Goal: Task Accomplishment & Management: Use online tool/utility

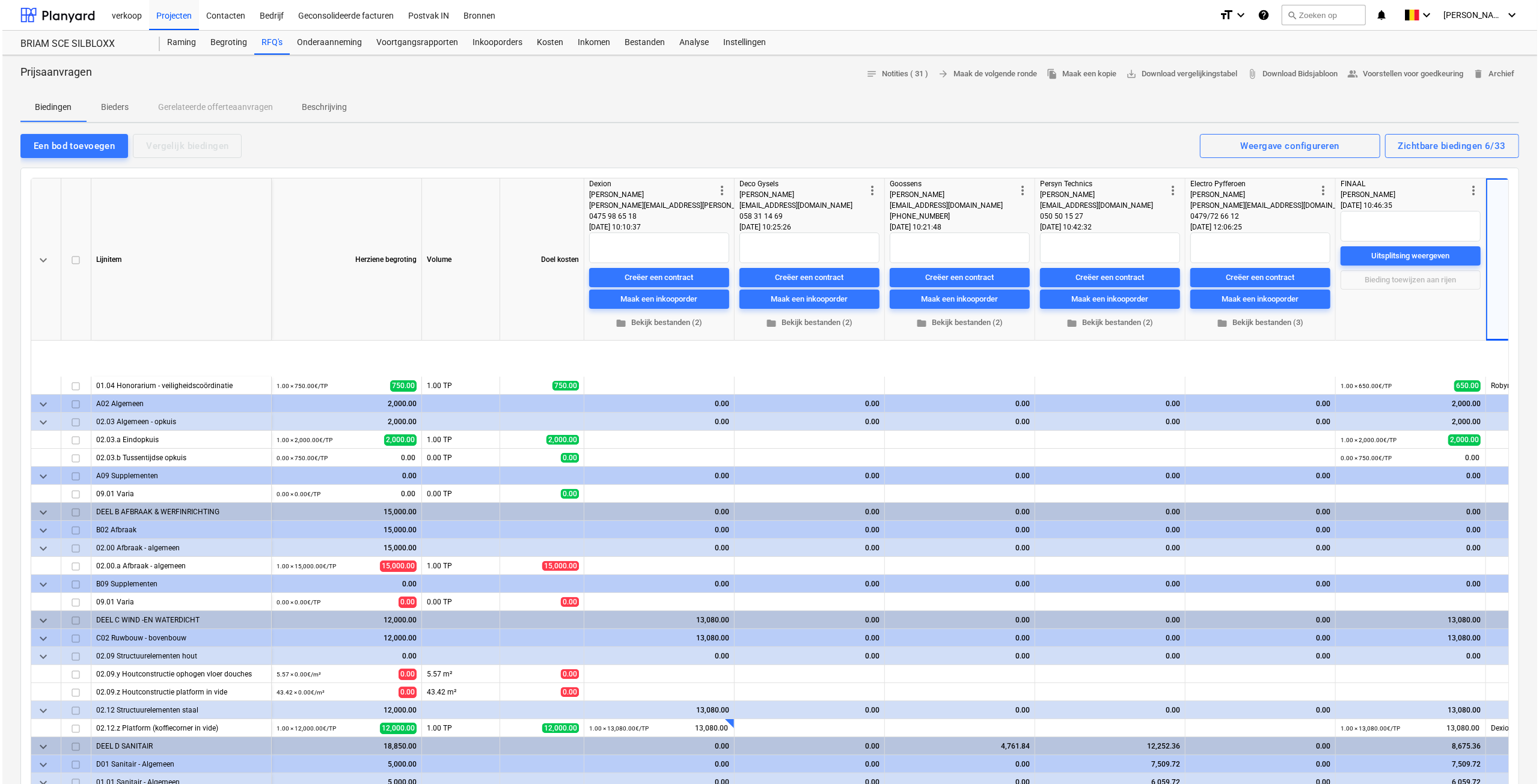
scroll to position [120, 25]
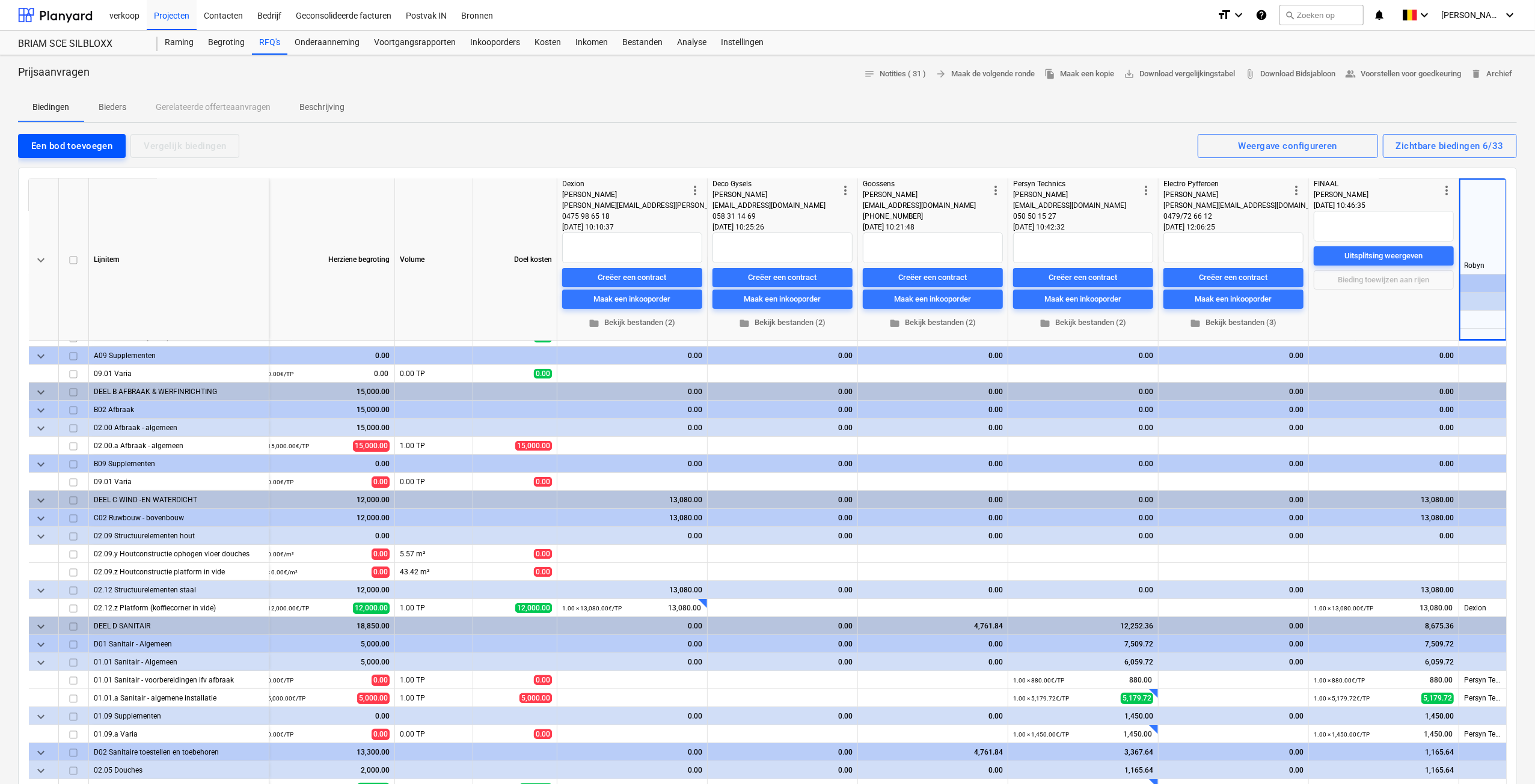
click at [60, 148] on div "Een bod toevoegen" at bounding box center [71, 146] width 81 height 16
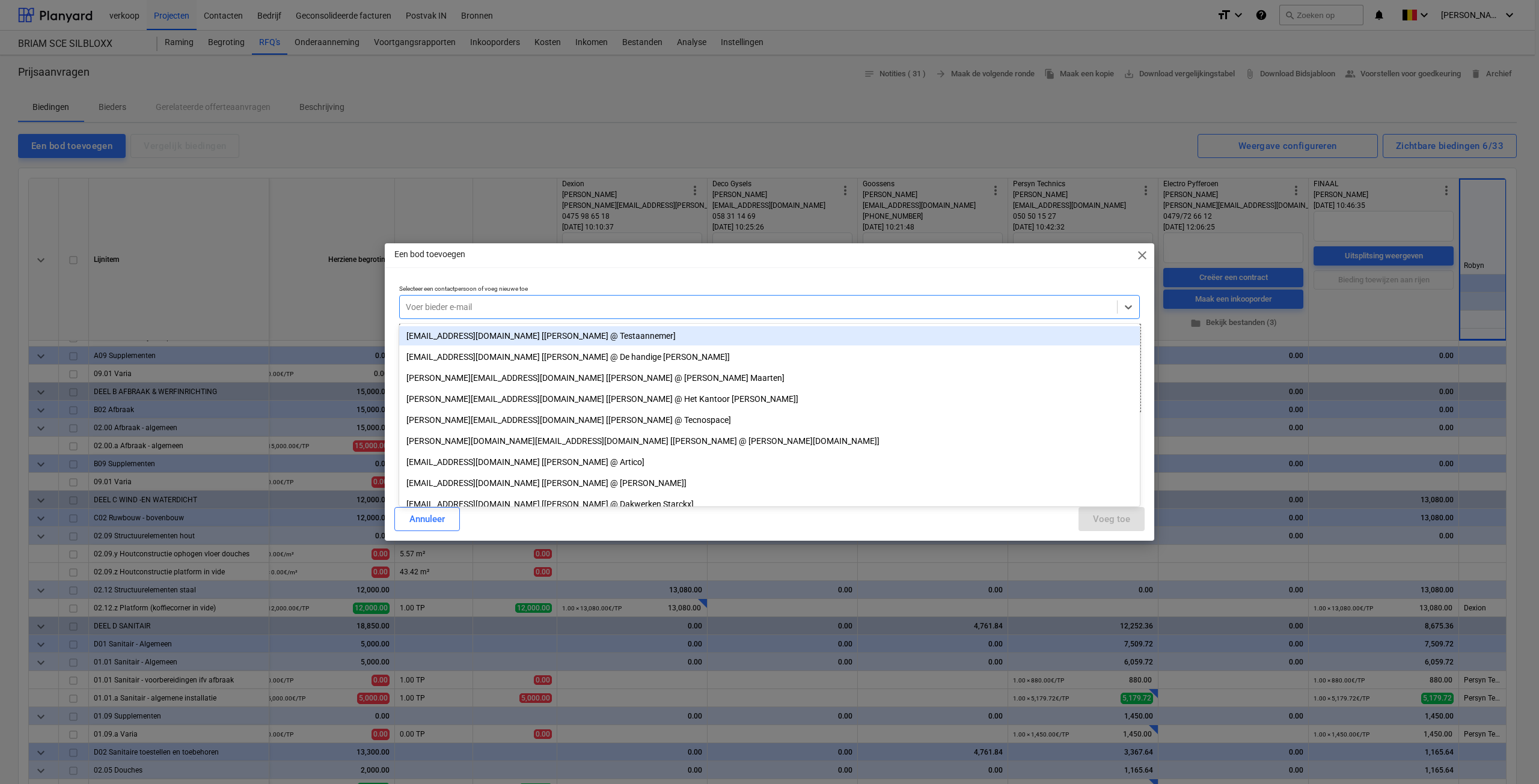
click at [496, 304] on div at bounding box center [758, 307] width 706 height 12
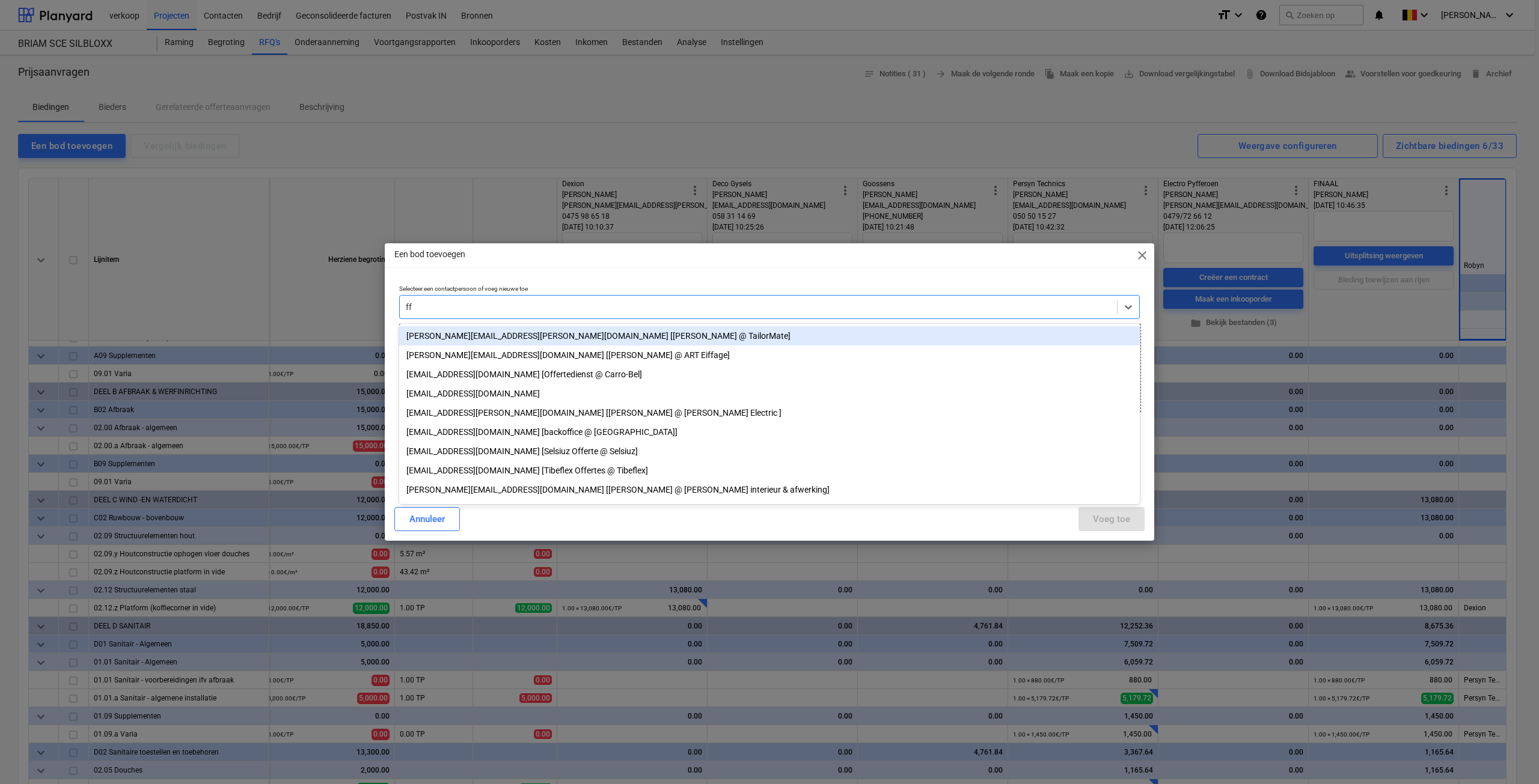
type input "f"
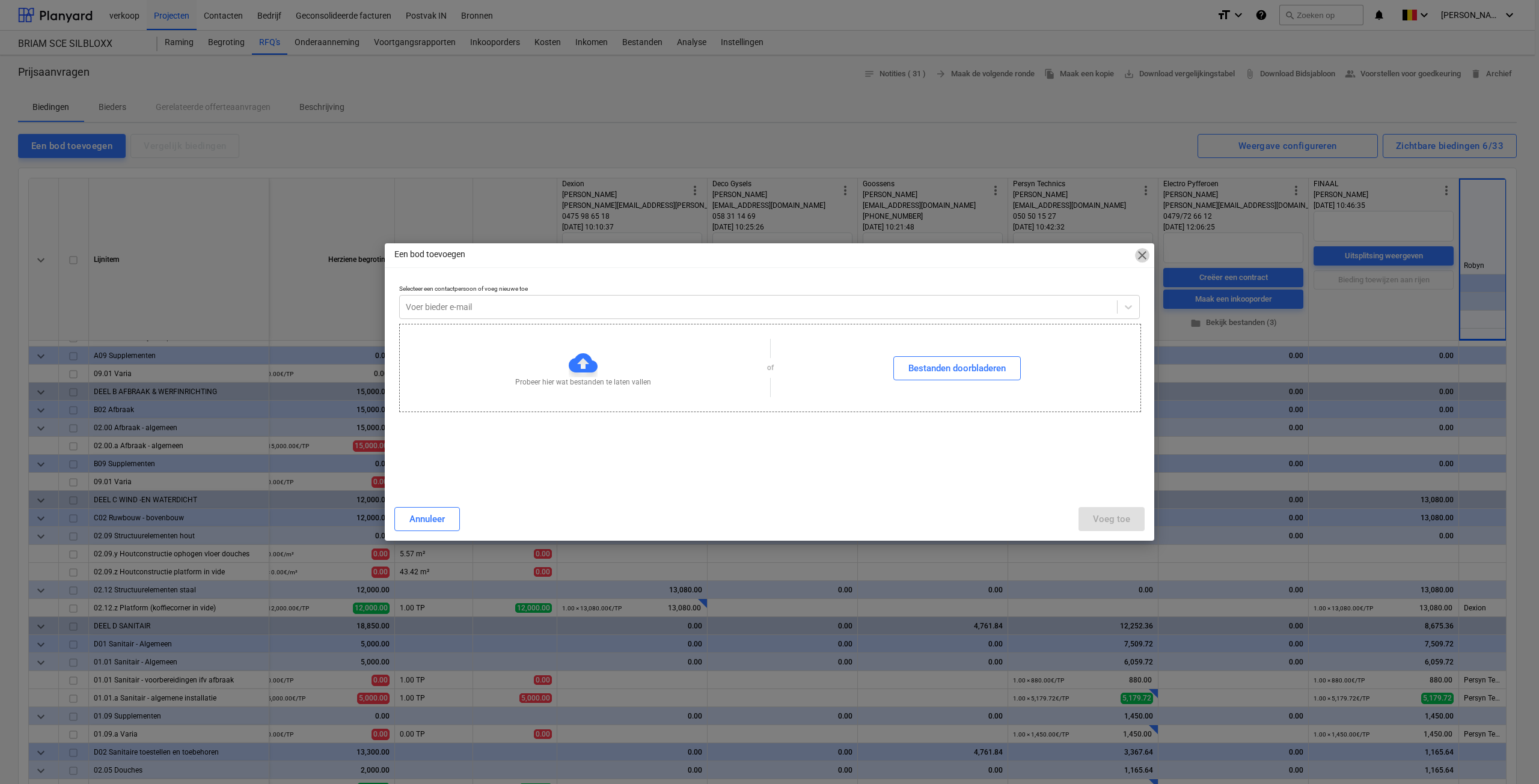
click at [1138, 256] on span "close" at bounding box center [1142, 255] width 14 height 14
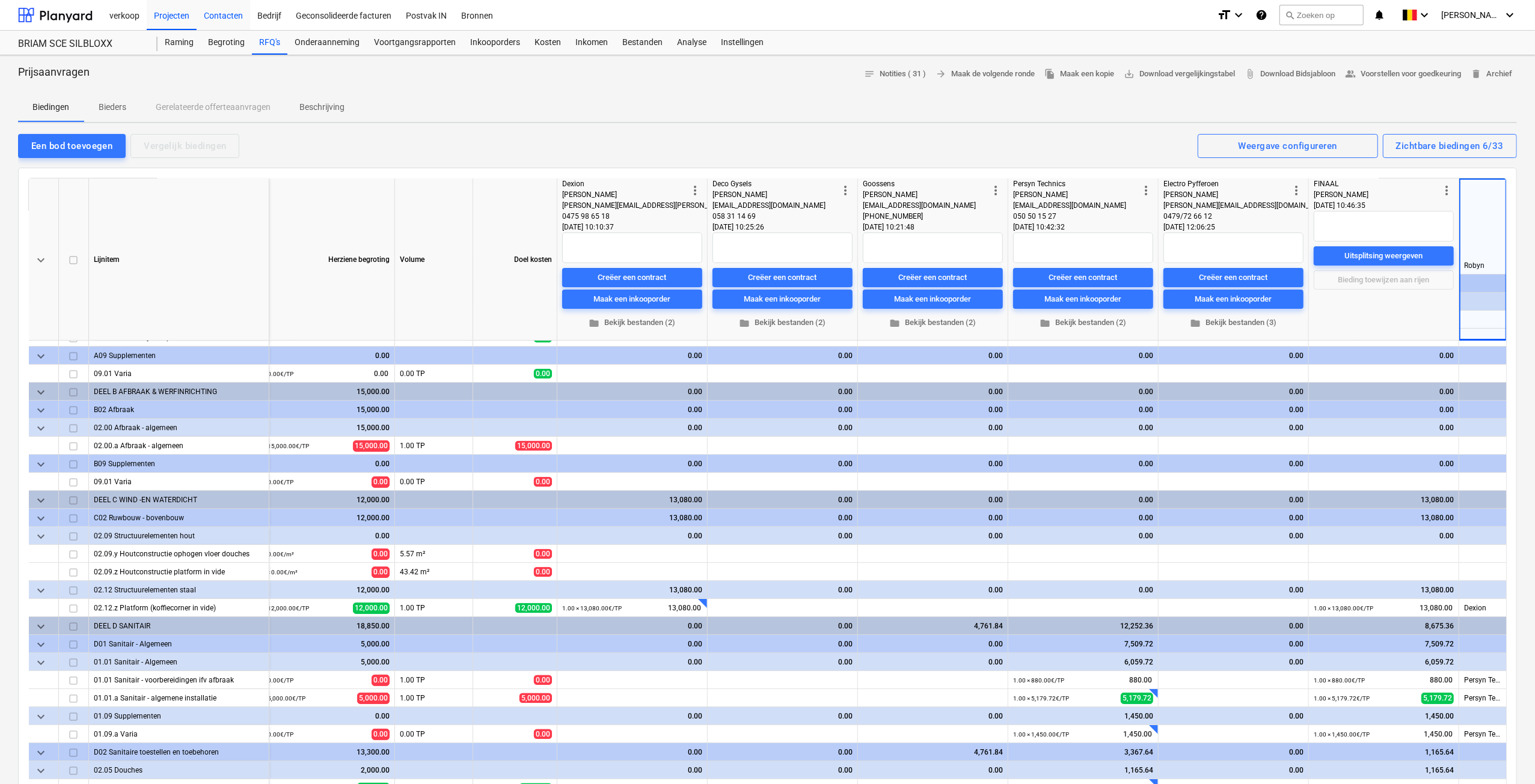
click at [227, 17] on div "Contacten" at bounding box center [224, 14] width 53 height 30
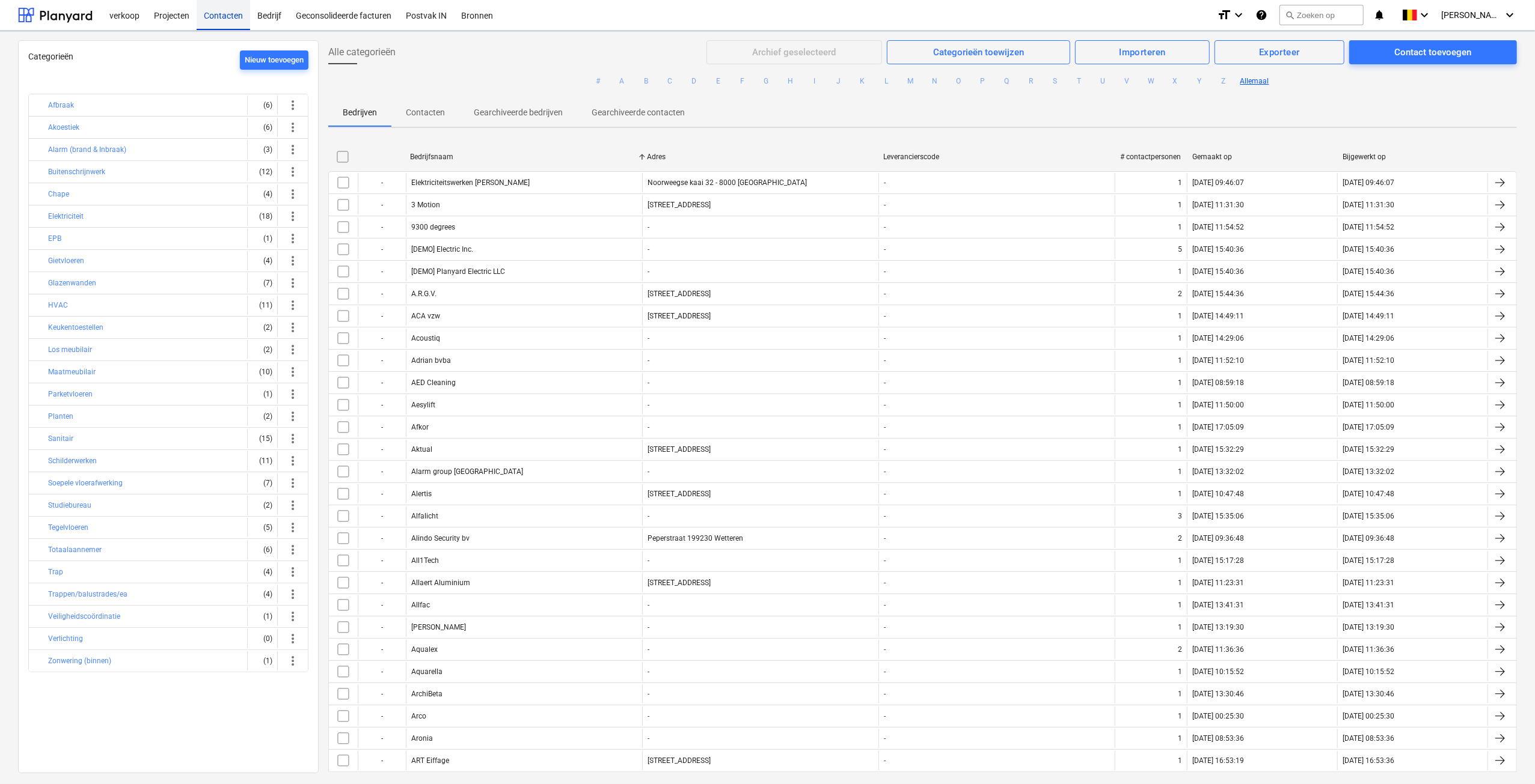
click at [1453, 50] on div "Contact toevoegen" at bounding box center [1433, 52] width 77 height 16
click at [1411, 54] on div "Contact toevoegen" at bounding box center [1433, 52] width 77 height 16
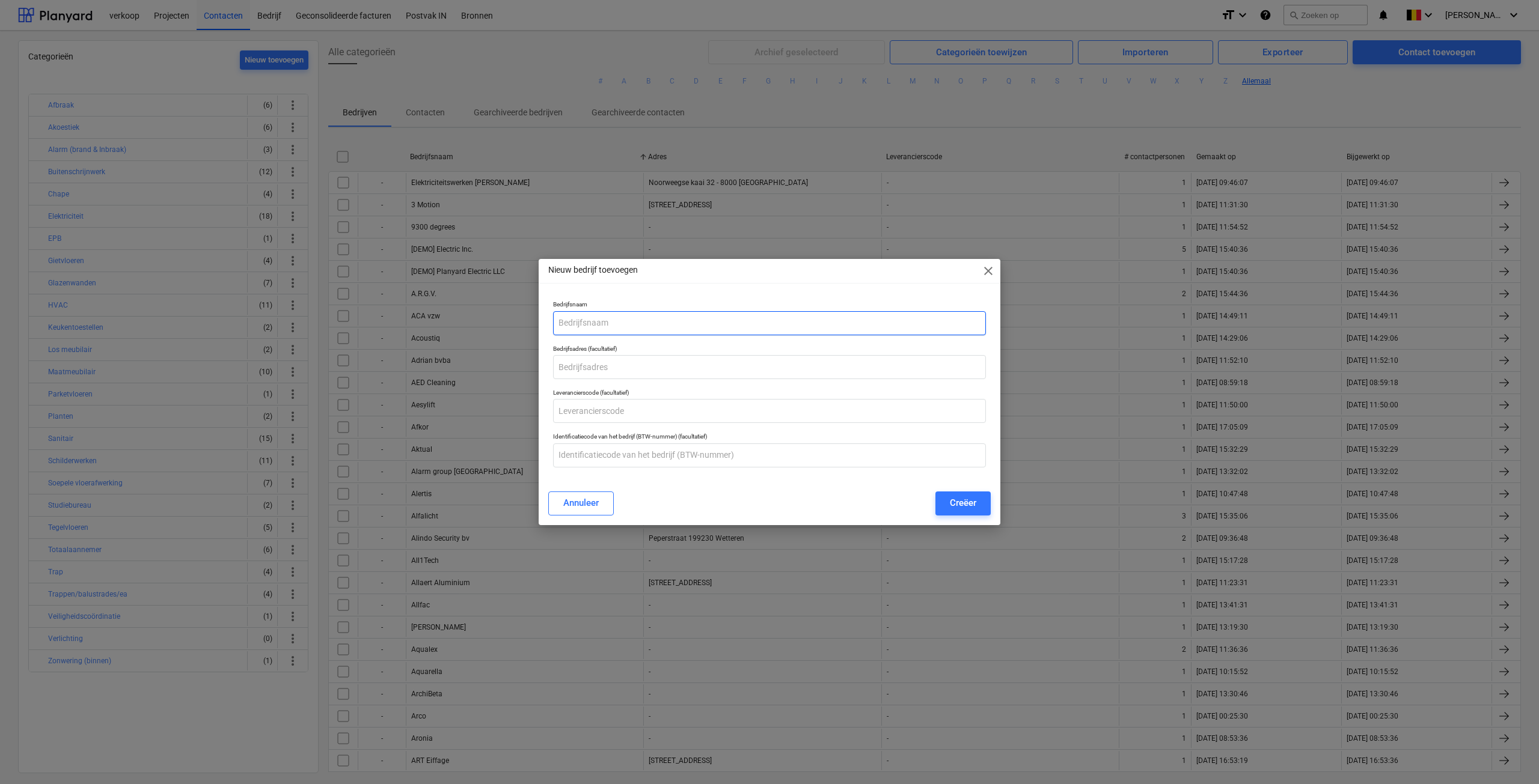
click at [632, 322] on input "text" at bounding box center [770, 323] width 433 height 24
type input "FF Projects"
type input "[STREET_ADDRESS]"
type input "BE0883.315.454"
click at [955, 502] on div "Creëer" at bounding box center [963, 503] width 27 height 16
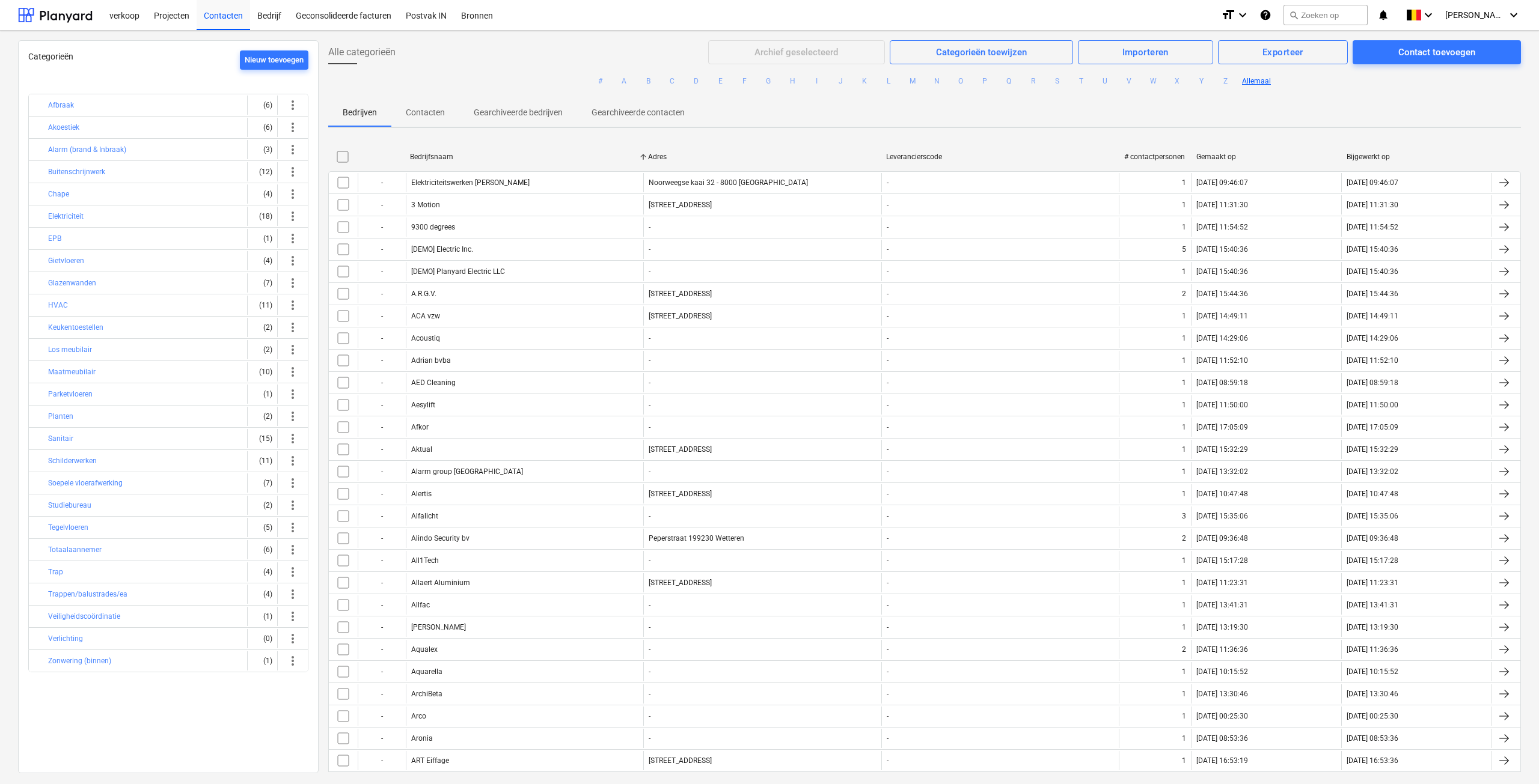
click at [1353, 11] on div "Onderaannemer toegevoegd" at bounding box center [1418, 19] width 129 height 24
click at [1331, 20] on button "search Zoeken op" at bounding box center [1326, 15] width 84 height 20
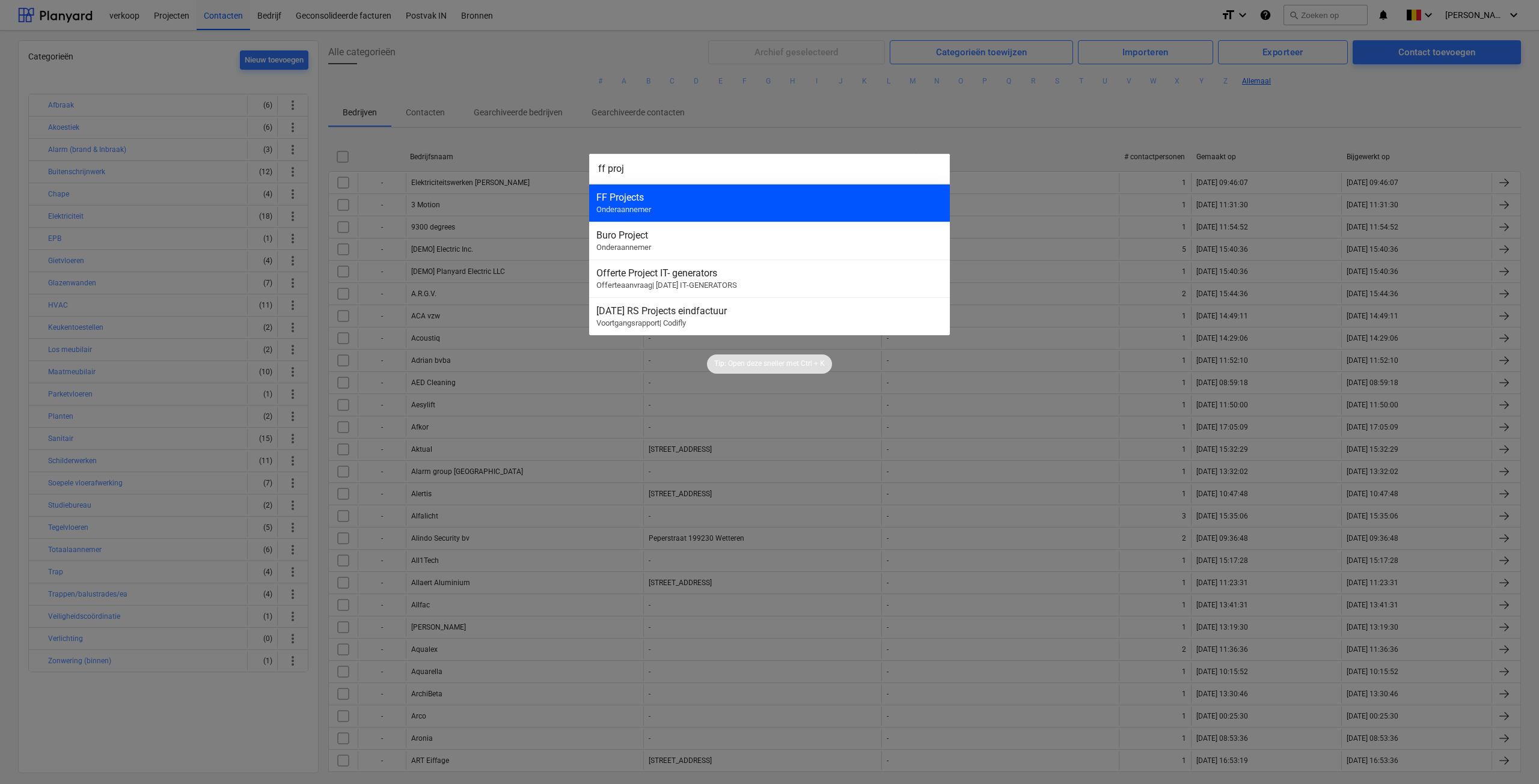
type input "ff proj"
drag, startPoint x: 778, startPoint y: 202, endPoint x: 785, endPoint y: 196, distance: 9.2
click at [778, 202] on div "FF Projects Onderaannemer" at bounding box center [770, 202] width 361 height 38
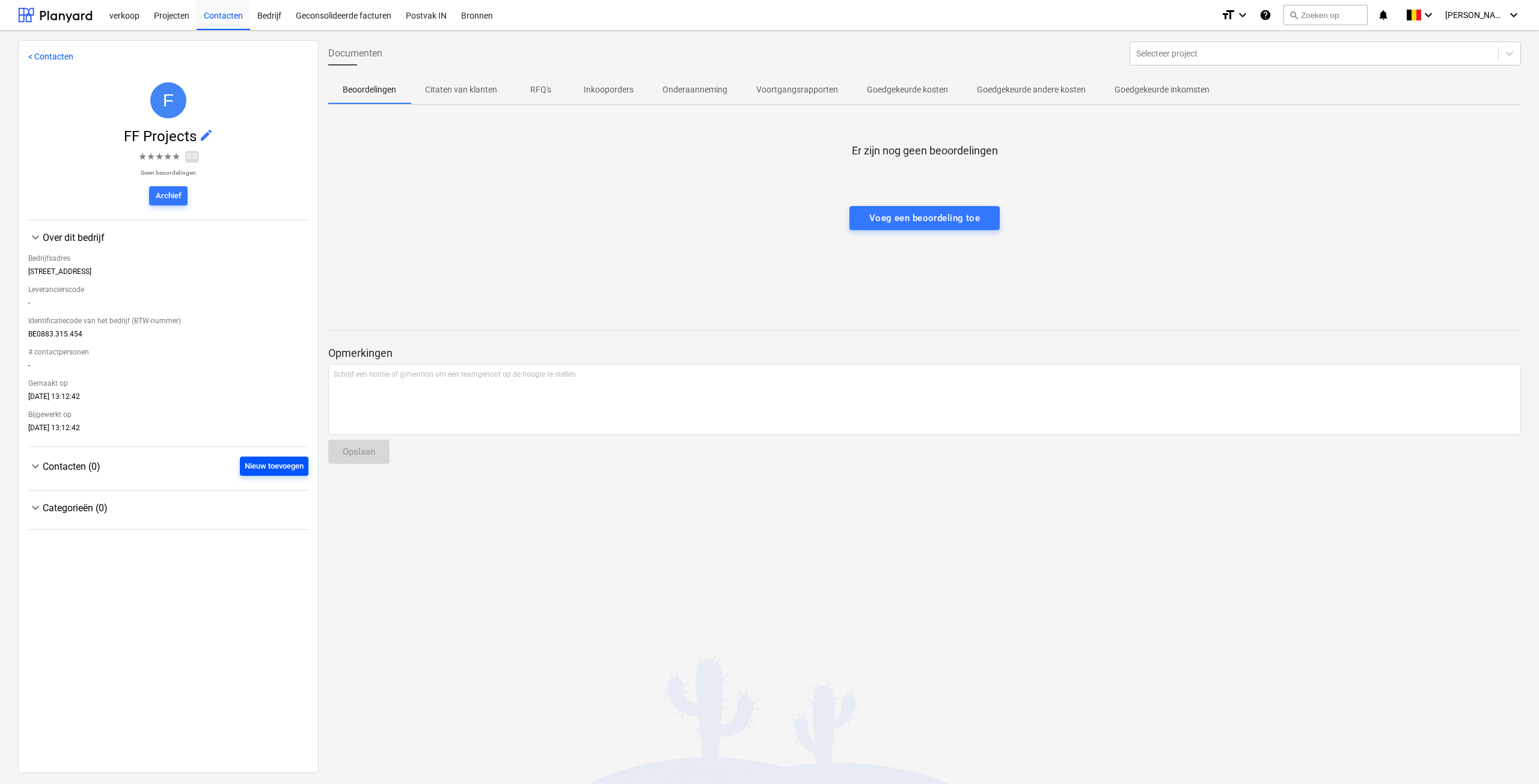
click at [263, 472] on div "Nieuw toevoegen" at bounding box center [274, 467] width 59 height 14
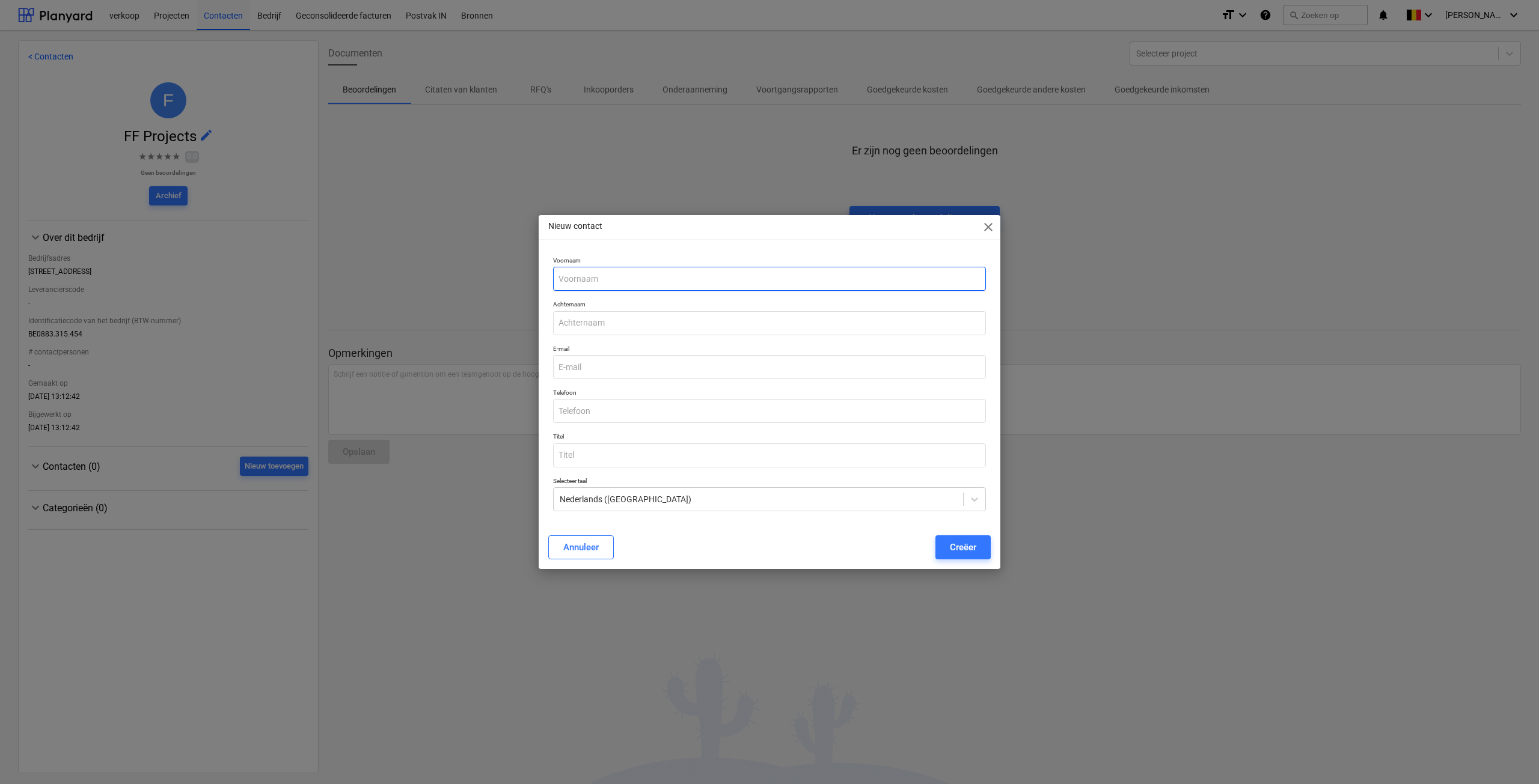
click at [638, 279] on input "text" at bounding box center [770, 279] width 433 height 24
type input "[PERSON_NAME]"
type input "Falat"
type input "[EMAIL_ADDRESS][DOMAIN_NAME]"
click at [572, 412] on input "052558470" at bounding box center [770, 411] width 433 height 24
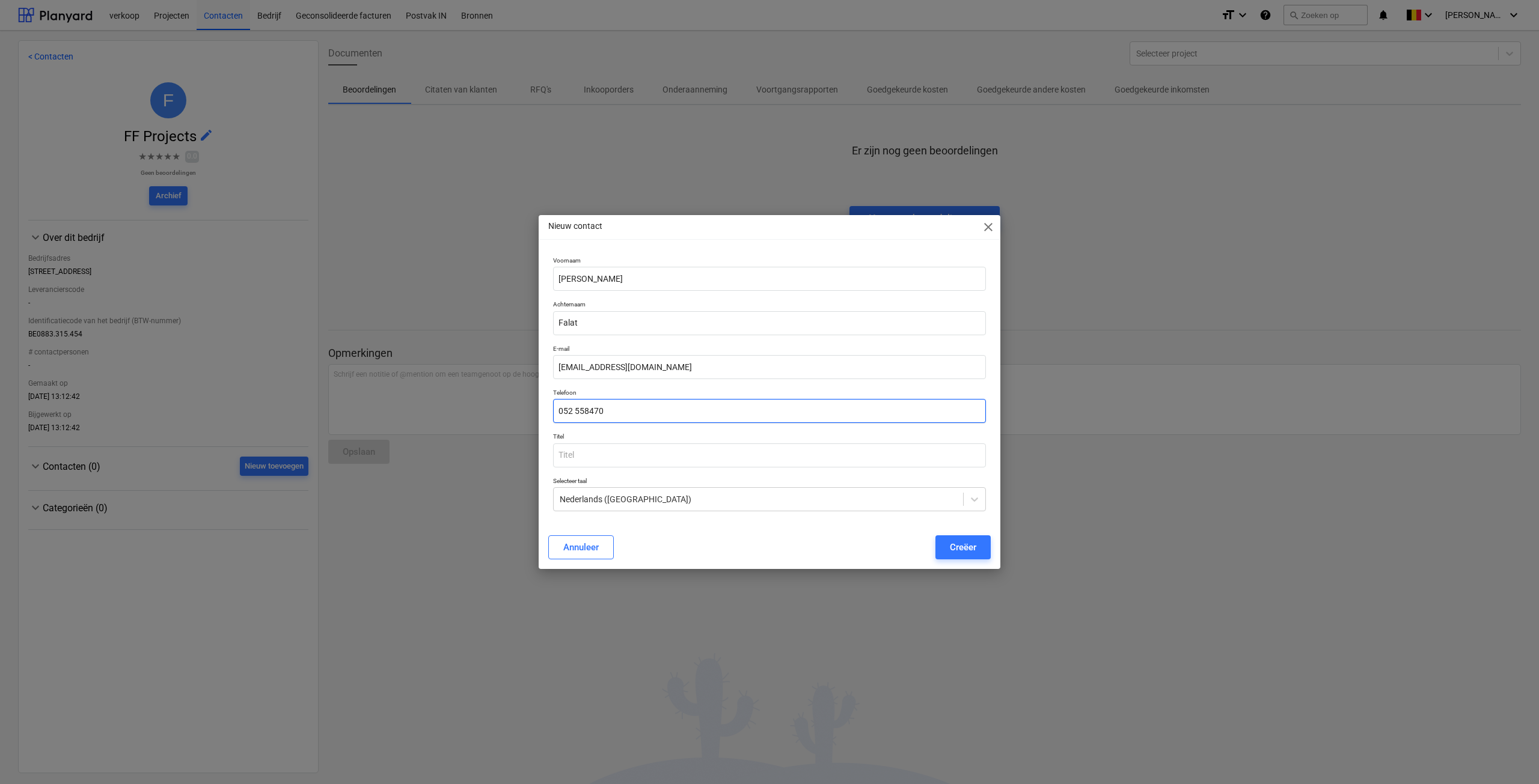
click at [585, 410] on input "052 558470" at bounding box center [770, 411] width 433 height 24
click at [597, 411] on input "052 55 8470" at bounding box center [770, 411] width 433 height 24
type input "052 55 84 70"
click at [670, 451] on input "text" at bounding box center [770, 455] width 433 height 24
type input "Za"
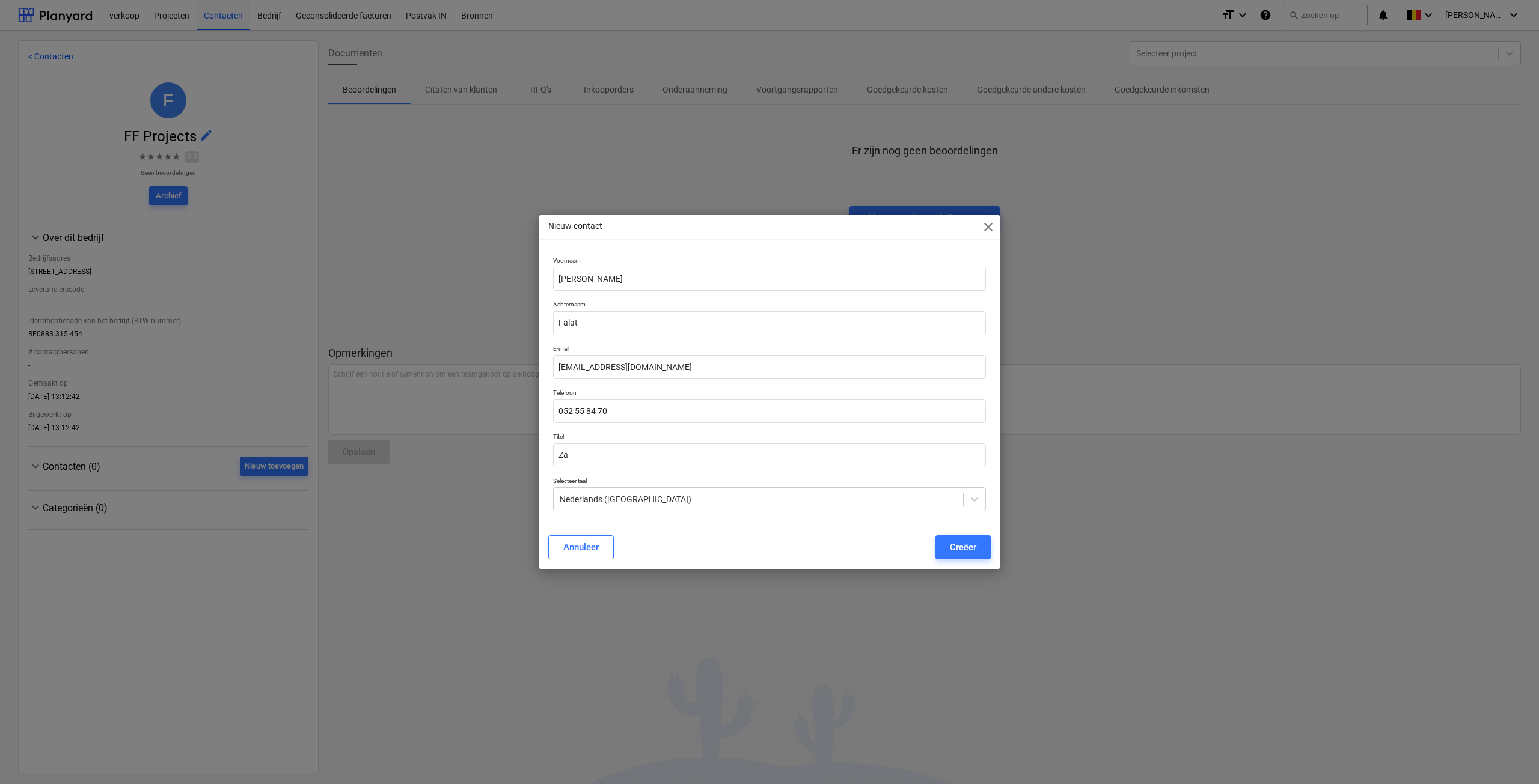
type input "a"
click at [648, 461] on input "Za" at bounding box center [770, 455] width 433 height 24
type input "Zaakvoerder"
click at [973, 554] on div "Creëer" at bounding box center [963, 547] width 27 height 16
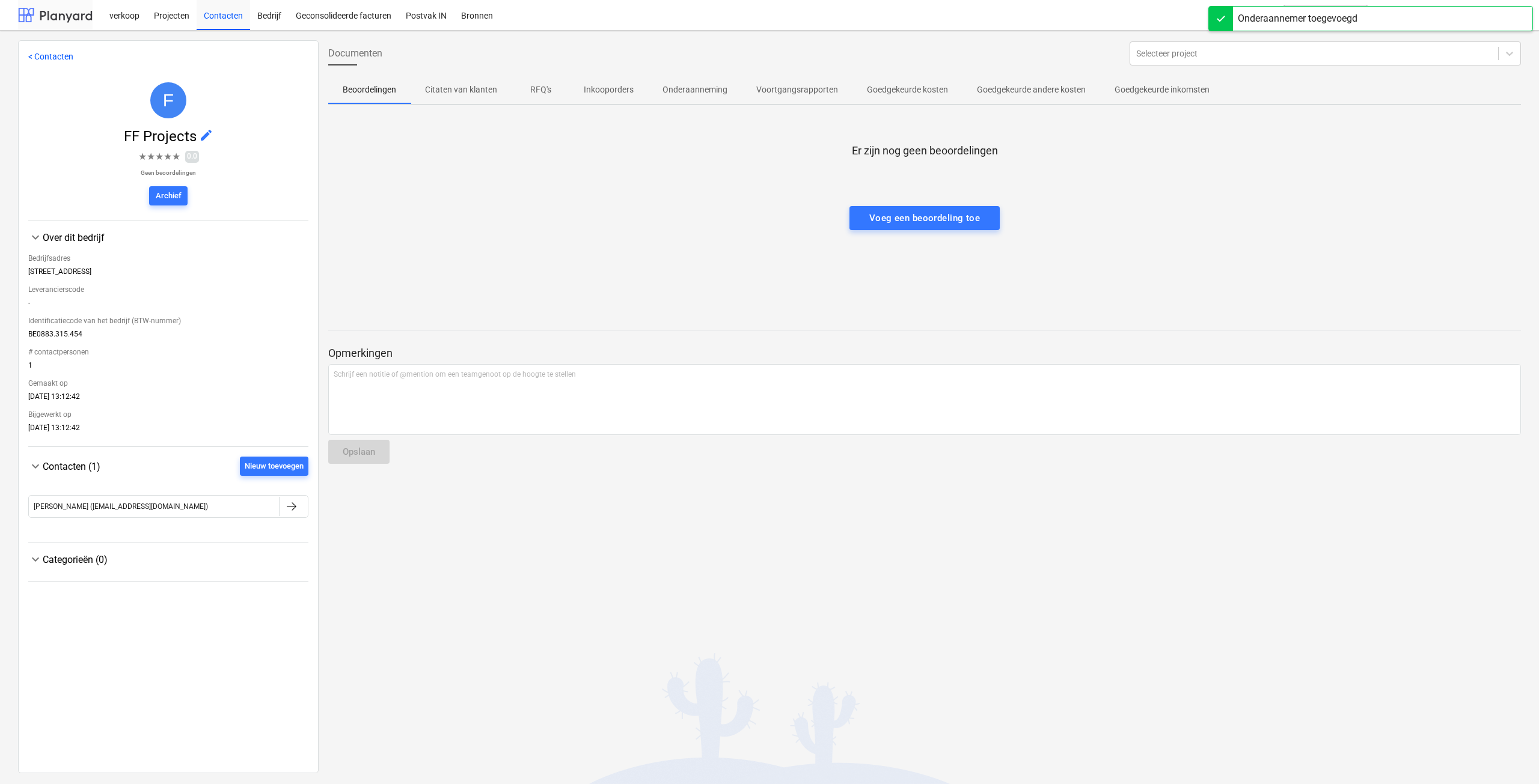
click at [78, 17] on div at bounding box center [55, 15] width 75 height 30
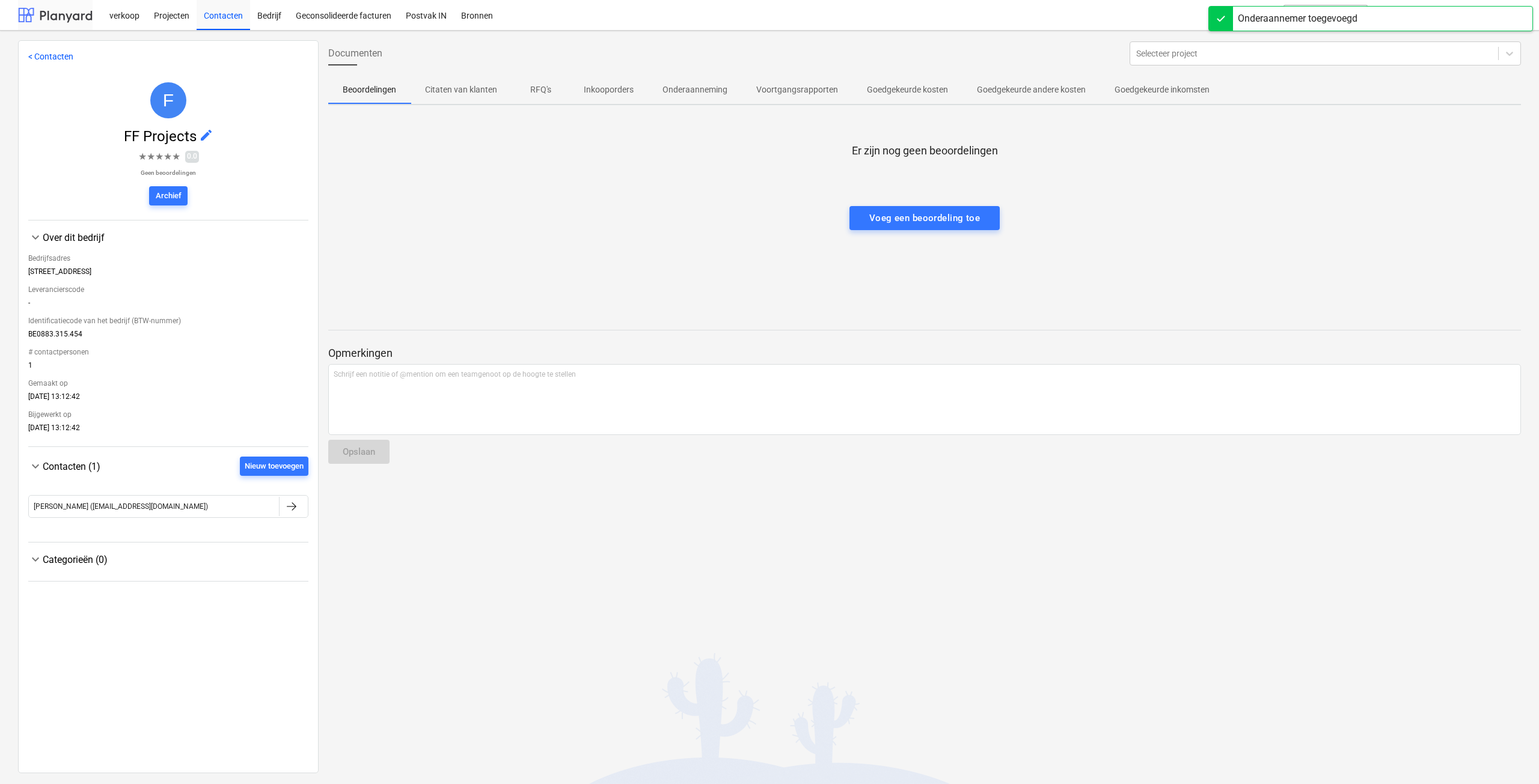
click at [78, 17] on div at bounding box center [55, 15] width 75 height 30
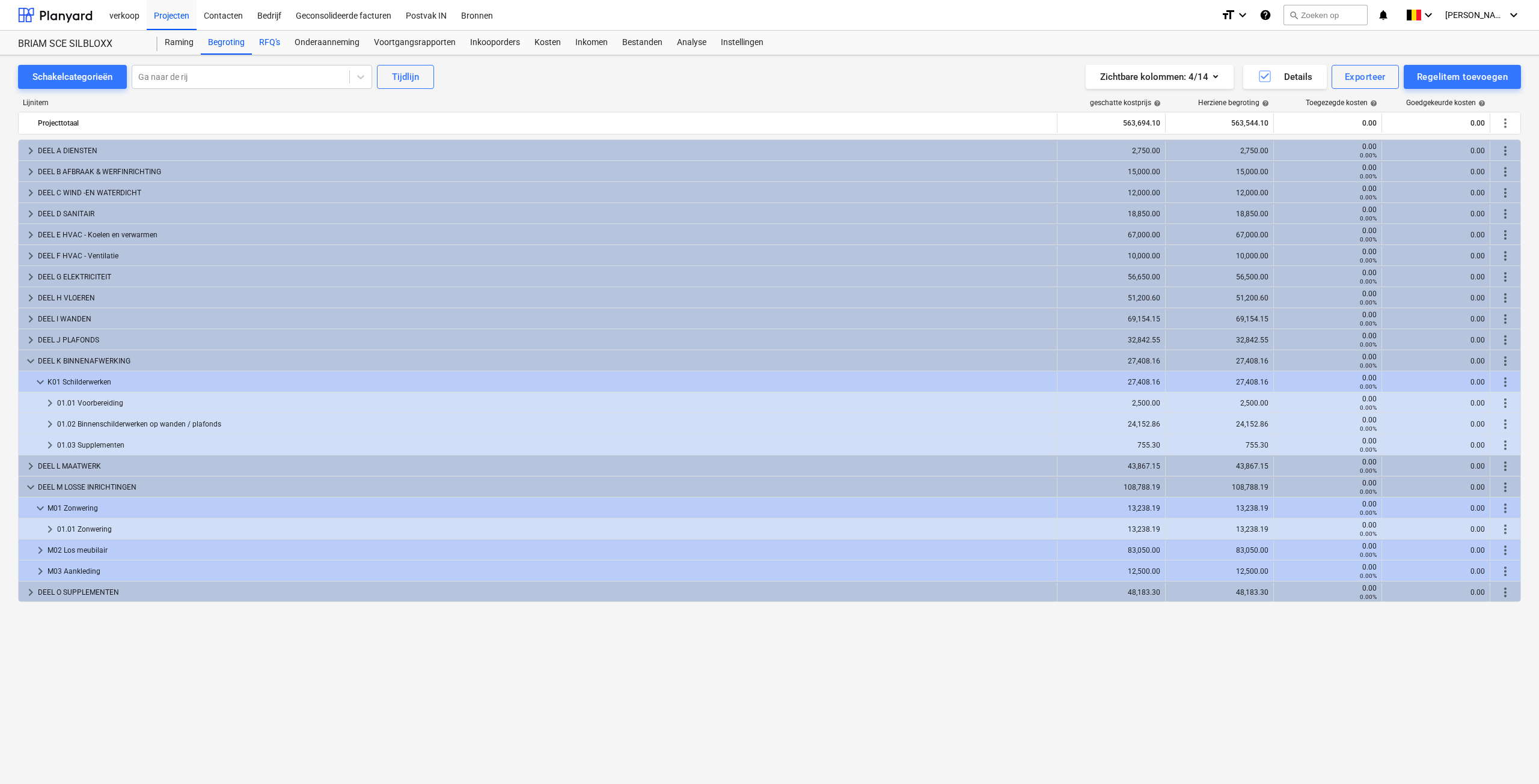
click at [273, 47] on div "RFQ's" at bounding box center [270, 42] width 35 height 24
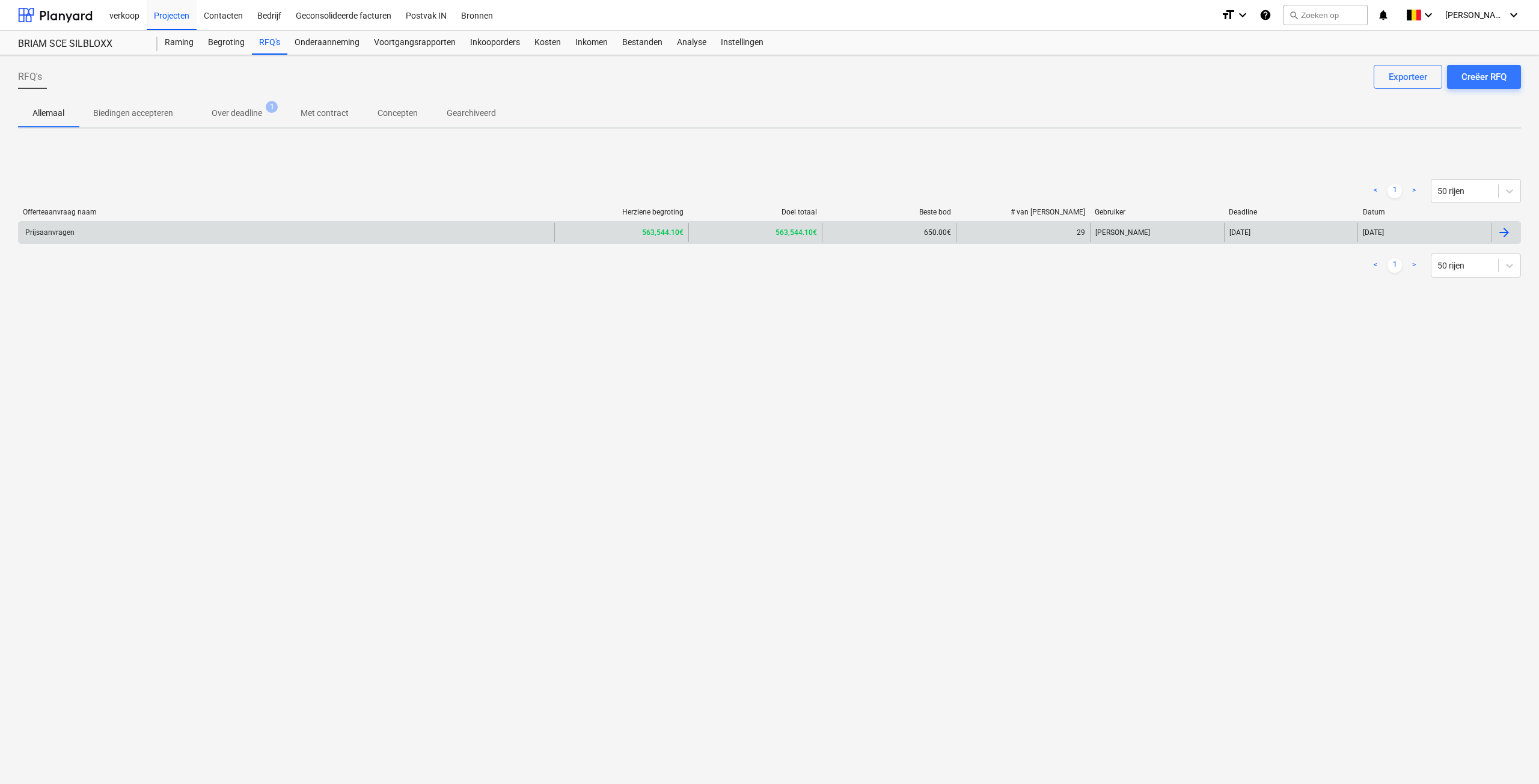
click at [45, 240] on div "Prijsaanvragen" at bounding box center [286, 232] width 536 height 19
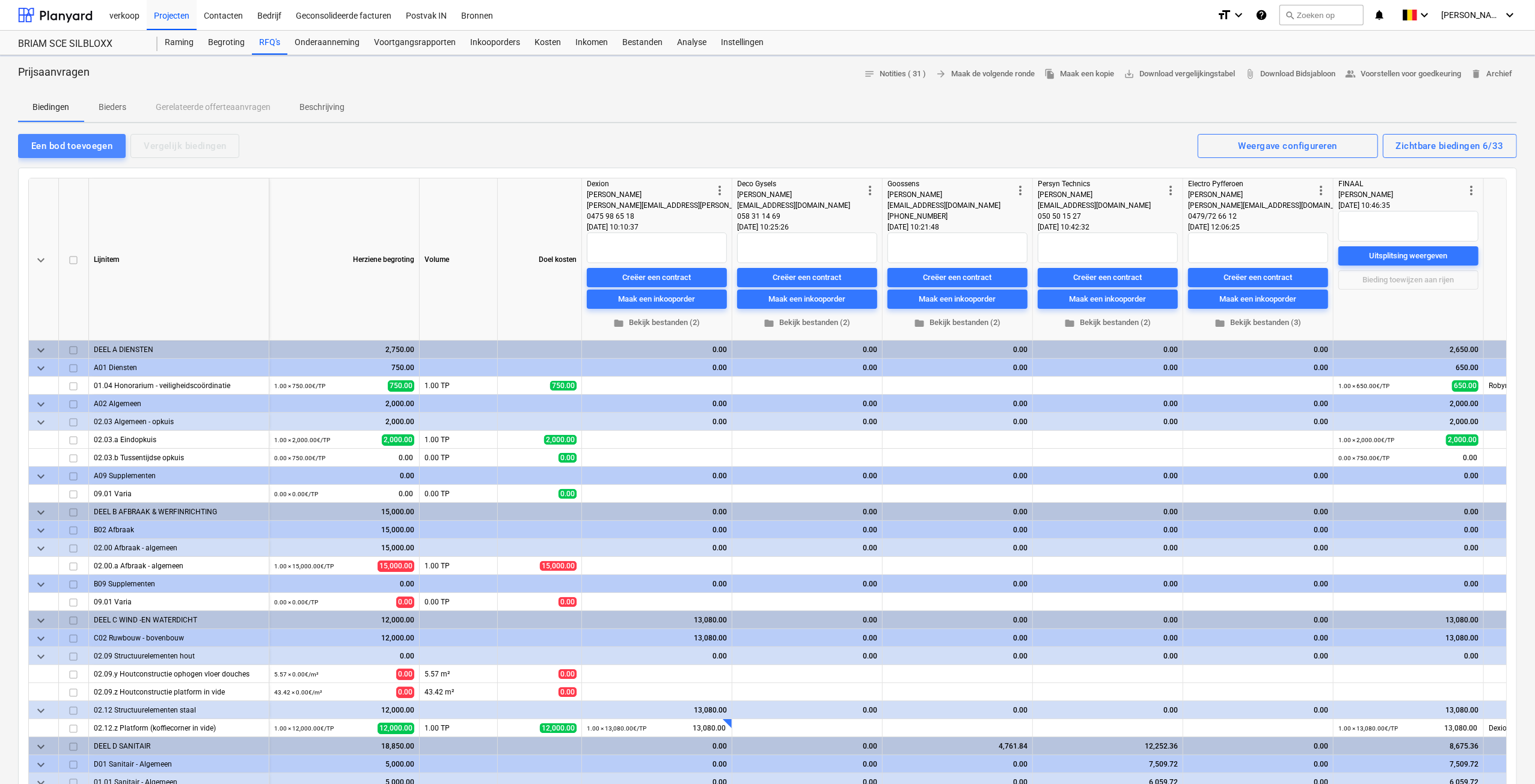
click at [64, 146] on div "Een bod toevoegen" at bounding box center [71, 146] width 81 height 16
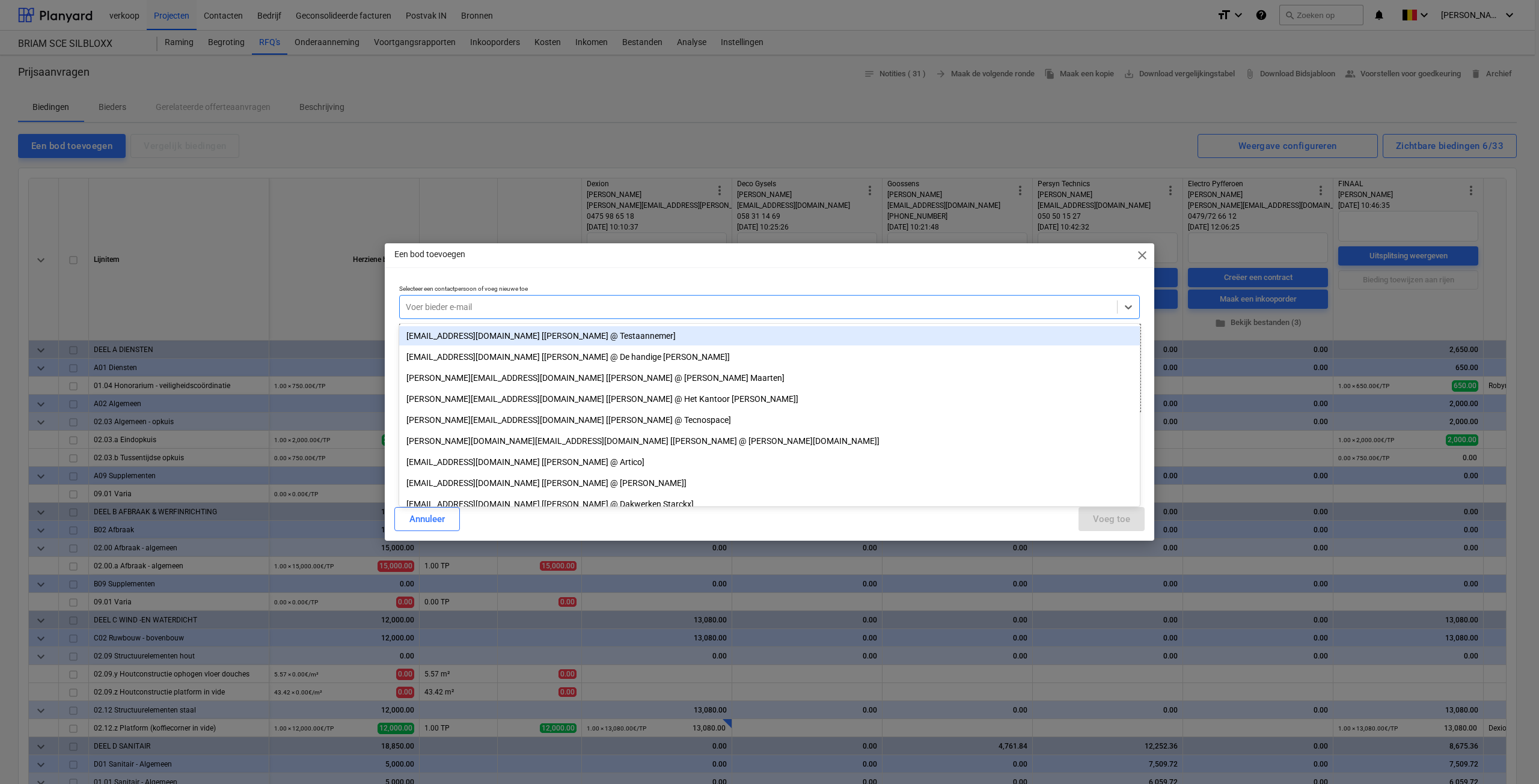
click at [514, 304] on div at bounding box center [758, 307] width 706 height 12
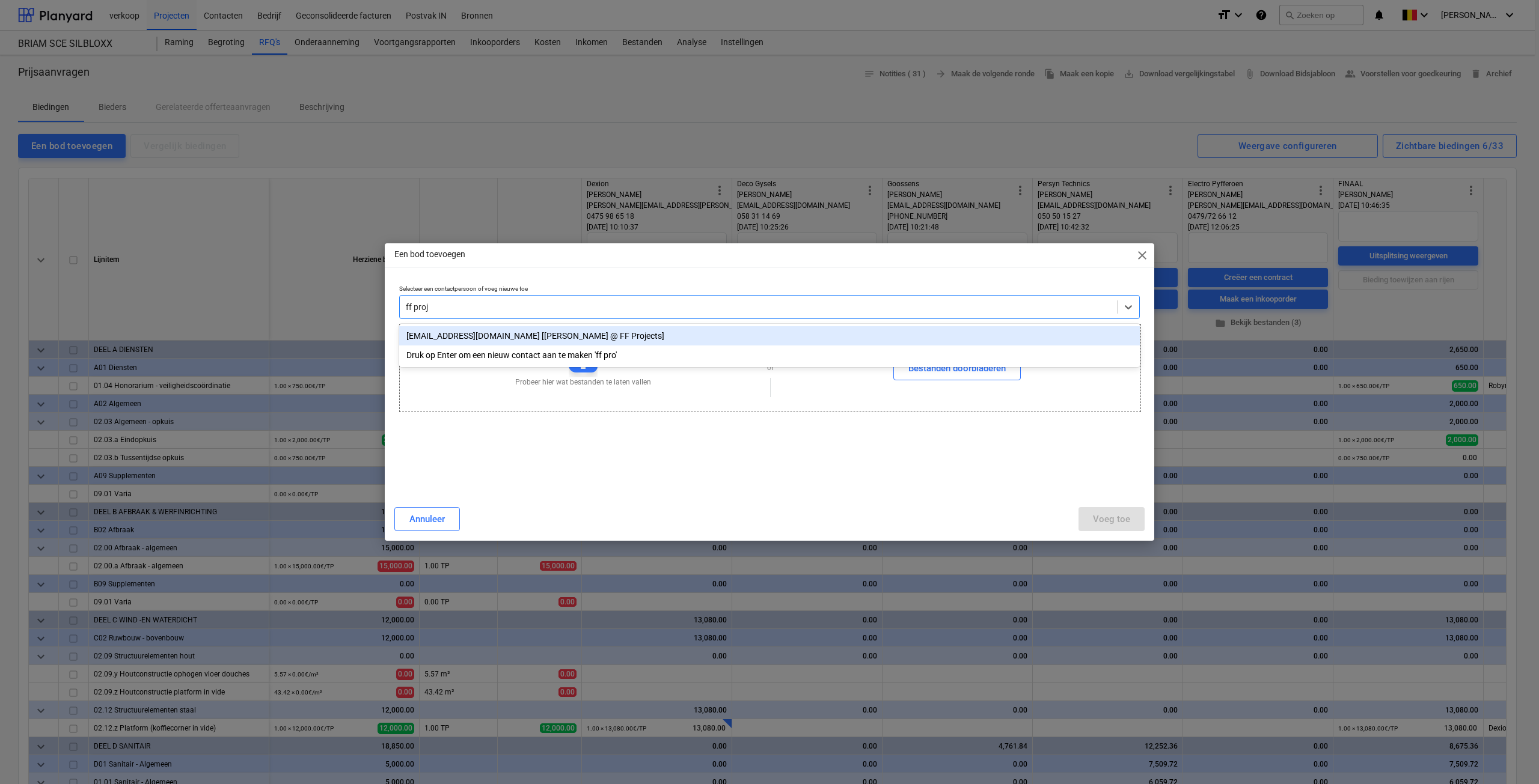
type input "ff proje"
click at [474, 342] on div "[EMAIL_ADDRESS][DOMAIN_NAME] [[PERSON_NAME] @ FF Projects]" at bounding box center [770, 336] width 741 height 19
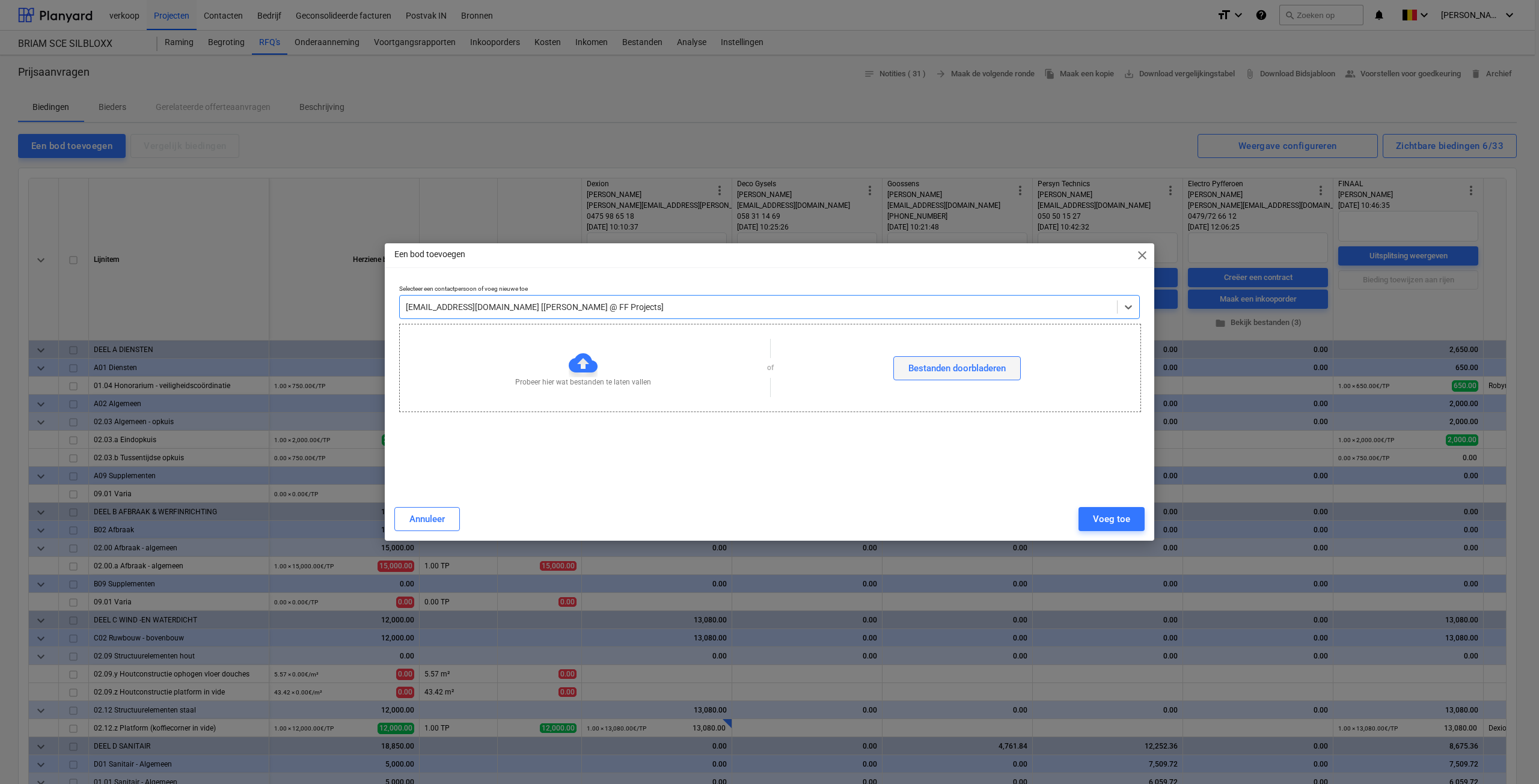
click at [952, 367] on div "Bestanden doorbladeren" at bounding box center [957, 368] width 98 height 16
click at [1110, 515] on div "Voeg toe" at bounding box center [1112, 519] width 37 height 16
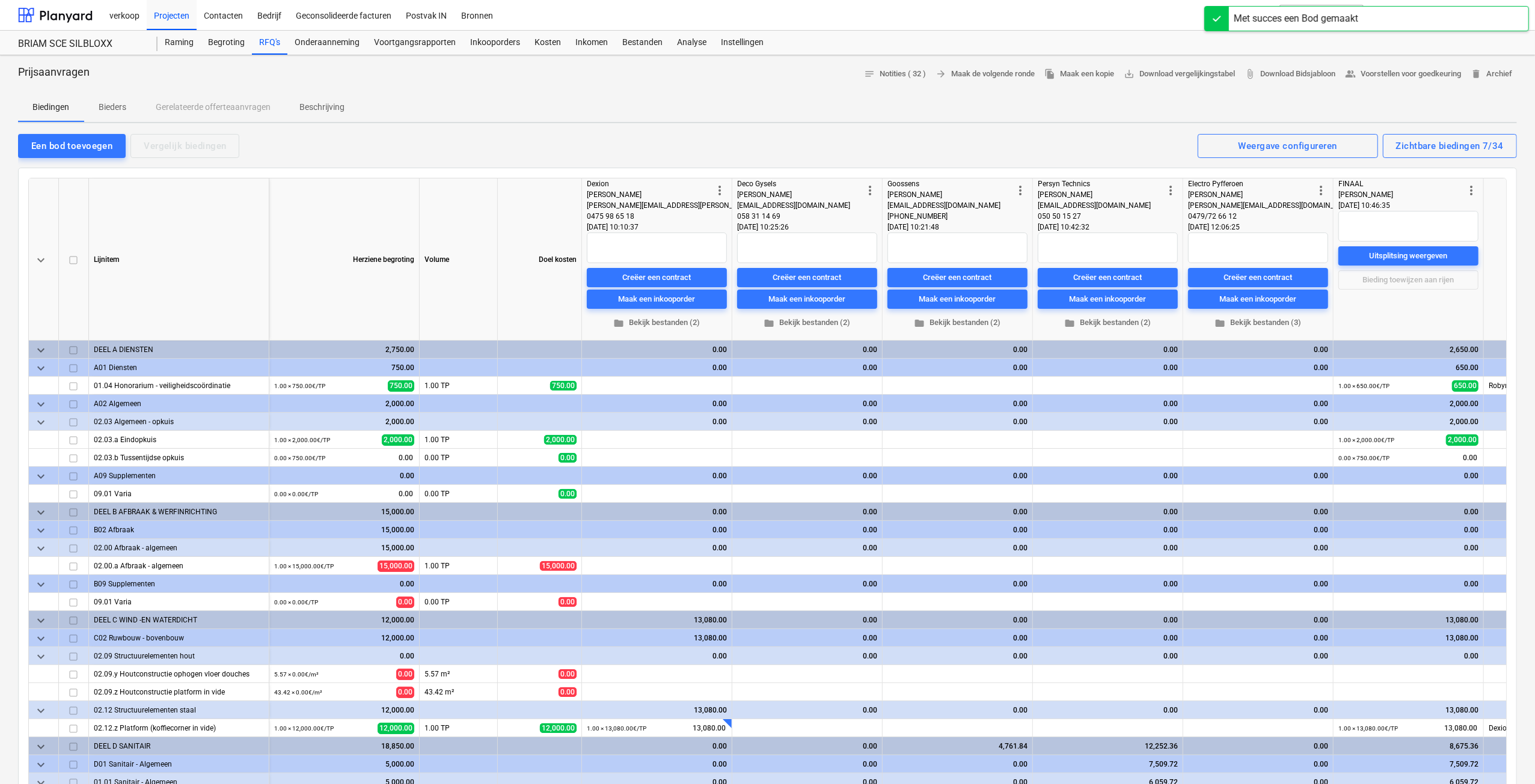
click at [1465, 133] on div "Een bod toevoegen Vergelijk biedingen Zichtbare biedingen 7/34 Weergave configu…" at bounding box center [768, 145] width 1499 height 25
click at [1461, 150] on div "Zichtbare biedingen 7/34" at bounding box center [1449, 146] width 107 height 16
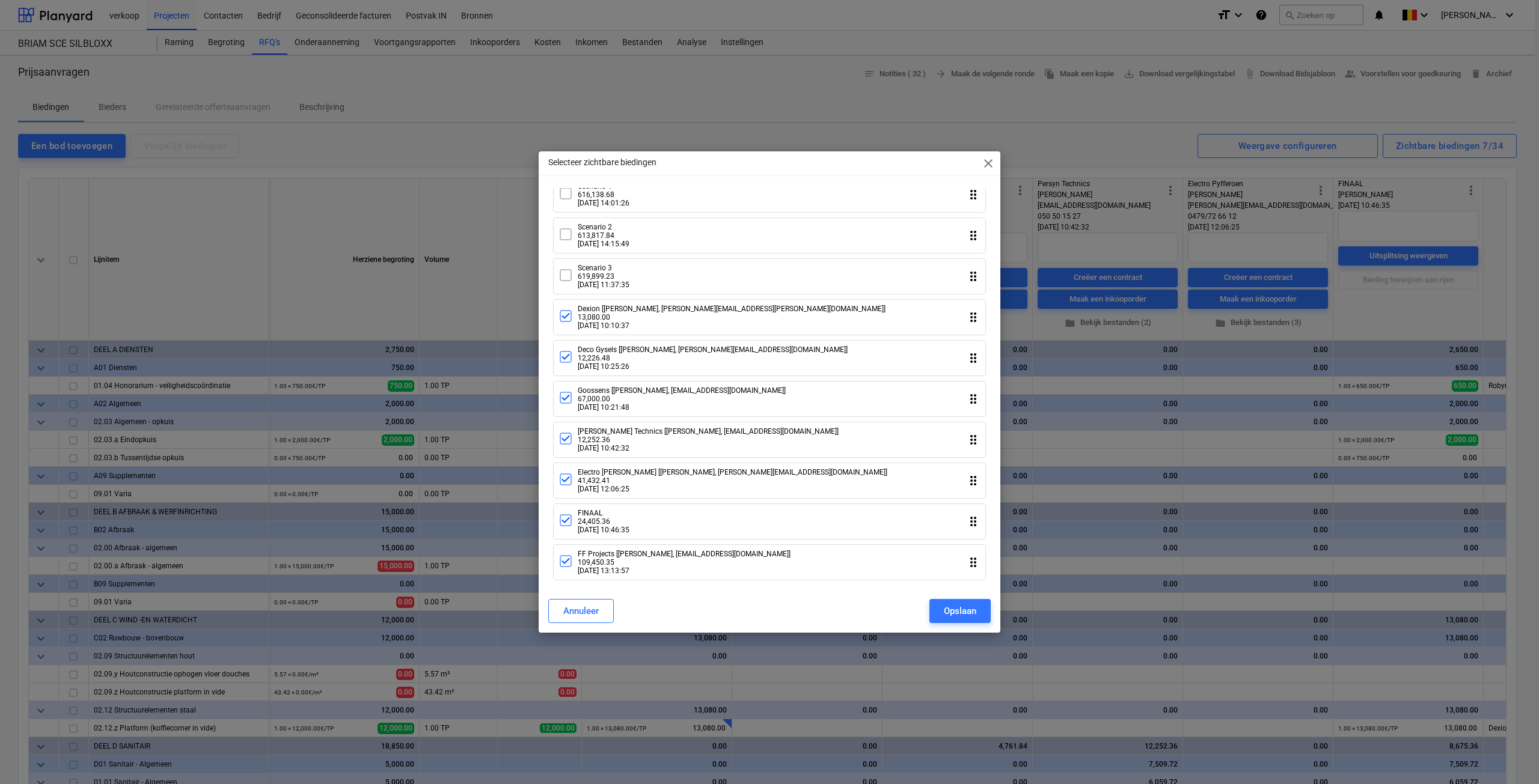
scroll to position [1024, 0]
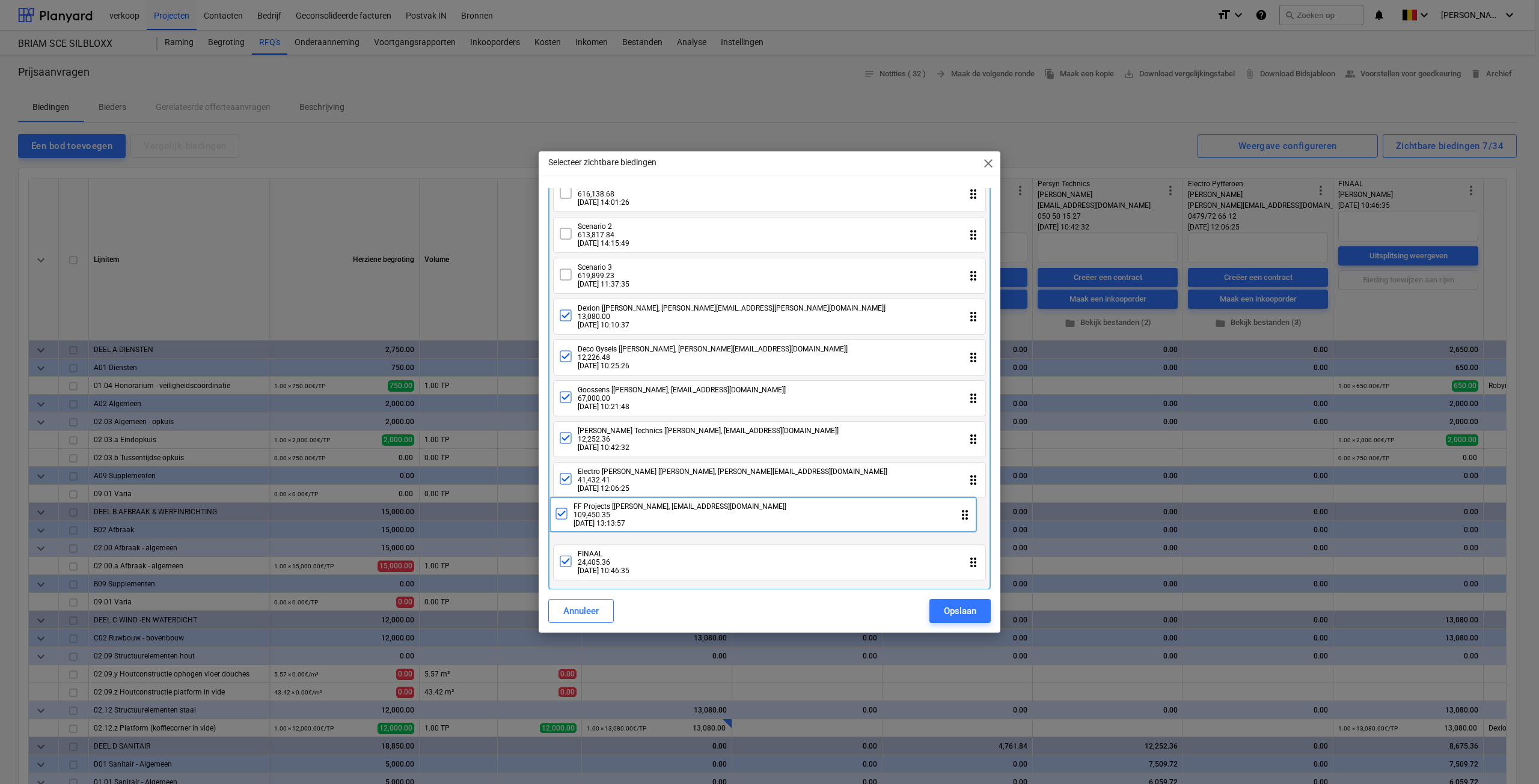
drag, startPoint x: 645, startPoint y: 574, endPoint x: 641, endPoint y: 516, distance: 58.1
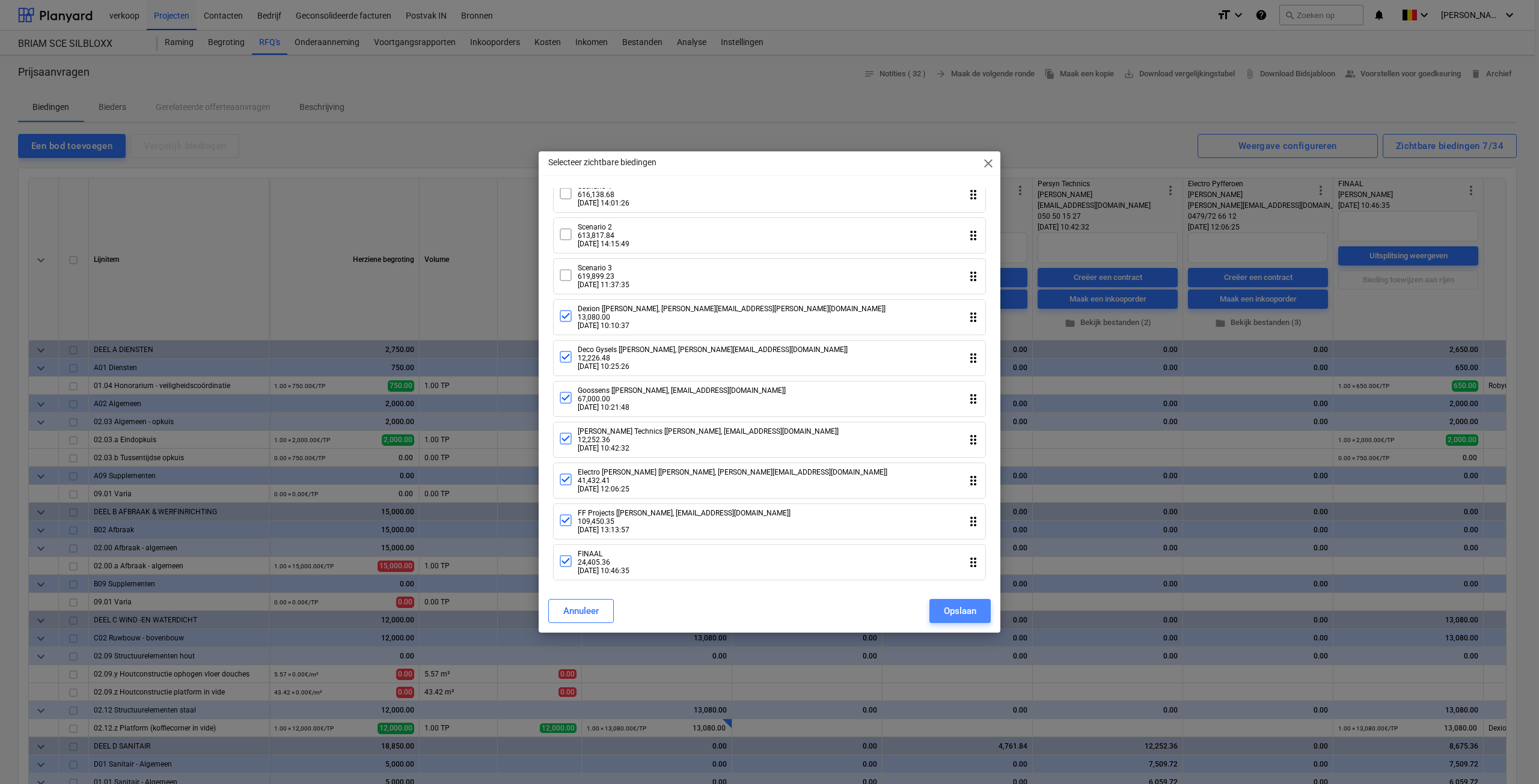
click at [964, 614] on div "Opslaan" at bounding box center [960, 611] width 32 height 16
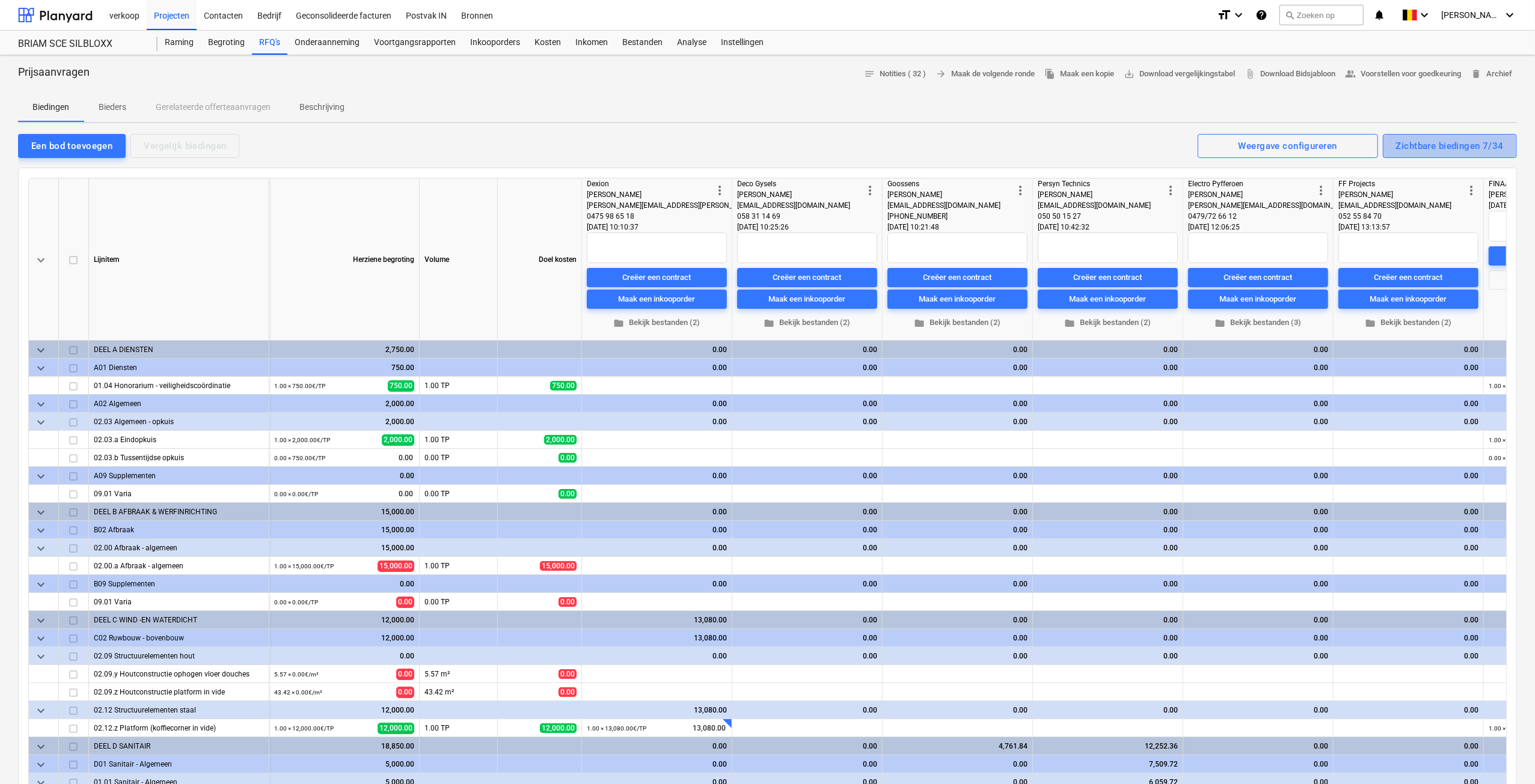
click at [1447, 150] on div "Zichtbare biedingen 7/34" at bounding box center [1449, 146] width 107 height 16
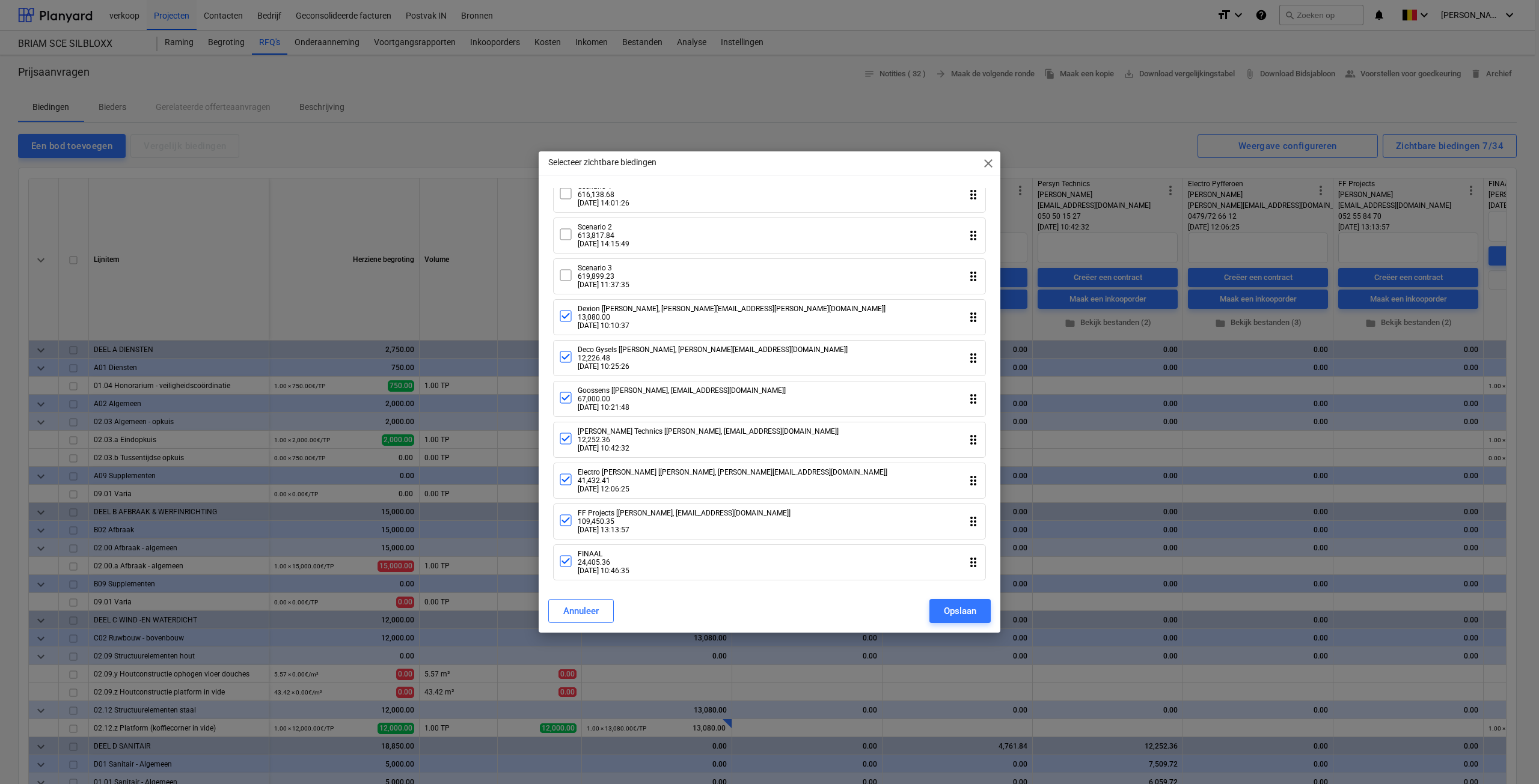
click at [563, 313] on icon at bounding box center [565, 316] width 14 height 14
click at [570, 358] on icon at bounding box center [565, 356] width 14 height 14
click at [953, 614] on div "Opslaan" at bounding box center [960, 611] width 32 height 16
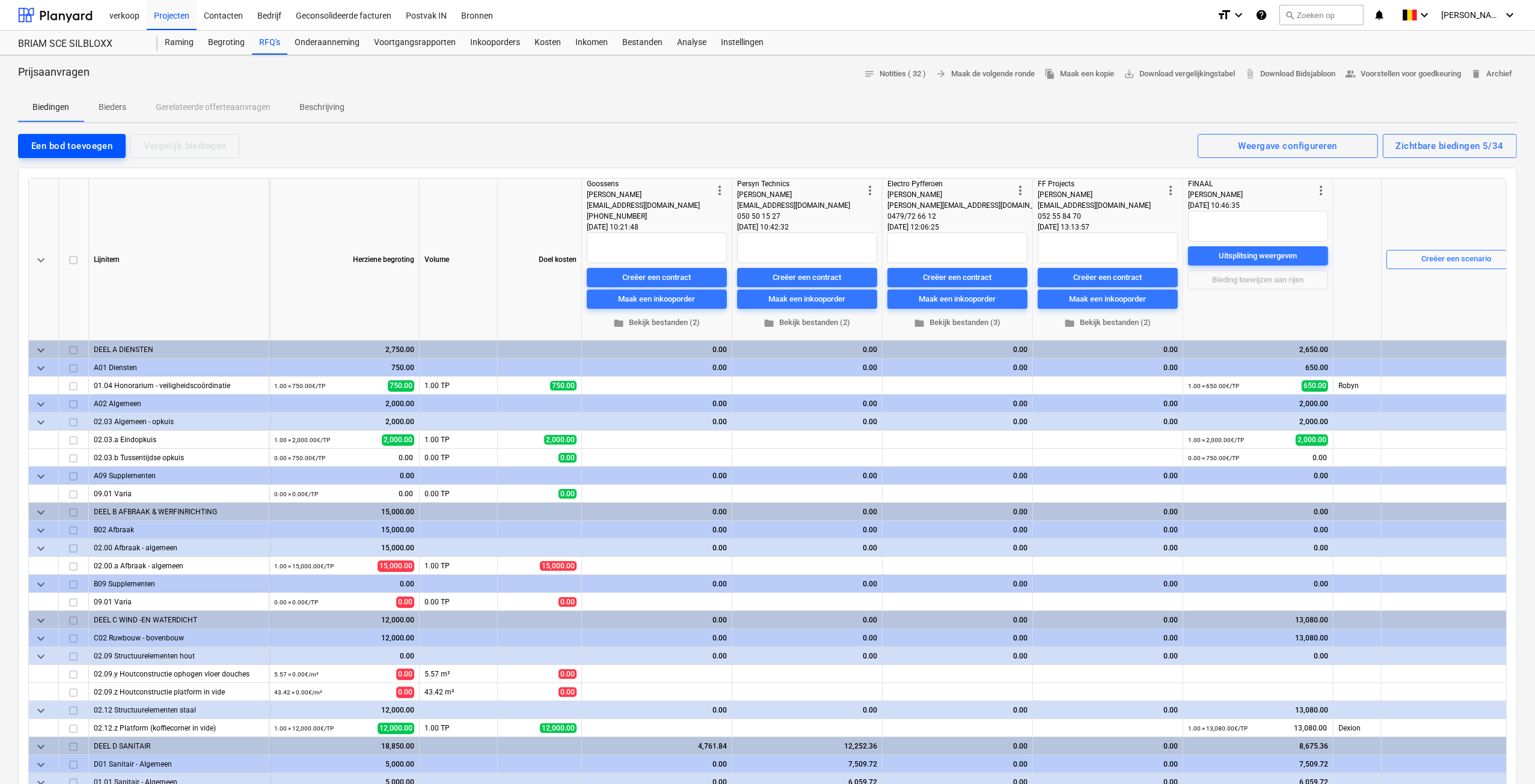
click at [97, 146] on div "Een bod toevoegen" at bounding box center [71, 146] width 81 height 16
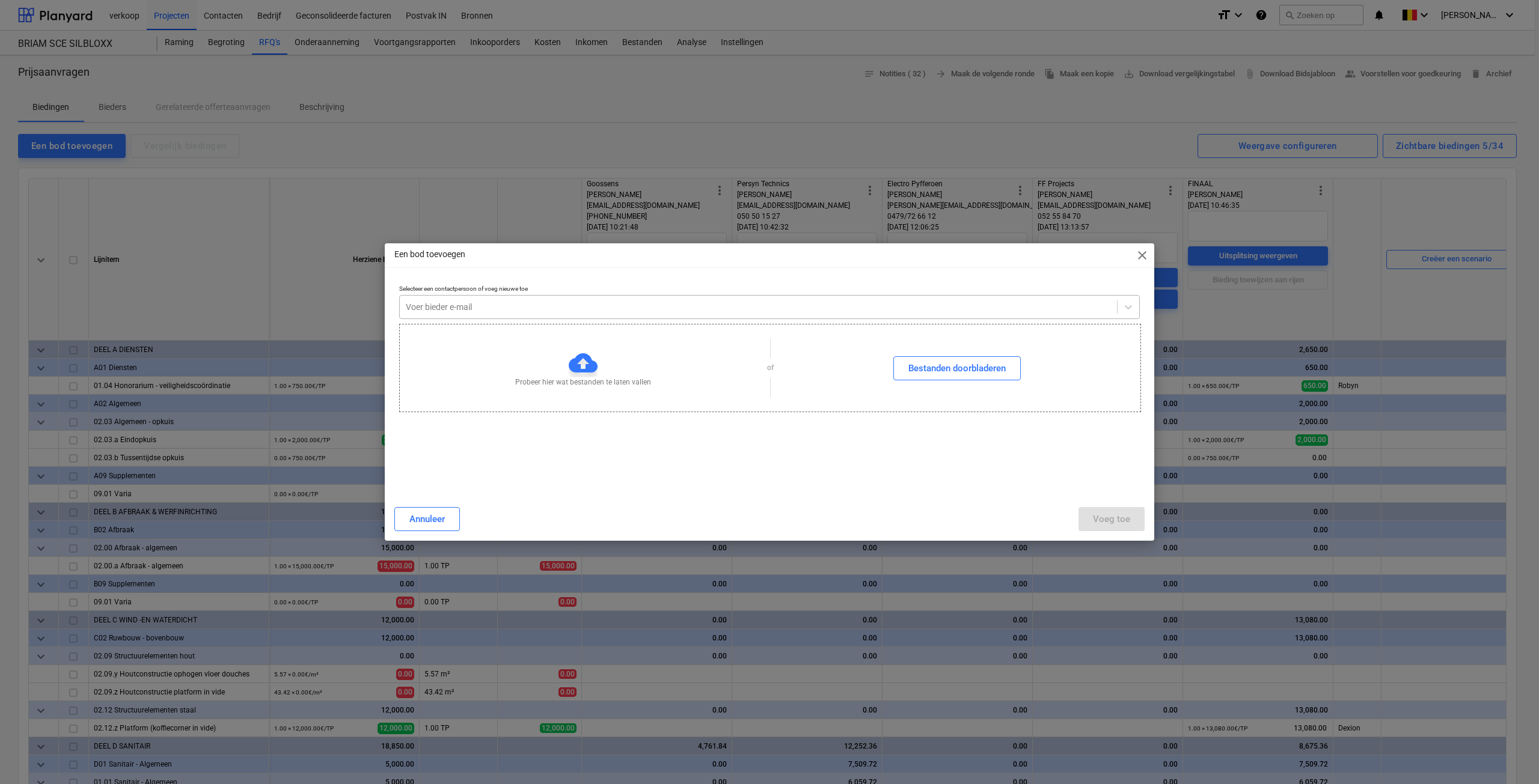
click at [455, 311] on div at bounding box center [758, 307] width 706 height 12
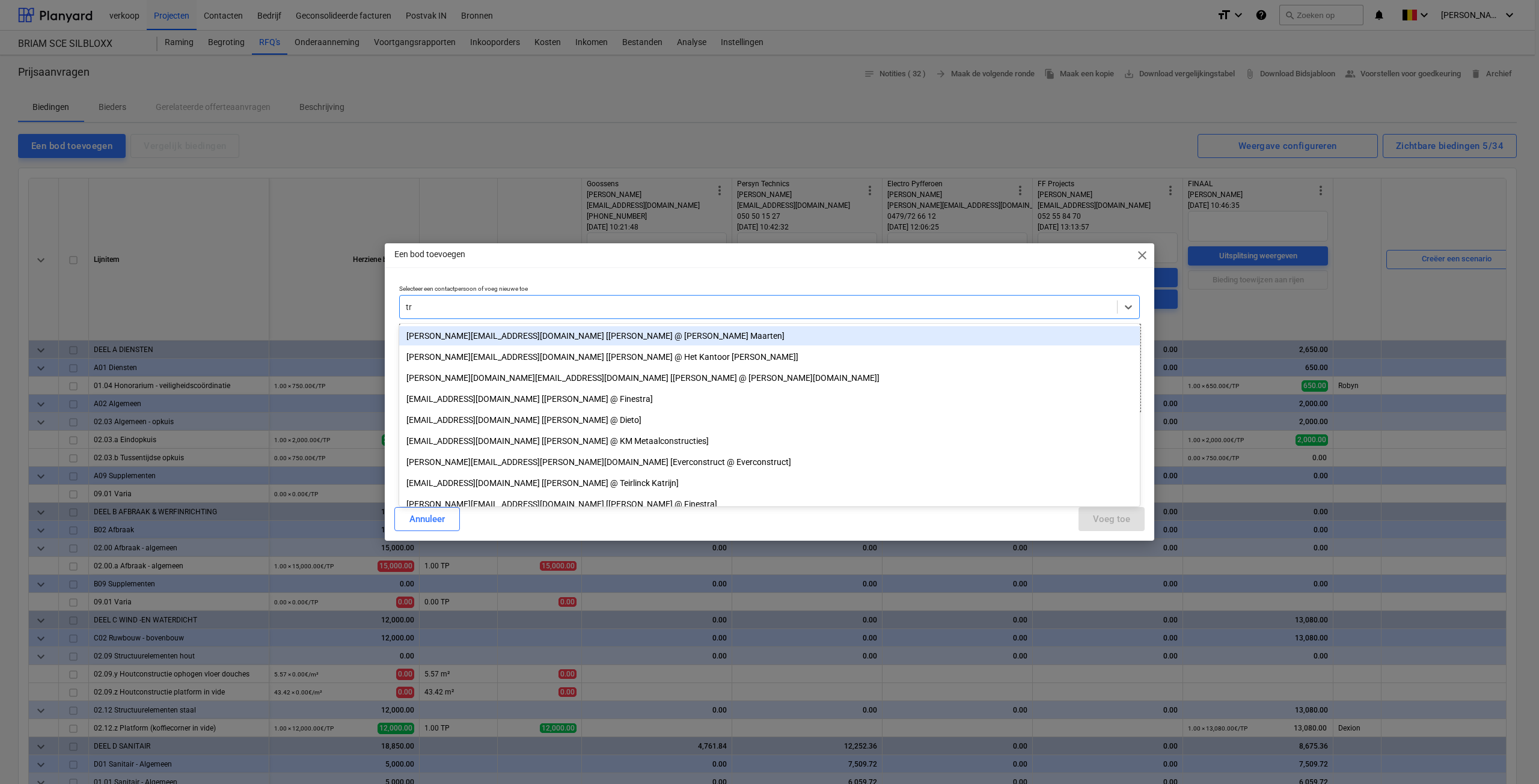
type input "t"
type input "e"
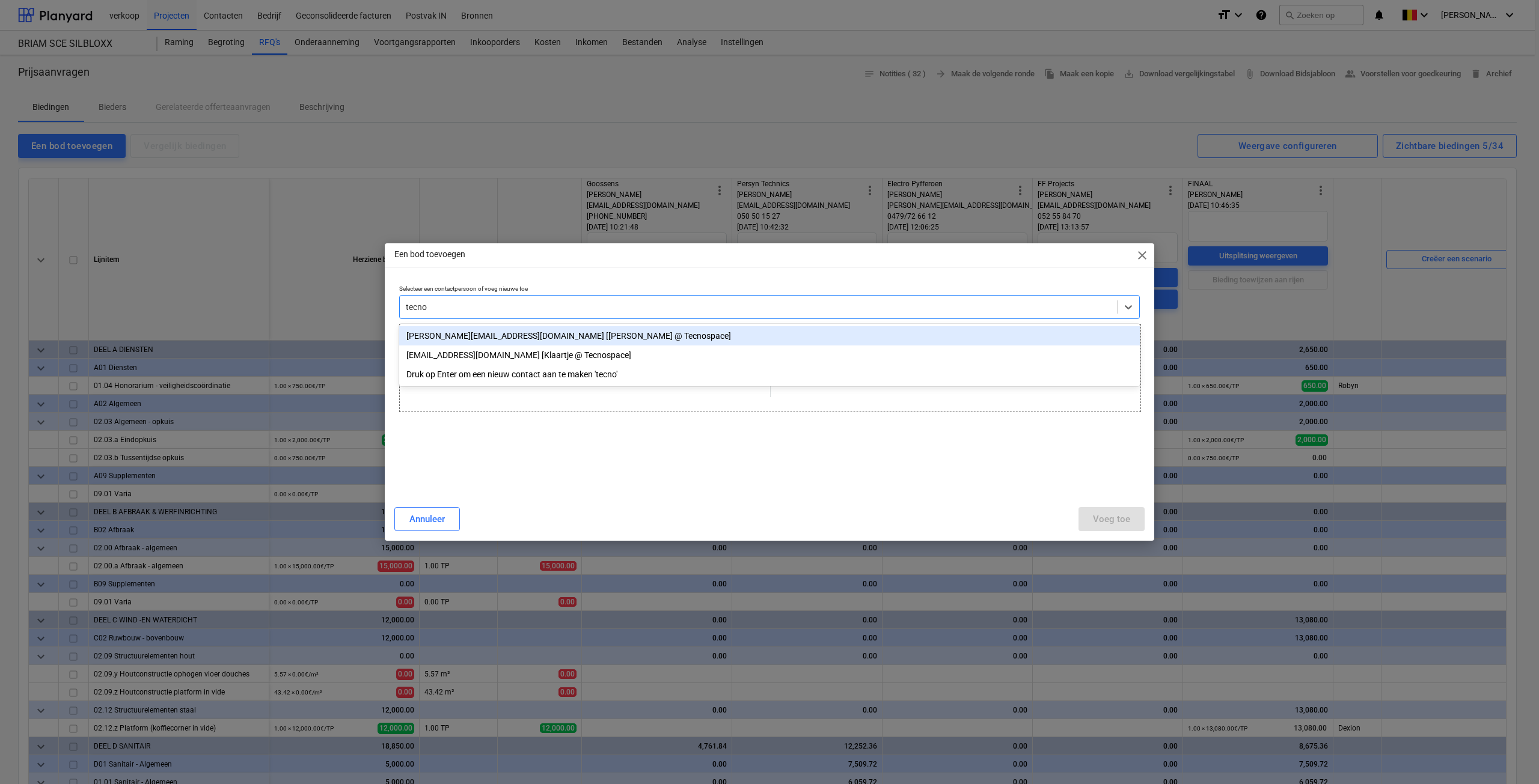
type input "tecnos"
click at [467, 330] on div "[PERSON_NAME][EMAIL_ADDRESS][DOMAIN_NAME] [[PERSON_NAME] @ Tecnospace]" at bounding box center [770, 336] width 741 height 19
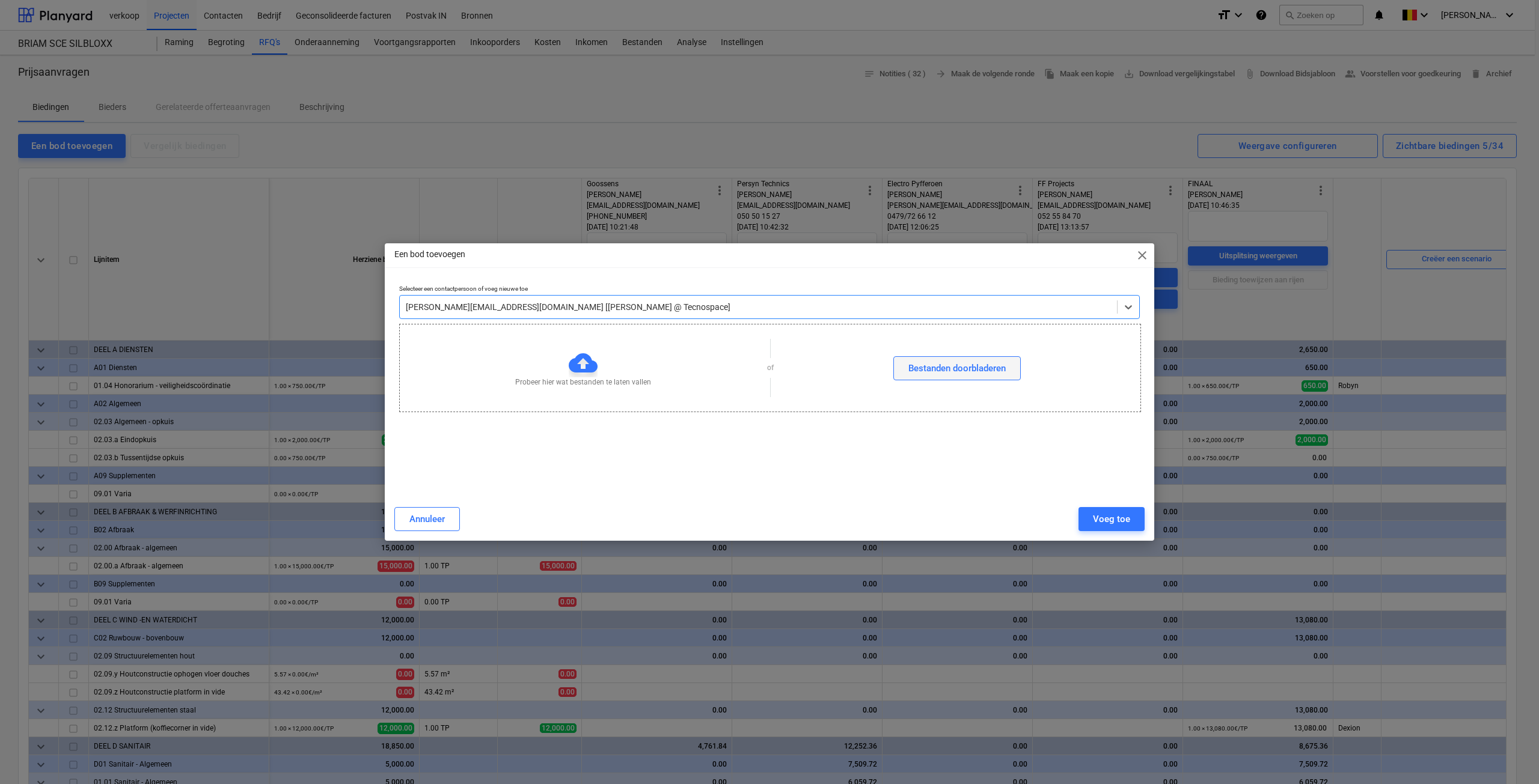
click at [963, 380] on button "Bestanden doorbladeren" at bounding box center [957, 368] width 127 height 24
click at [1111, 522] on div "Voeg toe" at bounding box center [1112, 519] width 37 height 16
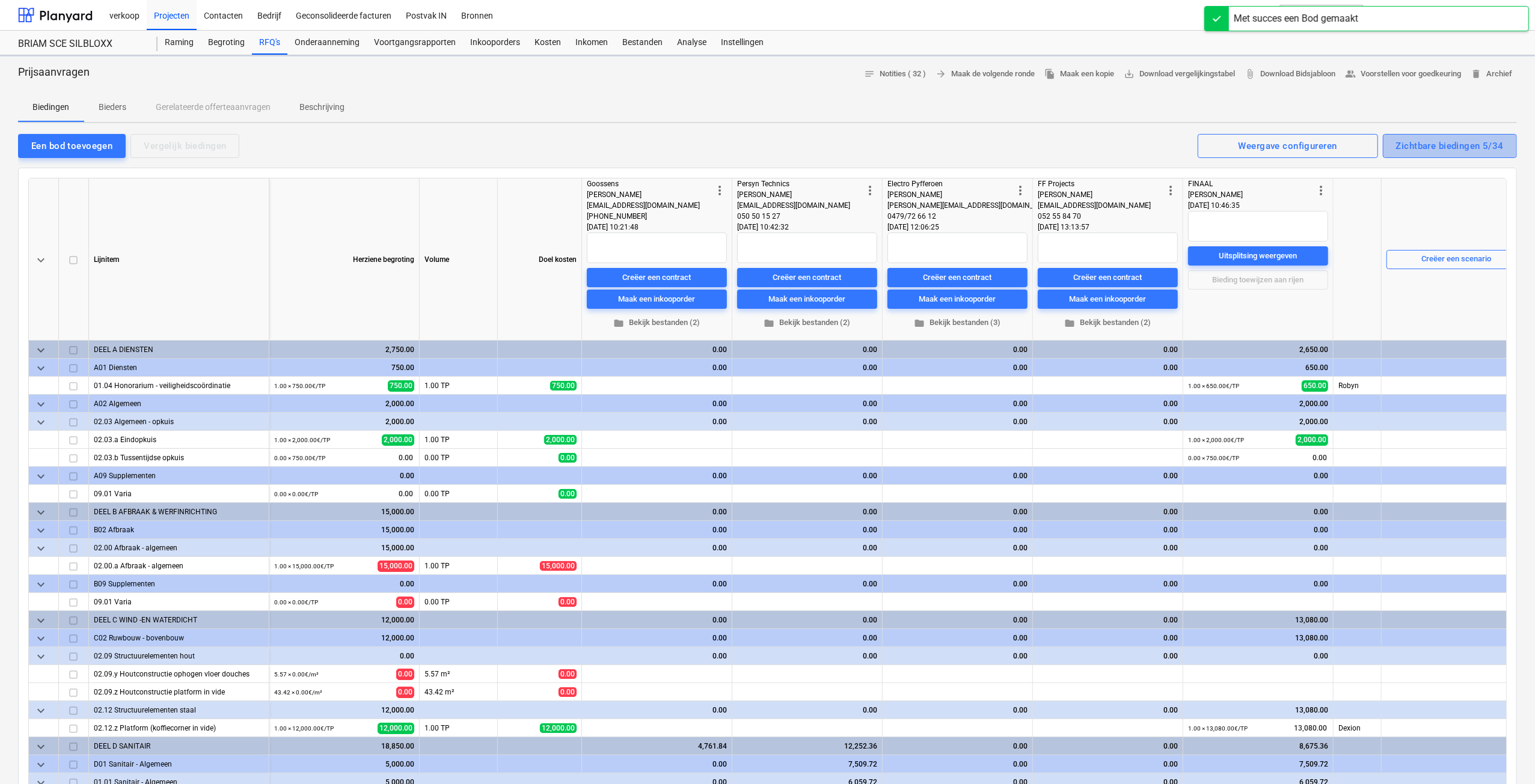
click at [1397, 148] on div "Zichtbare biedingen 5/34" at bounding box center [1449, 146] width 107 height 16
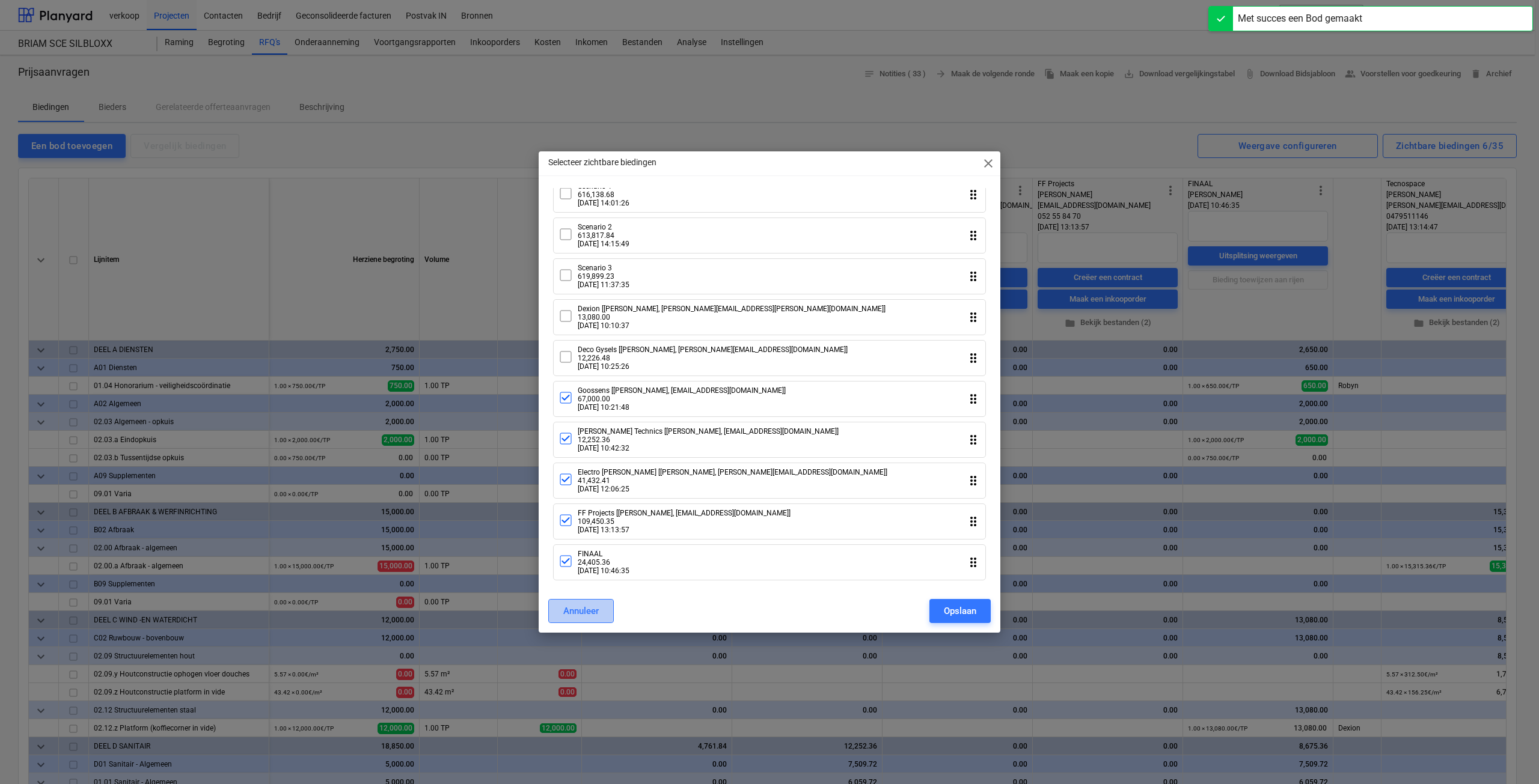
click at [569, 617] on div "Annuleer" at bounding box center [581, 611] width 35 height 16
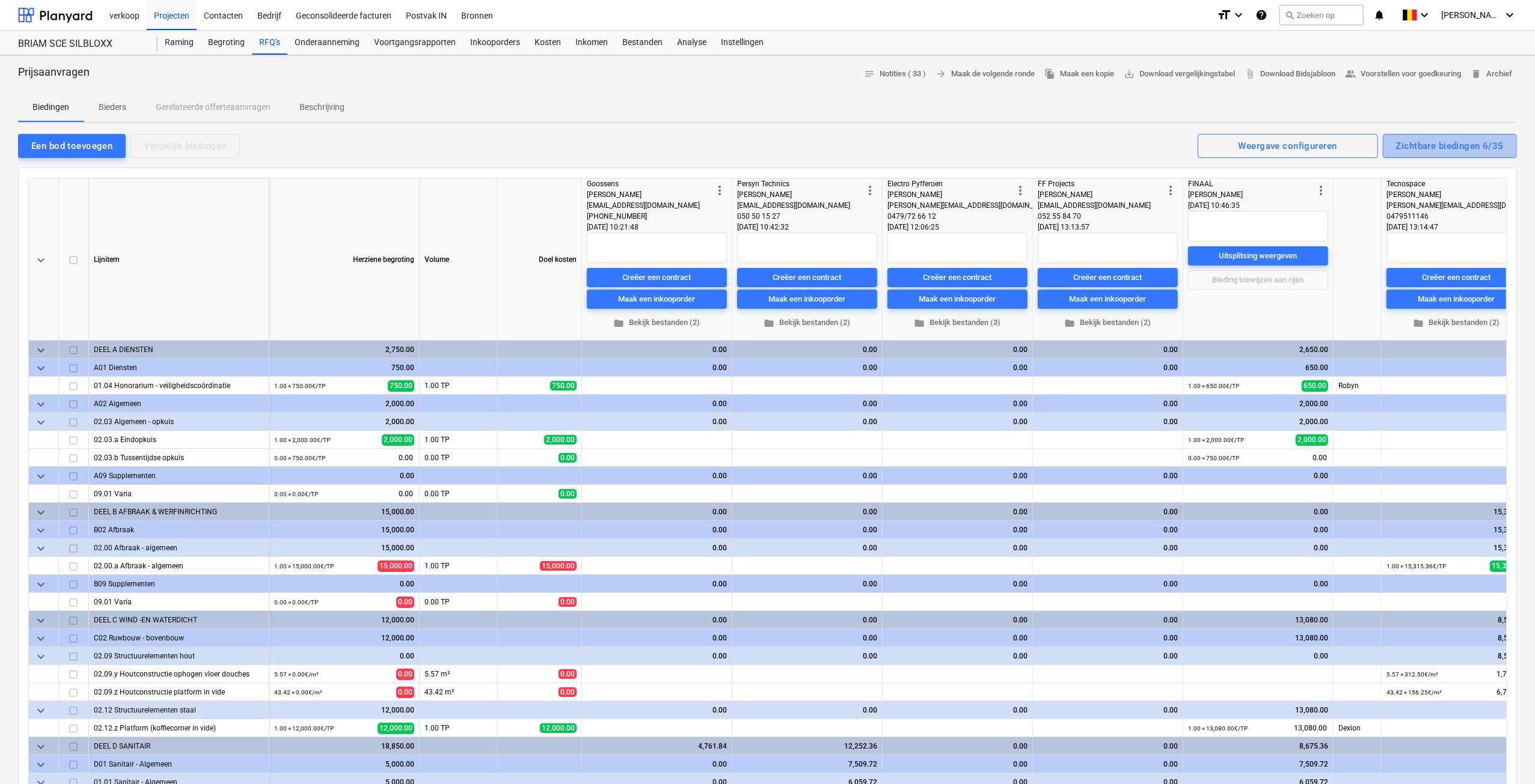
click at [1415, 153] on div "Zichtbare biedingen 6/35" at bounding box center [1449, 146] width 107 height 16
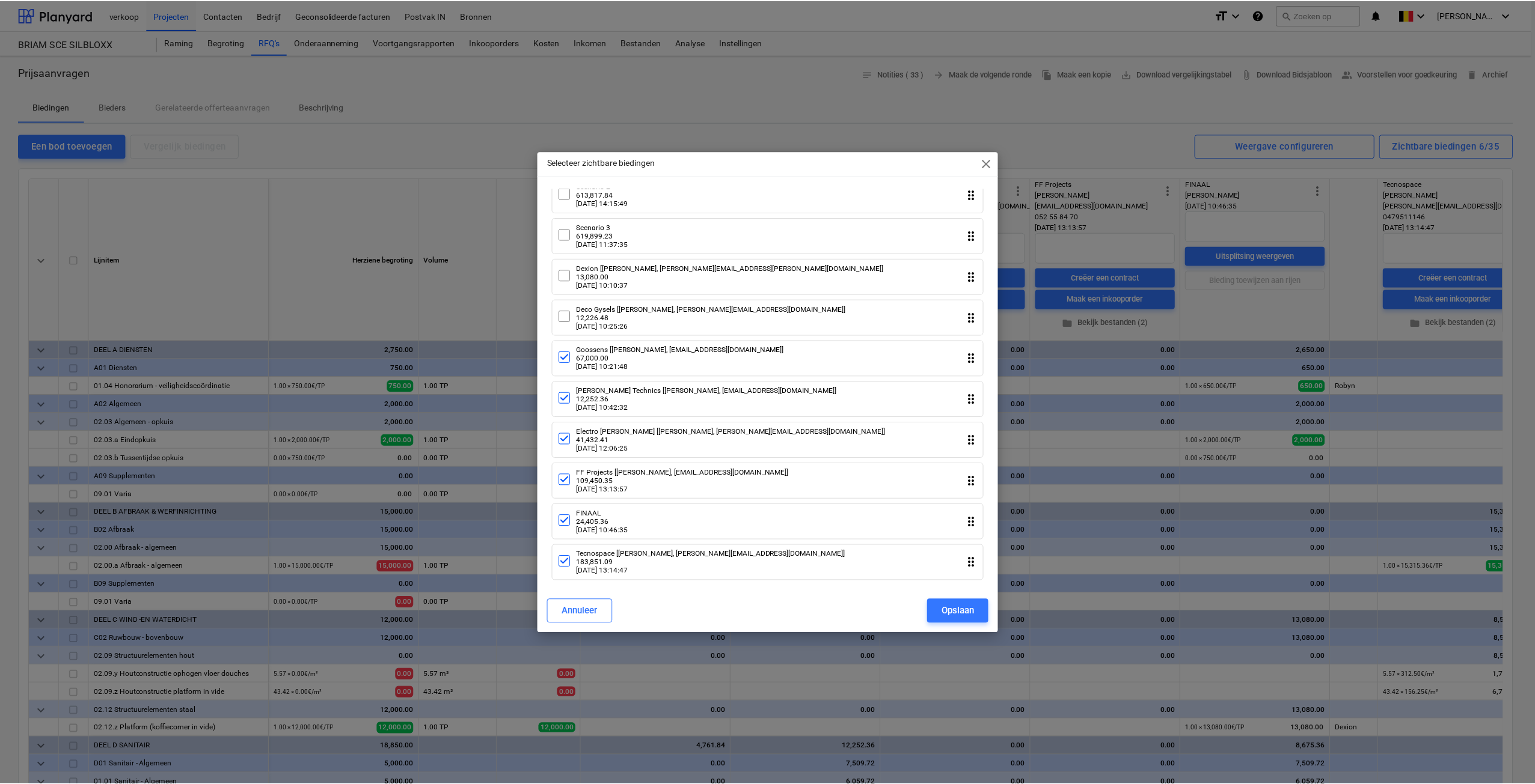
scroll to position [1066, 0]
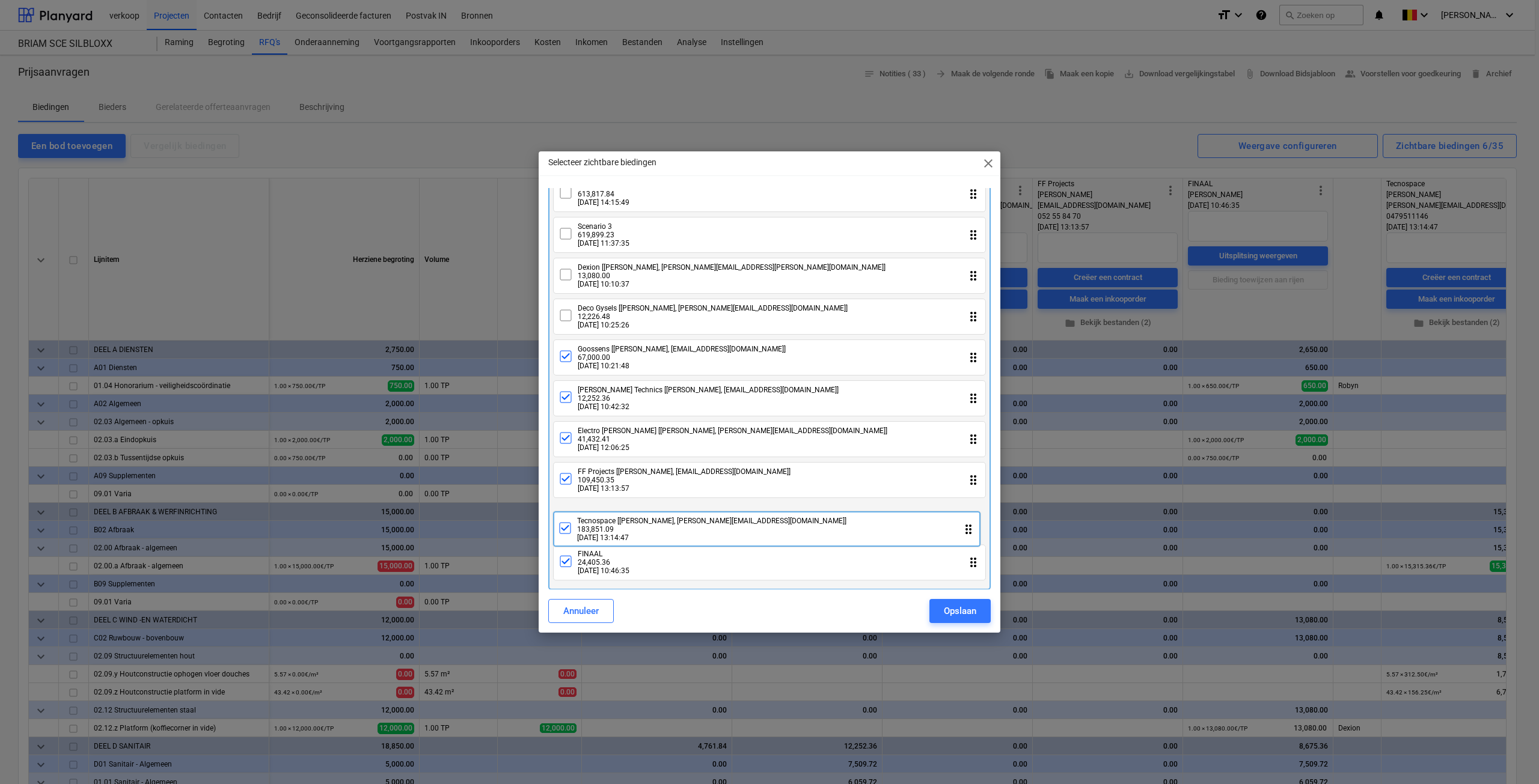
drag, startPoint x: 620, startPoint y: 557, endPoint x: 619, endPoint y: 519, distance: 38.0
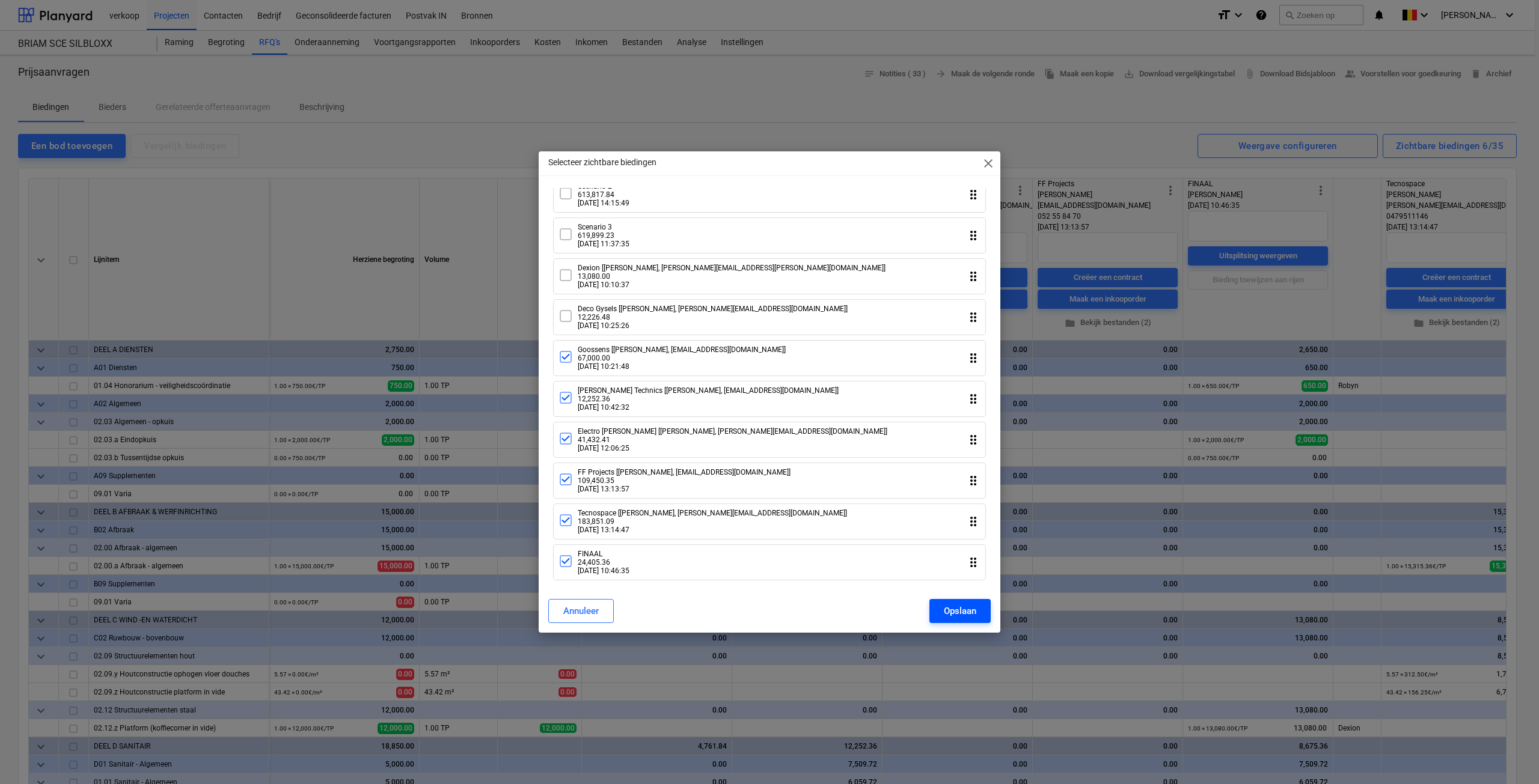
click at [960, 610] on div "Opslaan" at bounding box center [960, 611] width 32 height 16
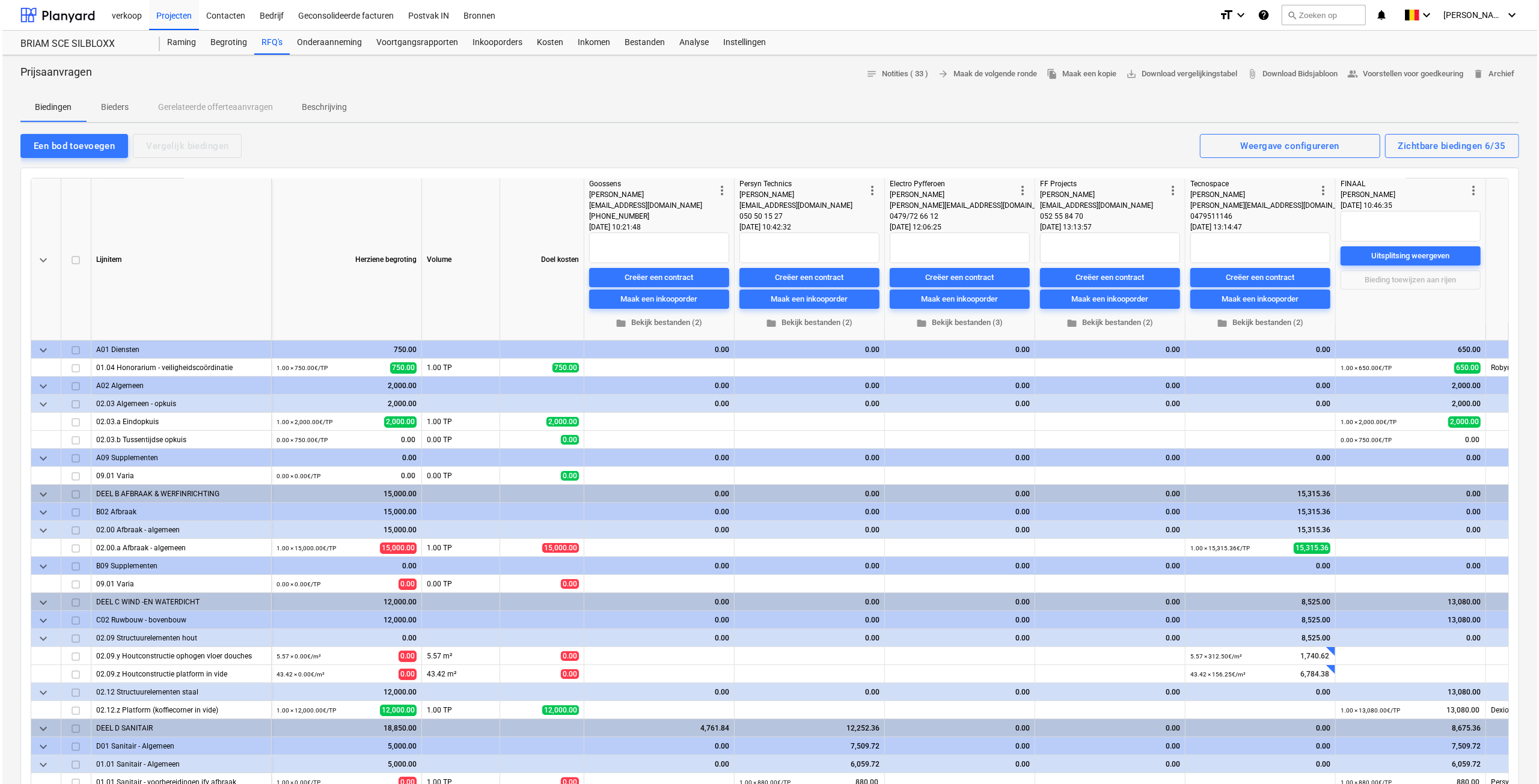
scroll to position [0, 0]
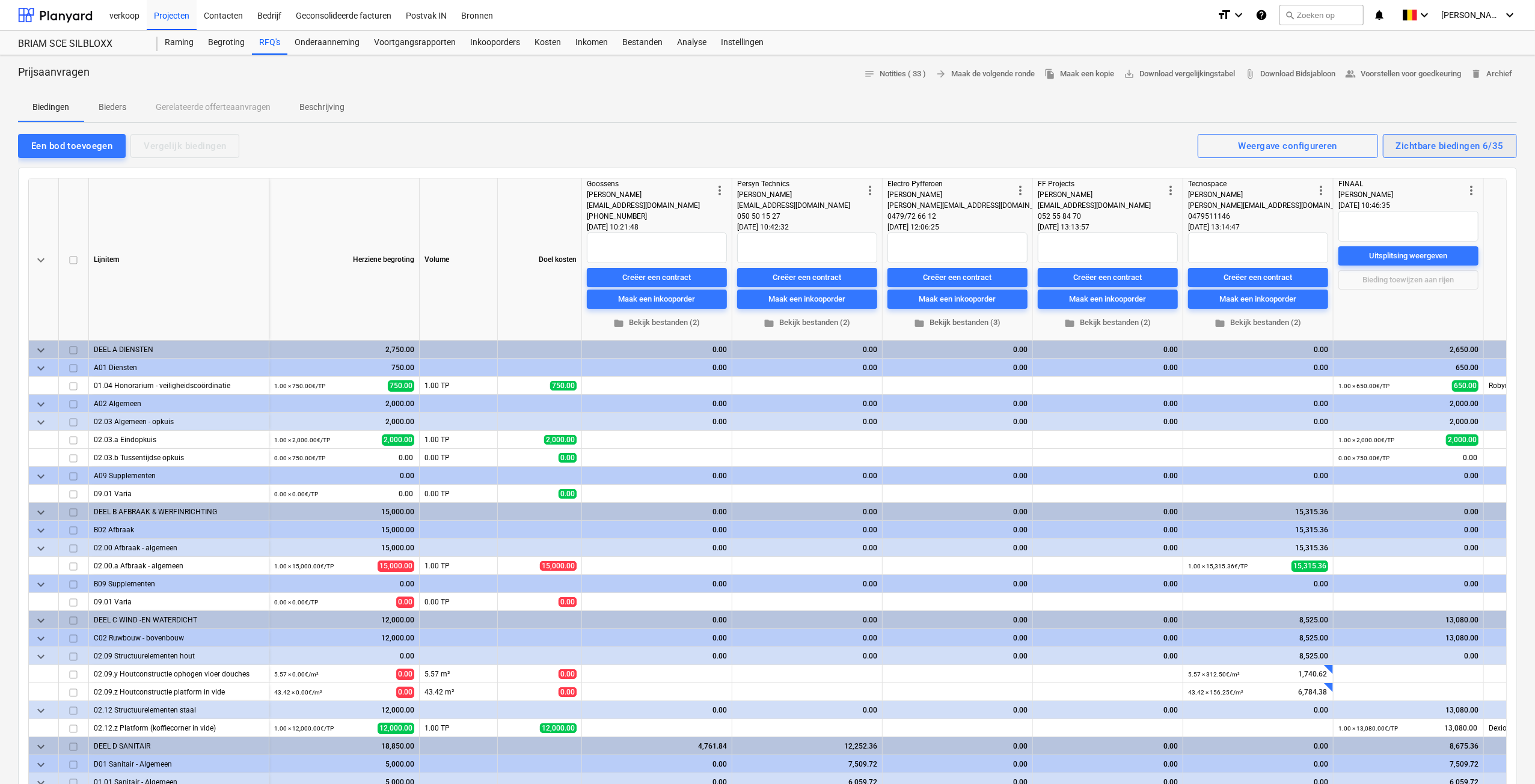
click at [1475, 146] on div "Zichtbare biedingen 6/35" at bounding box center [1449, 146] width 107 height 16
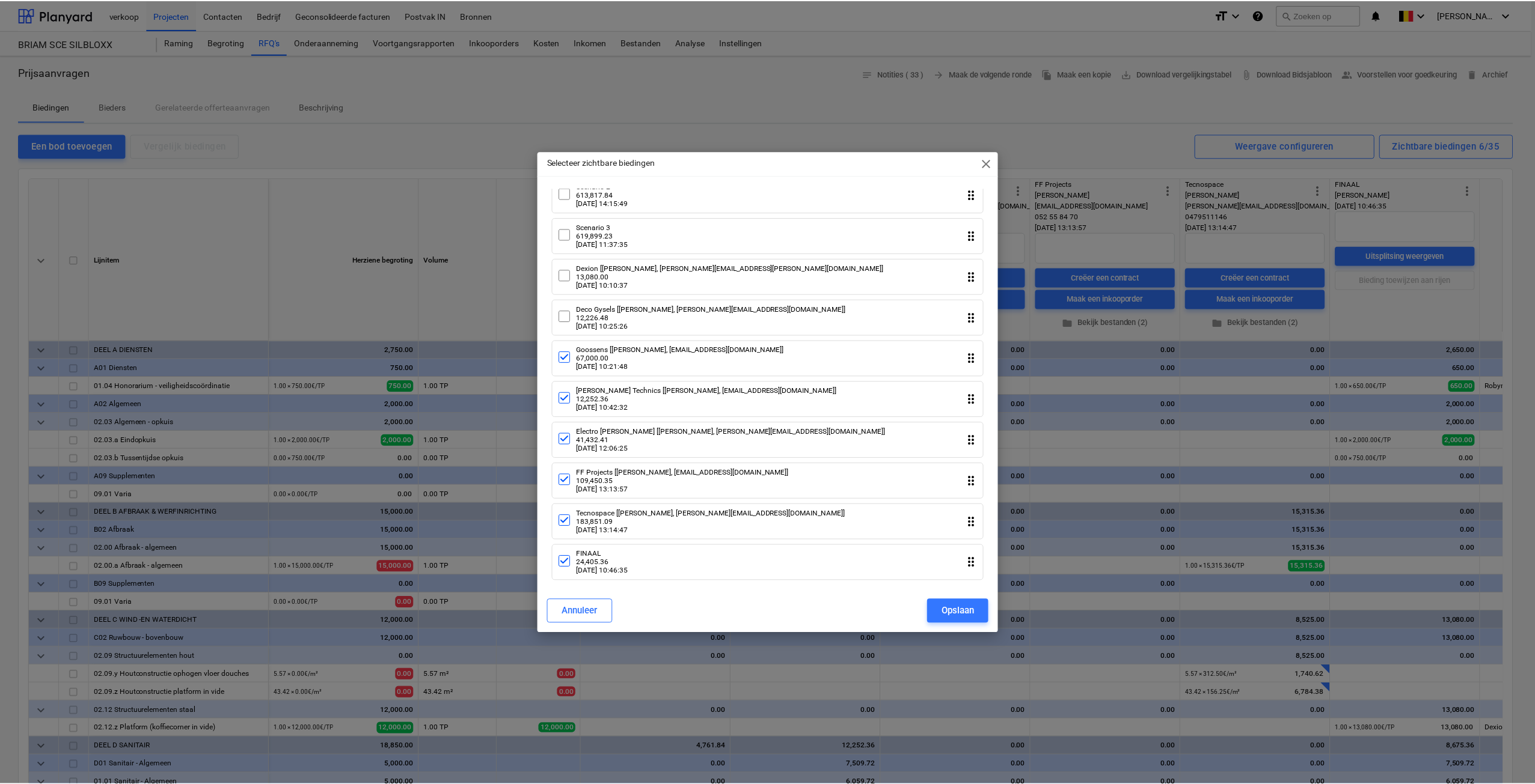
scroll to position [1066, 0]
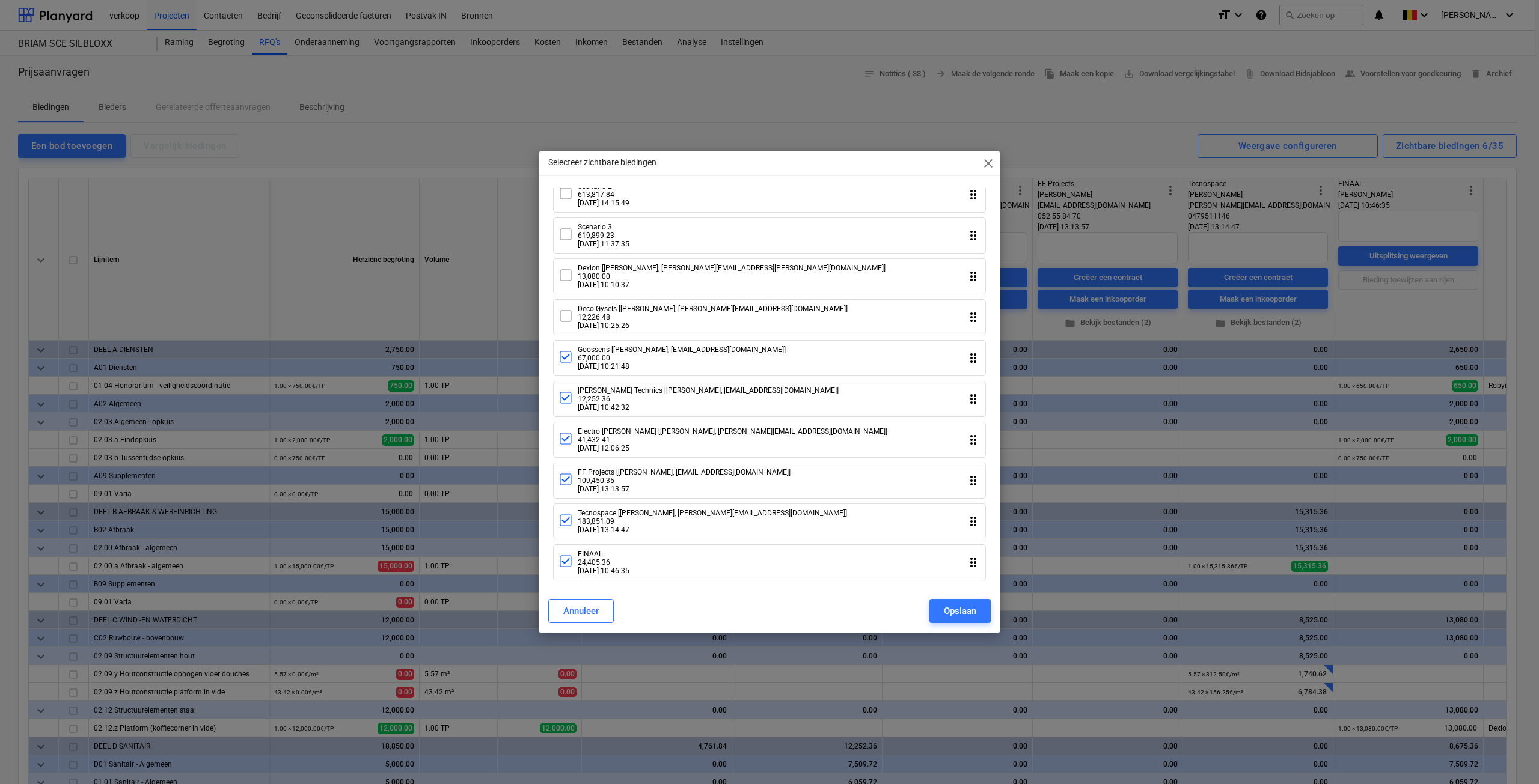
click at [566, 477] on icon at bounding box center [565, 480] width 8 height 6
click at [568, 394] on icon at bounding box center [565, 397] width 14 height 14
click at [955, 602] on button "Opslaan" at bounding box center [960, 611] width 61 height 24
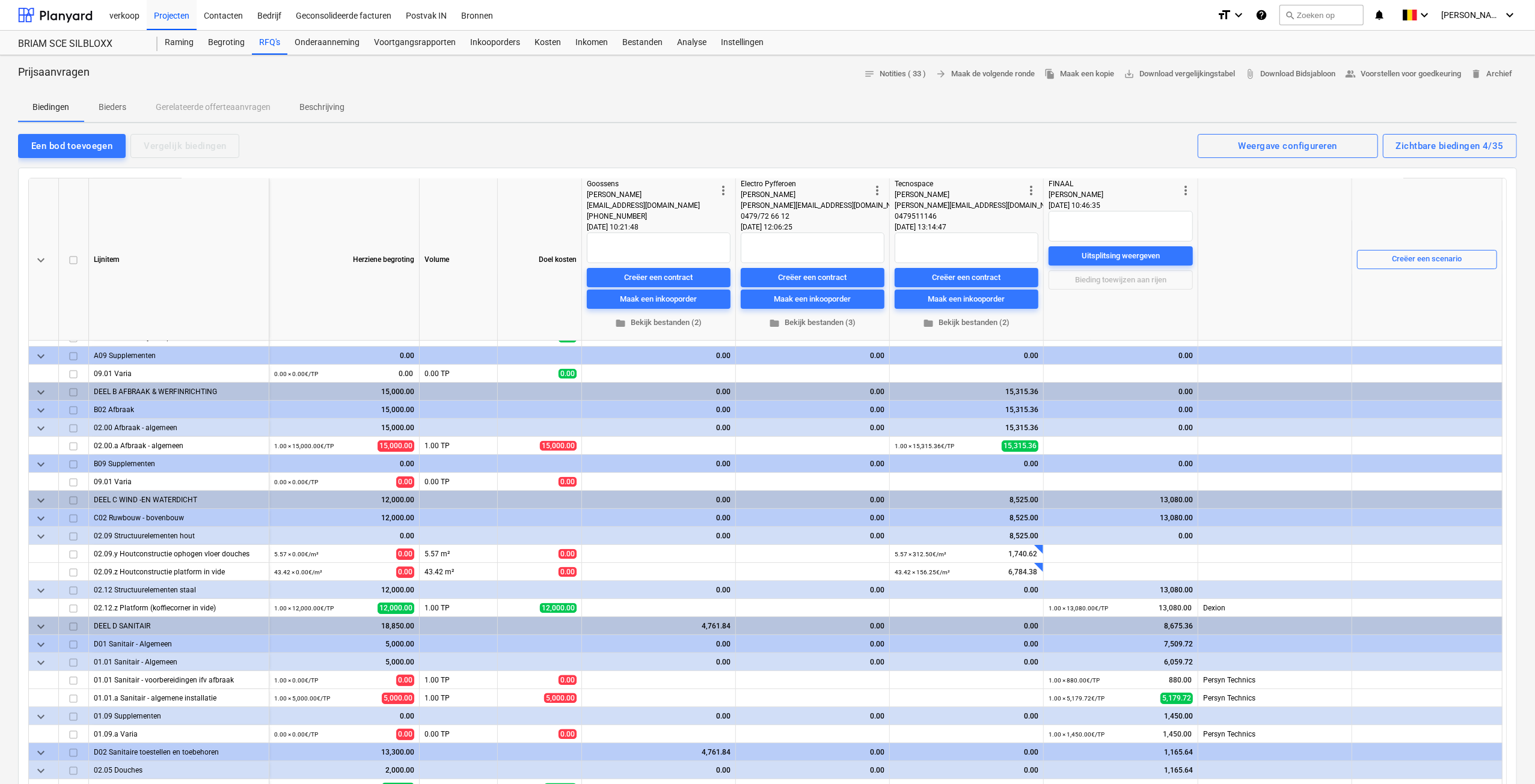
scroll to position [0, 0]
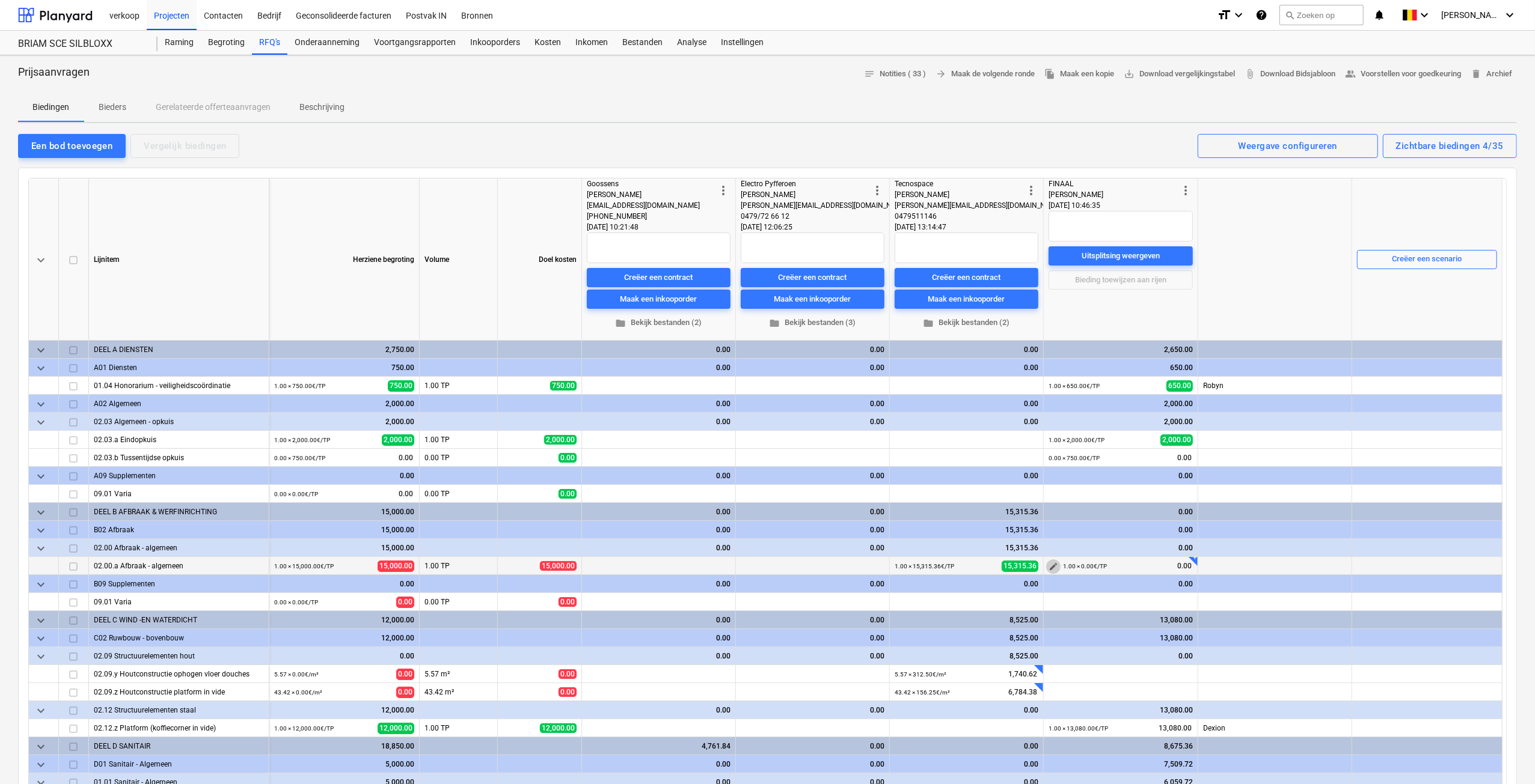
click at [1050, 563] on span "edit" at bounding box center [1053, 566] width 9 height 9
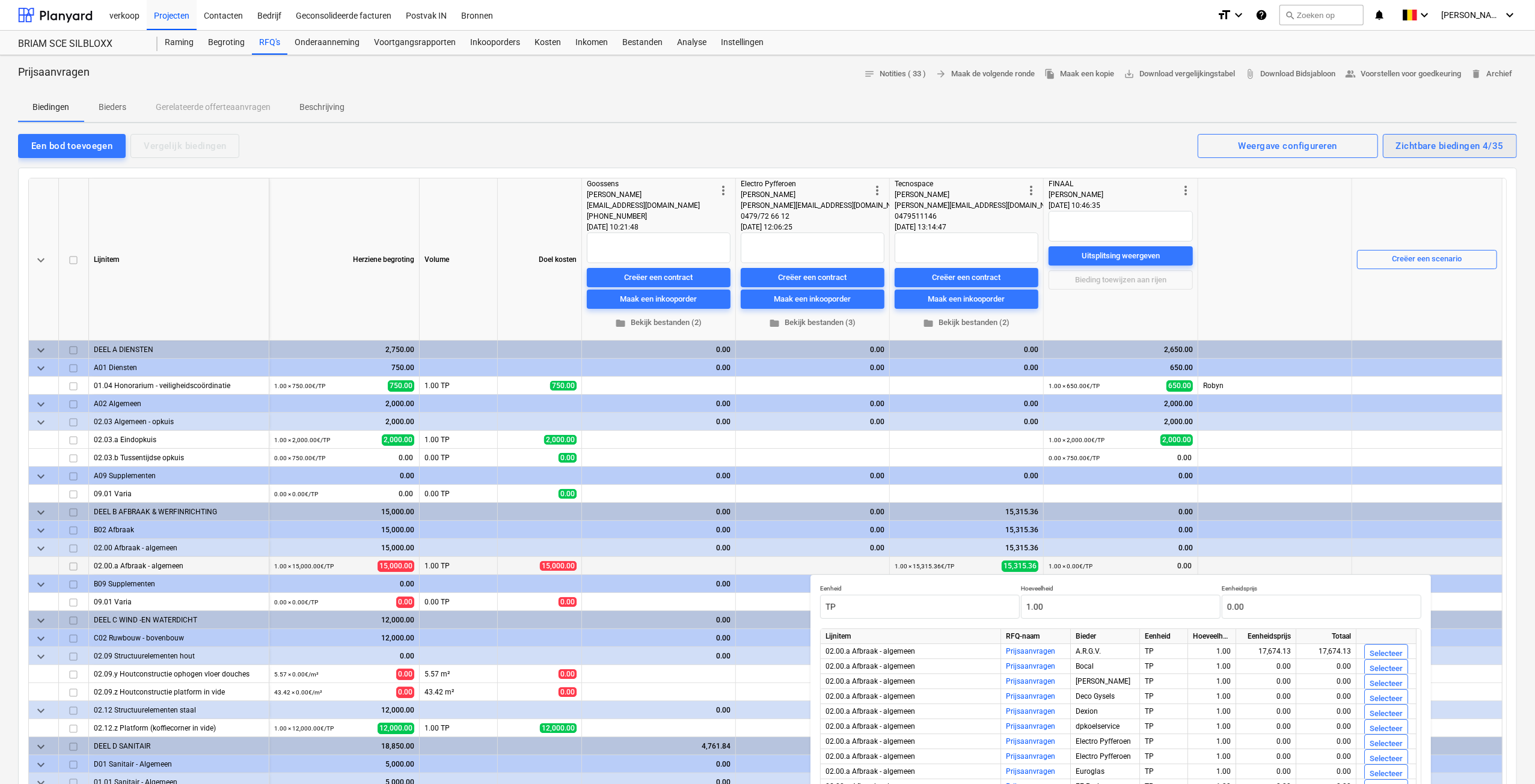
click at [1446, 150] on div "Zichtbare biedingen 4/35" at bounding box center [1449, 146] width 107 height 16
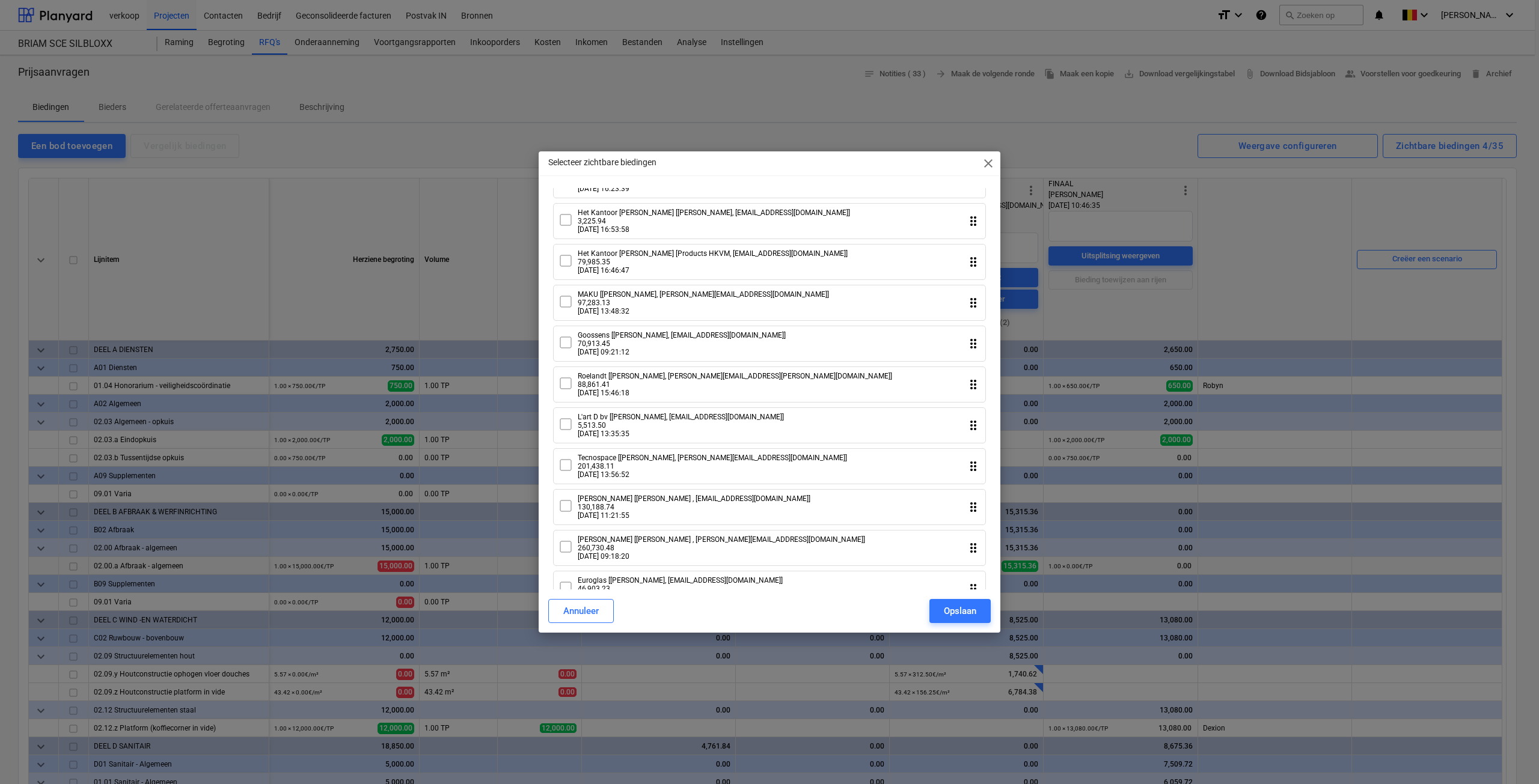
scroll to position [180, 0]
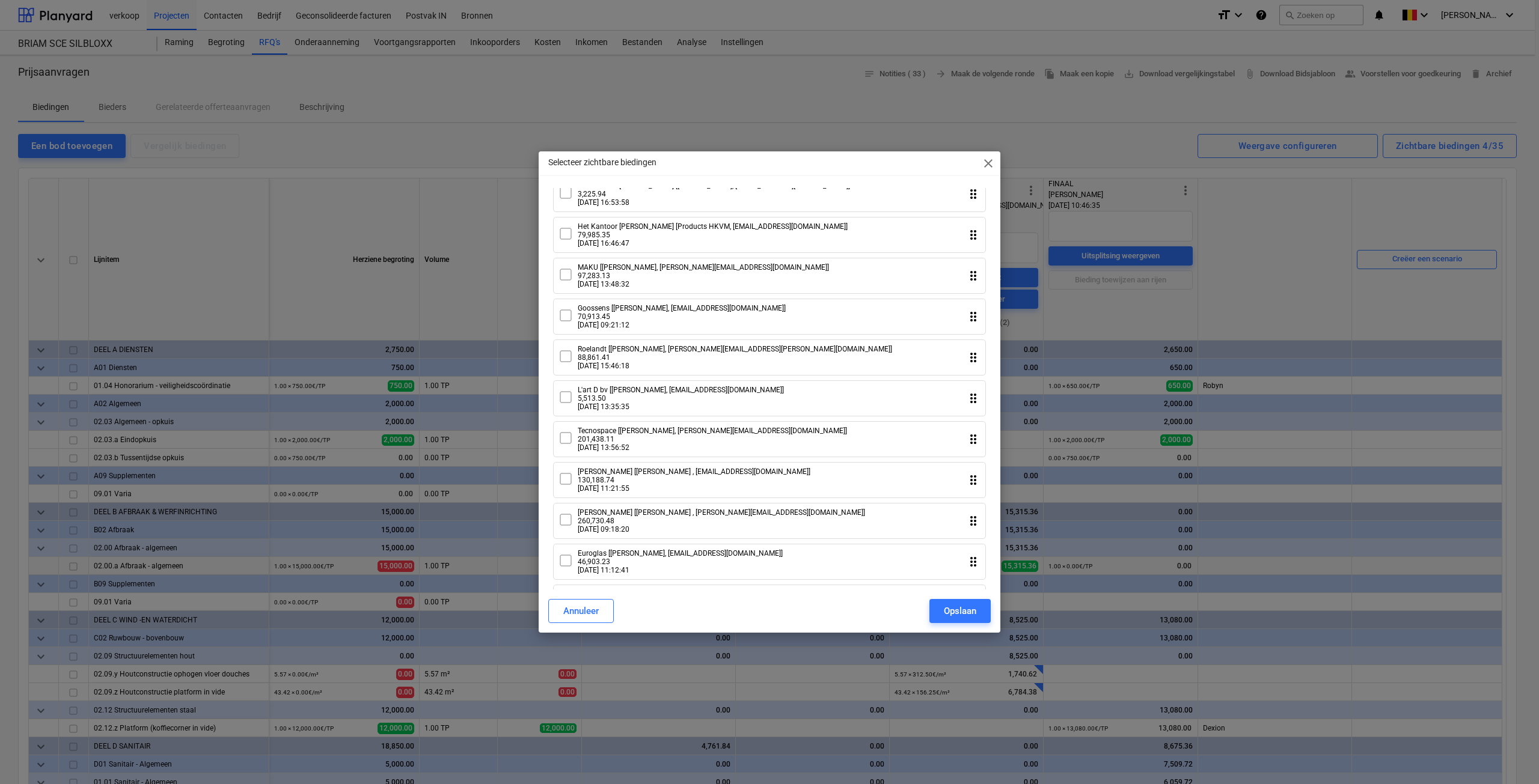
click at [570, 445] on icon at bounding box center [565, 438] width 14 height 14
click at [953, 613] on div "Opslaan" at bounding box center [960, 611] width 32 height 16
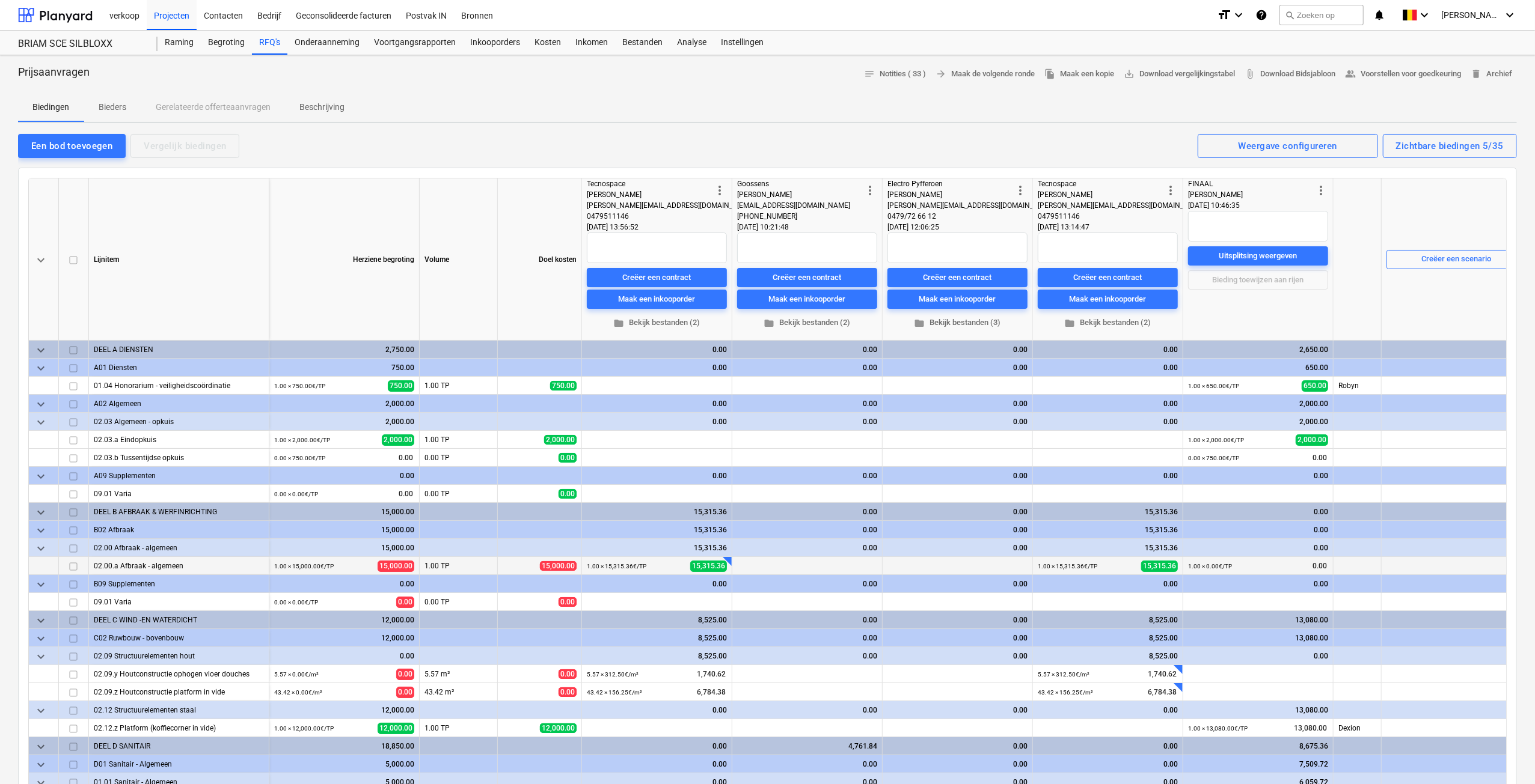
click at [723, 194] on span "more_vert" at bounding box center [719, 190] width 14 height 14
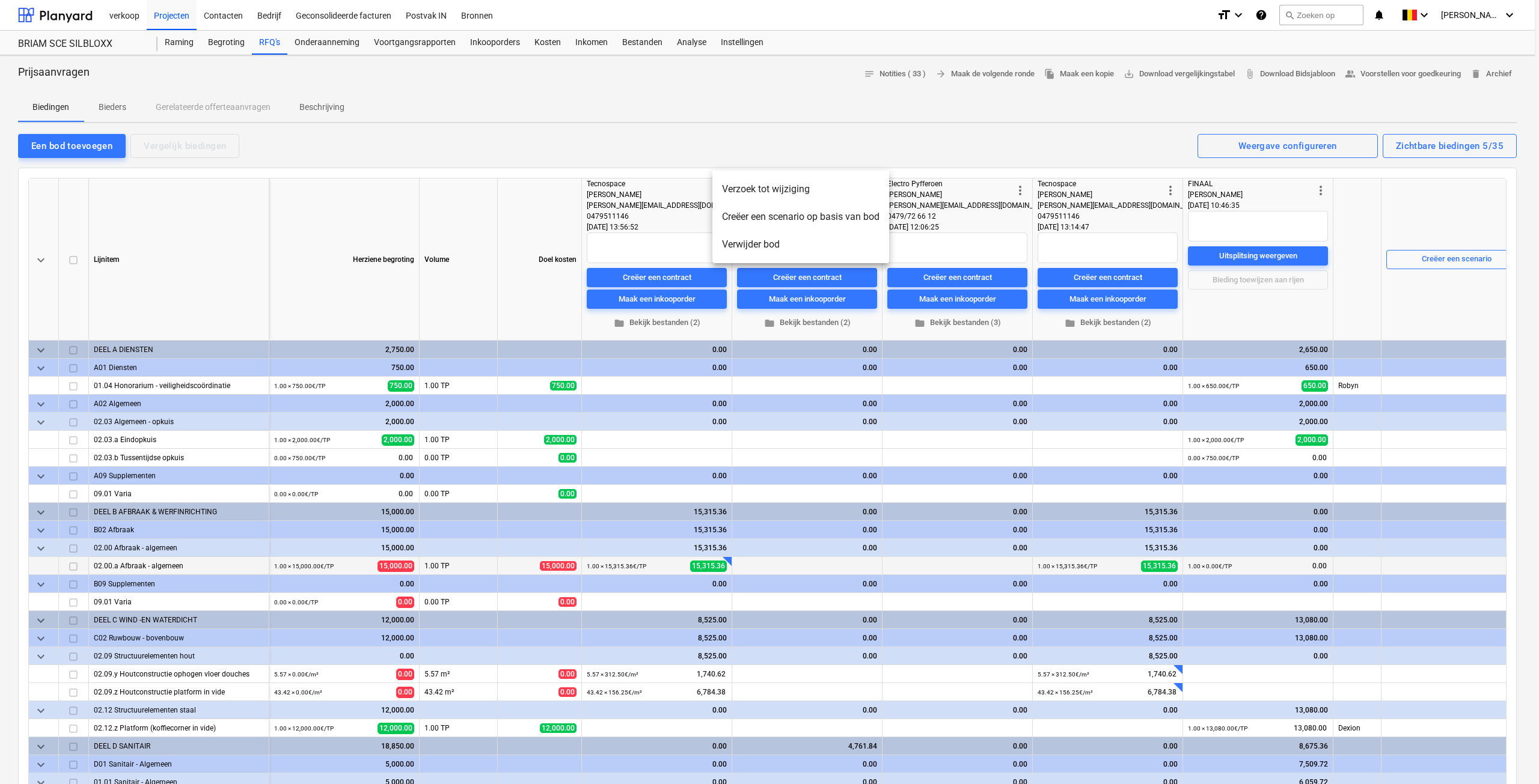
click at [729, 250] on li "Verwijder bod" at bounding box center [801, 245] width 177 height 28
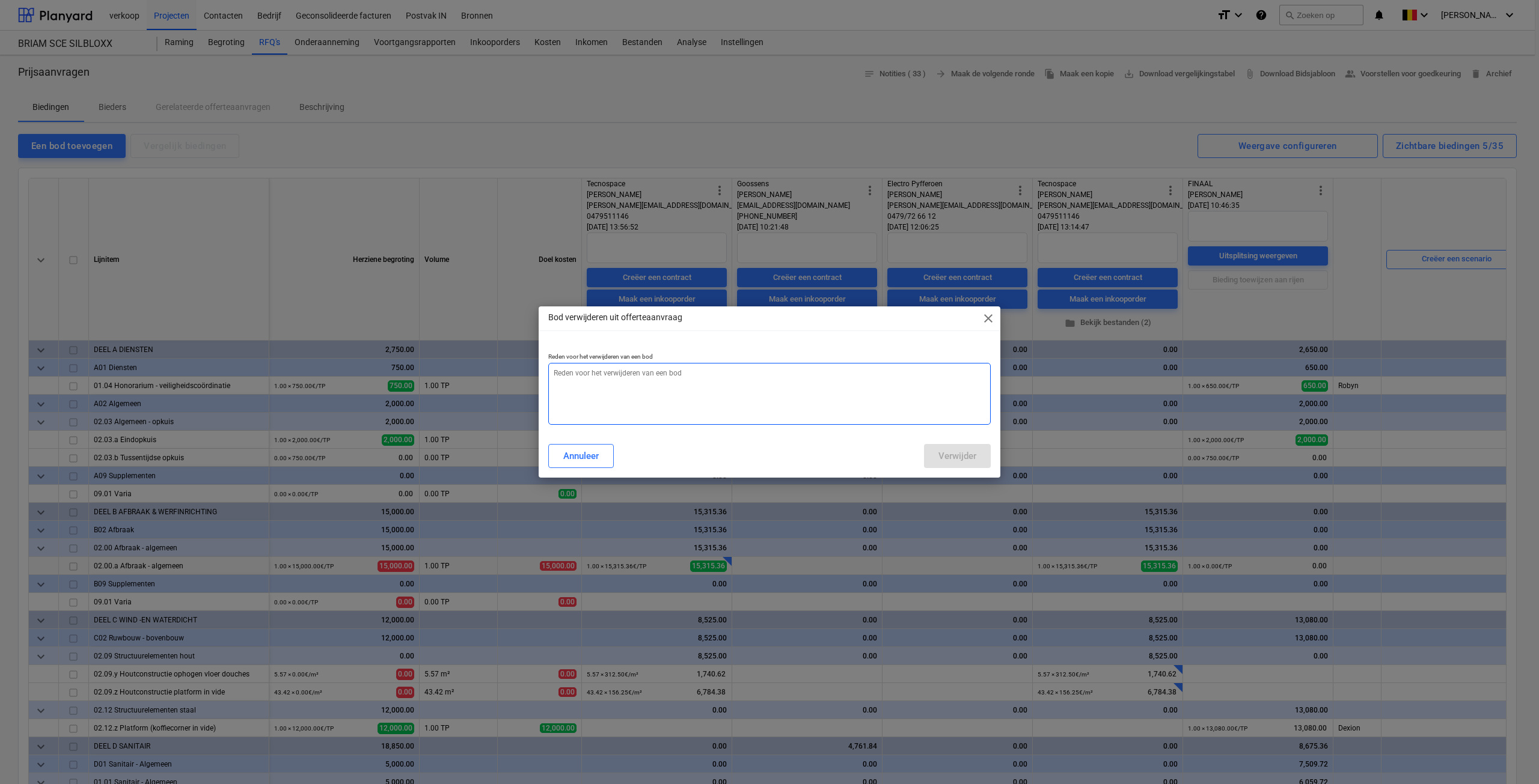
click at [668, 374] on textarea at bounding box center [770, 394] width 443 height 62
type textarea "update"
click at [966, 460] on div "Verwijder" at bounding box center [957, 456] width 38 height 16
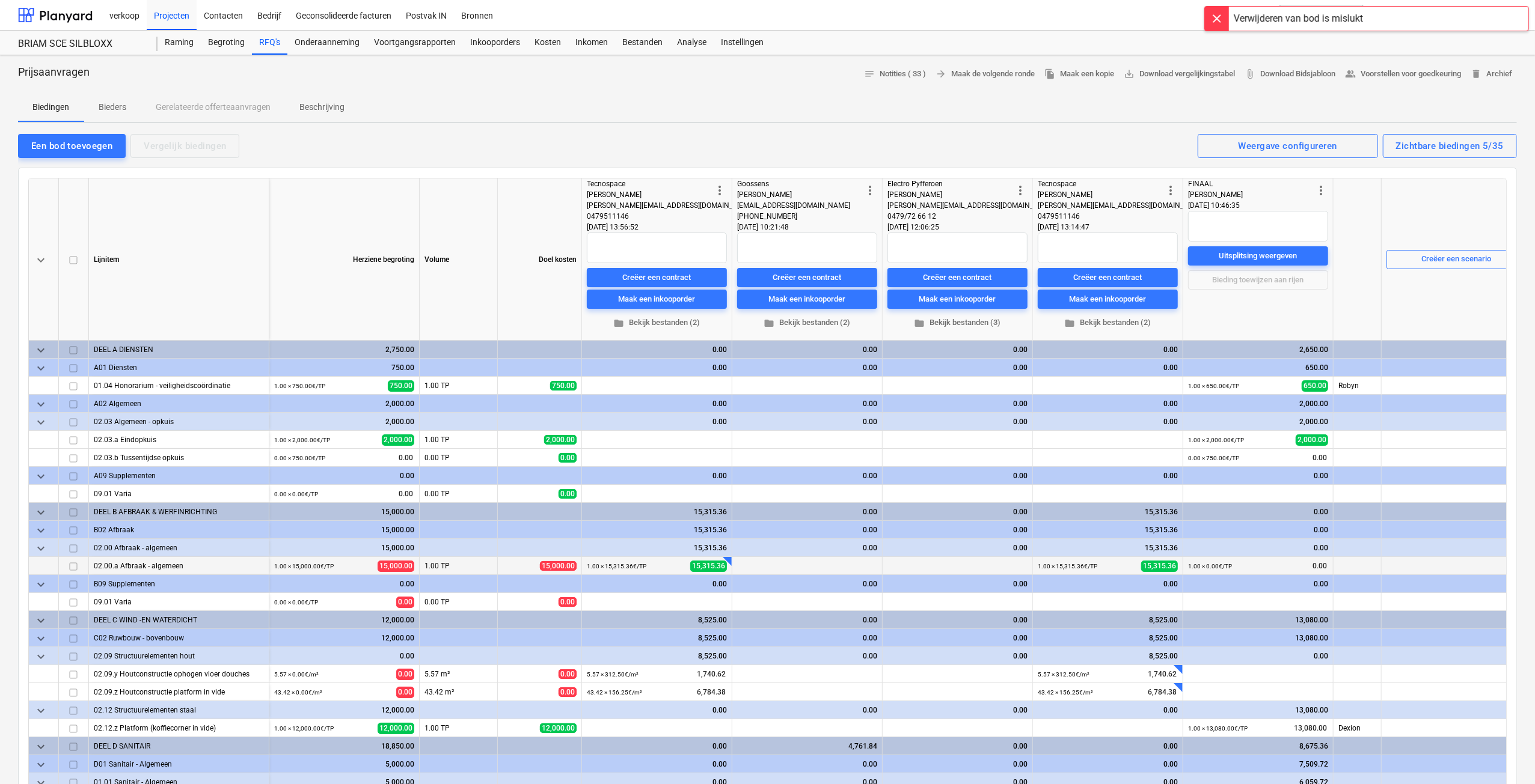
click at [1288, 22] on div "Verwijderen van bod is mislukt" at bounding box center [1298, 18] width 129 height 14
click at [1095, 242] on textarea at bounding box center [1108, 248] width 140 height 30
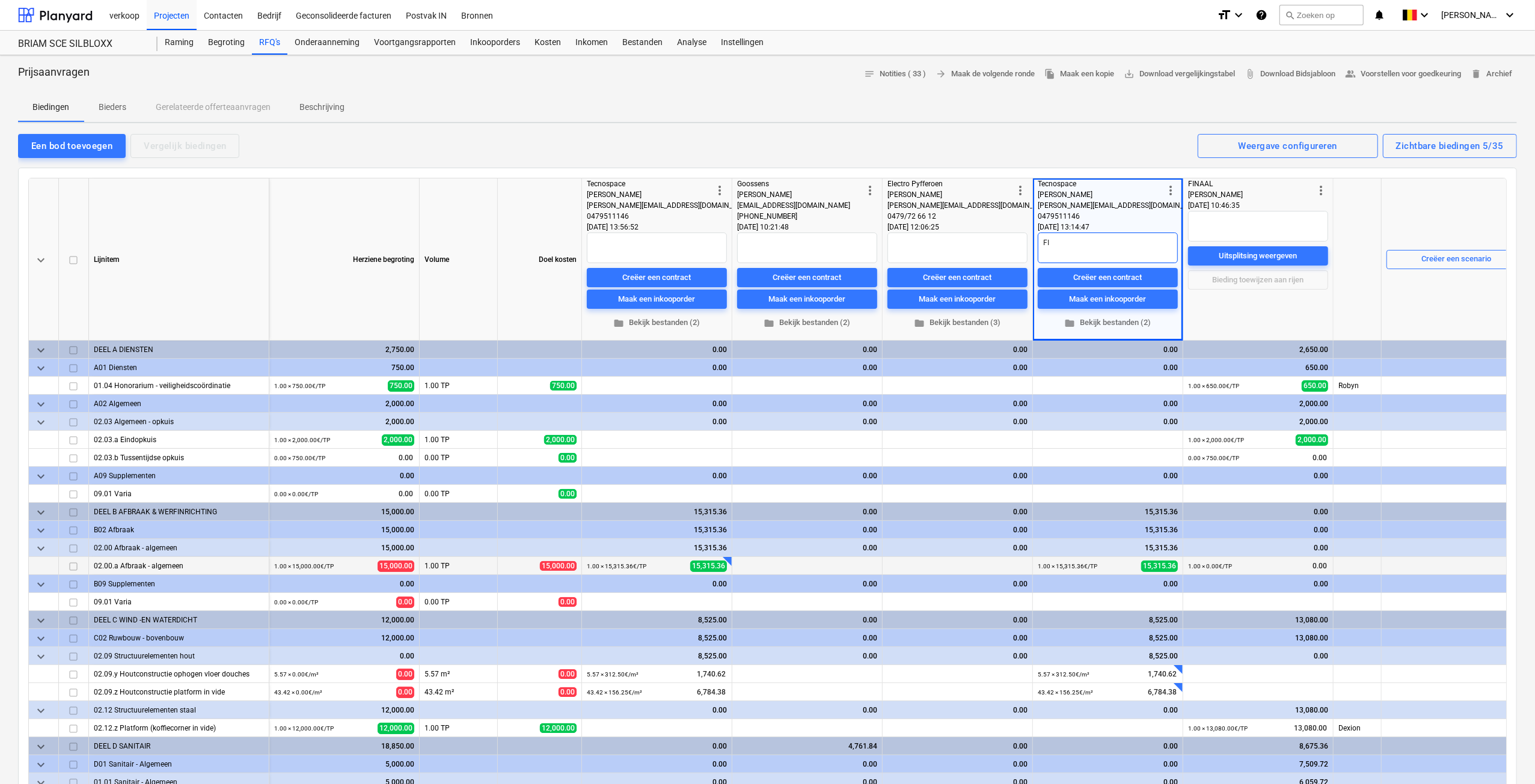
type textarea "F"
type textarea "UPDATE"
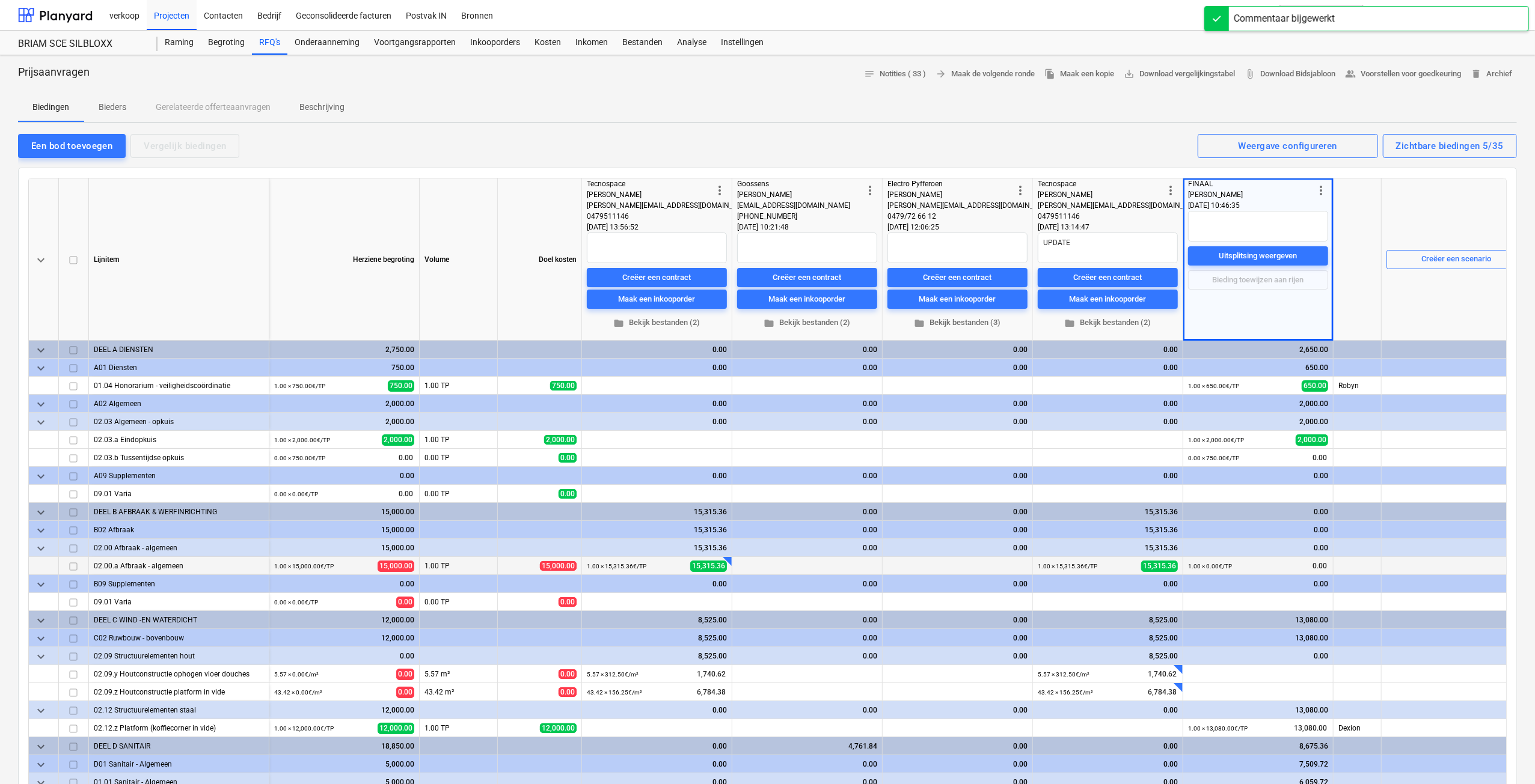
click at [725, 191] on span "more_vert" at bounding box center [719, 190] width 14 height 14
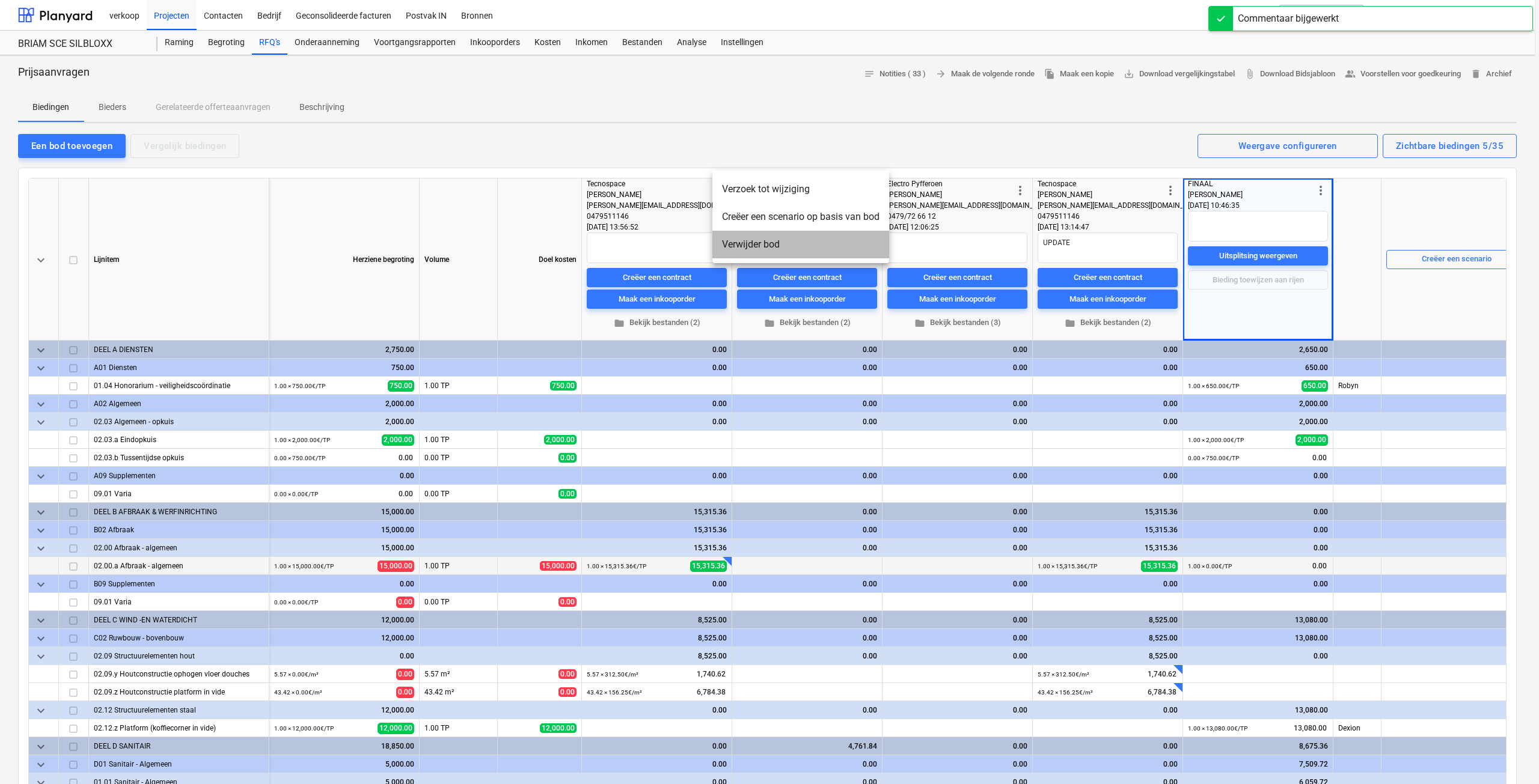
click at [755, 248] on li "Verwijder bod" at bounding box center [801, 245] width 177 height 28
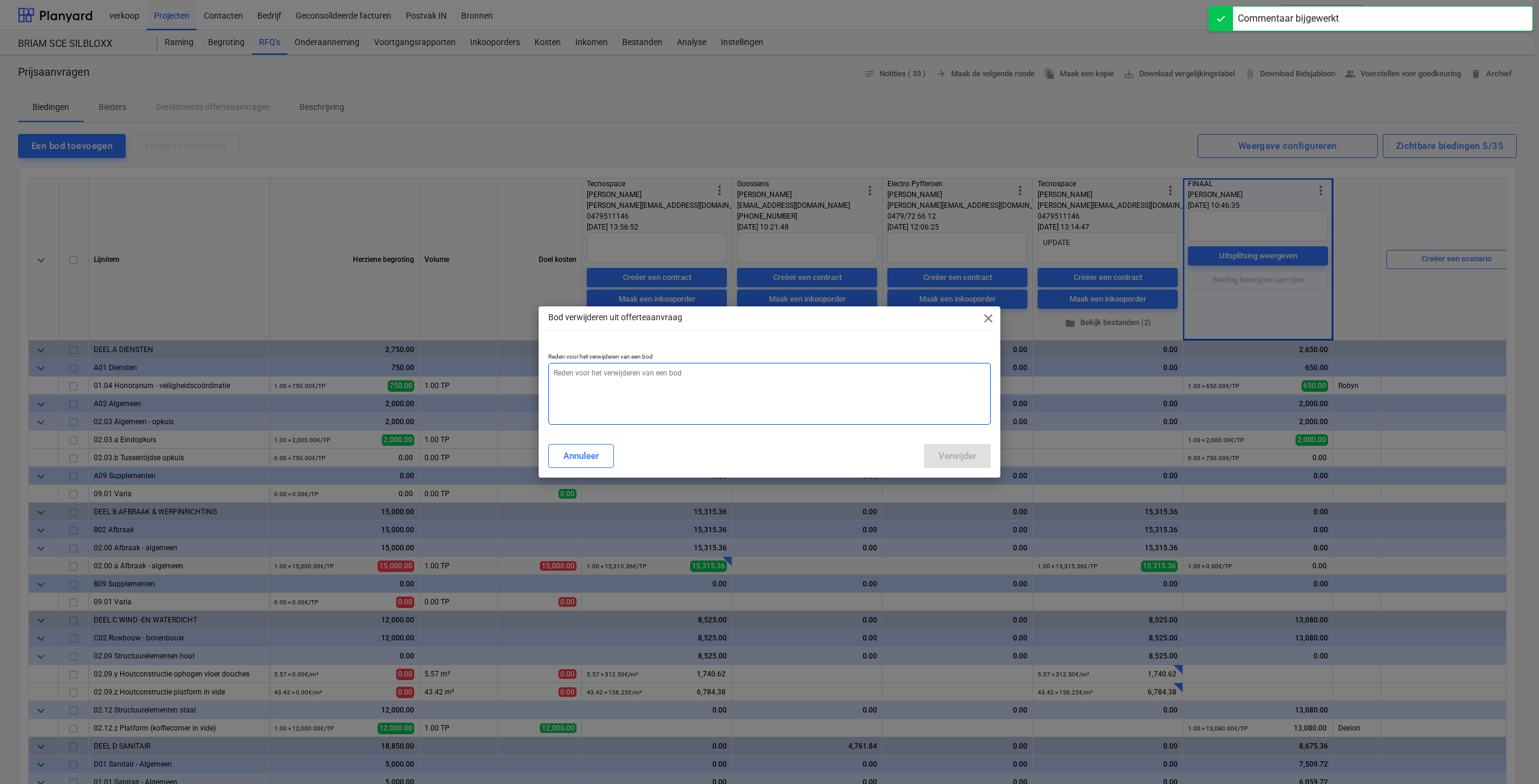
click at [643, 384] on textarea at bounding box center [770, 394] width 443 height 62
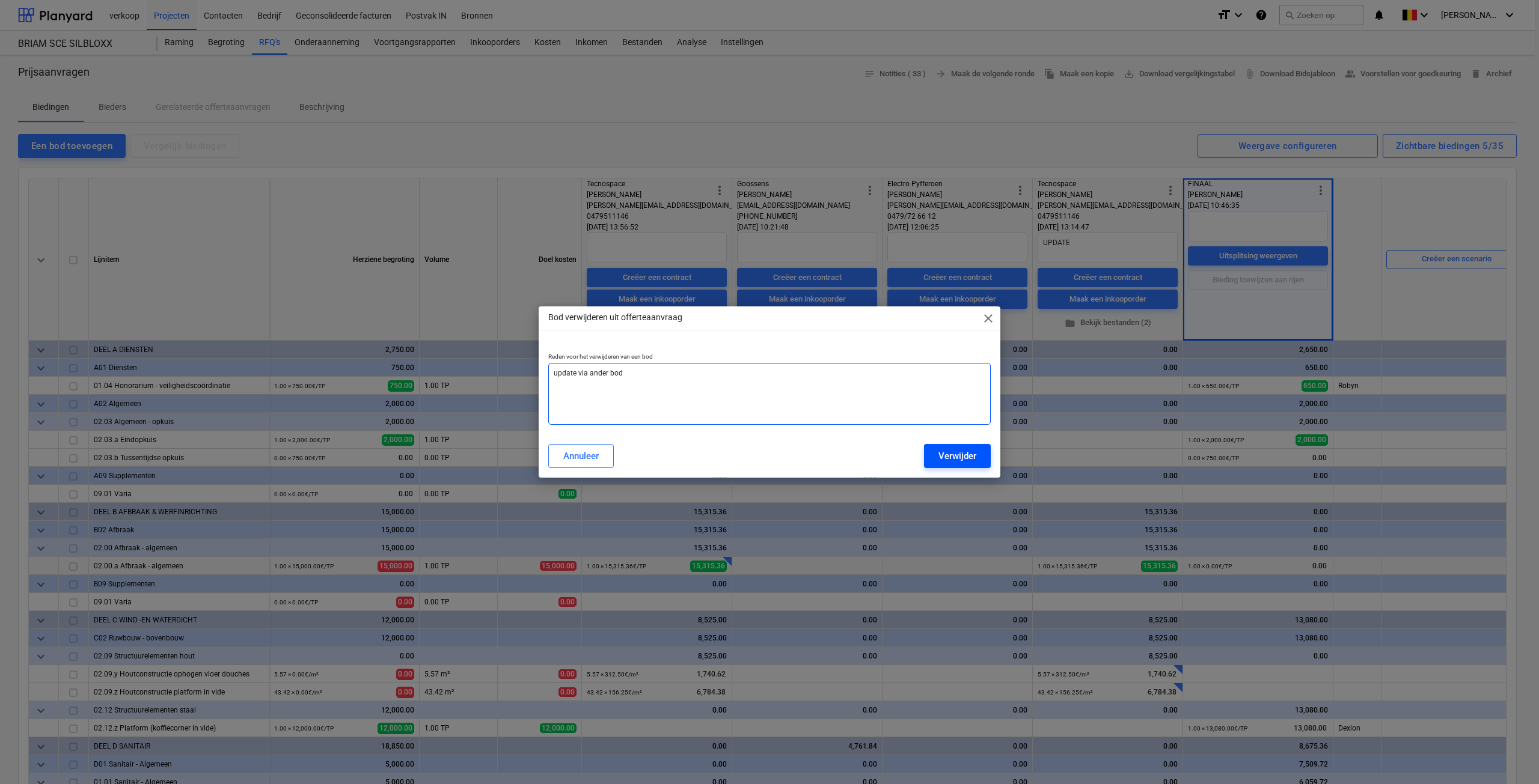
type textarea "update via ander bod"
click at [971, 461] on div "Verwijder" at bounding box center [957, 456] width 38 height 16
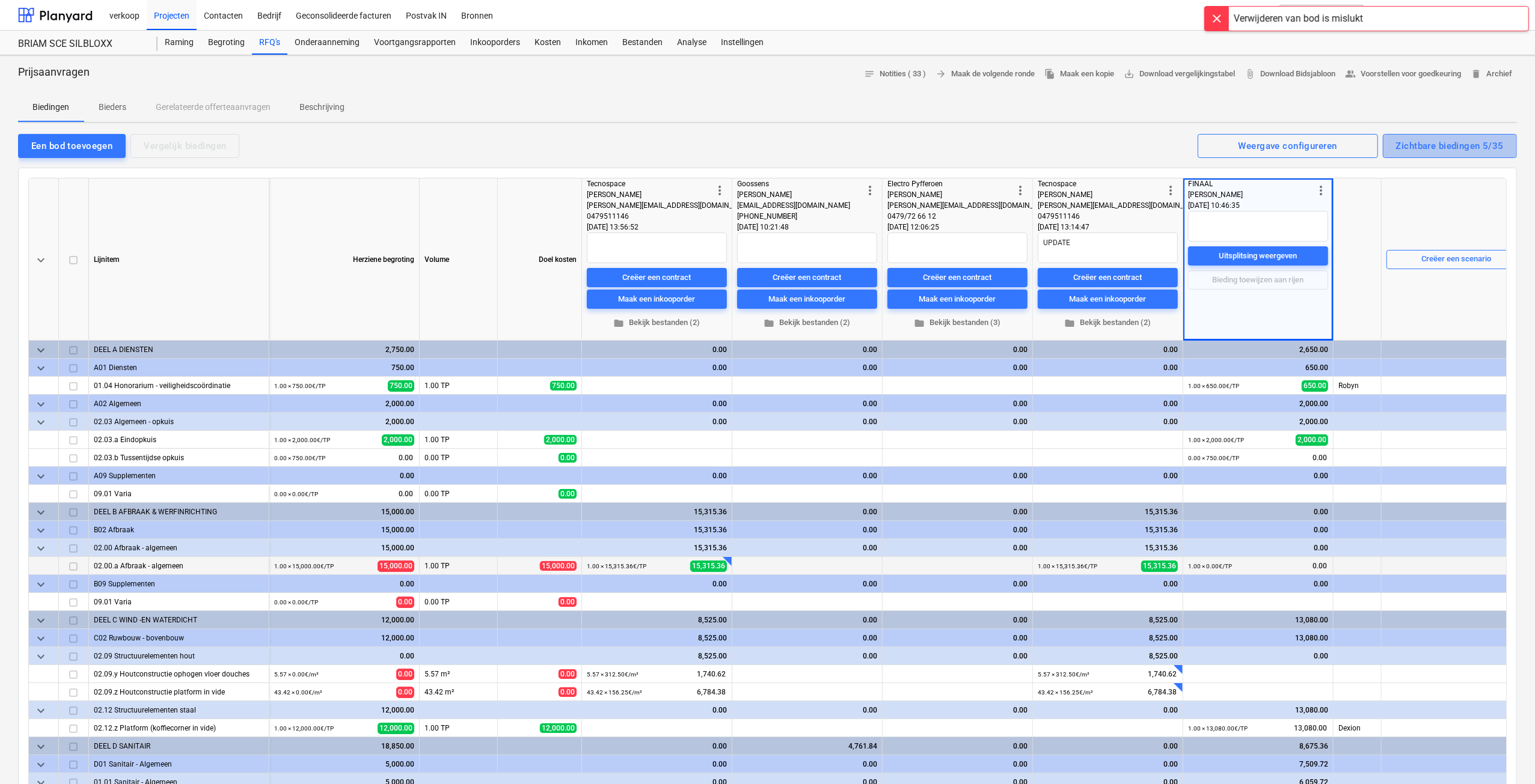
click at [1471, 145] on div "Zichtbare biedingen 5/35" at bounding box center [1449, 146] width 107 height 16
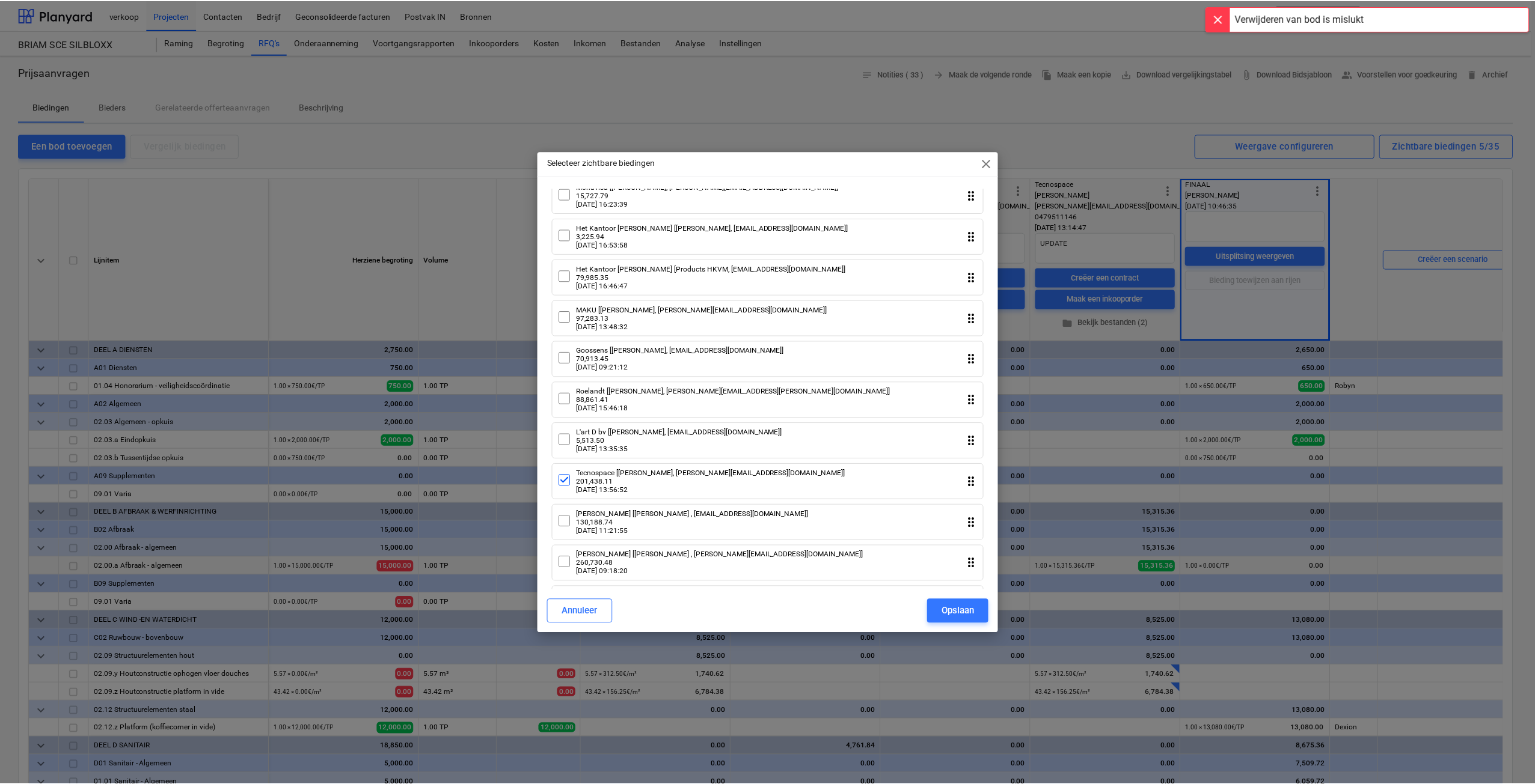
scroll to position [300, 0]
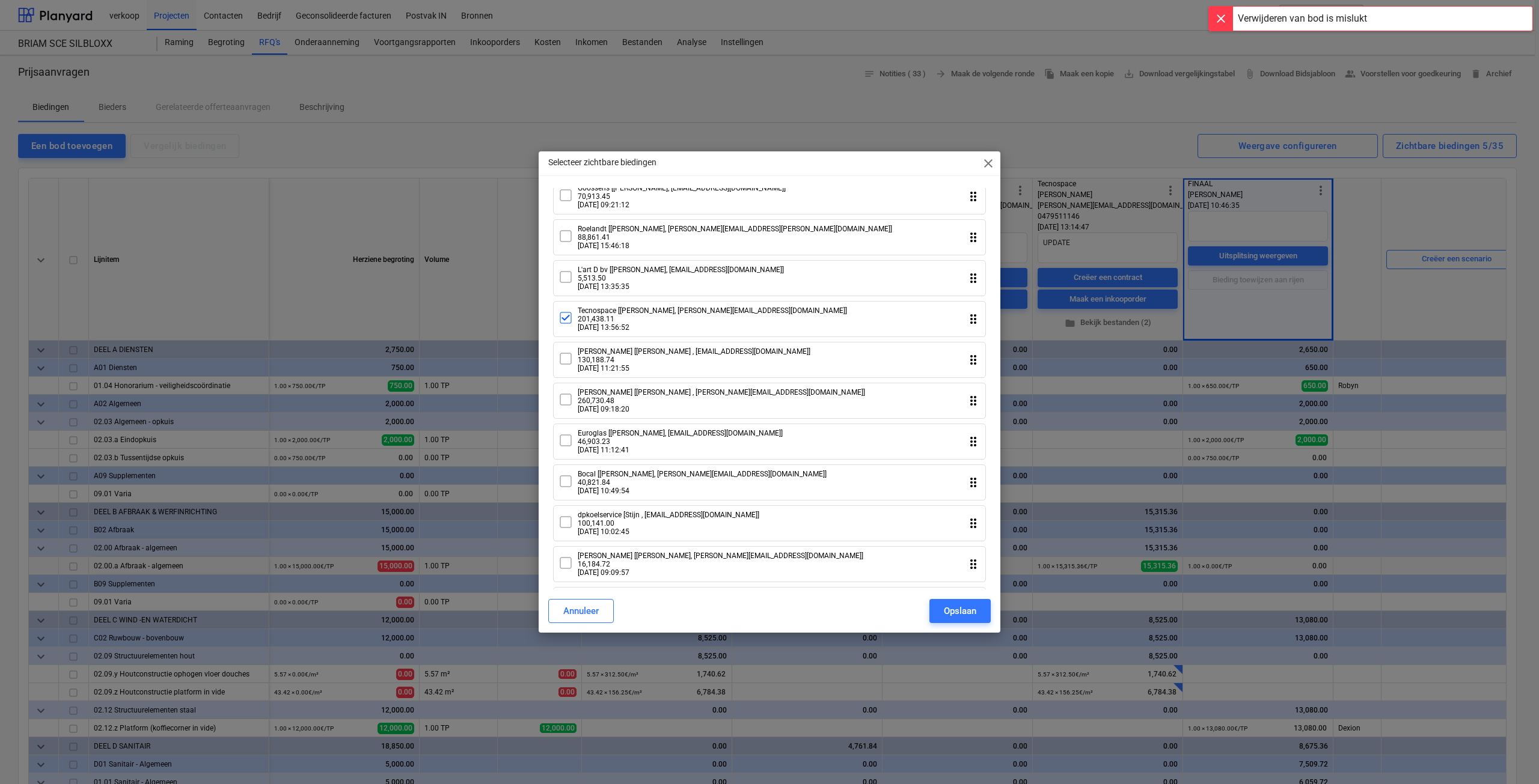
click at [568, 325] on icon at bounding box center [565, 318] width 14 height 14
click at [949, 610] on div "Opslaan" at bounding box center [960, 611] width 32 height 16
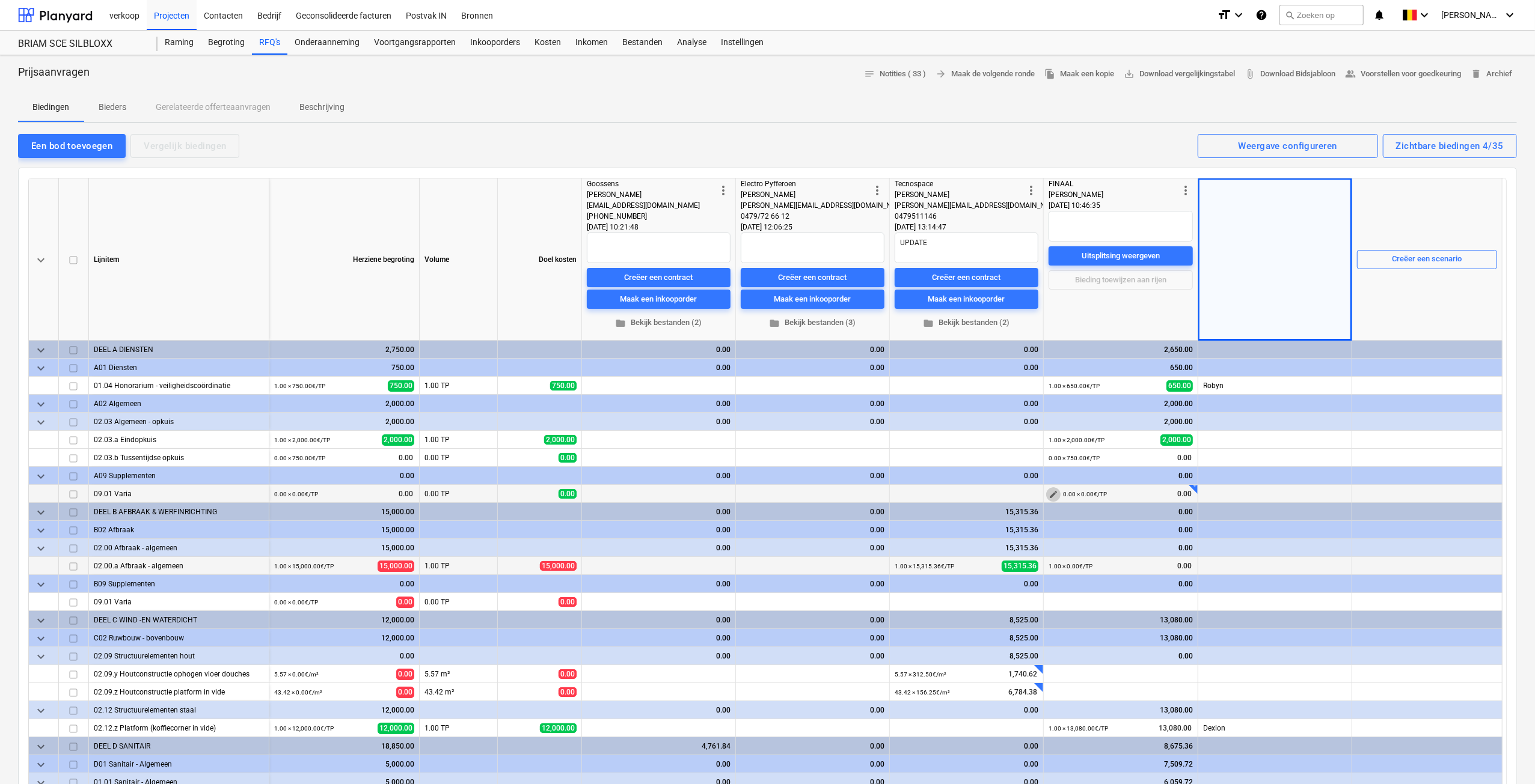
click at [1053, 490] on span "edit" at bounding box center [1053, 494] width 9 height 9
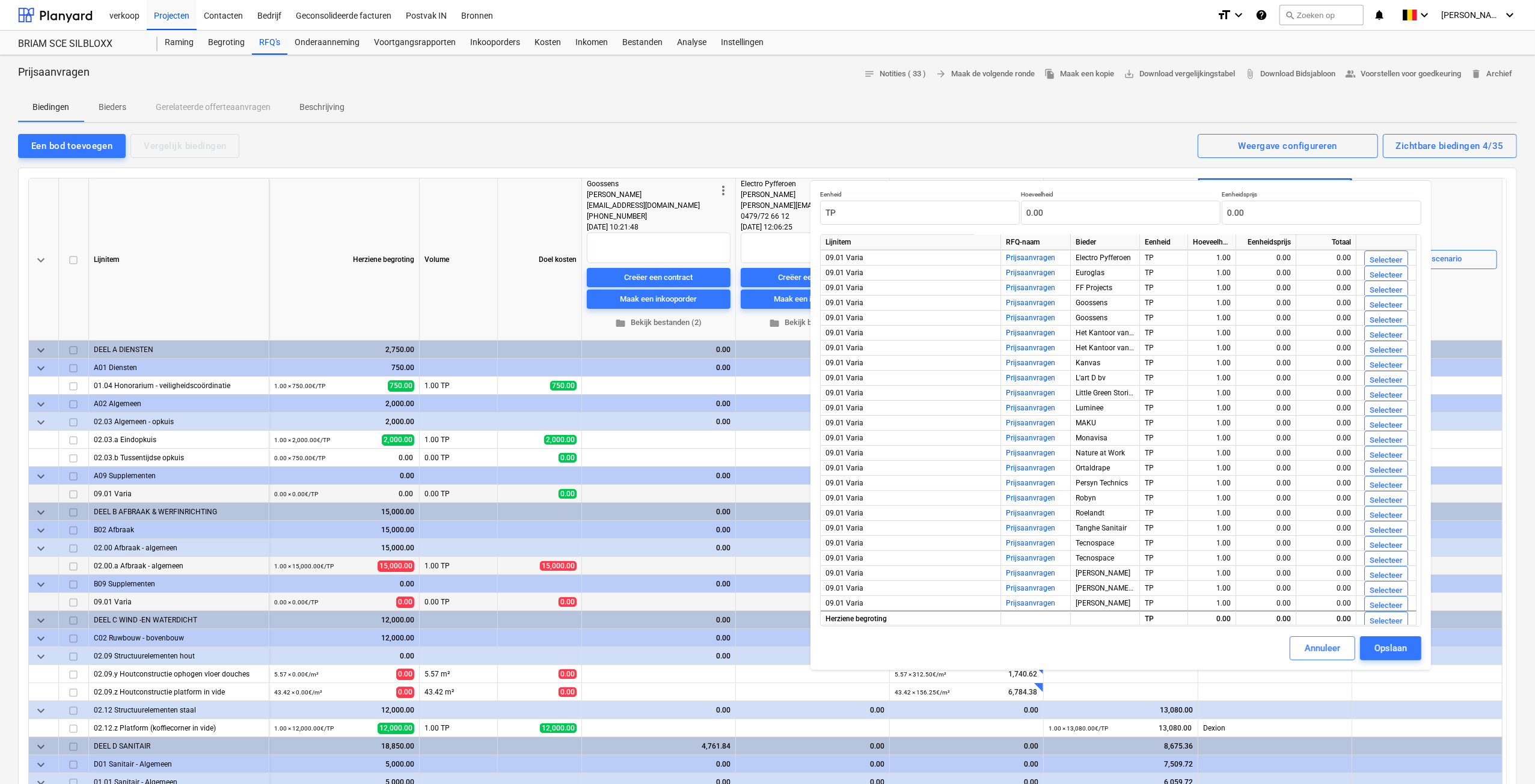
scroll to position [120, 0]
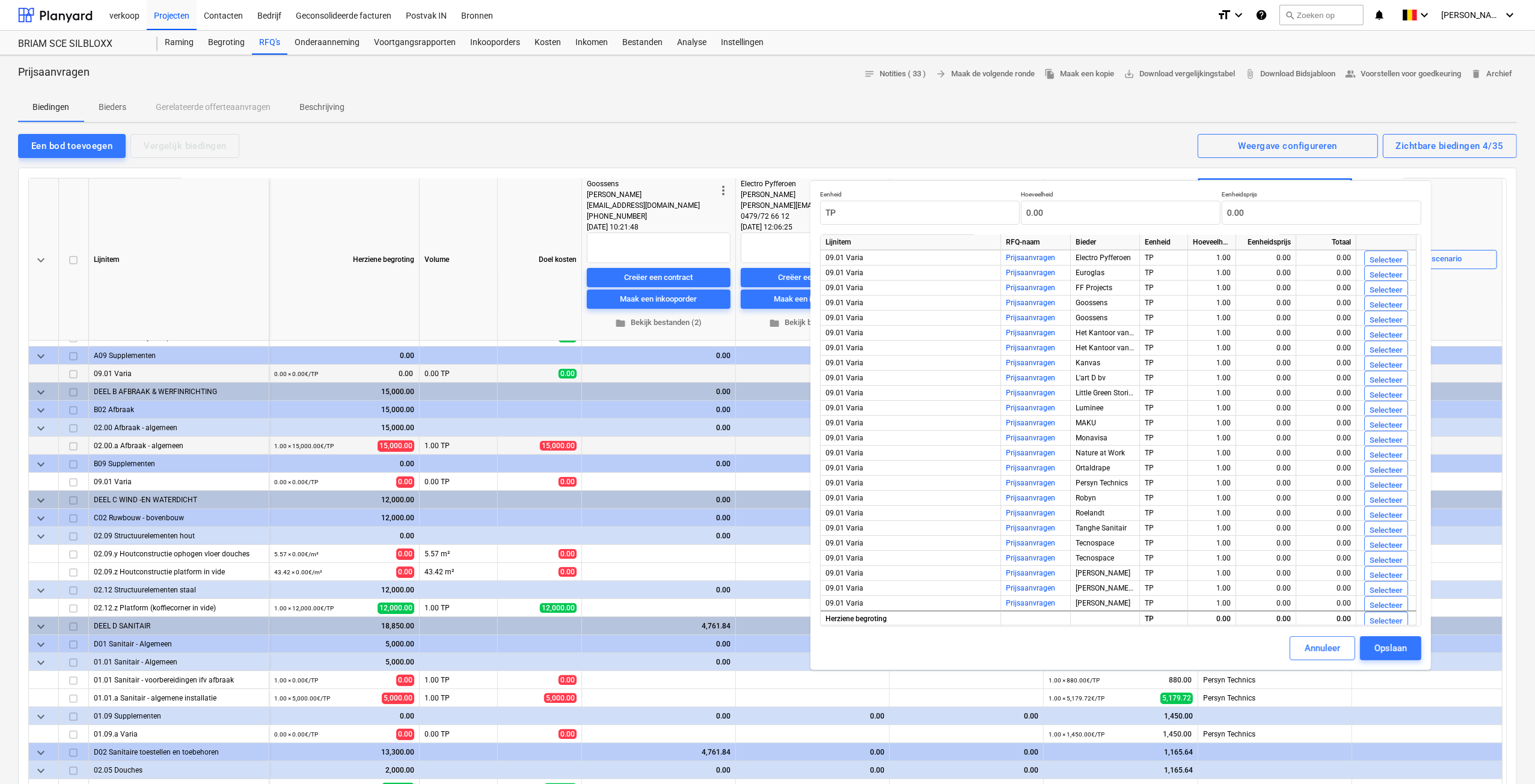
click at [447, 328] on div "Volume" at bounding box center [459, 259] width 78 height 162
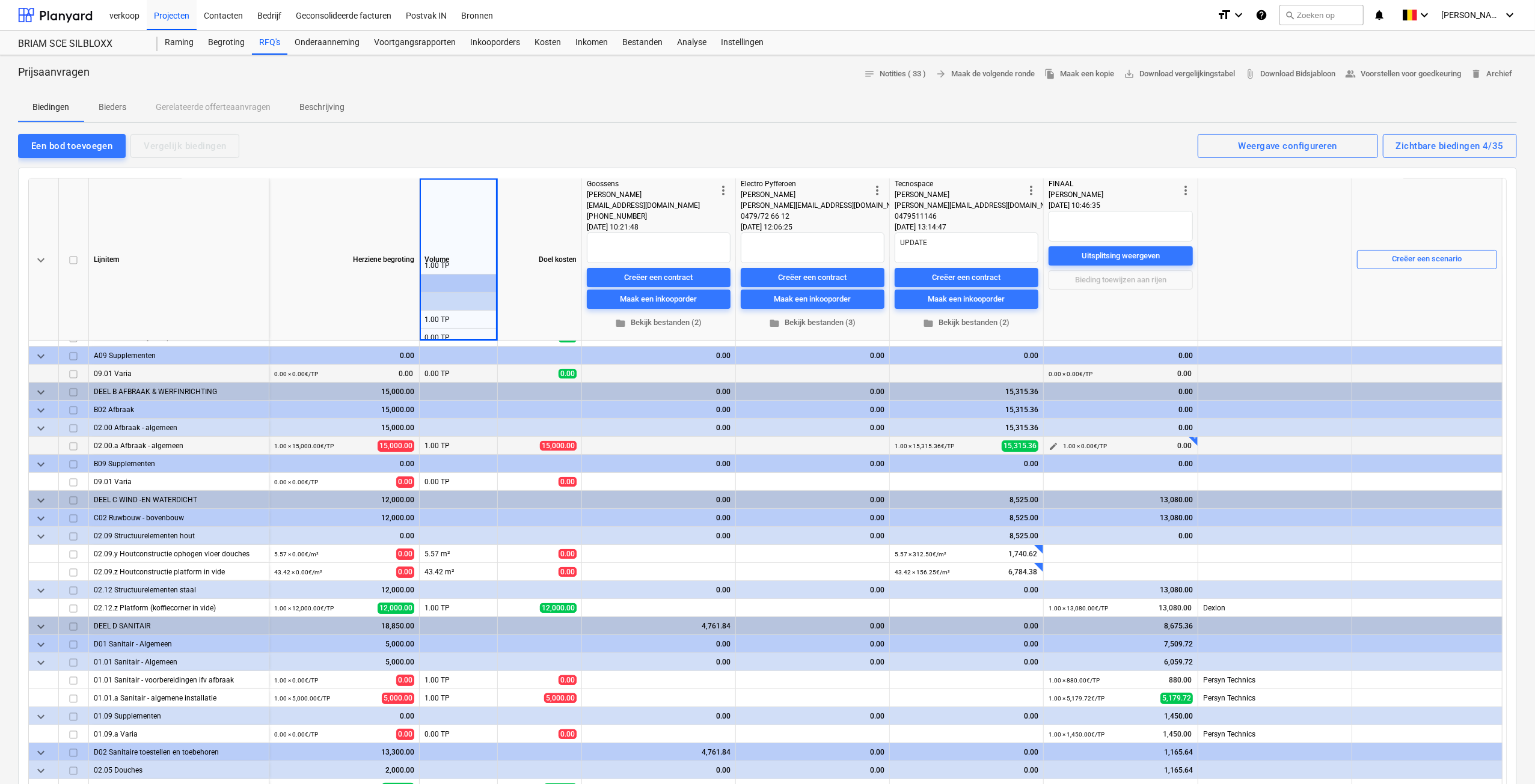
click at [1051, 449] on span "edit" at bounding box center [1053, 446] width 9 height 9
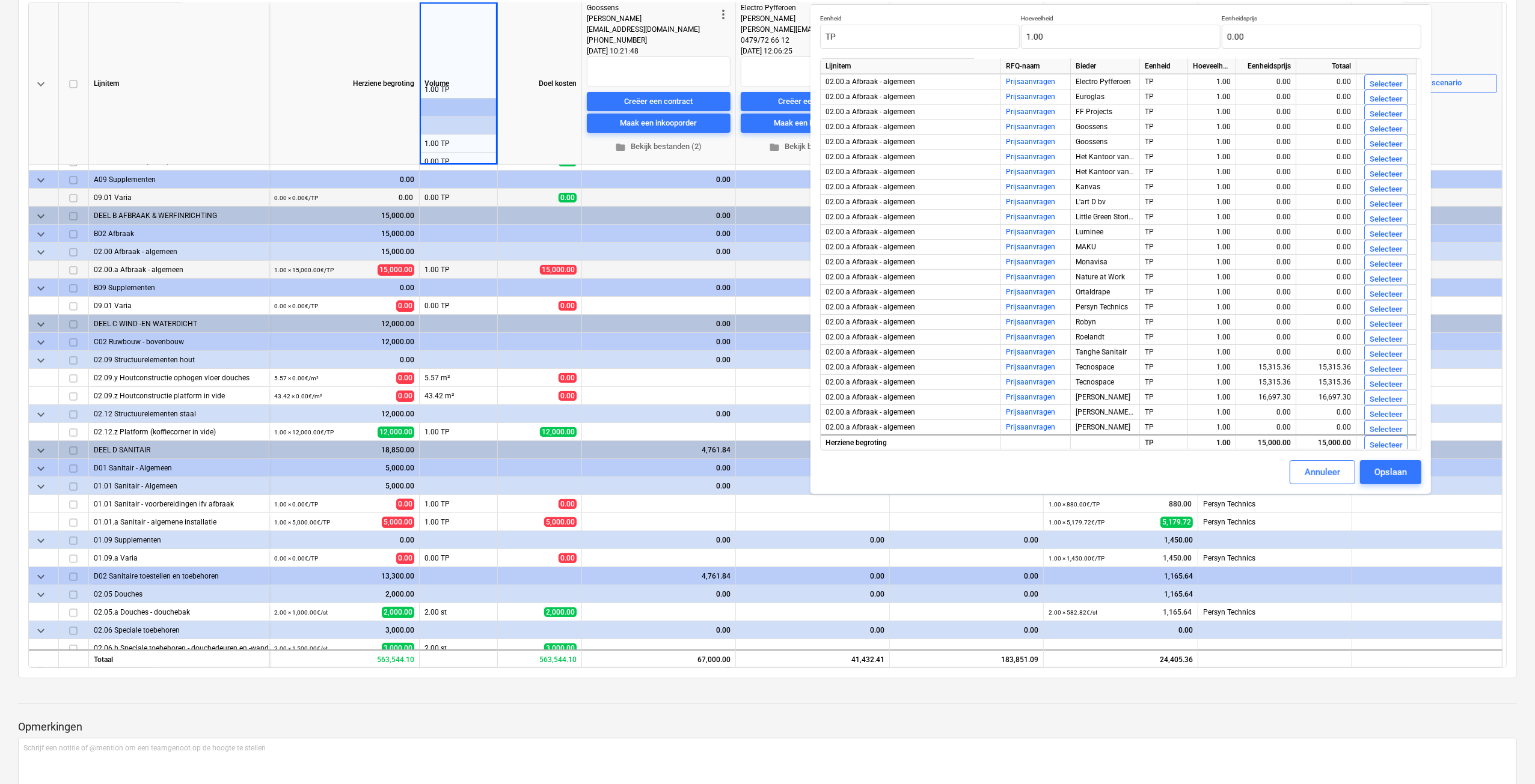
scroll to position [180, 0]
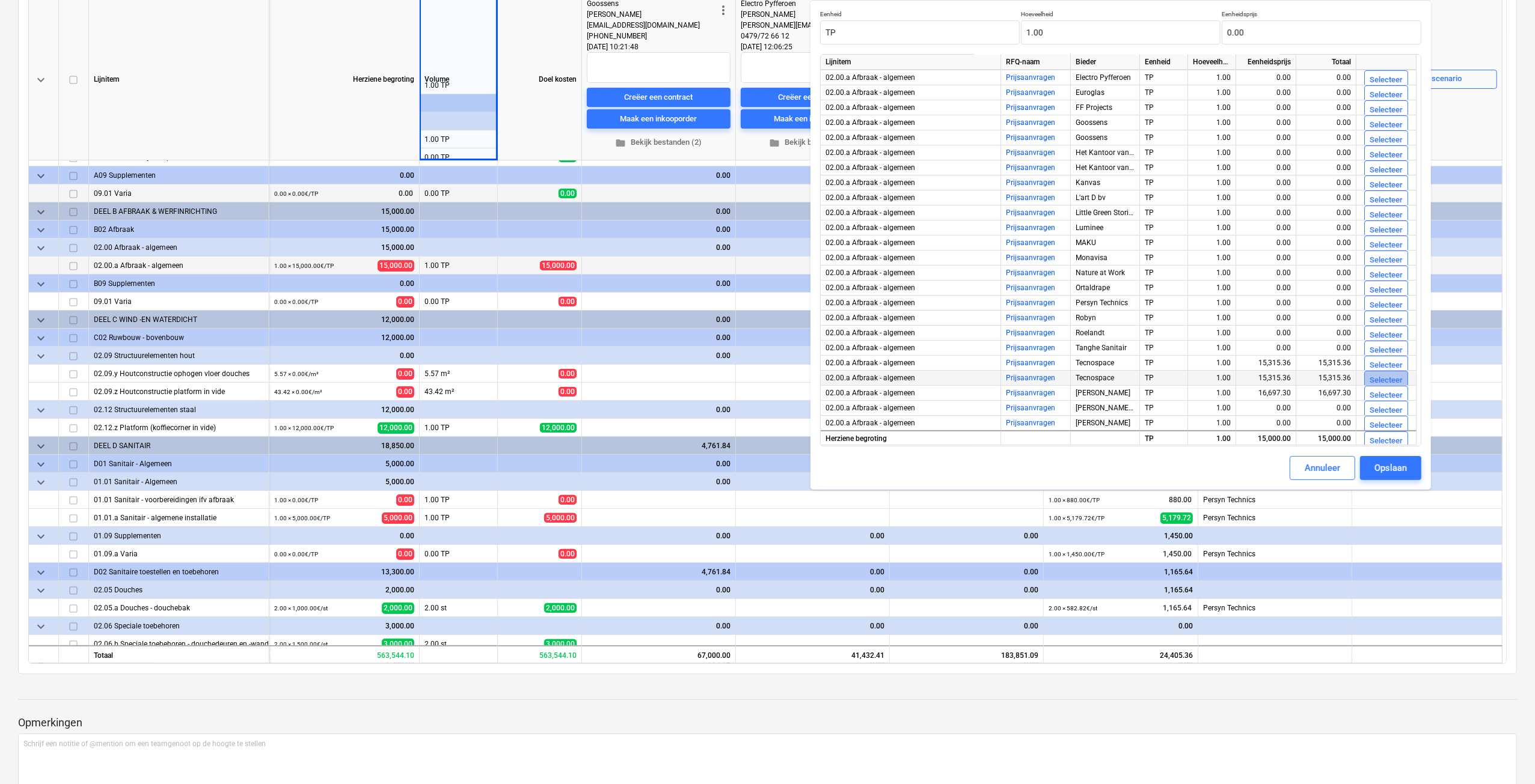
click at [1375, 378] on div "Selecteer" at bounding box center [1385, 381] width 33 height 14
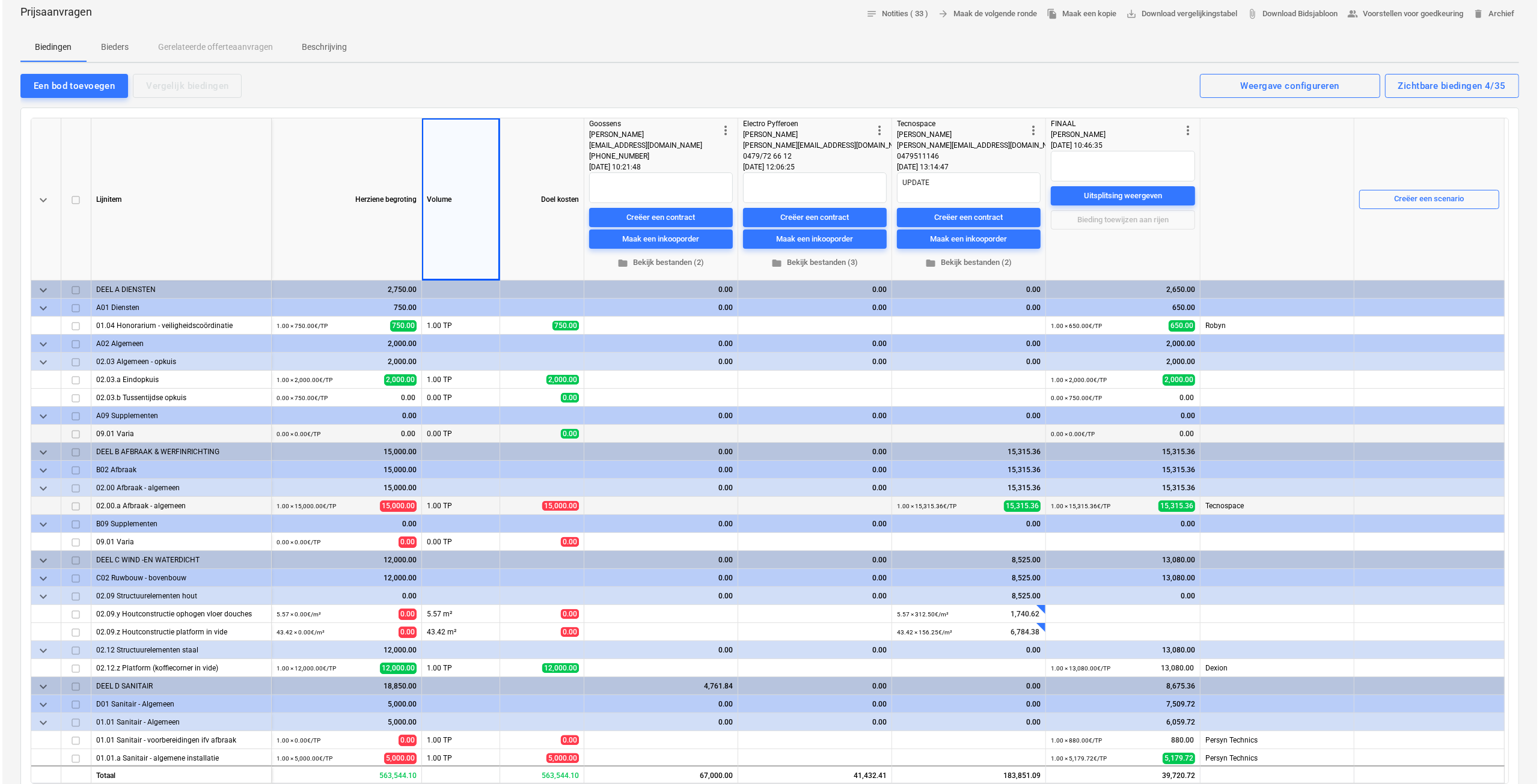
scroll to position [60, 0]
click at [1427, 89] on div "Zichtbare biedingen 4/35" at bounding box center [1450, 86] width 107 height 16
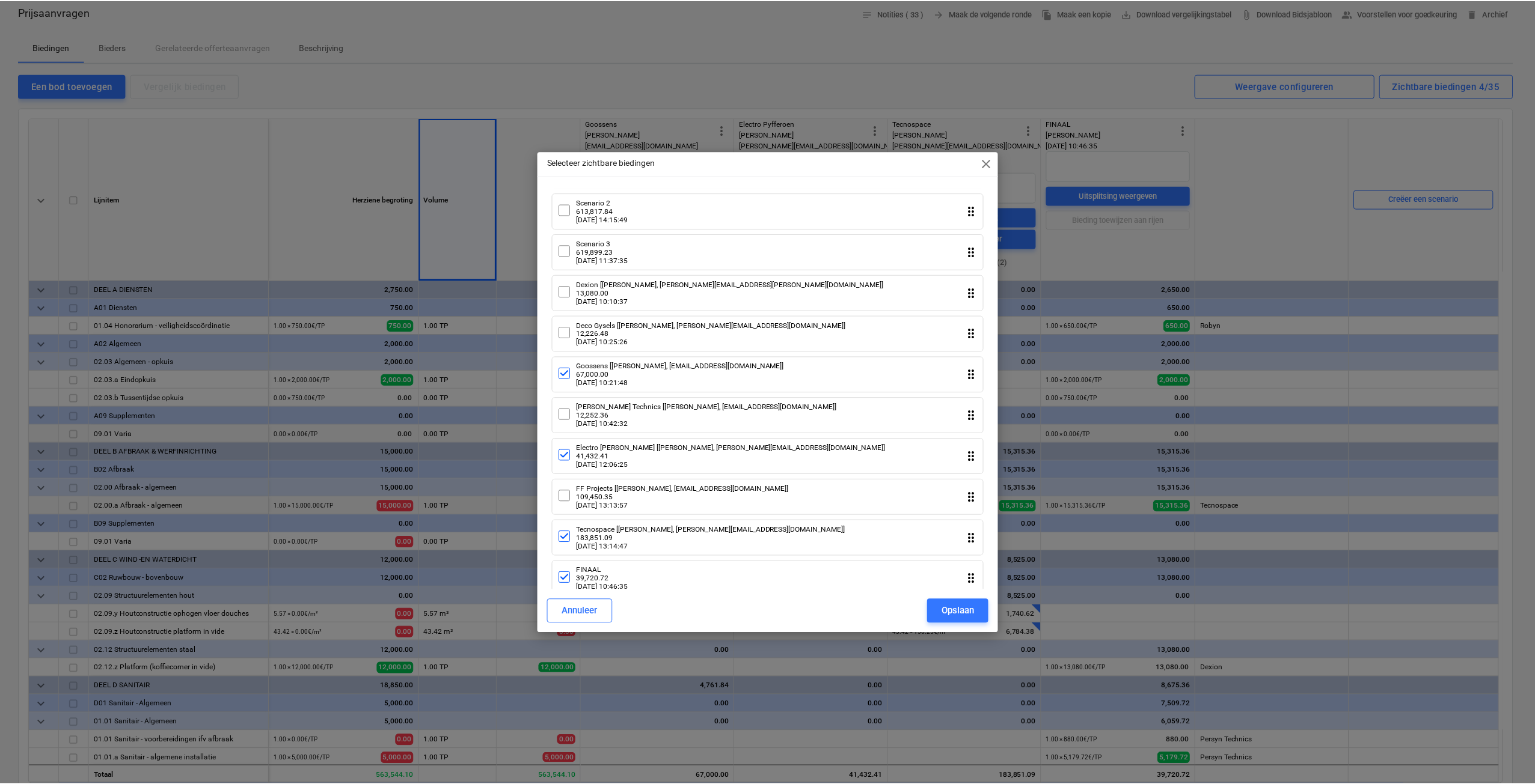
scroll to position [1066, 0]
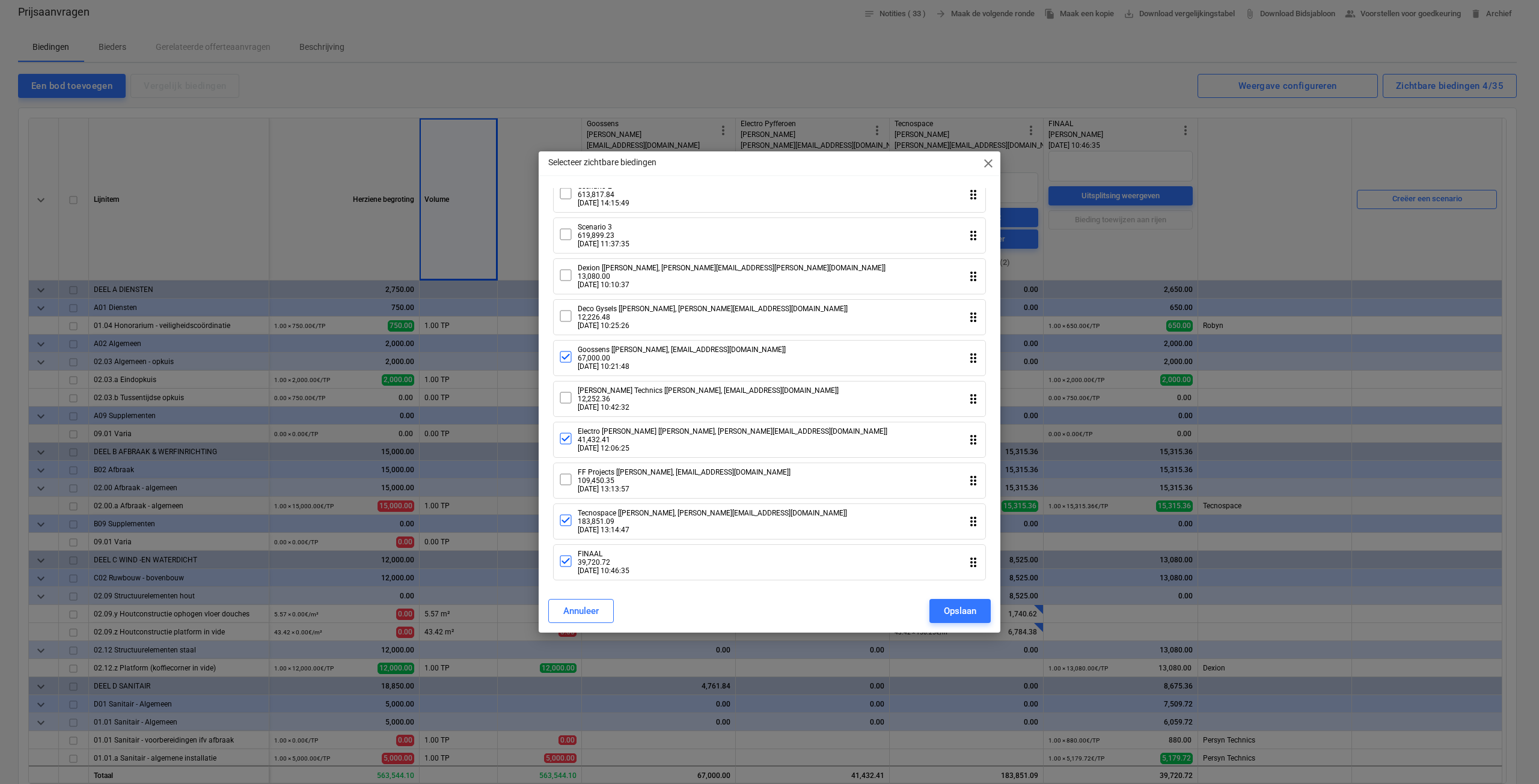
click at [985, 160] on span "close" at bounding box center [988, 163] width 14 height 14
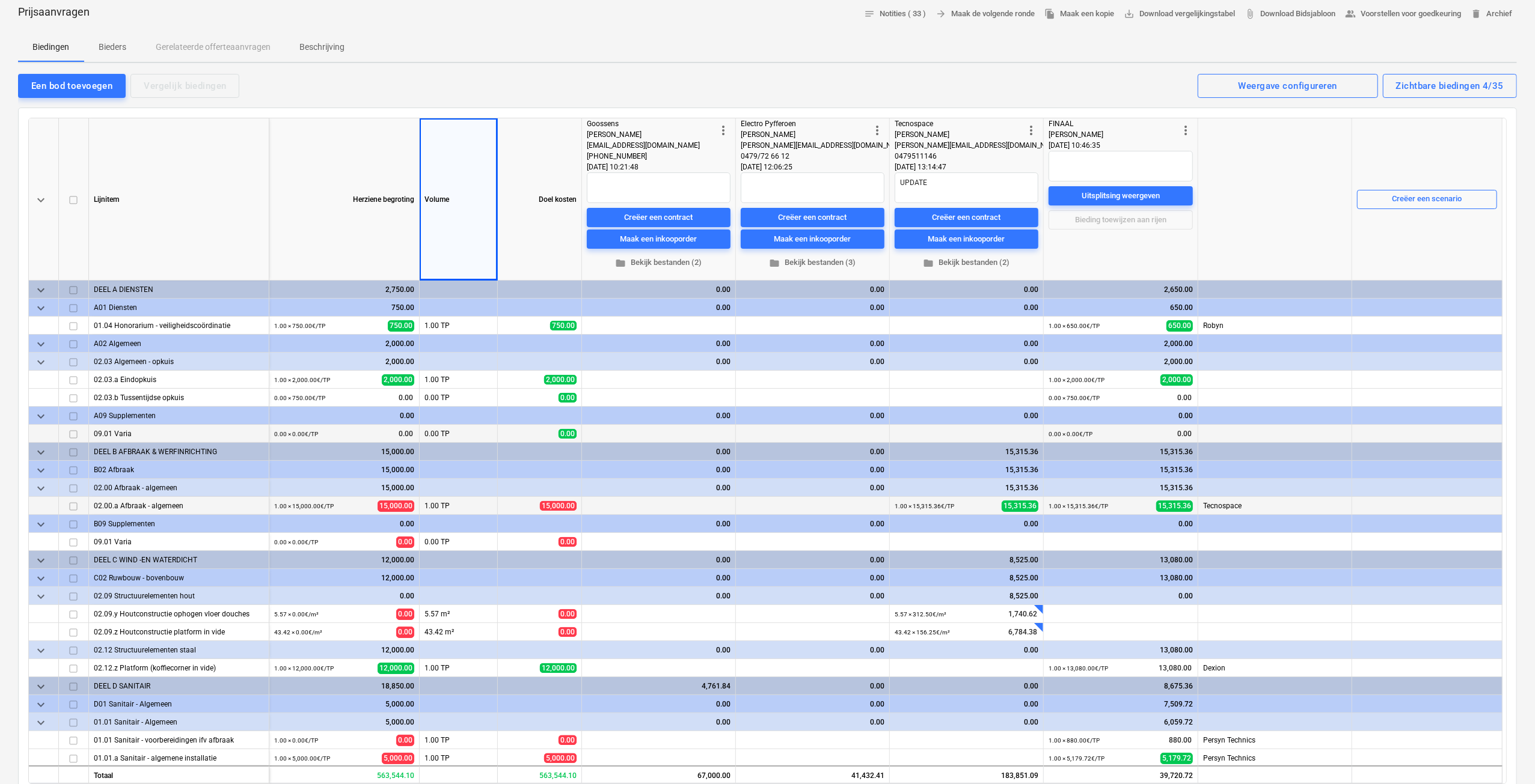
scroll to position [0, 0]
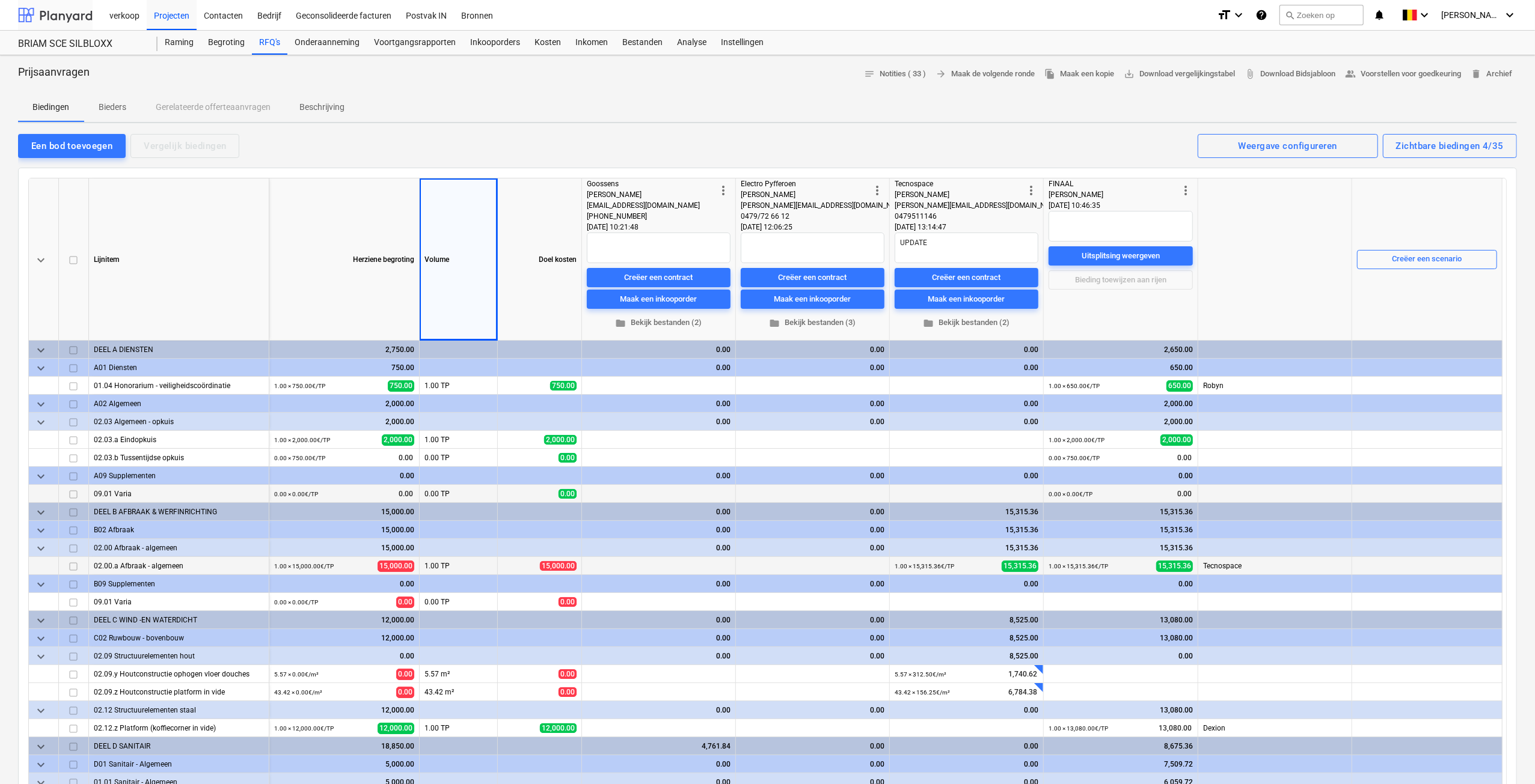
click at [72, 24] on div at bounding box center [55, 15] width 75 height 30
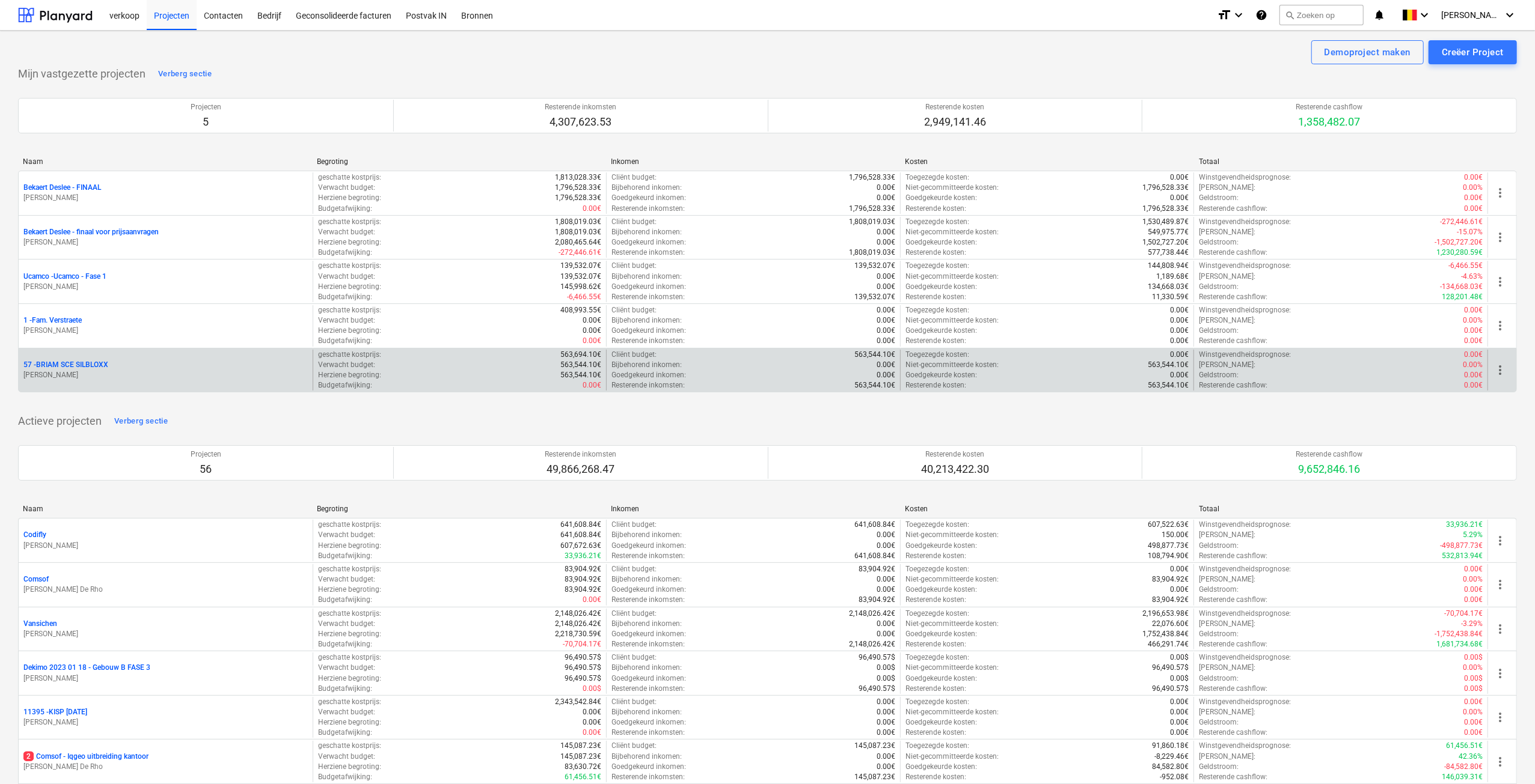
click at [1501, 373] on span "more_vert" at bounding box center [1500, 370] width 14 height 14
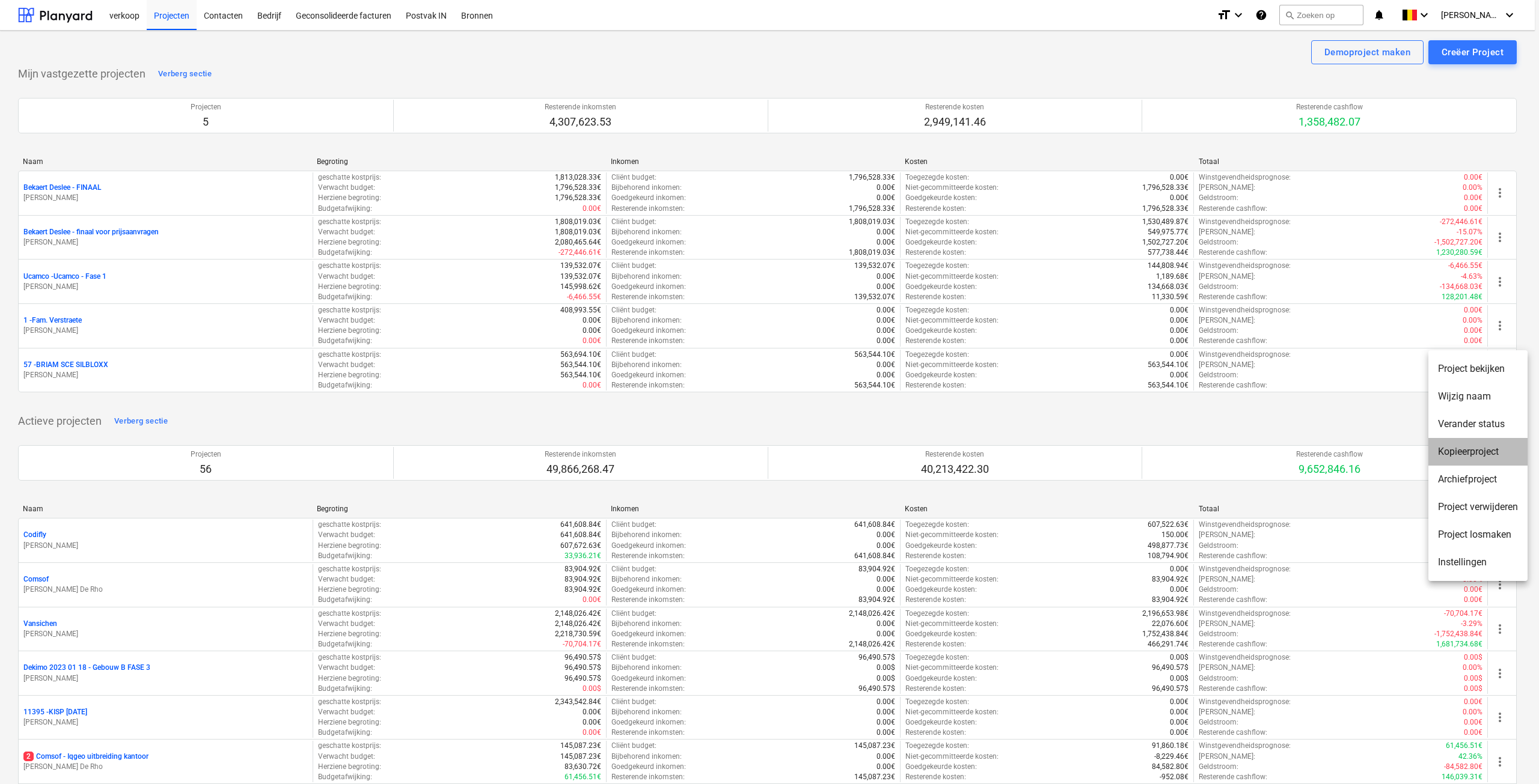
click at [1489, 454] on li "Kopieerproject" at bounding box center [1478, 452] width 99 height 28
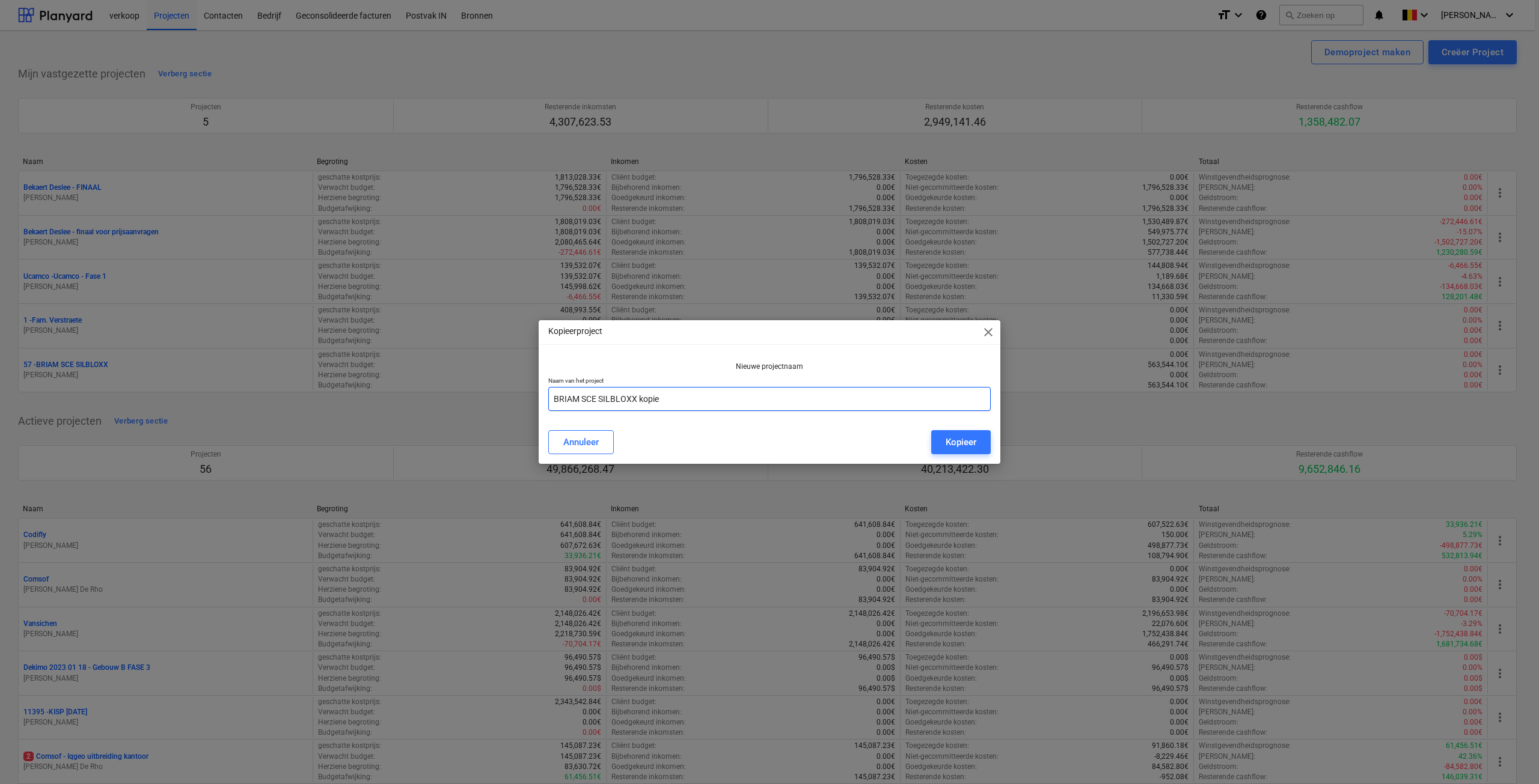
drag, startPoint x: 675, startPoint y: 402, endPoint x: 640, endPoint y: 400, distance: 35.1
click at [640, 400] on input "BRIAM SCE SILBLOXX kopie" at bounding box center [770, 399] width 443 height 24
drag, startPoint x: 637, startPoint y: 400, endPoint x: 743, endPoint y: 414, distance: 106.9
click at [743, 414] on div "Nieuwe projectnaam Naam van het project BRIAM SCE SILBLOXX FINAAL" at bounding box center [770, 389] width 462 height 64
type input "BRIAM SCE SILBLOXX - finaal"
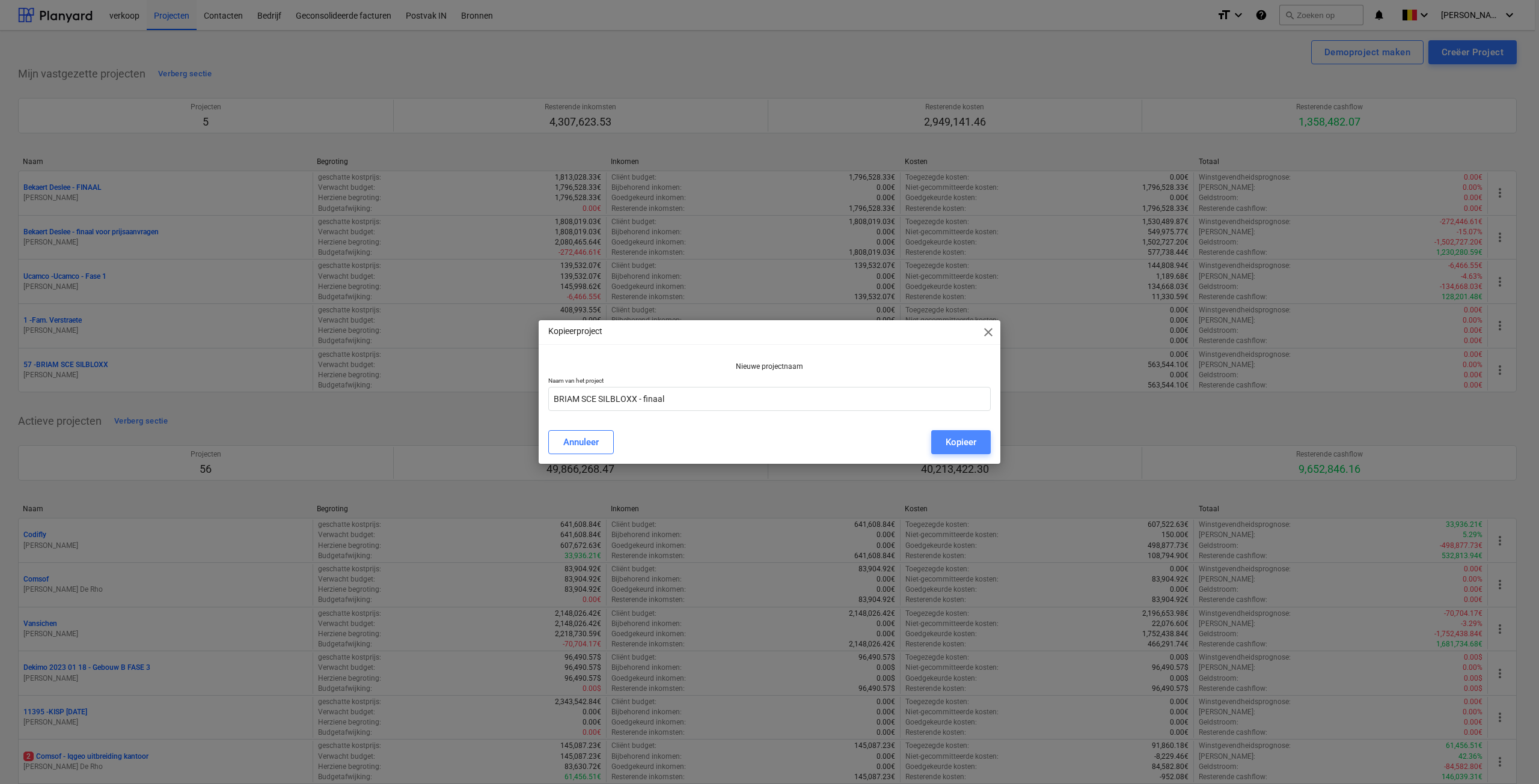
click at [957, 446] on div "Kopieer" at bounding box center [961, 442] width 30 height 16
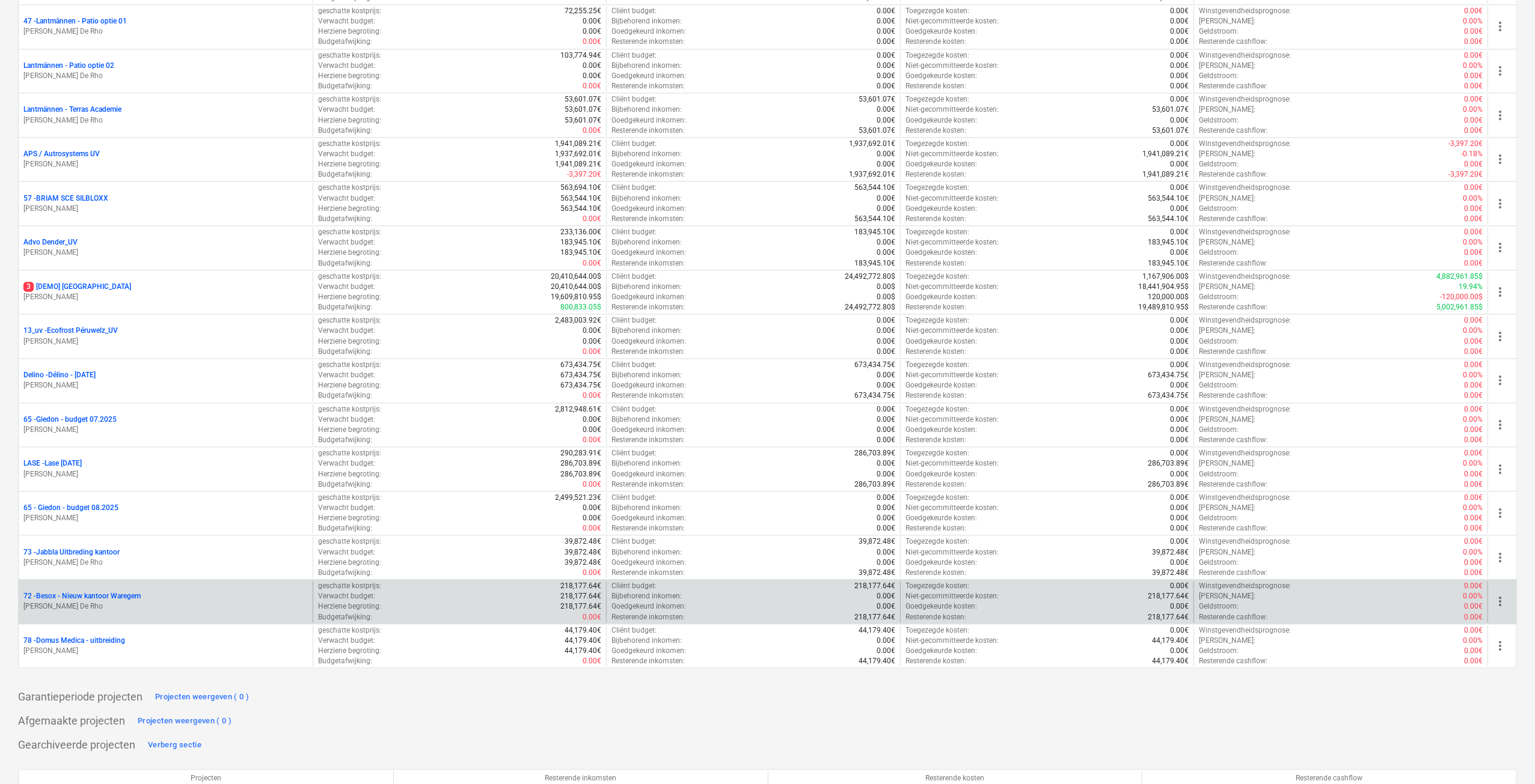
scroll to position [2592, 0]
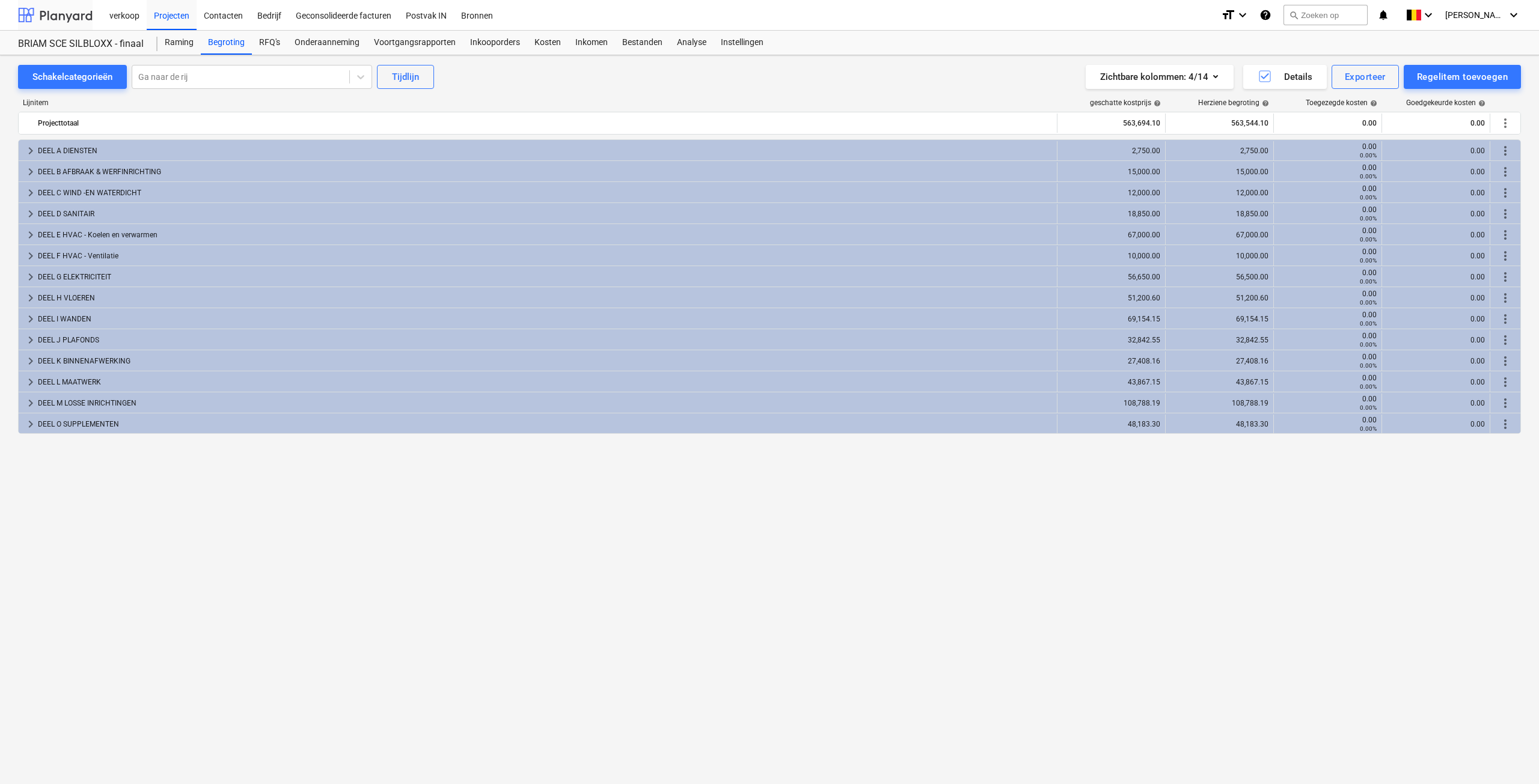
click at [45, 12] on div at bounding box center [55, 15] width 75 height 30
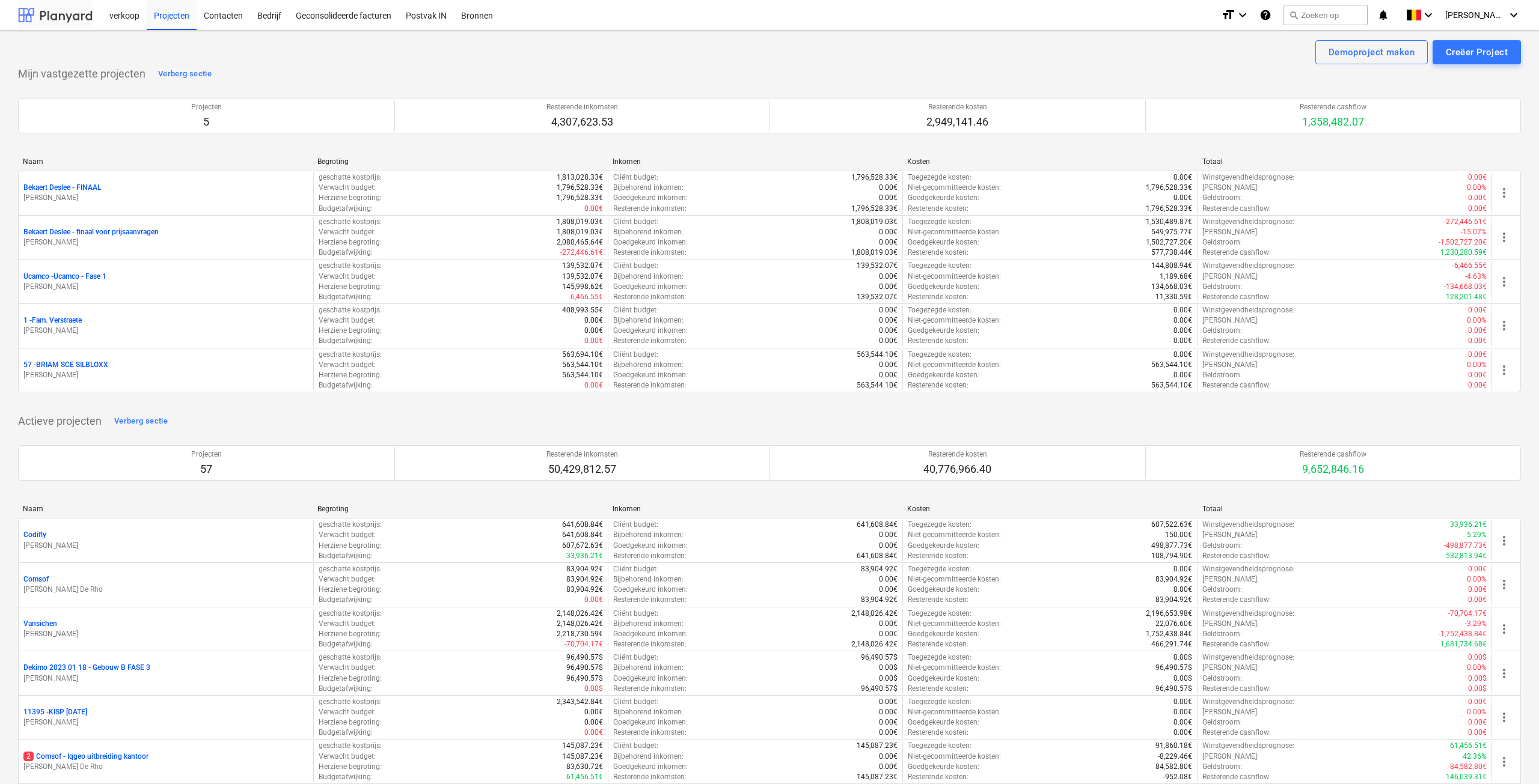
click at [66, 17] on div at bounding box center [55, 15] width 75 height 30
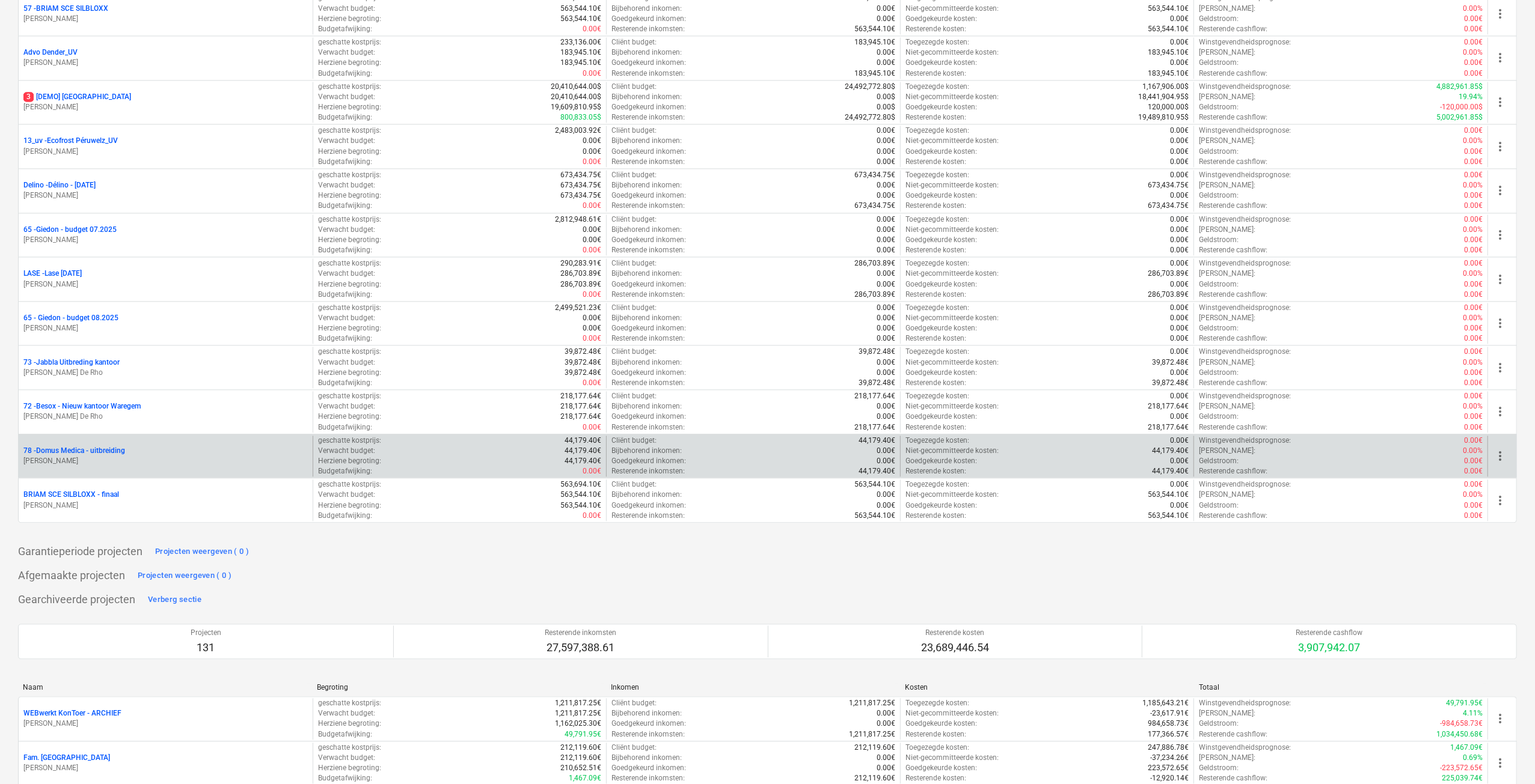
scroll to position [2524, 0]
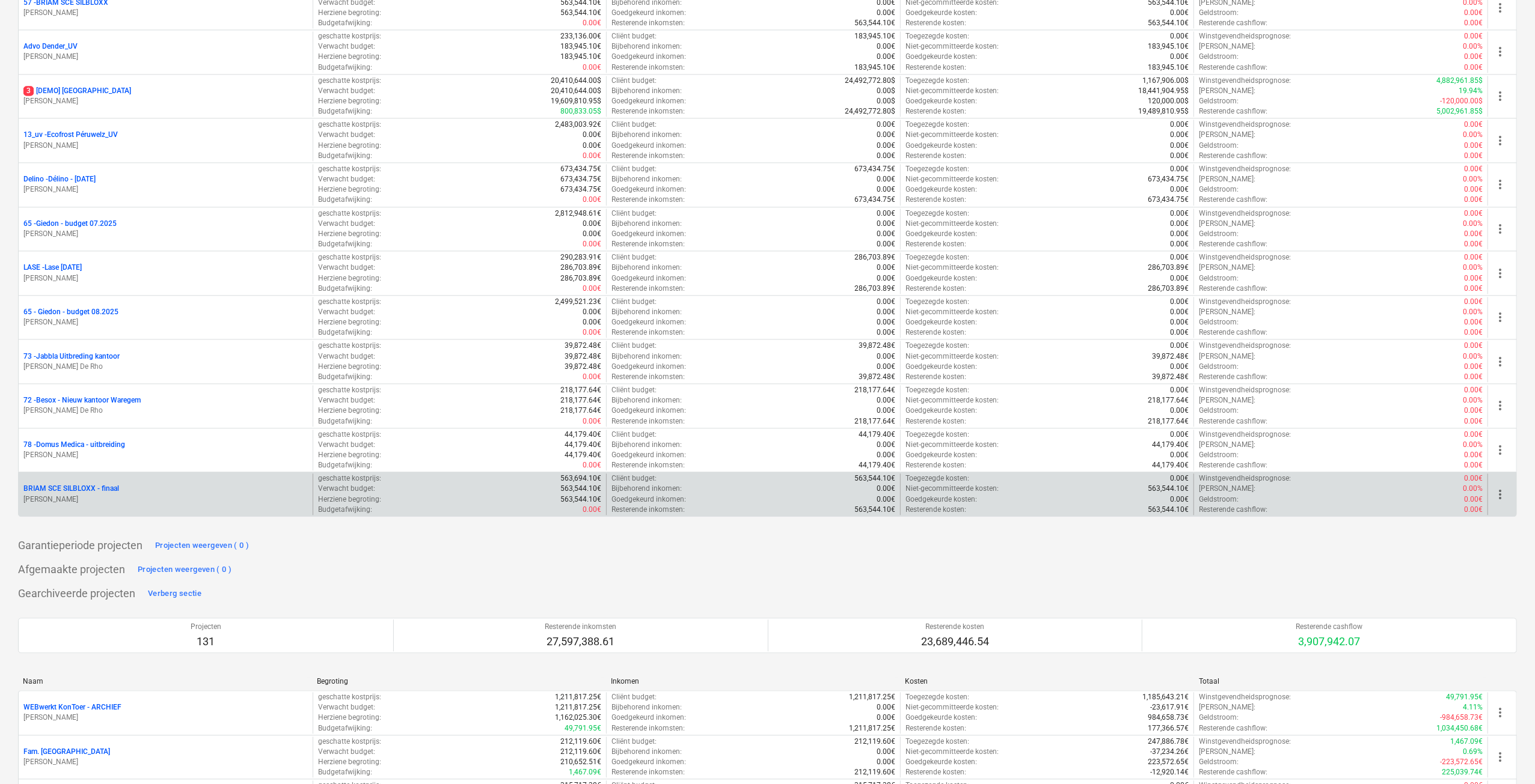
click at [1503, 487] on span "more_vert" at bounding box center [1500, 494] width 14 height 14
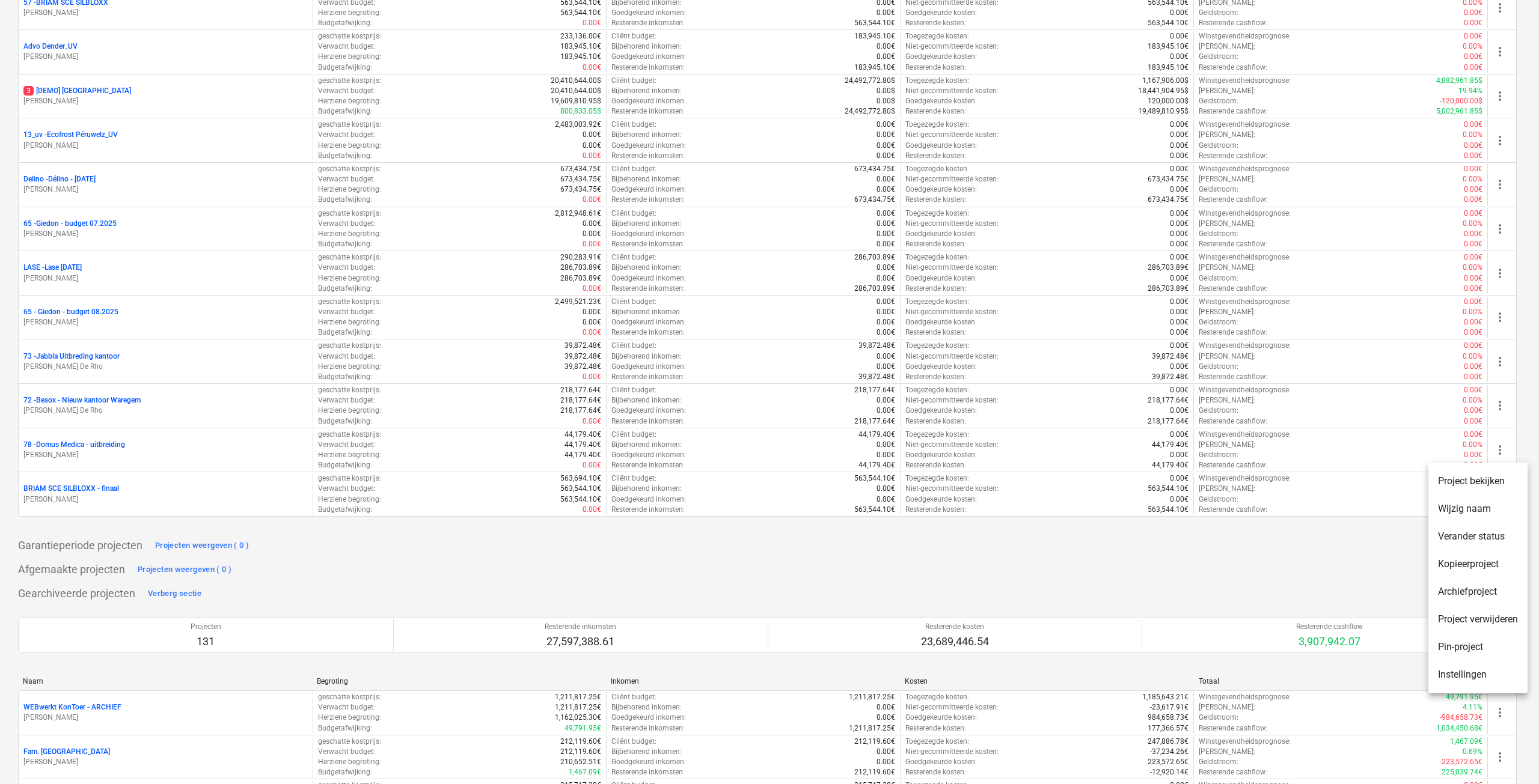
click at [1478, 644] on li "Pin-project" at bounding box center [1478, 647] width 99 height 28
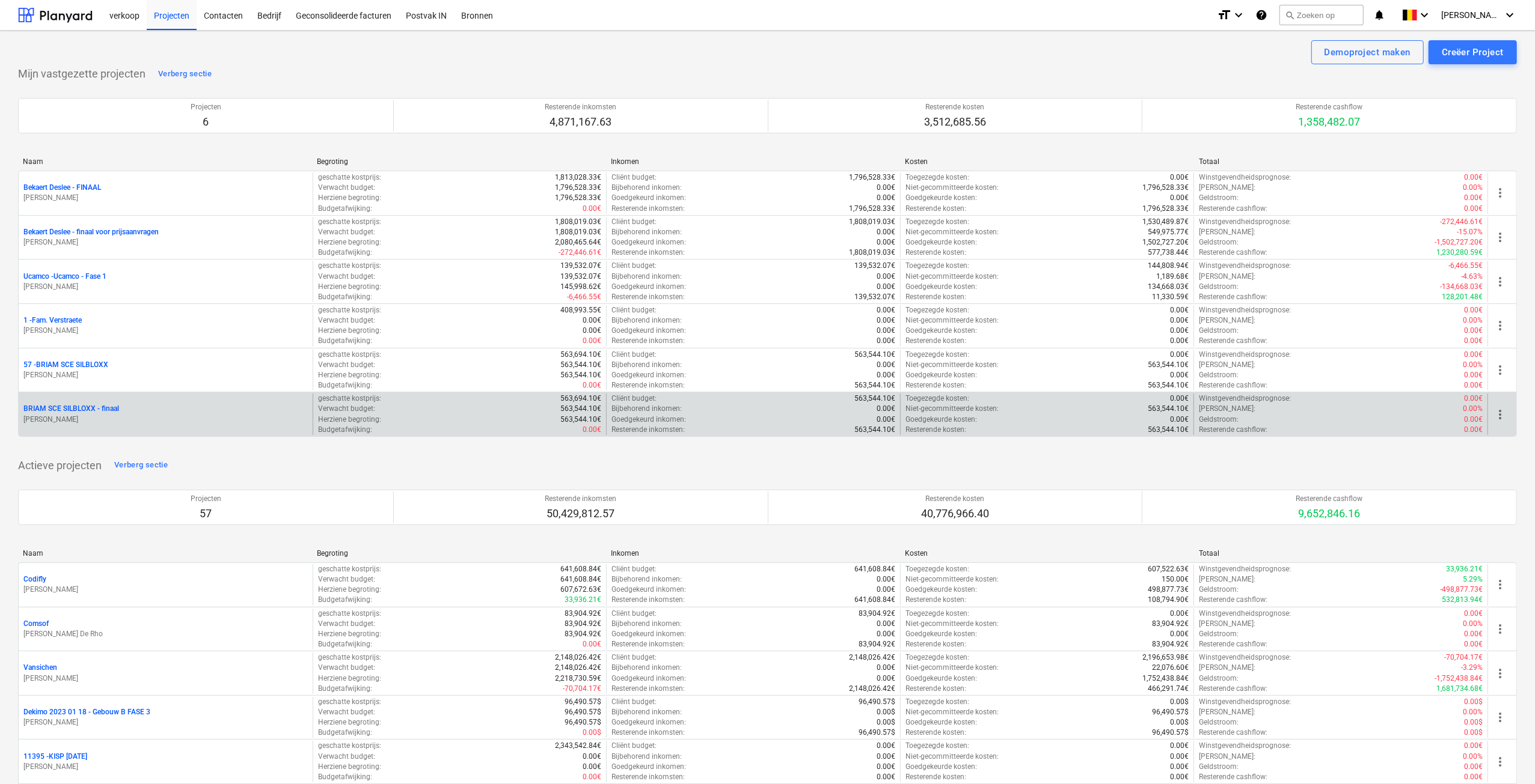
click at [179, 404] on div "BRIAM SCE SILBLOXX - finaal" at bounding box center [166, 409] width 284 height 10
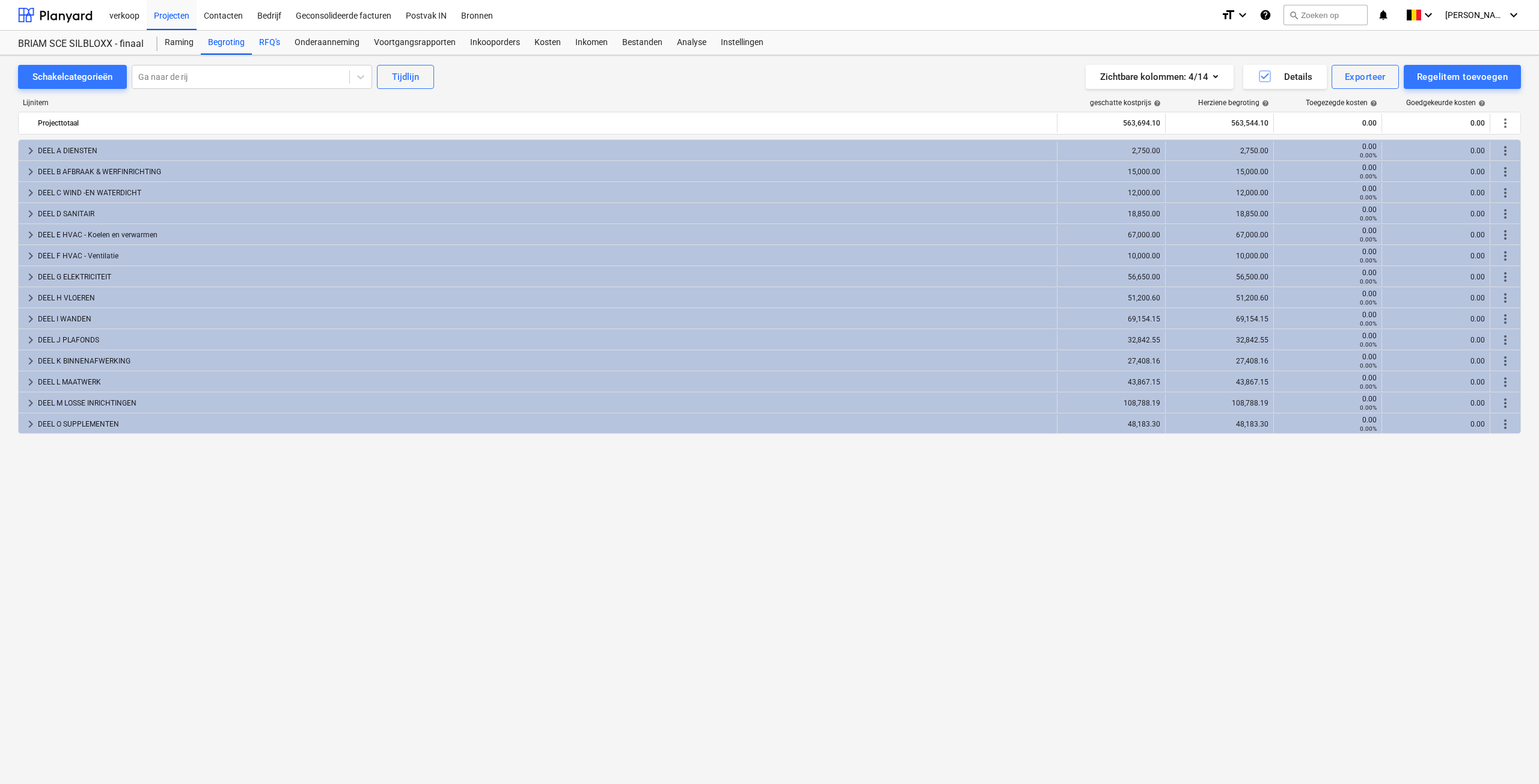
click at [266, 44] on div "RFQ's" at bounding box center [270, 42] width 35 height 24
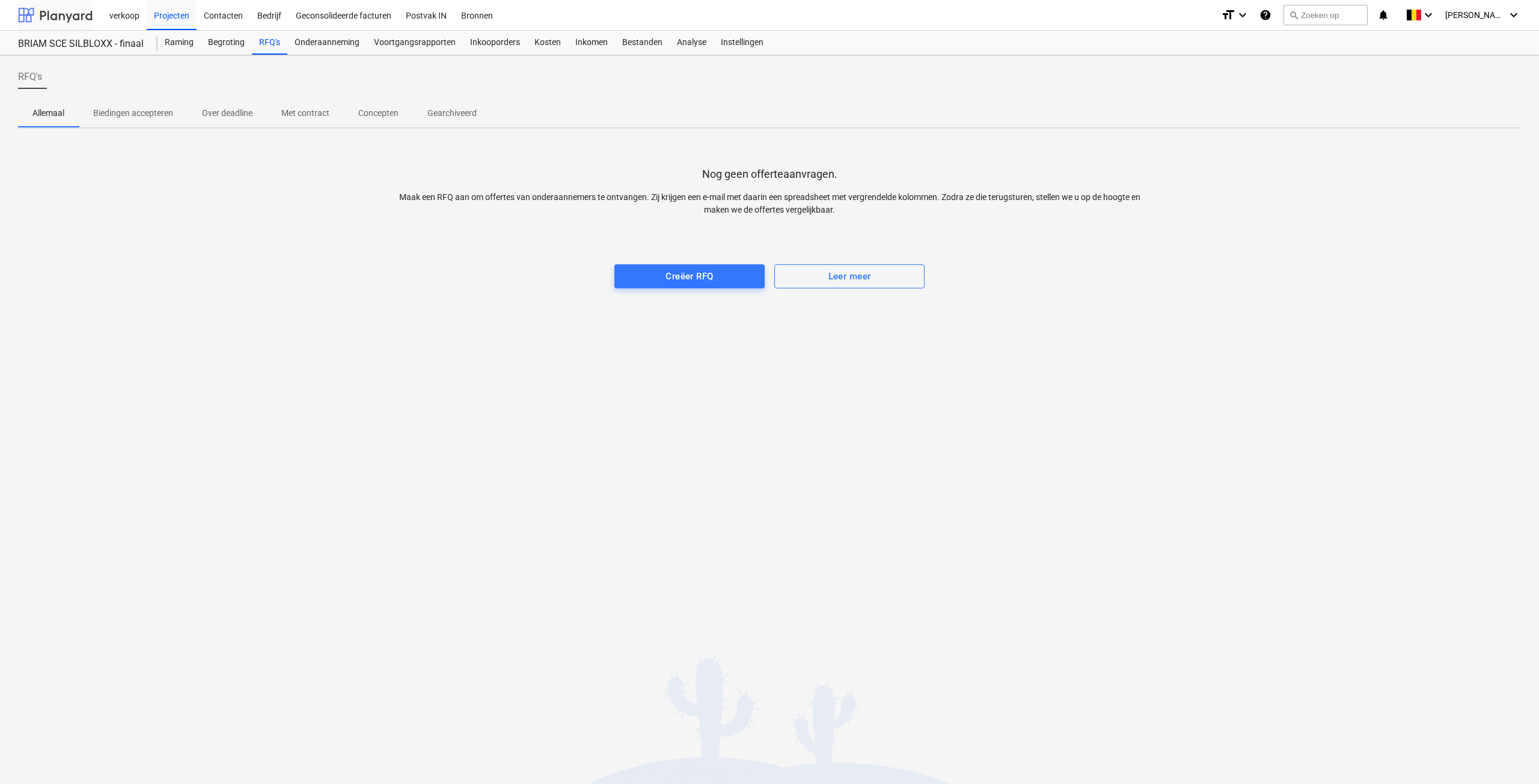
click at [68, 14] on div at bounding box center [55, 15] width 75 height 30
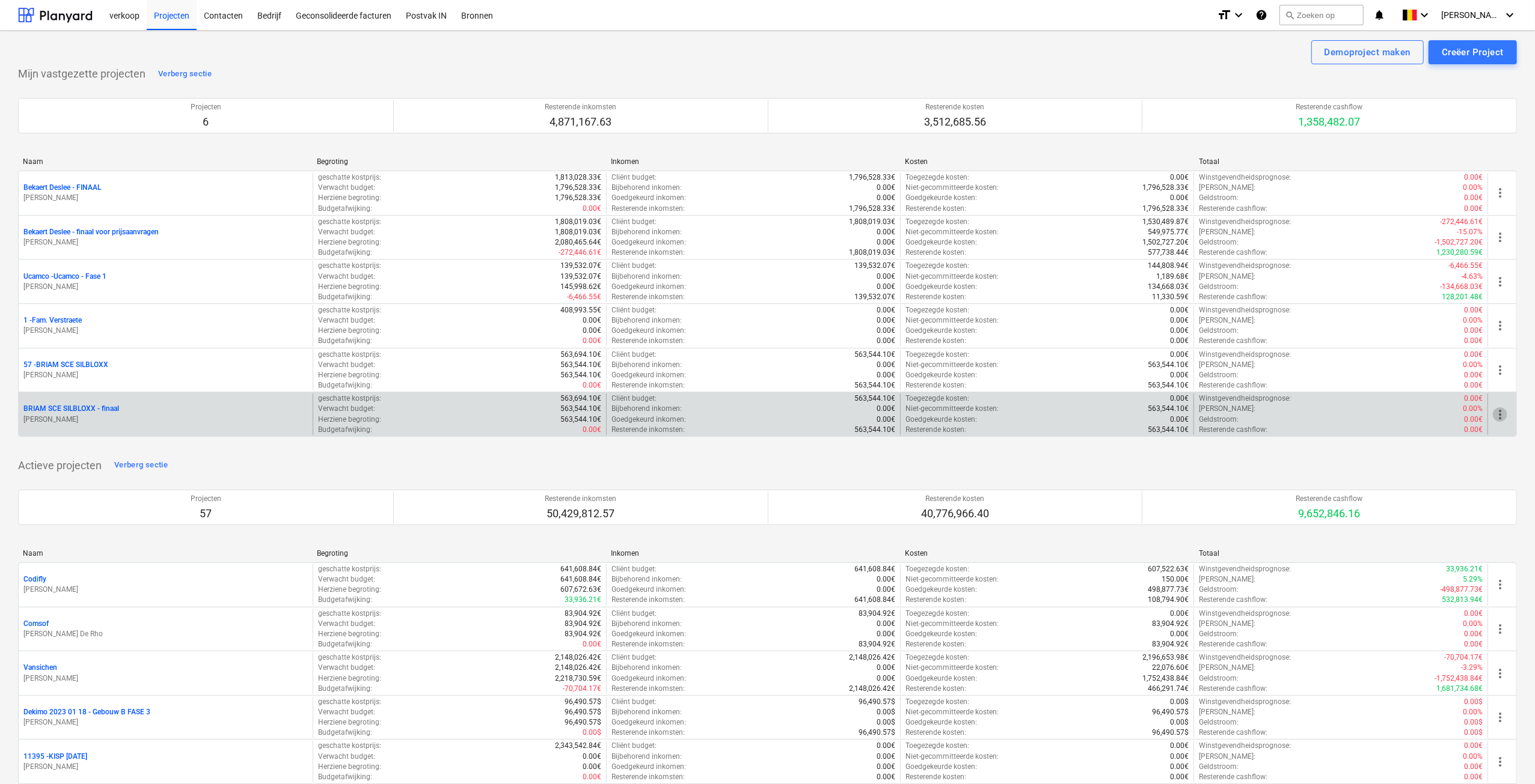
click at [1505, 413] on span "more_vert" at bounding box center [1500, 414] width 14 height 14
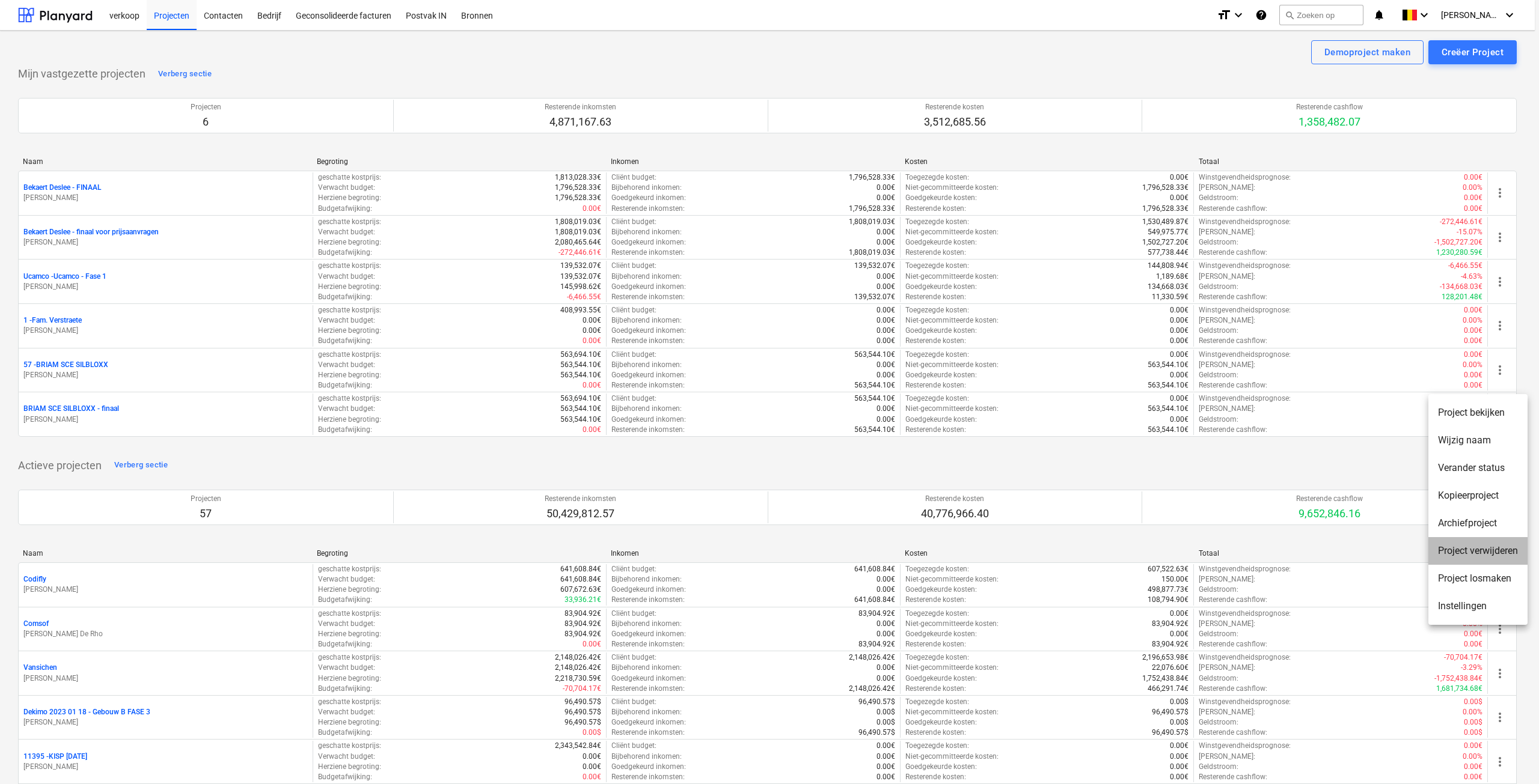
click at [1467, 551] on li "Project verwijderen" at bounding box center [1478, 551] width 99 height 28
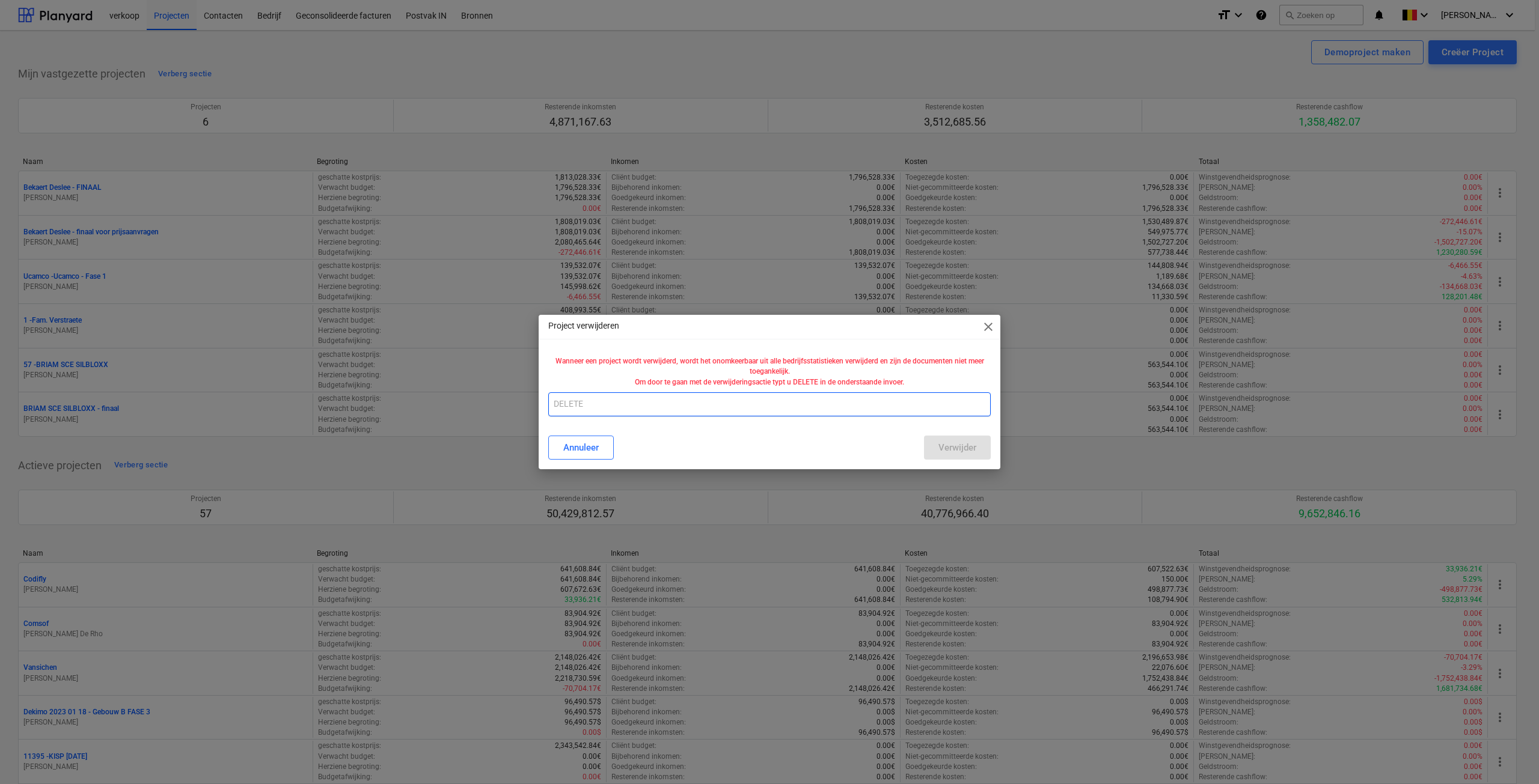
click at [690, 407] on input "text" at bounding box center [770, 404] width 443 height 24
type input "f"
type input "DELETE"
click at [959, 454] on div "Verwijder" at bounding box center [957, 448] width 38 height 16
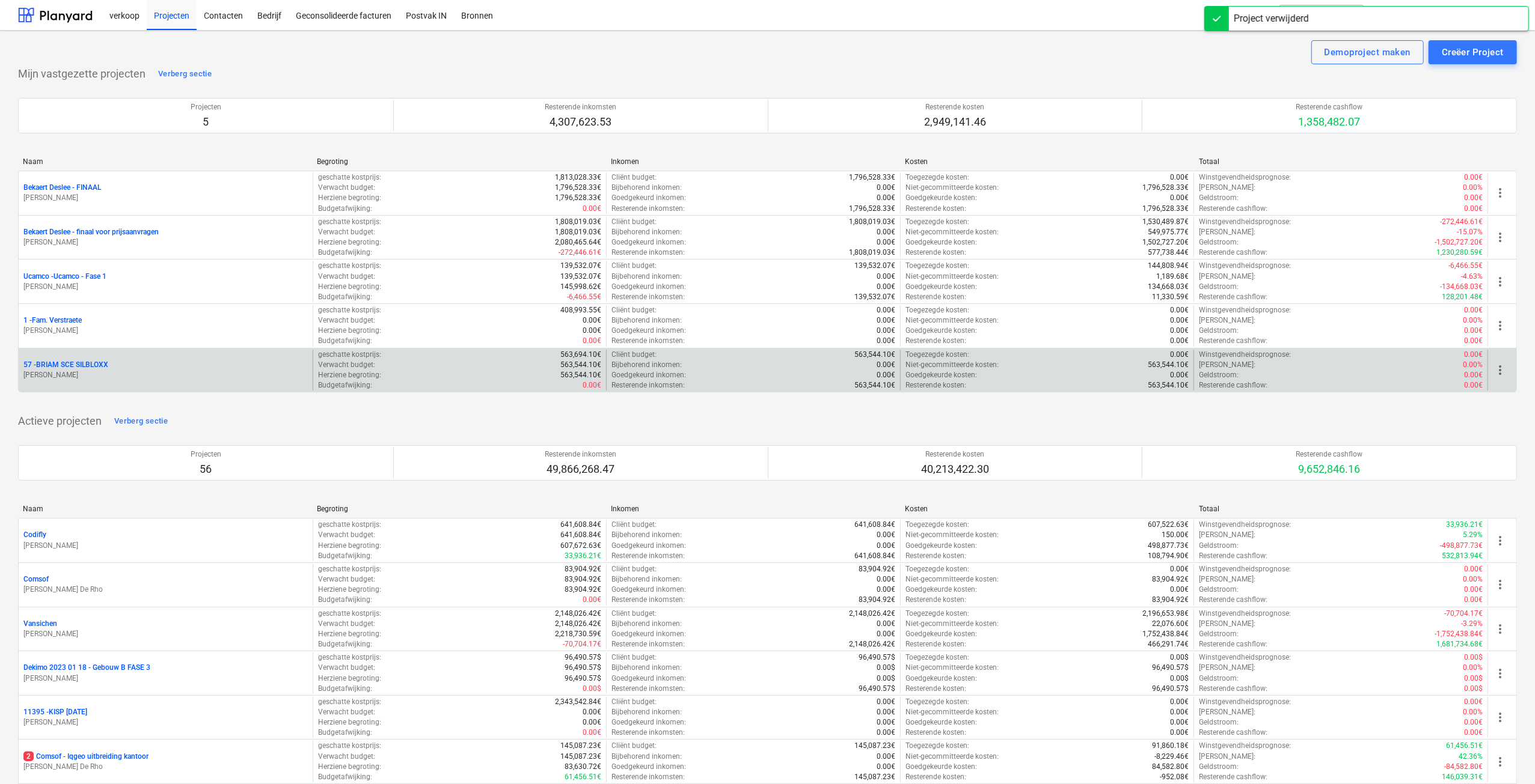
click at [95, 370] on p "[PERSON_NAME]" at bounding box center [166, 375] width 284 height 10
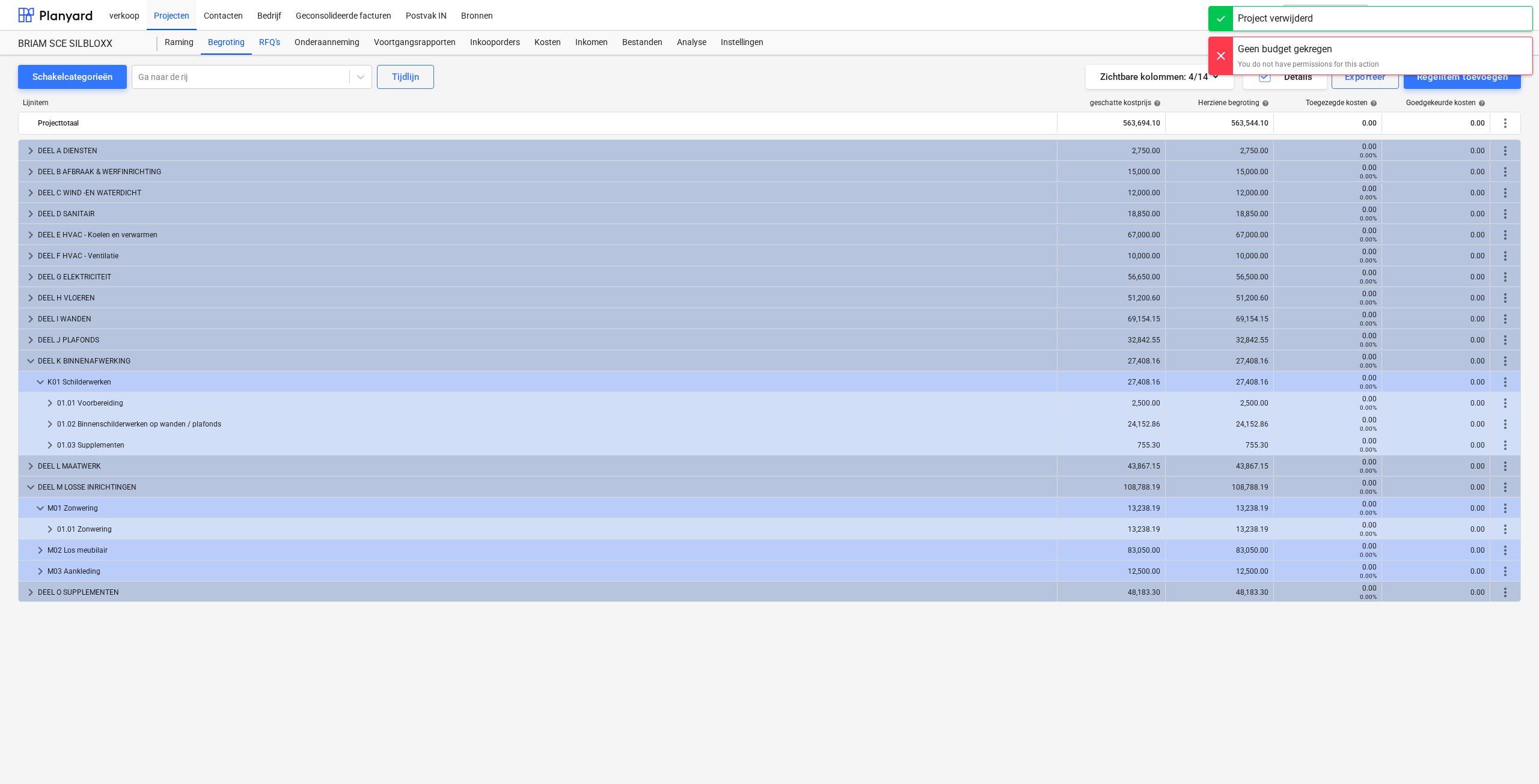
click at [272, 48] on div "RFQ's" at bounding box center [270, 42] width 35 height 24
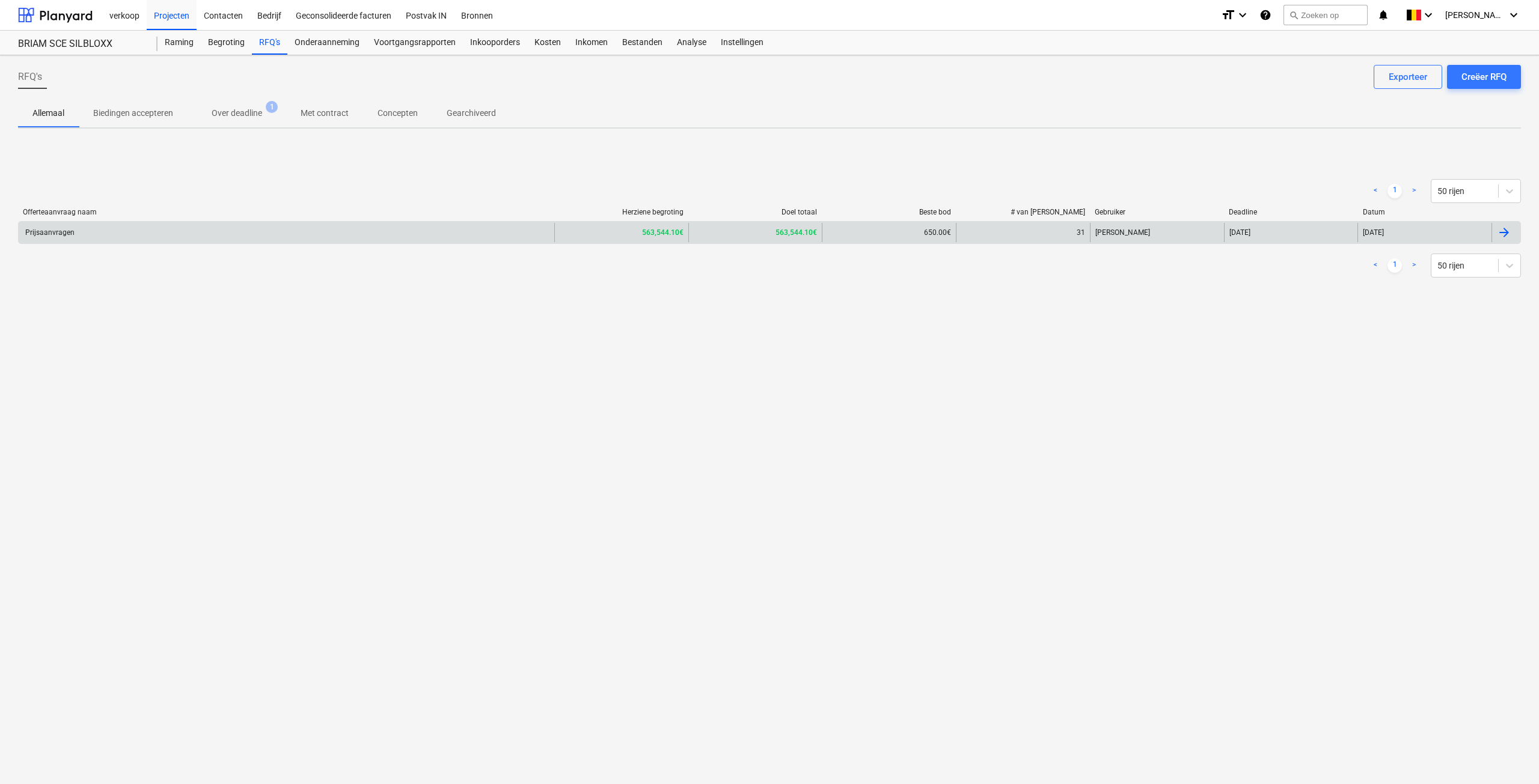
click at [482, 241] on div "Prijsaanvragen" at bounding box center [286, 232] width 536 height 19
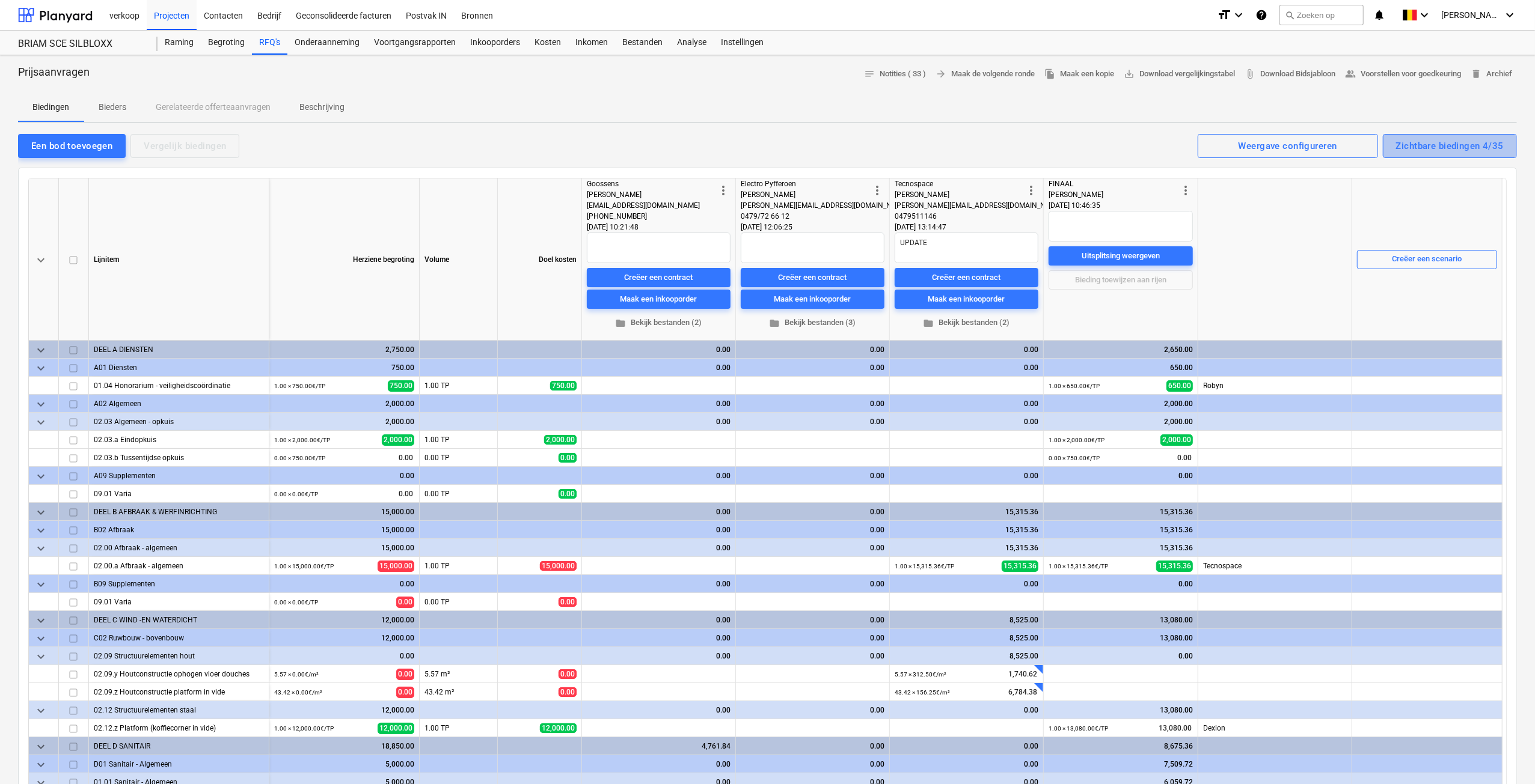
click at [1498, 146] on div "Zichtbare biedingen 4/35" at bounding box center [1449, 146] width 107 height 16
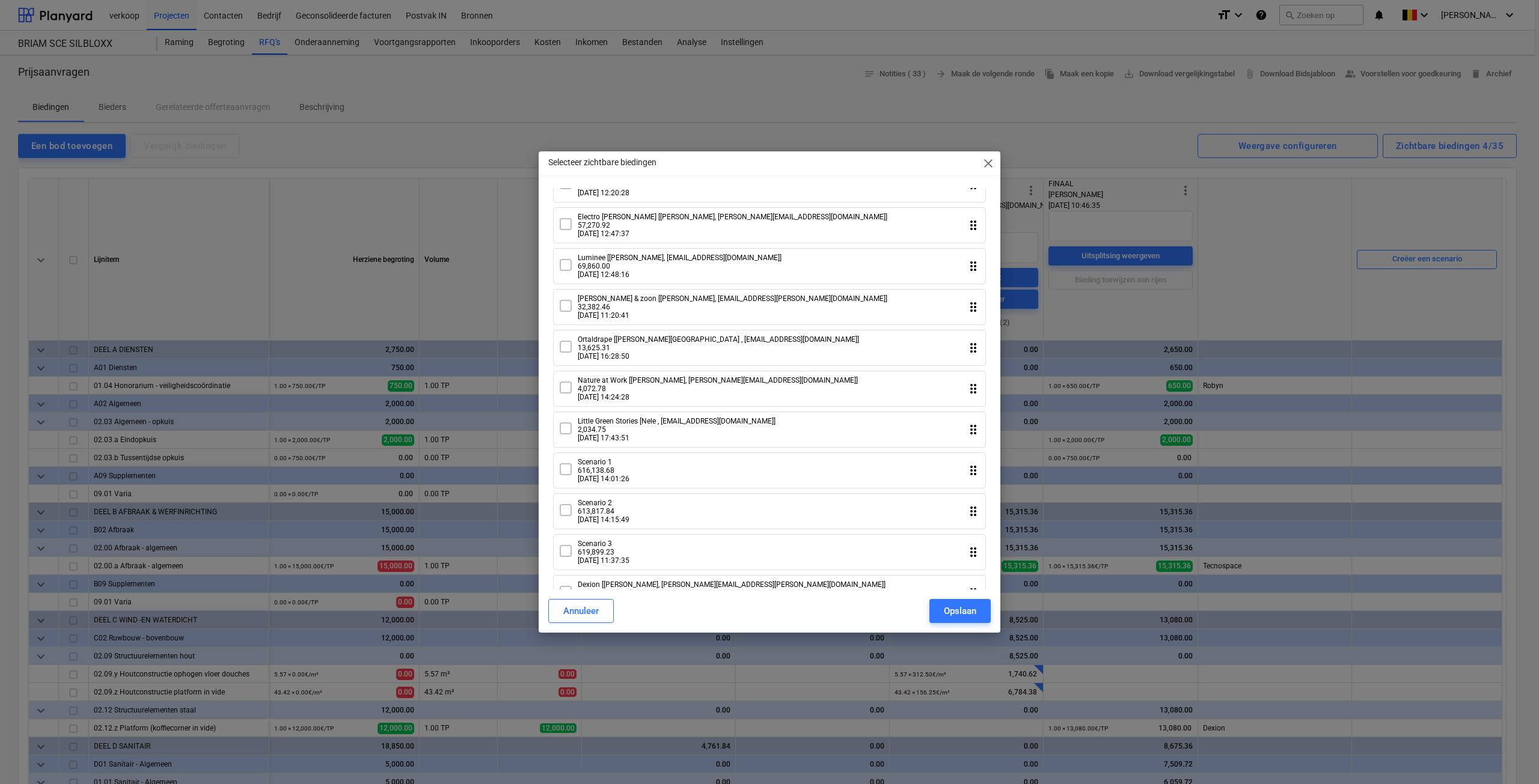
scroll to position [1066, 0]
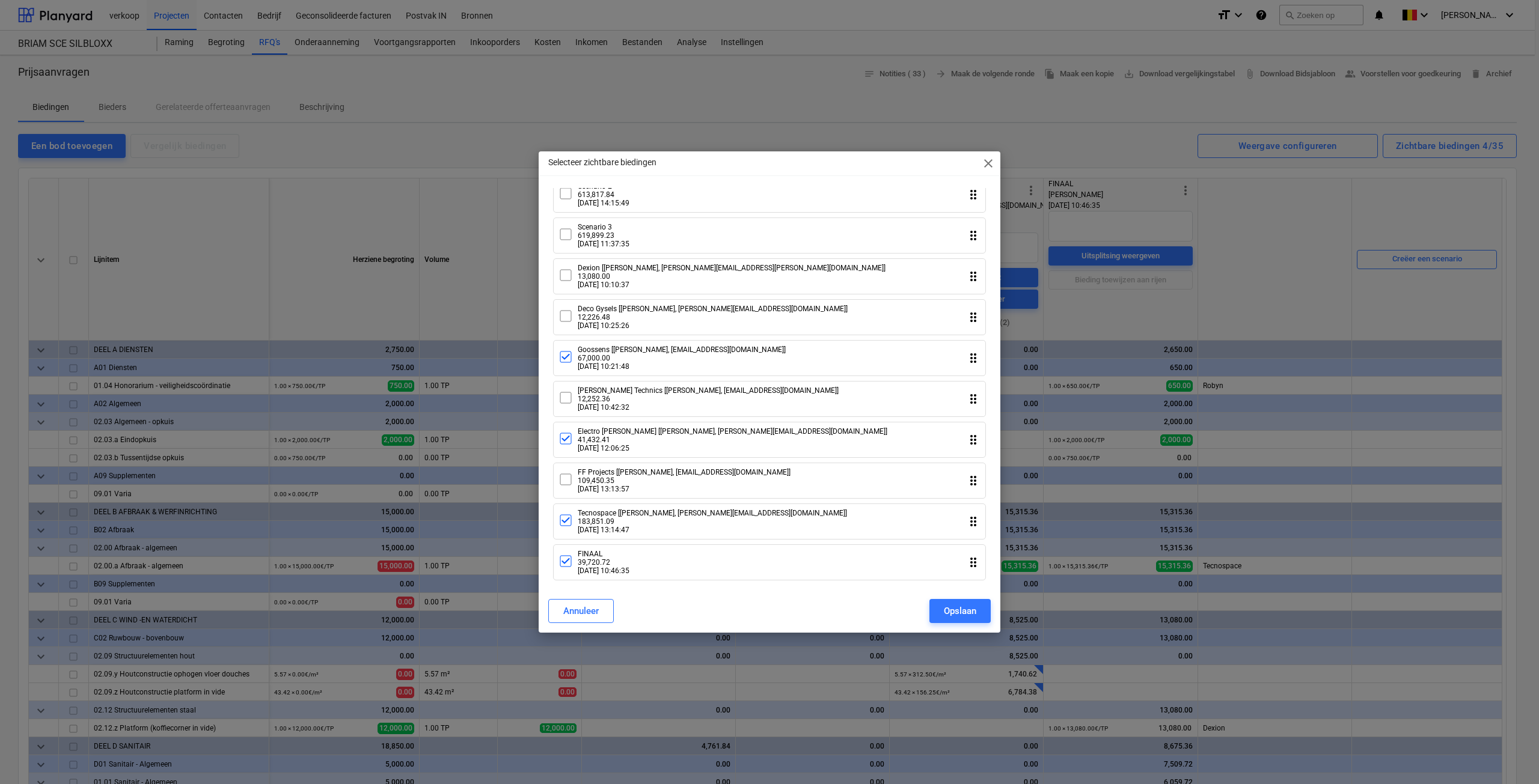
click at [569, 233] on icon at bounding box center [565, 234] width 11 height 11
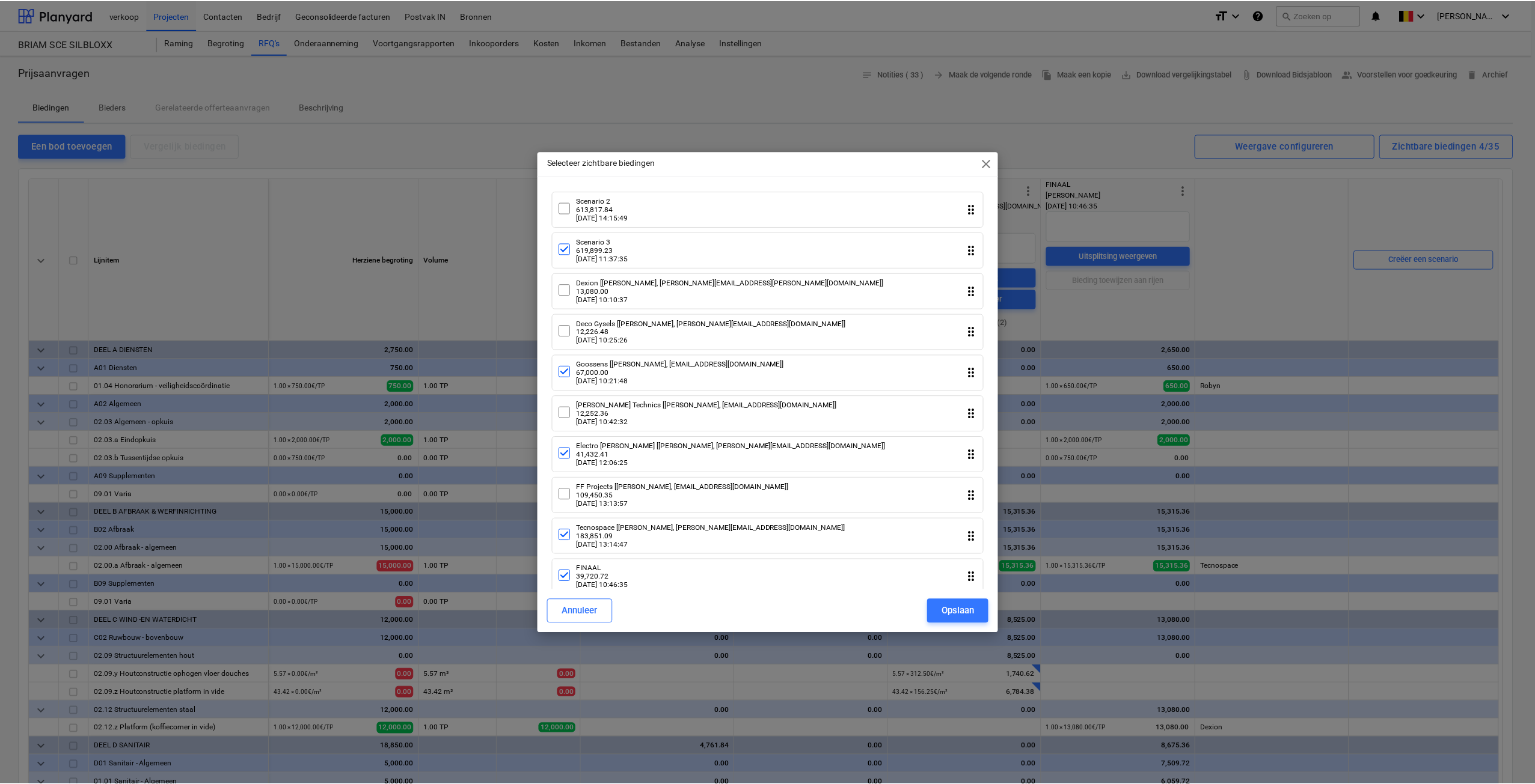
scroll to position [1006, 0]
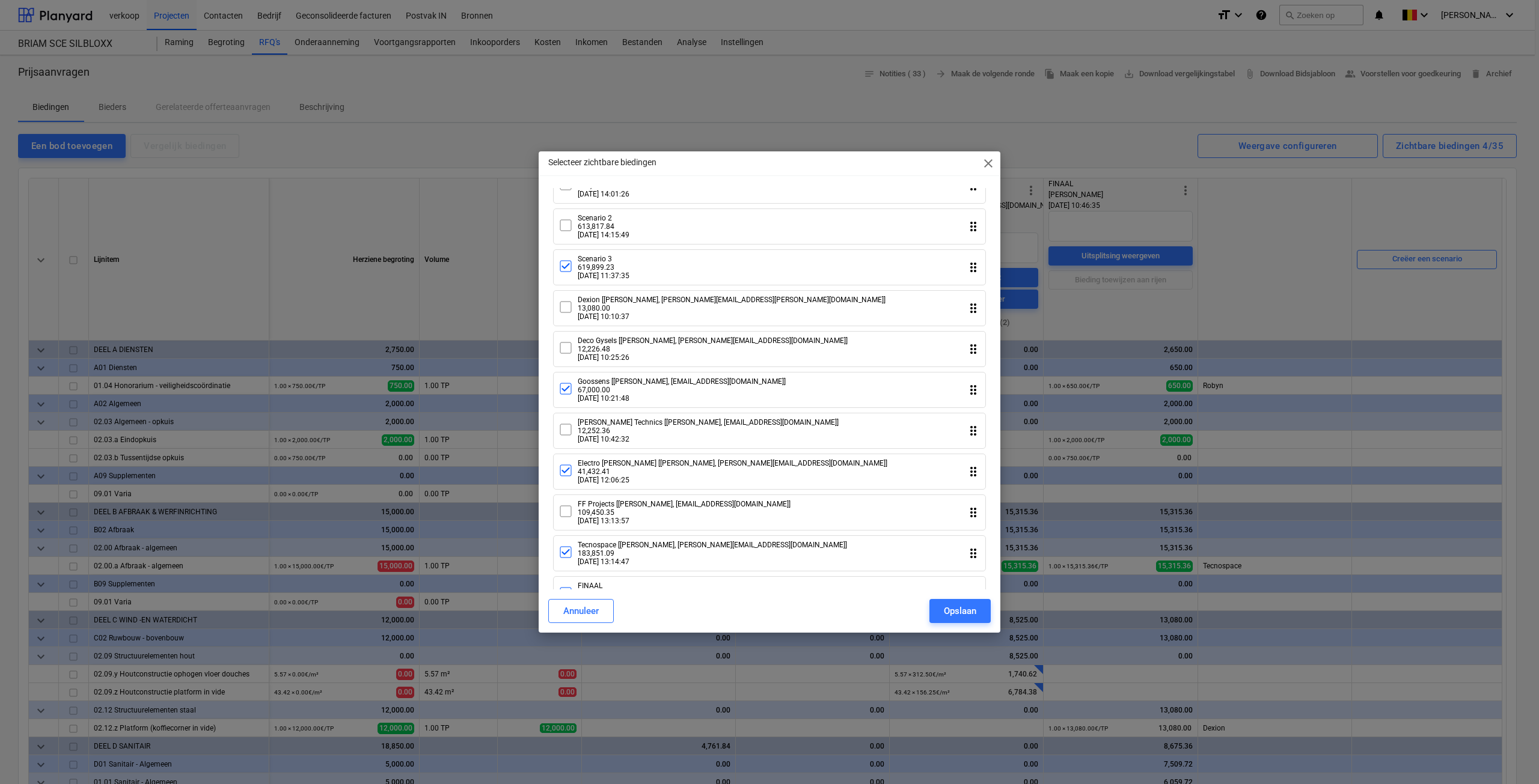
click at [565, 233] on icon at bounding box center [565, 225] width 14 height 14
click at [569, 194] on div at bounding box center [565, 186] width 14 height 16
click at [944, 610] on div "Opslaan" at bounding box center [960, 611] width 32 height 16
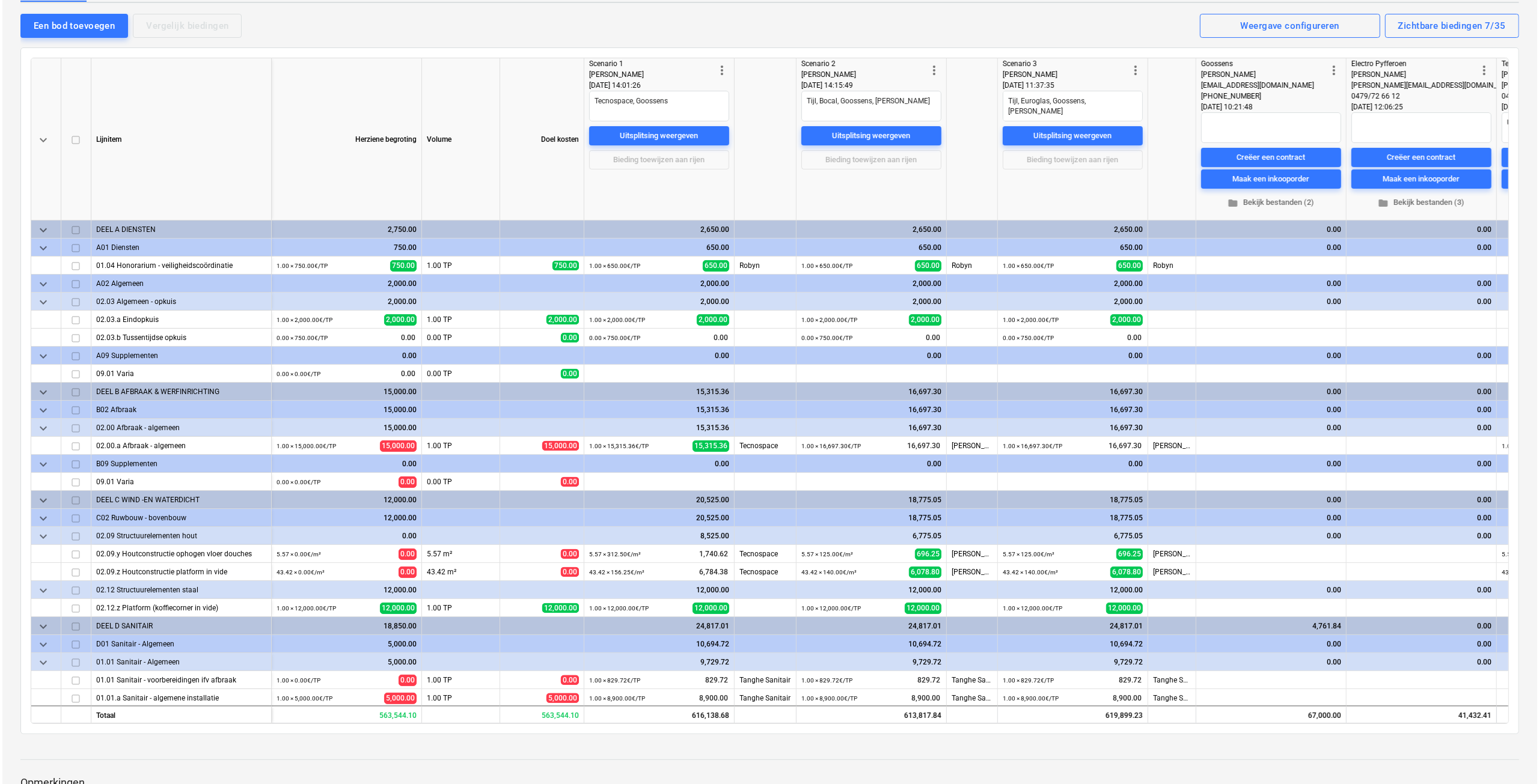
scroll to position [120, 0]
click at [722, 70] on span "more_vert" at bounding box center [719, 70] width 14 height 14
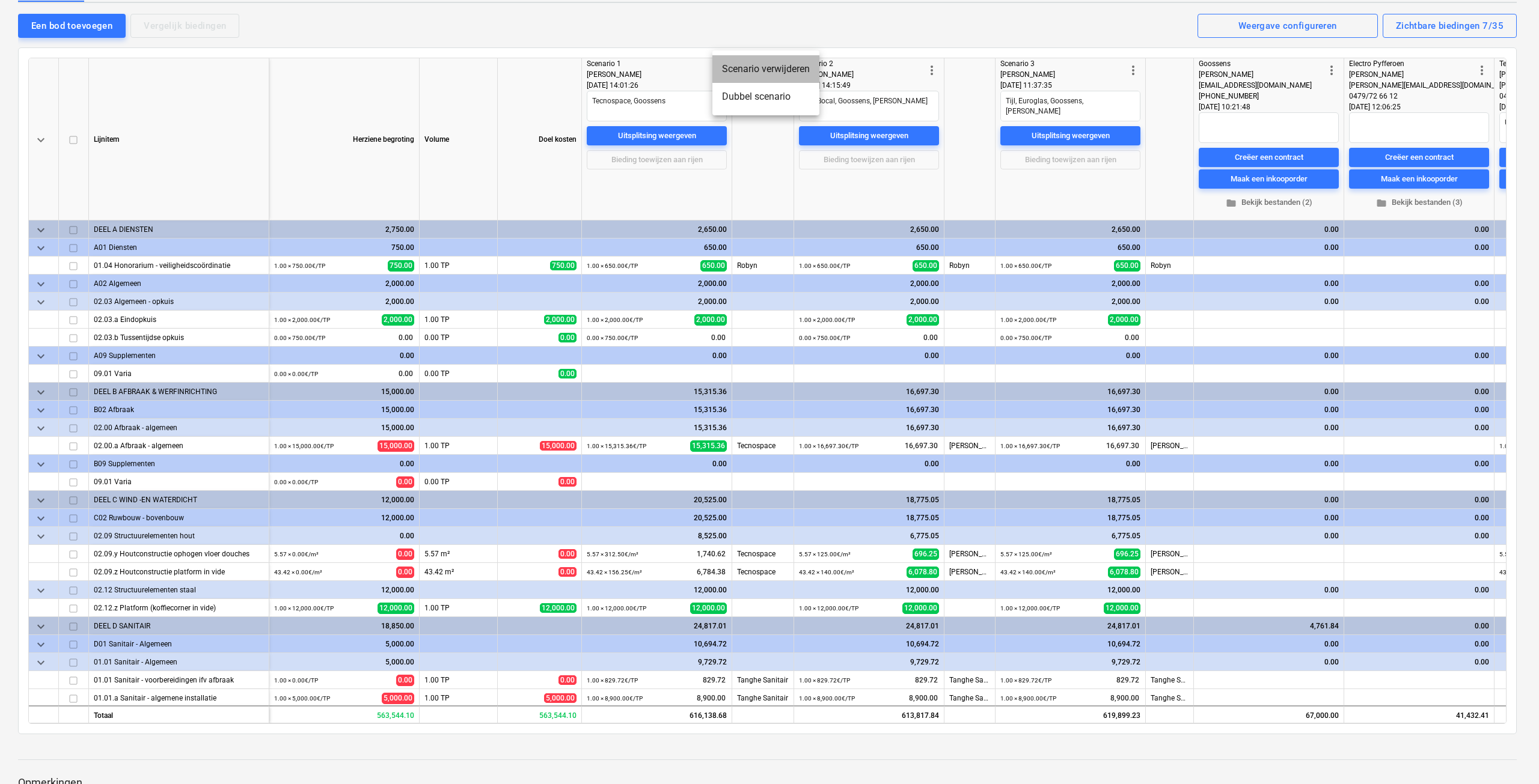
click at [769, 68] on li "Scenario verwijderen" at bounding box center [766, 69] width 107 height 28
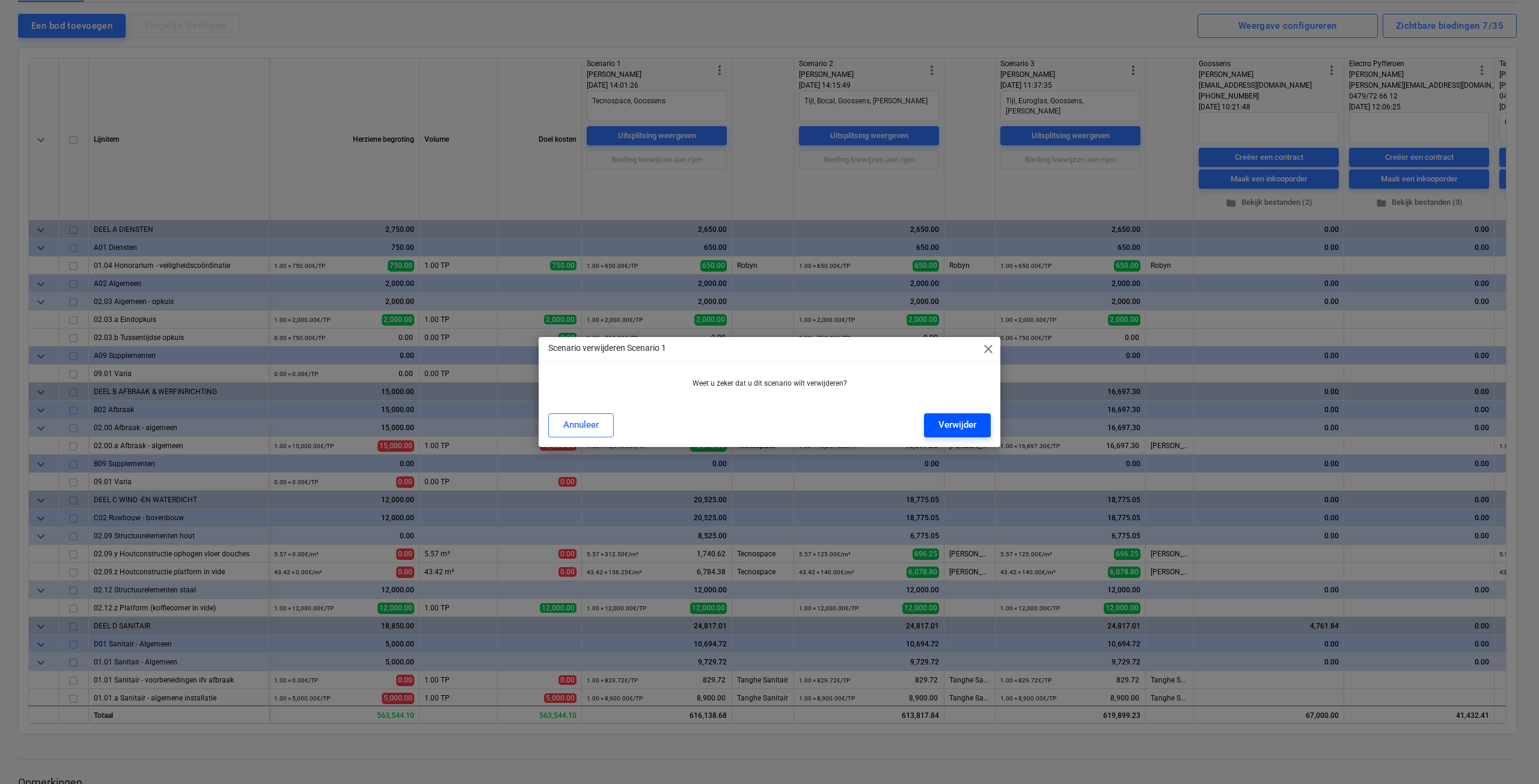
click at [968, 426] on div "Verwijder" at bounding box center [957, 425] width 38 height 16
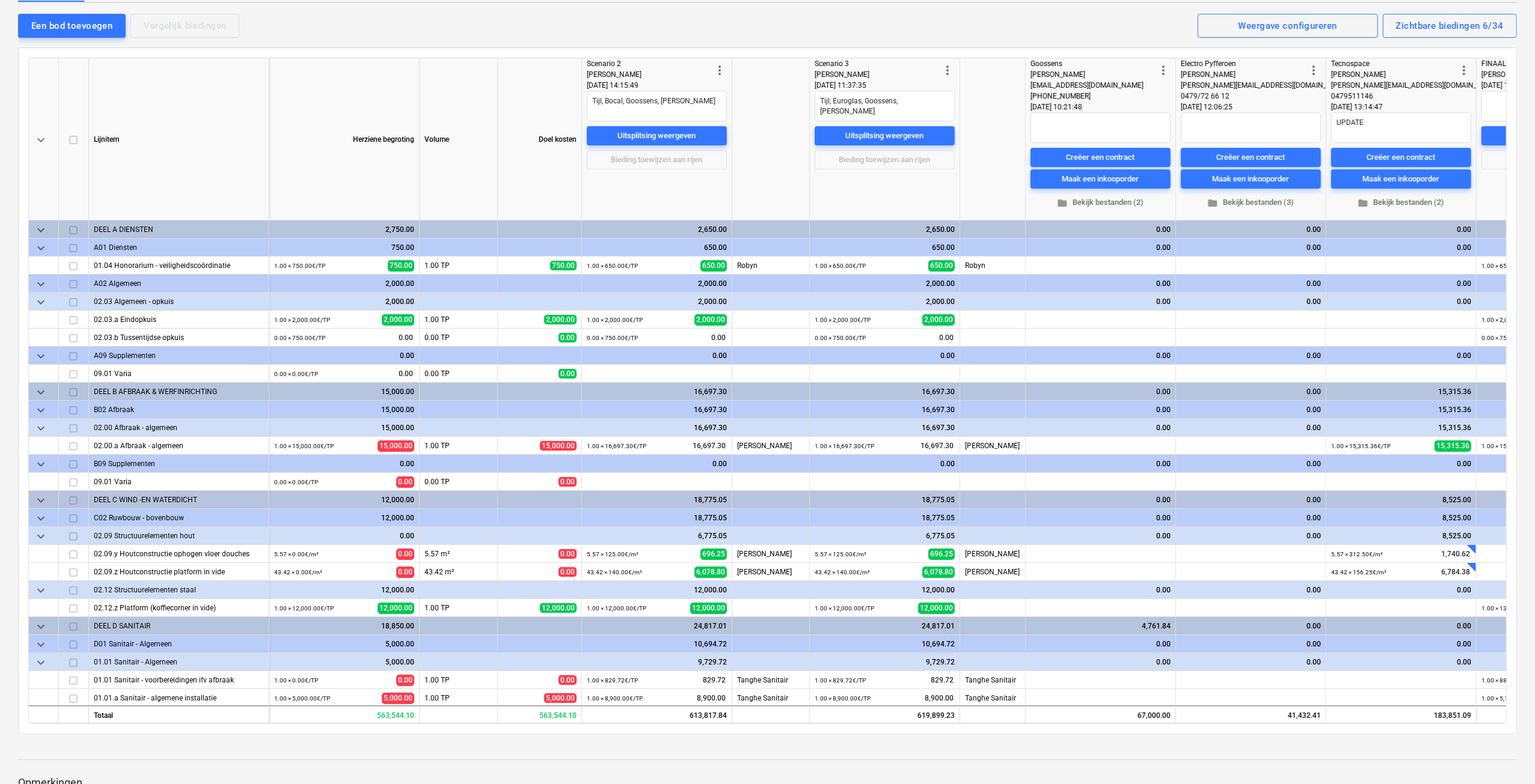
click at [717, 66] on span "more_vert" at bounding box center [719, 70] width 14 height 14
click at [756, 74] on li "Scenario verwijderen" at bounding box center [766, 69] width 107 height 28
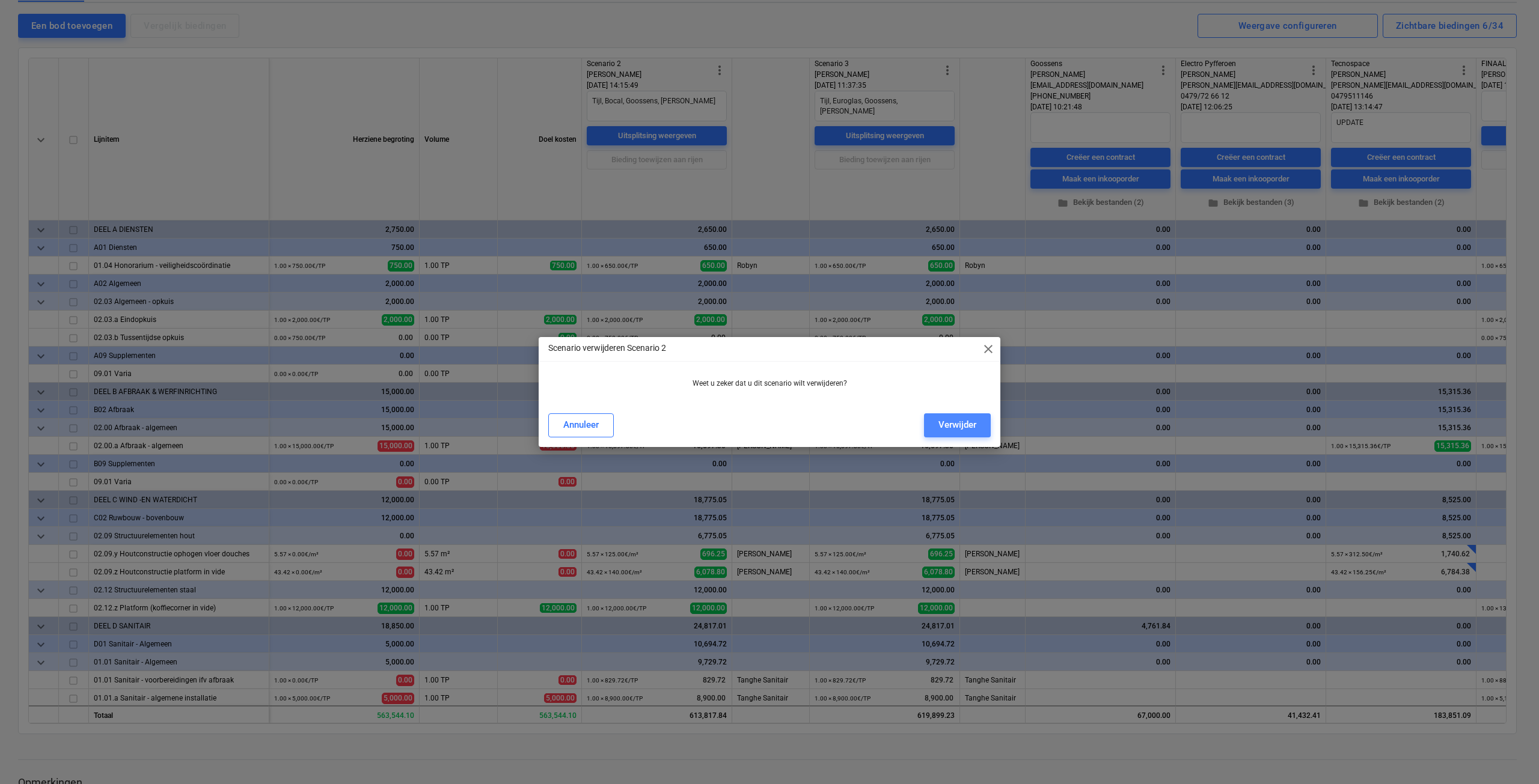
click at [966, 423] on div "Verwijder" at bounding box center [957, 425] width 38 height 16
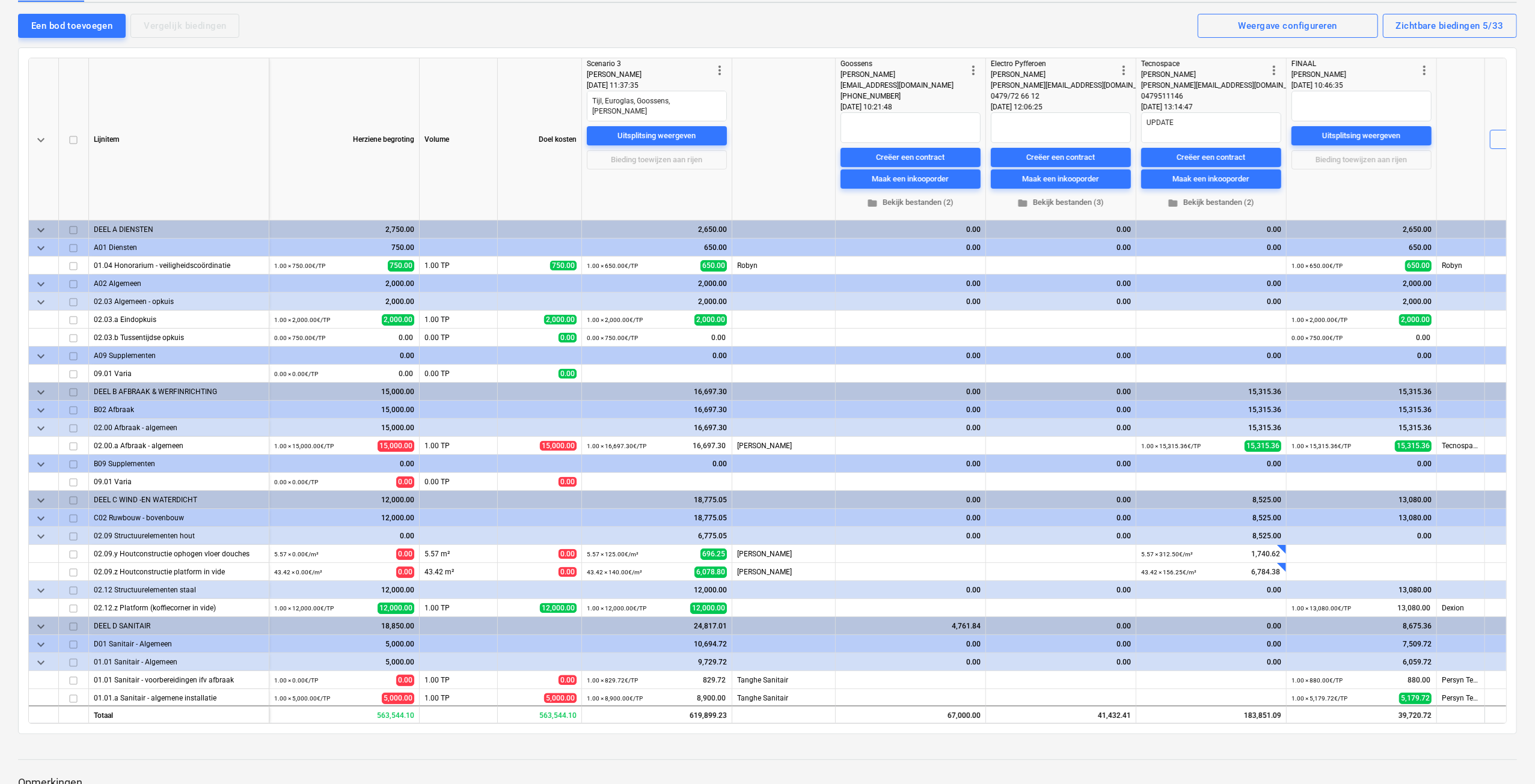
click at [720, 70] on span "more_vert" at bounding box center [719, 70] width 14 height 14
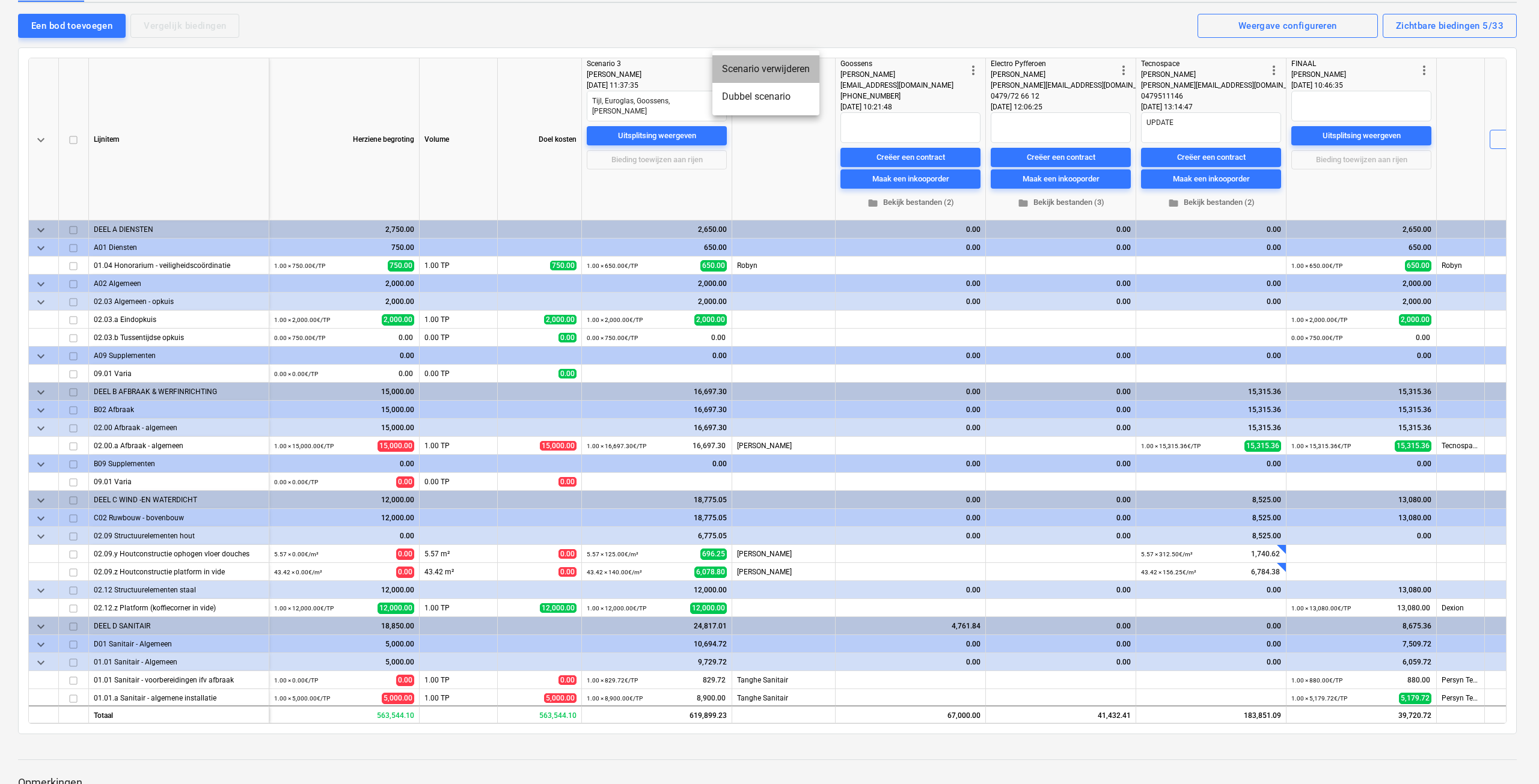
click at [750, 71] on li "Scenario verwijderen" at bounding box center [766, 69] width 107 height 28
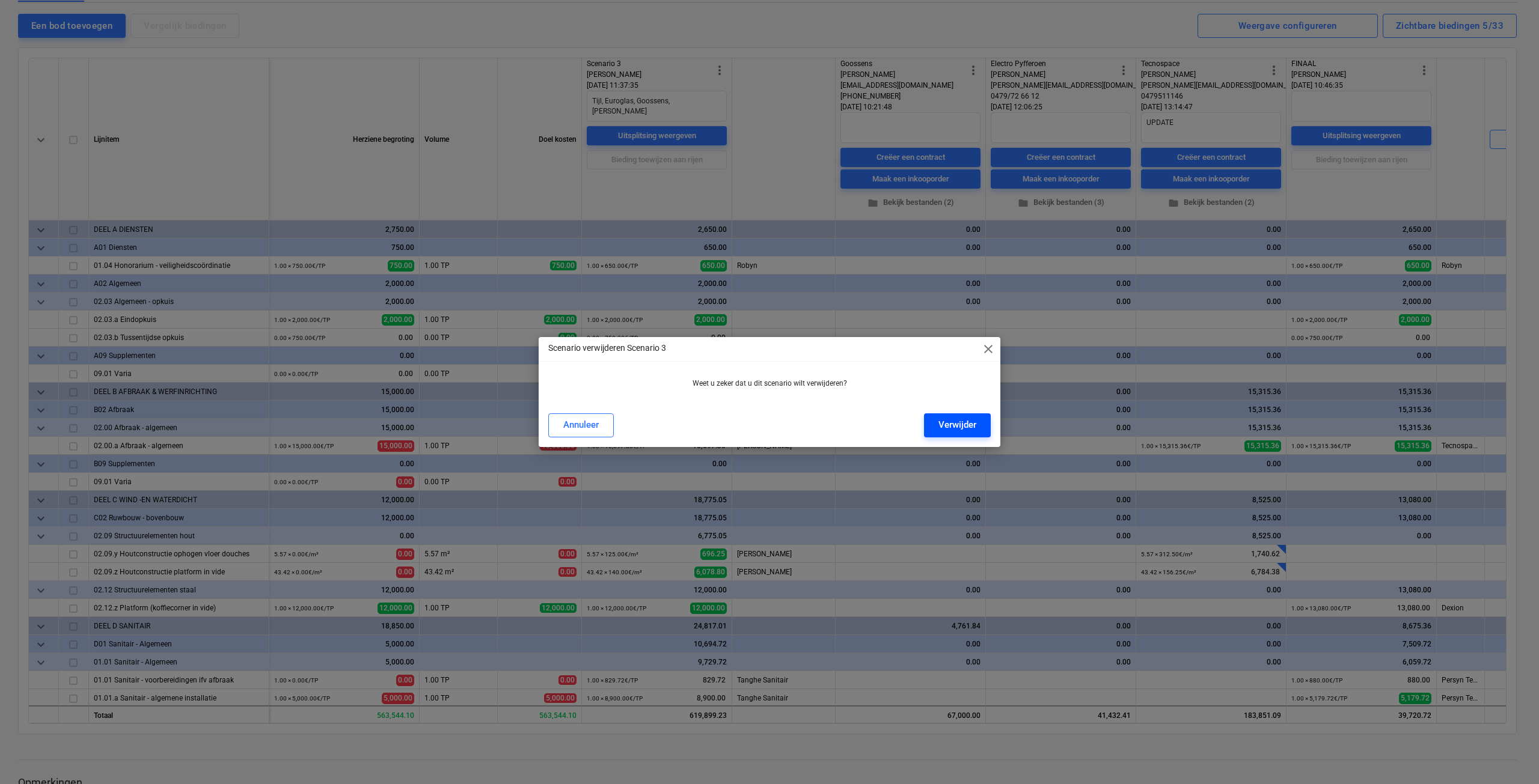
click at [969, 427] on div "Verwijder" at bounding box center [957, 425] width 38 height 16
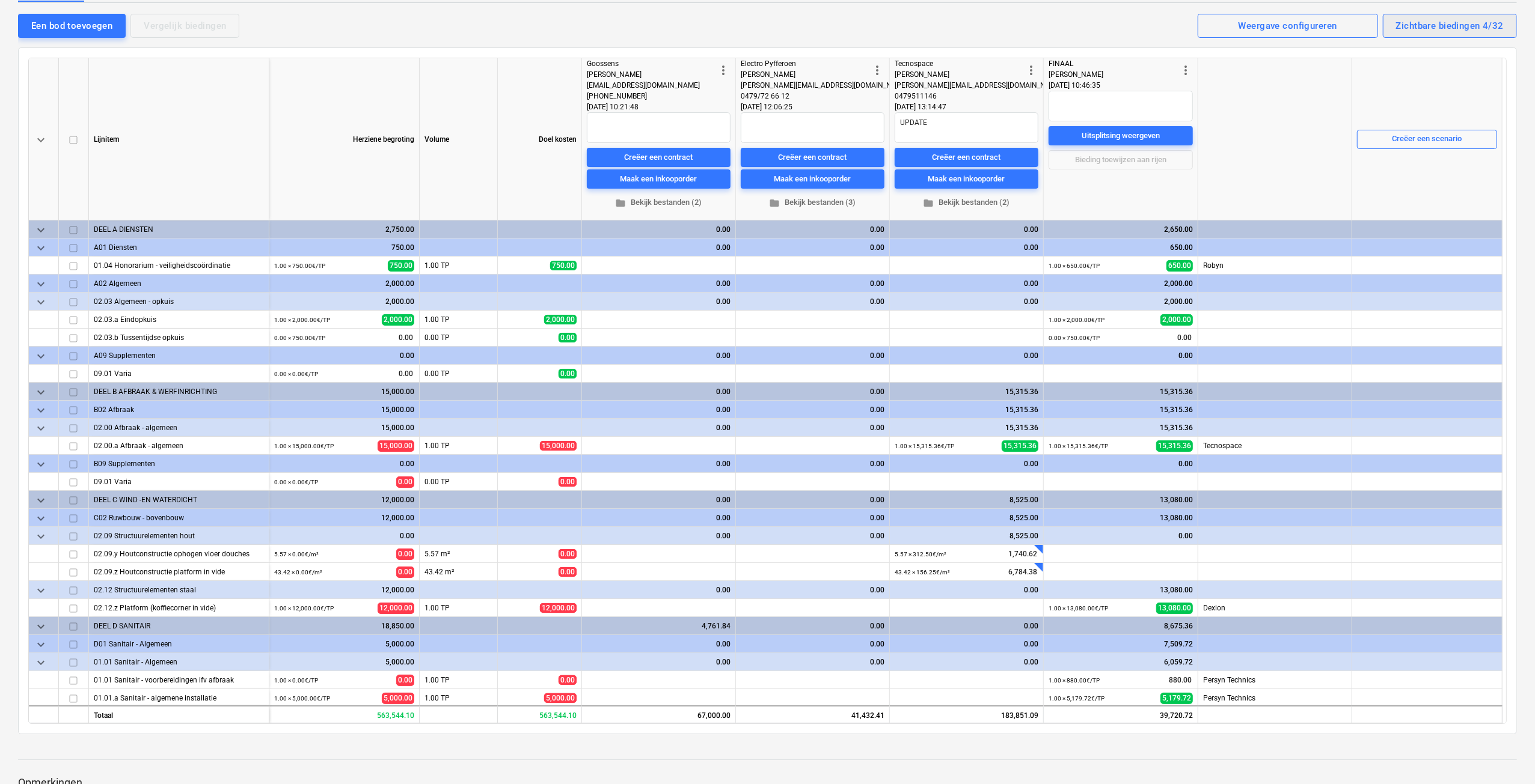
click at [1423, 28] on div "Zichtbare biedingen 4/32" at bounding box center [1449, 25] width 107 height 16
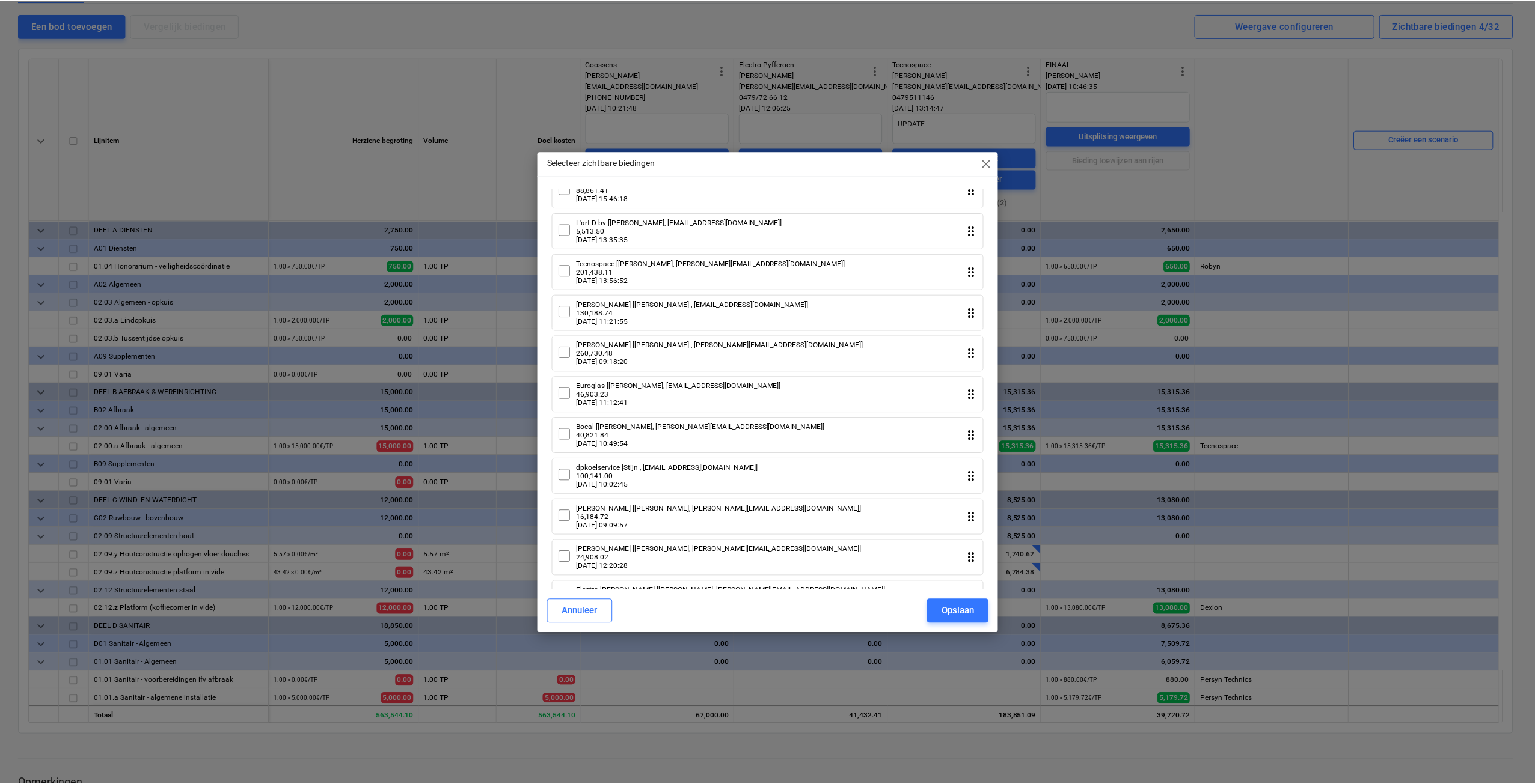
scroll to position [300, 0]
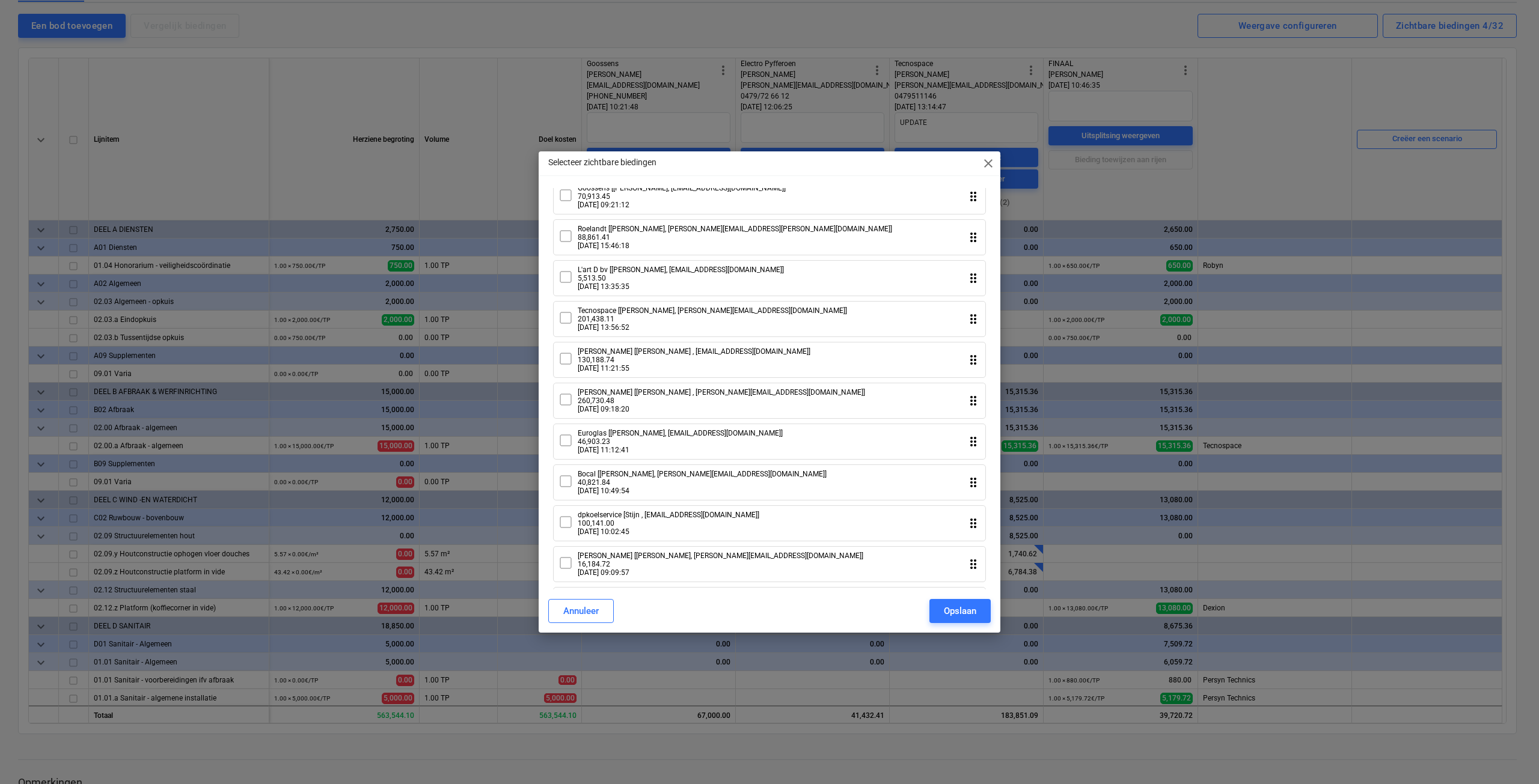
click at [565, 325] on icon at bounding box center [565, 318] width 14 height 14
click at [958, 608] on div "Opslaan" at bounding box center [960, 611] width 32 height 16
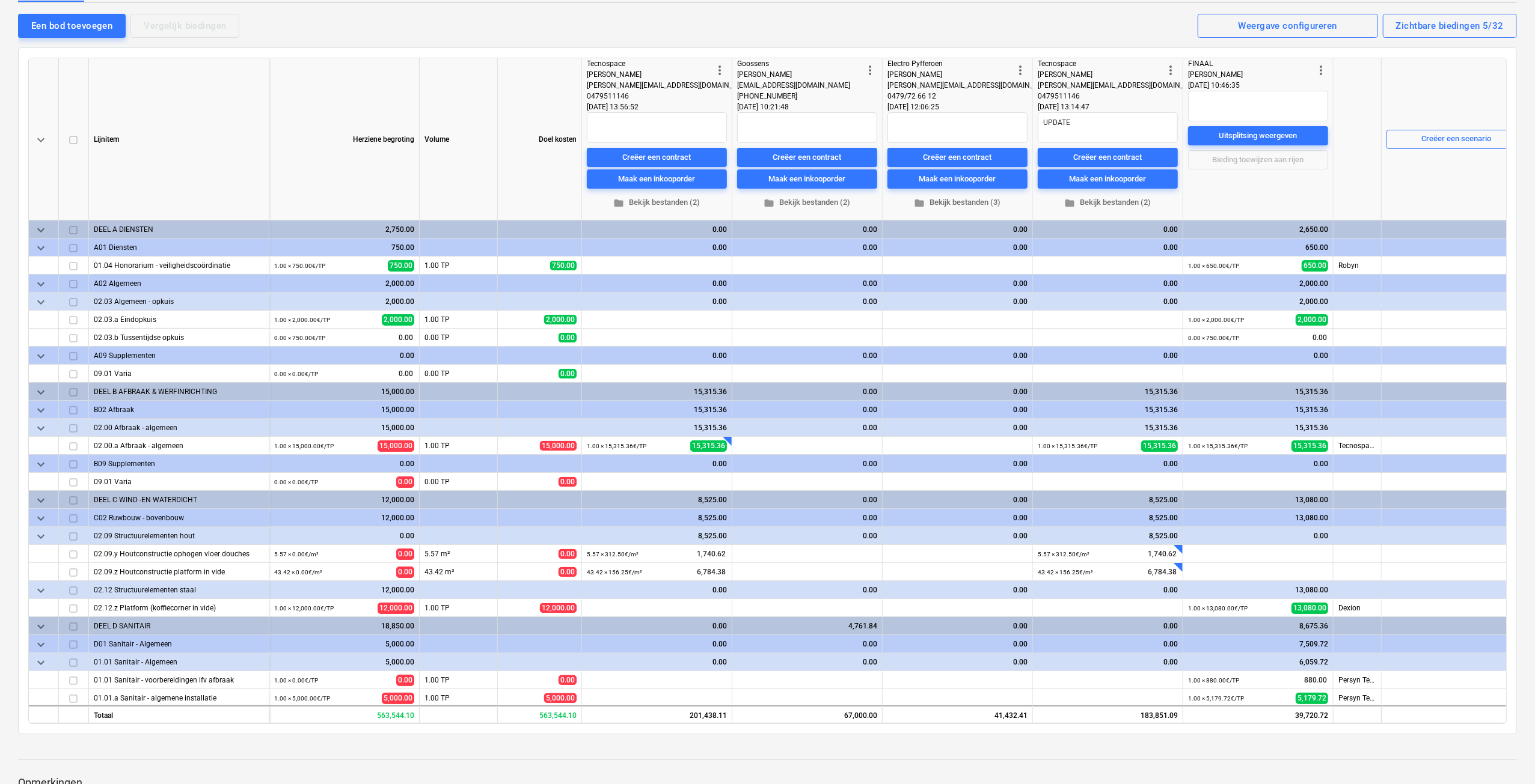
click at [722, 74] on span "more_vert" at bounding box center [719, 70] width 14 height 14
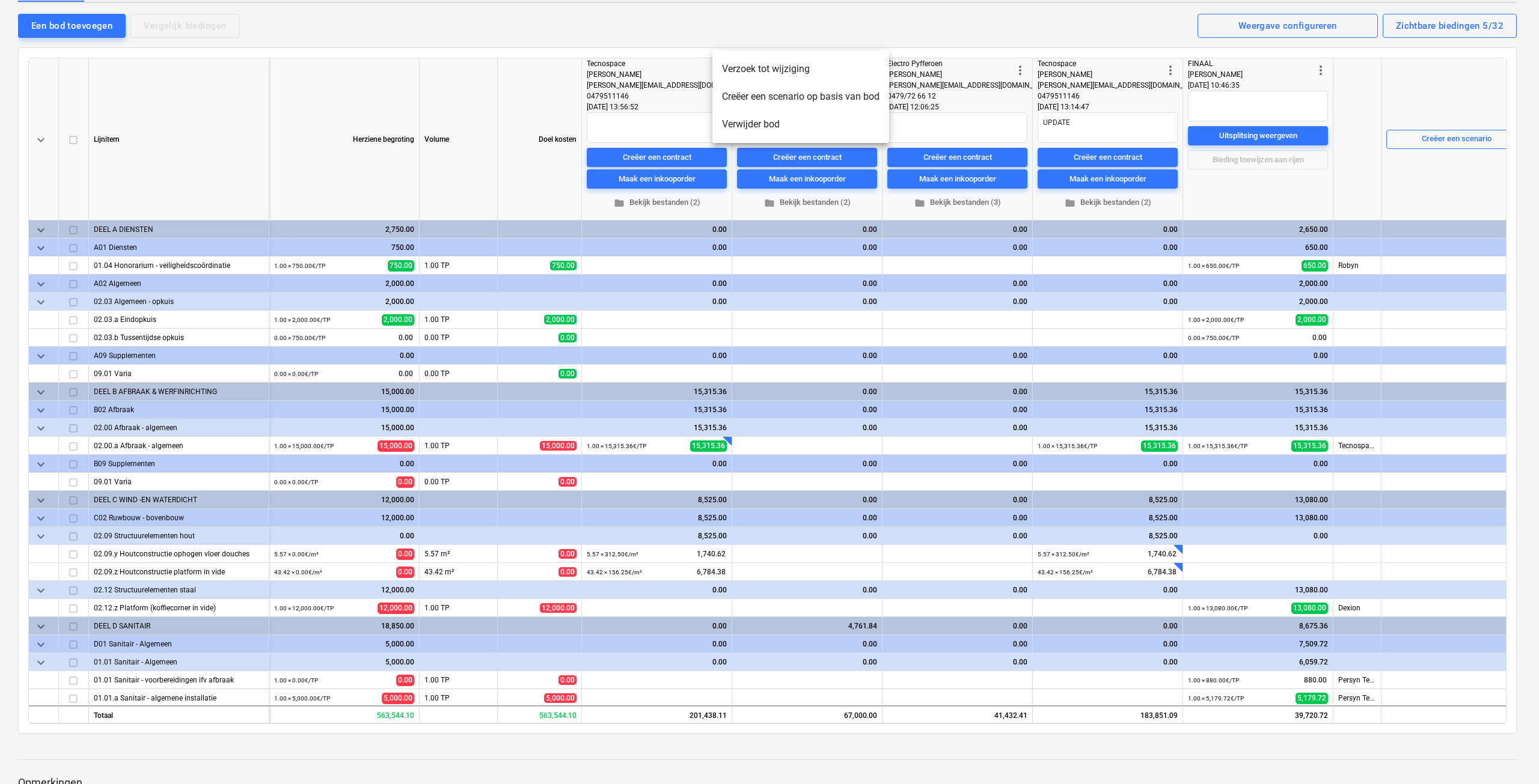
click at [738, 117] on li "Verwijder bod" at bounding box center [801, 124] width 177 height 28
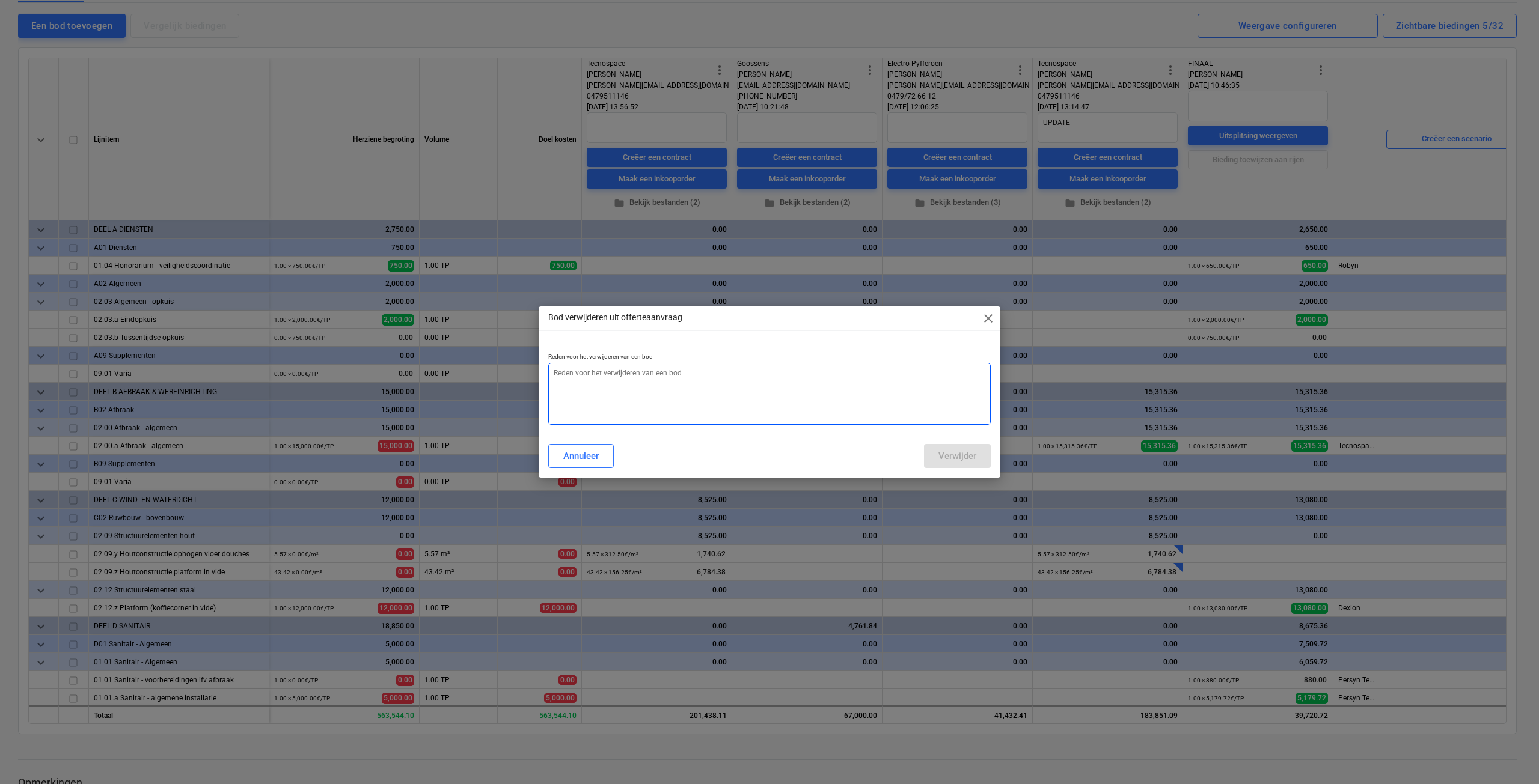
click at [615, 400] on textarea at bounding box center [770, 394] width 443 height 62
type textarea "update via ander bod"
click at [940, 458] on div "Verwijder" at bounding box center [957, 456] width 38 height 16
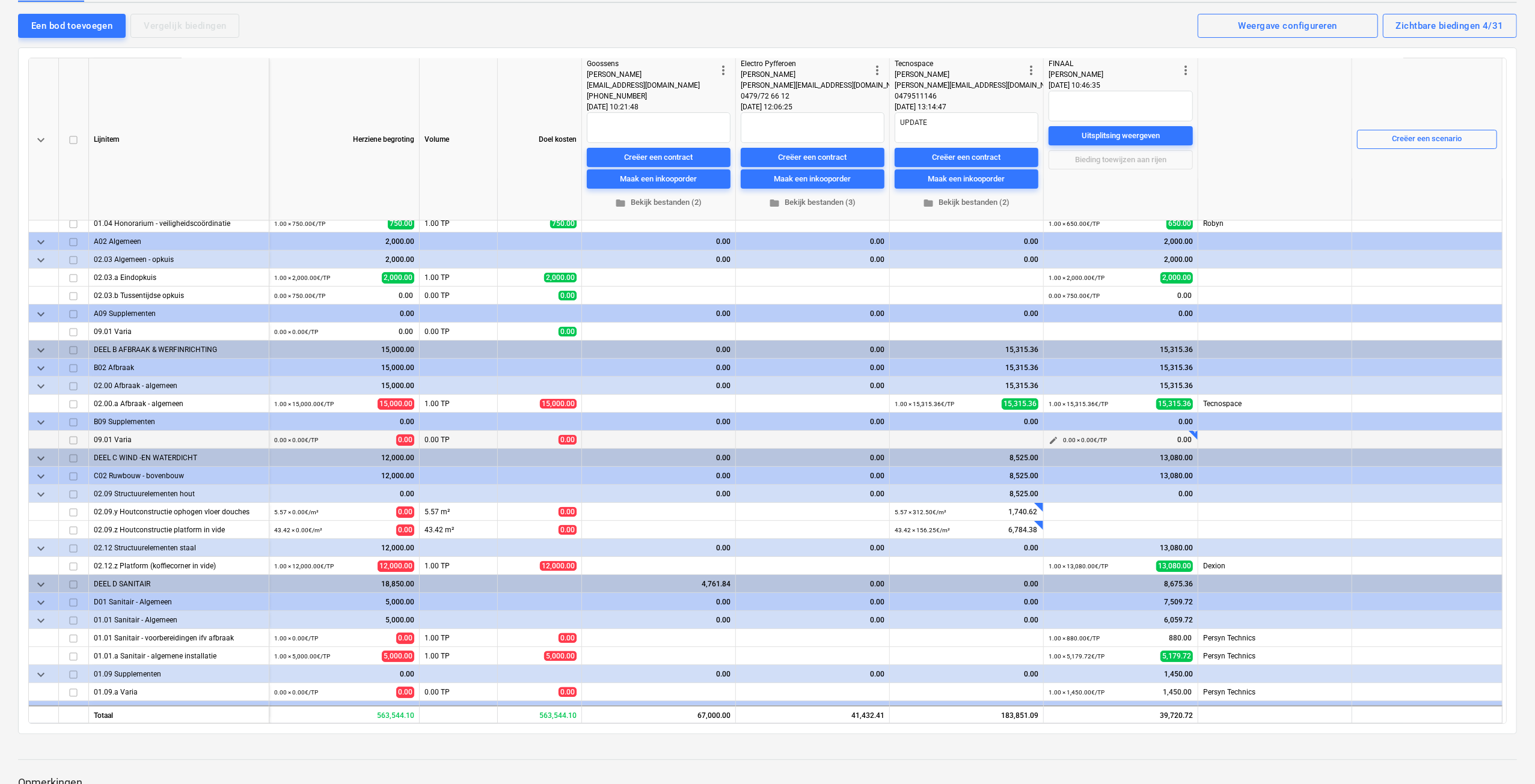
scroll to position [60, 0]
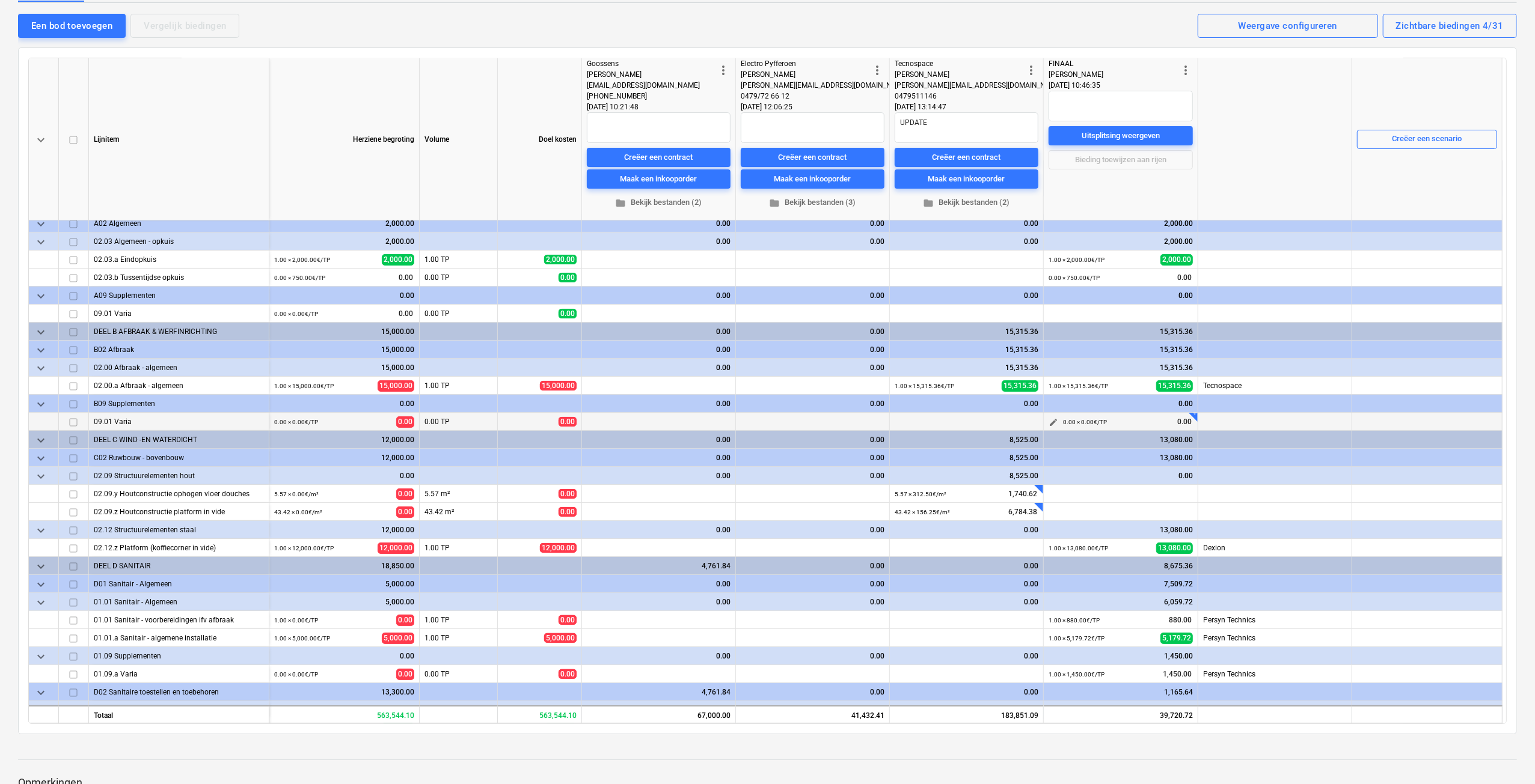
click at [1054, 424] on span "edit" at bounding box center [1053, 422] width 9 height 9
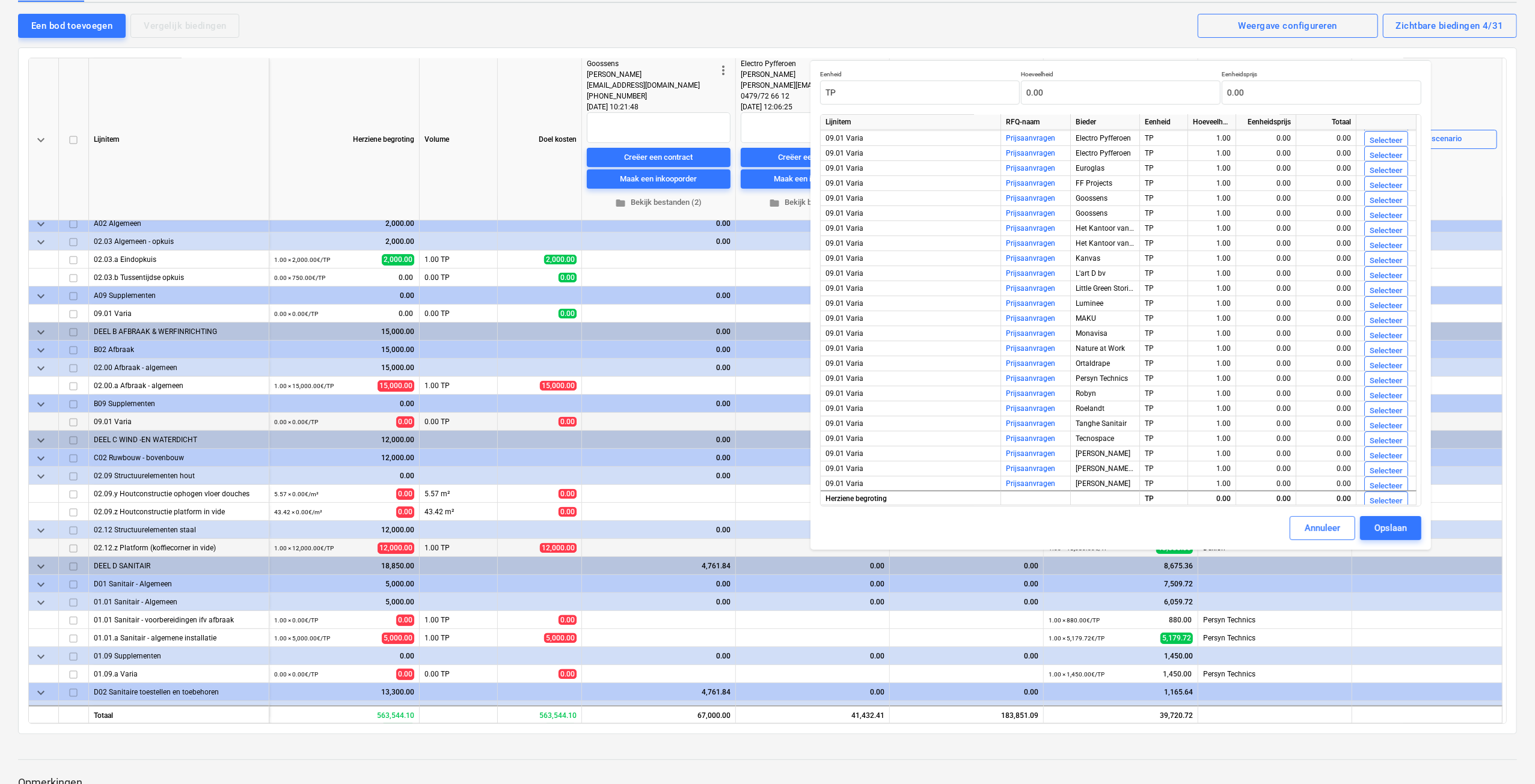
scroll to position [180, 0]
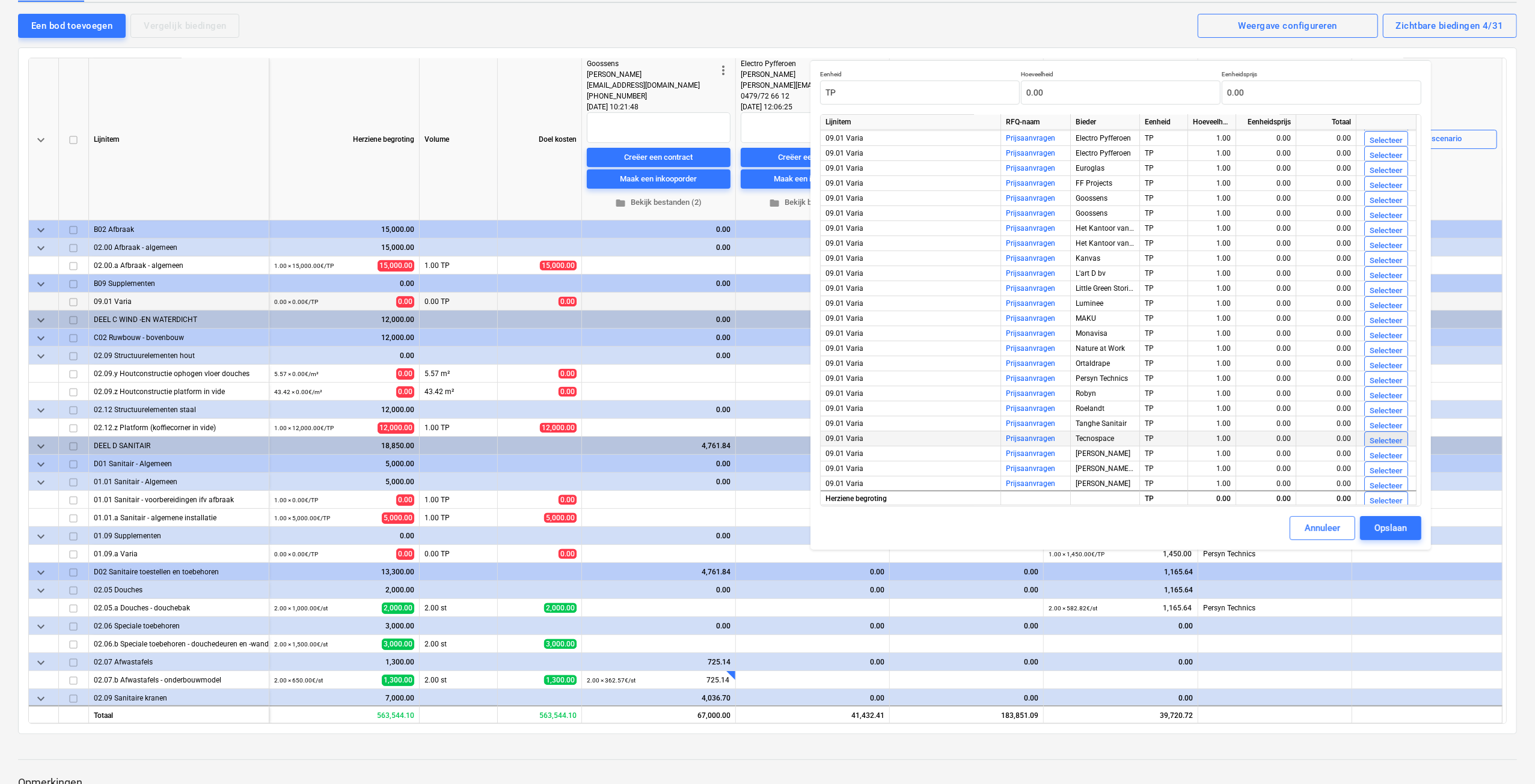
click at [1380, 436] on div "Selecteer" at bounding box center [1385, 441] width 33 height 14
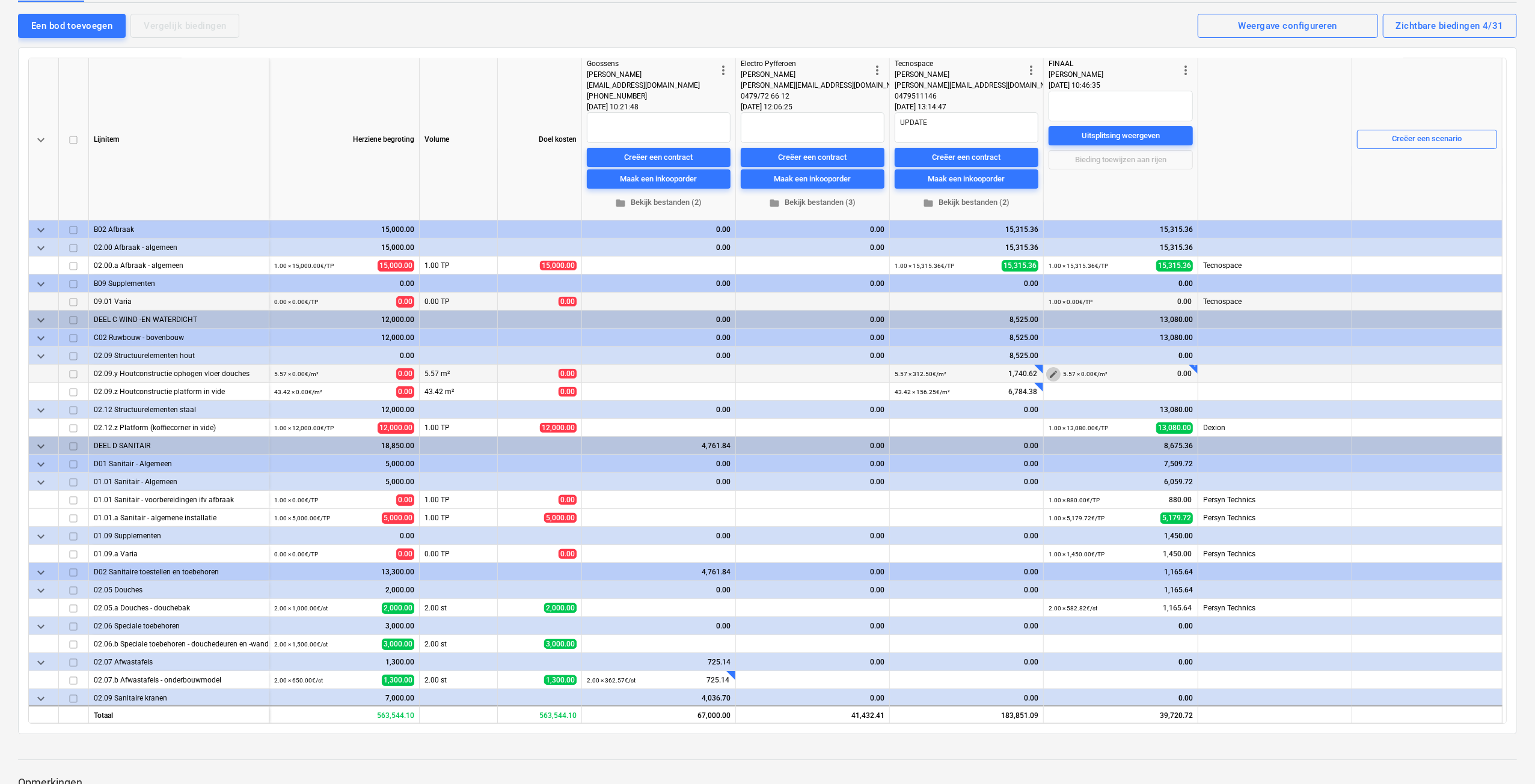
click at [1051, 369] on span "edit" at bounding box center [1053, 374] width 9 height 9
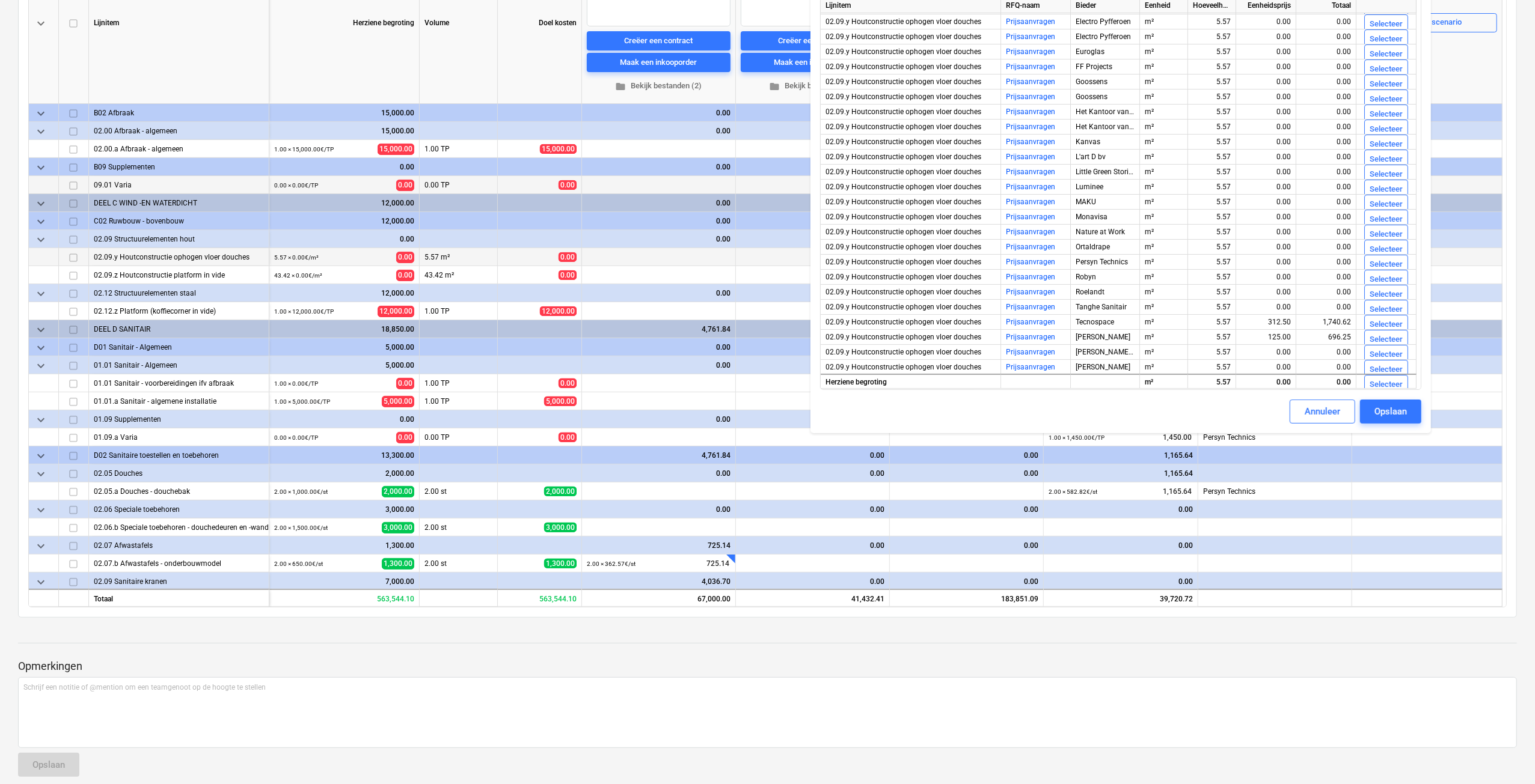
scroll to position [240, 0]
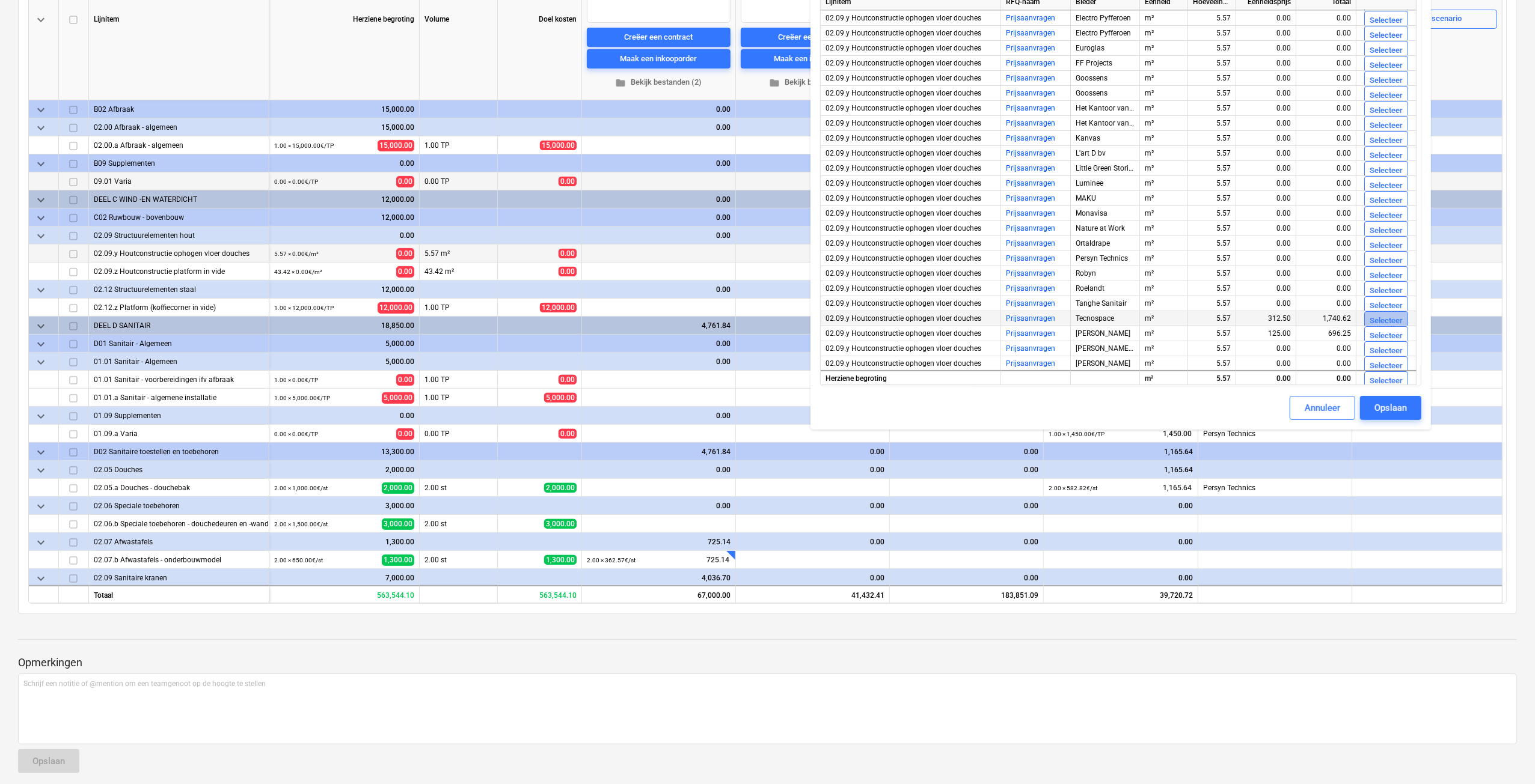
click at [1374, 322] on div "Selecteer" at bounding box center [1385, 321] width 33 height 14
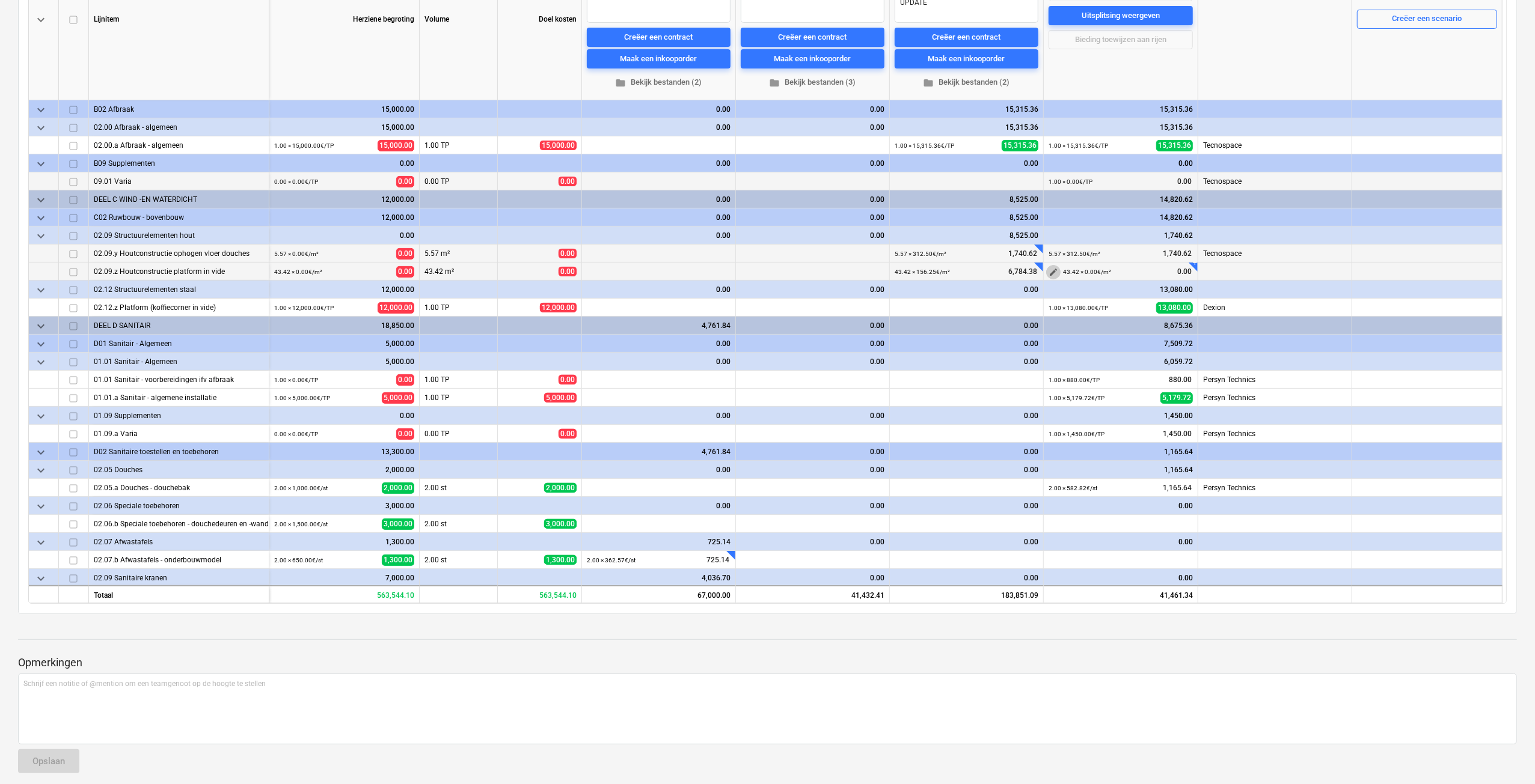
click at [1052, 270] on span "edit" at bounding box center [1053, 272] width 9 height 9
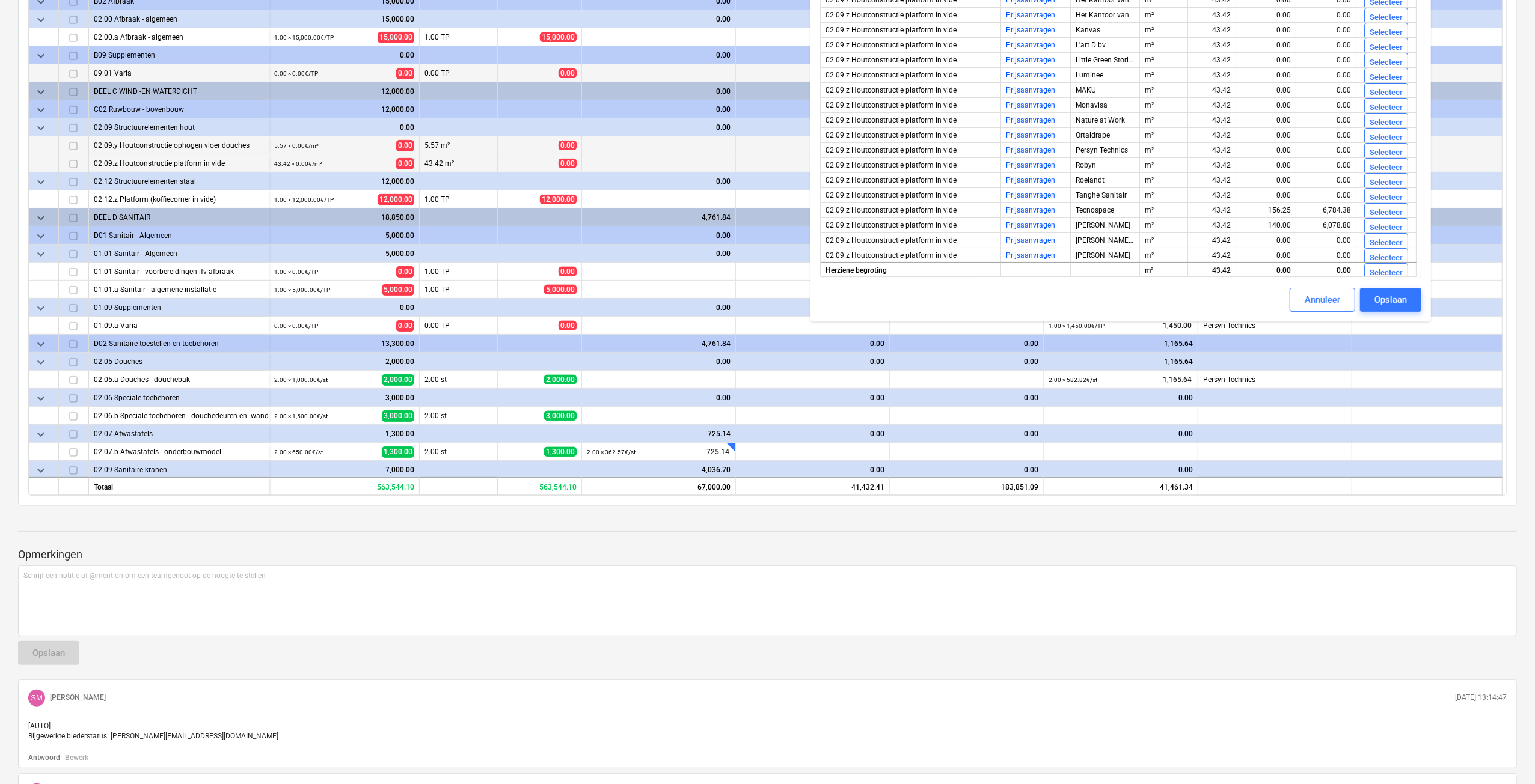
scroll to position [361, 0]
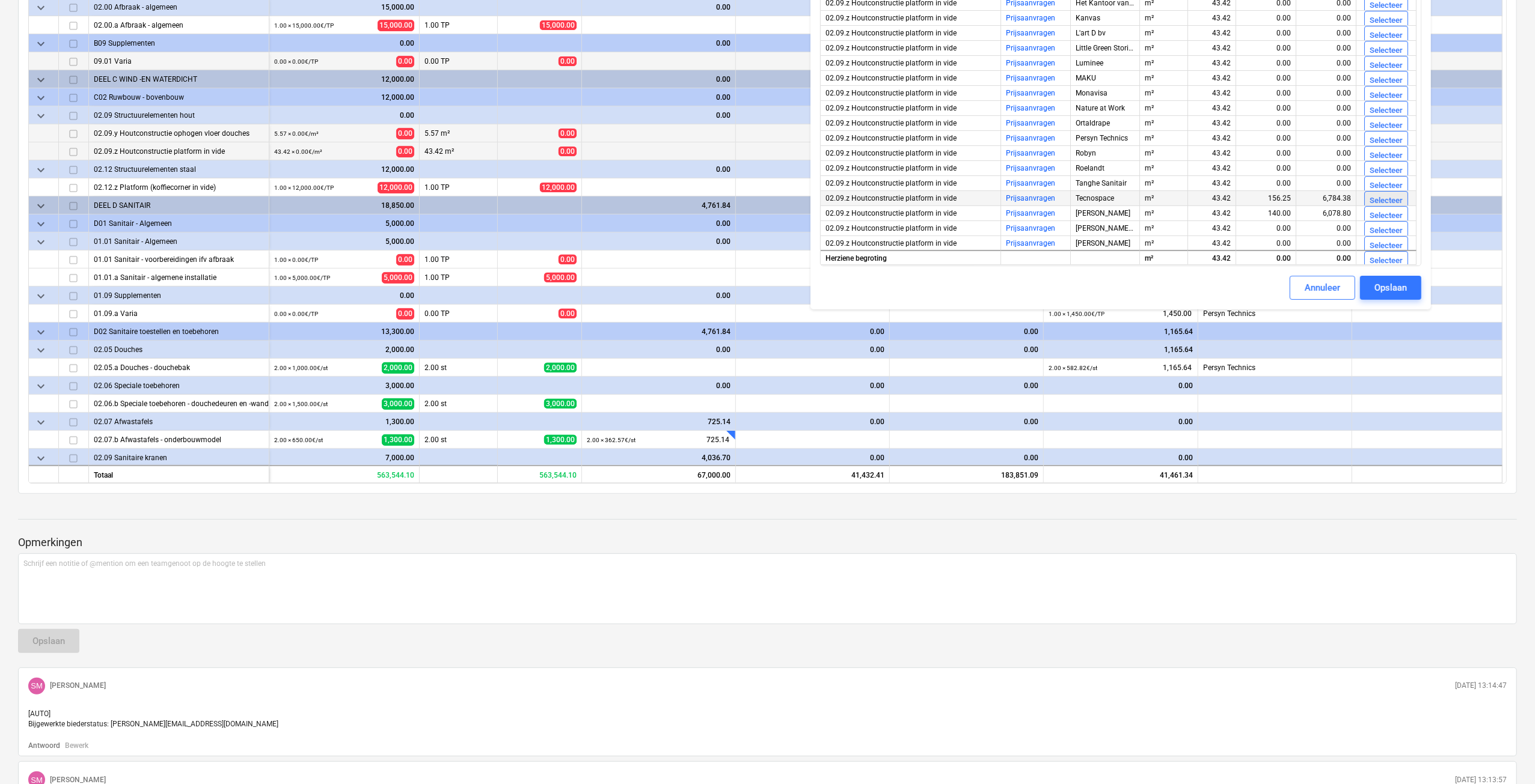
click at [1375, 201] on div "Selecteer" at bounding box center [1385, 201] width 33 height 14
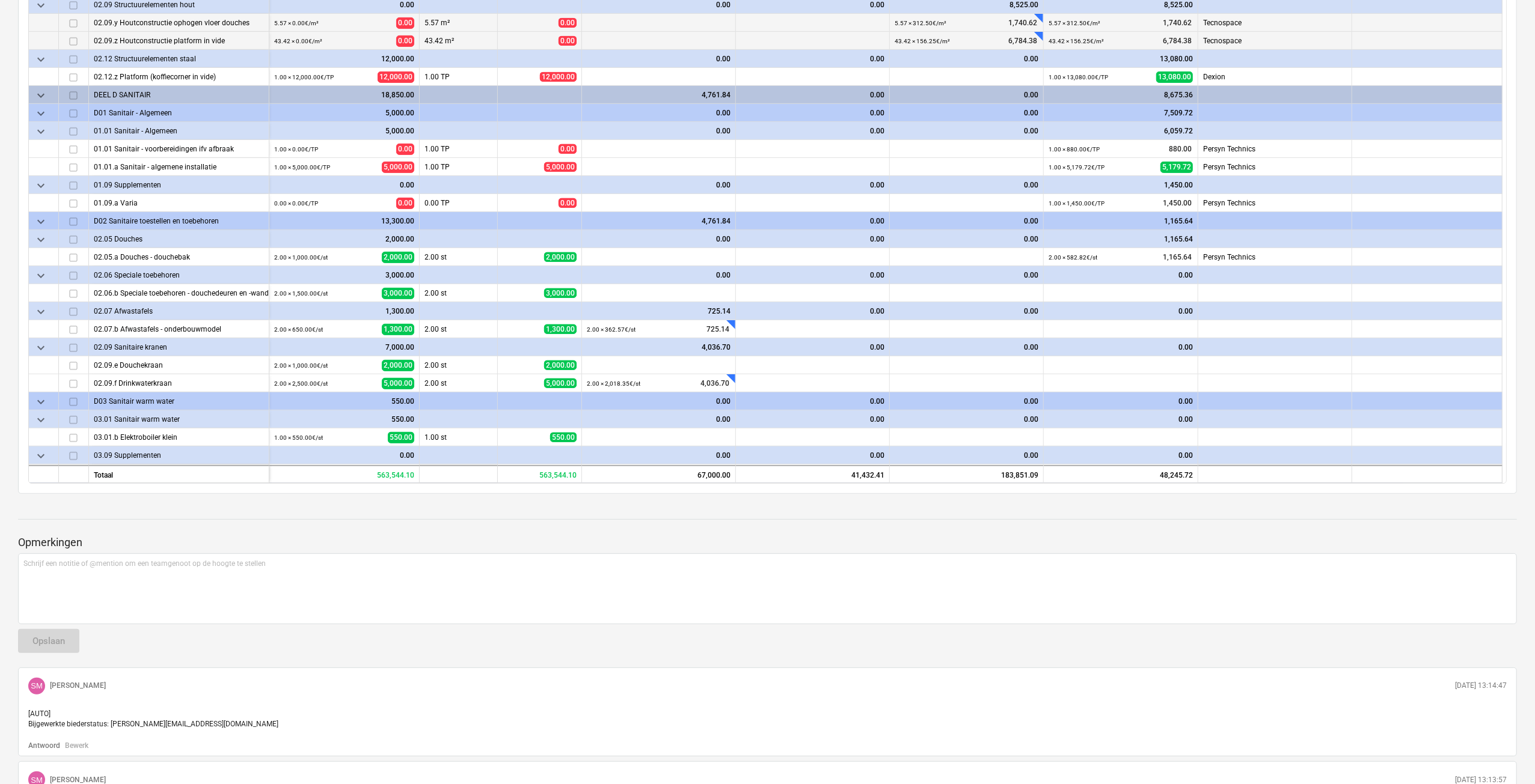
scroll to position [300, 0]
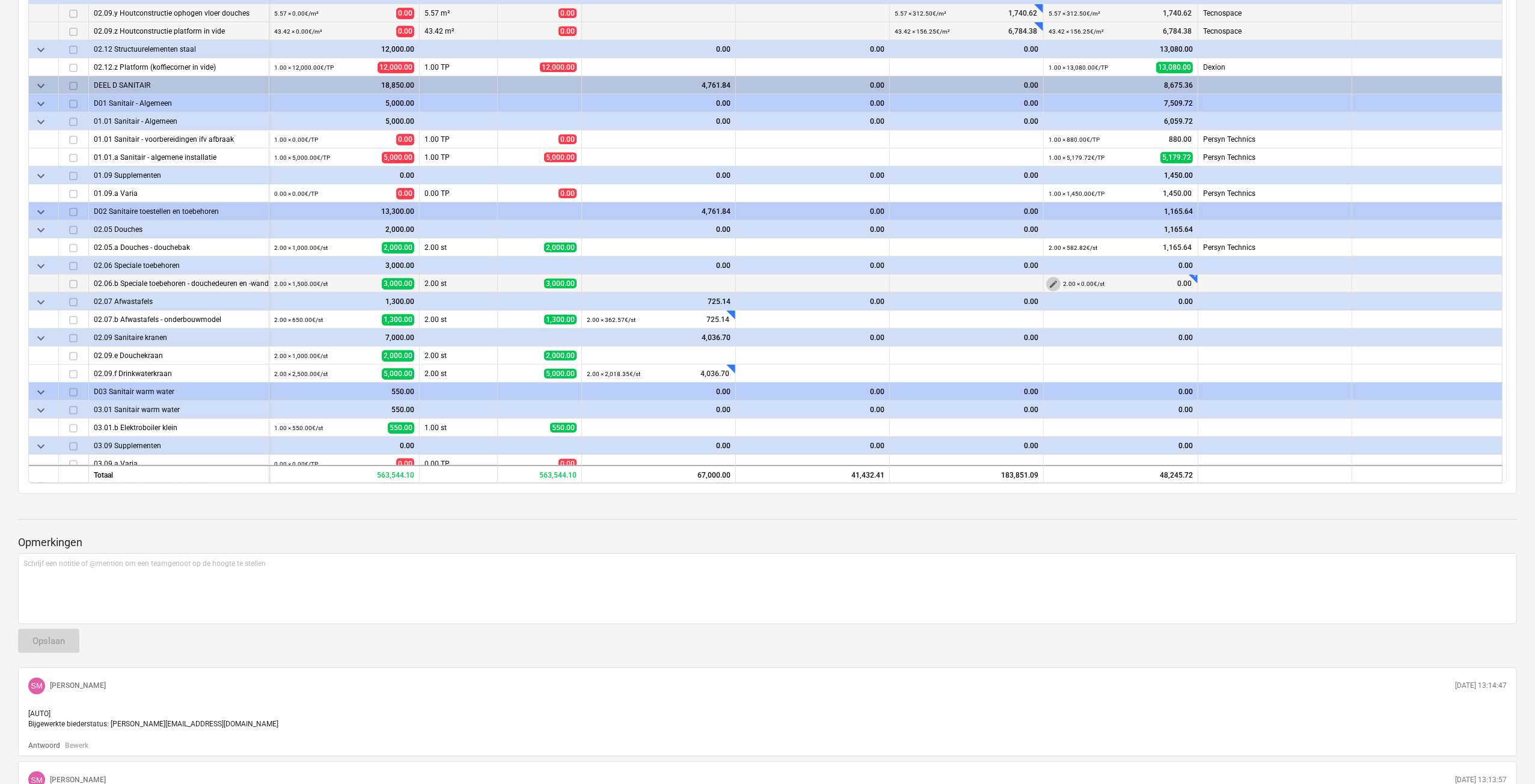
click at [1056, 282] on span "edit" at bounding box center [1053, 284] width 9 height 9
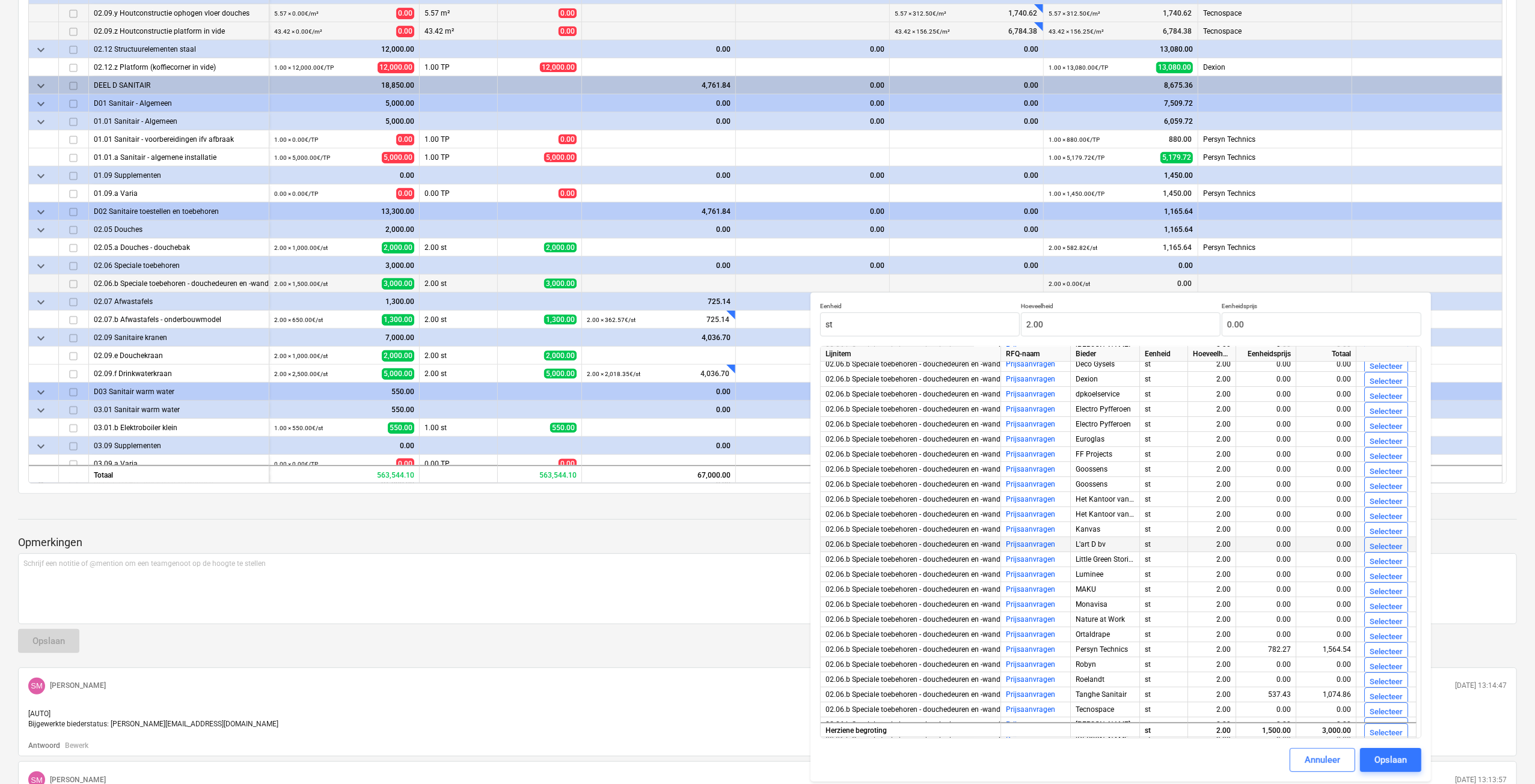
scroll to position [89, 0]
click at [1386, 606] on div "Selecteer" at bounding box center [1385, 613] width 33 height 14
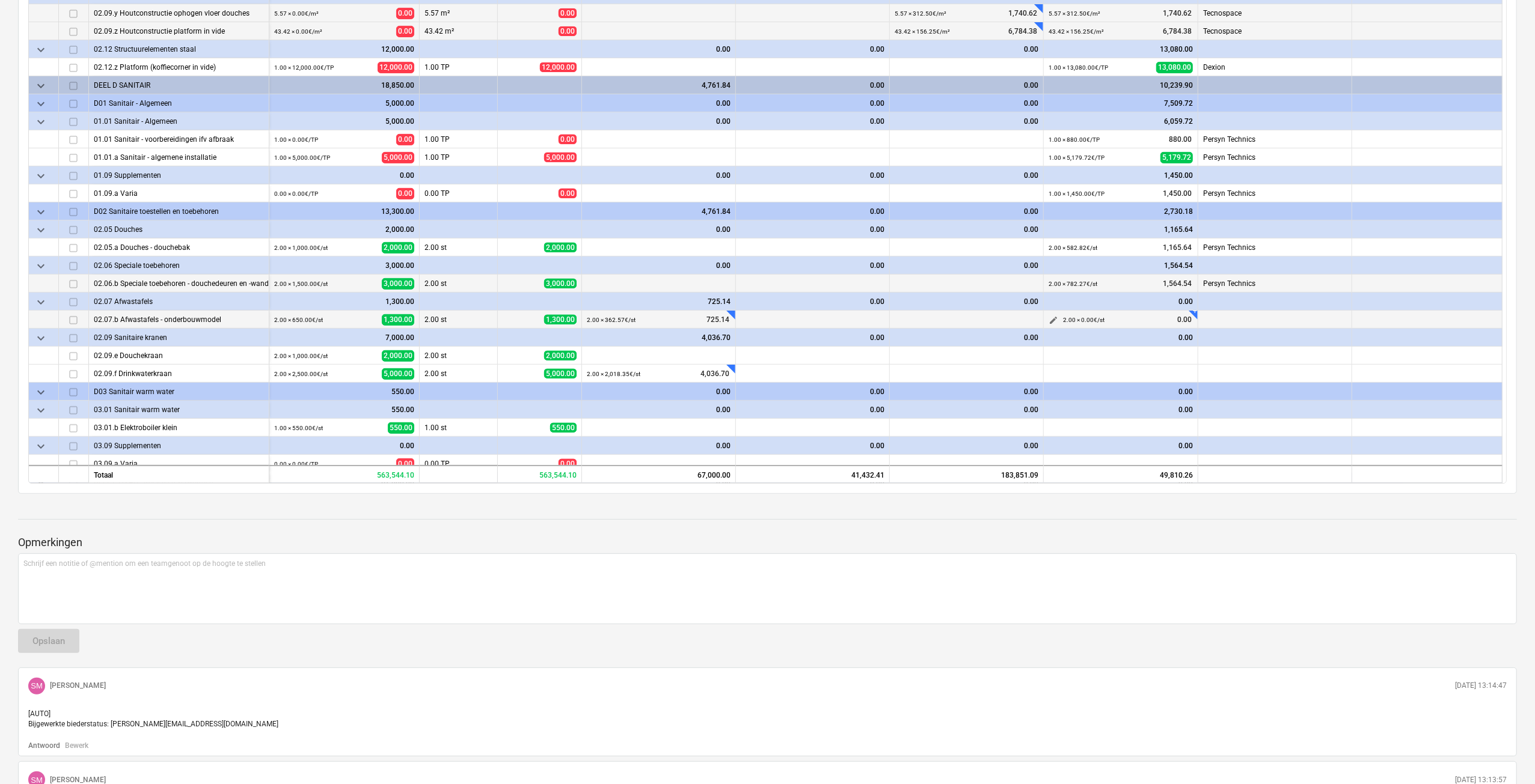
click at [1053, 322] on span "edit" at bounding box center [1053, 320] width 9 height 9
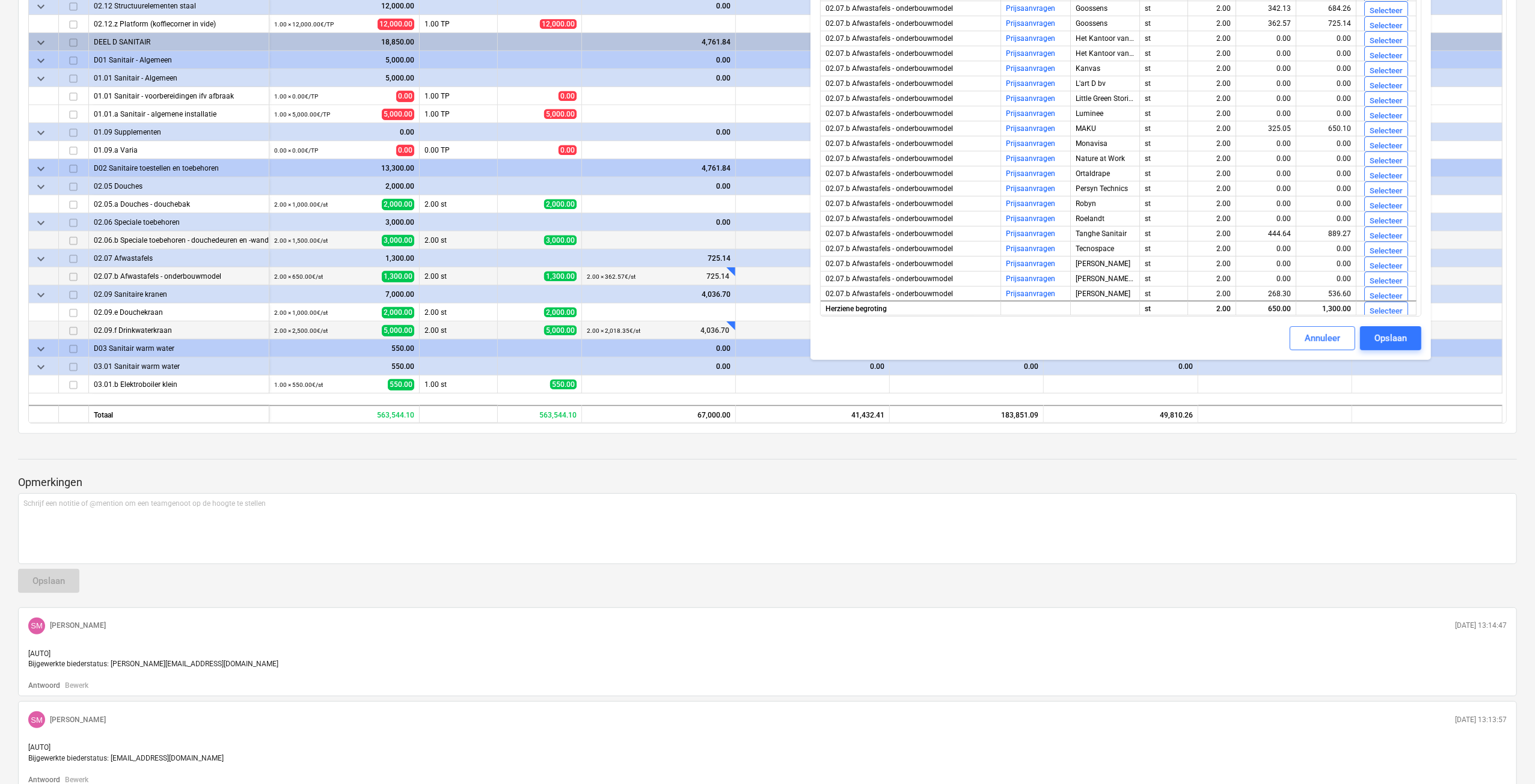
scroll to position [180, 0]
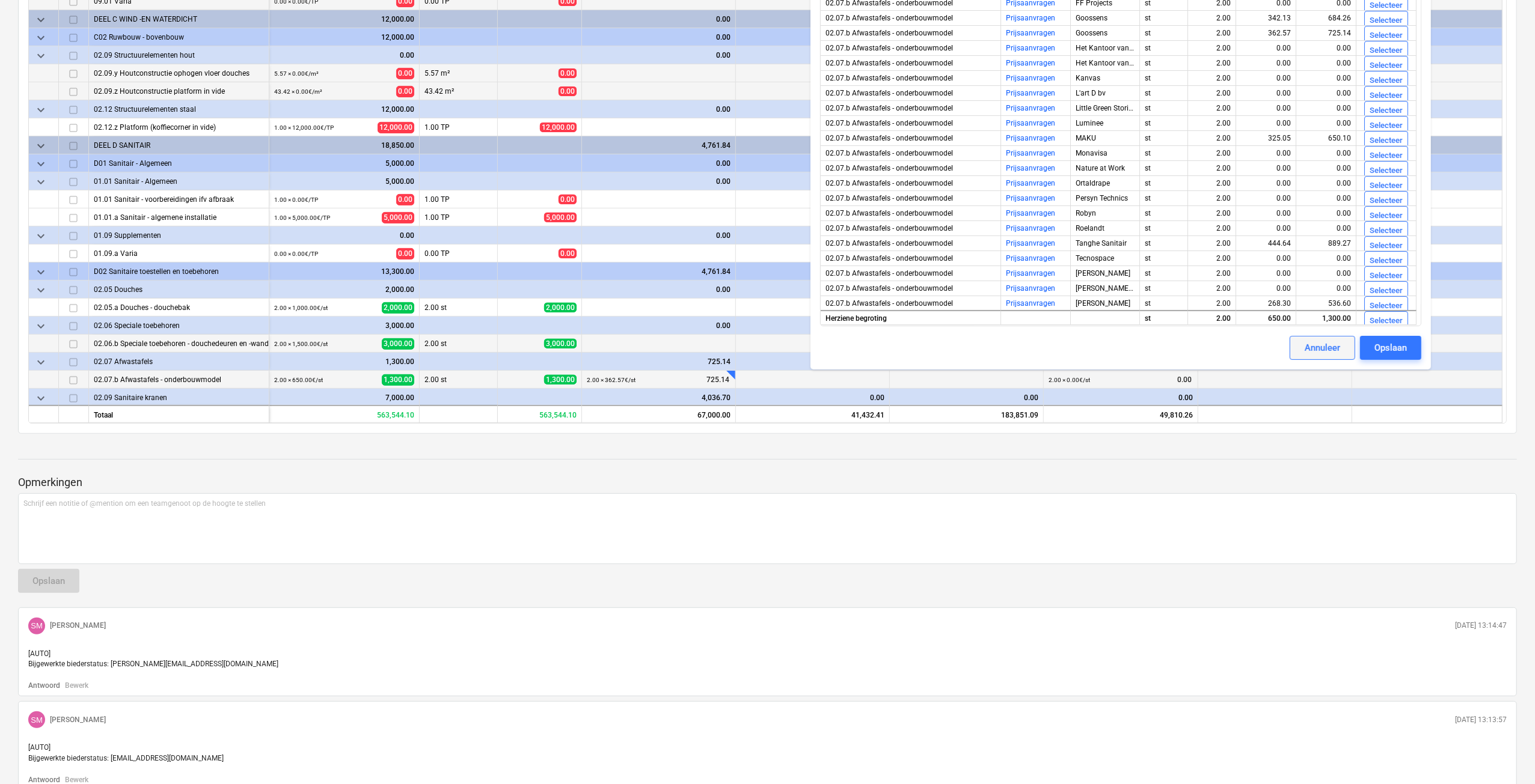
click at [1320, 349] on div "Annuleer" at bounding box center [1322, 348] width 35 height 16
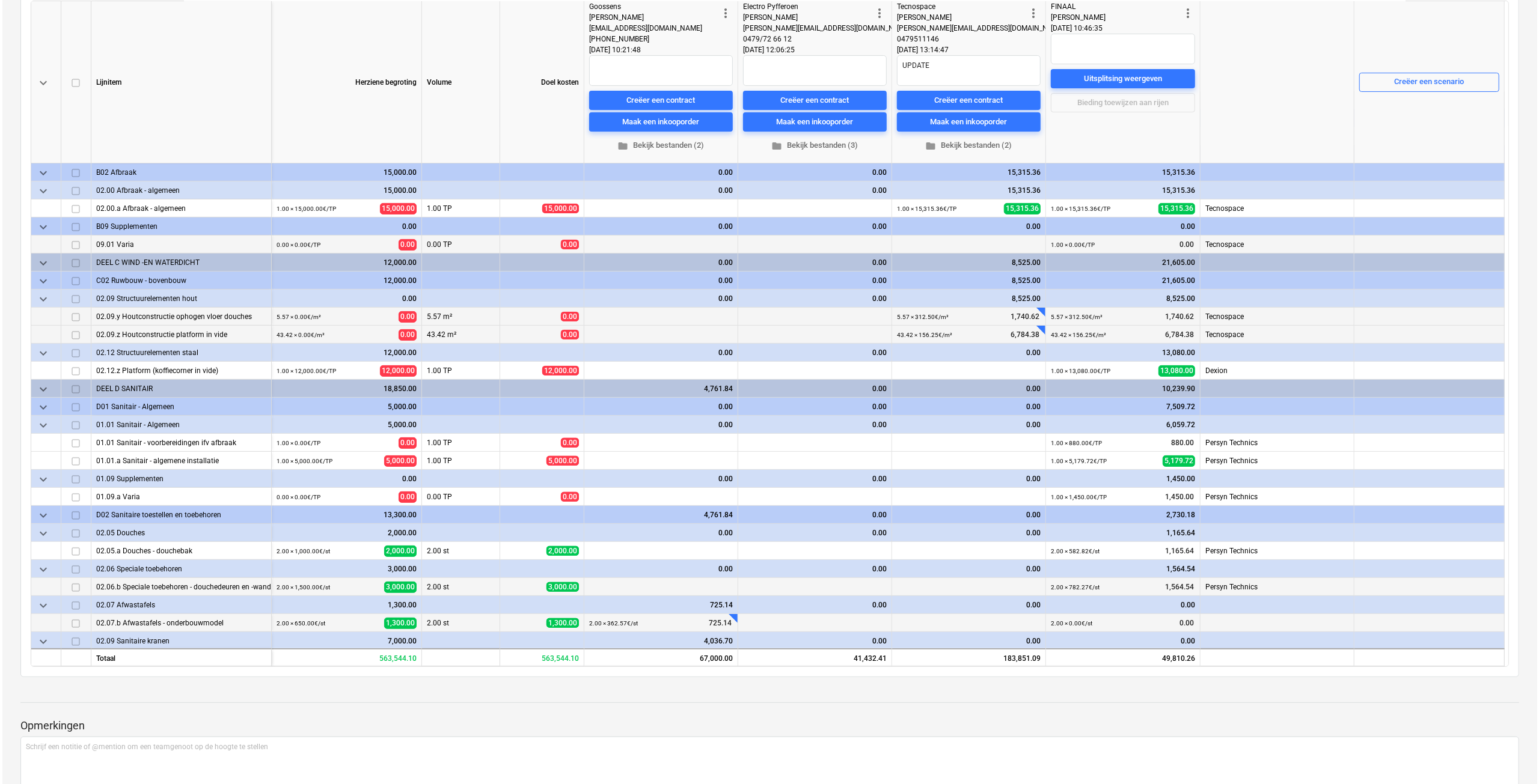
scroll to position [120, 0]
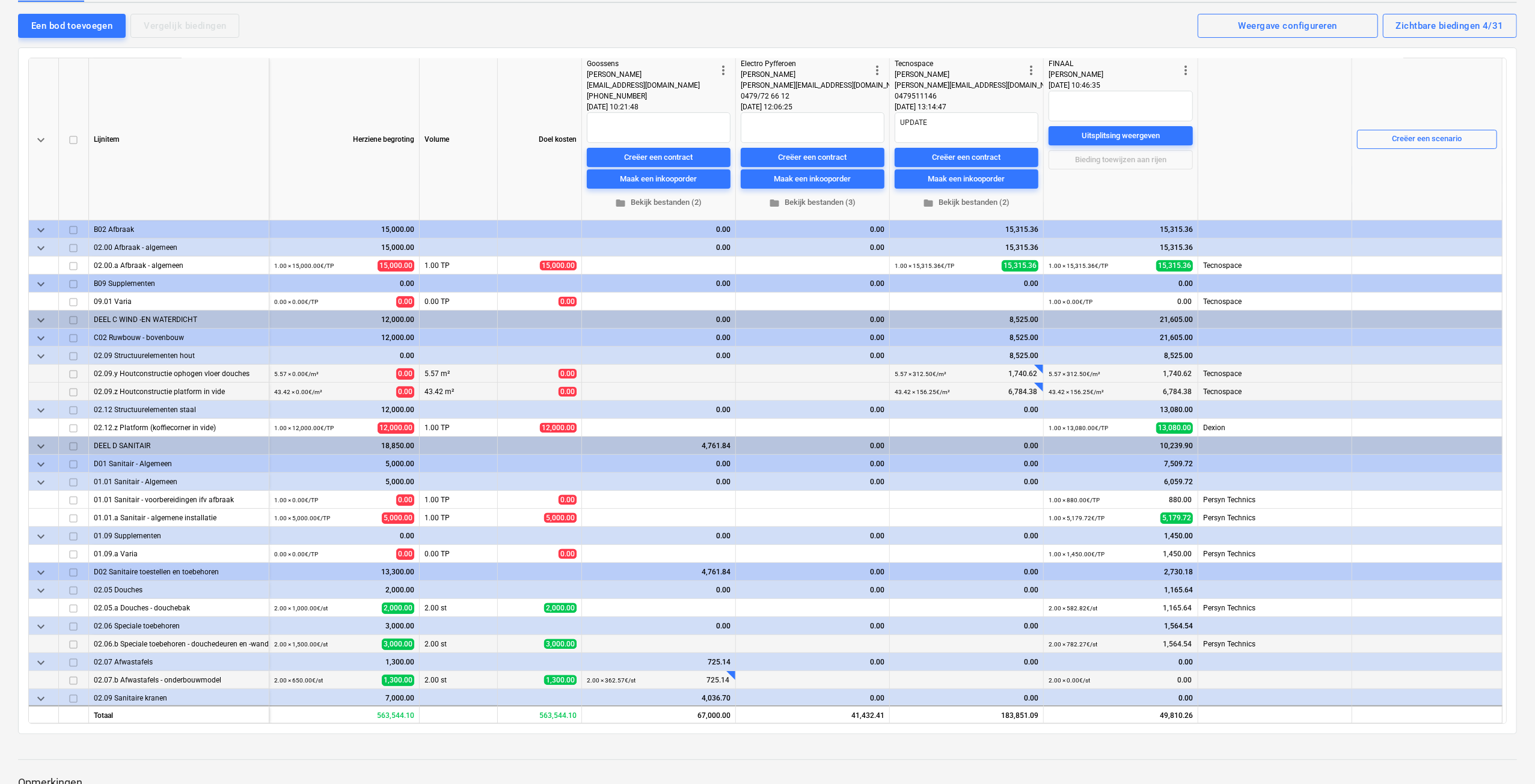
click at [1411, 126] on div "Creëer een scenario" at bounding box center [1427, 139] width 140 height 161
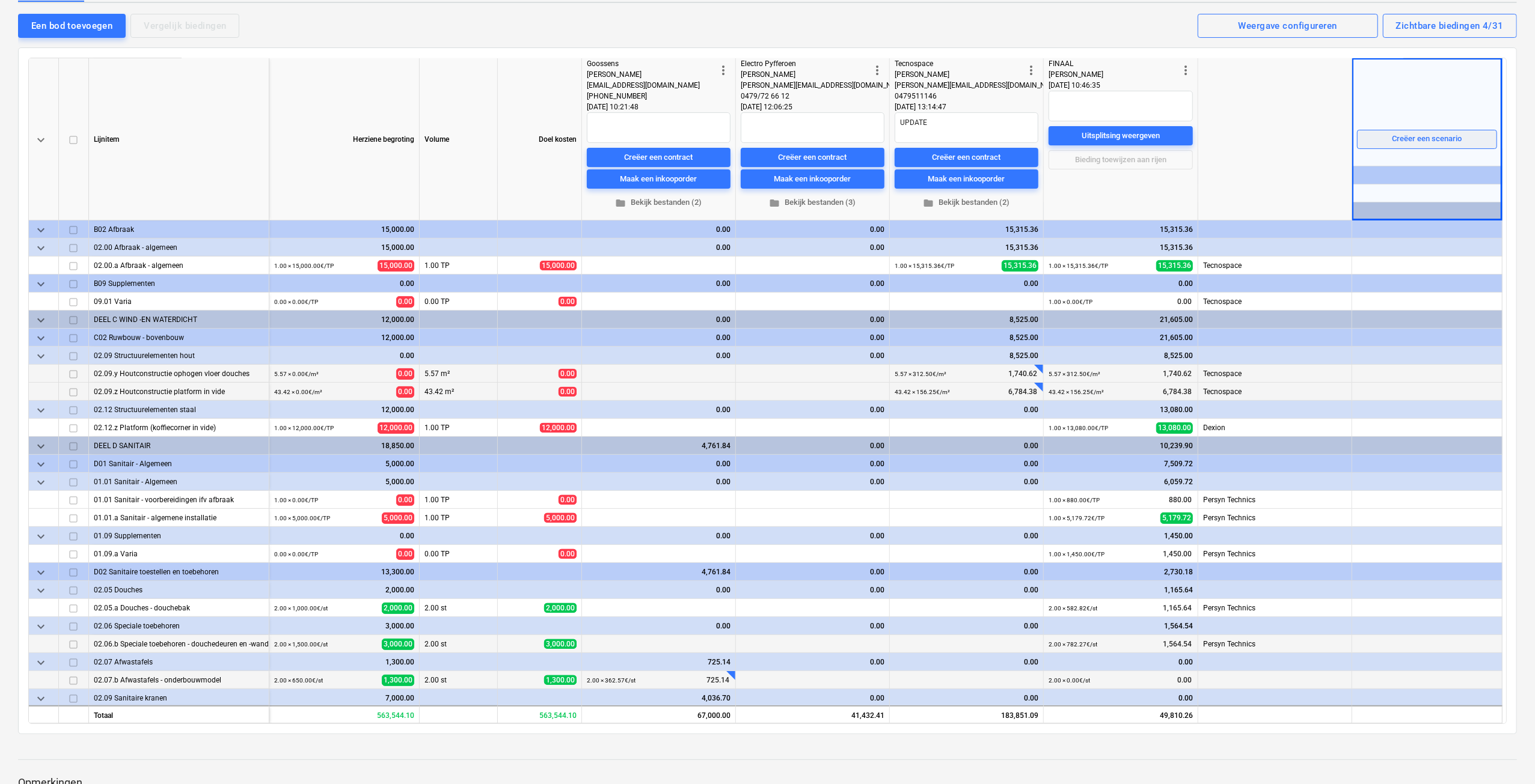
click at [1413, 132] on div "Creëer een scenario" at bounding box center [1427, 139] width 70 height 14
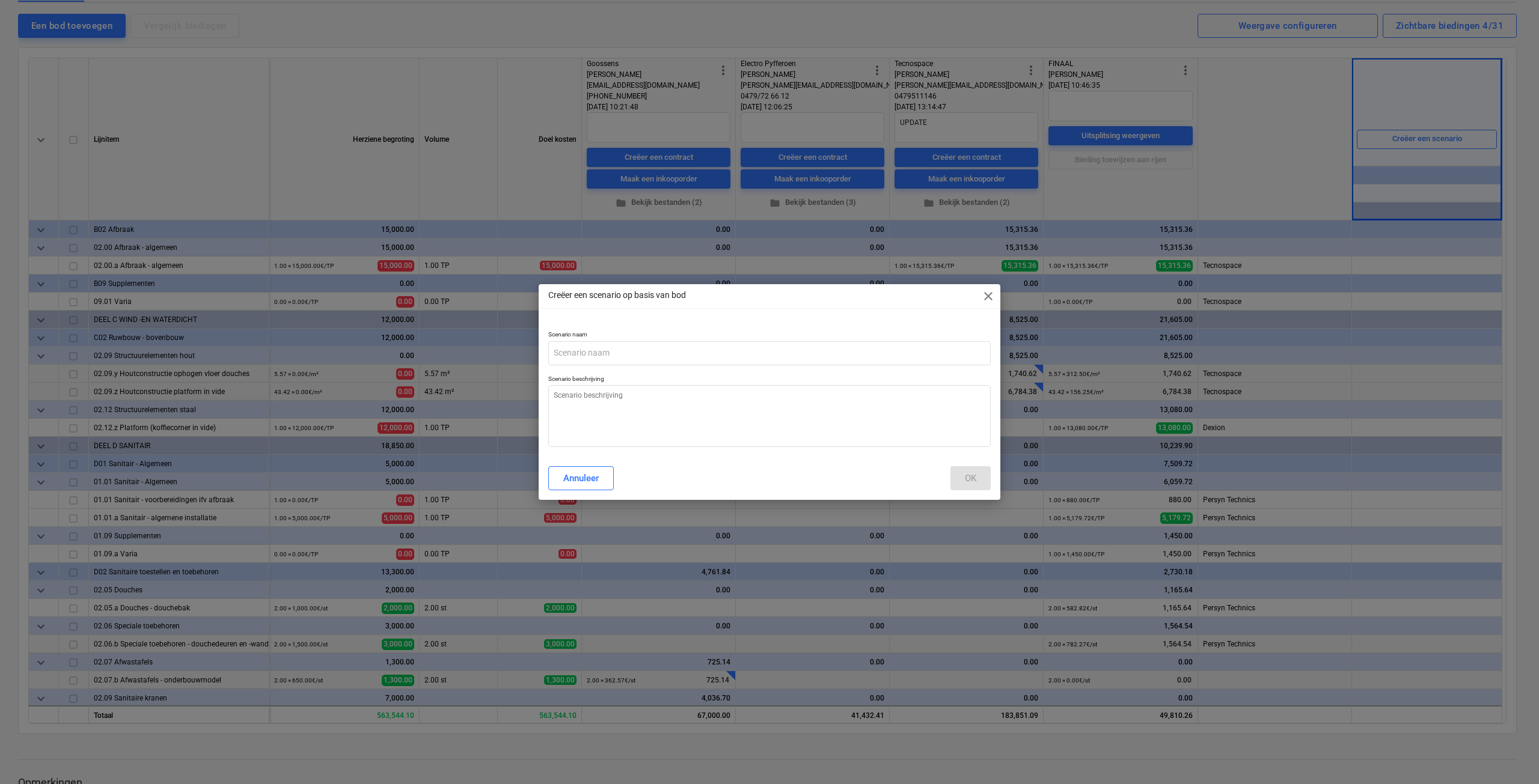
click at [992, 297] on span "close" at bounding box center [988, 296] width 14 height 14
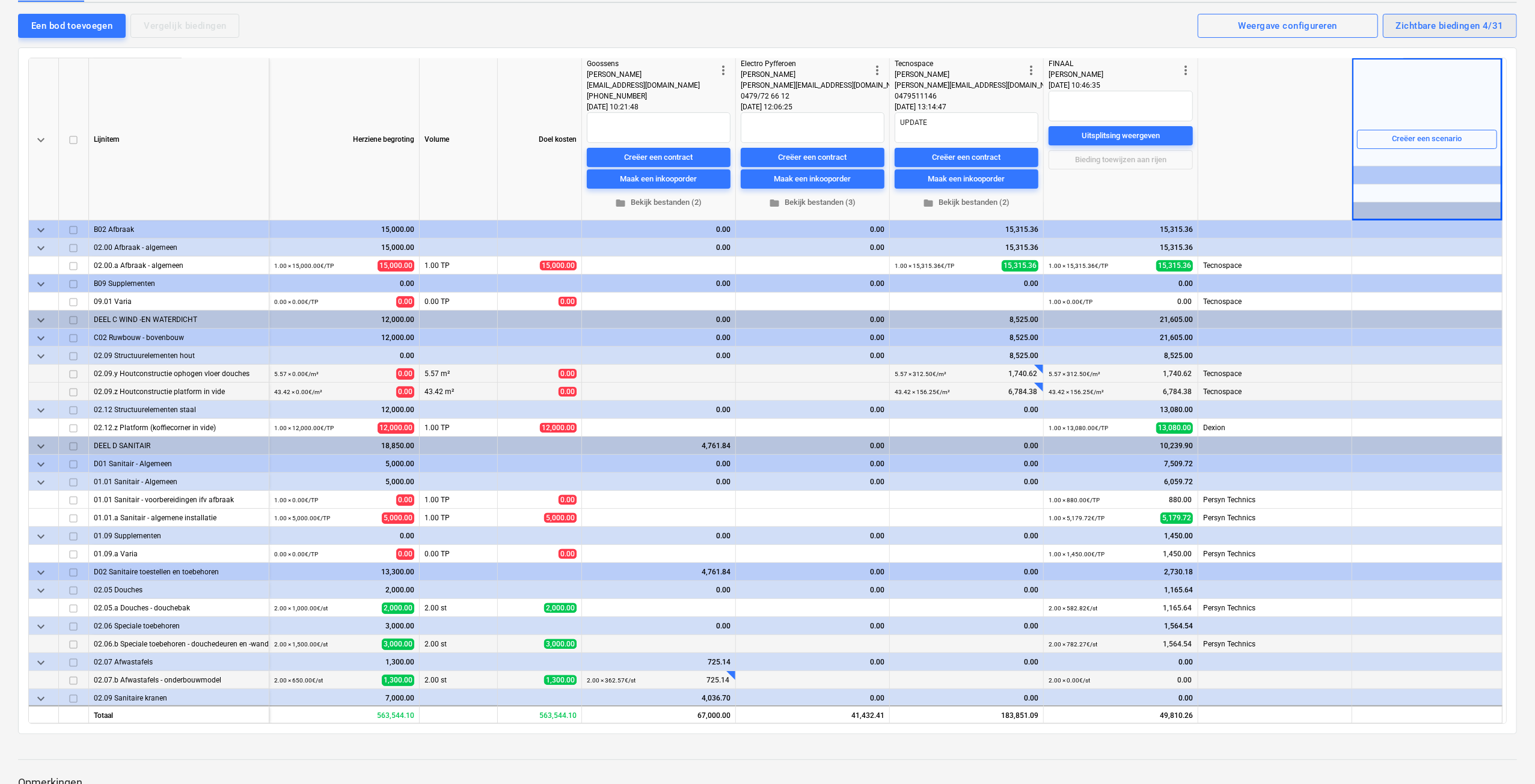
click at [1439, 34] on button "Zichtbare biedingen 4/31" at bounding box center [1450, 25] width 134 height 24
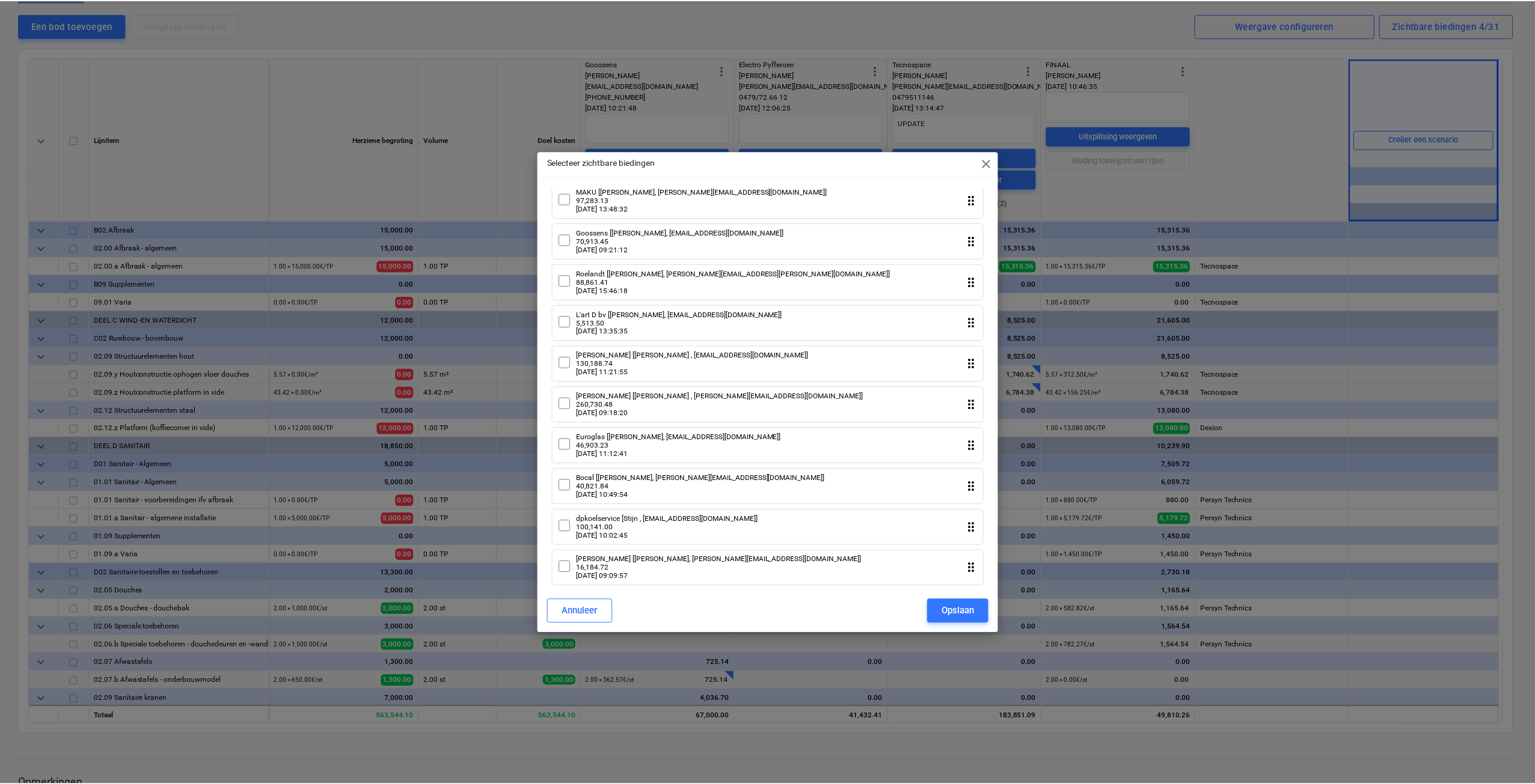
scroll to position [238, 0]
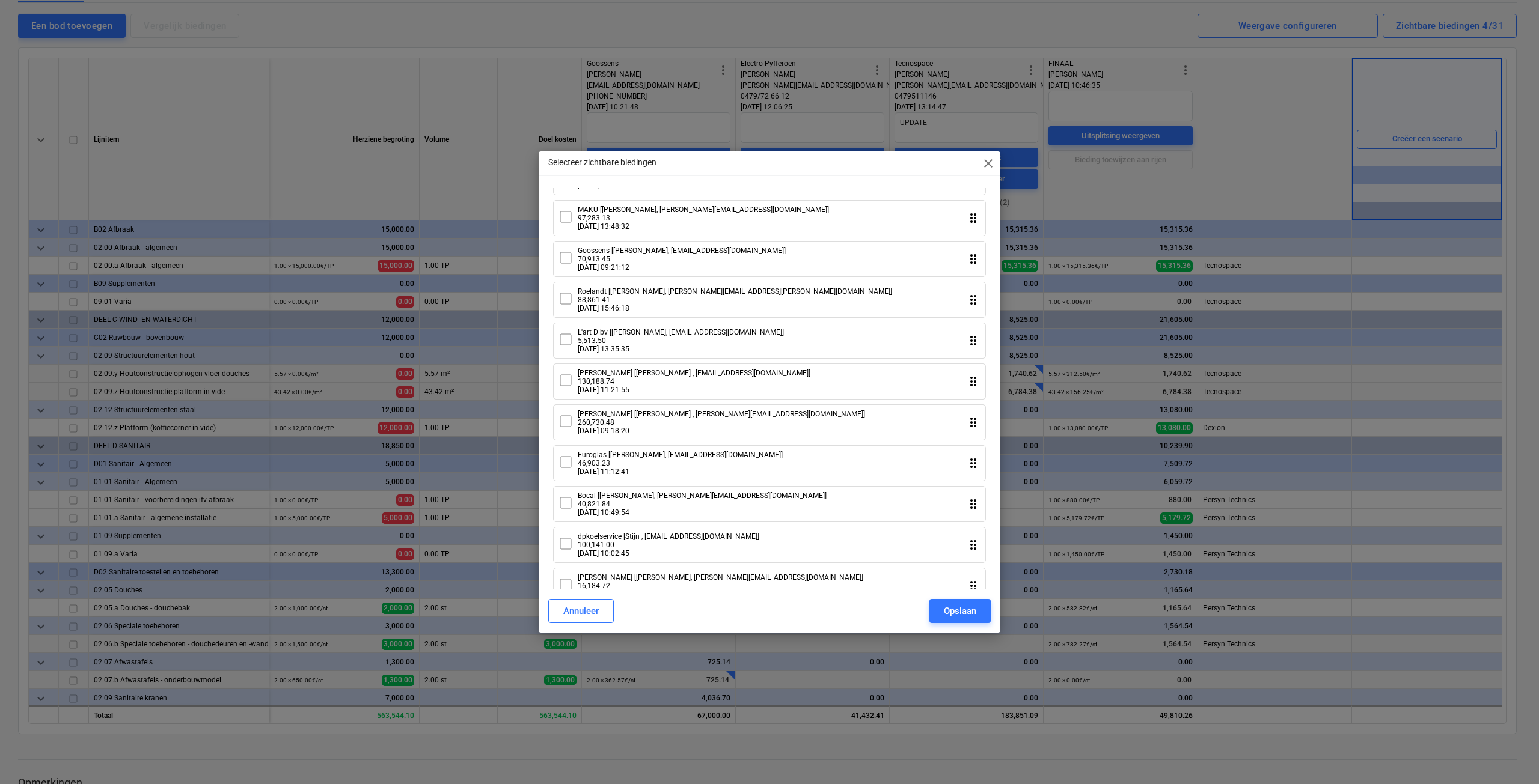
click at [556, 269] on div "Goossens [[PERSON_NAME], [EMAIL_ADDRESS][DOMAIN_NAME]] 70,913.45 [DATE] 09:21:1…" at bounding box center [770, 259] width 433 height 36
click at [944, 606] on div "Opslaan" at bounding box center [960, 611] width 32 height 16
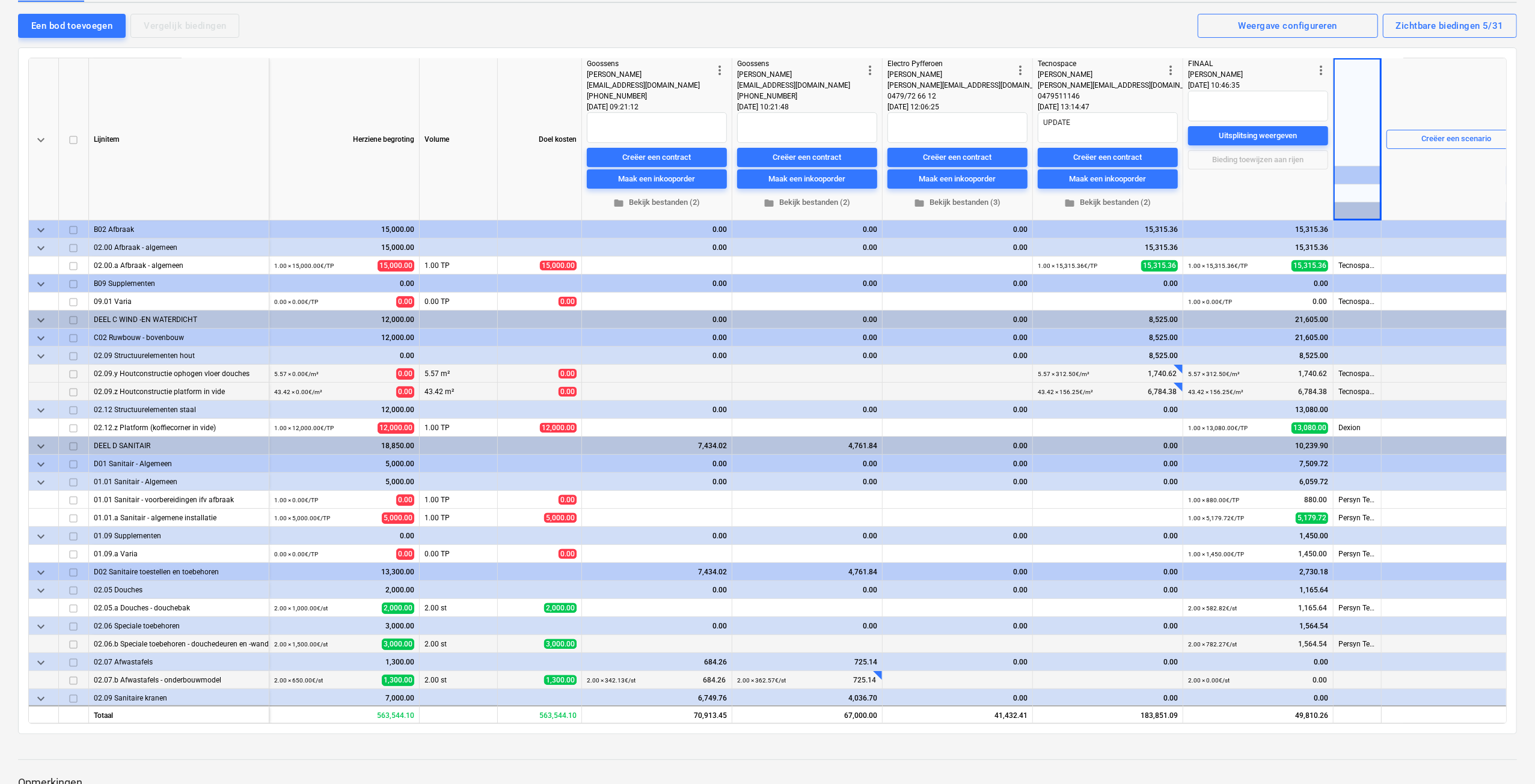
click at [719, 68] on span "more_vert" at bounding box center [719, 70] width 14 height 14
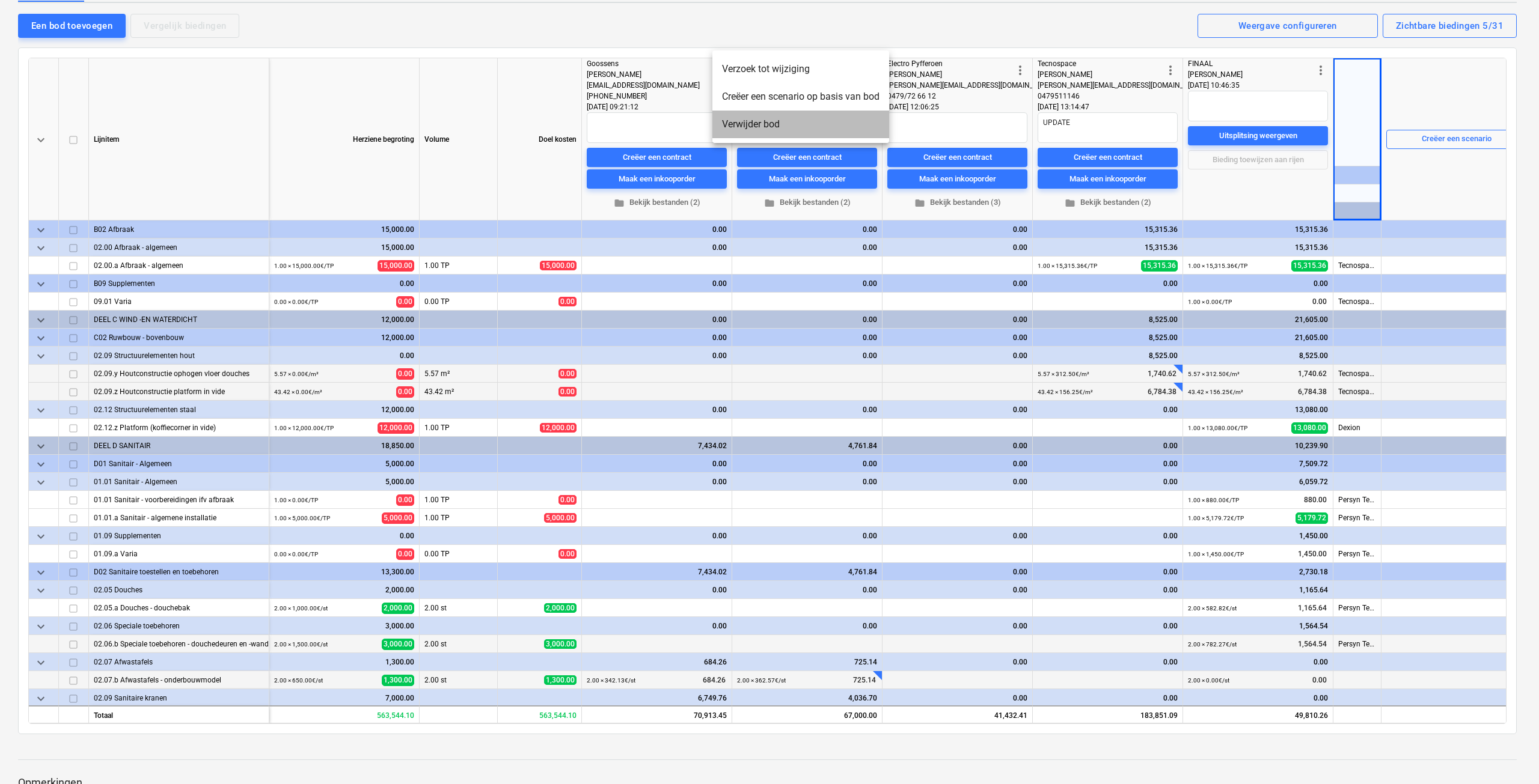
click at [774, 127] on li "Verwijder bod" at bounding box center [801, 124] width 177 height 28
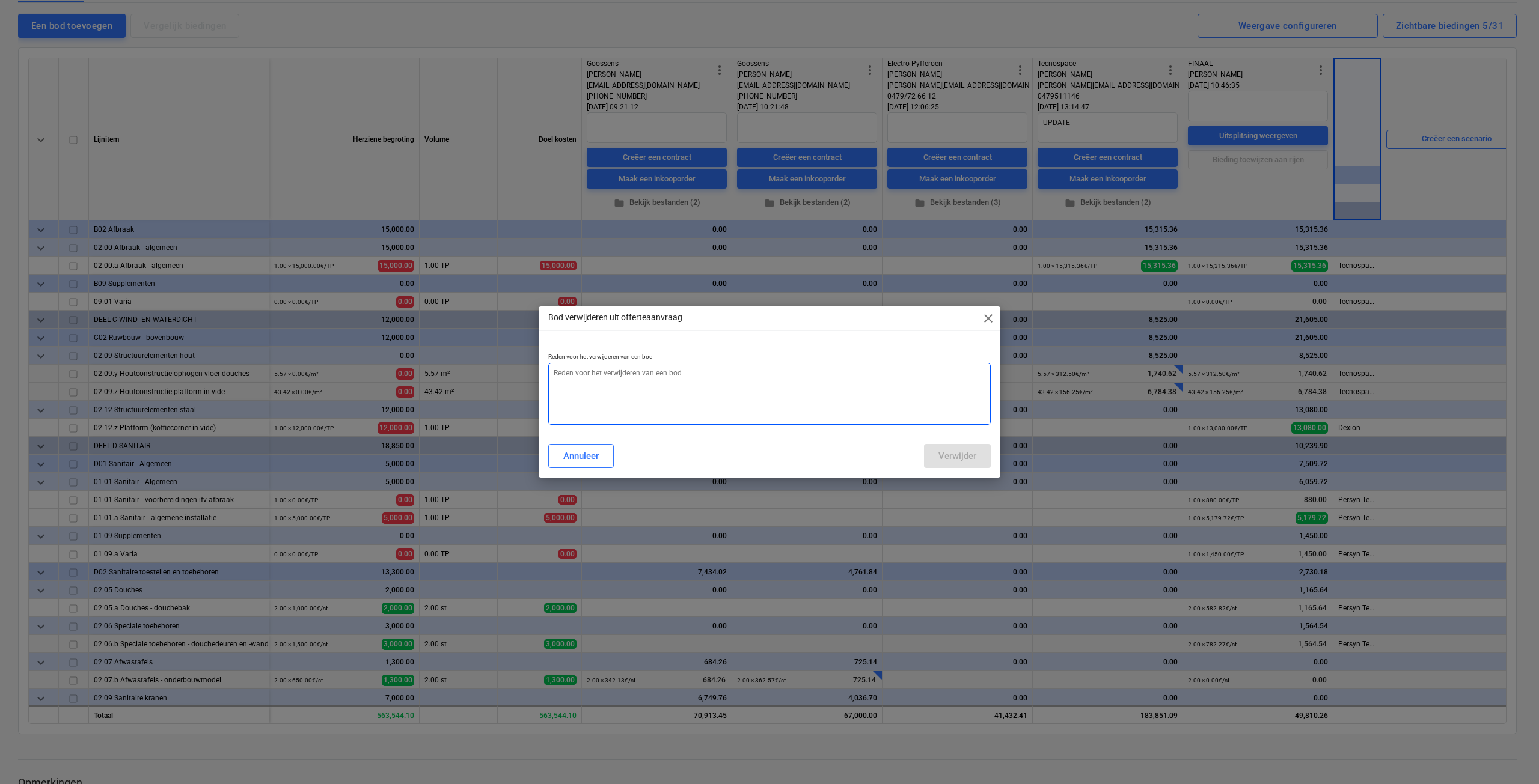
click at [611, 381] on textarea at bounding box center [770, 394] width 443 height 62
type textarea "update via ander bod"
click at [968, 460] on div "Verwijder" at bounding box center [957, 456] width 38 height 16
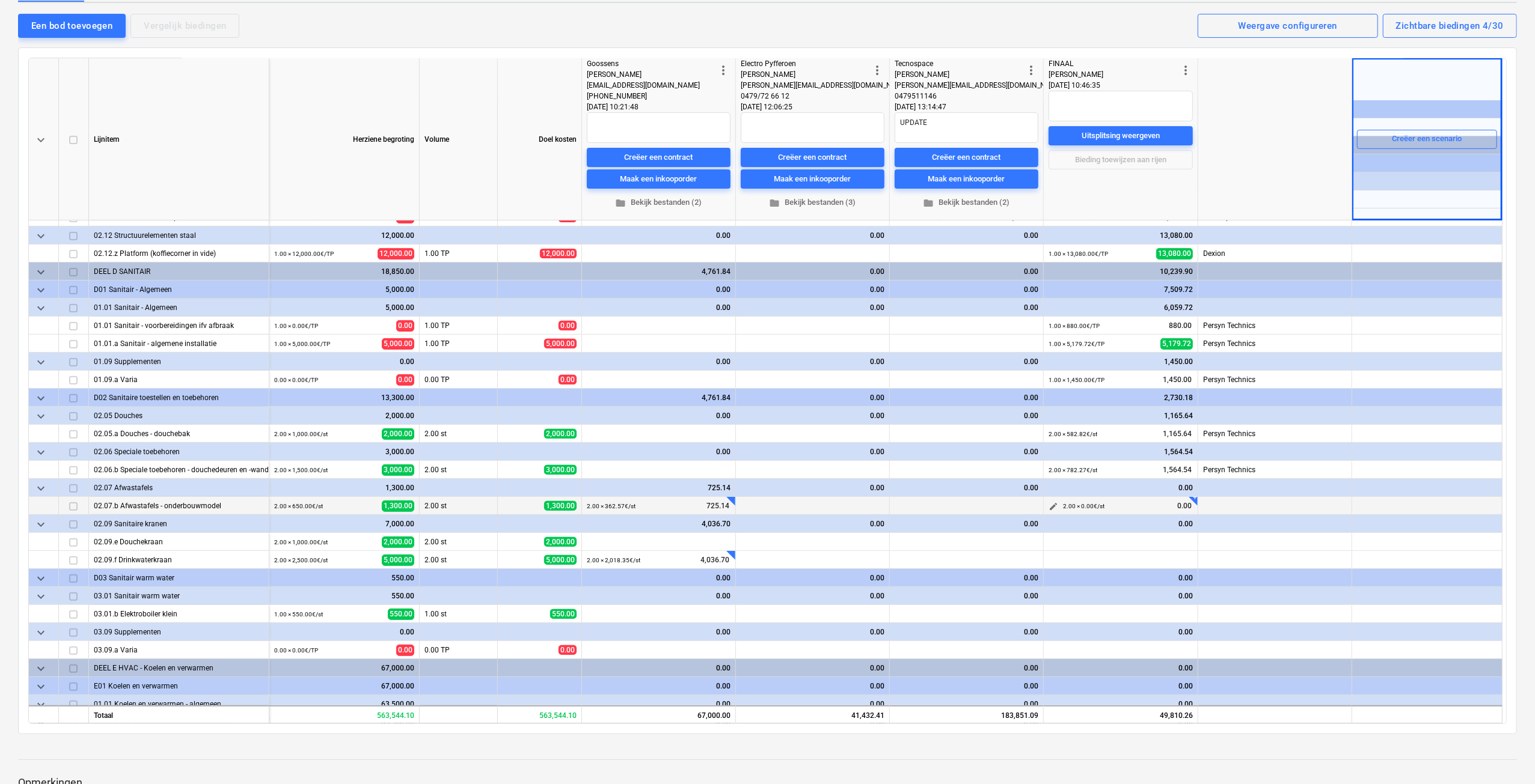
scroll to position [361, 0]
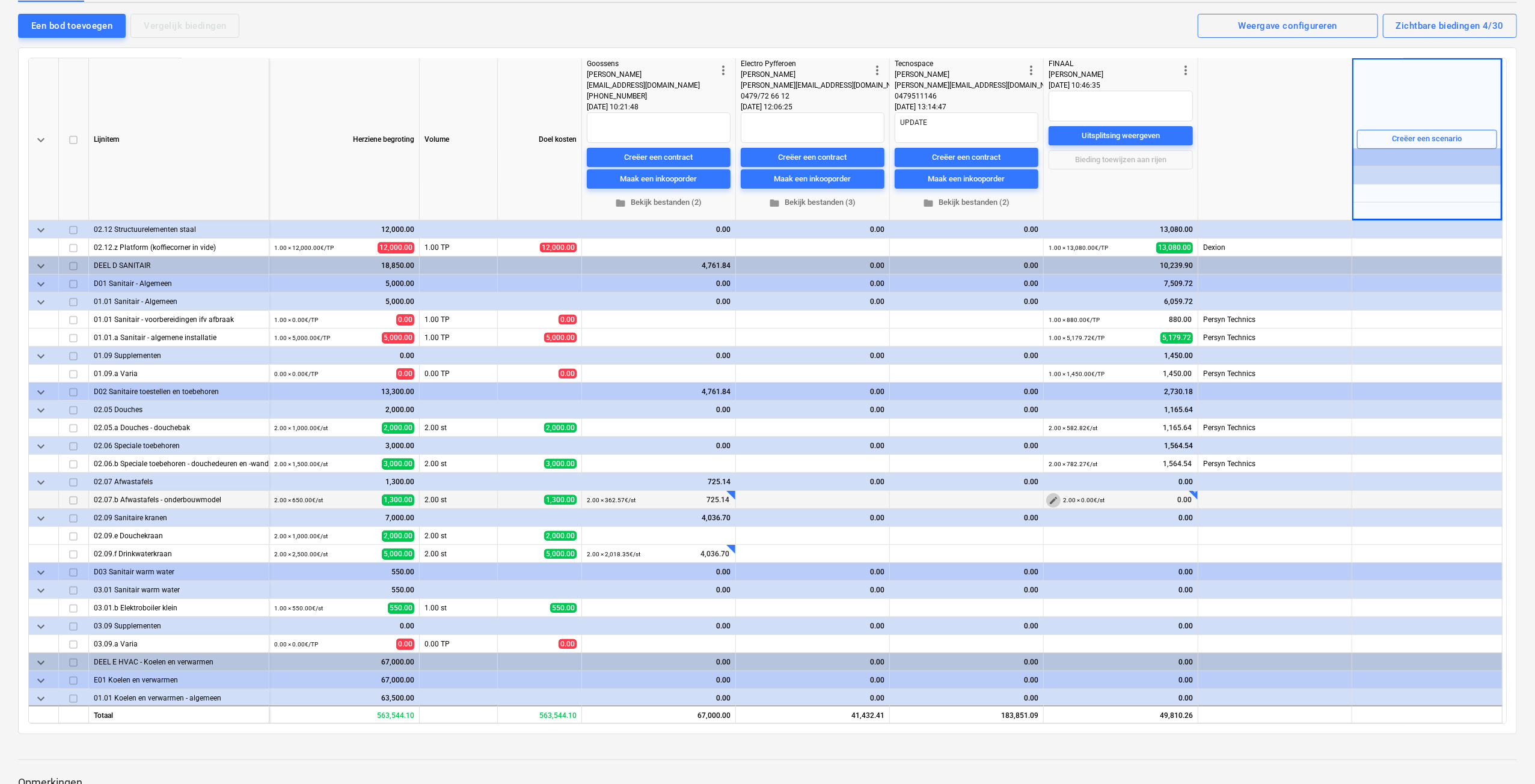
click at [1051, 500] on span "edit" at bounding box center [1053, 500] width 9 height 9
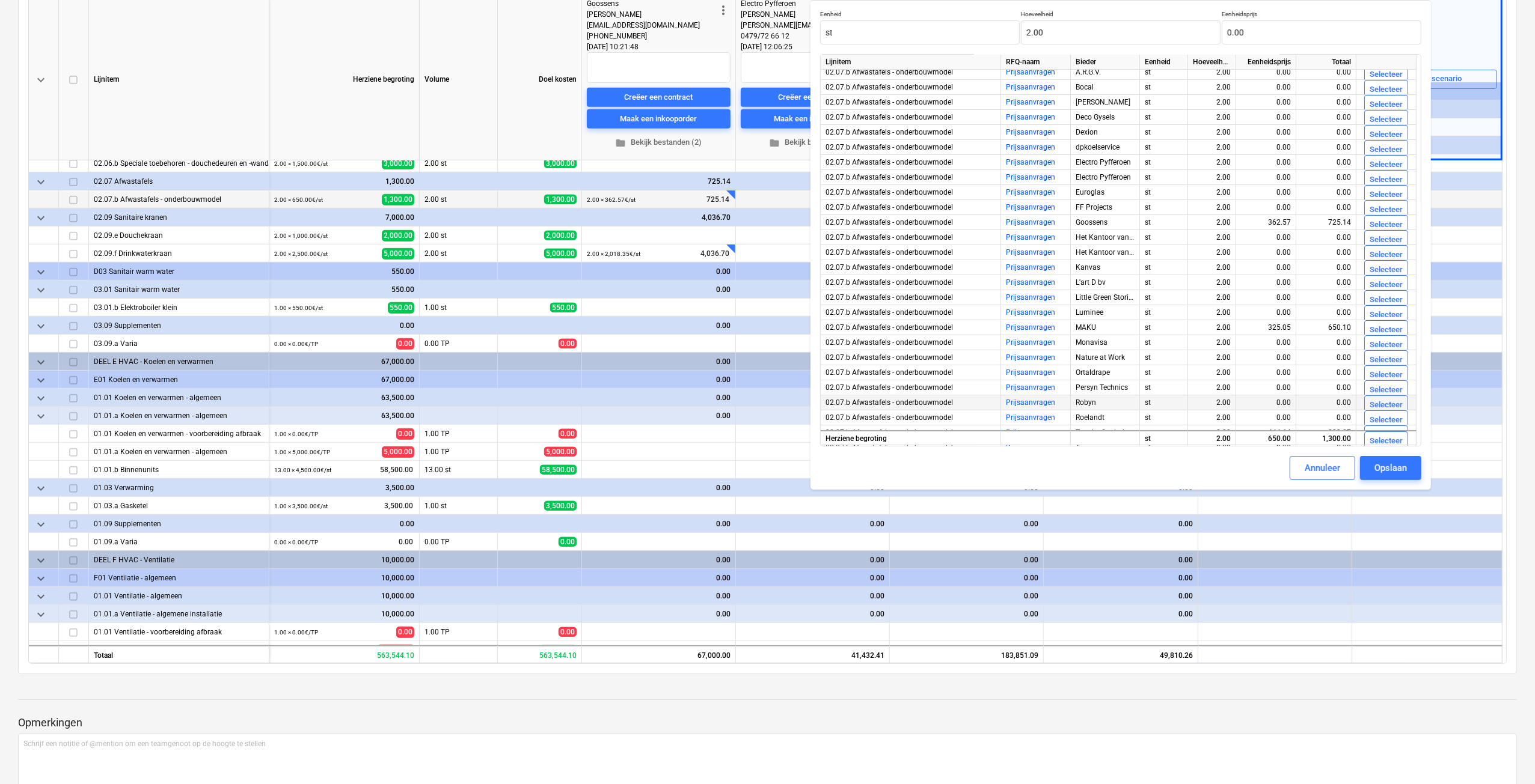
scroll to position [0, 0]
click at [1393, 233] on div "Selecteer" at bounding box center [1385, 230] width 33 height 14
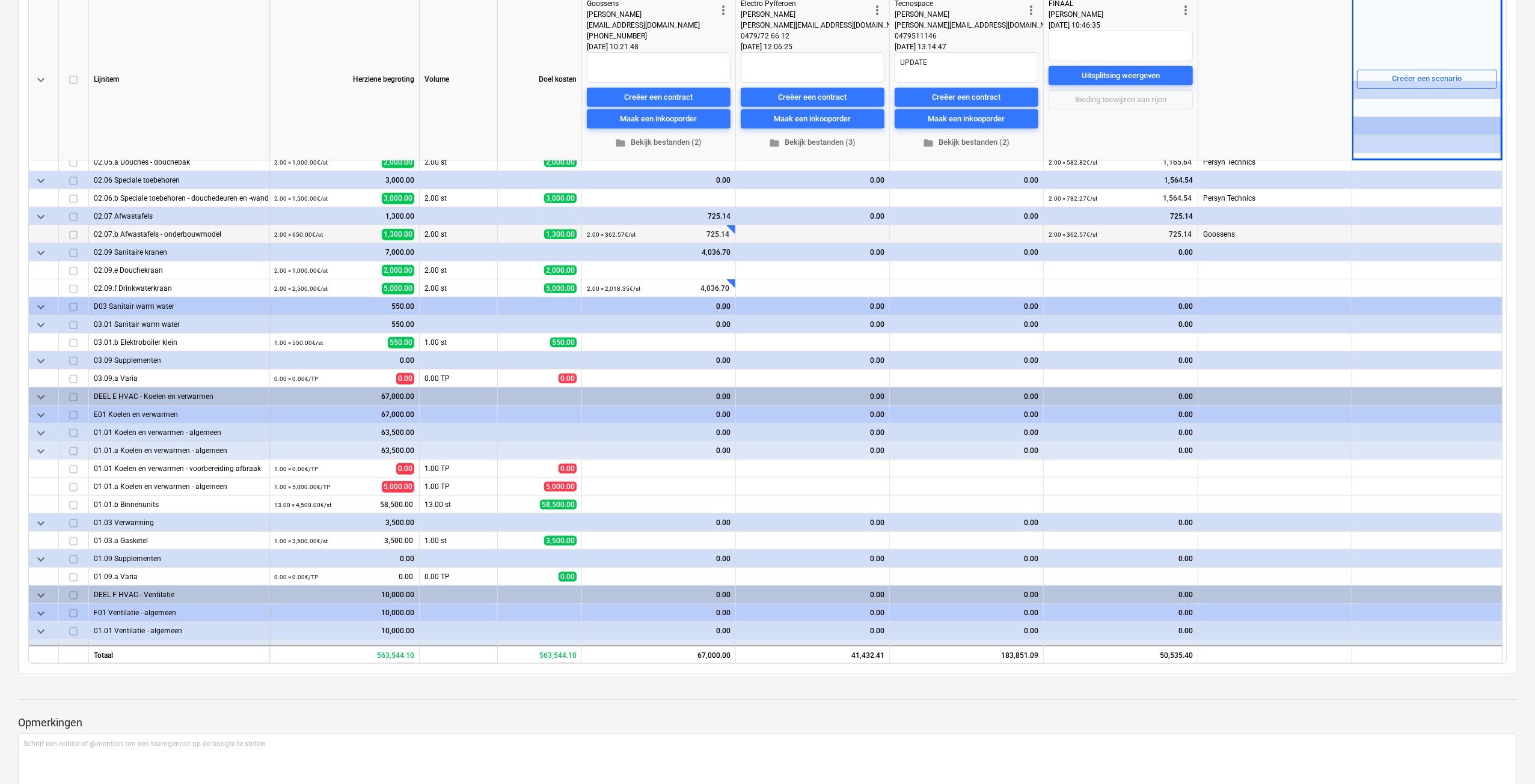
scroll to position [541, 0]
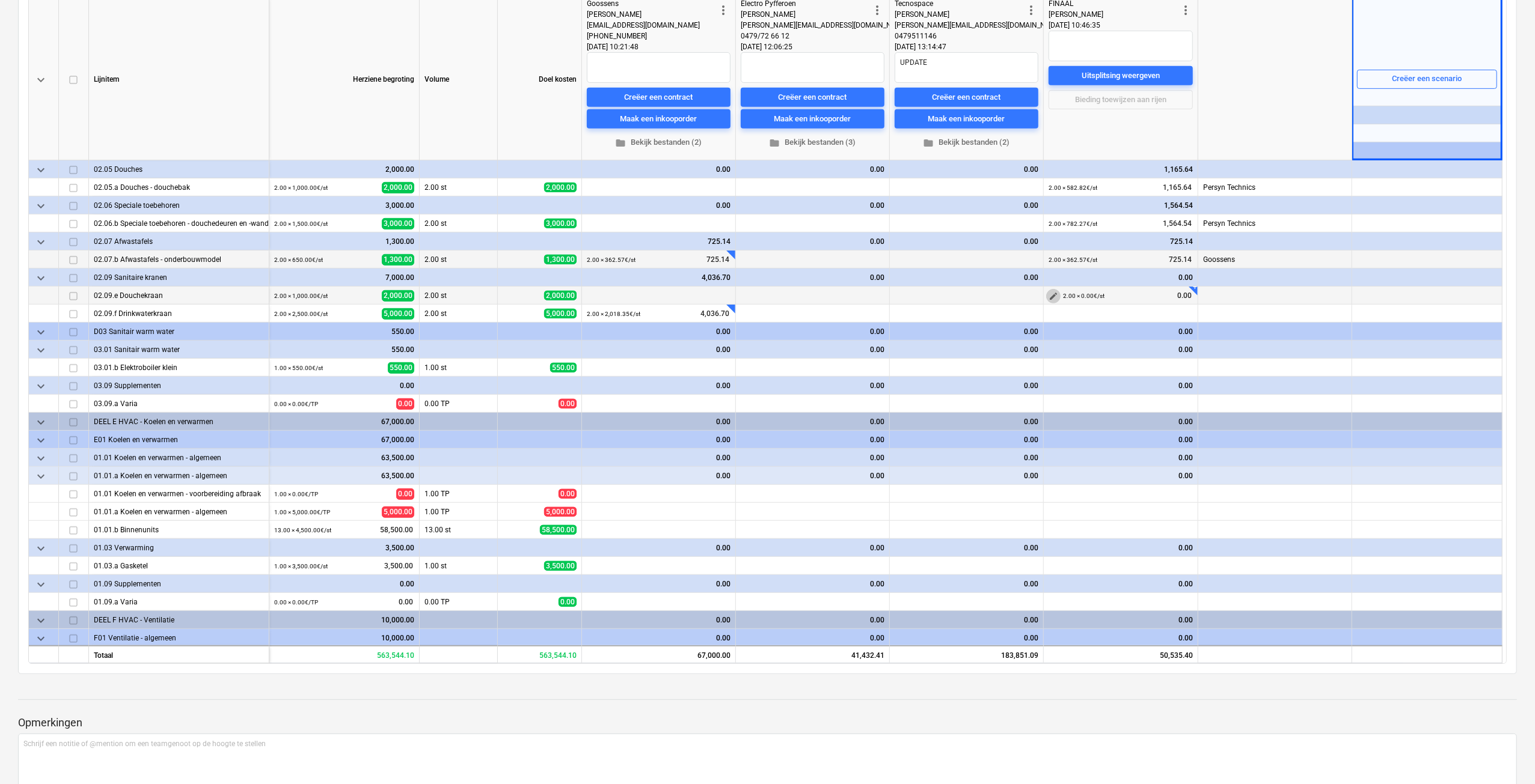
click at [1050, 295] on span "edit" at bounding box center [1053, 296] width 9 height 9
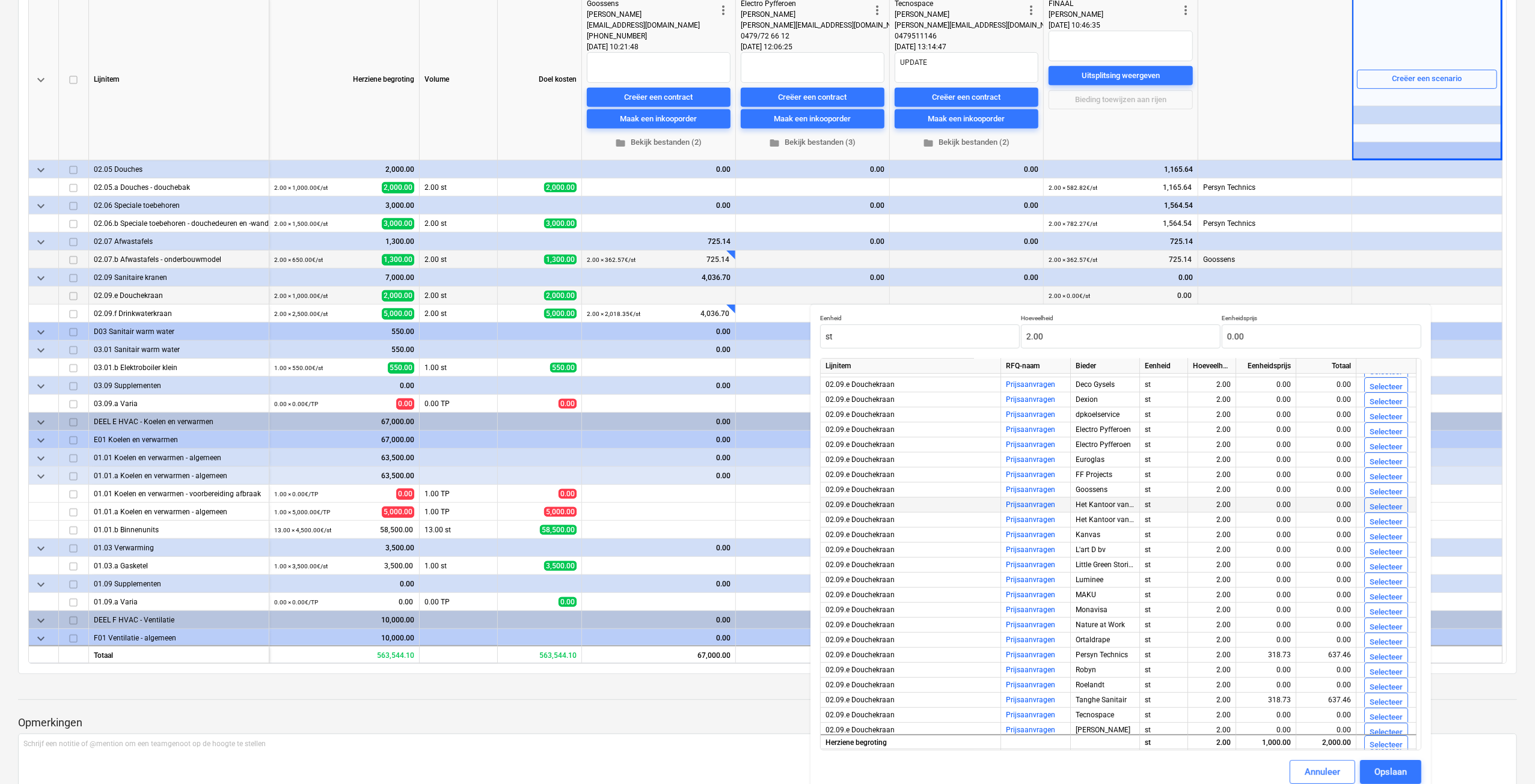
scroll to position [74, 0]
click at [1386, 620] on div "Selecteer" at bounding box center [1385, 624] width 33 height 14
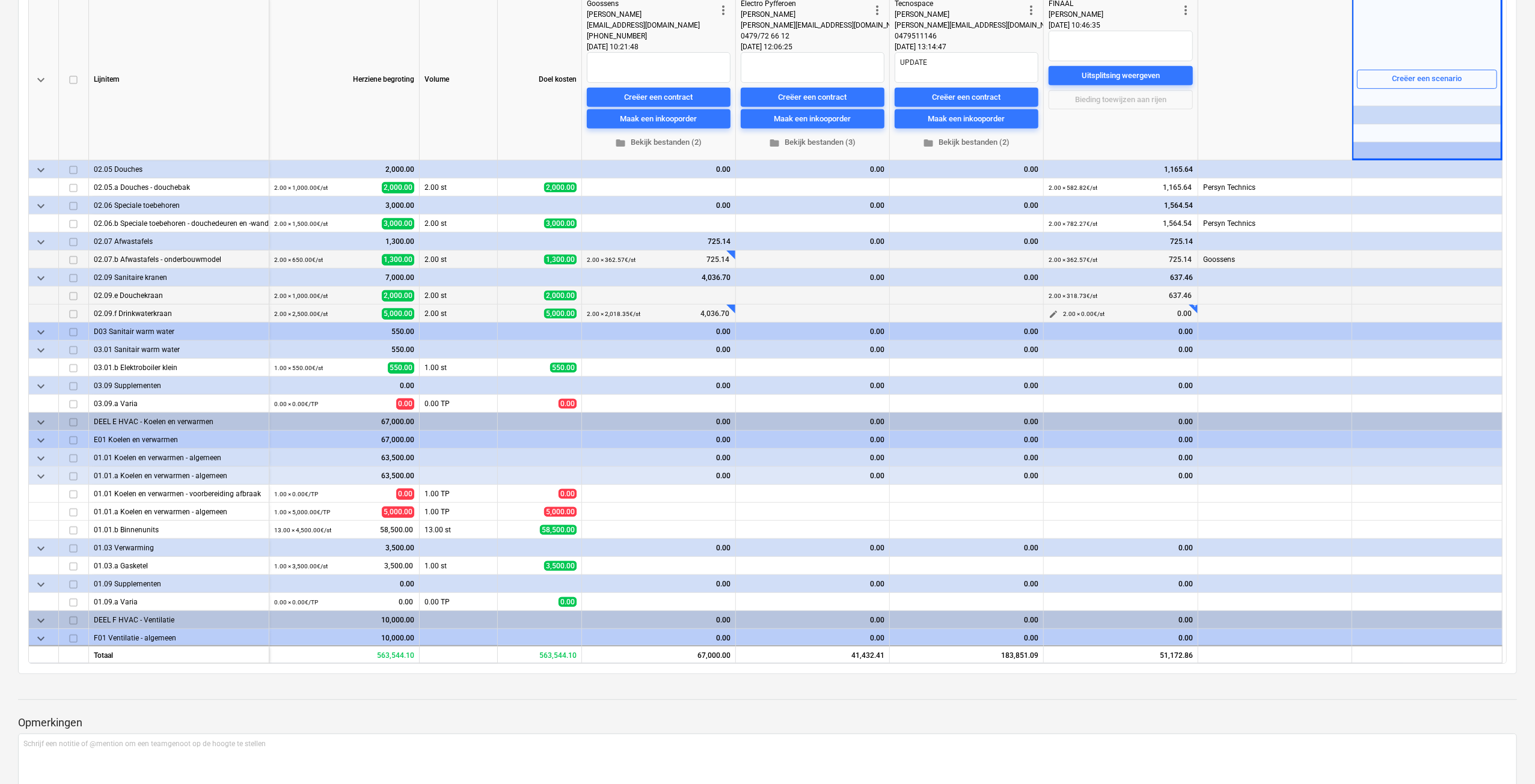
click at [1052, 313] on span "edit" at bounding box center [1053, 314] width 9 height 9
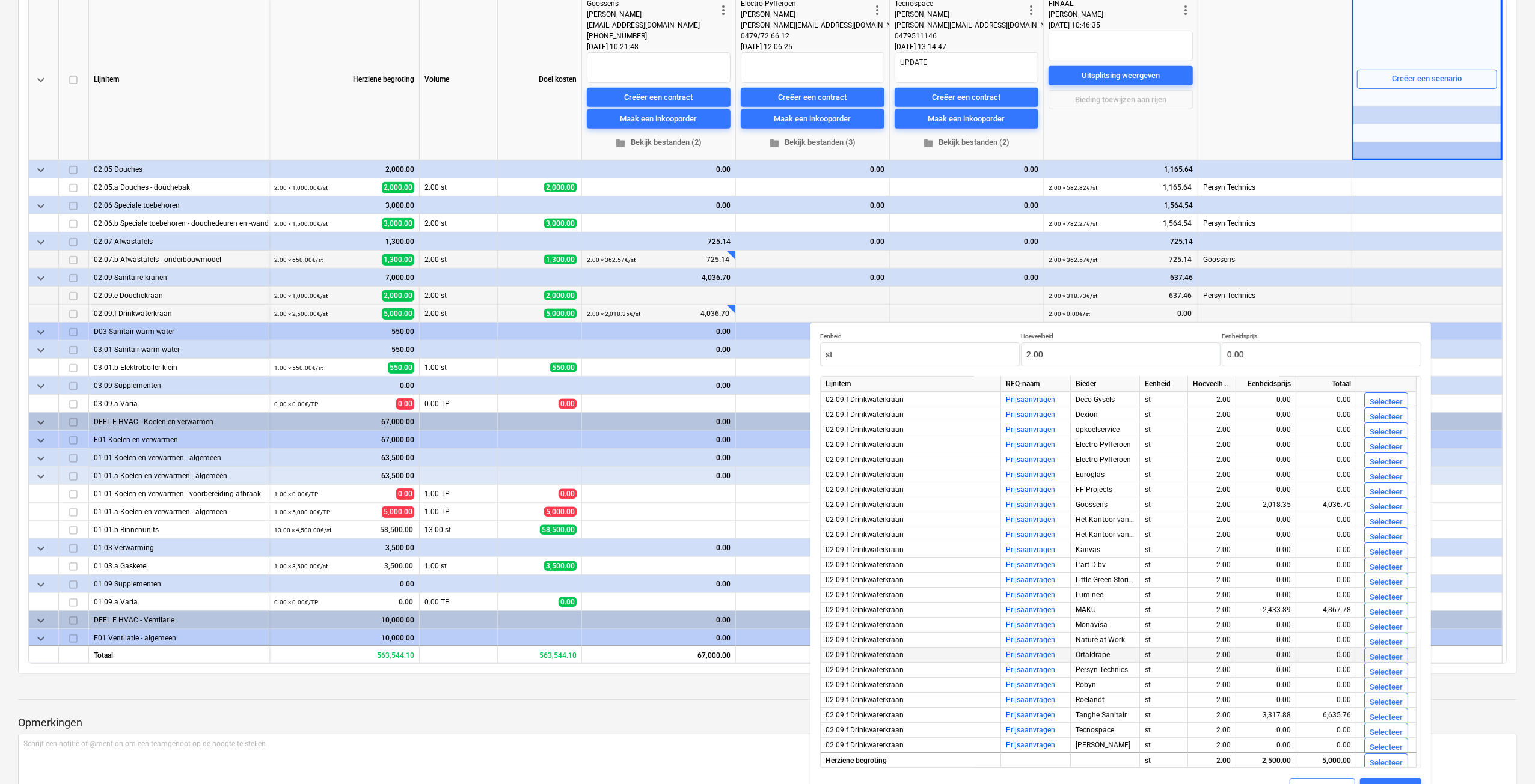
scroll to position [60, 0]
click at [1379, 491] on div "Selecteer" at bounding box center [1385, 492] width 33 height 14
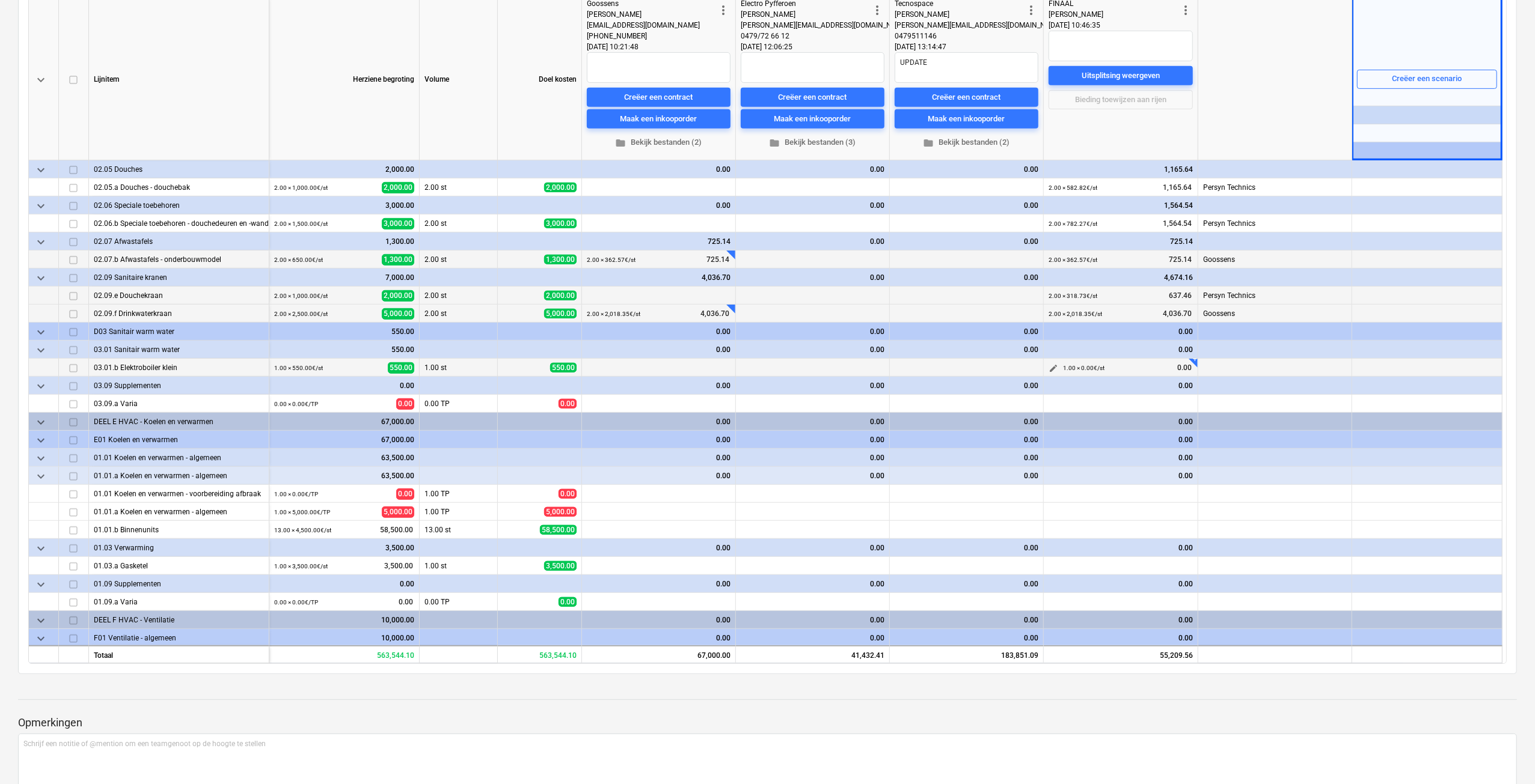
click at [1056, 367] on span "edit" at bounding box center [1053, 368] width 9 height 9
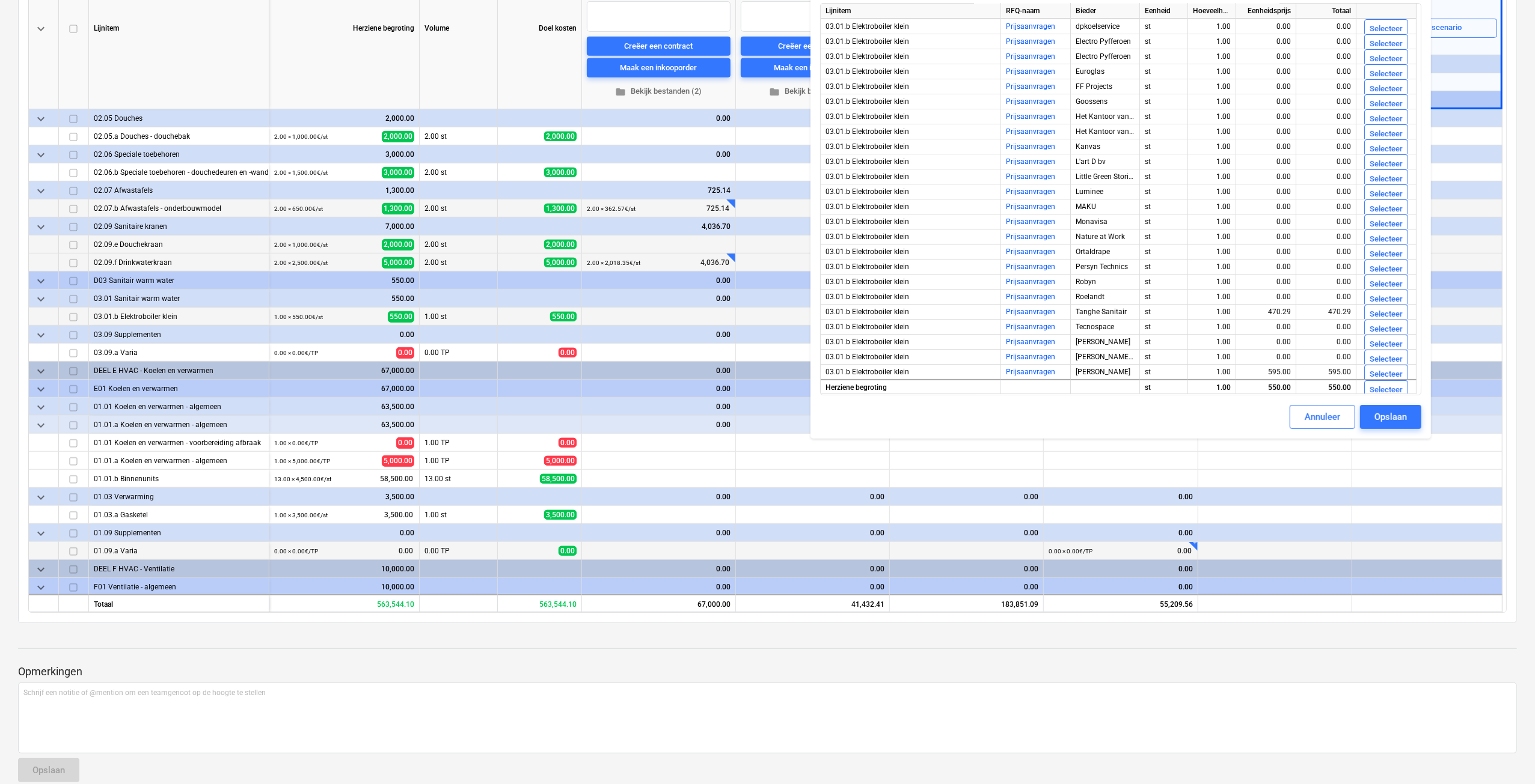
scroll to position [240, 0]
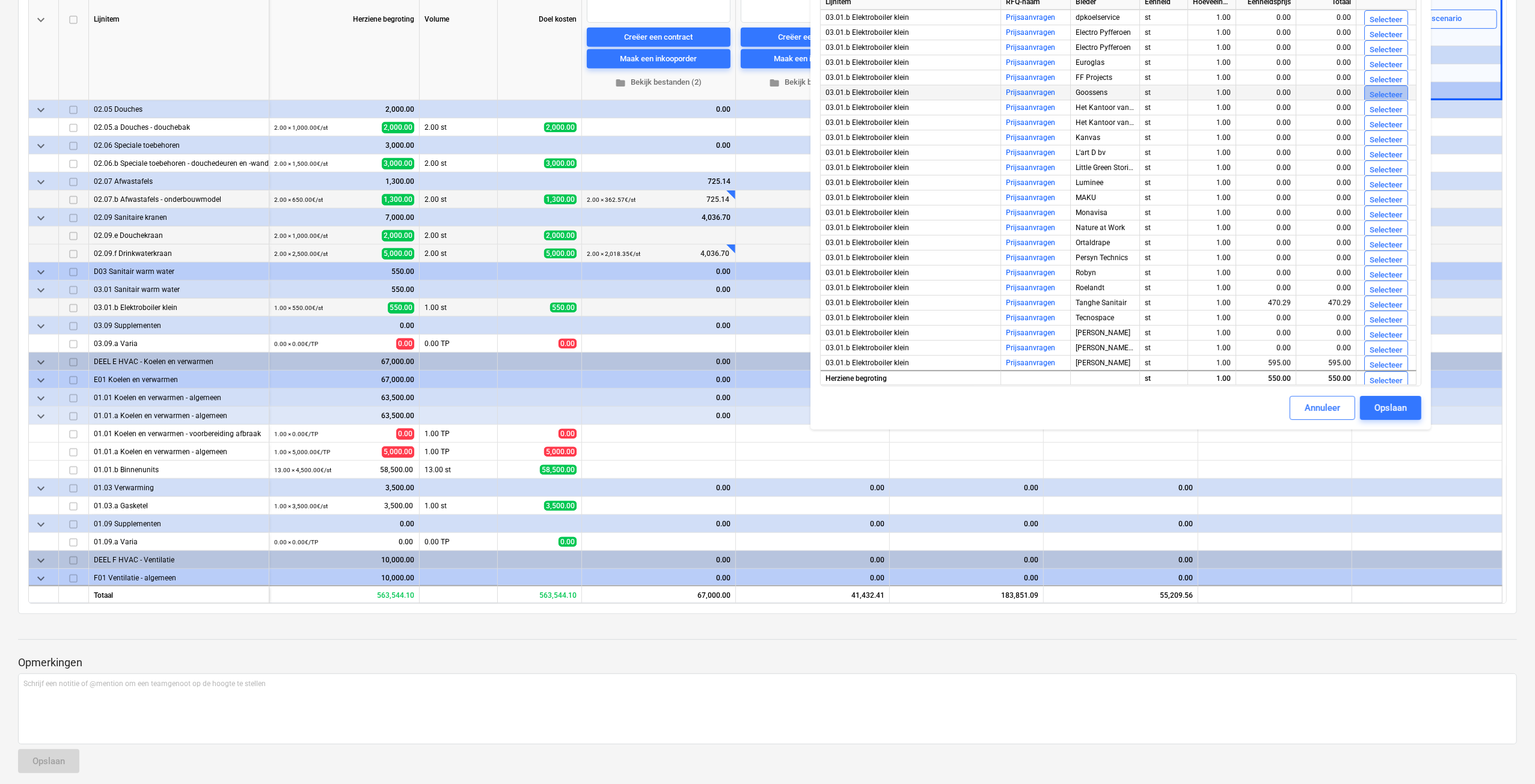
click at [1379, 94] on div "Selecteer" at bounding box center [1385, 95] width 33 height 14
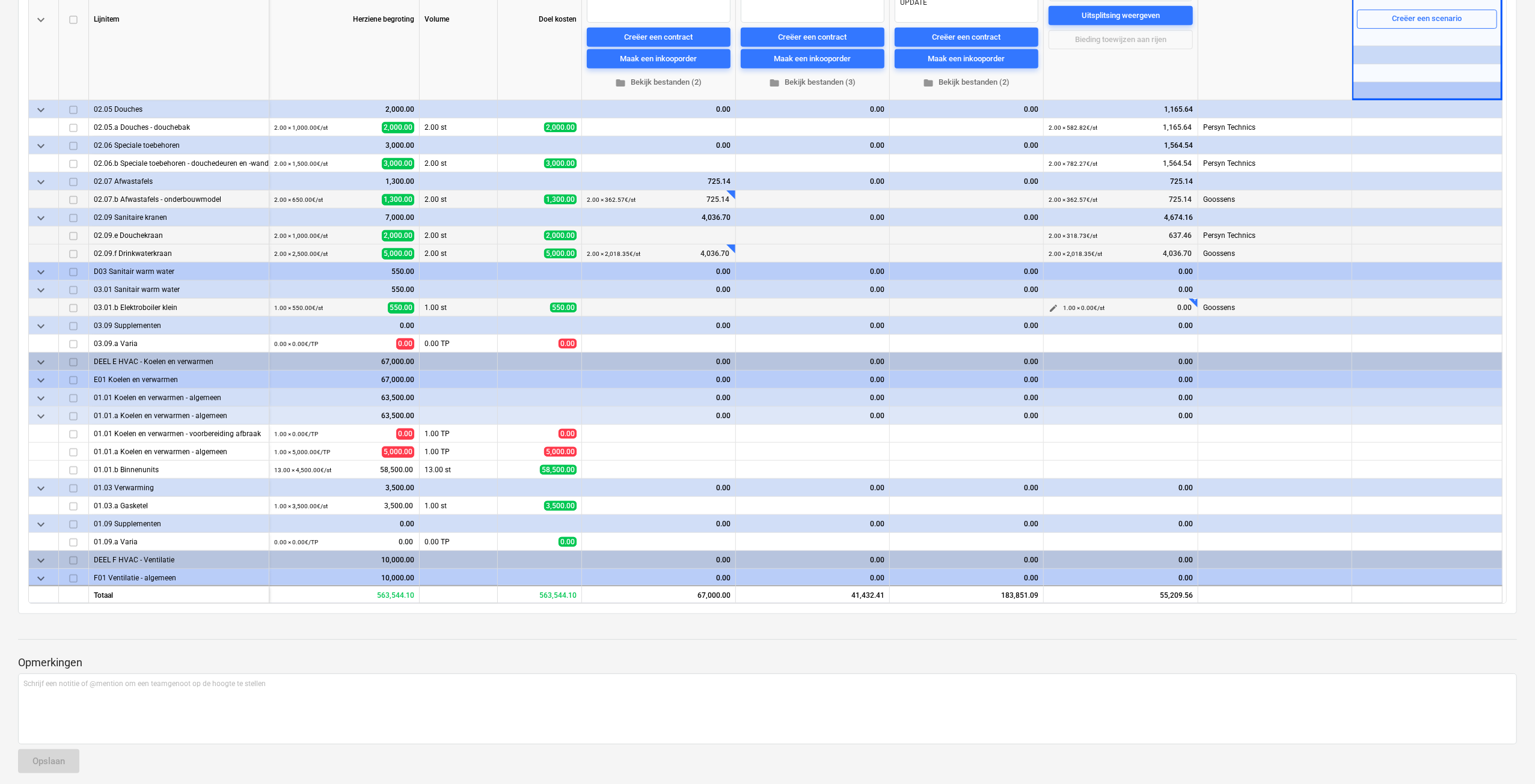
click at [1054, 309] on span "edit" at bounding box center [1053, 308] width 9 height 9
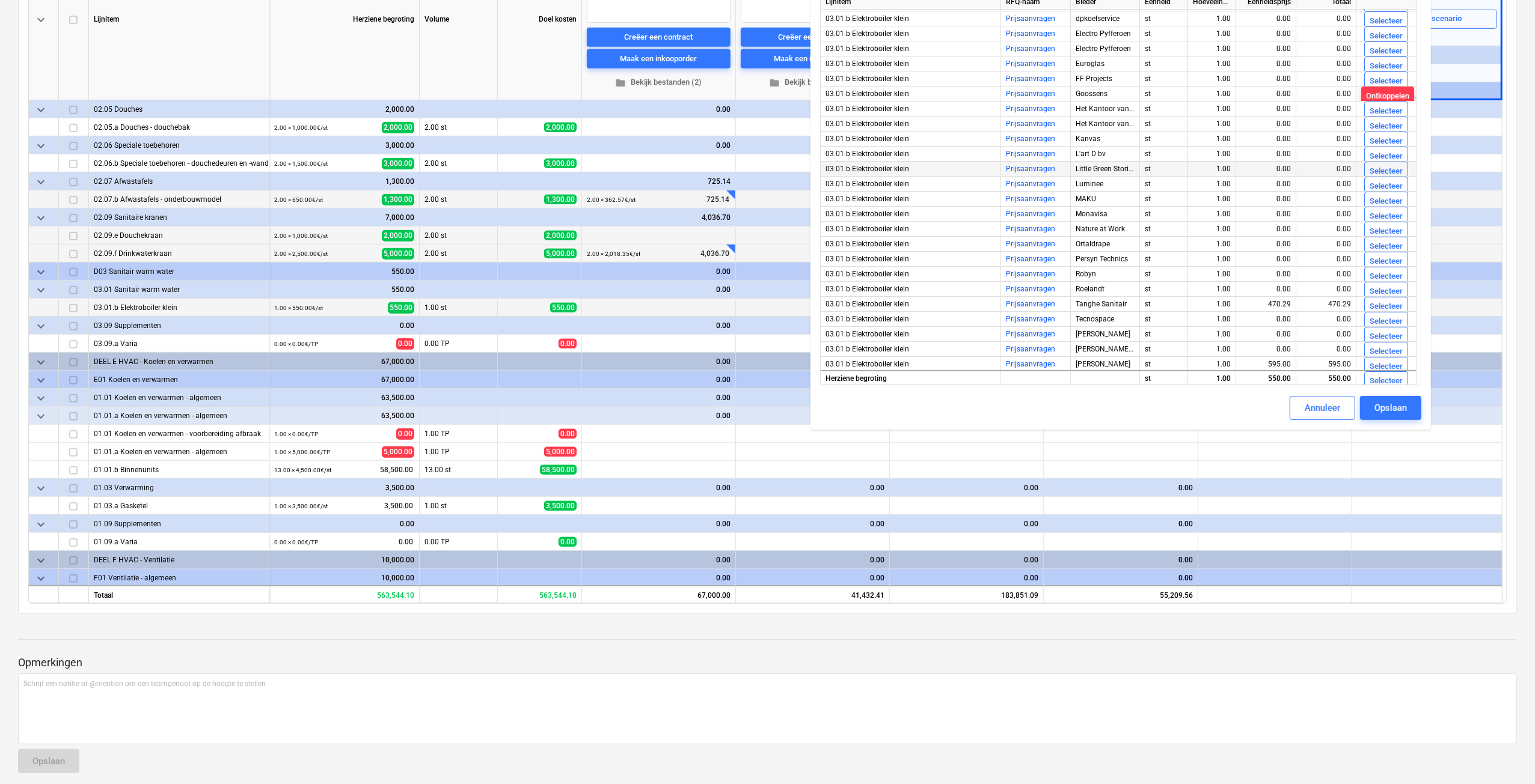
scroll to position [74, 0]
click at [1331, 405] on div "Annuleer" at bounding box center [1322, 408] width 35 height 16
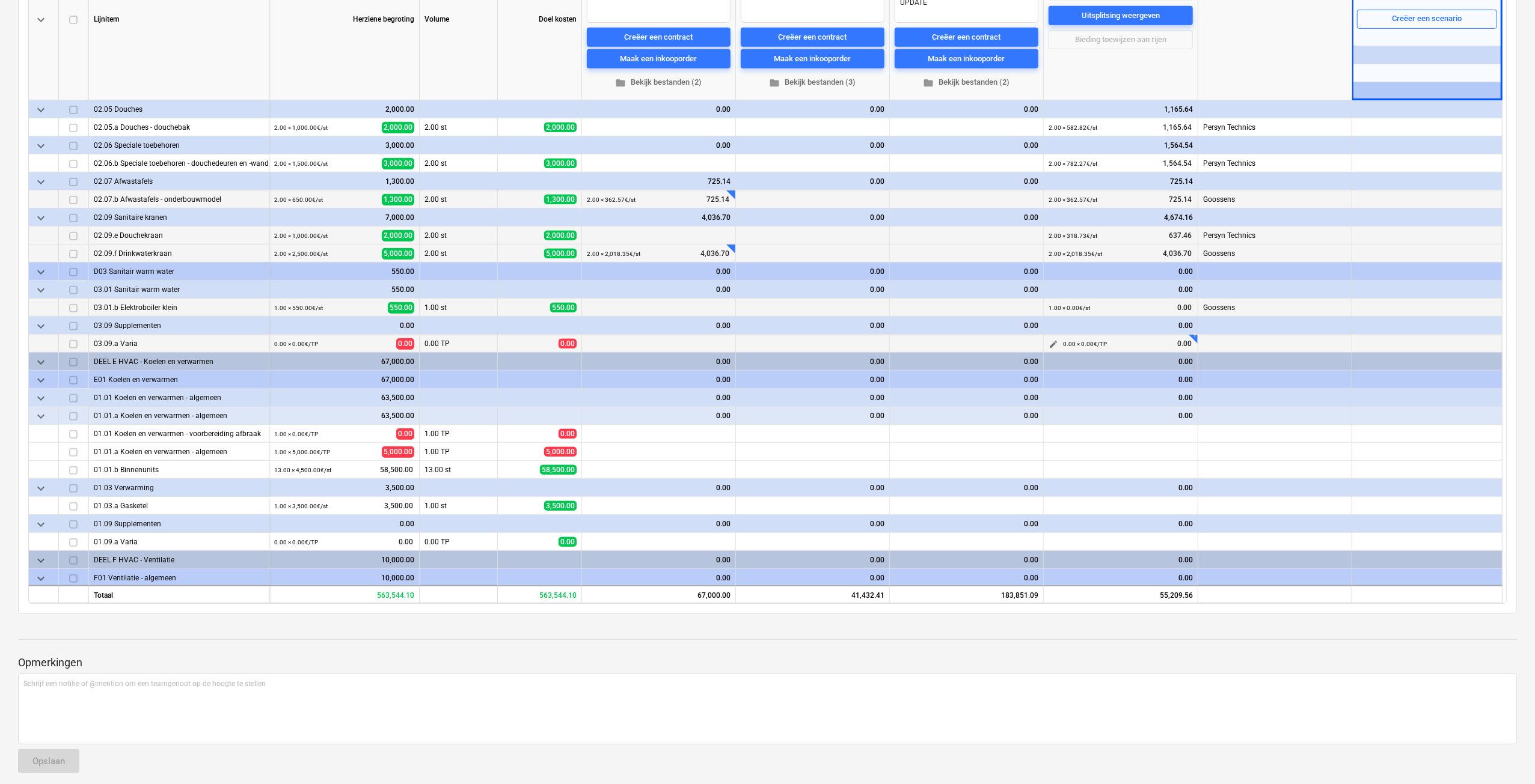
click at [1053, 341] on span "edit" at bounding box center [1053, 344] width 9 height 9
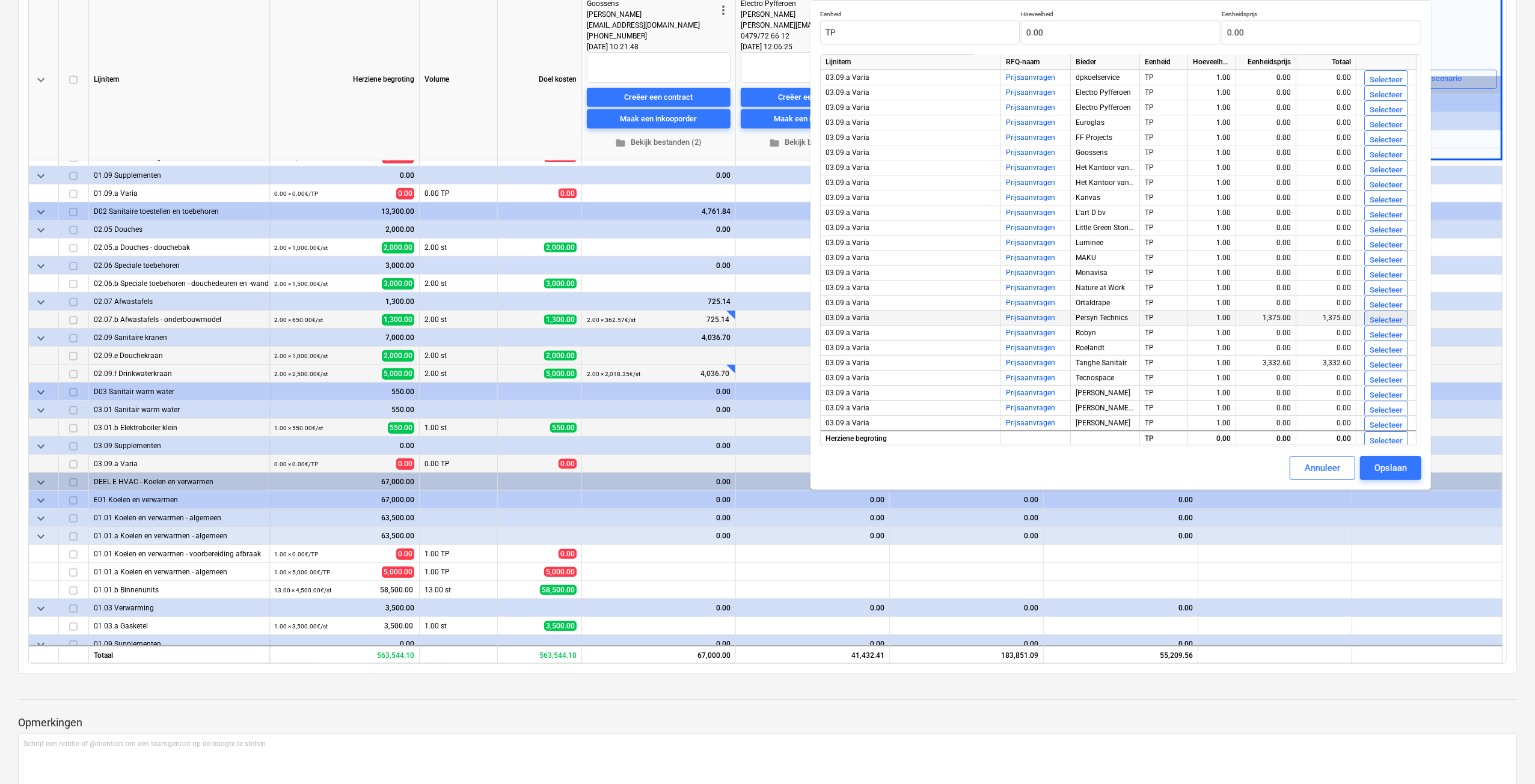
click at [1394, 317] on div "Selecteer" at bounding box center [1385, 320] width 33 height 14
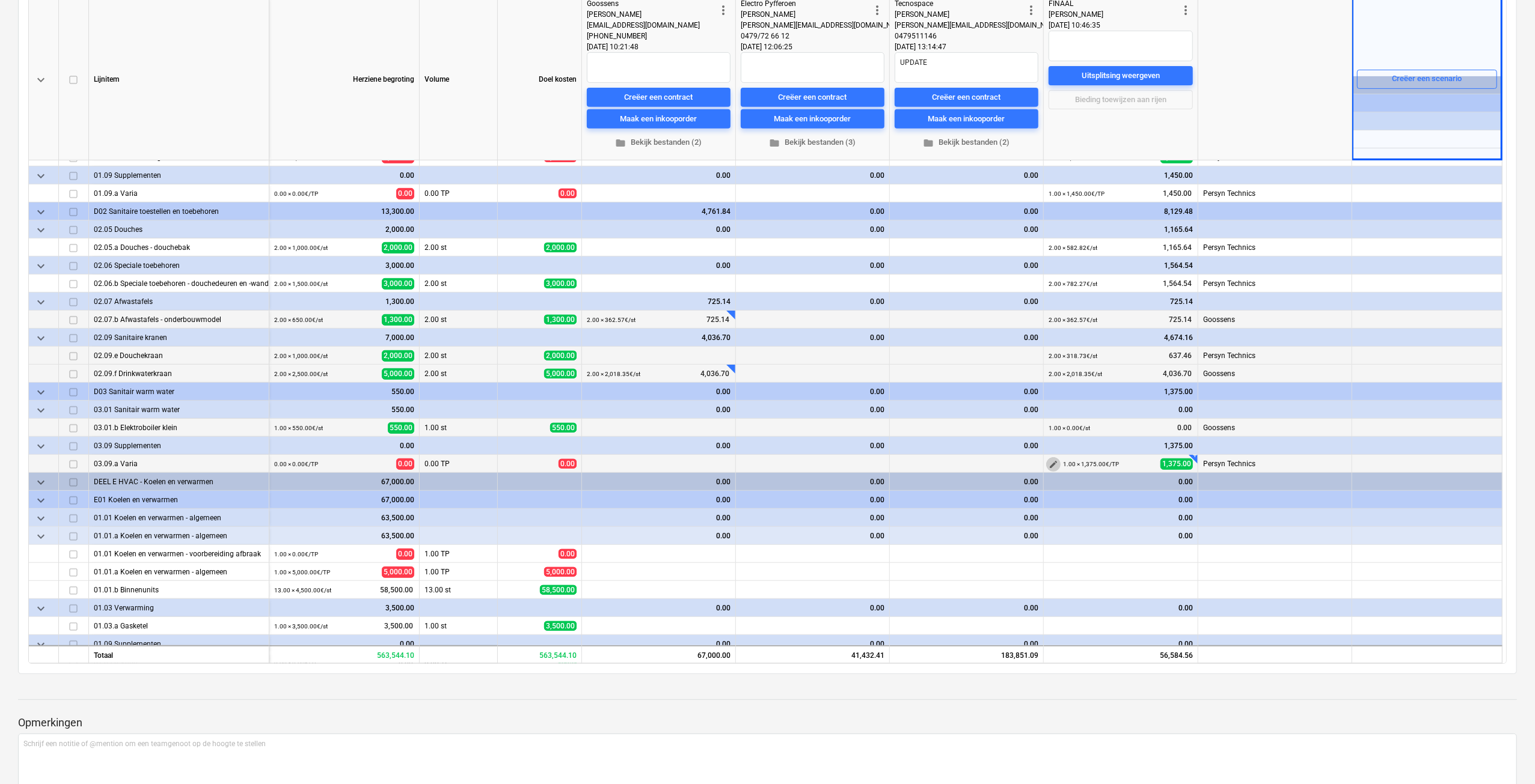
click at [1053, 463] on span "edit" at bounding box center [1053, 464] width 9 height 9
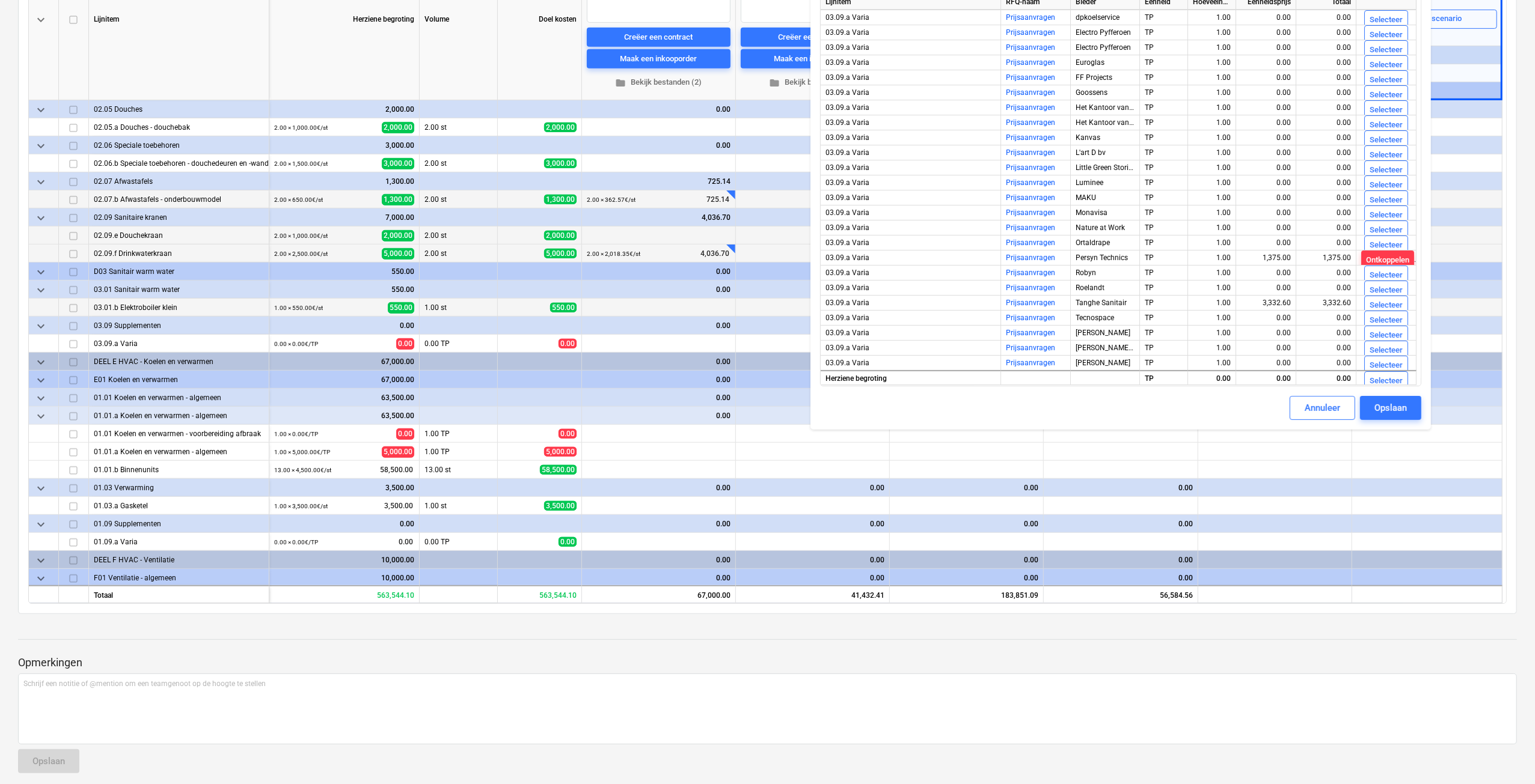
click at [1510, 428] on div "keyboard_arrow_down Lijnitem Herziene begroting Volume Doel kosten more_vert Go…" at bounding box center [768, 271] width 1499 height 687
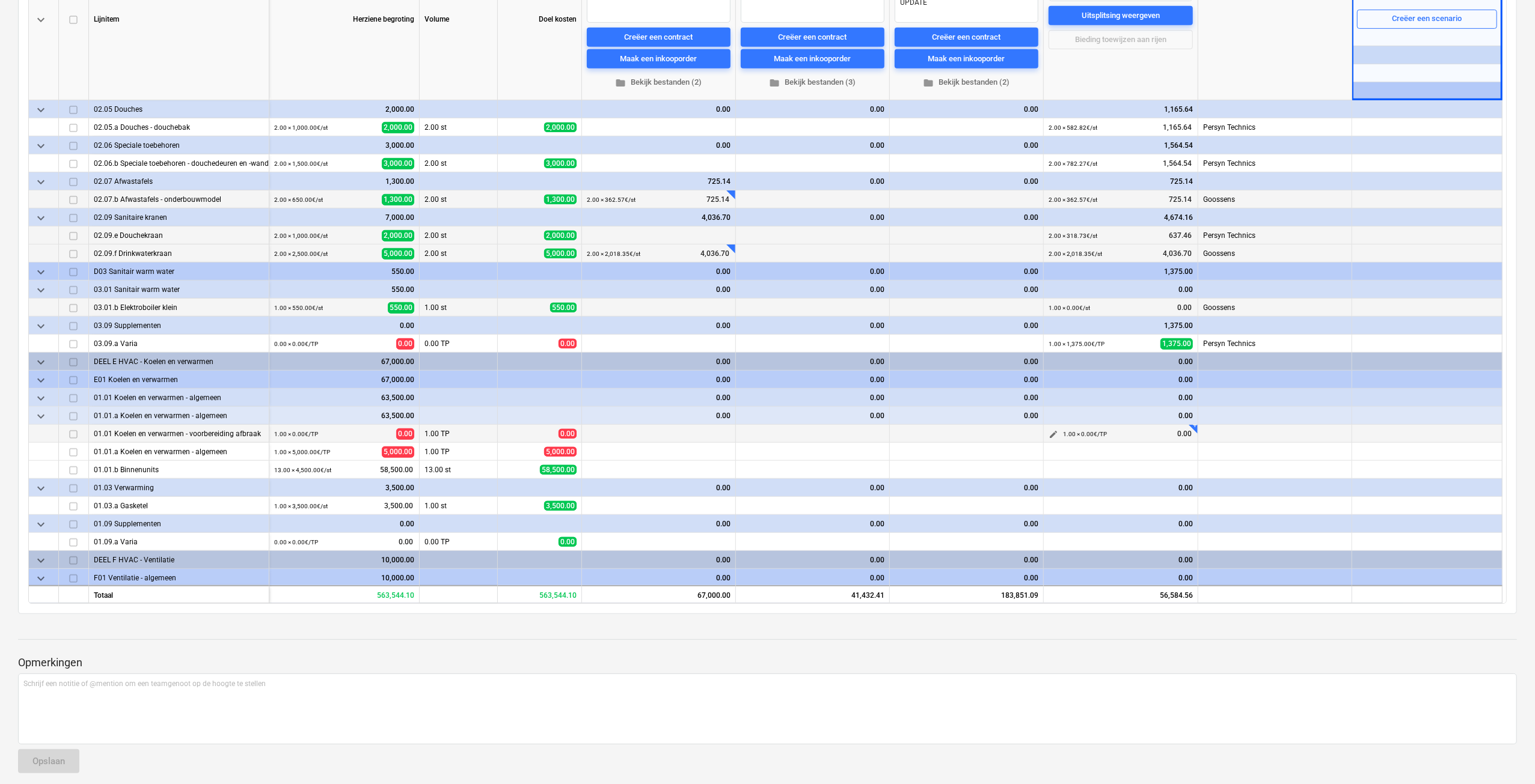
click at [1055, 432] on span "edit" at bounding box center [1053, 434] width 9 height 9
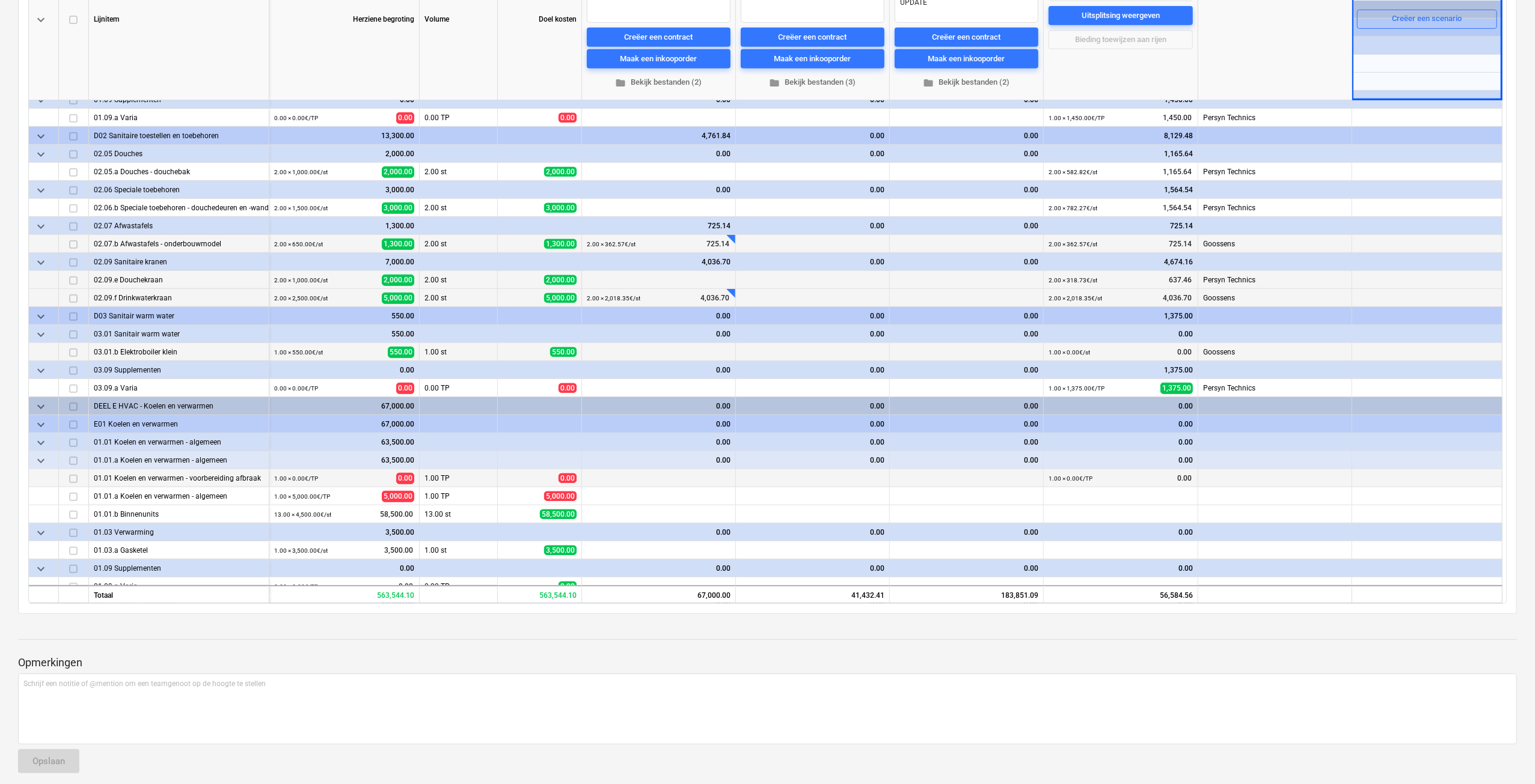
scroll to position [481, 0]
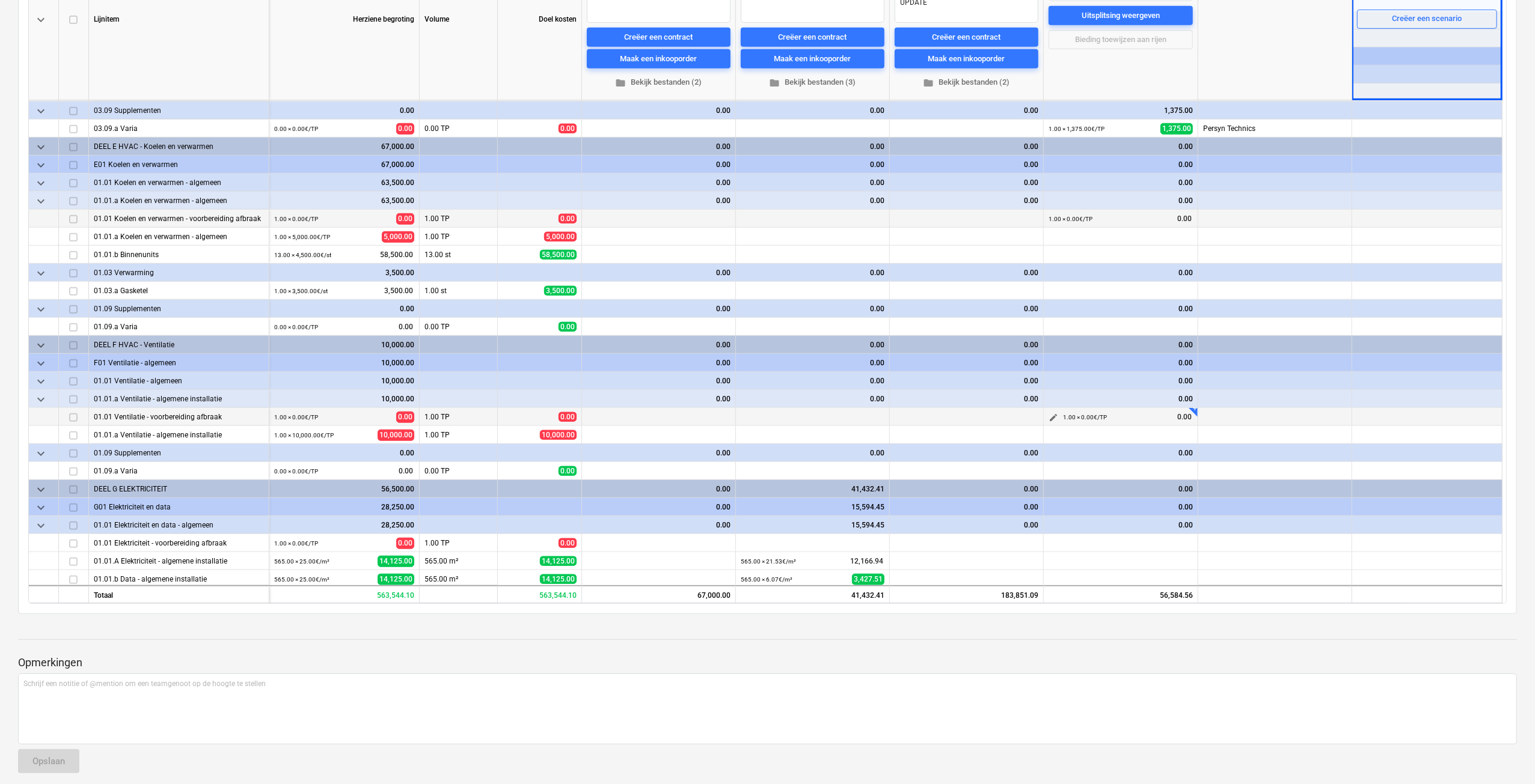
scroll to position [782, 0]
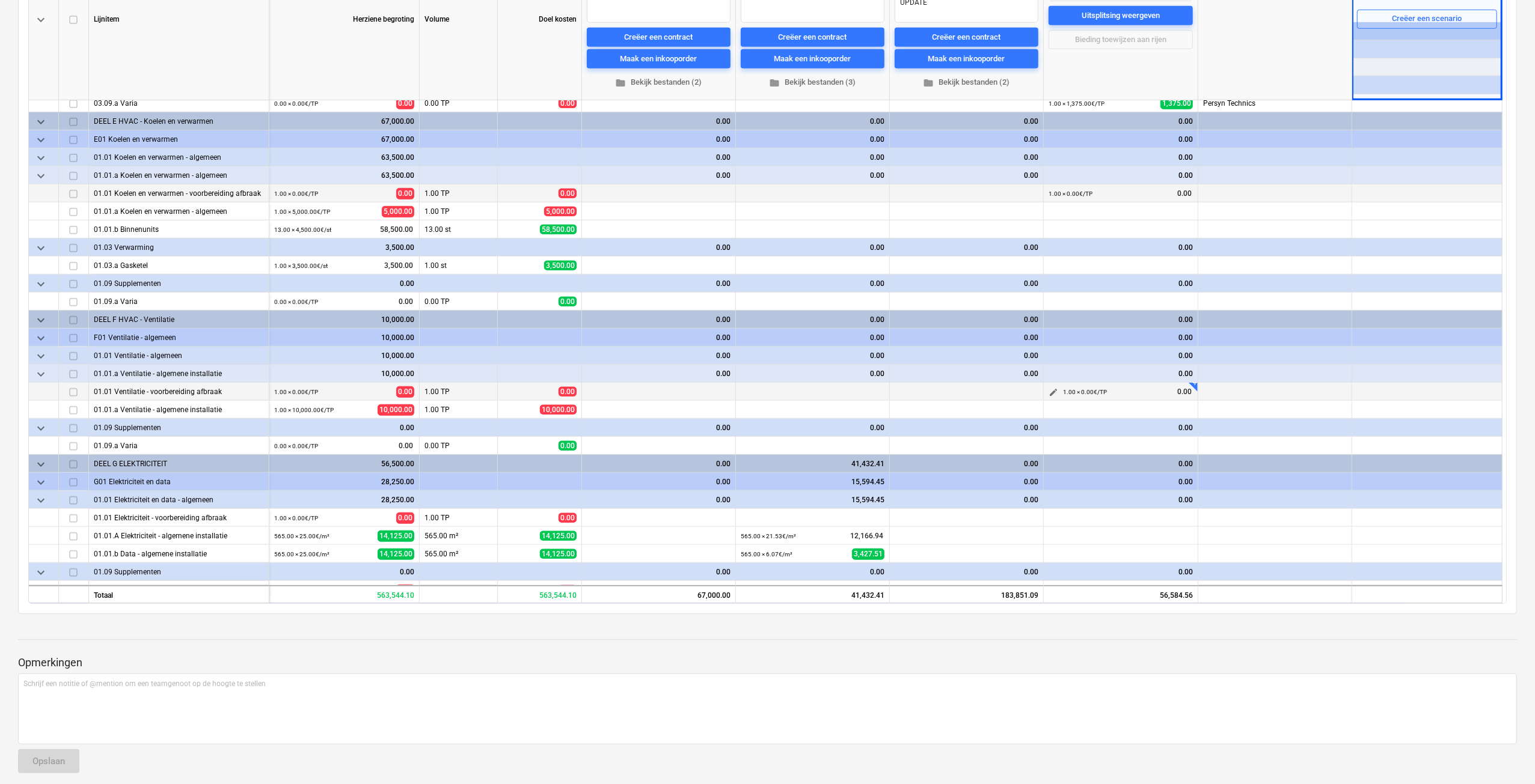
click at [1054, 391] on span "edit" at bounding box center [1053, 392] width 9 height 9
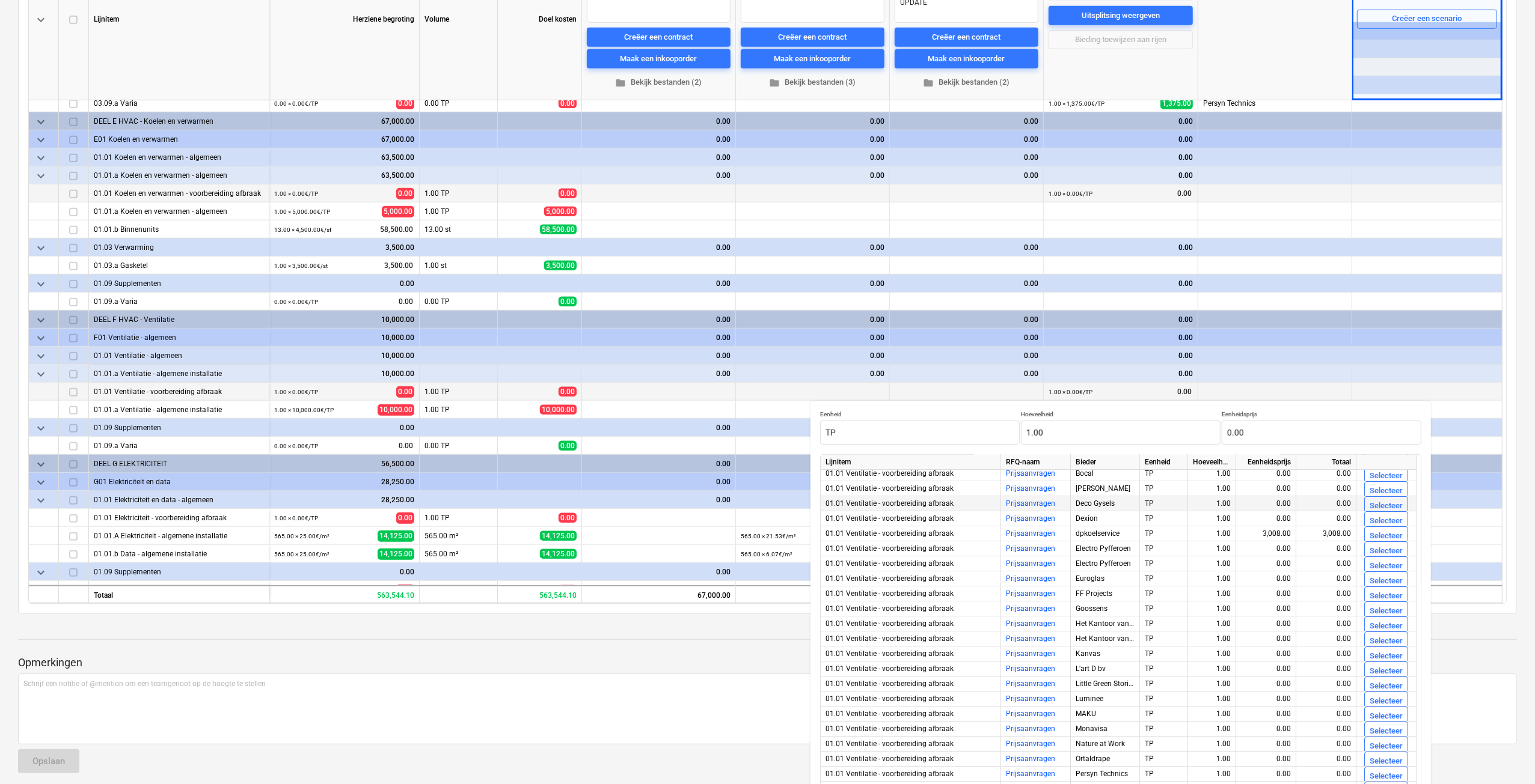
scroll to position [0, 0]
click at [1382, 551] on div "Selecteer" at bounding box center [1385, 555] width 33 height 14
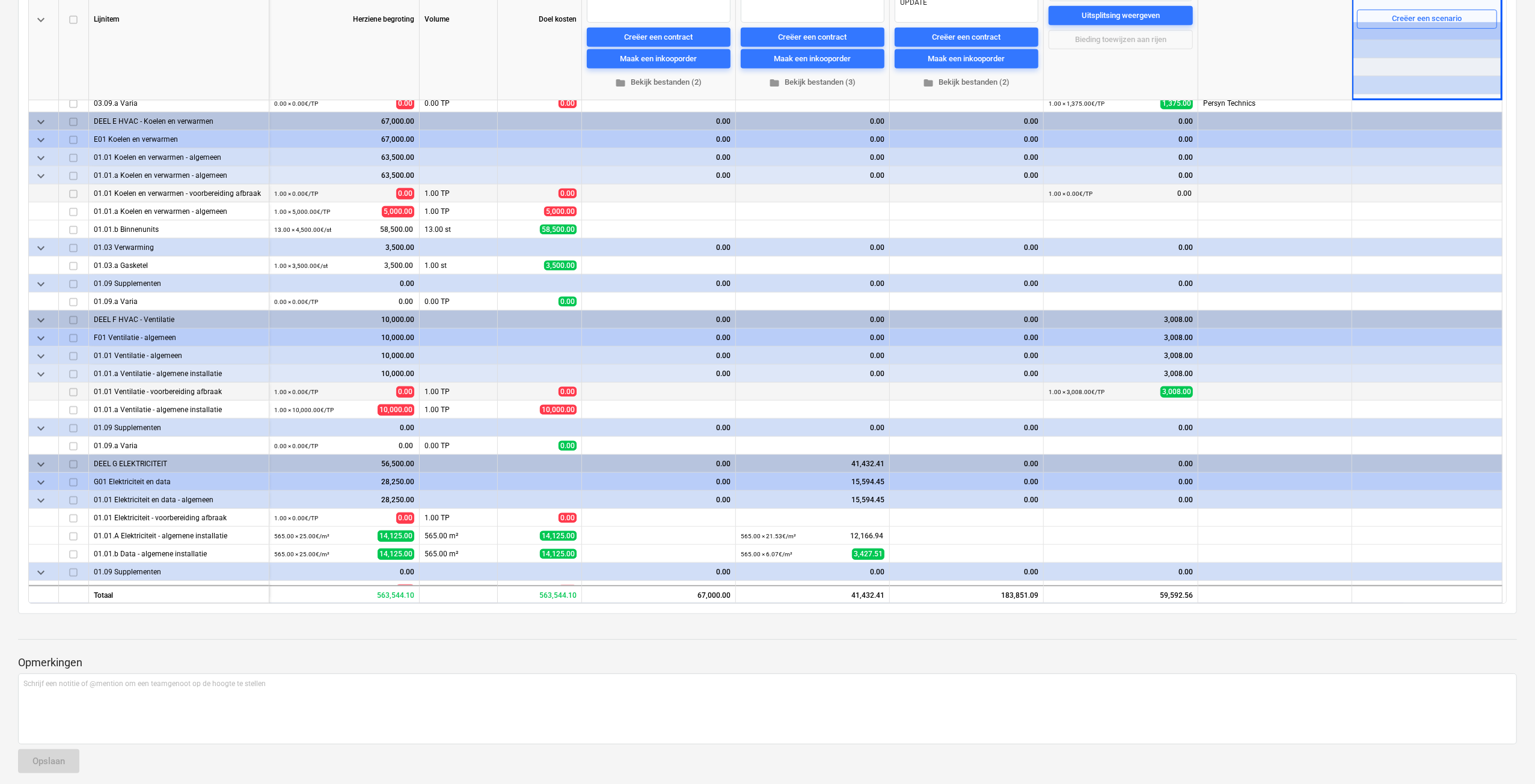
click at [1063, 394] on small "1.00 × 3,008.00€ / TP" at bounding box center [1076, 392] width 56 height 7
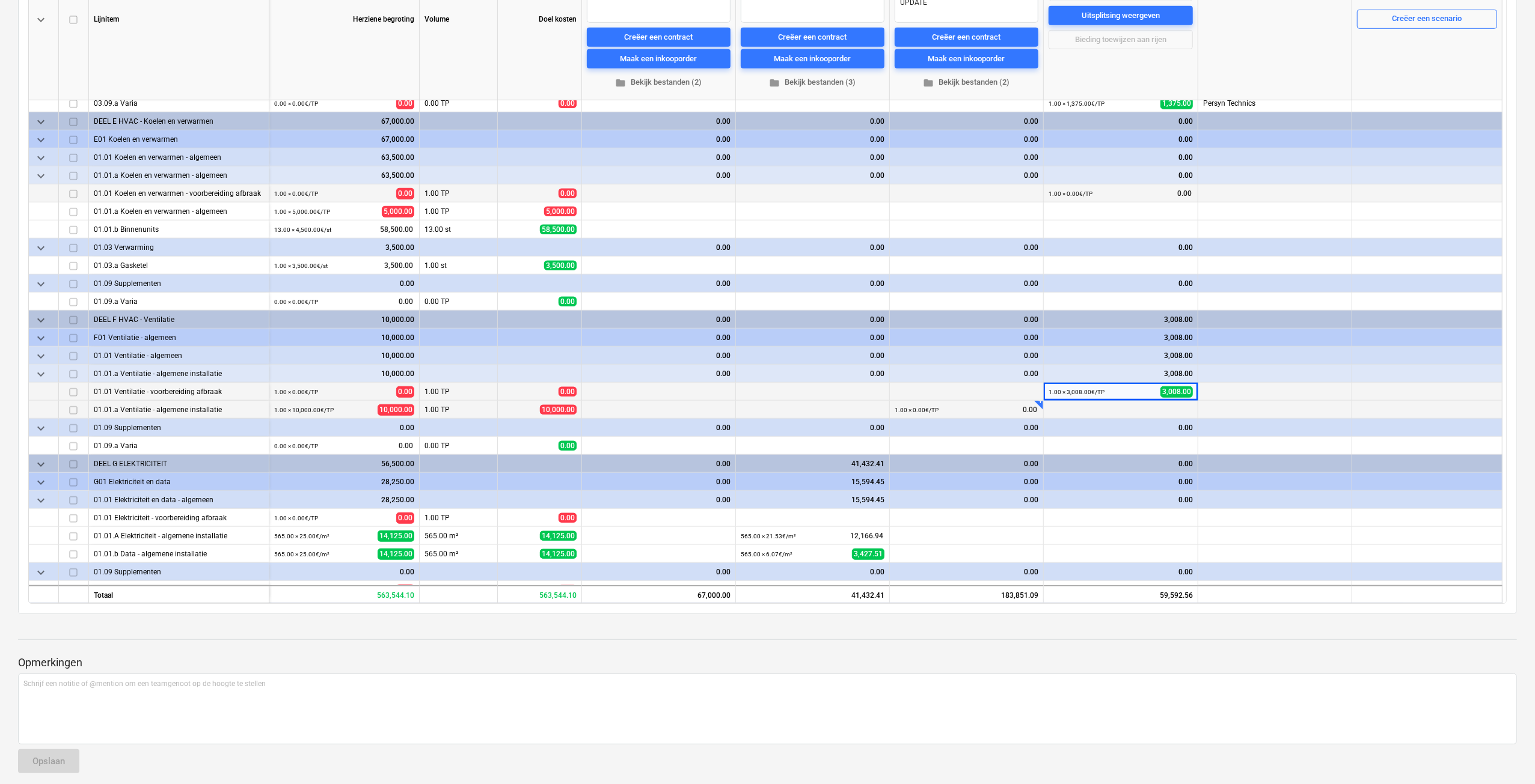
click at [1041, 408] on div "+" at bounding box center [1038, 405] width 9 height 9
click at [1049, 410] on span "edit" at bounding box center [1053, 410] width 9 height 9
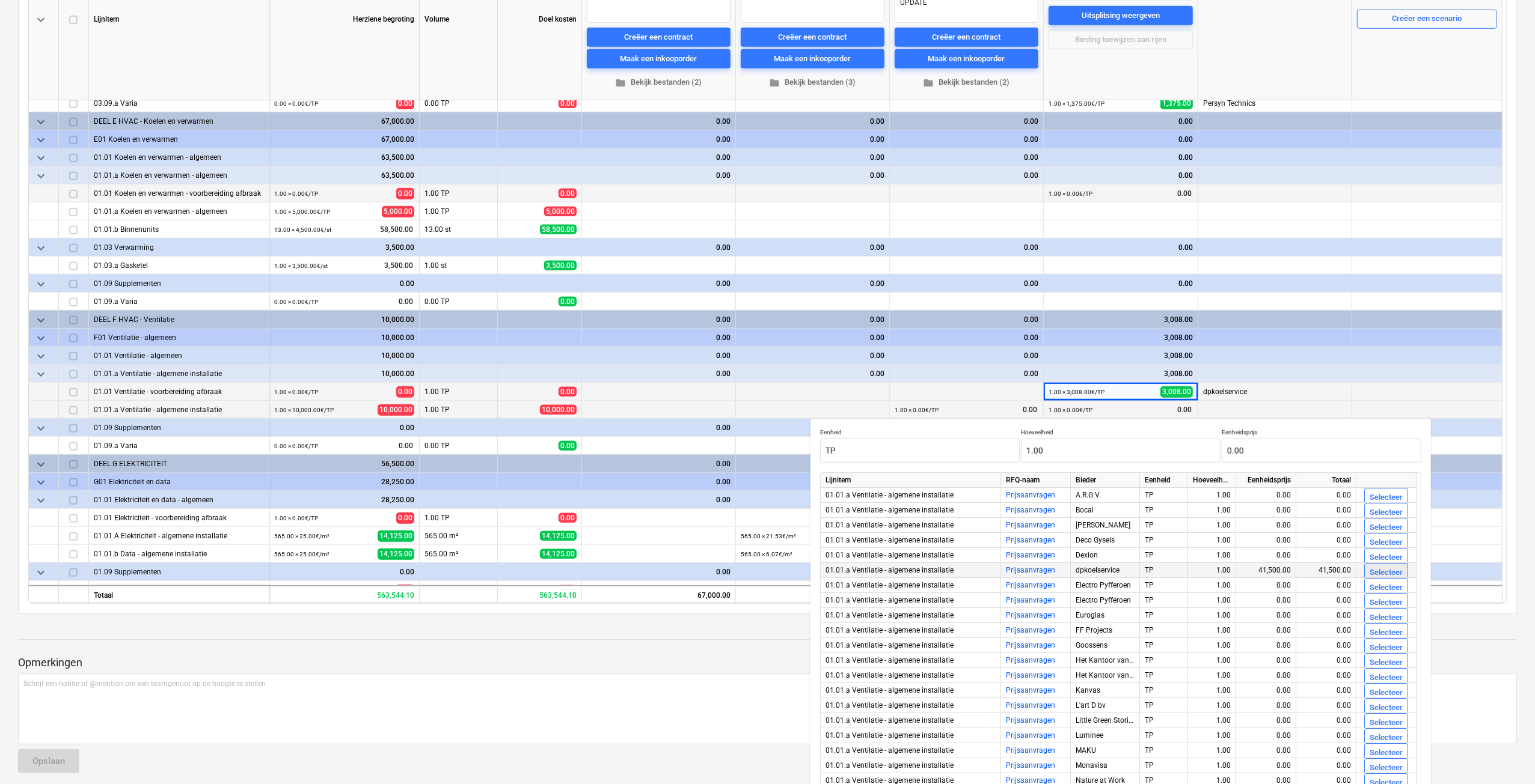
click at [1394, 569] on div "Selecteer" at bounding box center [1385, 573] width 33 height 14
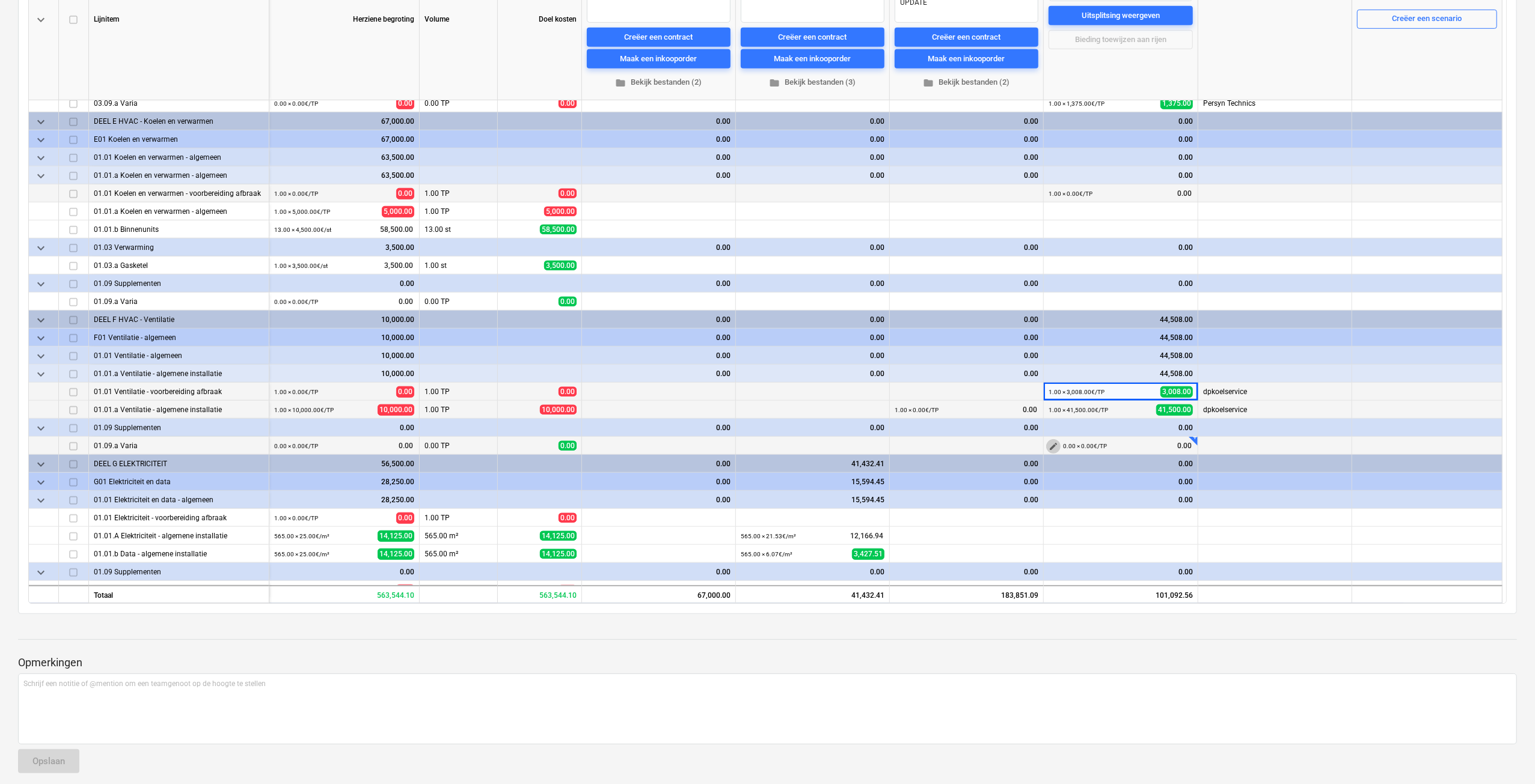
click at [1054, 443] on span "edit" at bounding box center [1053, 446] width 9 height 9
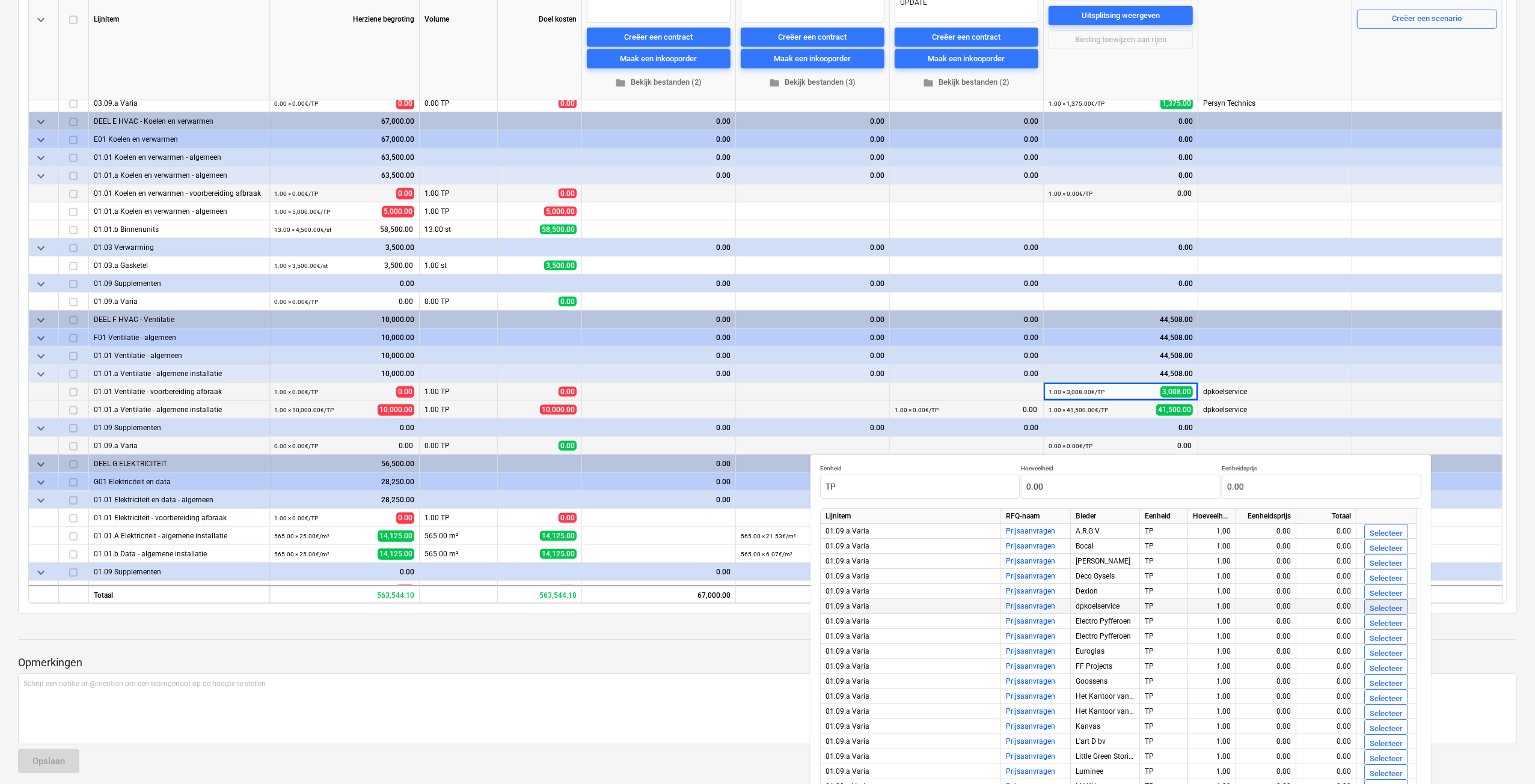
click at [1379, 602] on div "Selecteer" at bounding box center [1385, 609] width 33 height 14
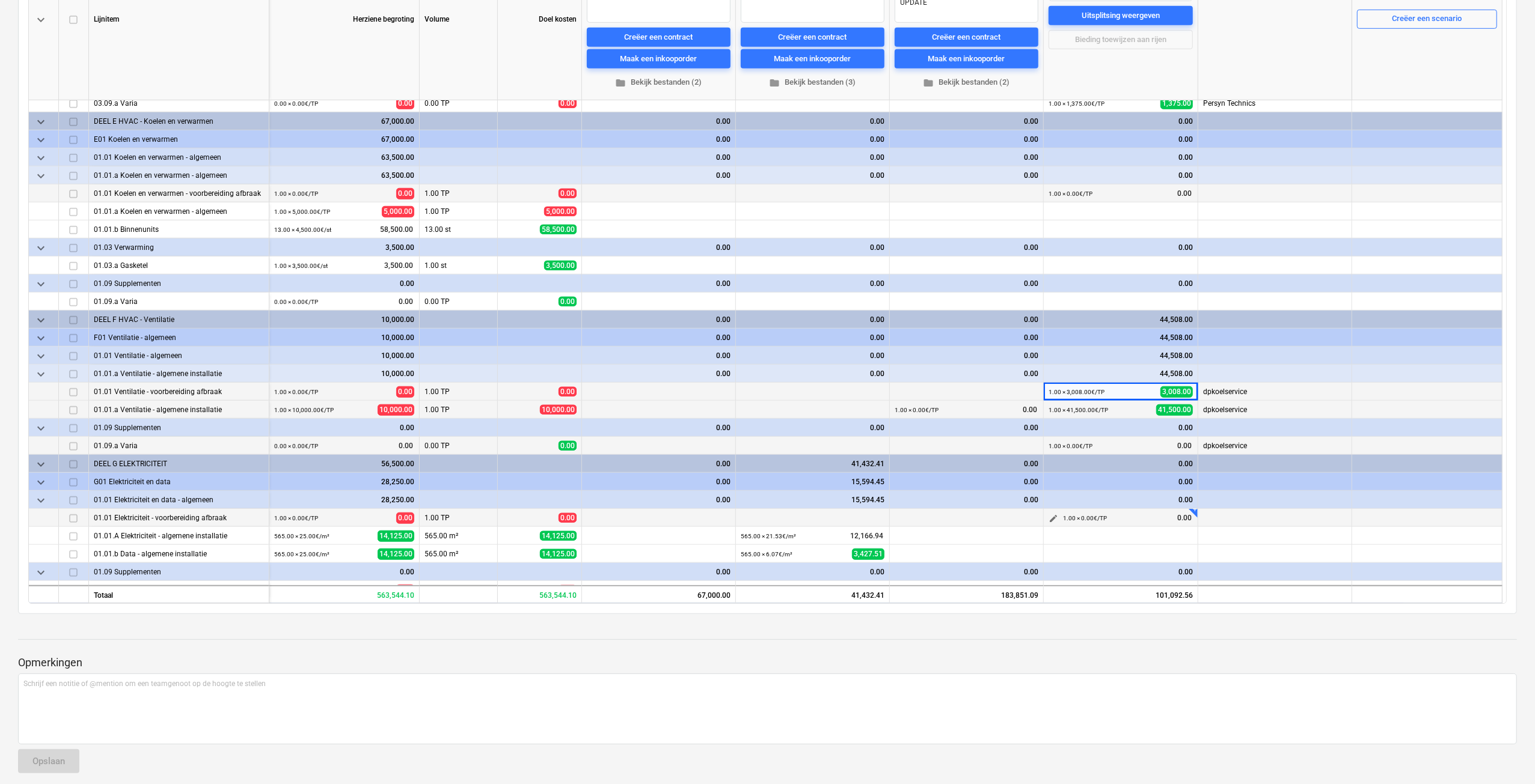
click at [1051, 520] on span "edit" at bounding box center [1053, 518] width 9 height 9
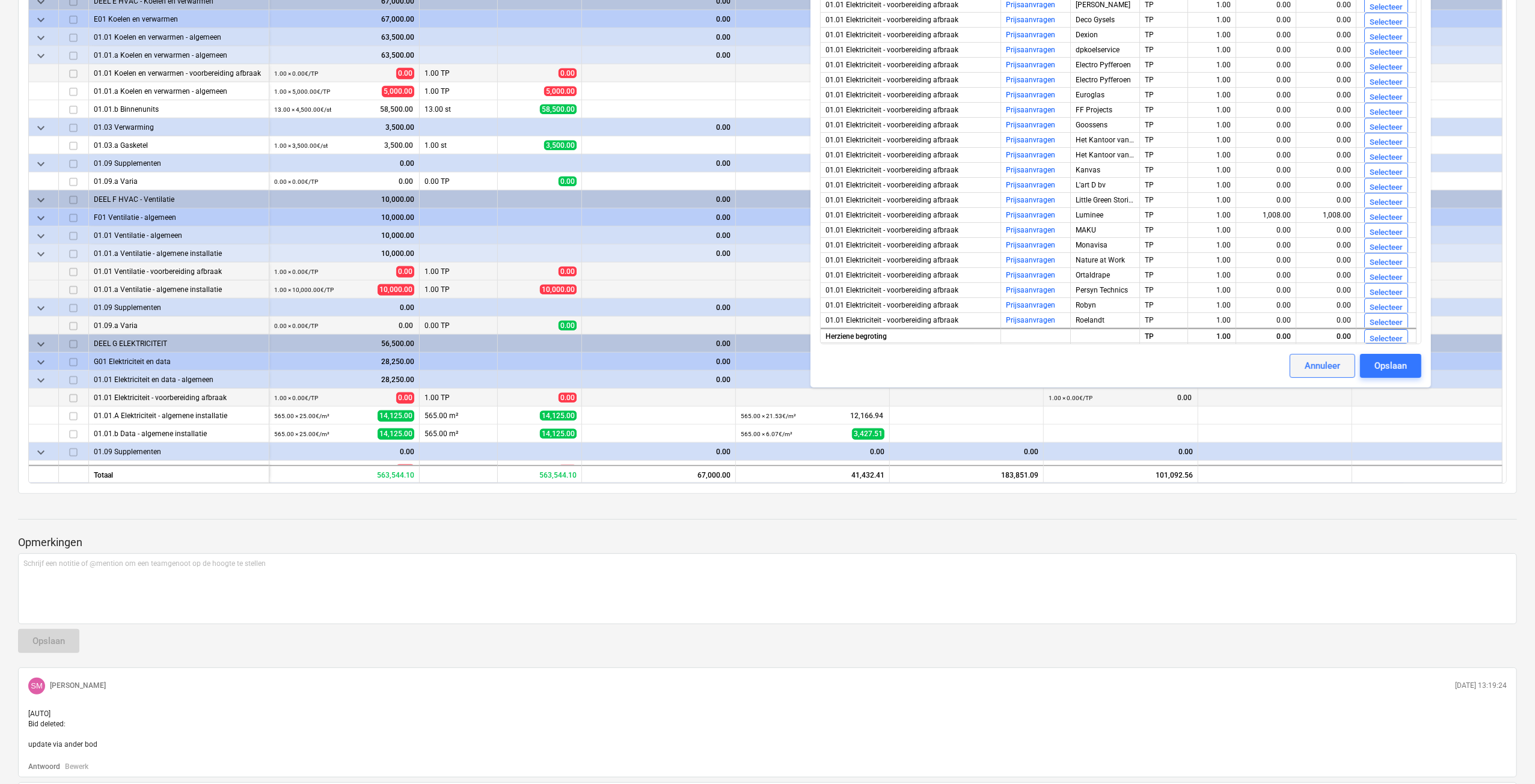
click at [1306, 365] on div "Annuleer" at bounding box center [1322, 366] width 35 height 16
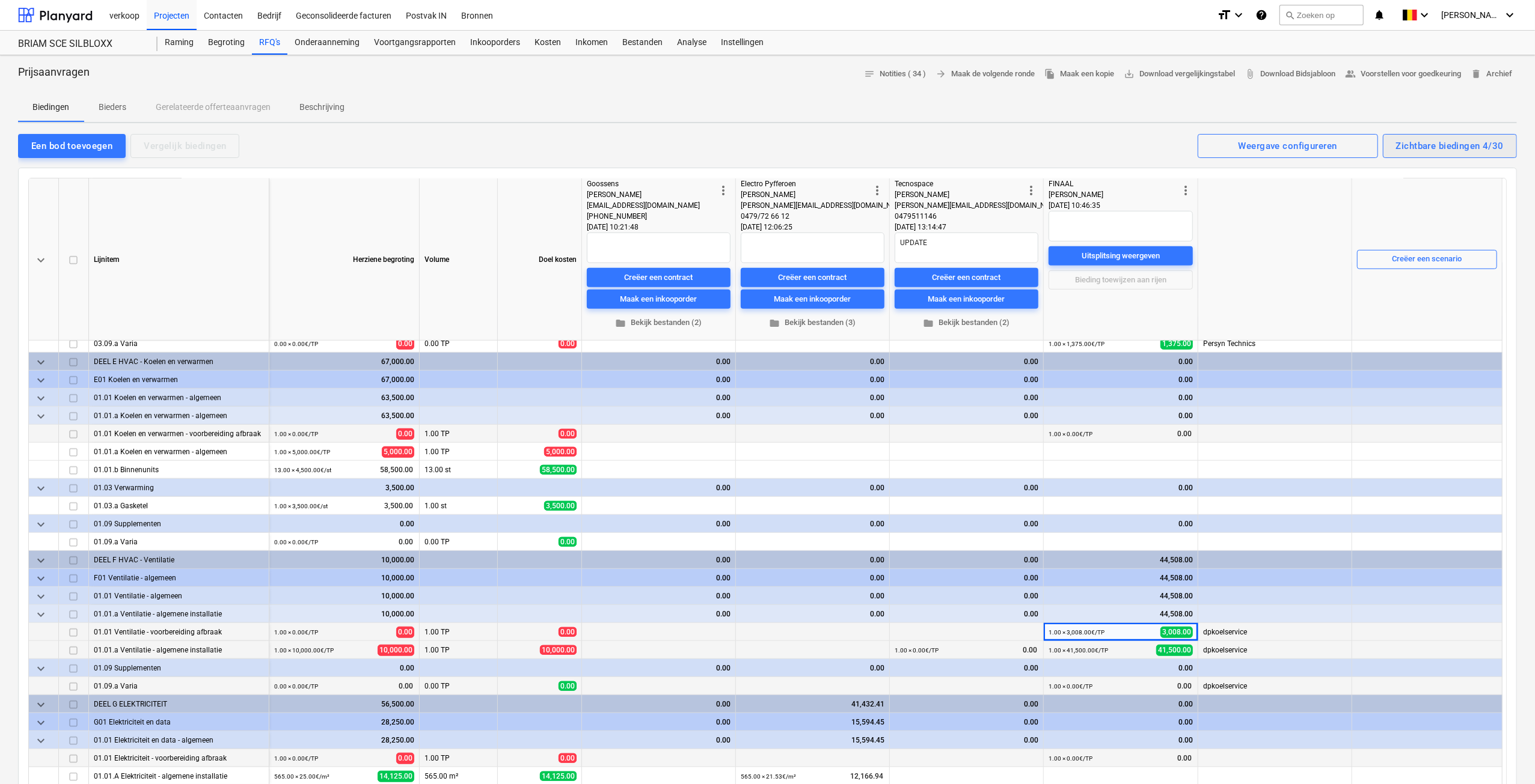
click at [1446, 142] on div "Zichtbare biedingen 4/30" at bounding box center [1449, 146] width 107 height 16
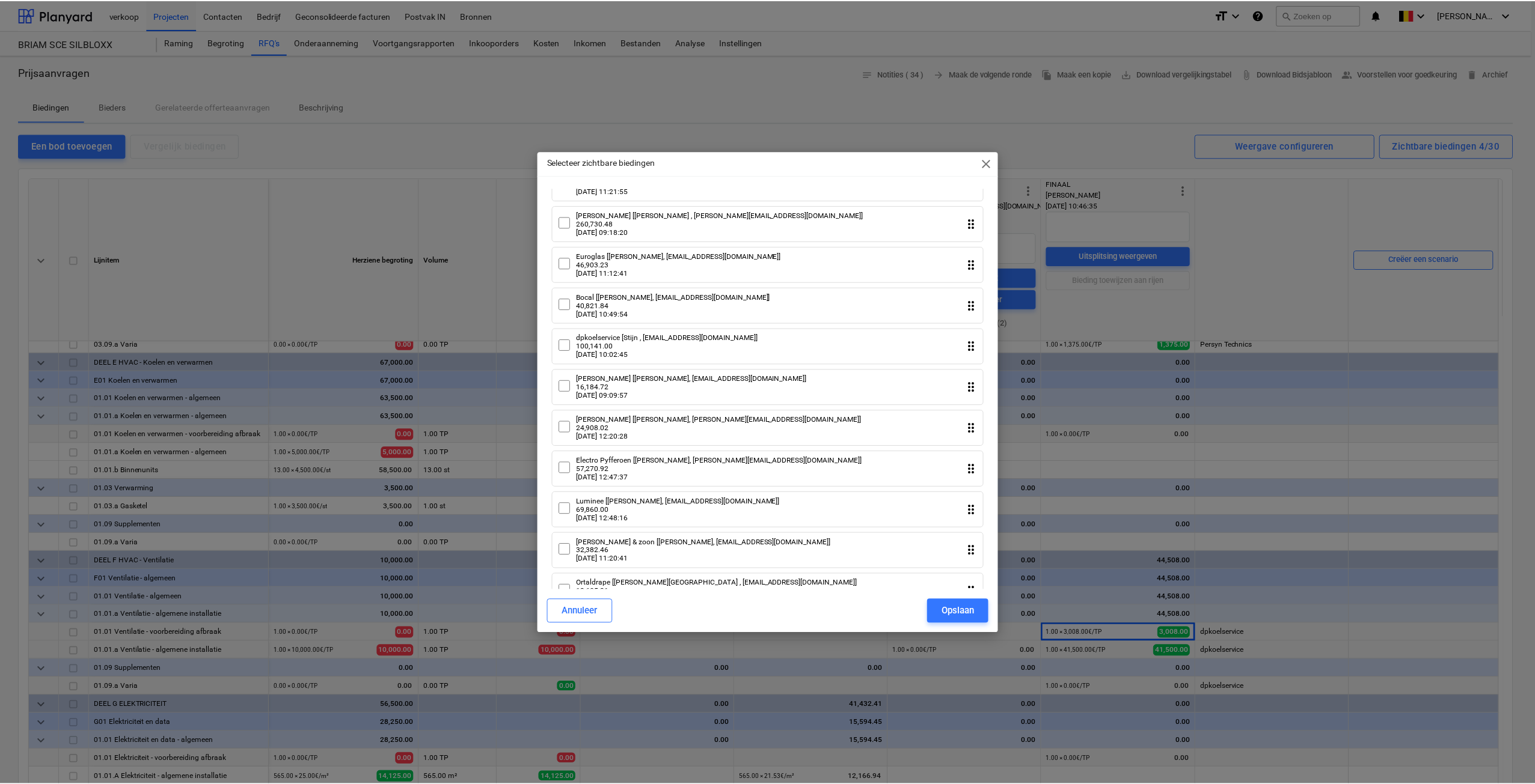
scroll to position [421, 0]
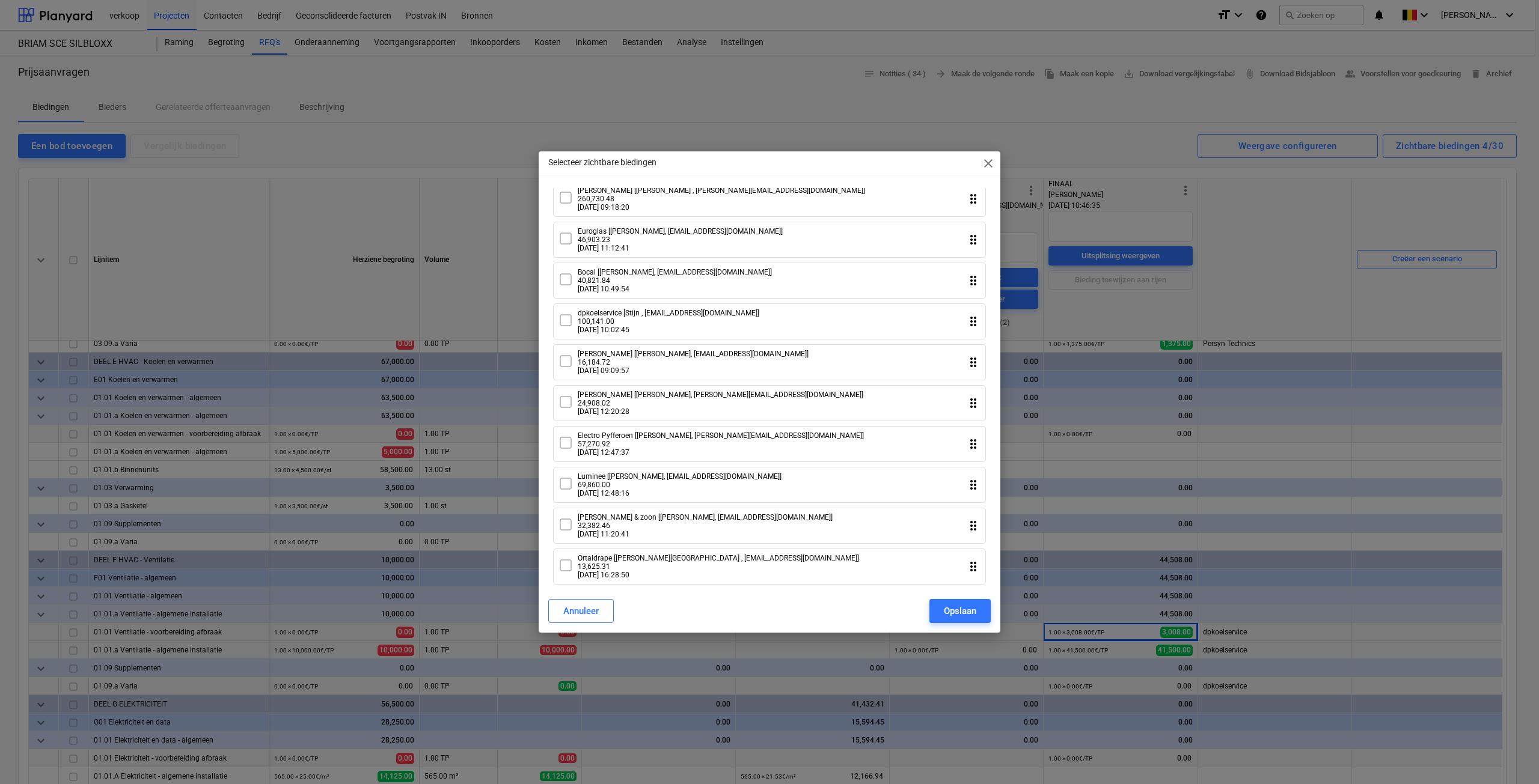
click at [565, 450] on icon at bounding box center [565, 443] width 14 height 14
click at [951, 611] on div "Opslaan" at bounding box center [960, 611] width 32 height 16
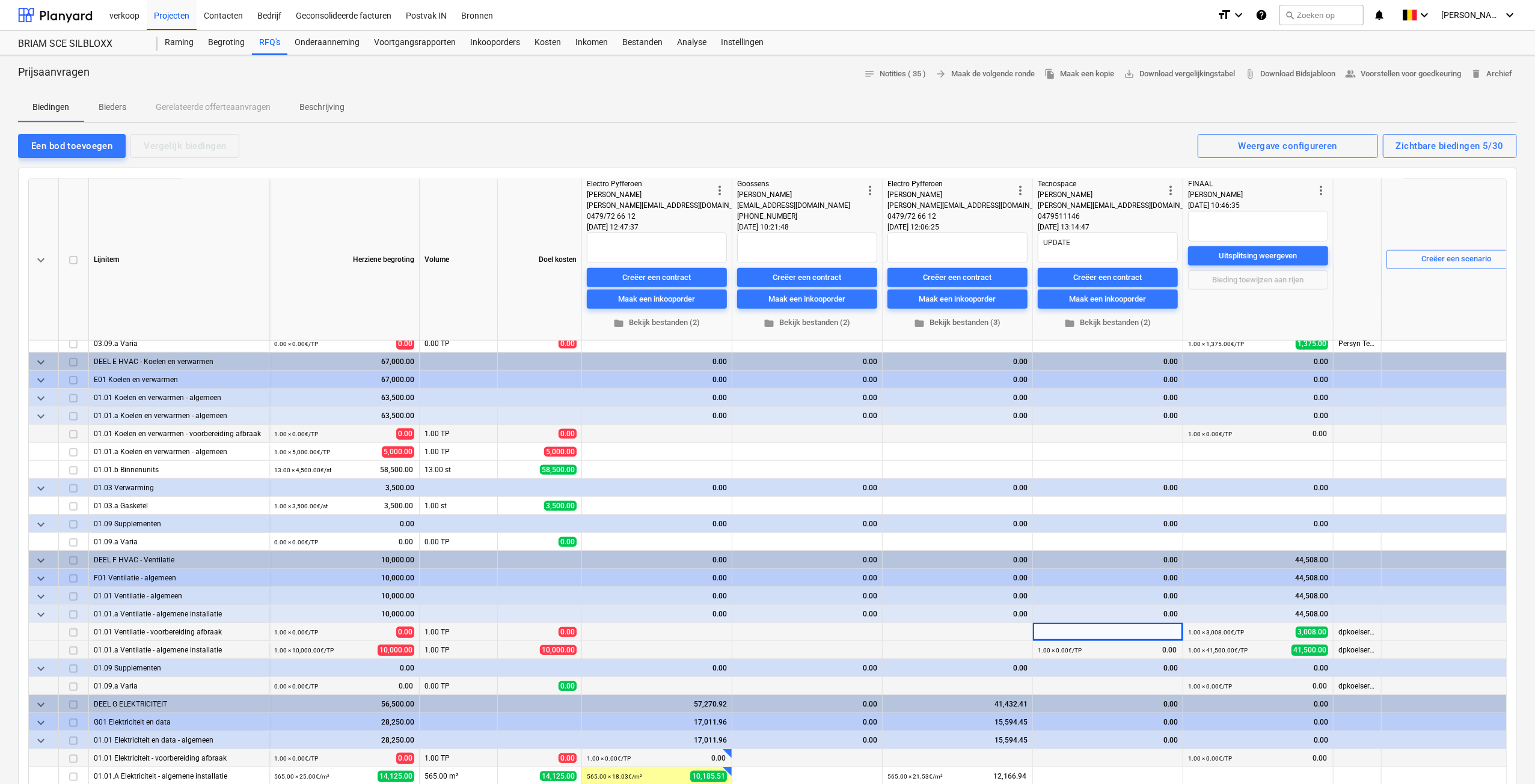
click at [716, 192] on span "more_vert" at bounding box center [719, 190] width 14 height 14
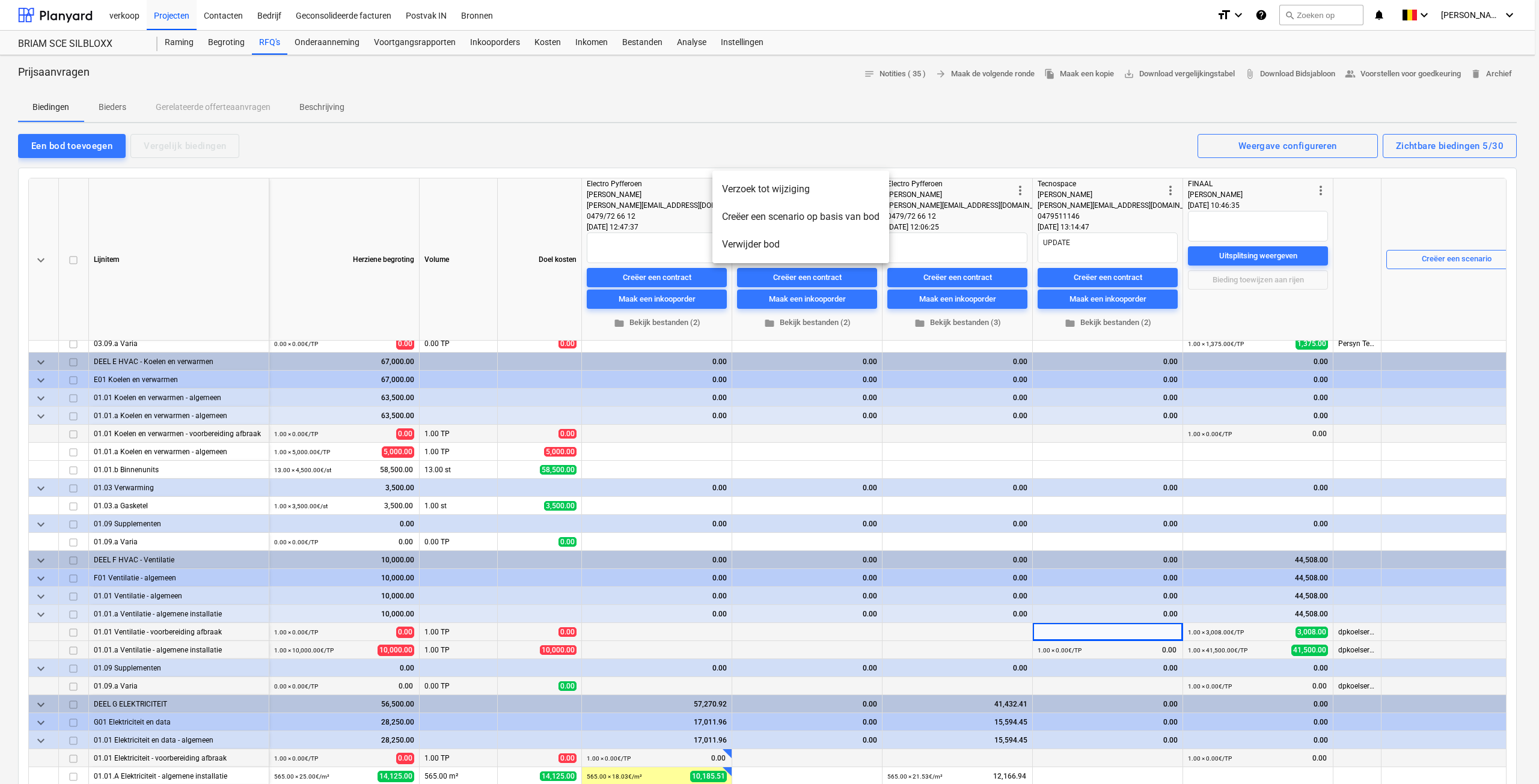
click at [748, 246] on li "Verwijder bod" at bounding box center [801, 245] width 177 height 28
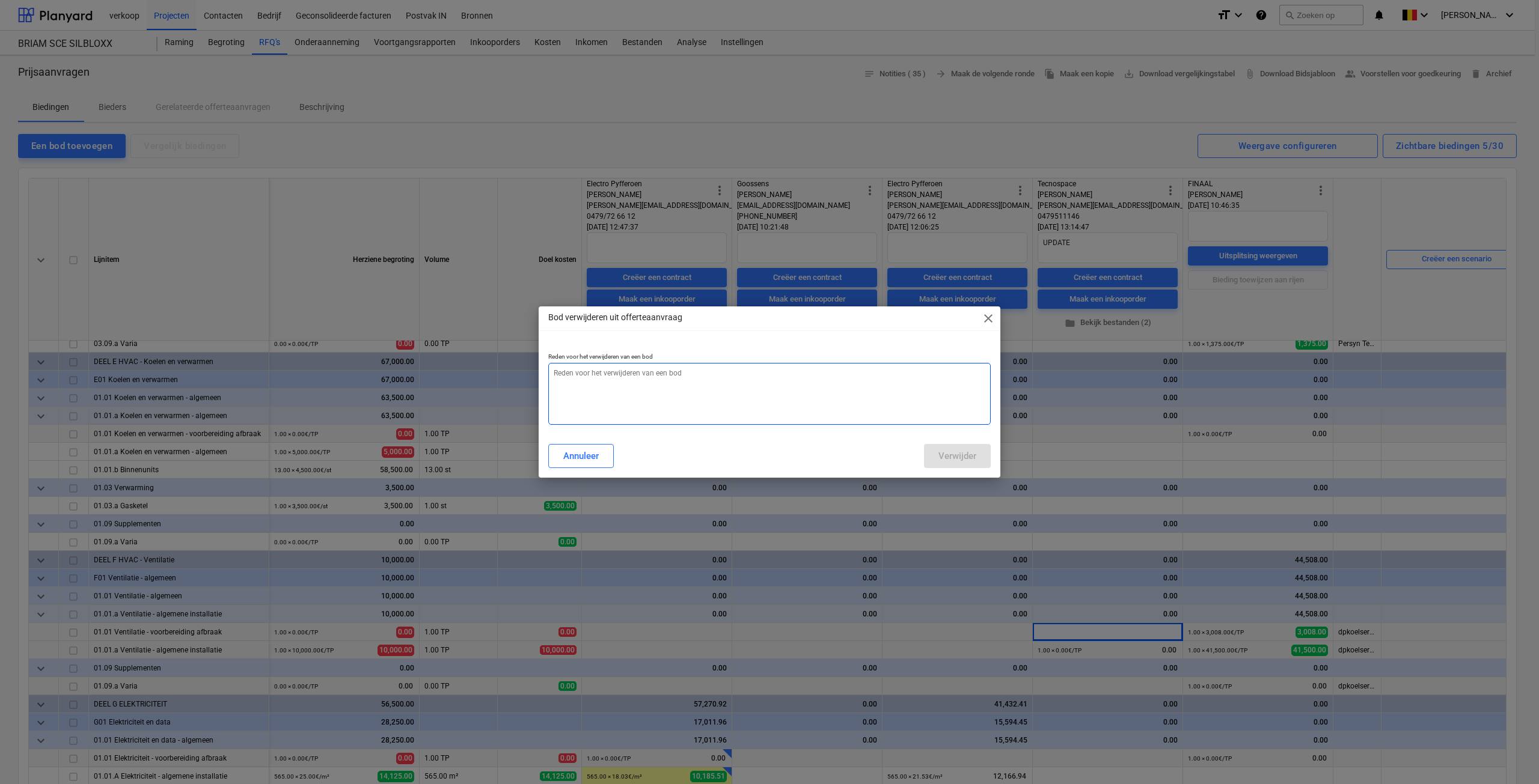
click at [679, 379] on textarea at bounding box center [770, 394] width 443 height 62
type textarea "x"
type textarea "U"
type textarea "x"
type textarea "Up"
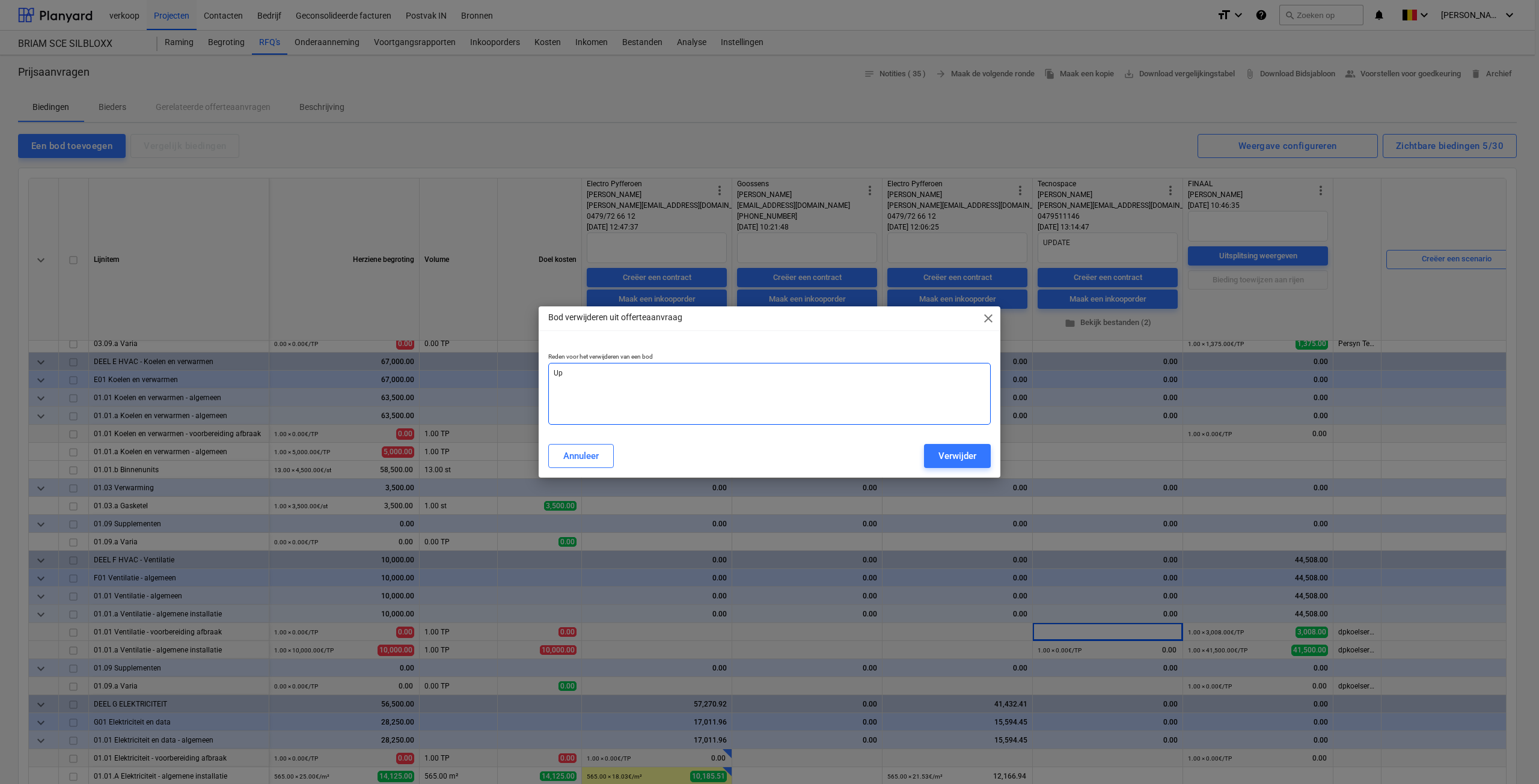
type textarea "x"
type textarea "Upd"
type textarea "x"
type textarea "Upda"
type textarea "x"
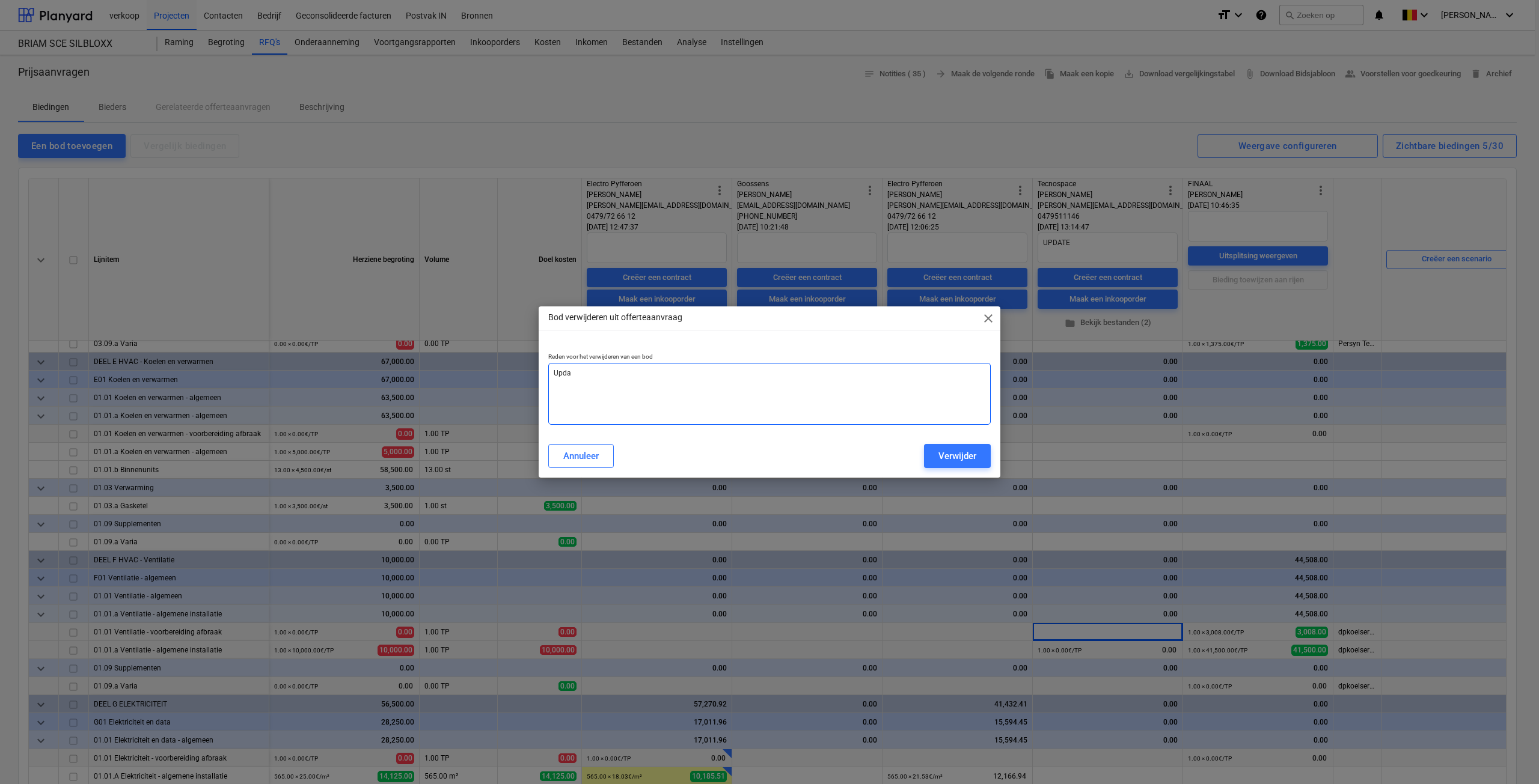
type textarea "Updat"
type textarea "x"
type textarea "Update"
type textarea "x"
type textarea "Update"
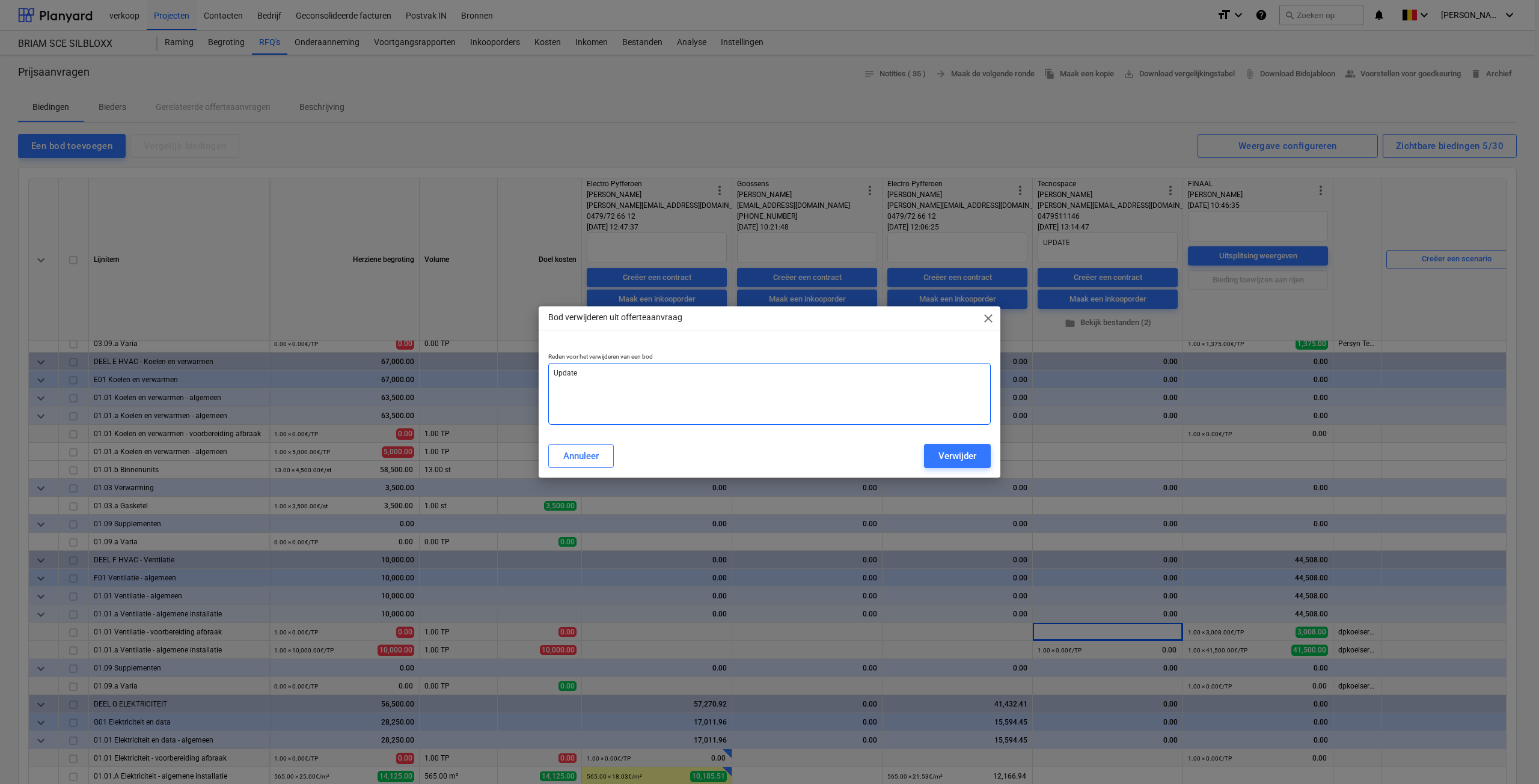
type textarea "x"
type textarea "Update v"
type textarea "x"
type textarea "Update vi"
type textarea "x"
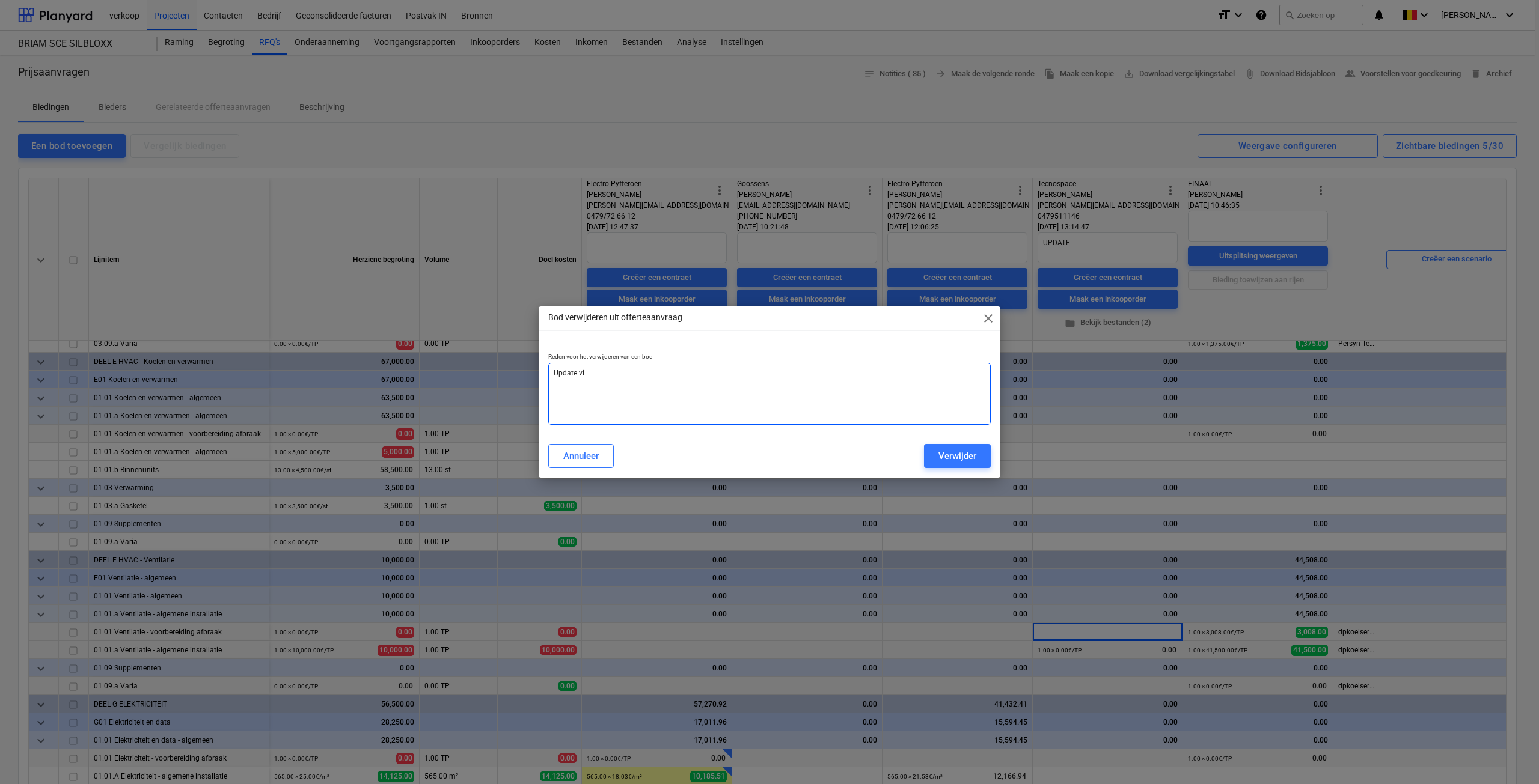
type textarea "Update via"
type textarea "x"
type textarea "Update via"
type textarea "x"
type textarea "Update via a"
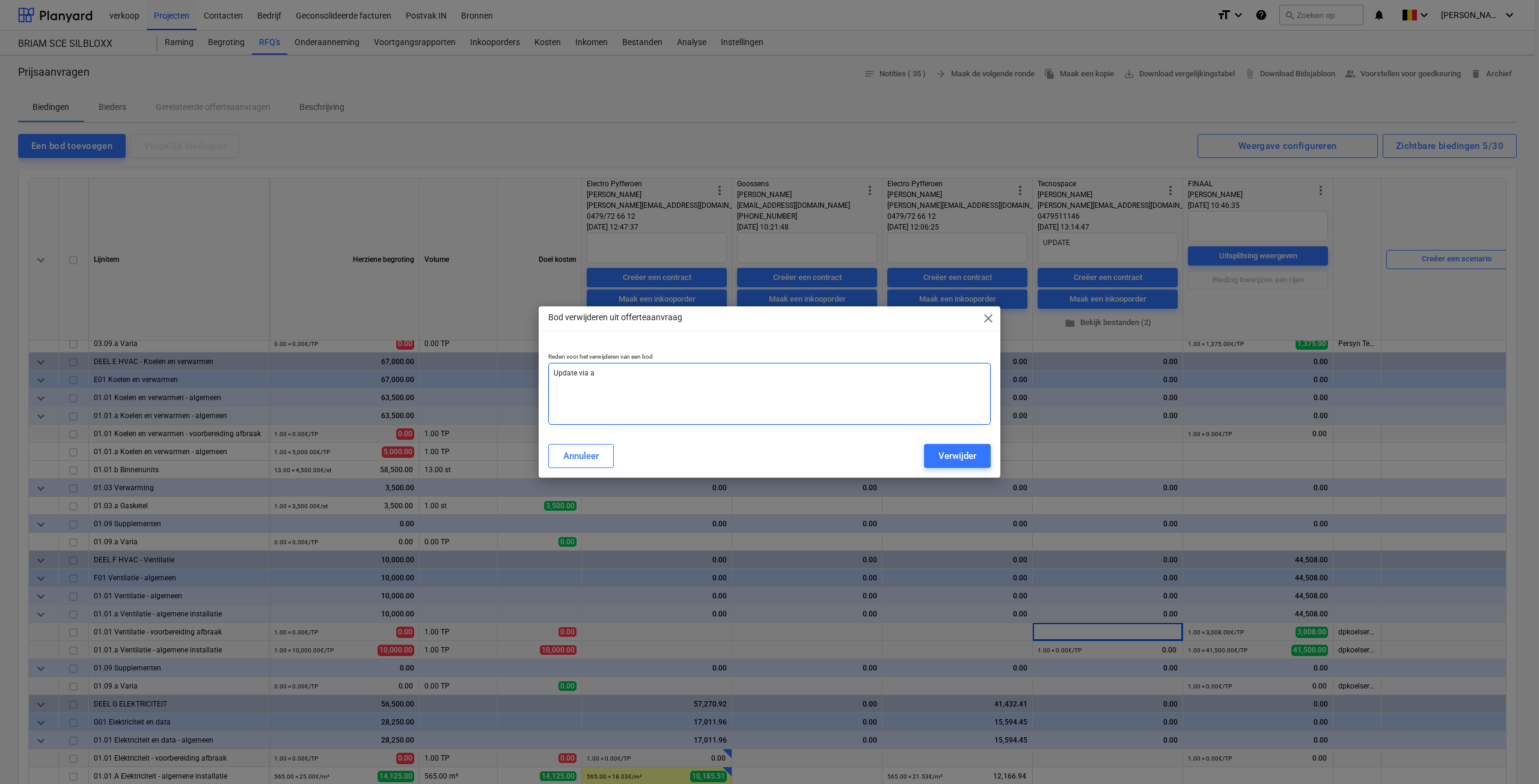
type textarea "x"
type textarea "Update via an"
type textarea "x"
type textarea "Update via and"
type textarea "x"
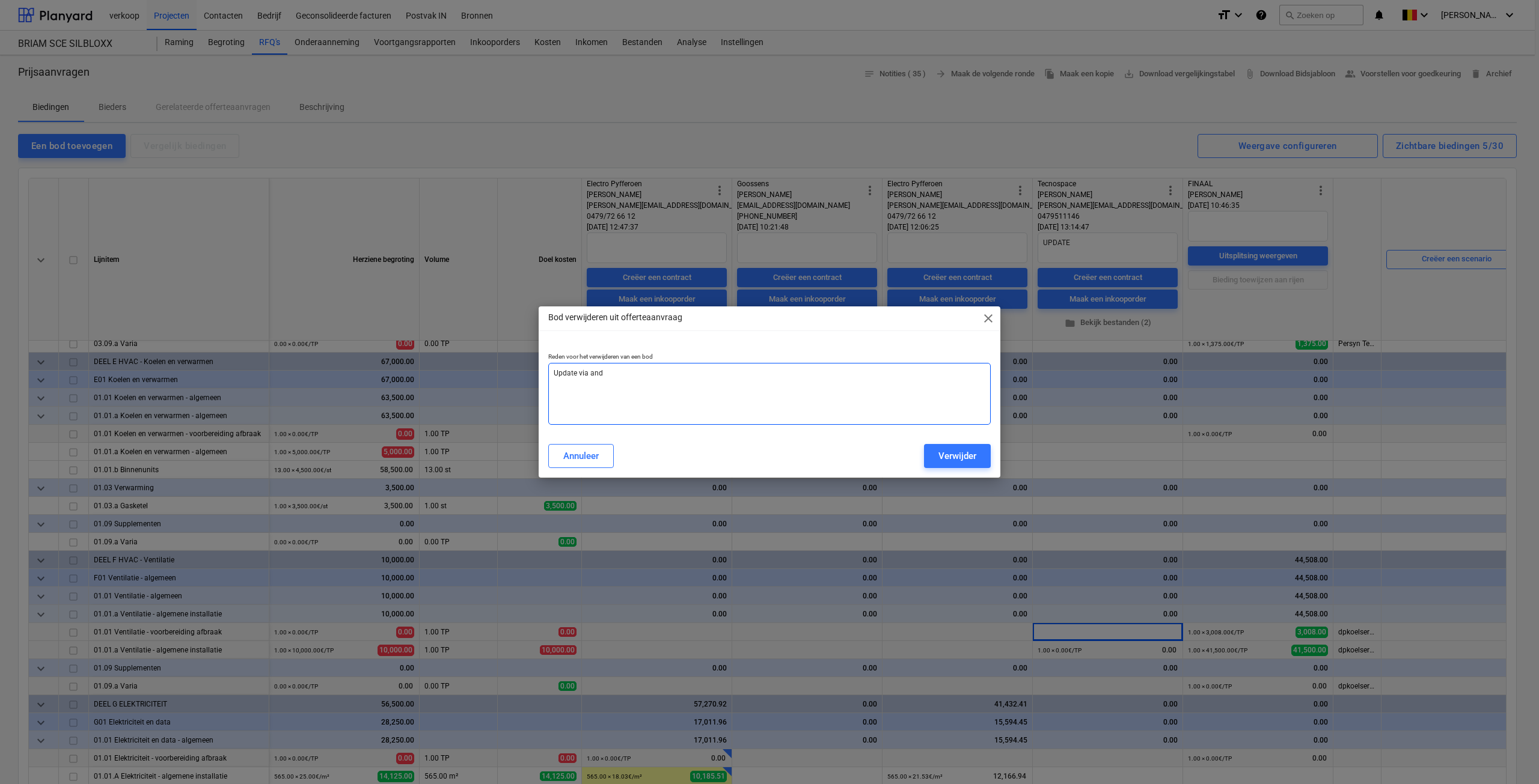
type textarea "Update via ande"
type textarea "x"
type textarea "Update via ander"
type textarea "x"
type textarea "Update via ander"
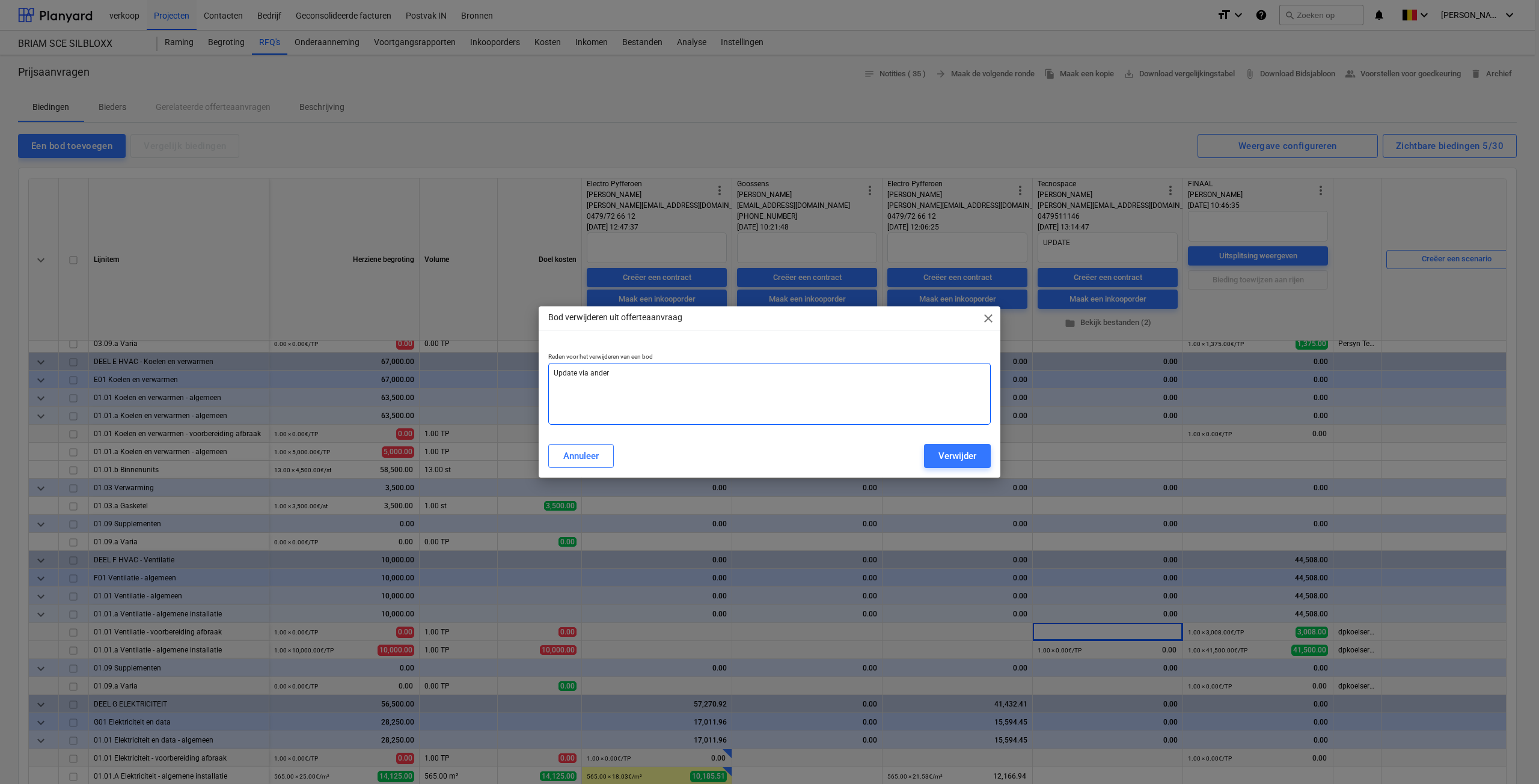
type textarea "x"
type textarea "Update via ander b"
type textarea "x"
type textarea "Update via ander bo"
type textarea "x"
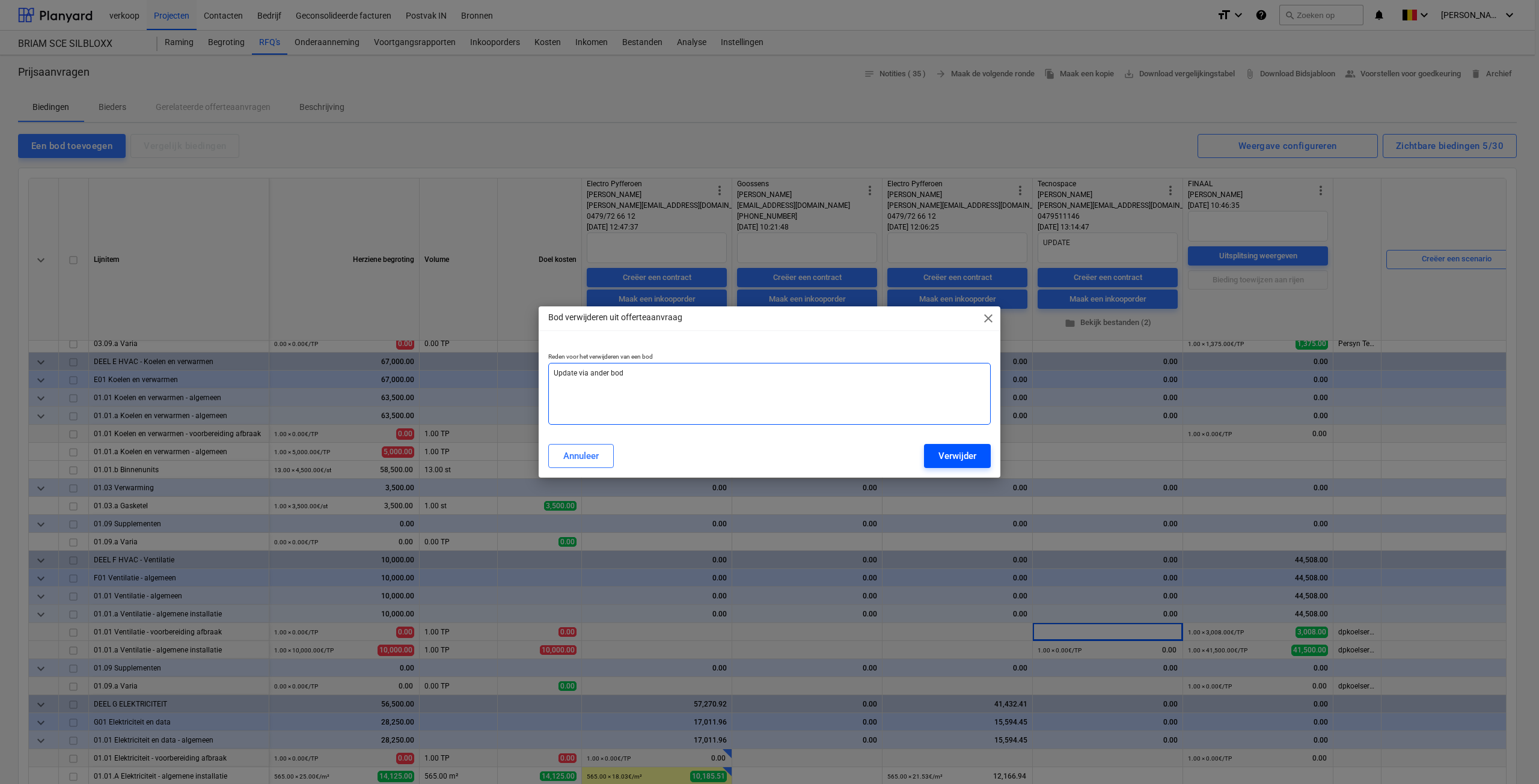
type textarea "Update via ander bod"
click at [974, 457] on div "Verwijder" at bounding box center [957, 456] width 38 height 16
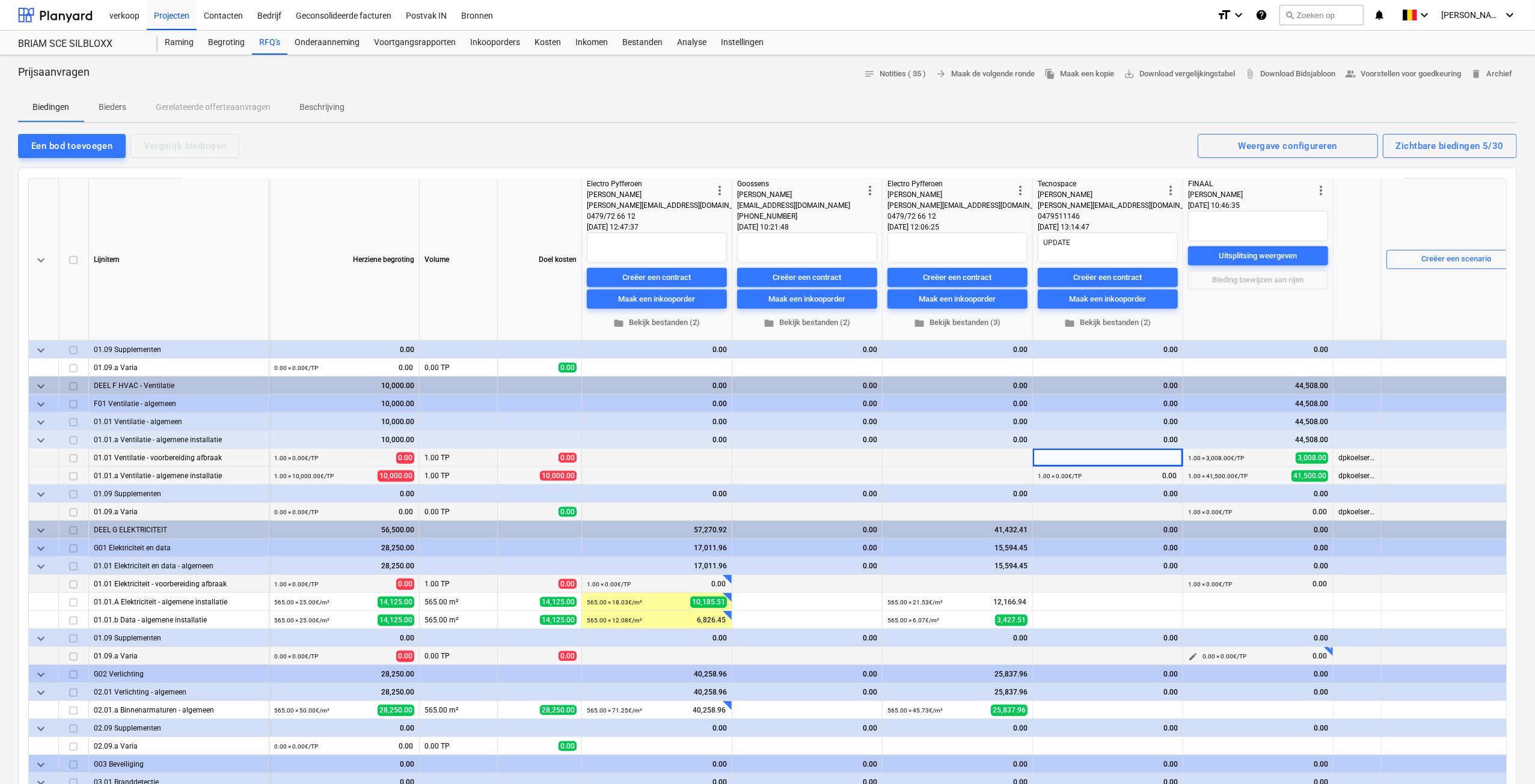
scroll to position [1022, 0]
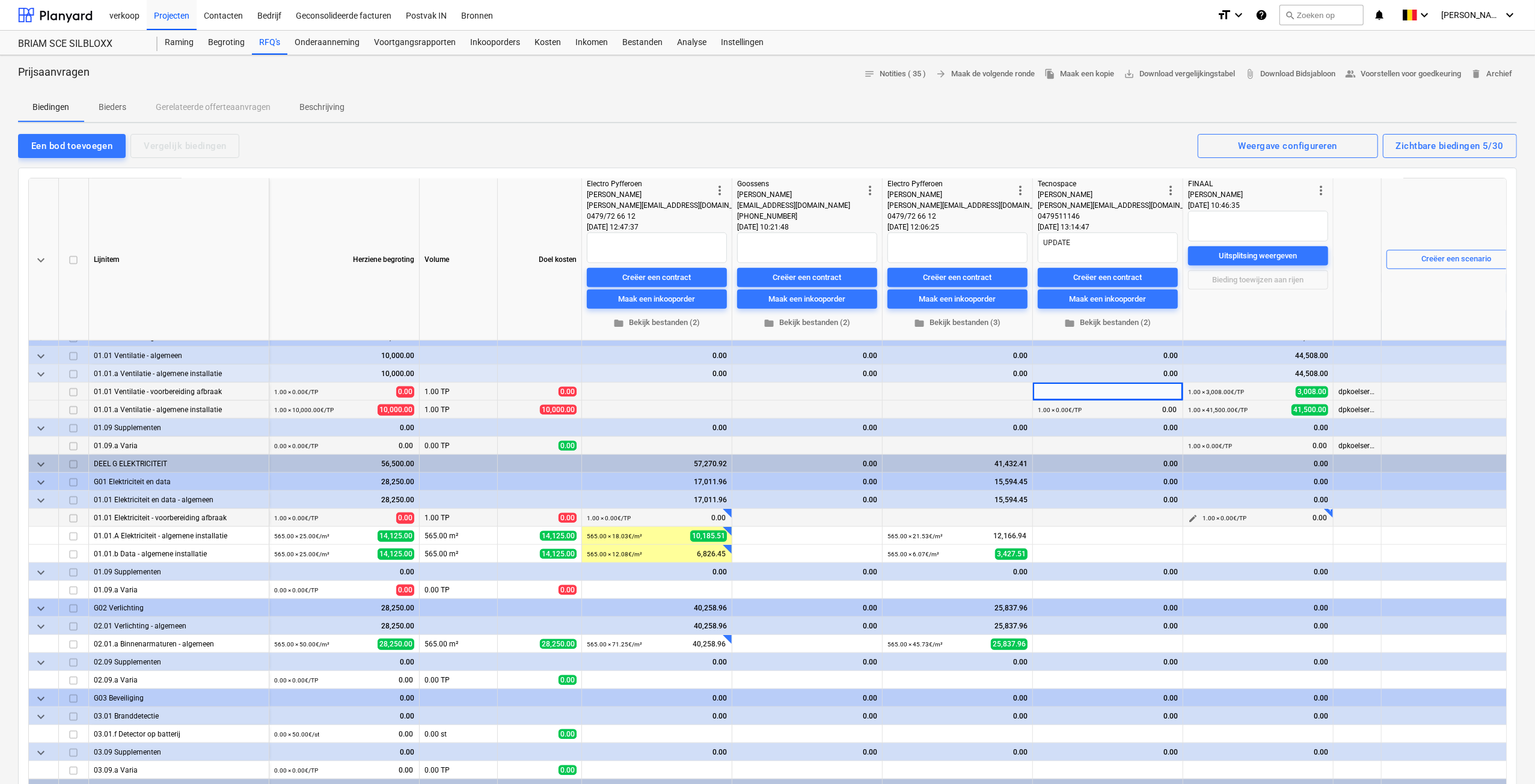
click at [1190, 516] on span "edit" at bounding box center [1192, 518] width 9 height 9
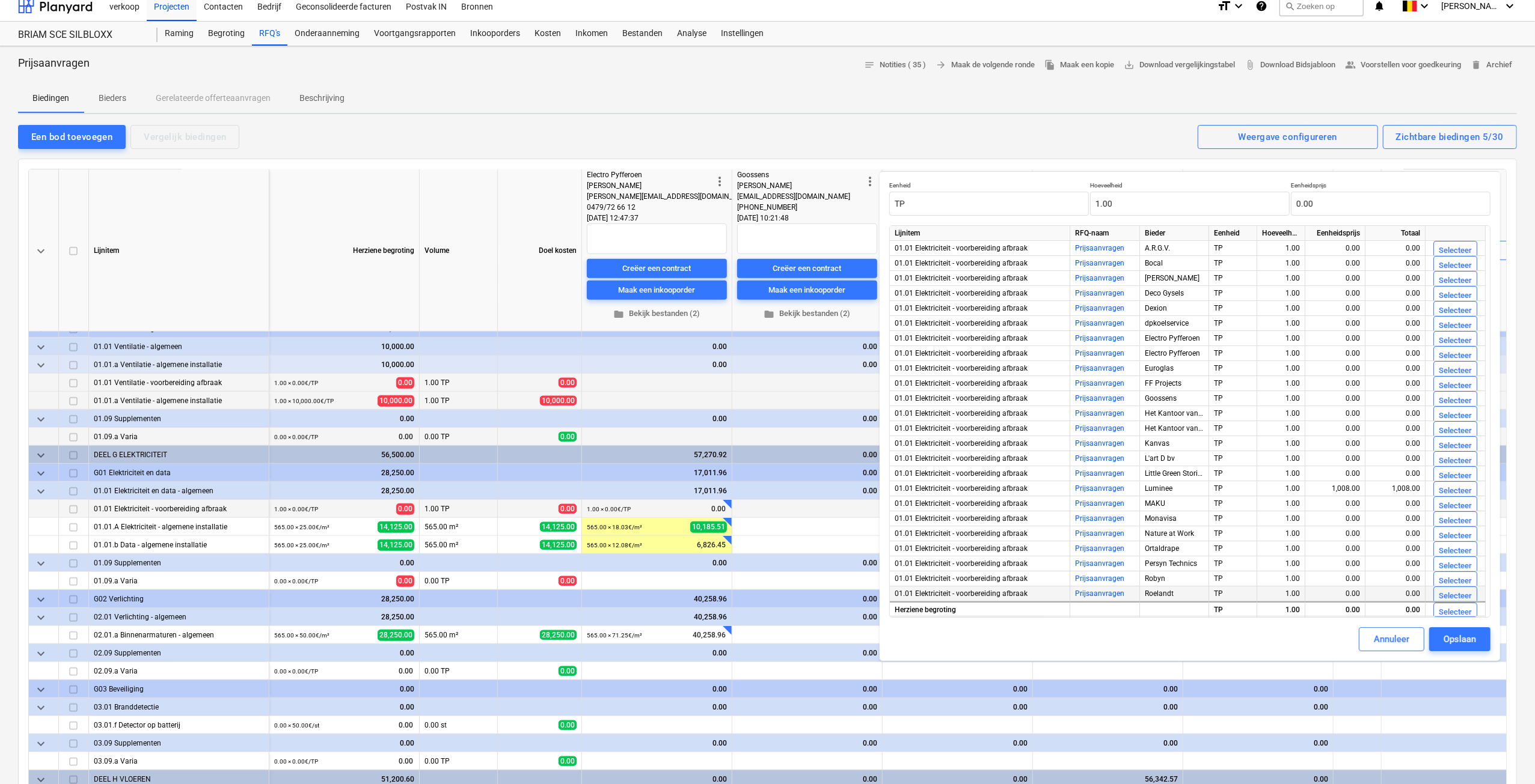
scroll to position [180, 0]
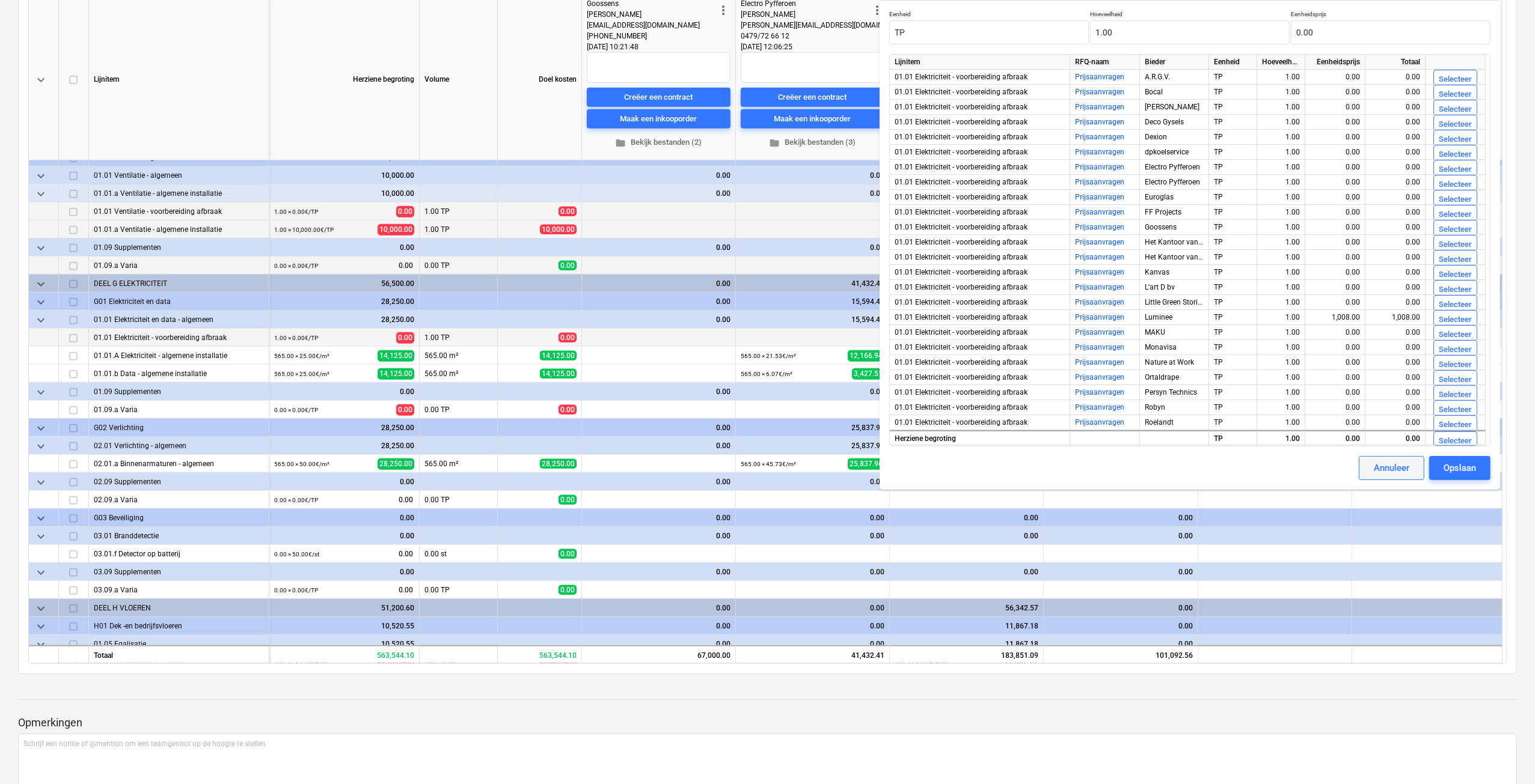
click at [1388, 465] on div "Annuleer" at bounding box center [1391, 468] width 35 height 16
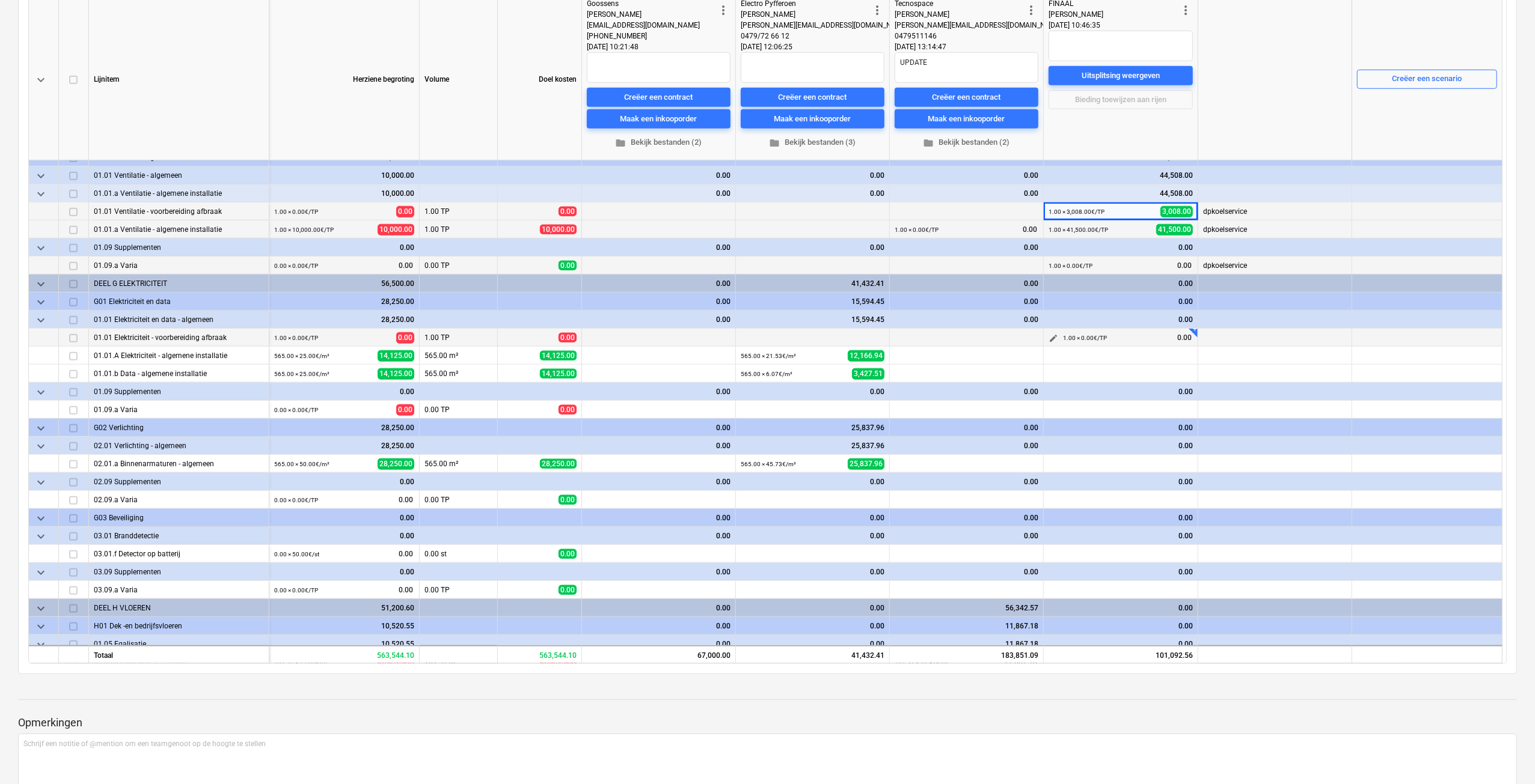
click at [1054, 338] on span "edit" at bounding box center [1053, 338] width 9 height 9
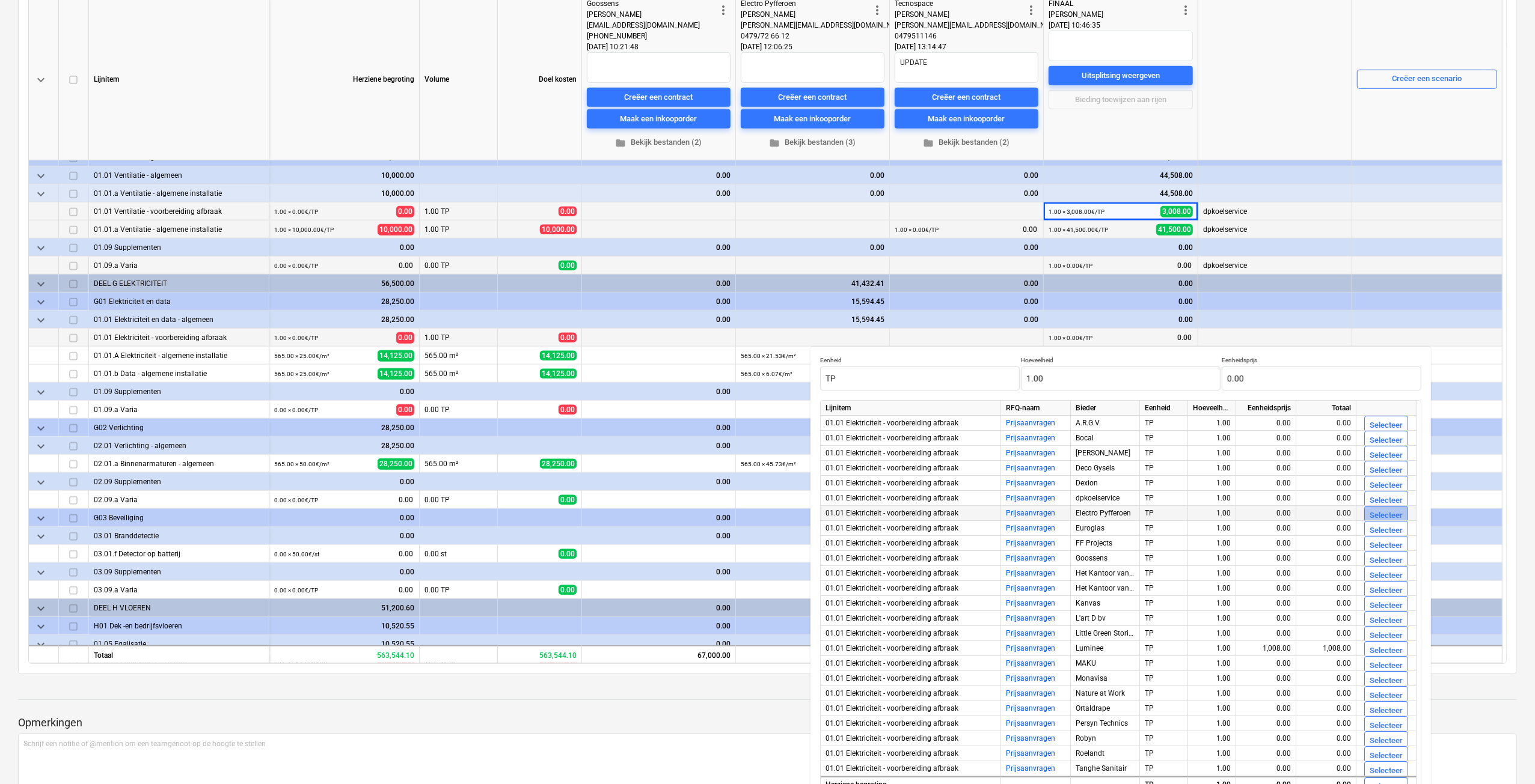
click at [1378, 514] on div "Selecteer" at bounding box center [1385, 516] width 33 height 14
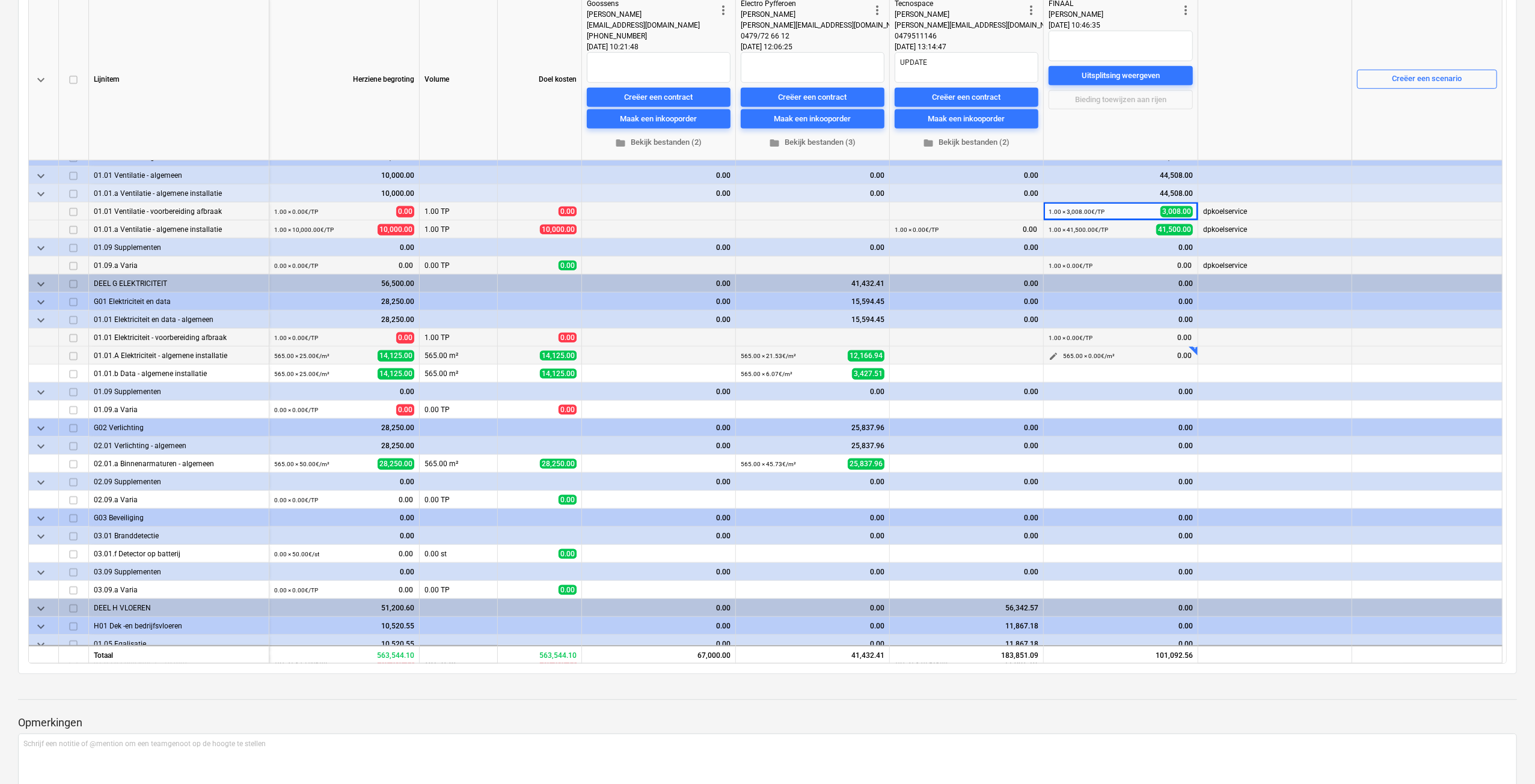
type textarea "x"
click at [1049, 359] on span "edit" at bounding box center [1053, 356] width 9 height 9
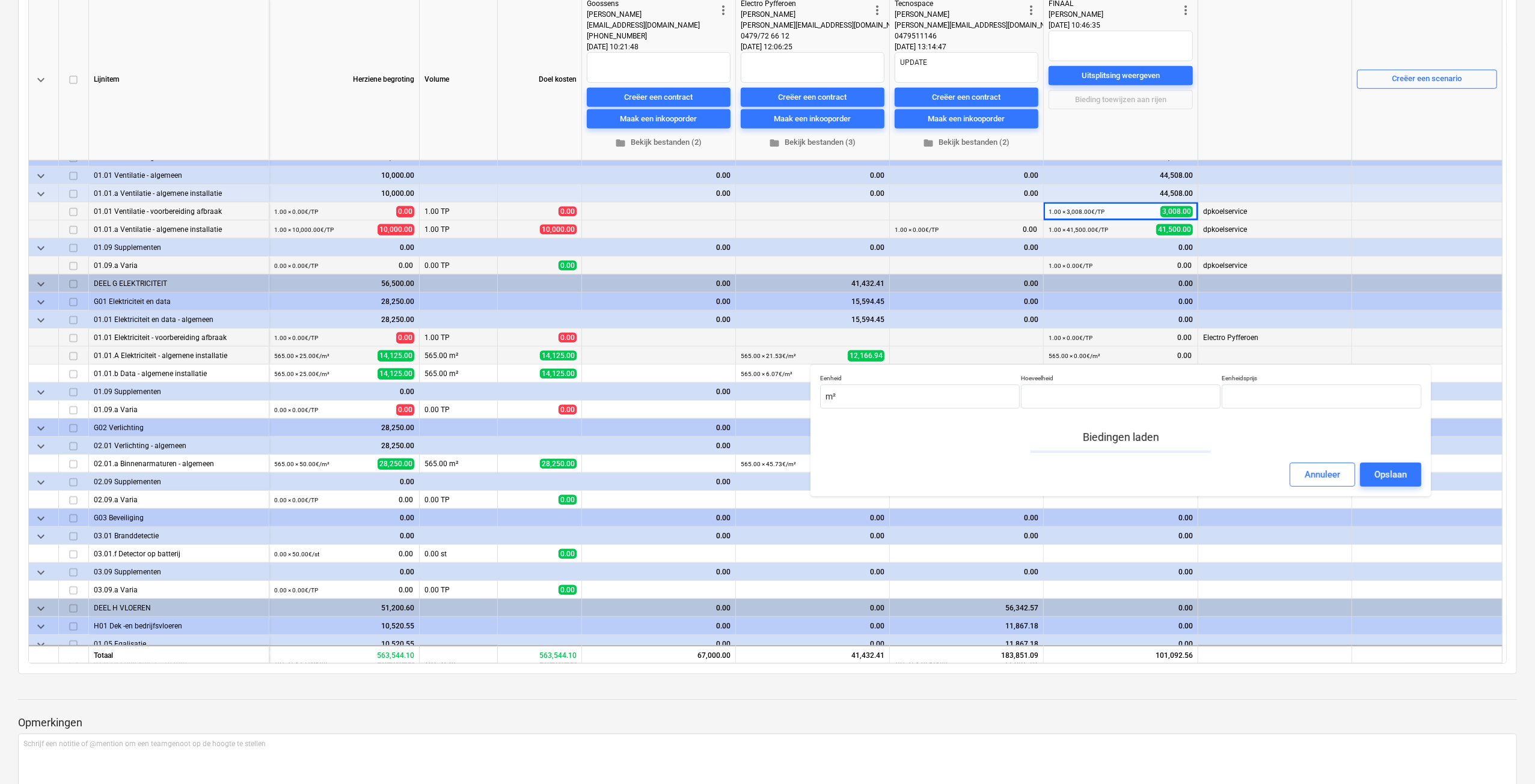
type input "565.00"
type input "0.00"
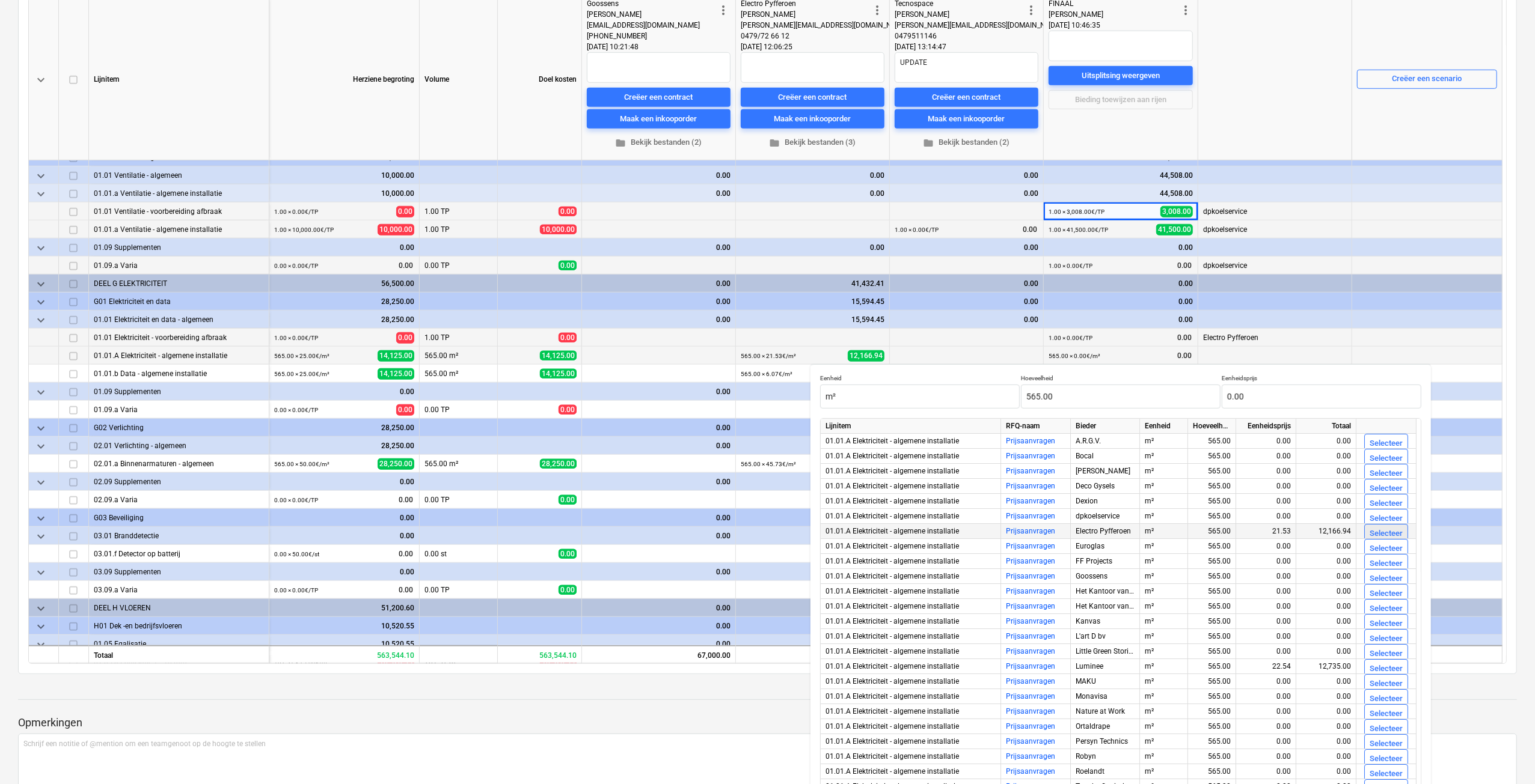
click at [1372, 530] on div "Selecteer" at bounding box center [1385, 534] width 33 height 14
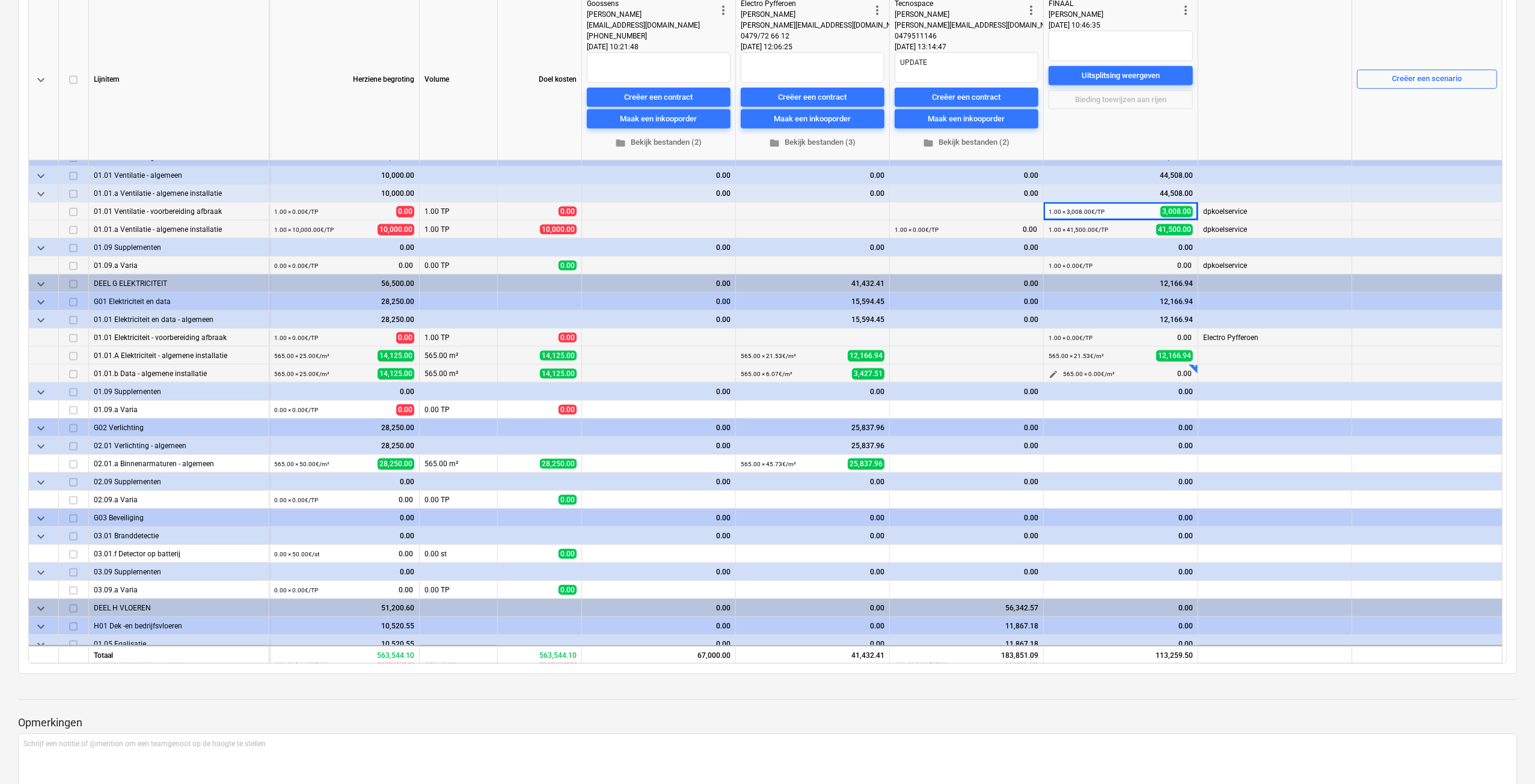
click at [1050, 376] on span "edit" at bounding box center [1053, 374] width 9 height 9
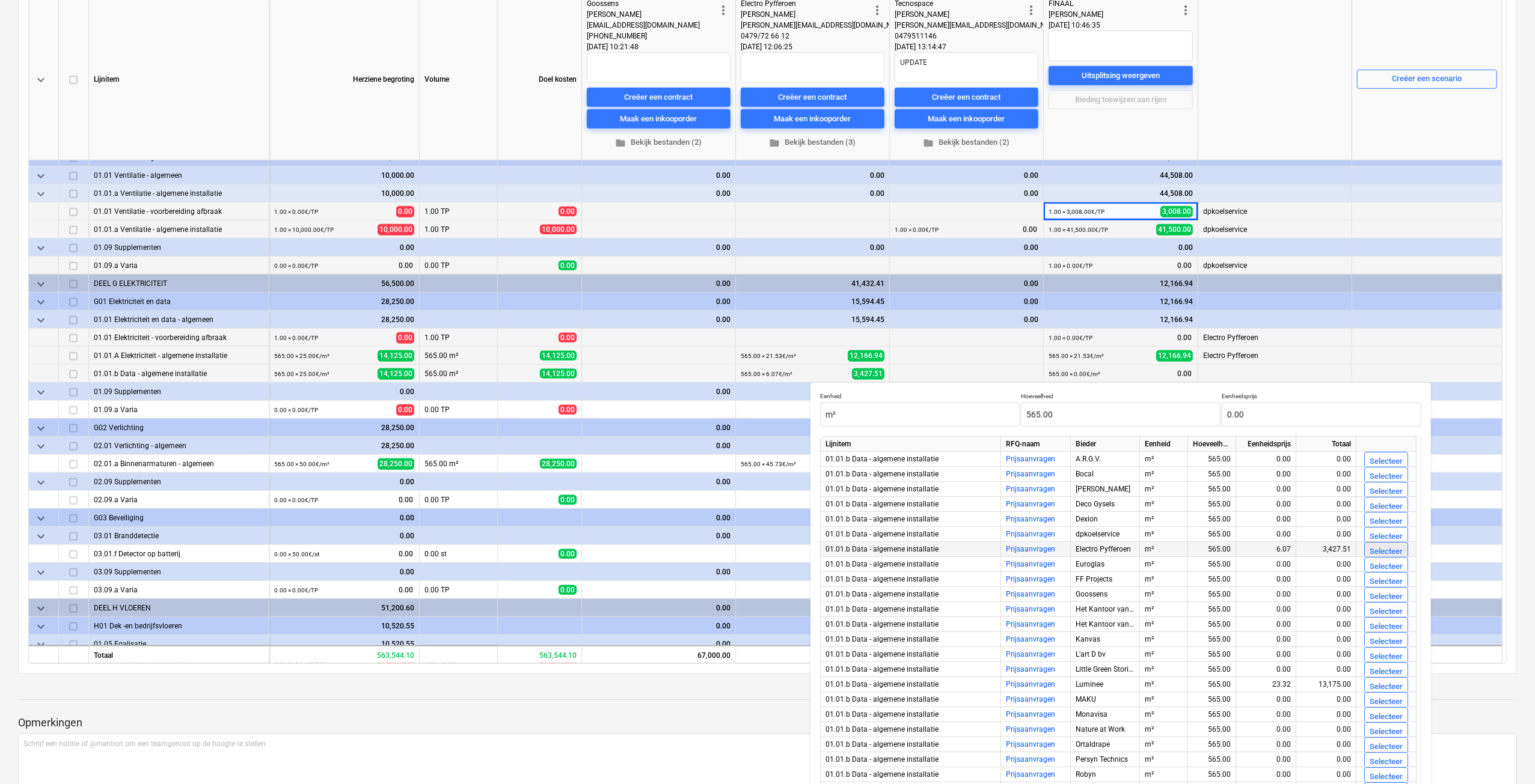
click at [1385, 544] on button "Selecteer" at bounding box center [1386, 551] width 44 height 19
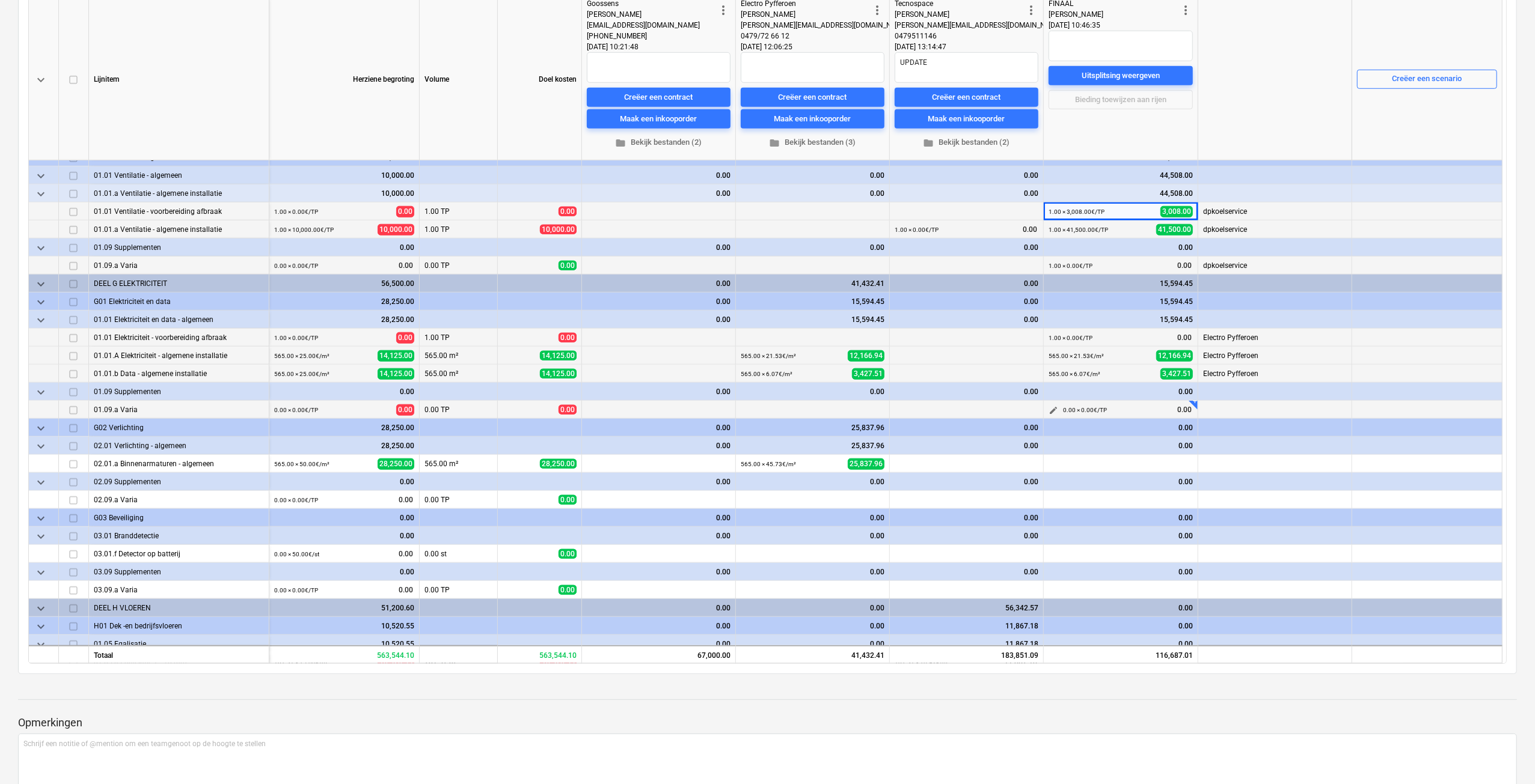
click at [1047, 410] on button "edit" at bounding box center [1053, 410] width 14 height 14
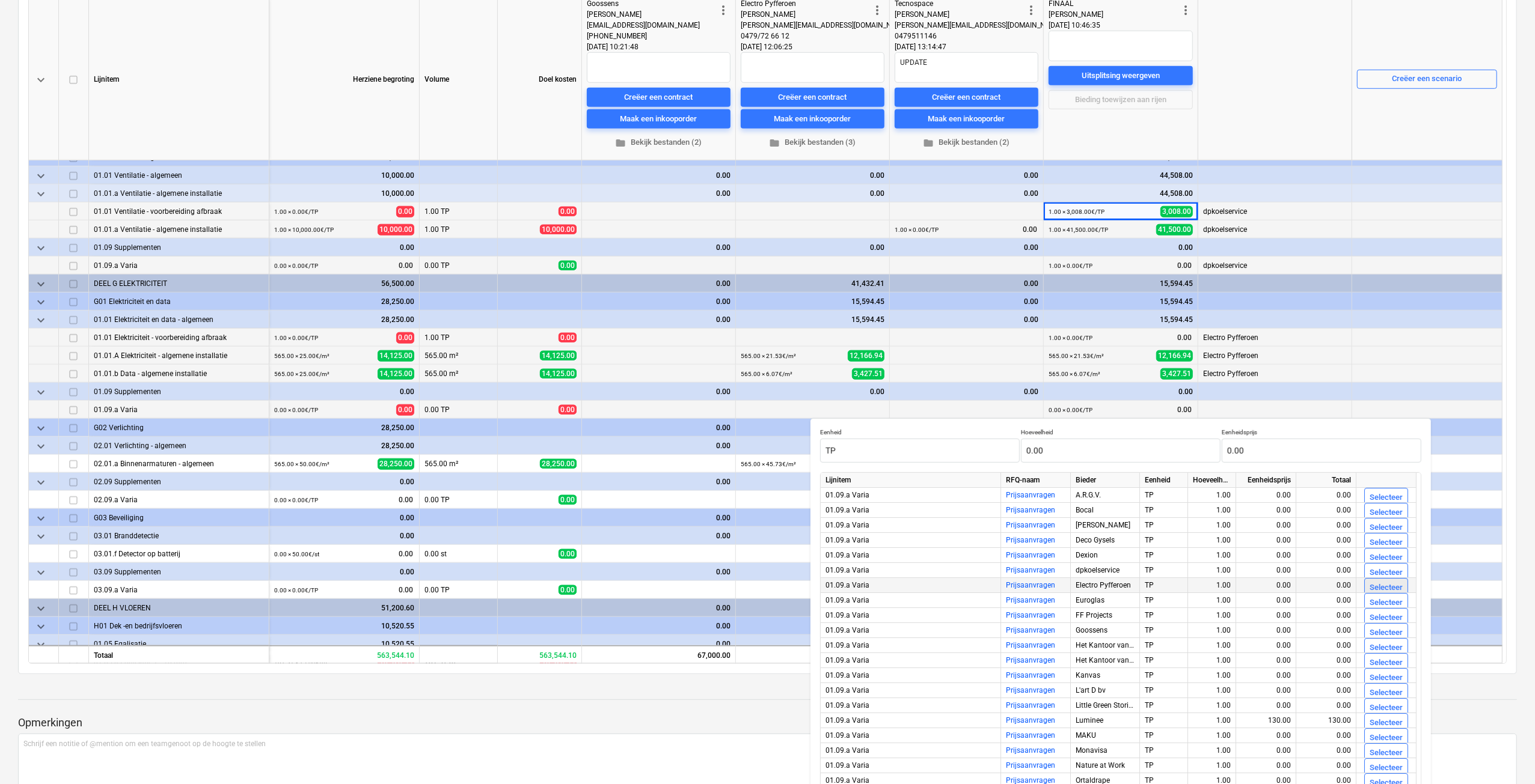
click at [1370, 588] on div "Selecteer" at bounding box center [1385, 588] width 33 height 14
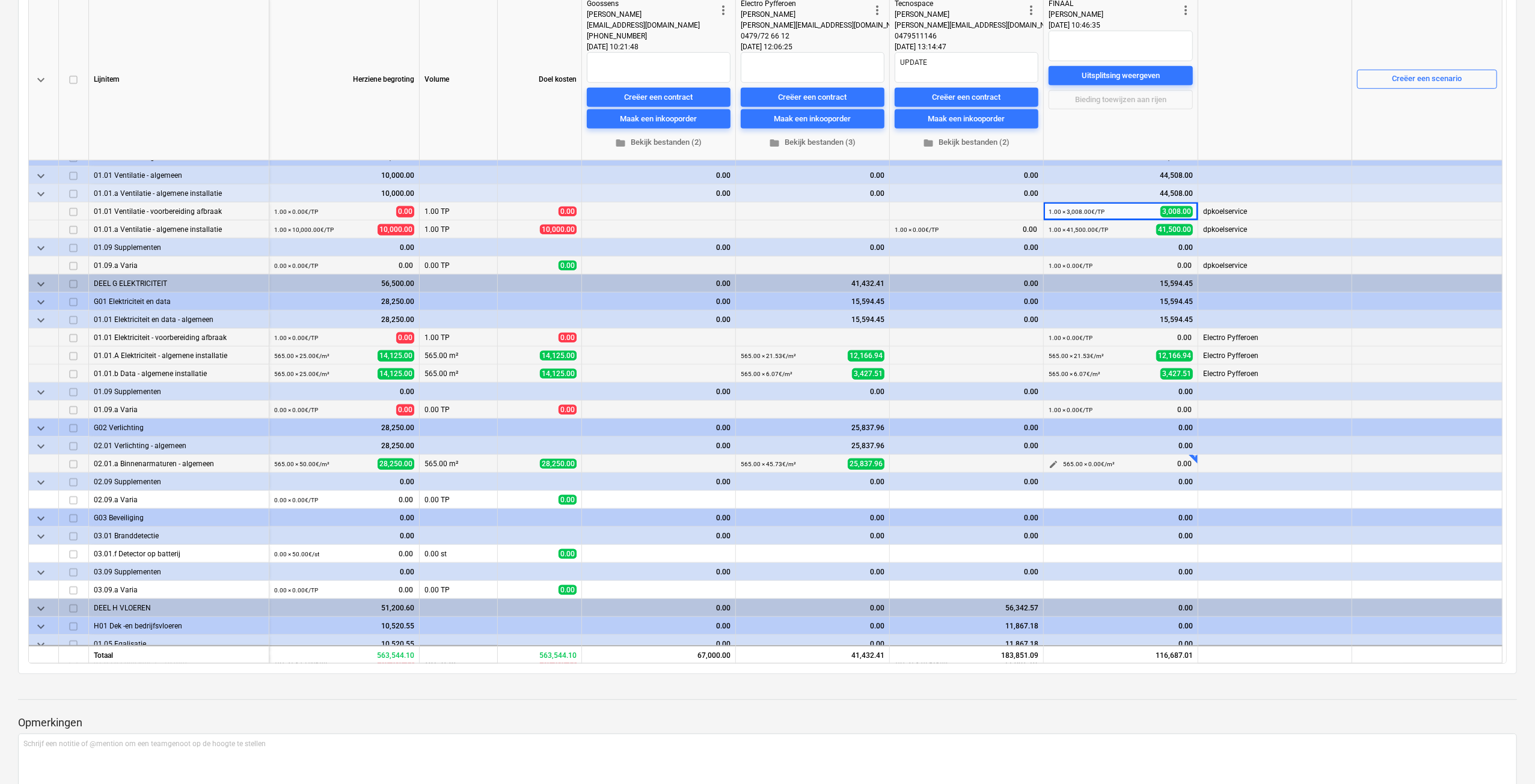
click at [1054, 461] on span "edit" at bounding box center [1053, 464] width 9 height 9
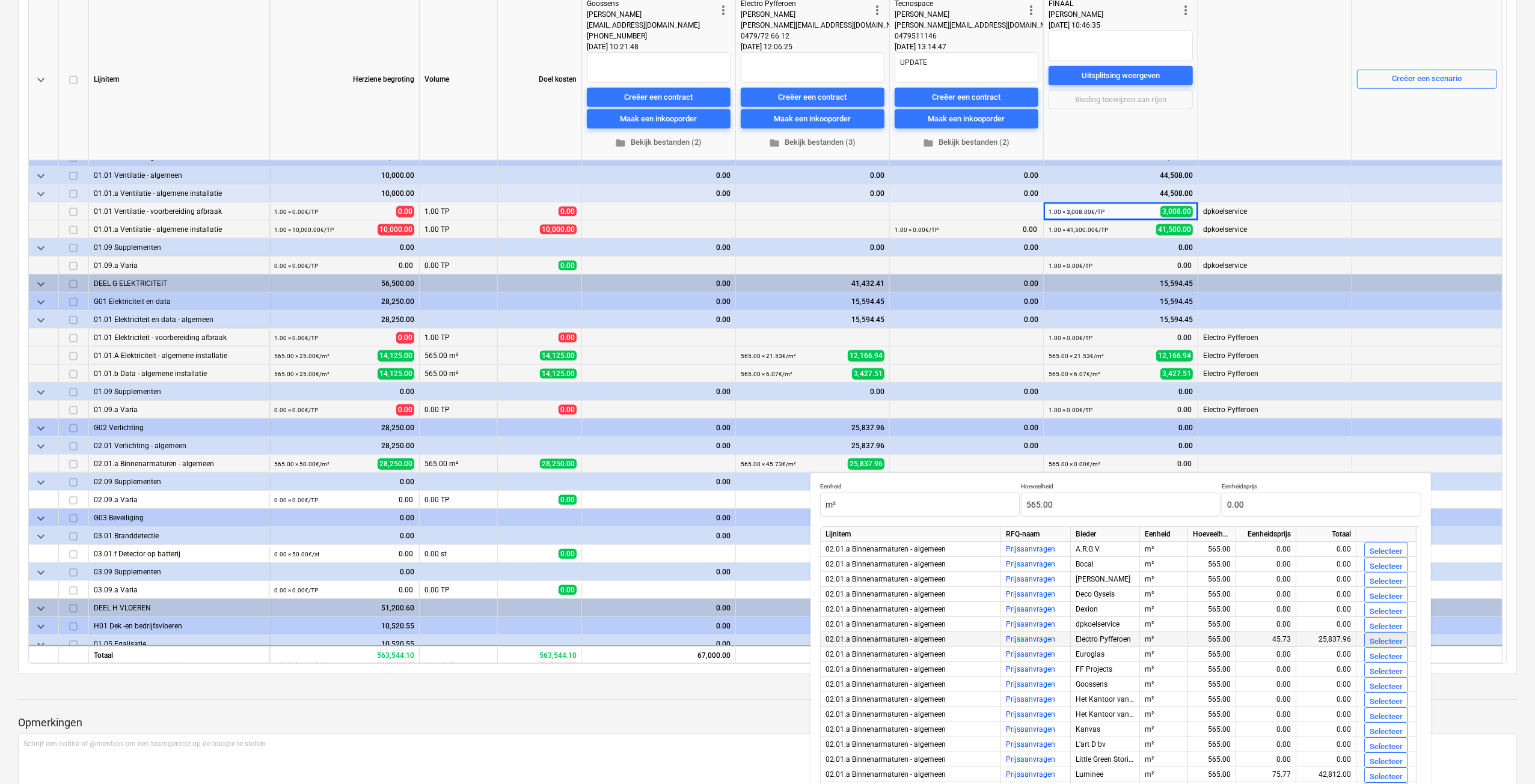
click at [1368, 642] on button "Selecteer" at bounding box center [1386, 641] width 44 height 19
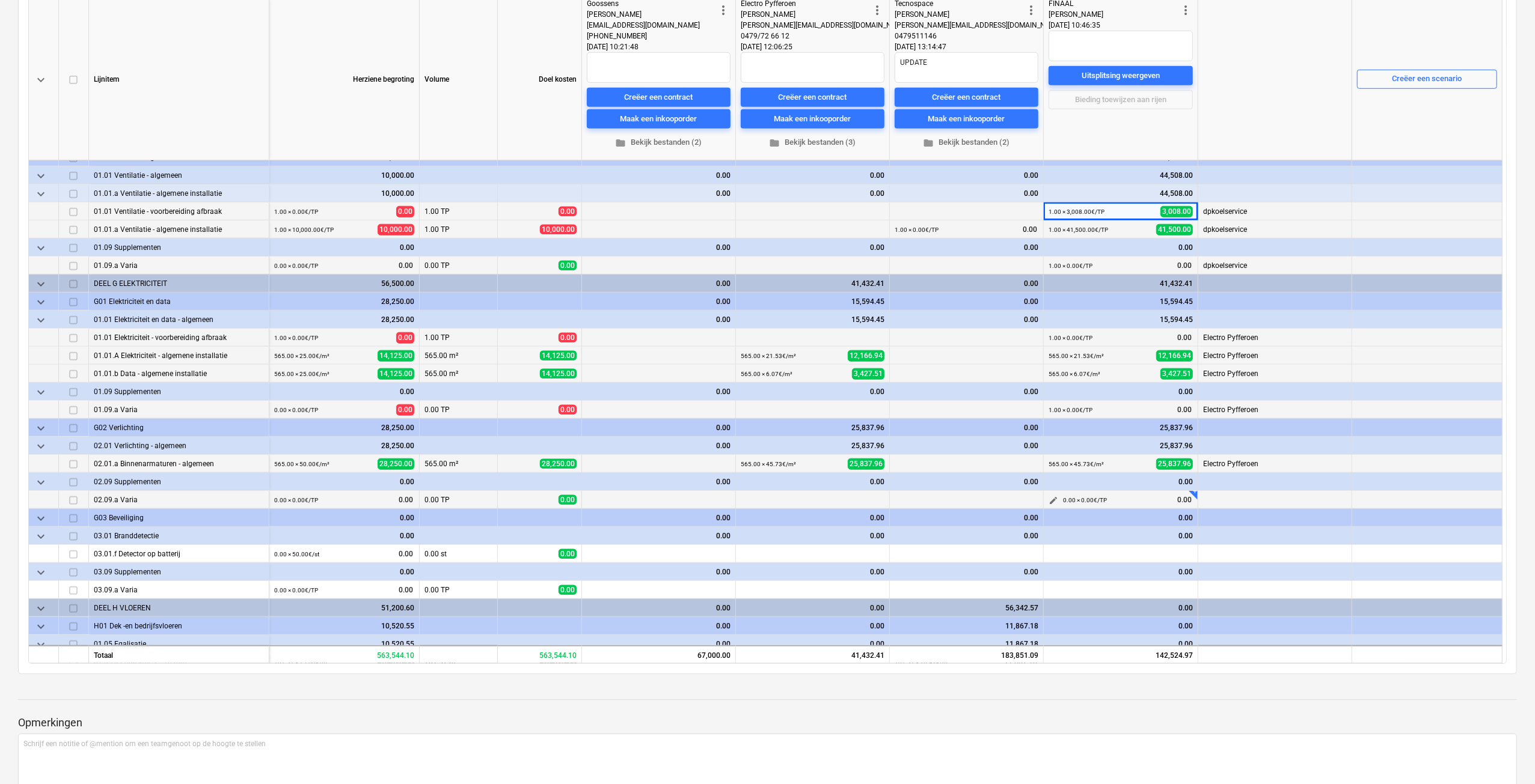
click at [1051, 499] on span "edit" at bounding box center [1053, 500] width 9 height 9
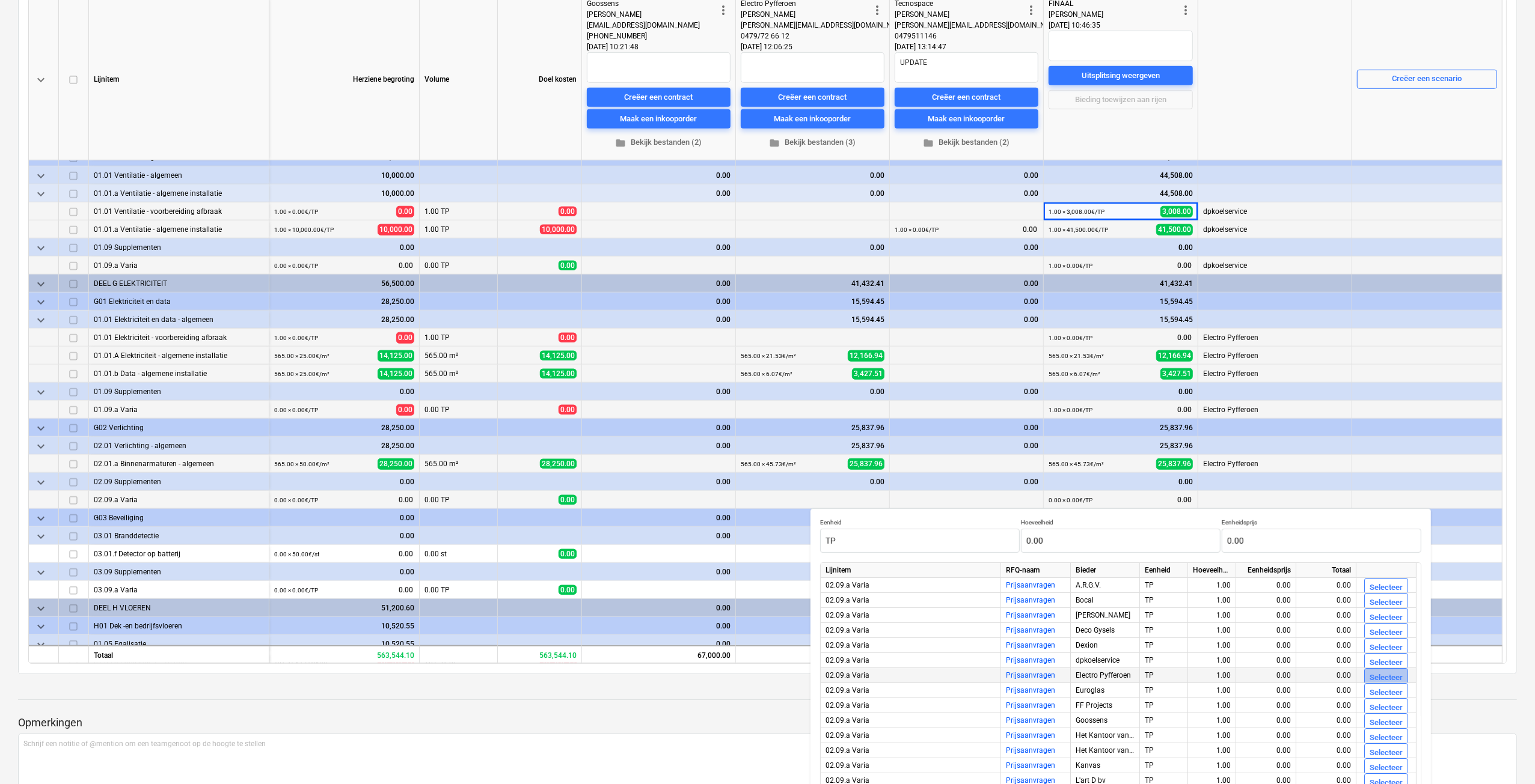
click at [1373, 678] on div "Selecteer" at bounding box center [1385, 678] width 33 height 14
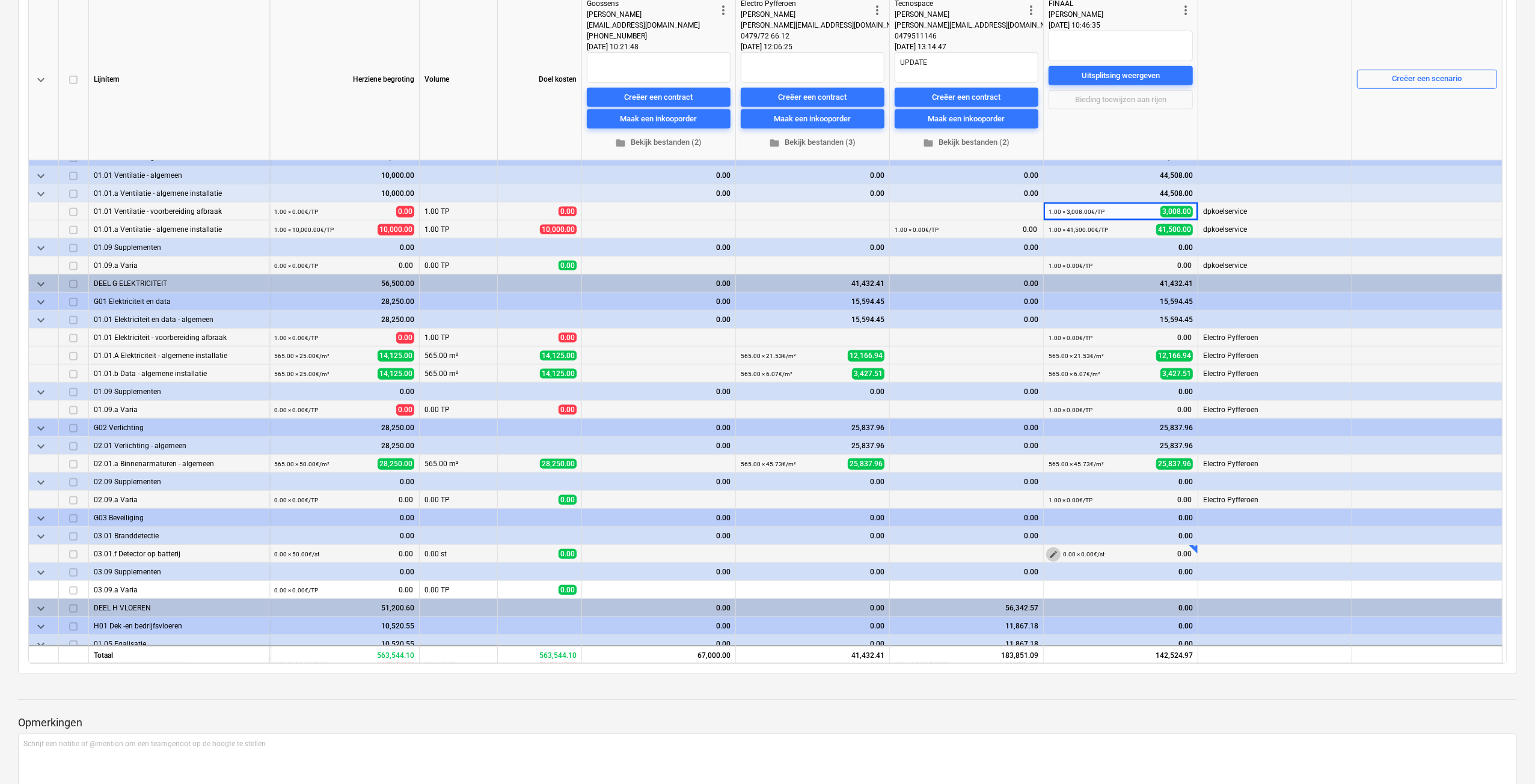
click at [1056, 556] on span "edit" at bounding box center [1053, 554] width 9 height 9
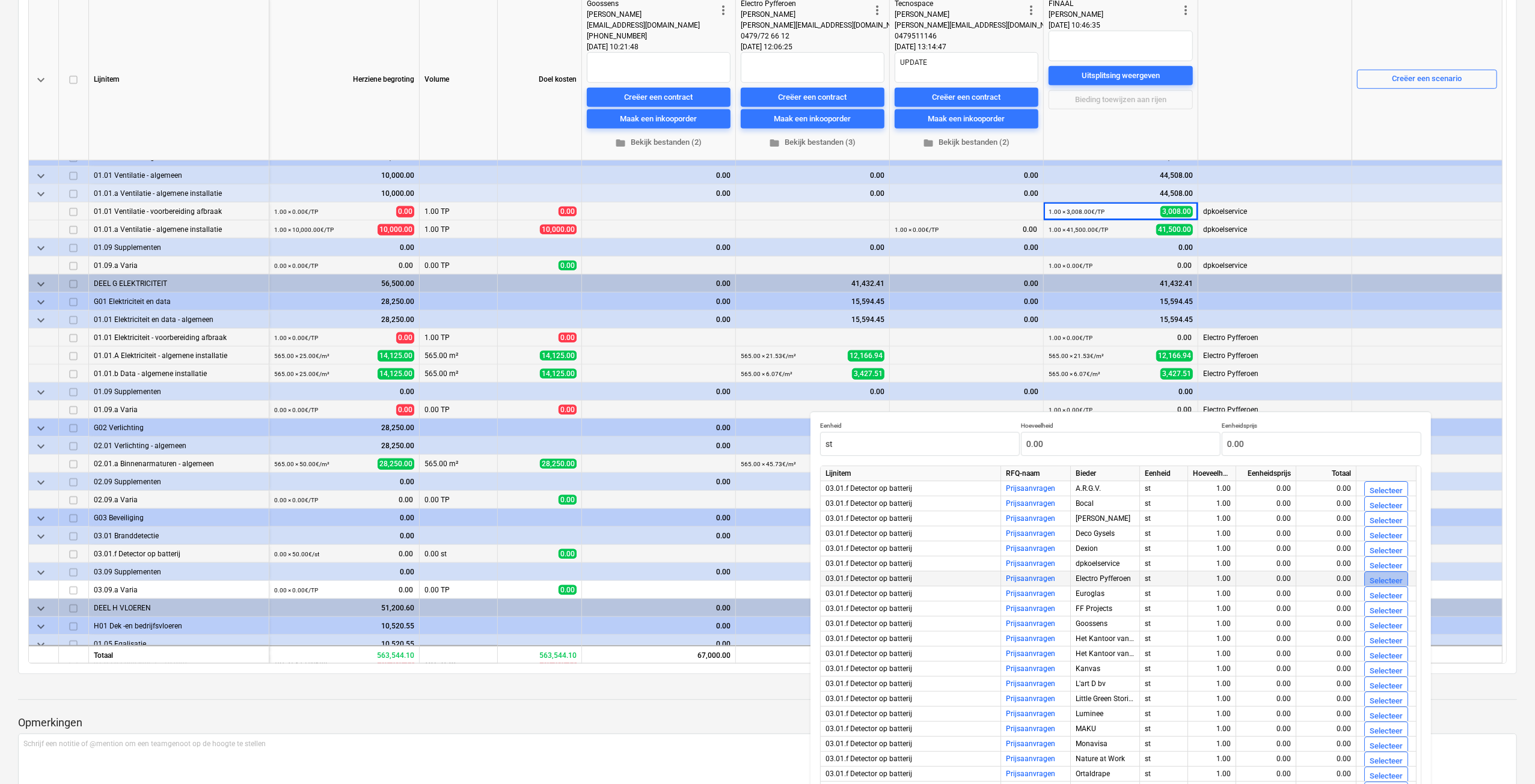
click at [1383, 575] on div "Selecteer" at bounding box center [1385, 582] width 33 height 14
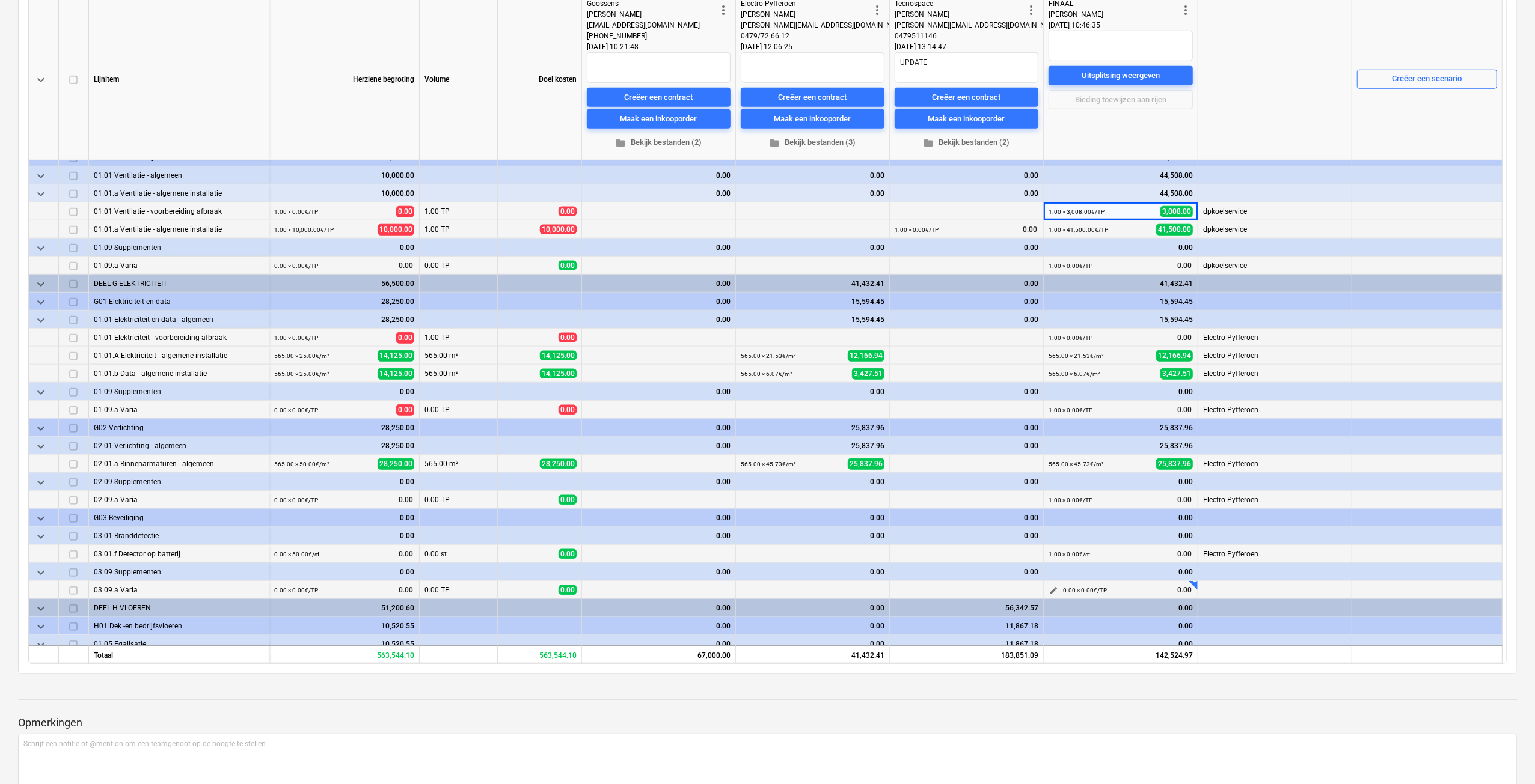
click at [1052, 592] on span "edit" at bounding box center [1053, 590] width 9 height 9
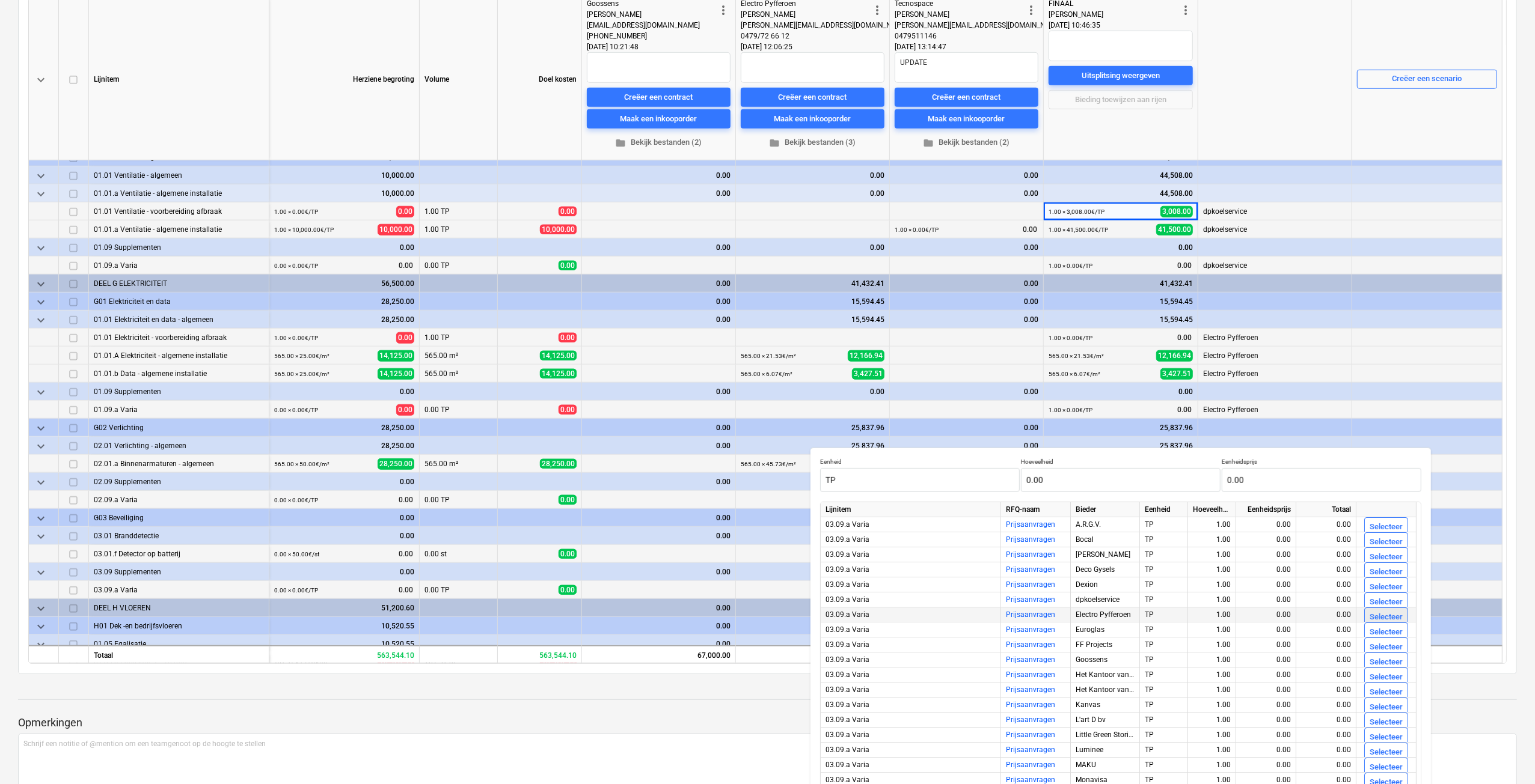
click at [1390, 619] on div "Selecteer" at bounding box center [1385, 618] width 33 height 14
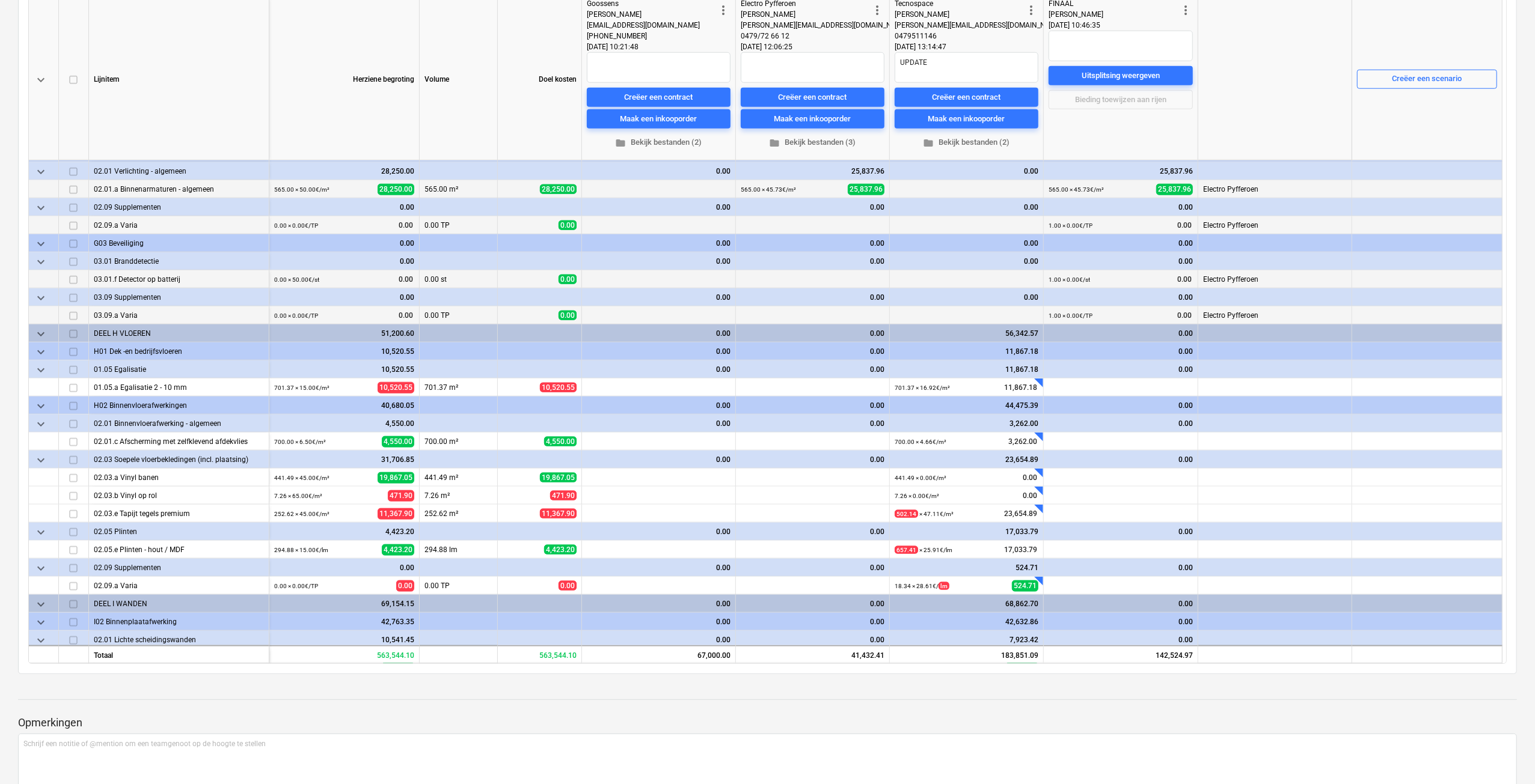
scroll to position [1322, 0]
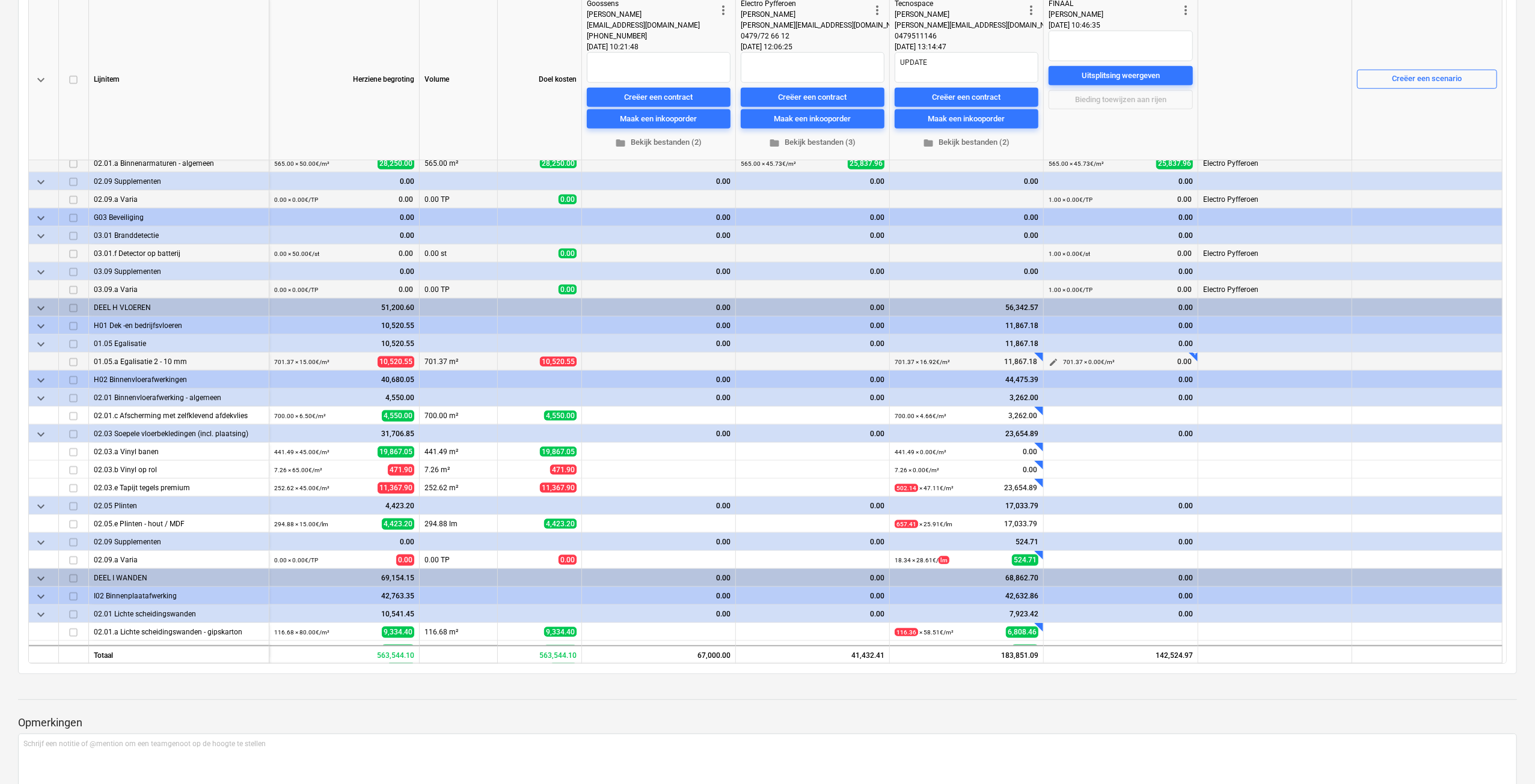
click at [1053, 358] on span "edit" at bounding box center [1053, 362] width 9 height 9
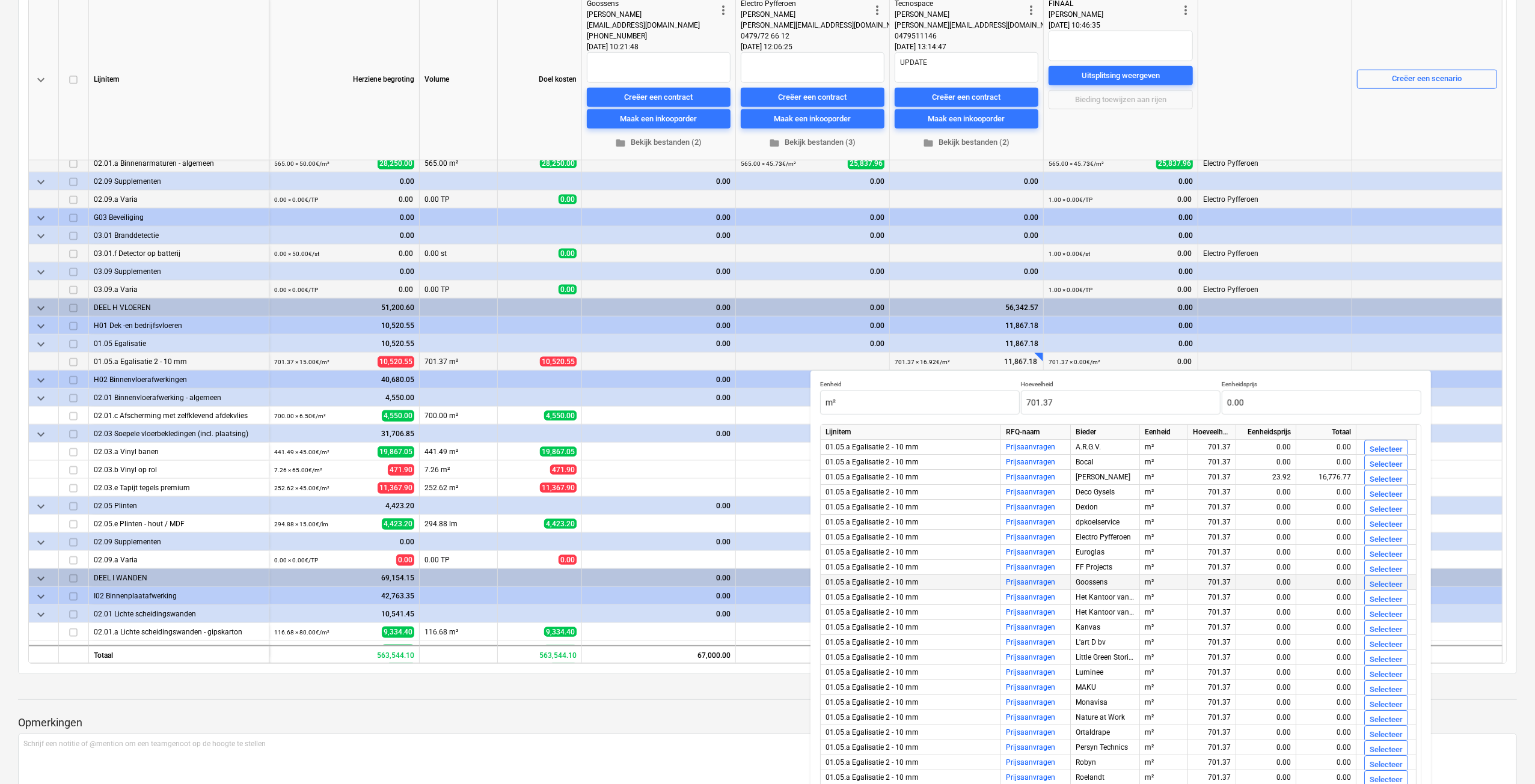
scroll to position [59, 0]
click at [1387, 752] on div "Selecteer" at bounding box center [1385, 752] width 33 height 14
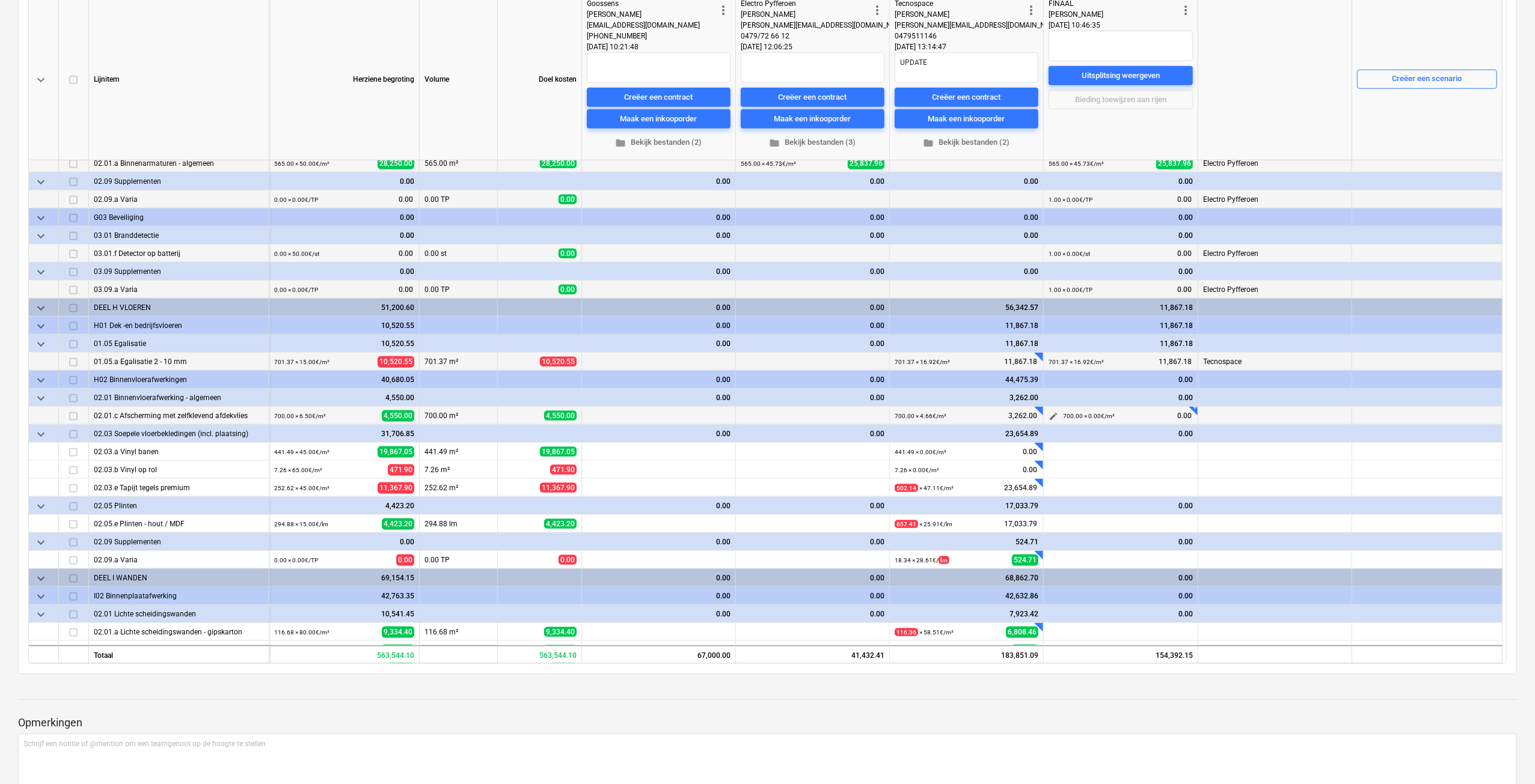
click at [1053, 415] on span "edit" at bounding box center [1053, 416] width 9 height 9
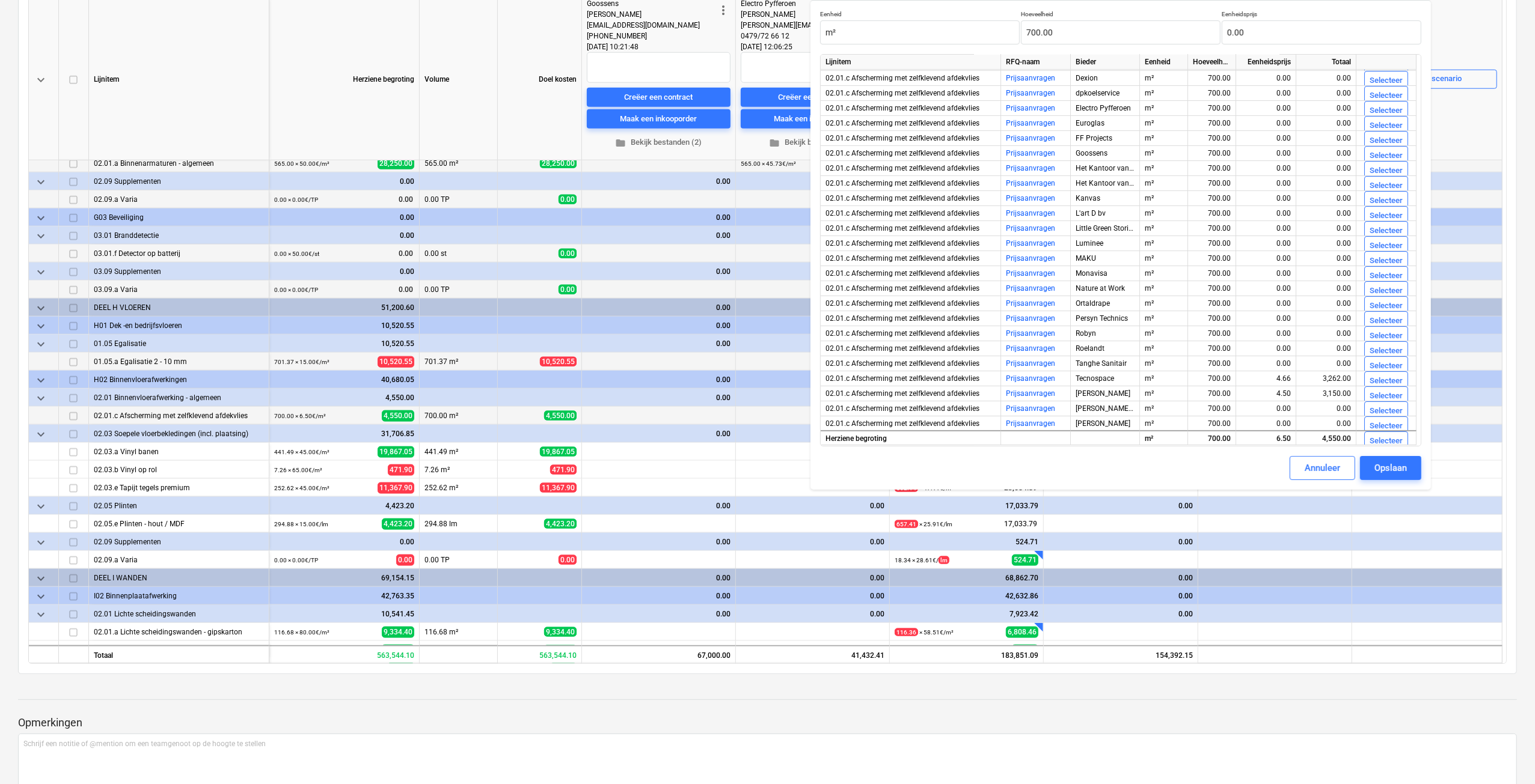
scroll to position [240, 0]
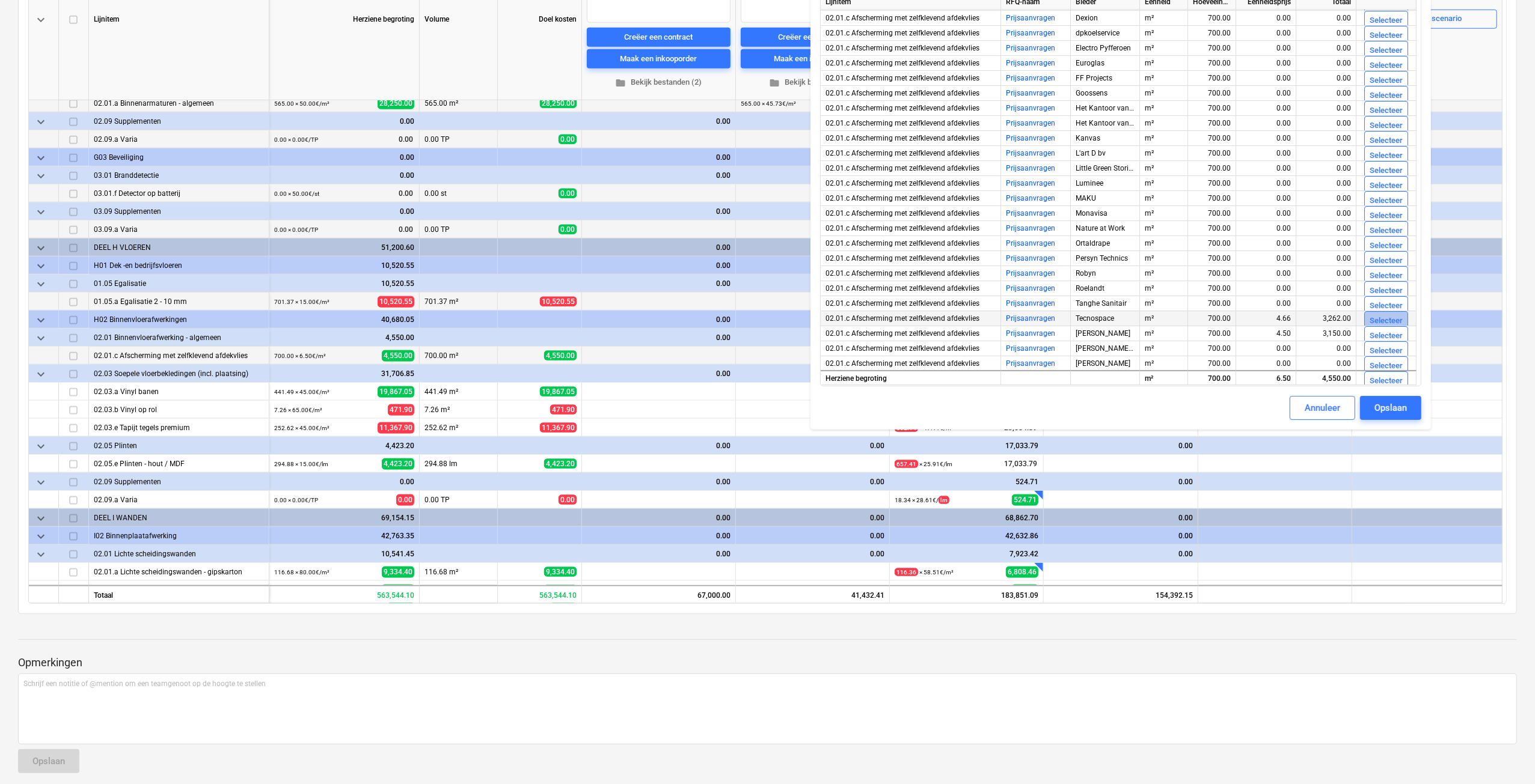
click at [1375, 317] on div "Selecteer" at bounding box center [1385, 321] width 33 height 14
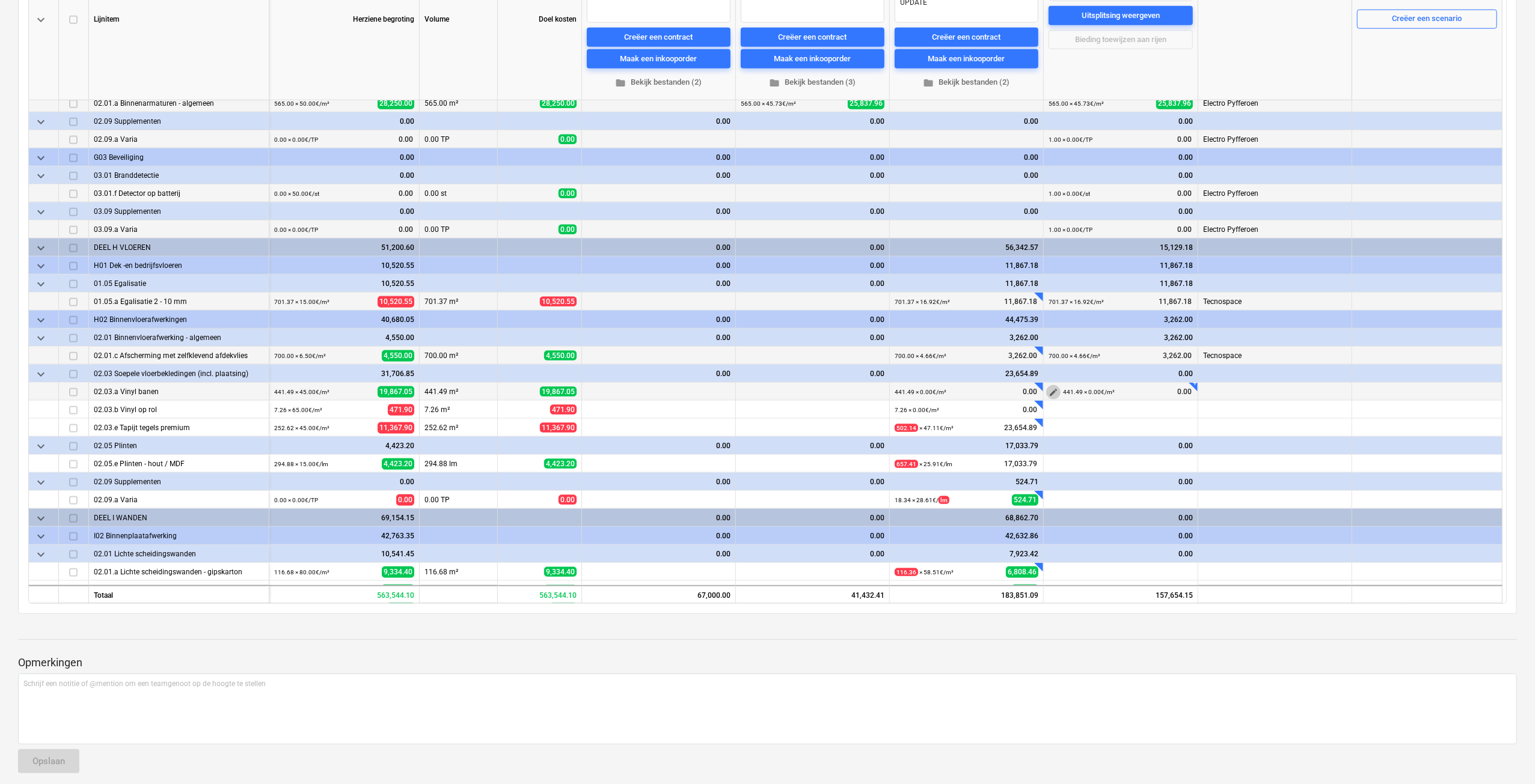
click at [1053, 394] on span "edit" at bounding box center [1053, 392] width 9 height 9
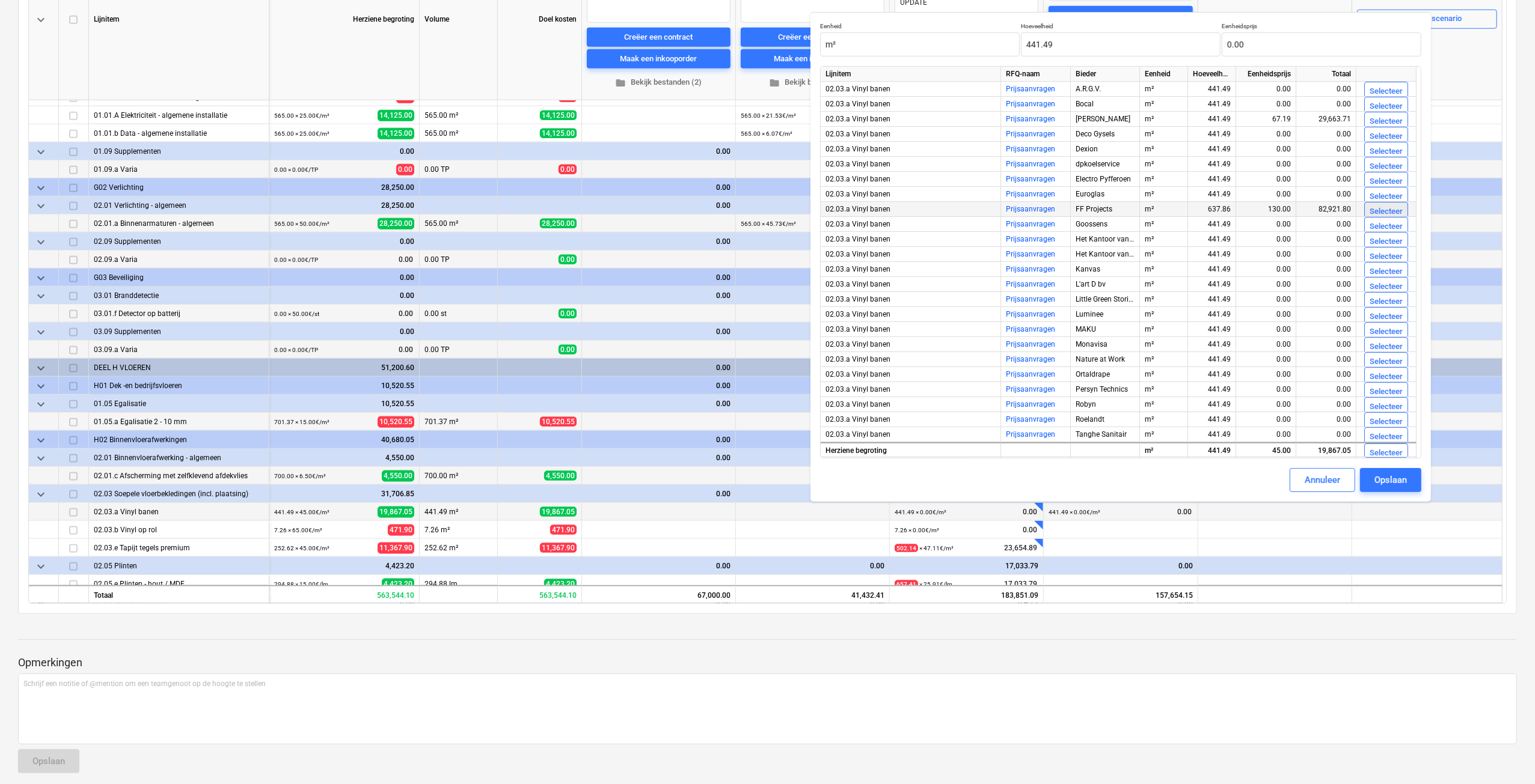
click at [1374, 210] on div "Selecteer" at bounding box center [1385, 212] width 33 height 14
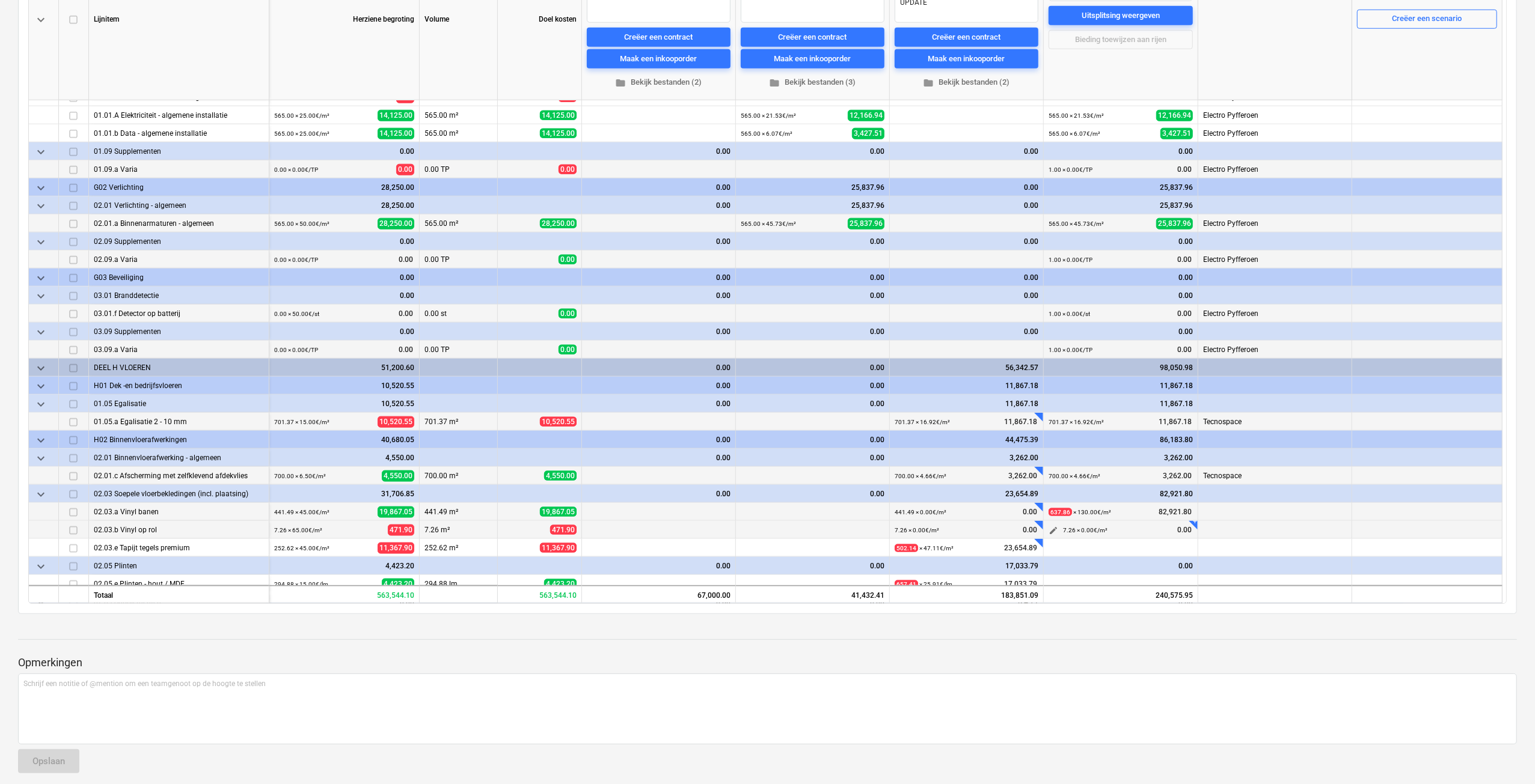
click at [1053, 526] on span "edit" at bounding box center [1053, 530] width 9 height 9
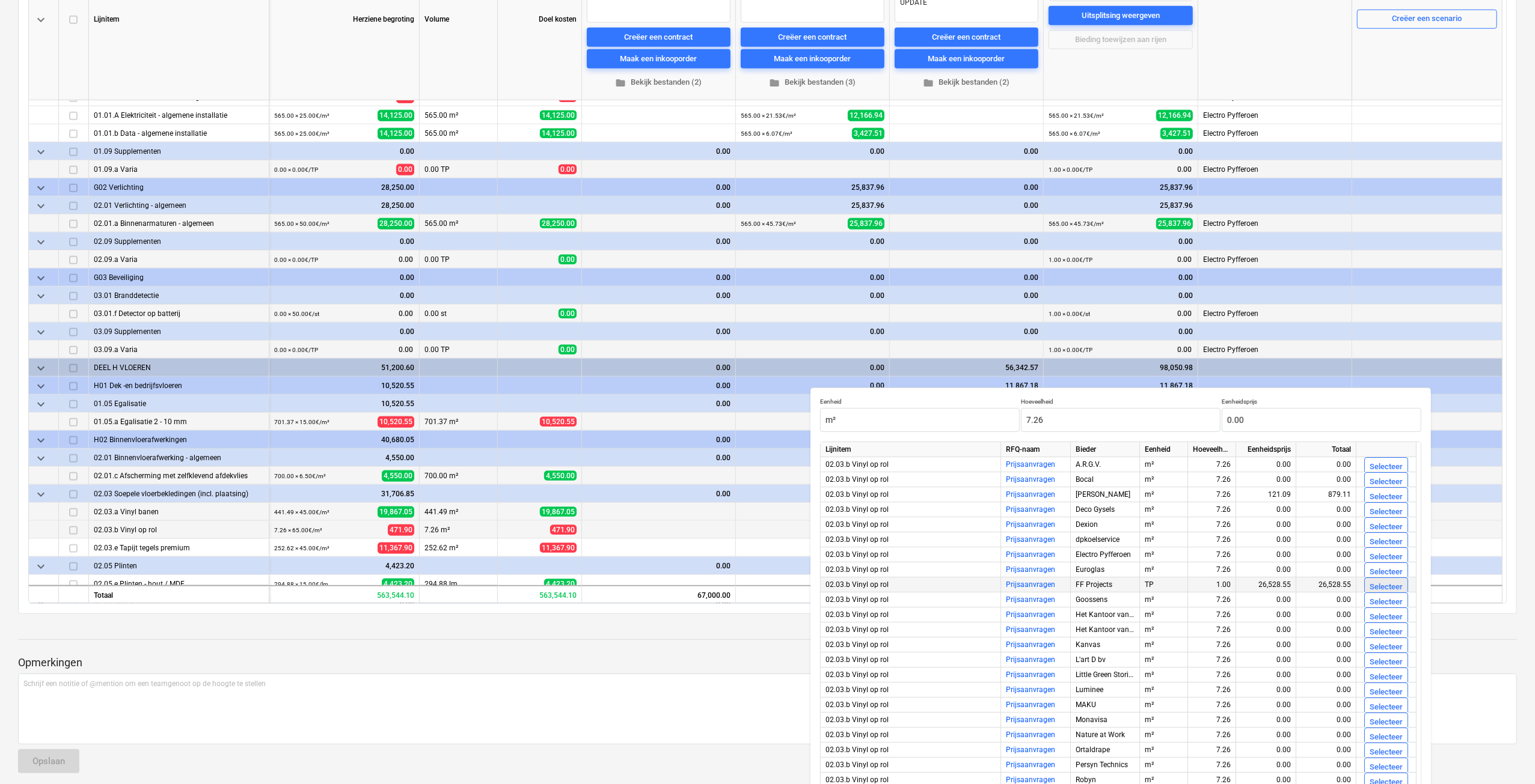
click at [1382, 586] on div "Selecteer" at bounding box center [1385, 587] width 33 height 14
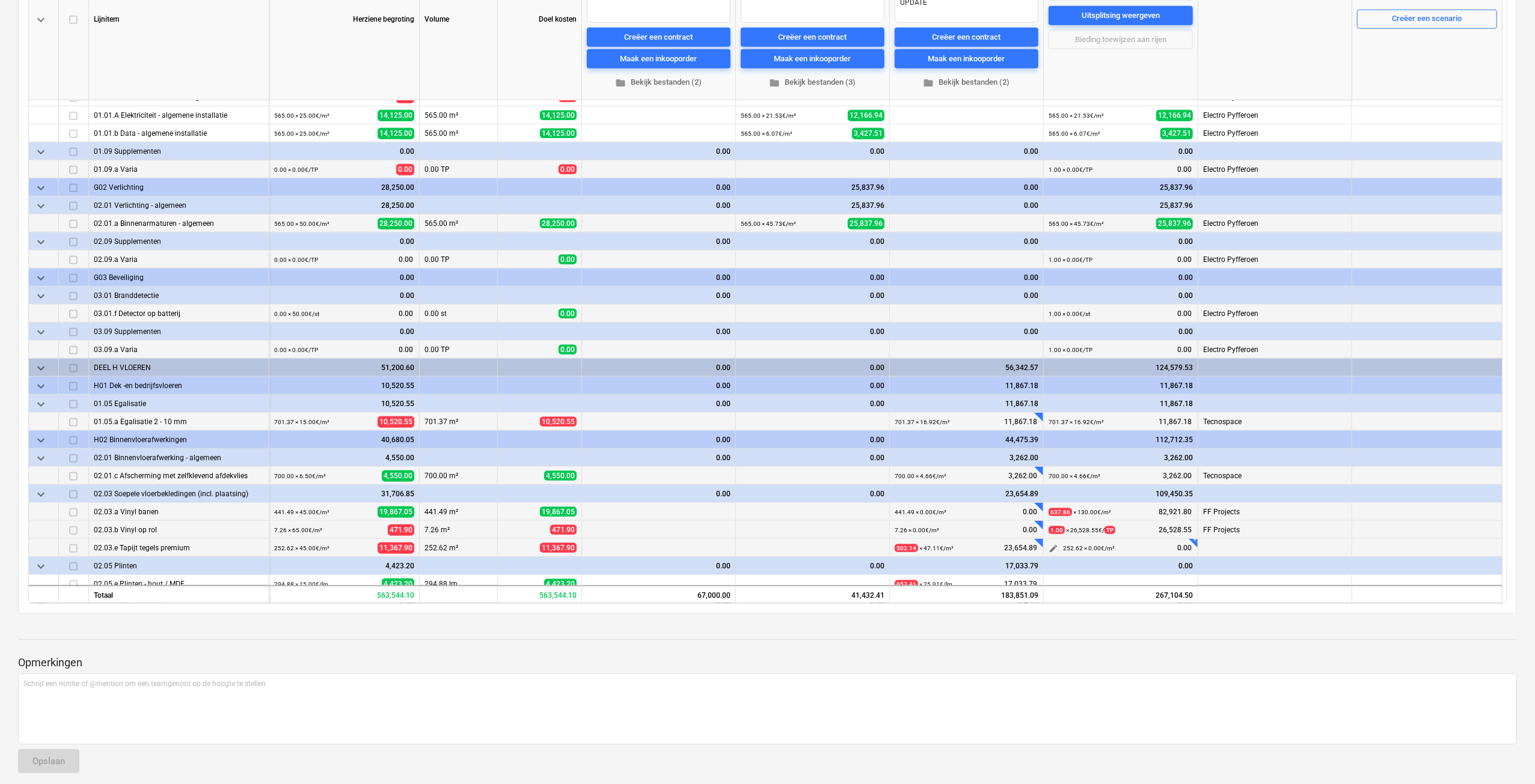
click at [1051, 544] on span "edit" at bounding box center [1053, 548] width 9 height 9
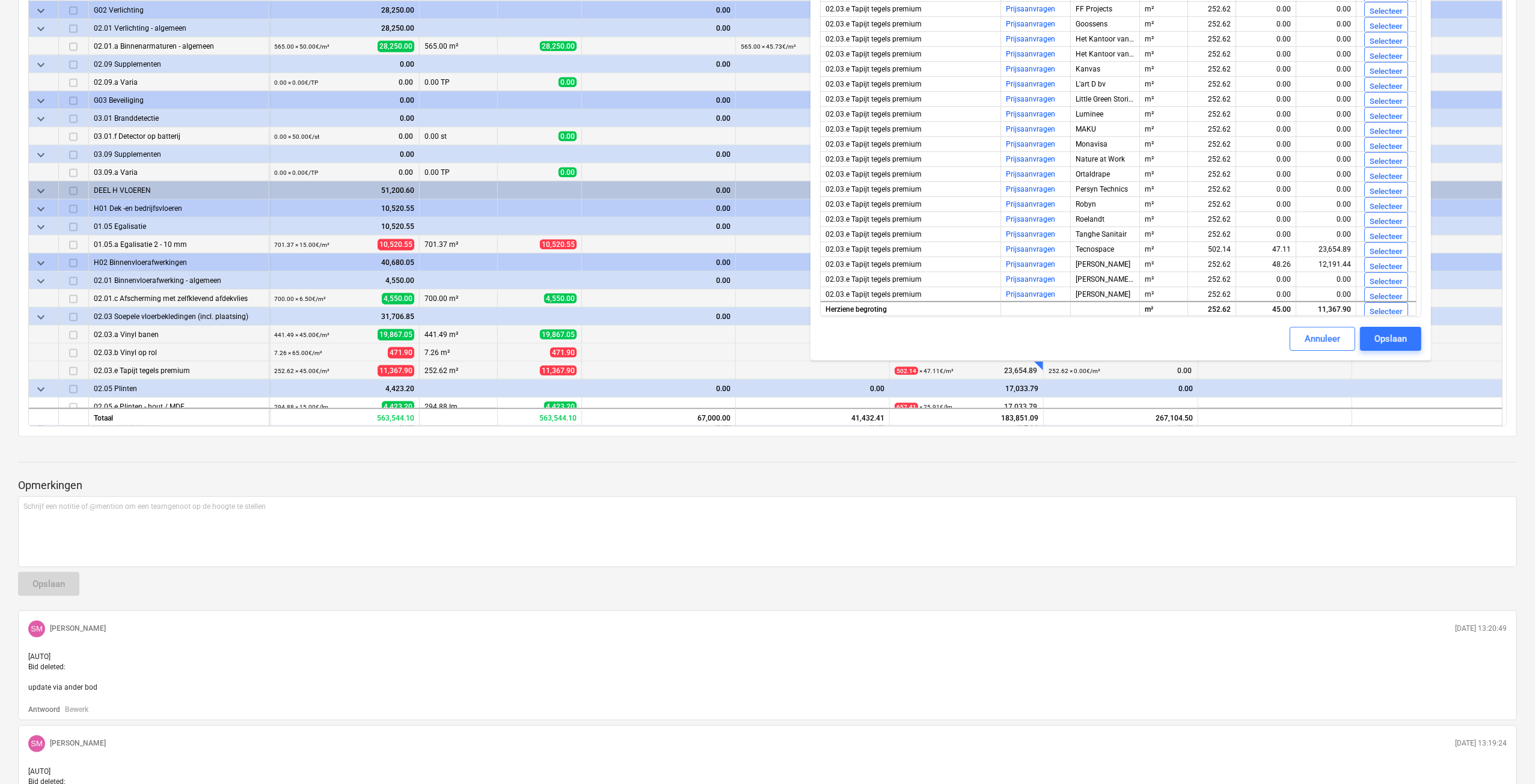
scroll to position [421, 0]
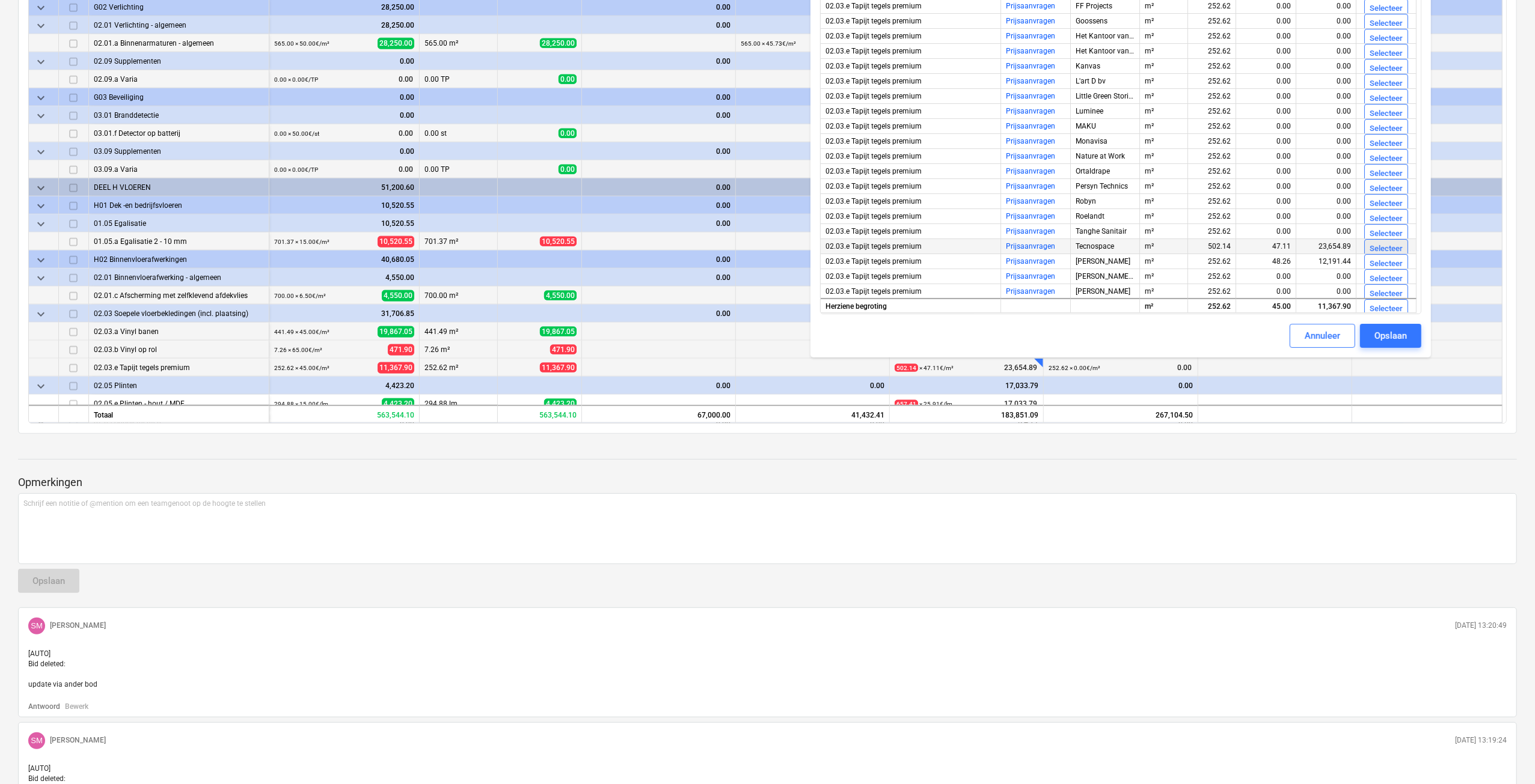
click at [1377, 250] on div "Selecteer" at bounding box center [1385, 249] width 33 height 14
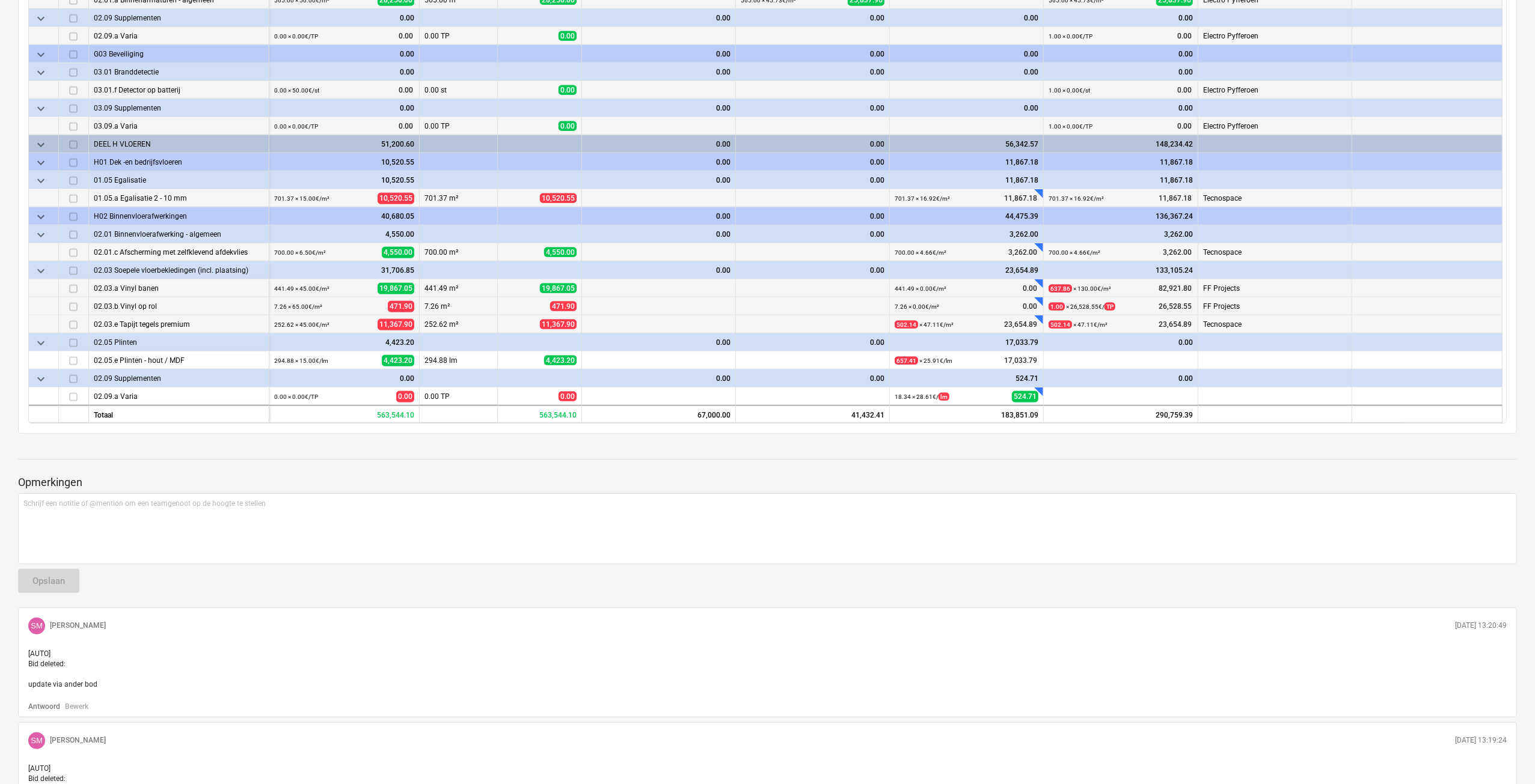
scroll to position [1322, 0]
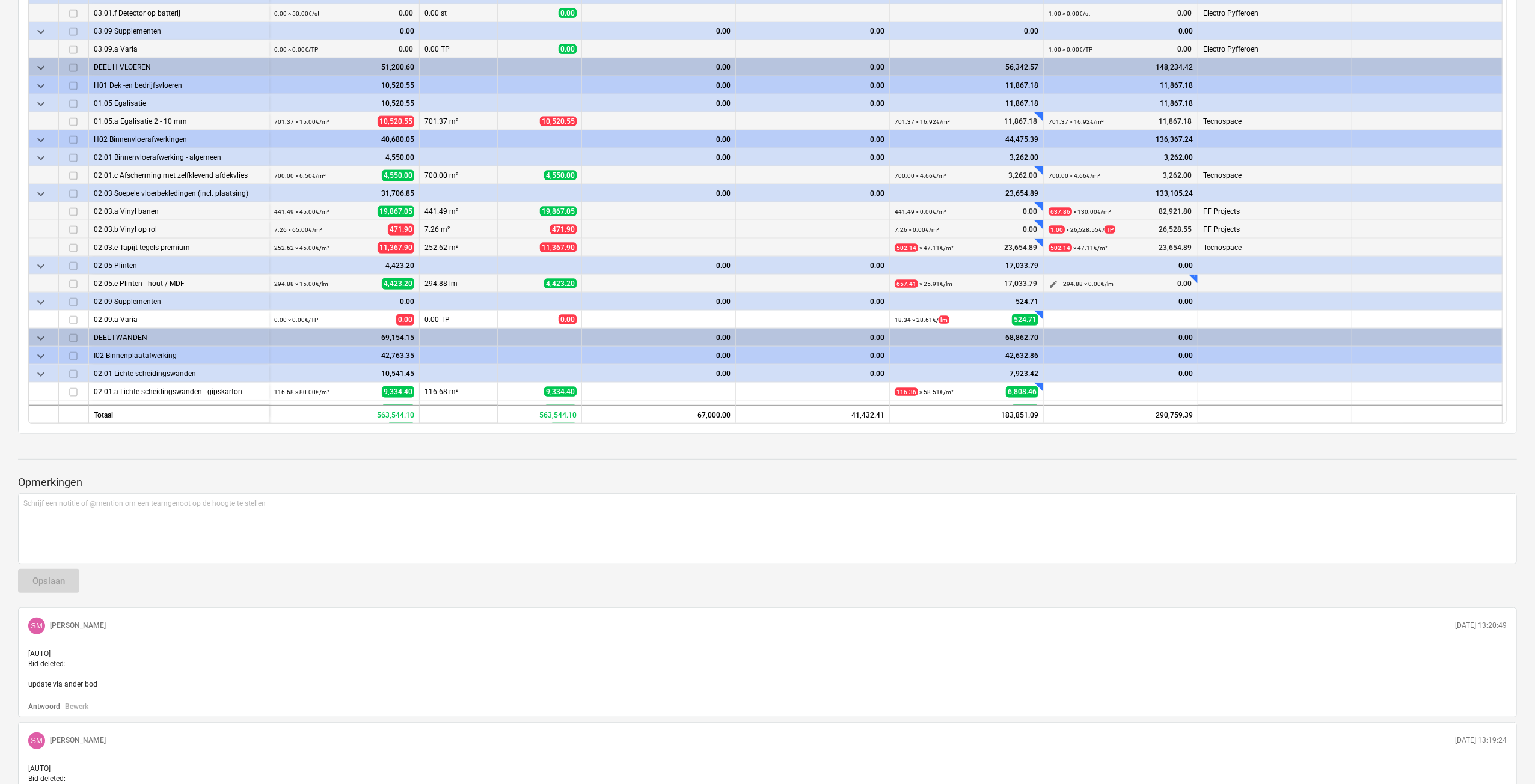
click at [1049, 282] on span "edit" at bounding box center [1053, 284] width 9 height 9
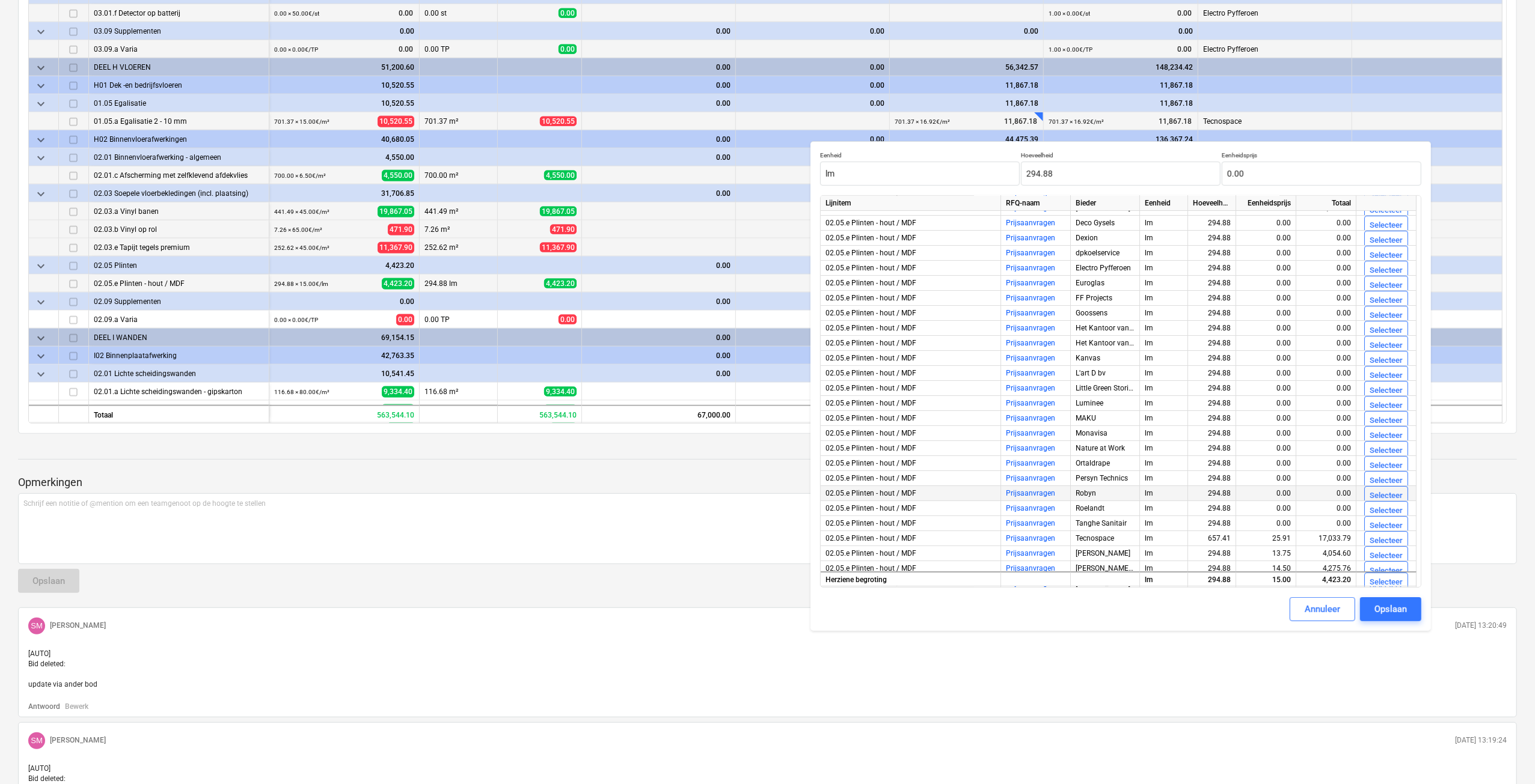
scroll to position [59, 0]
click at [1377, 521] on div "Selecteer" at bounding box center [1385, 523] width 33 height 14
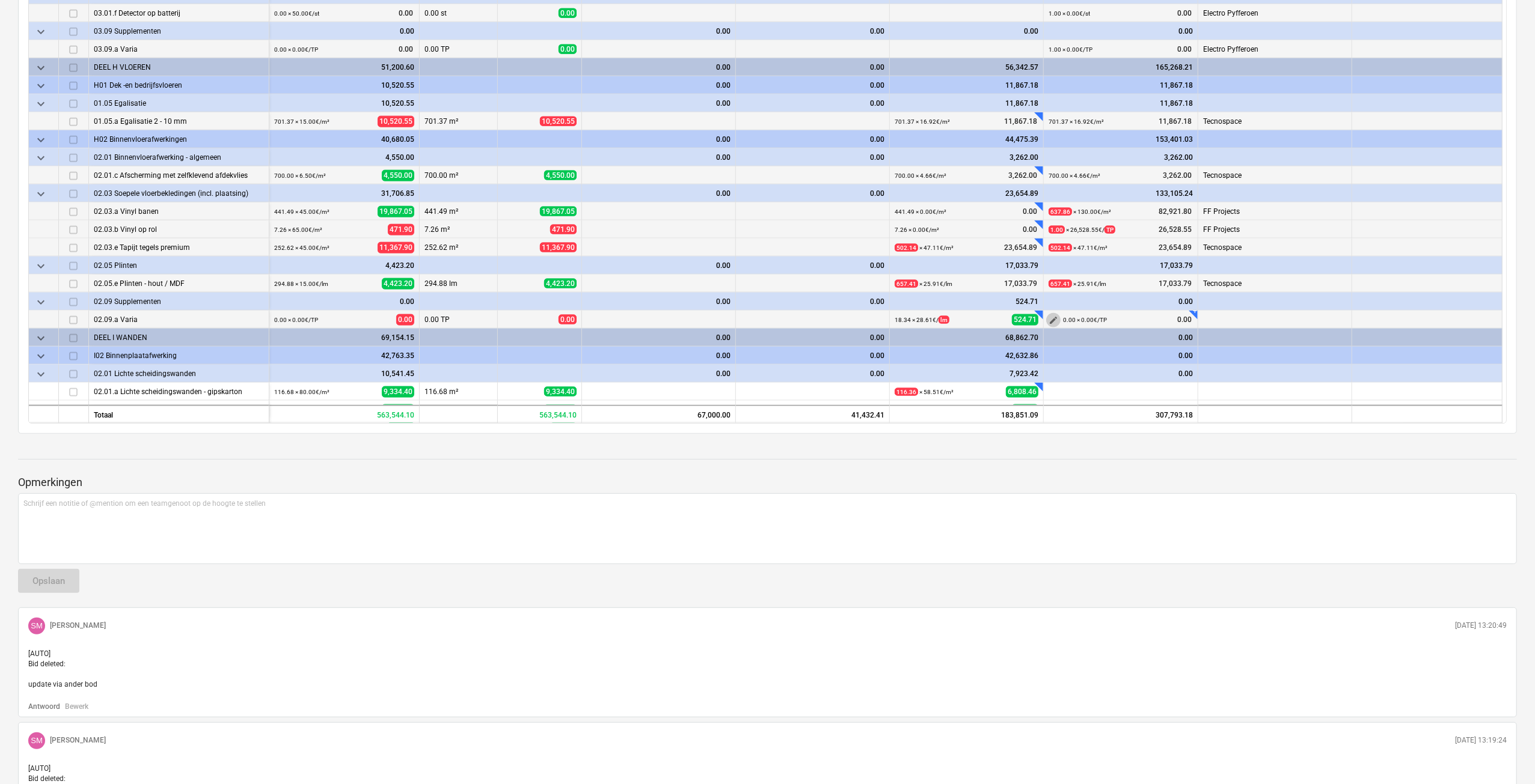
click at [1052, 320] on span "edit" at bounding box center [1053, 320] width 9 height 9
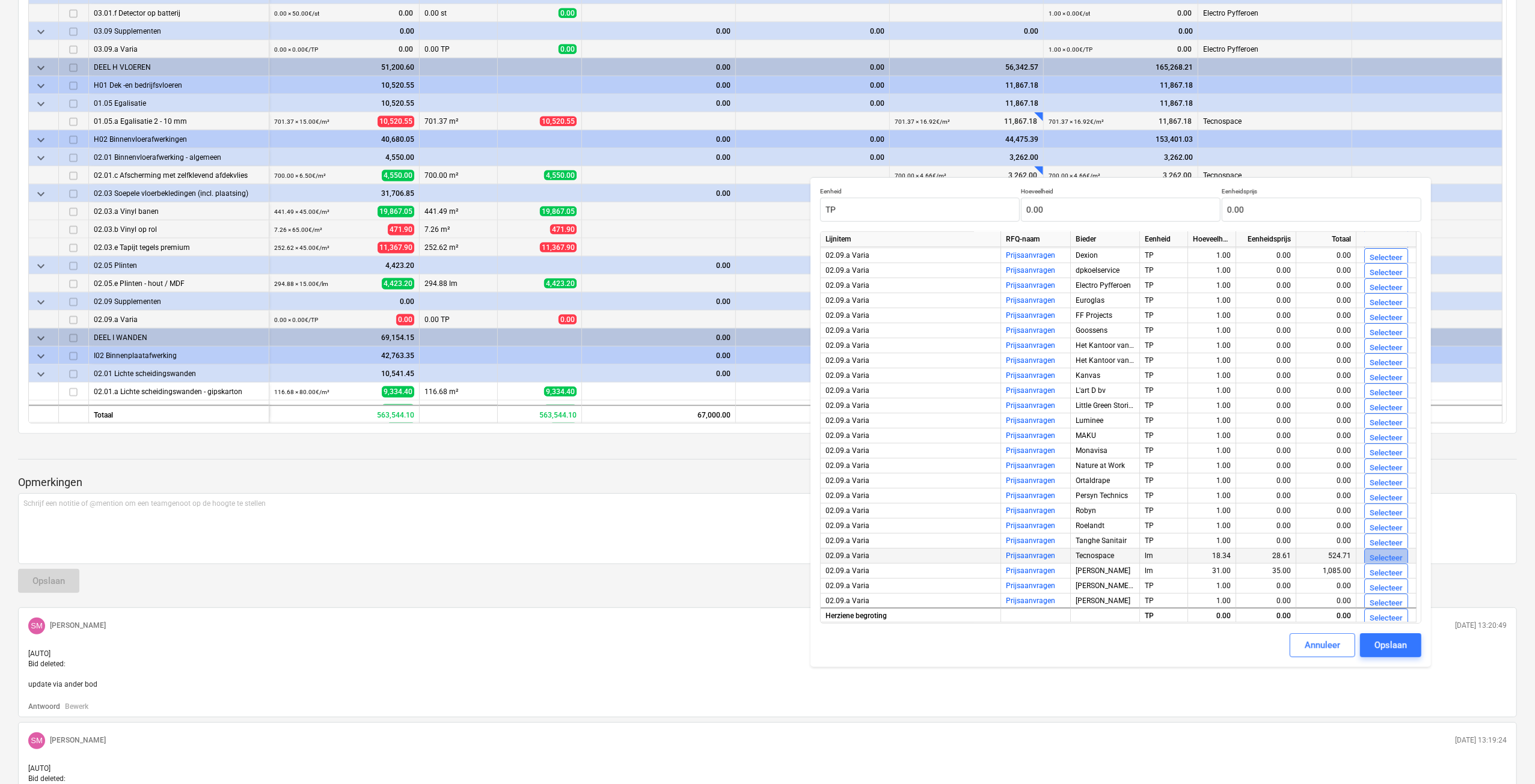
click at [1382, 559] on div "Selecteer" at bounding box center [1385, 559] width 33 height 14
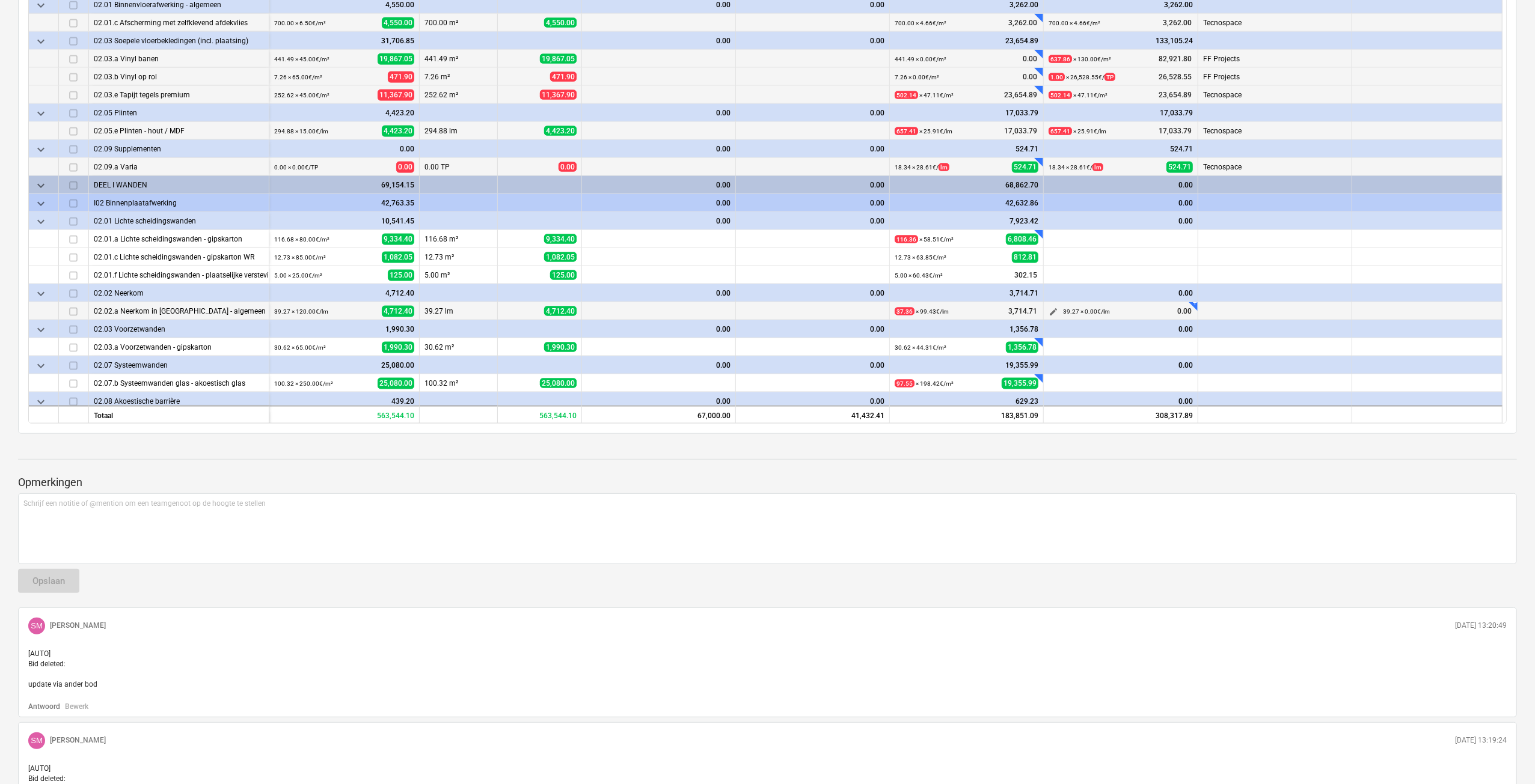
scroll to position [1502, 0]
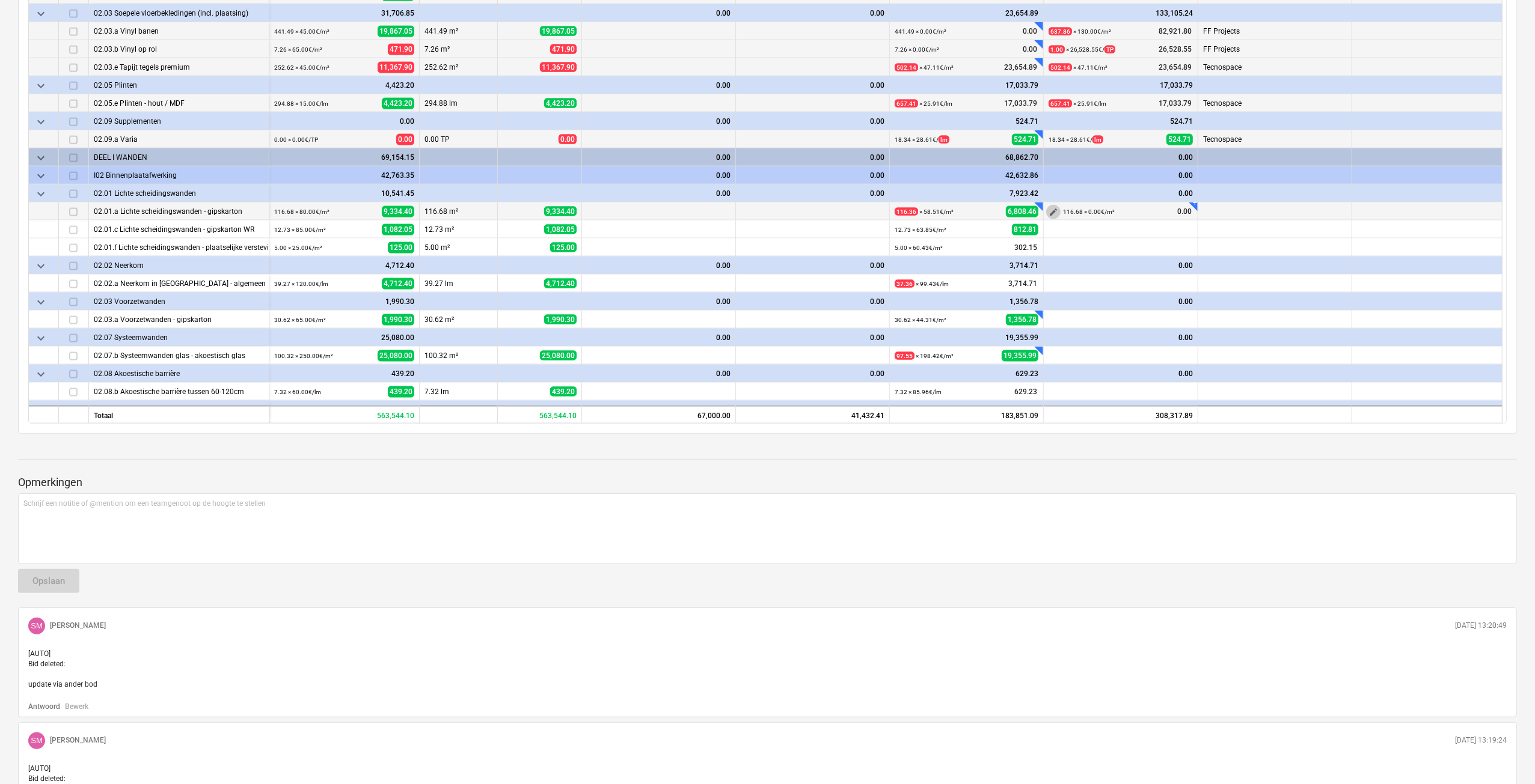
click at [1051, 210] on span "edit" at bounding box center [1053, 212] width 9 height 9
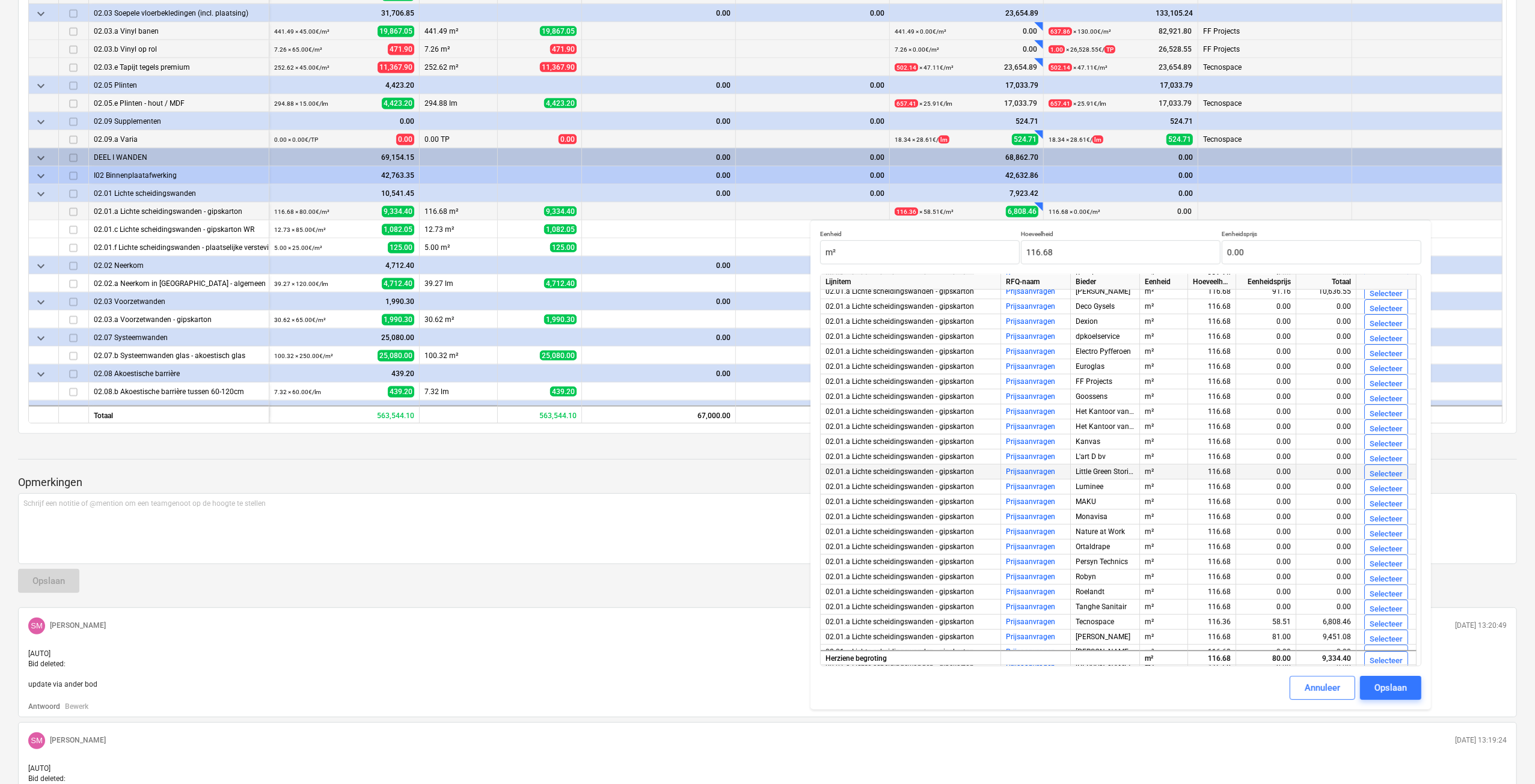
scroll to position [59, 0]
click at [1387, 603] on div "Selecteer" at bounding box center [1385, 601] width 33 height 14
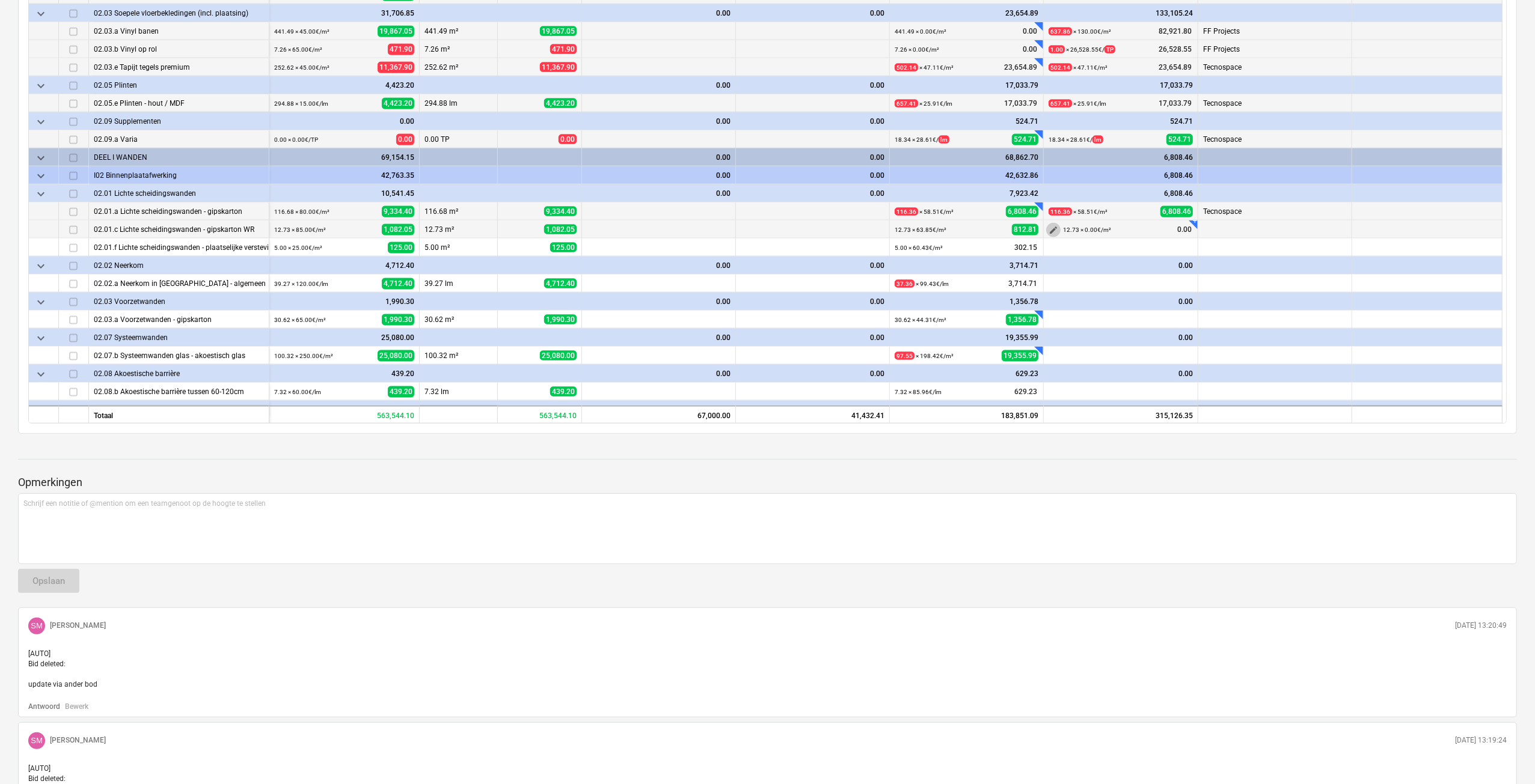
click at [1049, 228] on span "edit" at bounding box center [1053, 230] width 9 height 9
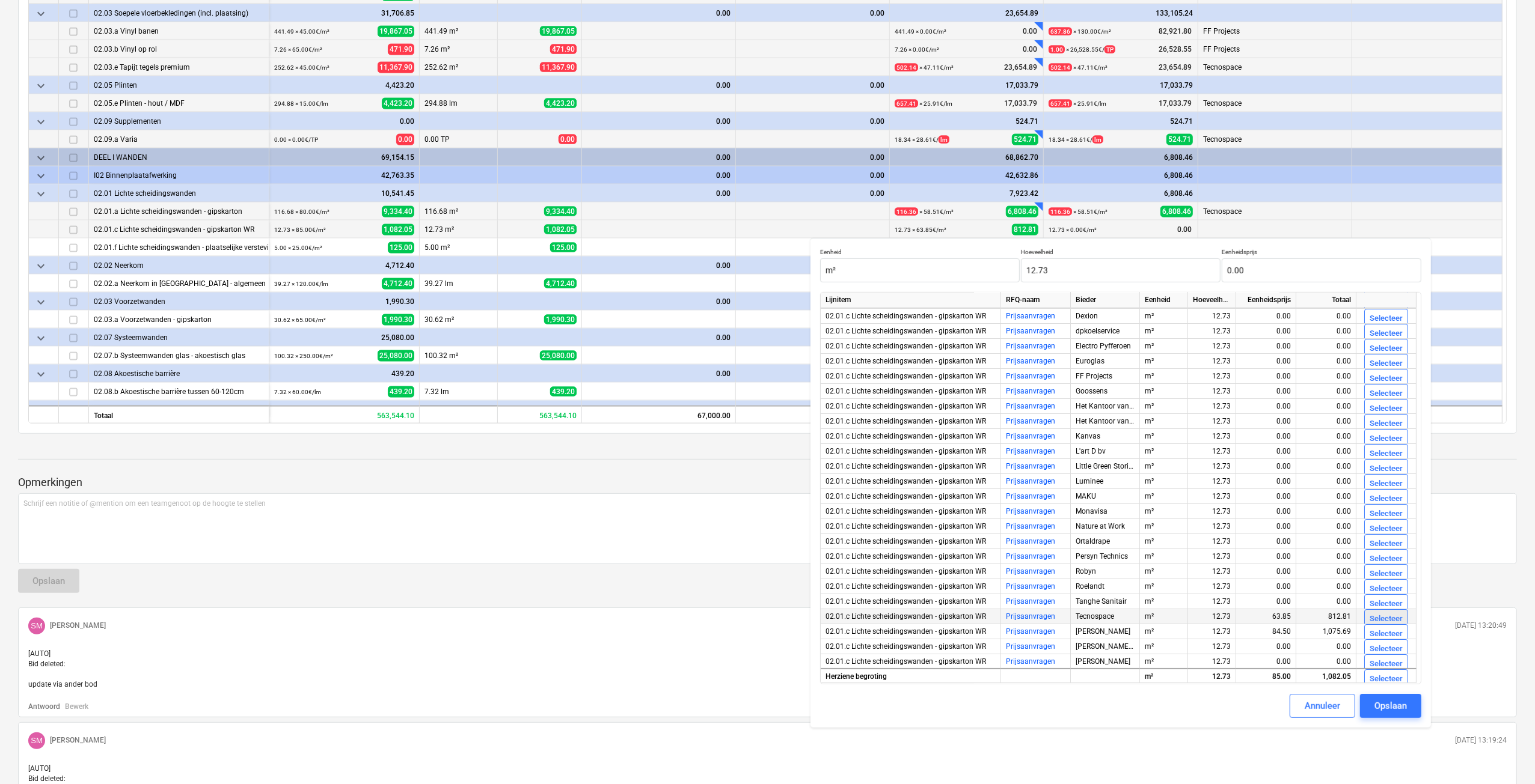
click at [1385, 613] on div "Selecteer" at bounding box center [1385, 620] width 33 height 14
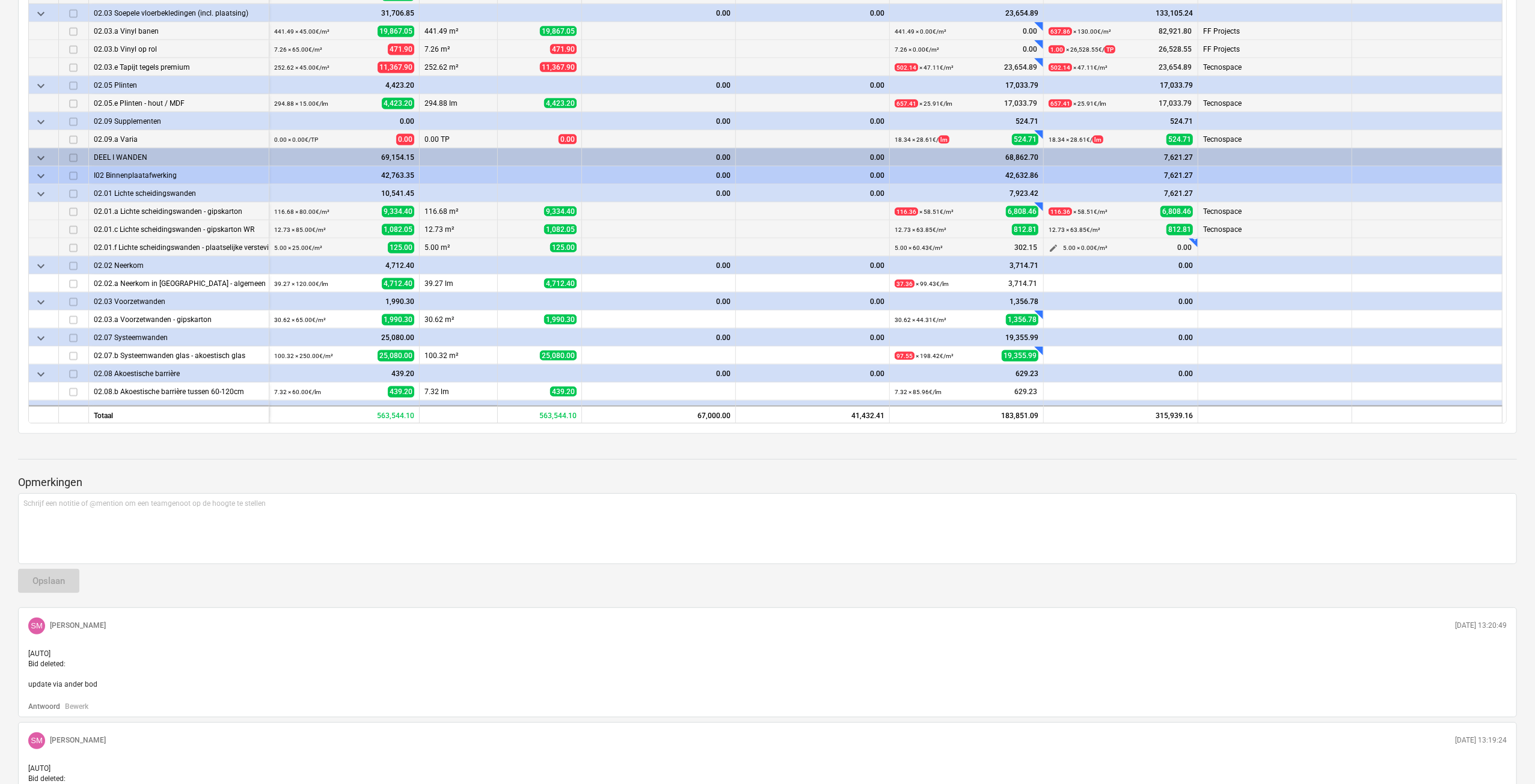
click at [1052, 244] on span "edit" at bounding box center [1053, 248] width 9 height 9
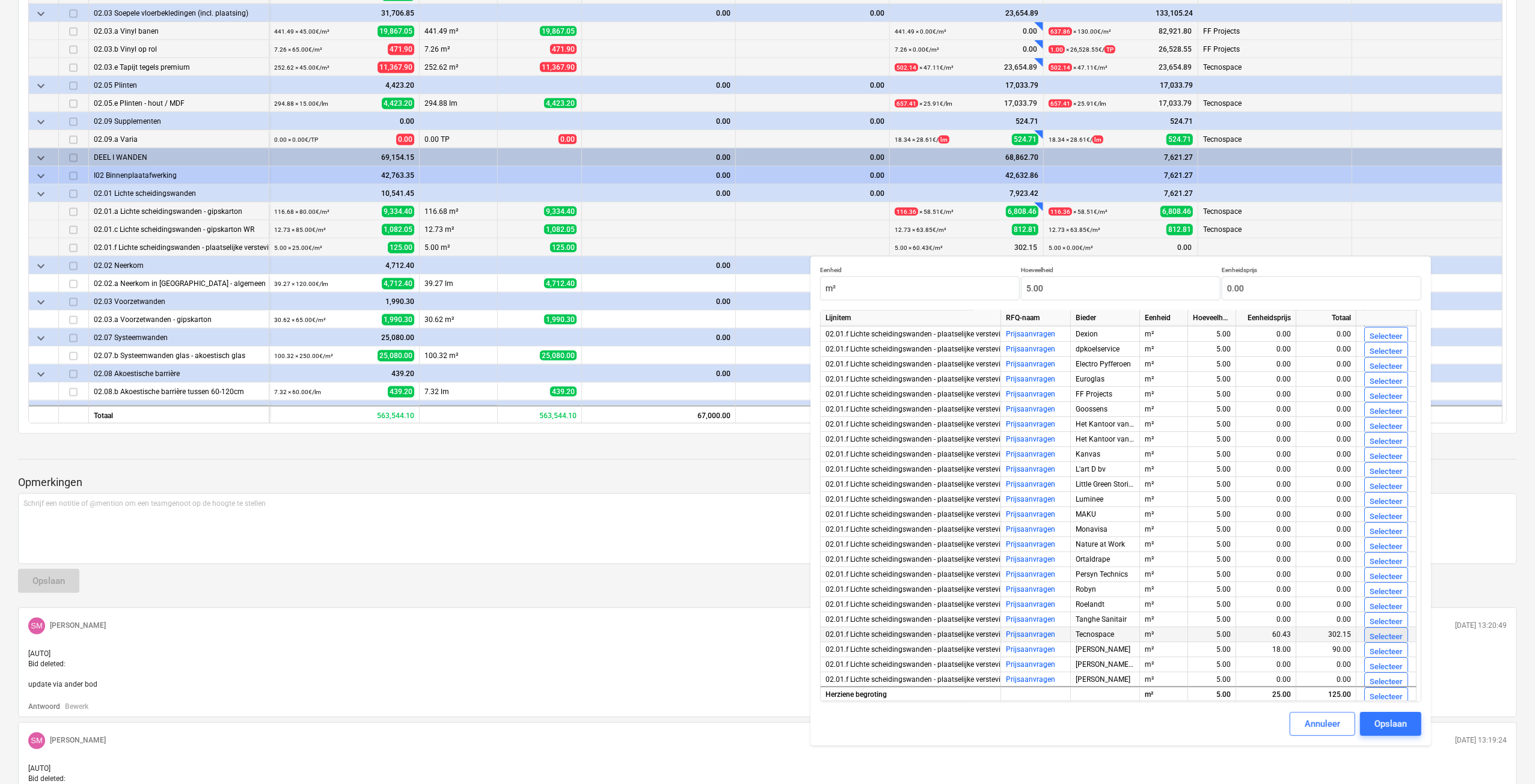
click at [1377, 632] on div "Selecteer" at bounding box center [1385, 638] width 33 height 14
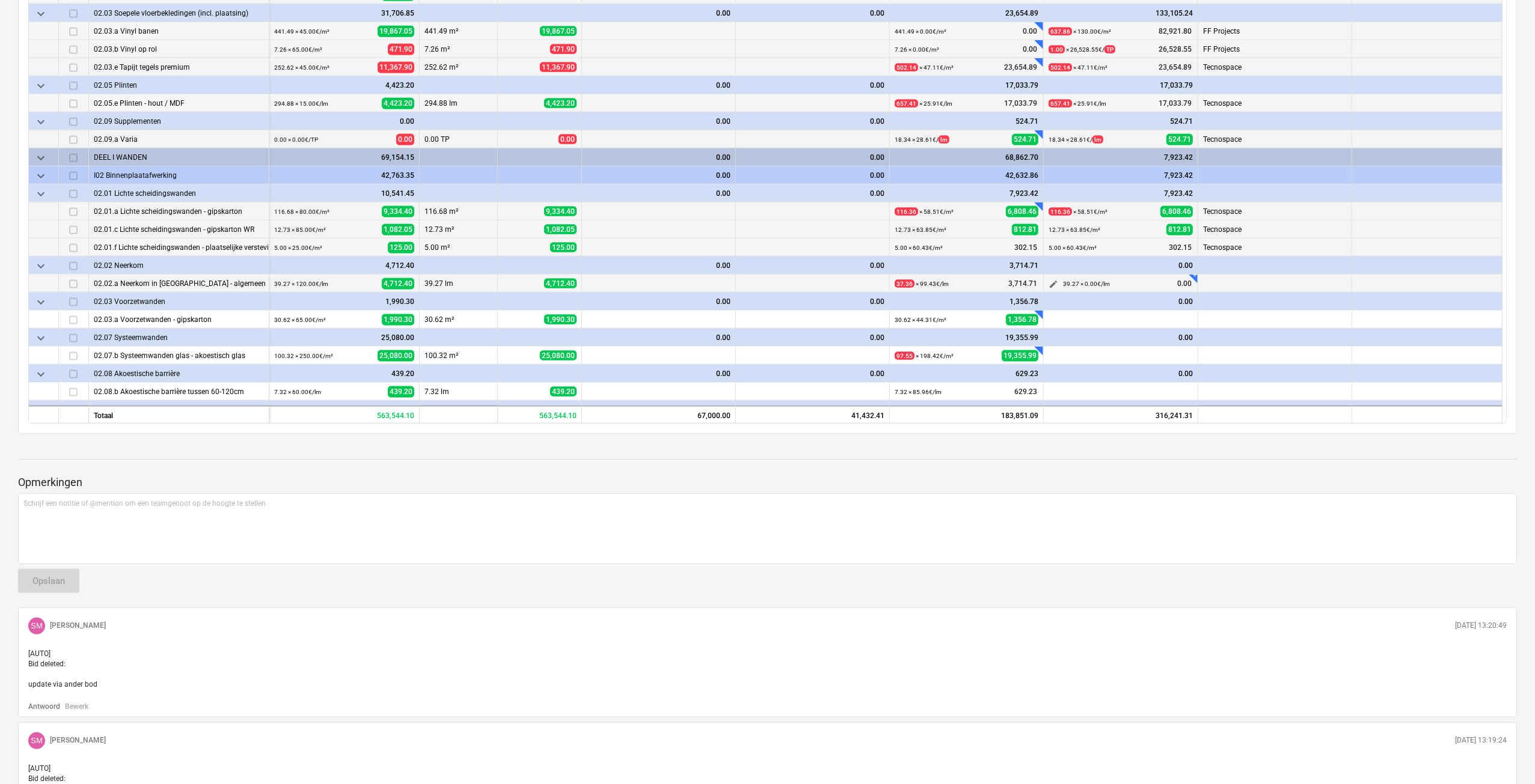
click at [1054, 285] on span "edit" at bounding box center [1053, 284] width 9 height 9
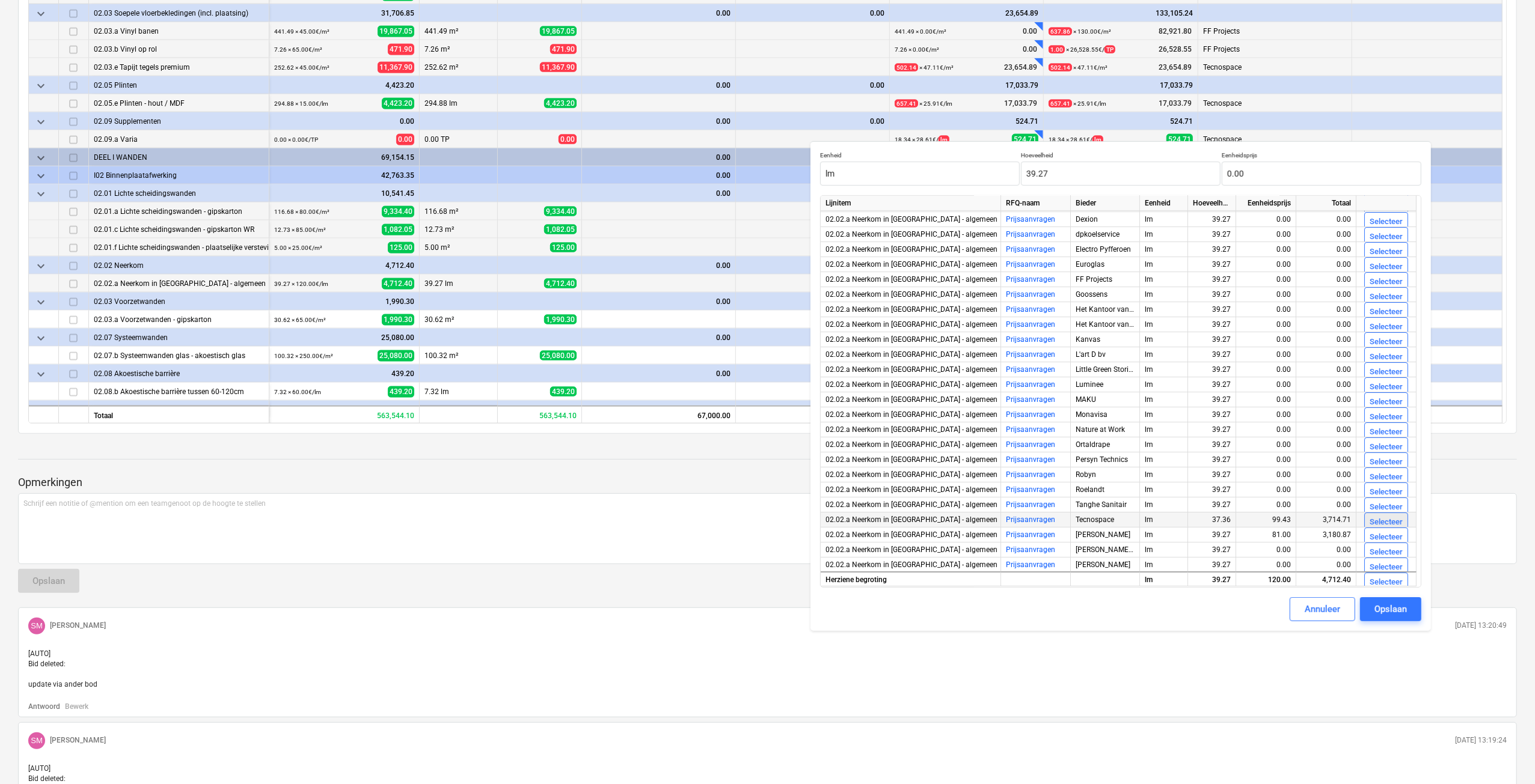
click at [1379, 525] on div "Selecteer" at bounding box center [1385, 523] width 33 height 14
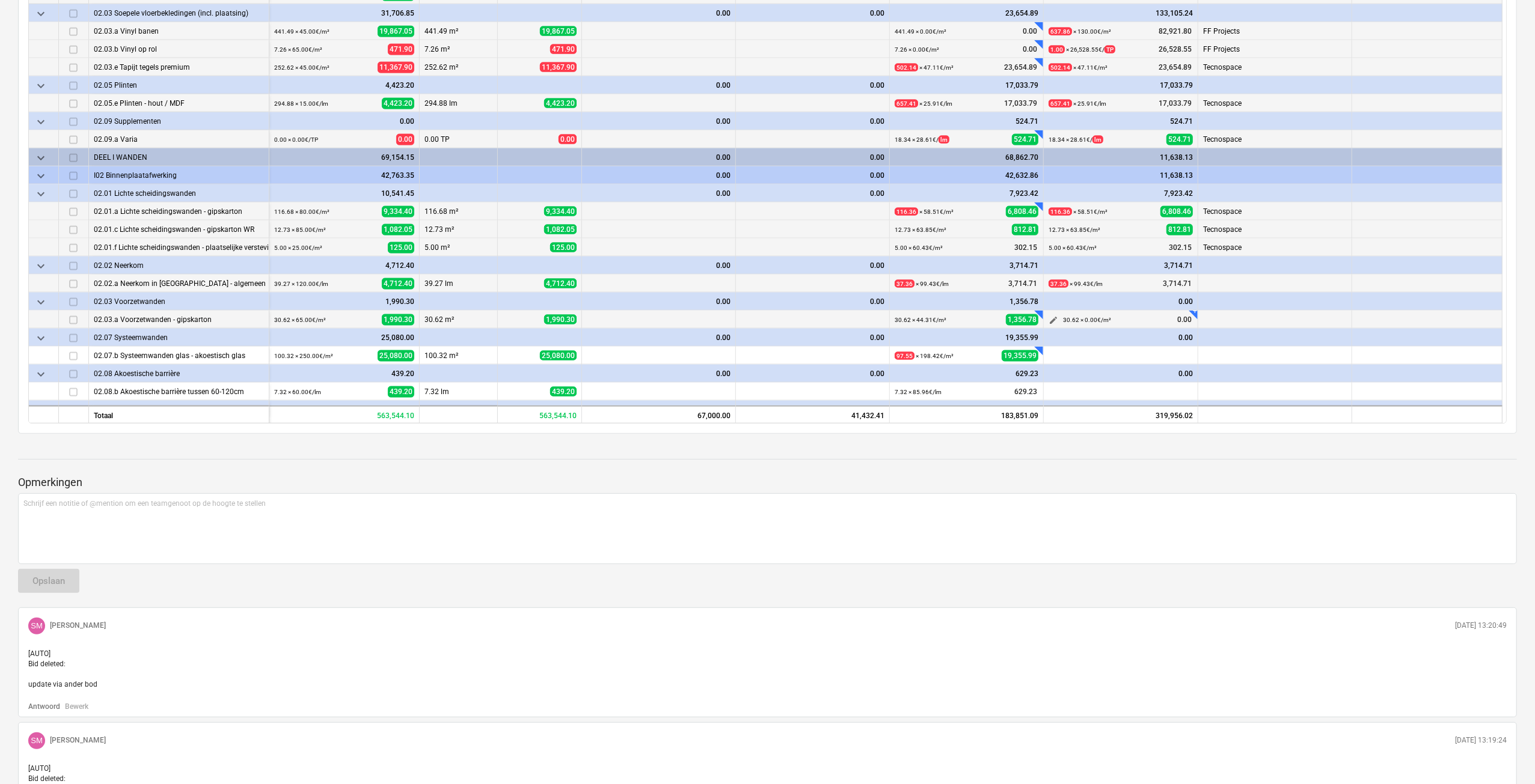
click at [1052, 318] on span "edit" at bounding box center [1053, 320] width 9 height 9
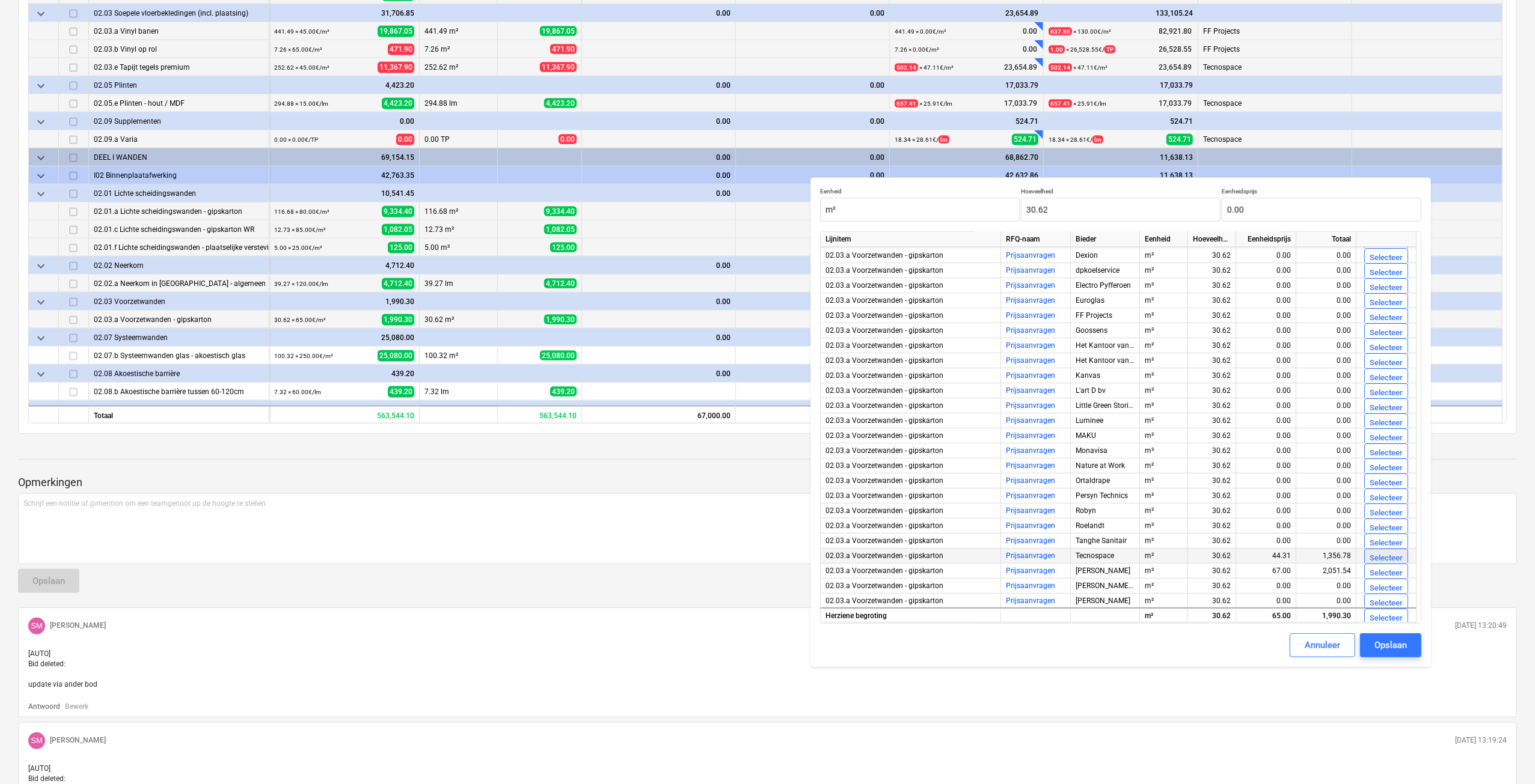
click at [1369, 552] on div "Selecteer" at bounding box center [1385, 559] width 33 height 14
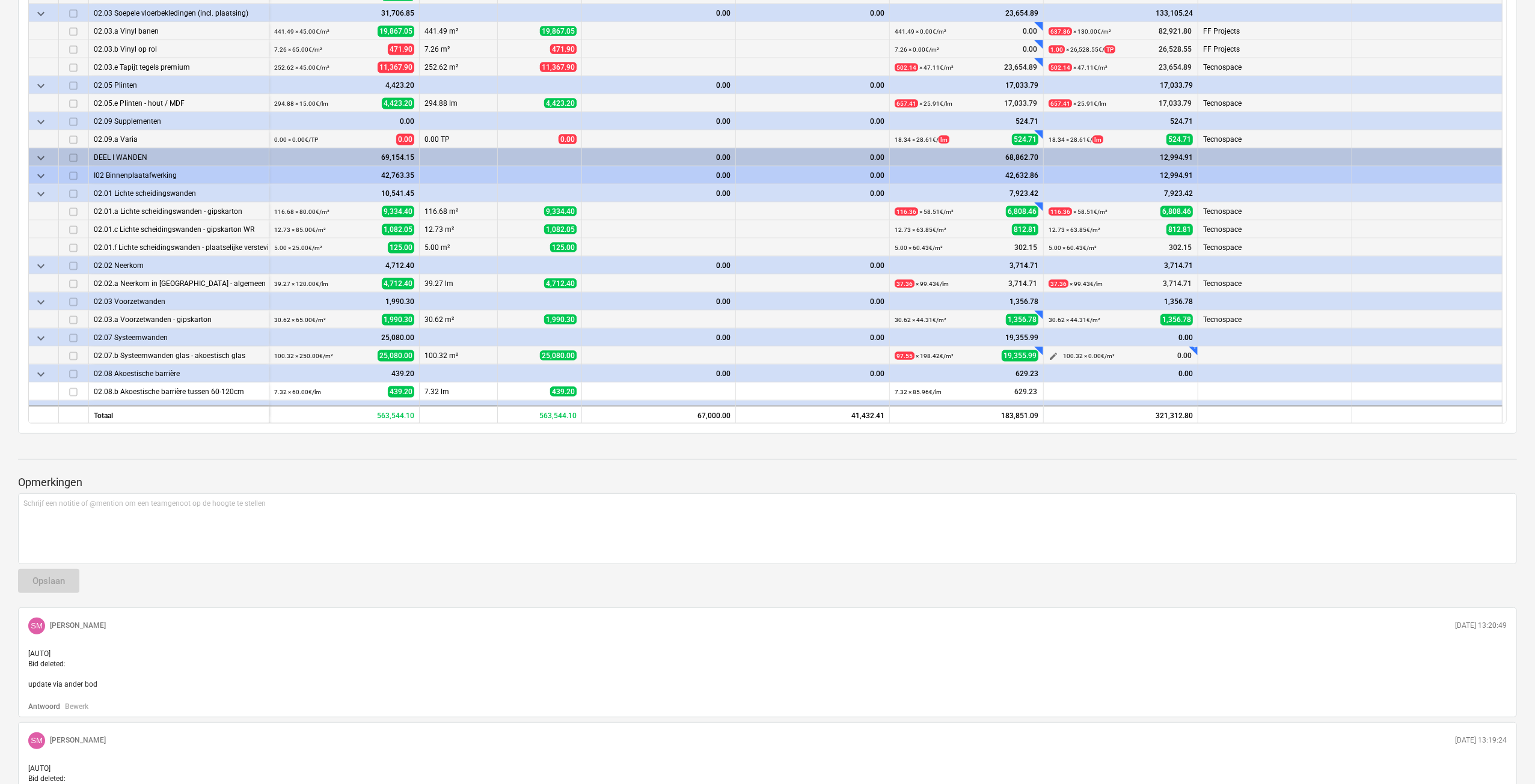
click at [1054, 356] on span "edit" at bounding box center [1053, 356] width 9 height 9
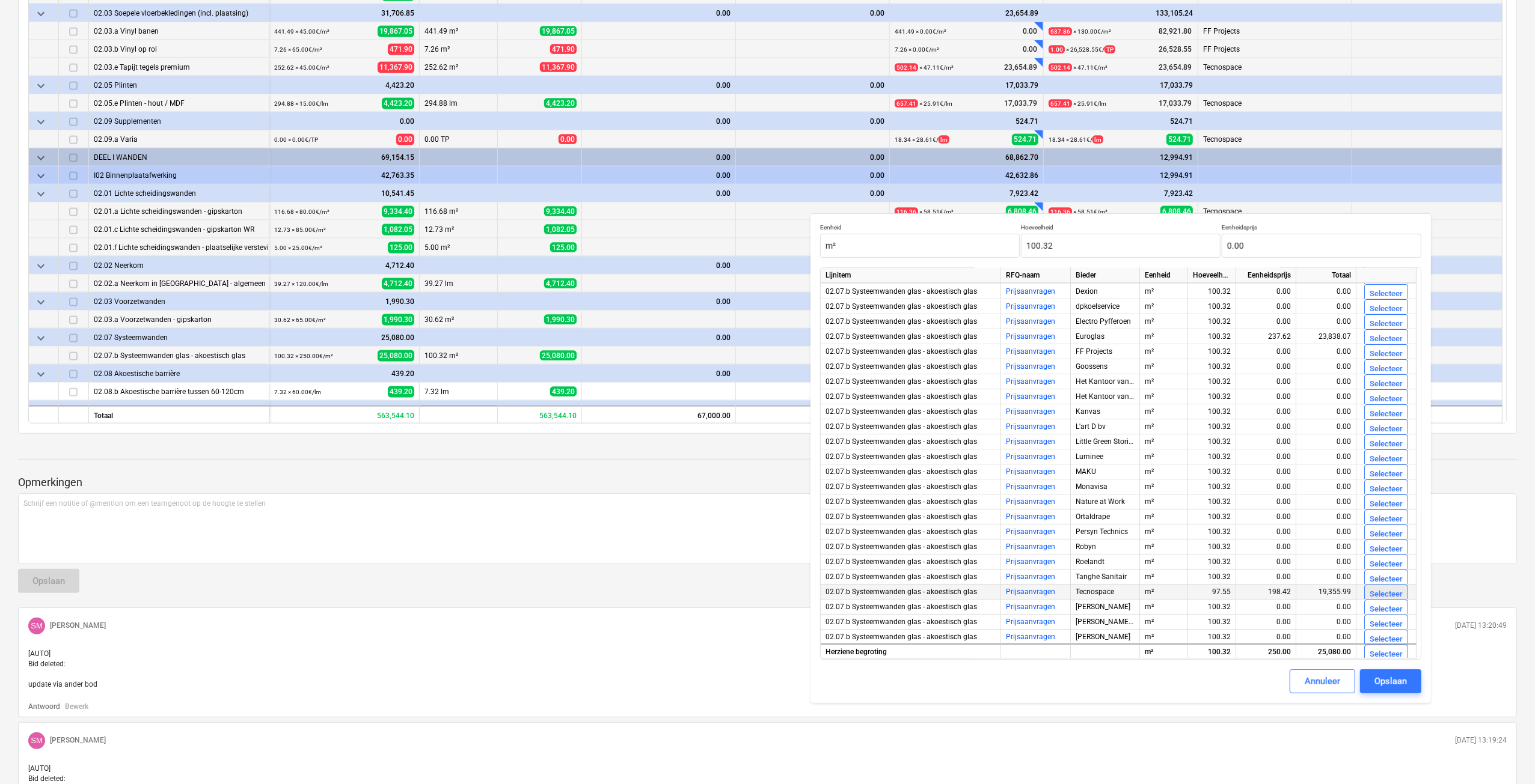
click at [1391, 592] on div "Selecteer" at bounding box center [1385, 595] width 33 height 14
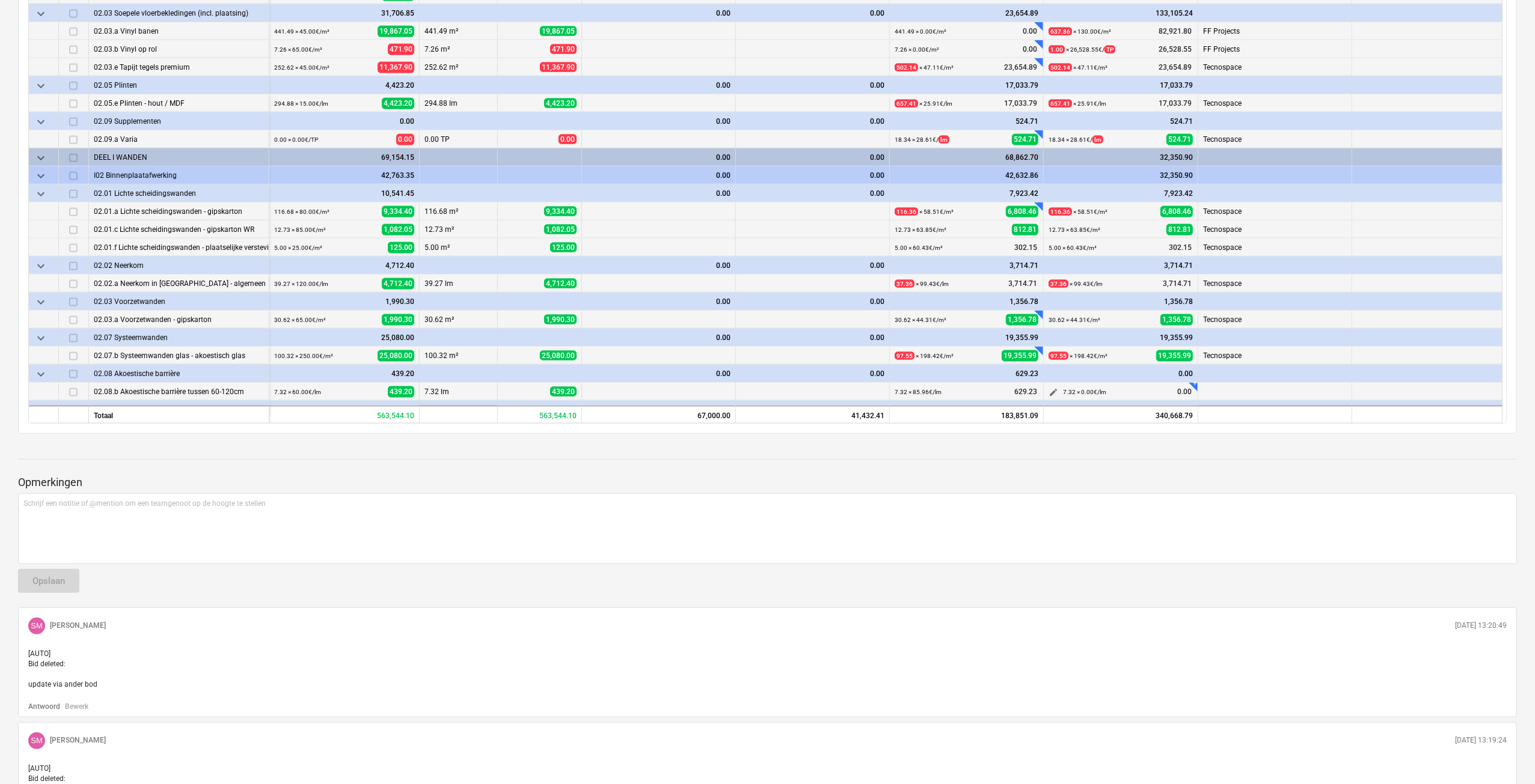
click at [1054, 389] on span "edit" at bounding box center [1053, 392] width 9 height 9
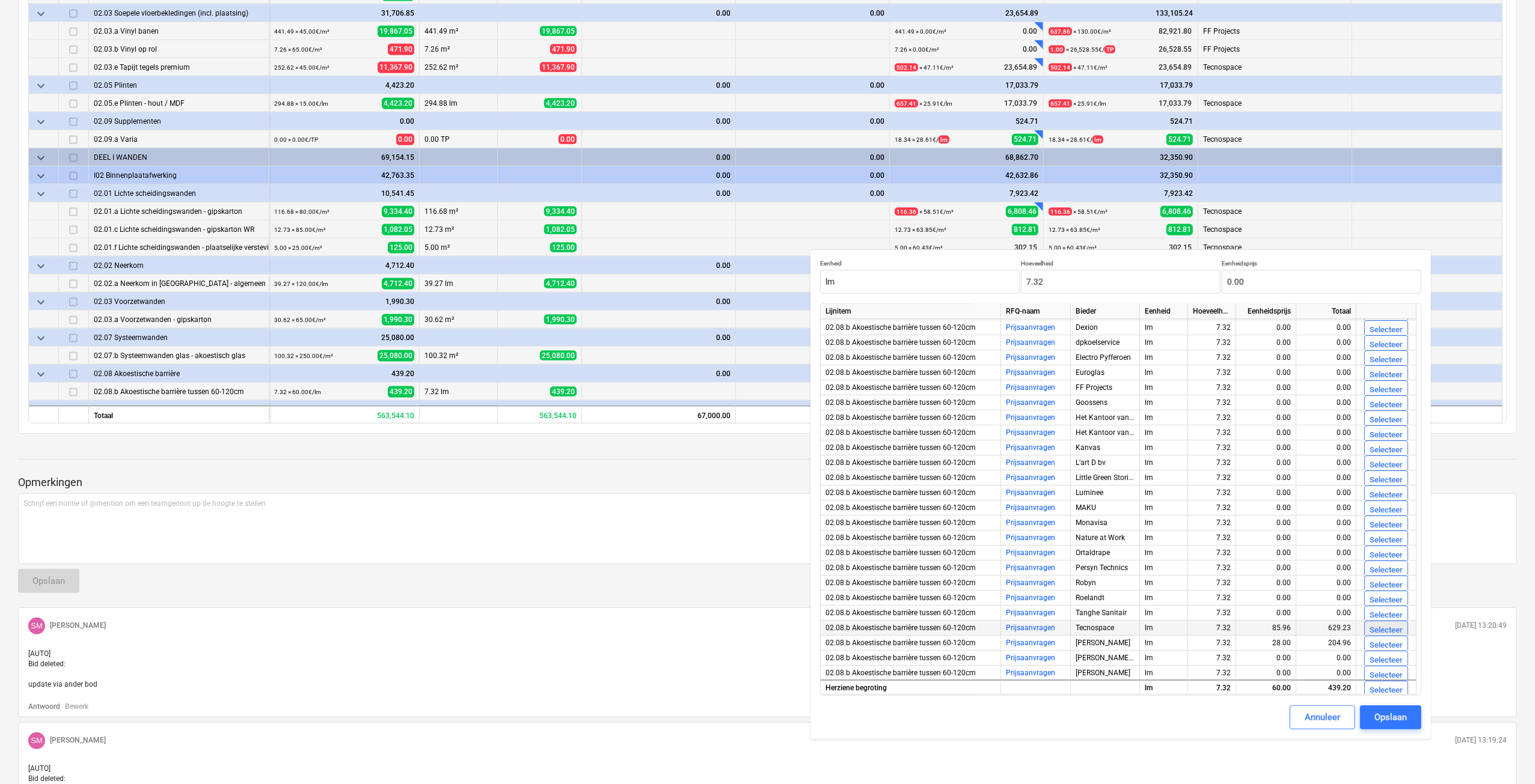
click at [1388, 627] on div "Selecteer" at bounding box center [1385, 631] width 33 height 14
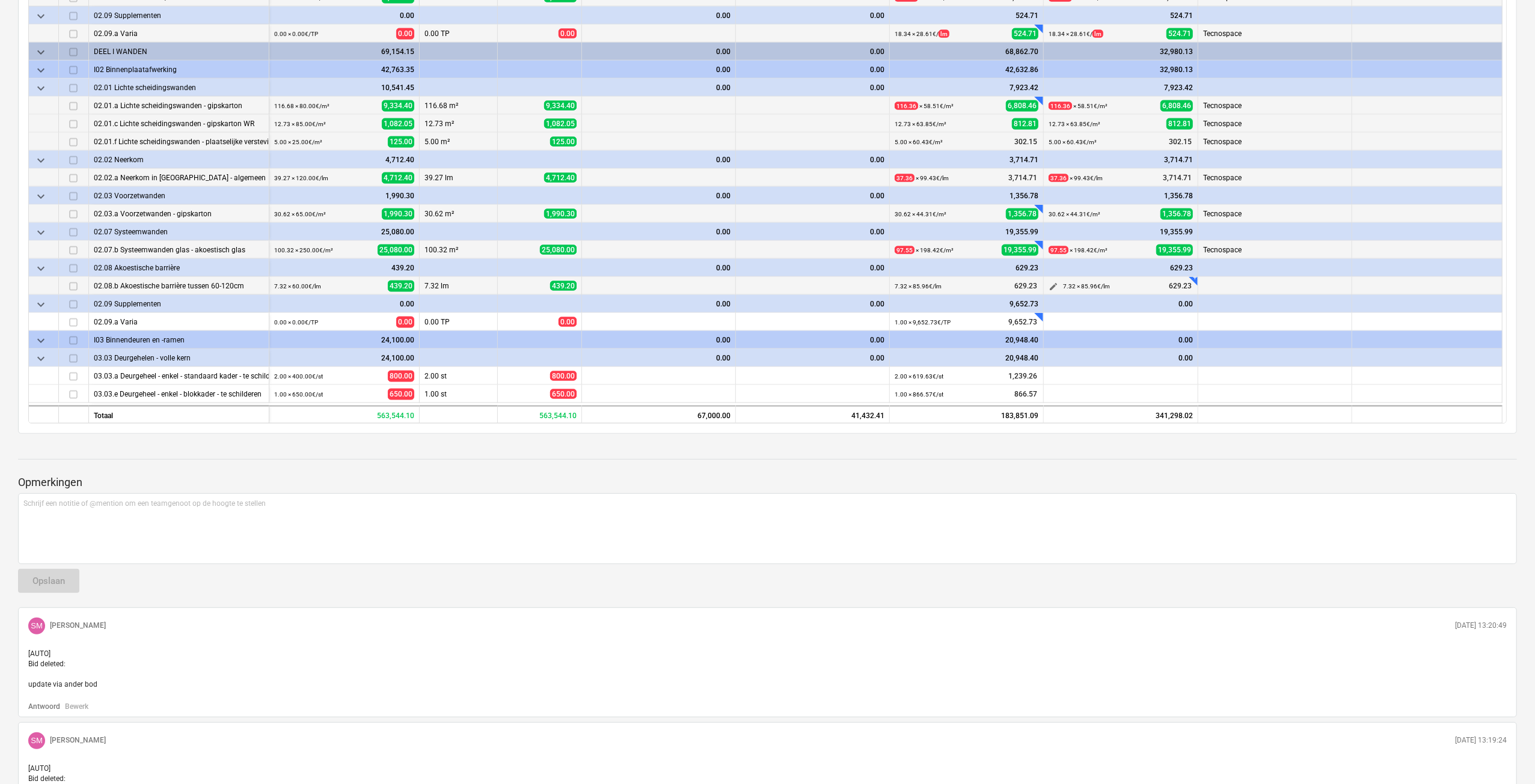
scroll to position [1683, 0]
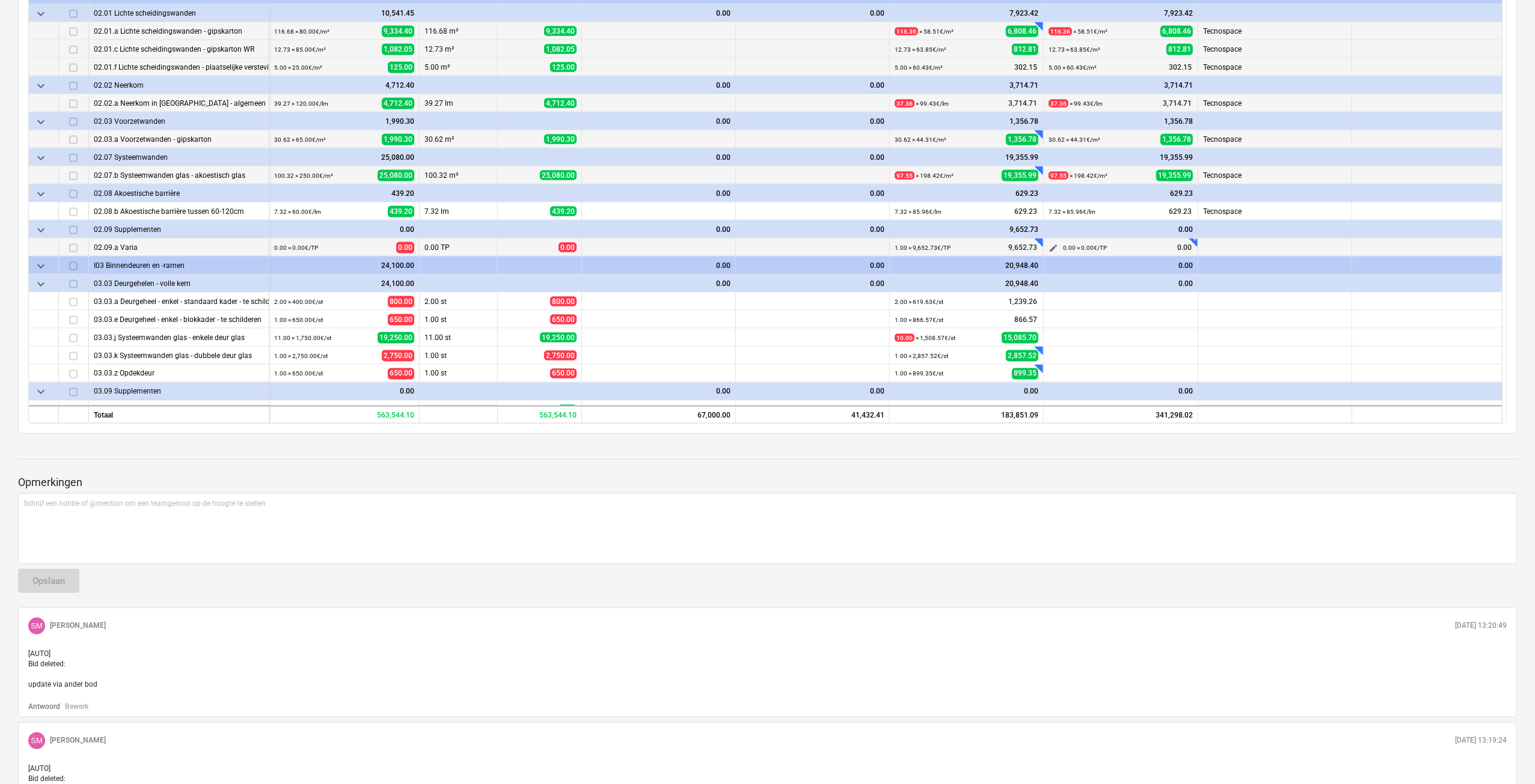
click at [1053, 245] on span "edit" at bounding box center [1053, 248] width 9 height 9
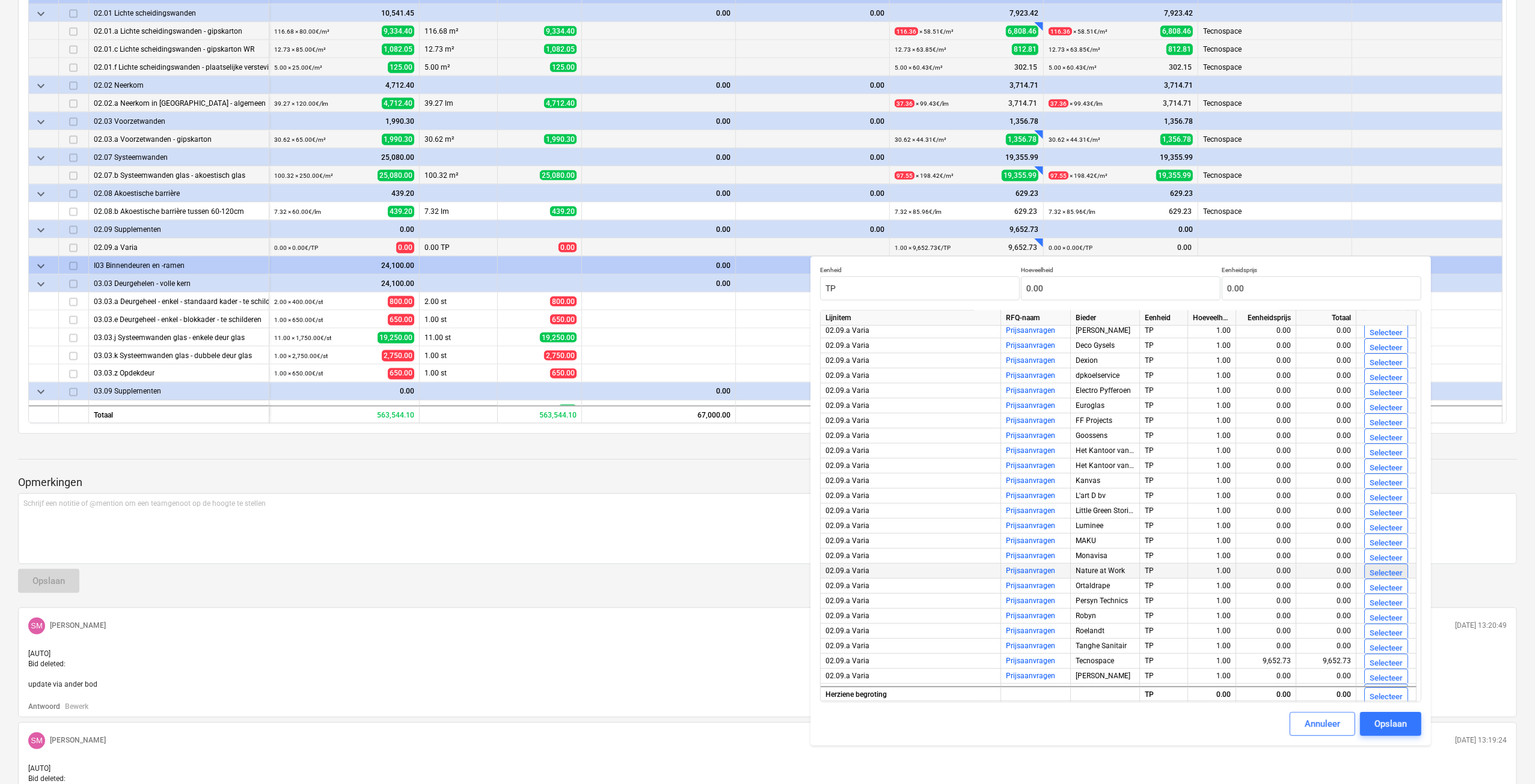
scroll to position [59, 0]
click at [1379, 631] on div "Selecteer" at bounding box center [1385, 638] width 33 height 14
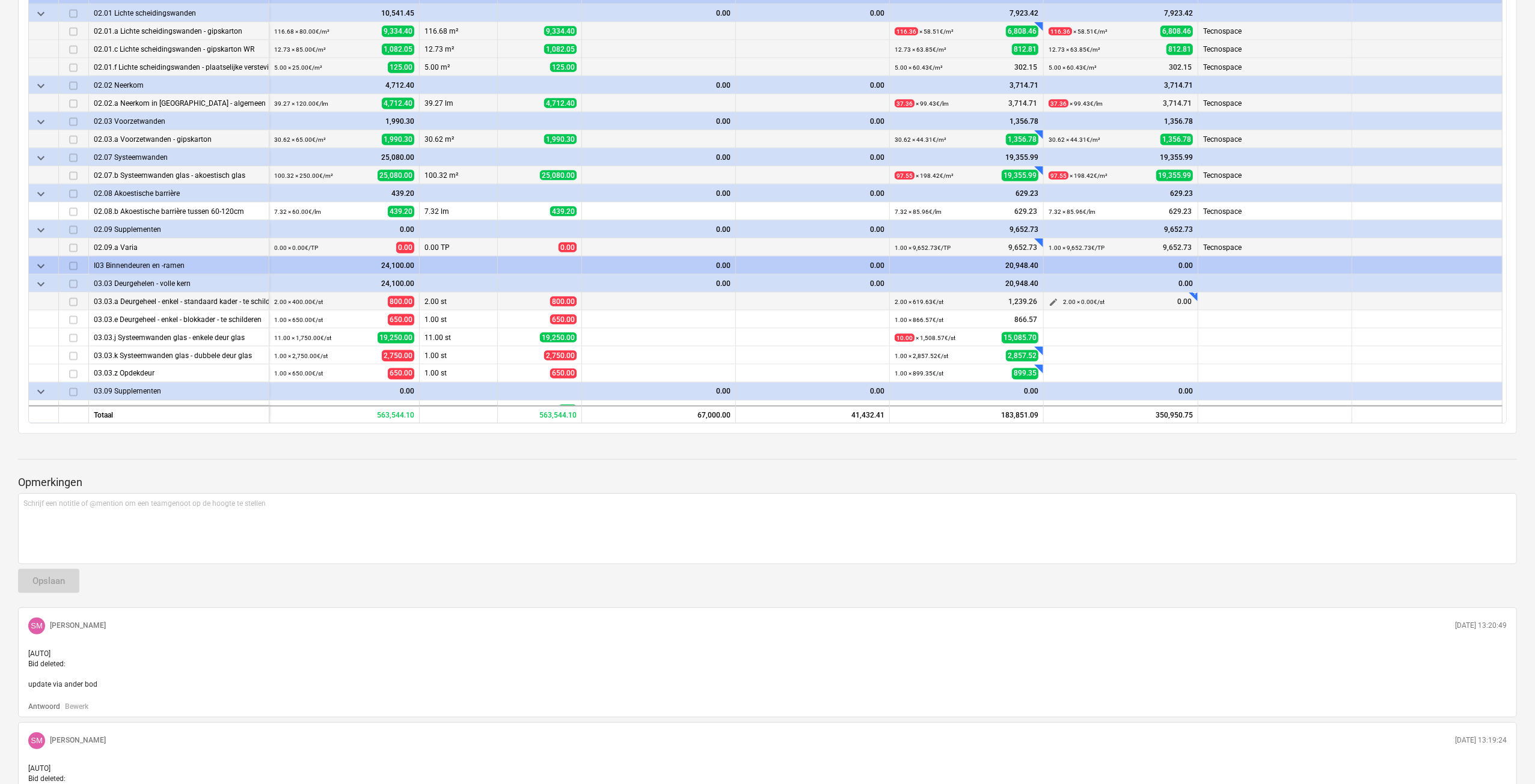
click at [1051, 299] on span "edit" at bounding box center [1053, 302] width 9 height 9
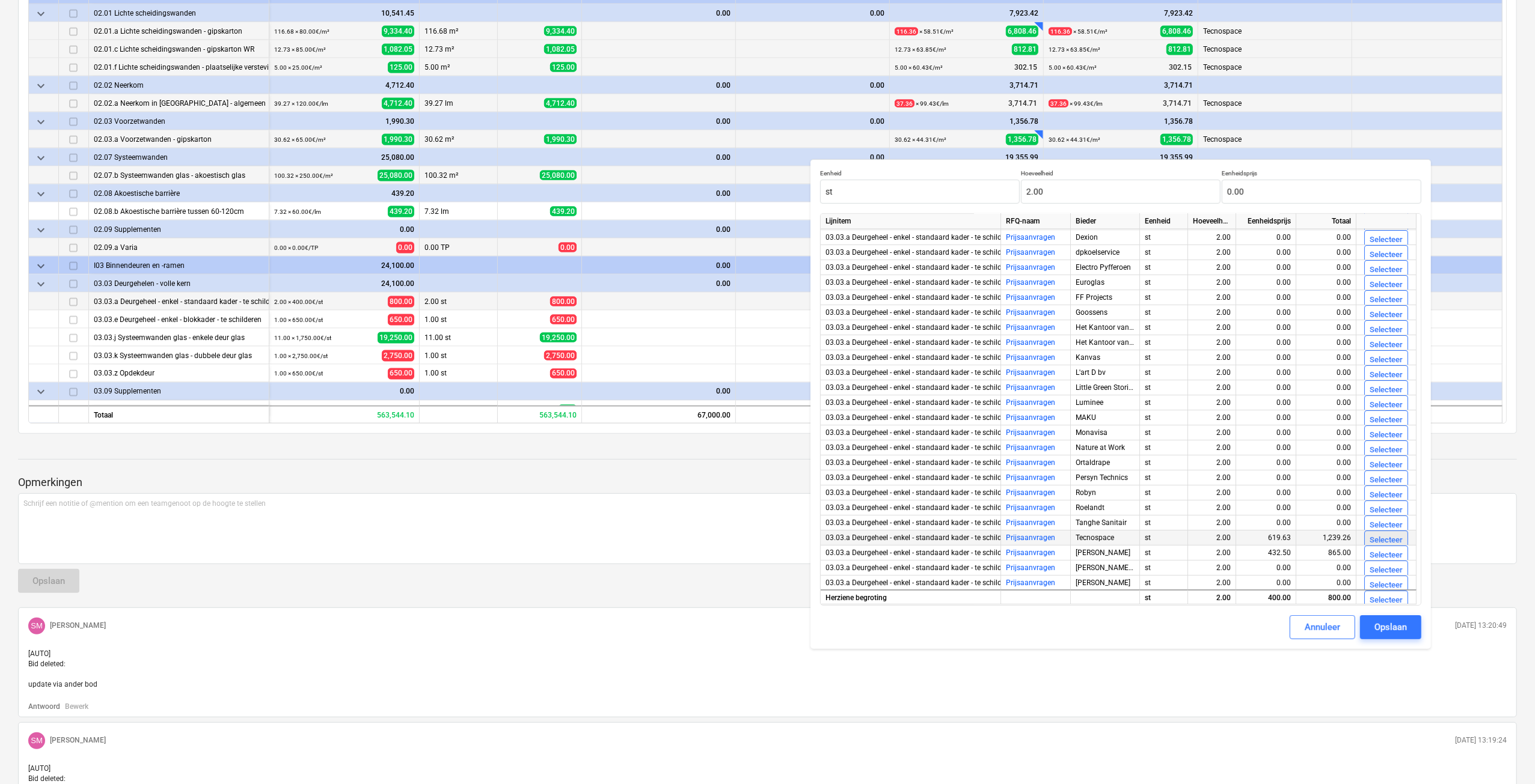
click at [1375, 541] on div "Selecteer" at bounding box center [1385, 541] width 33 height 14
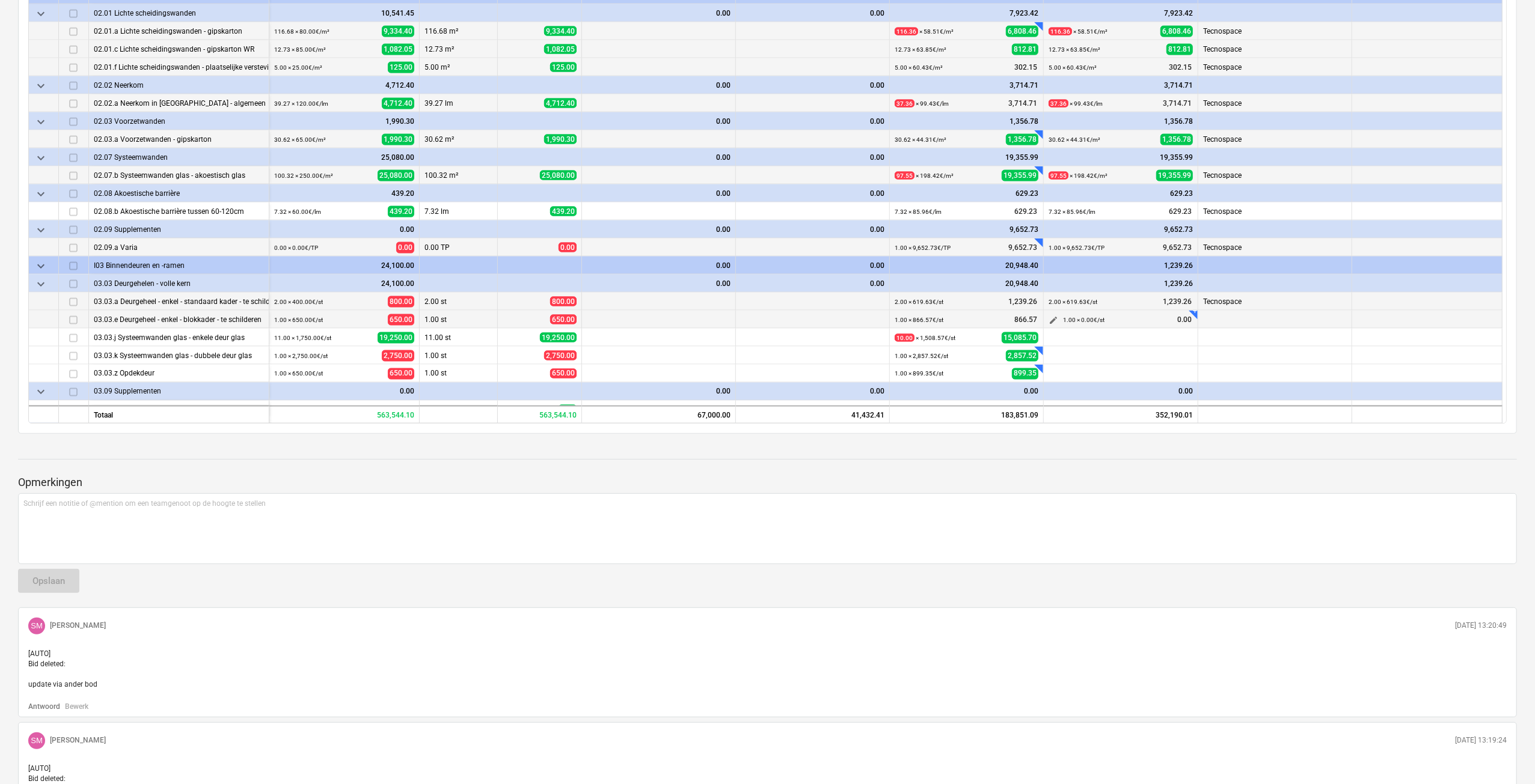
click at [1046, 320] on button "edit" at bounding box center [1053, 320] width 14 height 14
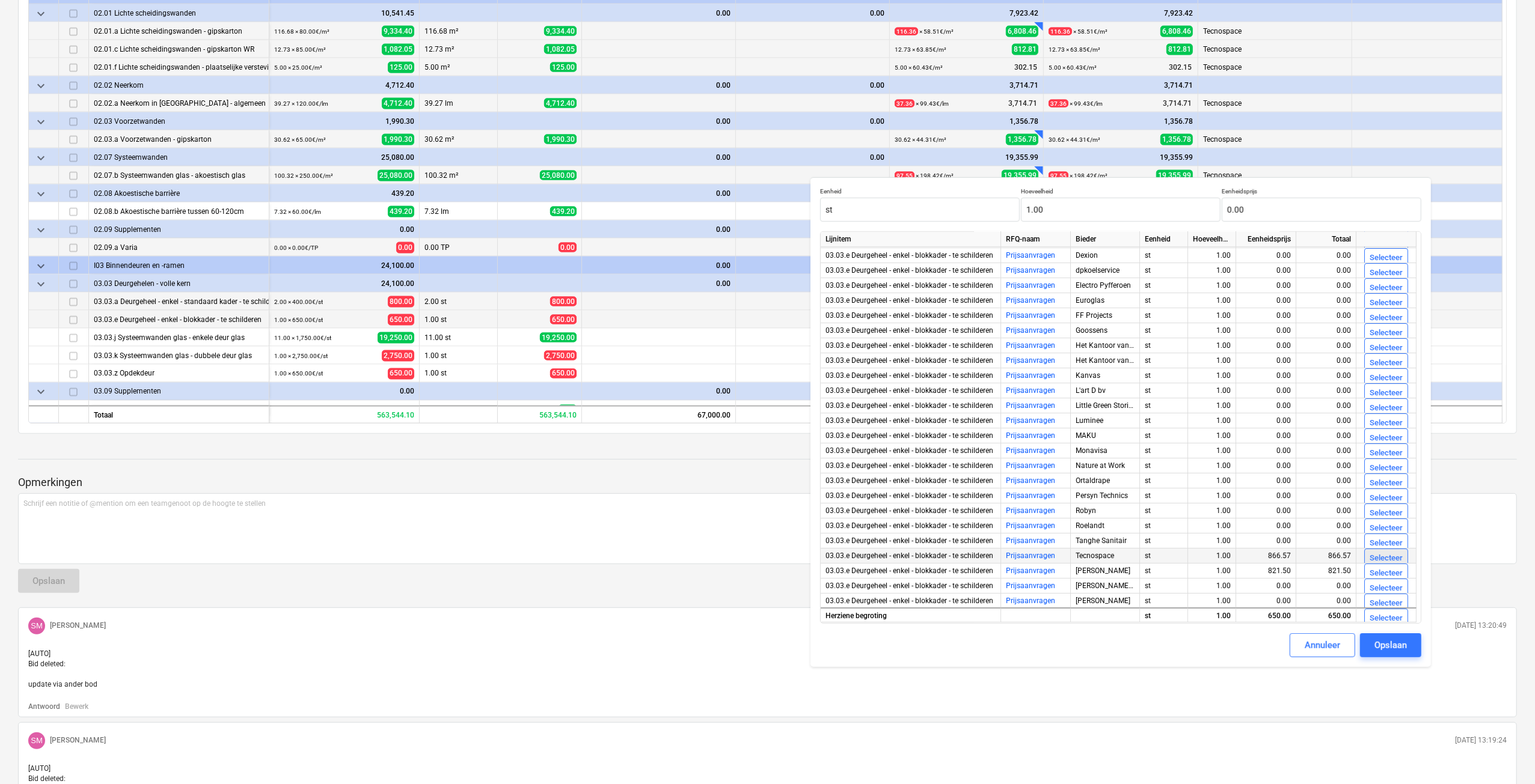
click at [1379, 558] on div "Selecteer" at bounding box center [1385, 559] width 33 height 14
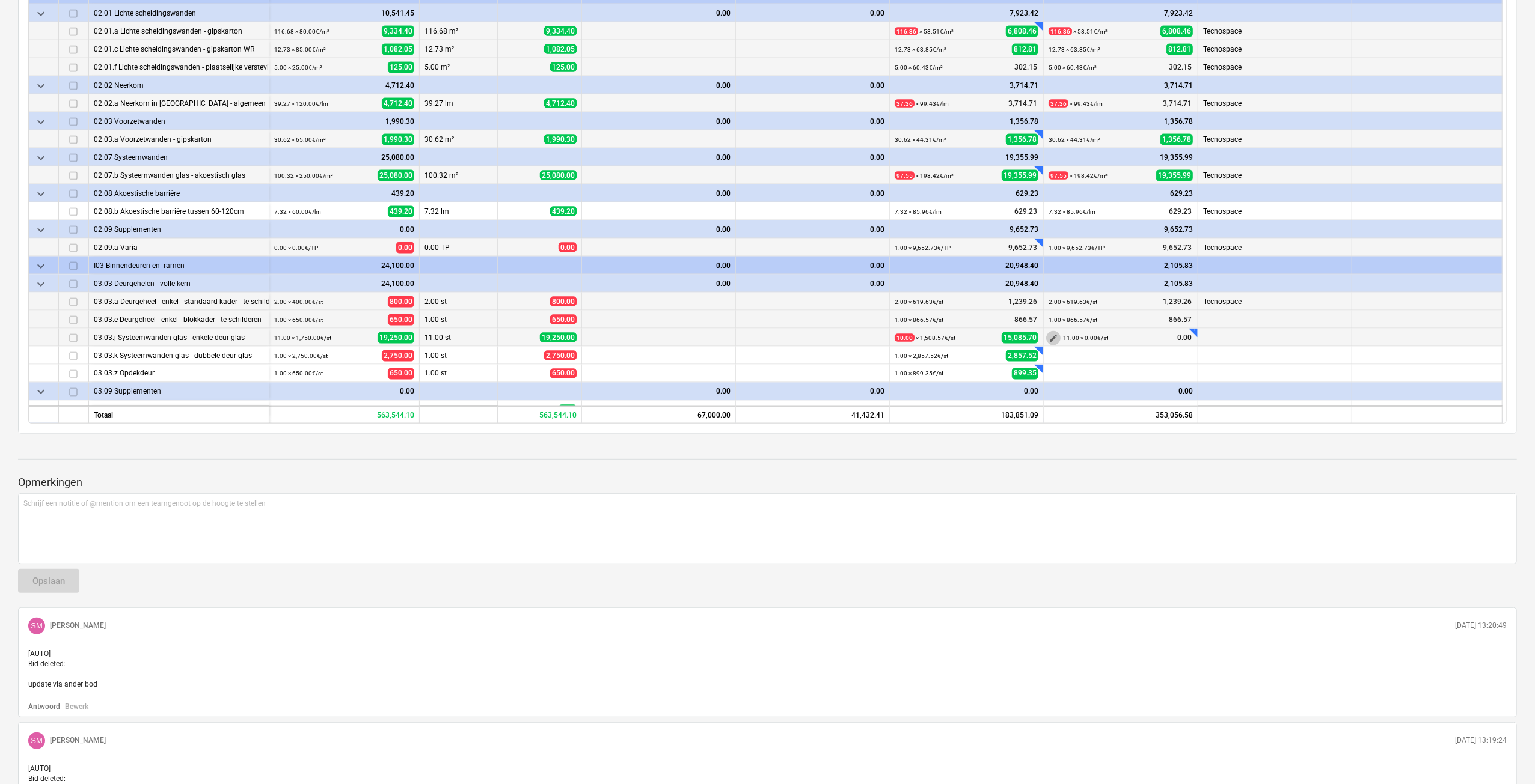
click at [1050, 334] on span "edit" at bounding box center [1053, 338] width 9 height 9
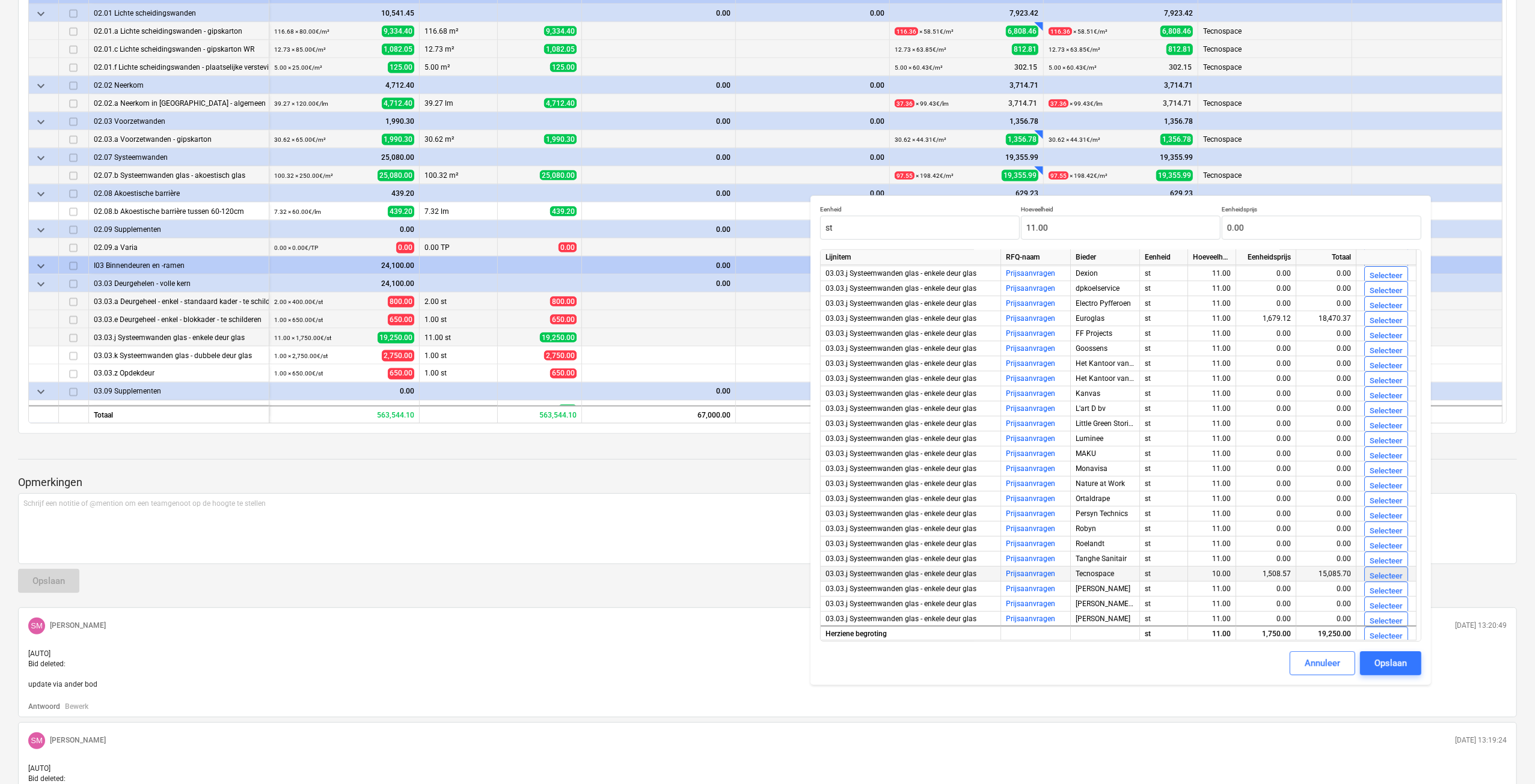
click at [1388, 575] on div "Selecteer" at bounding box center [1385, 577] width 33 height 14
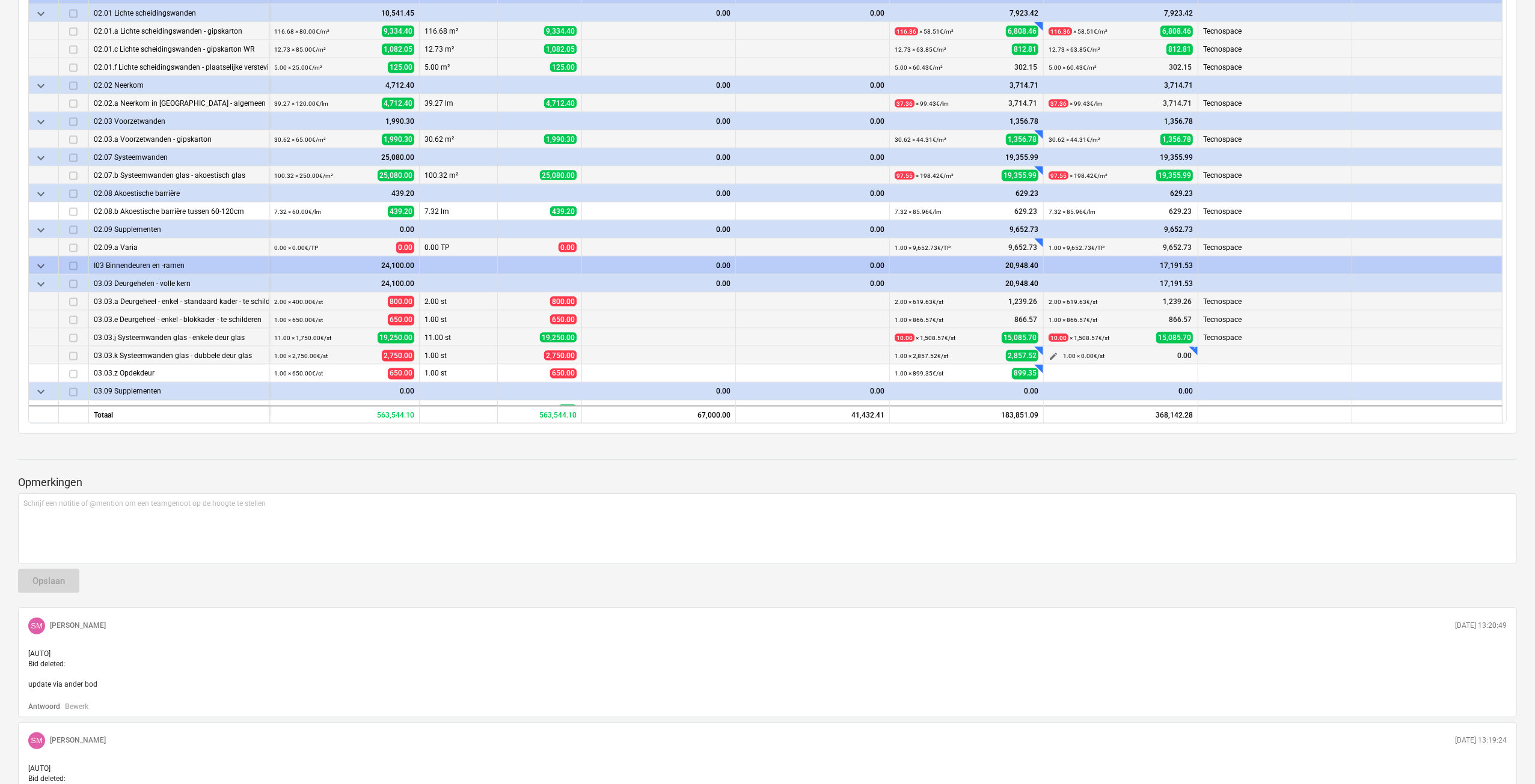
click at [1051, 353] on span "edit" at bounding box center [1053, 356] width 9 height 9
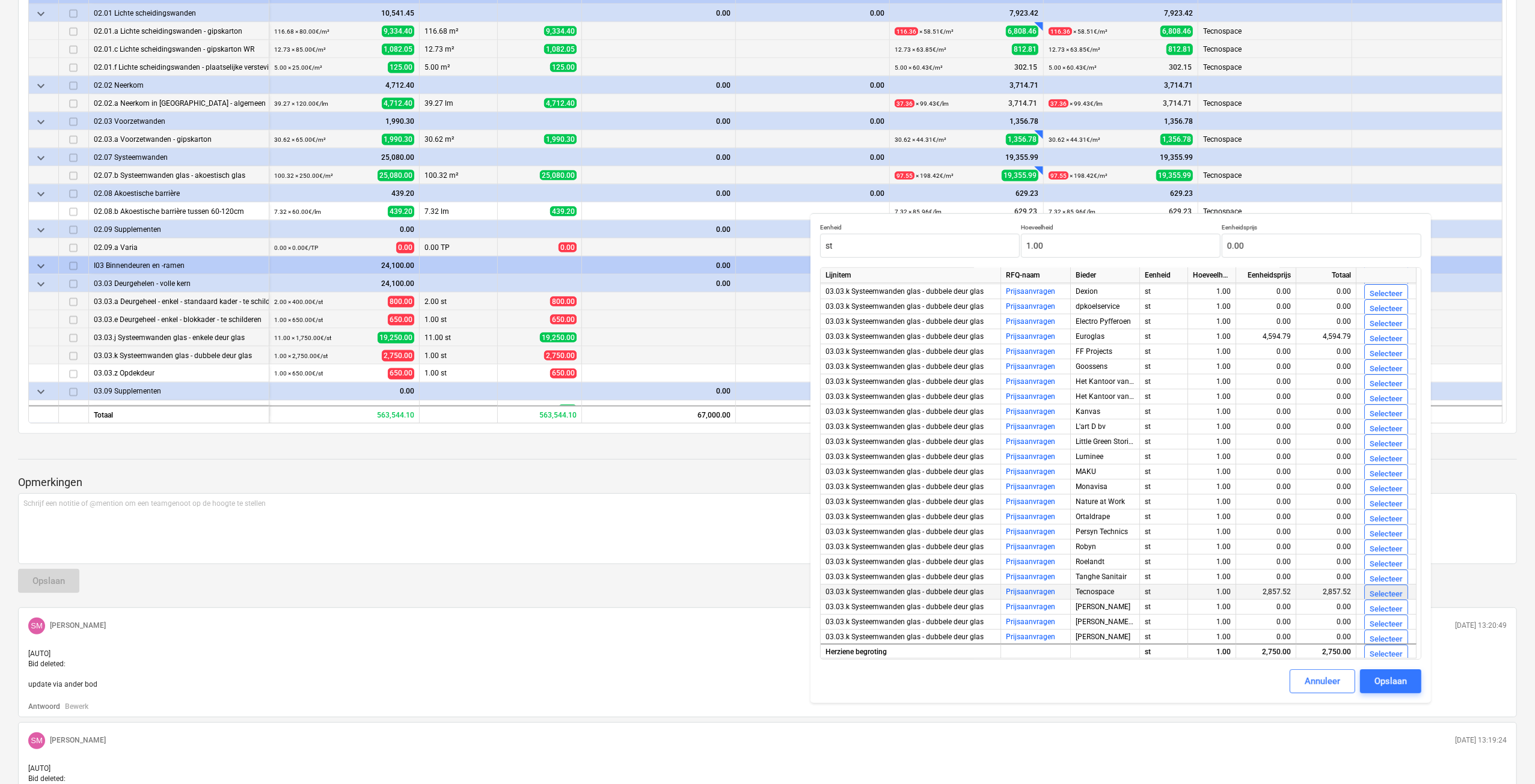
click at [1375, 585] on button "Selecteer" at bounding box center [1386, 594] width 44 height 19
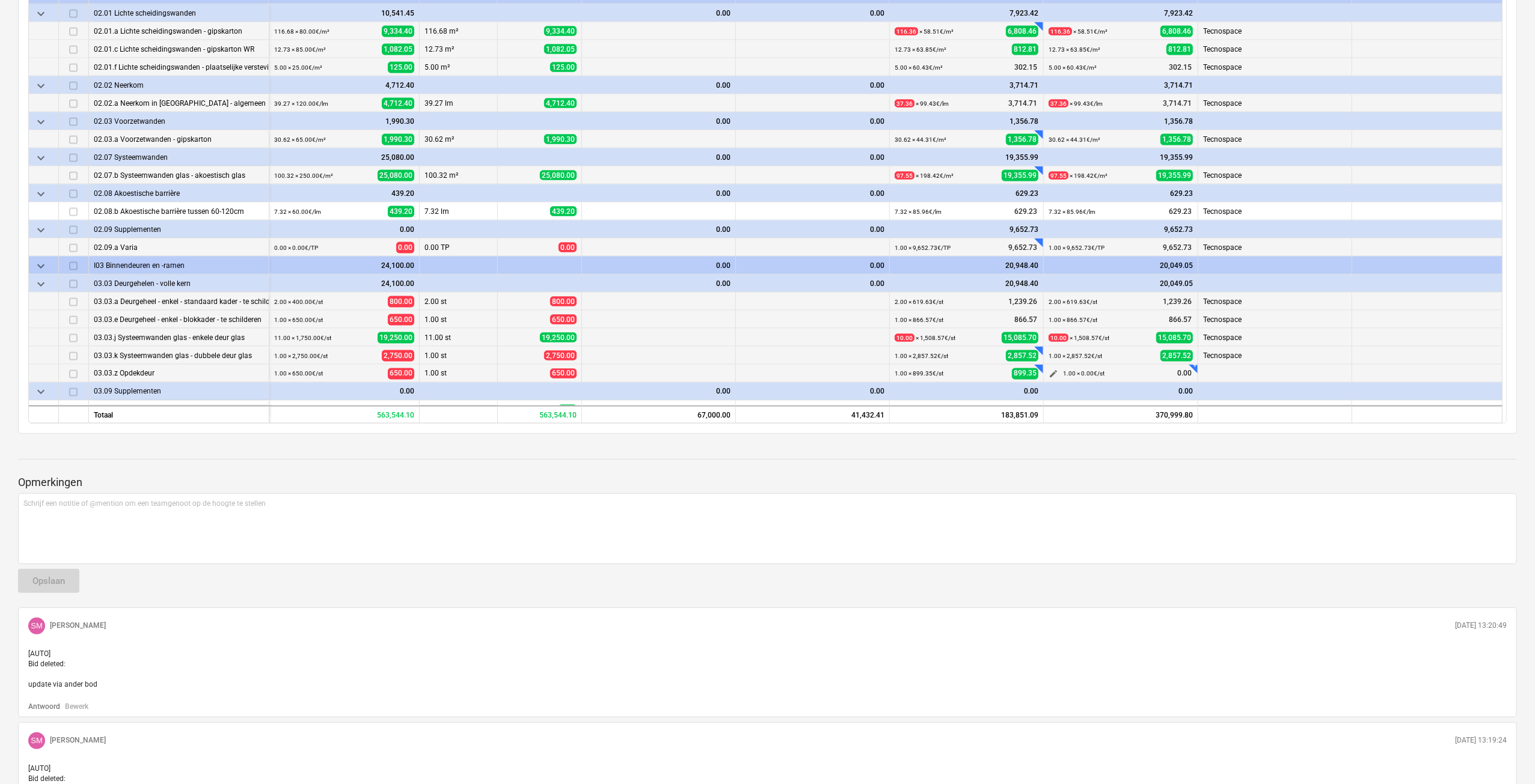
click at [1053, 371] on span "edit" at bounding box center [1053, 374] width 9 height 9
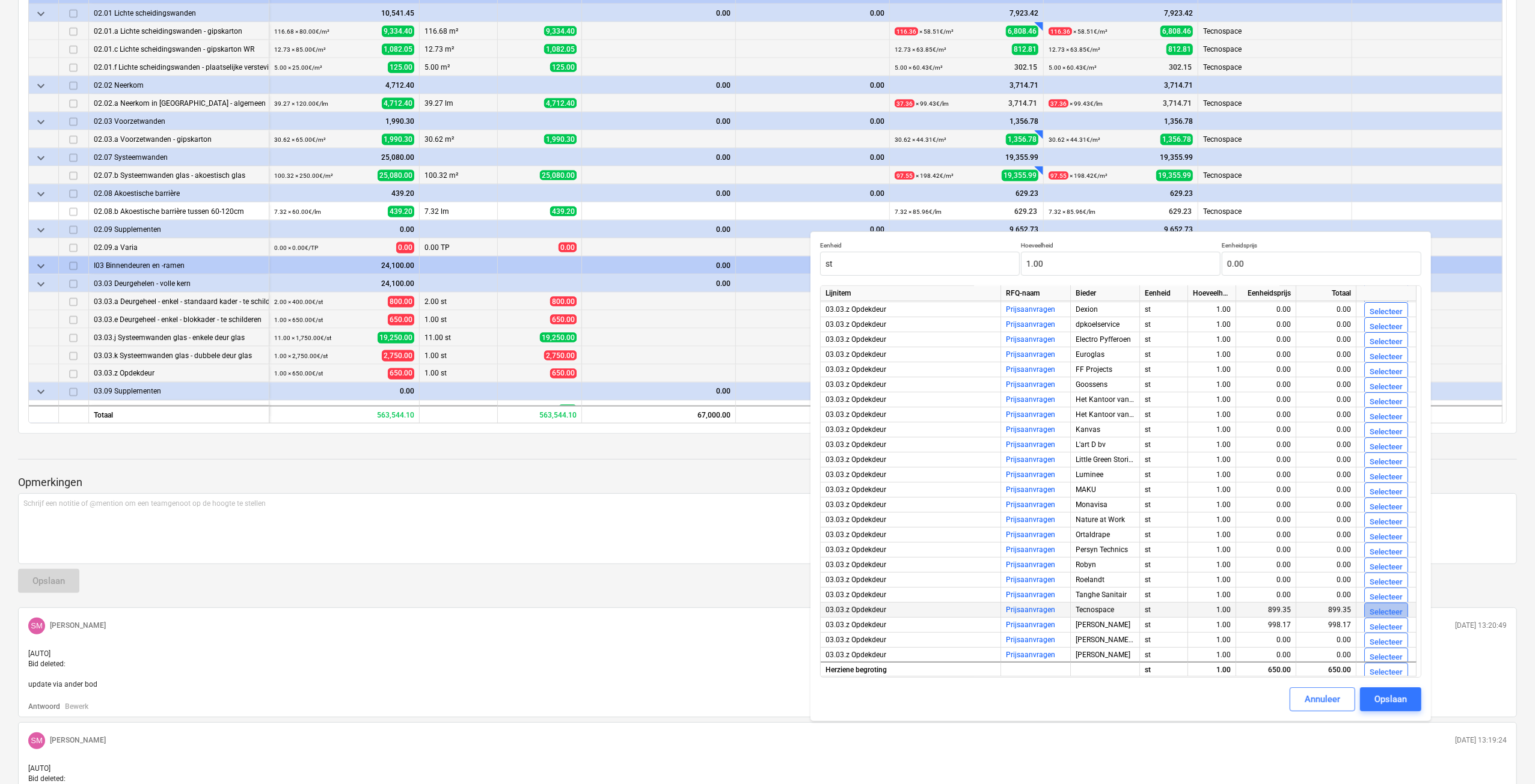
click at [1379, 613] on div "Selecteer" at bounding box center [1385, 613] width 33 height 14
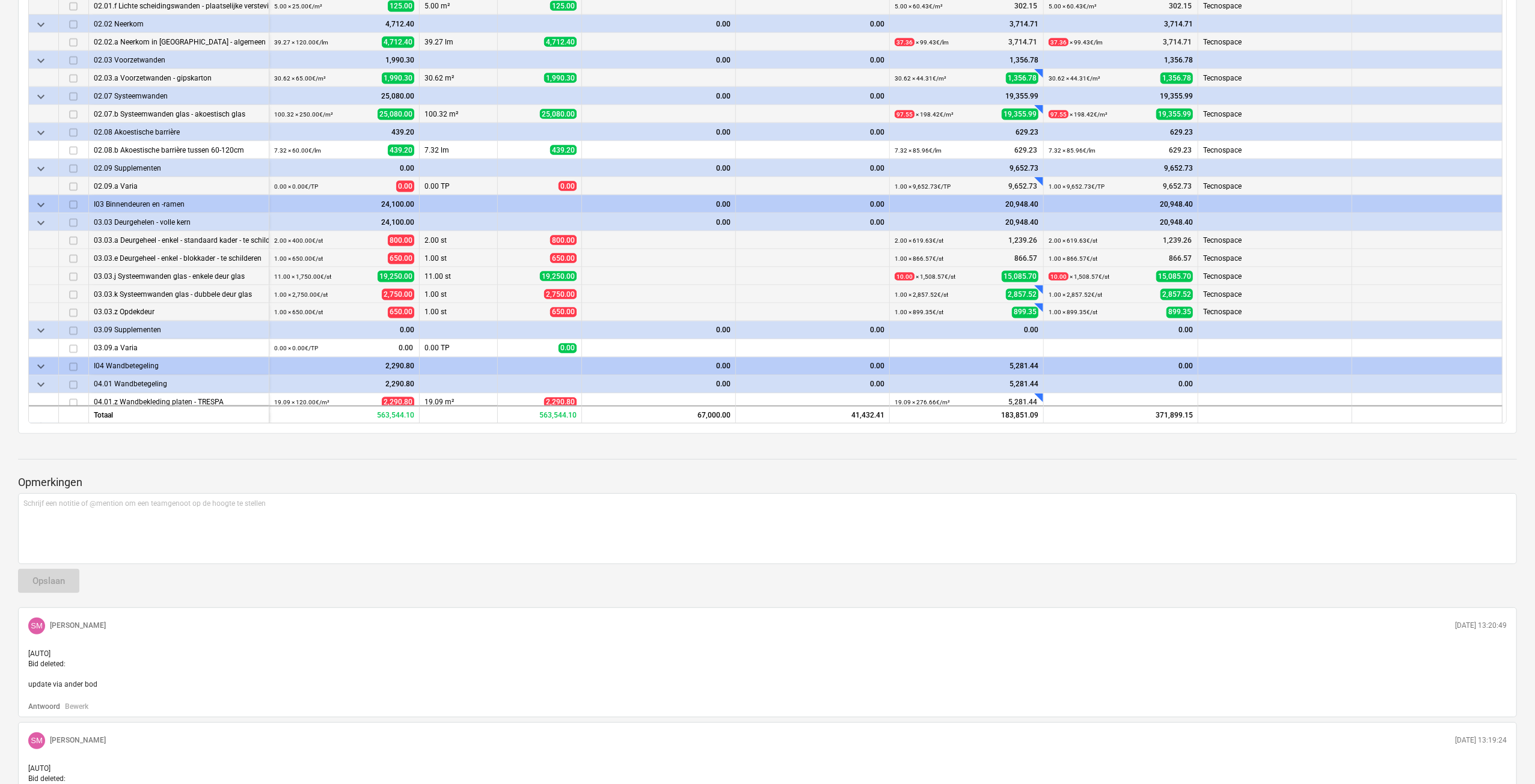
scroll to position [1803, 0]
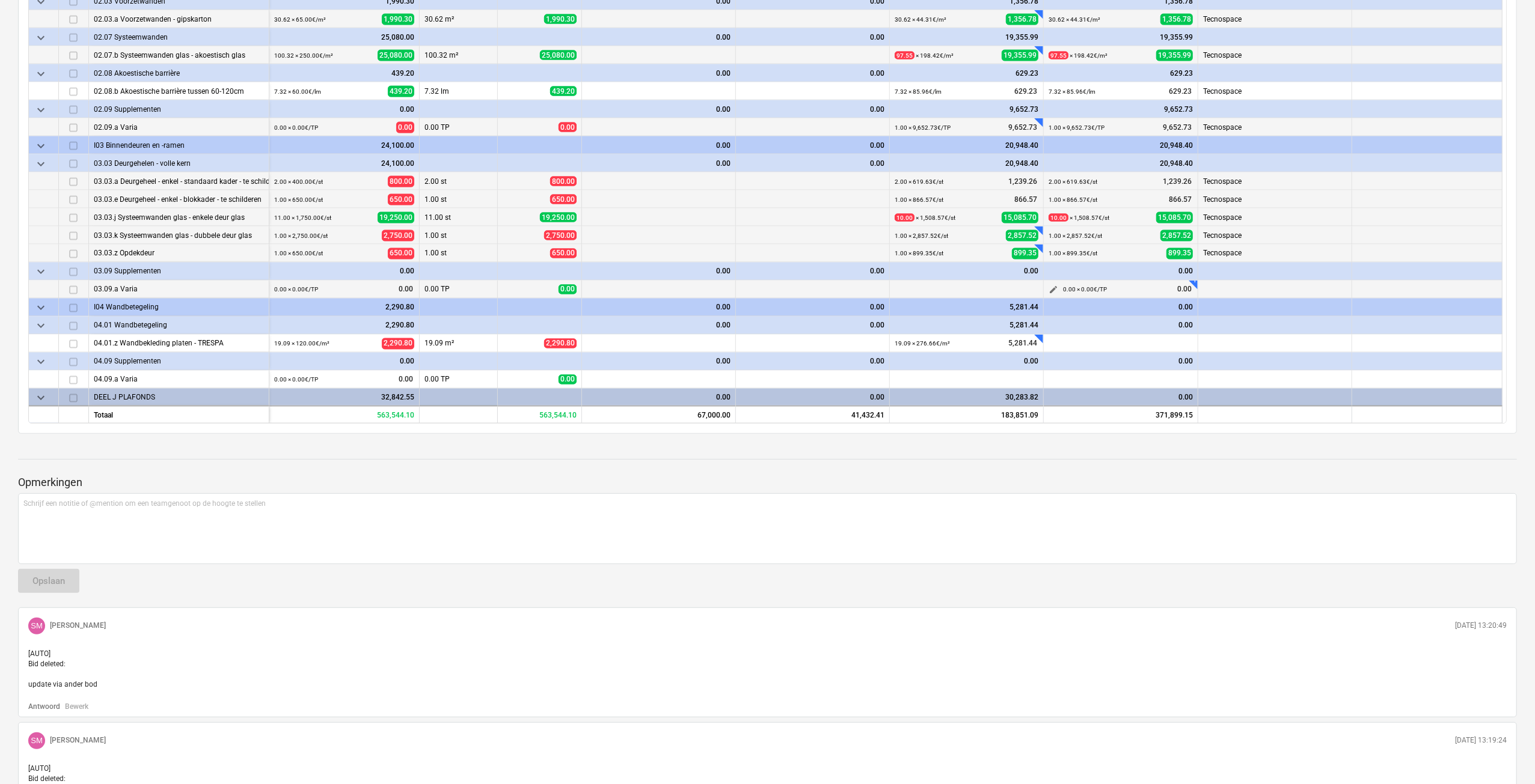
click at [1051, 289] on span "edit" at bounding box center [1053, 290] width 9 height 9
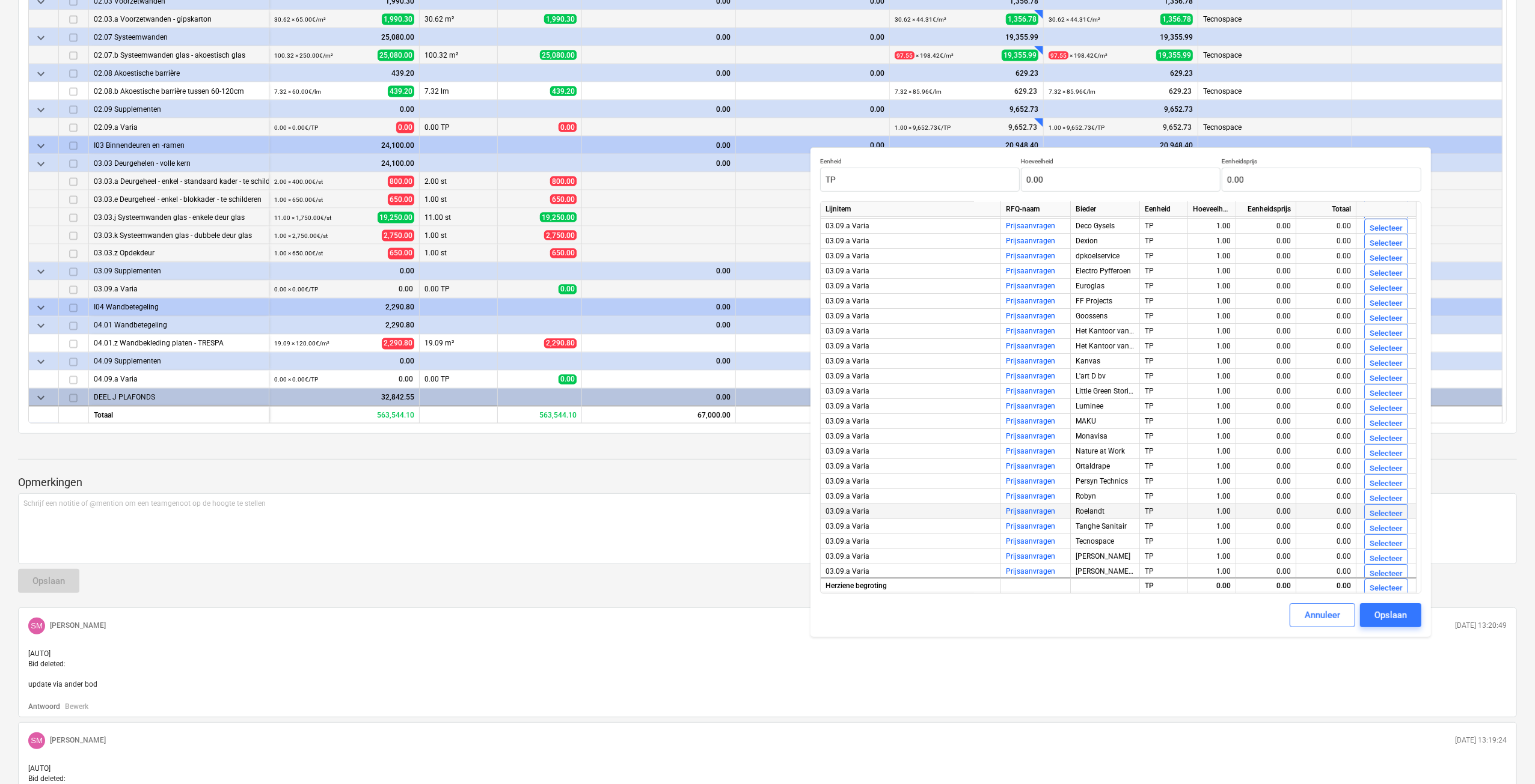
scroll to position [59, 0]
click at [1392, 528] on div "Selecteer" at bounding box center [1385, 528] width 33 height 14
click at [1385, 611] on div "Opslaan" at bounding box center [1390, 615] width 32 height 16
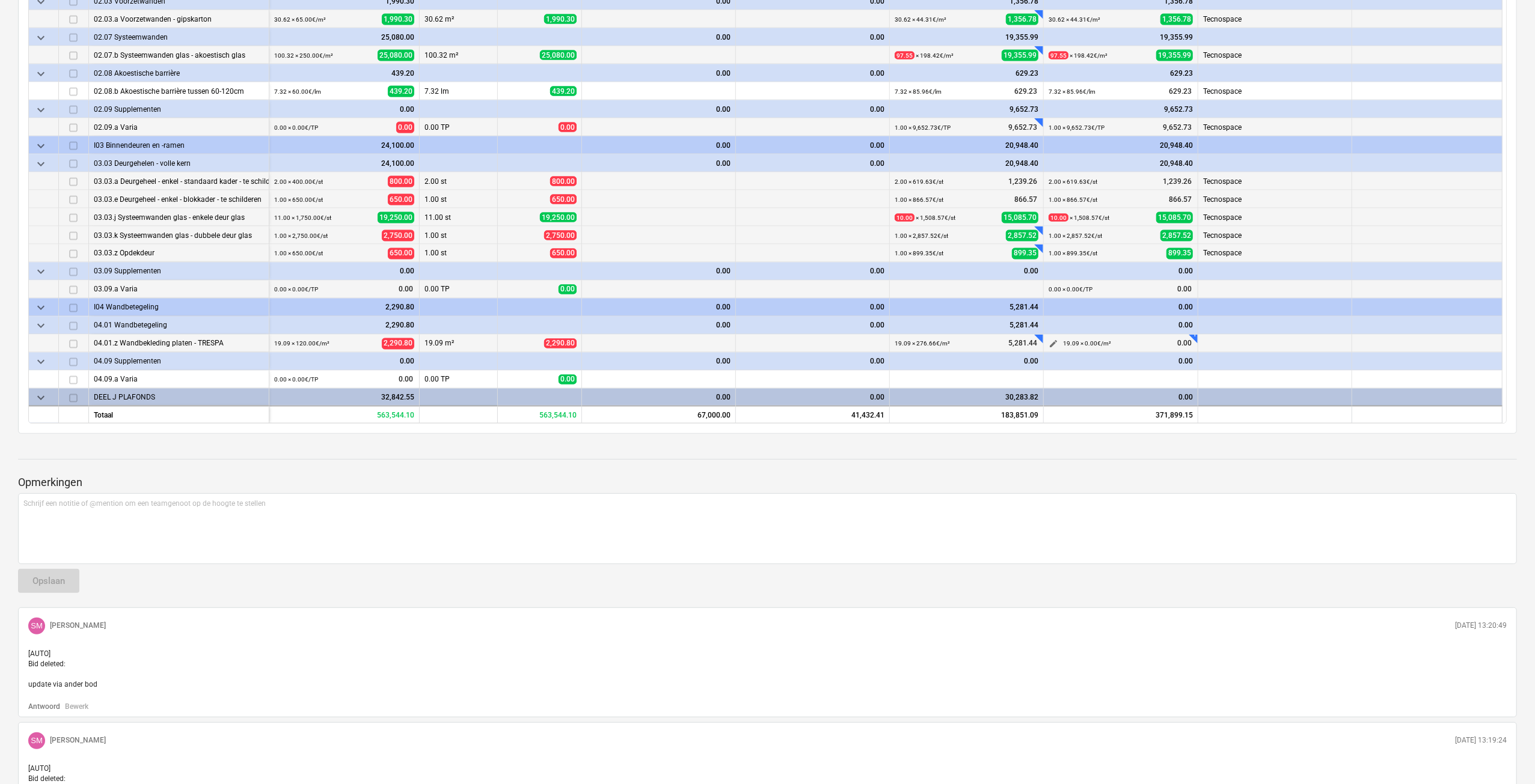
click at [1049, 343] on span "edit" at bounding box center [1053, 344] width 9 height 9
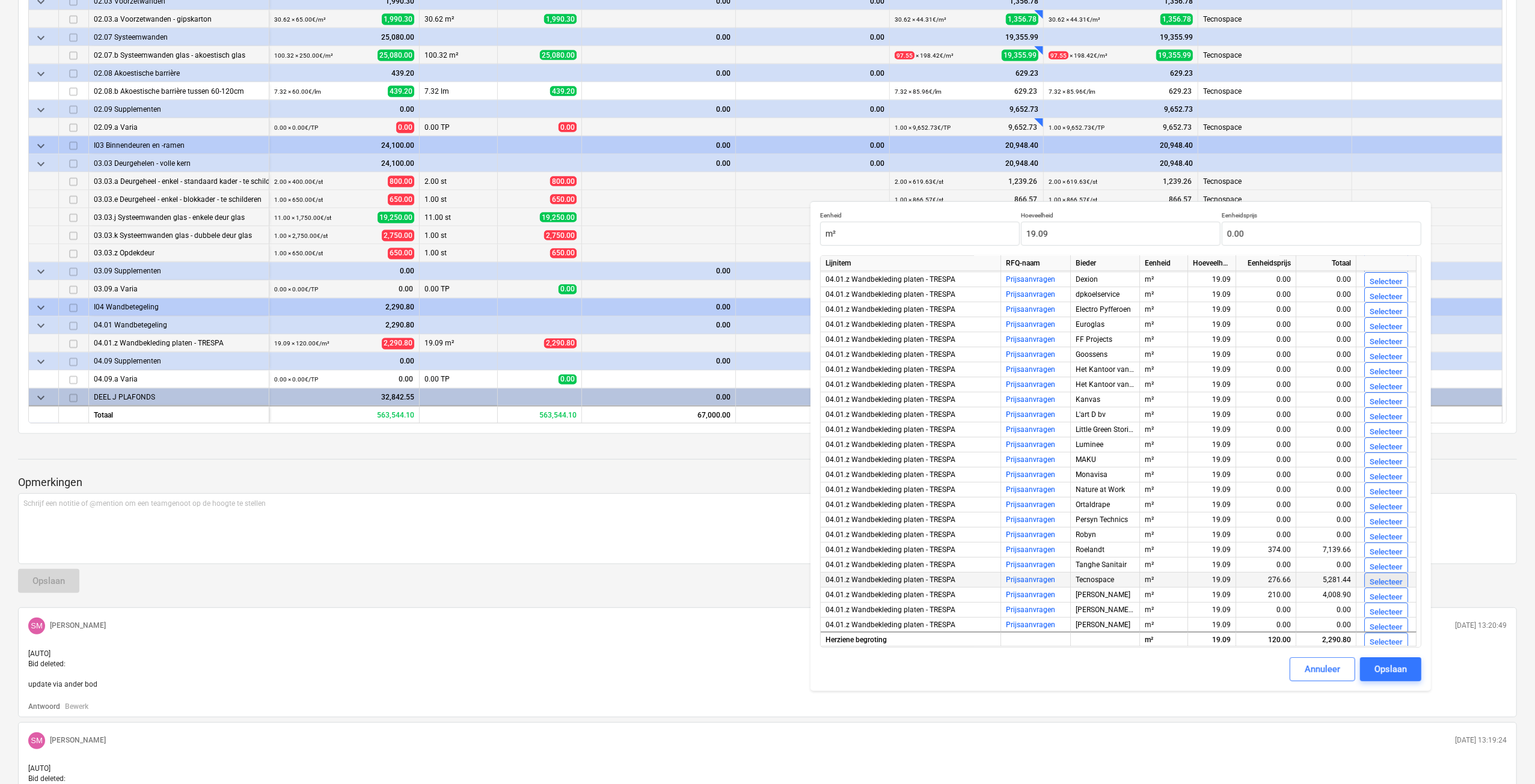
click at [1390, 583] on div "Selecteer" at bounding box center [1385, 582] width 33 height 14
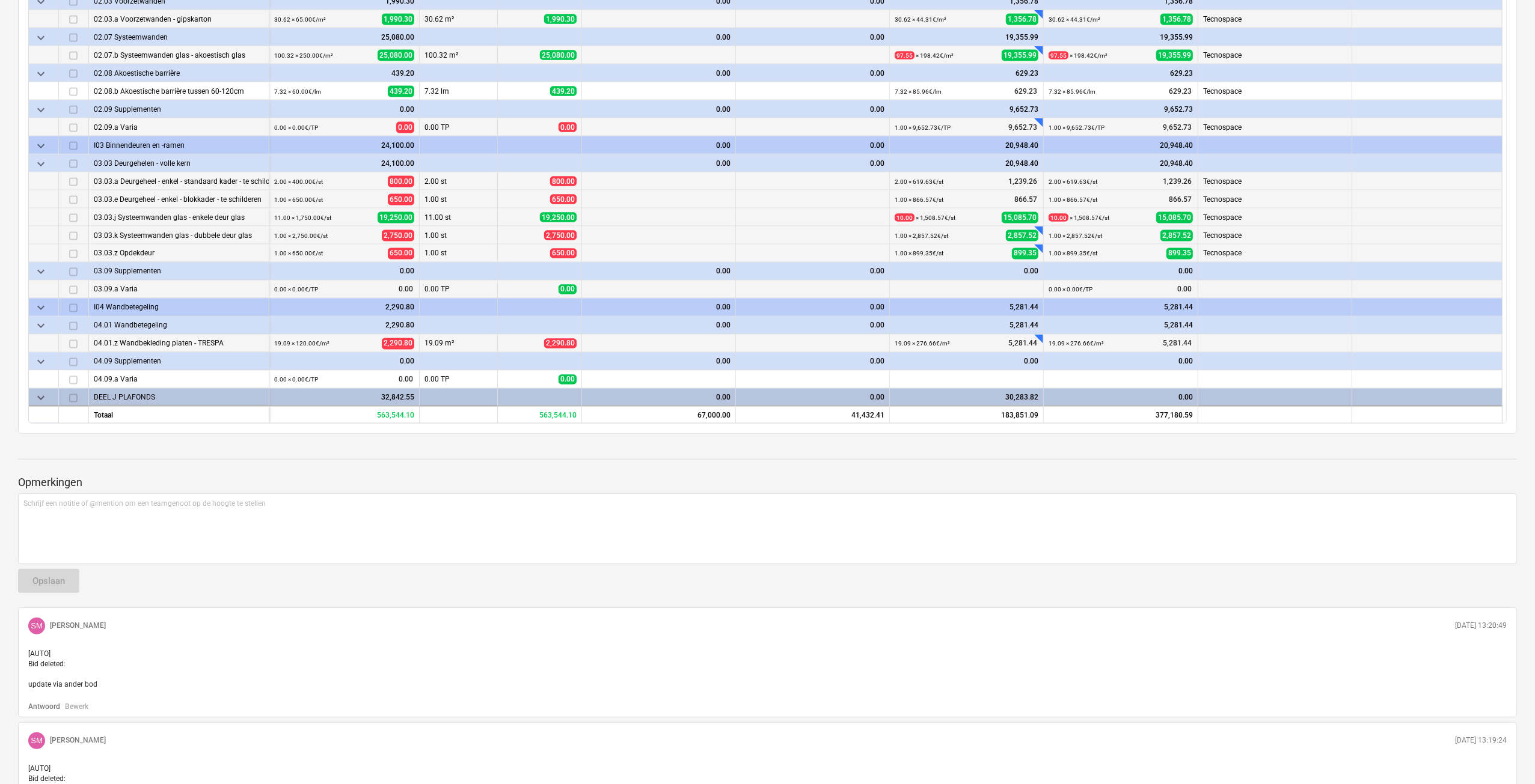
click at [1403, 668] on p "[AUTO] Bid deleted: update via ander bod" at bounding box center [768, 670] width 1478 height 42
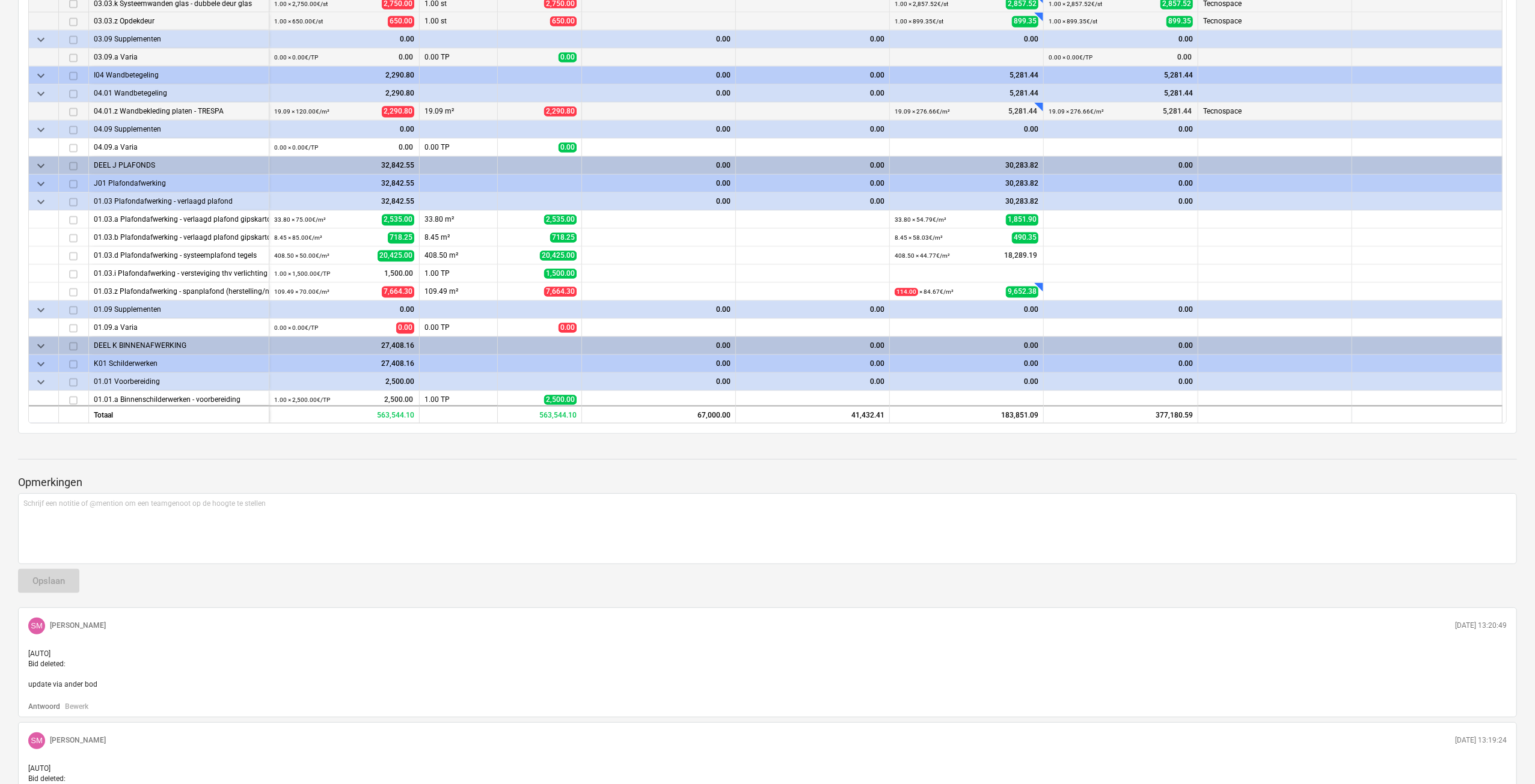
scroll to position [2043, 0]
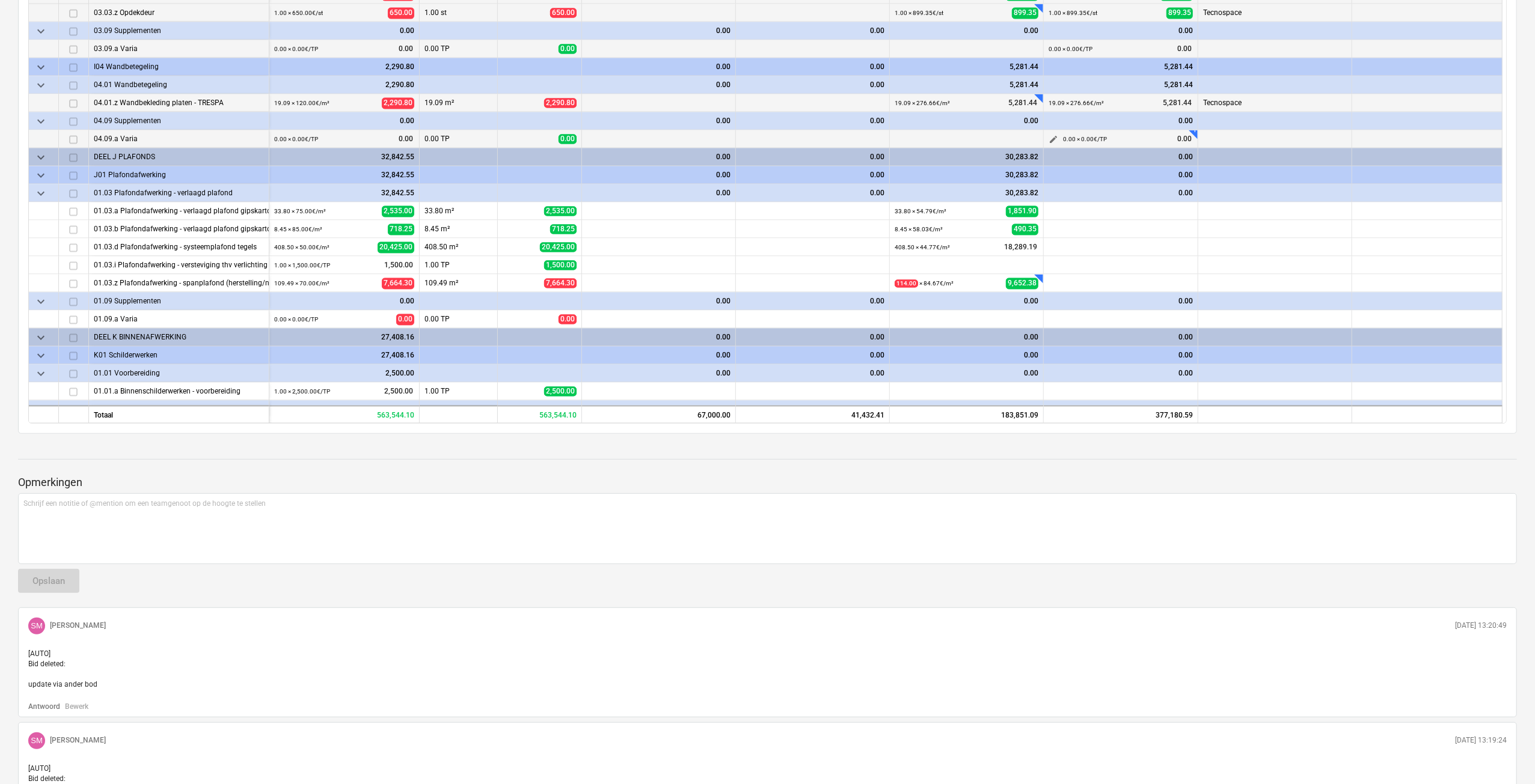
click at [1049, 140] on span "edit" at bounding box center [1053, 140] width 9 height 9
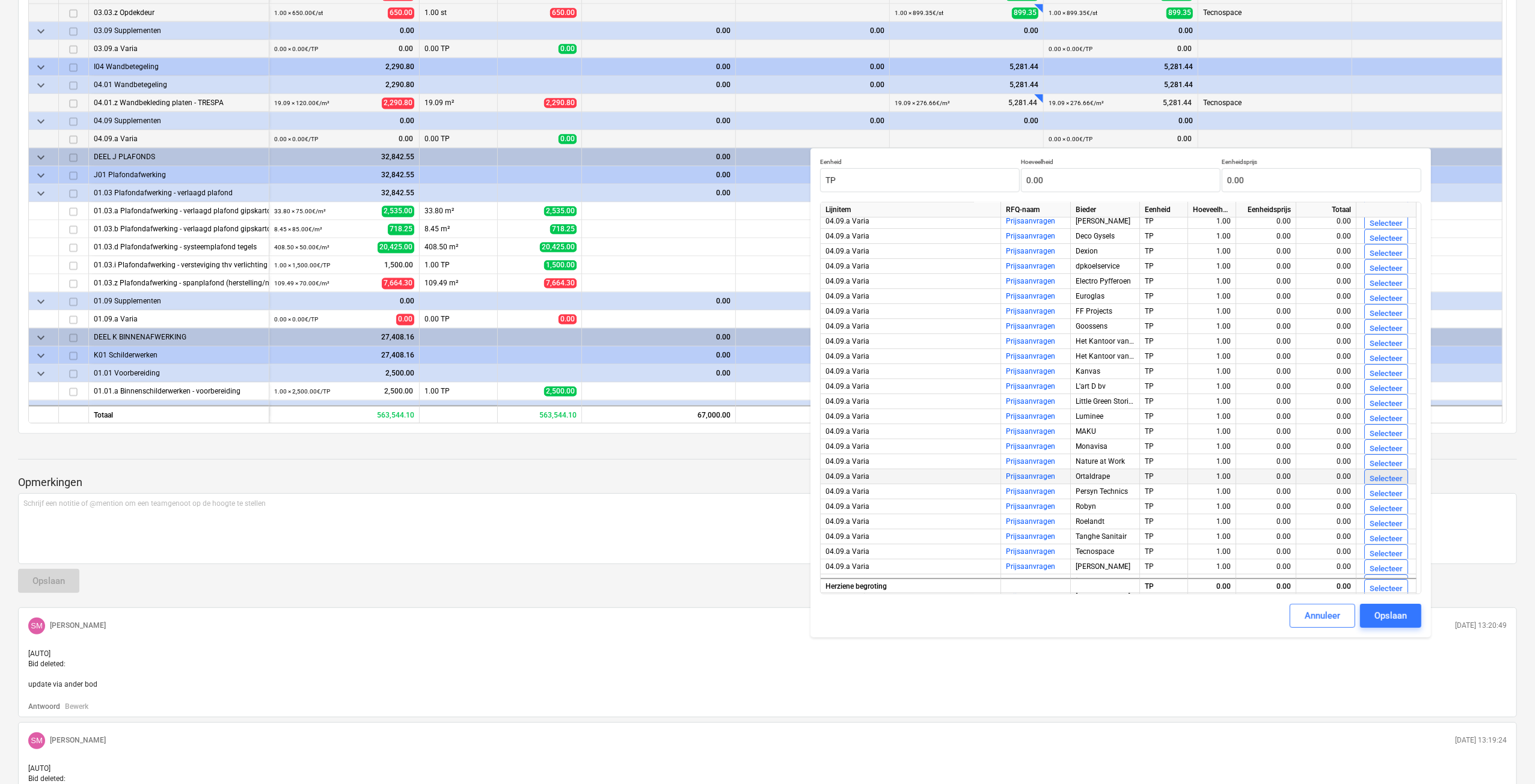
scroll to position [59, 0]
click at [1400, 529] on div "Selecteer" at bounding box center [1385, 529] width 33 height 14
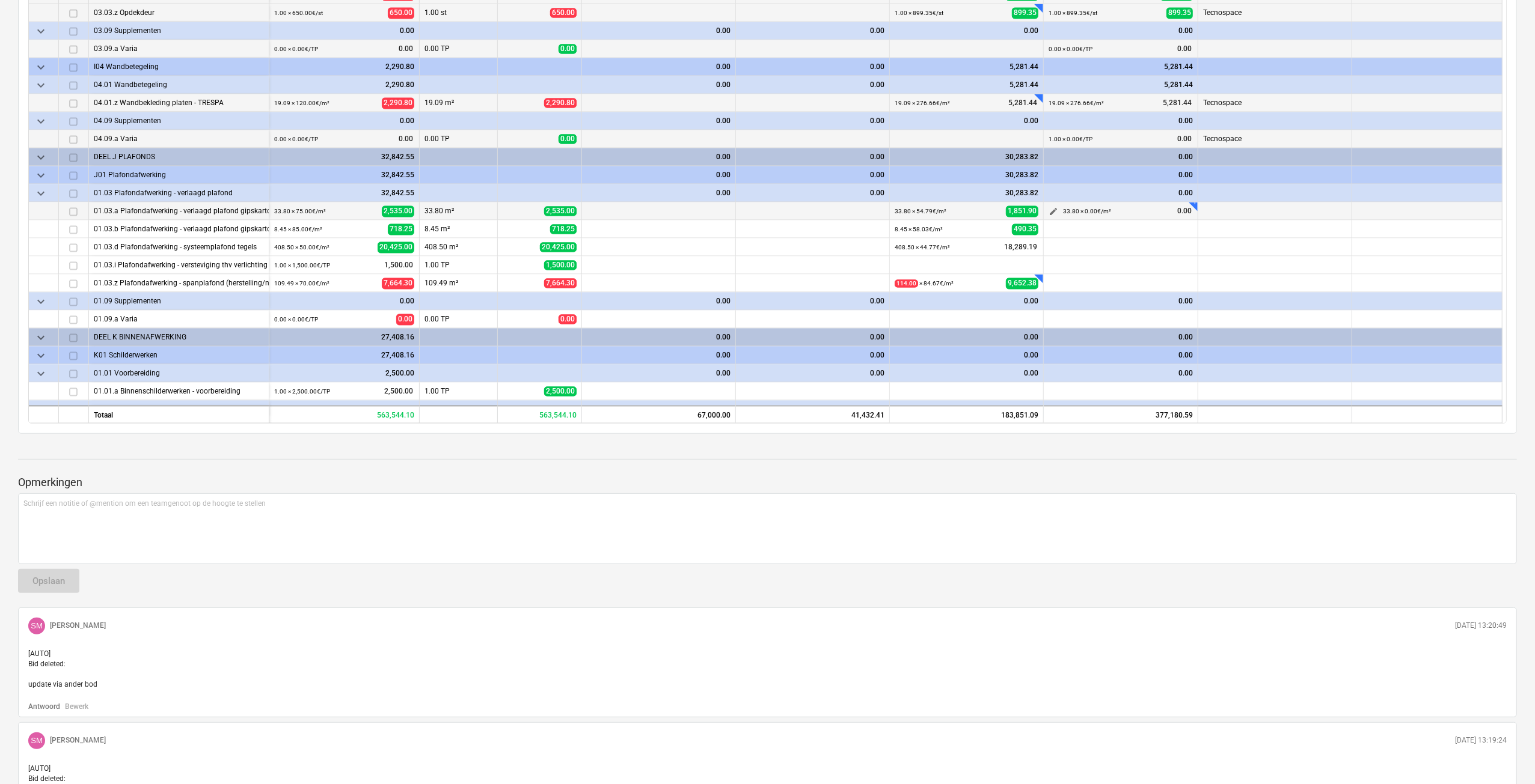
click at [1054, 209] on span "edit" at bounding box center [1053, 212] width 9 height 9
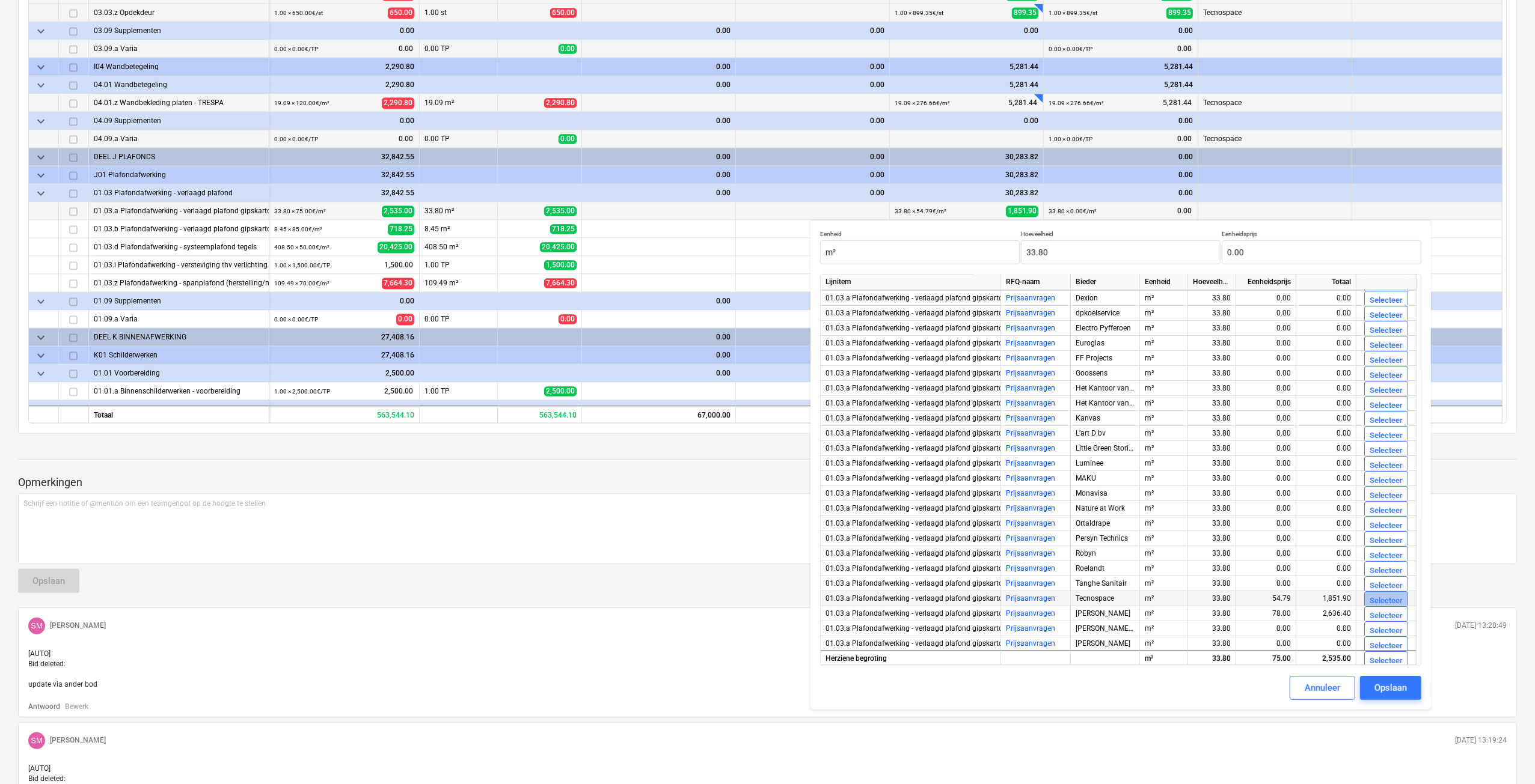
click at [1373, 599] on div "Selecteer" at bounding box center [1385, 601] width 33 height 14
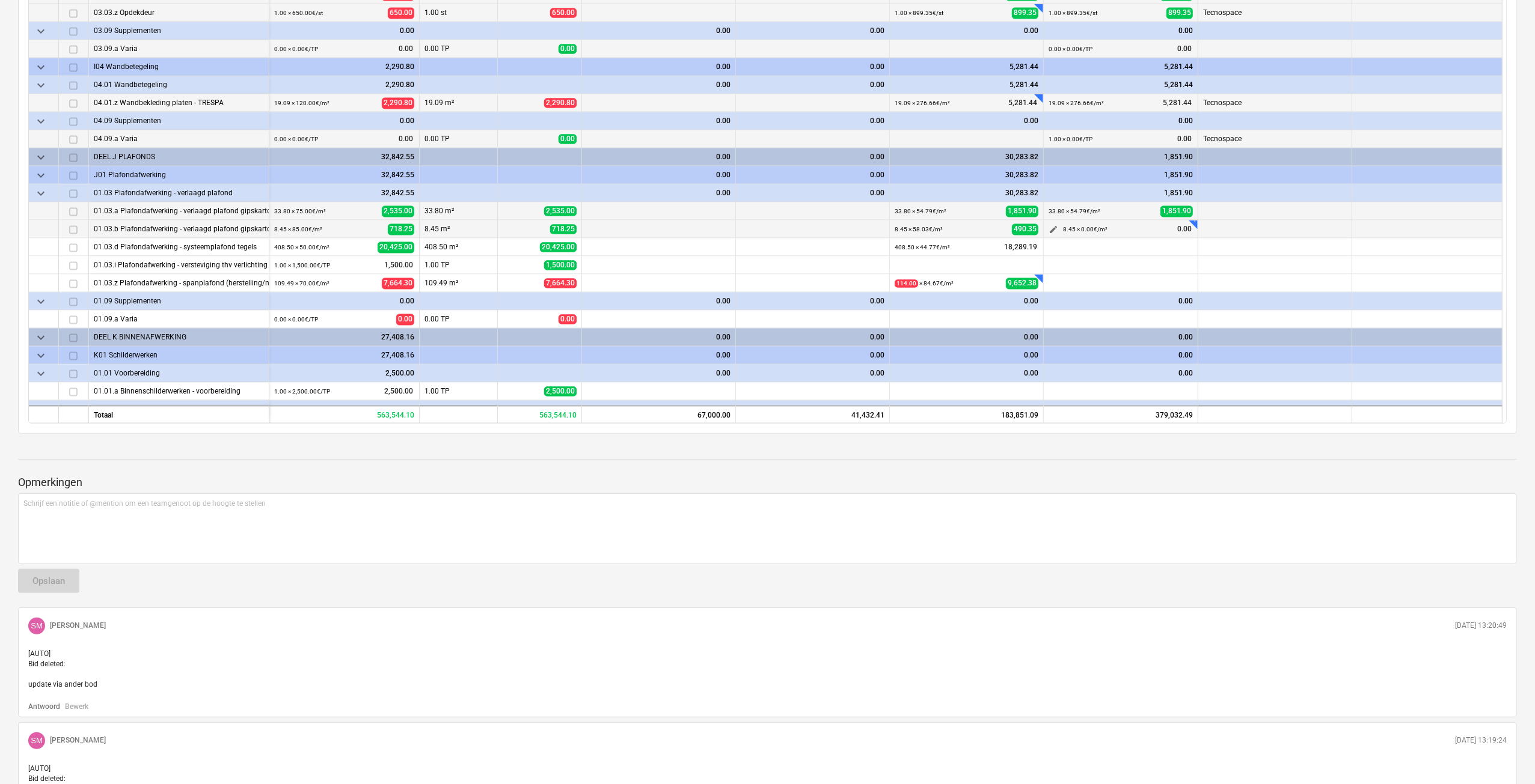
click at [1053, 229] on span "edit" at bounding box center [1053, 230] width 9 height 9
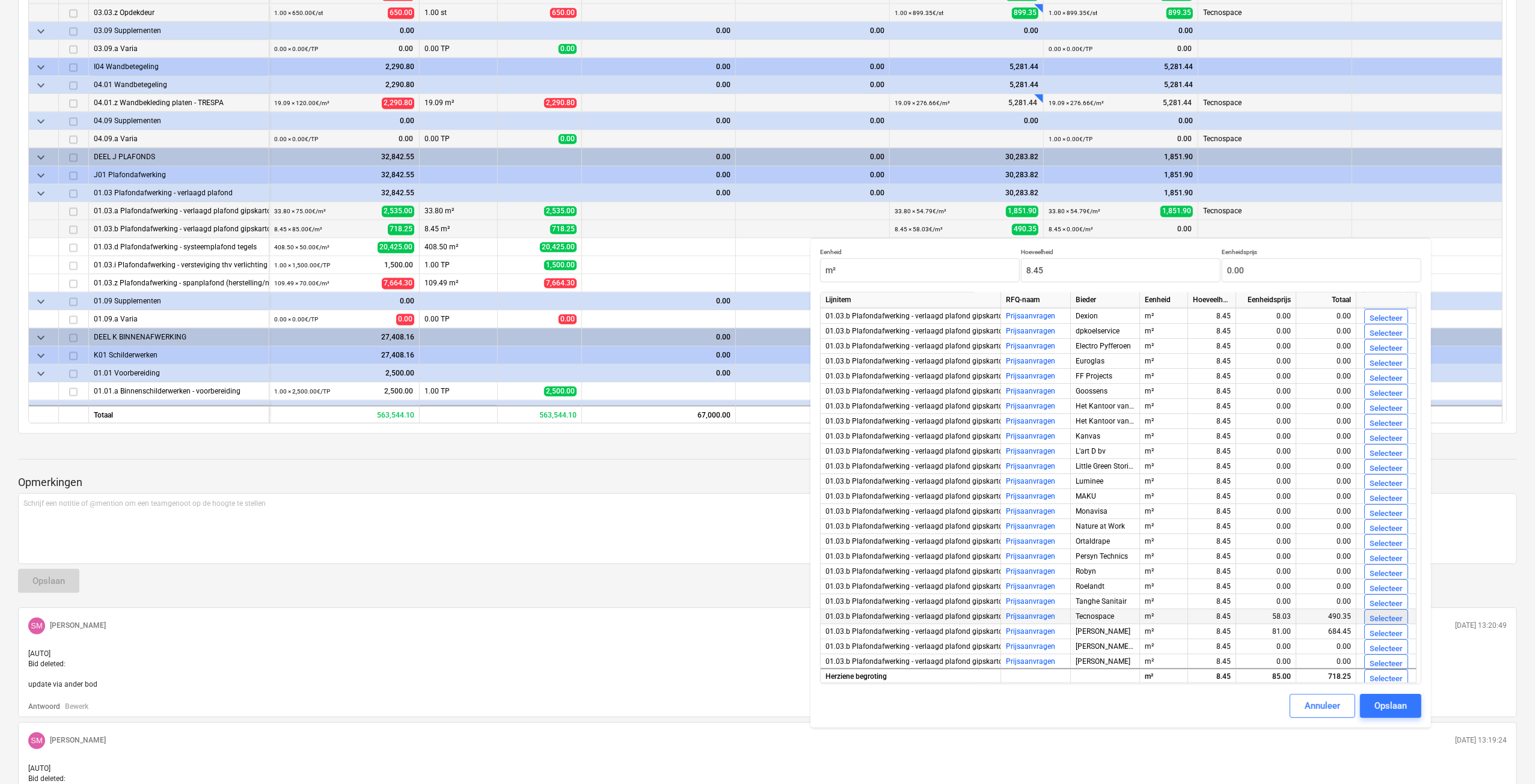
click at [1386, 618] on div "Selecteer" at bounding box center [1385, 620] width 33 height 14
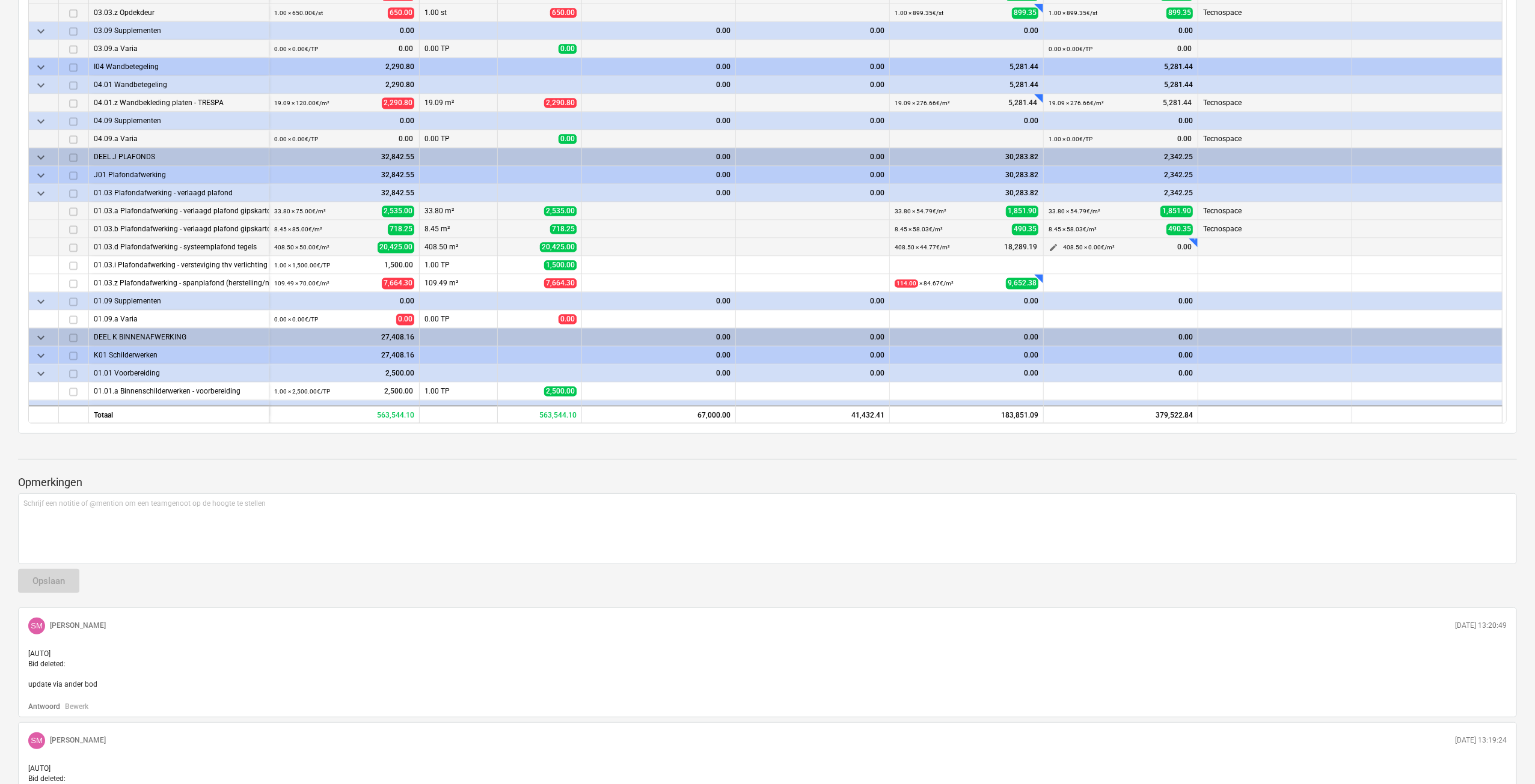
click at [1049, 246] on span "edit" at bounding box center [1053, 248] width 9 height 9
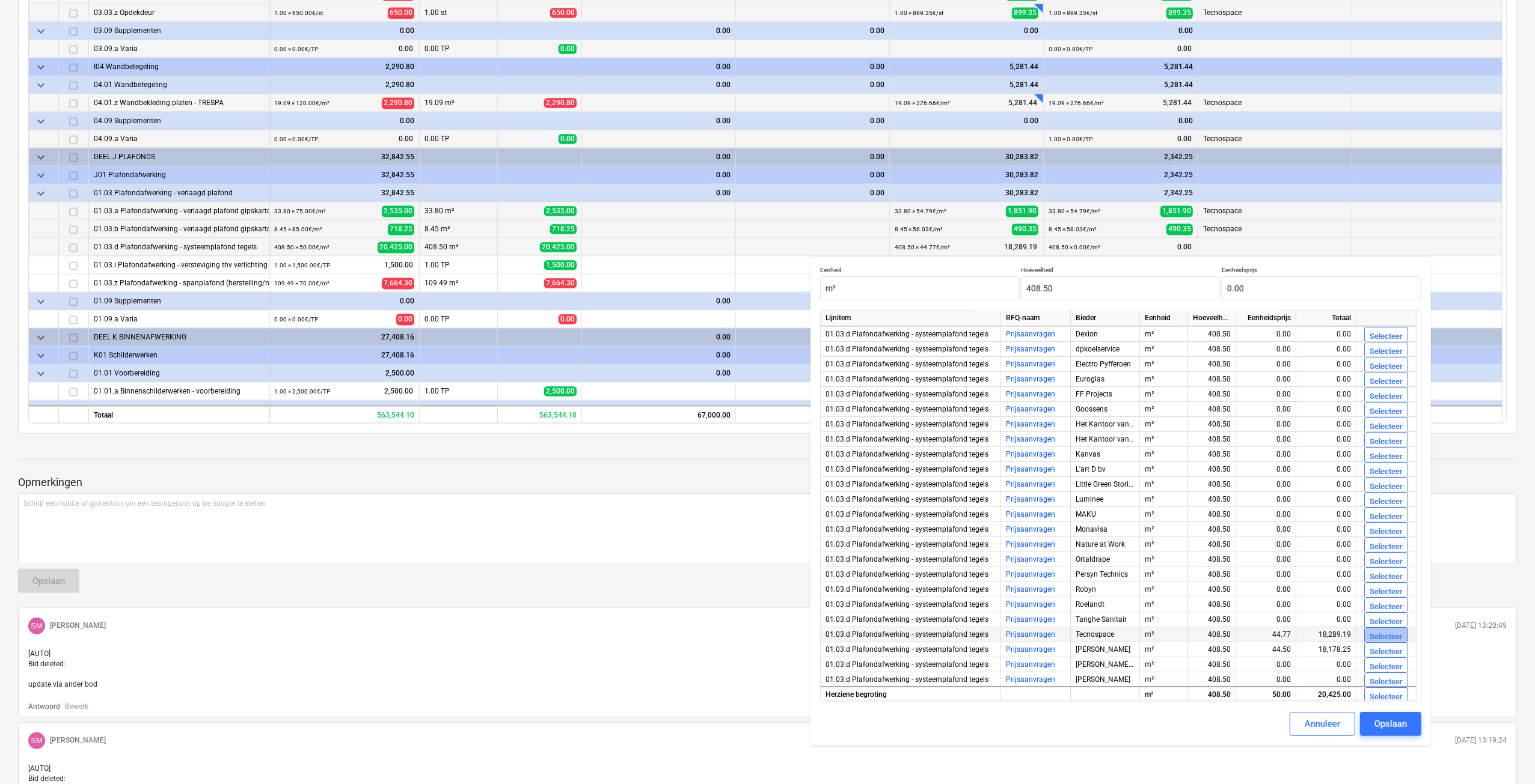
click at [1393, 628] on button "Selecteer" at bounding box center [1386, 637] width 44 height 19
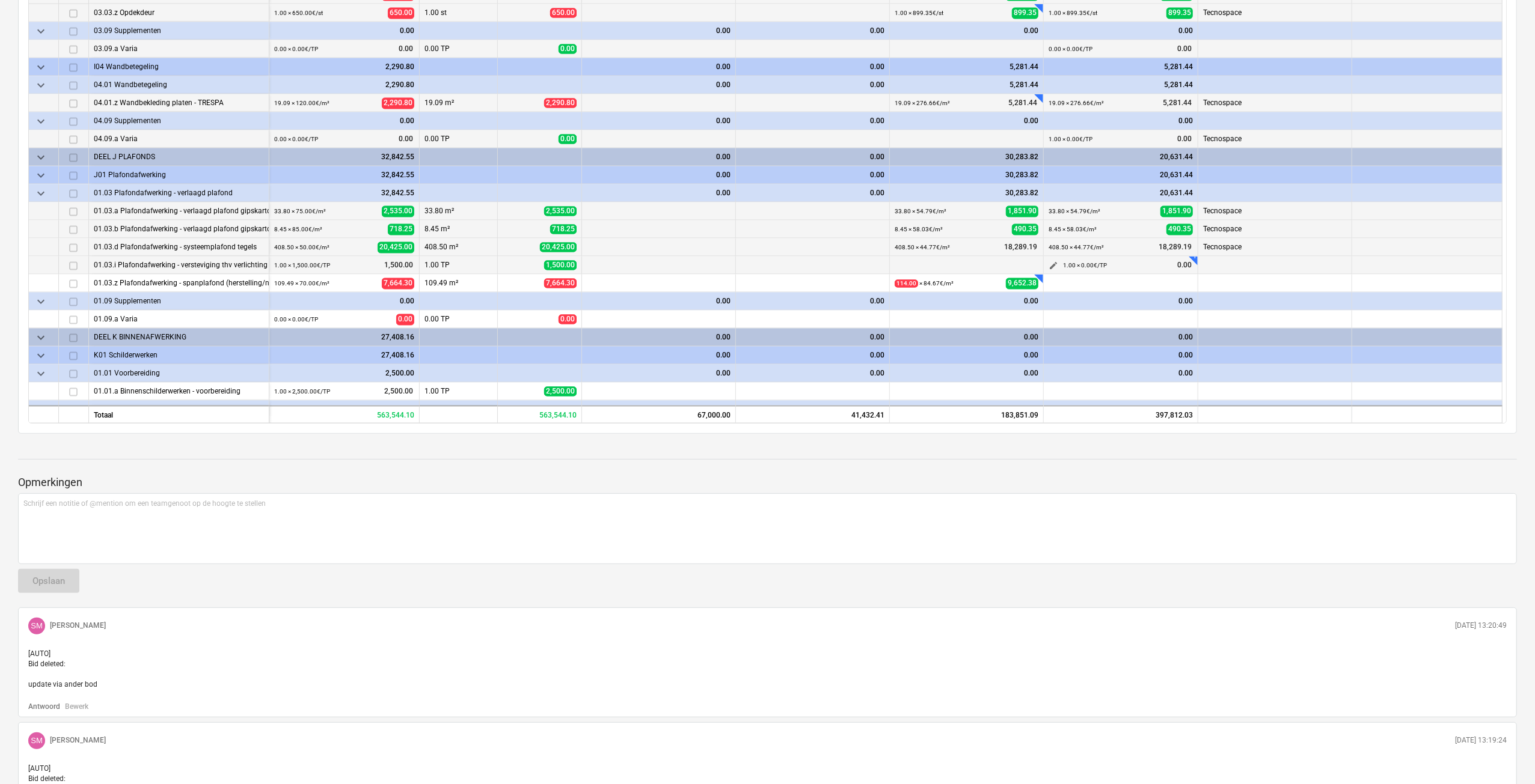
click at [1051, 264] on span "edit" at bounding box center [1053, 266] width 9 height 9
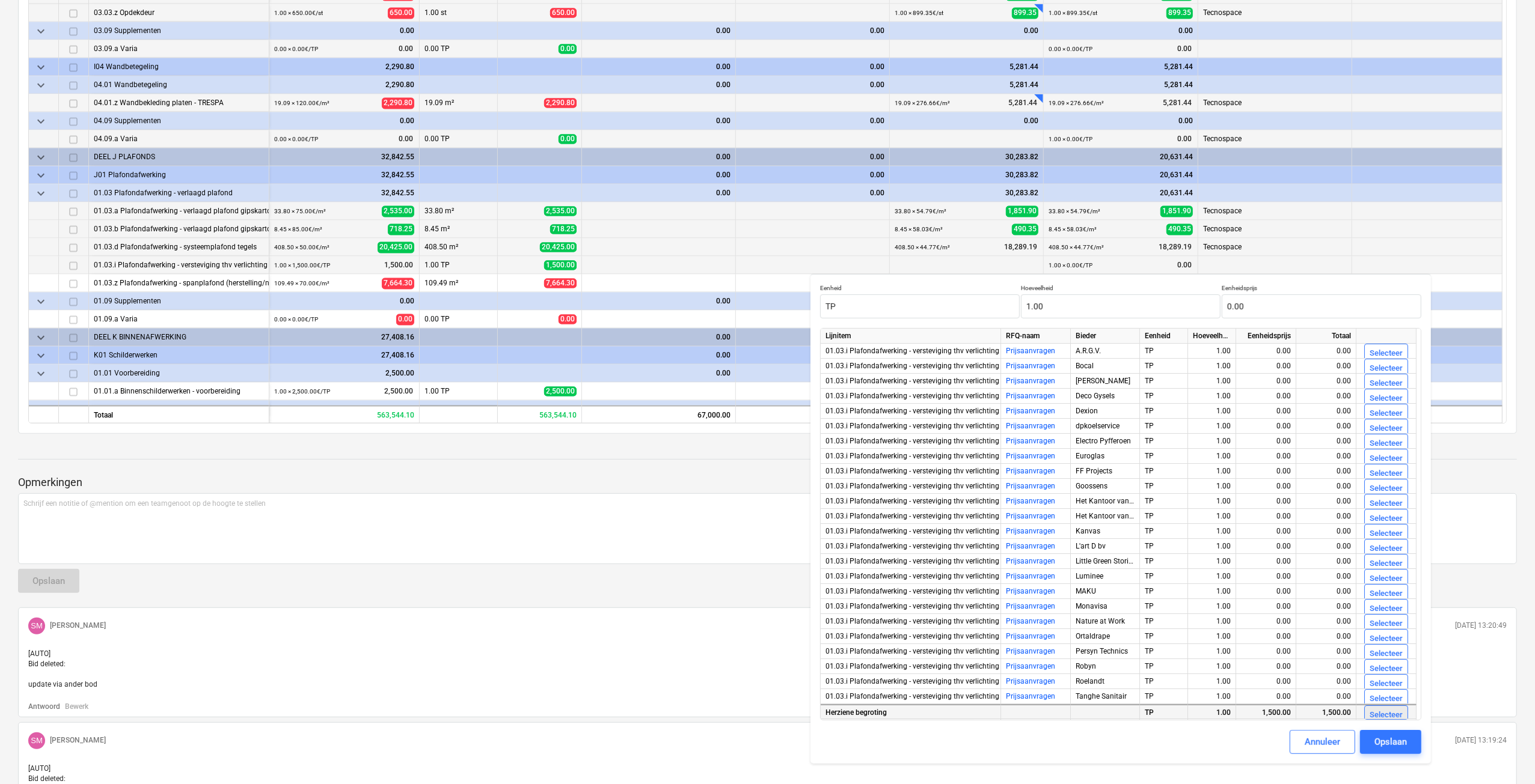
click at [1393, 719] on div "Selecteer" at bounding box center [1385, 715] width 33 height 14
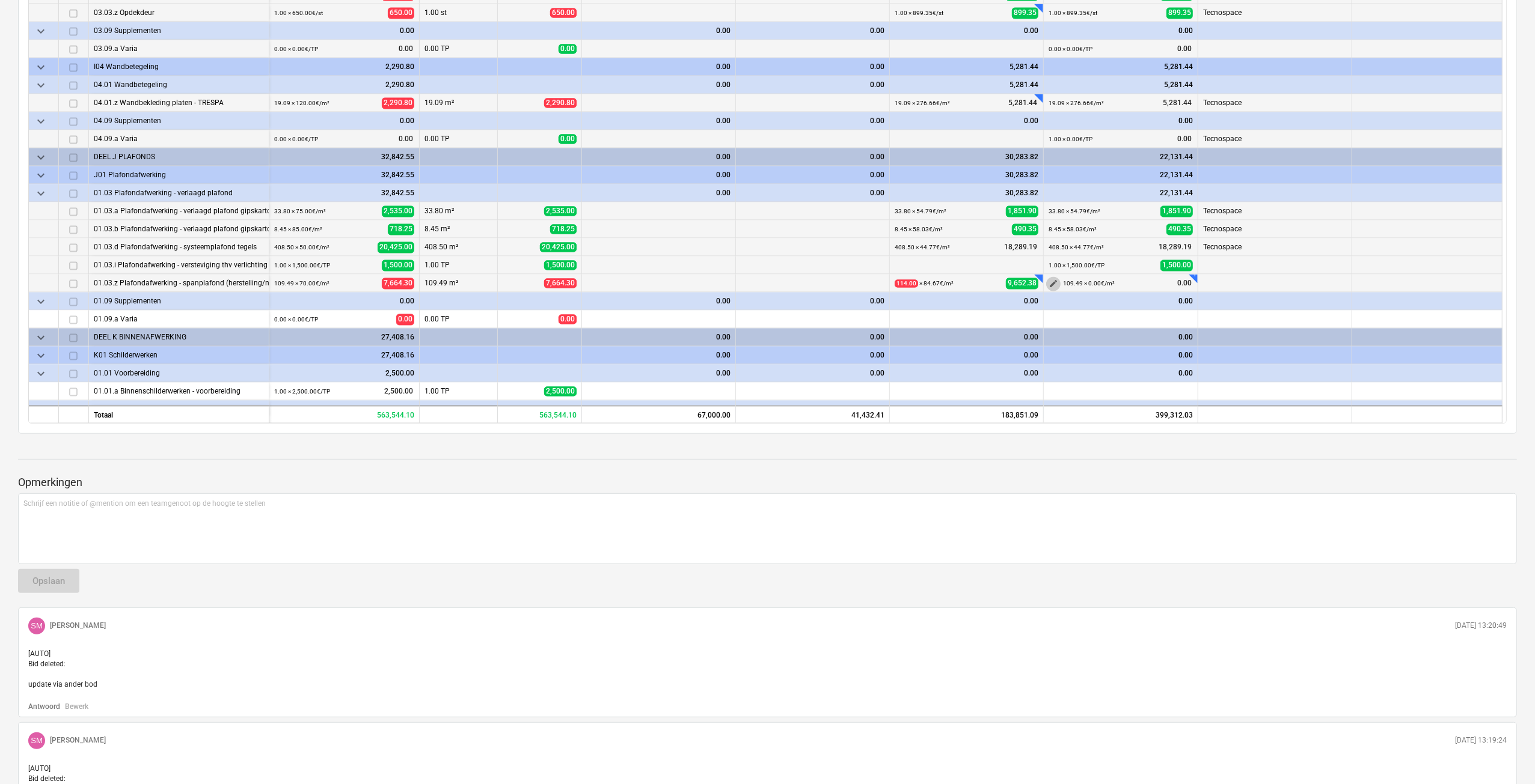
click at [1051, 280] on span "edit" at bounding box center [1053, 284] width 9 height 9
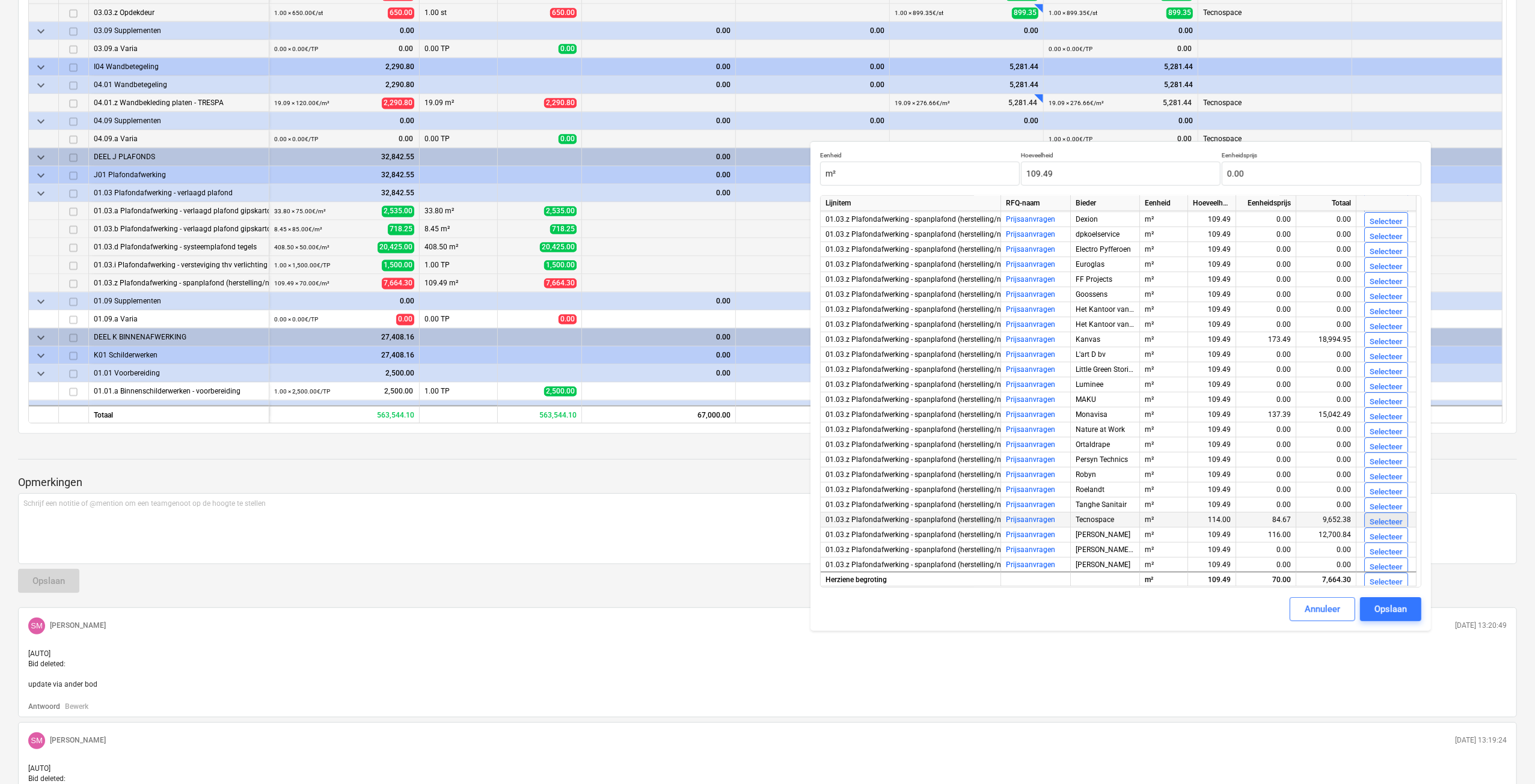
click at [1377, 519] on div "Selecteer" at bounding box center [1385, 523] width 33 height 14
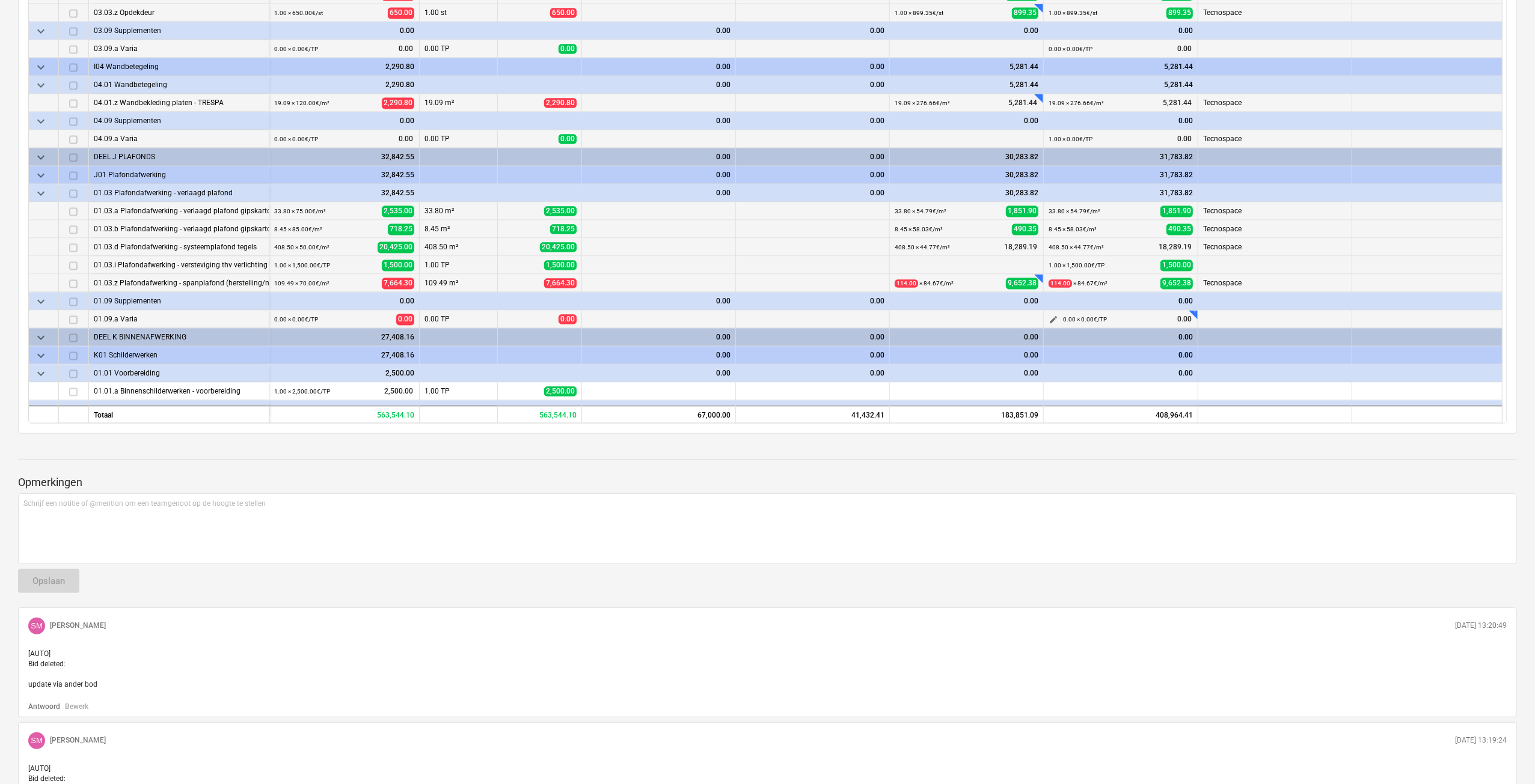
click at [1053, 317] on span "edit" at bounding box center [1053, 320] width 9 height 9
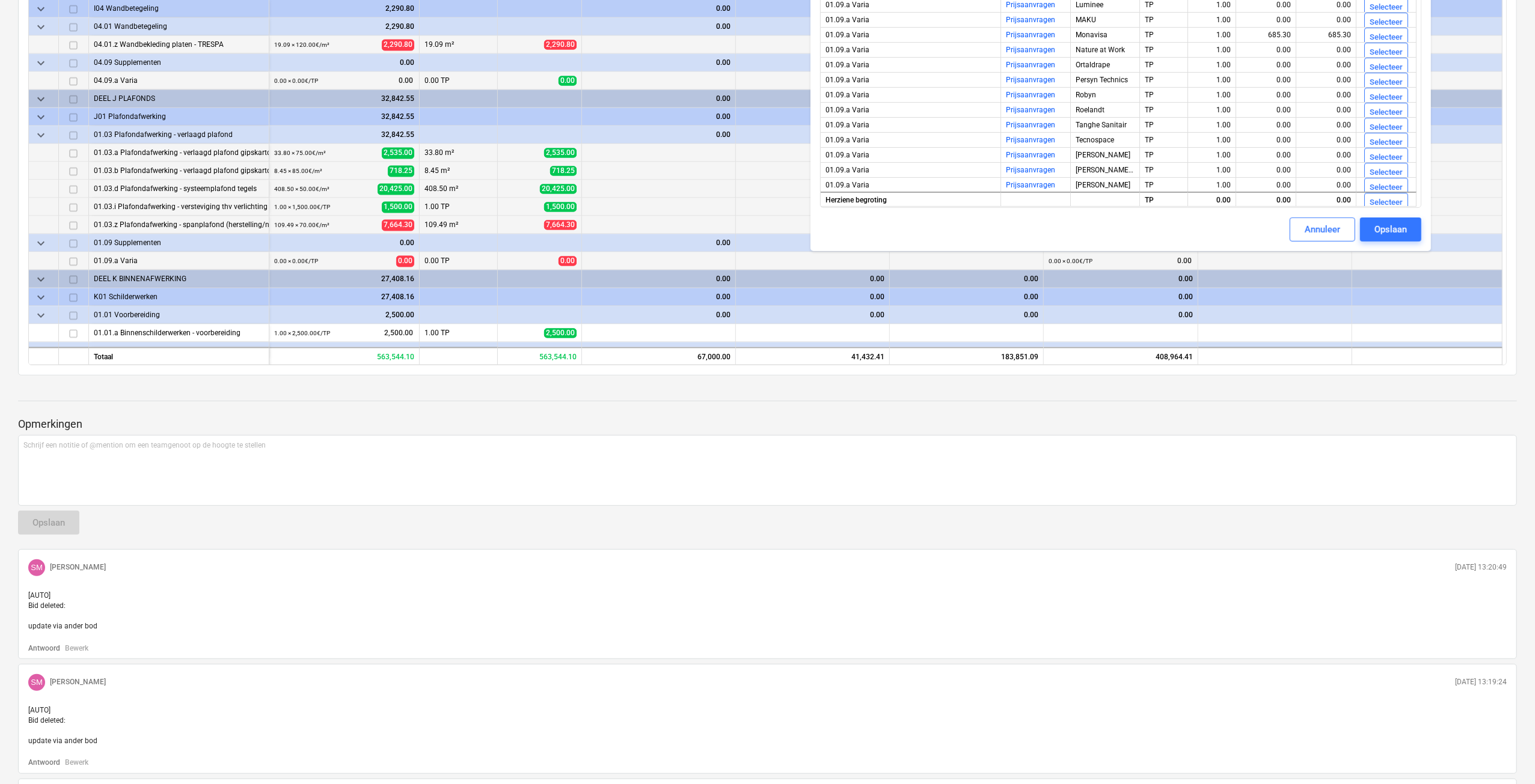
scroll to position [481, 0]
click at [1378, 143] on div "Selecteer" at bounding box center [1385, 141] width 33 height 14
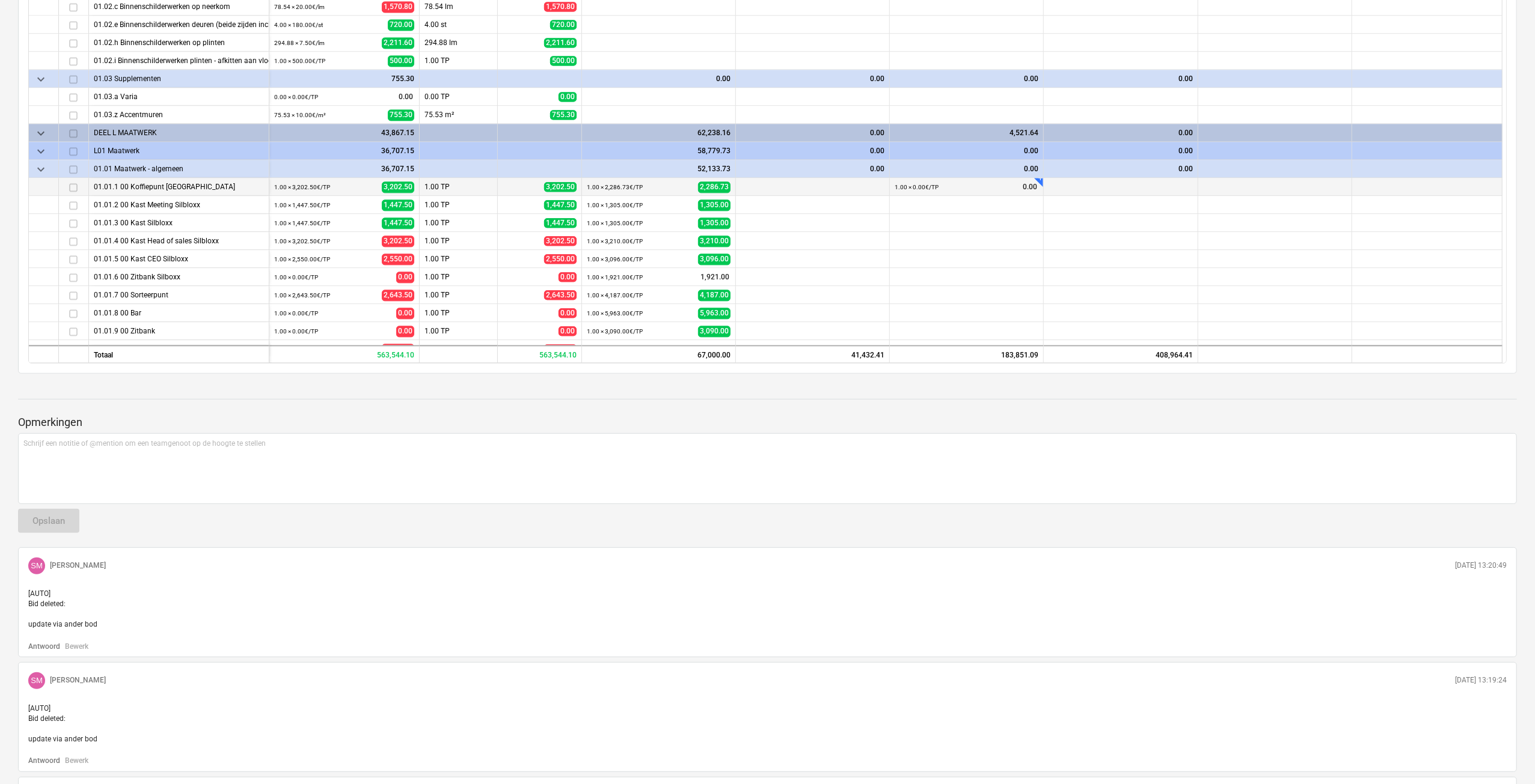
scroll to position [2464, 0]
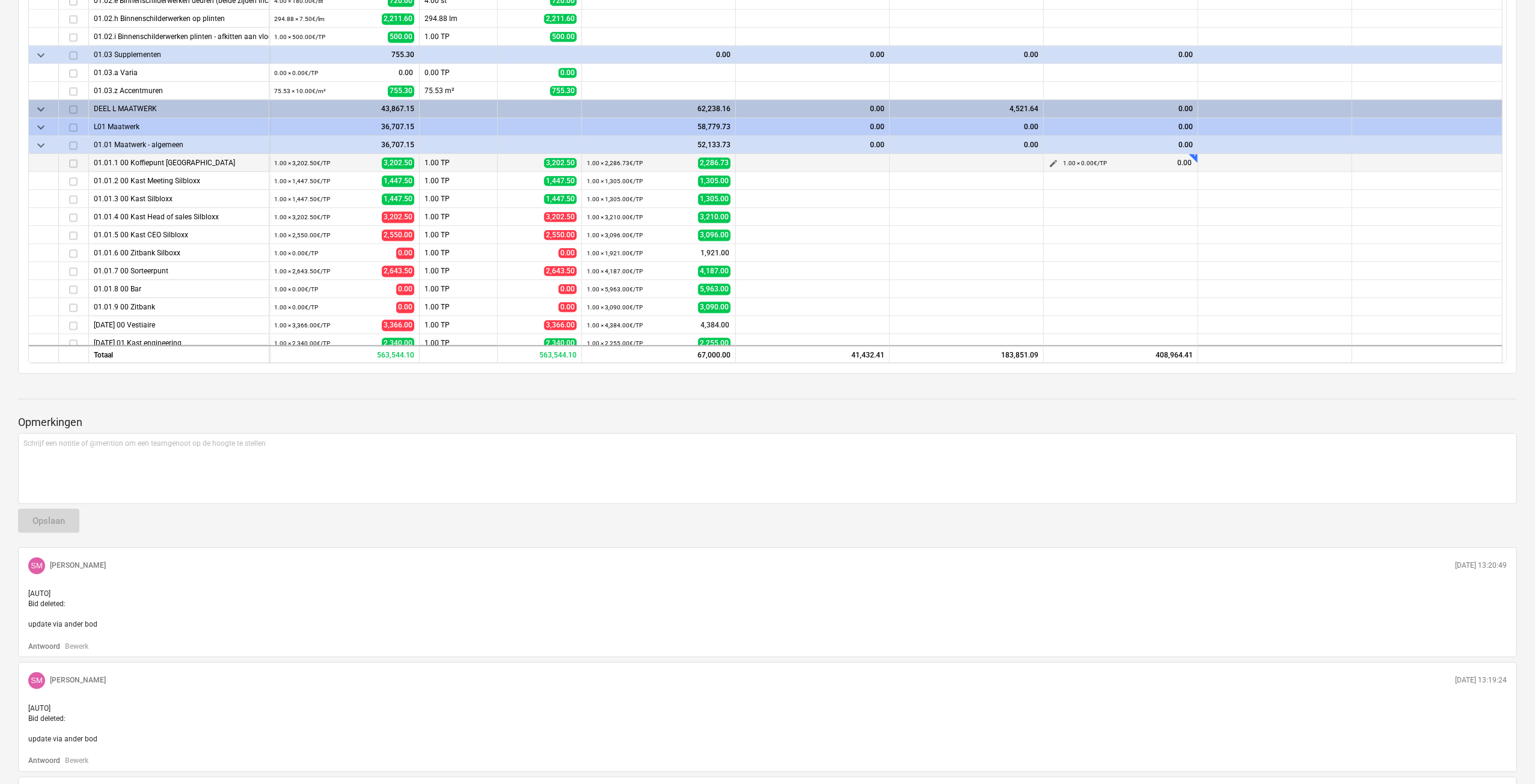
click at [1050, 164] on span "edit" at bounding box center [1053, 164] width 9 height 9
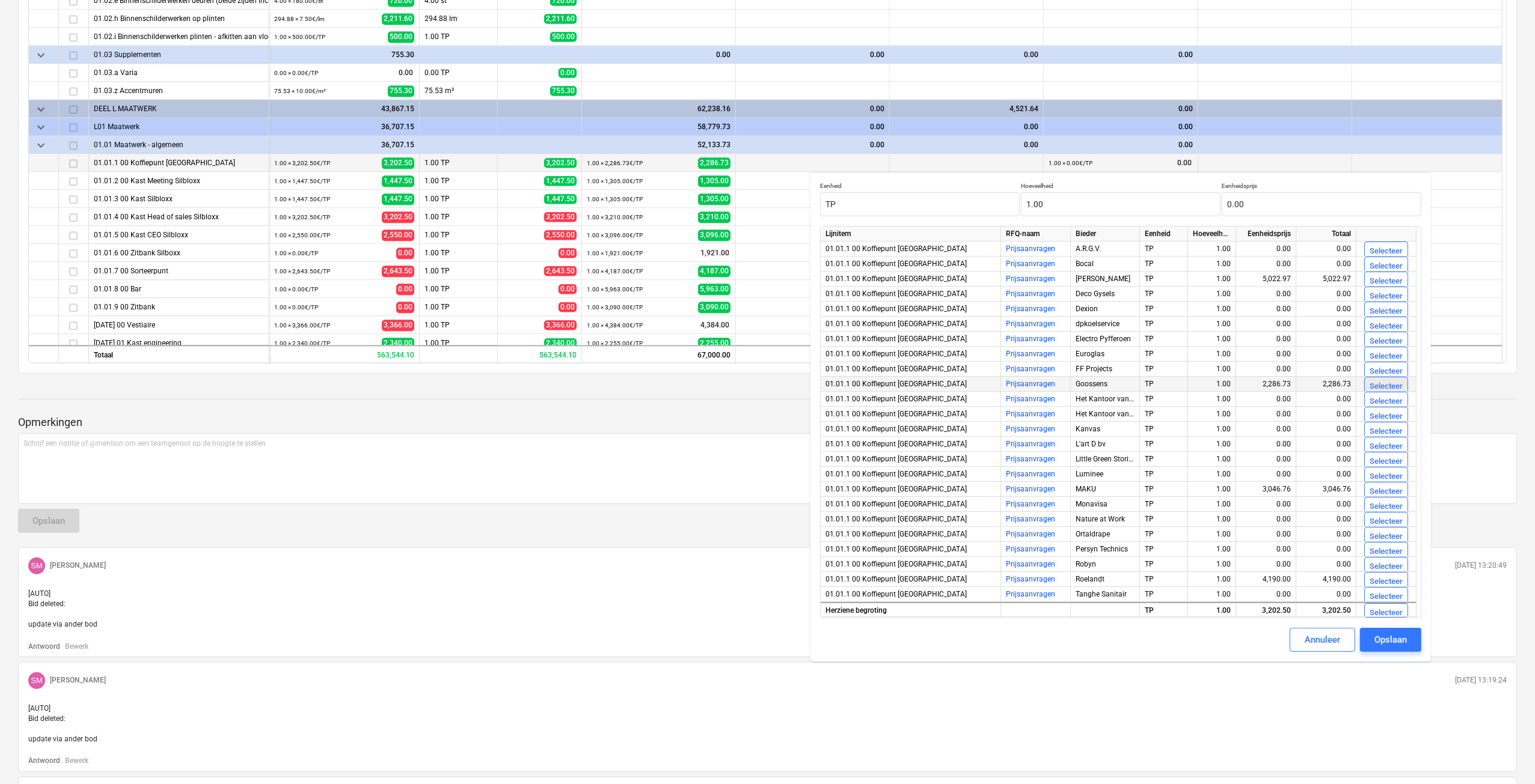
click at [1377, 378] on button "Selecteer" at bounding box center [1386, 386] width 44 height 19
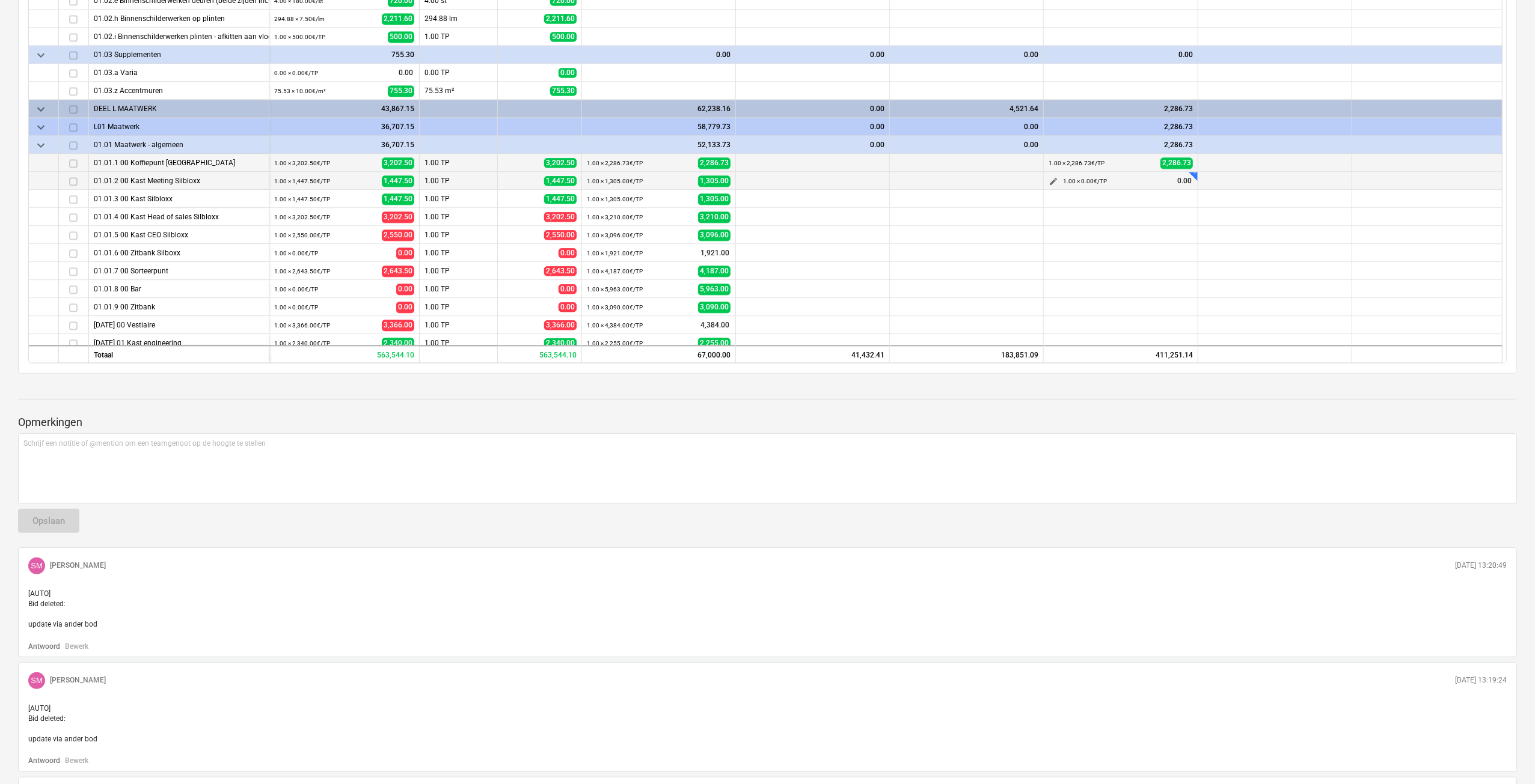
click at [1057, 181] on span "edit" at bounding box center [1053, 182] width 9 height 9
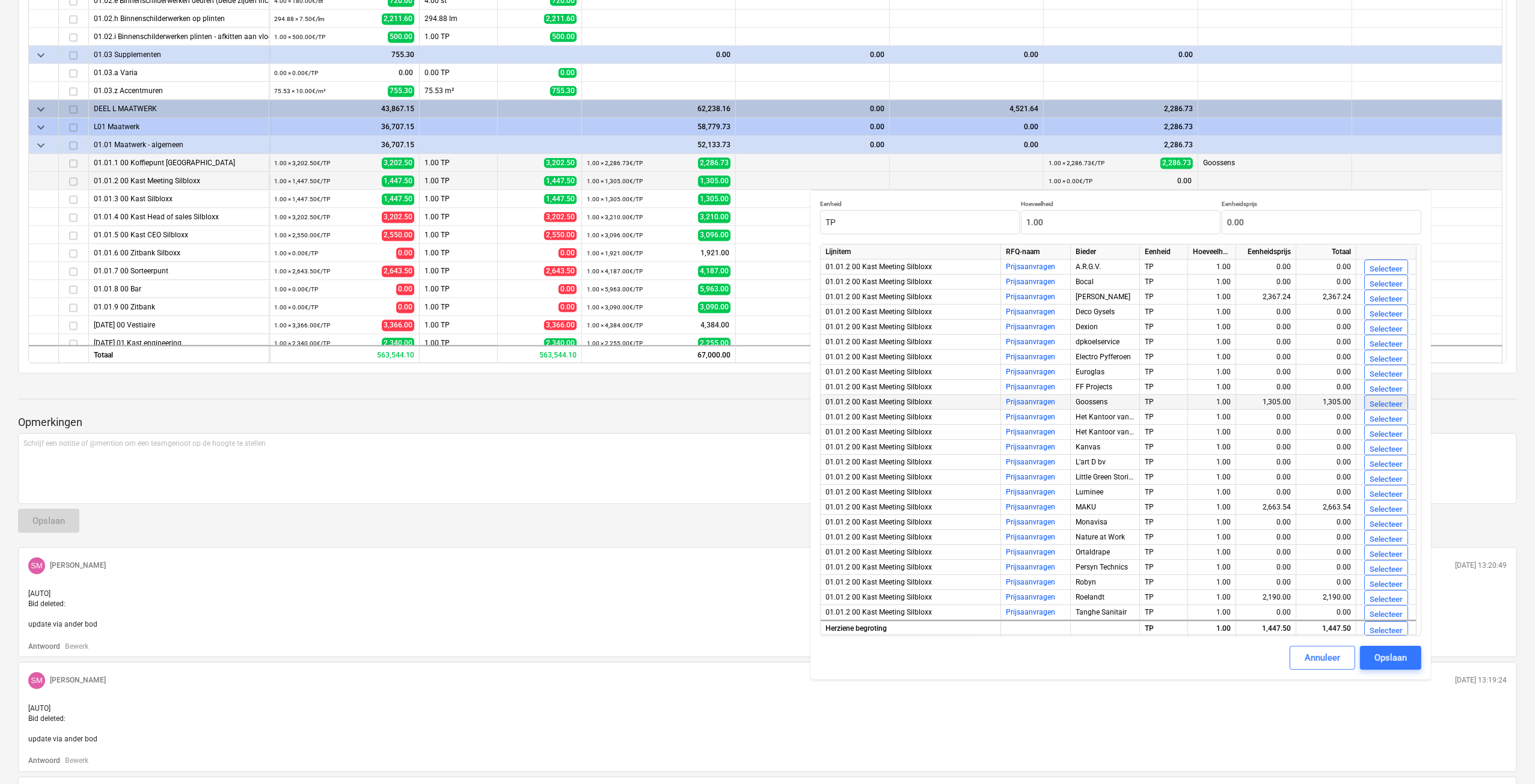
click at [1375, 400] on div "Selecteer" at bounding box center [1385, 405] width 33 height 14
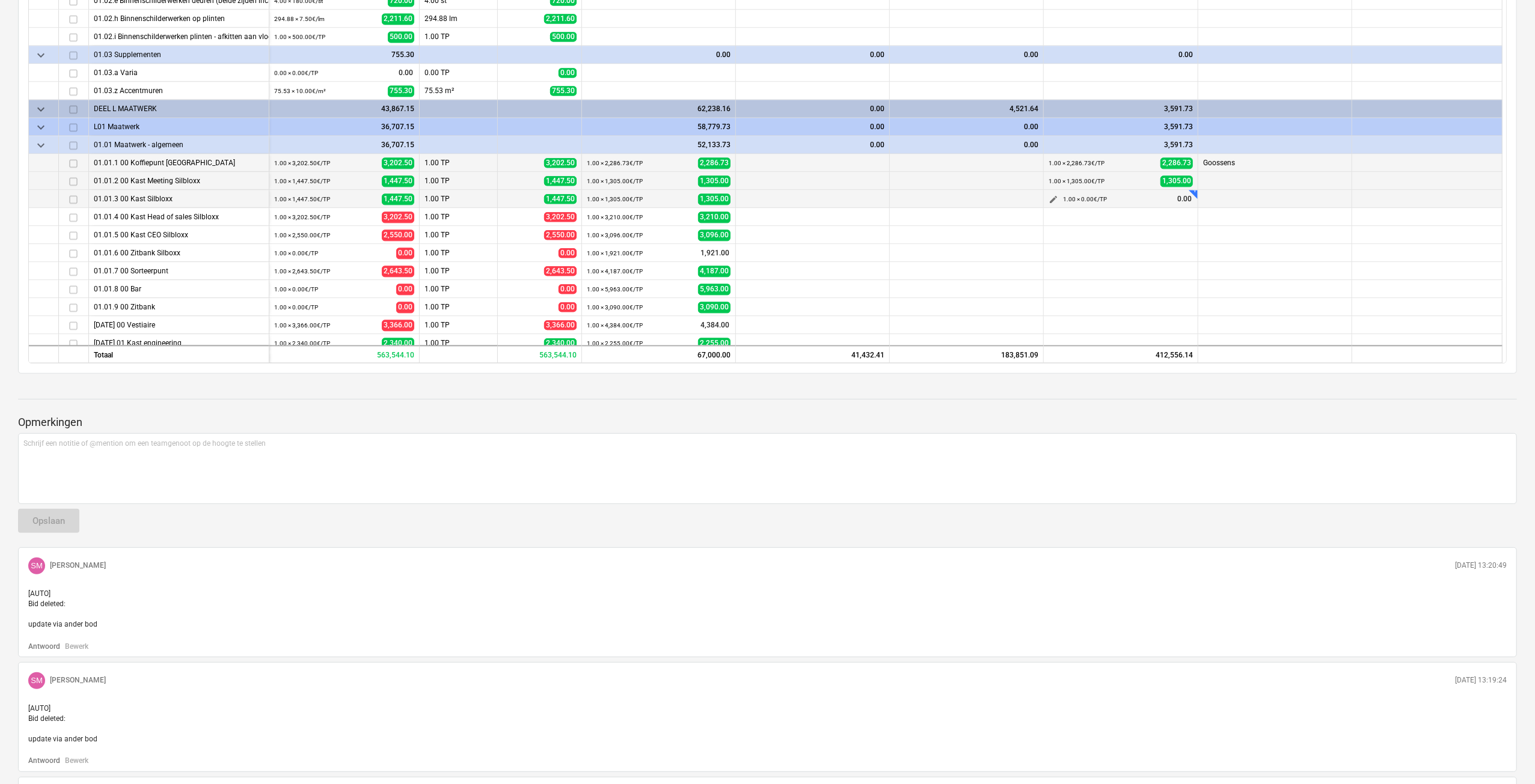
click at [1049, 199] on span "edit" at bounding box center [1053, 200] width 9 height 9
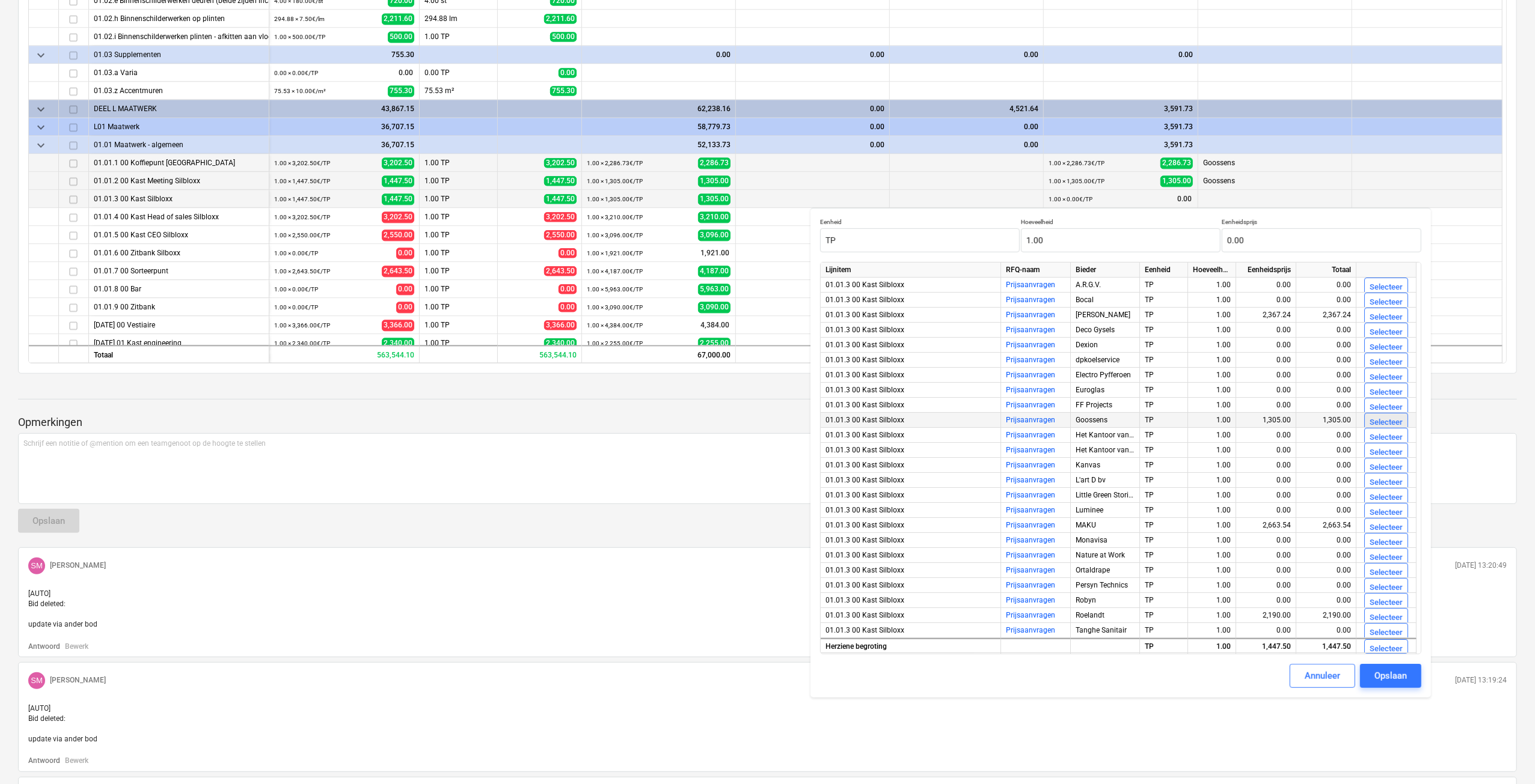
click at [1371, 421] on div "Selecteer" at bounding box center [1385, 423] width 33 height 14
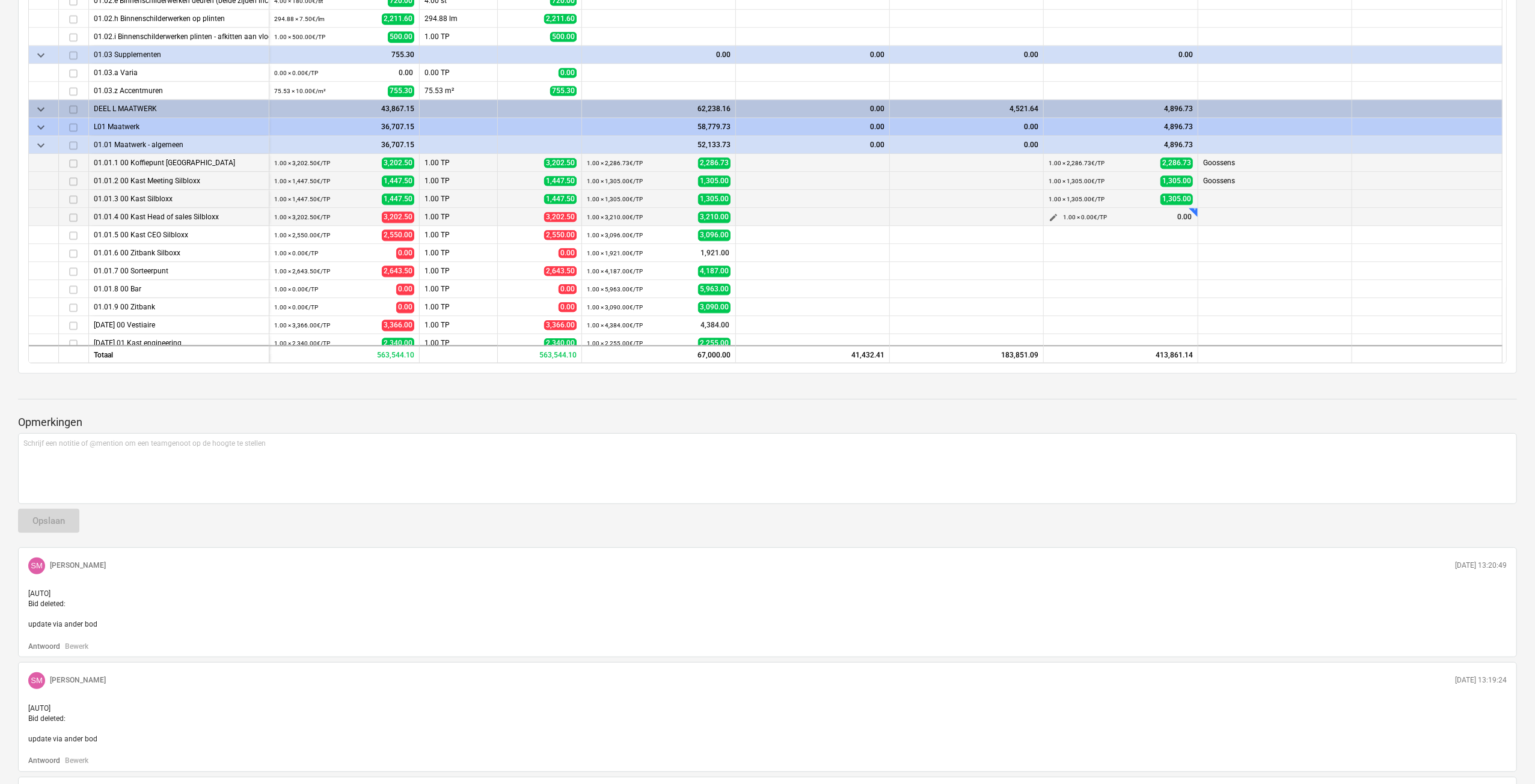
click at [1053, 217] on span "edit" at bounding box center [1053, 218] width 9 height 9
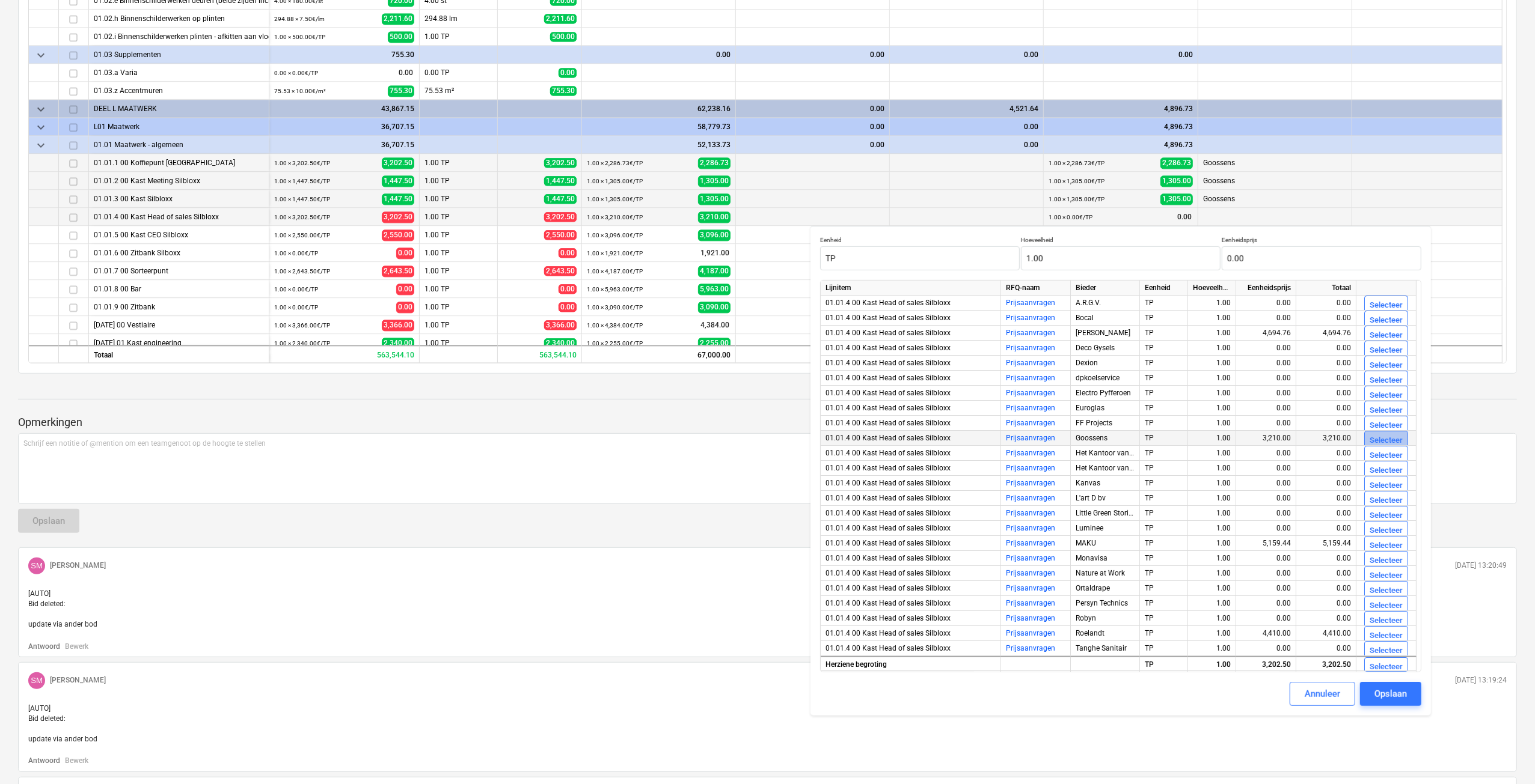
click at [1395, 435] on div "Selecteer" at bounding box center [1385, 441] width 33 height 14
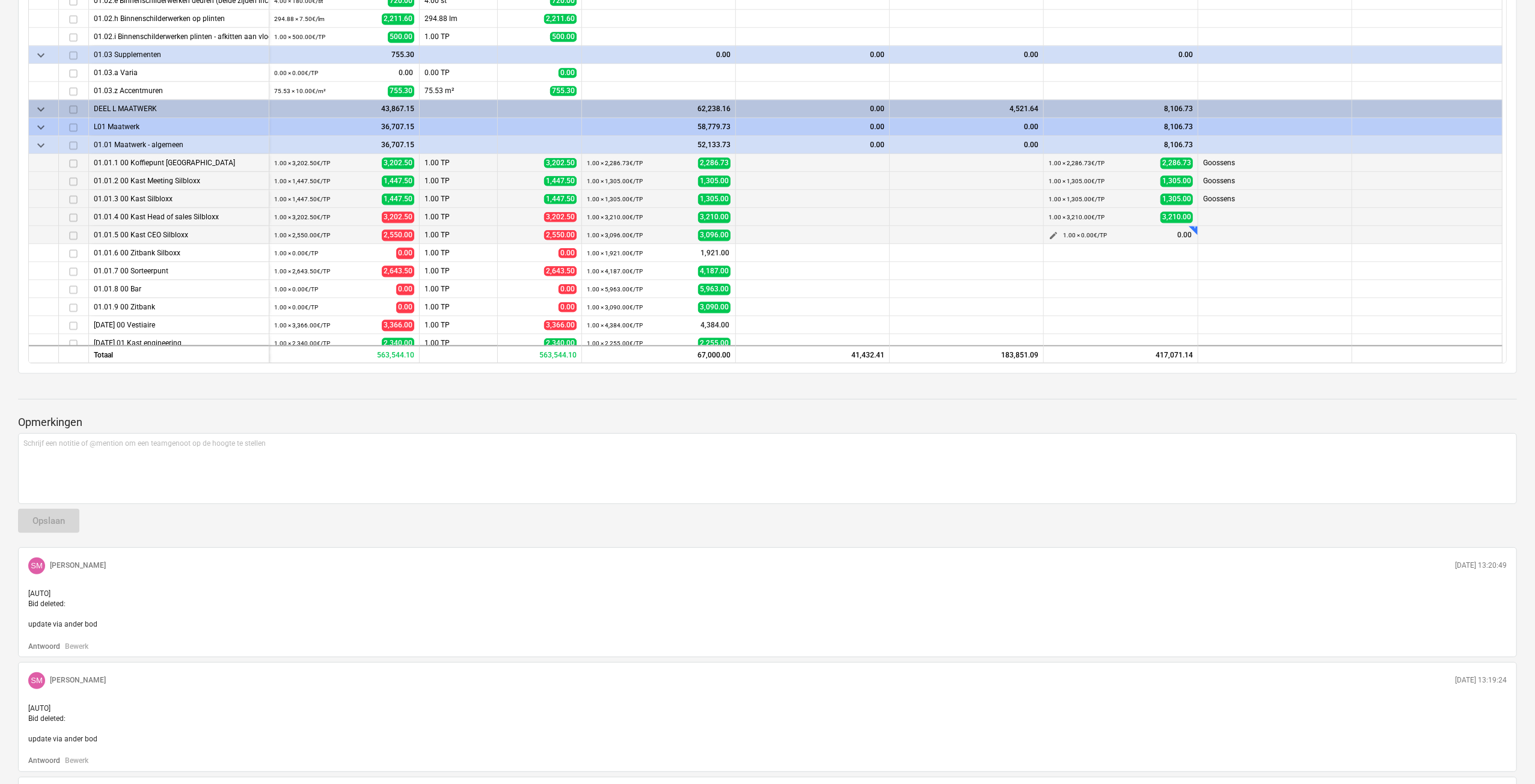
click at [1054, 239] on span "edit" at bounding box center [1053, 236] width 9 height 9
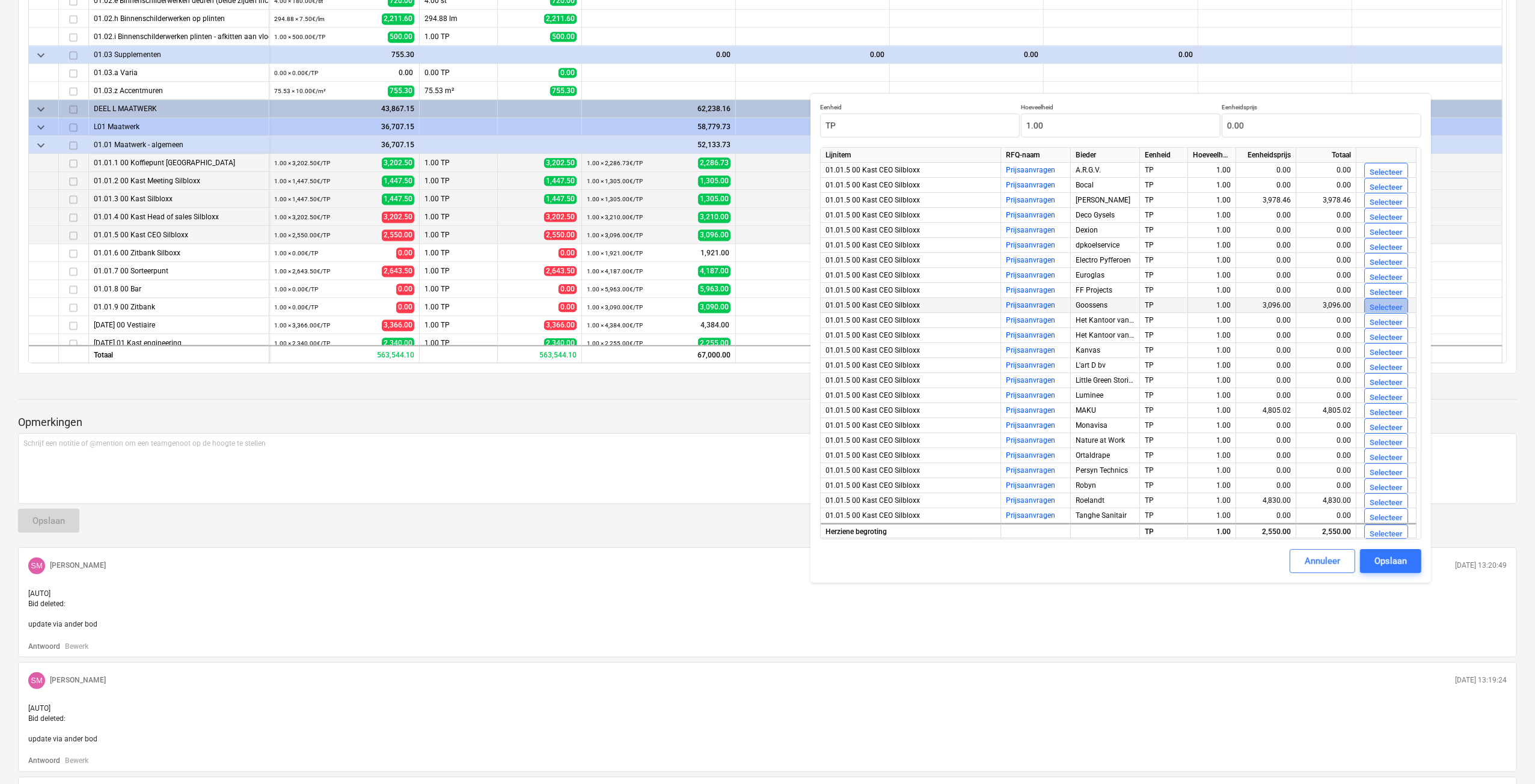
click at [1382, 309] on div "Selecteer" at bounding box center [1385, 308] width 33 height 14
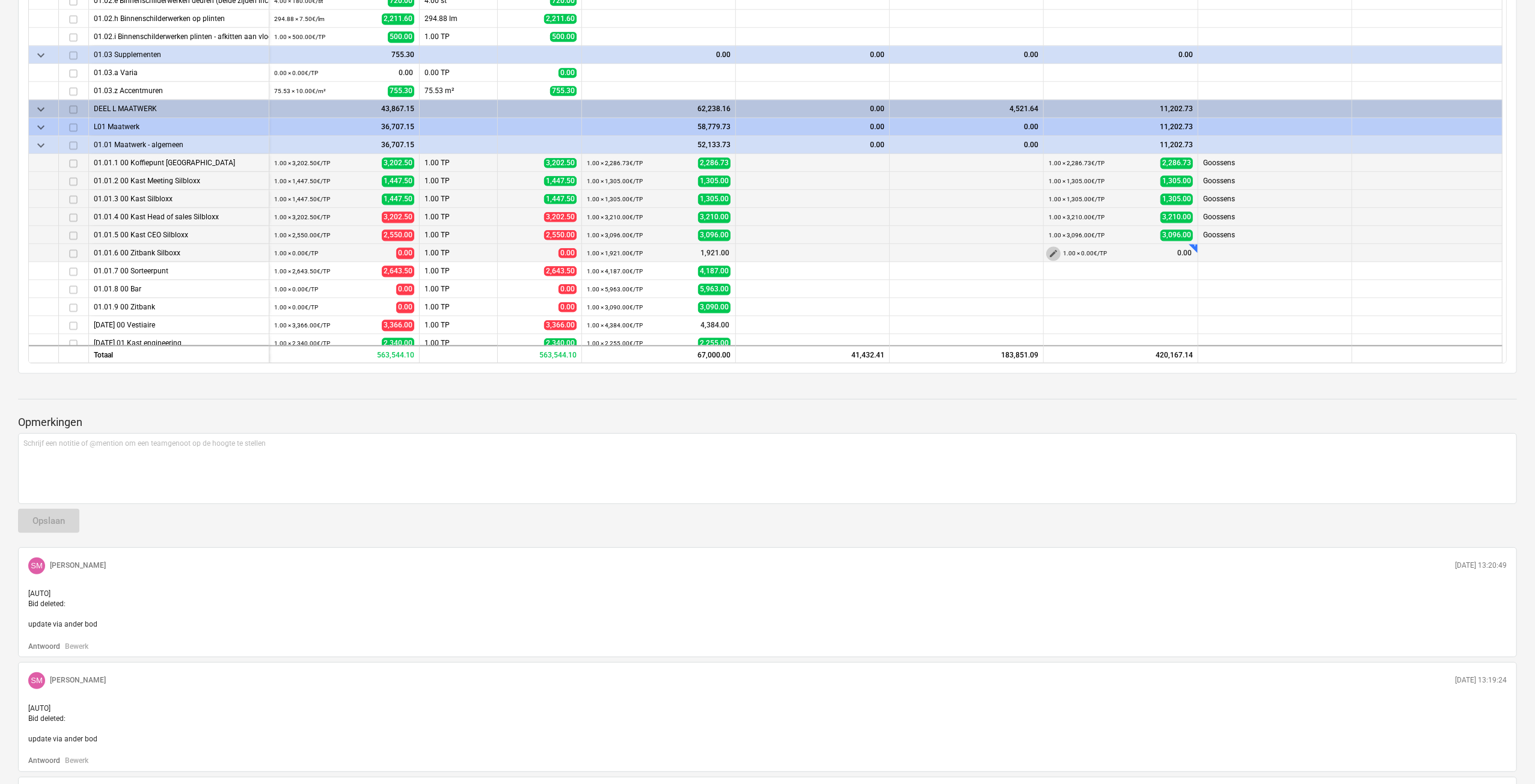
click at [1050, 250] on span "edit" at bounding box center [1053, 254] width 9 height 9
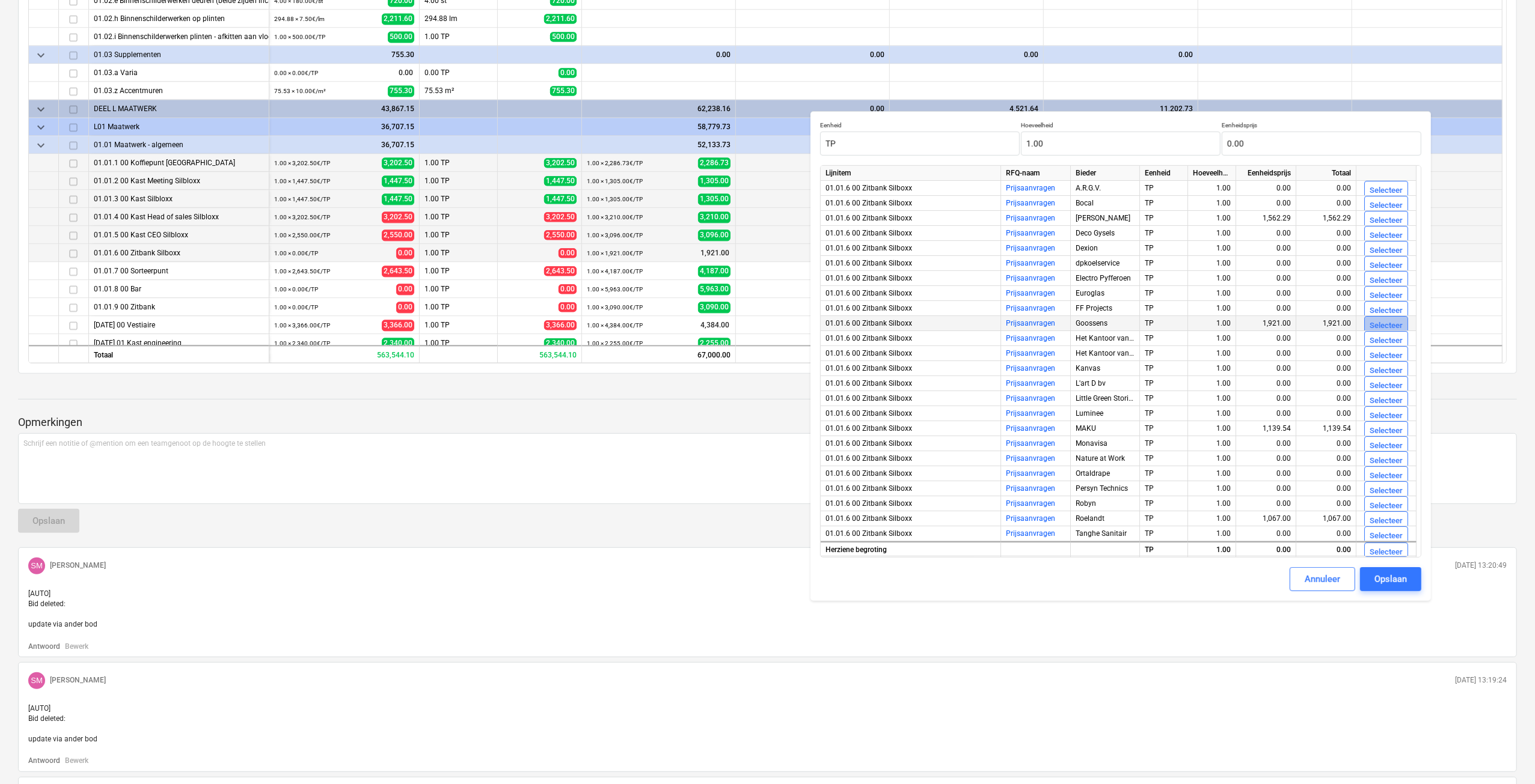
click at [1365, 326] on button "Selecteer" at bounding box center [1386, 325] width 44 height 19
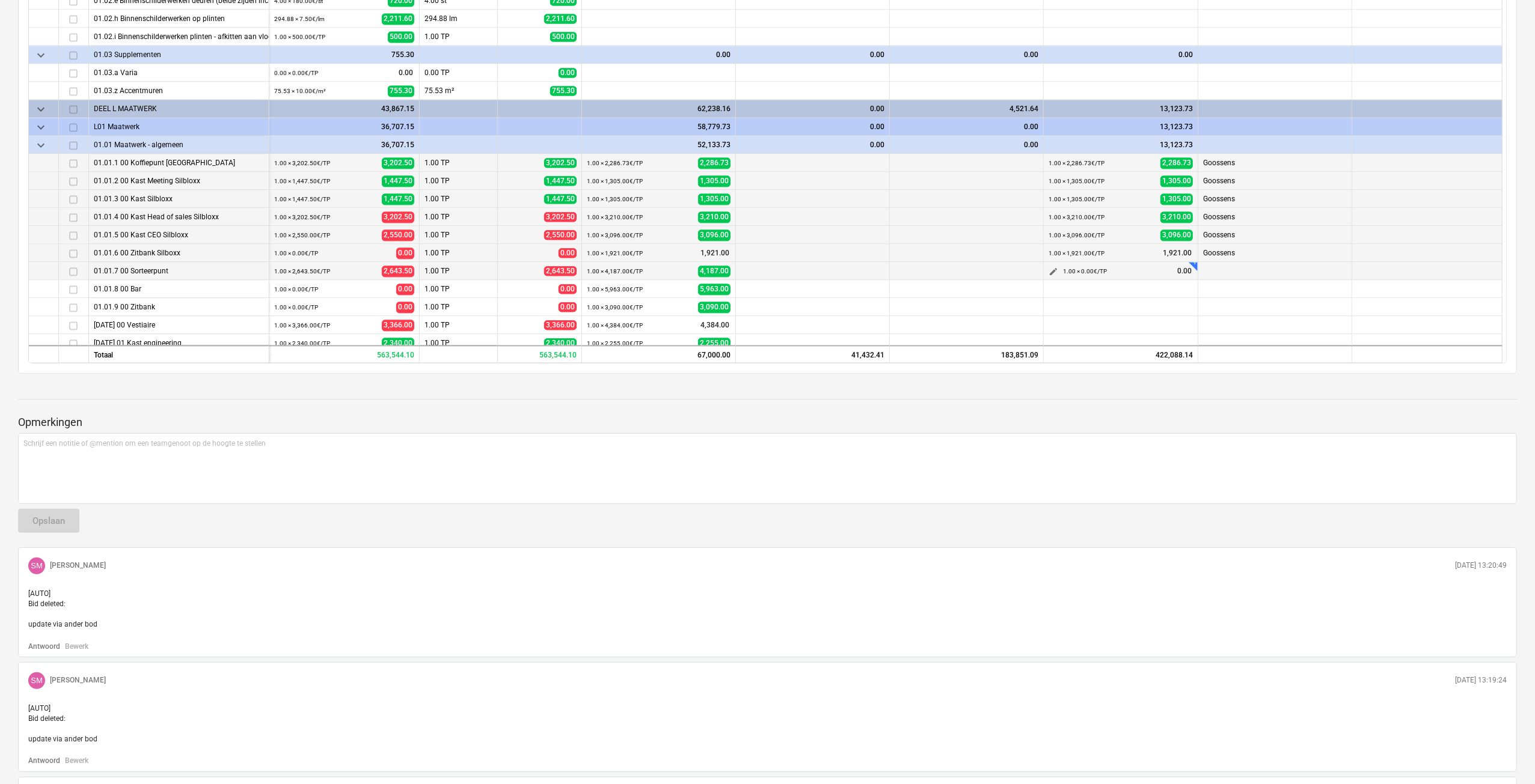
click at [1053, 270] on span "edit" at bounding box center [1053, 272] width 9 height 9
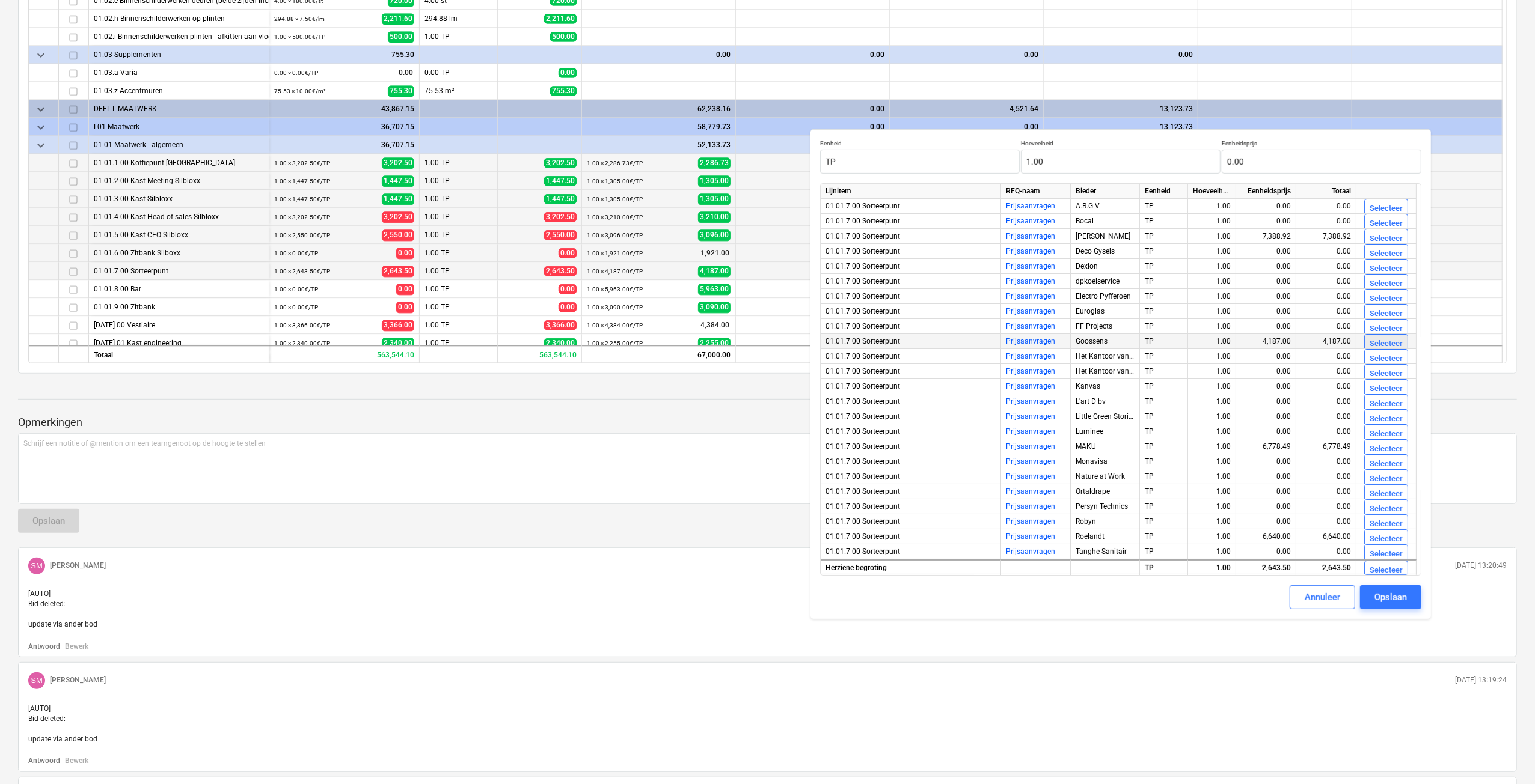
click at [1396, 338] on div "Selecteer" at bounding box center [1385, 344] width 33 height 14
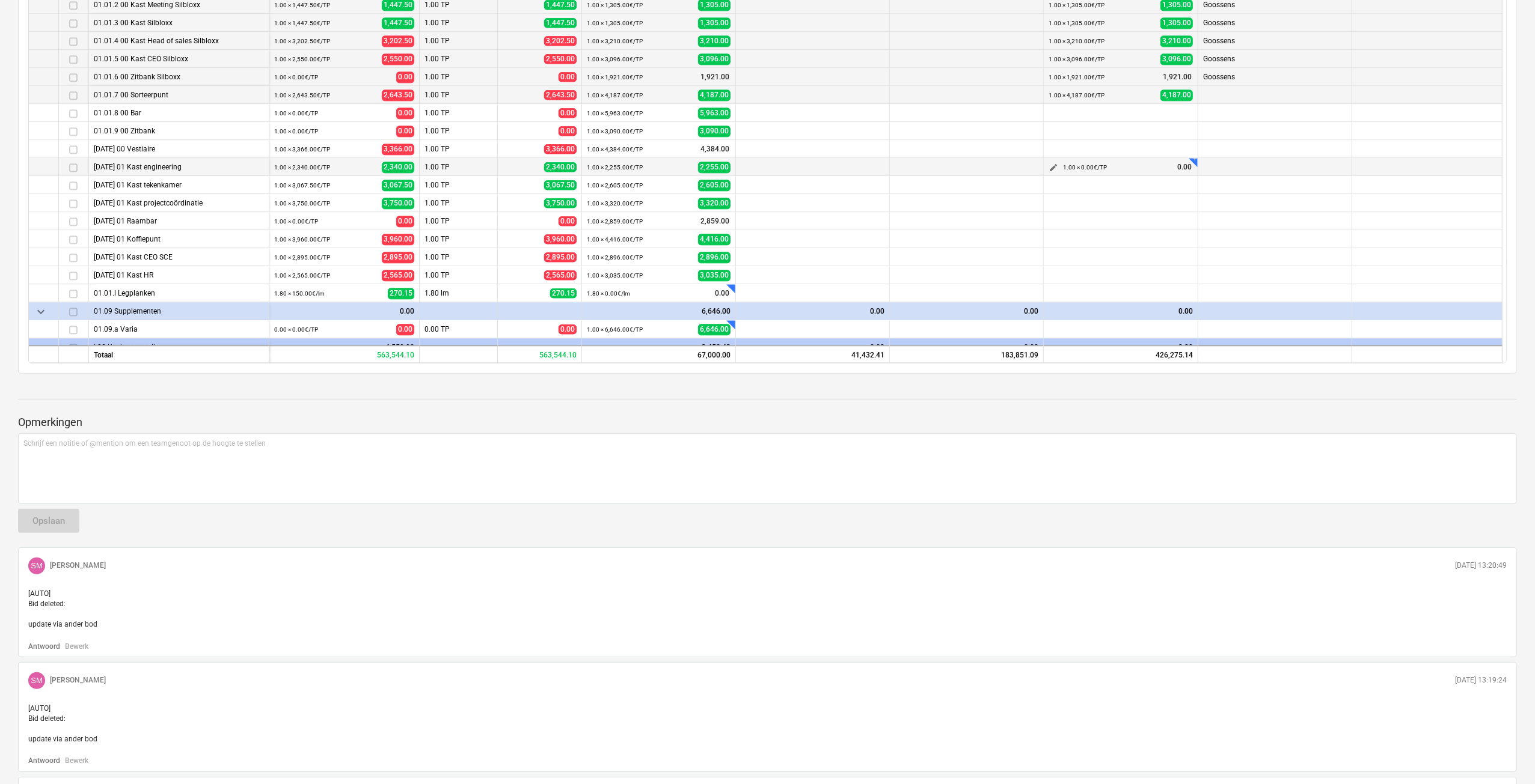
scroll to position [2644, 0]
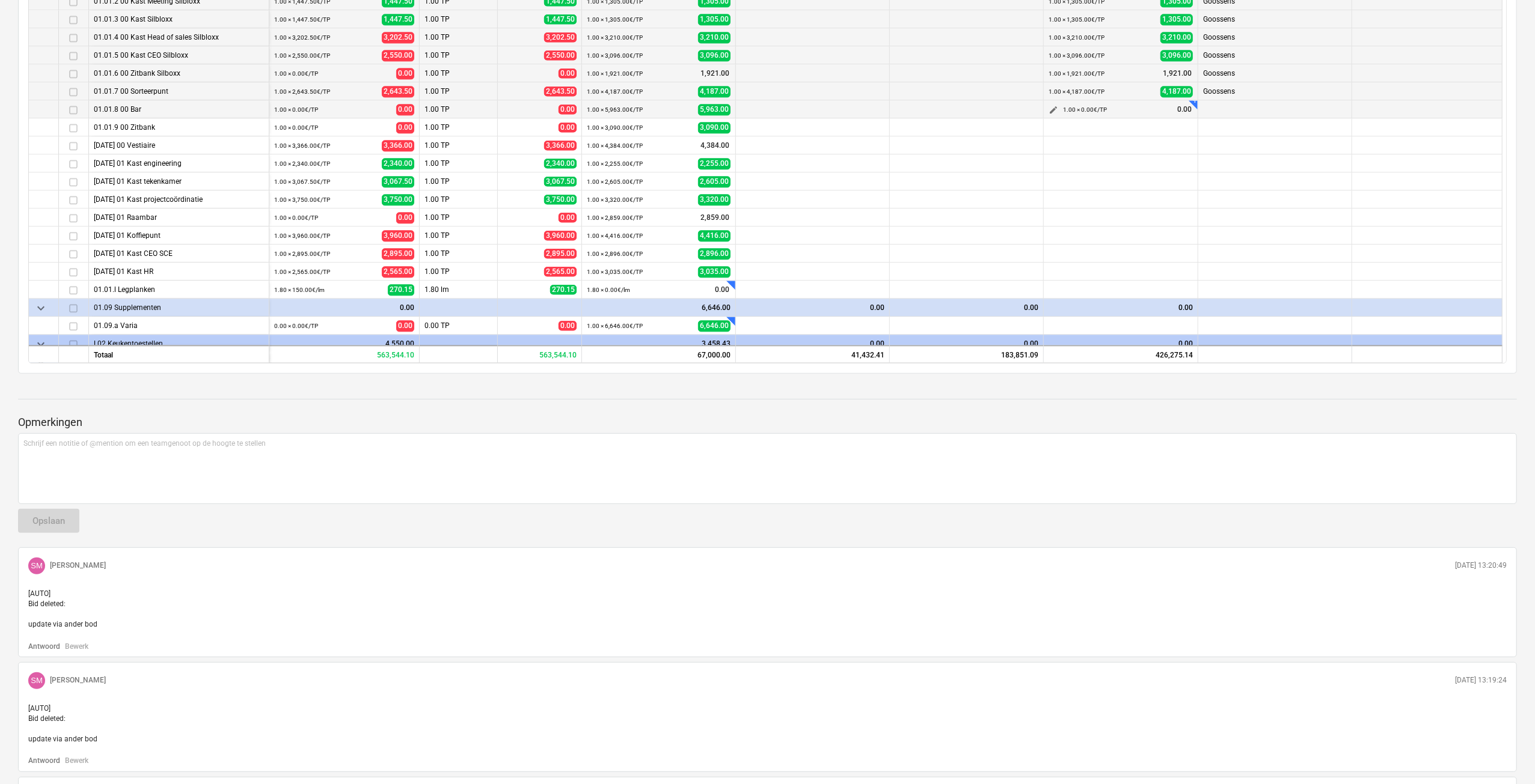
click at [1053, 112] on span "edit" at bounding box center [1053, 109] width 9 height 9
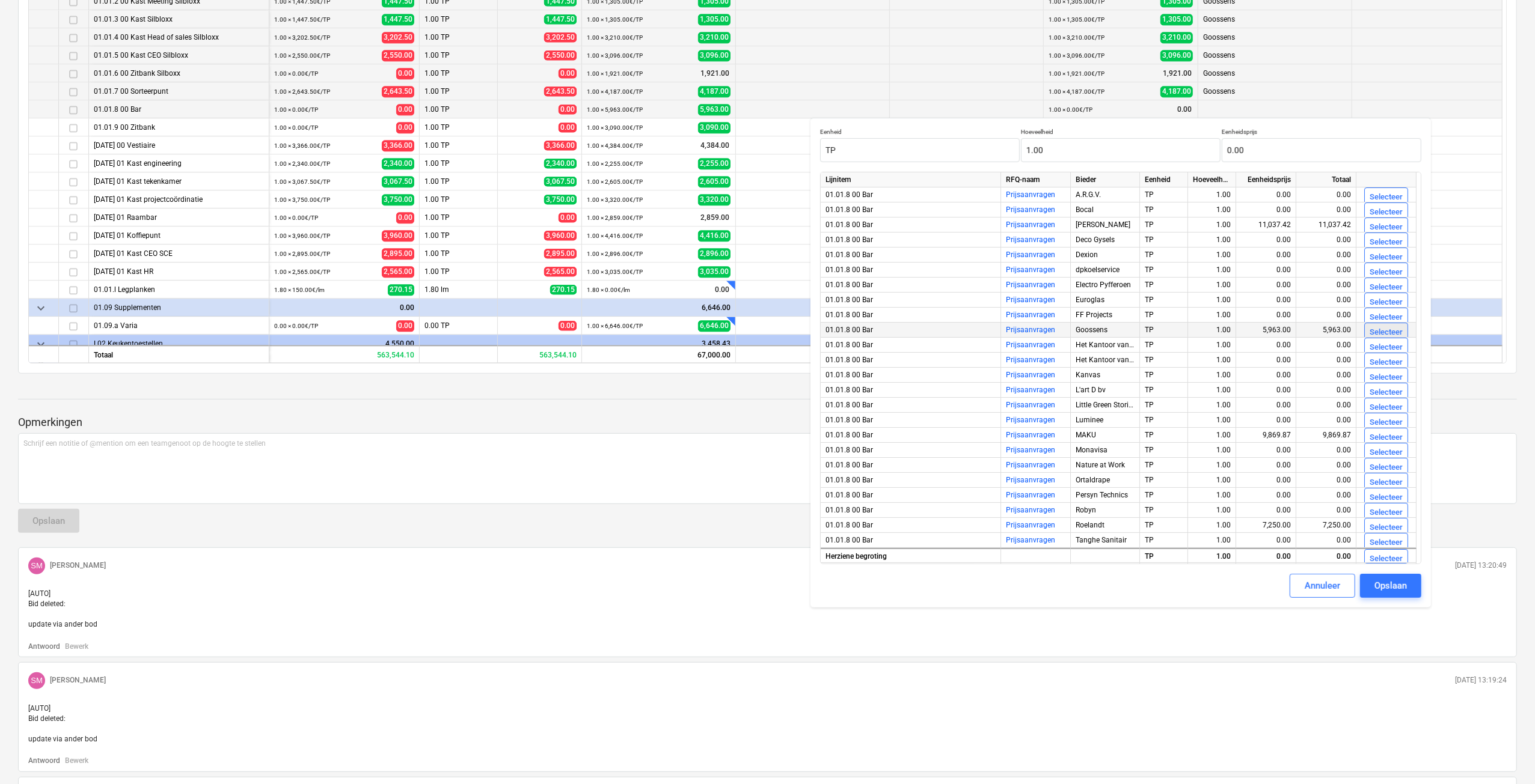
click at [1401, 331] on div "Selecteer" at bounding box center [1385, 333] width 33 height 14
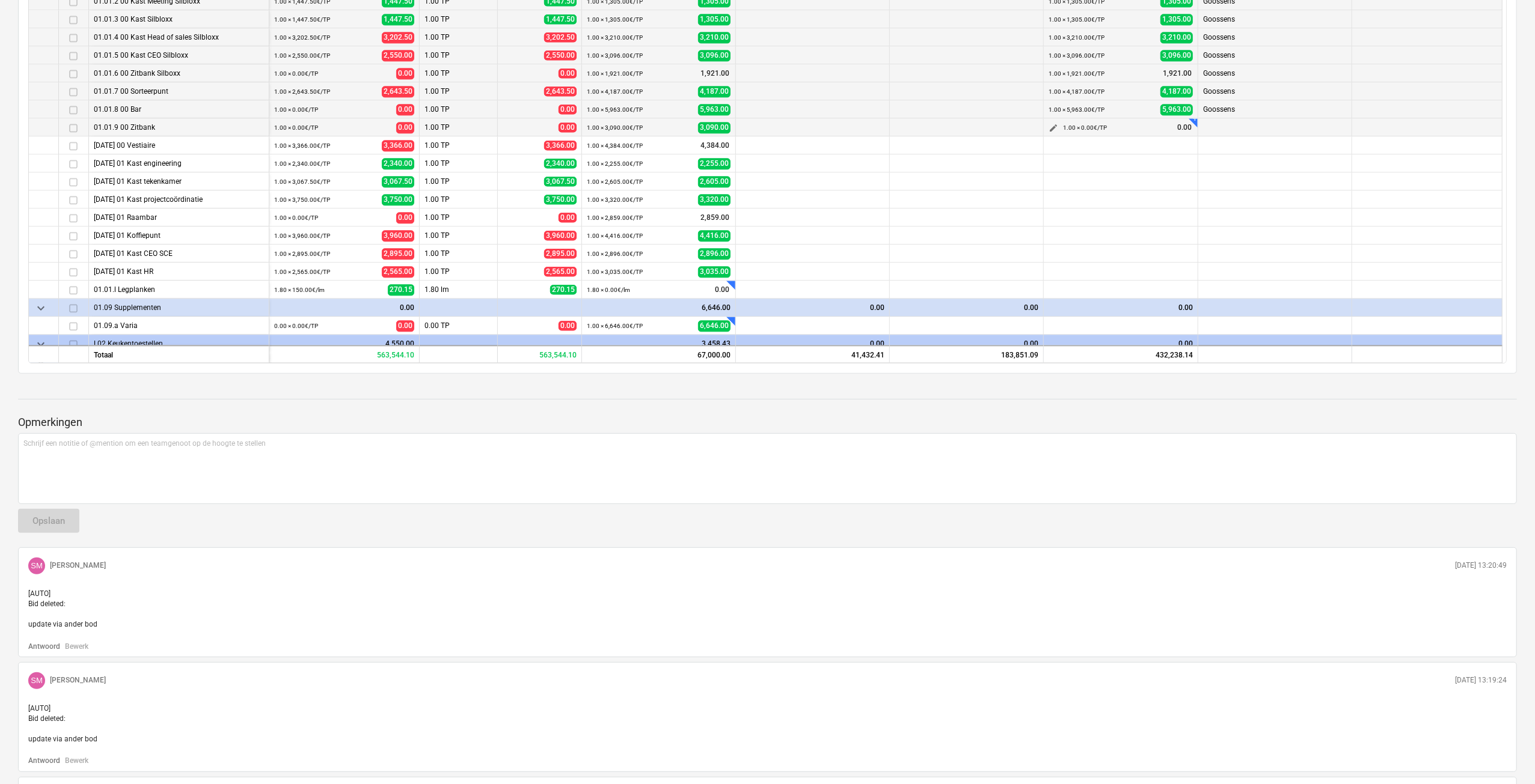
click at [1057, 129] on span "edit" at bounding box center [1053, 127] width 9 height 9
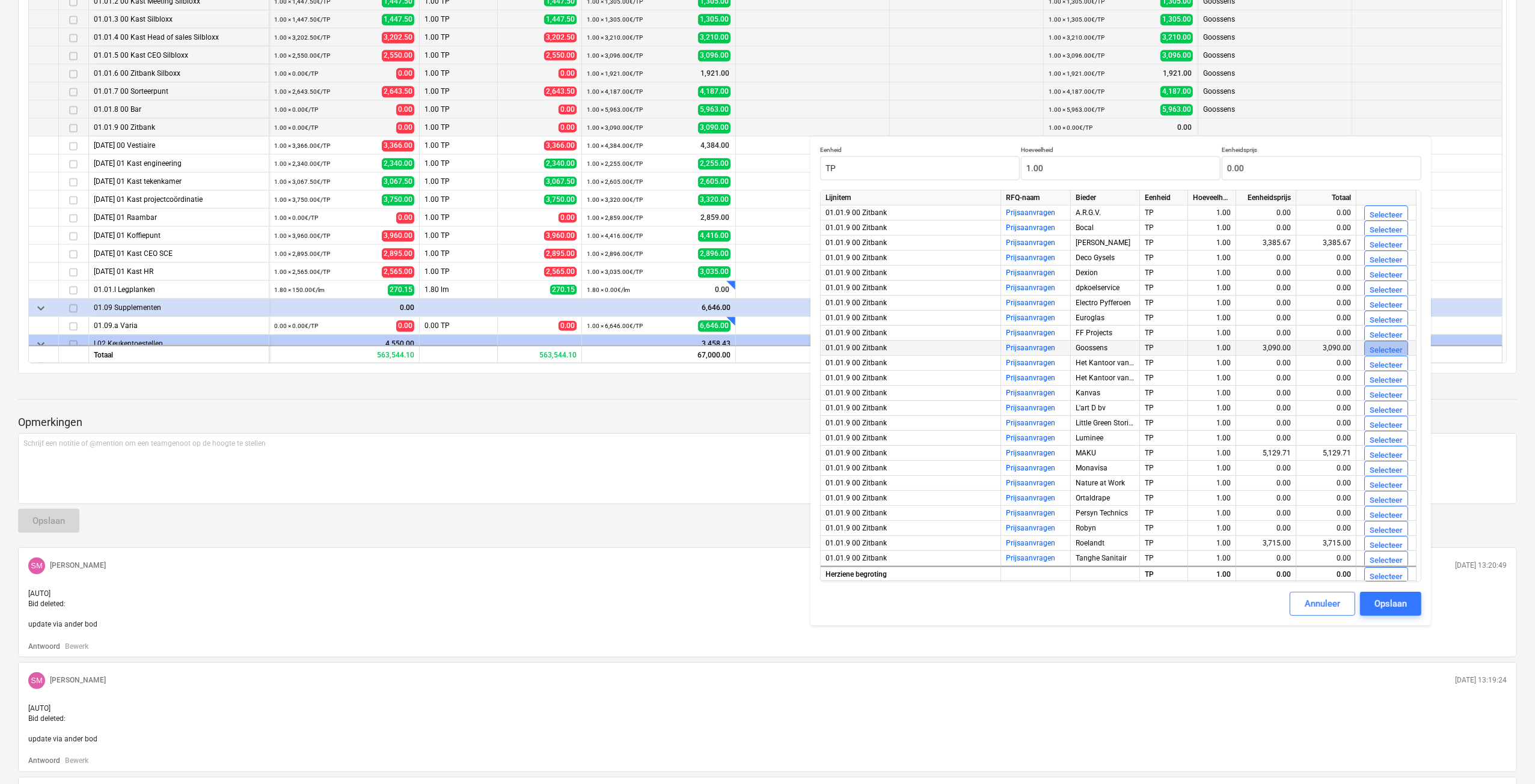
click at [1384, 346] on div "Selecteer" at bounding box center [1385, 351] width 33 height 14
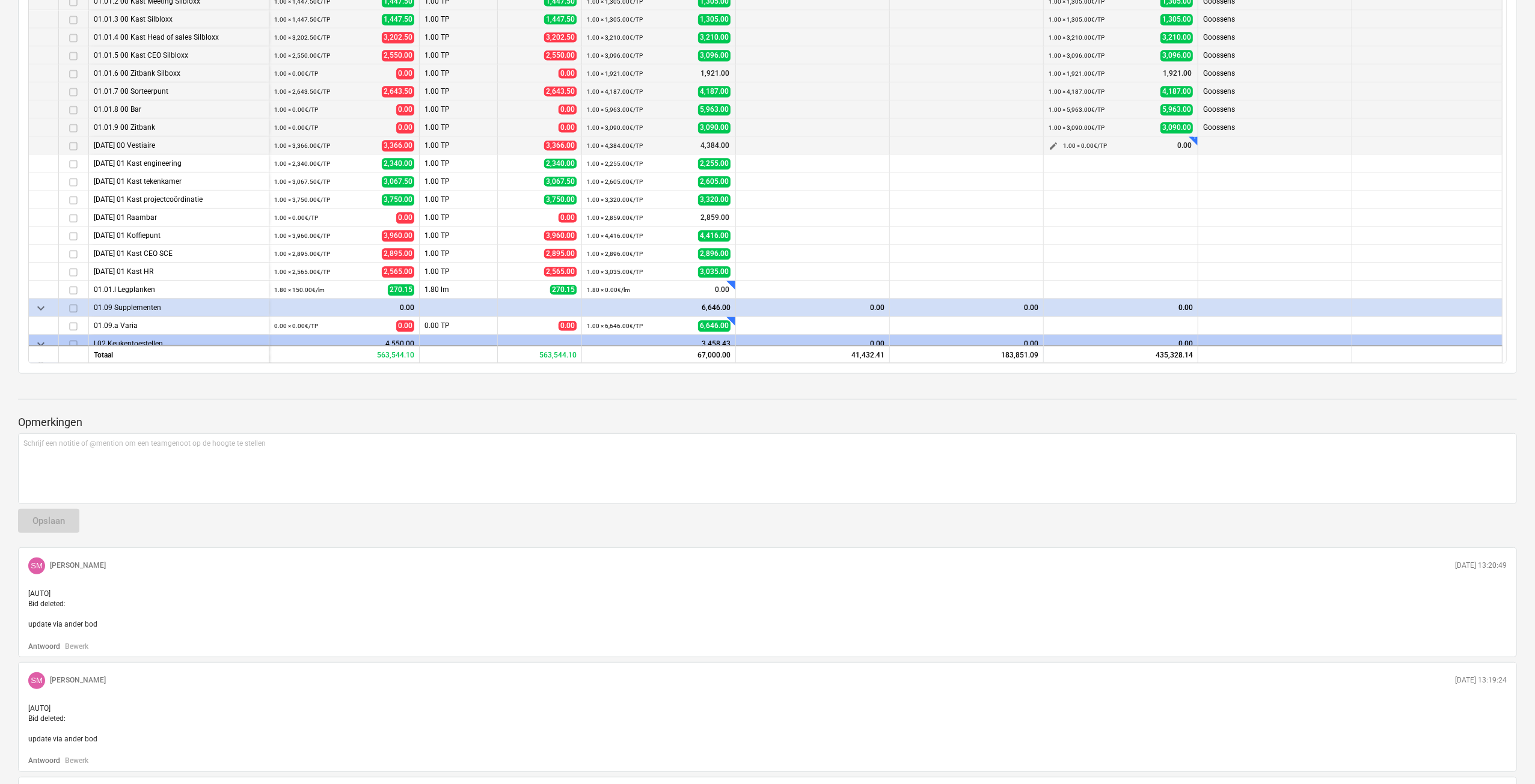
click at [1054, 142] on span "edit" at bounding box center [1053, 146] width 9 height 9
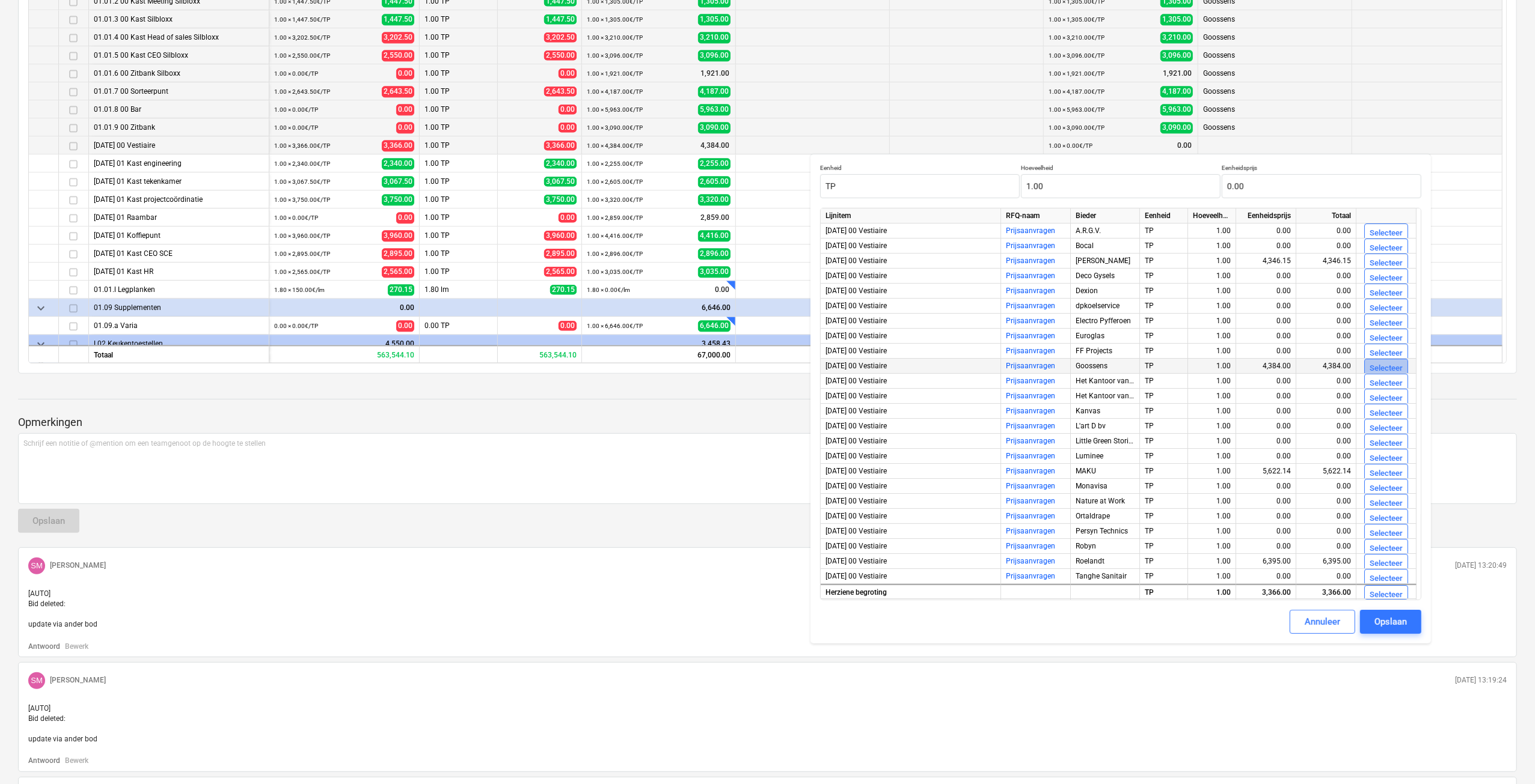
click at [1370, 368] on div "Selecteer" at bounding box center [1385, 369] width 33 height 14
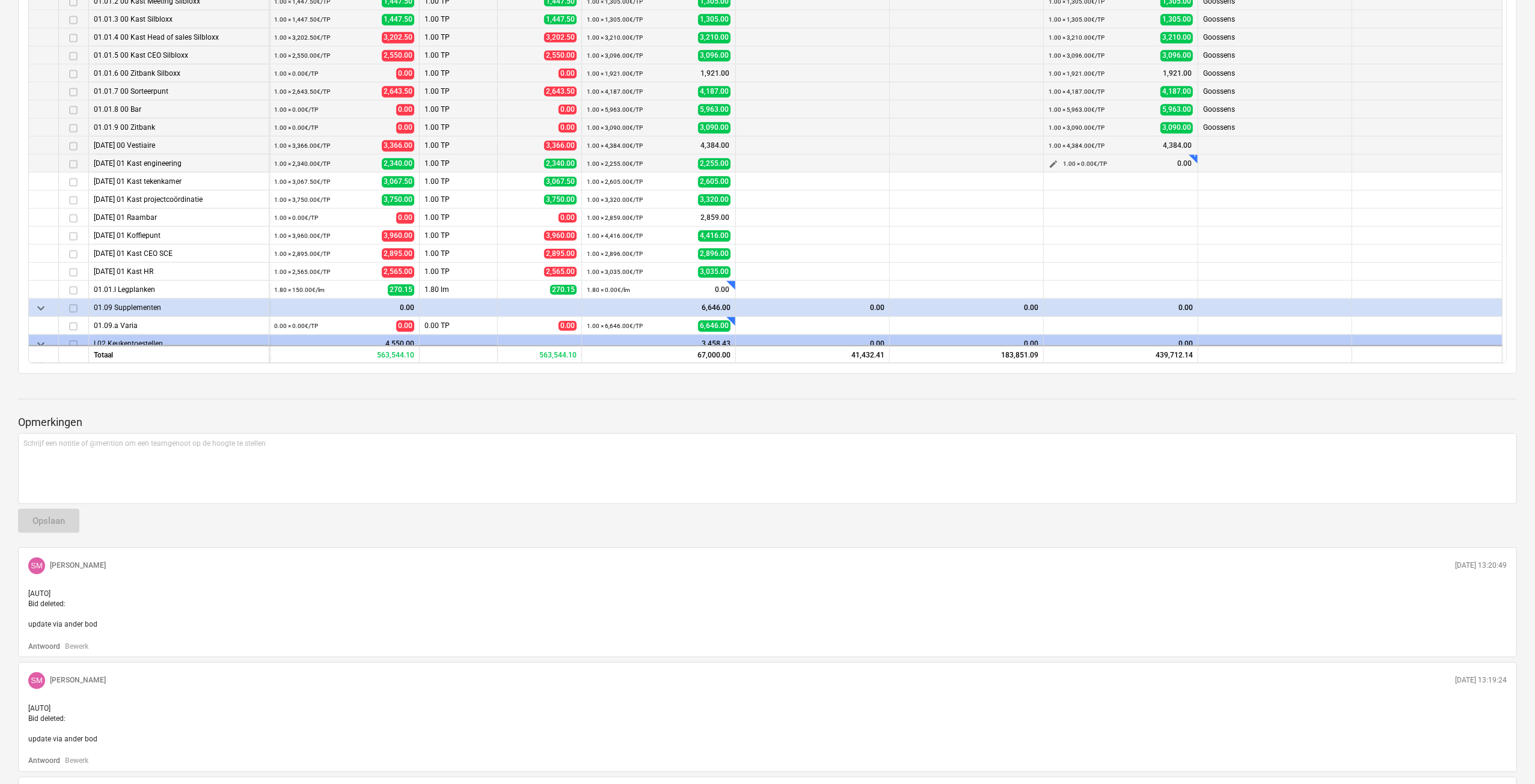
click at [1048, 160] on span "edit" at bounding box center [1053, 164] width 9 height 9
type textarea "x"
type input "1.00"
type input "0.00"
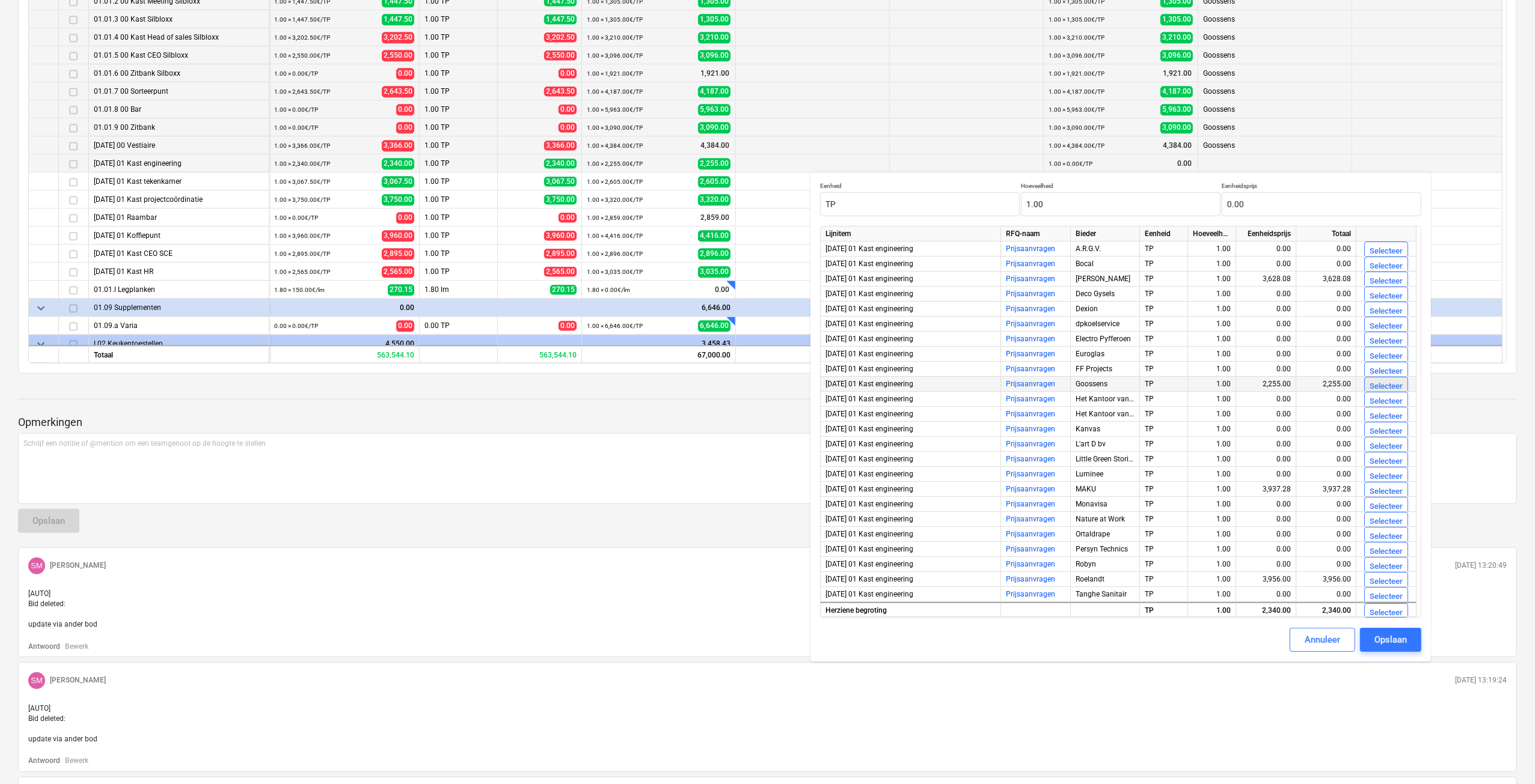
click at [1372, 385] on div "Selecteer" at bounding box center [1385, 387] width 33 height 14
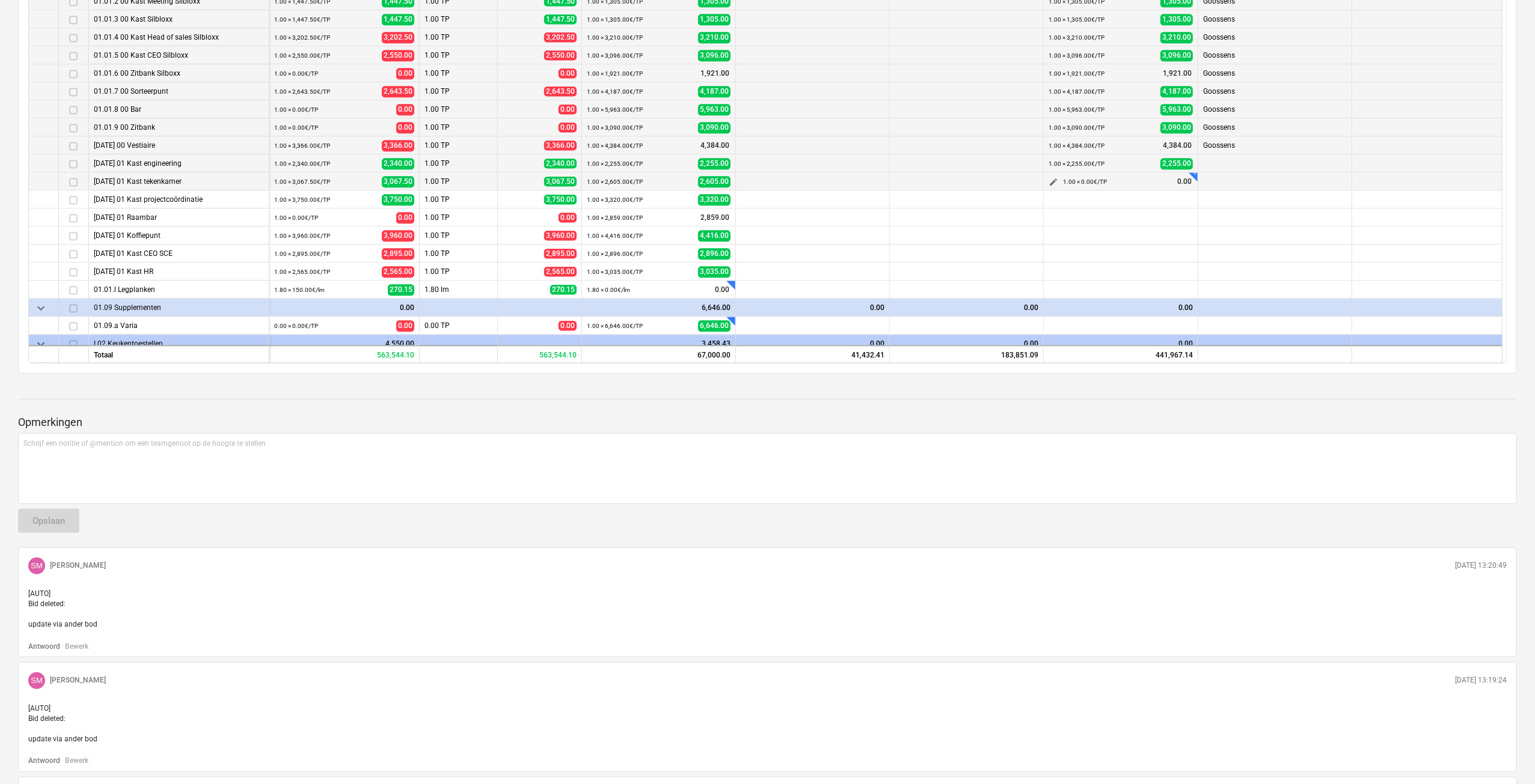
click at [1053, 183] on span "edit" at bounding box center [1053, 182] width 9 height 9
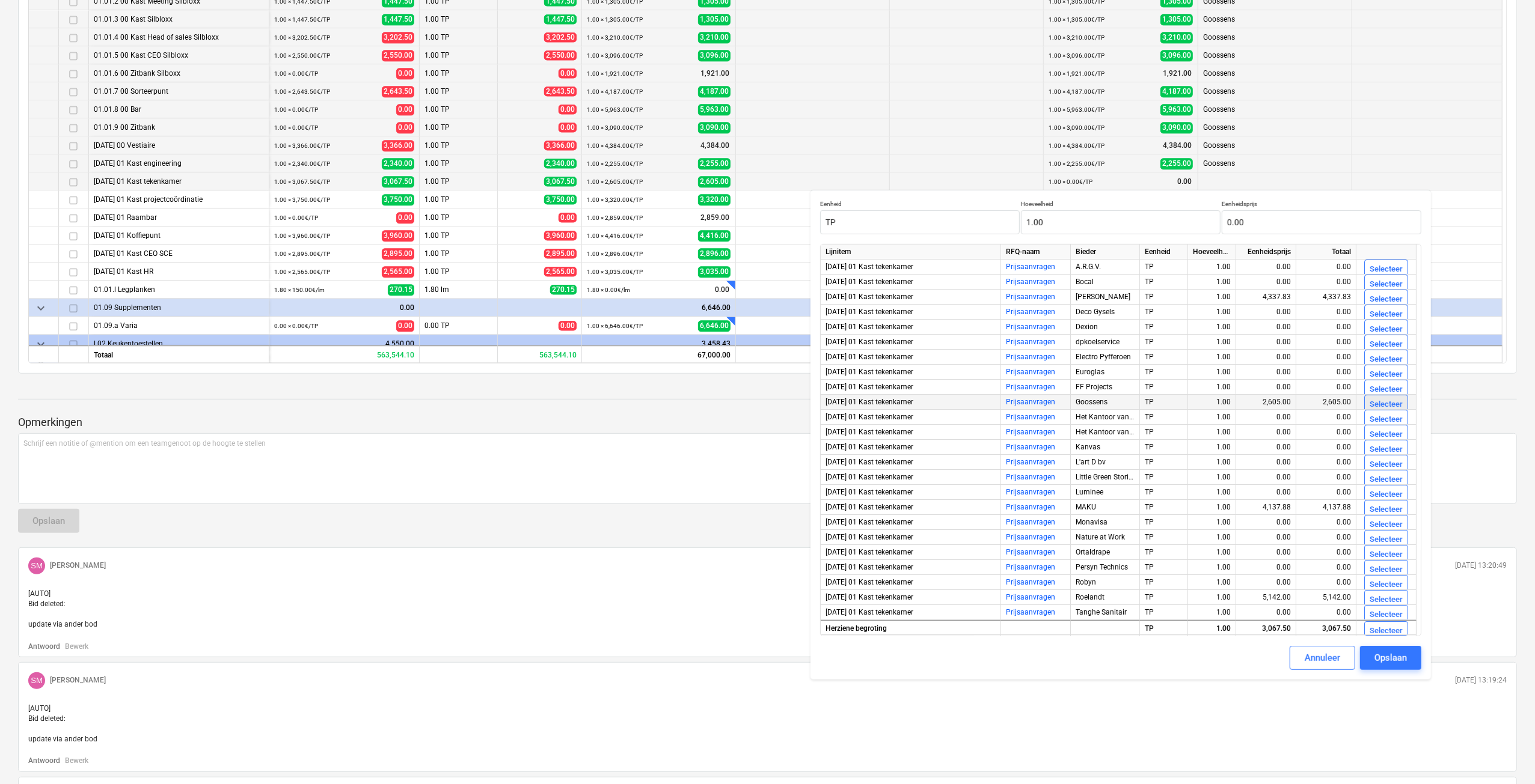
click at [1376, 403] on div "Selecteer" at bounding box center [1385, 405] width 33 height 14
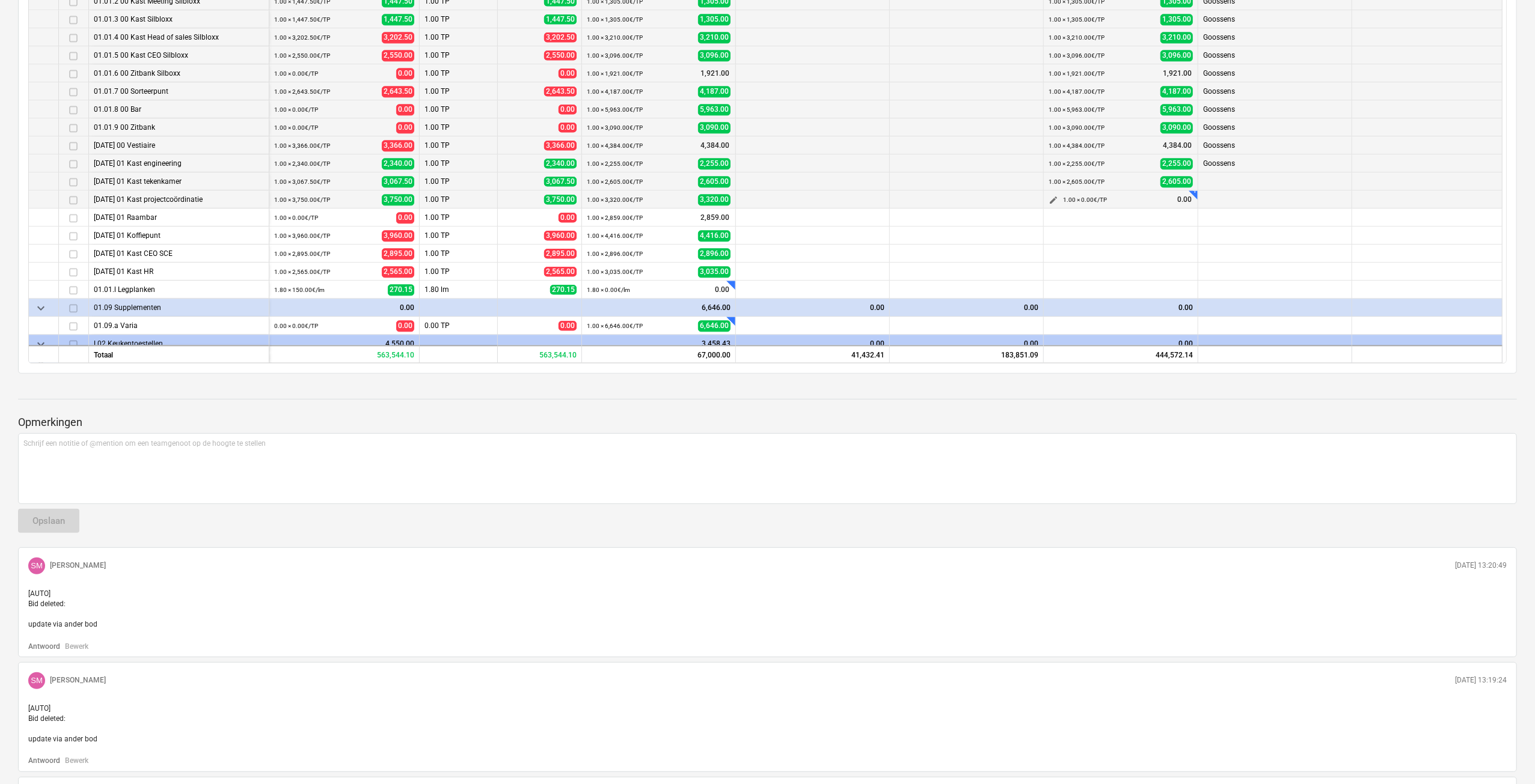
click at [1051, 196] on span "edit" at bounding box center [1053, 200] width 9 height 9
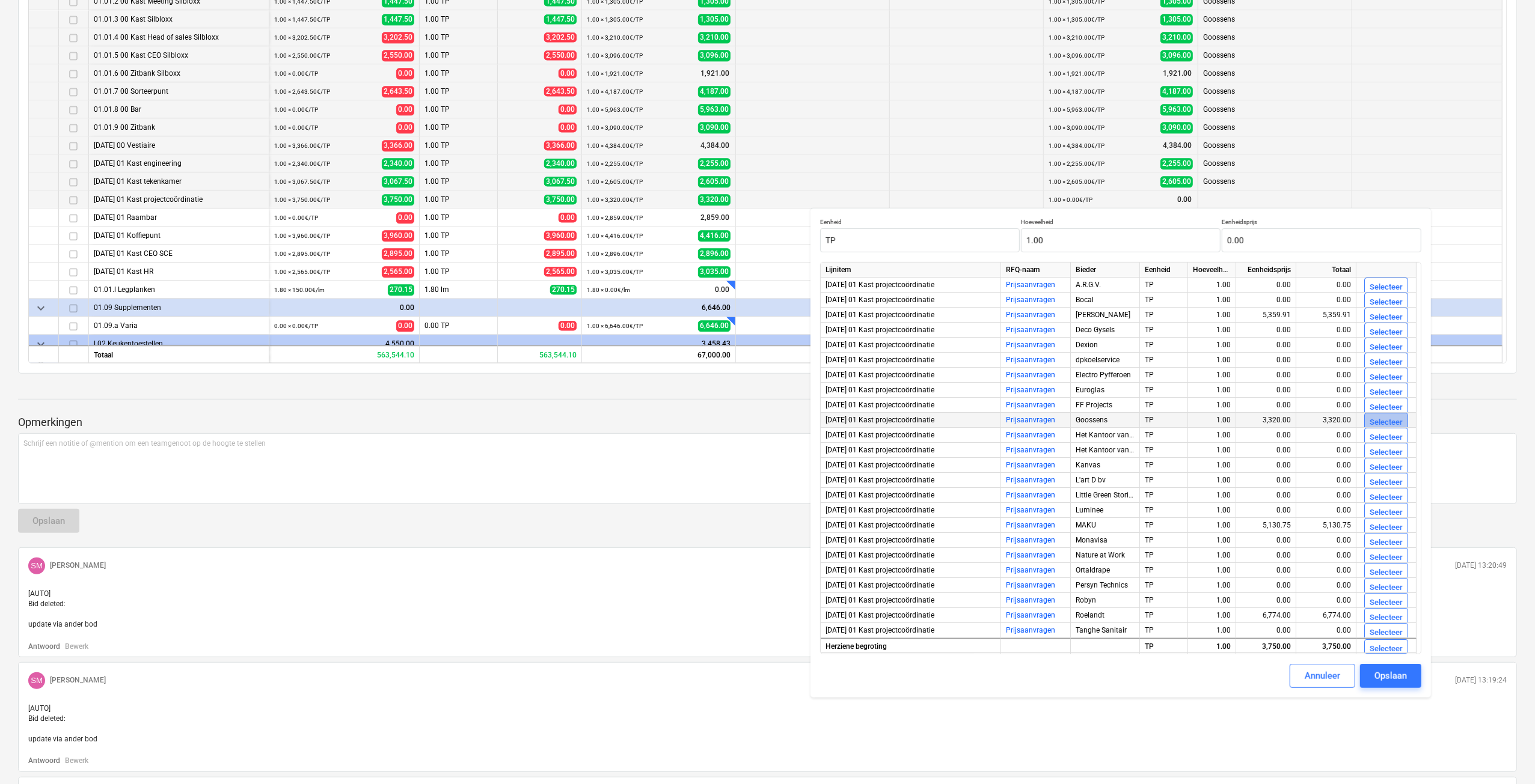
click at [1370, 423] on div "Selecteer" at bounding box center [1385, 423] width 33 height 14
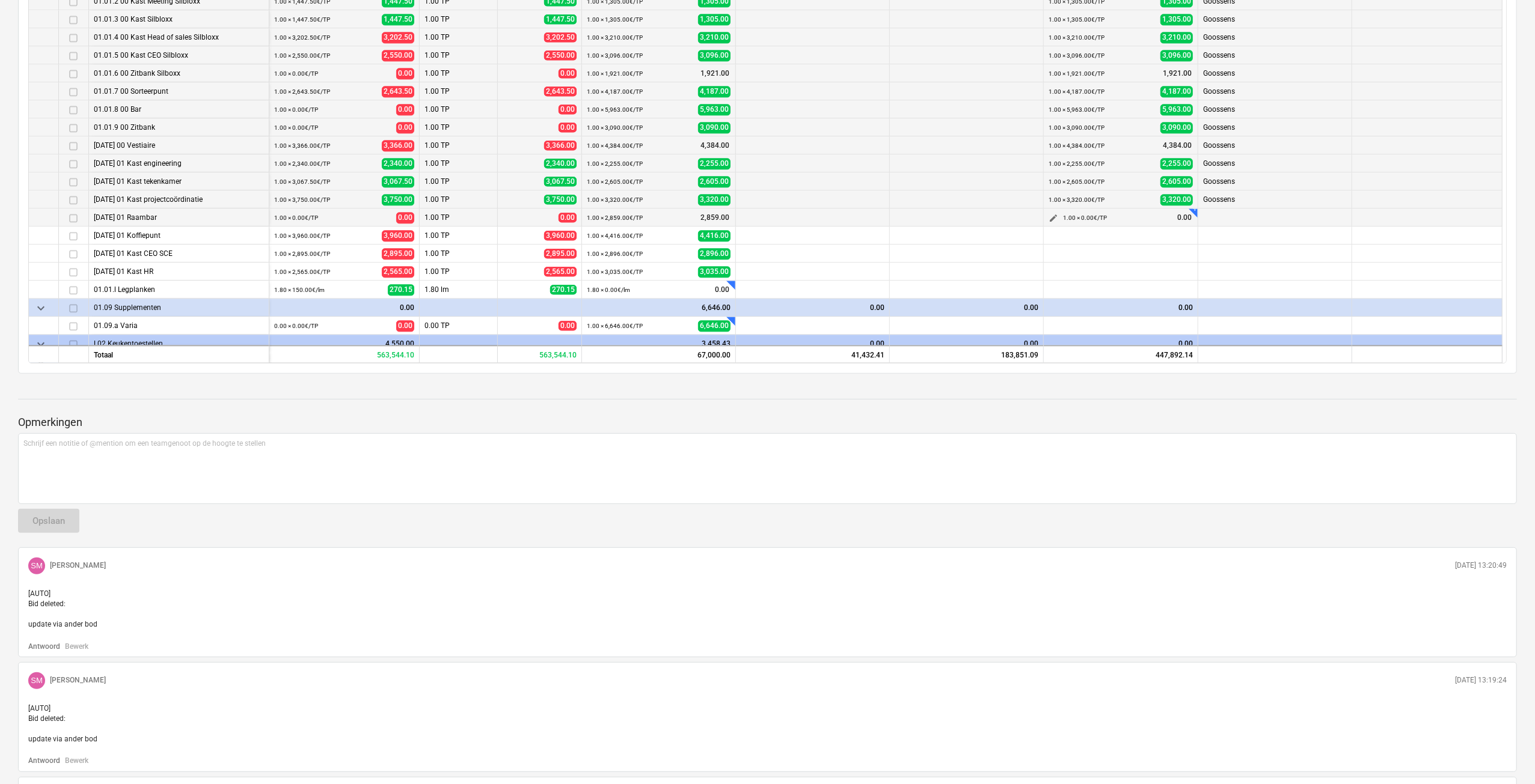
click at [1053, 214] on span "edit" at bounding box center [1053, 218] width 9 height 9
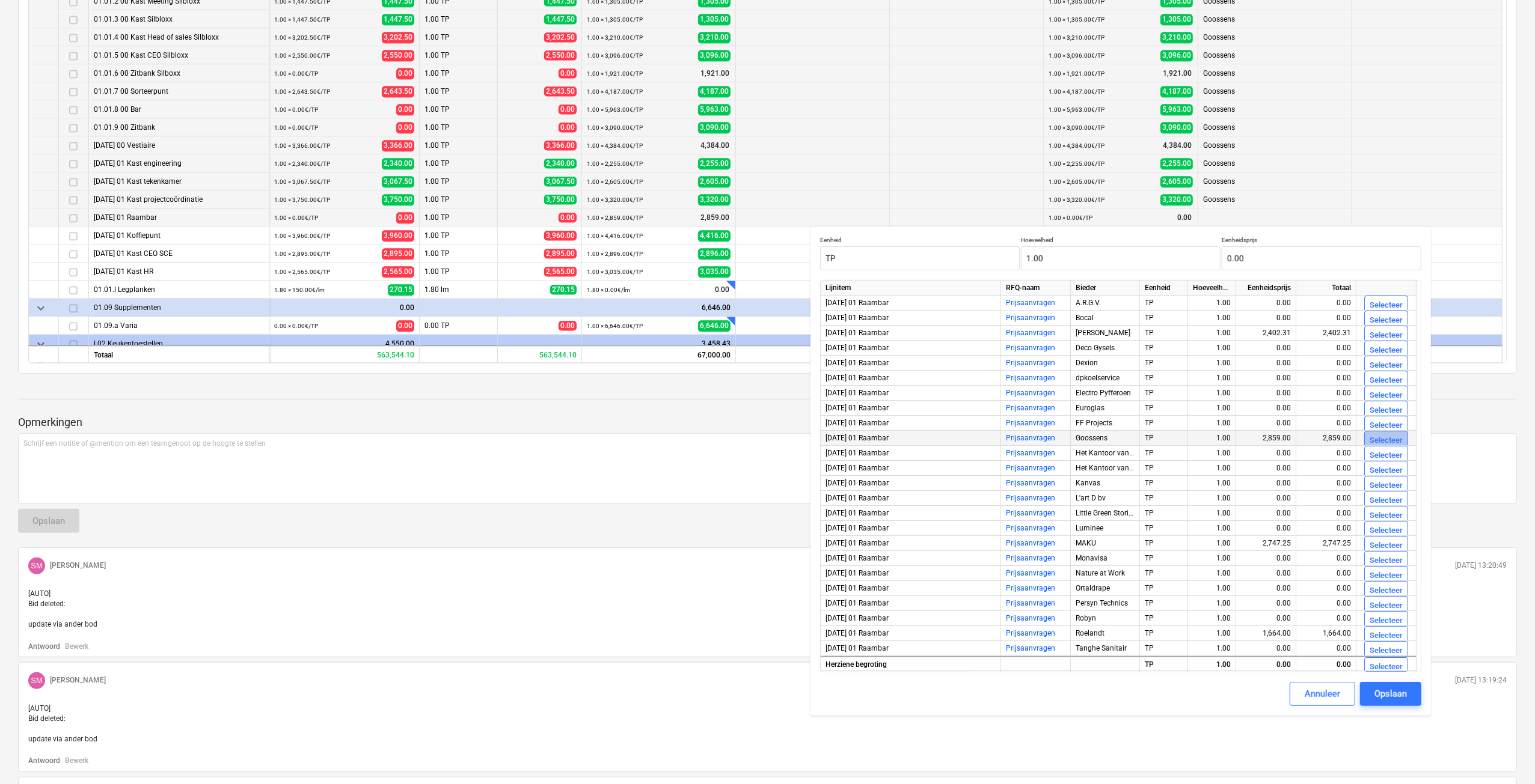
click at [1373, 436] on div "Selecteer" at bounding box center [1385, 441] width 33 height 14
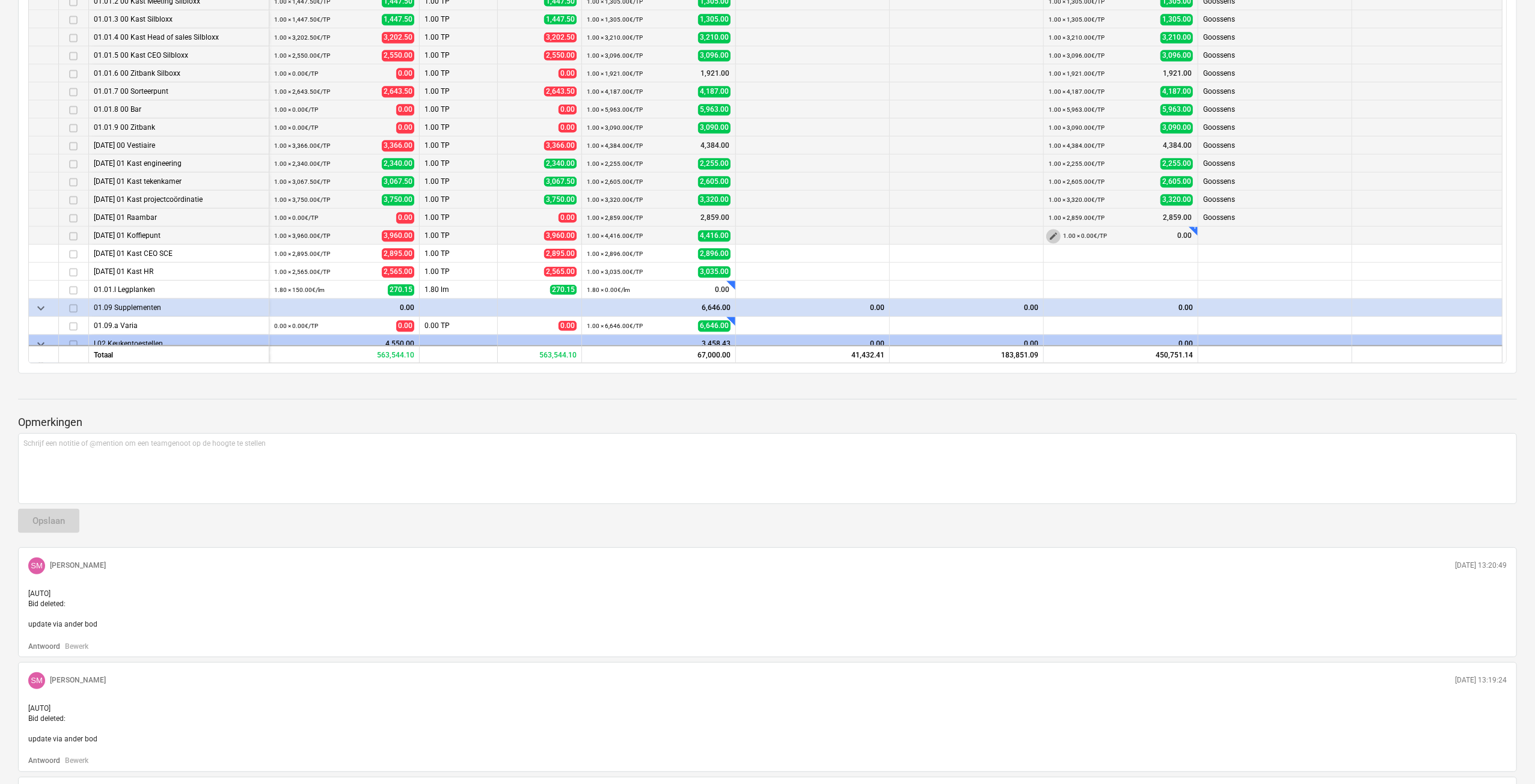
click at [1057, 235] on span "edit" at bounding box center [1053, 236] width 9 height 9
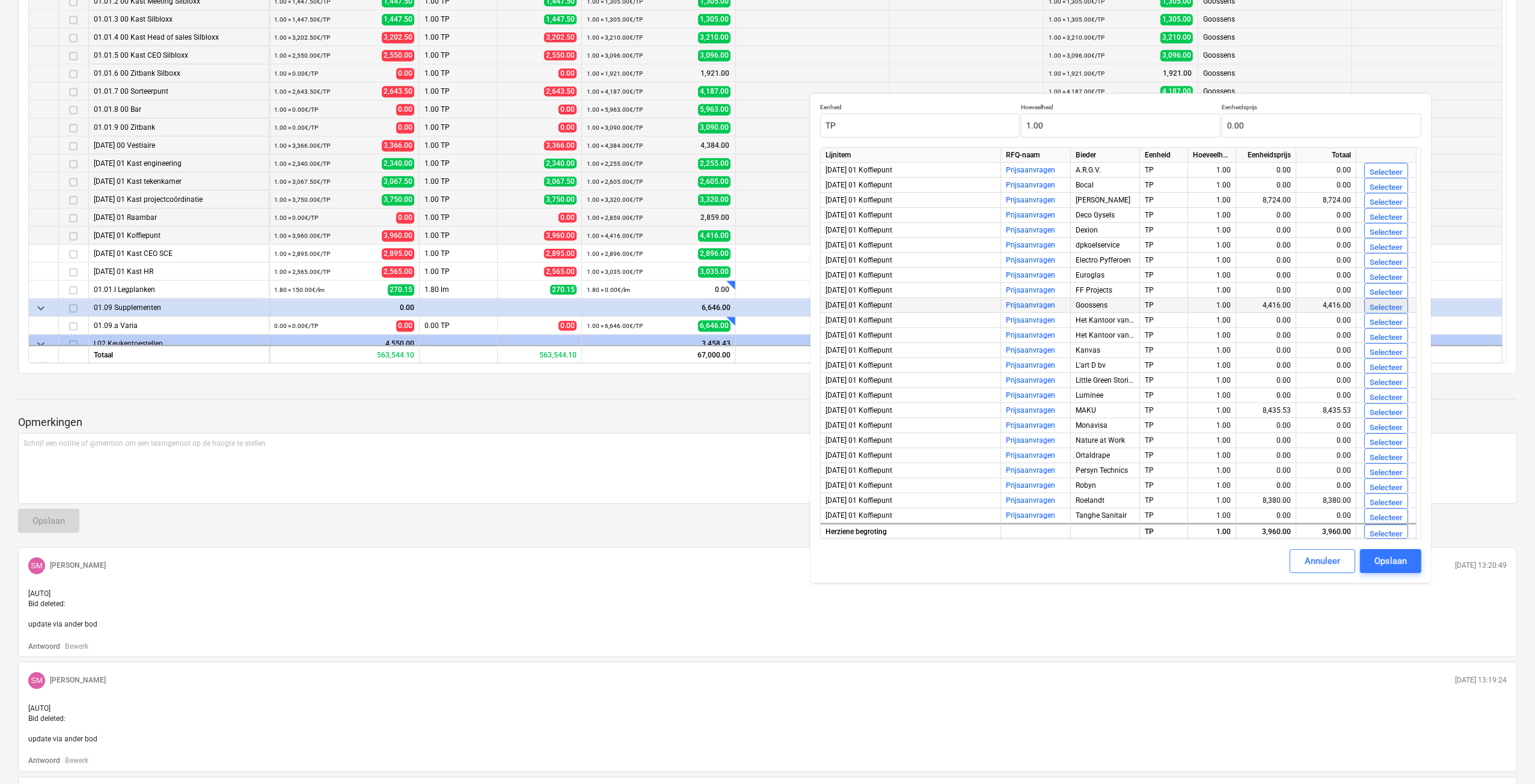
click at [1372, 309] on div "Selecteer" at bounding box center [1385, 308] width 33 height 14
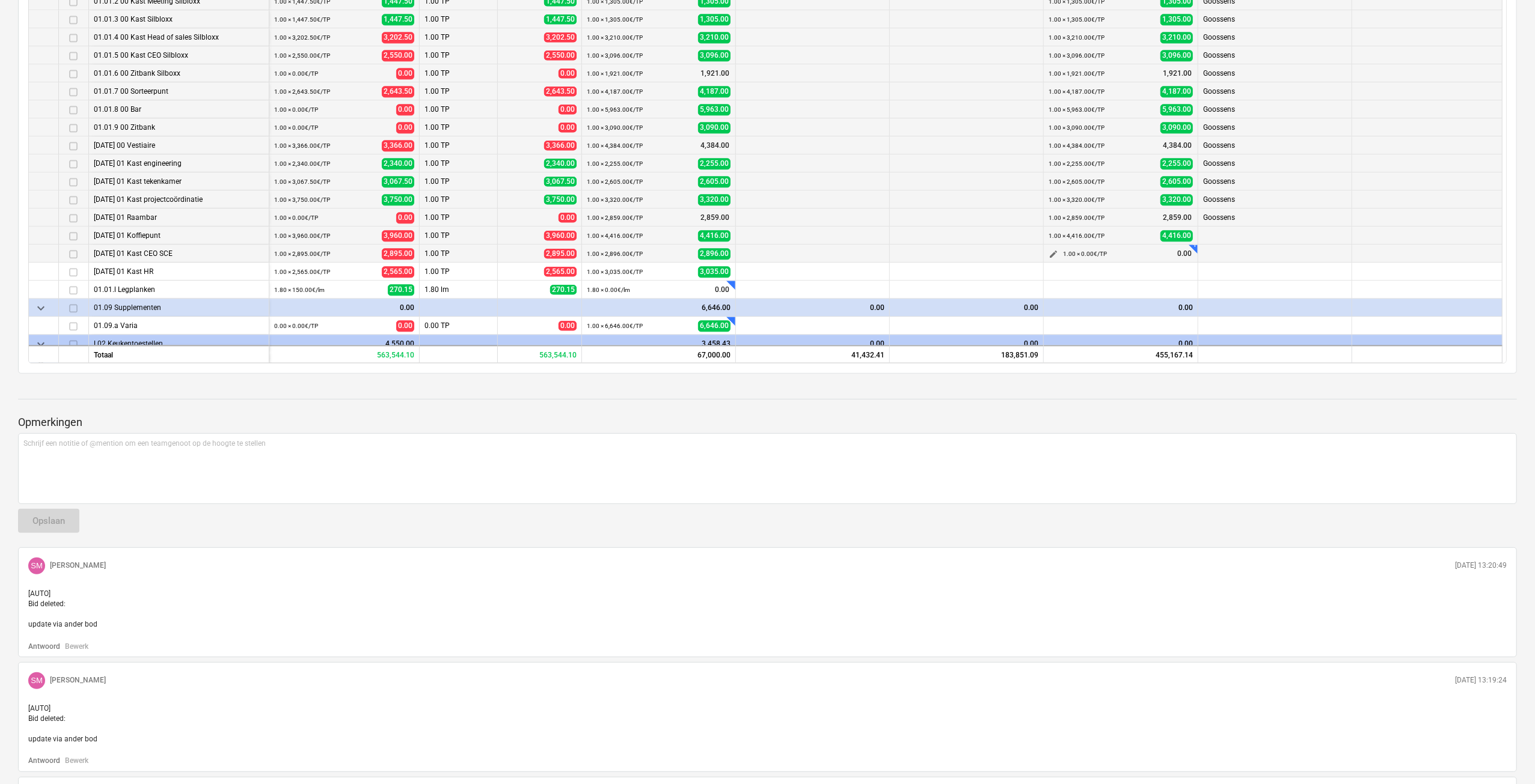
type textarea "x"
click at [1053, 250] on span "edit" at bounding box center [1053, 254] width 9 height 9
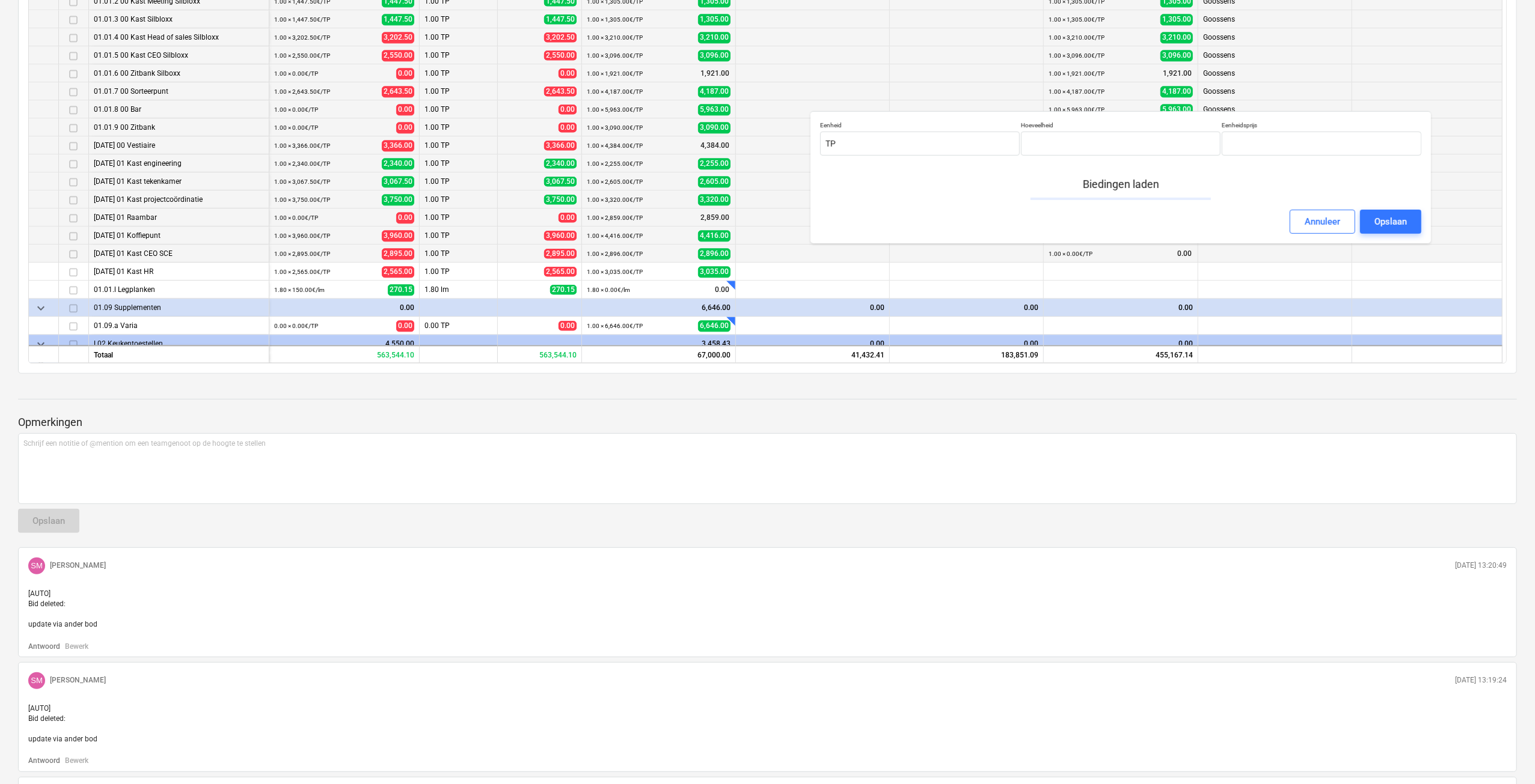
type input "1.00"
type input "0.00"
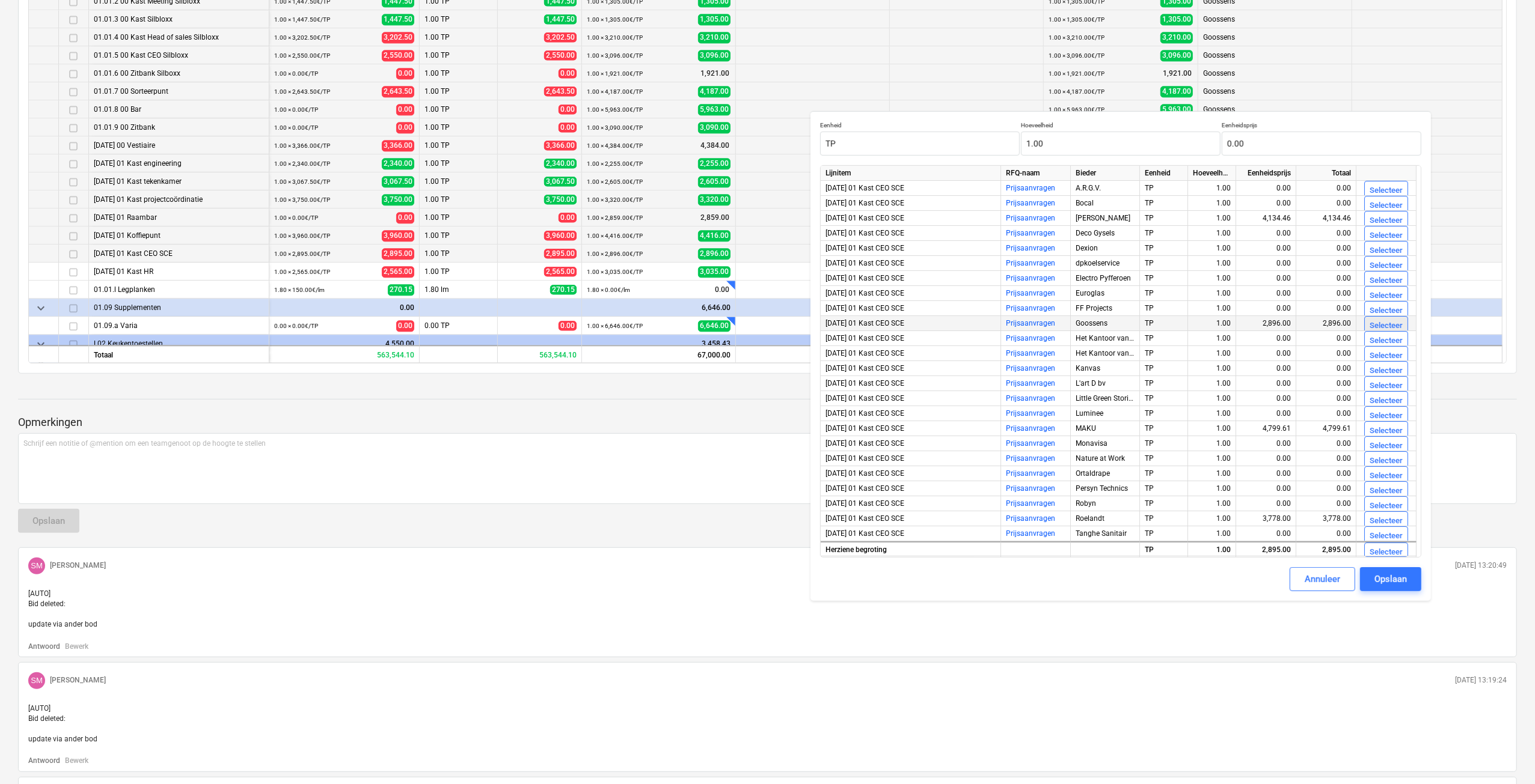
click at [1374, 323] on div "Selecteer" at bounding box center [1385, 326] width 33 height 14
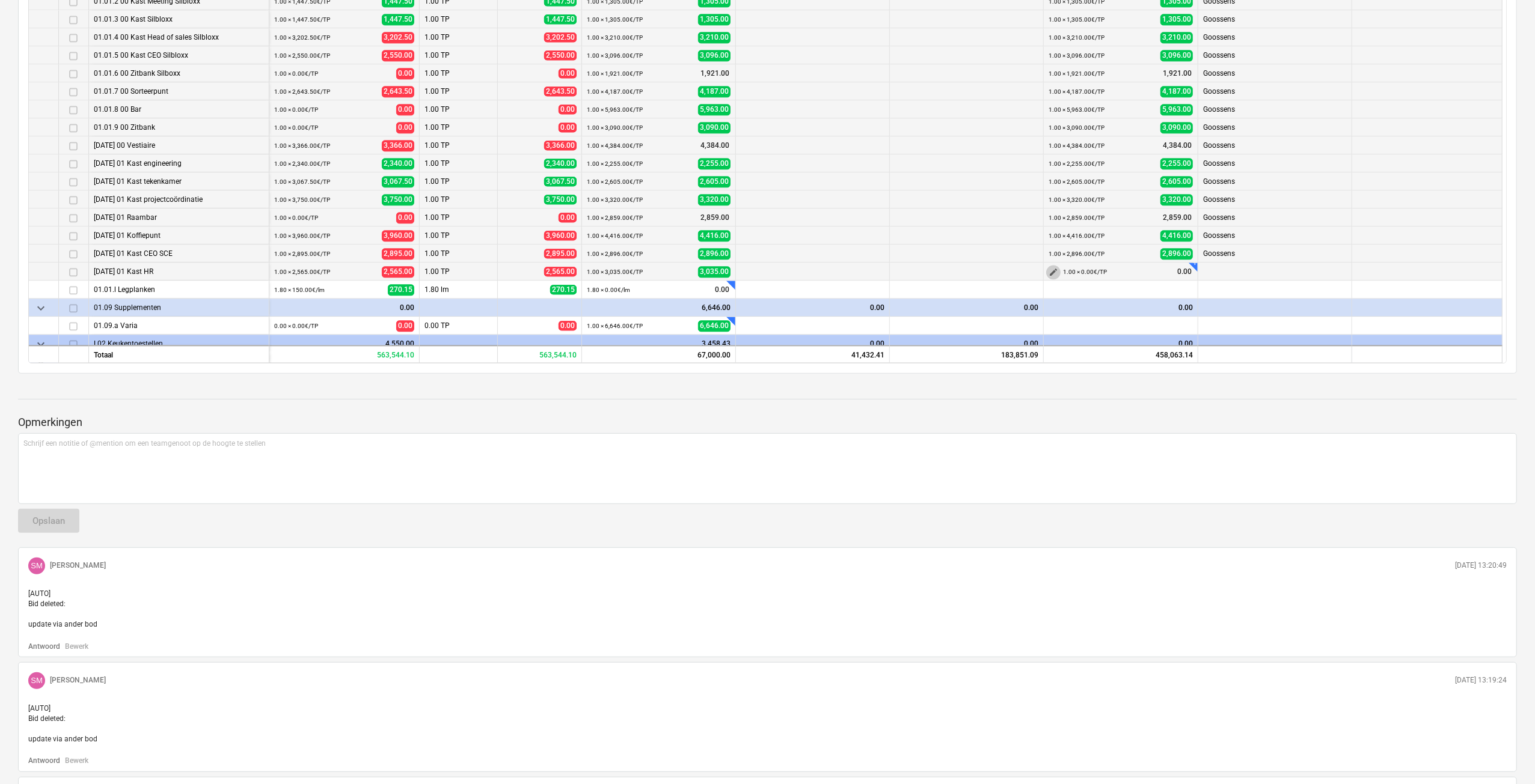
click at [1056, 274] on span "edit" at bounding box center [1053, 272] width 9 height 9
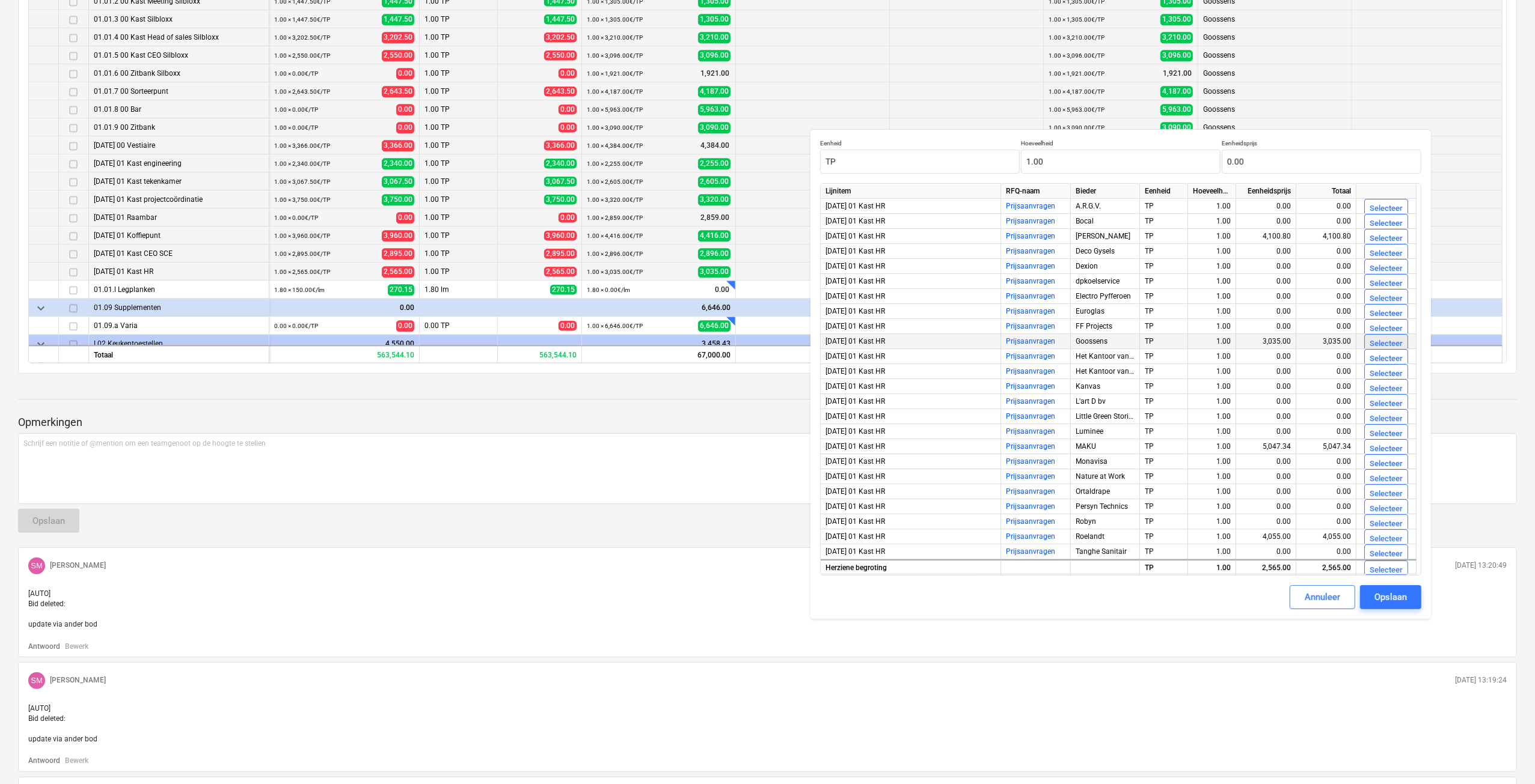
click at [1395, 341] on div "Selecteer" at bounding box center [1385, 344] width 33 height 14
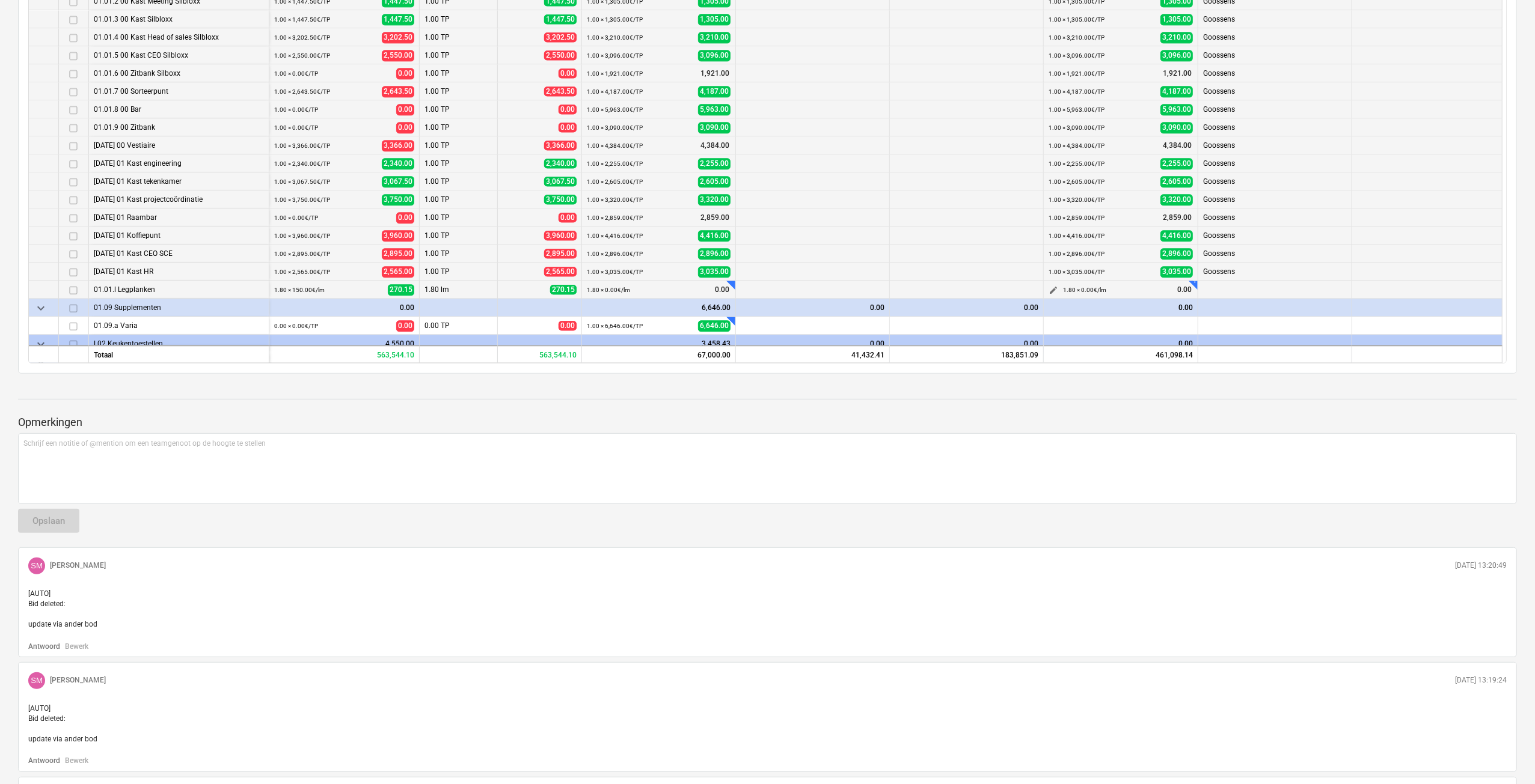
click at [1057, 288] on button "edit" at bounding box center [1053, 290] width 14 height 14
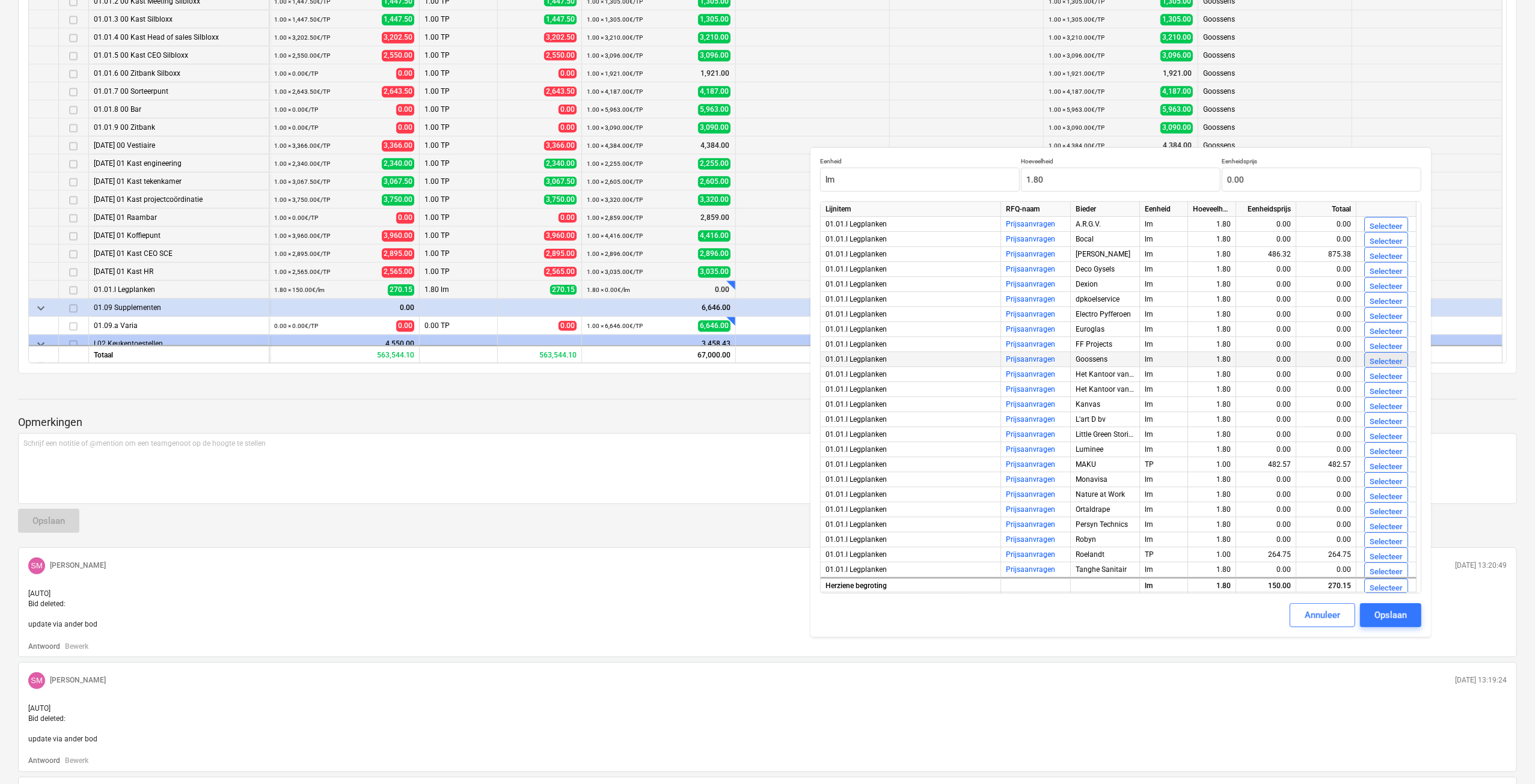
click at [1373, 364] on div "Selecteer" at bounding box center [1385, 362] width 33 height 14
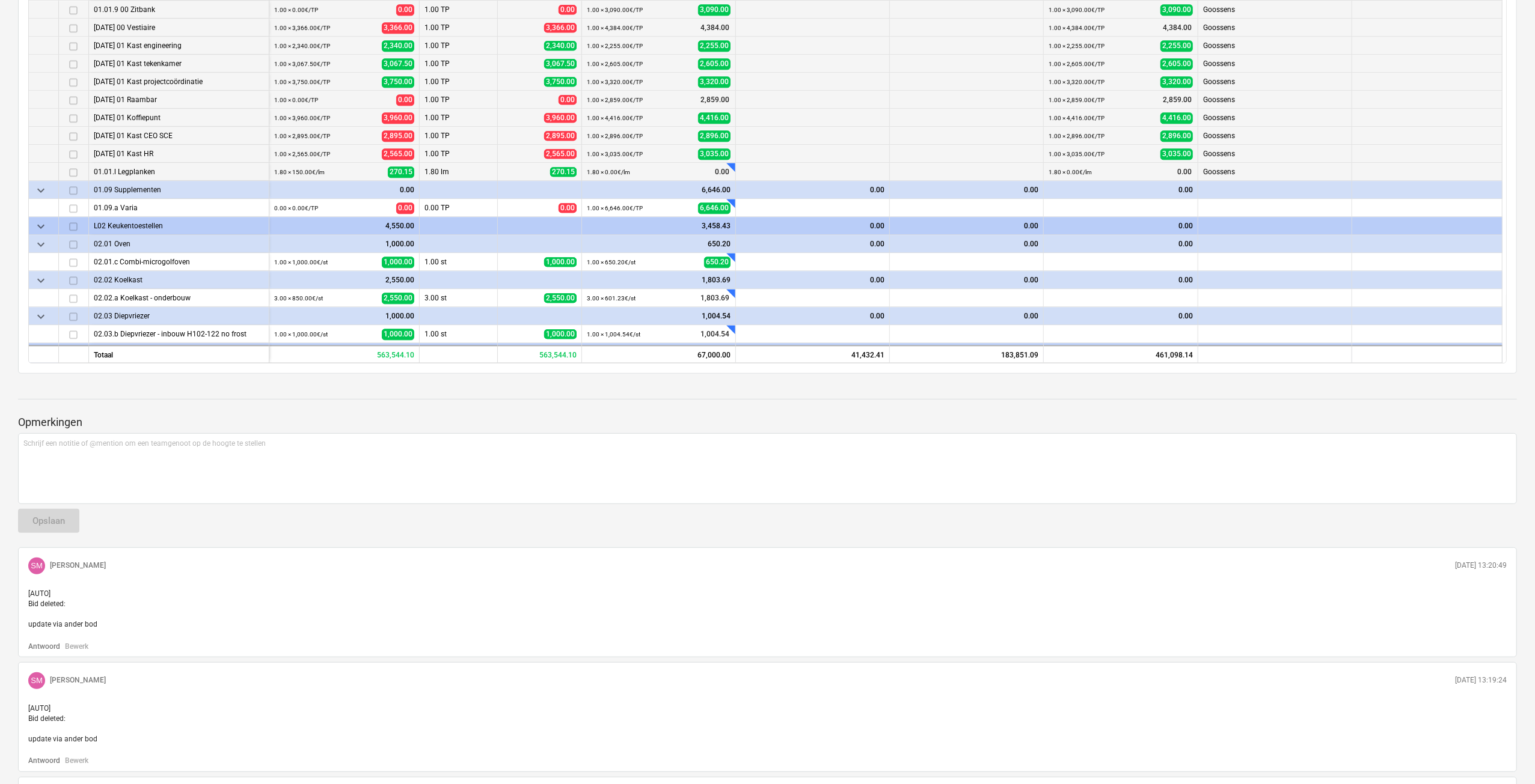
scroll to position [2764, 0]
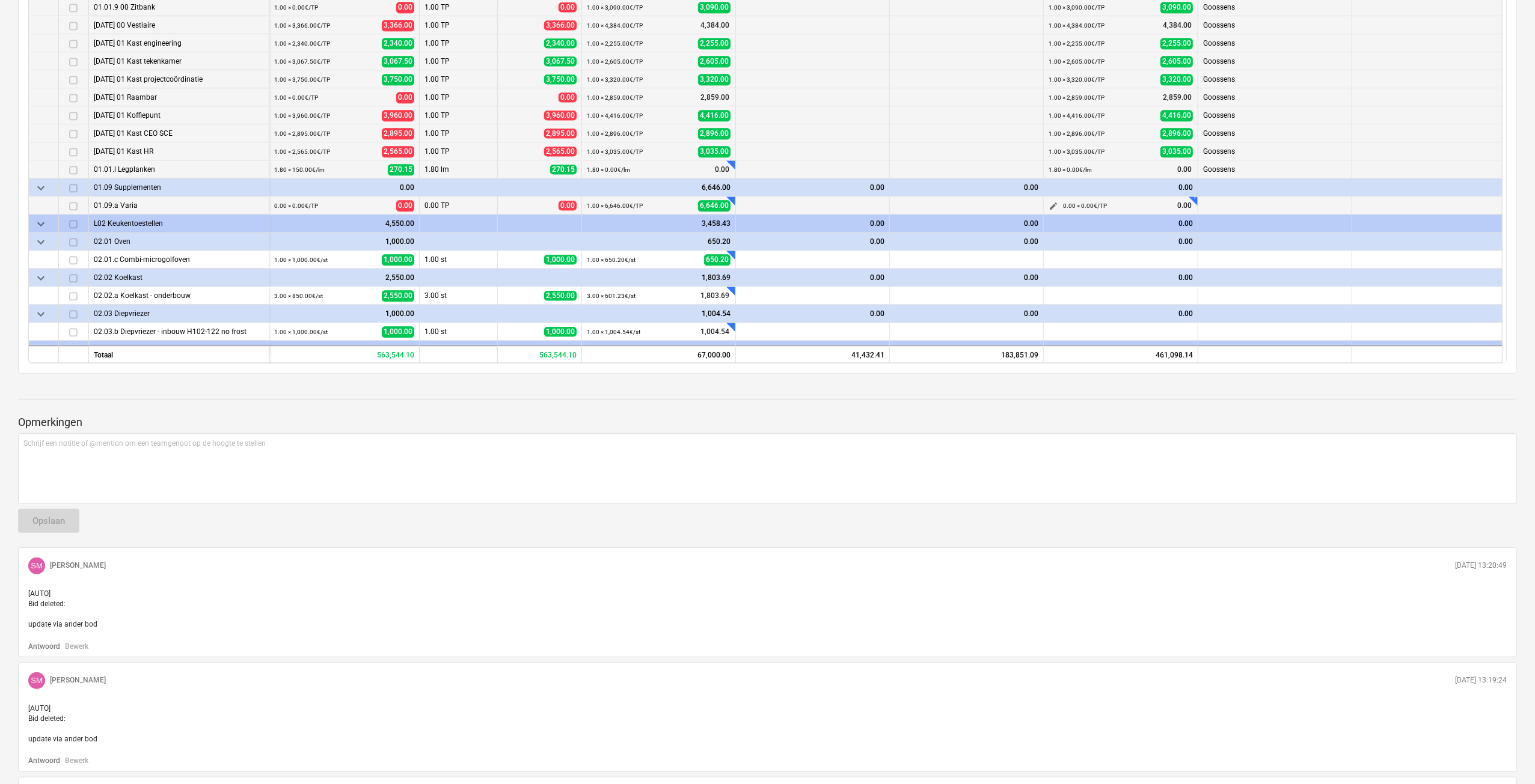
click at [1054, 205] on span "edit" at bounding box center [1053, 205] width 9 height 9
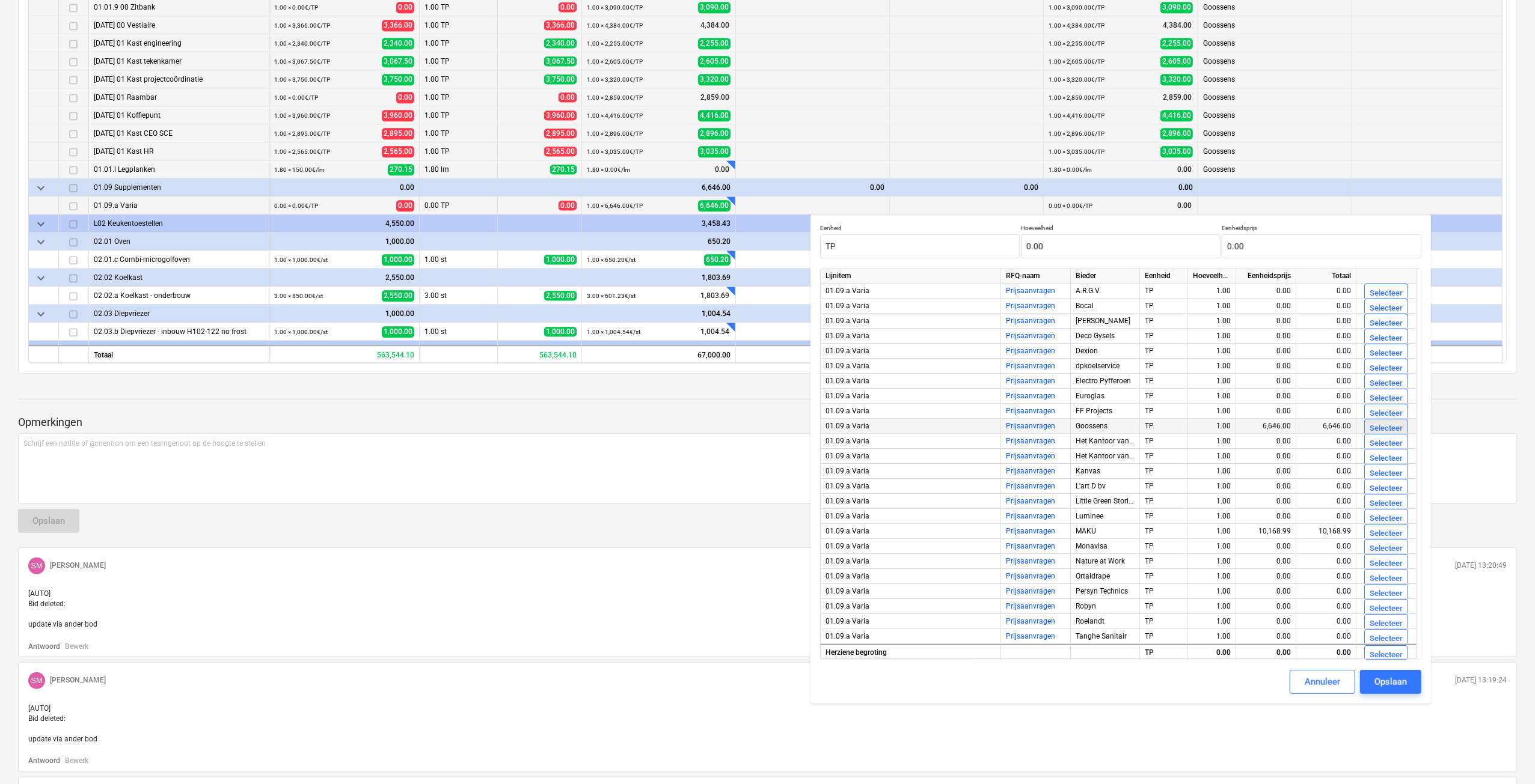
click at [1387, 423] on div "Selecteer" at bounding box center [1385, 429] width 33 height 14
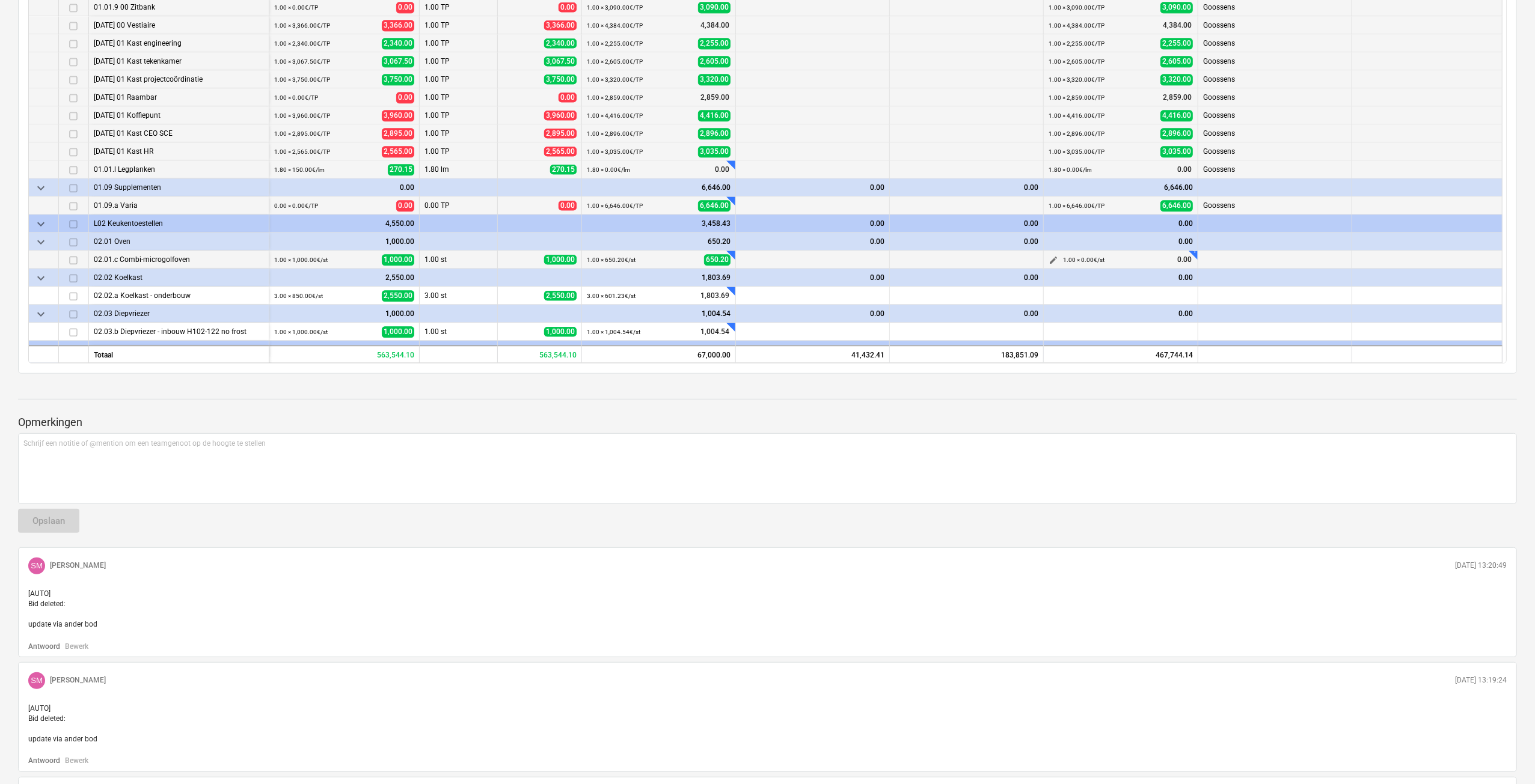
click at [1054, 259] on span "edit" at bounding box center [1053, 259] width 9 height 9
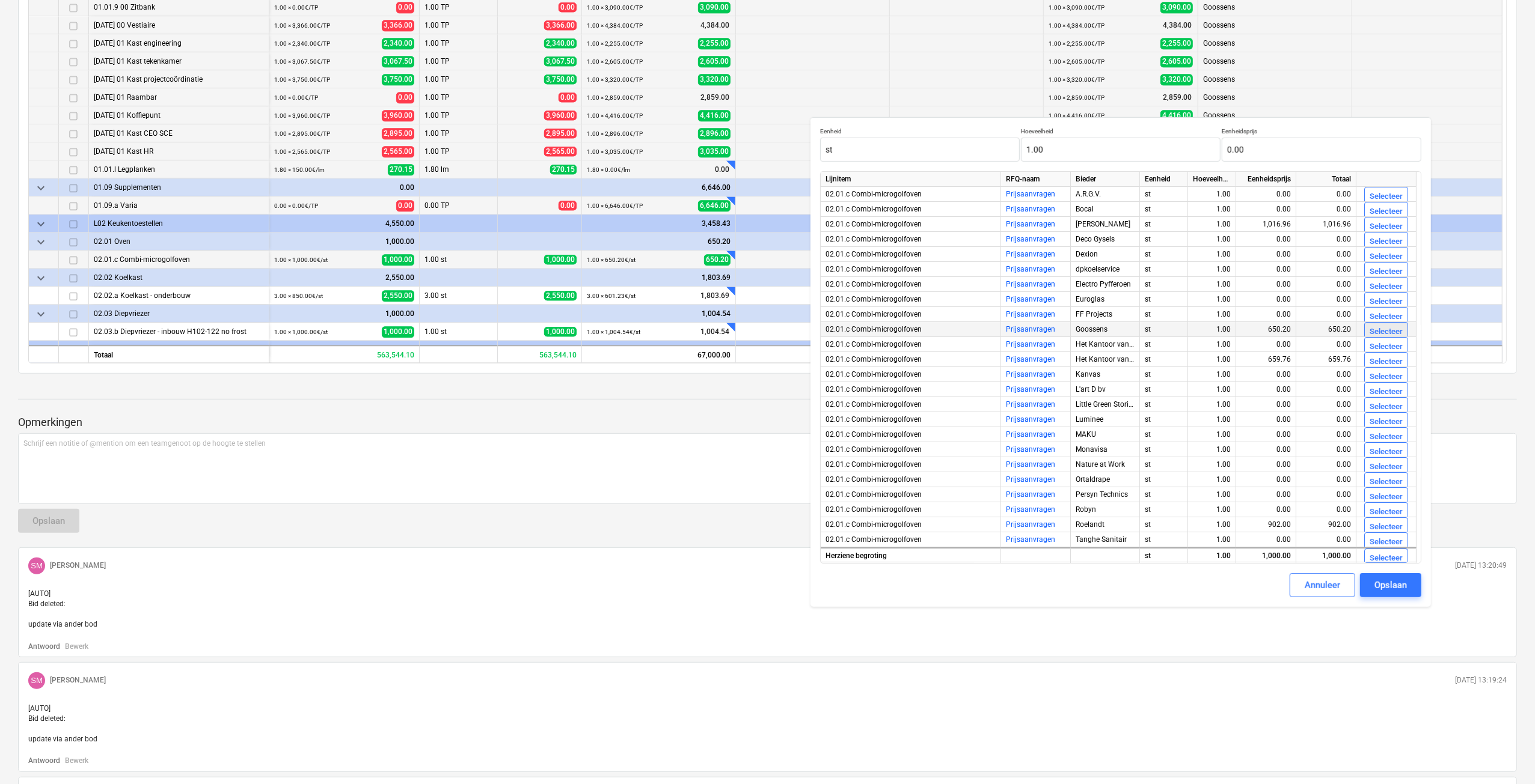
click at [1377, 331] on div "Selecteer" at bounding box center [1385, 332] width 33 height 14
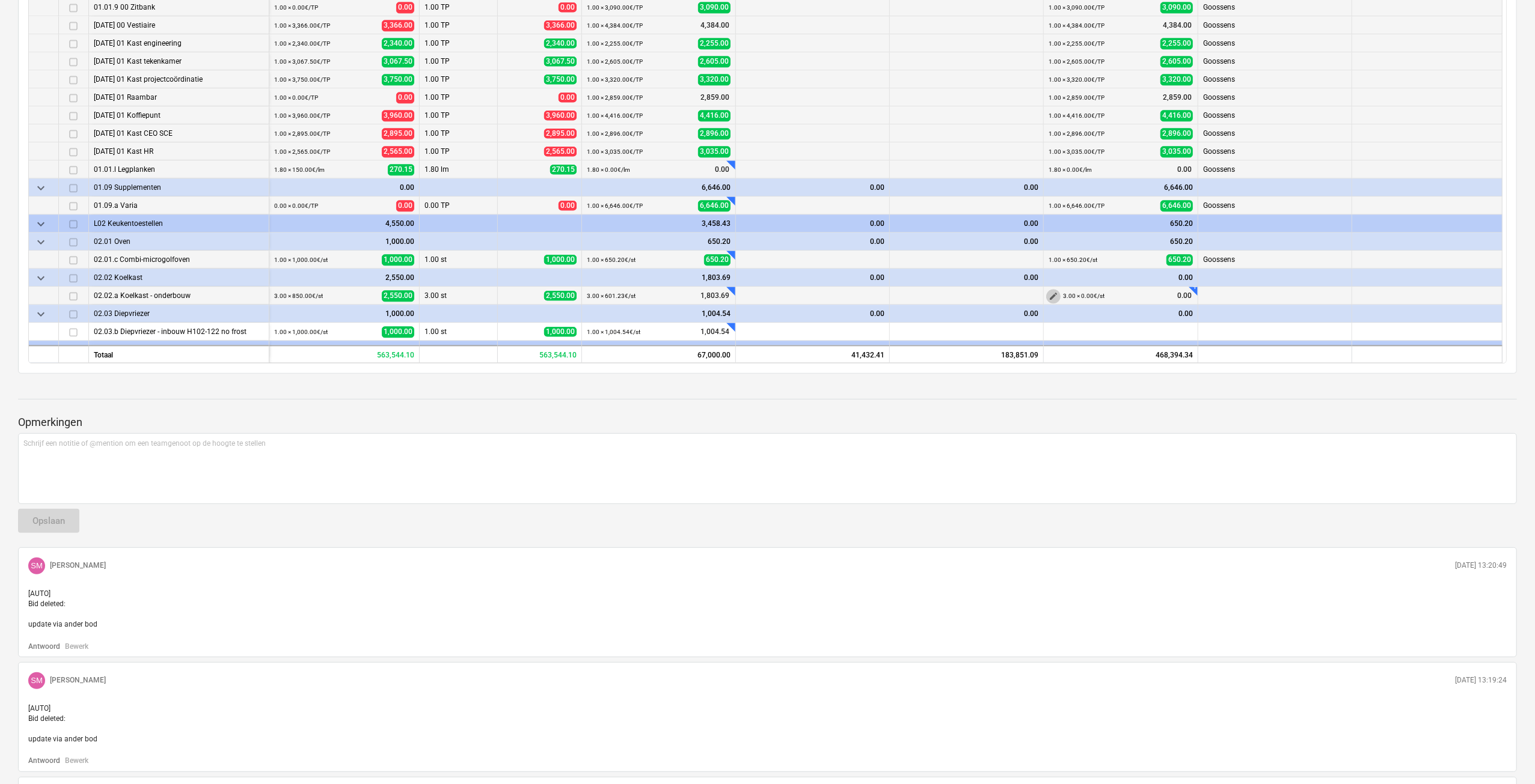
click at [1052, 294] on span "edit" at bounding box center [1053, 296] width 9 height 9
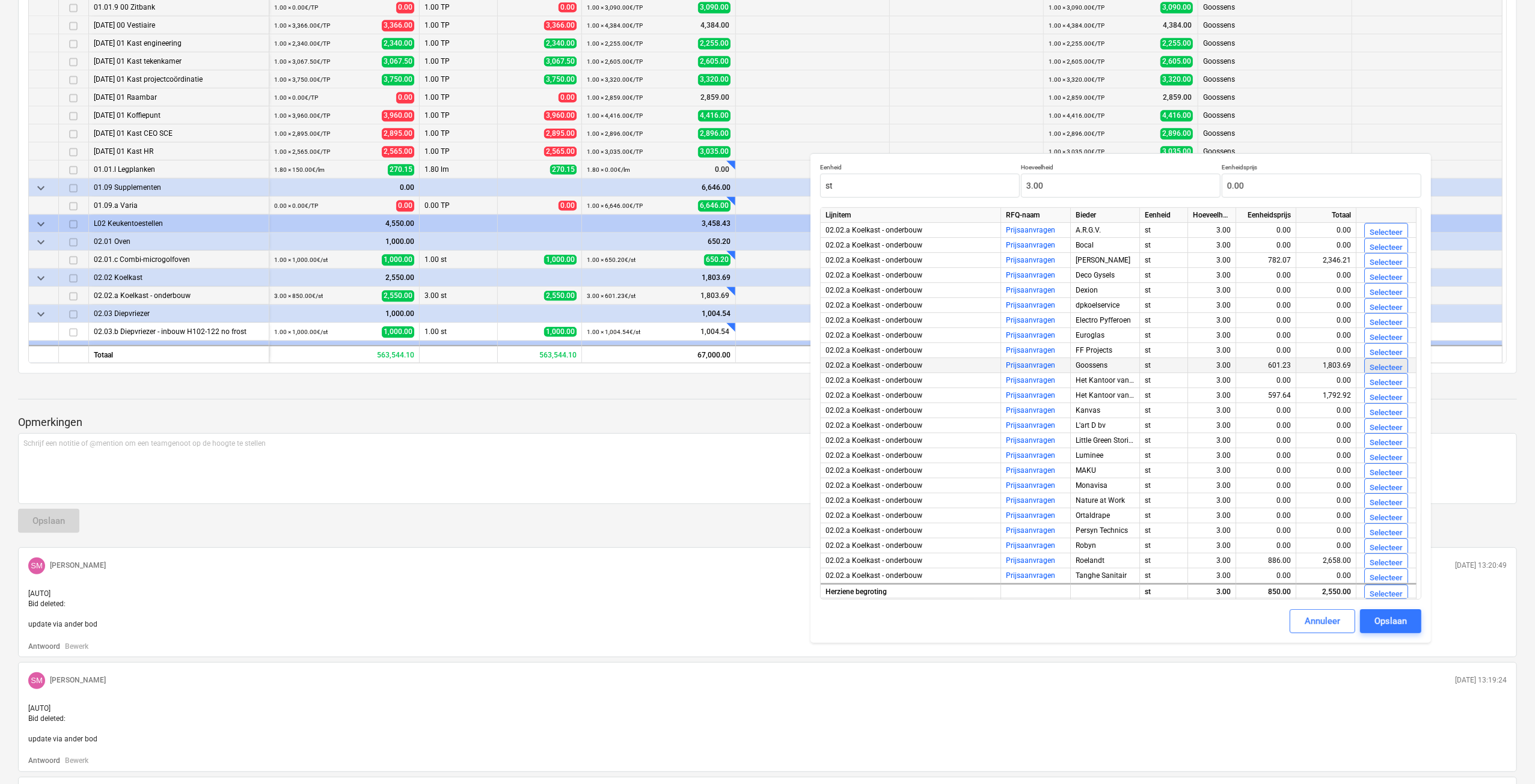
click at [1372, 365] on div "Selecteer" at bounding box center [1385, 368] width 33 height 14
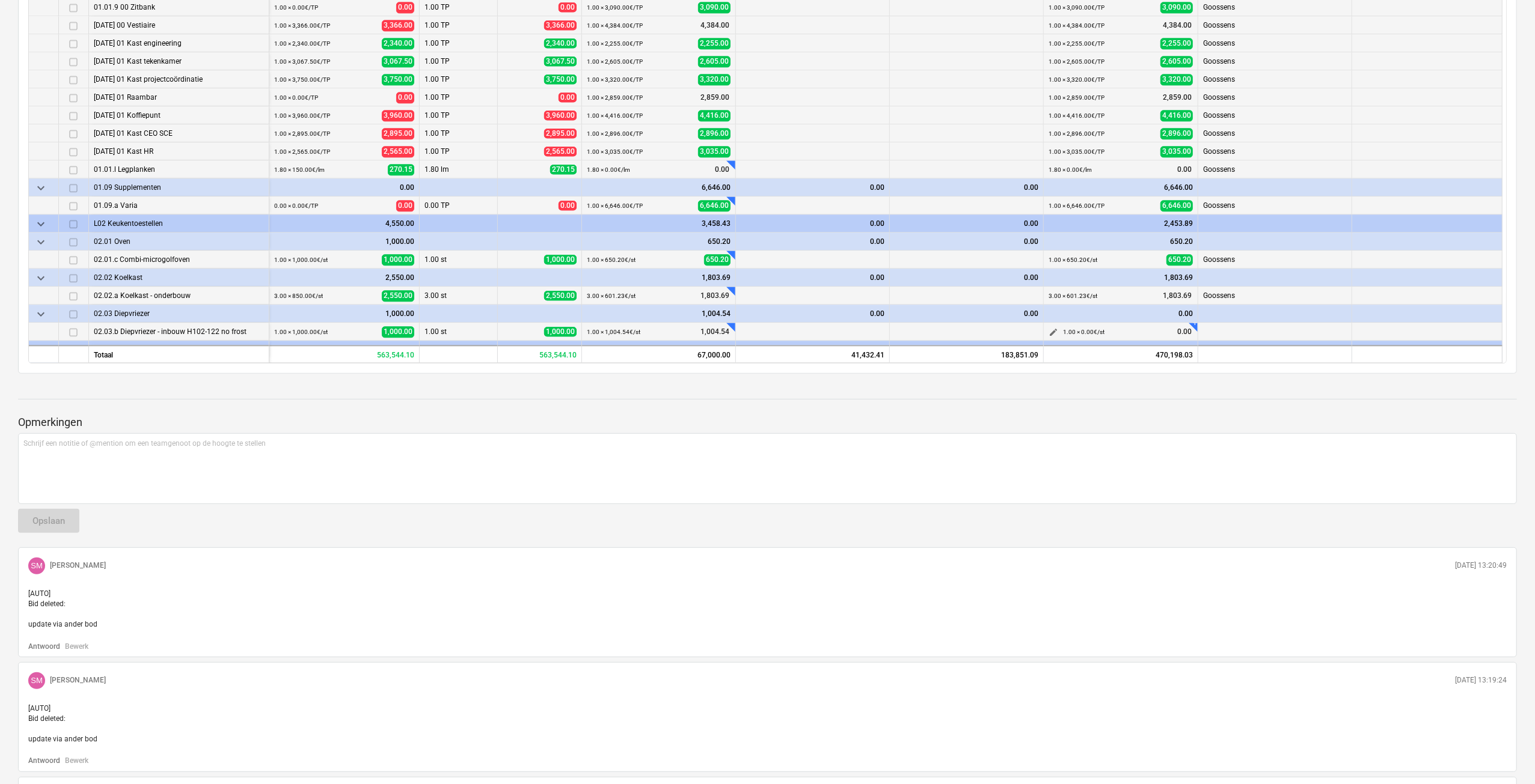
click at [1054, 329] on span "edit" at bounding box center [1053, 332] width 9 height 9
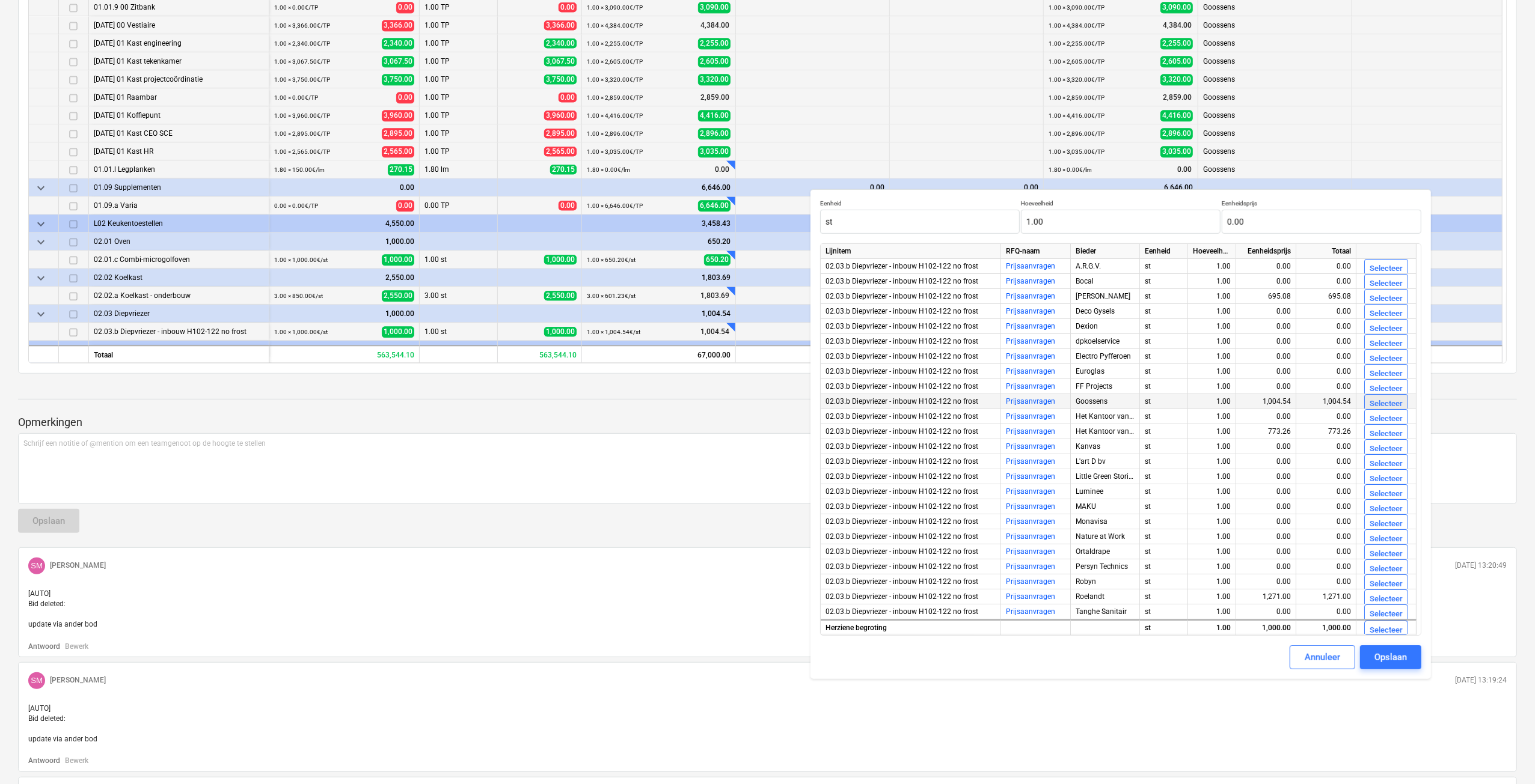
click at [1392, 395] on button "Selecteer" at bounding box center [1386, 403] width 44 height 19
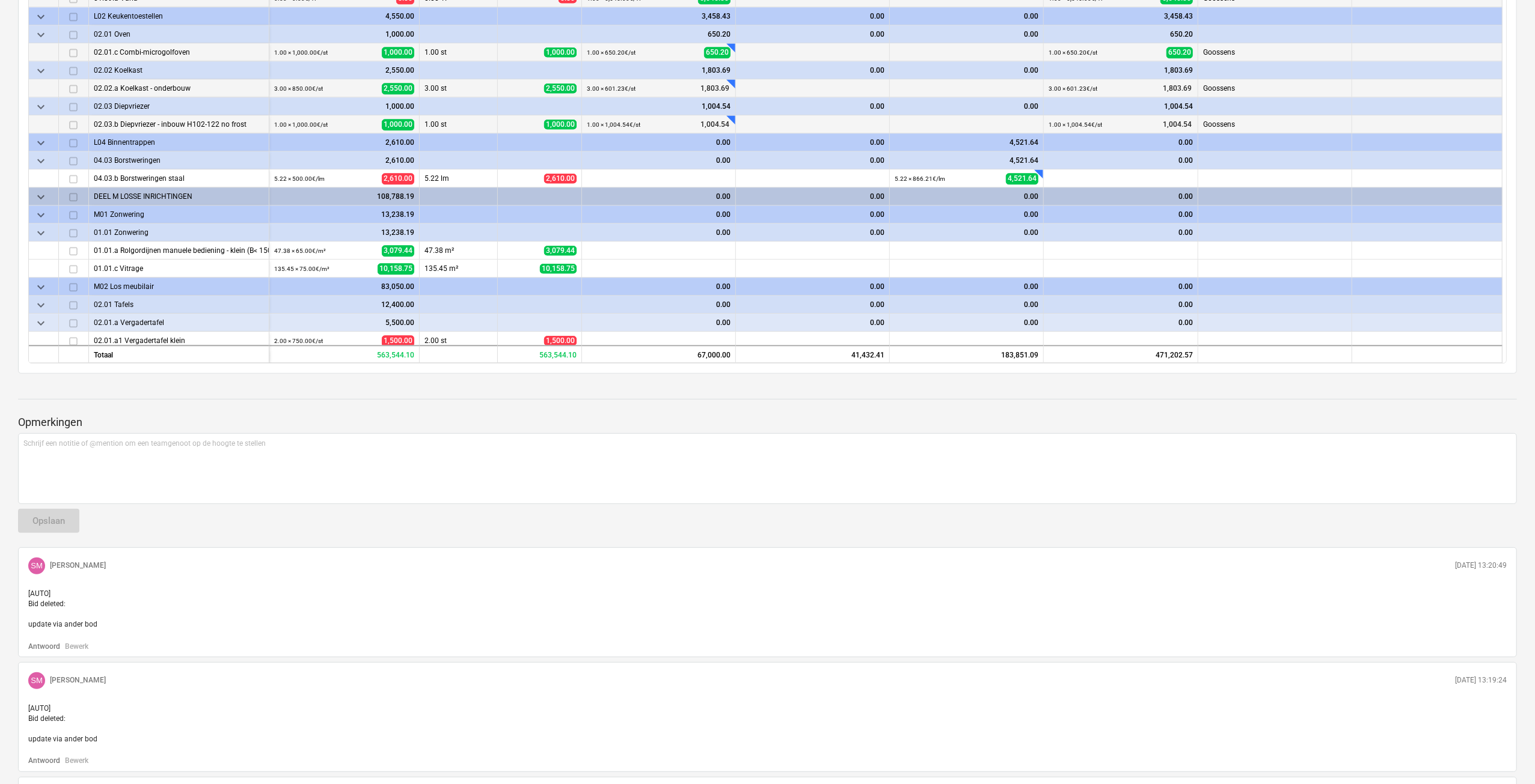
scroll to position [3005, 0]
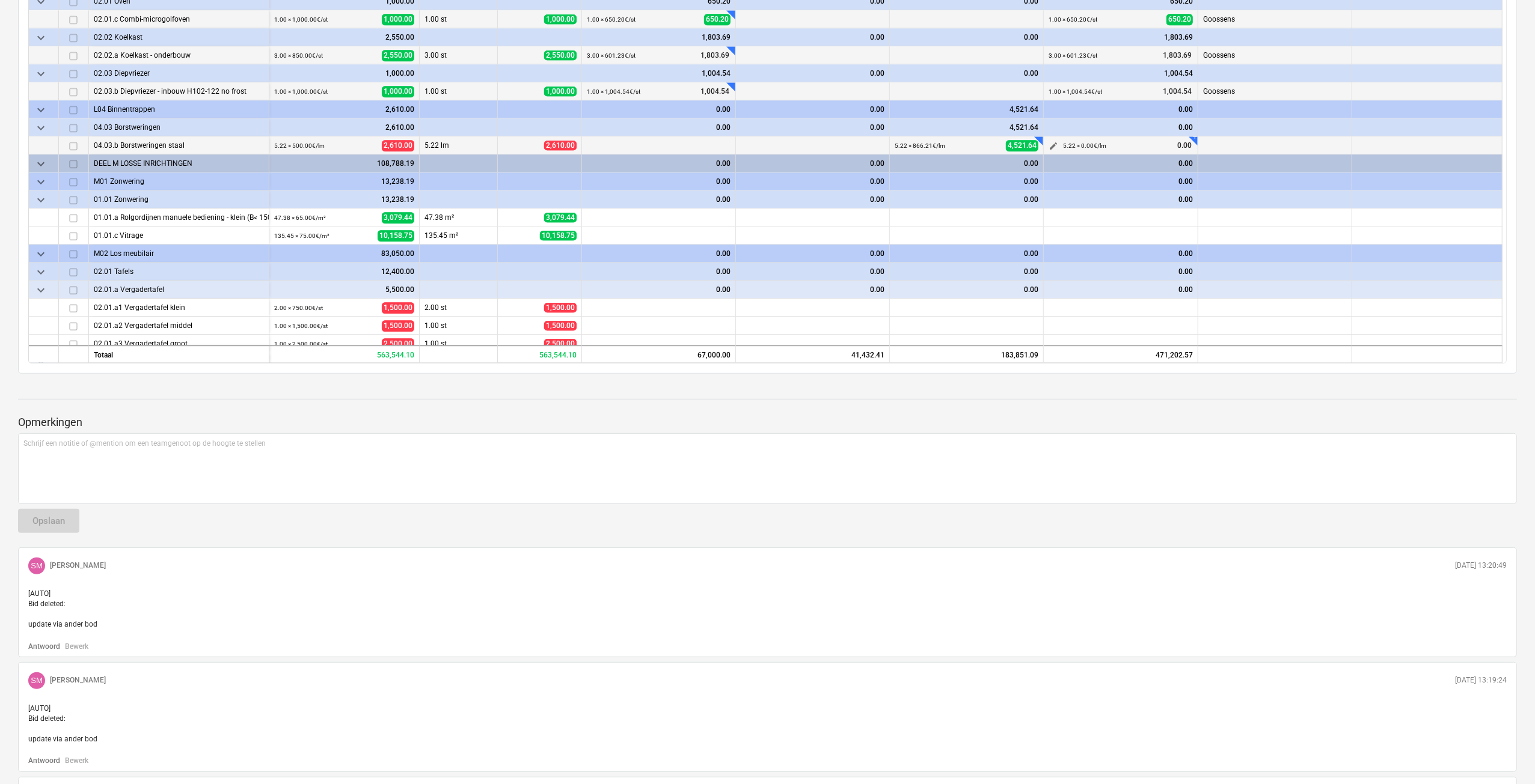
click at [1055, 143] on span "edit" at bounding box center [1053, 146] width 9 height 9
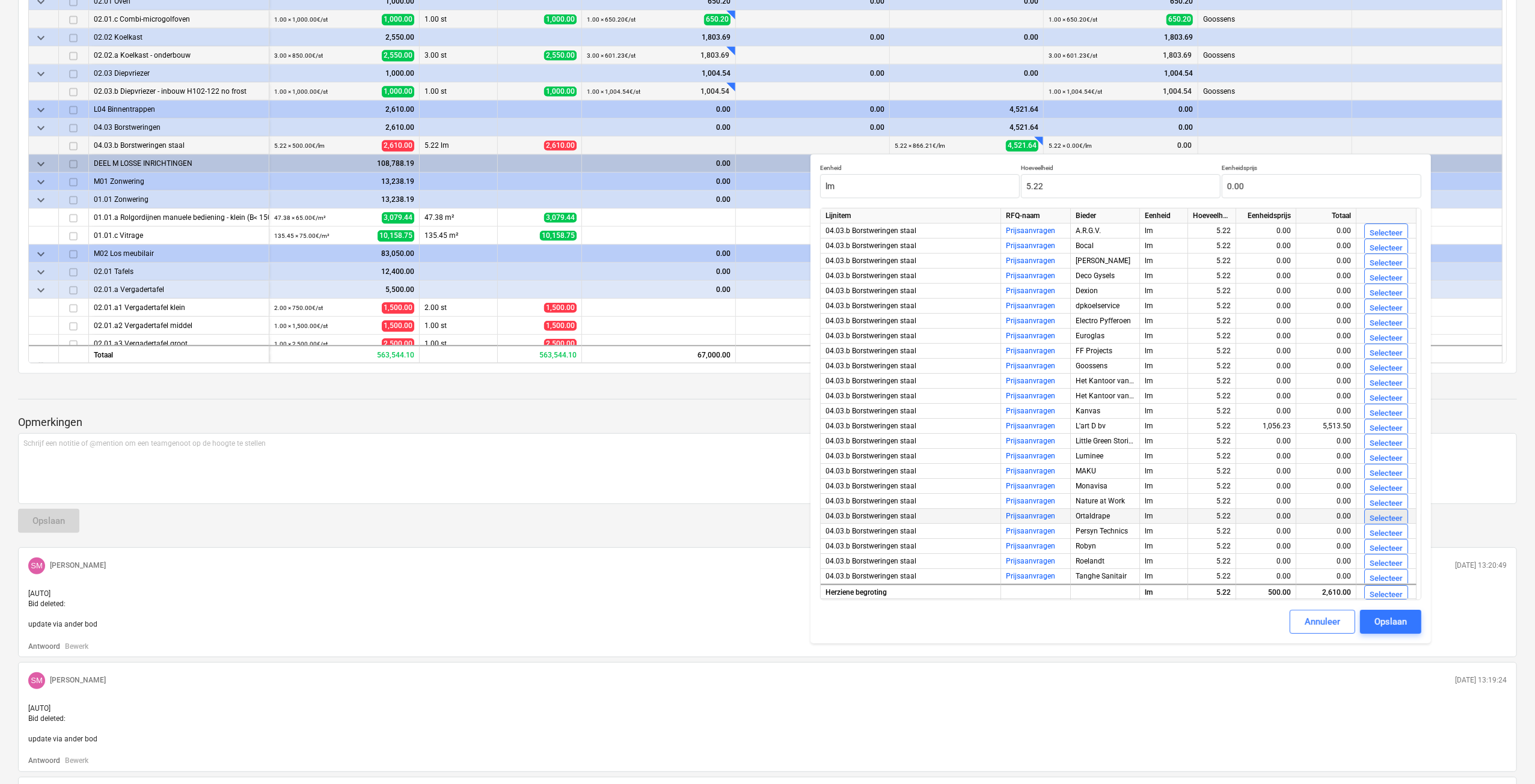
scroll to position [59, 0]
click at [1377, 532] on div "Selecteer" at bounding box center [1385, 535] width 33 height 14
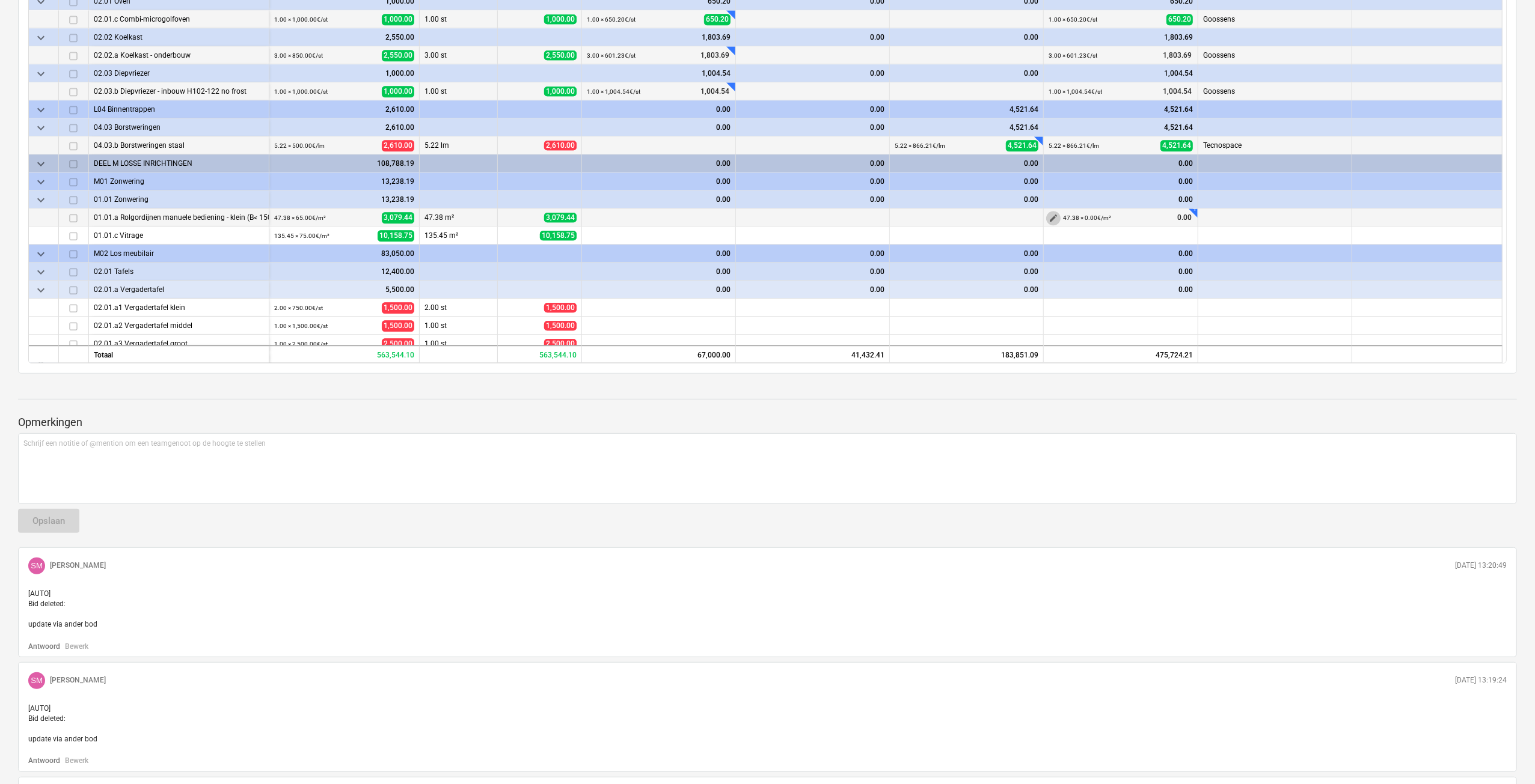
click at [1049, 214] on span "edit" at bounding box center [1053, 218] width 9 height 9
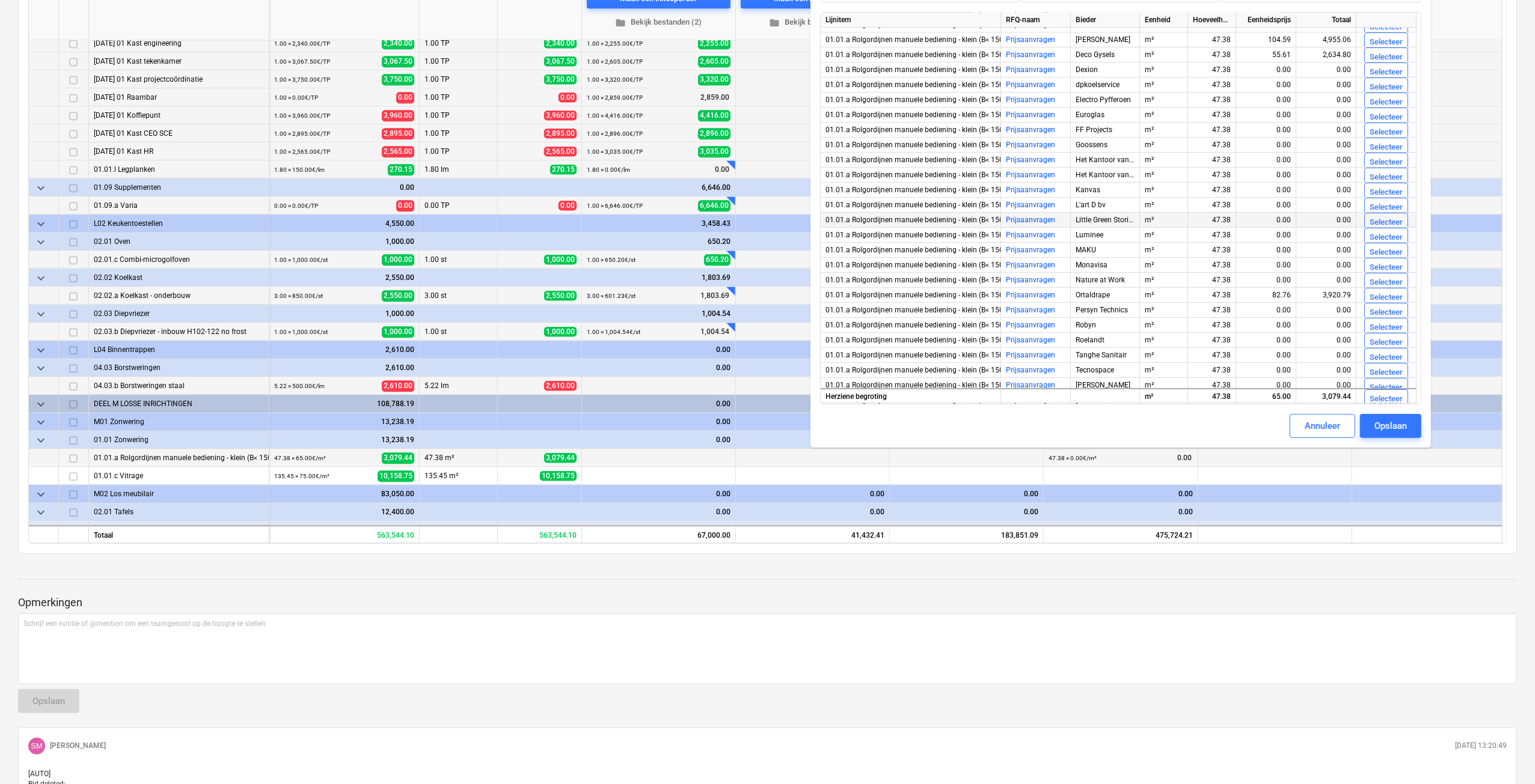
scroll to position [0, 0]
click at [1380, 79] on div "Selecteer" at bounding box center [1385, 83] width 33 height 14
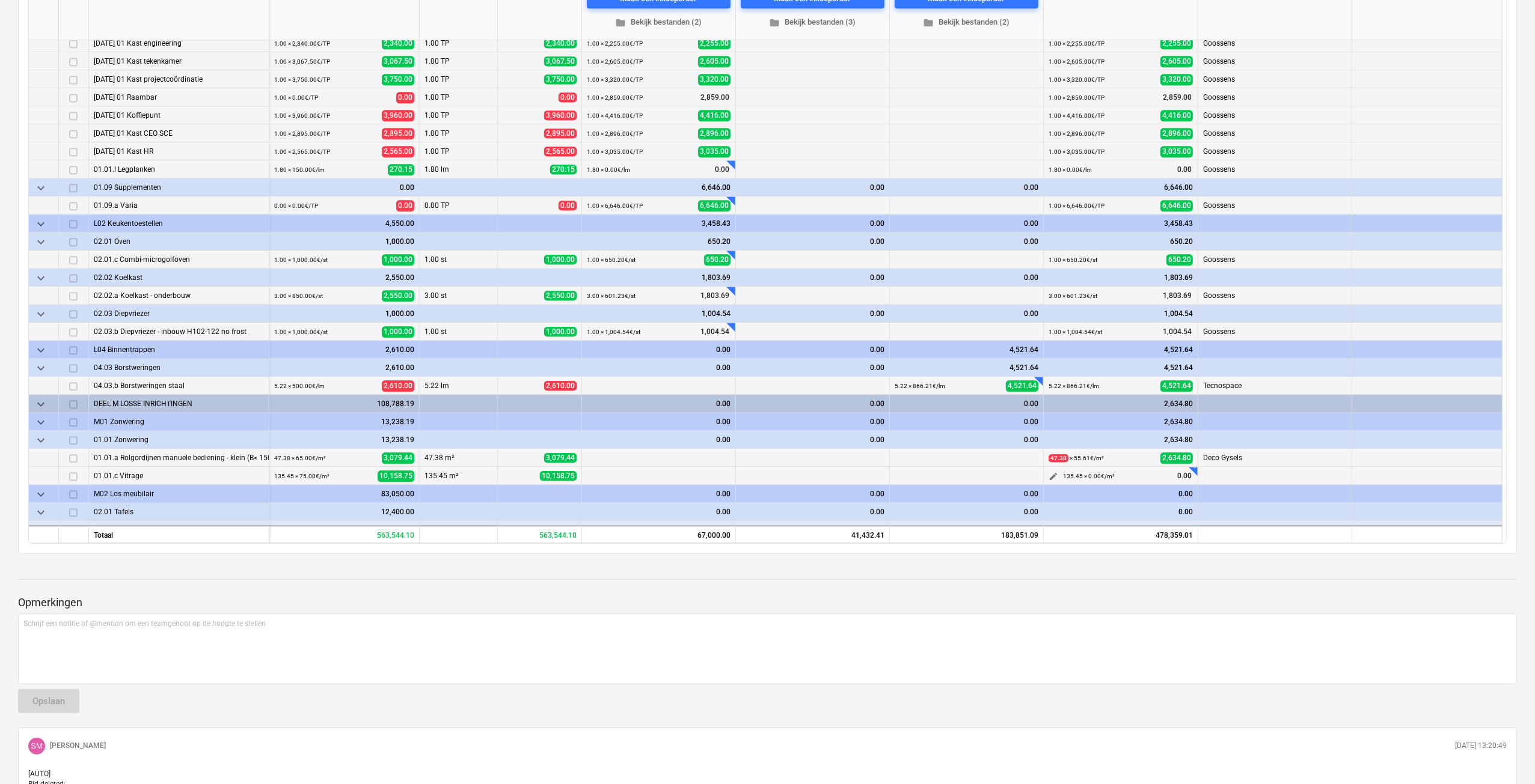
click at [1057, 475] on button "edit" at bounding box center [1053, 476] width 14 height 14
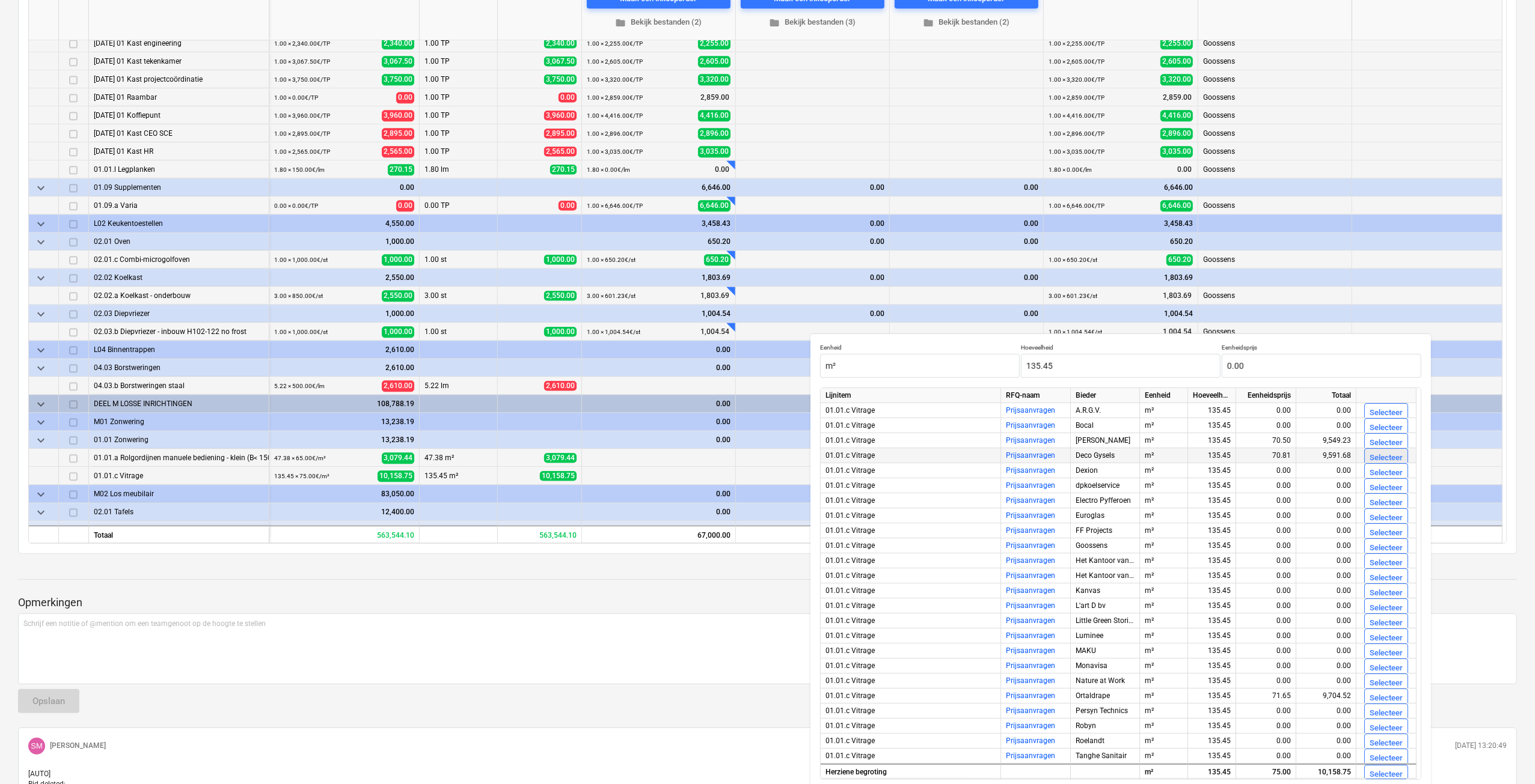
click at [1383, 459] on div "Selecteer" at bounding box center [1385, 458] width 33 height 14
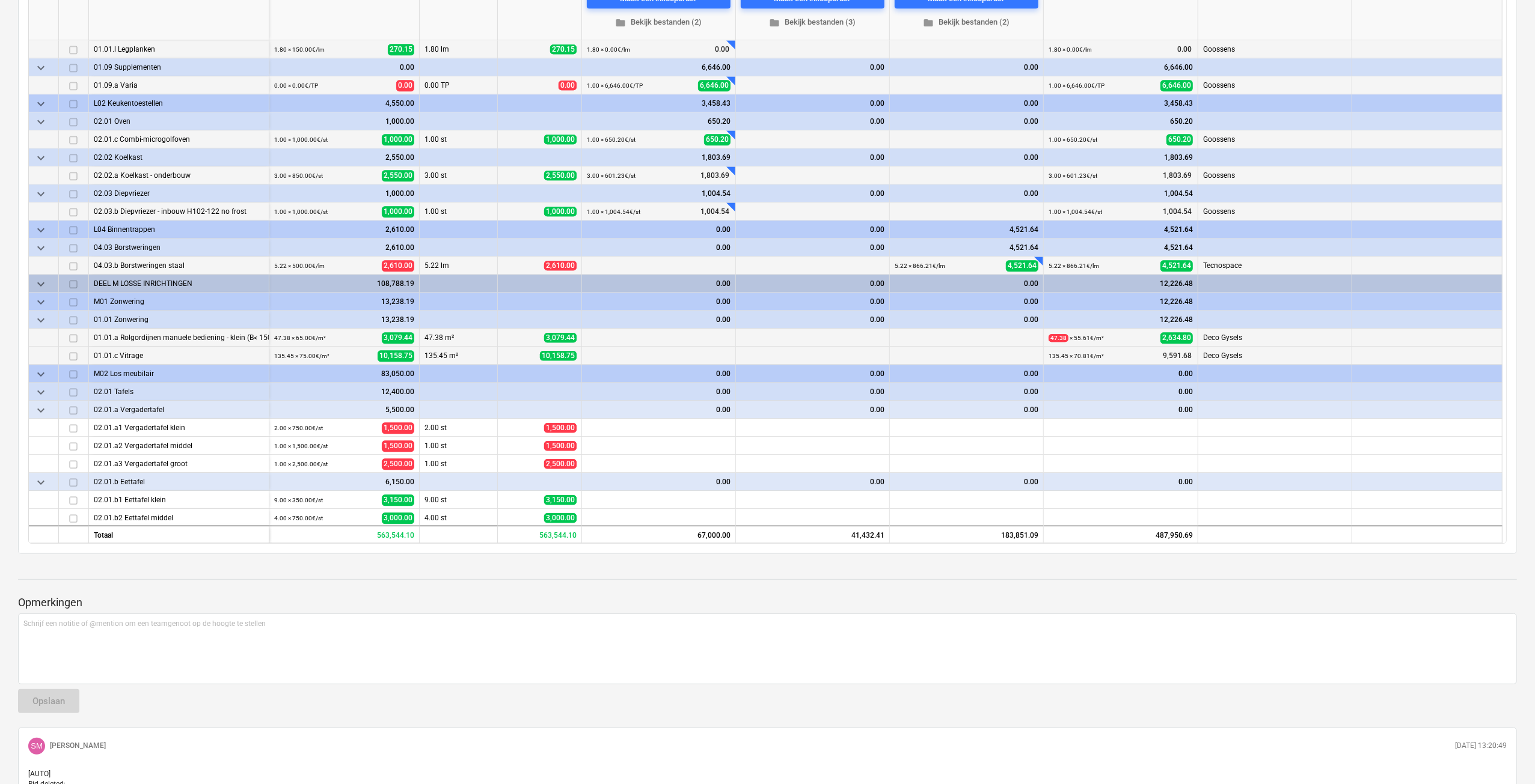
scroll to position [3125, 0]
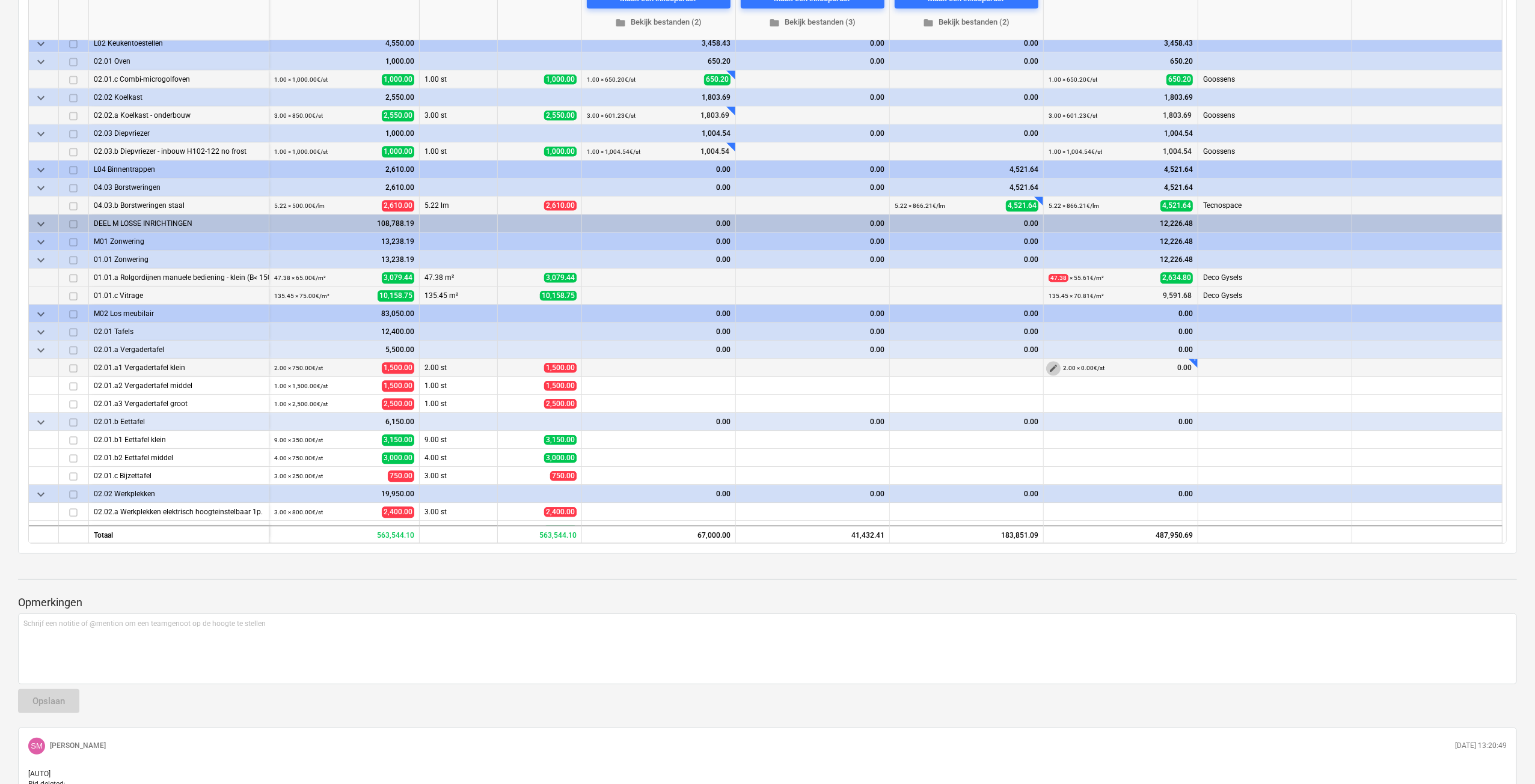
click at [1055, 364] on span "edit" at bounding box center [1053, 368] width 9 height 9
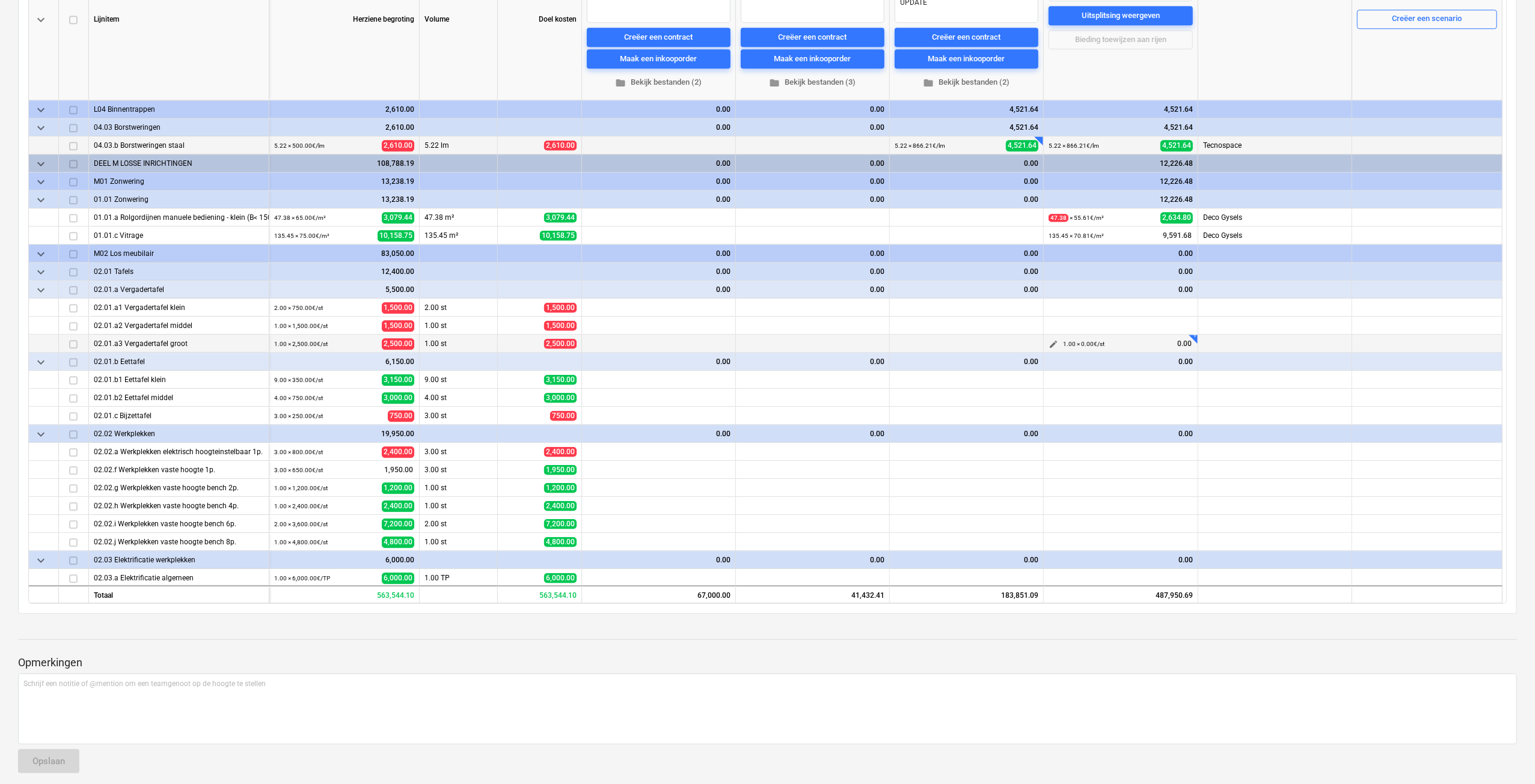
scroll to position [3305, 0]
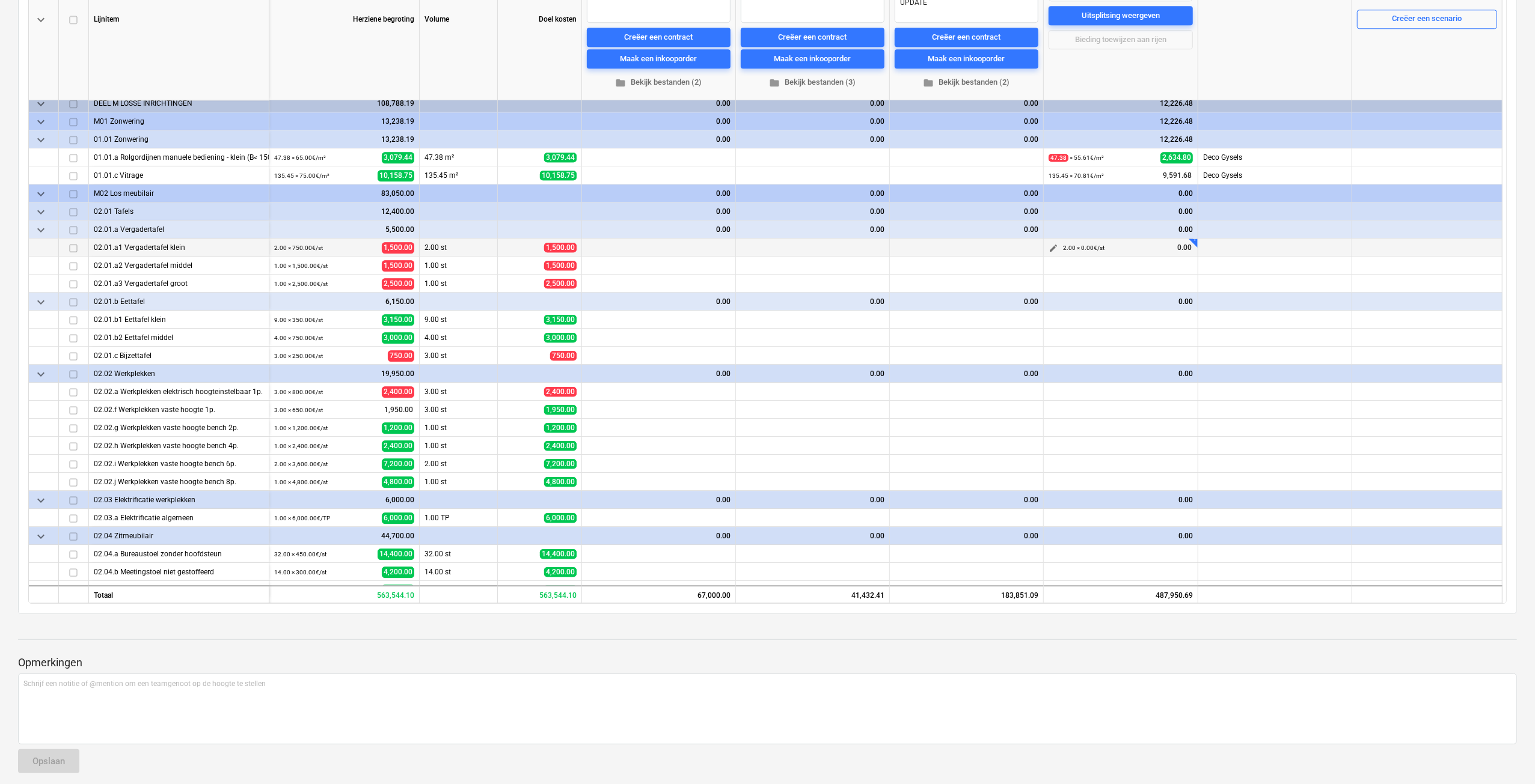
click at [1057, 243] on span "edit" at bounding box center [1053, 248] width 9 height 9
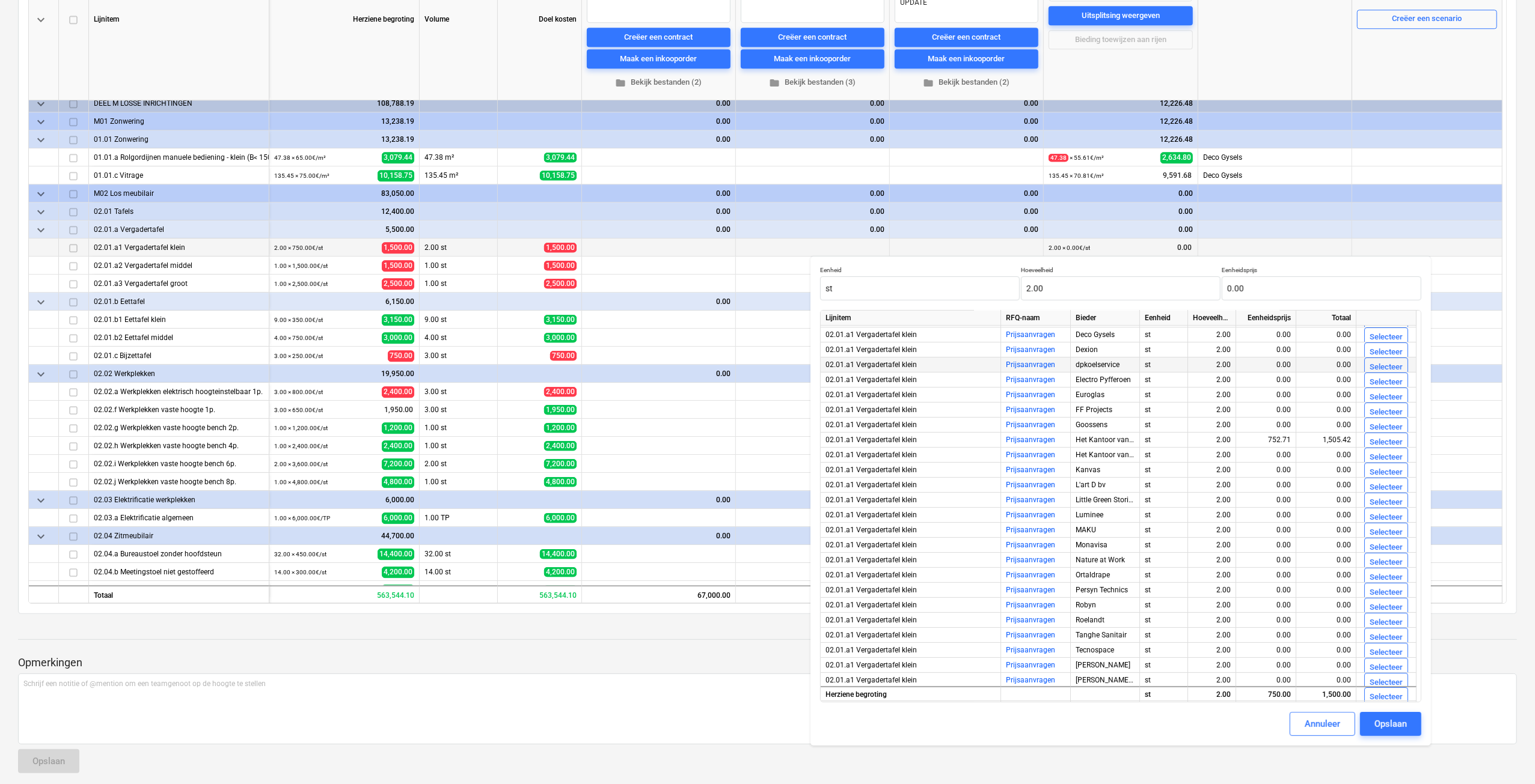
scroll to position [59, 0]
click at [1395, 429] on div "Selecteer" at bounding box center [1385, 427] width 33 height 14
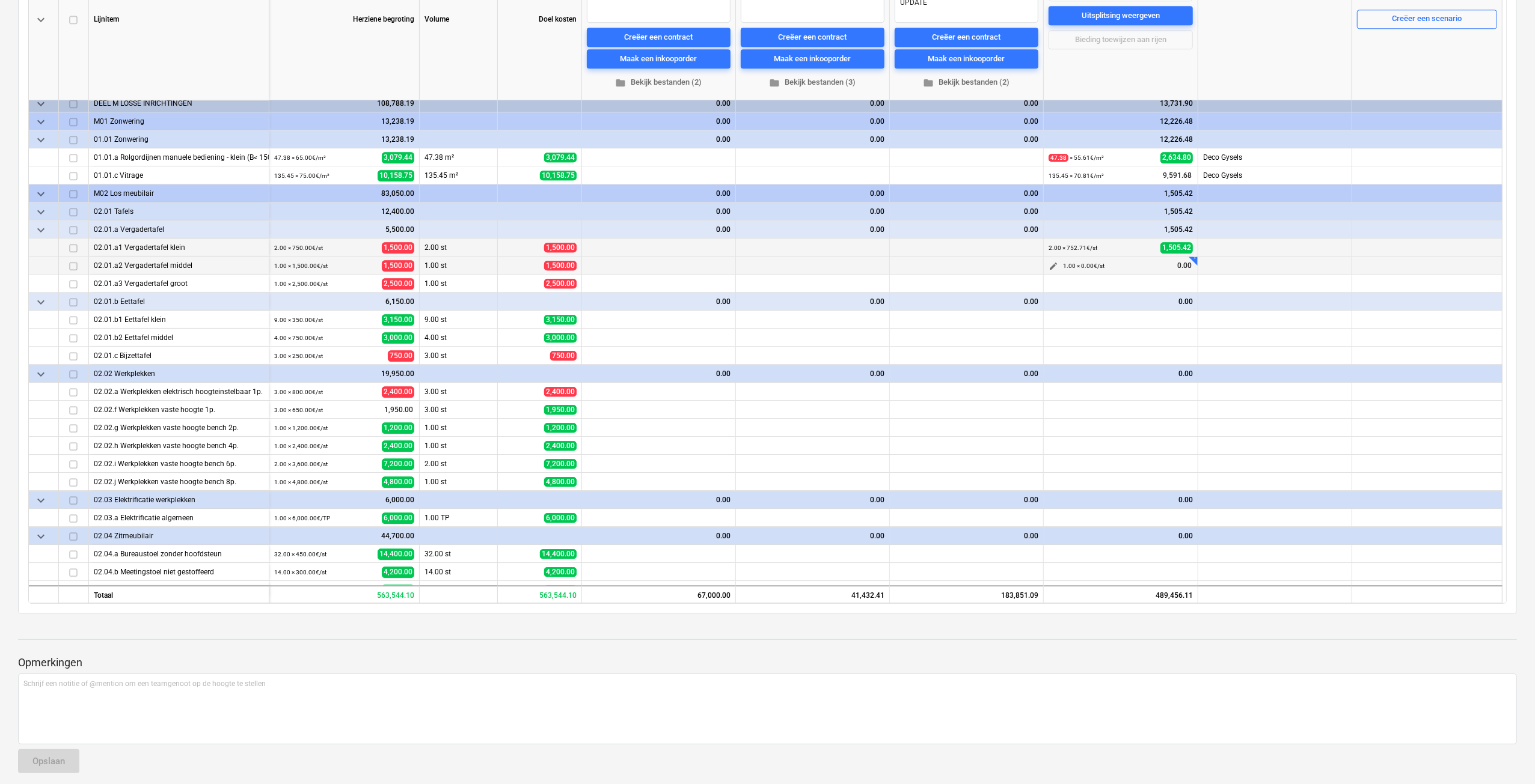
click at [1047, 265] on button "edit" at bounding box center [1053, 266] width 14 height 14
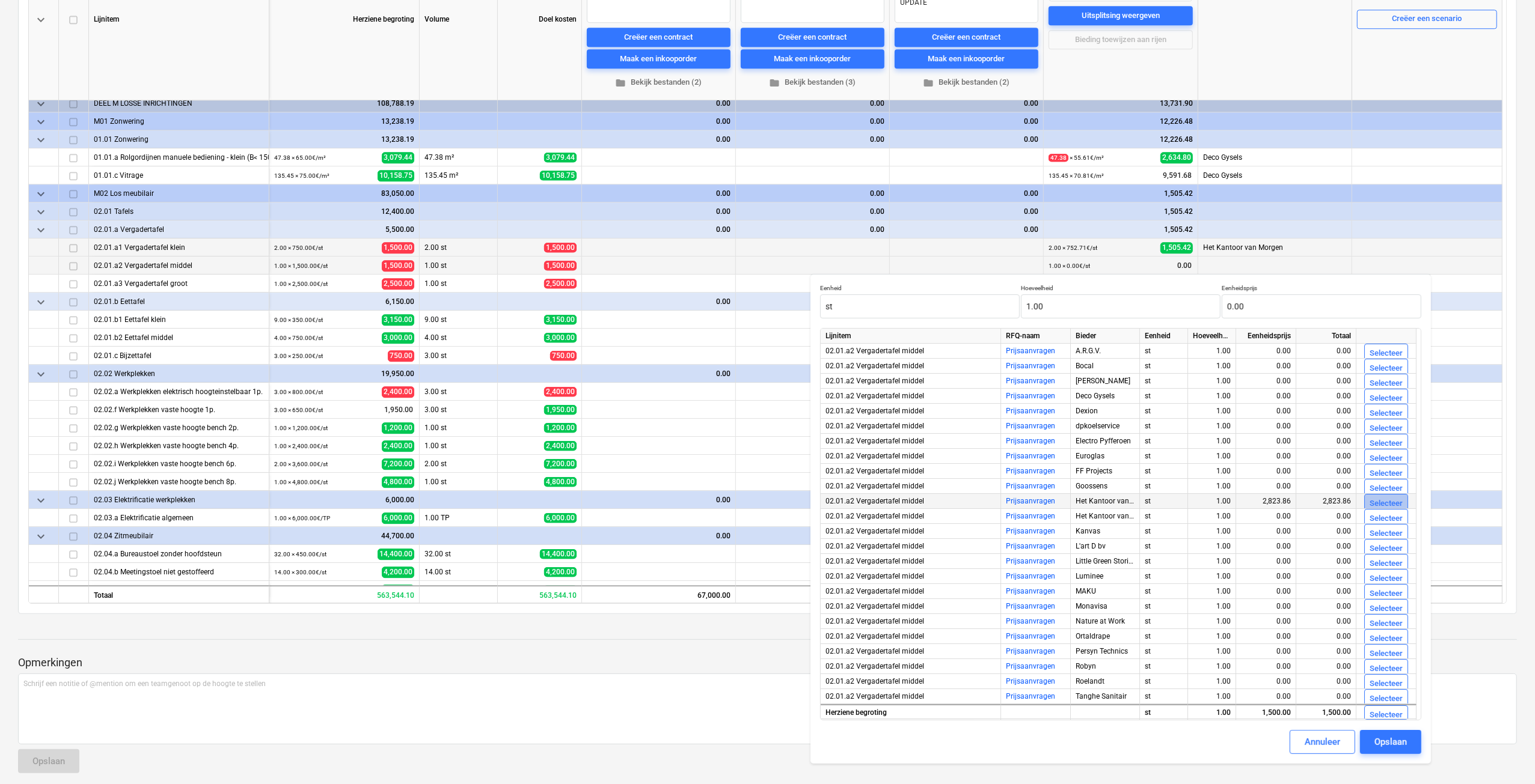
click at [1375, 502] on div "Selecteer" at bounding box center [1385, 504] width 33 height 14
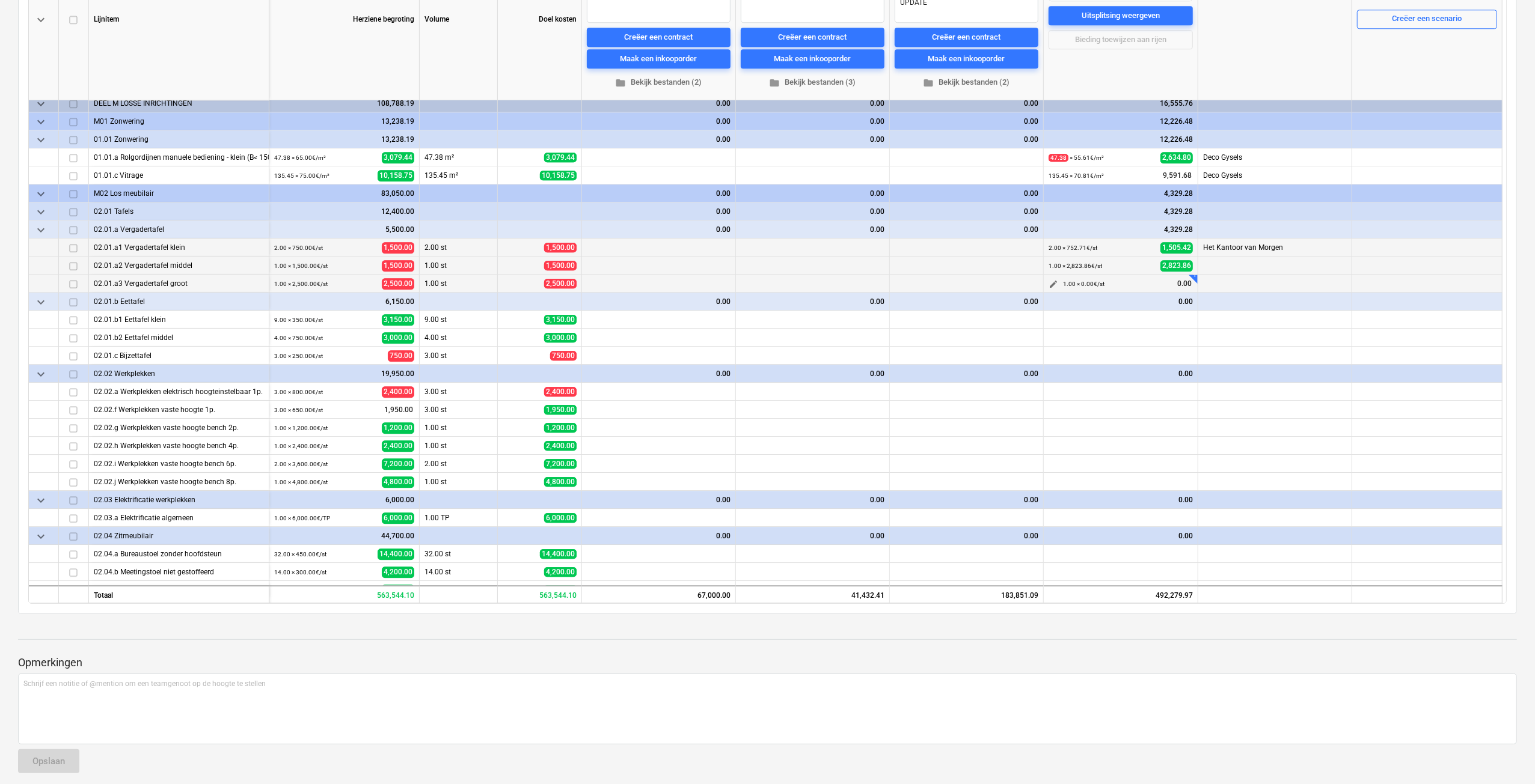
click at [1050, 281] on span "edit" at bounding box center [1053, 284] width 9 height 9
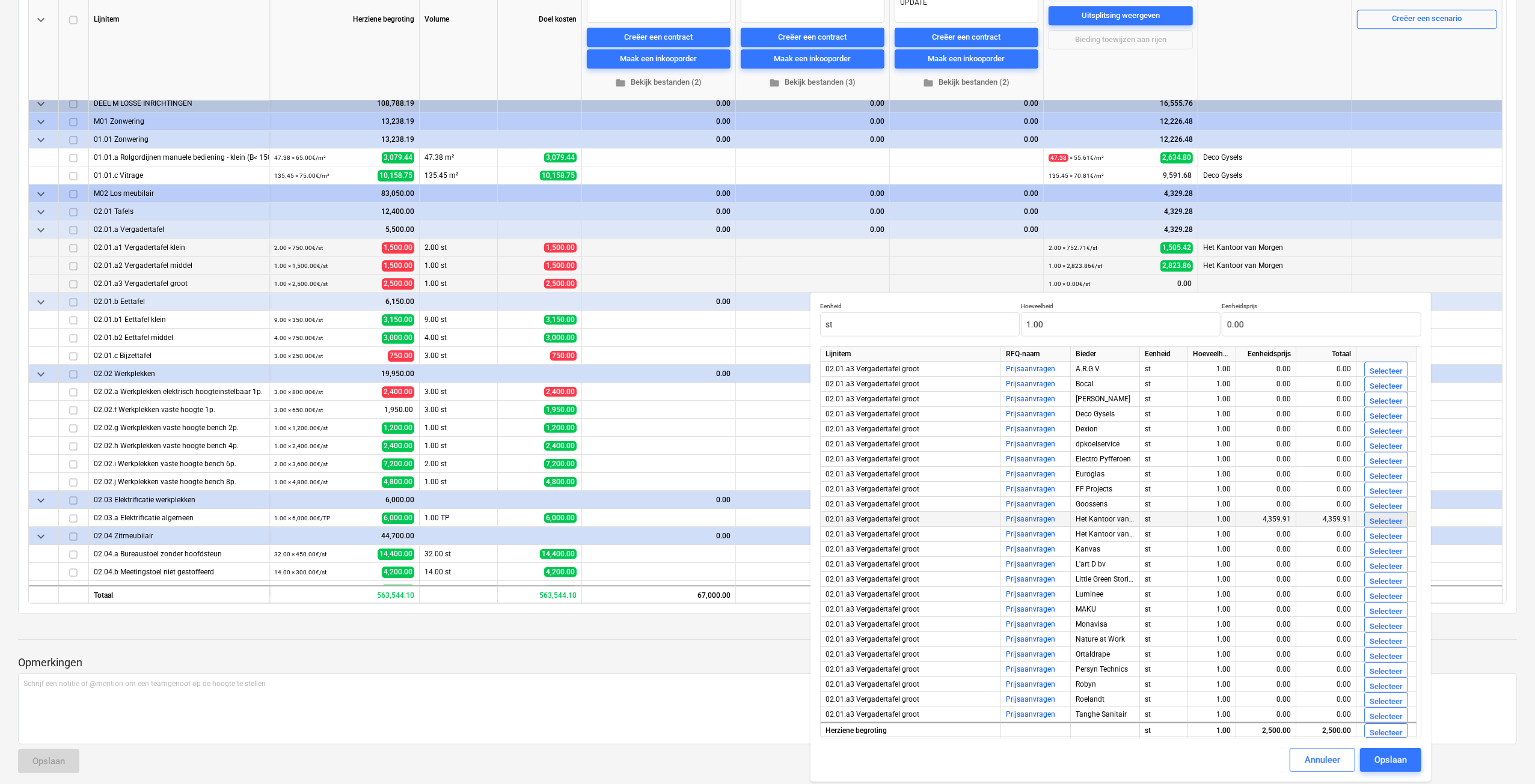
click at [1379, 523] on div "Selecteer" at bounding box center [1385, 522] width 33 height 14
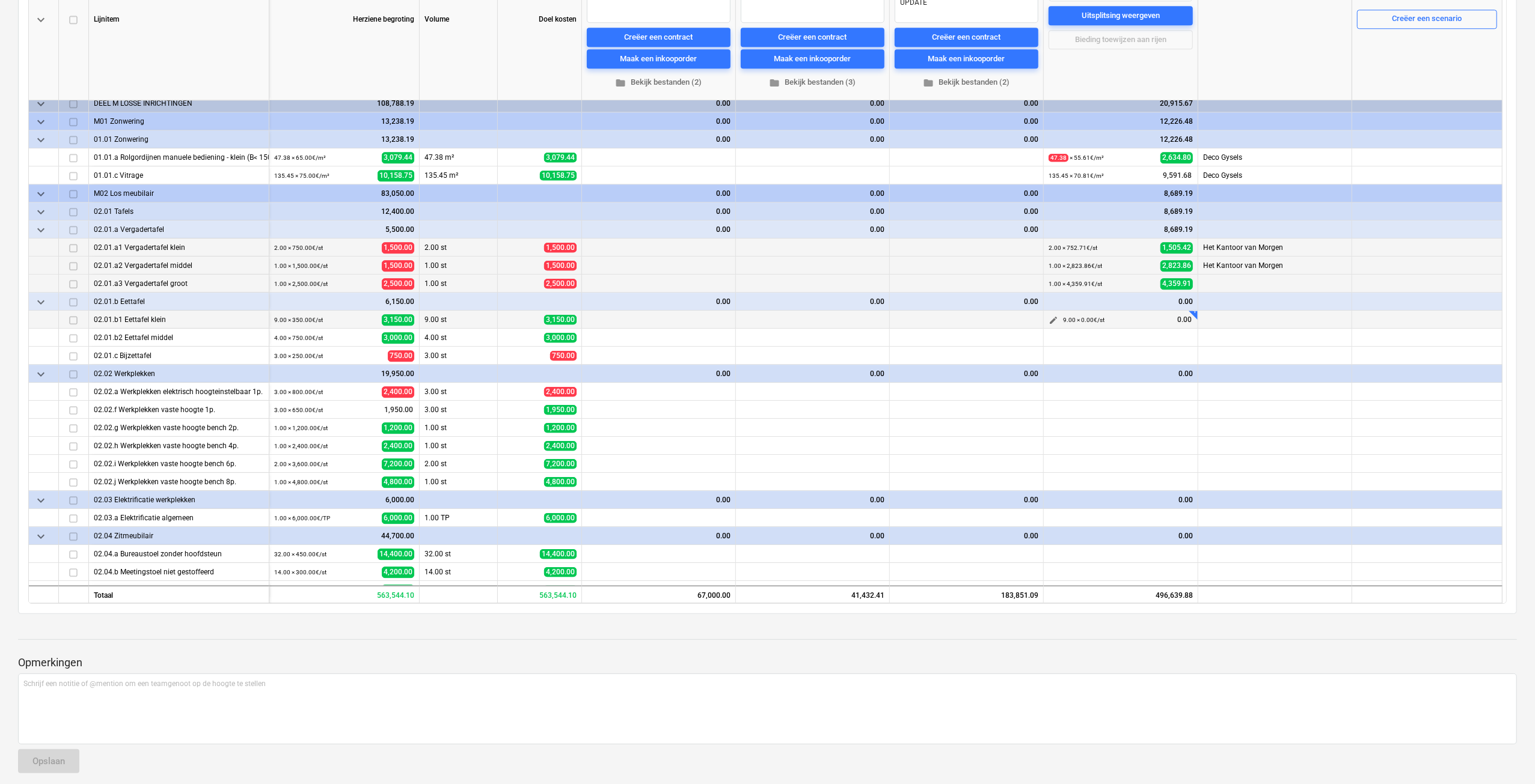
type textarea "x"
click at [1056, 319] on span "edit" at bounding box center [1053, 320] width 9 height 9
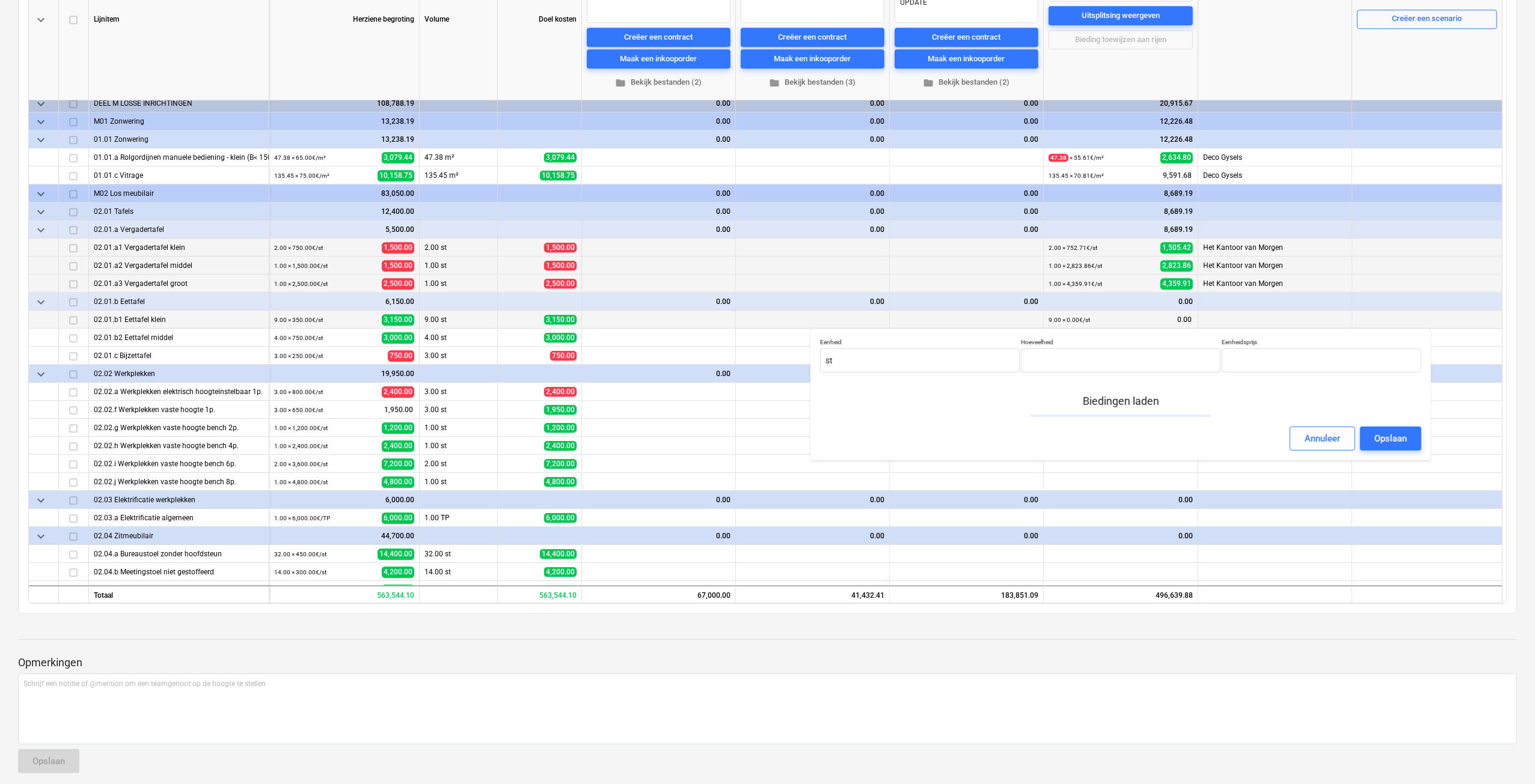
type input "9.00"
type input "0.00"
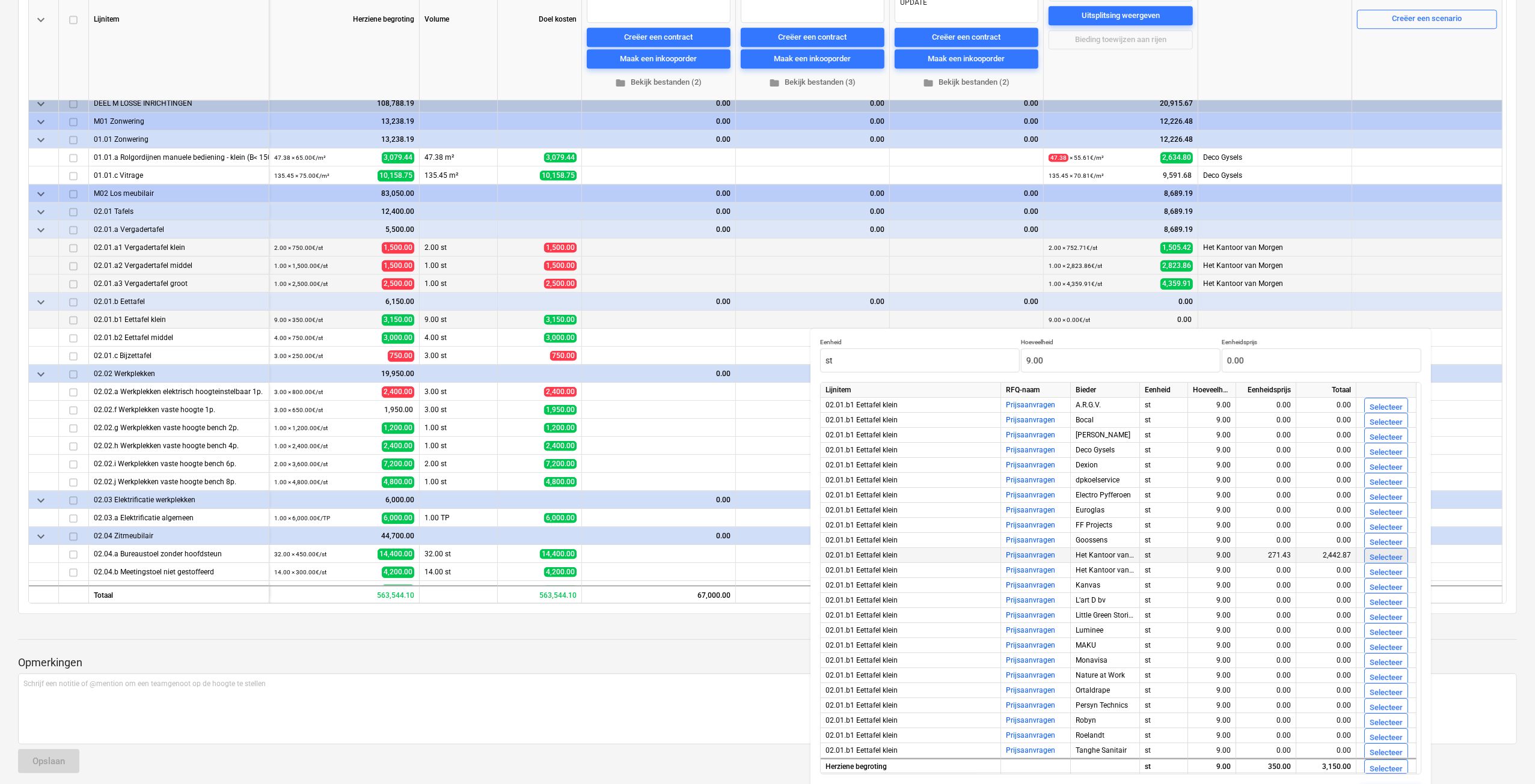
click at [1383, 559] on div "Selecteer" at bounding box center [1385, 558] width 33 height 14
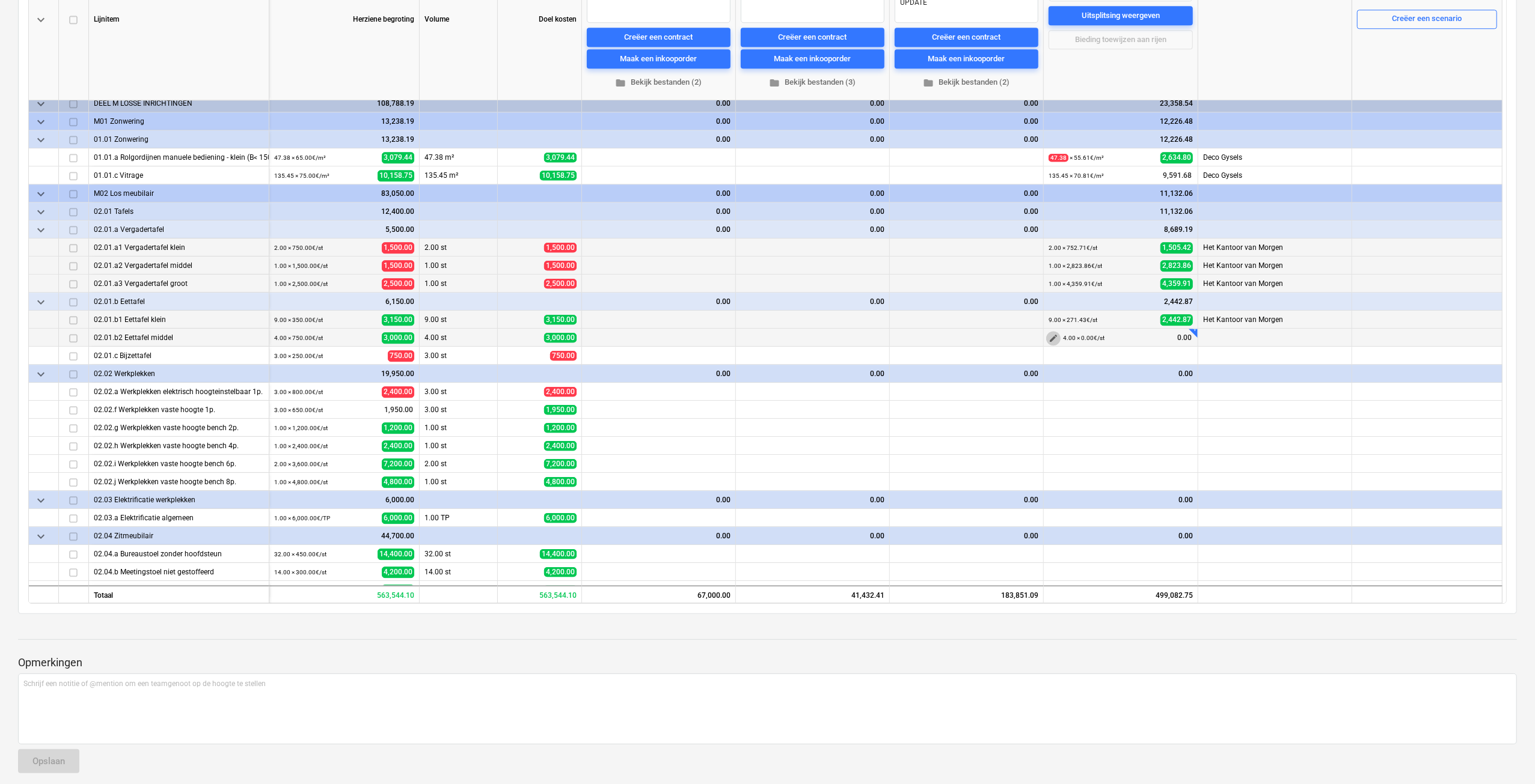
click at [1054, 336] on span "edit" at bounding box center [1053, 338] width 9 height 9
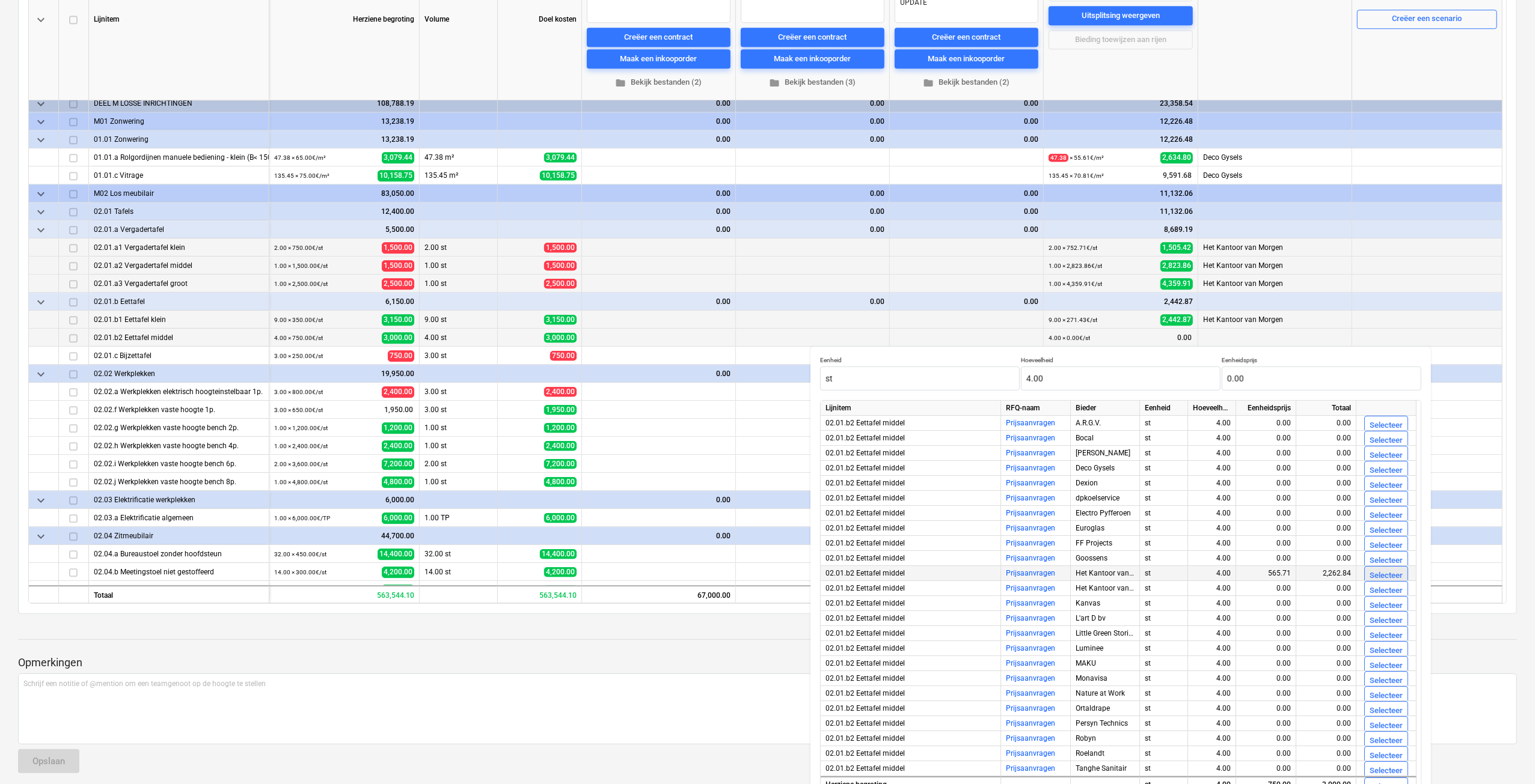
click at [1380, 574] on div "Selecteer" at bounding box center [1385, 576] width 33 height 14
type textarea "x"
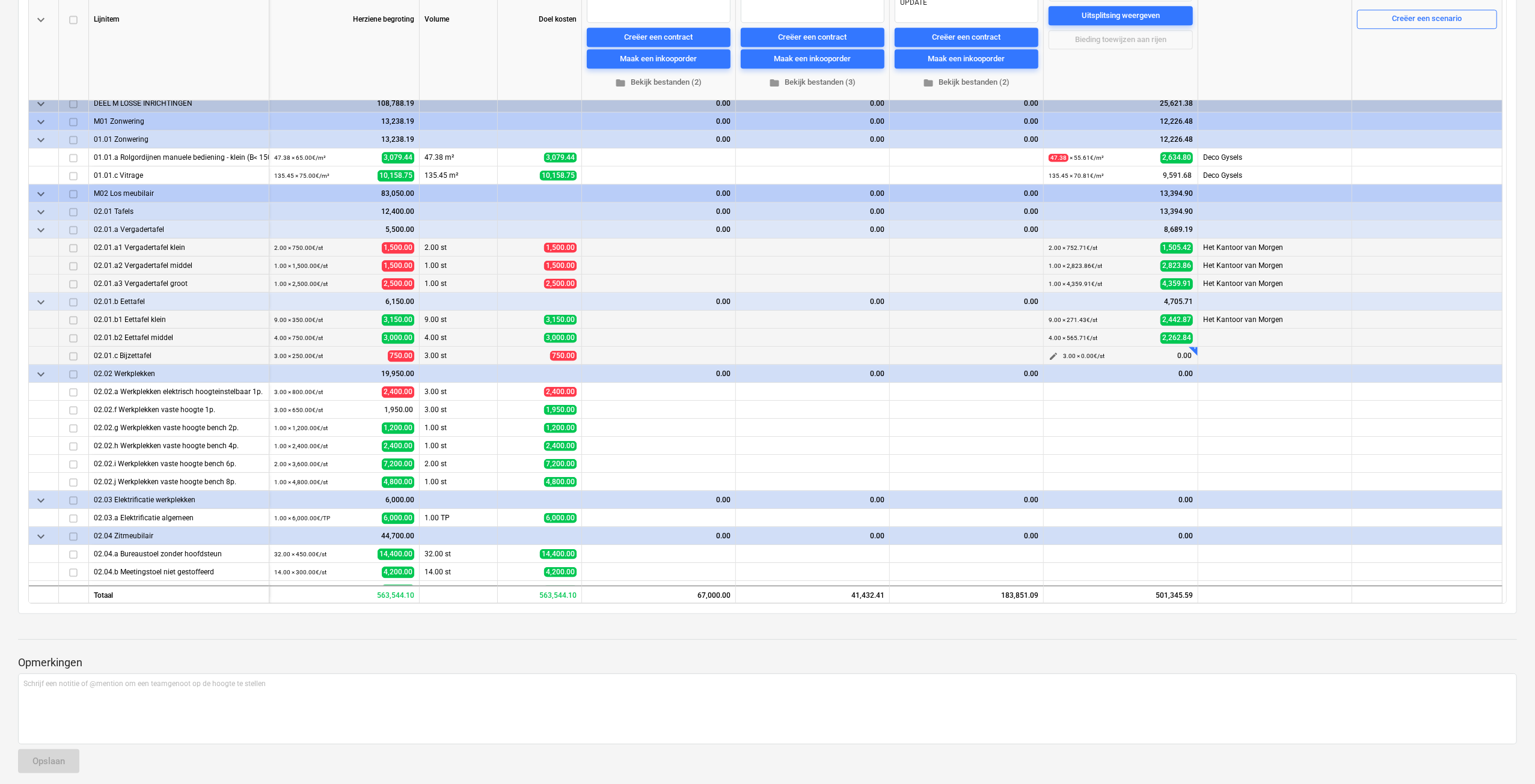
click at [1054, 358] on span "edit" at bounding box center [1053, 356] width 9 height 9
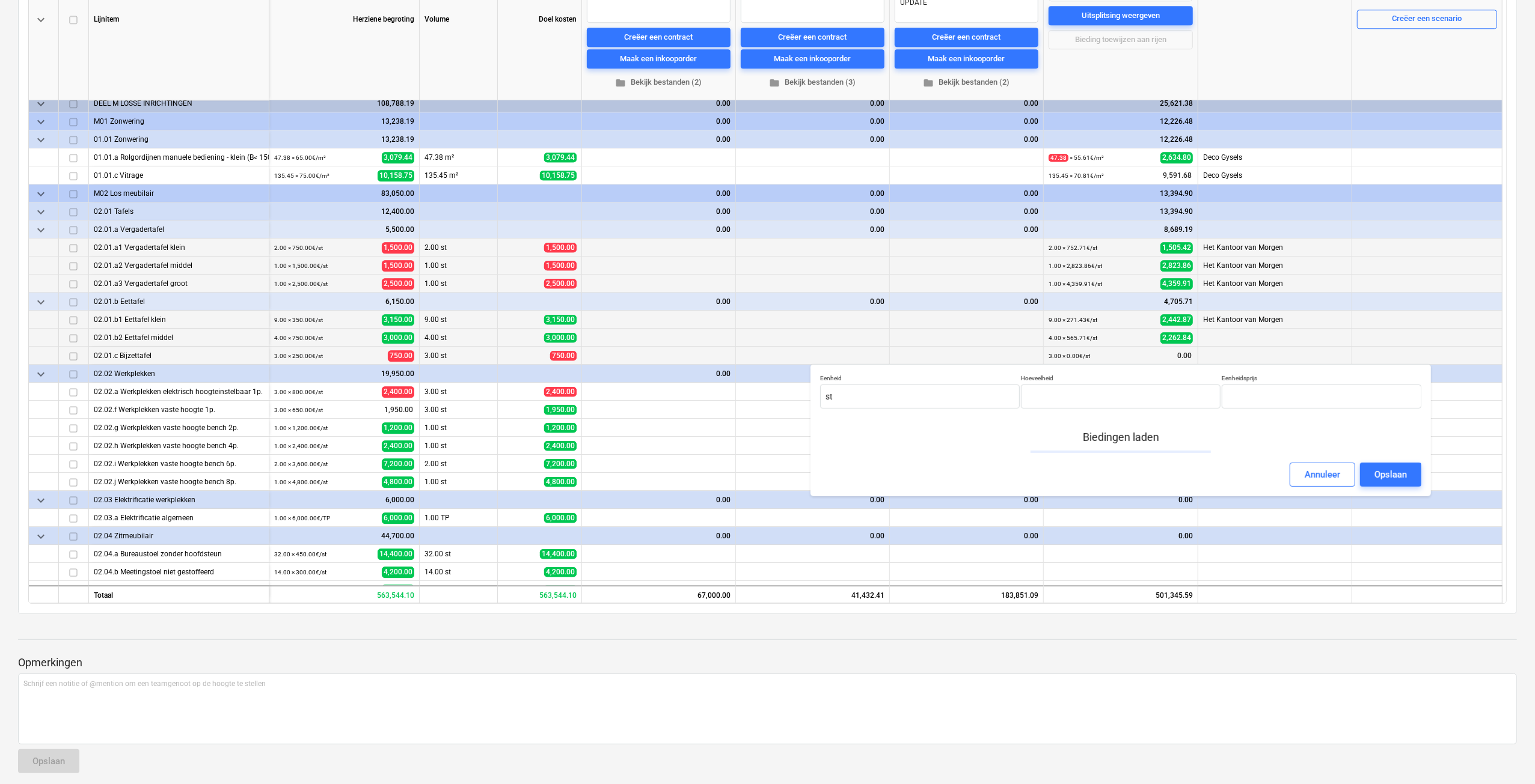
type input "3.00"
type input "0.00"
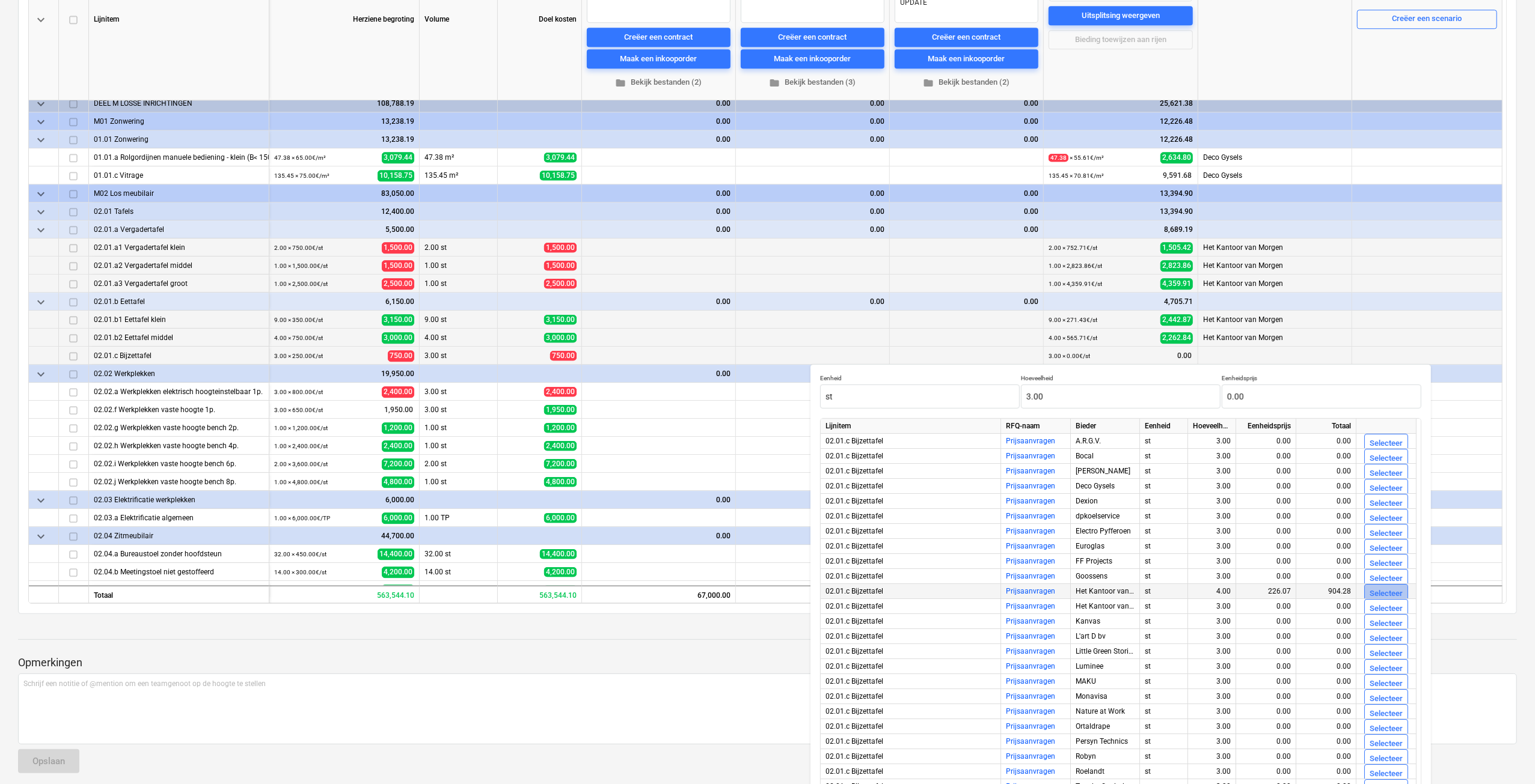
click at [1385, 594] on div "Selecteer" at bounding box center [1385, 594] width 33 height 14
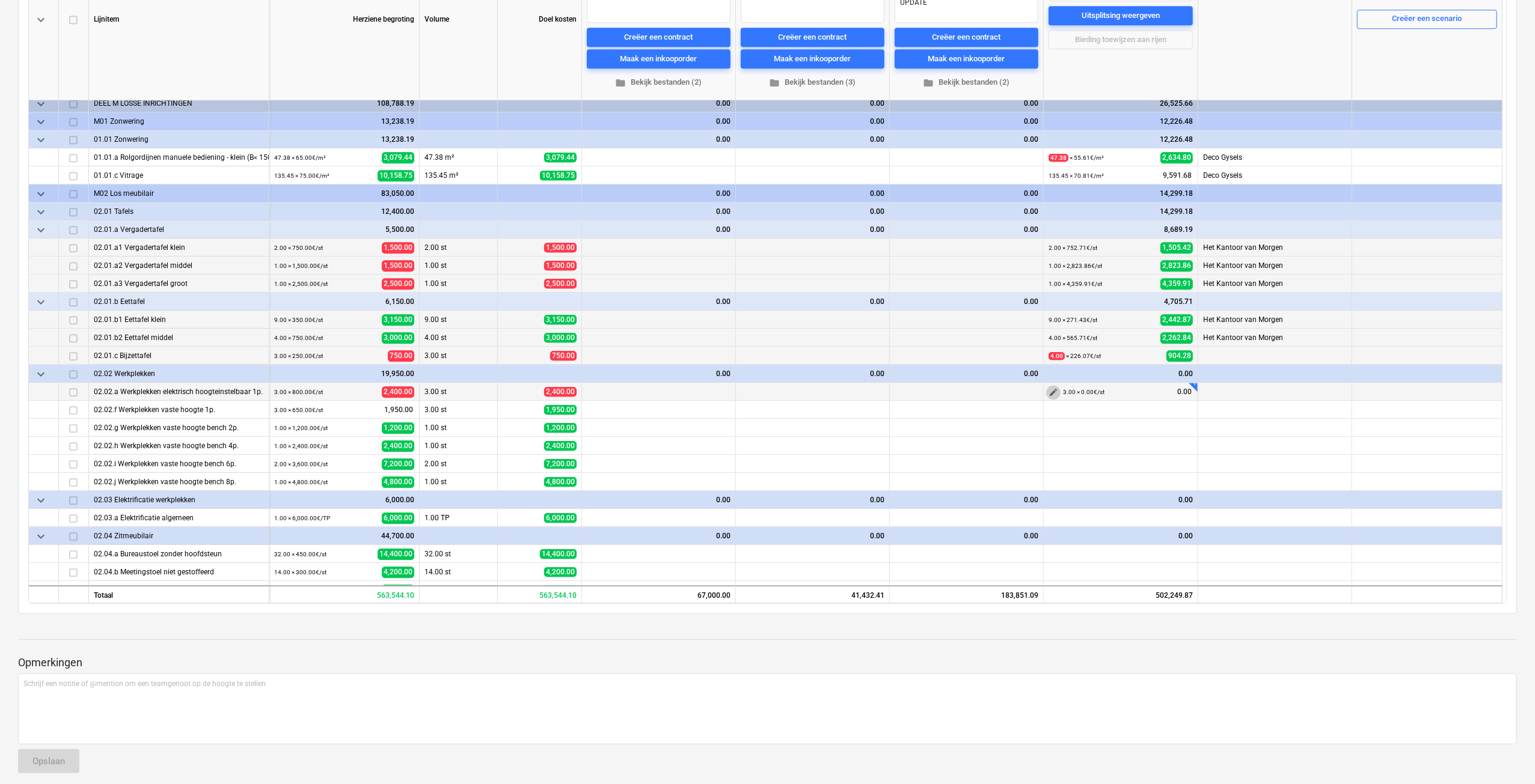
click at [1054, 393] on span "edit" at bounding box center [1053, 392] width 9 height 9
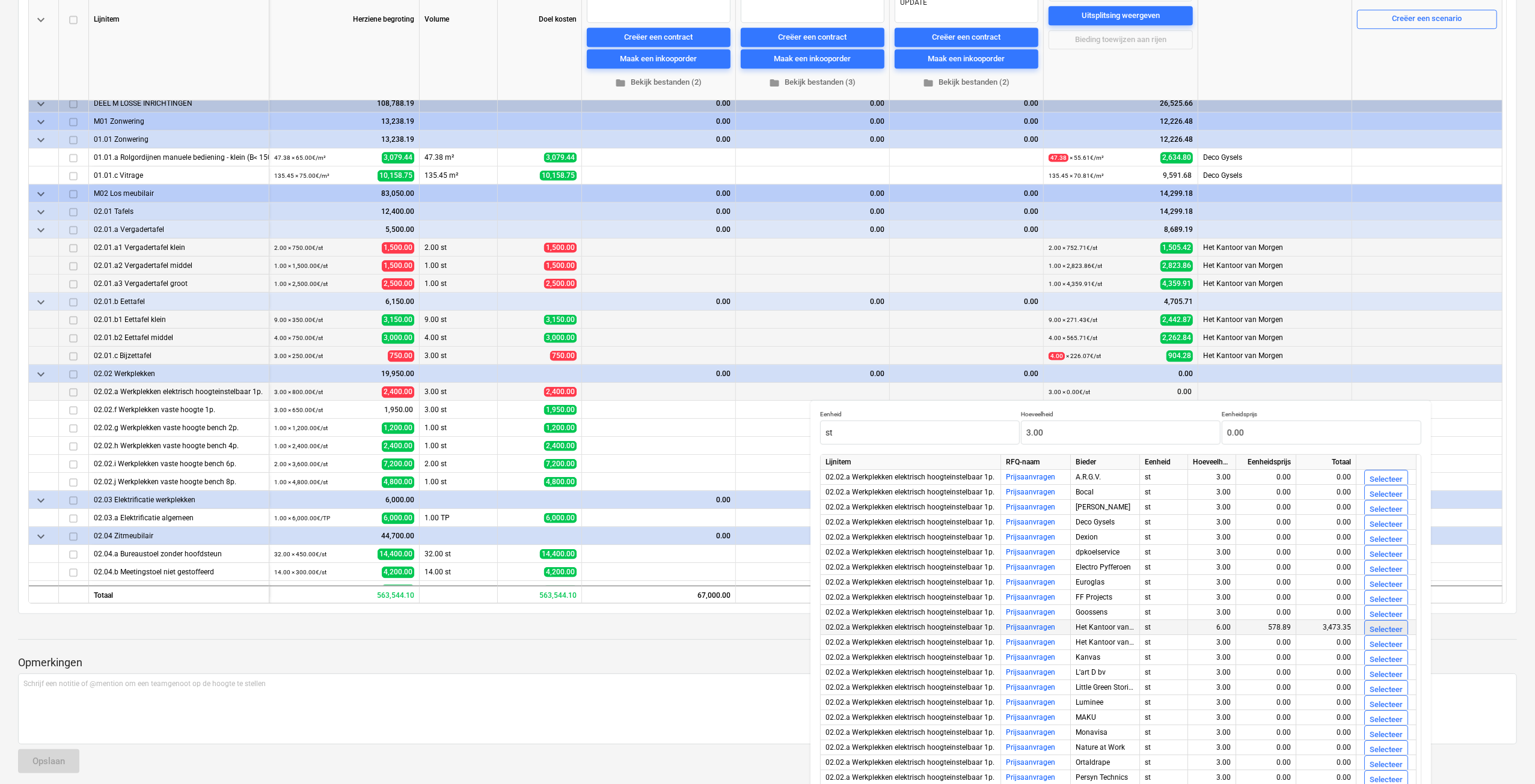
click at [1396, 628] on div "Selecteer" at bounding box center [1385, 630] width 33 height 14
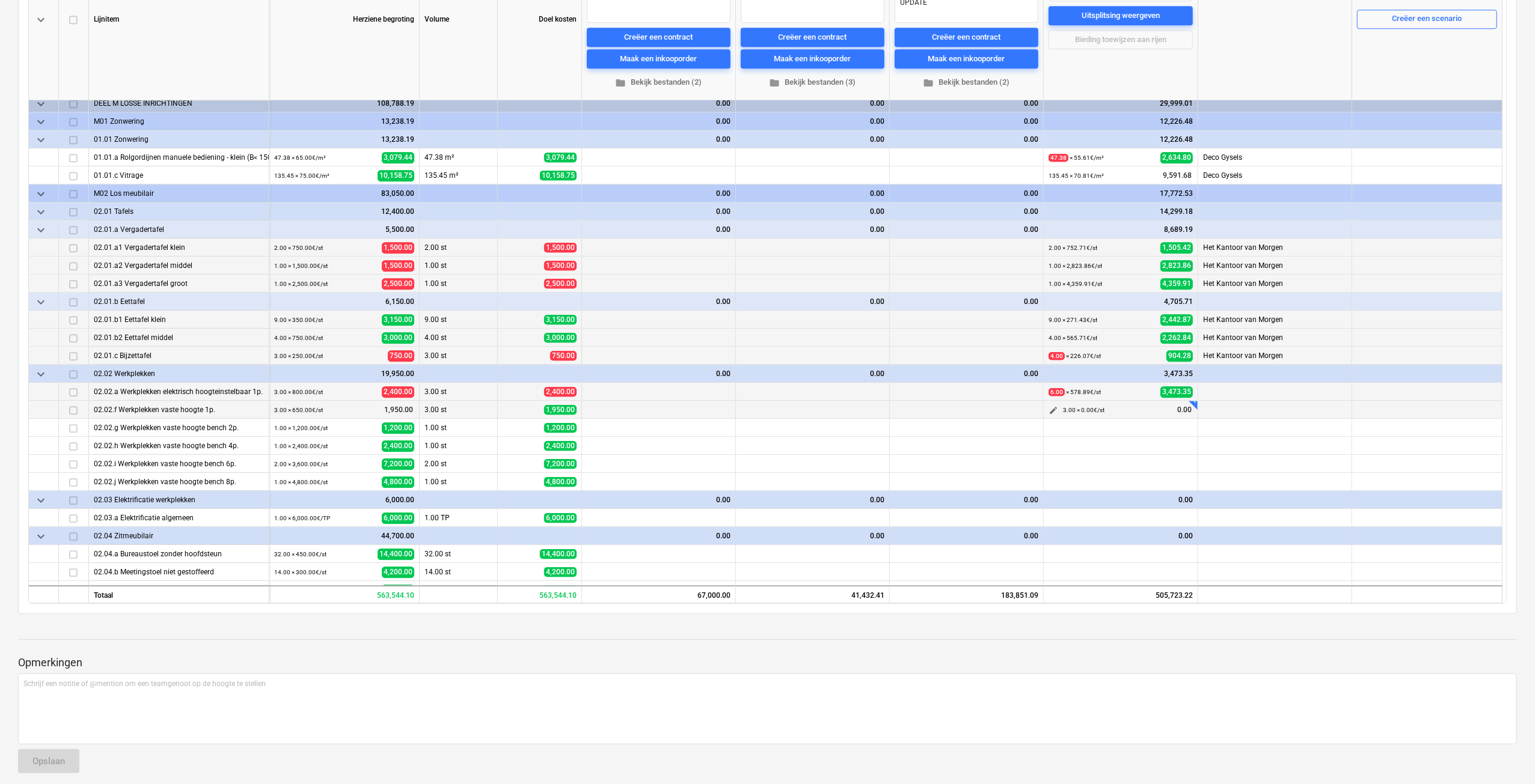
click at [1051, 410] on span "edit" at bounding box center [1053, 410] width 9 height 9
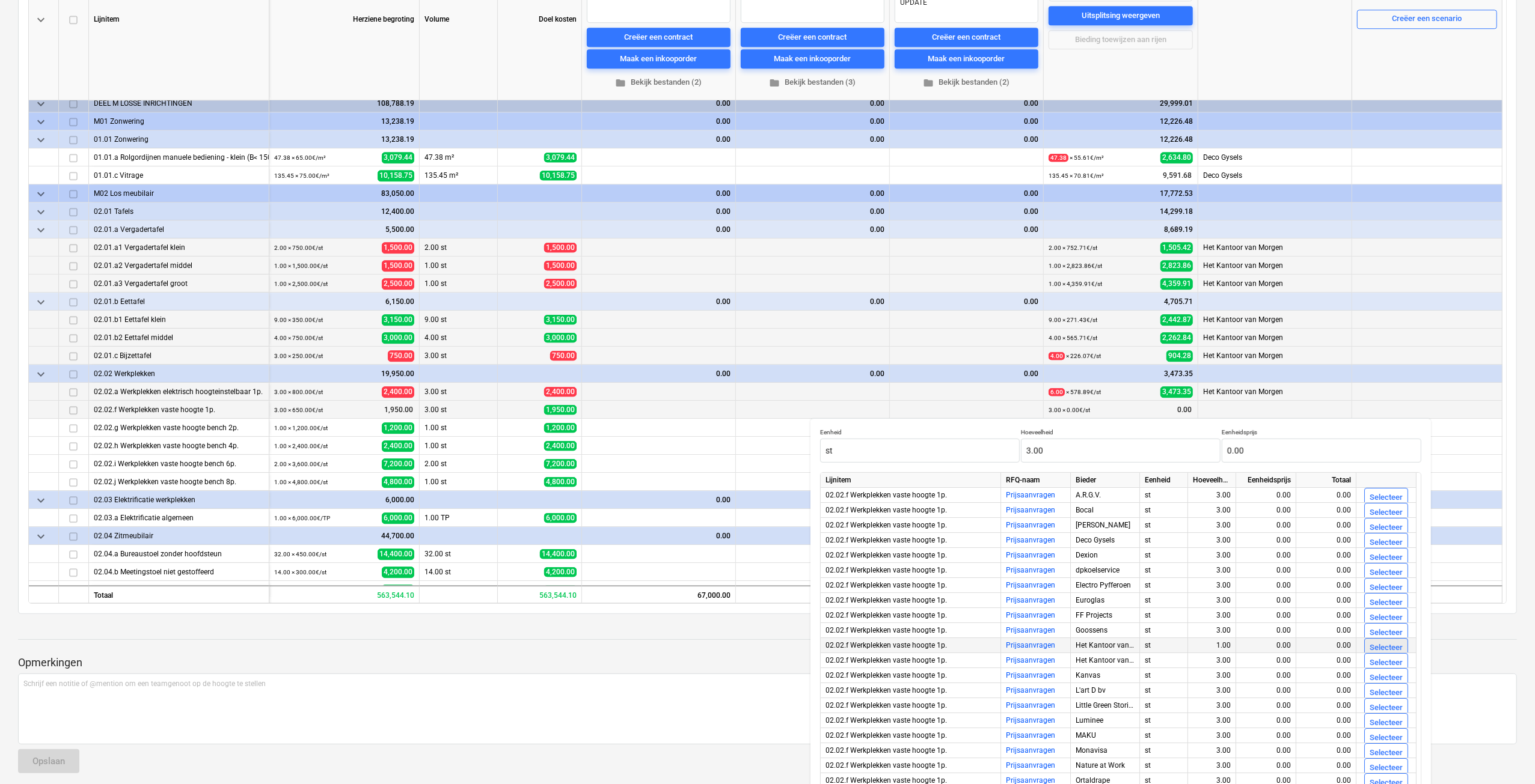
click at [1378, 644] on div "Selecteer" at bounding box center [1385, 648] width 33 height 14
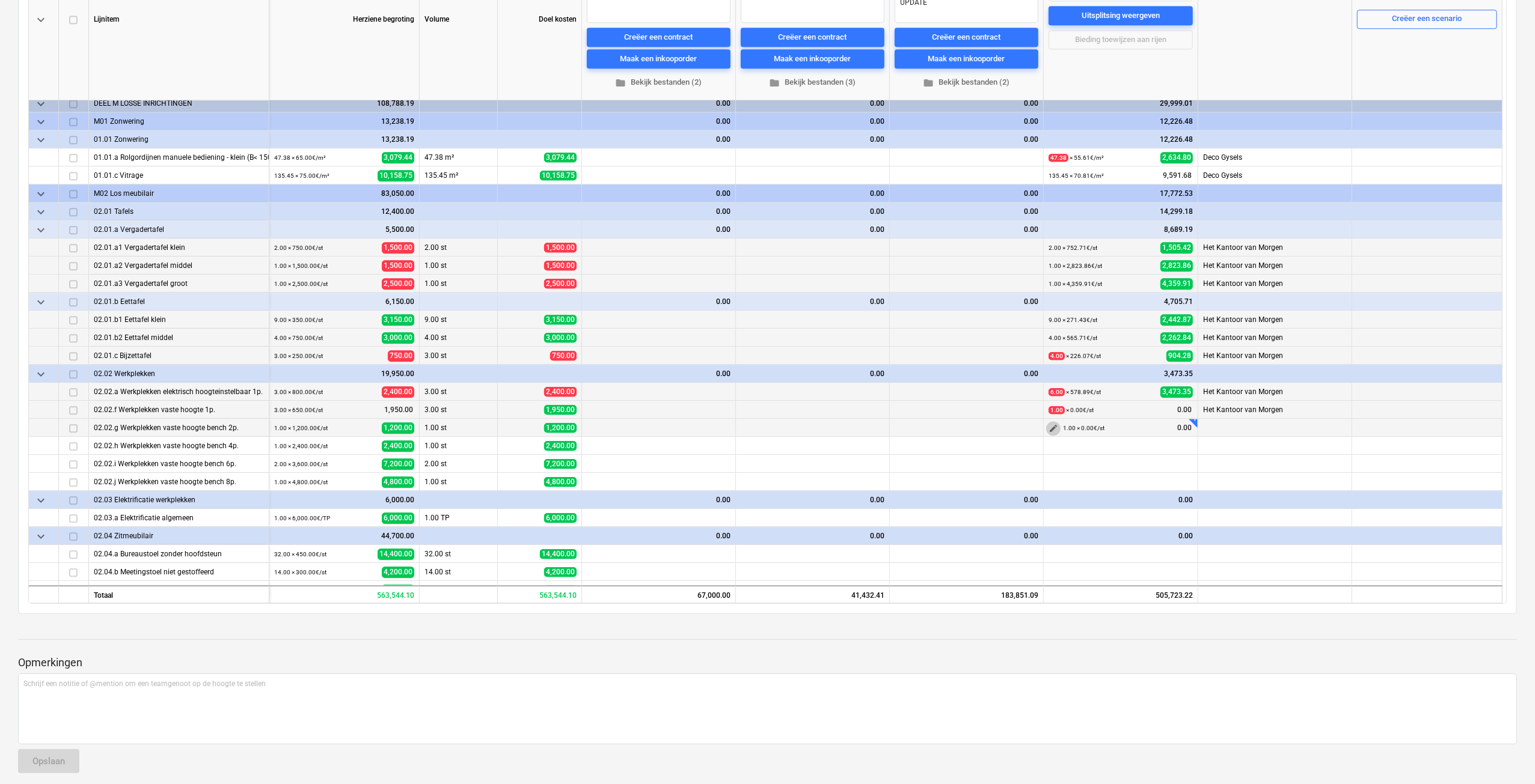
click at [1054, 428] on span "edit" at bounding box center [1053, 428] width 9 height 9
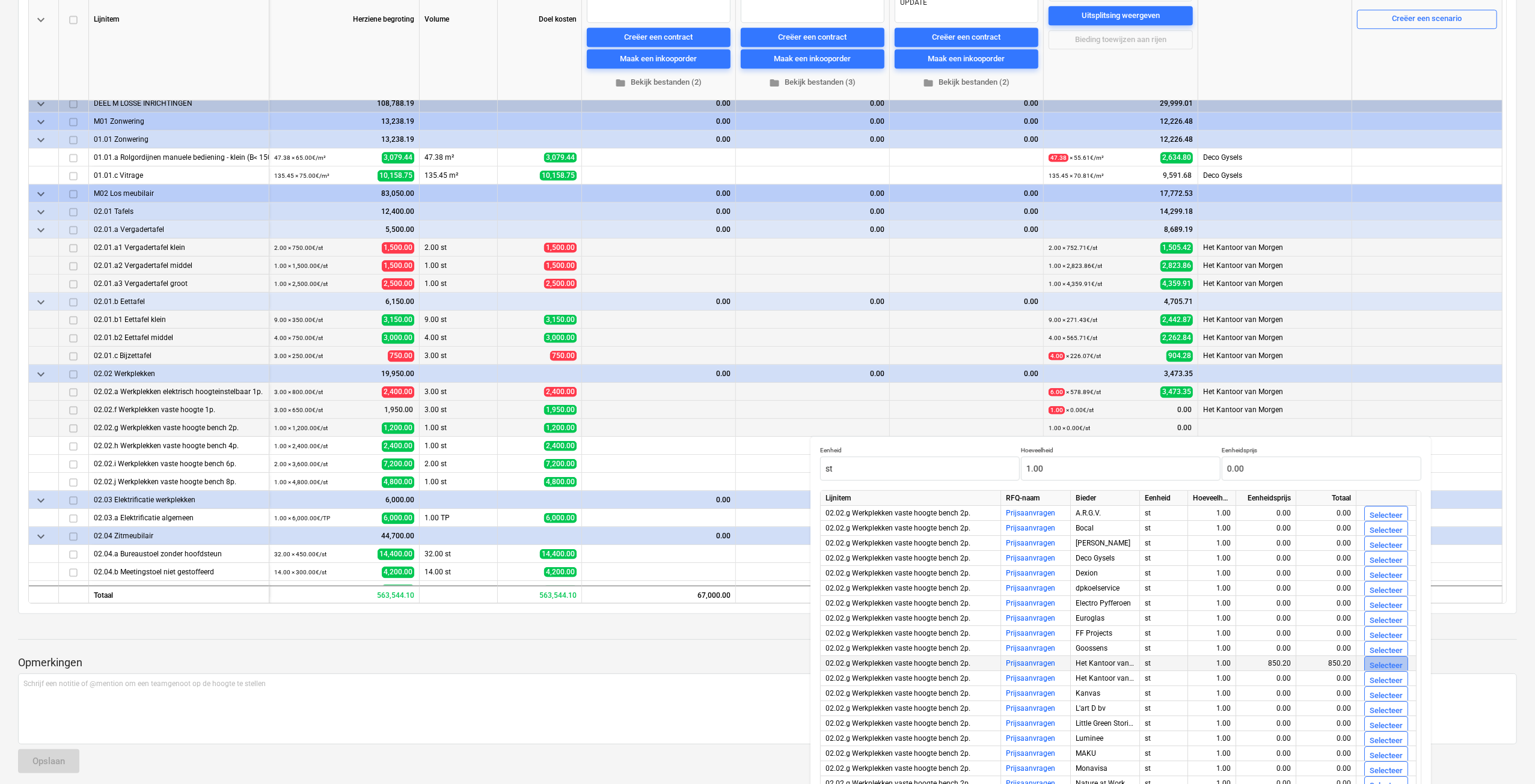
click at [1393, 664] on div "Selecteer" at bounding box center [1385, 666] width 33 height 14
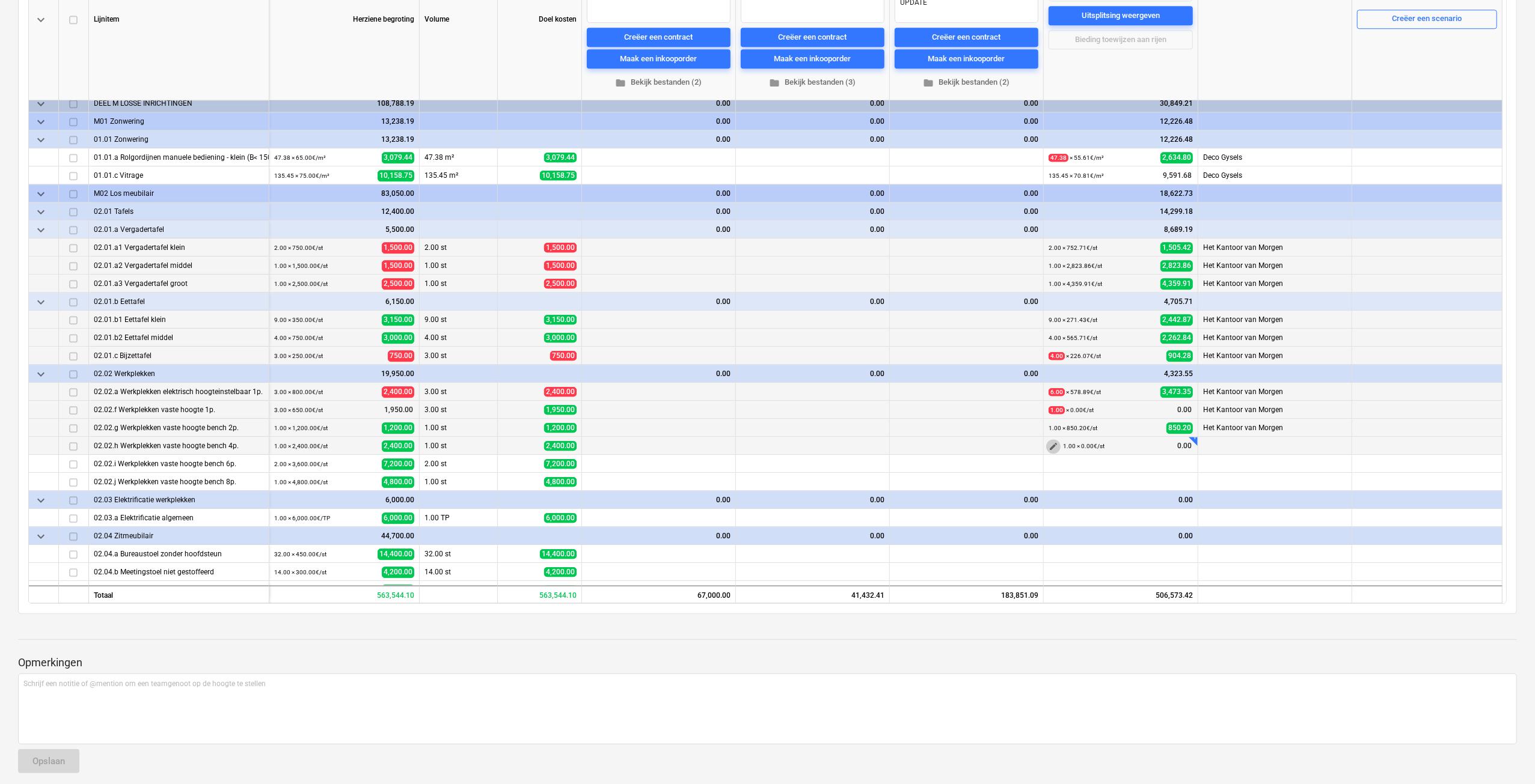
click at [1051, 446] on span "edit" at bounding box center [1053, 446] width 9 height 9
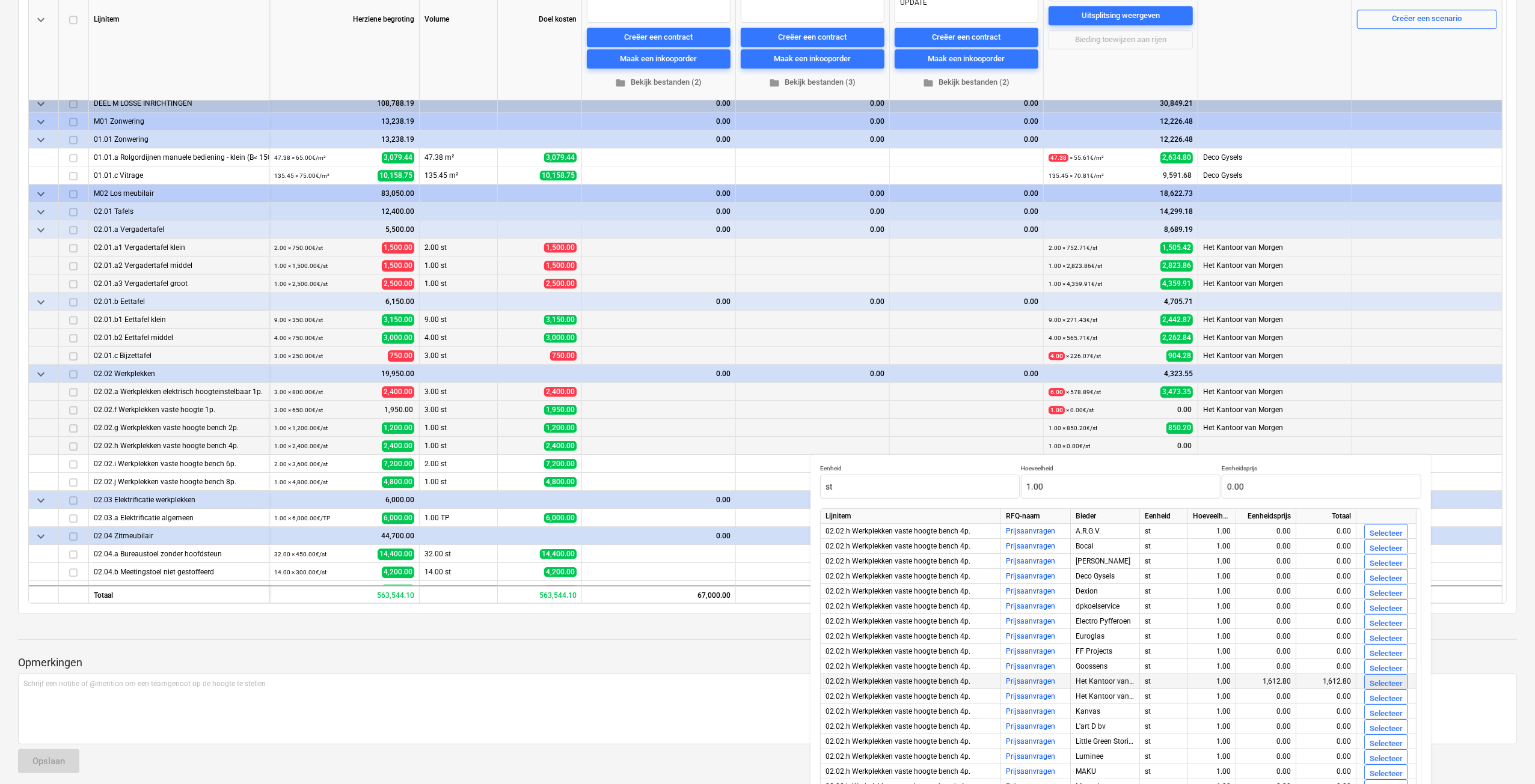
click at [1380, 684] on div "Selecteer" at bounding box center [1385, 684] width 33 height 14
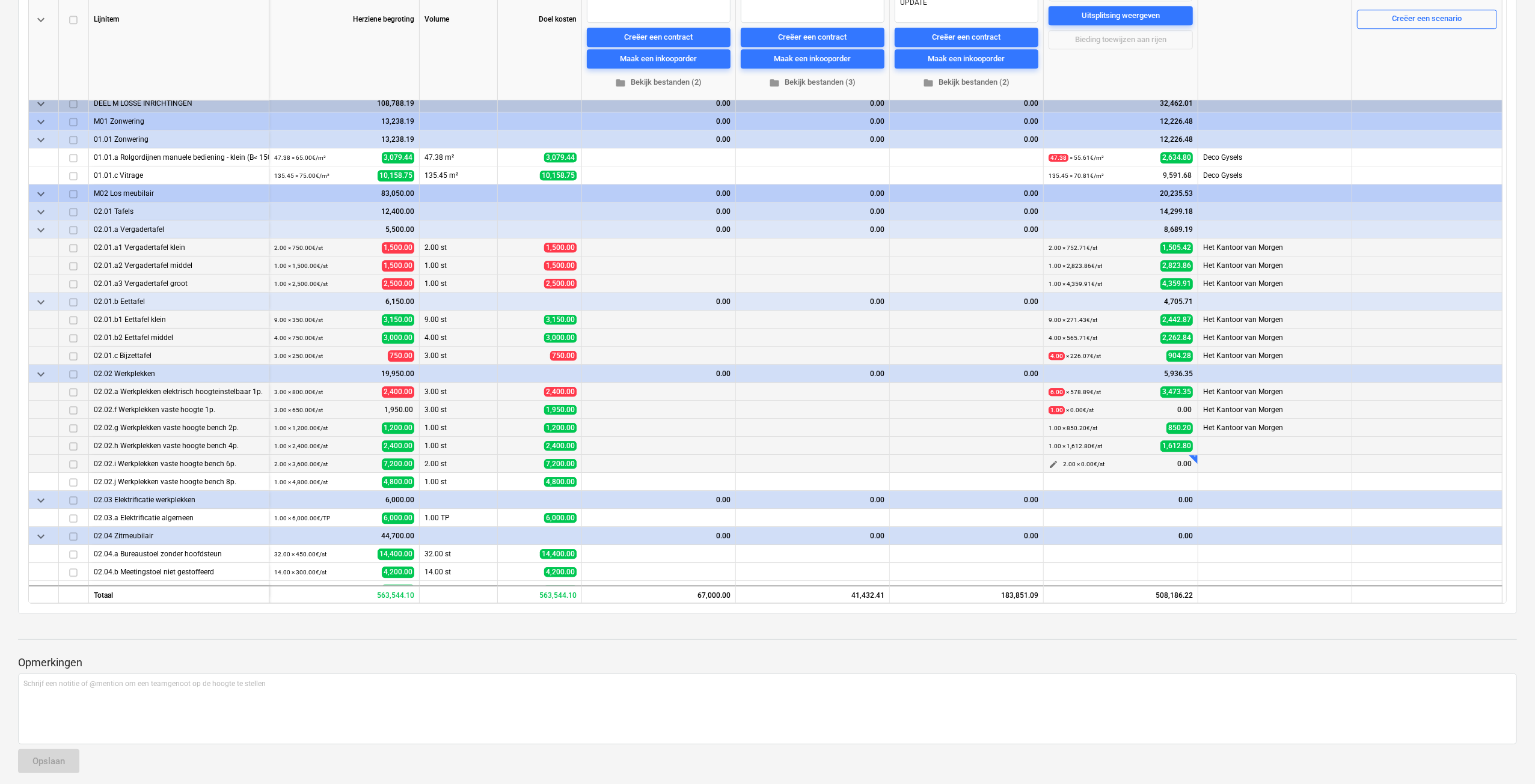
click at [1052, 462] on span "edit" at bounding box center [1053, 464] width 9 height 9
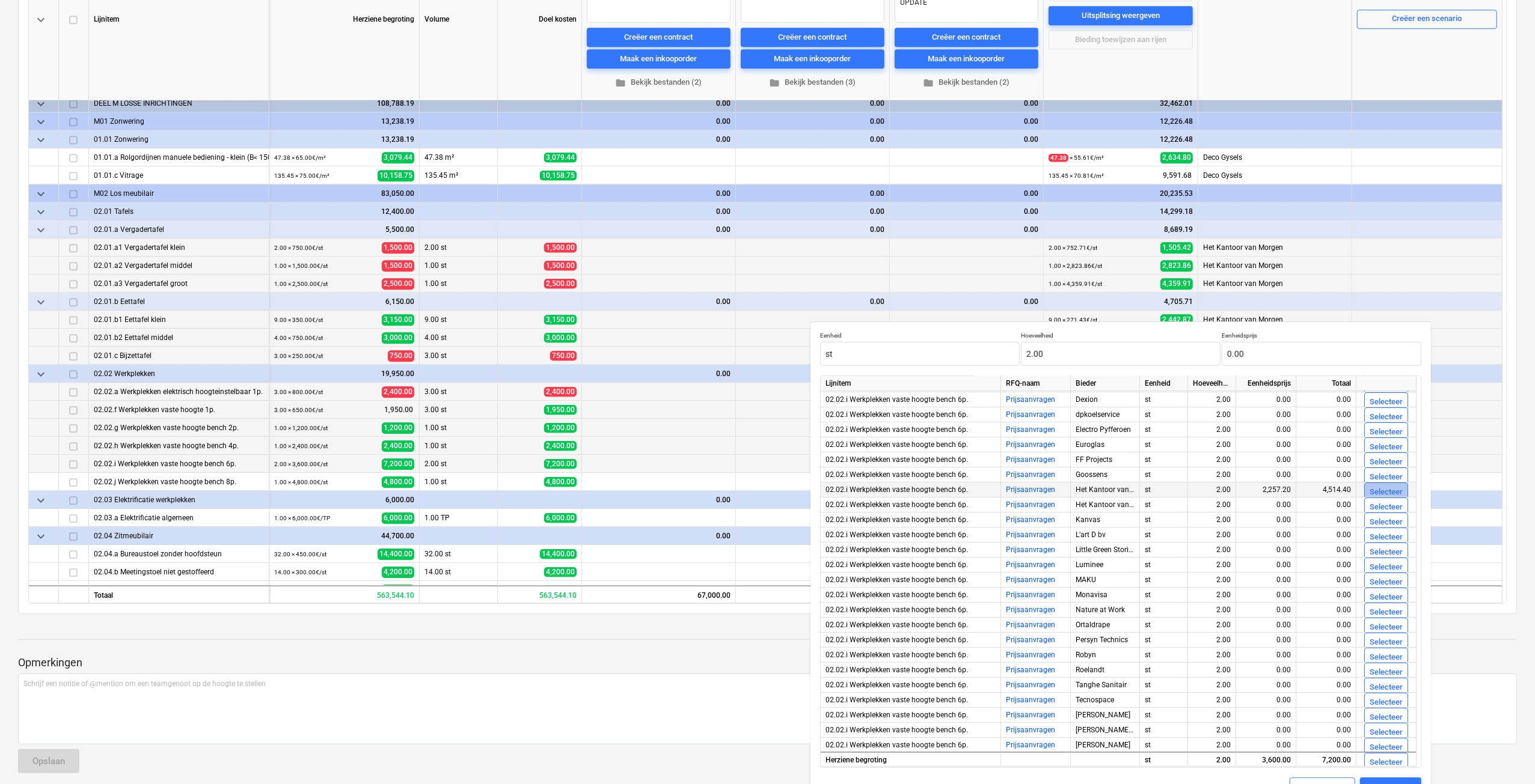
click at [1376, 495] on div "Selecteer" at bounding box center [1385, 492] width 33 height 14
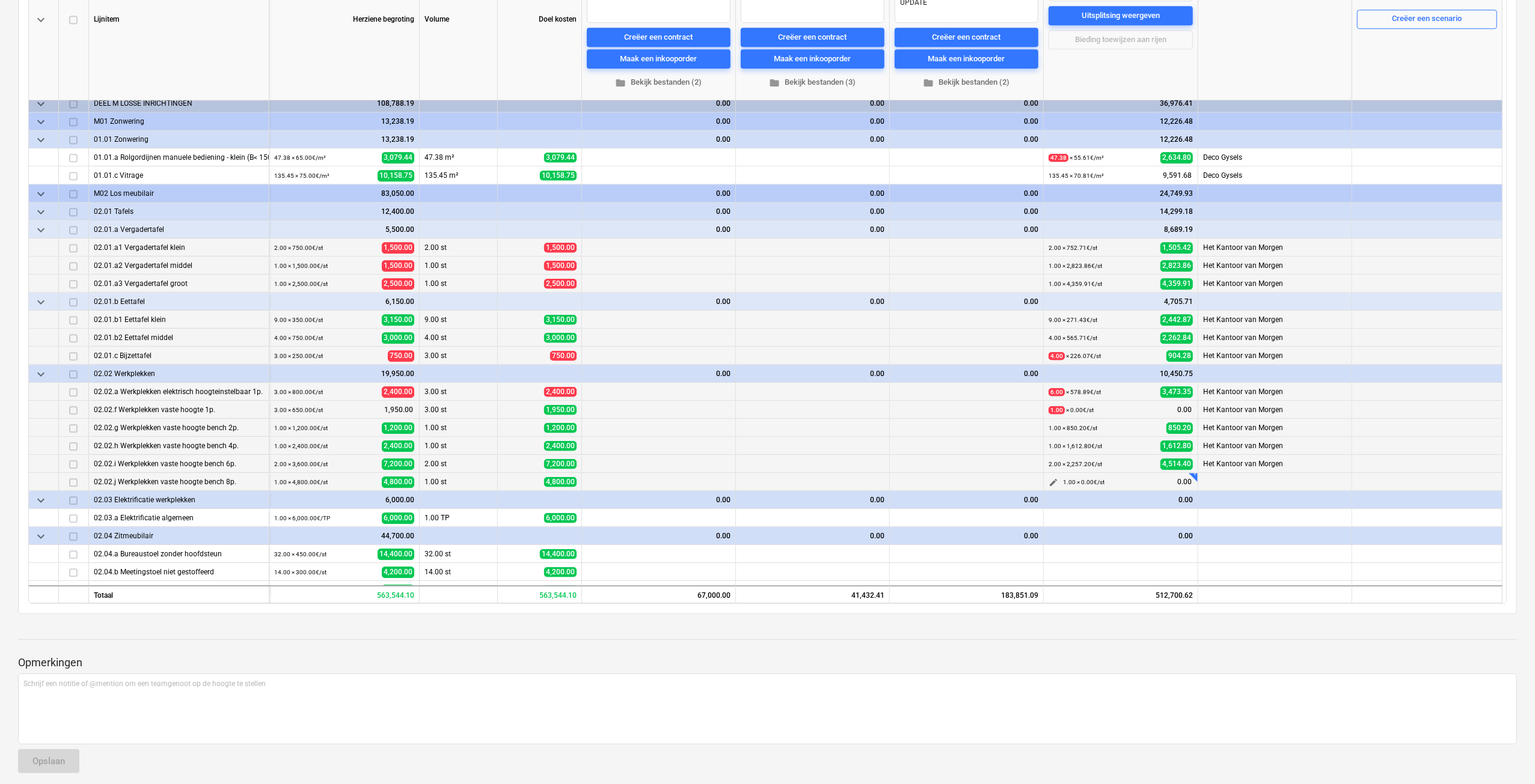
click at [1059, 480] on button "edit" at bounding box center [1053, 482] width 14 height 14
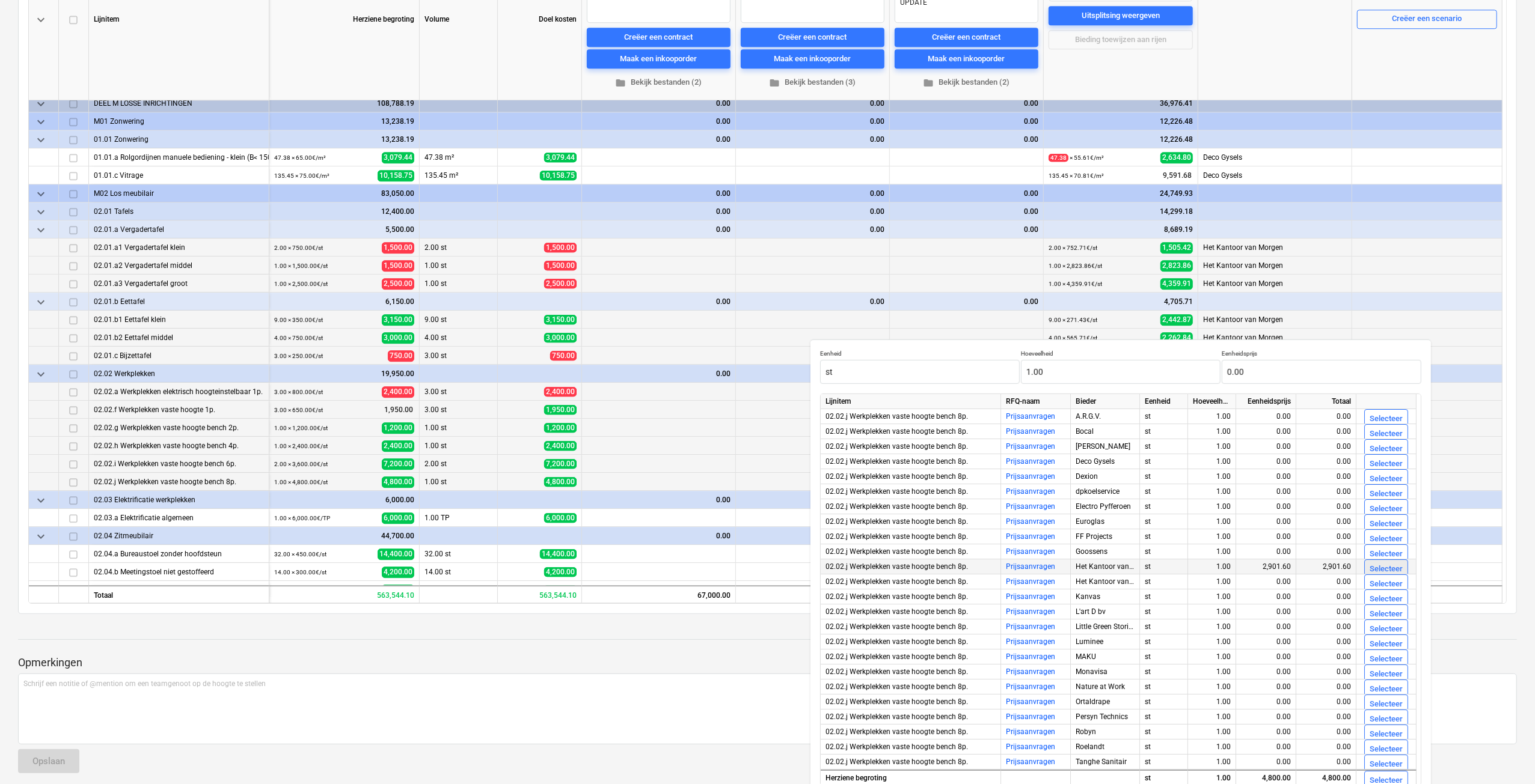
click at [1387, 573] on div "Selecteer" at bounding box center [1385, 569] width 33 height 14
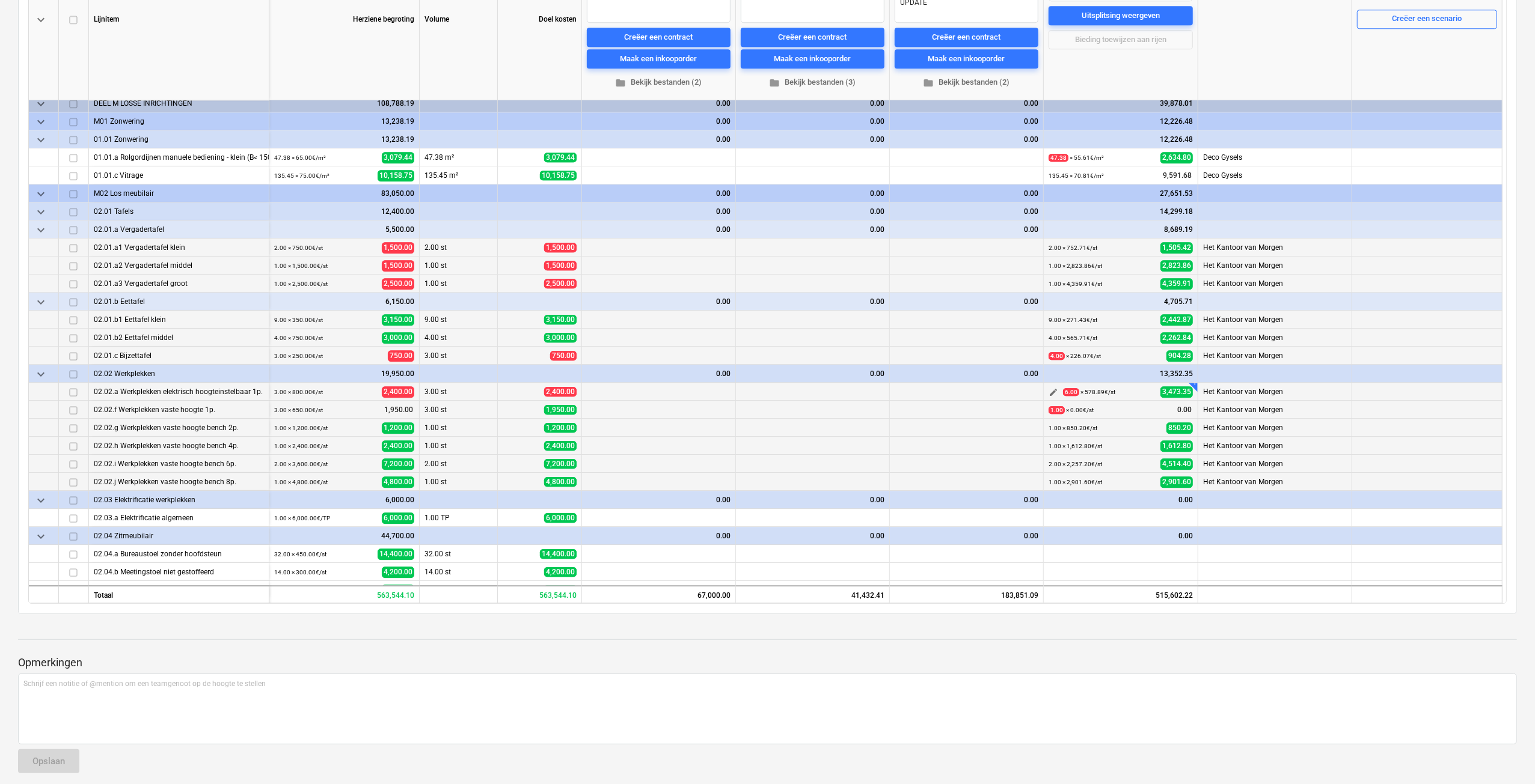
scroll to position [3425, 0]
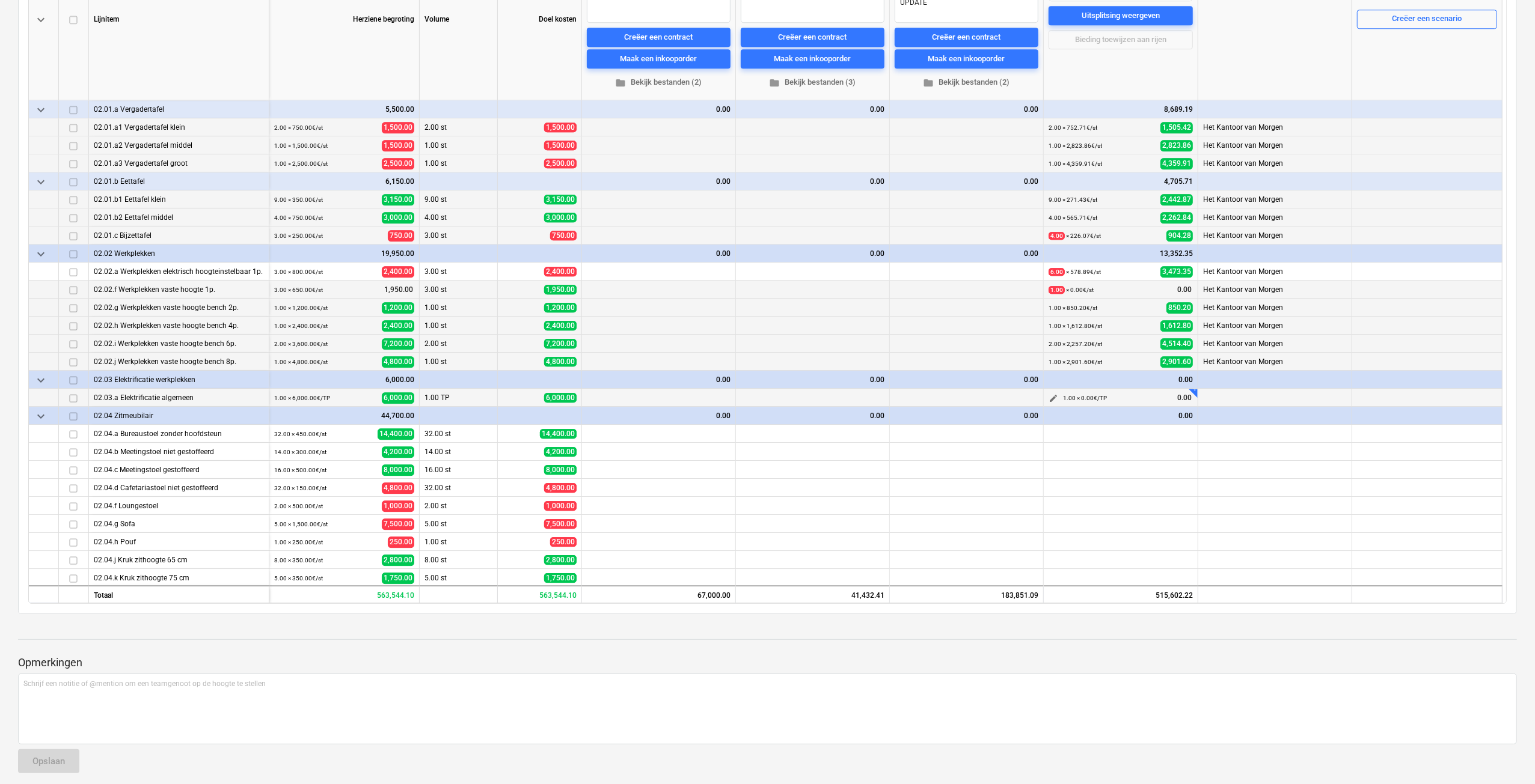
click at [1054, 400] on span "edit" at bounding box center [1053, 398] width 9 height 9
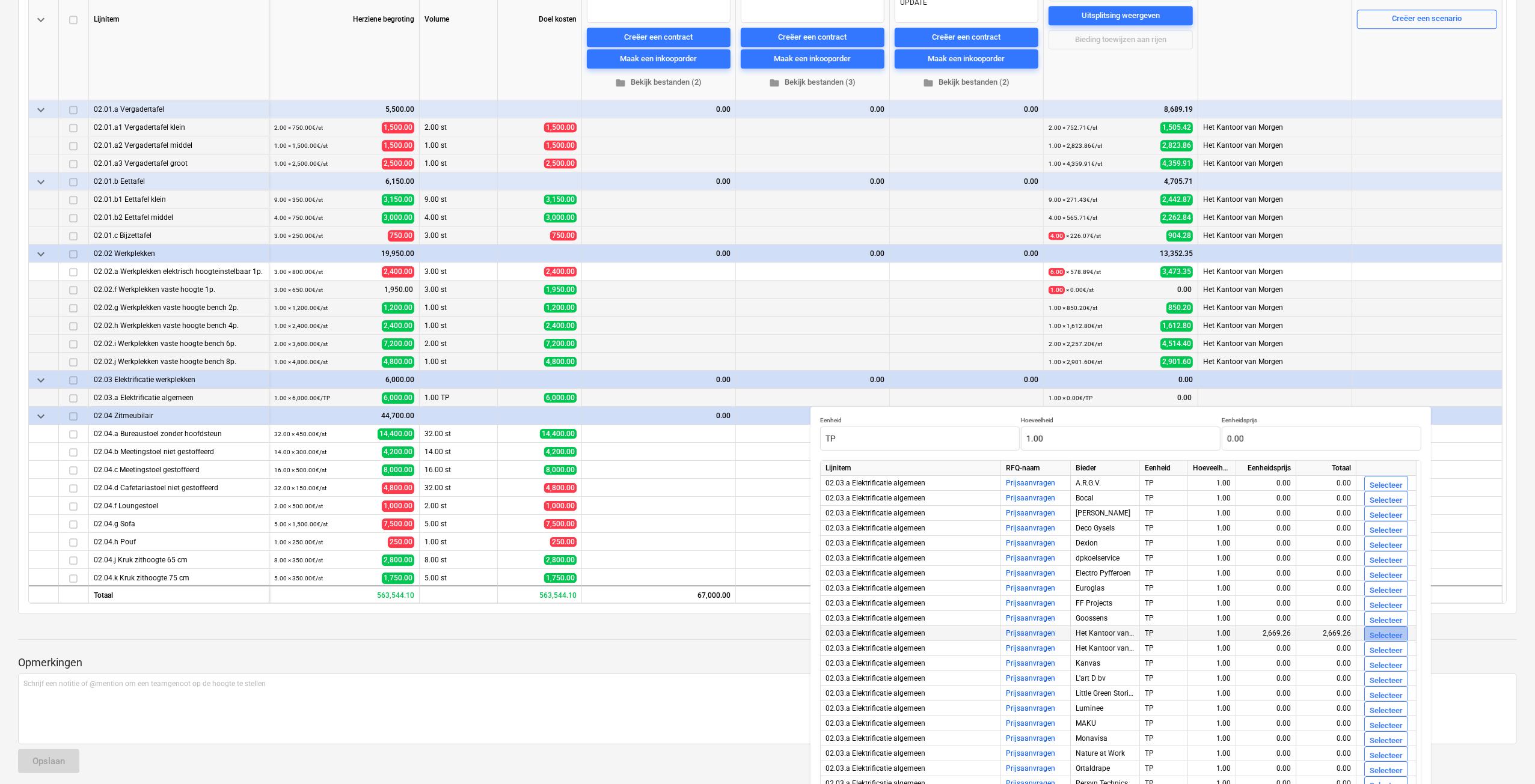
click at [1374, 632] on div "Selecteer" at bounding box center [1385, 636] width 33 height 14
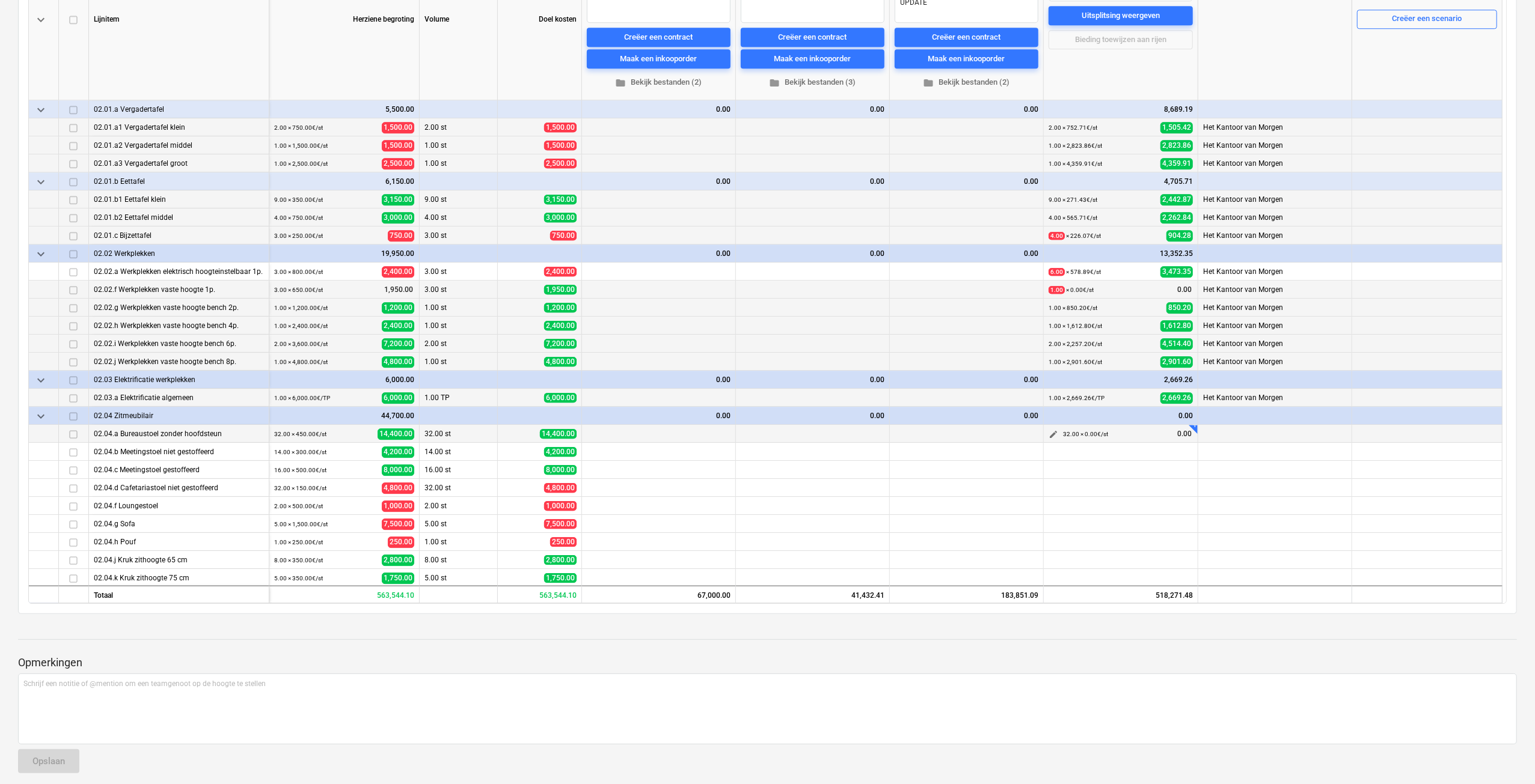
click at [1053, 432] on span "edit" at bounding box center [1053, 434] width 9 height 9
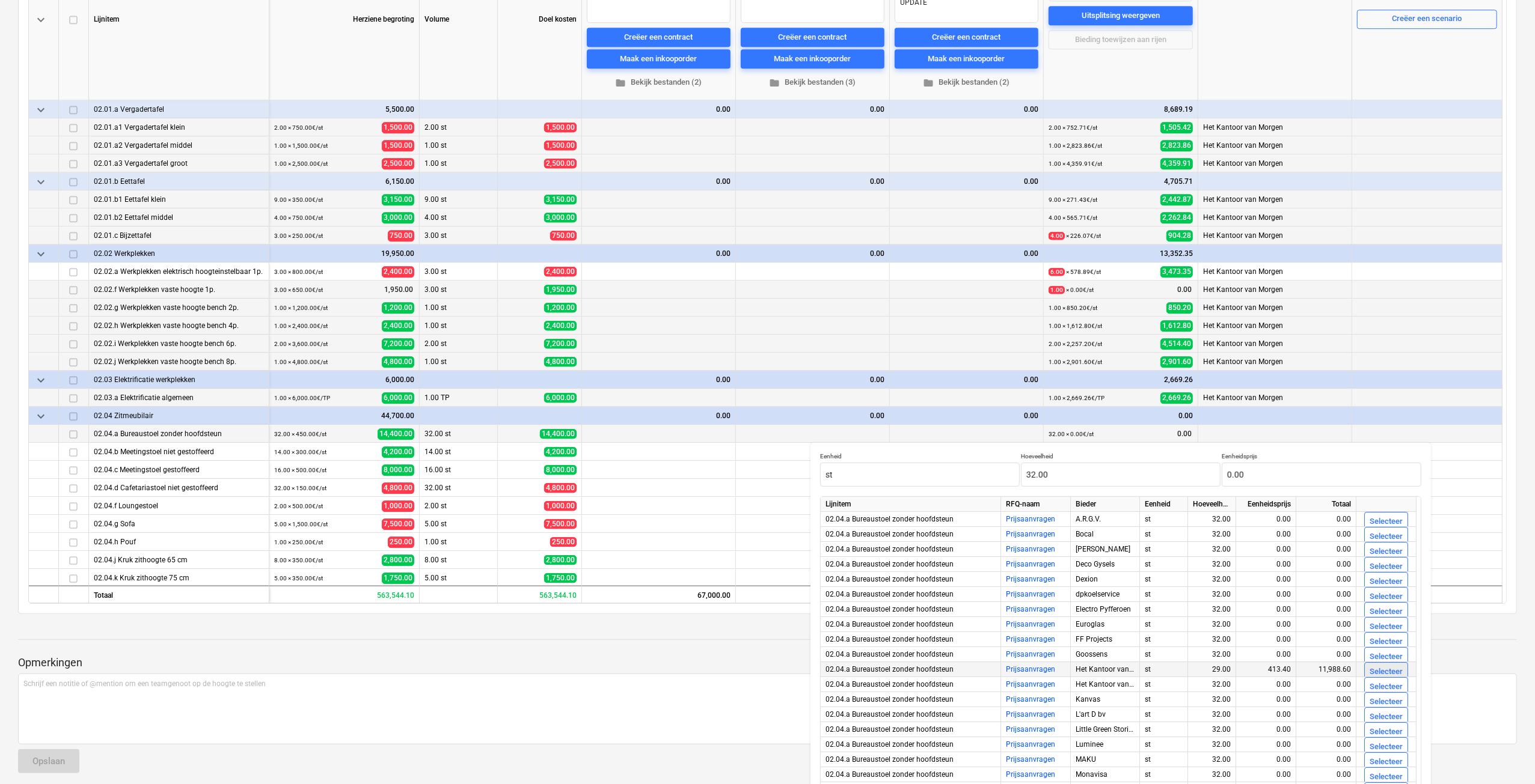
click at [1375, 672] on div "Selecteer" at bounding box center [1385, 672] width 33 height 14
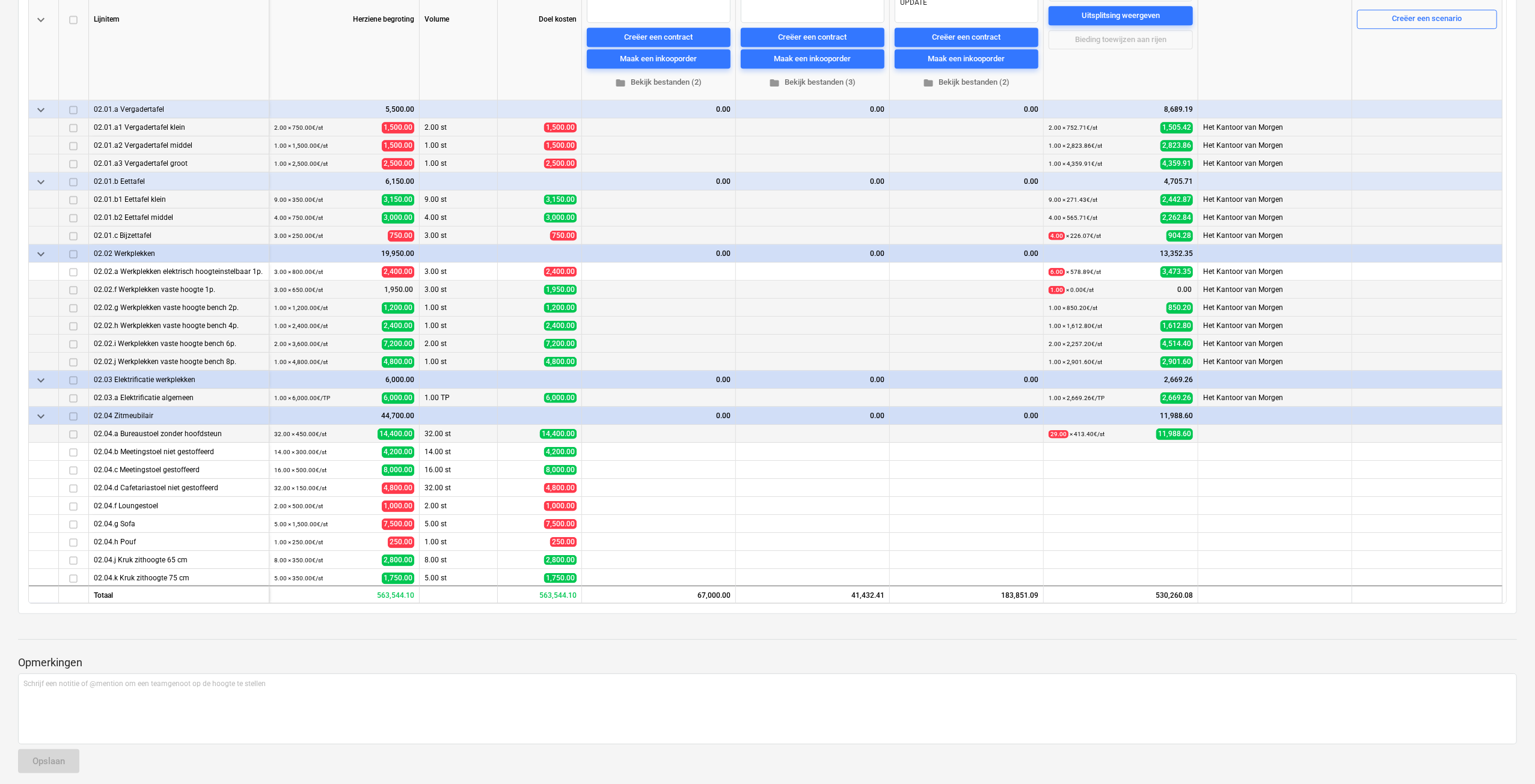
scroll to position [3546, 0]
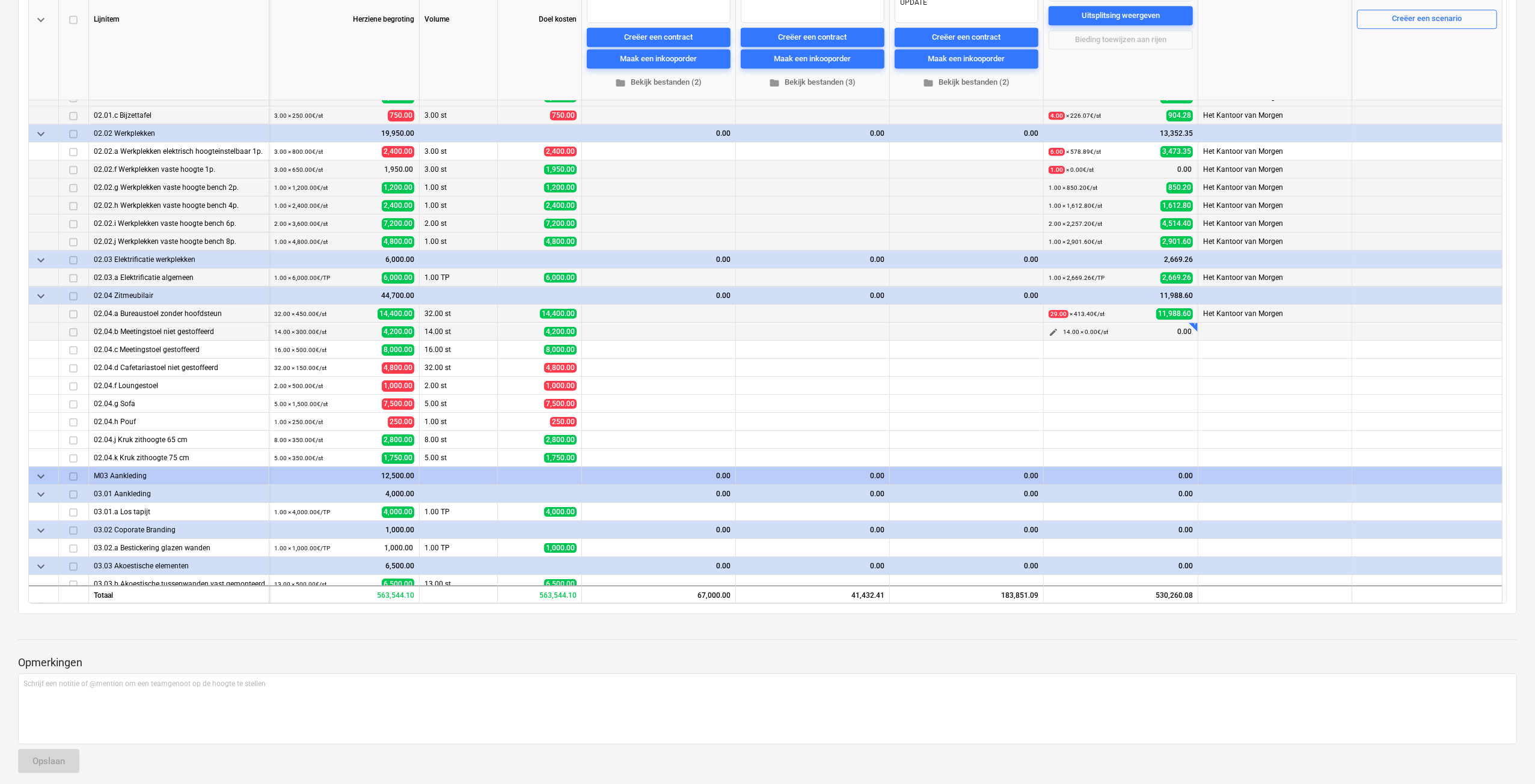
click at [1051, 328] on span "edit" at bounding box center [1053, 332] width 9 height 9
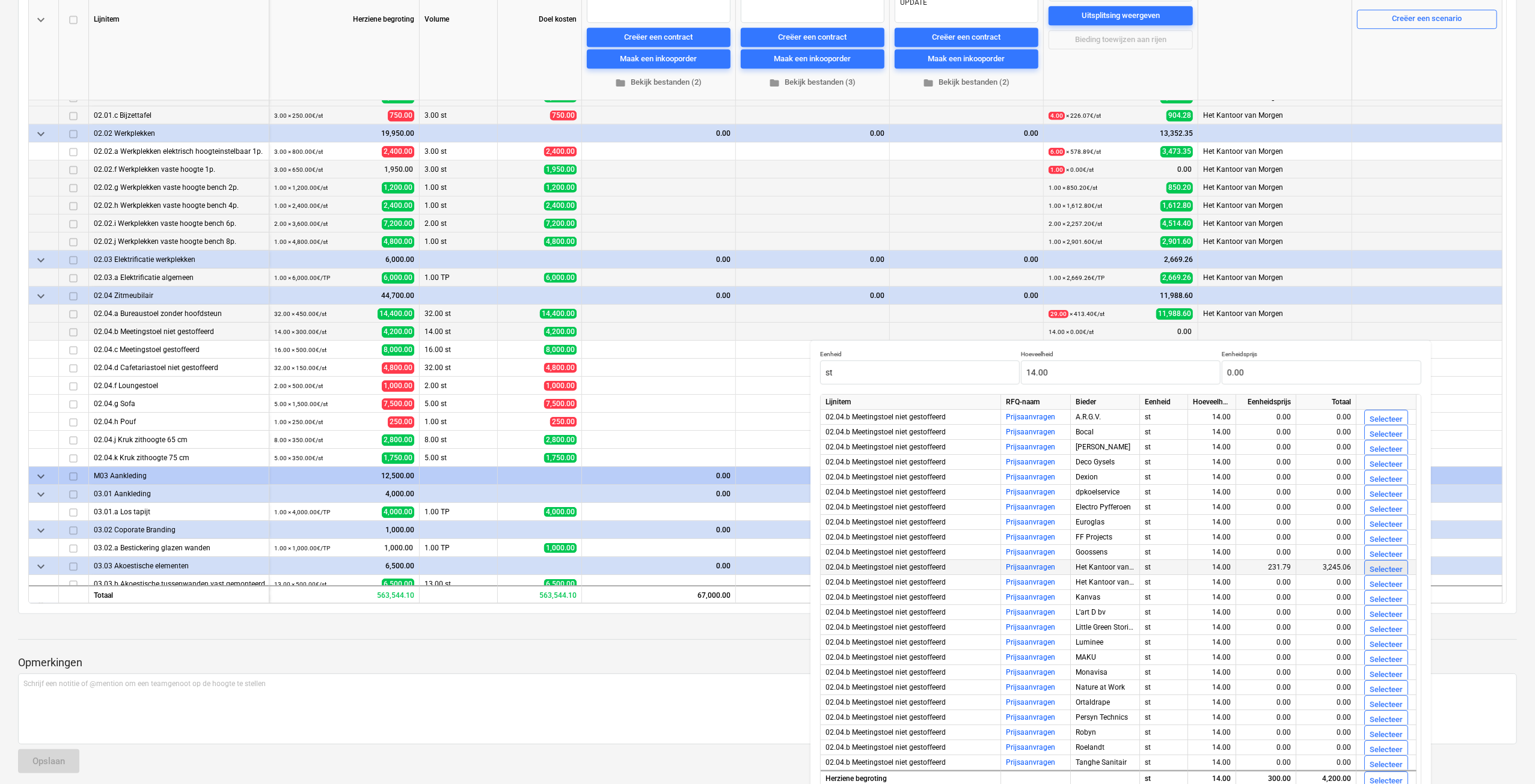
click at [1388, 569] on div "Selecteer" at bounding box center [1385, 570] width 33 height 14
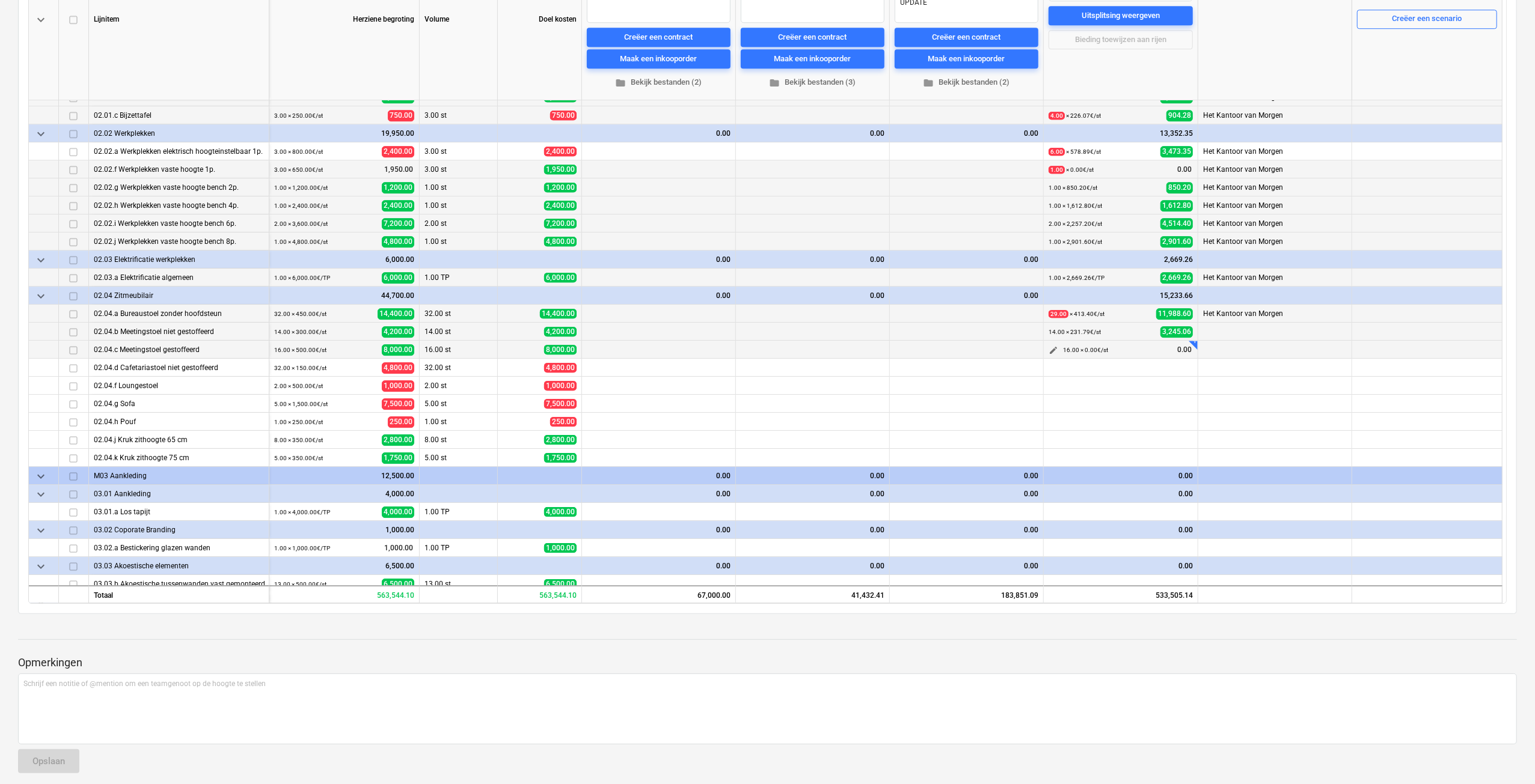
click at [1048, 348] on span "edit" at bounding box center [1053, 350] width 9 height 9
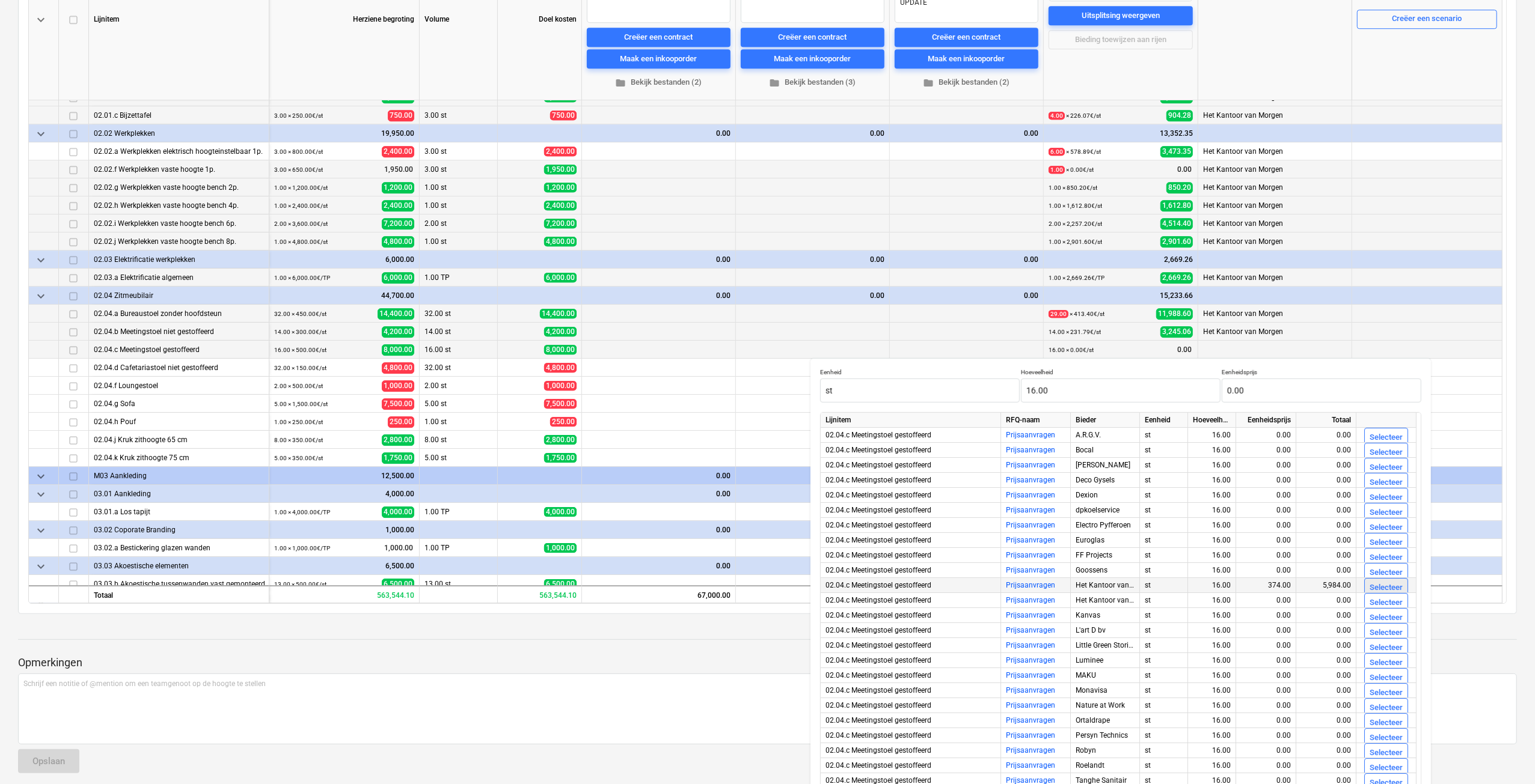
click at [1378, 588] on div "Selecteer" at bounding box center [1385, 588] width 33 height 14
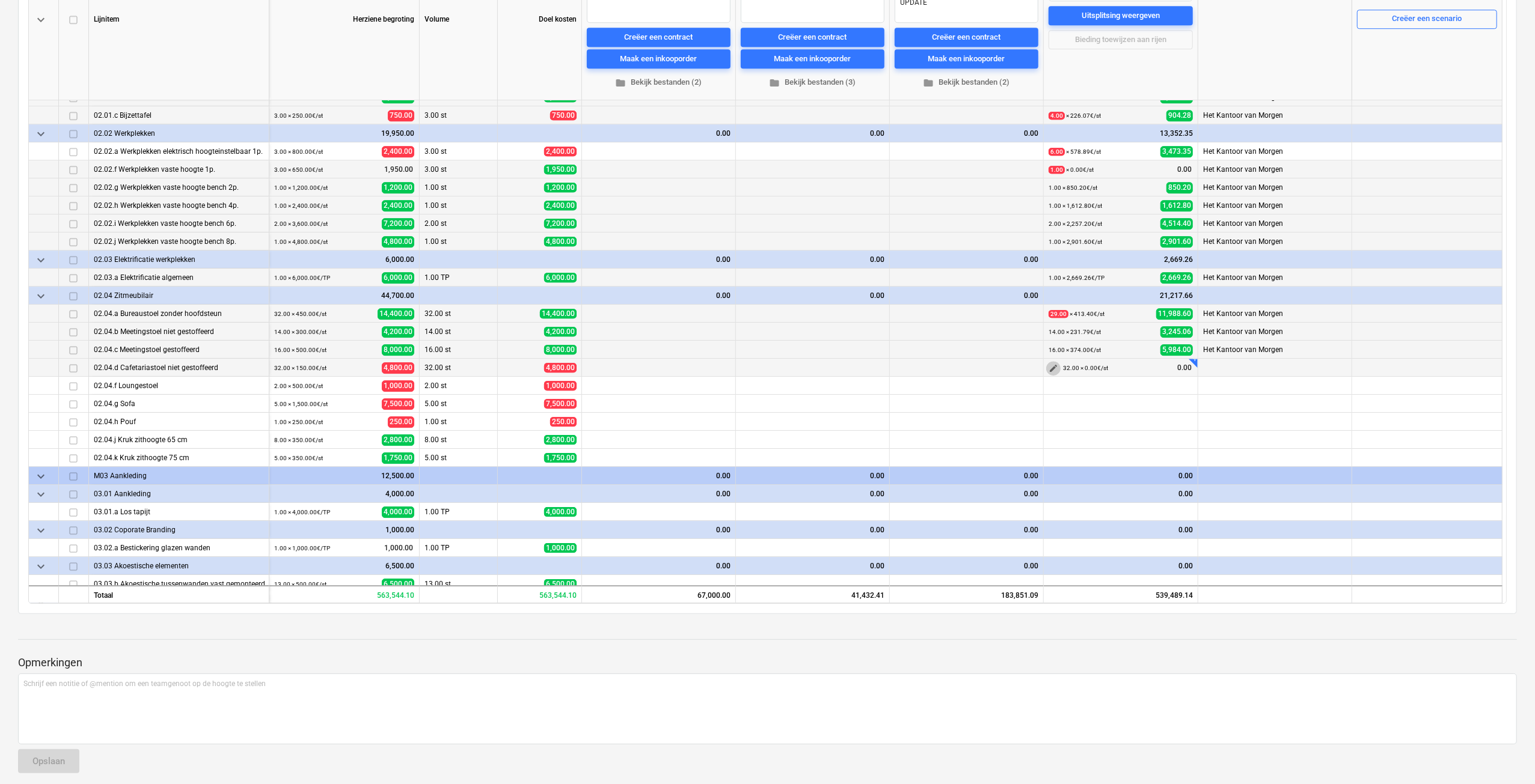
click at [1054, 367] on span "edit" at bounding box center [1053, 368] width 9 height 9
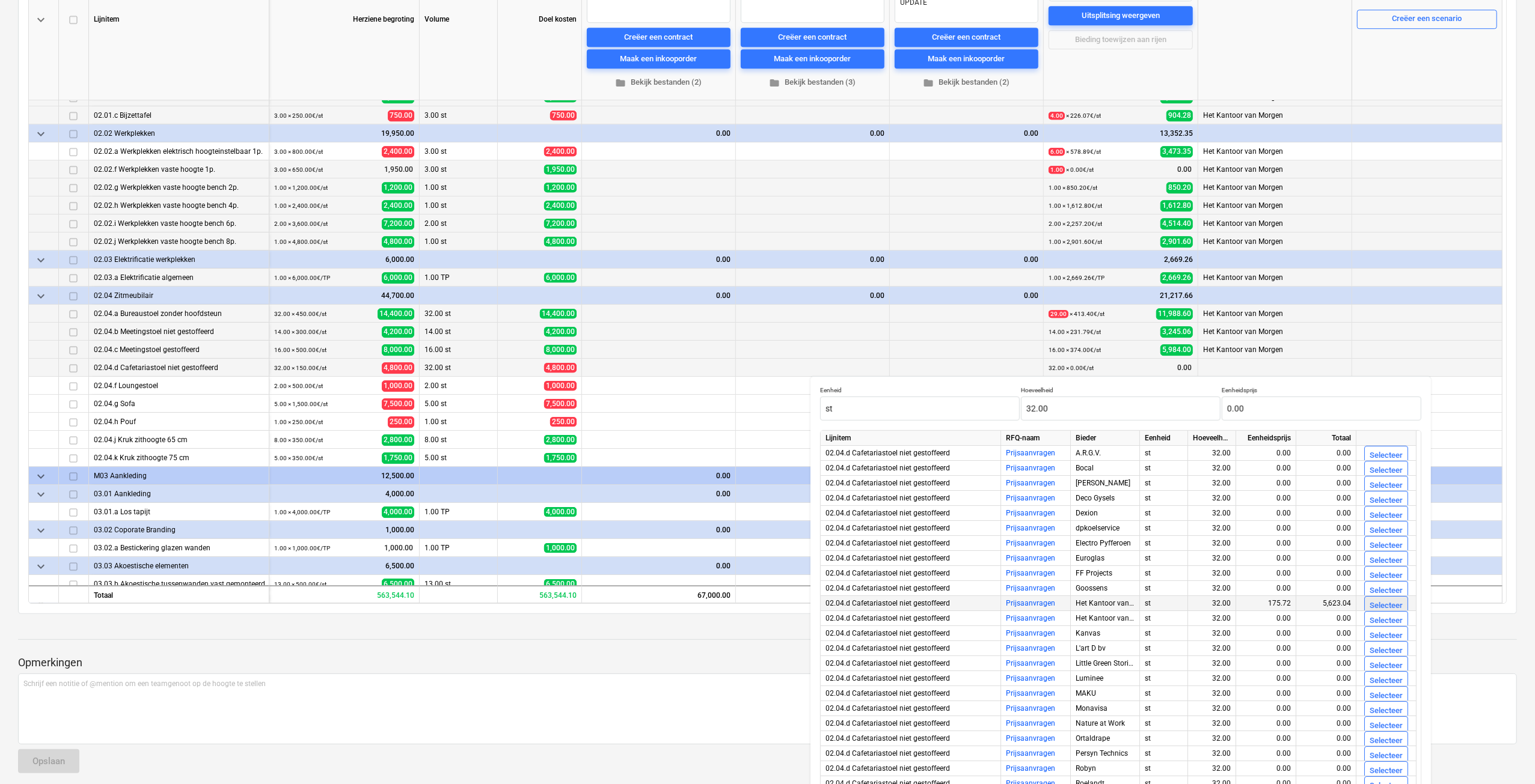
click at [1380, 605] on div "Selecteer" at bounding box center [1385, 606] width 33 height 14
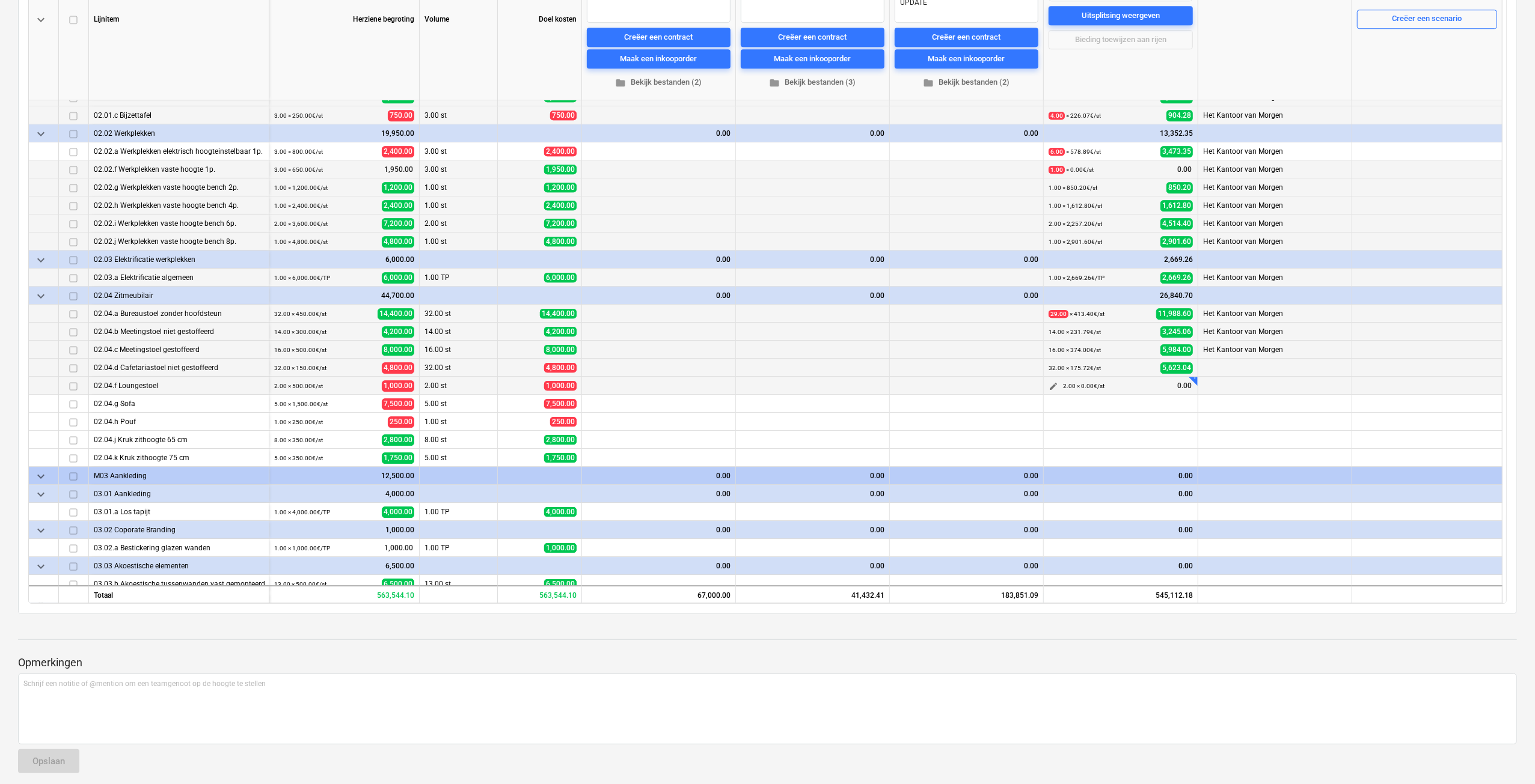
click at [1058, 384] on button "edit" at bounding box center [1053, 386] width 14 height 14
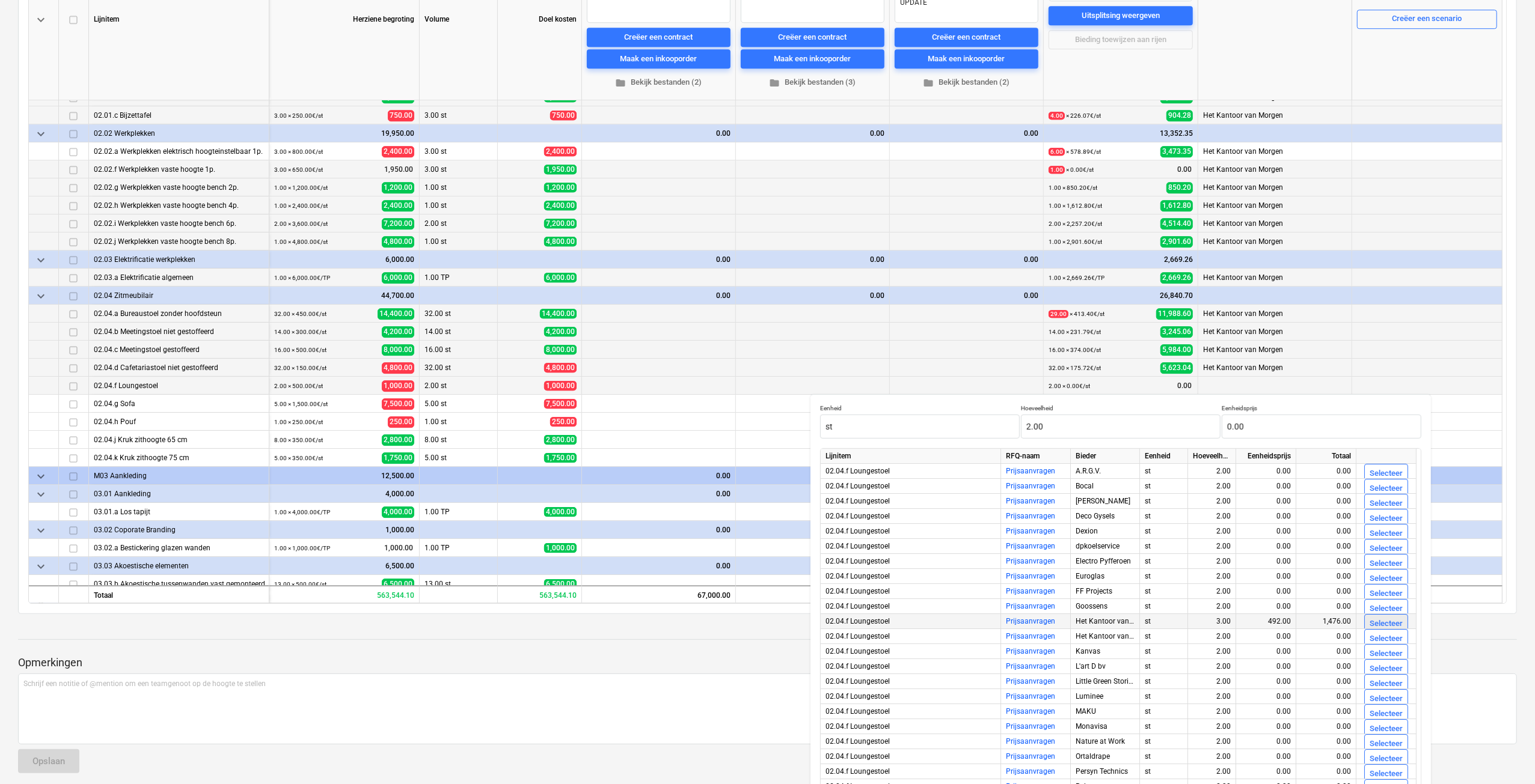
click at [1385, 627] on div "Selecteer" at bounding box center [1385, 624] width 33 height 14
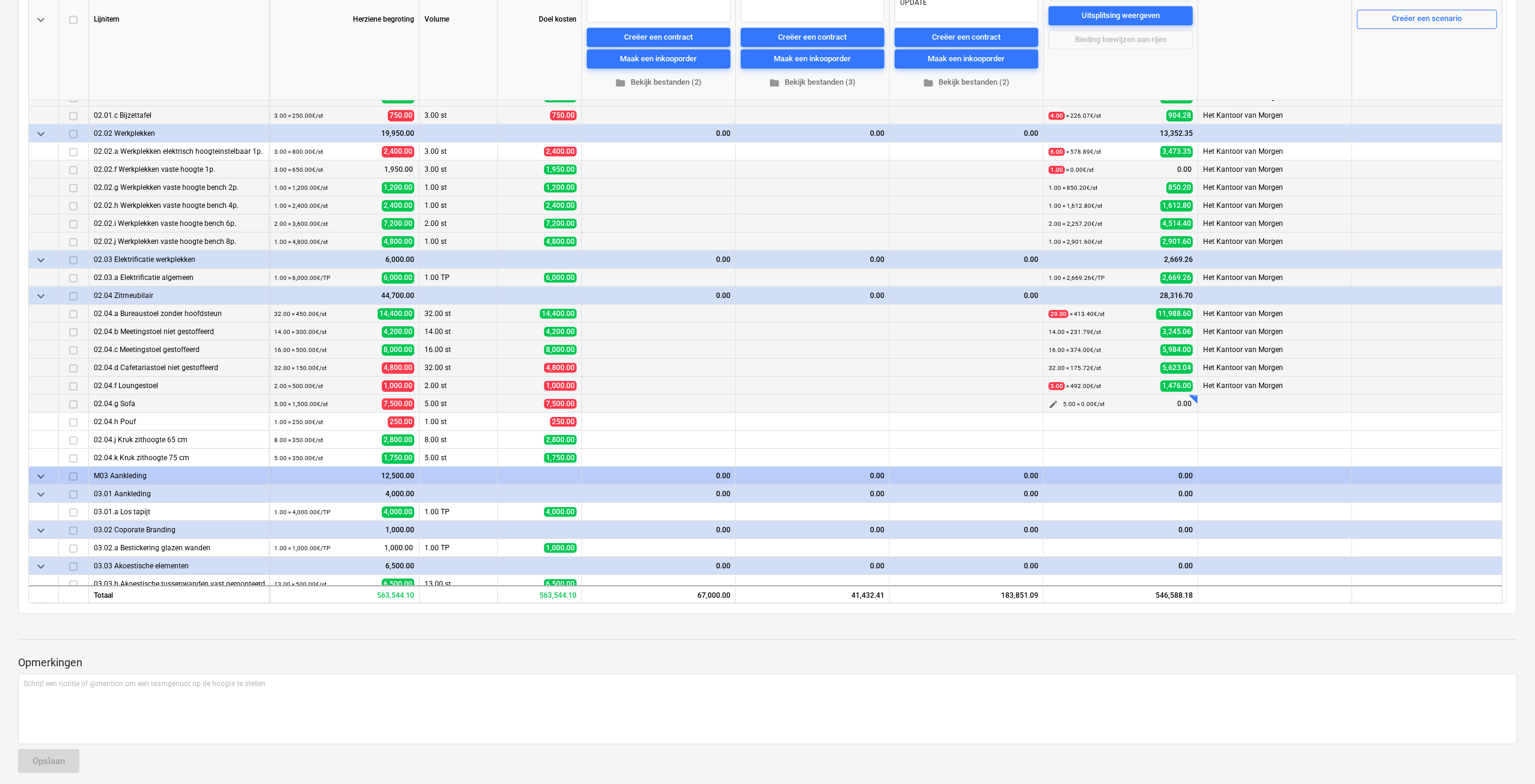
click at [1053, 403] on span "edit" at bounding box center [1053, 404] width 9 height 9
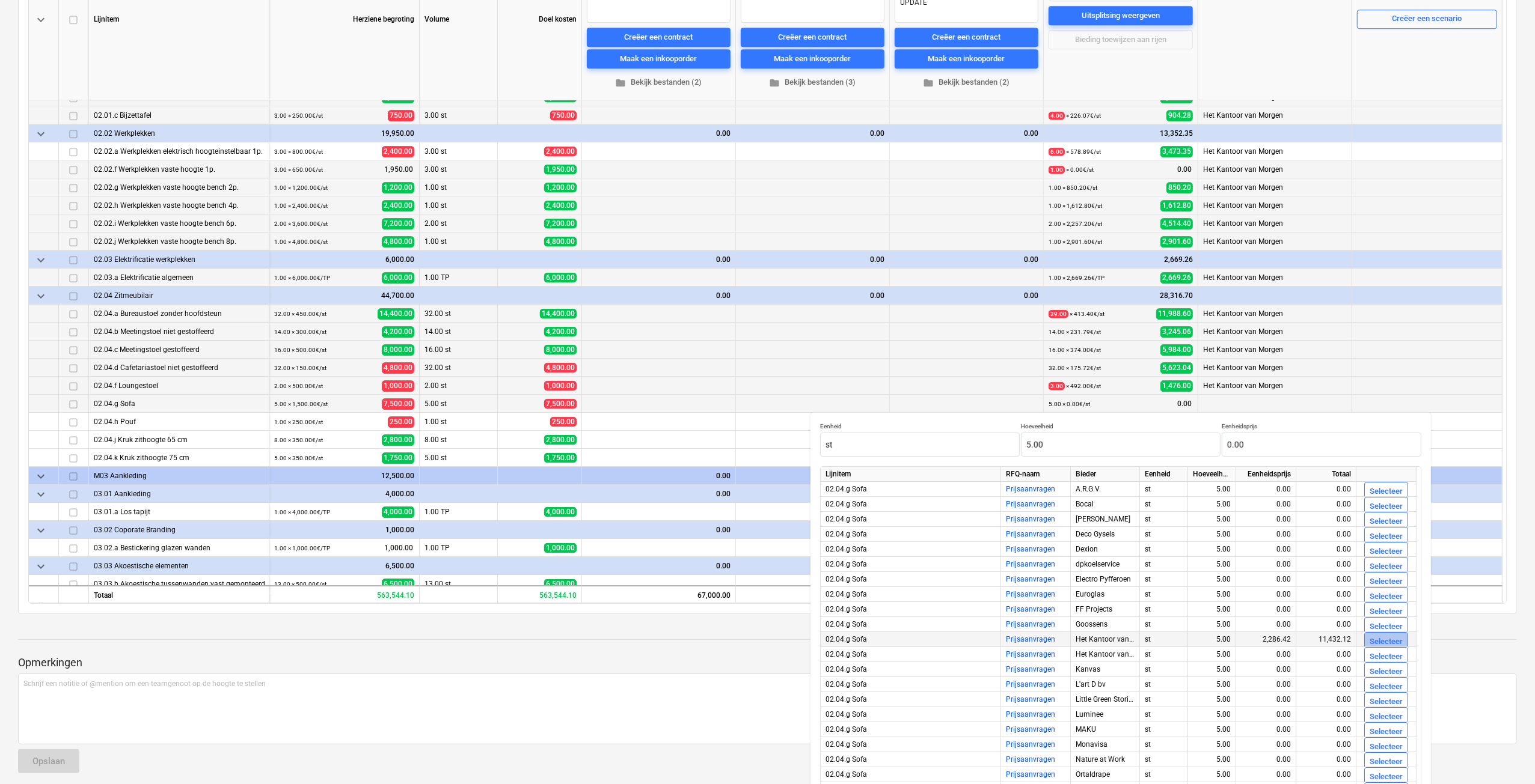
click at [1395, 641] on div "Selecteer" at bounding box center [1385, 642] width 33 height 14
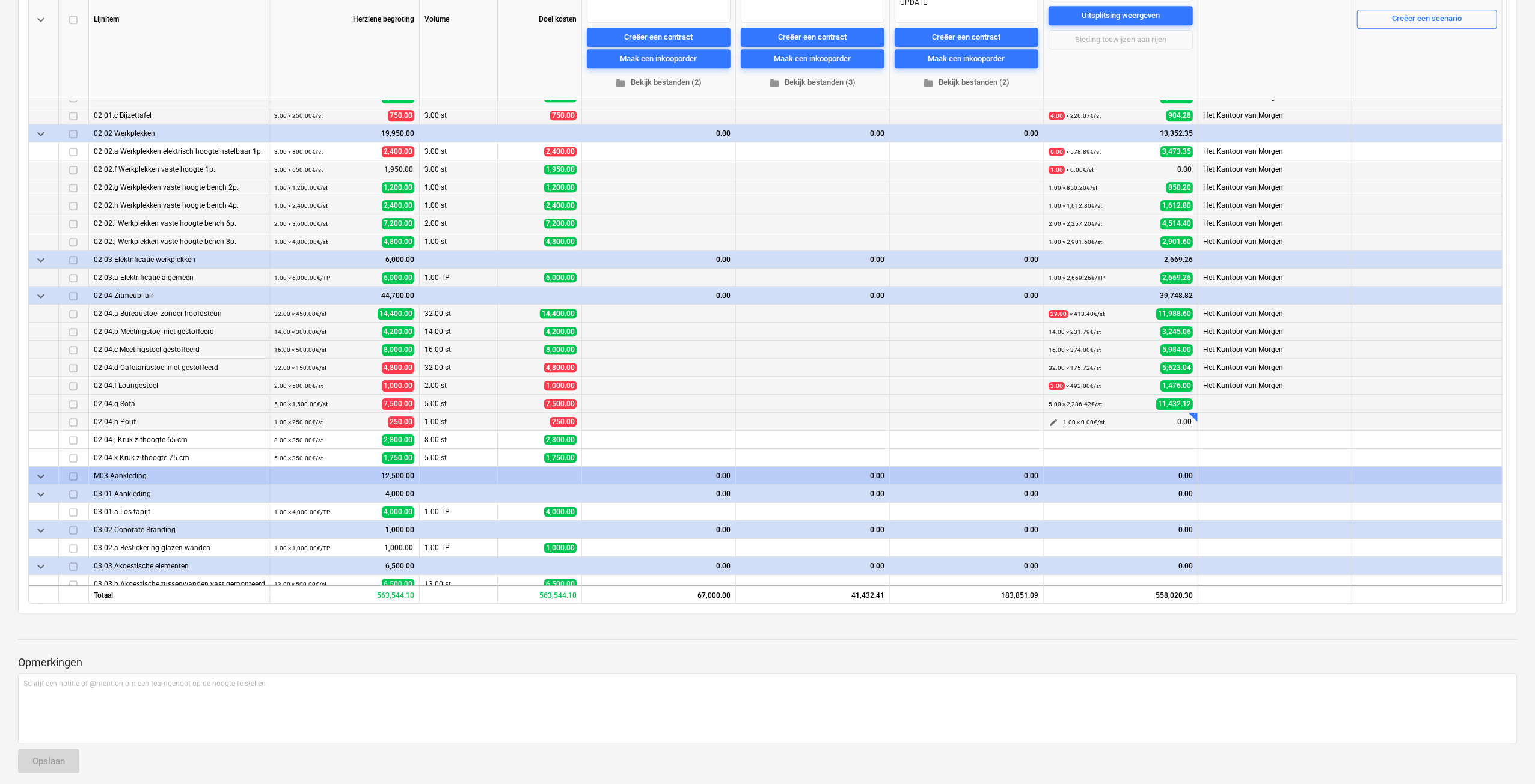
click at [1054, 423] on span "edit" at bounding box center [1053, 422] width 9 height 9
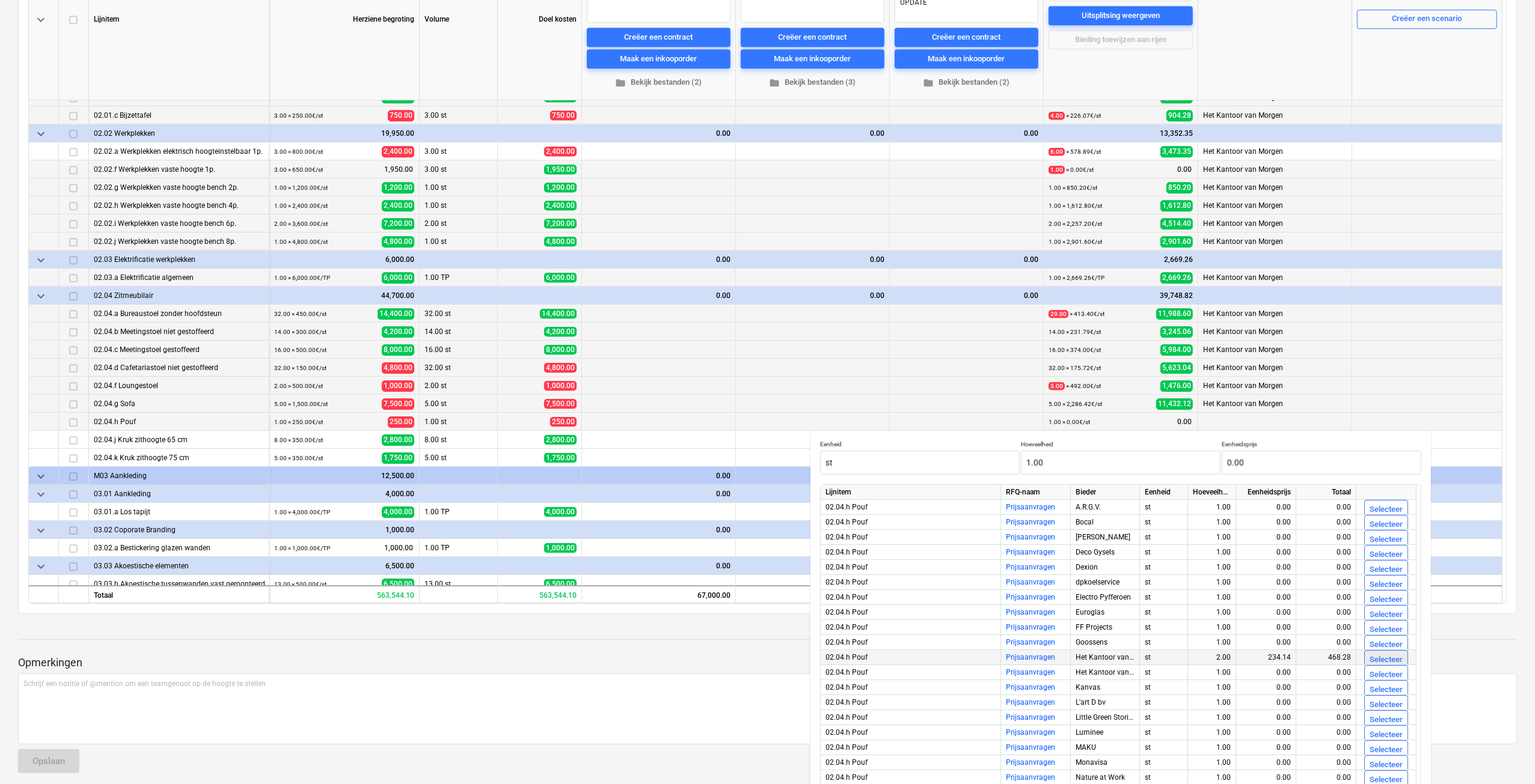
click at [1395, 651] on button "Selecteer" at bounding box center [1386, 660] width 44 height 19
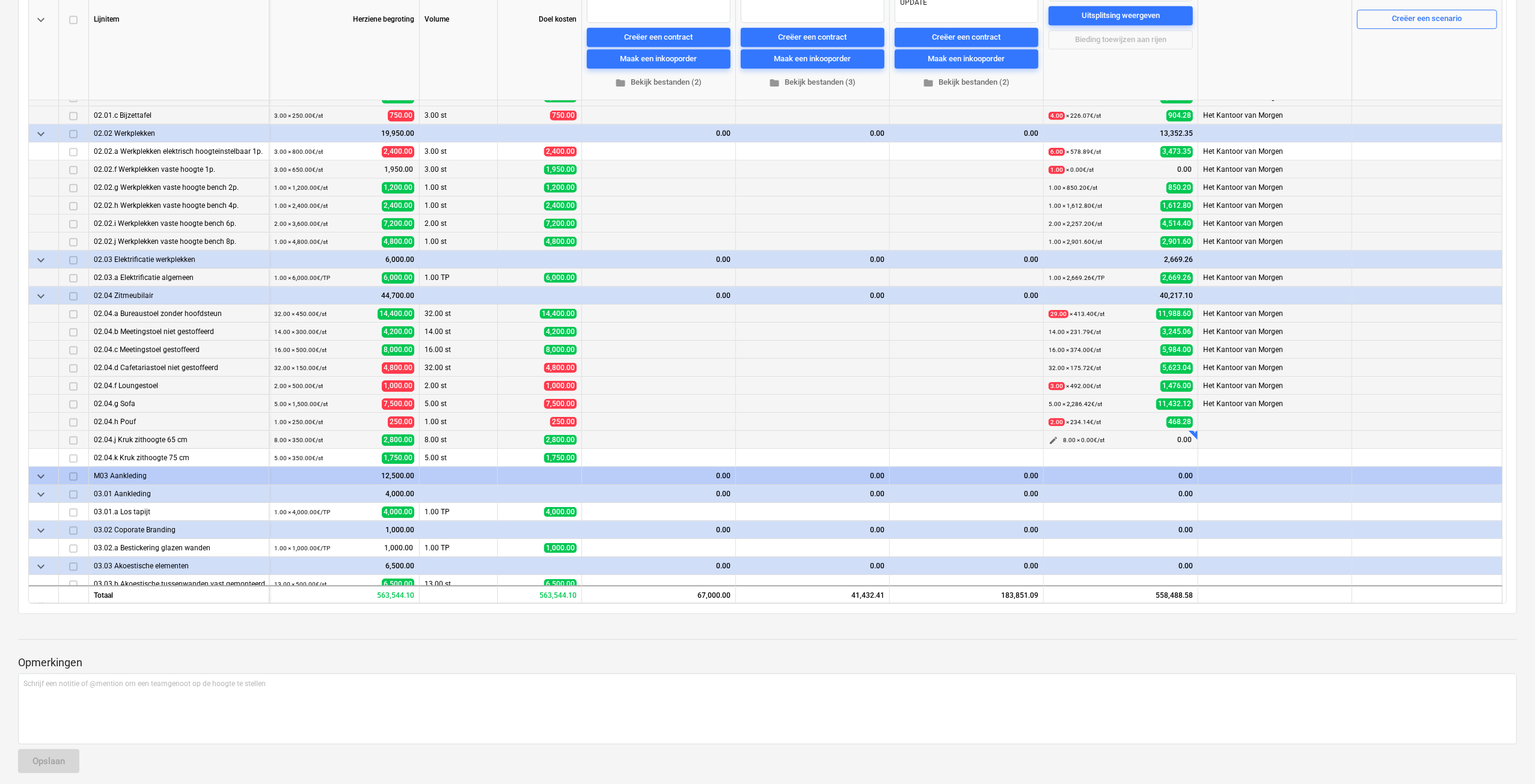
click at [1053, 436] on span "edit" at bounding box center [1053, 440] width 9 height 9
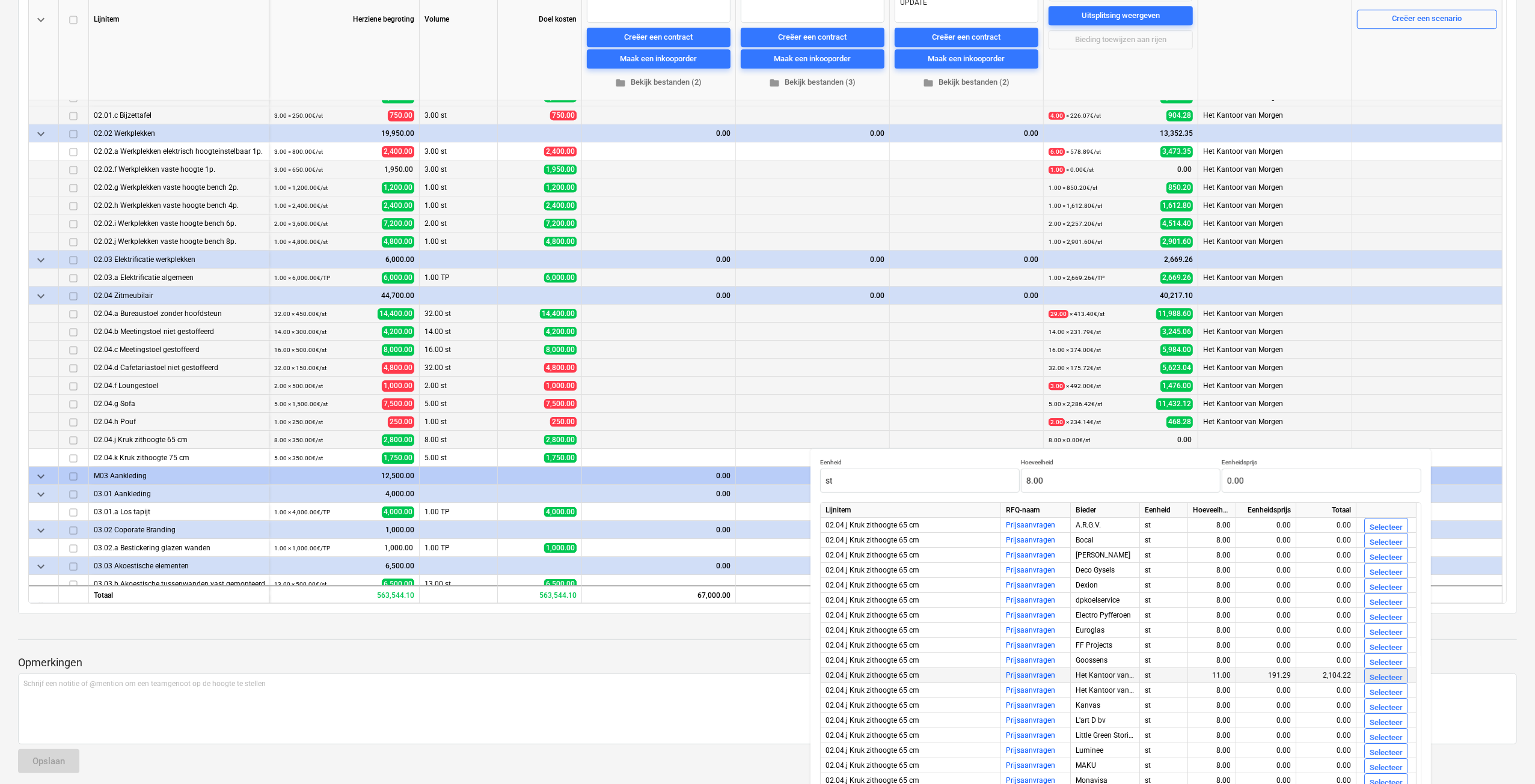
click at [1387, 673] on div "Selecteer" at bounding box center [1385, 678] width 33 height 14
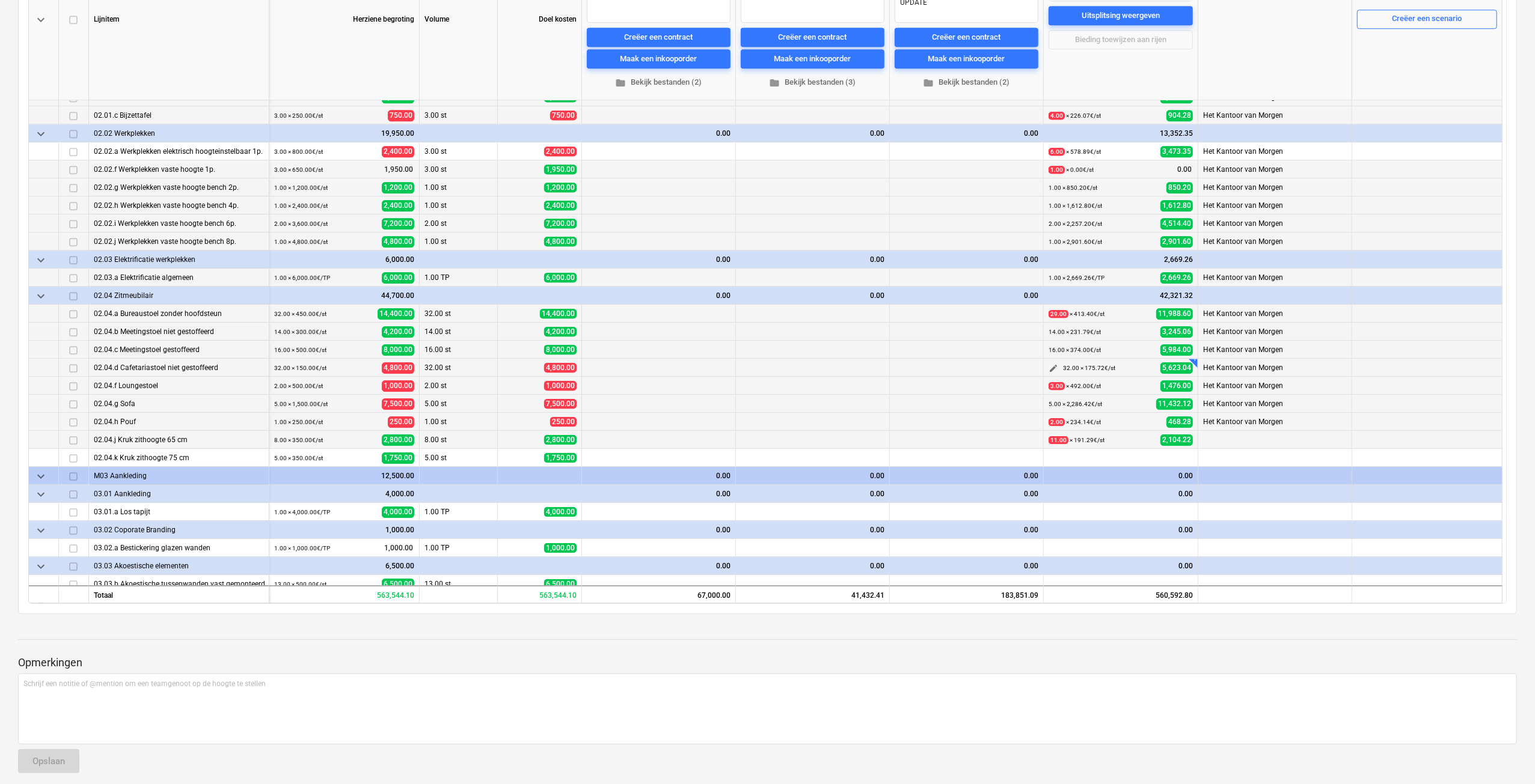
scroll to position [3661, 0]
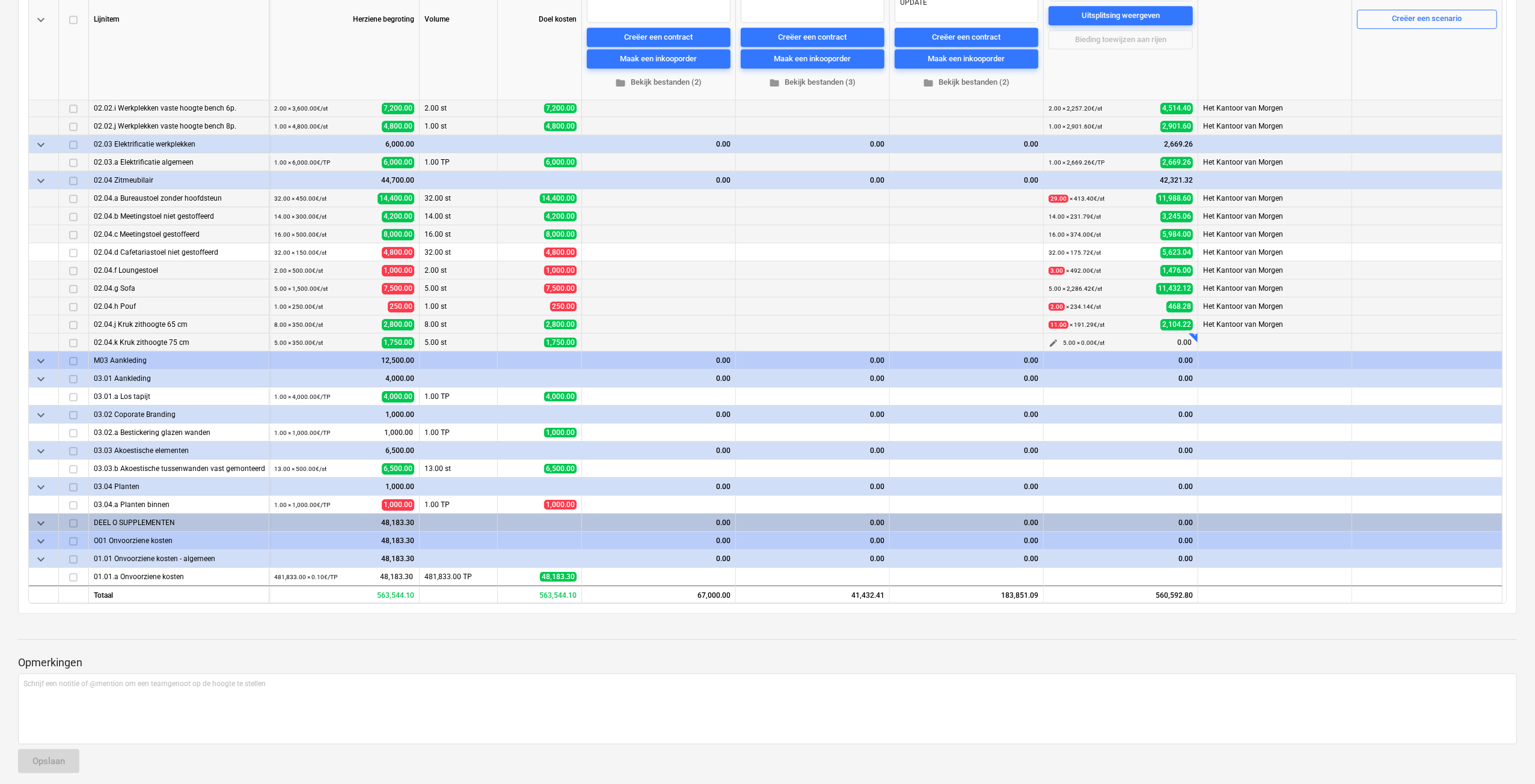
click at [1057, 342] on span "edit" at bounding box center [1053, 343] width 9 height 9
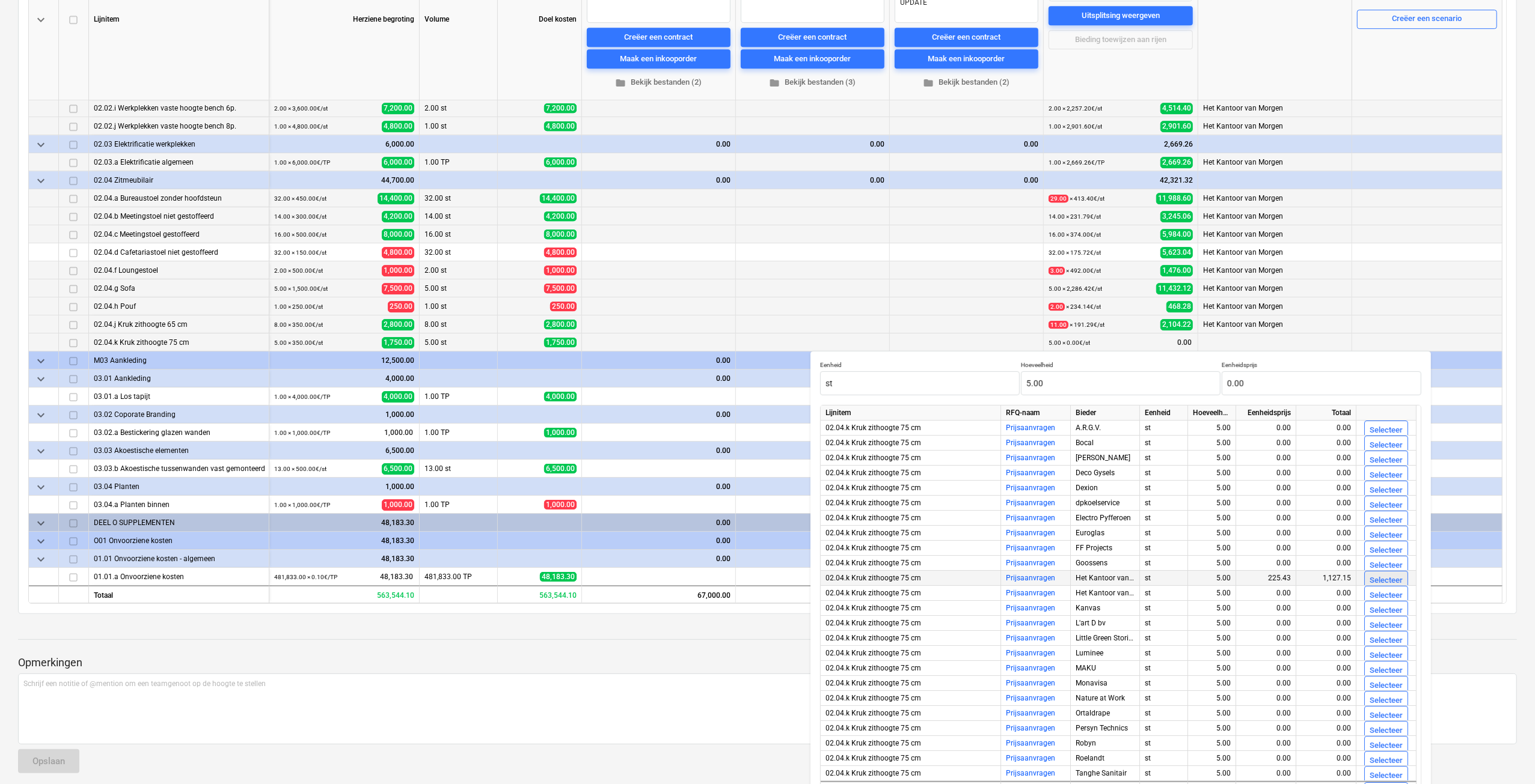
click at [1392, 577] on div "Selecteer" at bounding box center [1385, 581] width 33 height 14
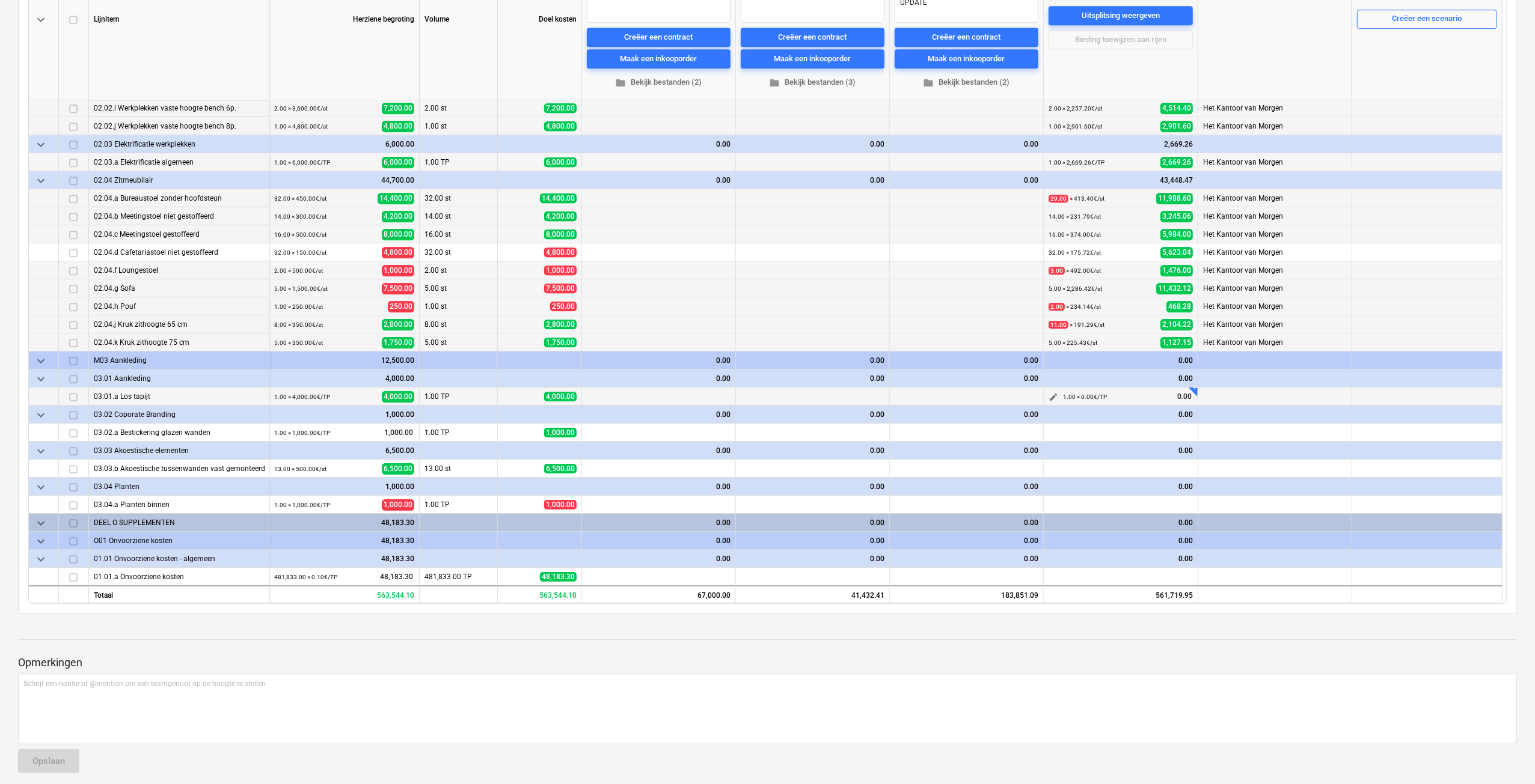
click at [1054, 399] on span "edit" at bounding box center [1053, 397] width 9 height 9
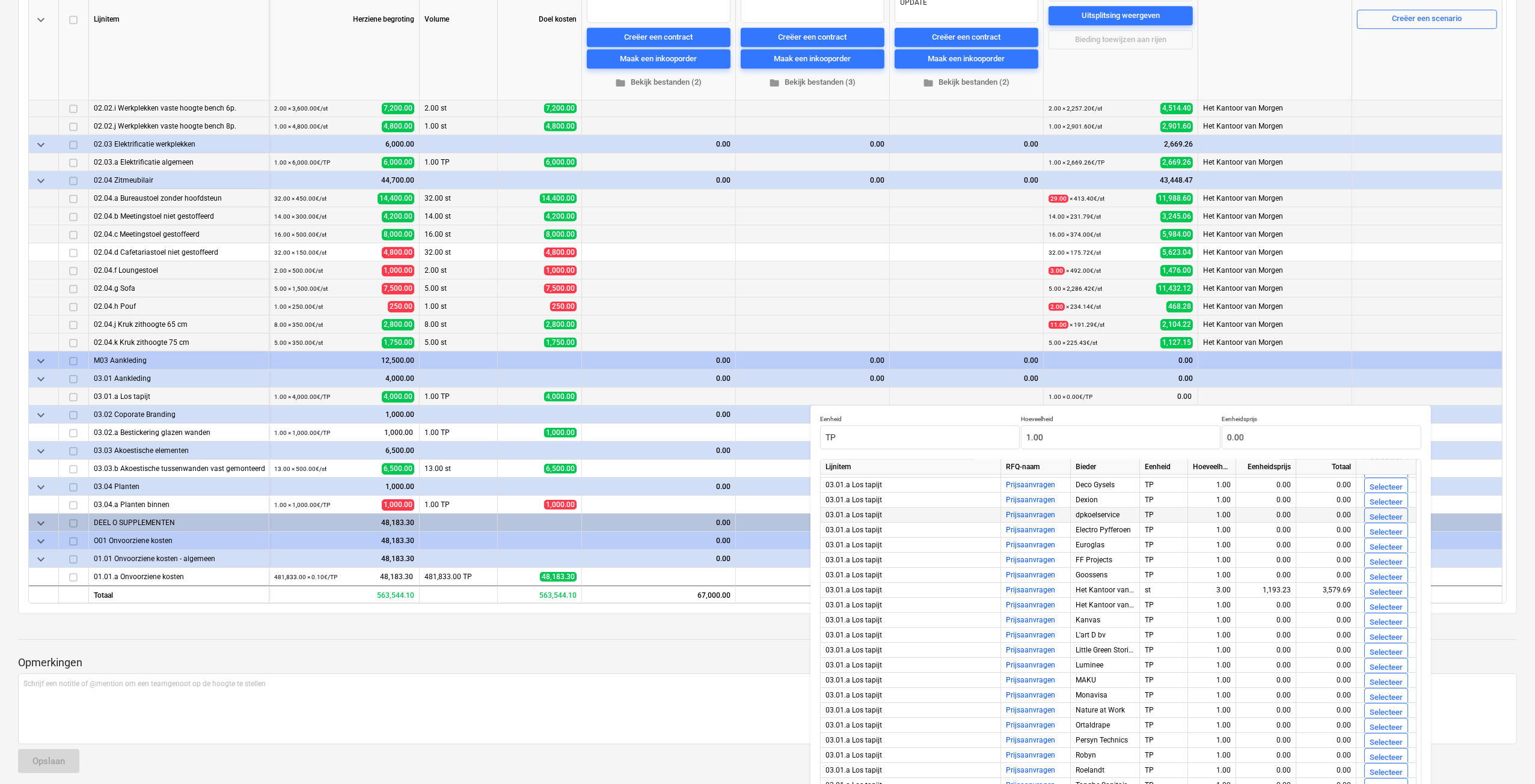
scroll to position [59, 0]
click at [1372, 572] on div "Selecteer" at bounding box center [1385, 576] width 33 height 14
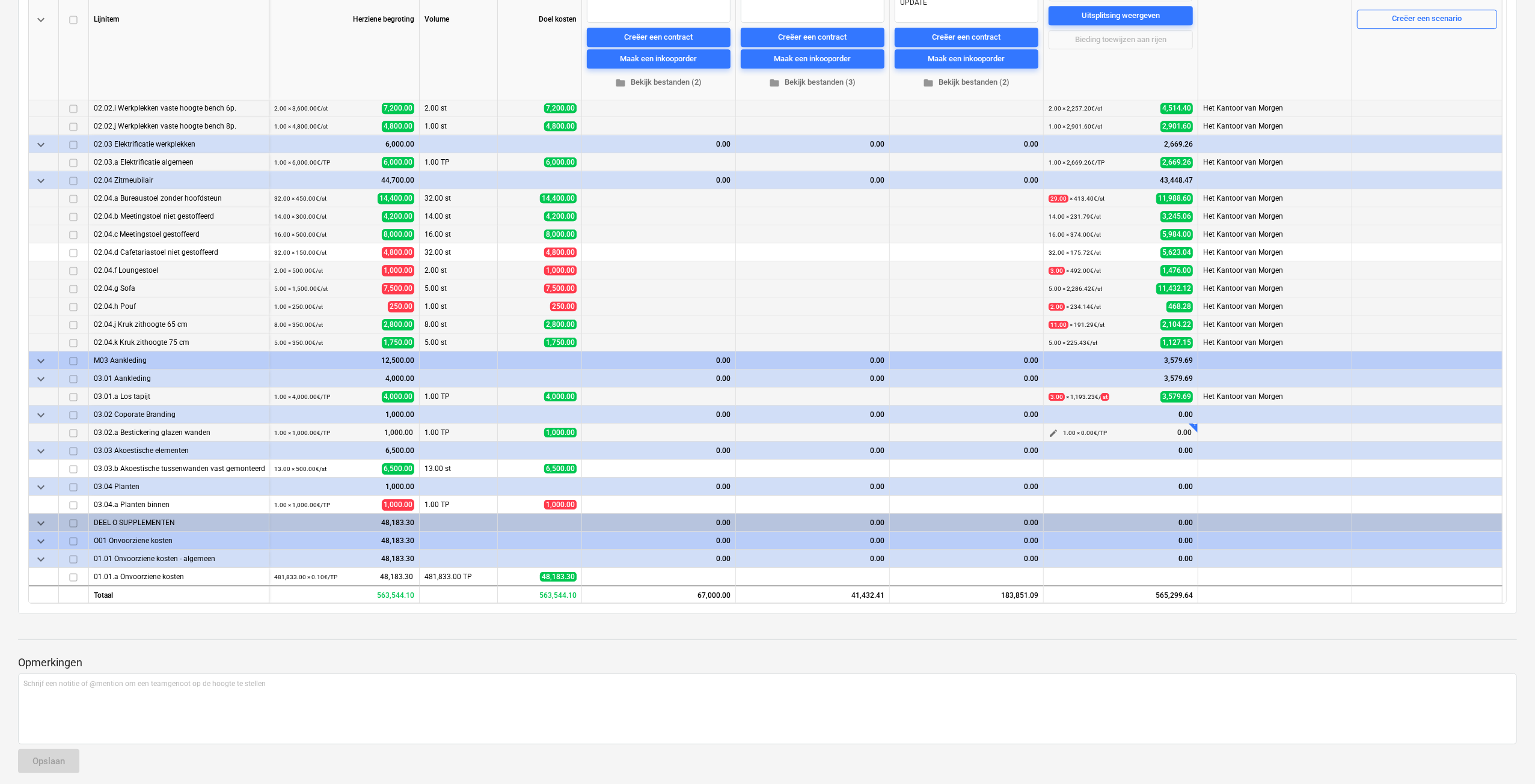
click at [1054, 428] on span "edit" at bounding box center [1053, 433] width 9 height 9
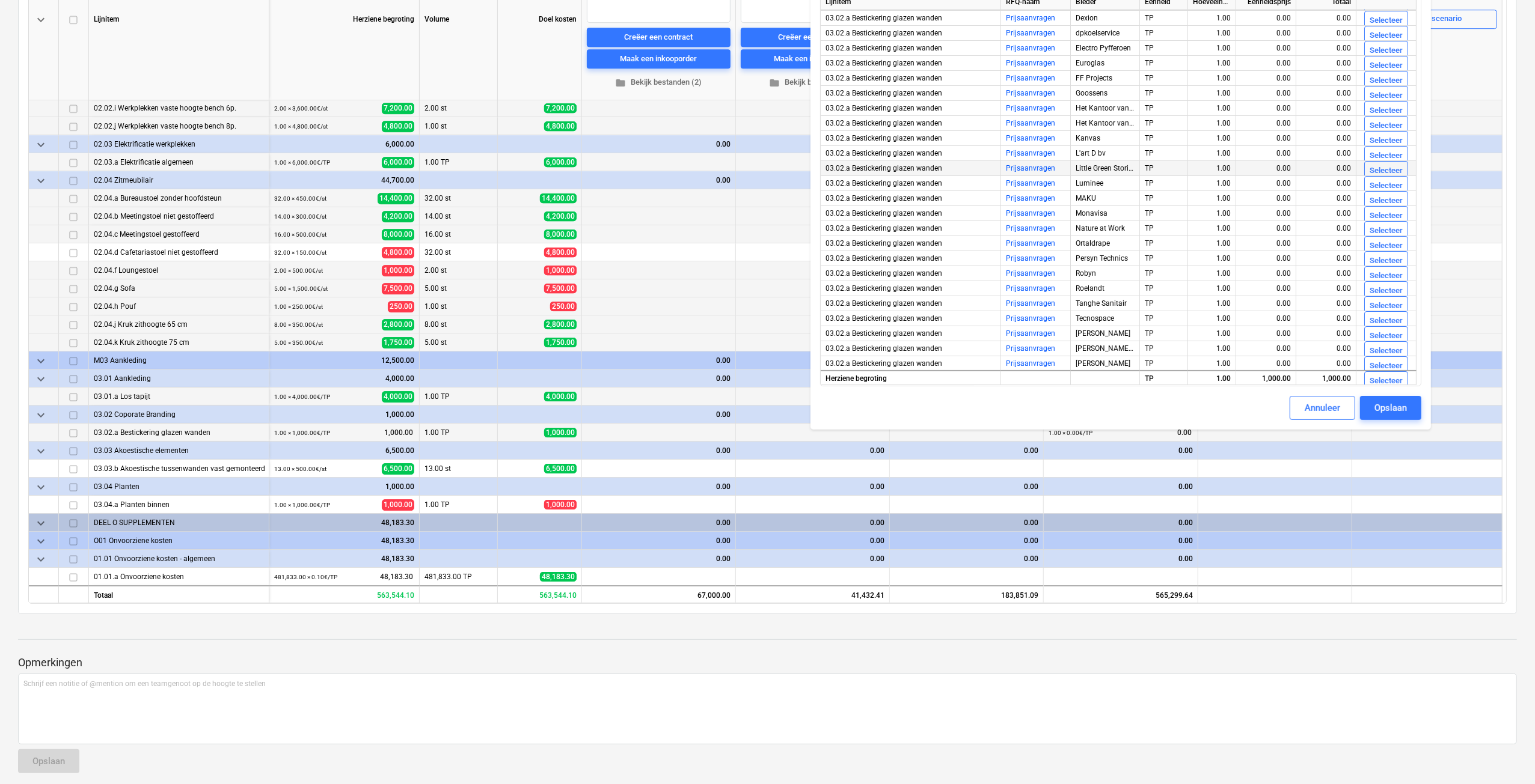
scroll to position [481, 0]
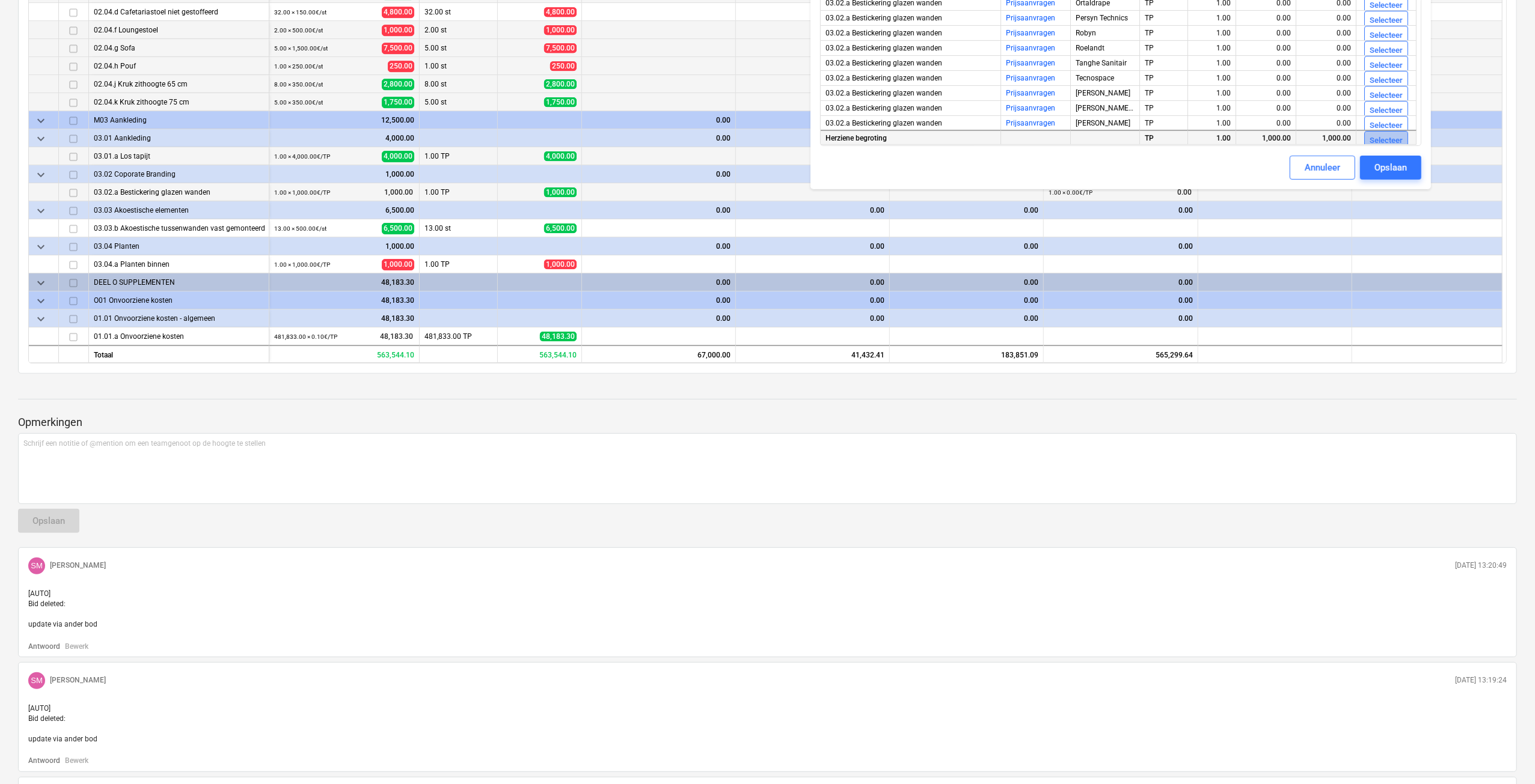
click at [1390, 138] on div "Selecteer" at bounding box center [1385, 141] width 33 height 14
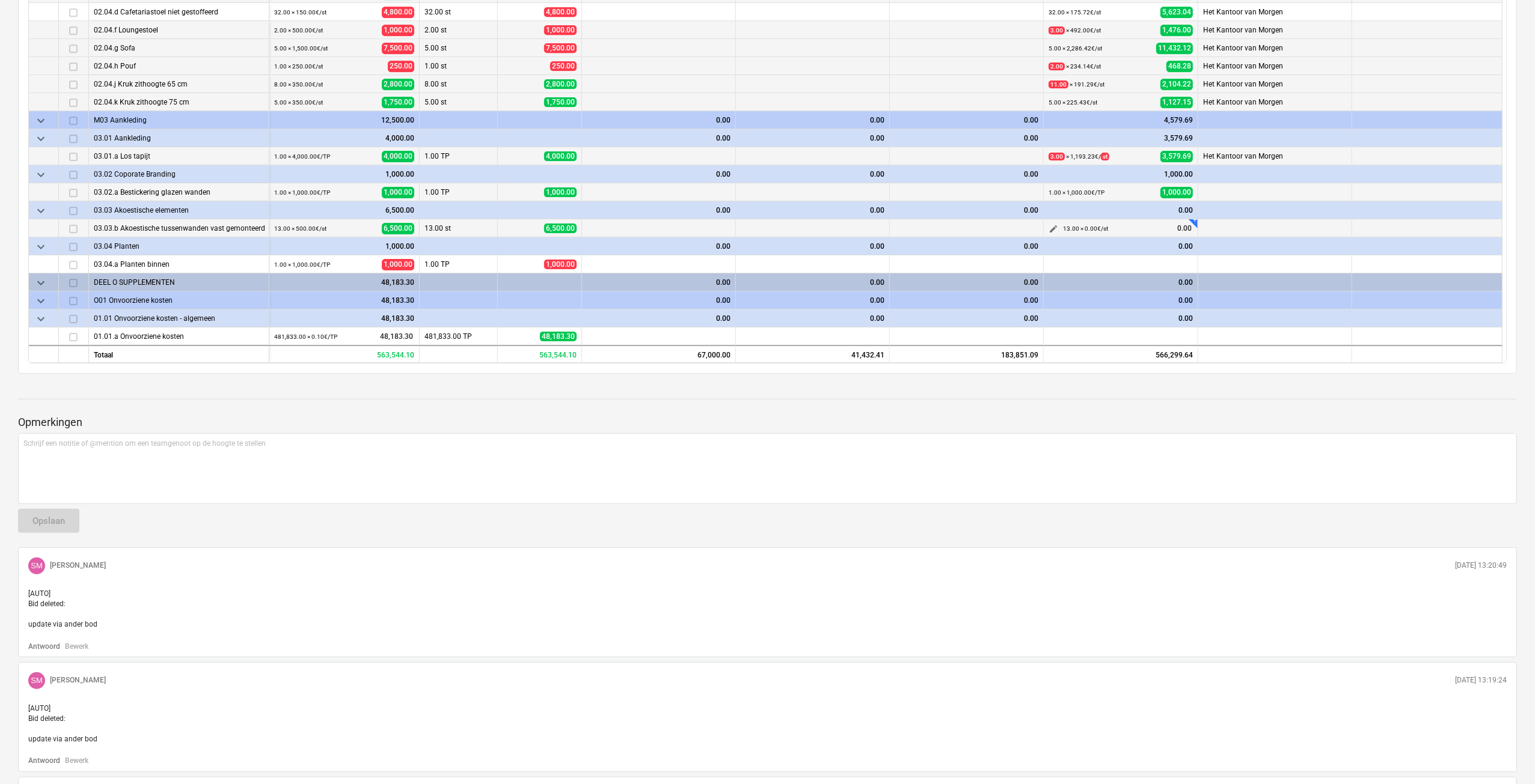
click at [1051, 224] on span "edit" at bounding box center [1053, 228] width 9 height 9
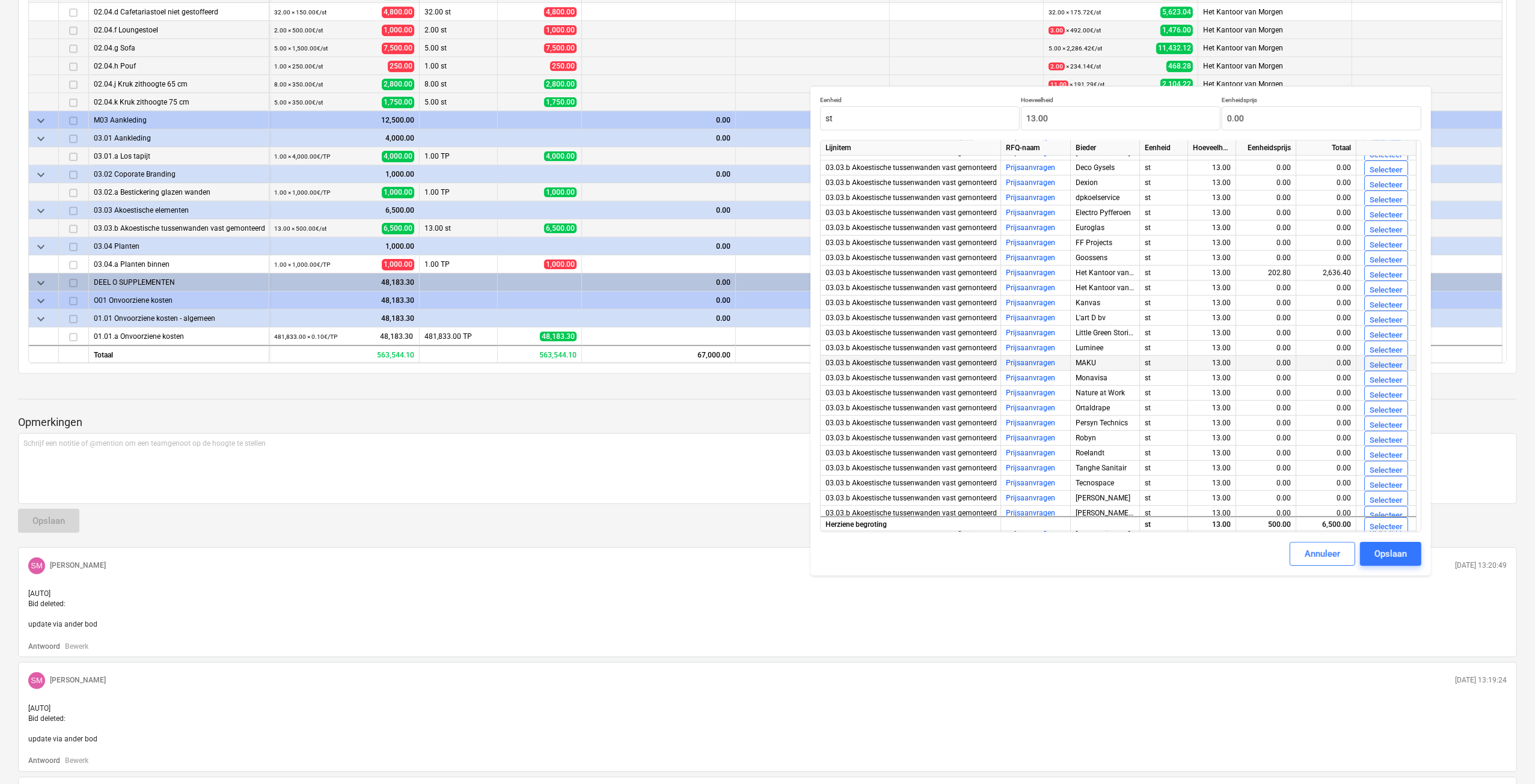
scroll to position [59, 0]
click at [1371, 256] on div "Selecteer" at bounding box center [1385, 257] width 33 height 14
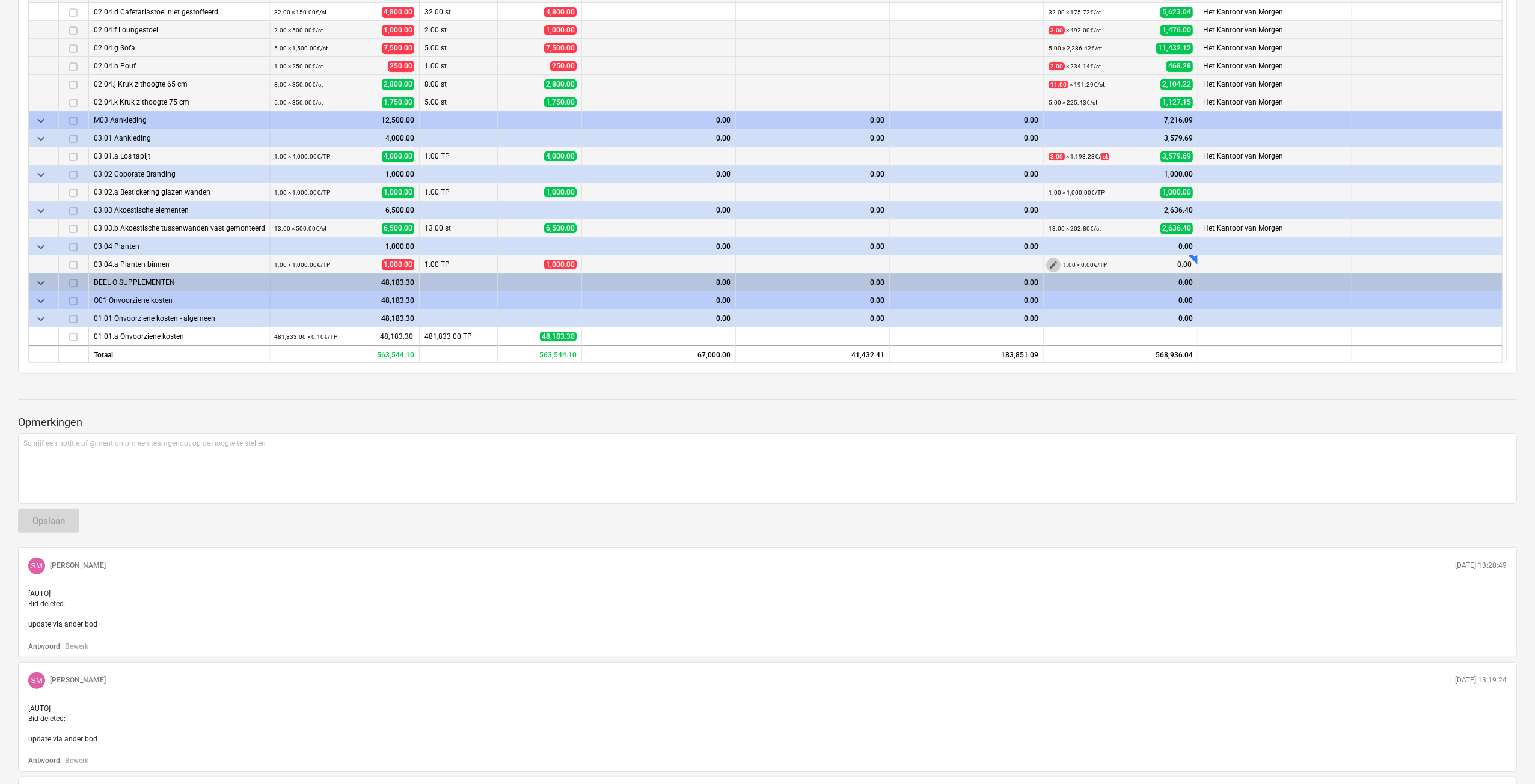
click at [1051, 261] on span "edit" at bounding box center [1053, 264] width 9 height 9
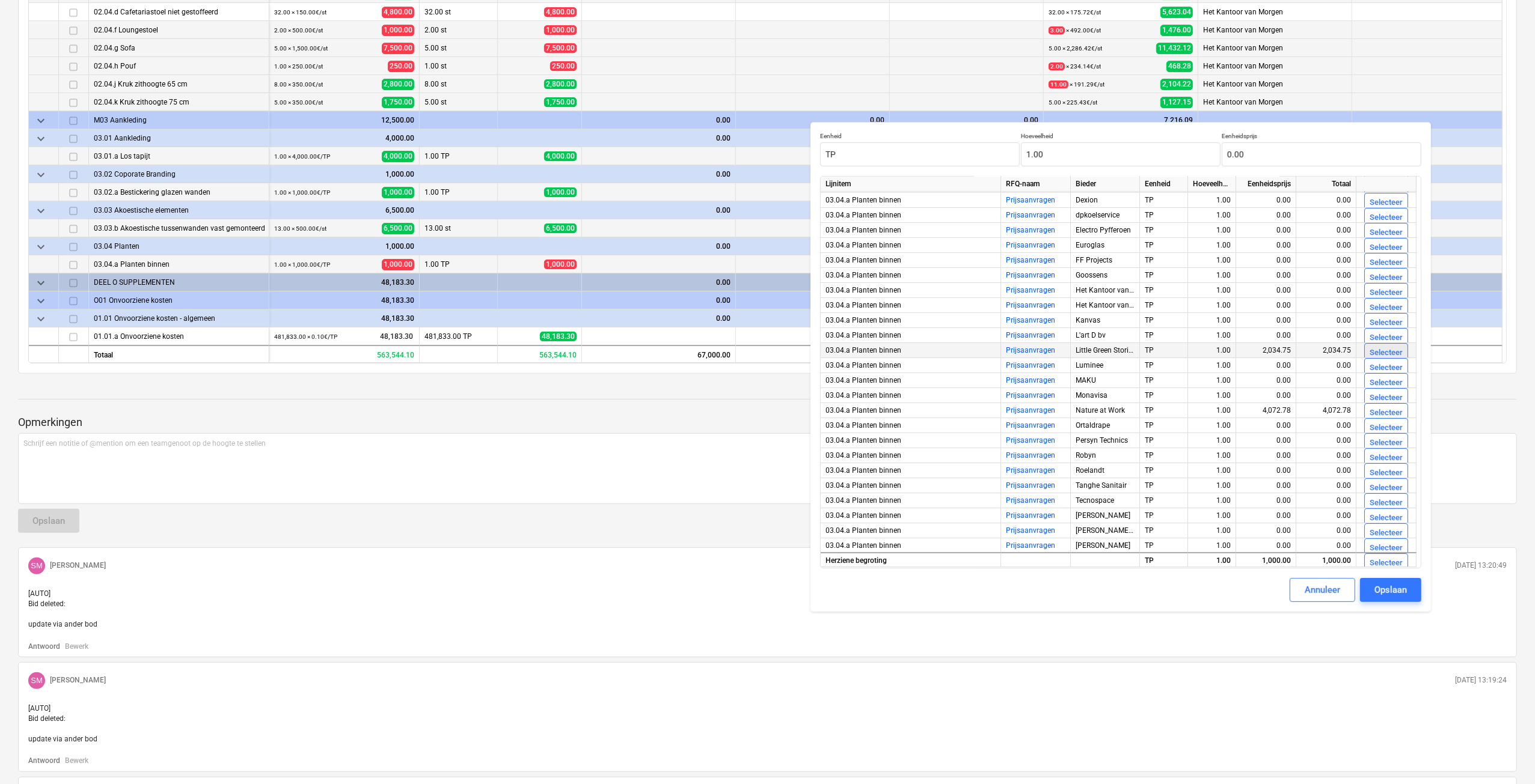
click at [1386, 346] on div "Selecteer" at bounding box center [1385, 353] width 33 height 14
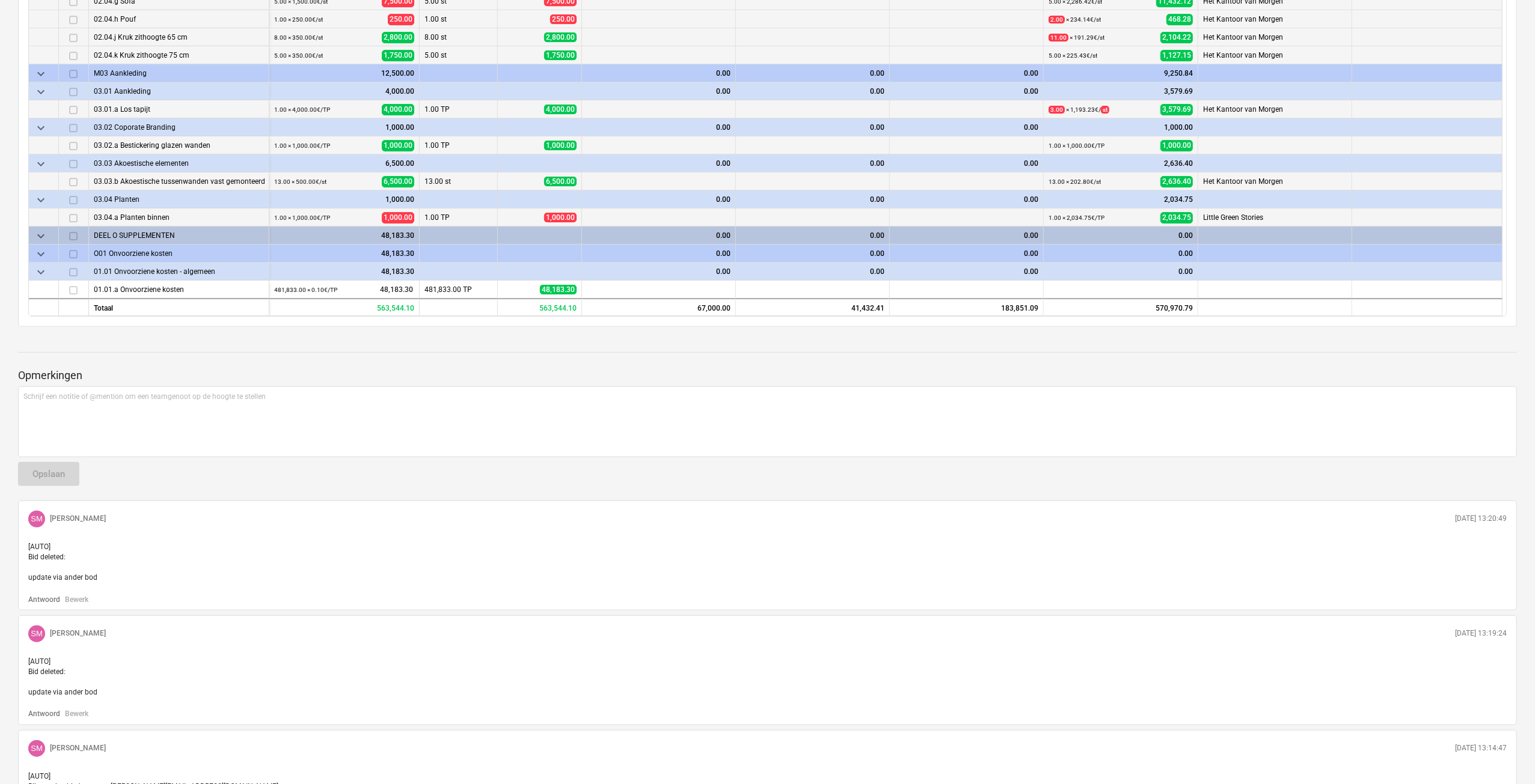
scroll to position [601, 0]
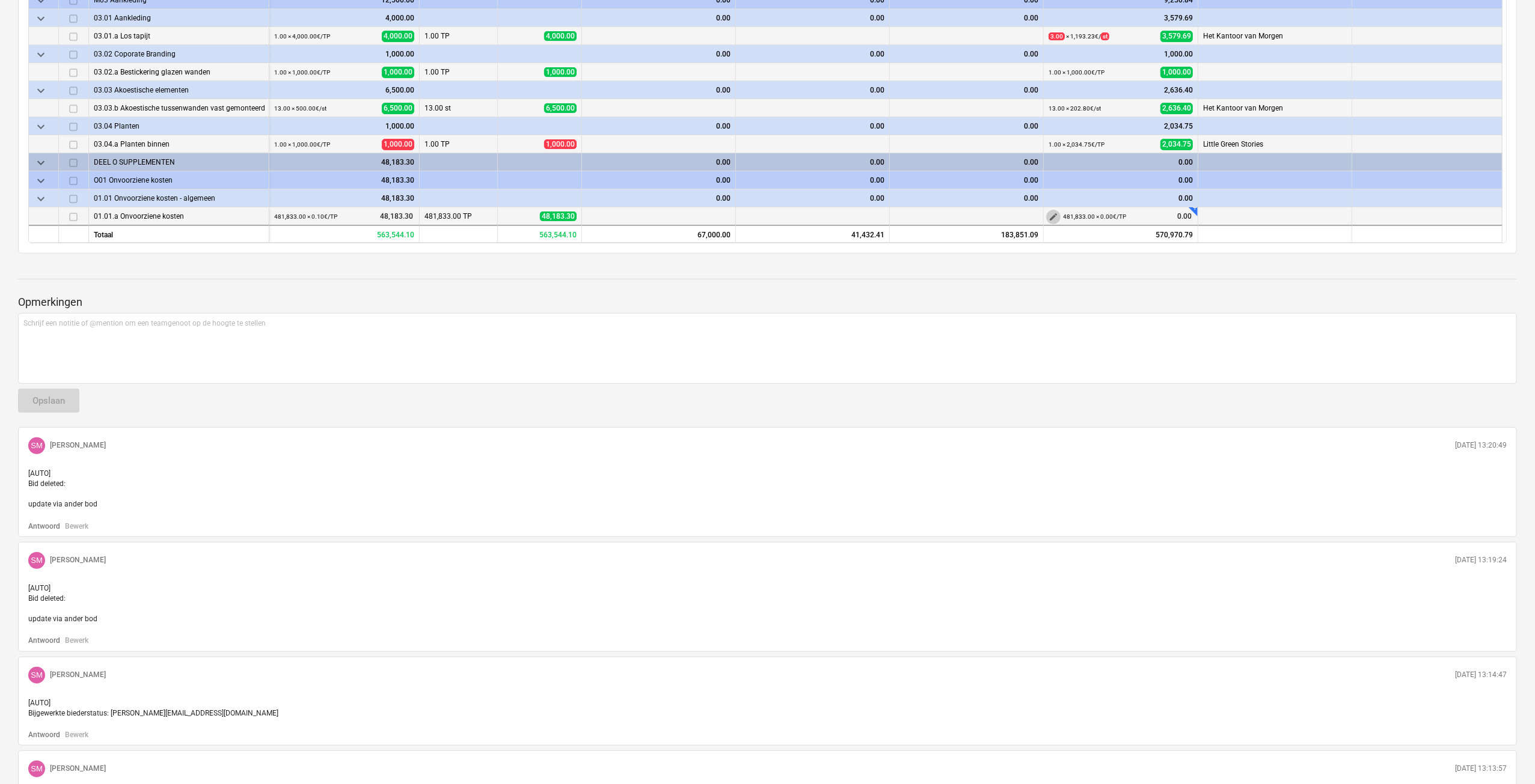
click at [1053, 214] on span "edit" at bounding box center [1053, 217] width 9 height 9
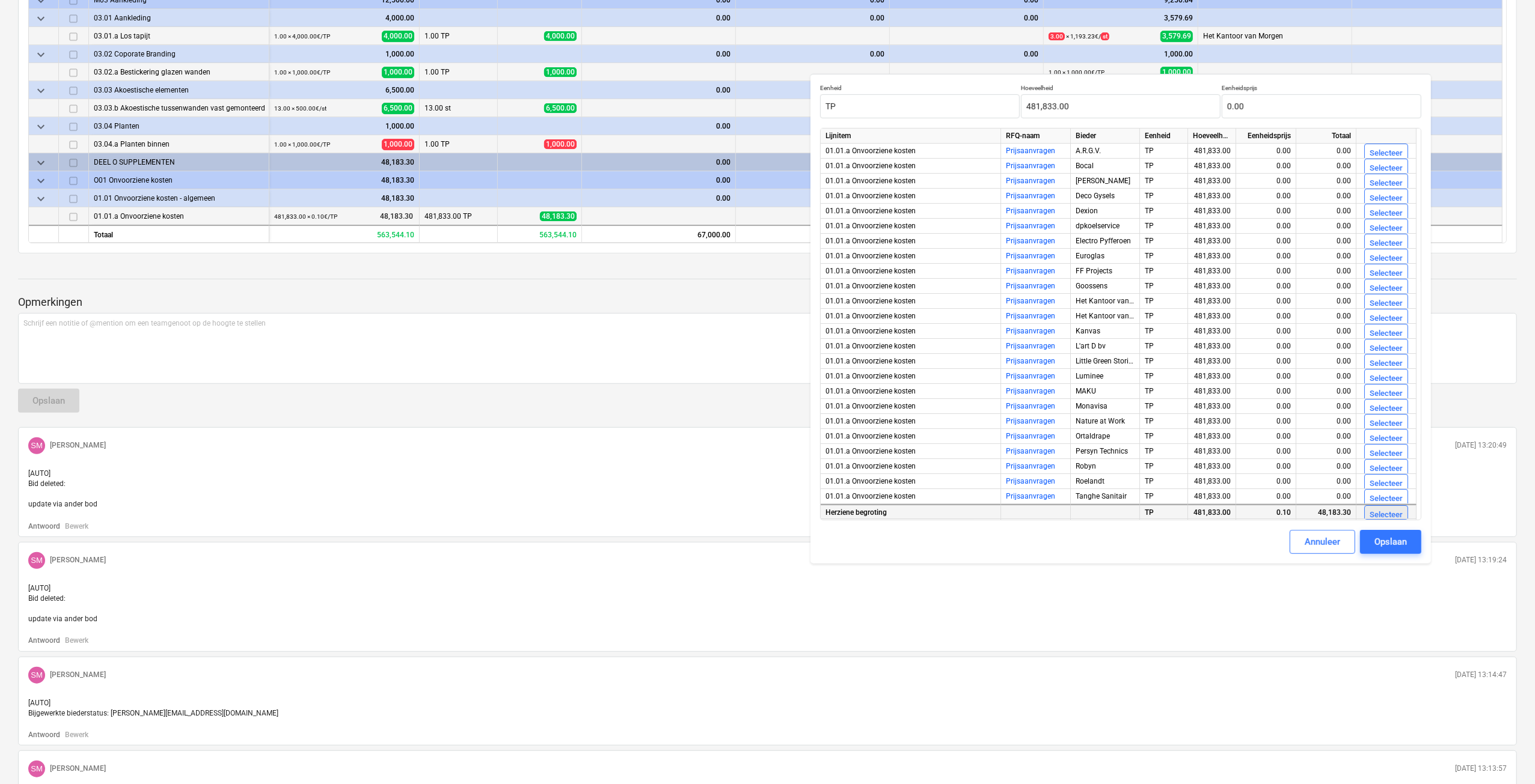
click at [1372, 513] on div "Selecteer" at bounding box center [1385, 515] width 33 height 14
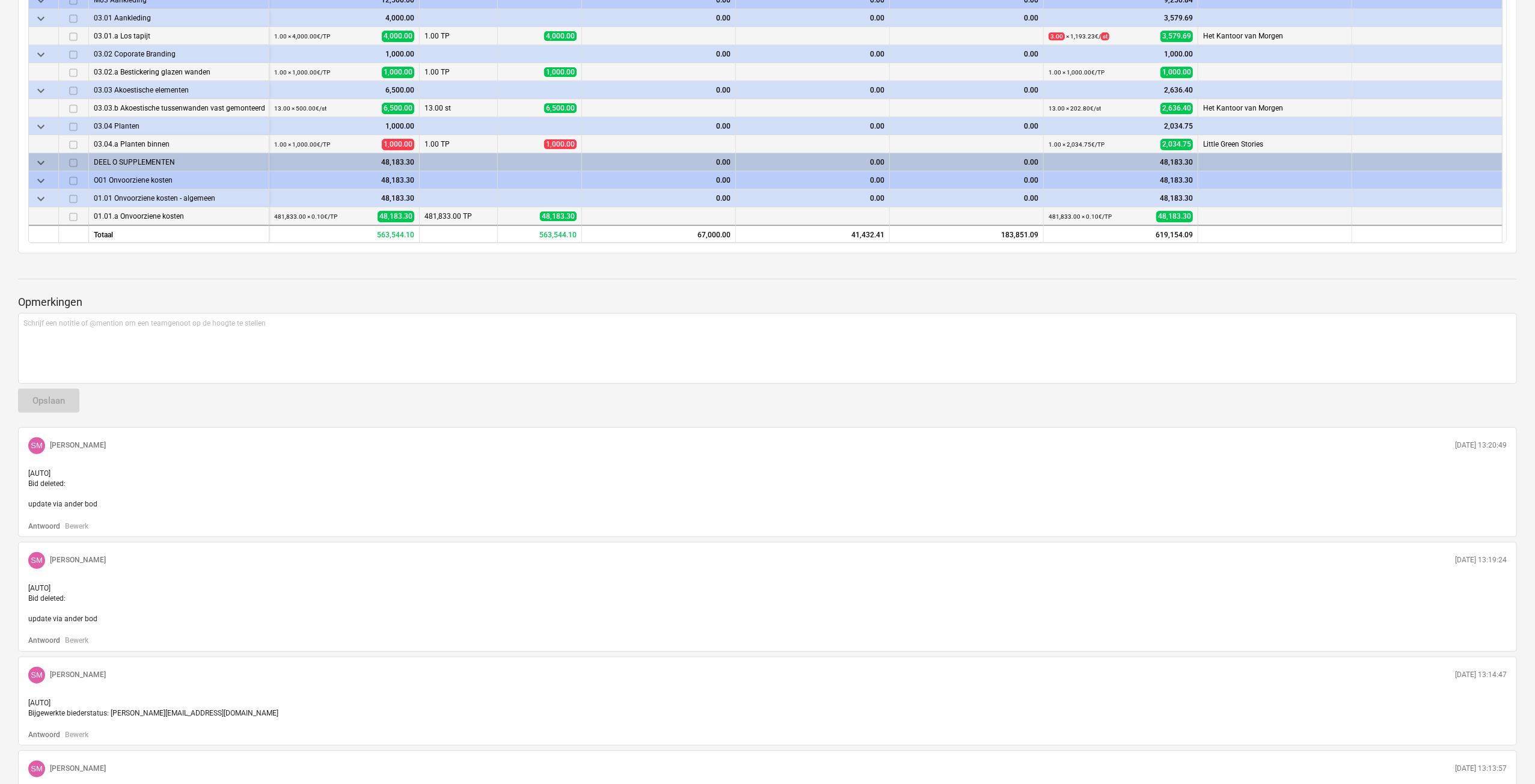
type textarea "x"
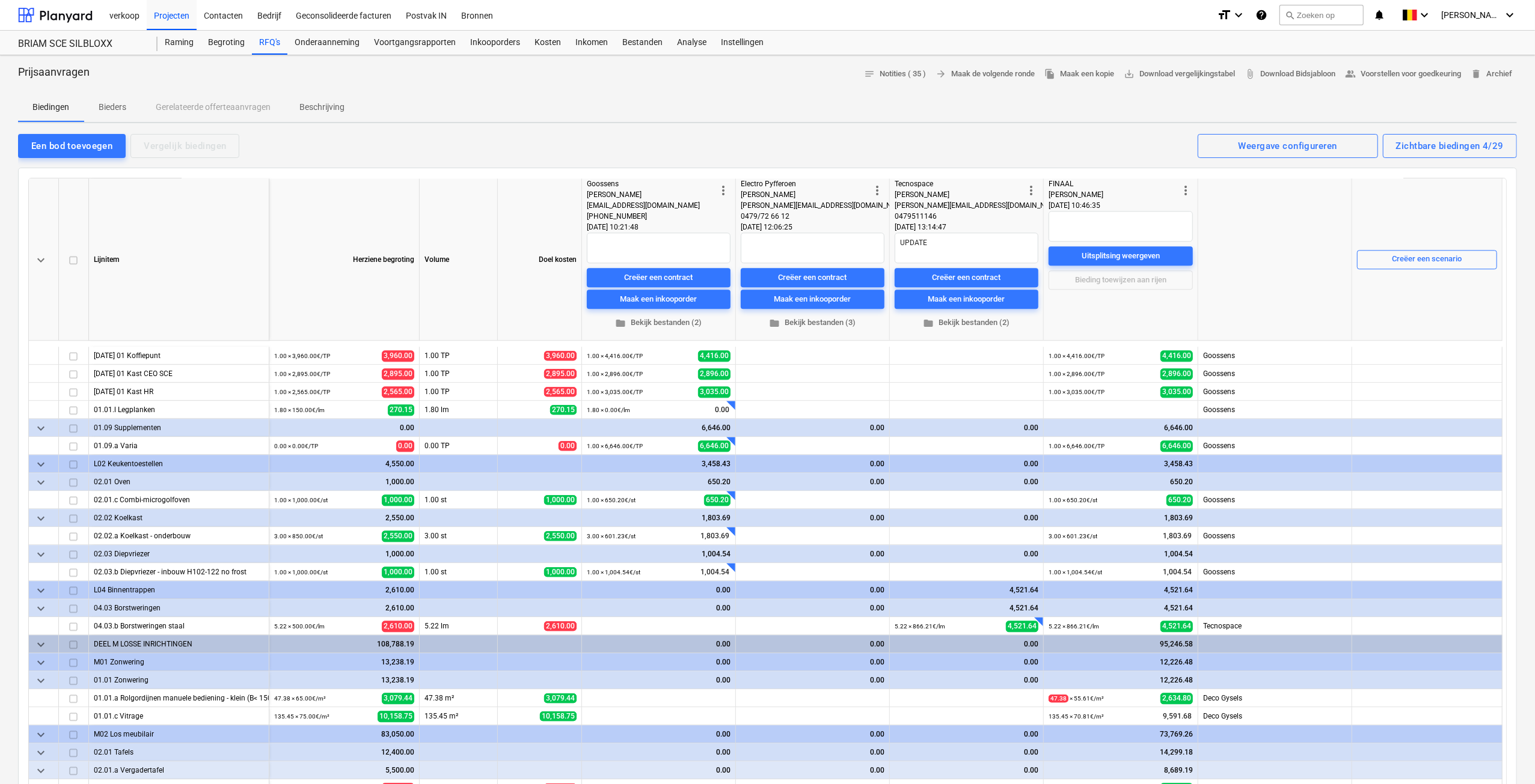
scroll to position [3000, 0]
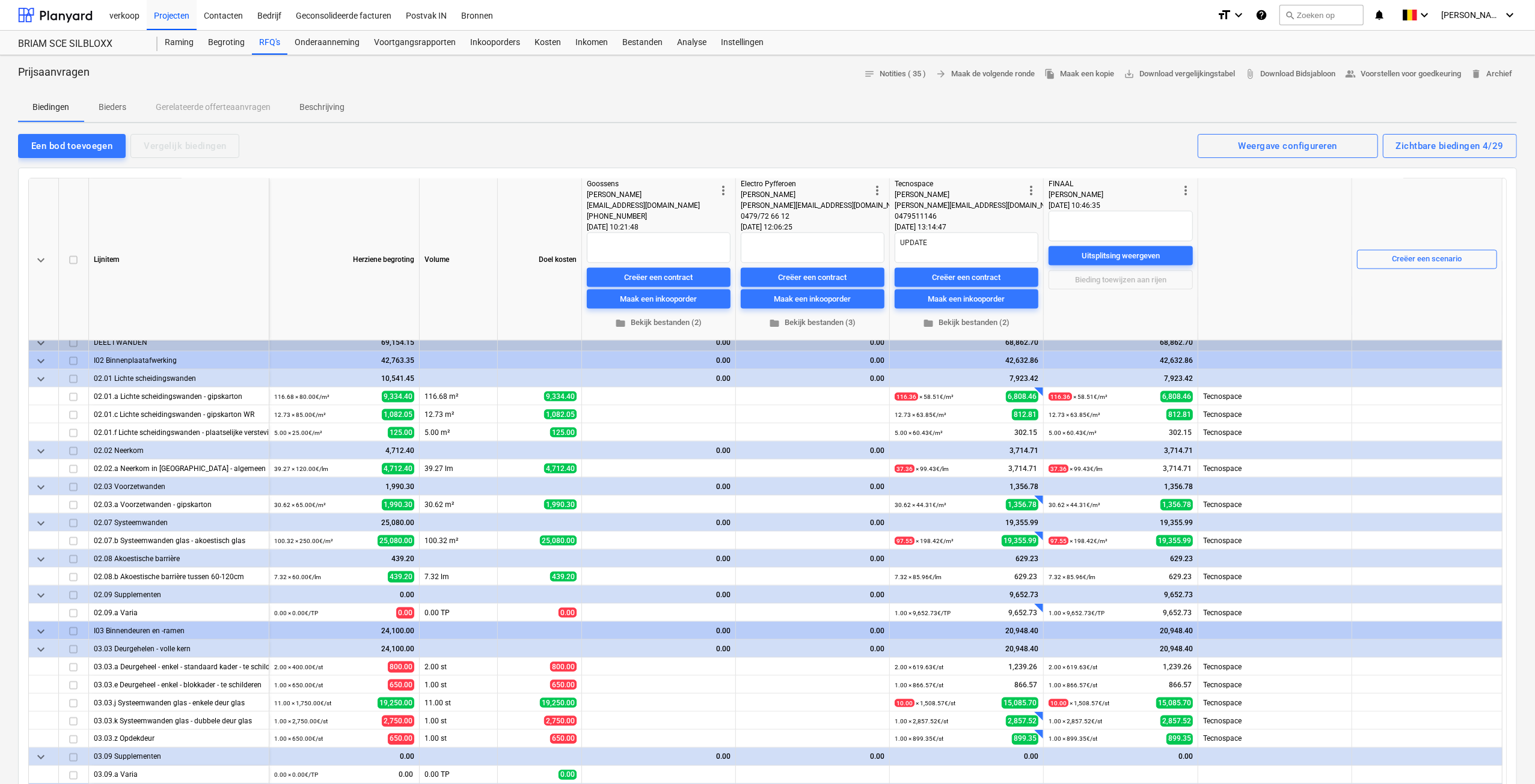
scroll to position [1618, 0]
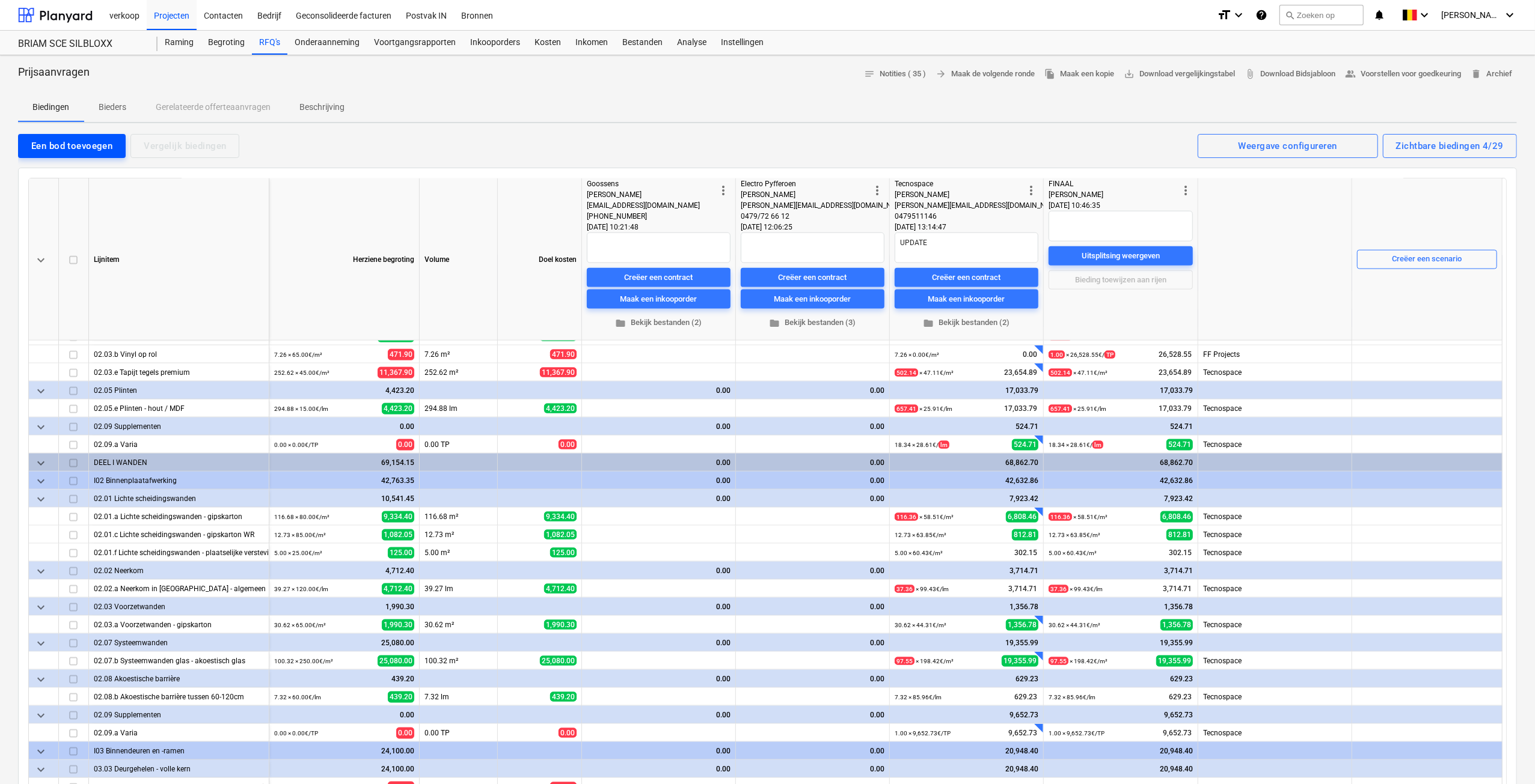
click at [83, 142] on div "Een bod toevoegen" at bounding box center [71, 146] width 81 height 16
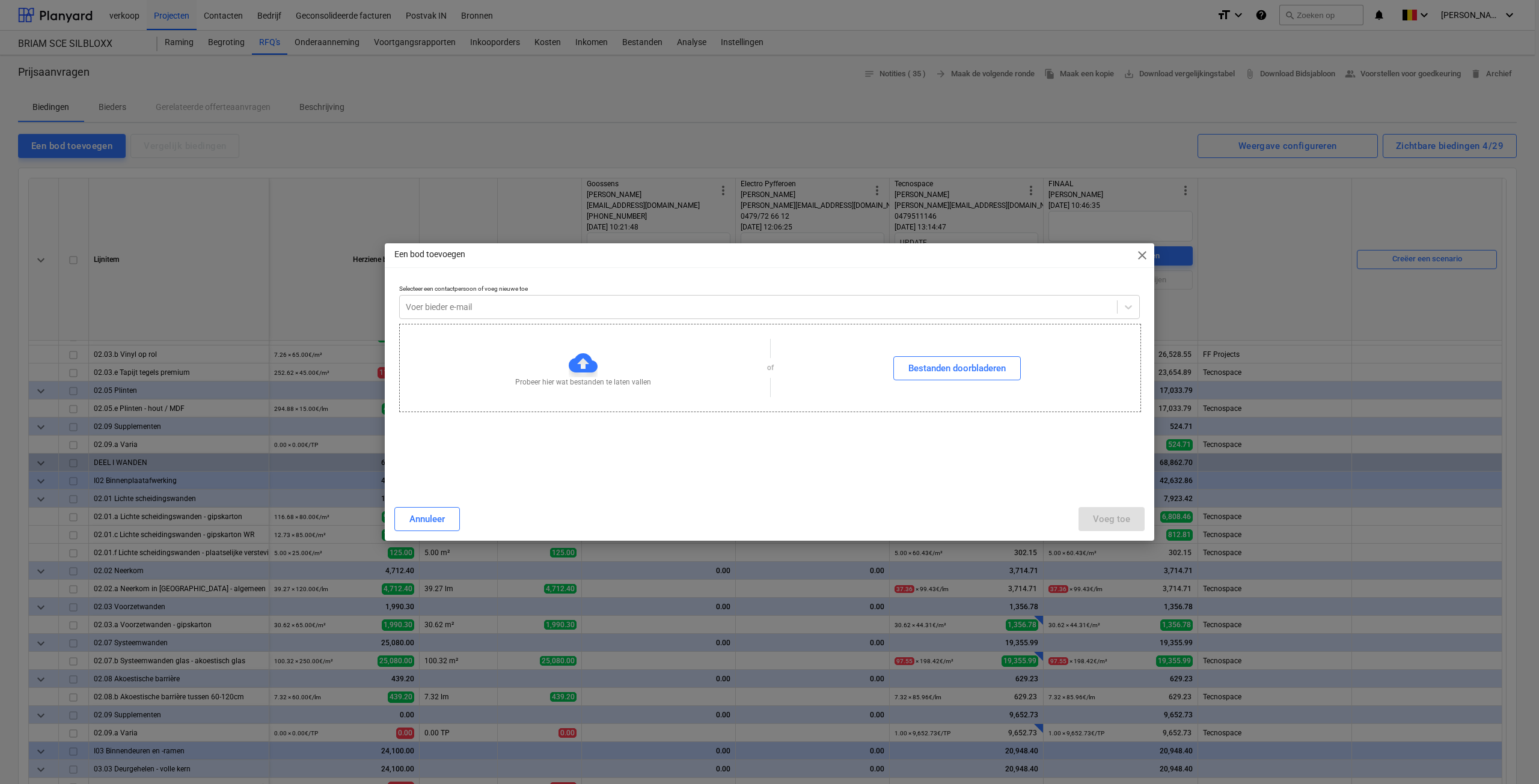
type textarea "x"
click at [452, 306] on div at bounding box center [758, 307] width 706 height 12
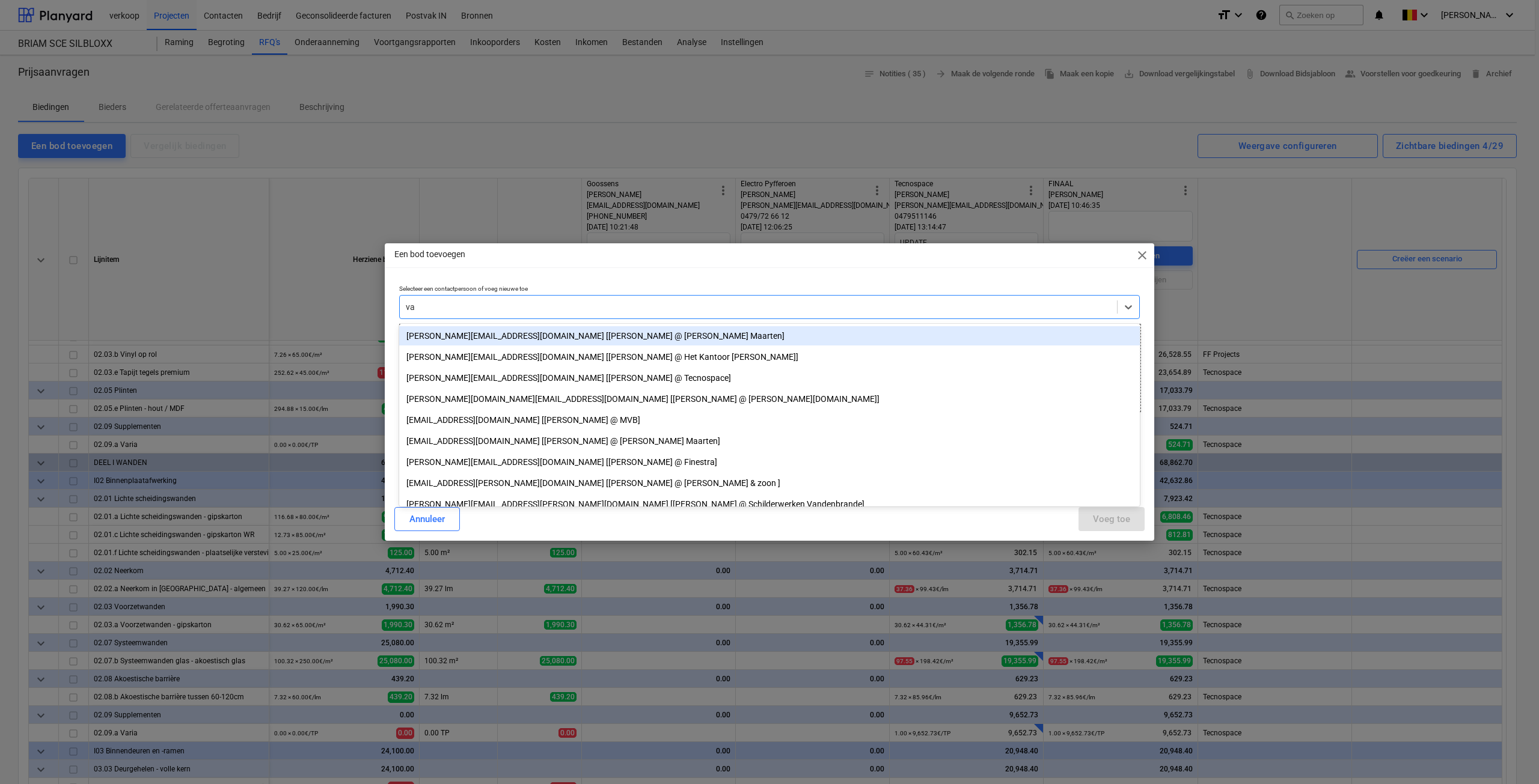
type input "v"
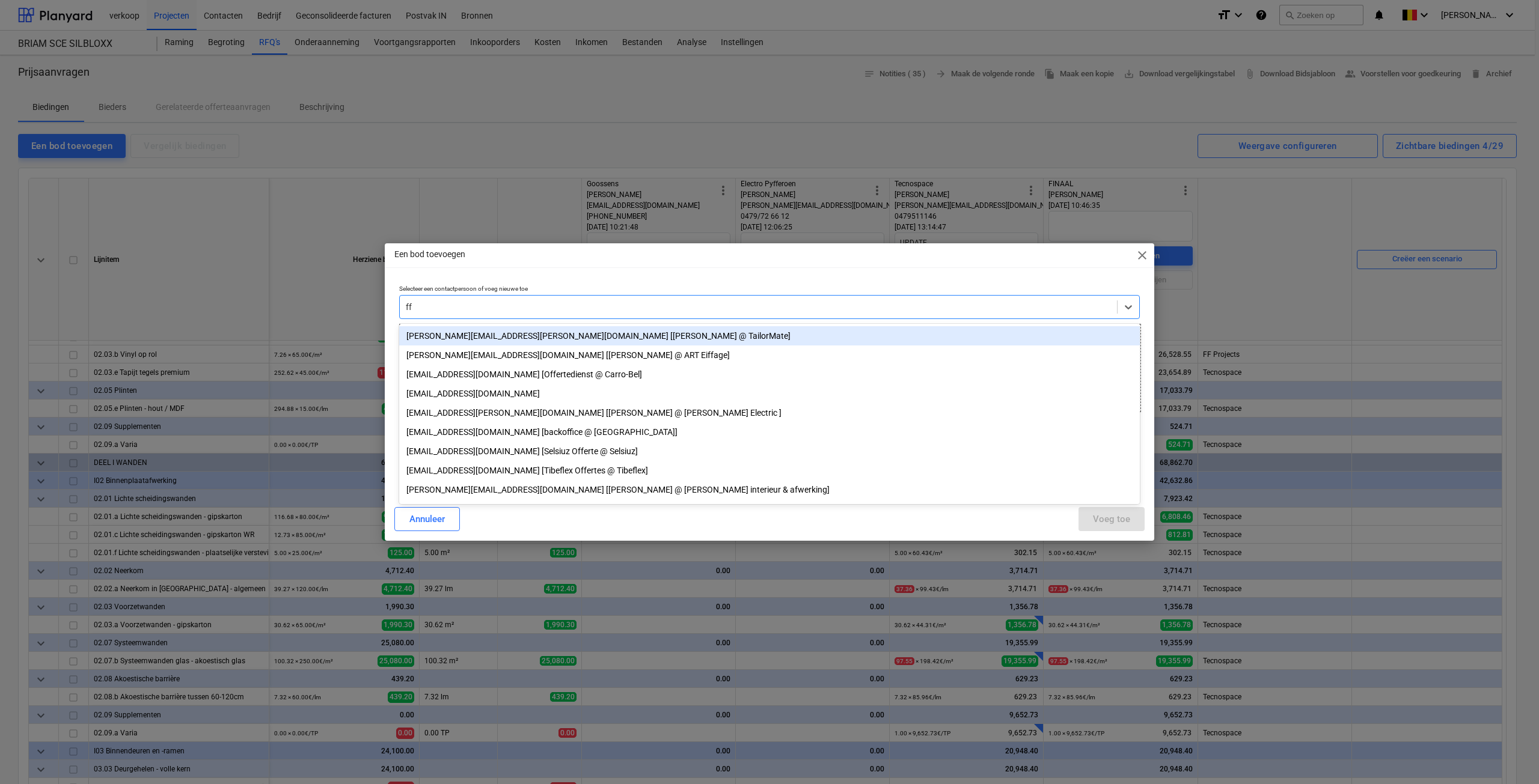
type input "f"
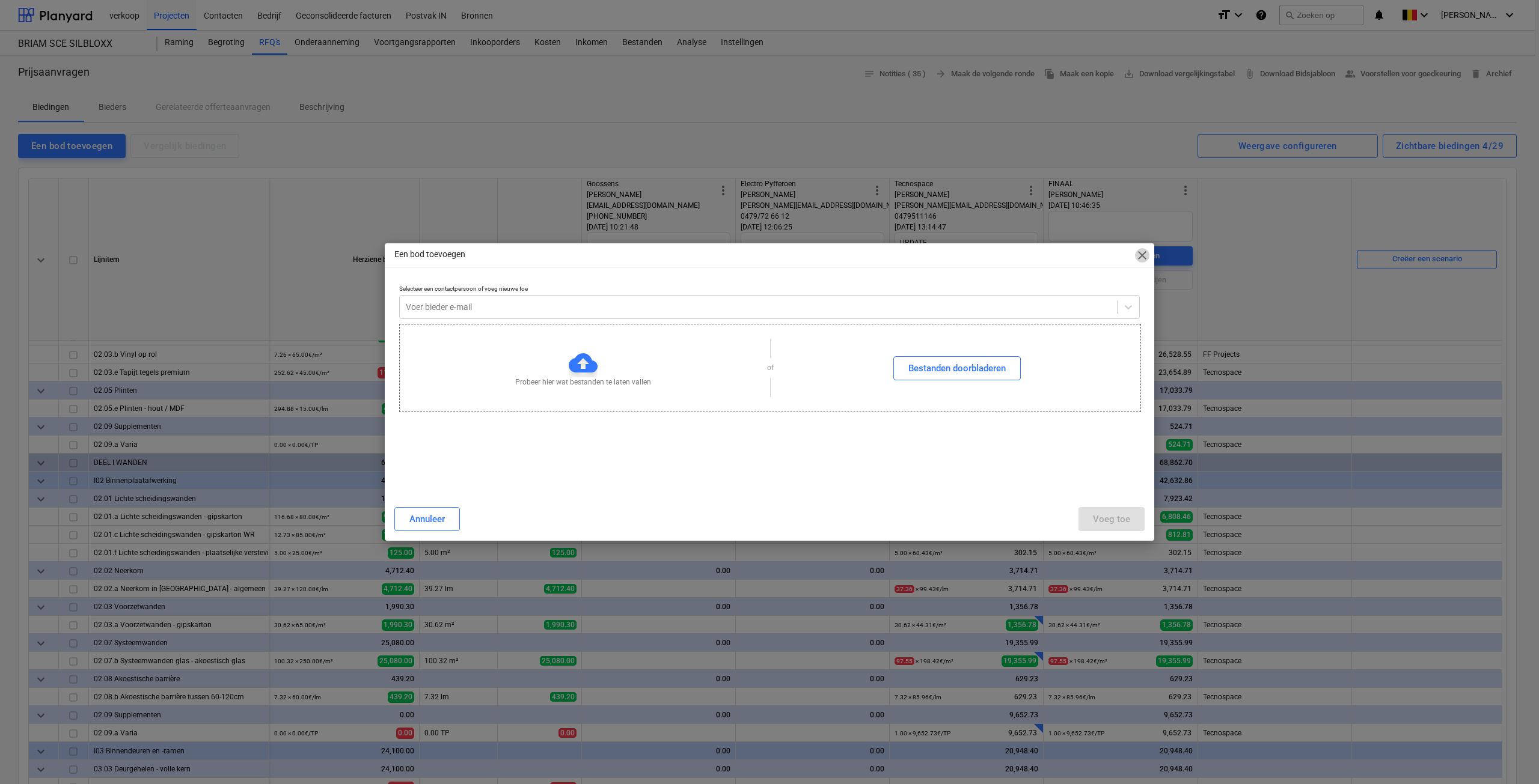
click at [1143, 255] on span "close" at bounding box center [1142, 255] width 14 height 14
type textarea "x"
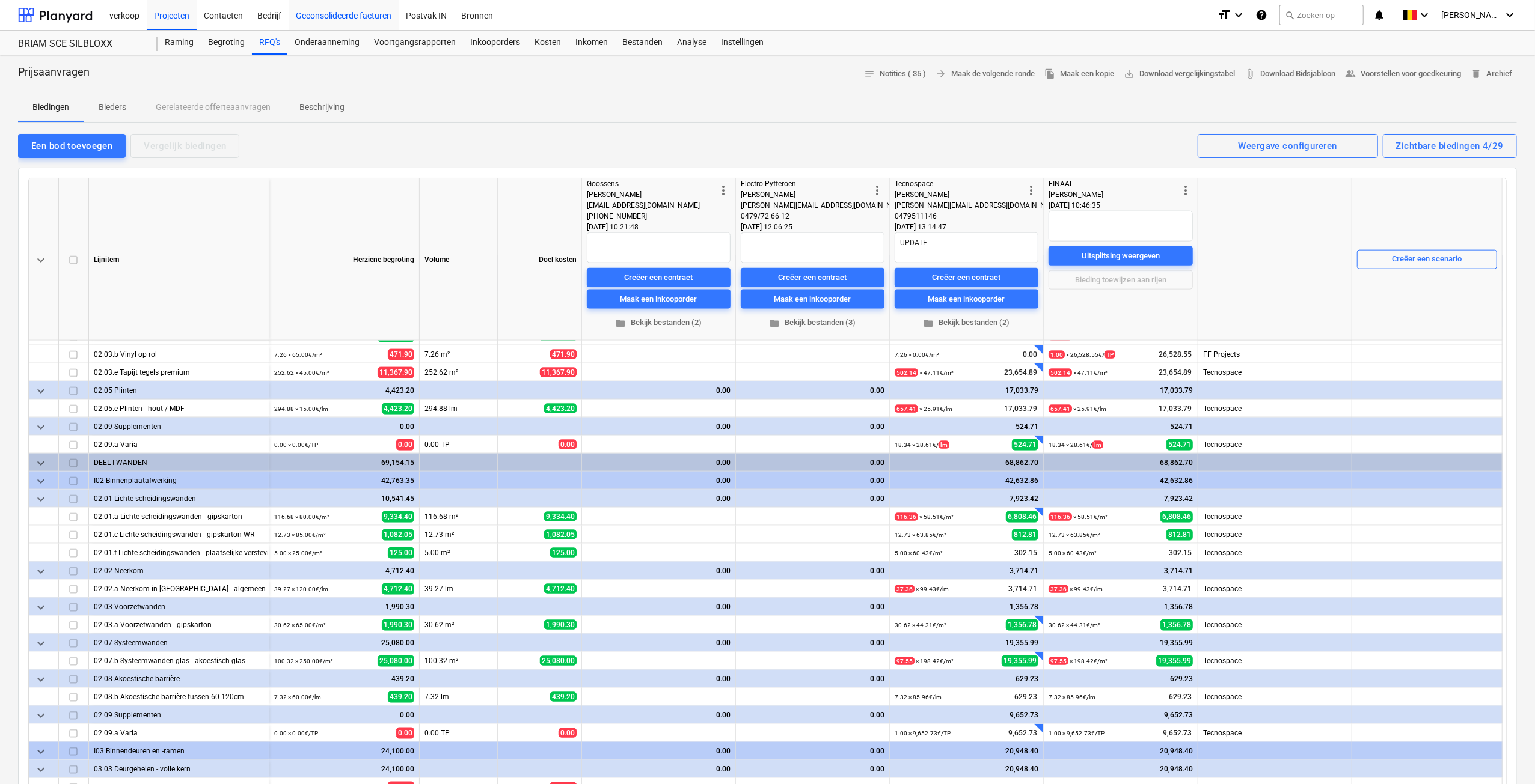
click at [359, 19] on div "Geconsolideerde facturen" at bounding box center [343, 14] width 110 height 30
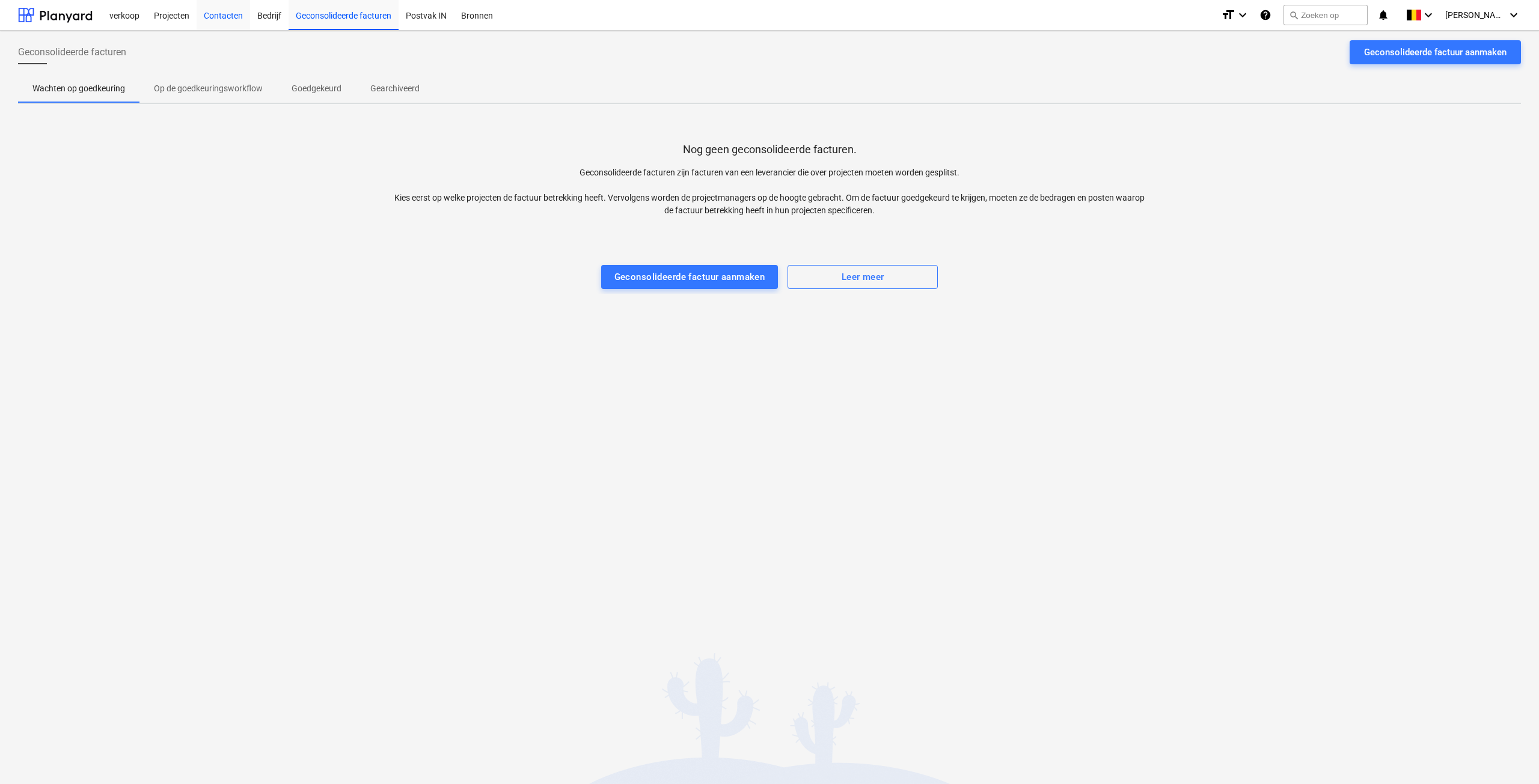
click at [228, 18] on div "Contacten" at bounding box center [224, 14] width 53 height 30
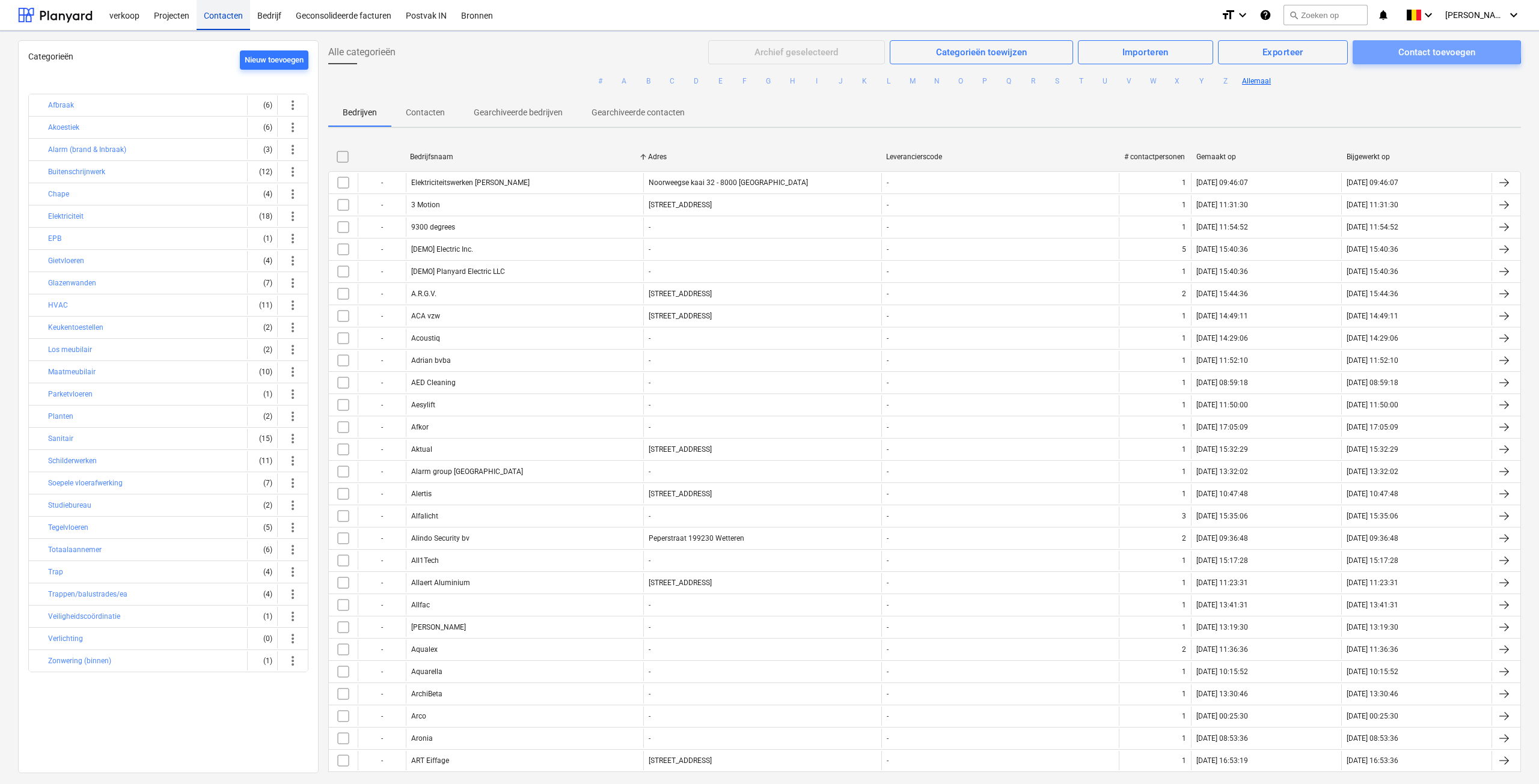
click at [1400, 50] on div "Contact toevoegen" at bounding box center [1437, 52] width 77 height 16
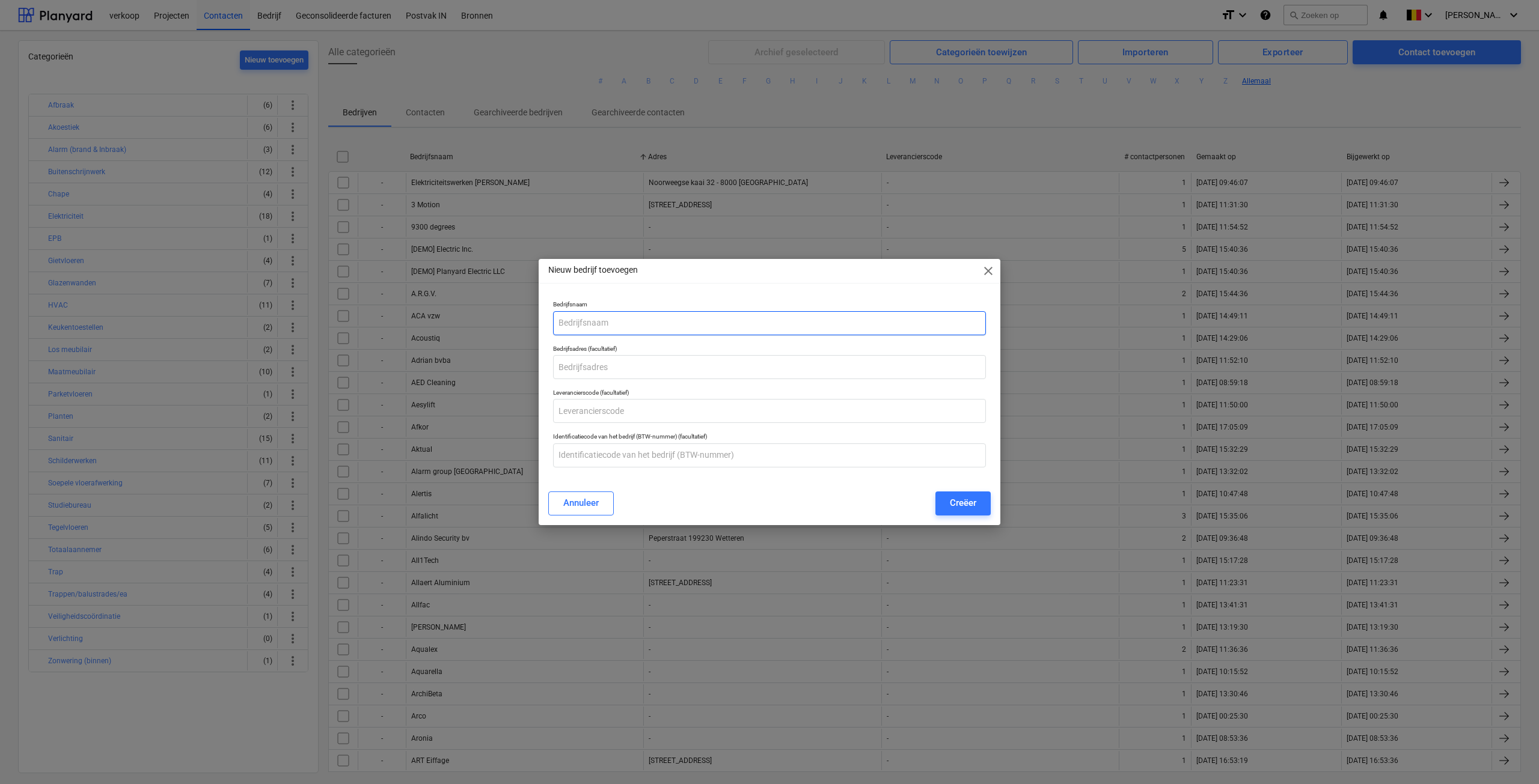
click at [760, 320] on input "text" at bounding box center [770, 323] width 433 height 24
type input "Van Nuffel"
type input "Gentsesteenweg 1A 9520 Vlierzele"
click at [606, 446] on input "text" at bounding box center [770, 455] width 433 height 24
type input "BE0846.246.608"
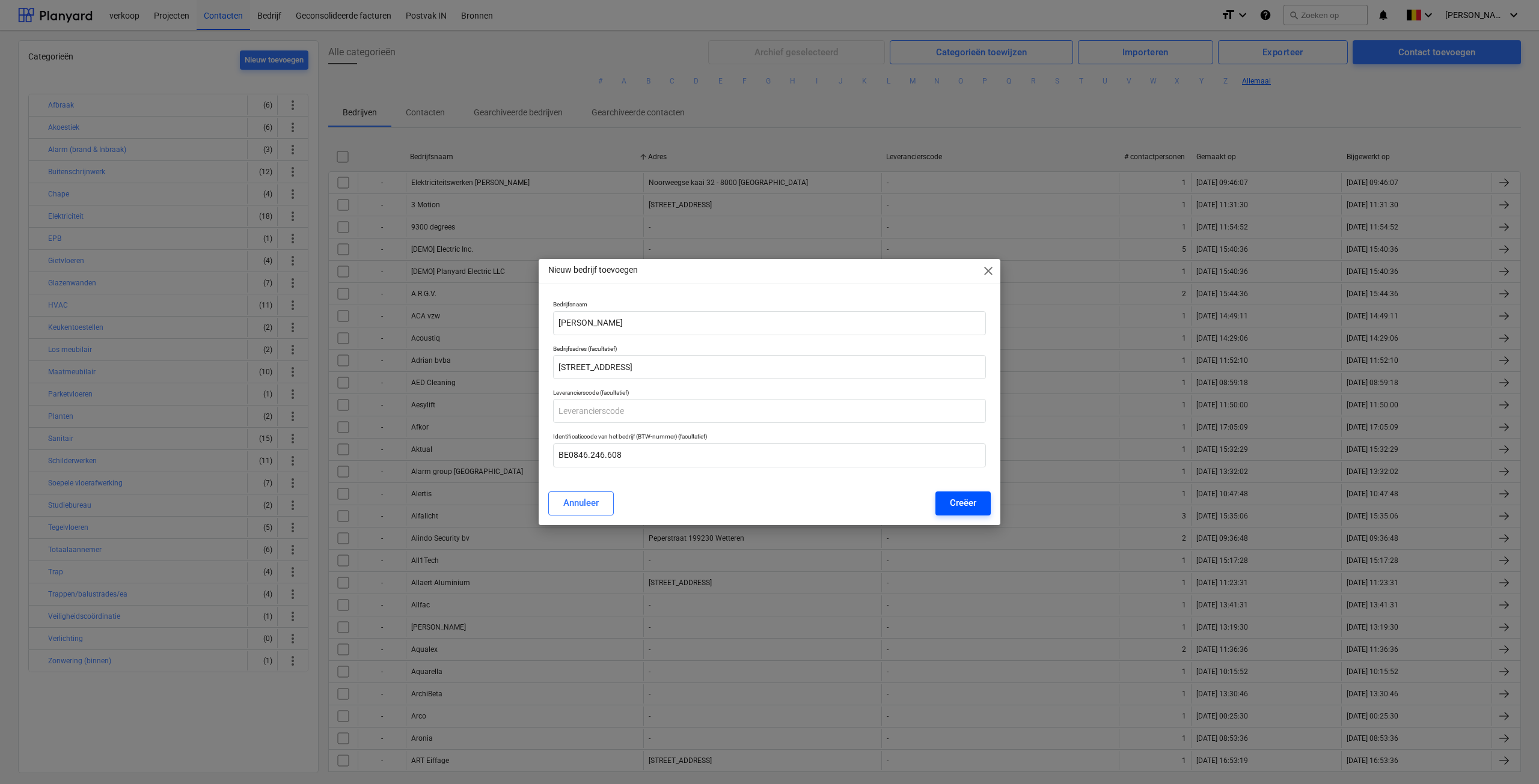
click at [974, 502] on div "Creëer" at bounding box center [963, 503] width 27 height 16
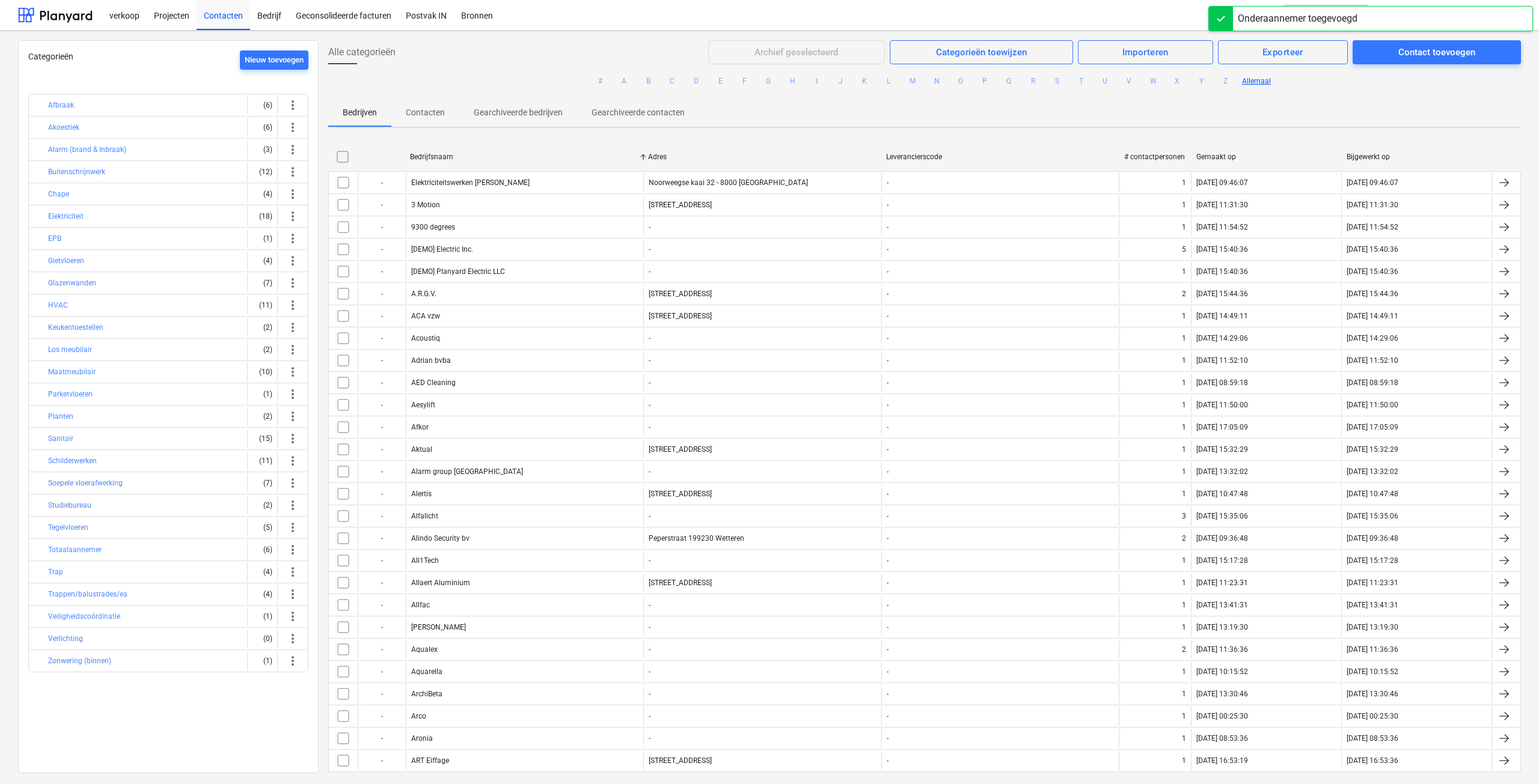
click at [1305, 9] on div "Onderaannemer toegevoegd" at bounding box center [1298, 19] width 129 height 24
click at [1299, 10] on span "search" at bounding box center [1294, 14] width 9 height 9
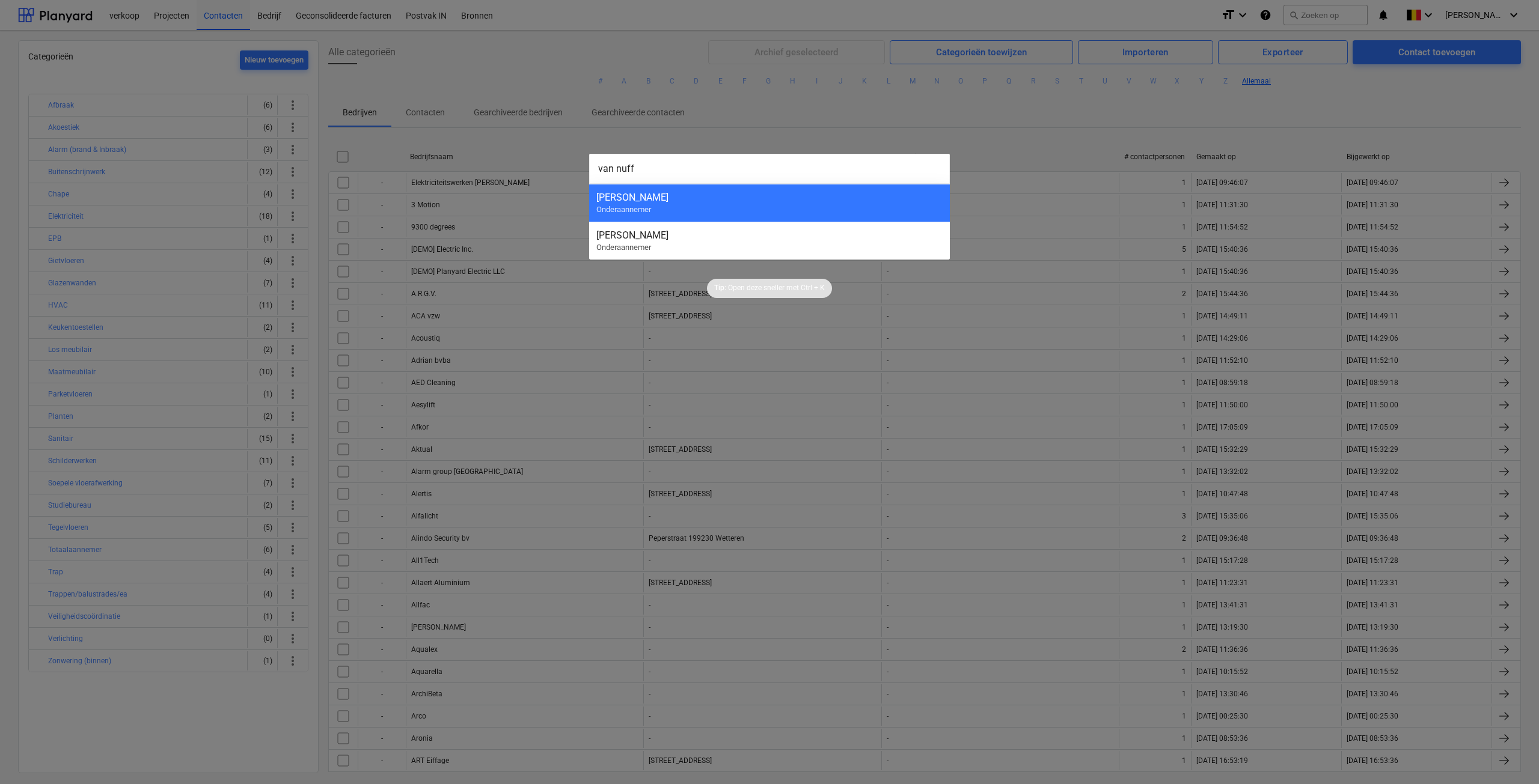
type input "van nuff"
click at [683, 201] on div "Van Nuffel" at bounding box center [770, 197] width 347 height 11
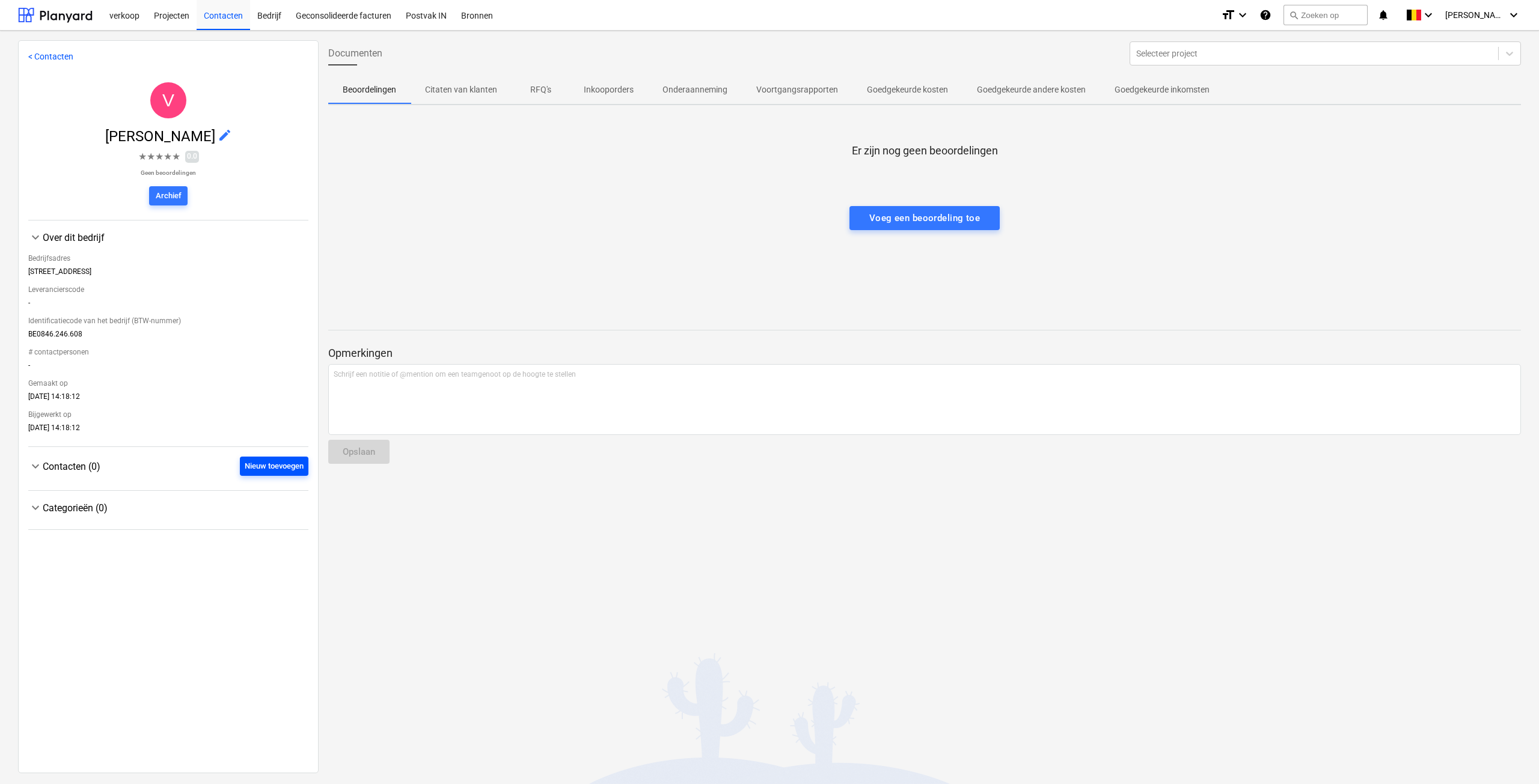
click at [256, 471] on div "Nieuw toevoegen" at bounding box center [274, 467] width 59 height 14
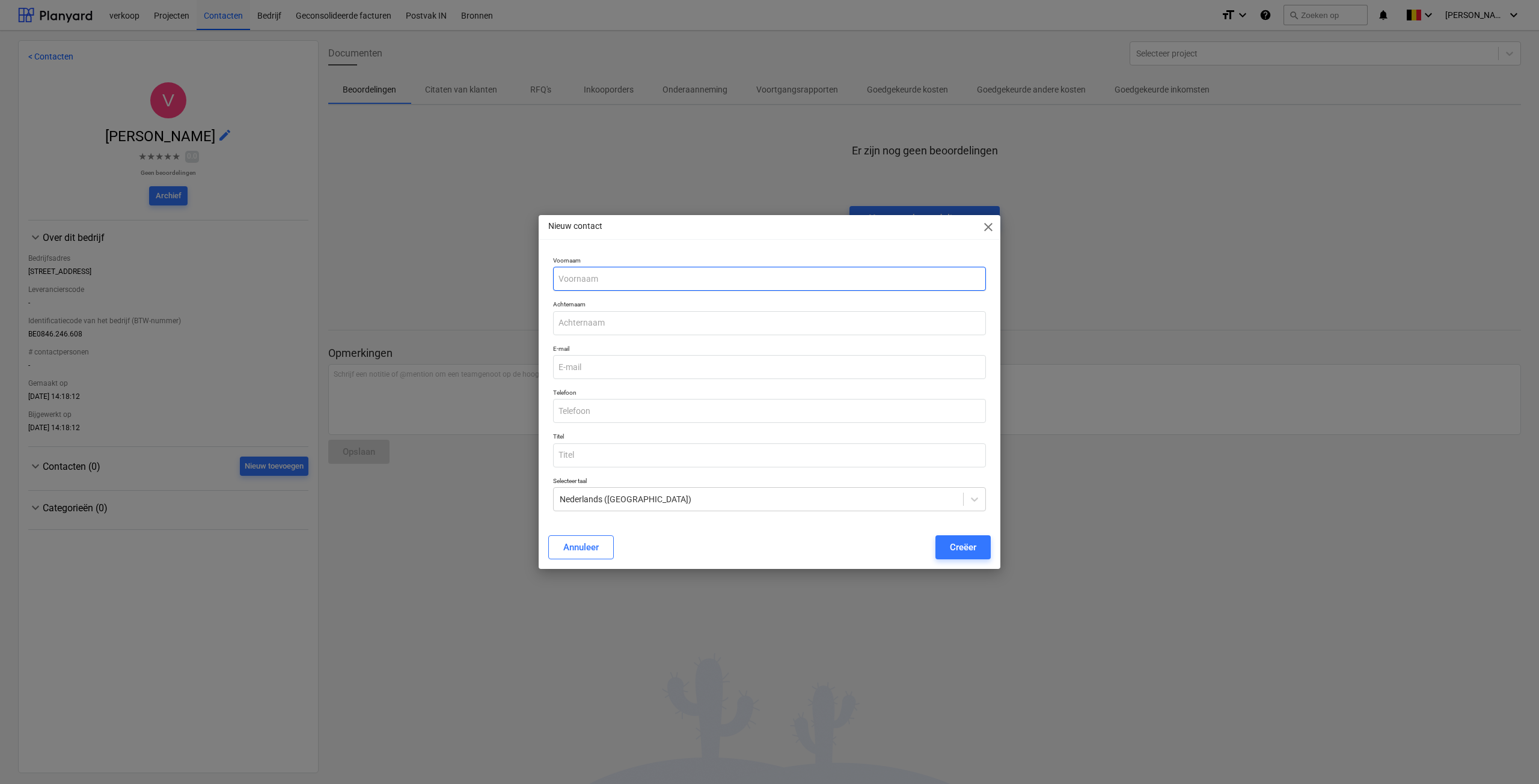
drag, startPoint x: 609, startPoint y: 281, endPoint x: 575, endPoint y: 272, distance: 35.2
click at [609, 281] on input "text" at bounding box center [770, 279] width 433 height 24
type input "Raf"
type input "Van Nuffel"
type input "raf@vnschilderwerken.be"
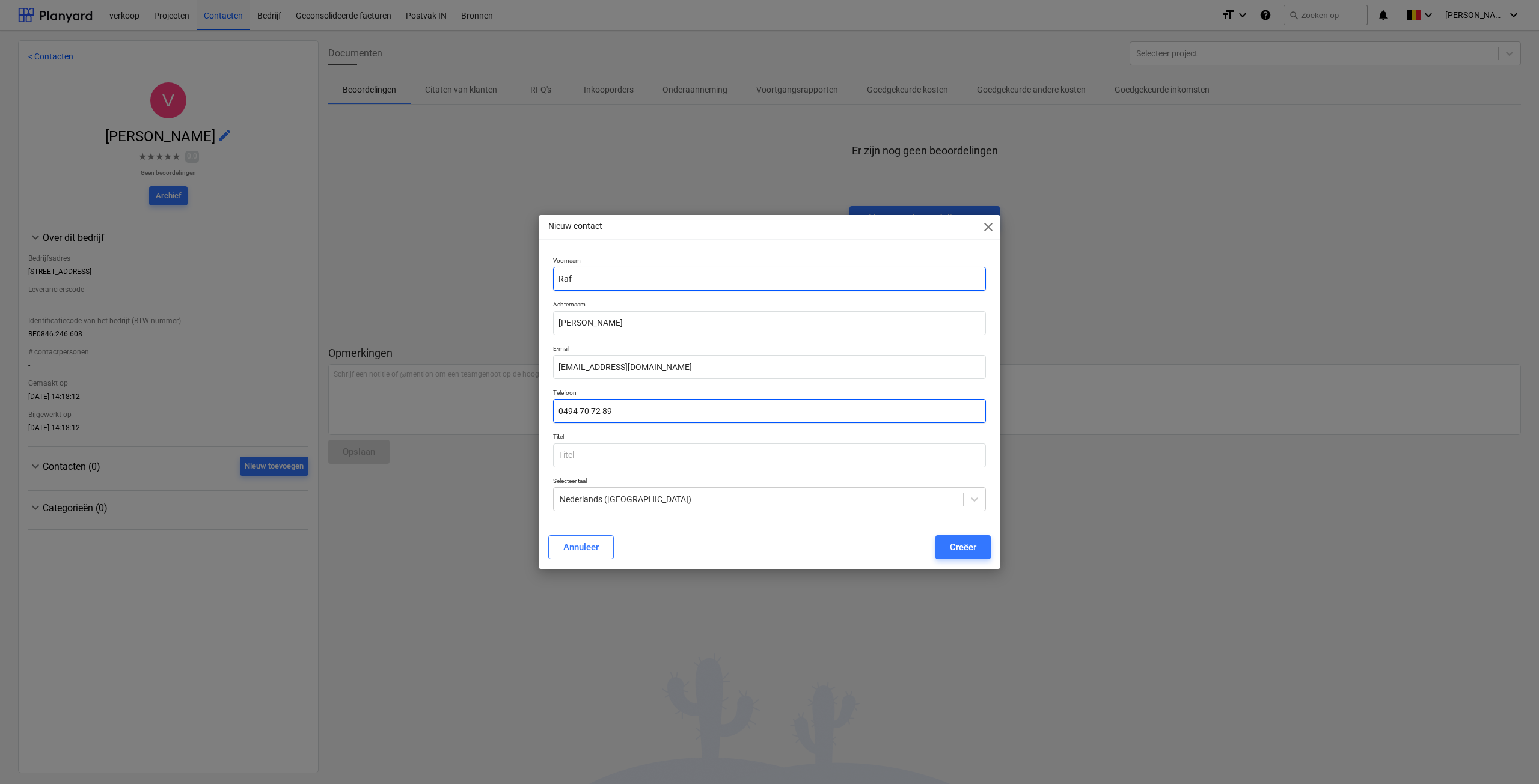
type input "0494 70 72 89"
type input "Zaakvoerder"
click at [958, 553] on div "Creëer" at bounding box center [963, 547] width 27 height 16
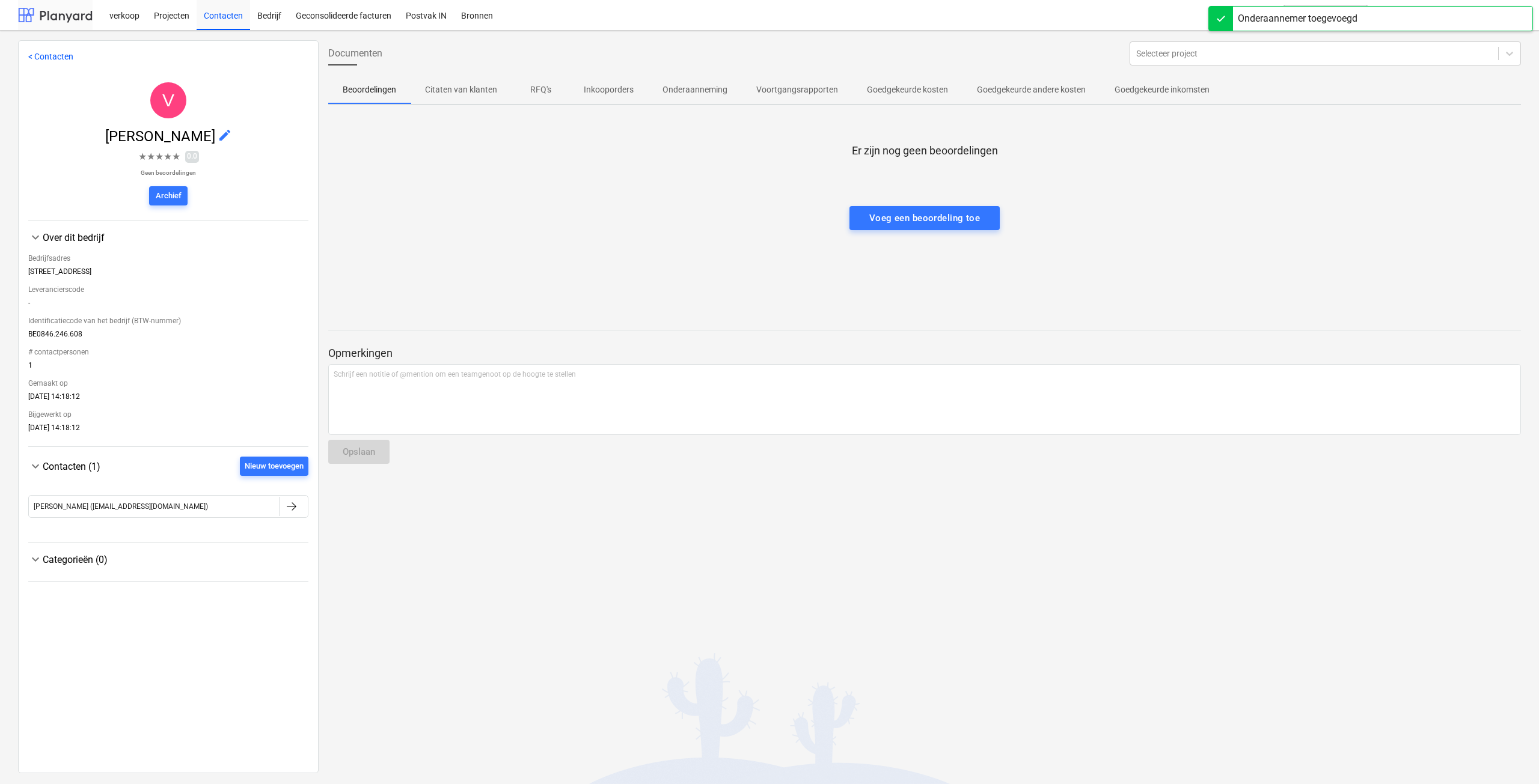
drag, startPoint x: 58, startPoint y: 14, endPoint x: 60, endPoint y: 6, distance: 8.2
click at [58, 14] on div at bounding box center [55, 15] width 75 height 30
click at [60, 6] on div at bounding box center [55, 15] width 75 height 30
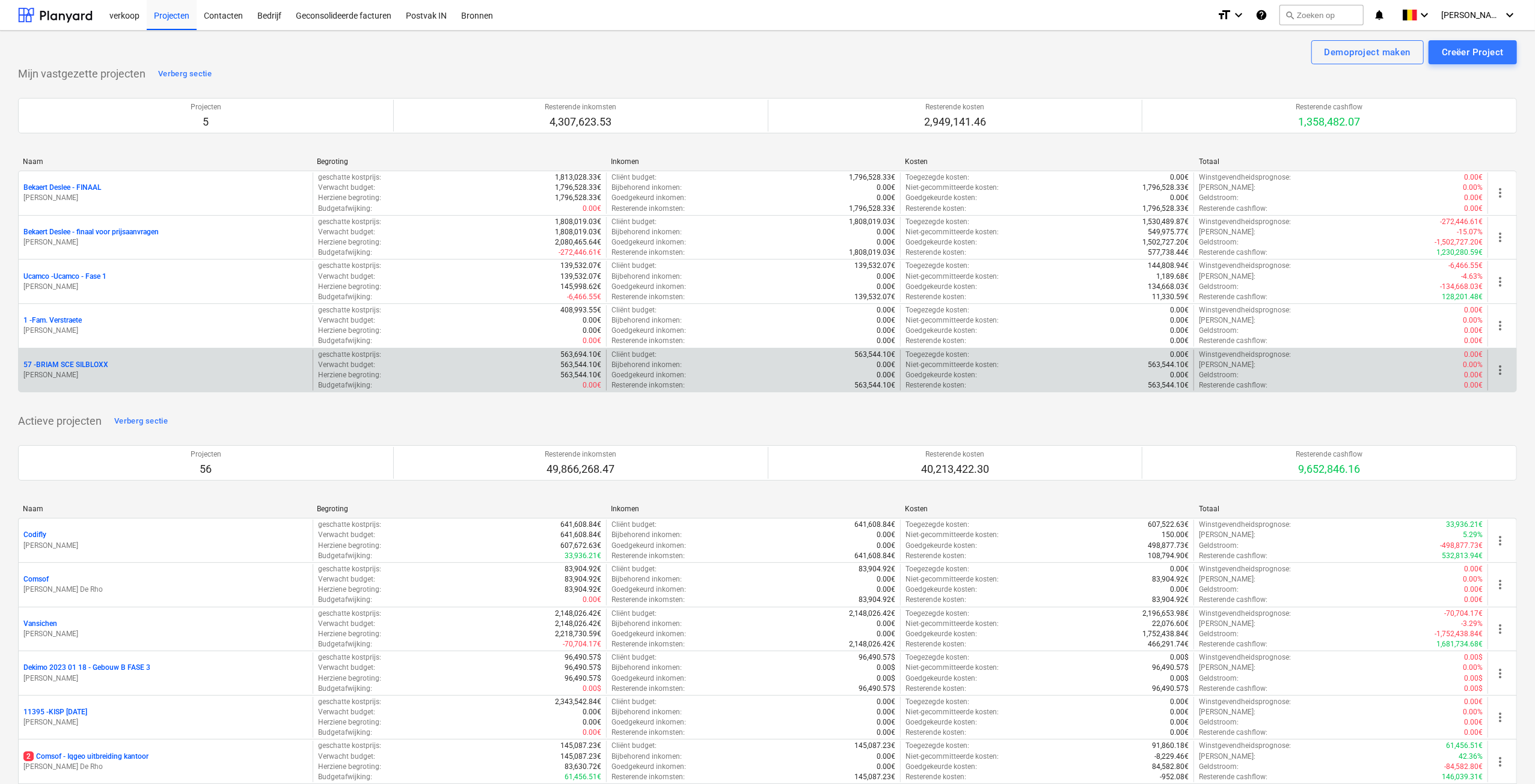
click at [124, 370] on p "[PERSON_NAME]" at bounding box center [166, 375] width 284 height 10
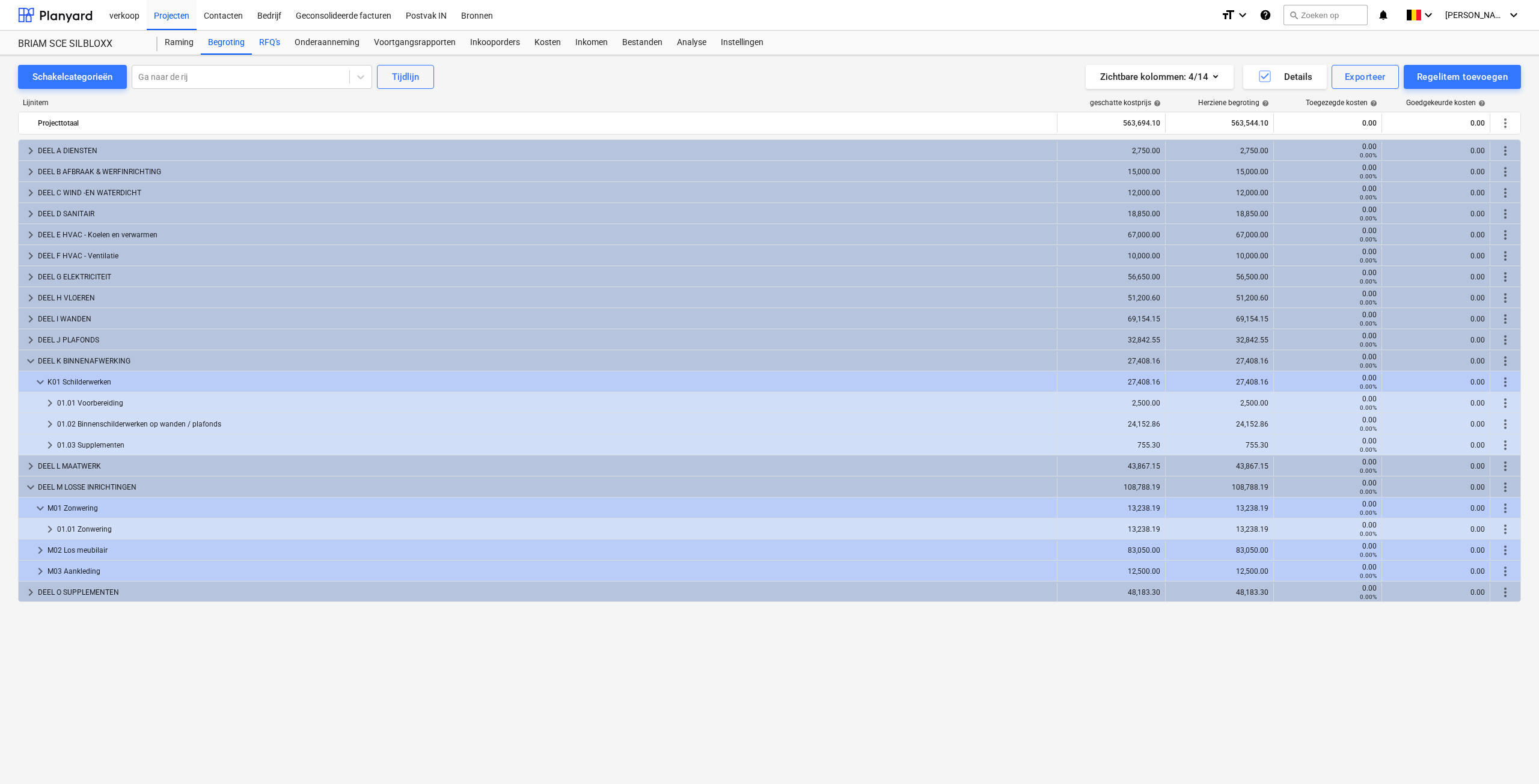
click at [262, 50] on div "RFQ's" at bounding box center [270, 42] width 35 height 24
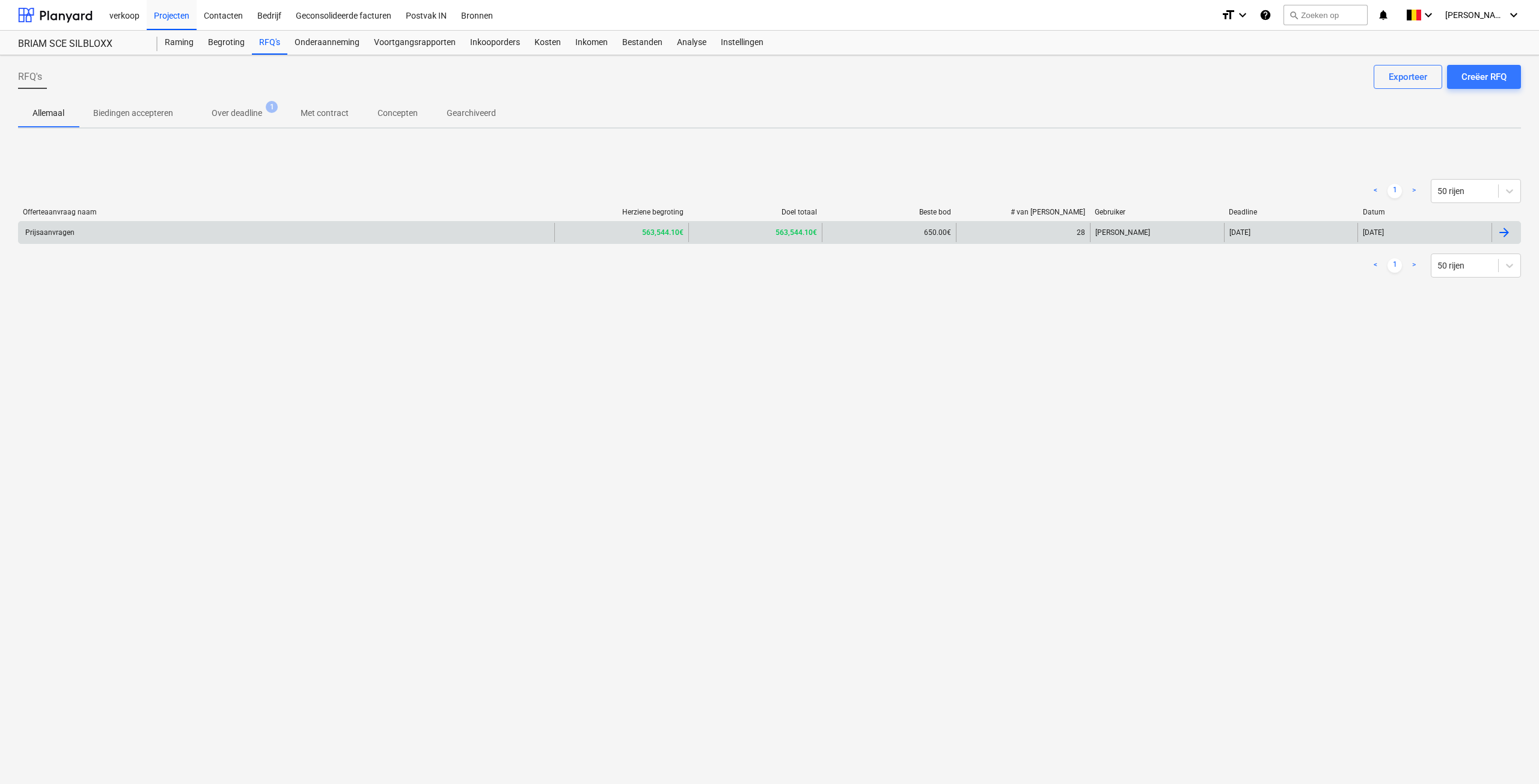
click at [239, 233] on div "Prijsaanvragen" at bounding box center [286, 232] width 536 height 19
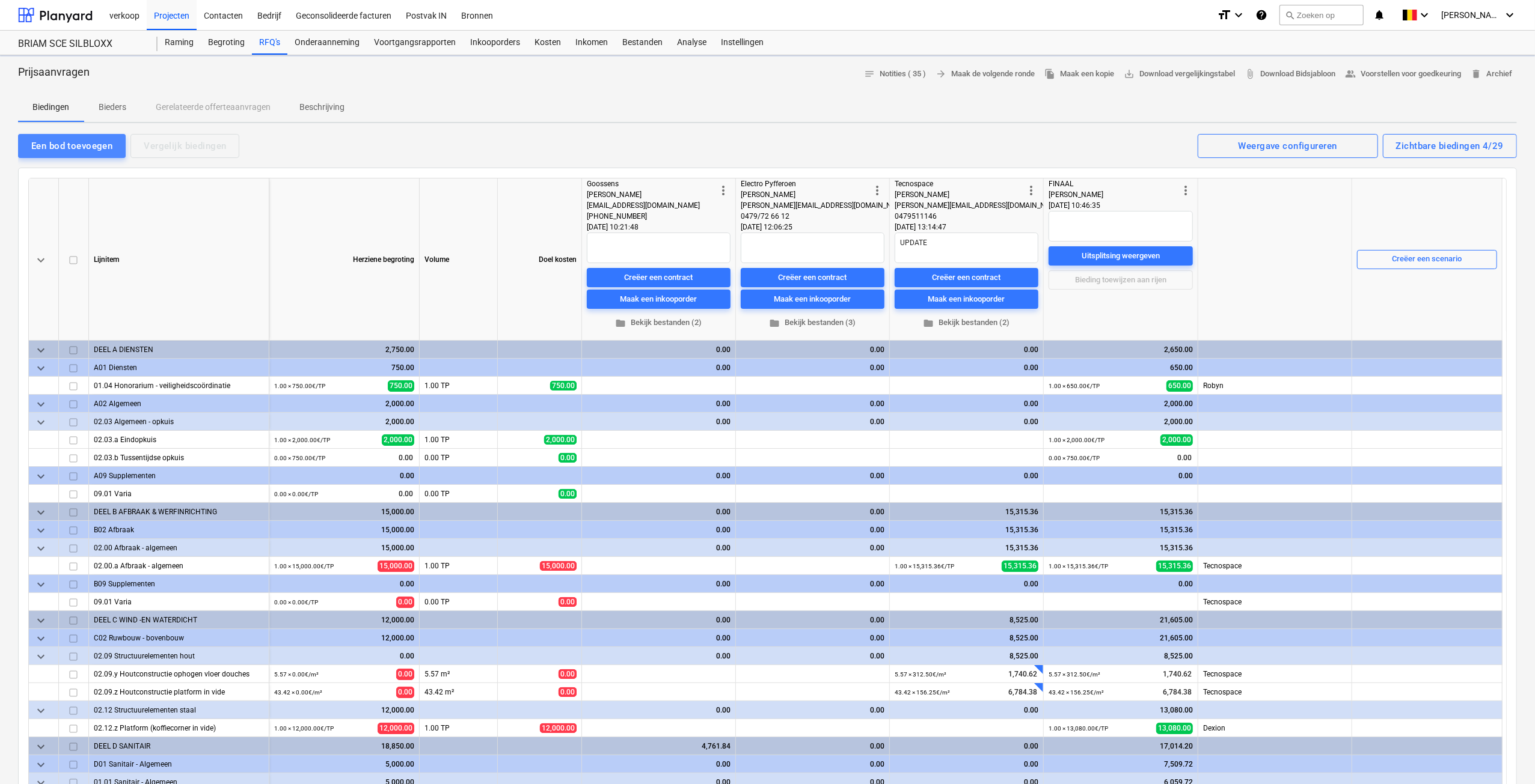
click at [93, 147] on div "Een bod toevoegen" at bounding box center [71, 146] width 81 height 16
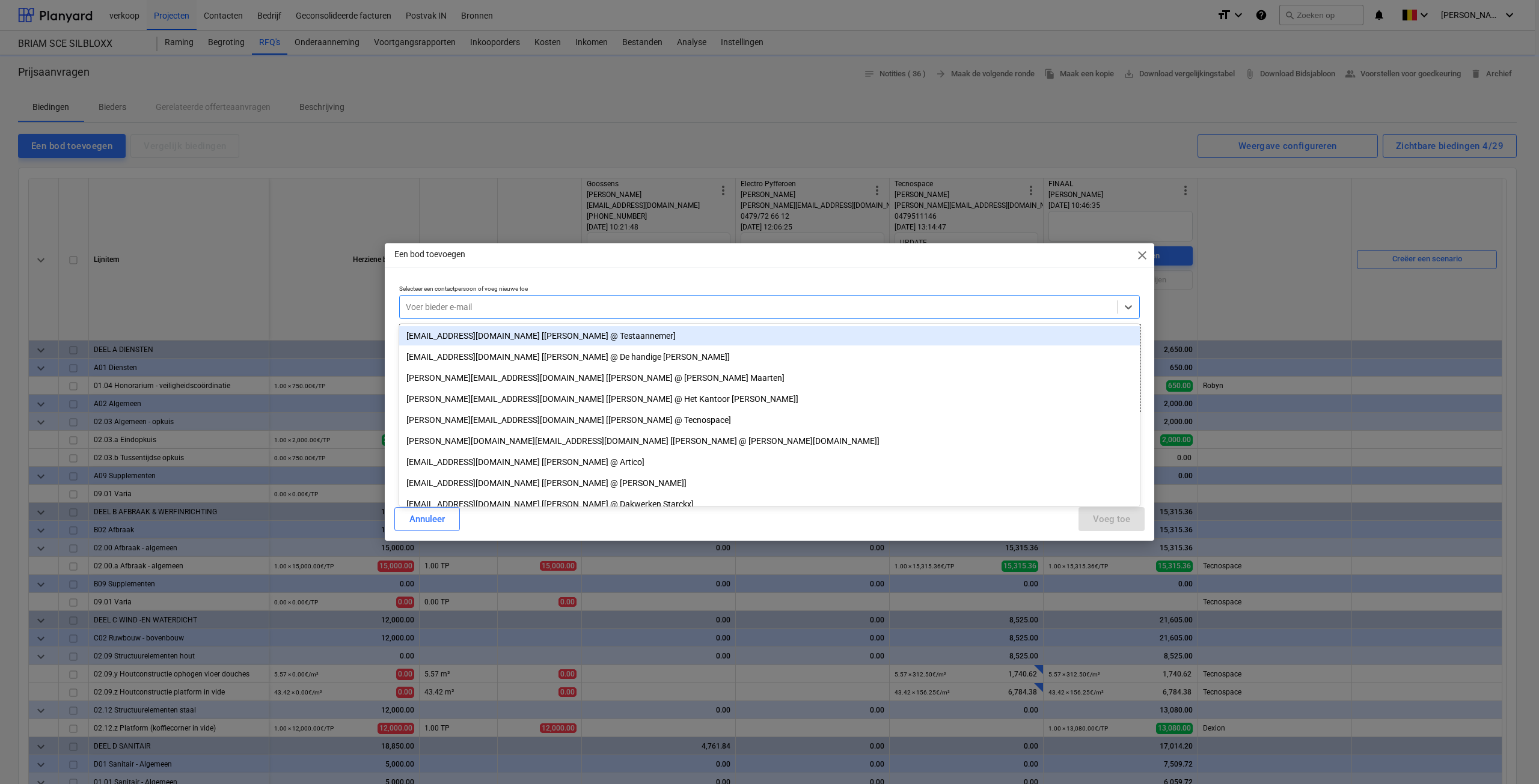
click at [494, 309] on div at bounding box center [758, 307] width 706 height 12
type textarea "x"
type input "v"
type textarea "x"
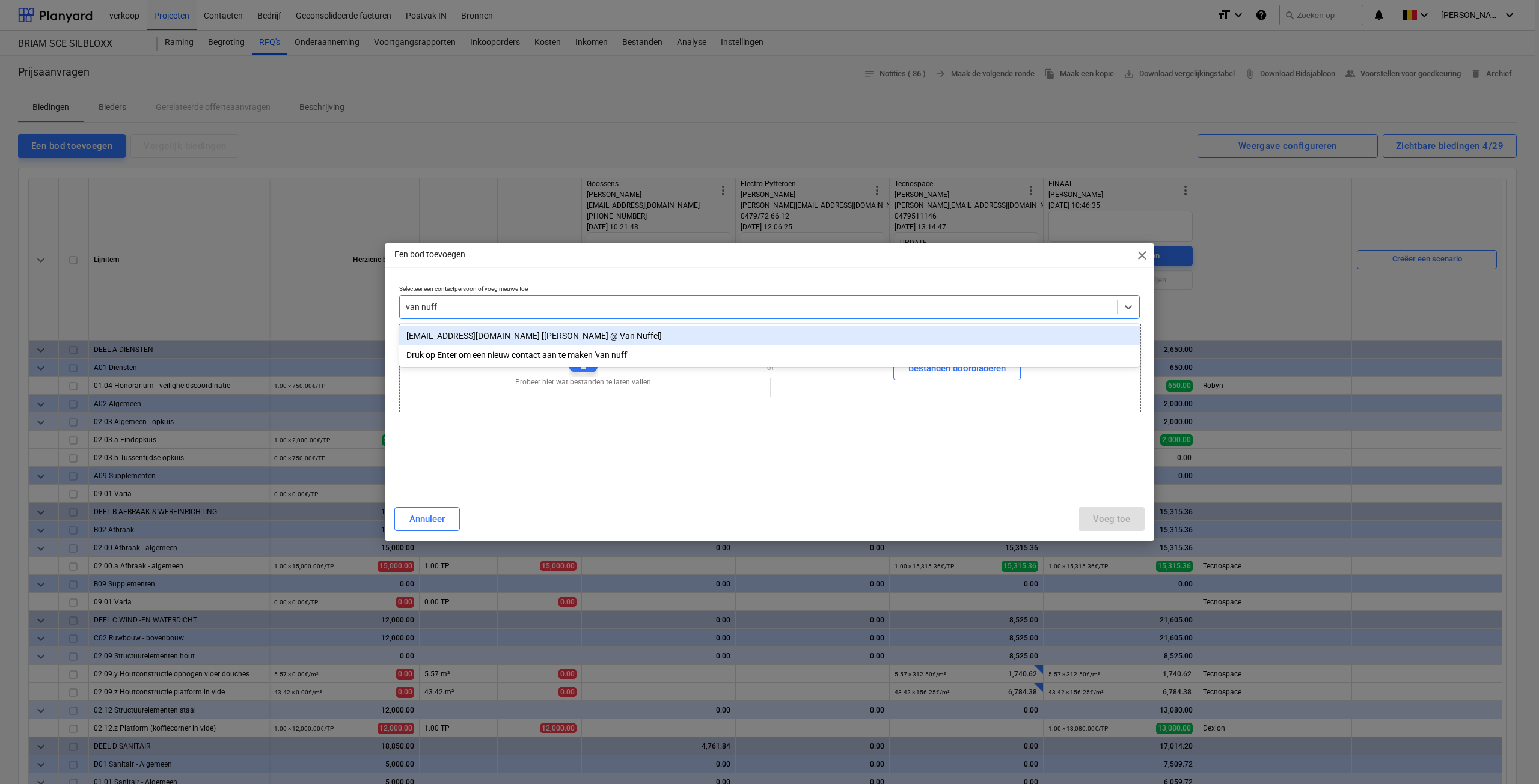
type input "van nuffe"
click at [497, 330] on div "raf@vnschilderwerken.be [Raf Van Nuffel @ Van Nuffel]" at bounding box center [770, 336] width 741 height 19
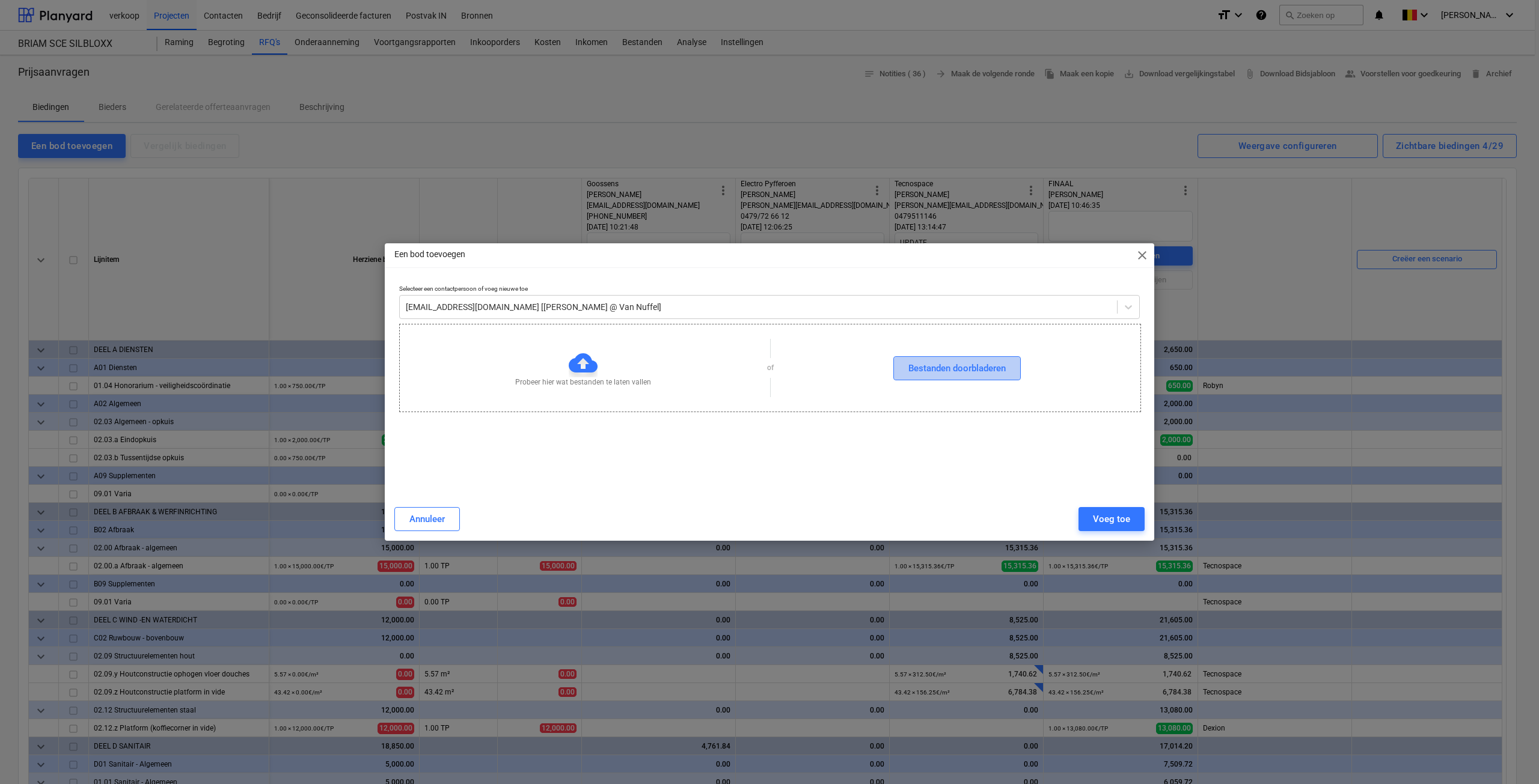
click at [914, 372] on div "Bestanden doorbladeren" at bounding box center [957, 368] width 98 height 16
click at [1104, 522] on div "Voeg toe" at bounding box center [1112, 519] width 37 height 16
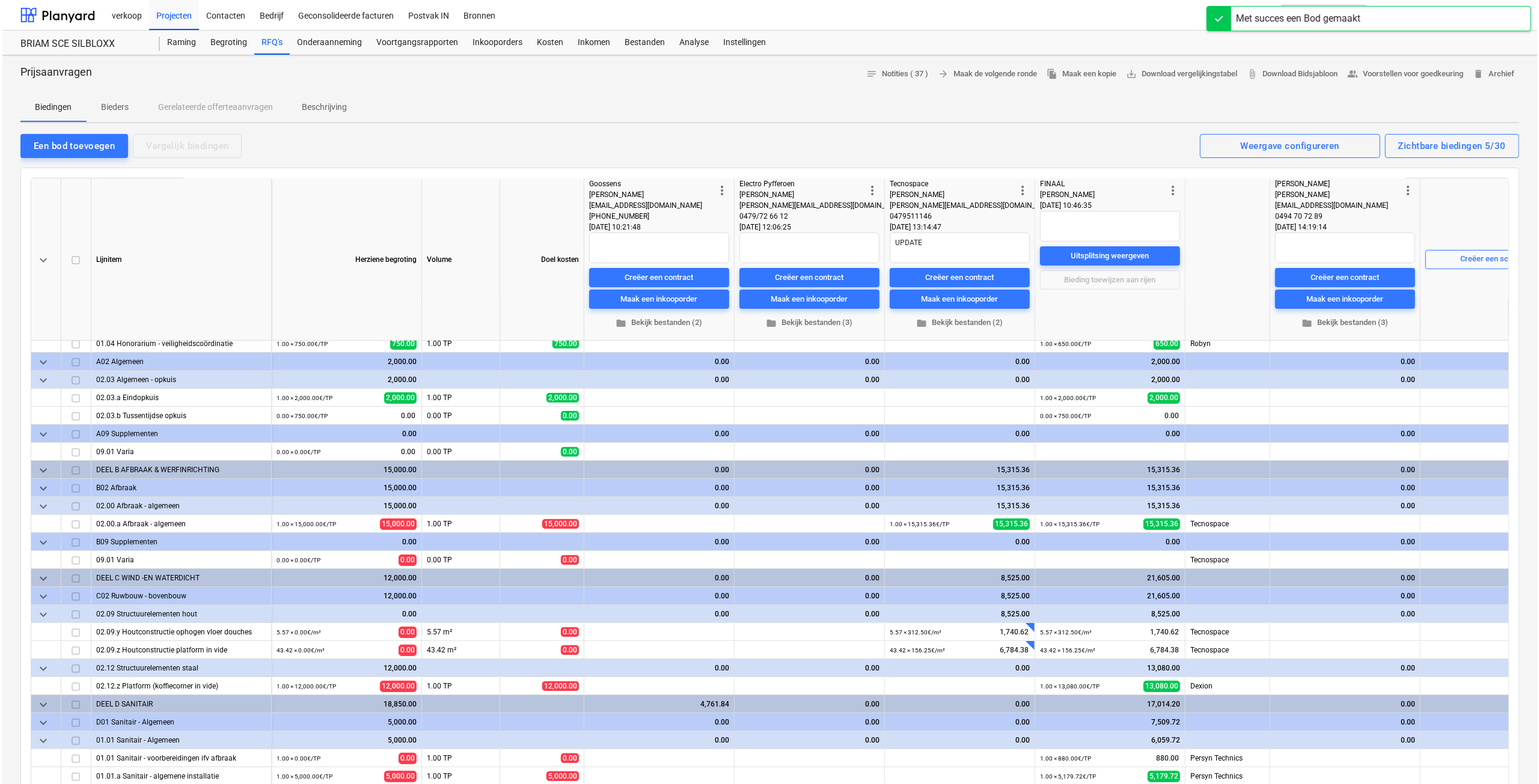
scroll to position [60, 0]
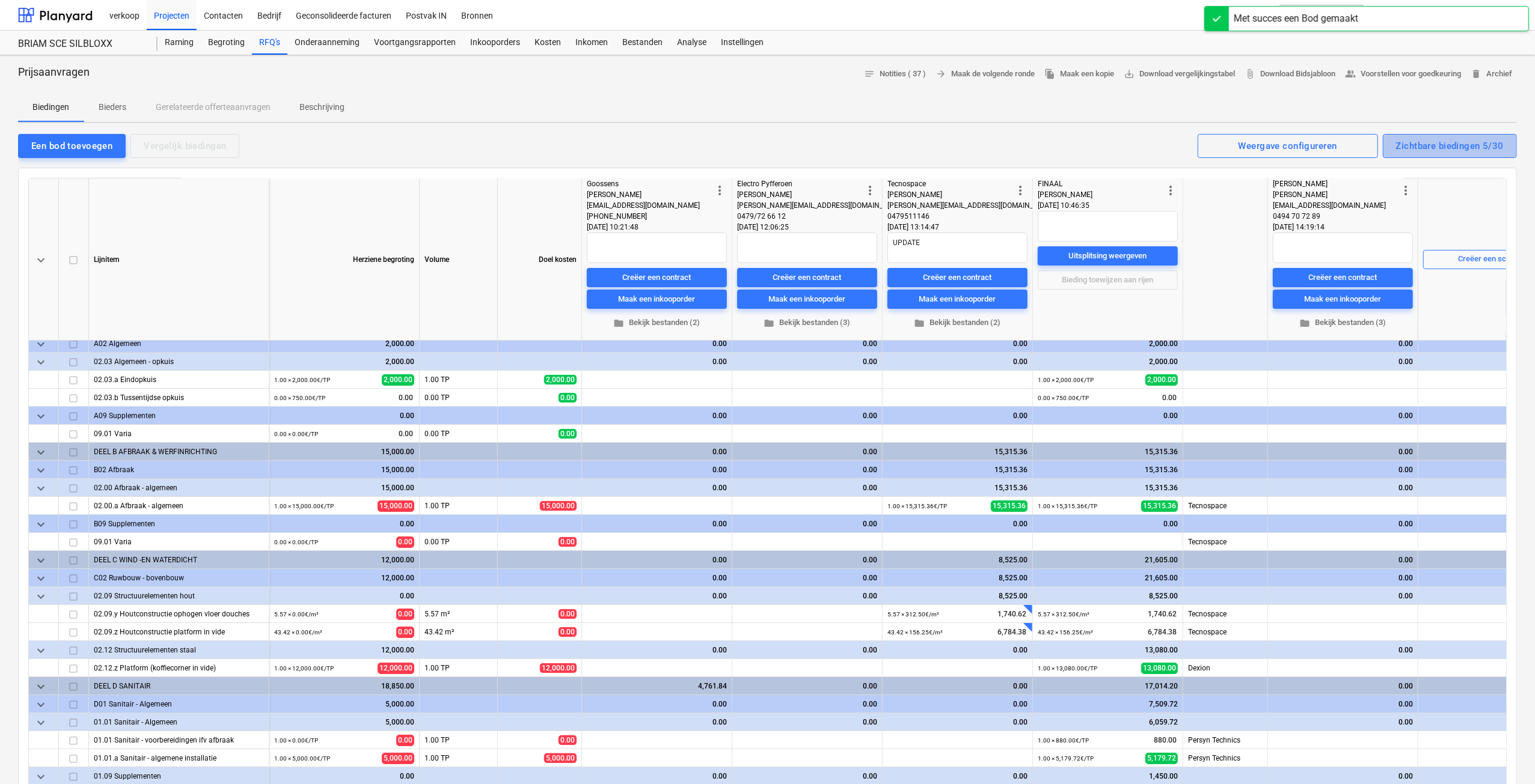
click at [1434, 150] on div "Zichtbare biedingen 5/30" at bounding box center [1449, 146] width 107 height 16
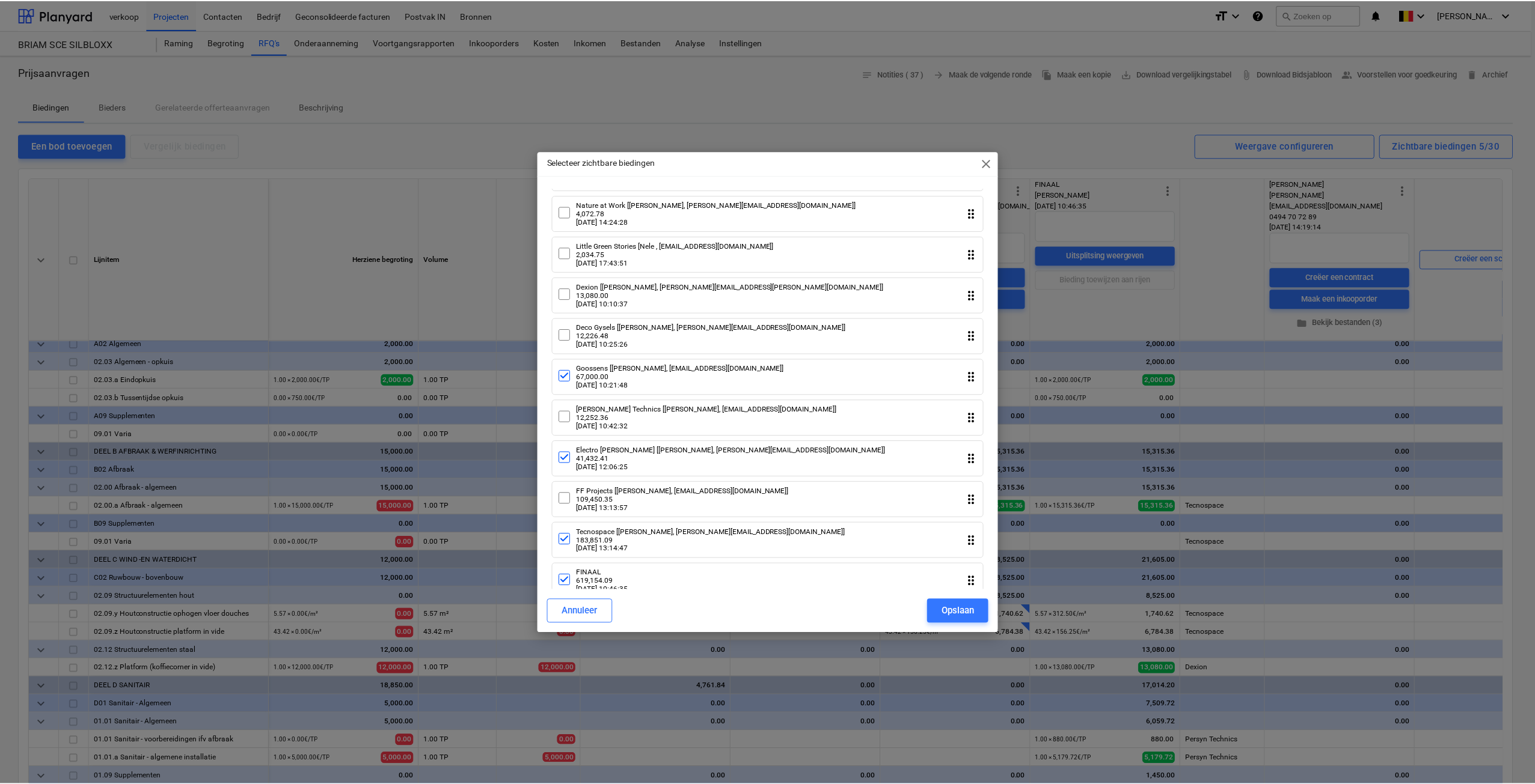
scroll to position [858, 0]
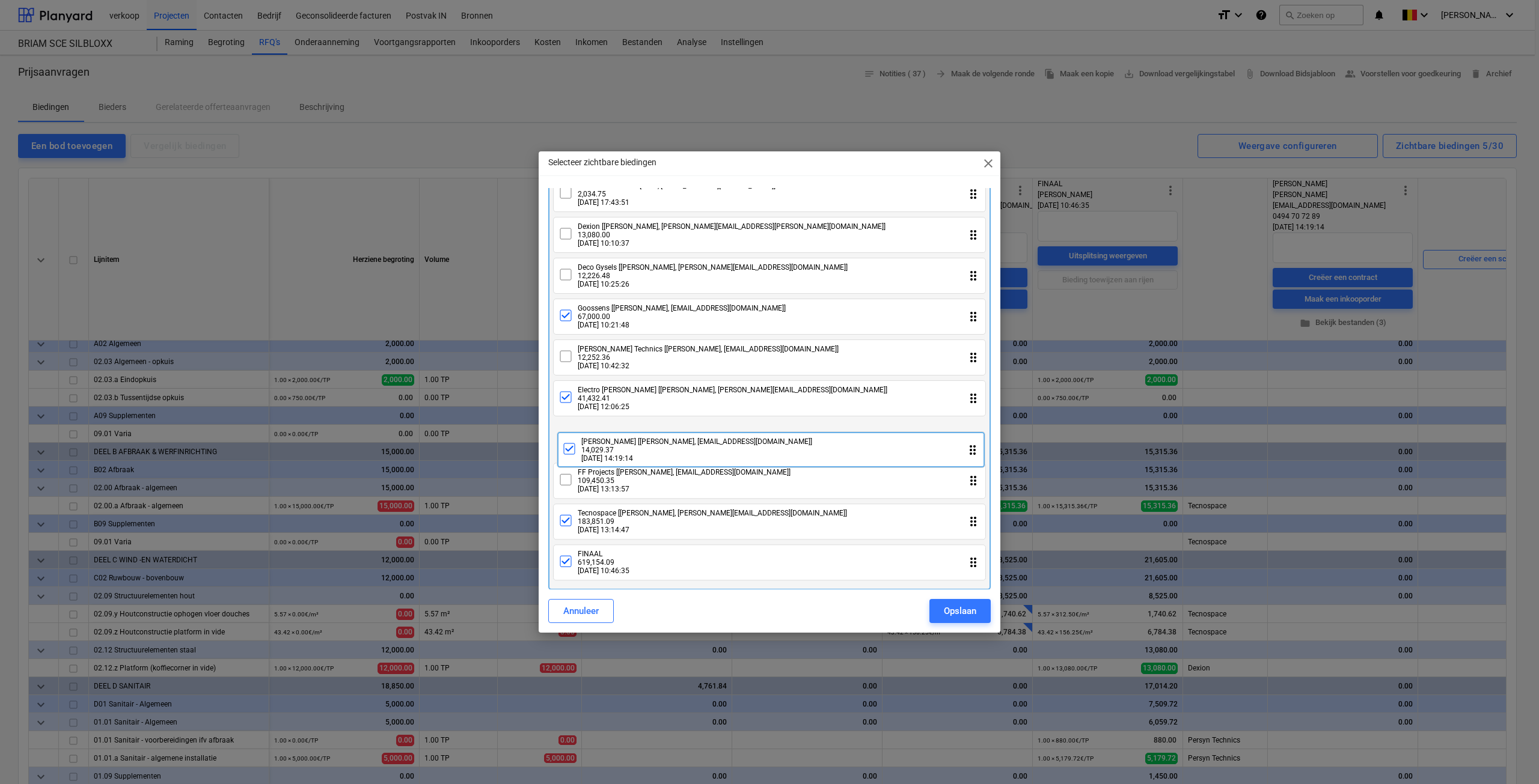
drag, startPoint x: 664, startPoint y: 561, endPoint x: 671, endPoint y: 434, distance: 127.2
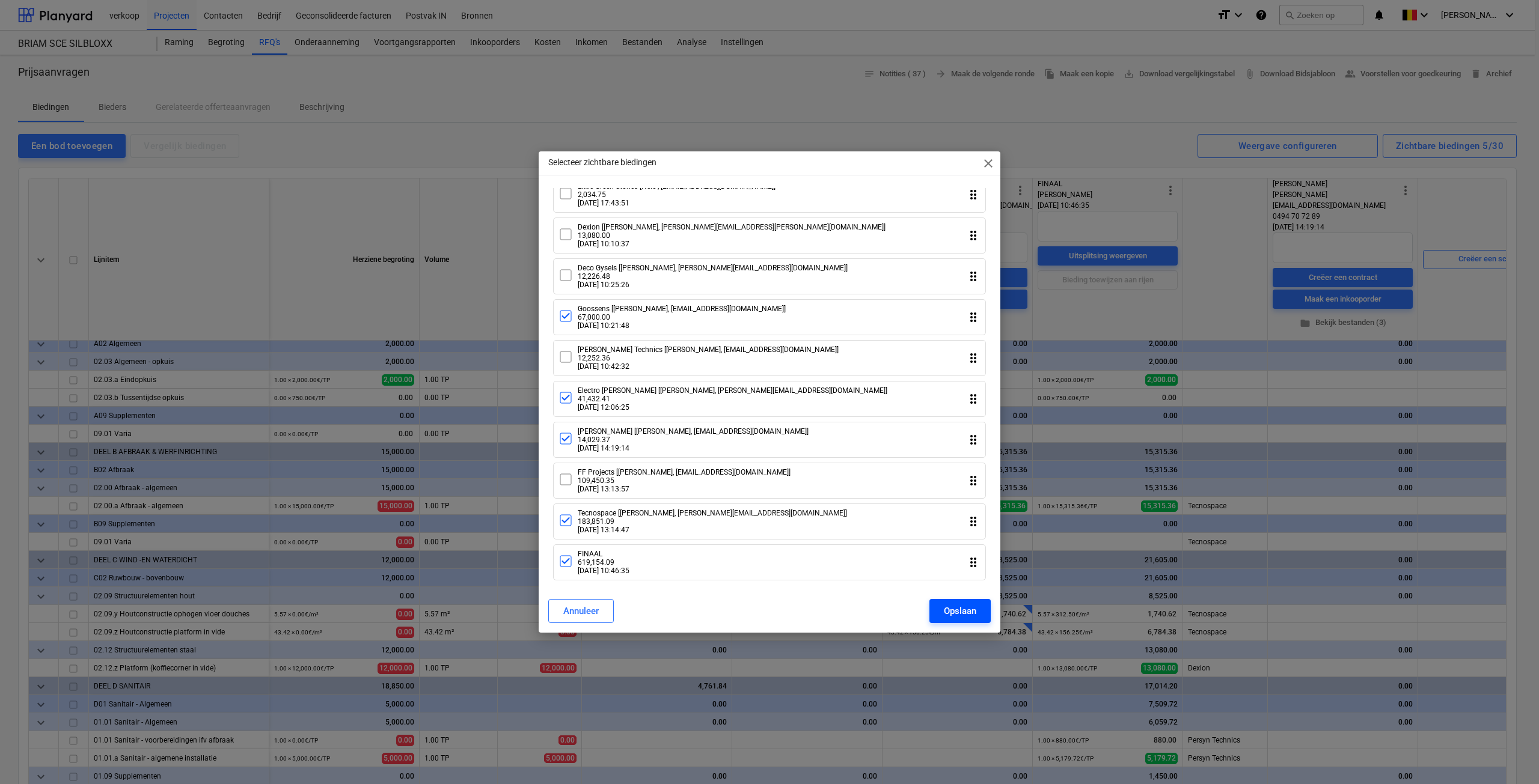
click at [944, 614] on div "Opslaan" at bounding box center [960, 611] width 32 height 16
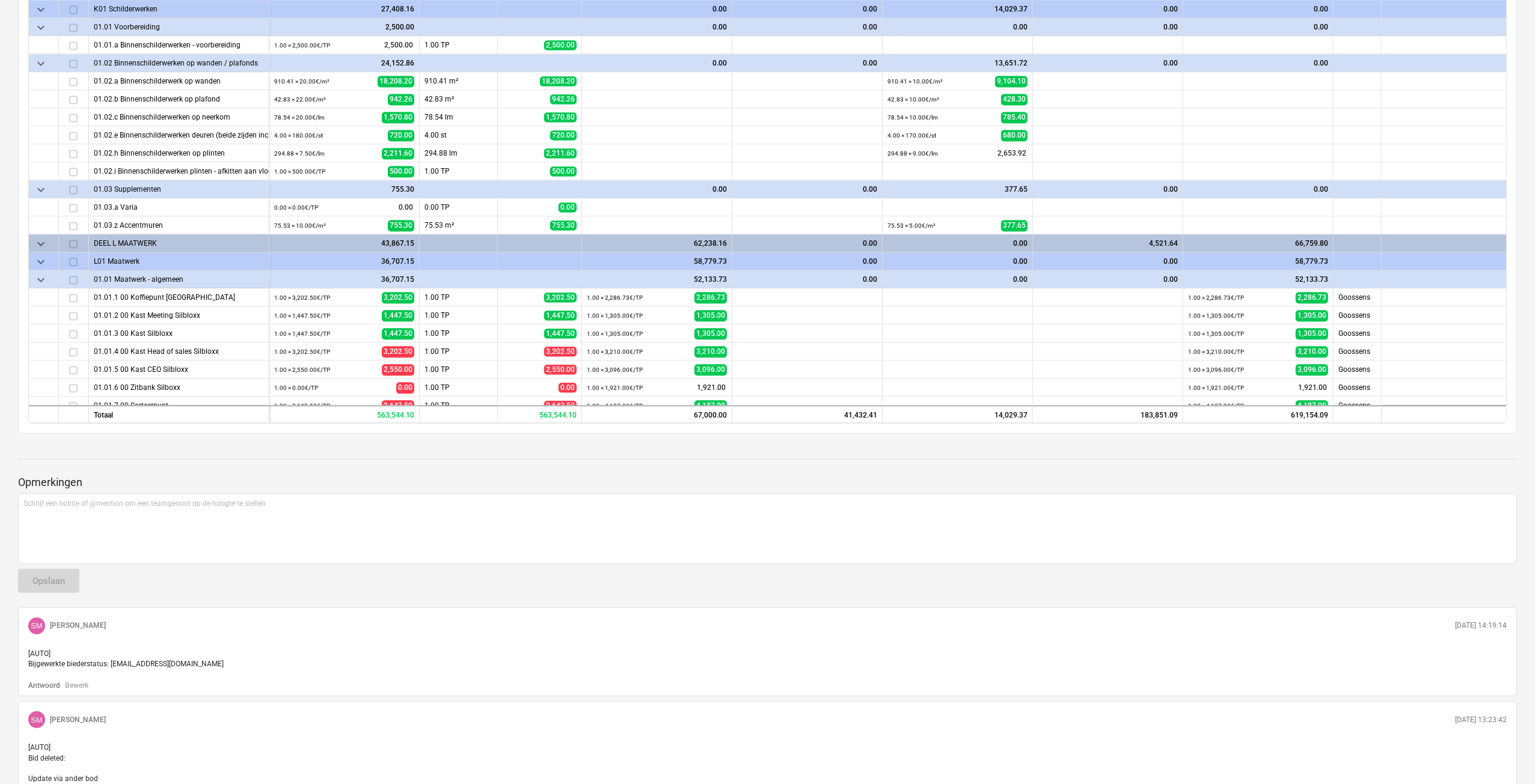
scroll to position [2343, 0]
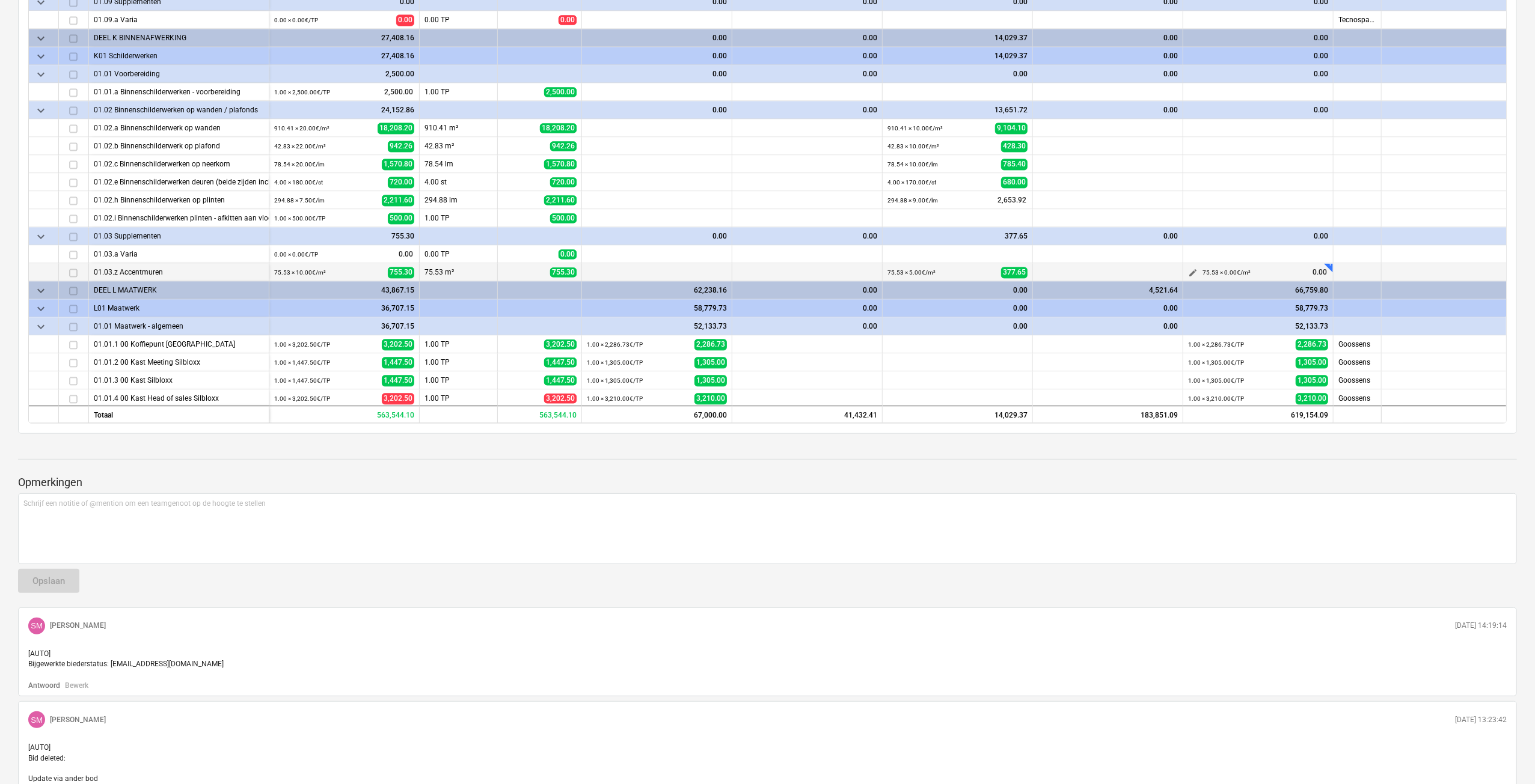
click at [1190, 270] on span "edit" at bounding box center [1192, 273] width 9 height 9
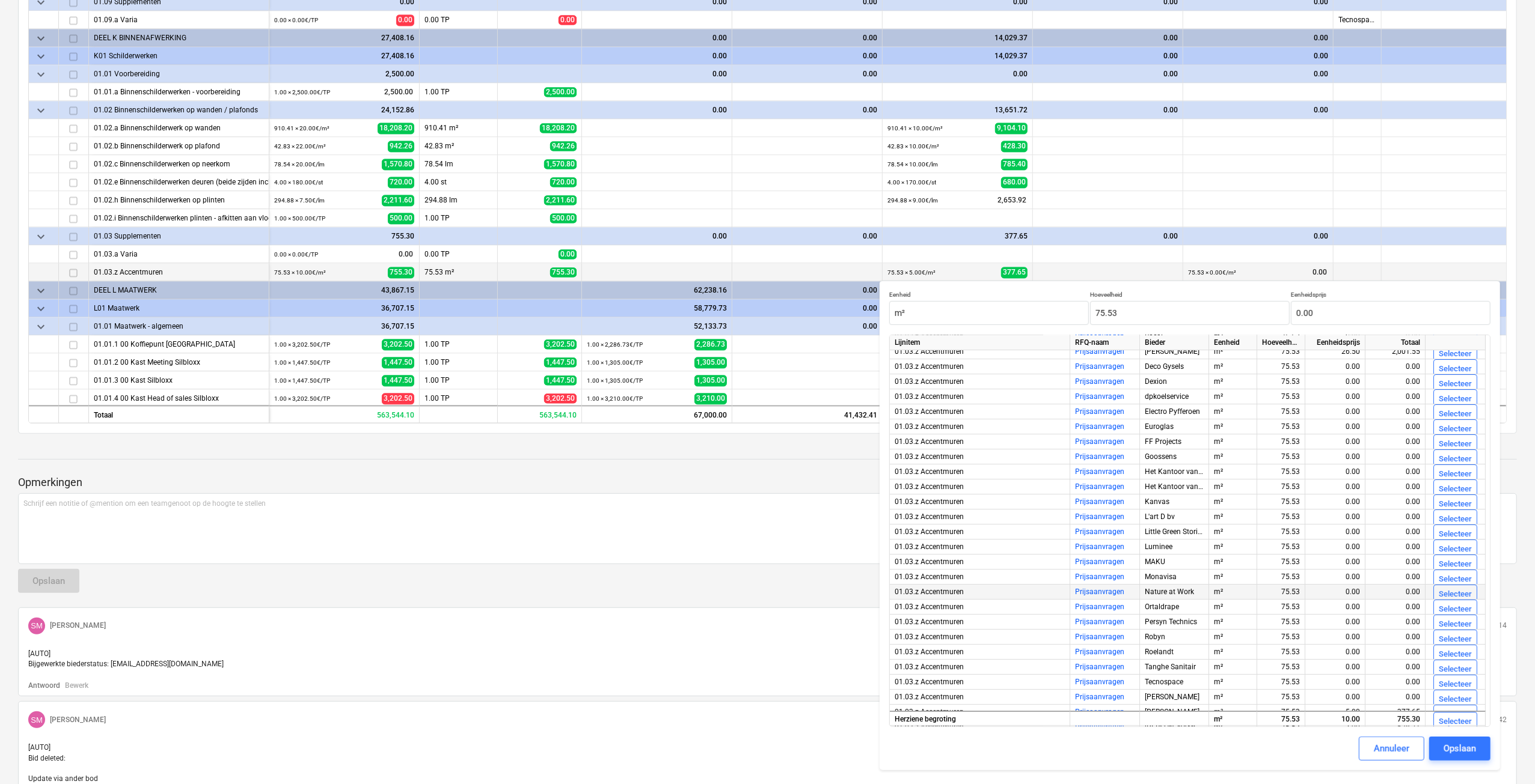
scroll to position [74, 0]
click at [1454, 669] on button "Selecteer" at bounding box center [1455, 676] width 44 height 19
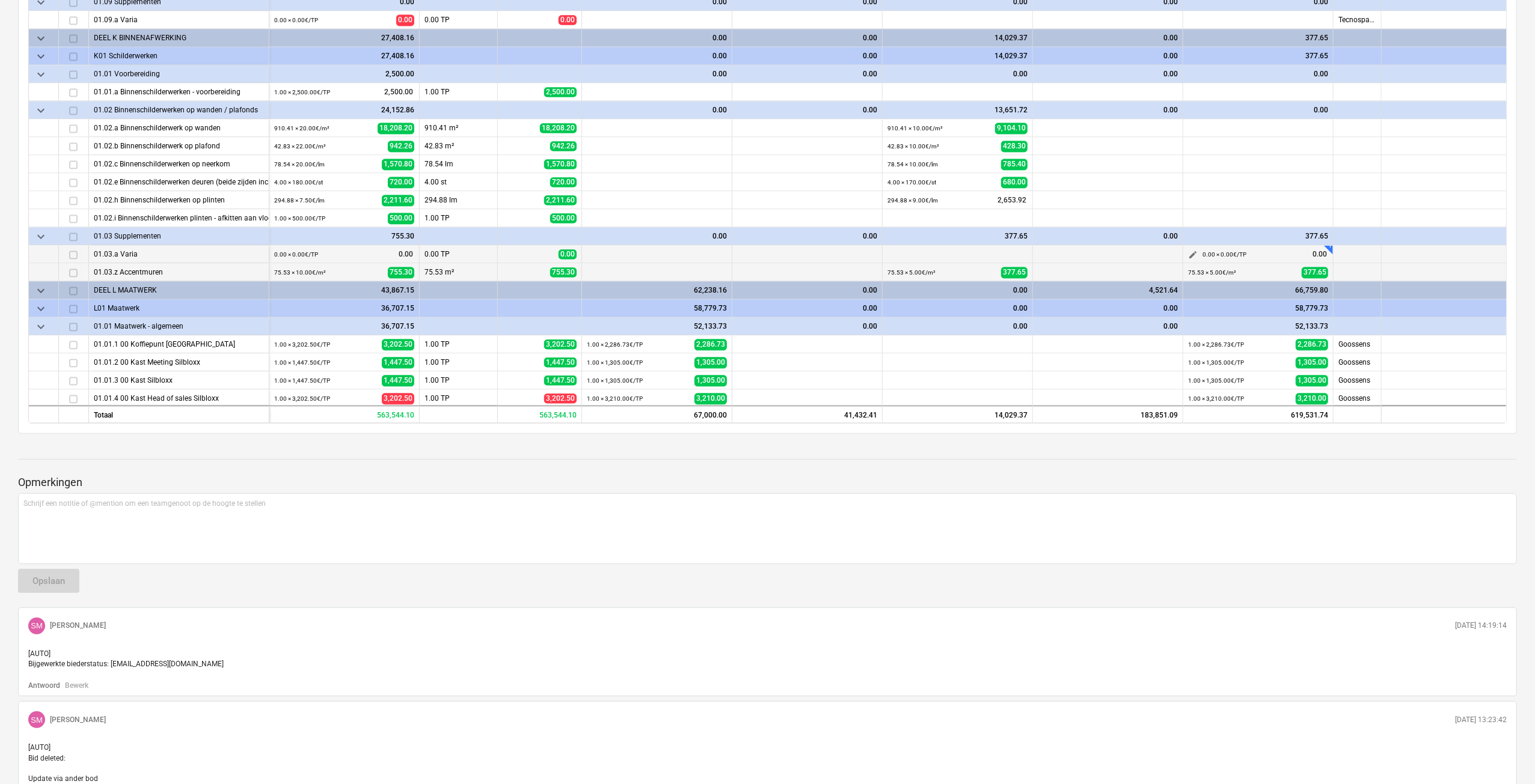
click at [1190, 254] on span "edit" at bounding box center [1192, 255] width 9 height 9
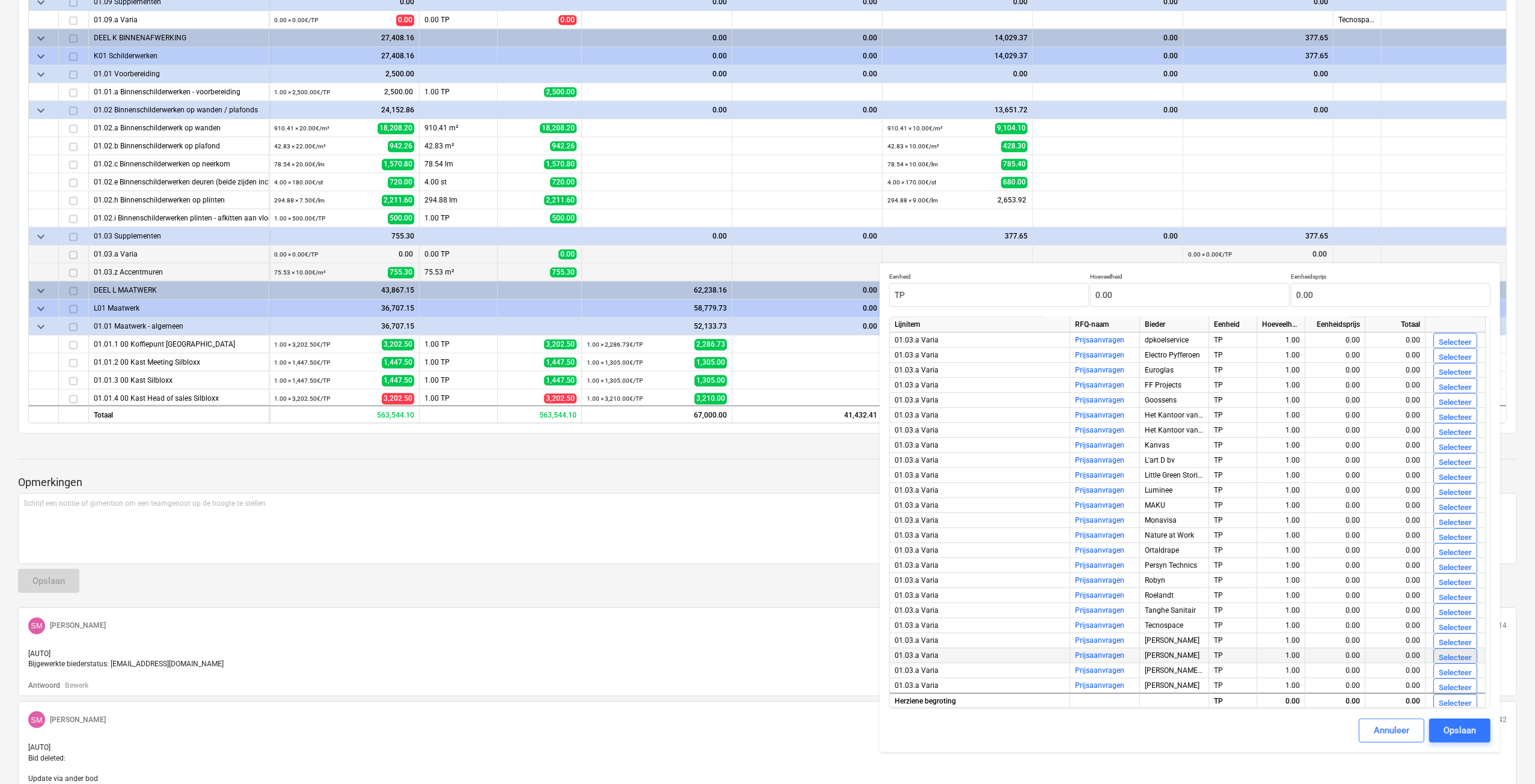
click at [1457, 657] on div "Selecteer" at bounding box center [1455, 658] width 33 height 14
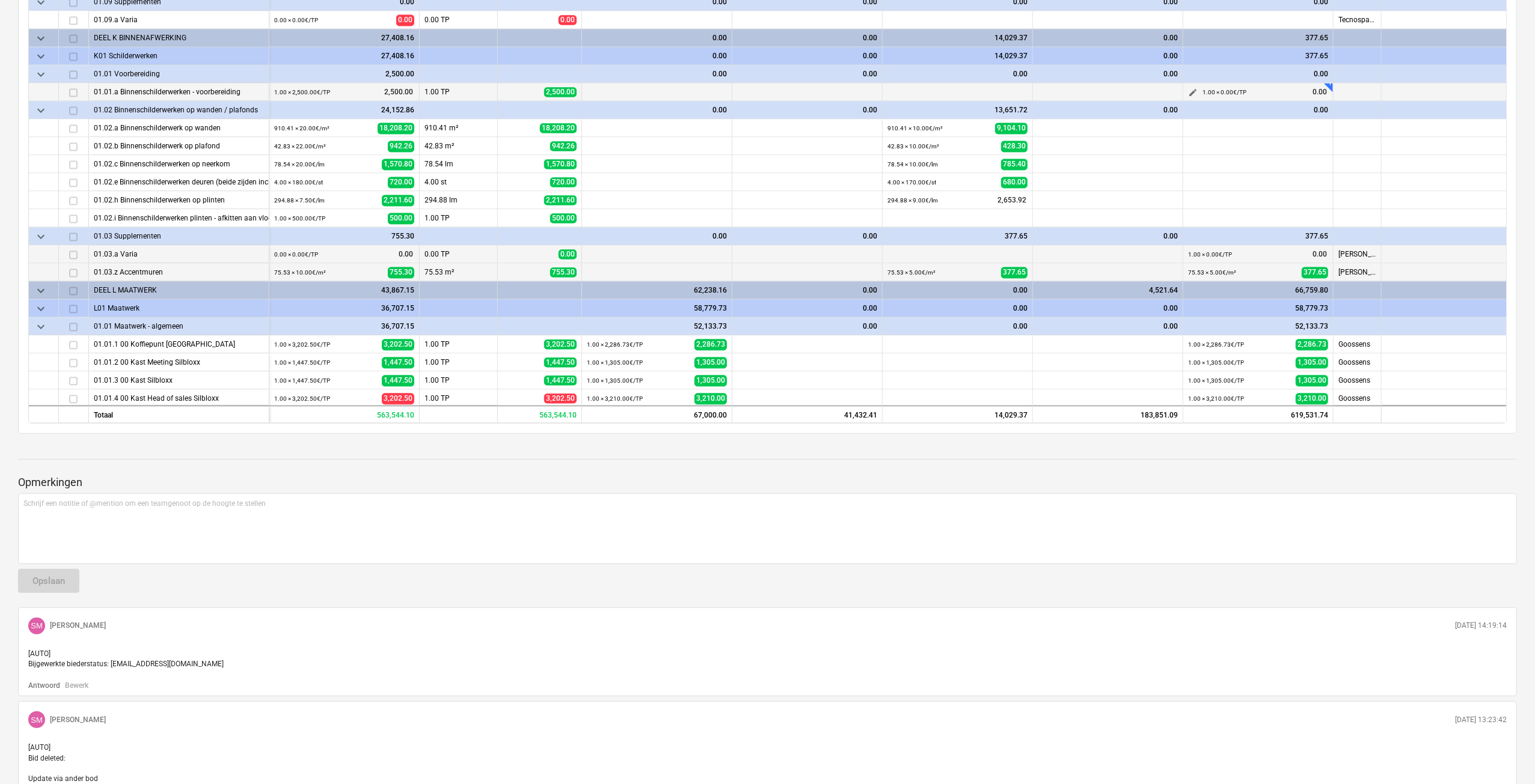
click at [1193, 93] on span "edit" at bounding box center [1192, 92] width 9 height 9
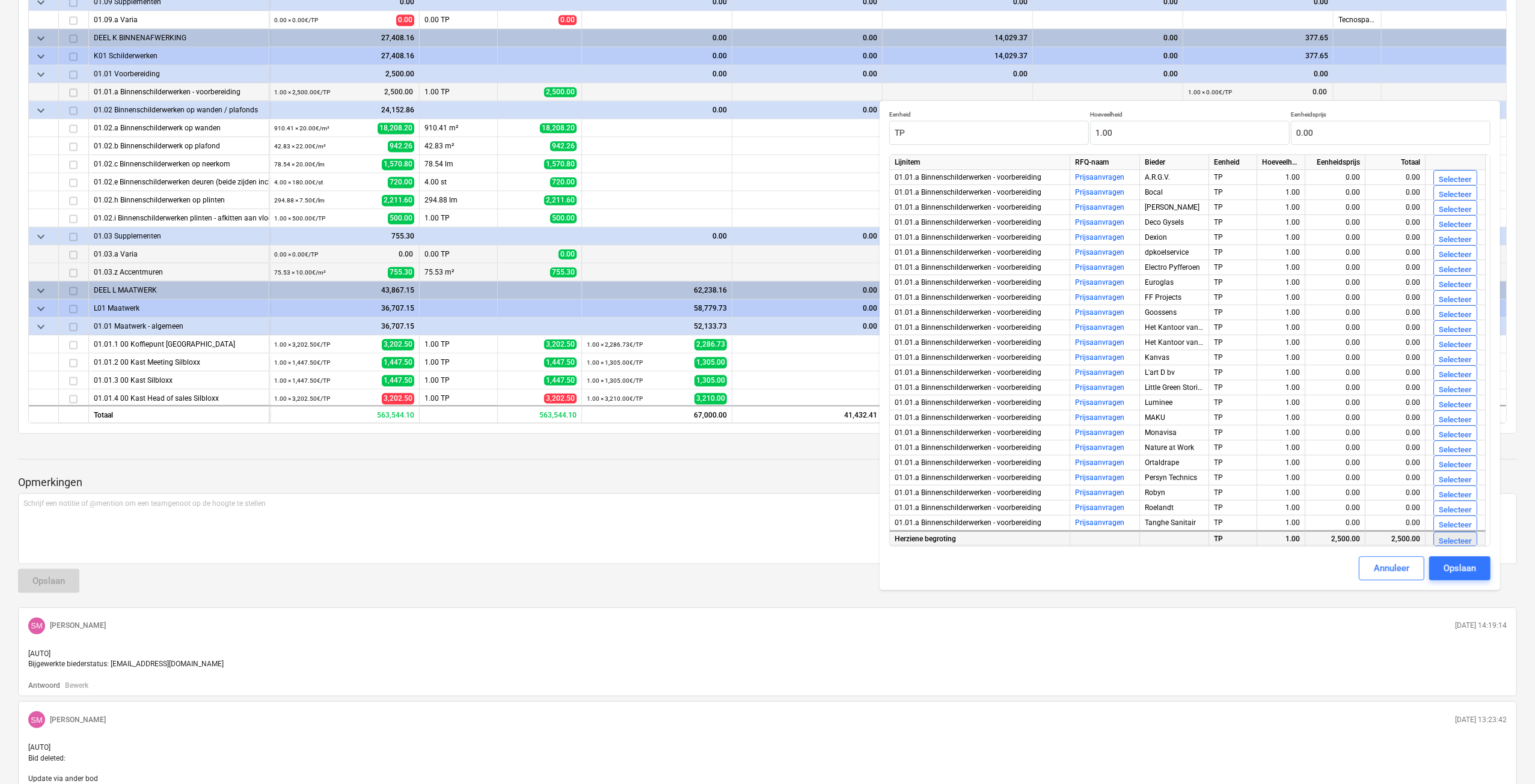
click at [1452, 539] on div "Selecteer" at bounding box center [1455, 542] width 33 height 14
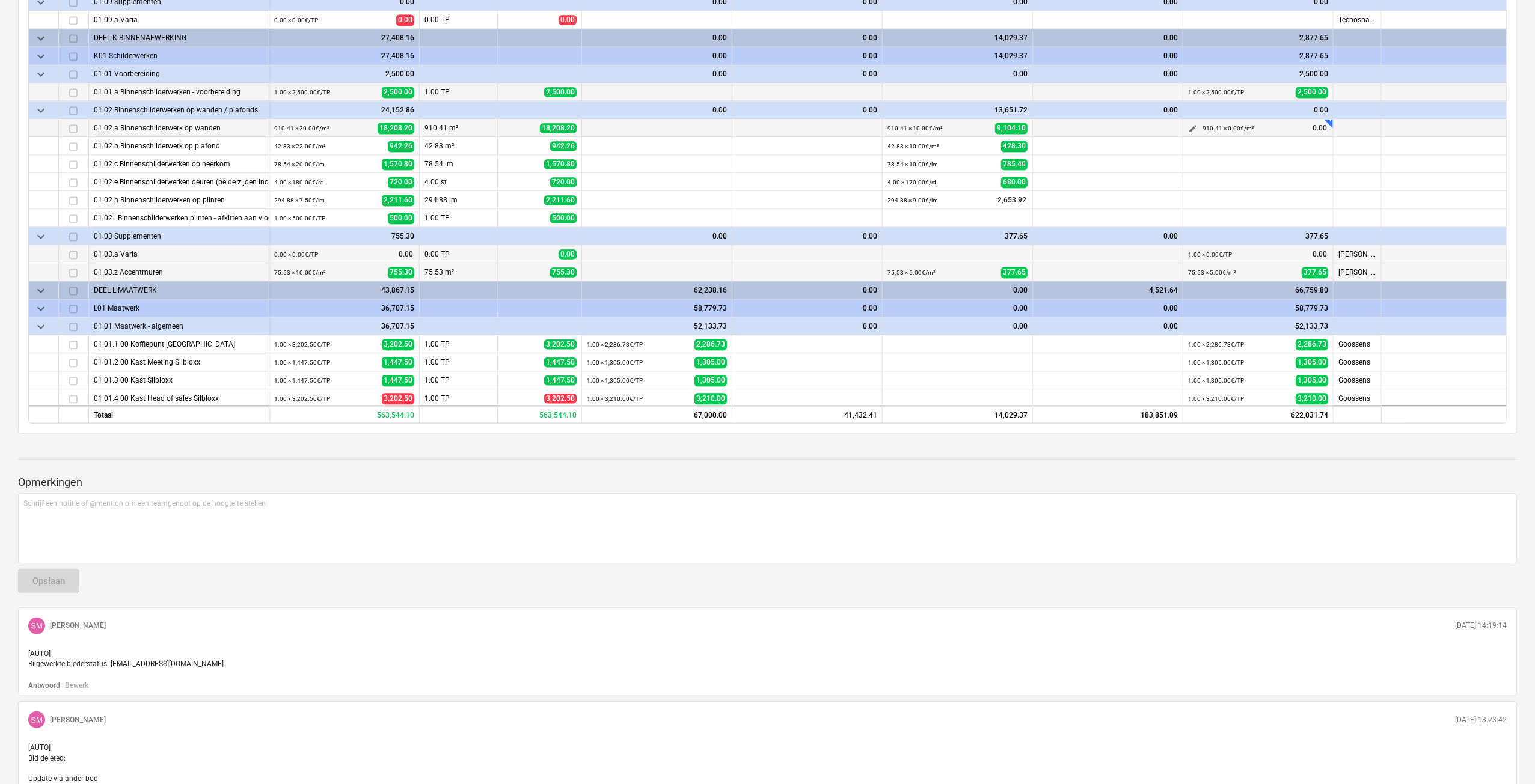
click at [1195, 128] on span "edit" at bounding box center [1192, 128] width 9 height 9
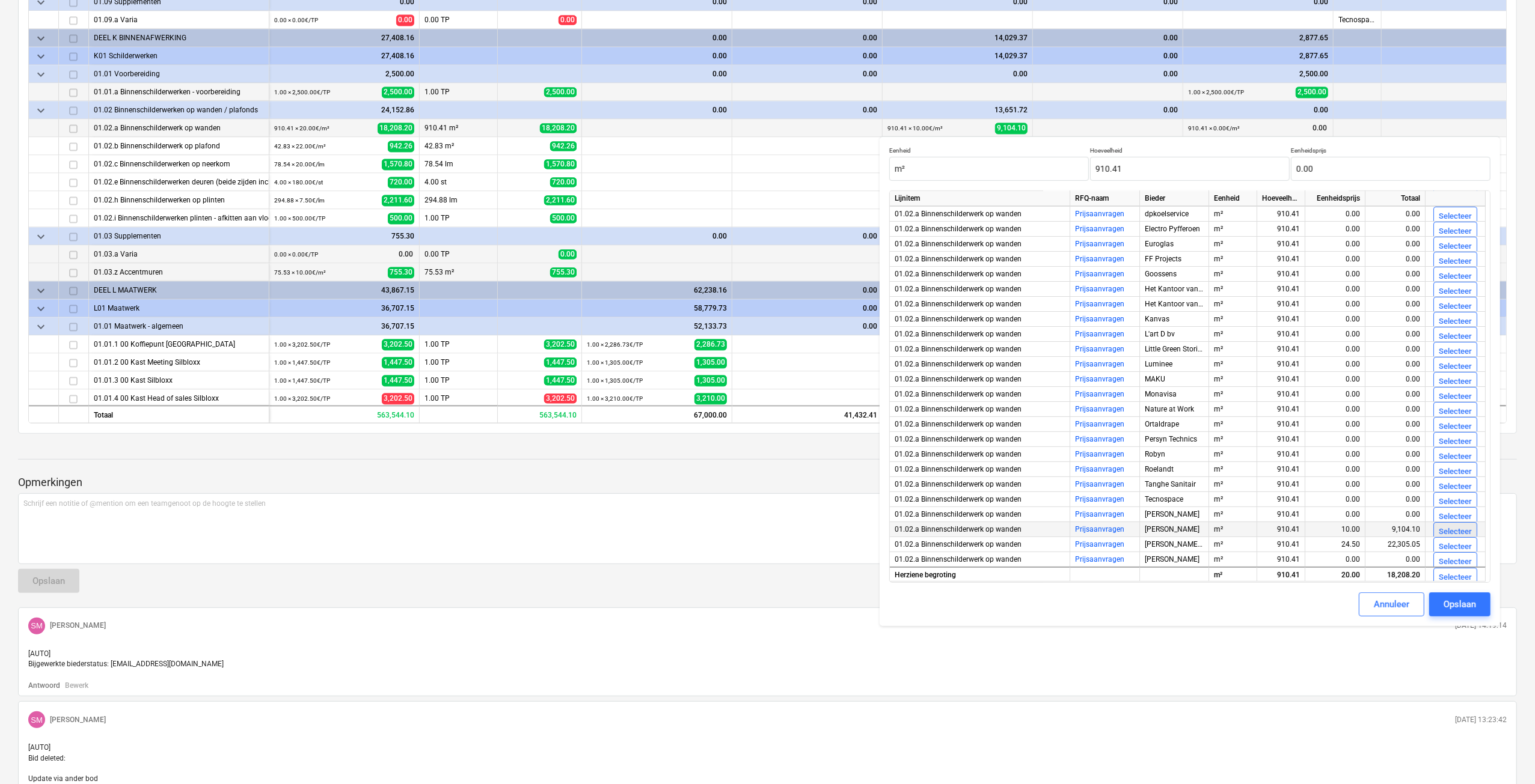
click at [1458, 533] on div "Selecteer" at bounding box center [1455, 532] width 33 height 14
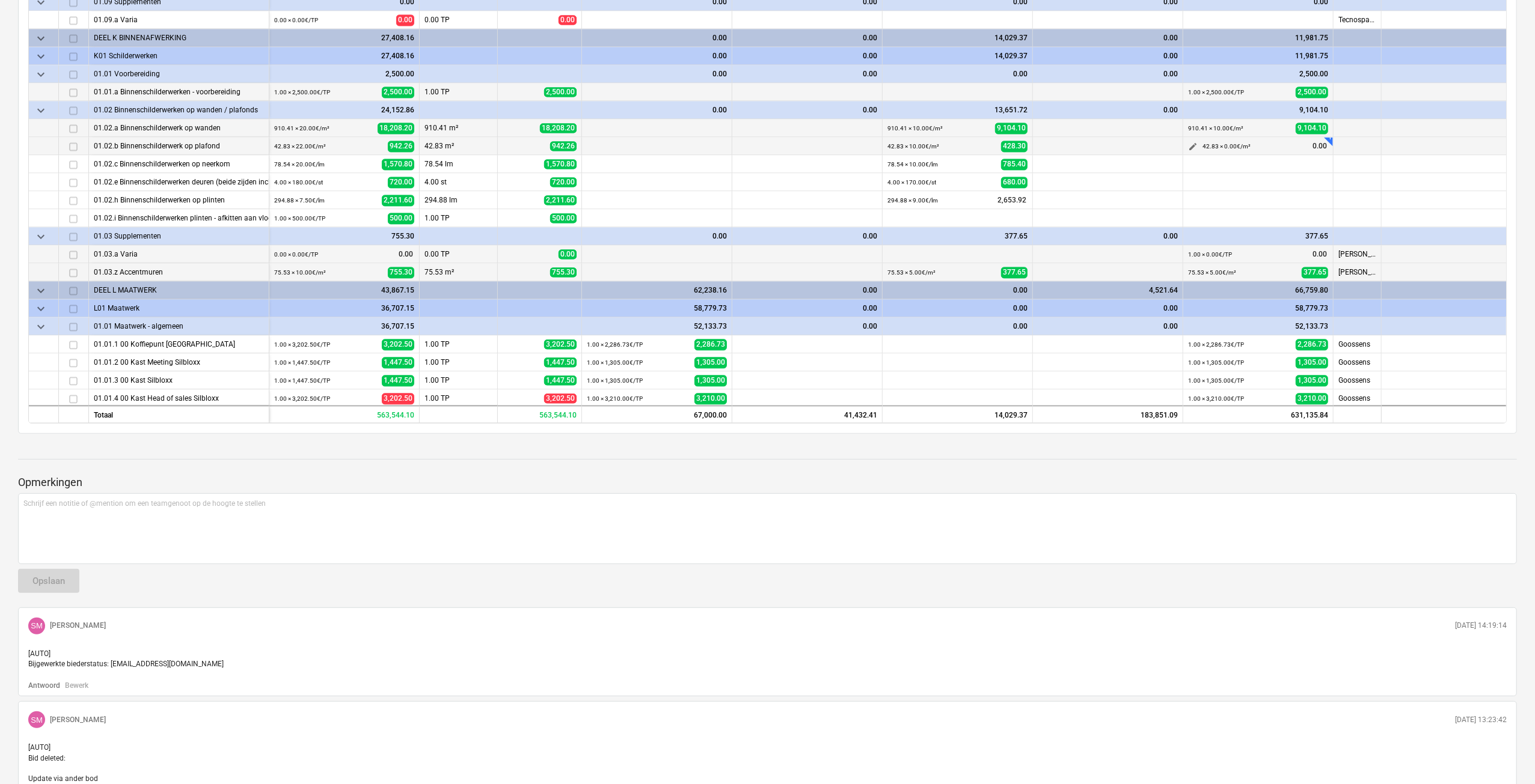
click at [1188, 146] on span "edit" at bounding box center [1192, 146] width 9 height 9
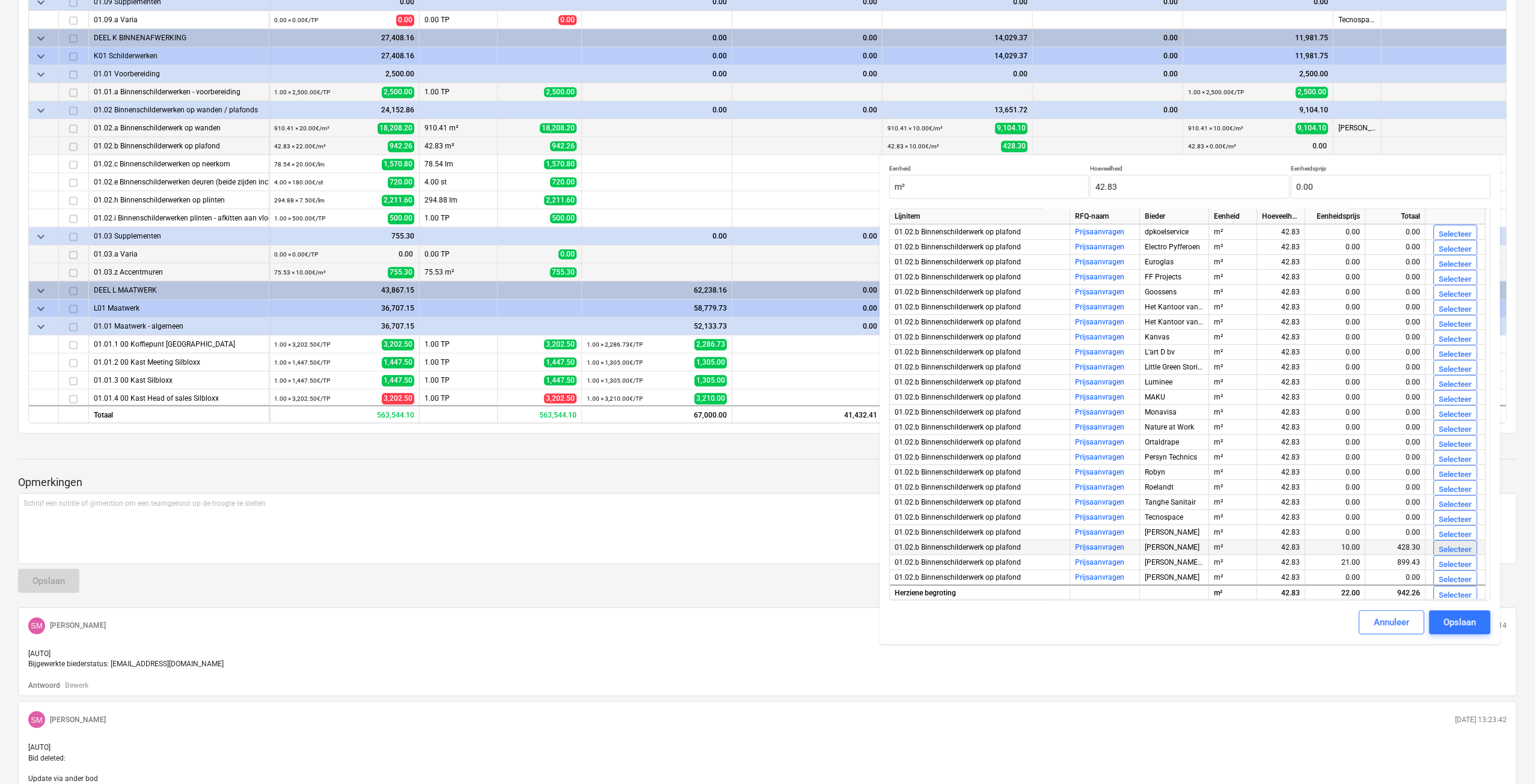
click at [1460, 547] on div "Selecteer" at bounding box center [1455, 550] width 33 height 14
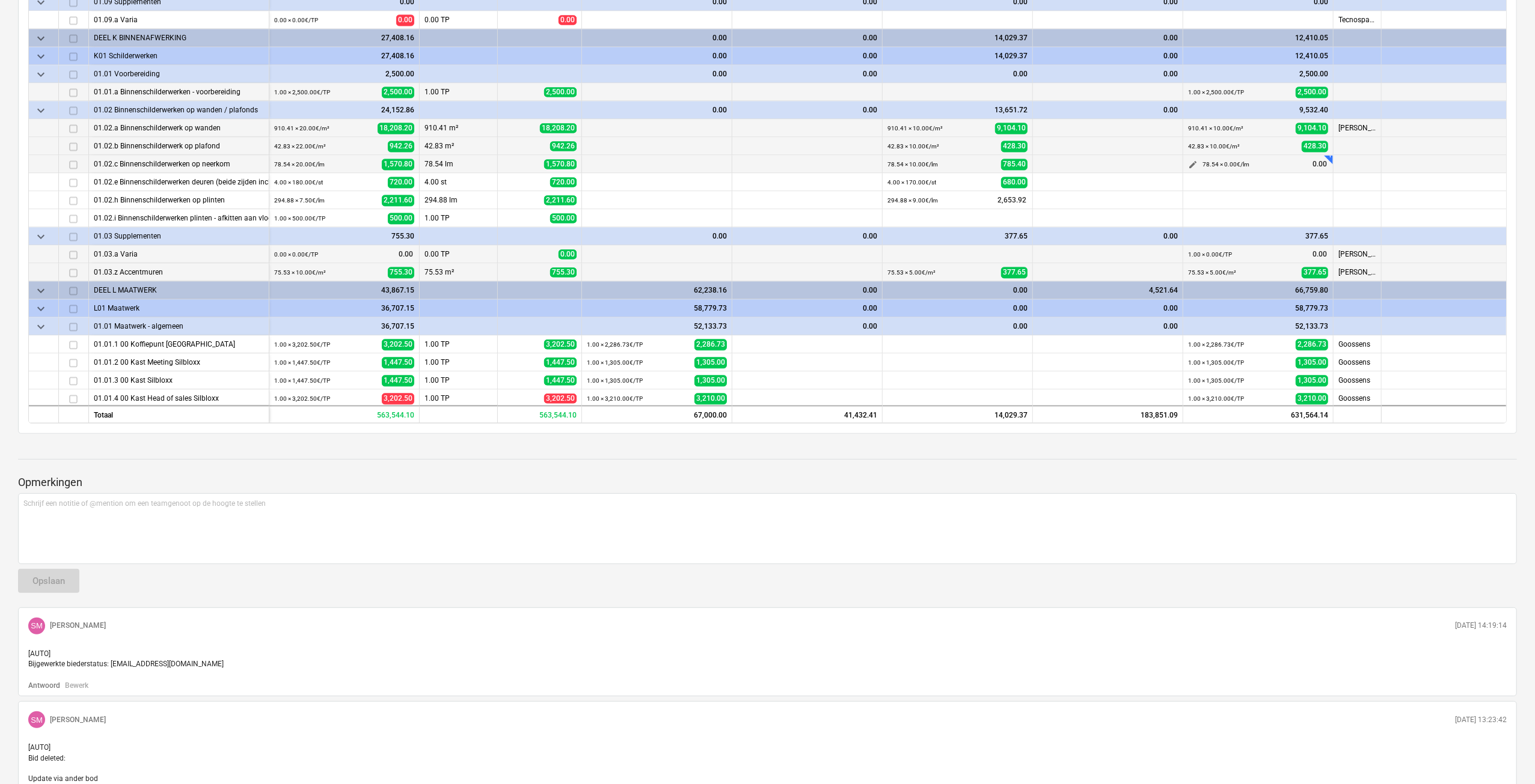
click at [1190, 166] on span "edit" at bounding box center [1192, 164] width 9 height 9
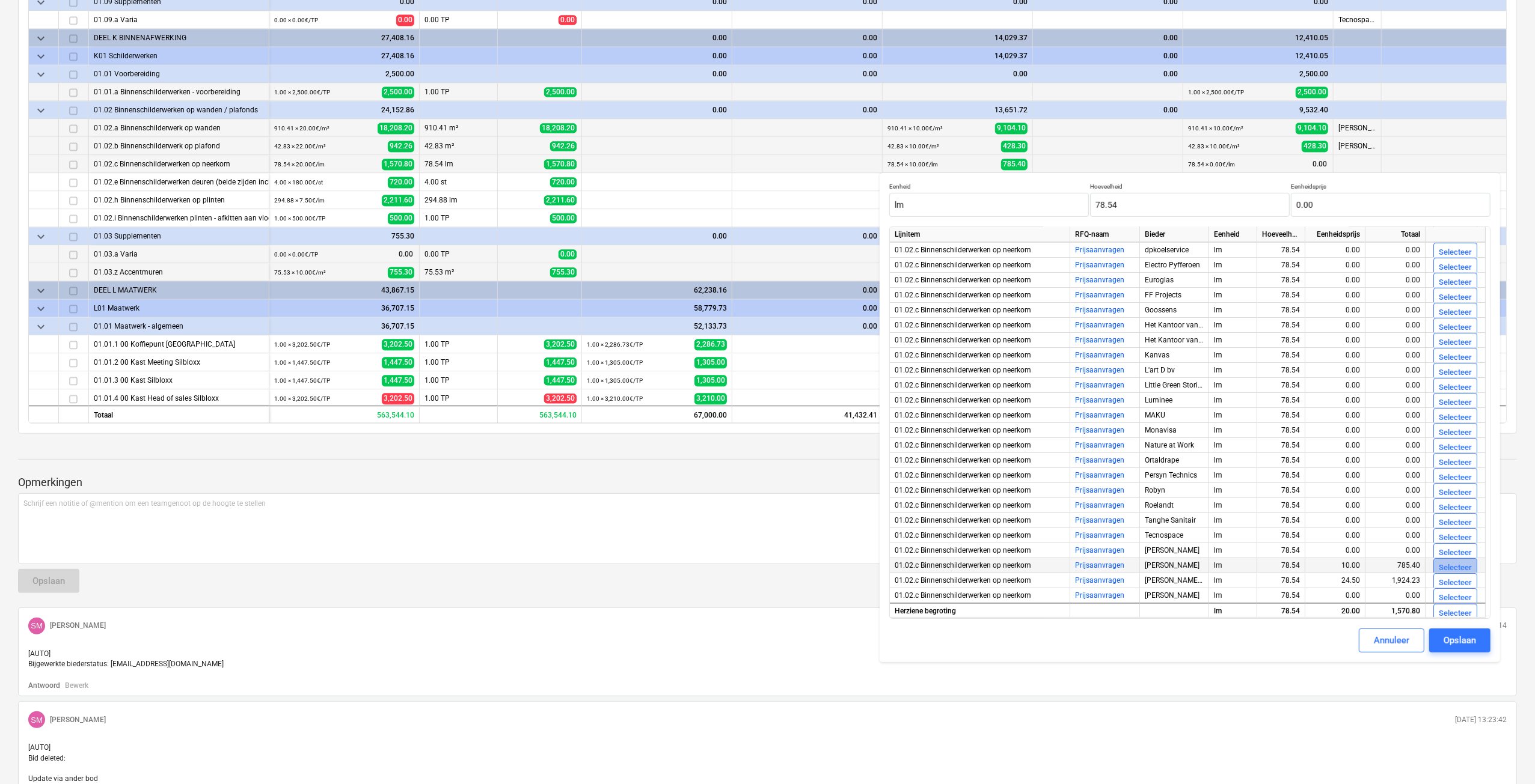
click at [1451, 562] on div "Selecteer" at bounding box center [1455, 568] width 33 height 14
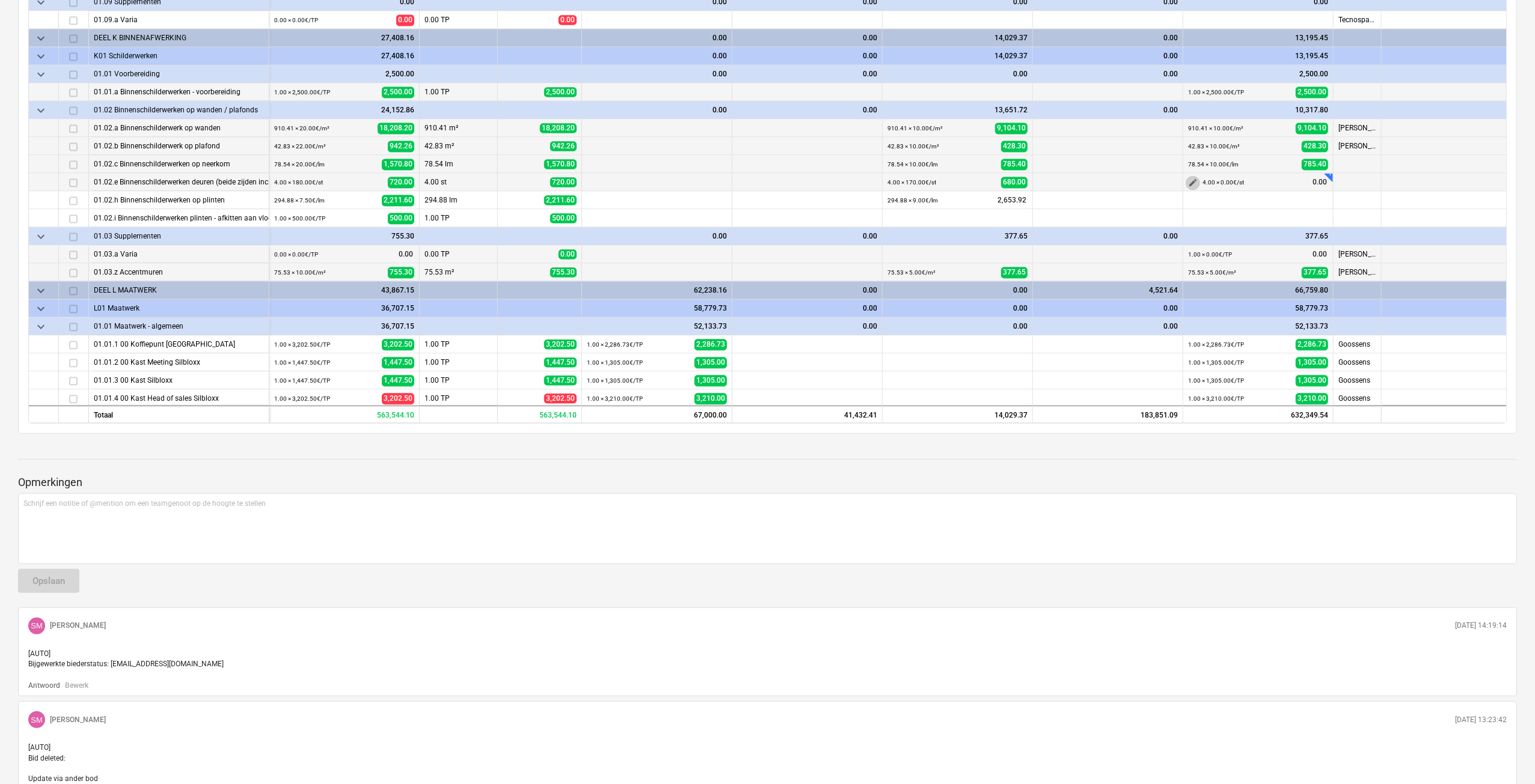
click at [1193, 181] on span "edit" at bounding box center [1192, 183] width 9 height 9
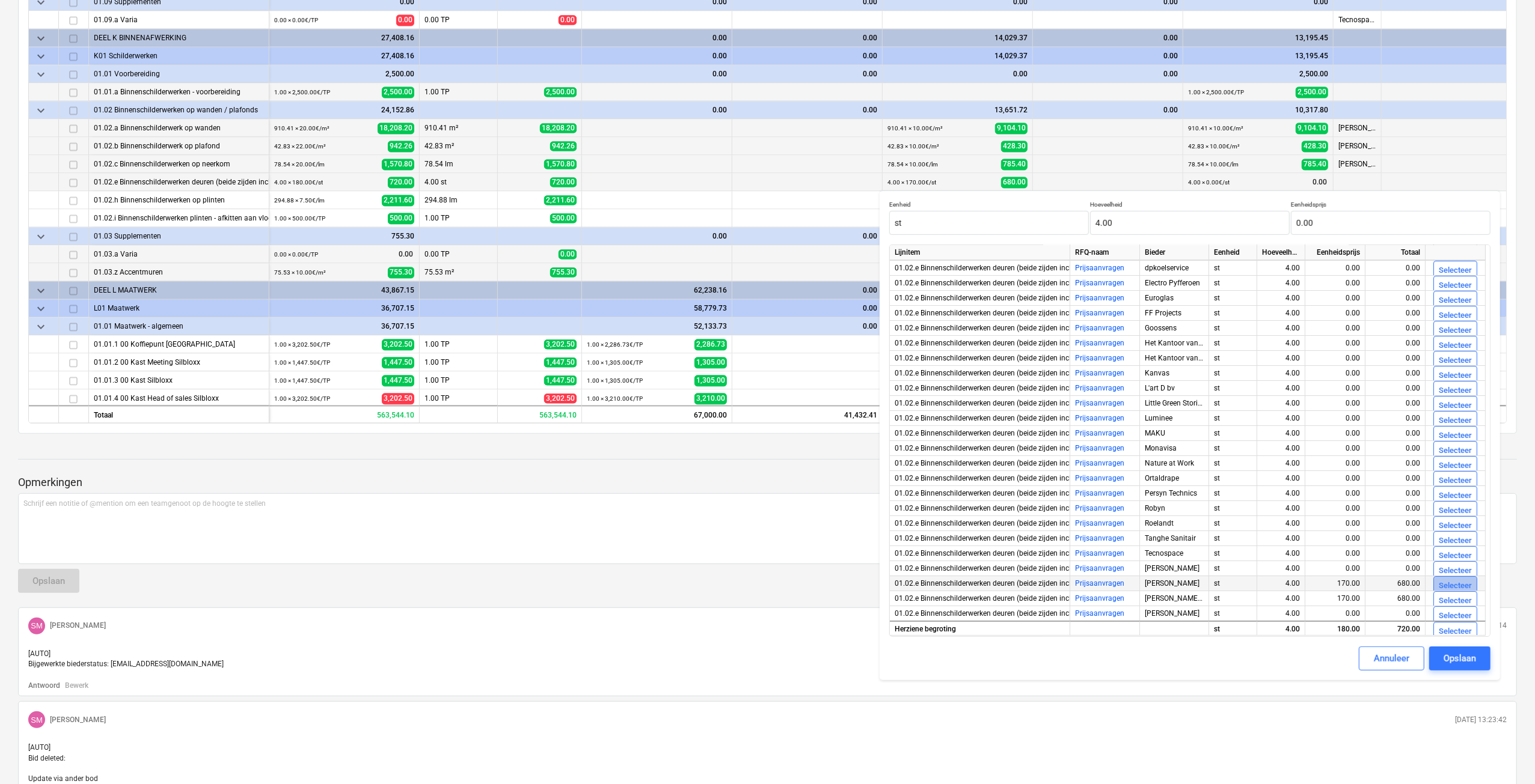
click at [1467, 588] on div "Selecteer" at bounding box center [1455, 586] width 33 height 14
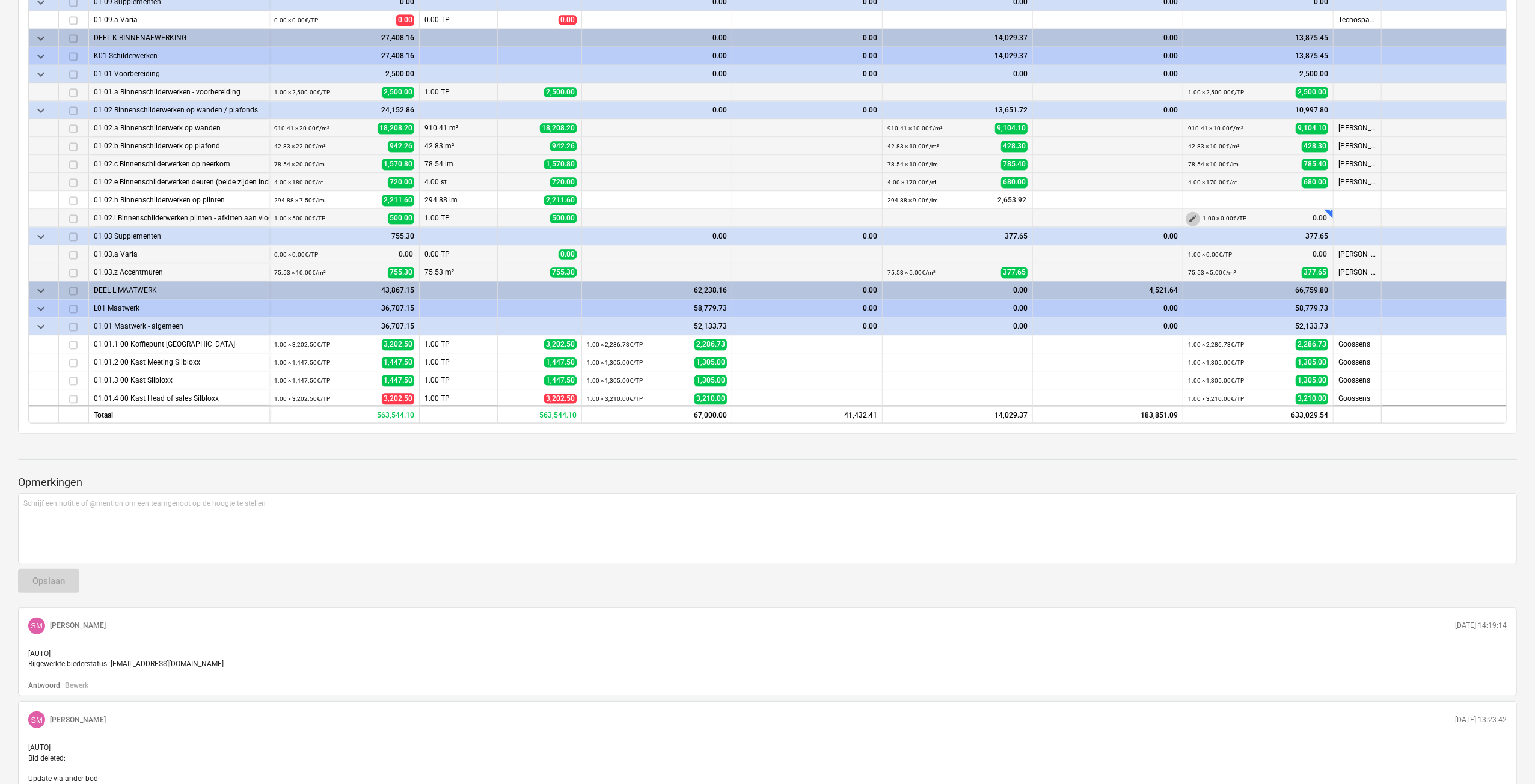
click at [1190, 212] on button "edit" at bounding box center [1192, 219] width 14 height 14
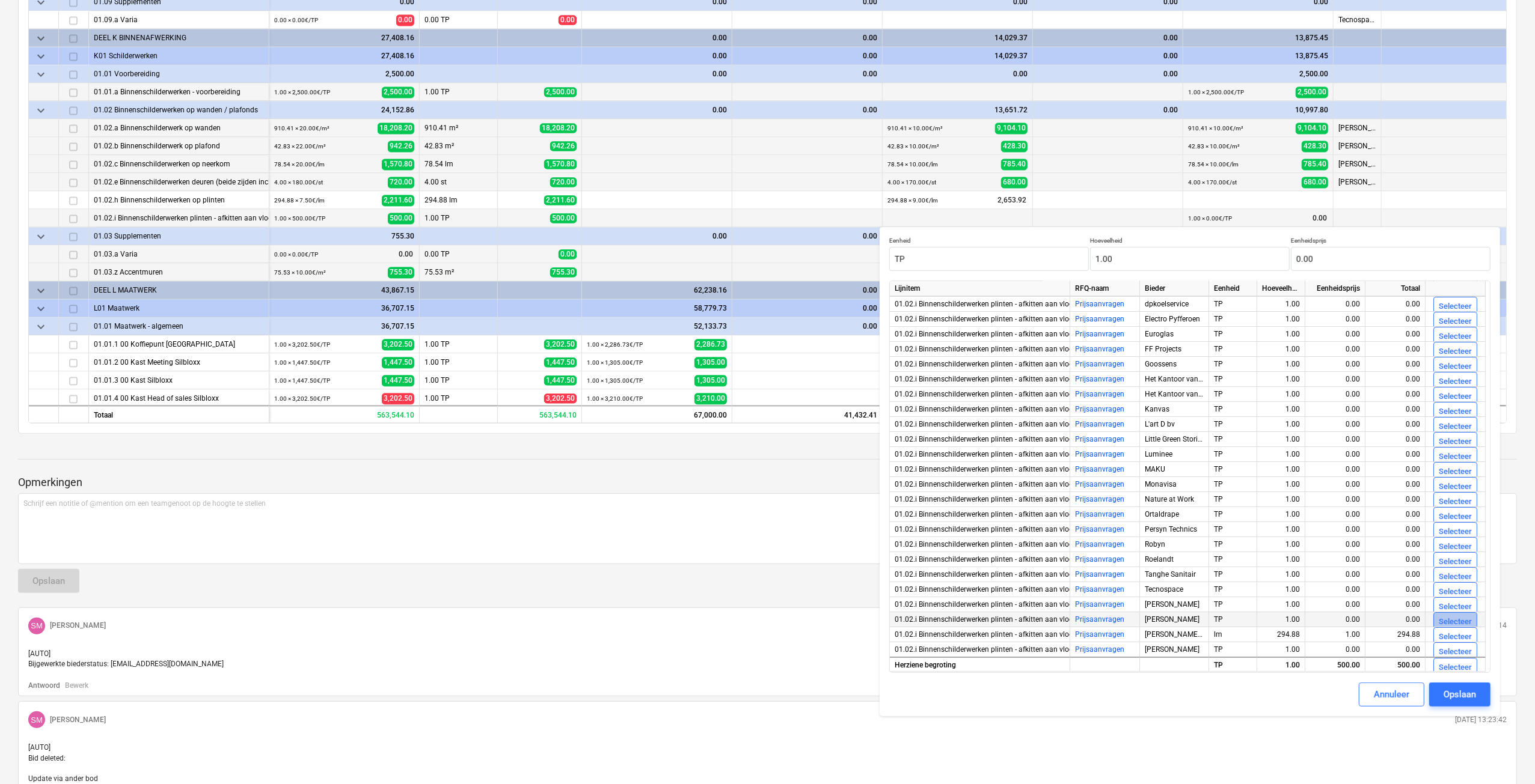
click at [1474, 623] on button "Selecteer" at bounding box center [1455, 622] width 44 height 19
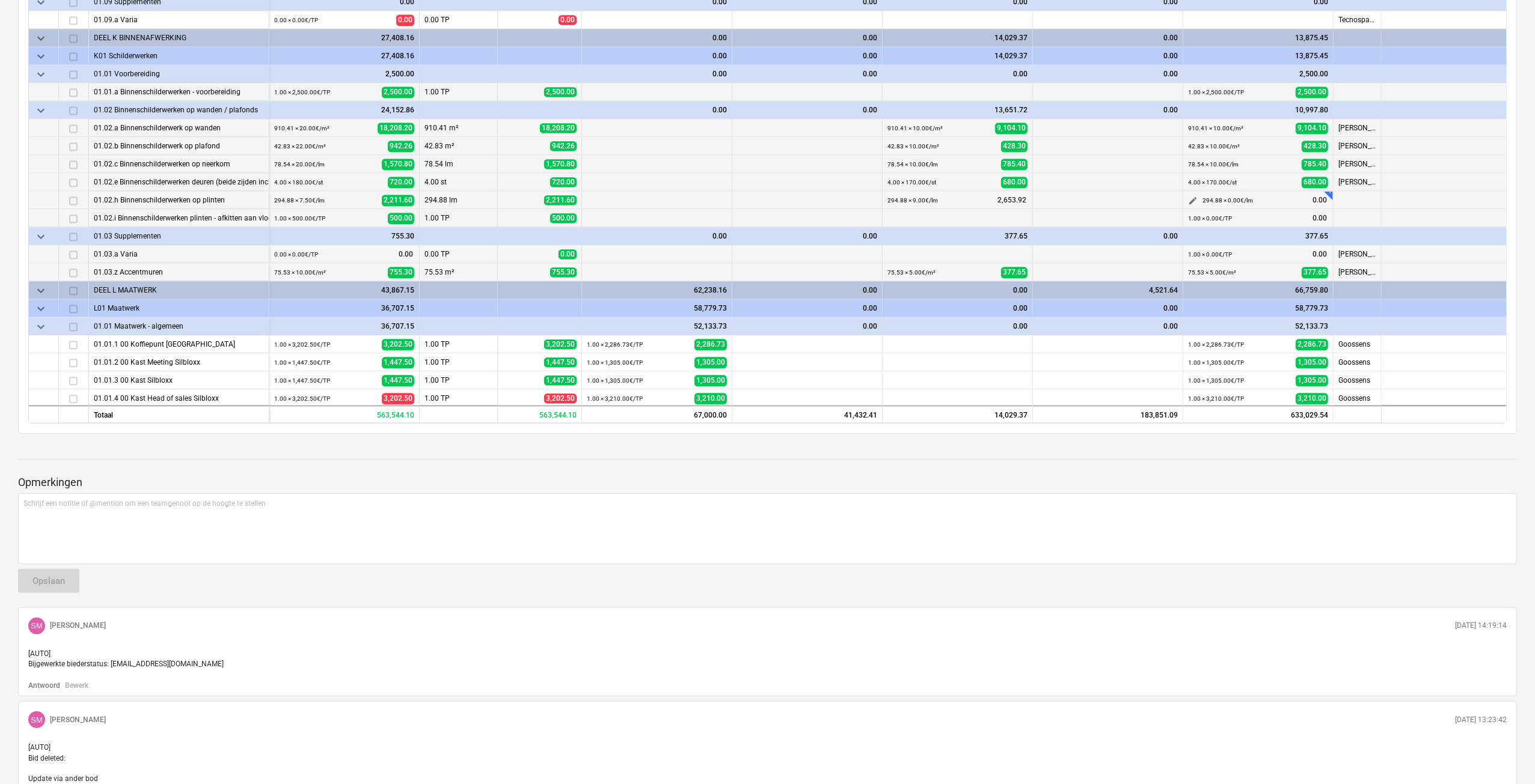
click at [1190, 199] on span "edit" at bounding box center [1192, 201] width 9 height 9
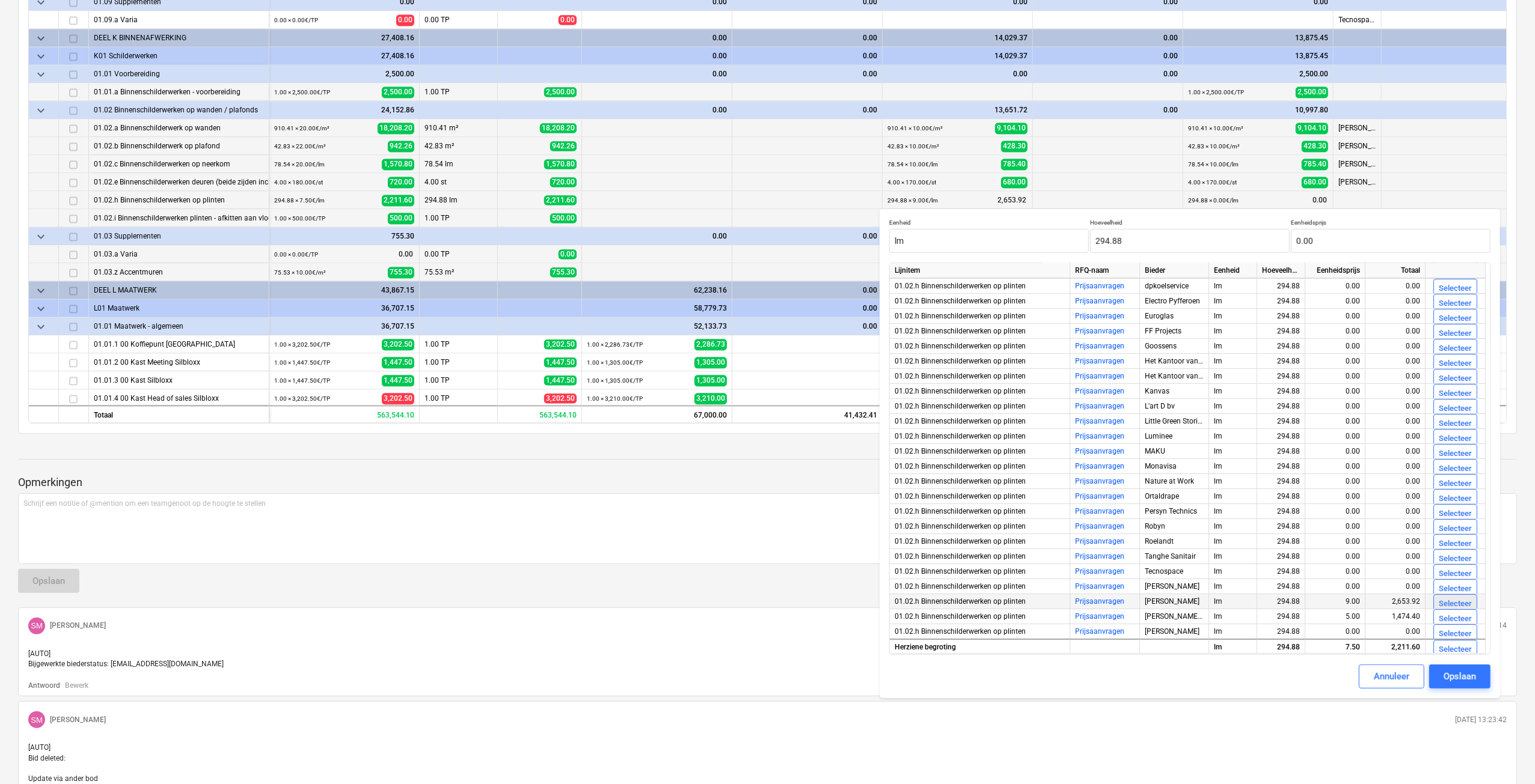
click at [1450, 606] on div "Selecteer" at bounding box center [1455, 604] width 33 height 14
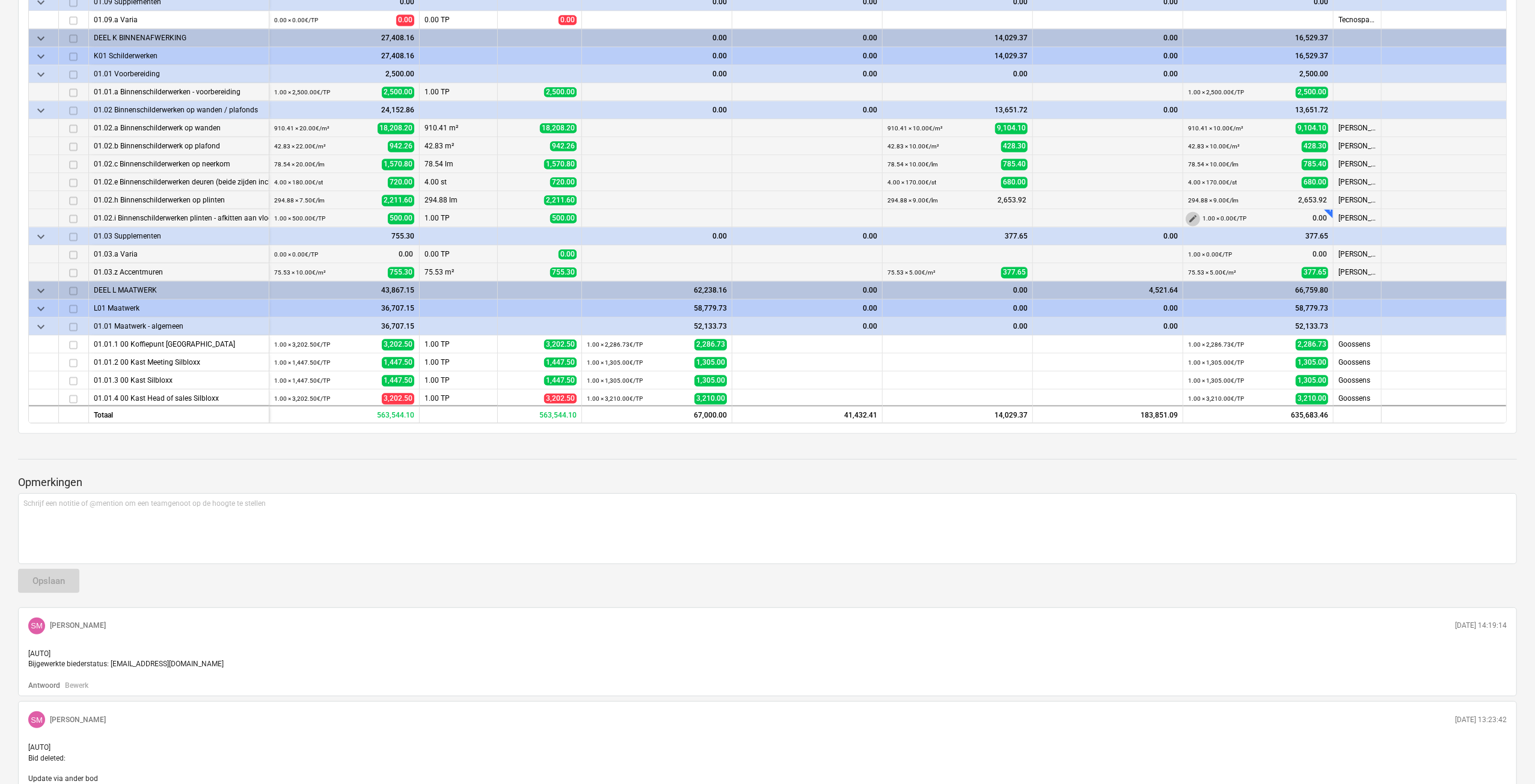
click at [1193, 217] on span "edit" at bounding box center [1192, 219] width 9 height 9
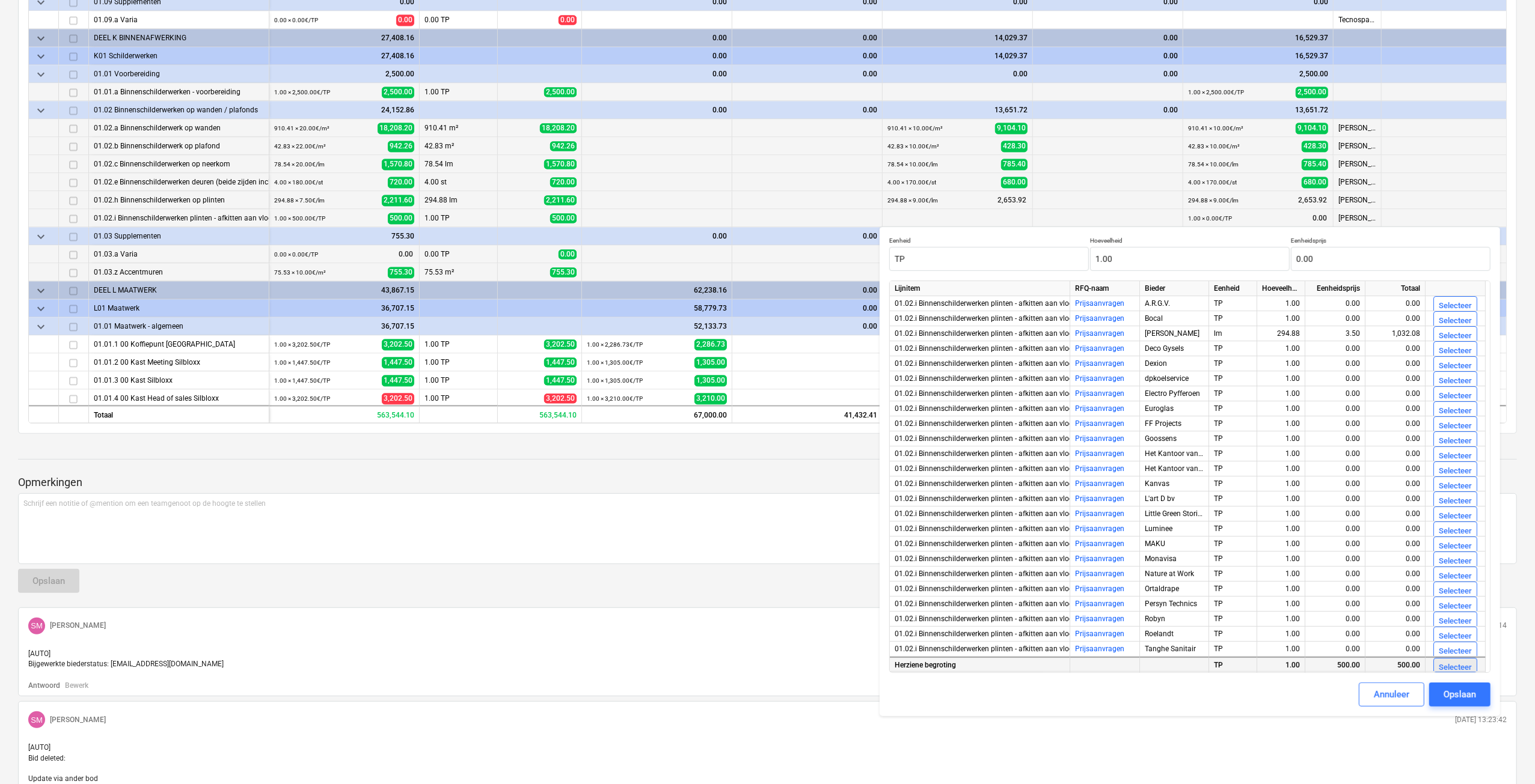
click at [1442, 665] on div "Selecteer" at bounding box center [1455, 668] width 33 height 14
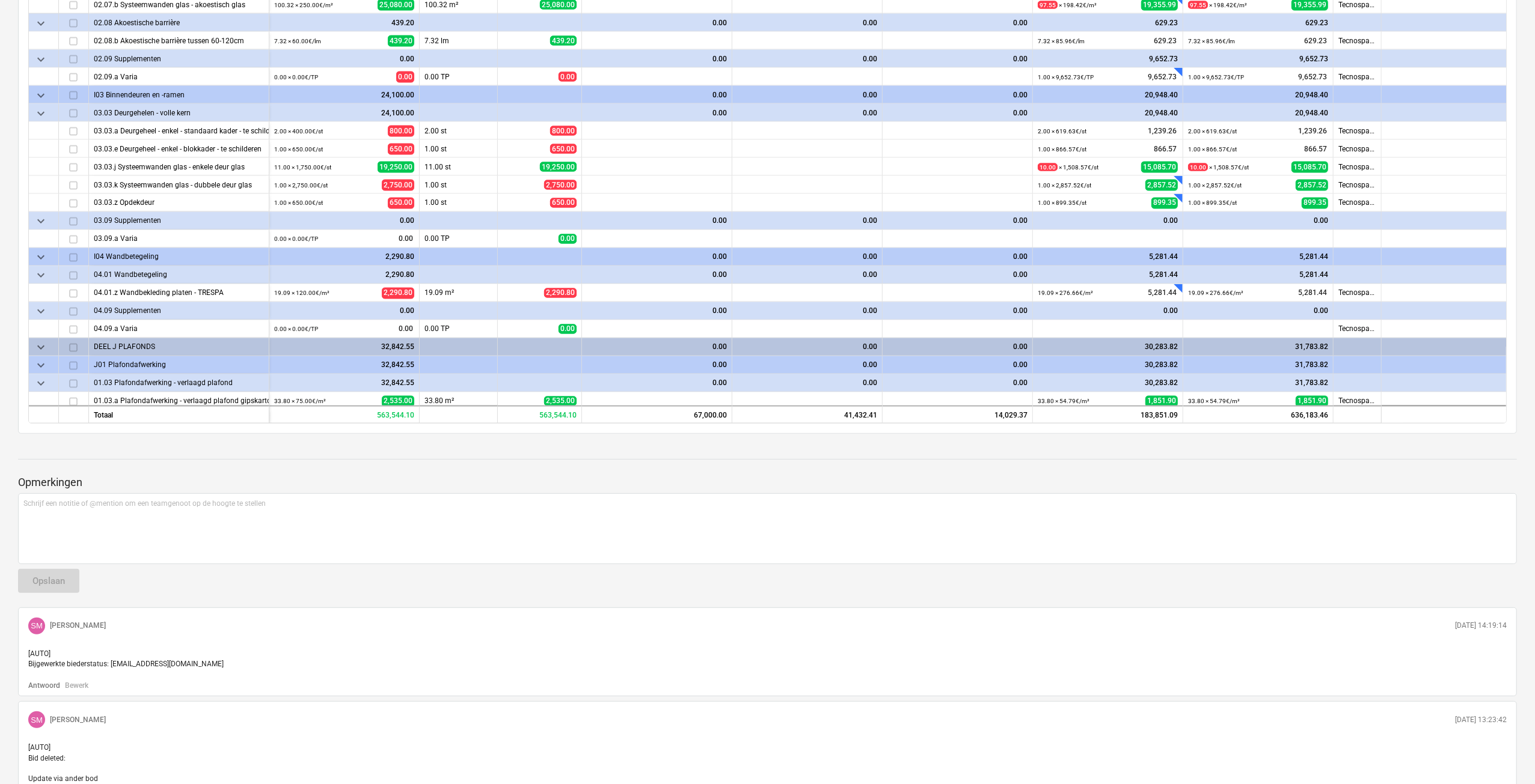
scroll to position [1801, 0]
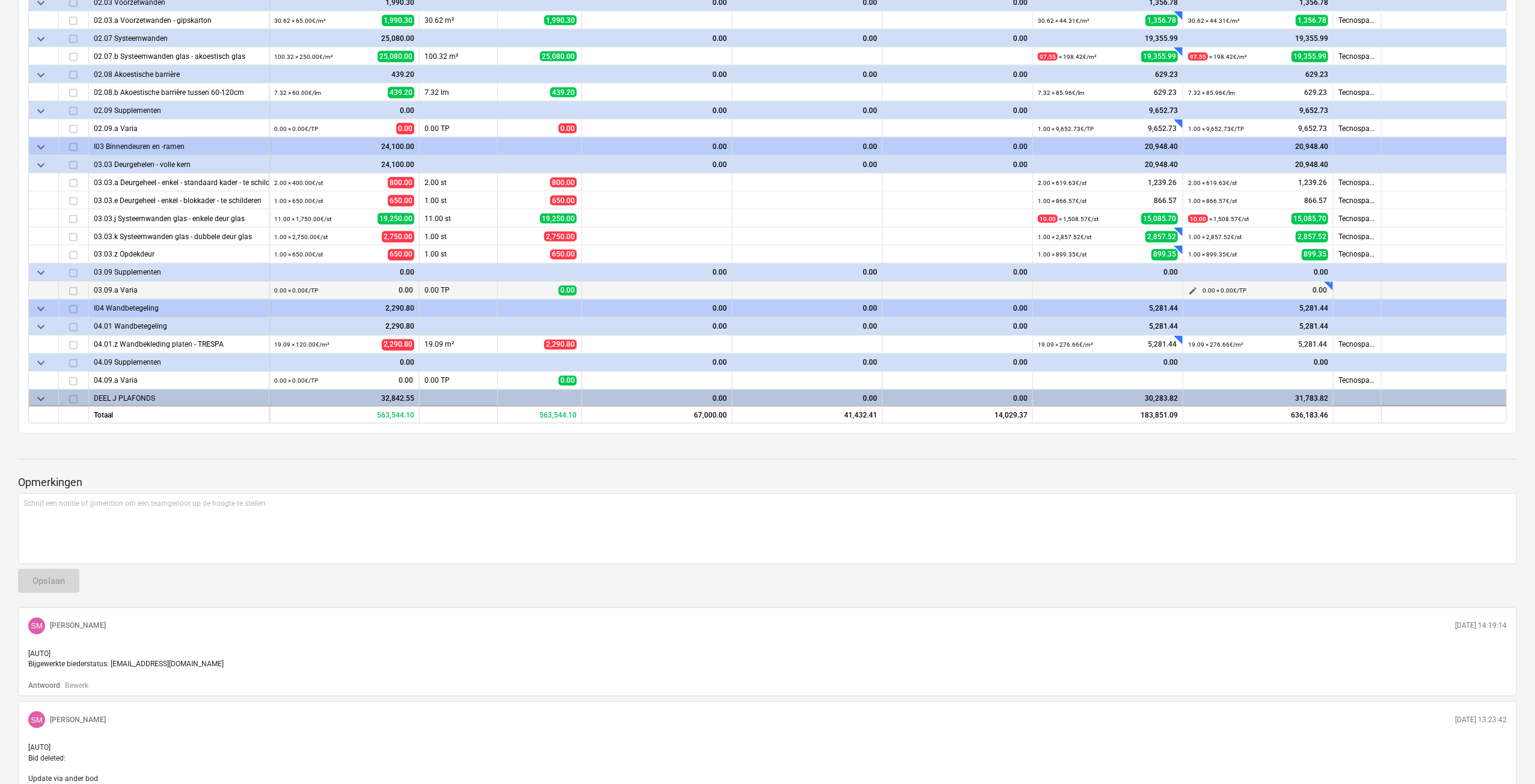
click at [1195, 289] on span "edit" at bounding box center [1192, 291] width 9 height 9
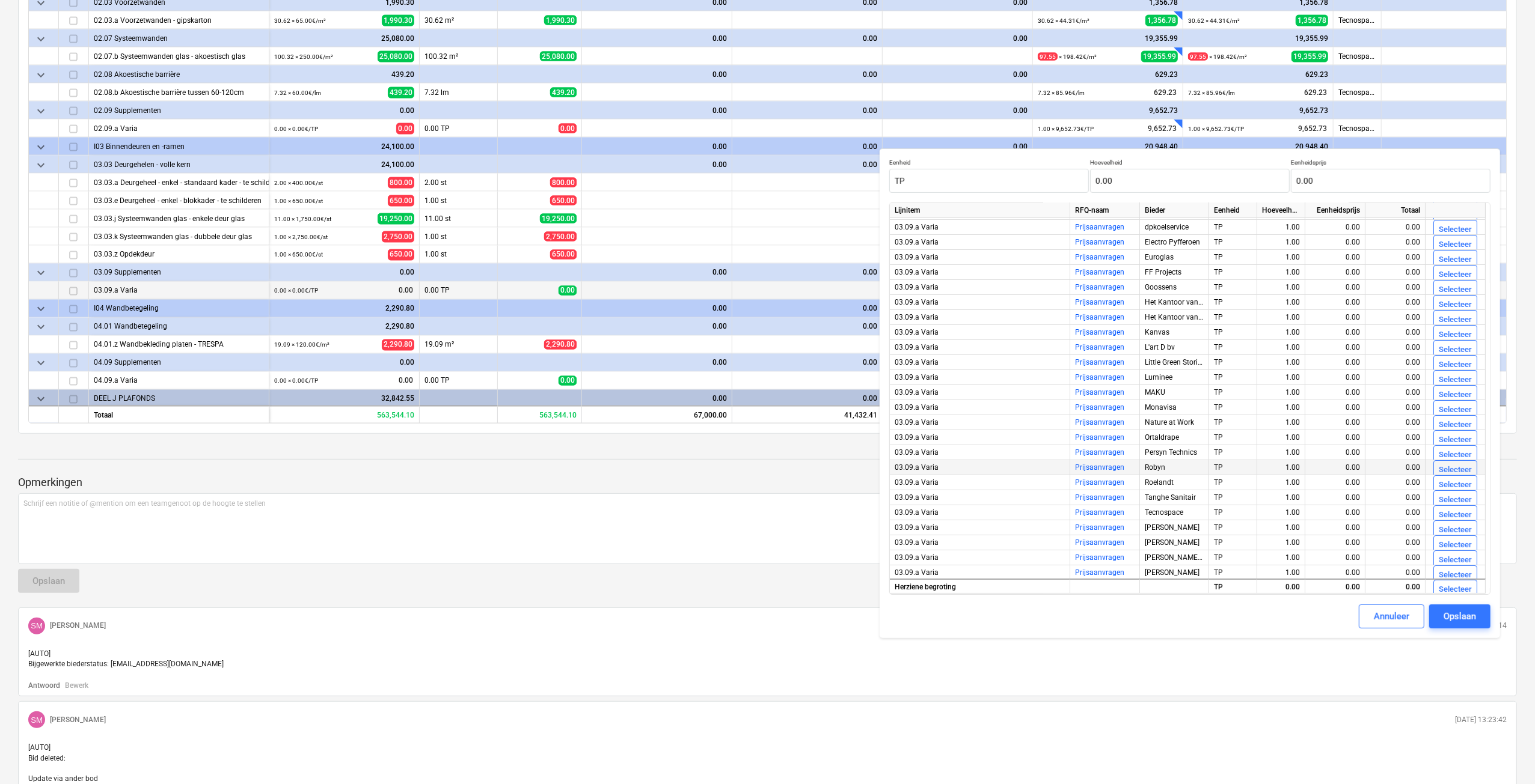
scroll to position [74, 0]
click at [1447, 512] on div "Selecteer" at bounding box center [1455, 514] width 33 height 14
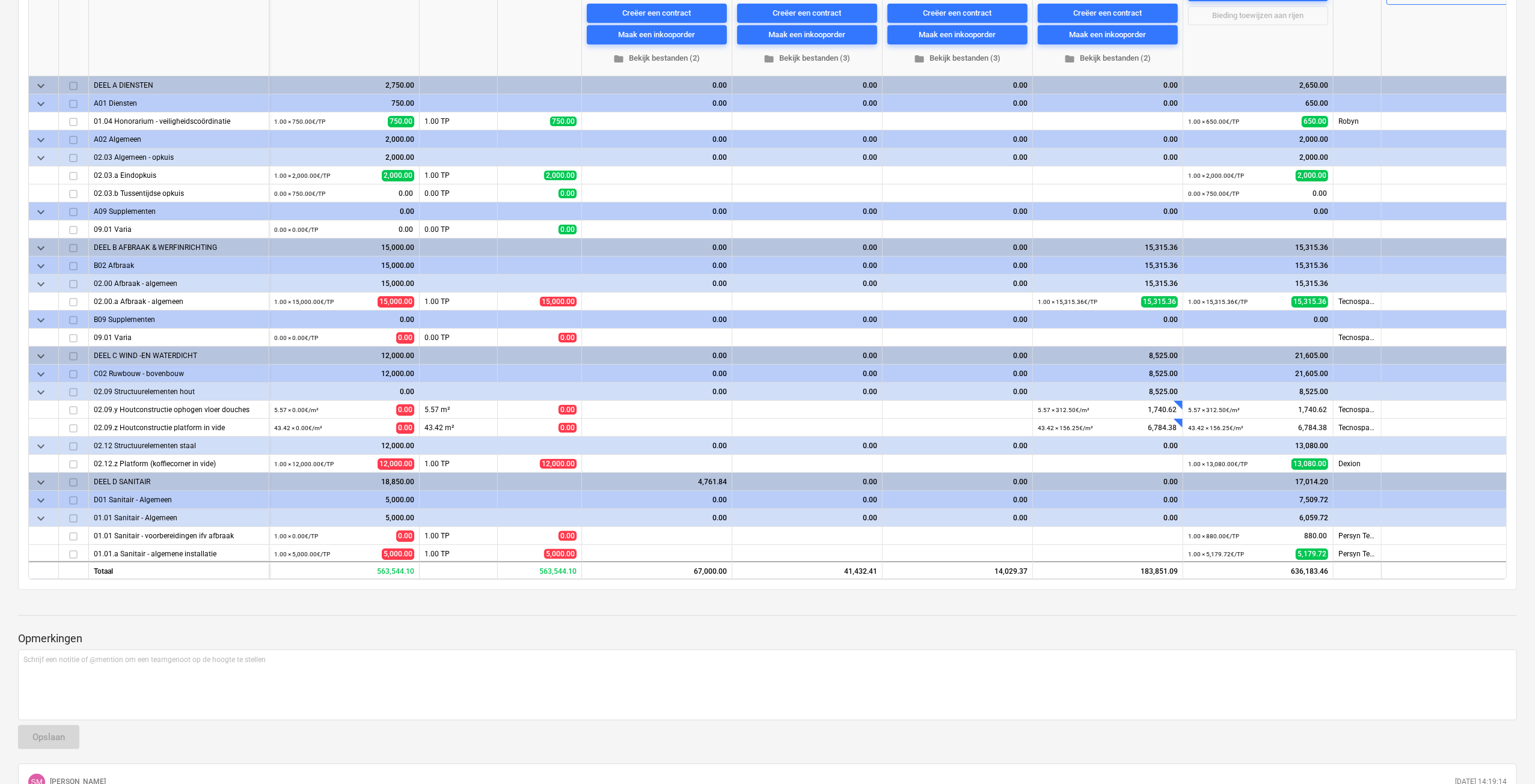
scroll to position [240, 0]
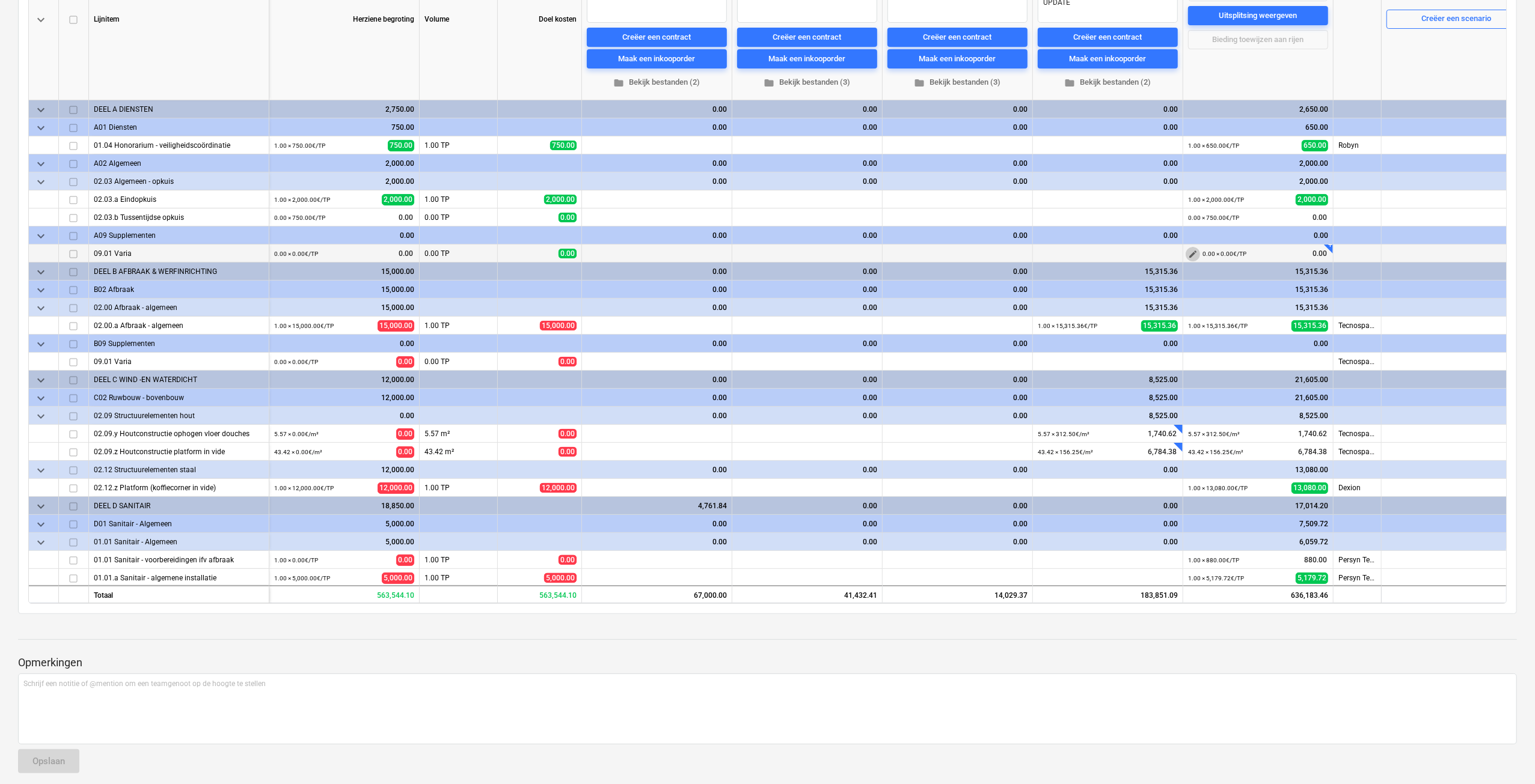
click at [1197, 253] on span "edit" at bounding box center [1192, 254] width 9 height 9
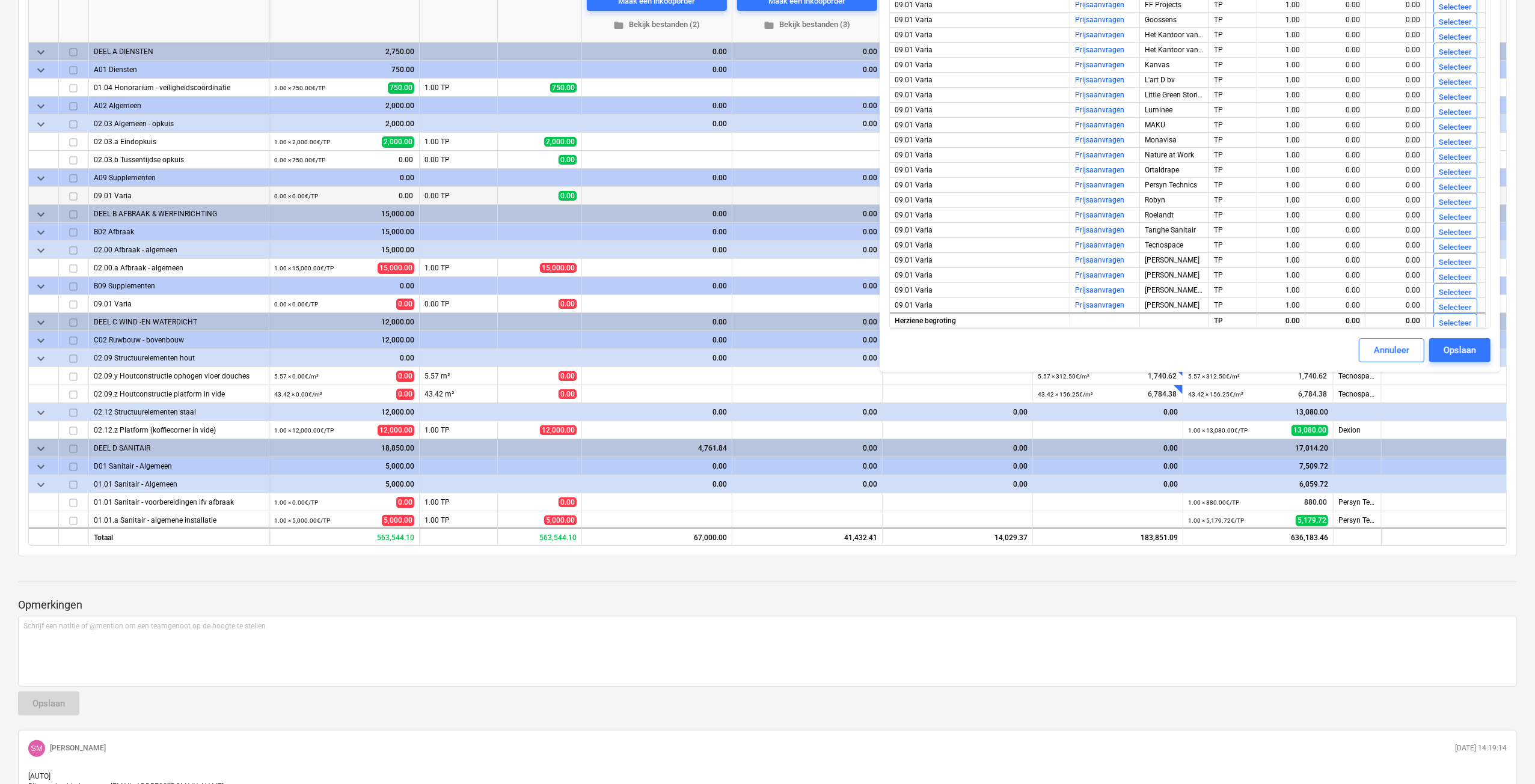
scroll to position [300, 0]
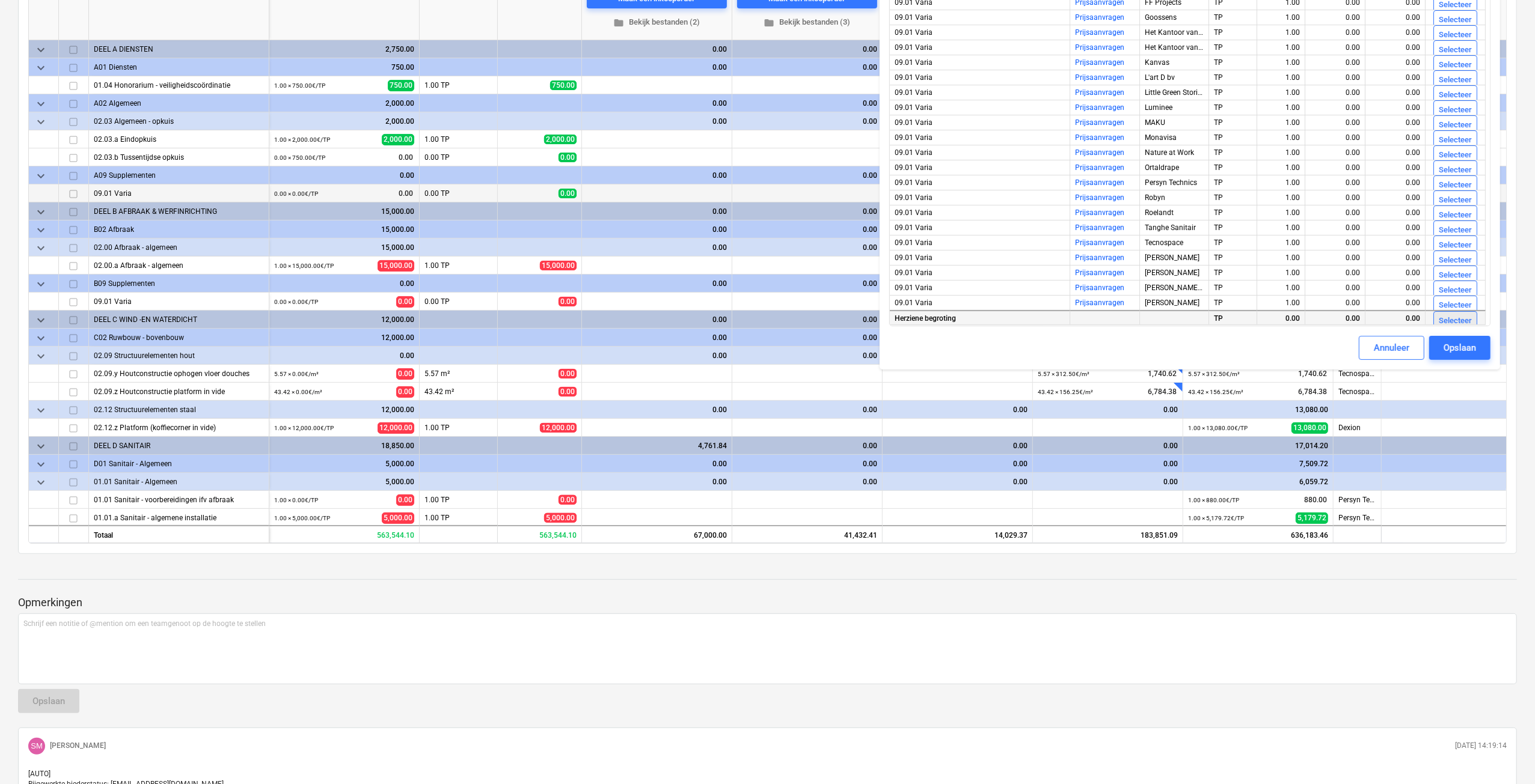
click at [1456, 321] on div "Selecteer" at bounding box center [1455, 321] width 33 height 14
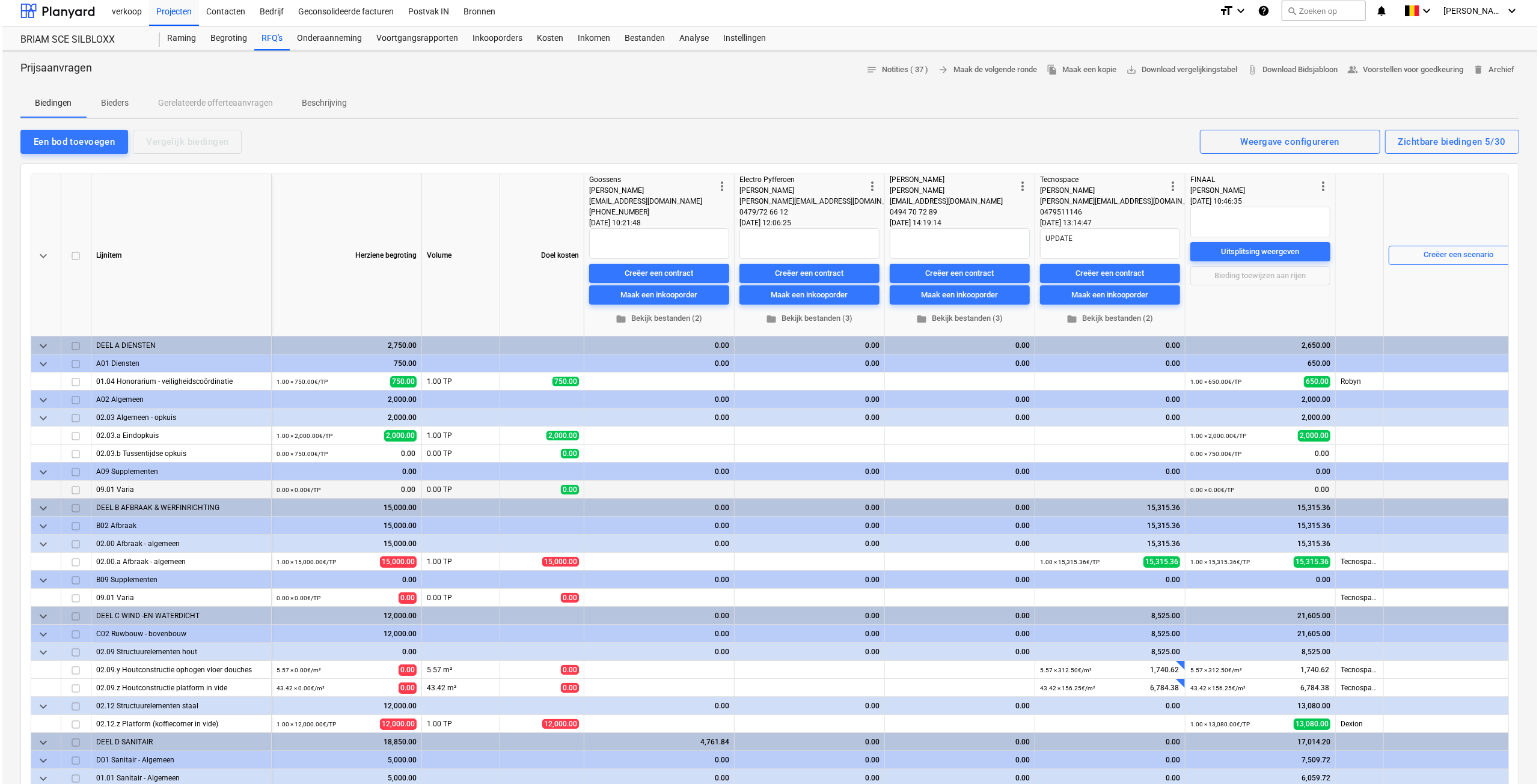
scroll to position [0, 0]
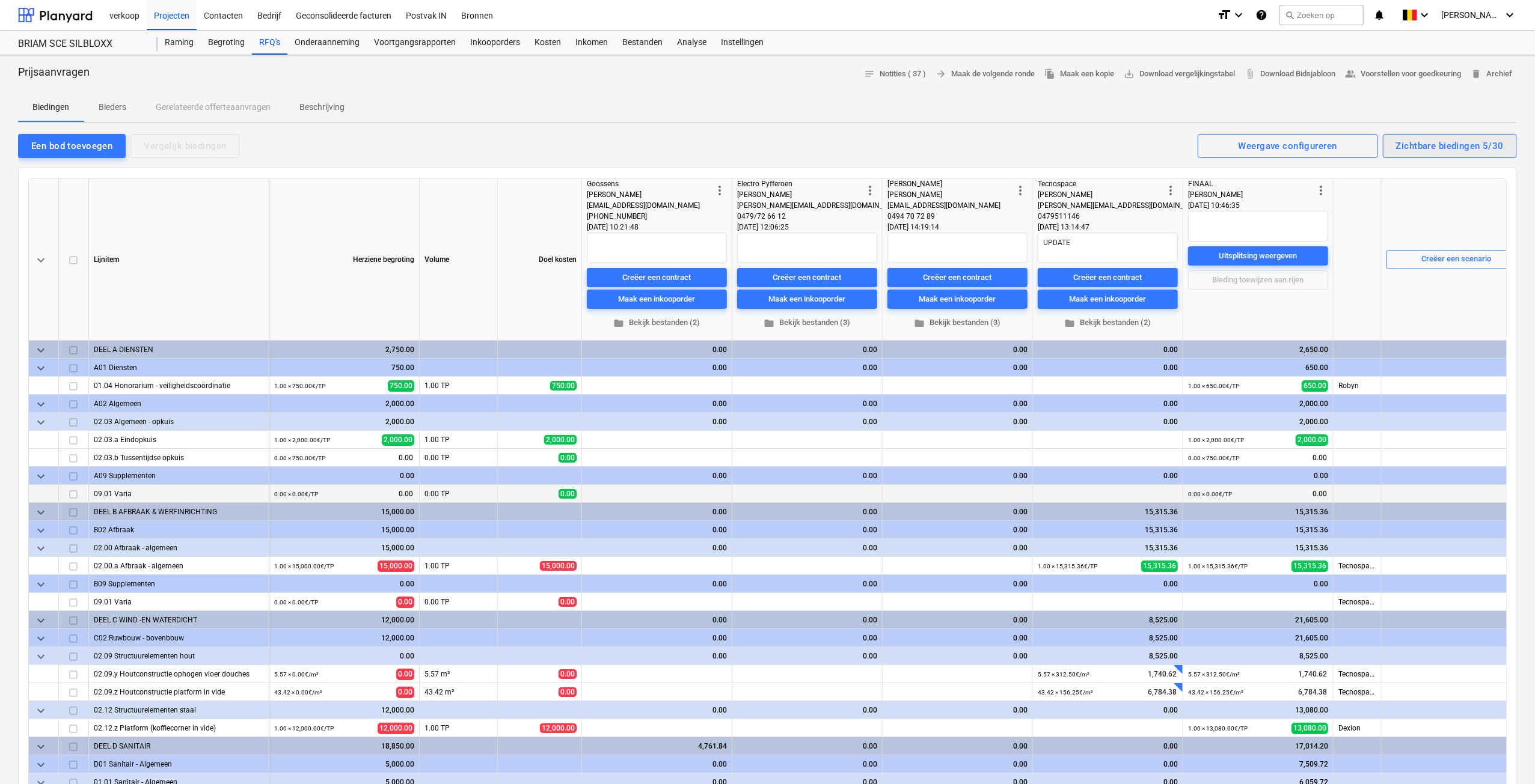
click at [1404, 148] on div "Zichtbare biedingen 5/30" at bounding box center [1449, 146] width 107 height 16
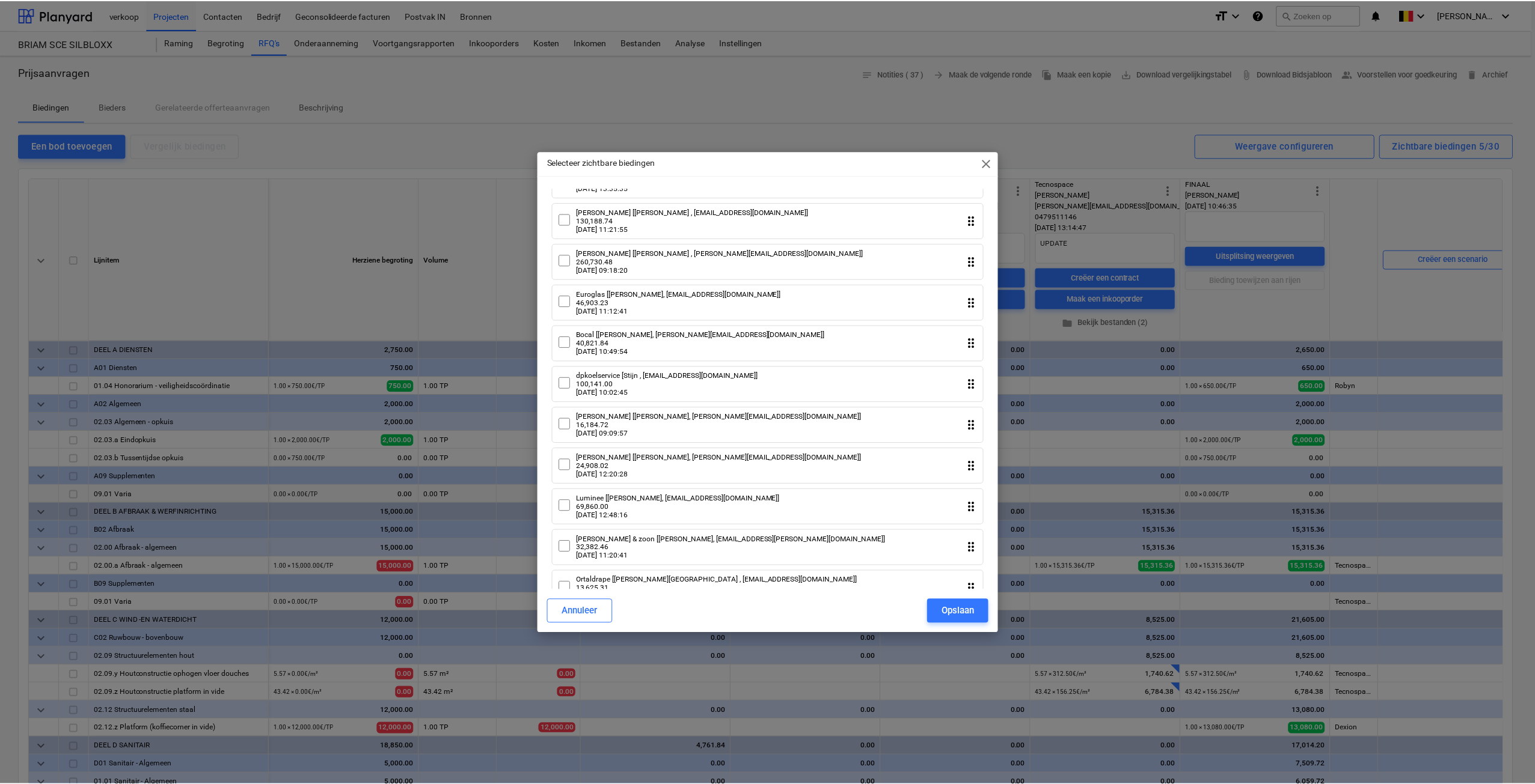
scroll to position [361, 0]
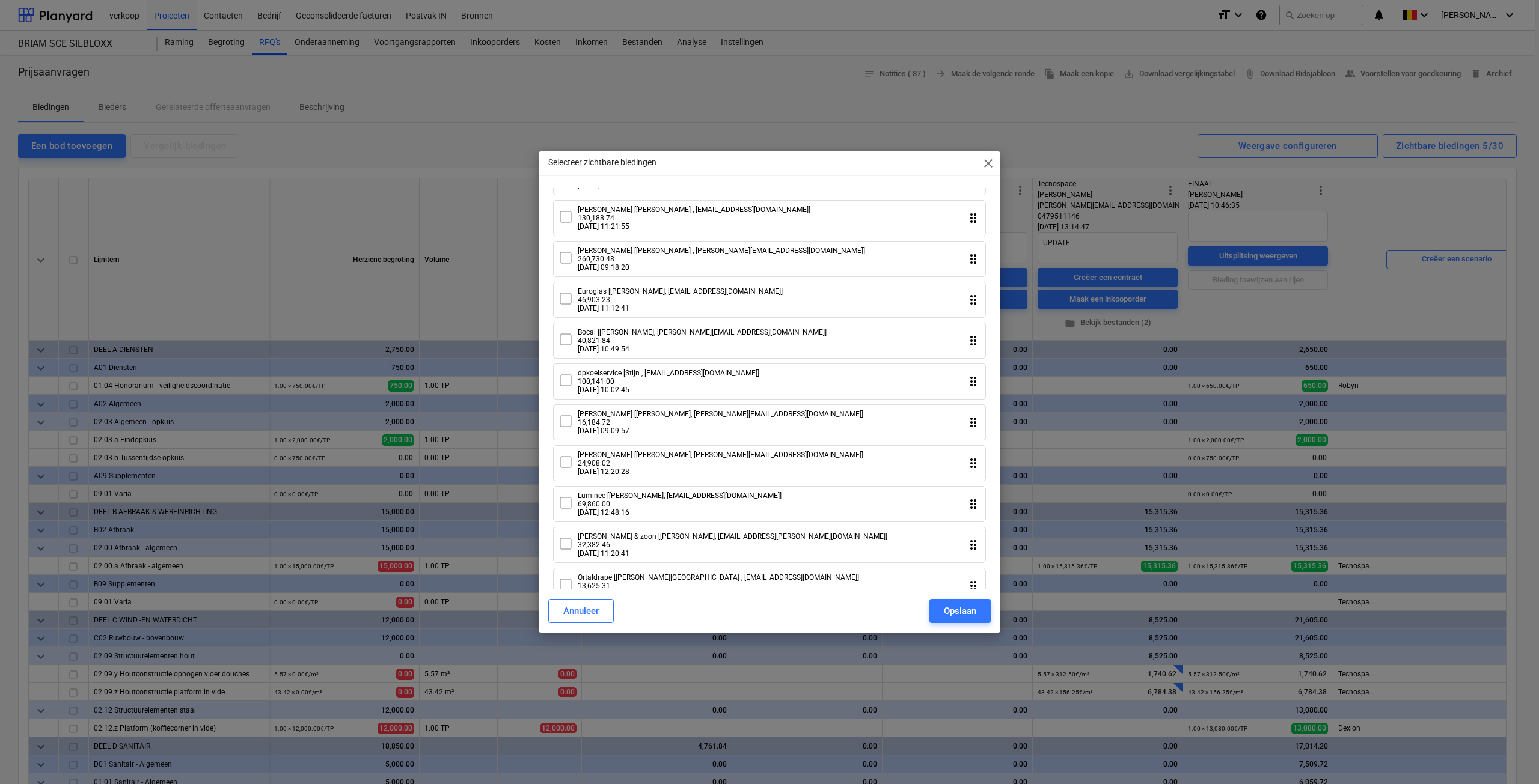
click at [566, 387] on icon at bounding box center [565, 380] width 14 height 14
click at [953, 605] on div "Opslaan" at bounding box center [960, 611] width 32 height 16
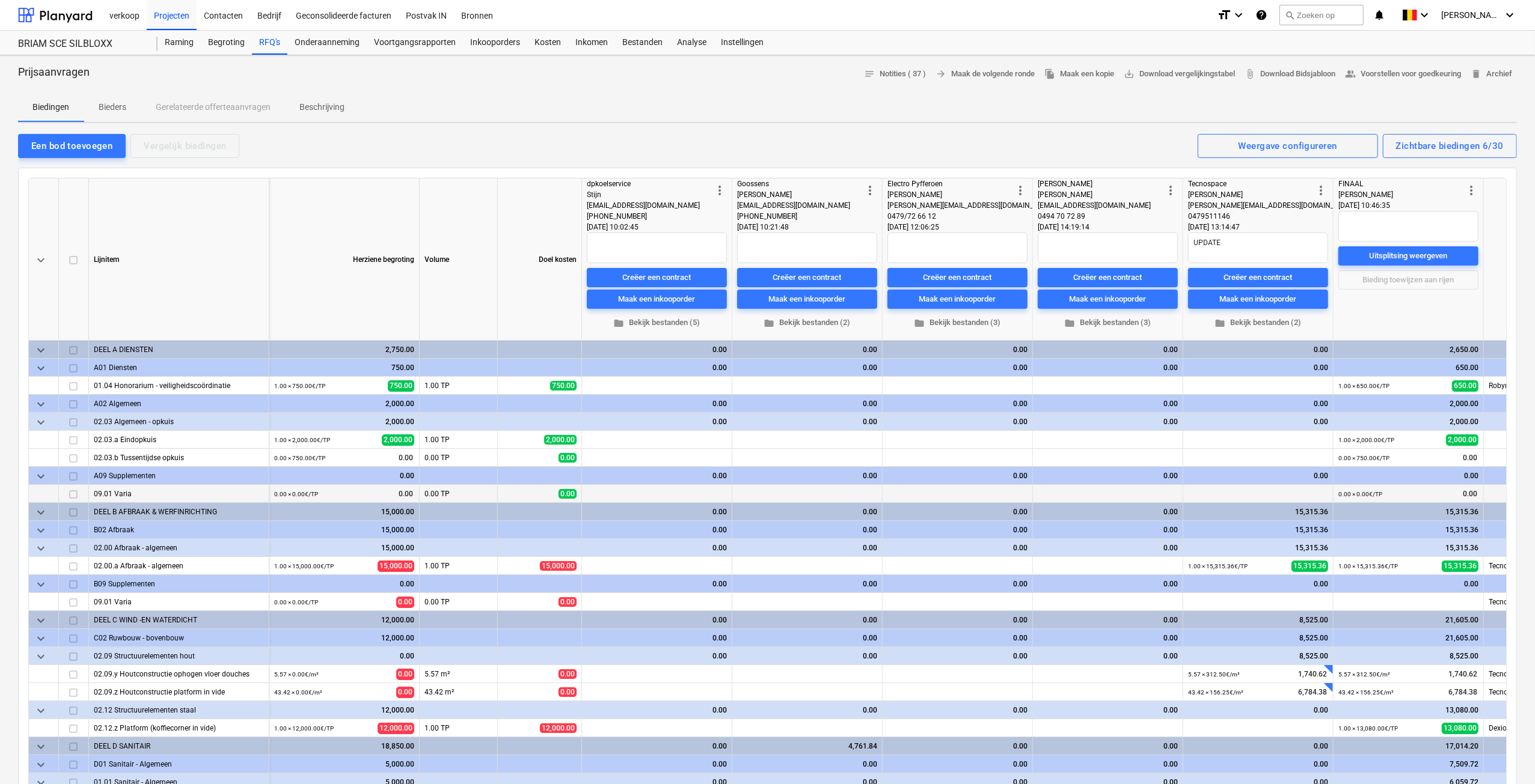
click at [722, 194] on span "more_vert" at bounding box center [719, 190] width 14 height 14
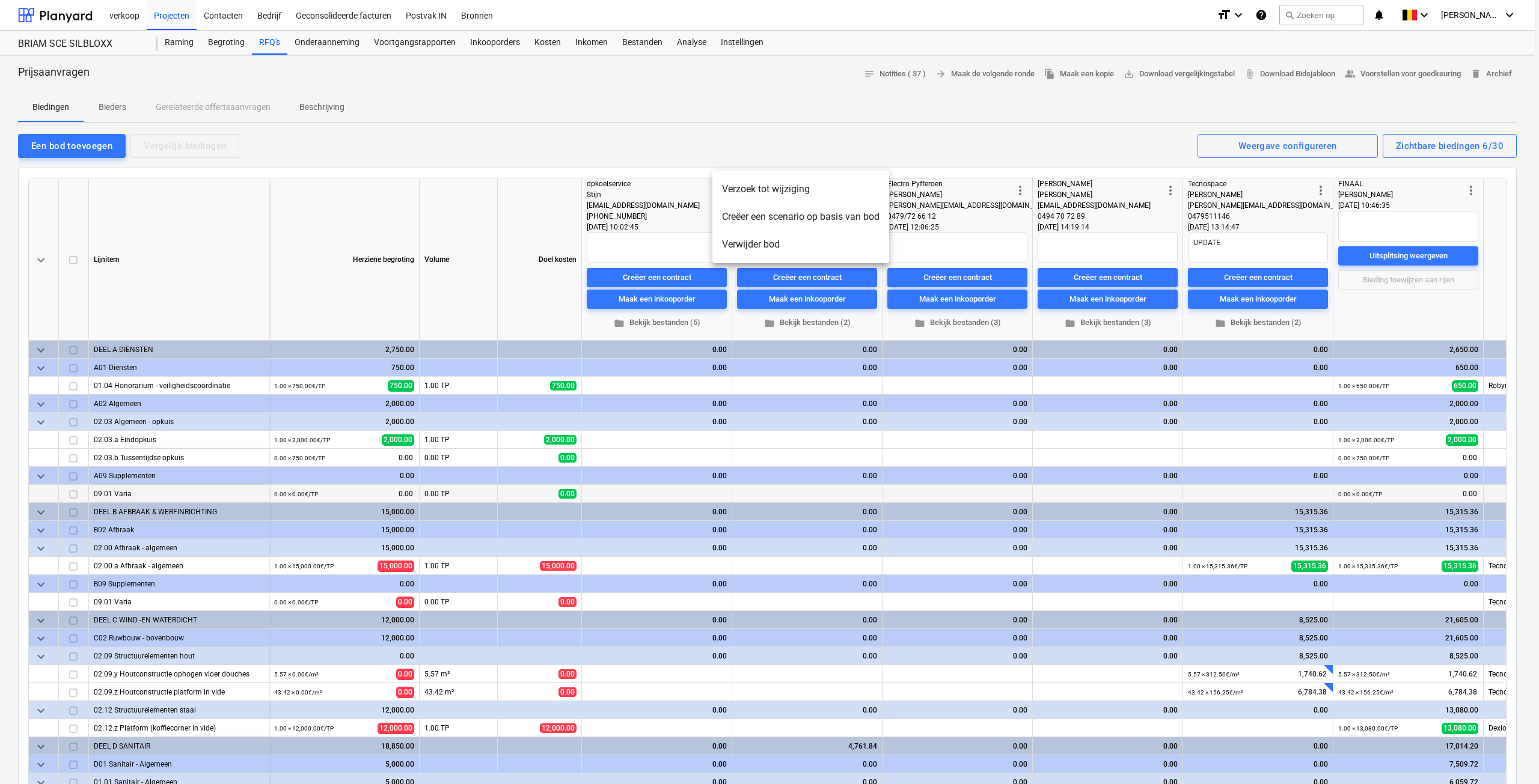
click at [745, 252] on li "Verwijder bod" at bounding box center [801, 245] width 177 height 28
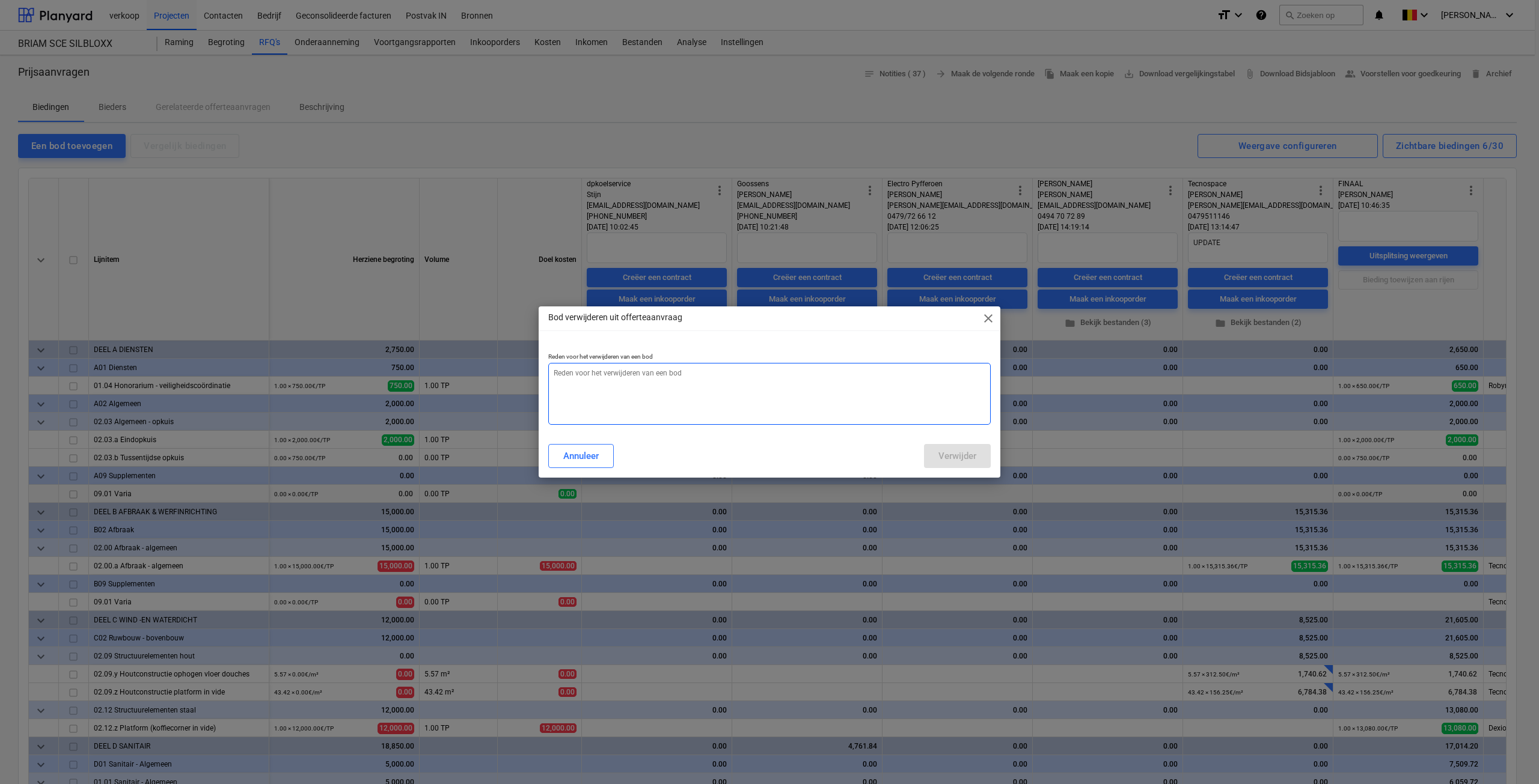
click at [679, 395] on textarea at bounding box center [770, 394] width 443 height 62
type textarea "x"
type textarea "U"
type textarea "x"
type textarea "Up"
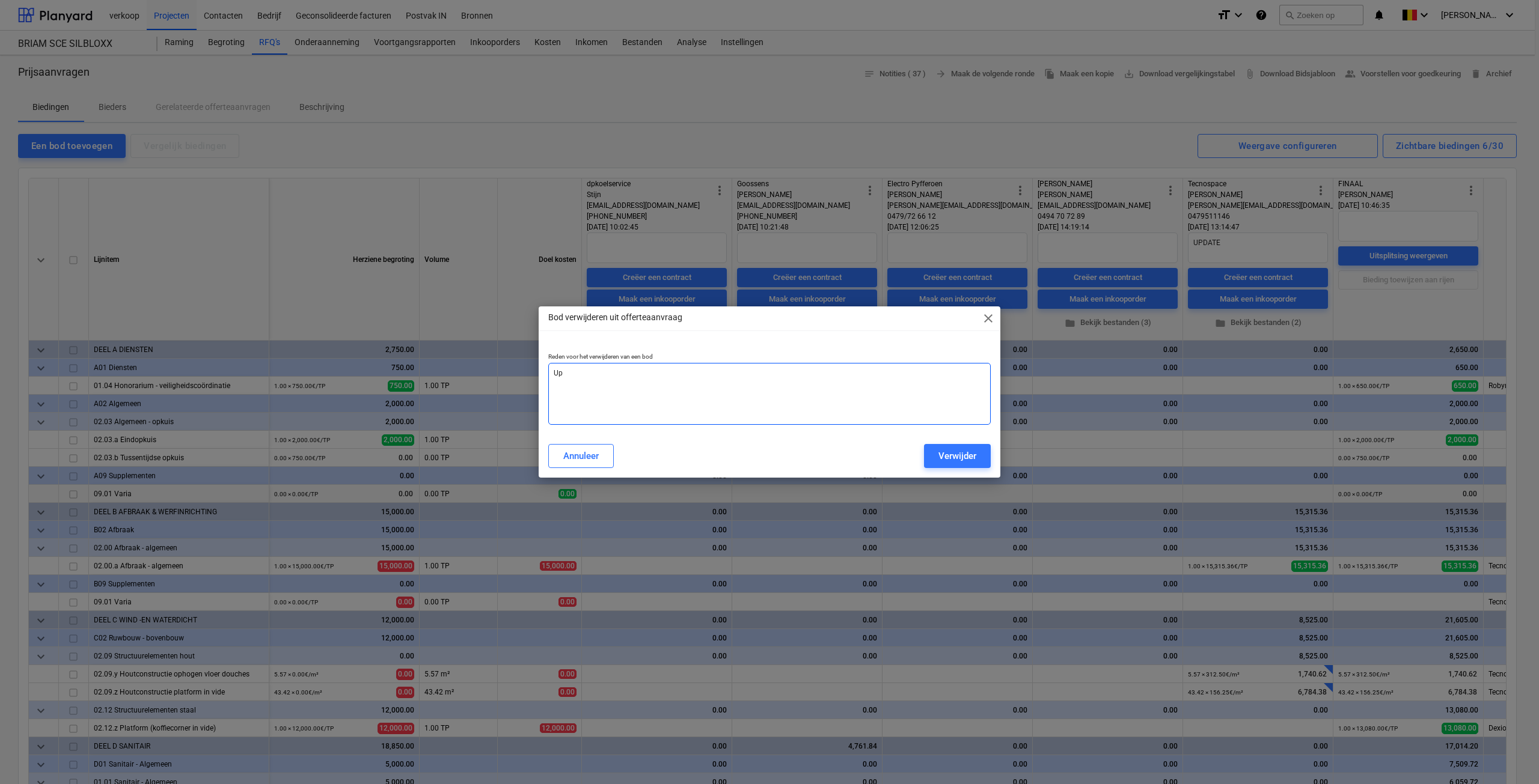
type textarea "x"
type textarea "Upd"
type textarea "x"
type textarea "Upda"
type textarea "x"
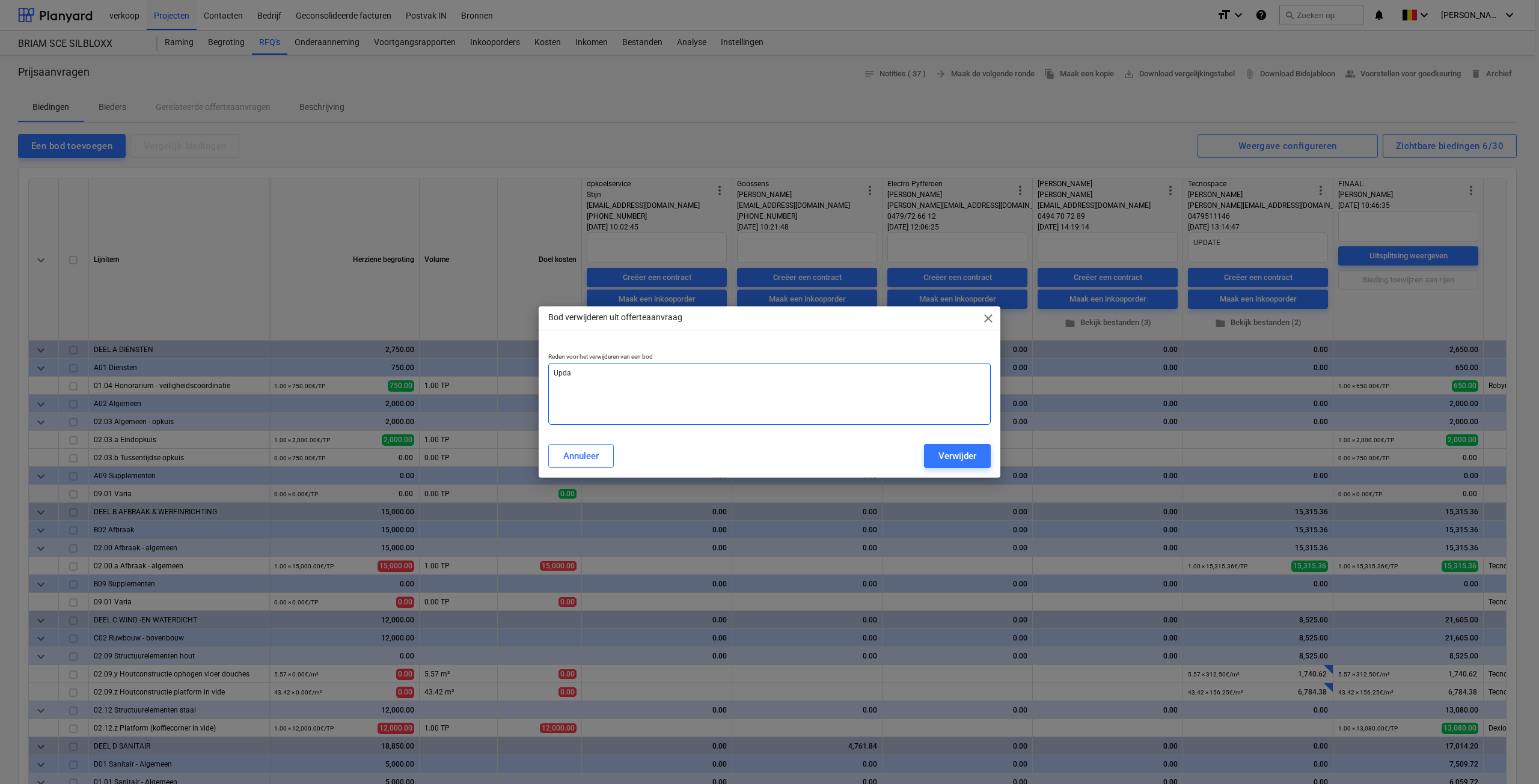
type textarea "Updat"
type textarea "x"
type textarea "Update"
type textarea "x"
type textarea "Update v"
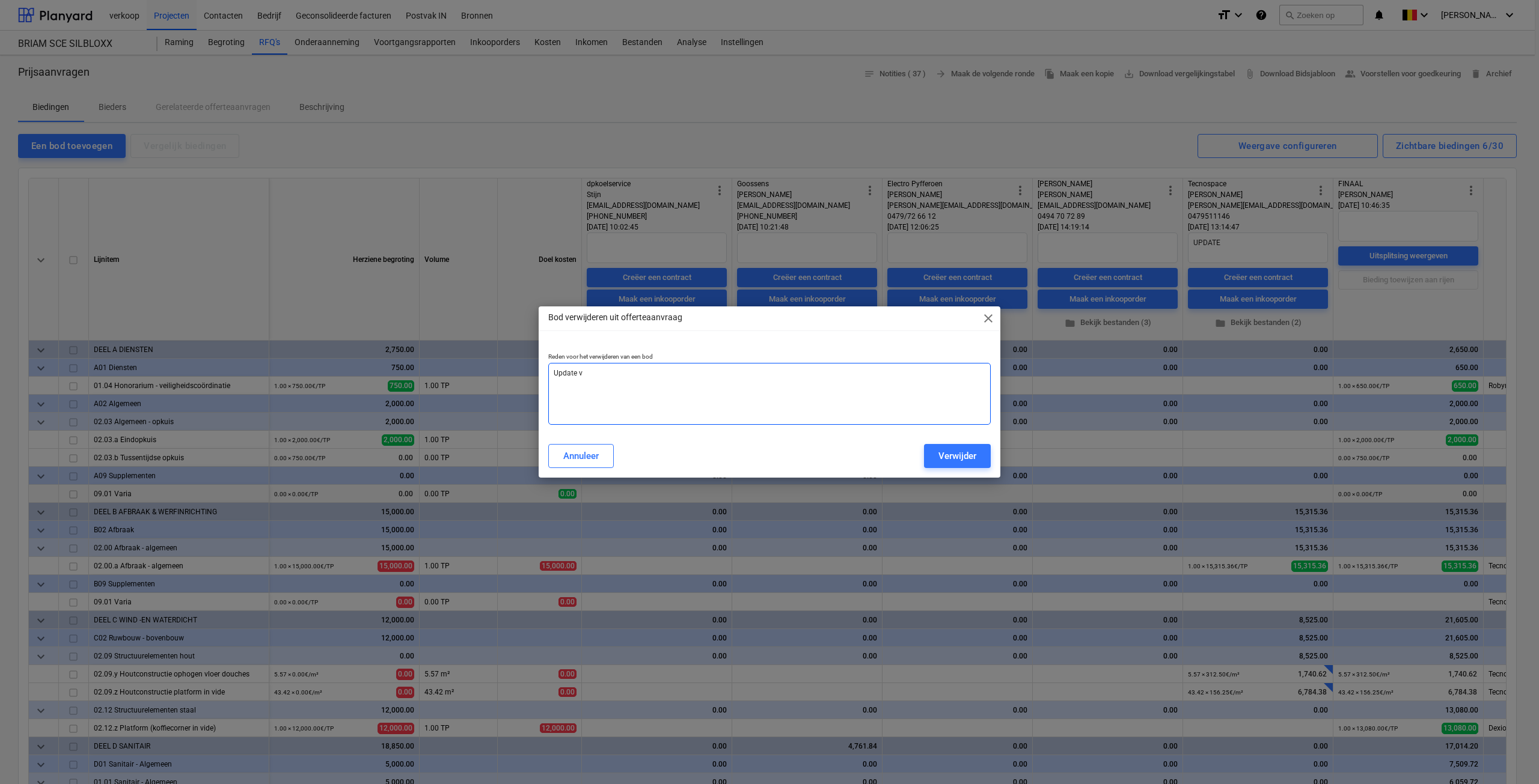
type textarea "x"
type textarea "Update vi"
type textarea "x"
type textarea "Update via"
type textarea "x"
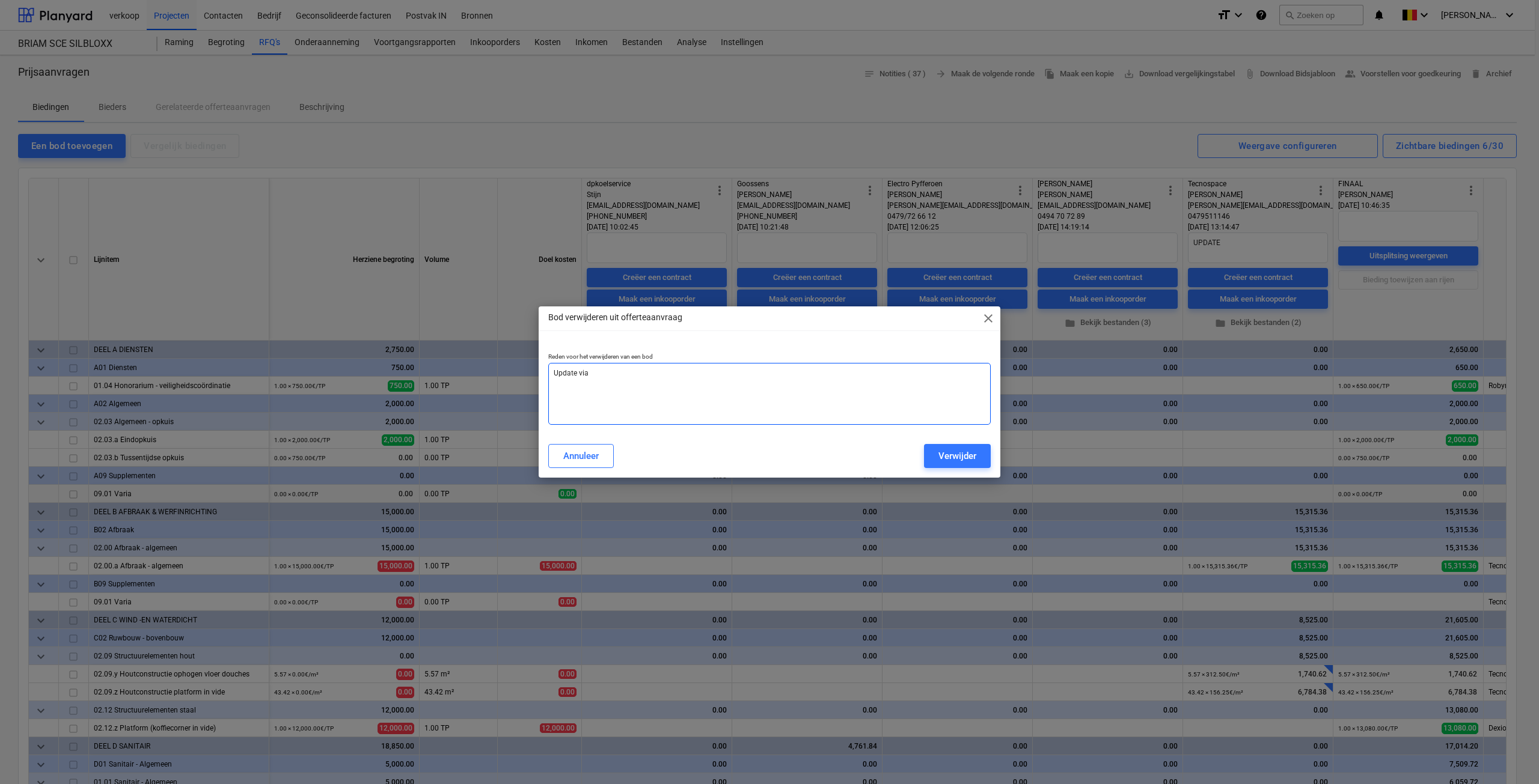
type textarea "Update via"
type textarea "x"
type textarea "Update via a"
type textarea "x"
type textarea "Update via an"
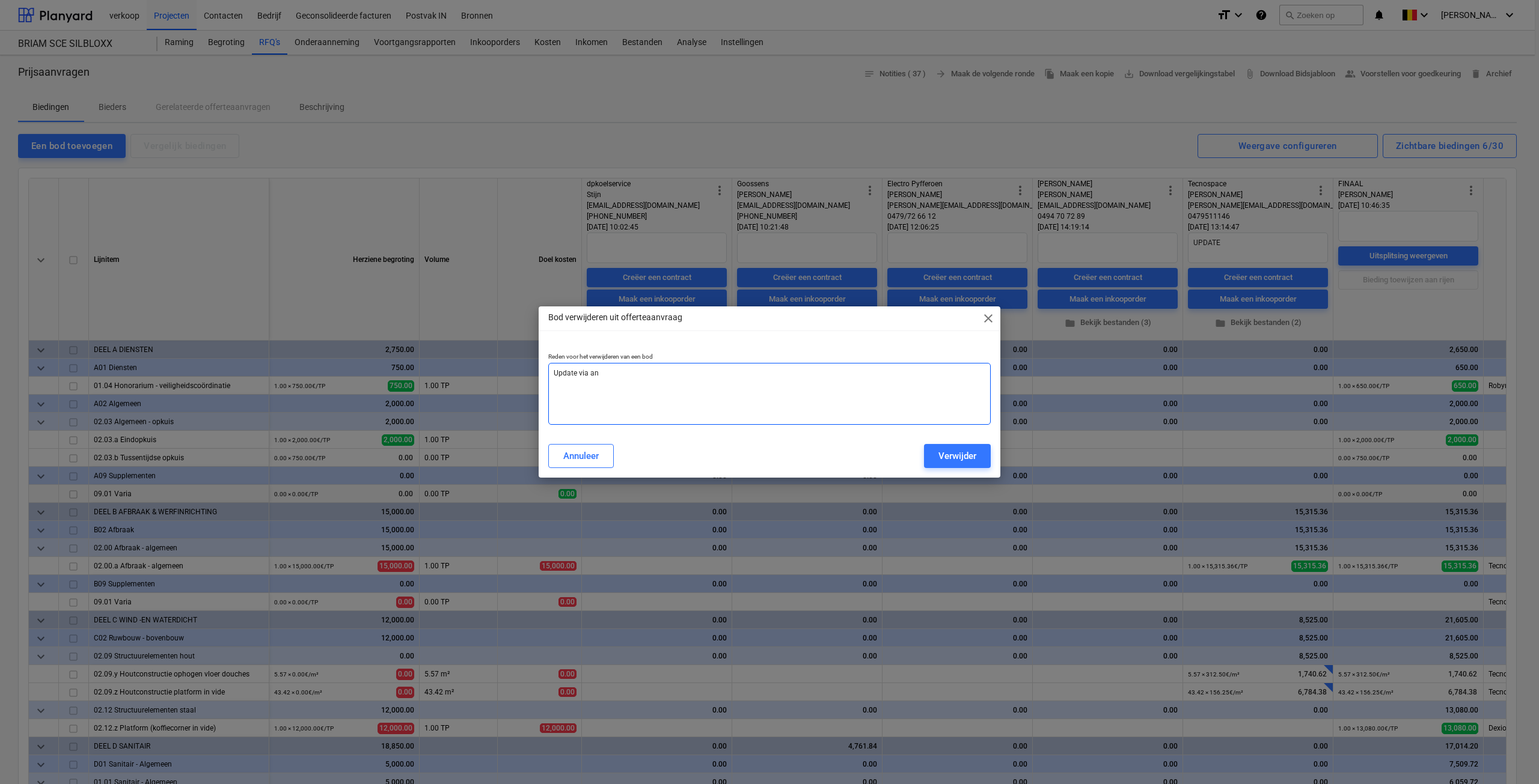
type textarea "x"
type textarea "Update via and"
type textarea "x"
type textarea "Update via ande"
type textarea "x"
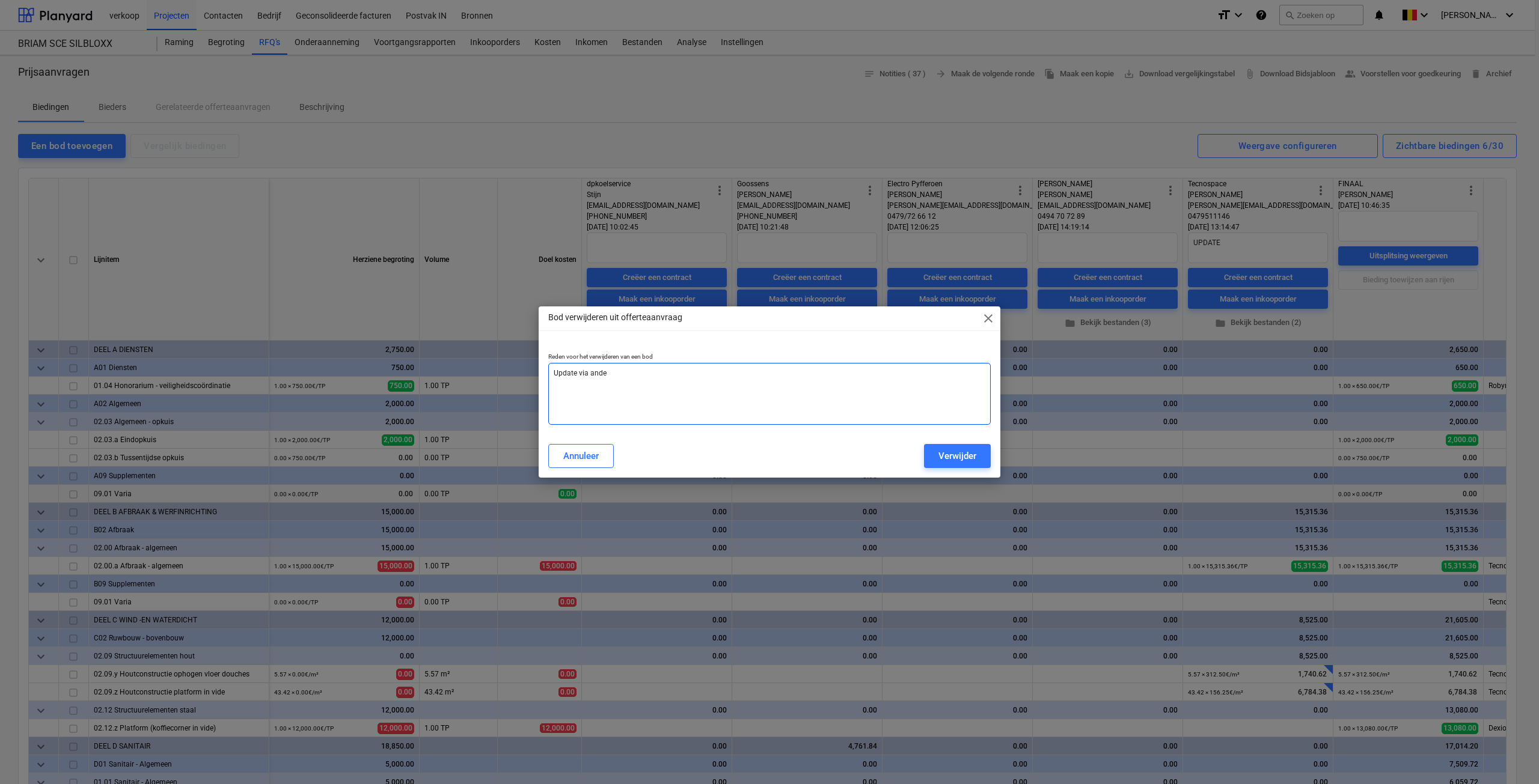
type textarea "Update via ande("
type textarea "x"
type textarea "Update via ande(r"
type textarea "x"
type textarea "Update via ande(r"
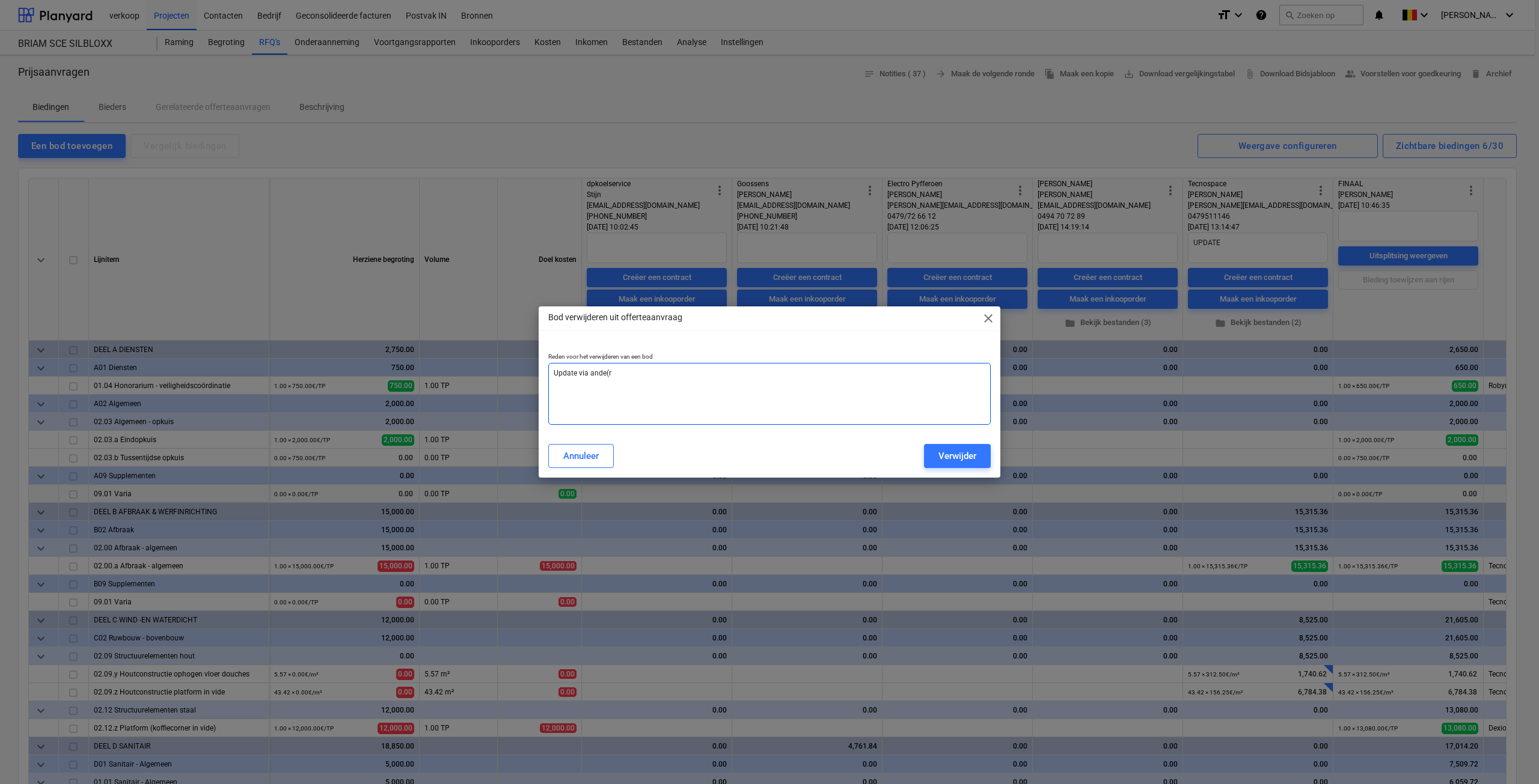
type textarea "x"
type textarea "Update via ande(r p"
type textarea "x"
type textarea "Update via ande(r"
type textarea "x"
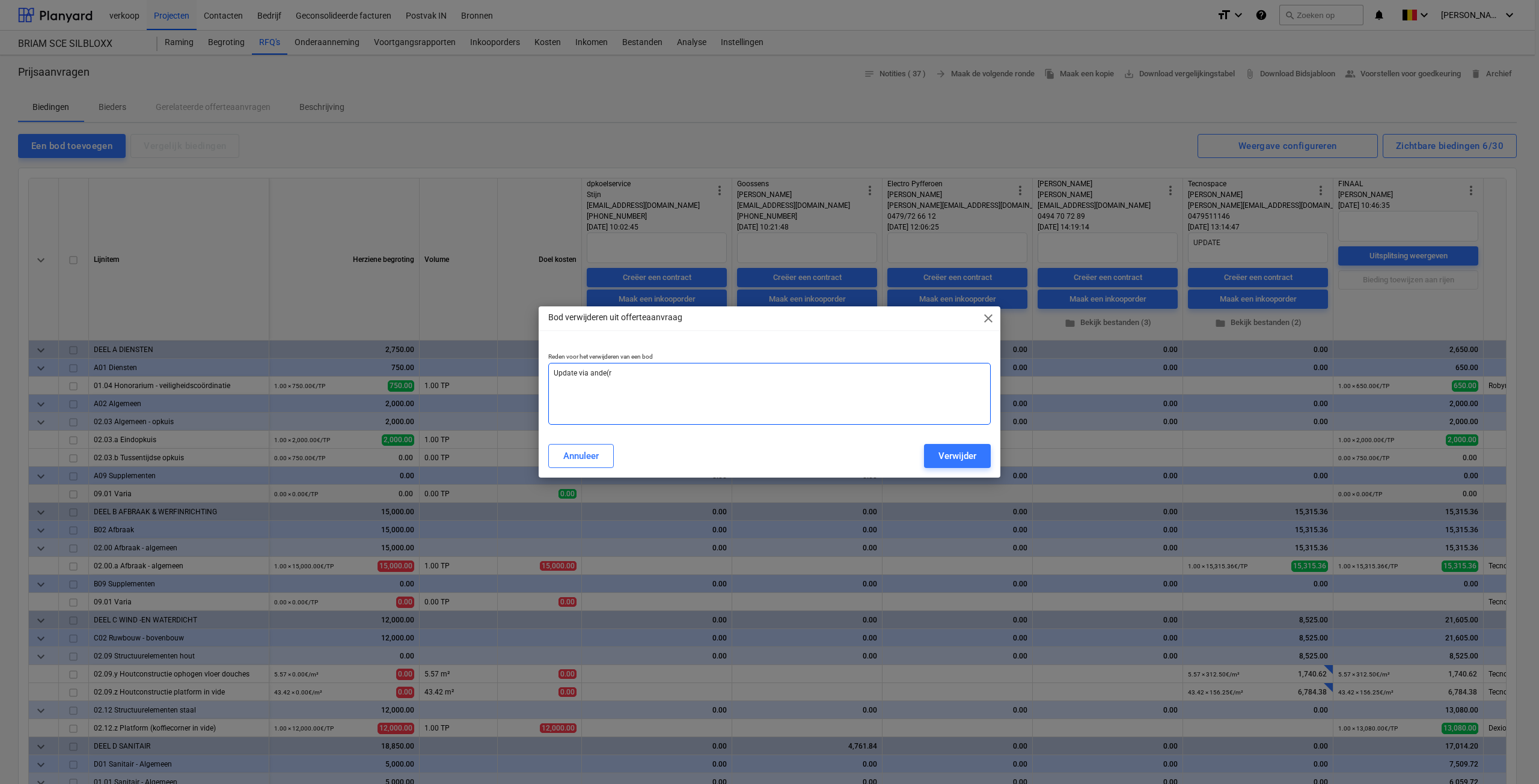
type textarea "Update via ande(r"
type textarea "x"
type textarea "Update via ande("
type textarea "x"
type textarea "Update via ande(r"
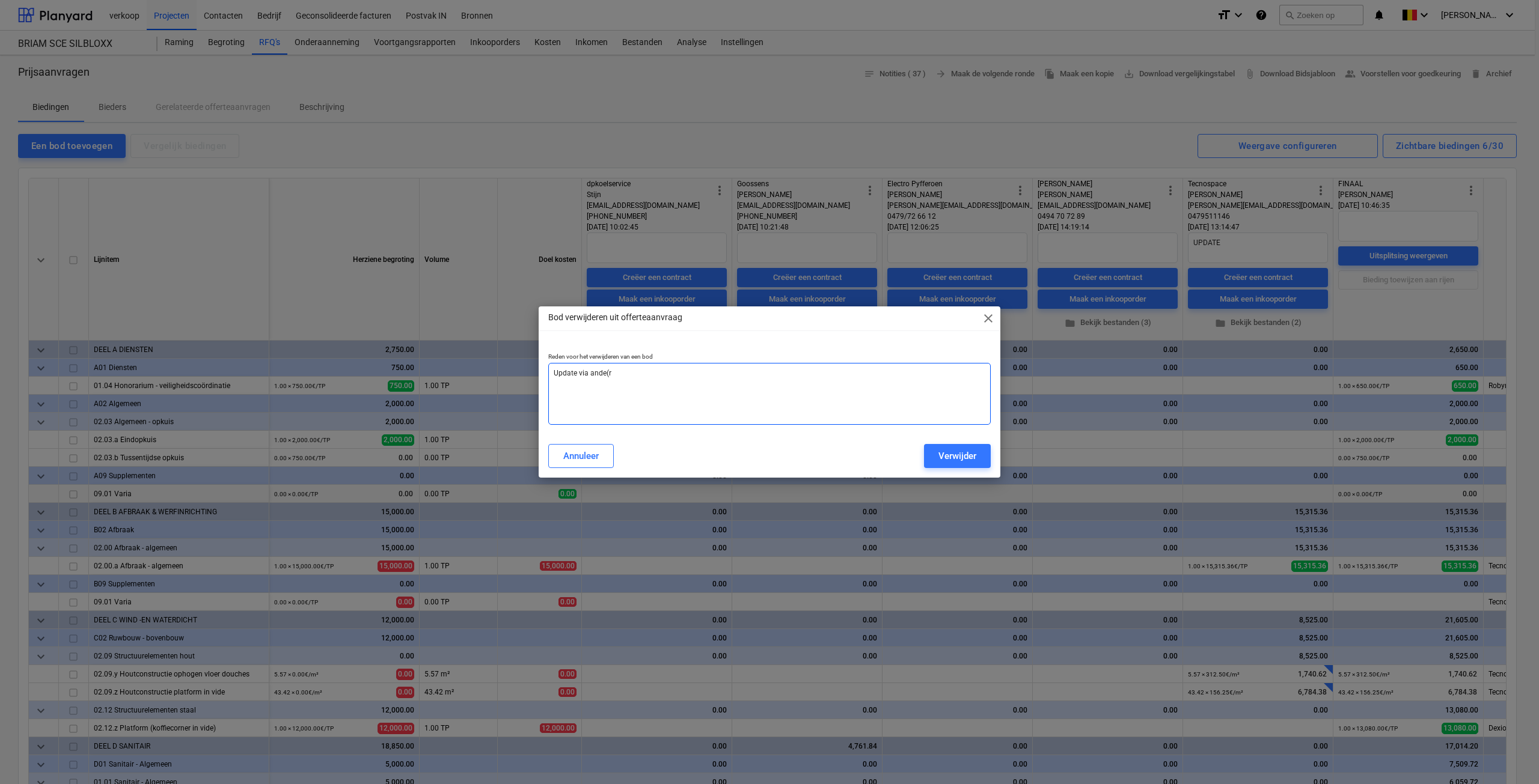
type textarea "x"
type textarea "Update via ande("
type textarea "x"
type textarea "Update via ande"
type textarea "x"
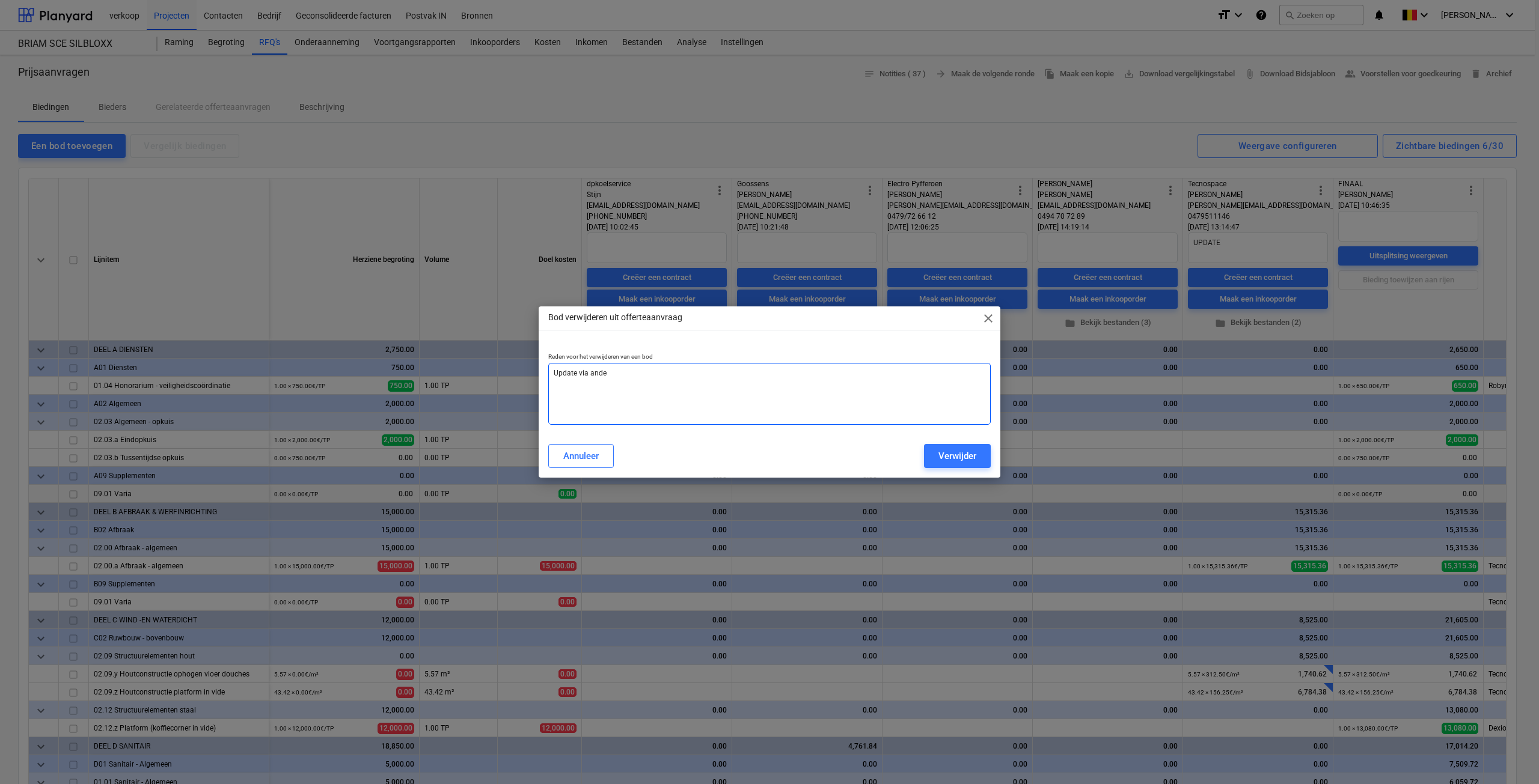
type textarea "Update via ander"
type textarea "x"
type textarea "Update via ander"
type textarea "x"
type textarea "Update via ander b"
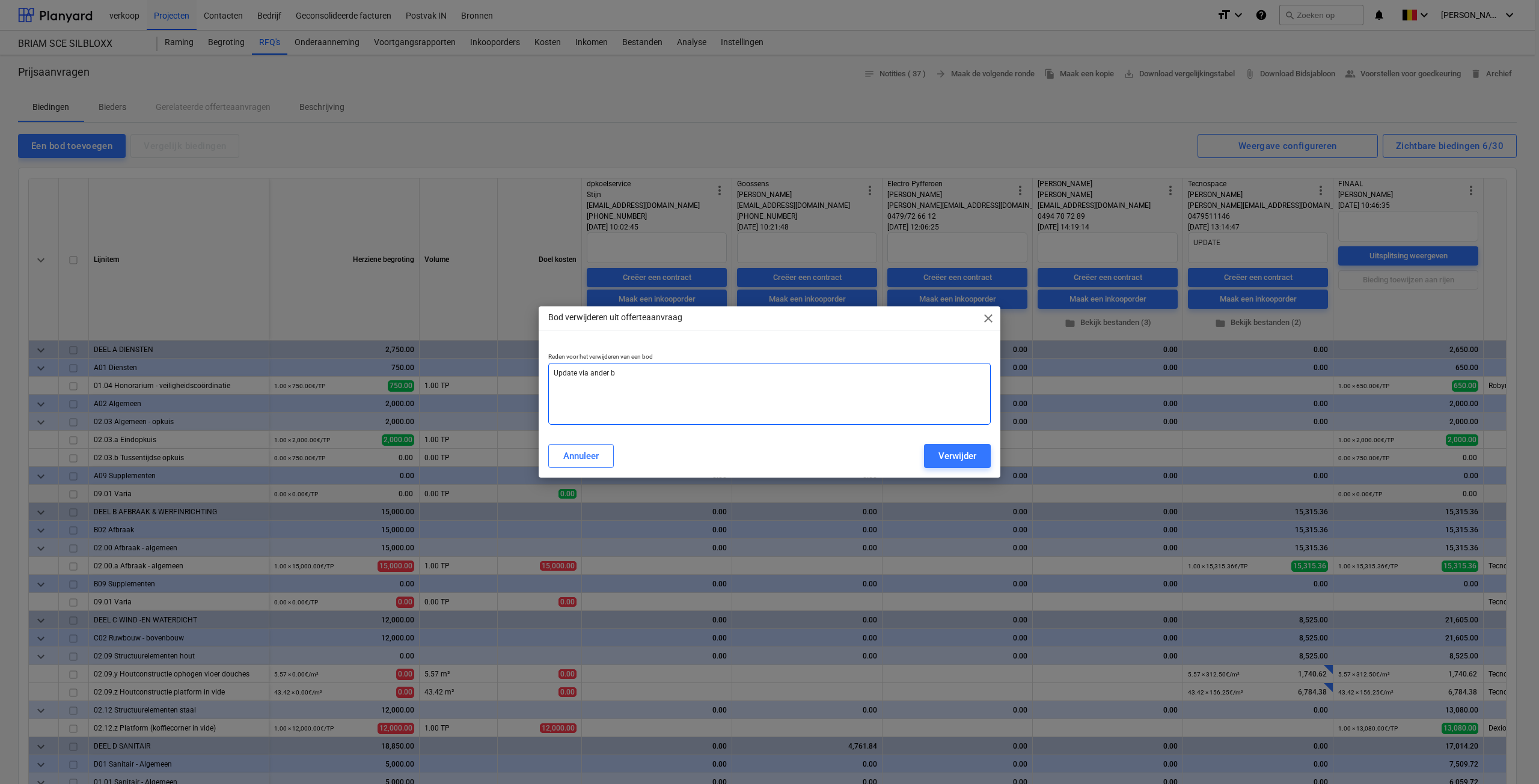
type textarea "x"
type textarea "Update via ander bo"
type textarea "x"
type textarea "Update via ander bod"
click at [957, 449] on div "Verwijder" at bounding box center [957, 456] width 38 height 16
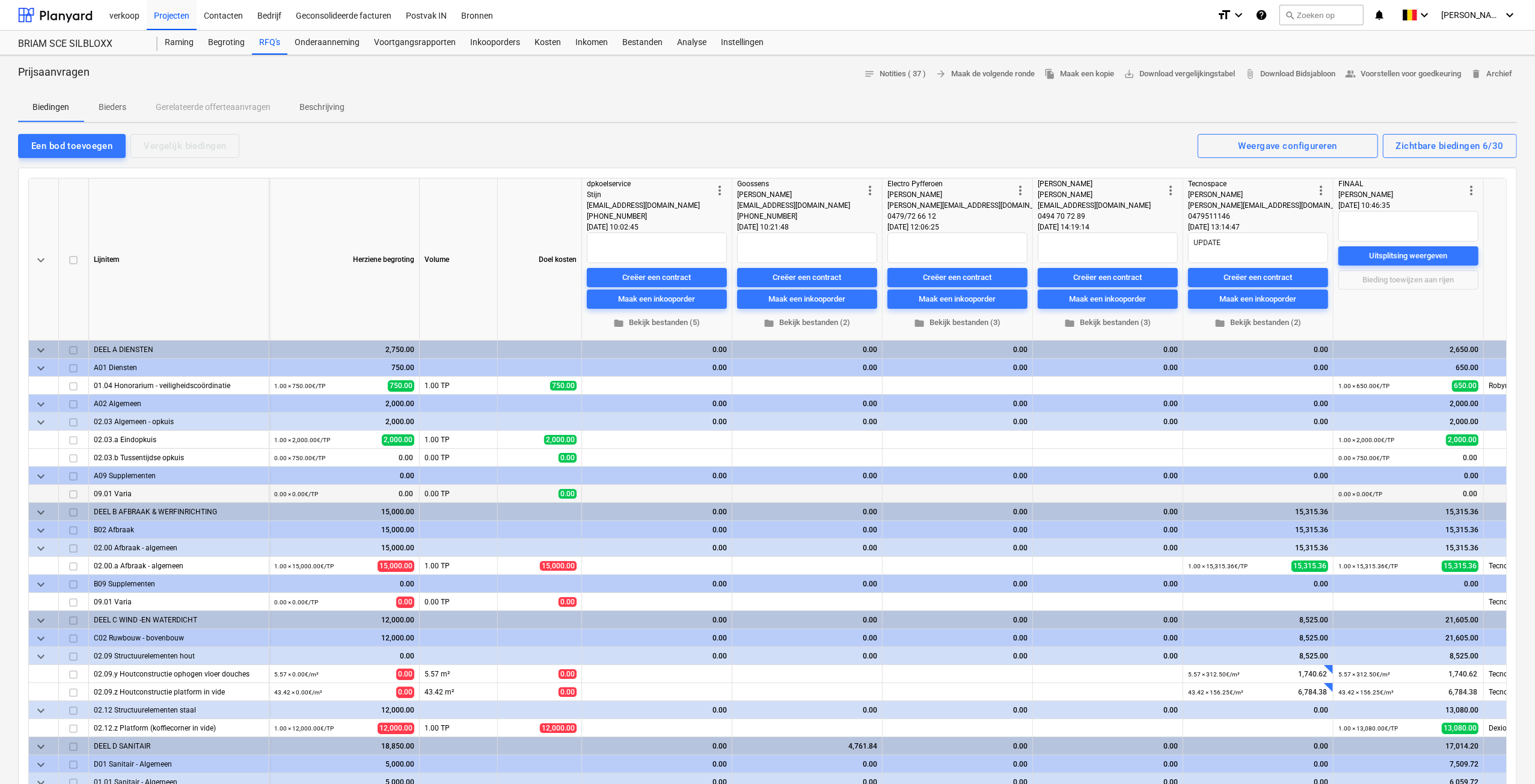
click at [722, 191] on span "more_vert" at bounding box center [719, 190] width 14 height 14
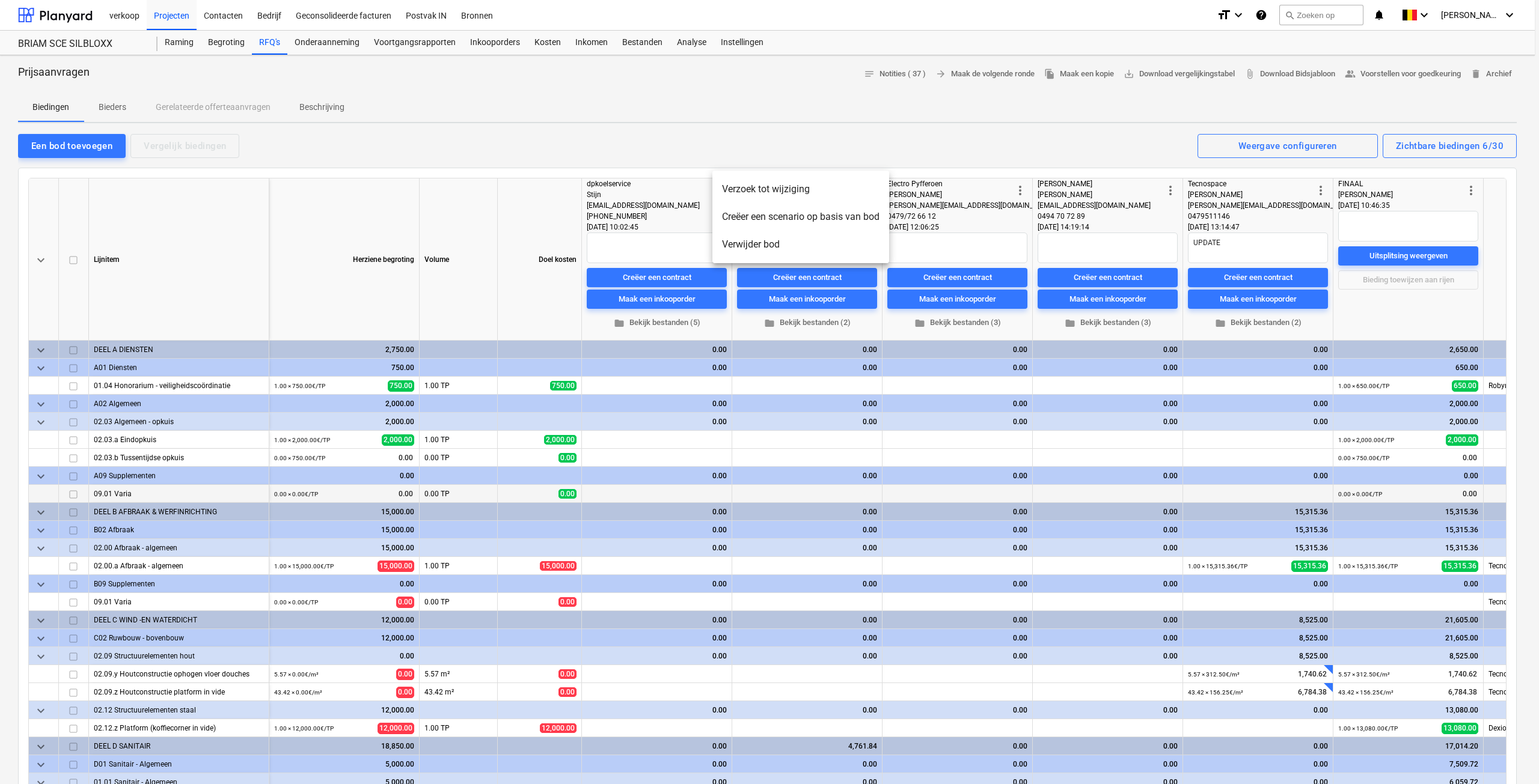
click at [529, 219] on div at bounding box center [770, 392] width 1539 height 784
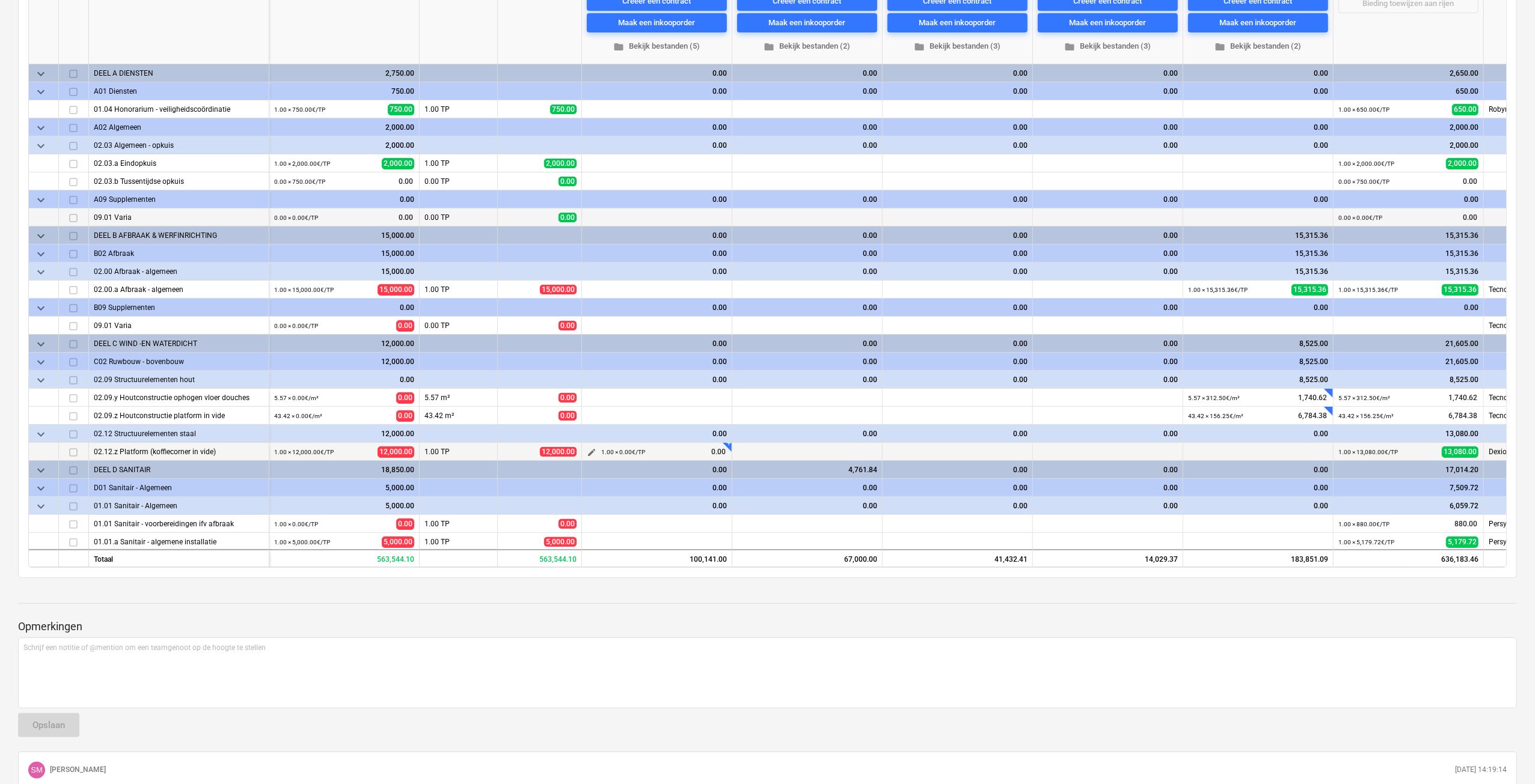
scroll to position [120, 0]
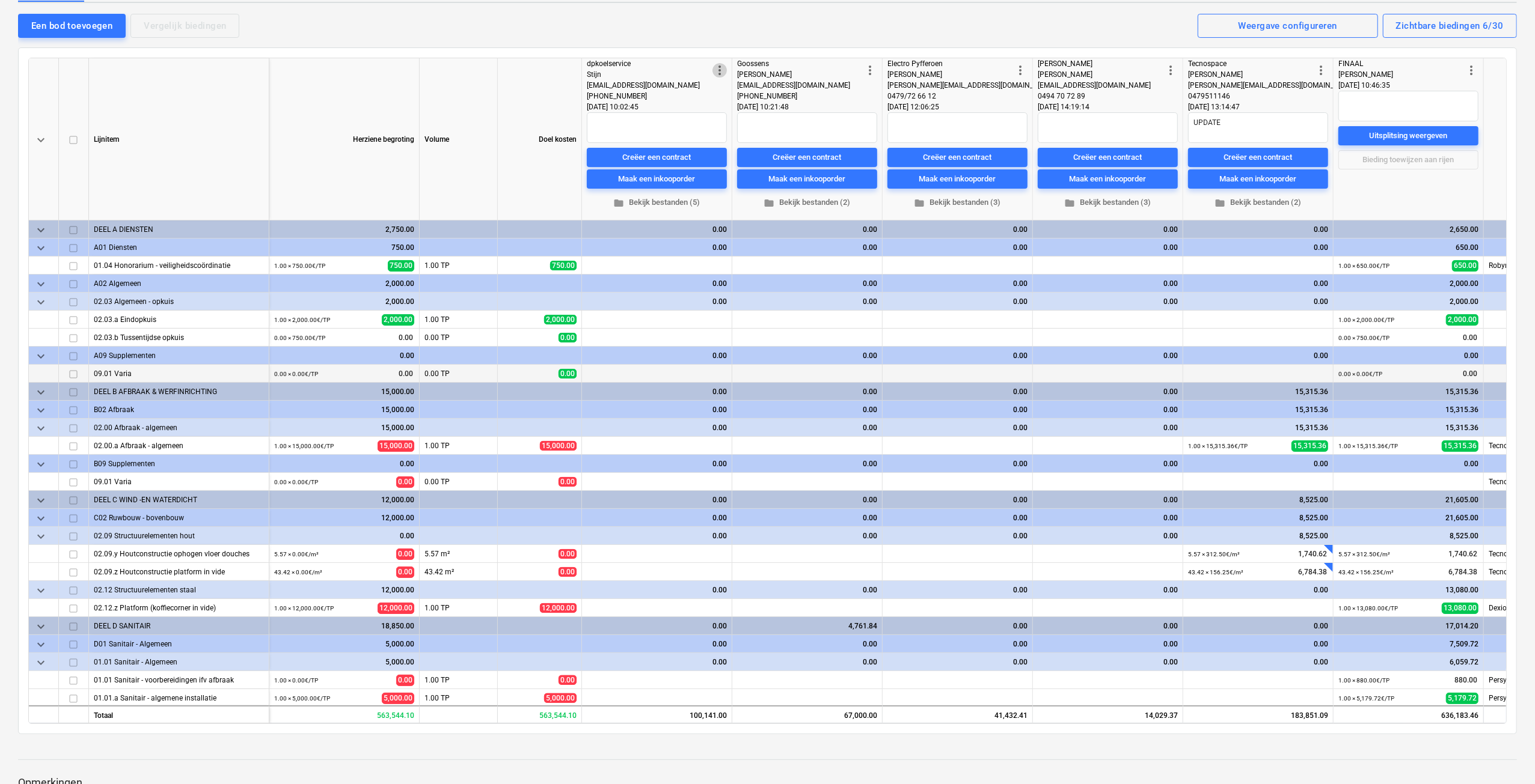
click at [712, 66] on span "more_vert" at bounding box center [719, 70] width 14 height 14
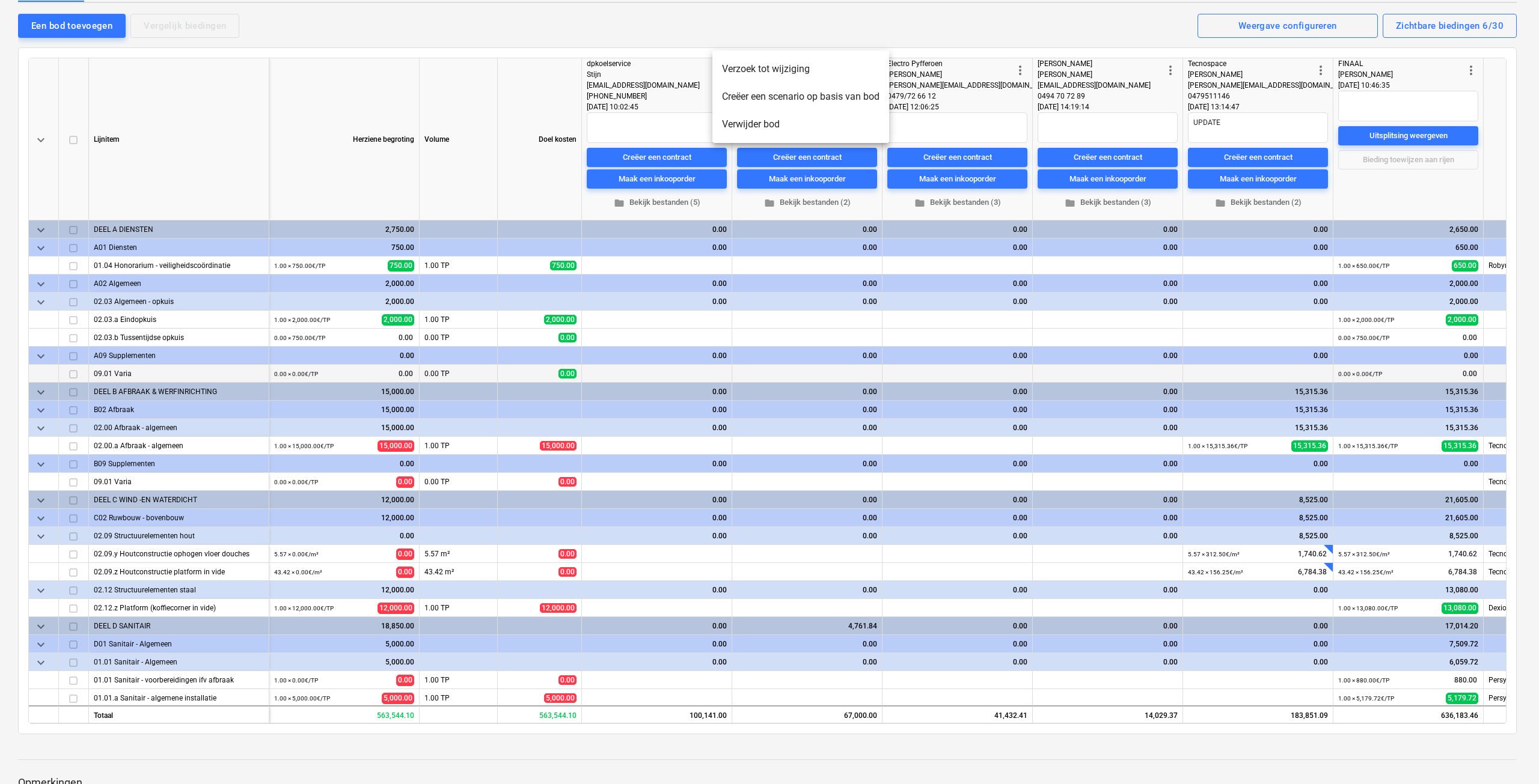
click at [735, 127] on li "Verwijder bod" at bounding box center [801, 124] width 177 height 28
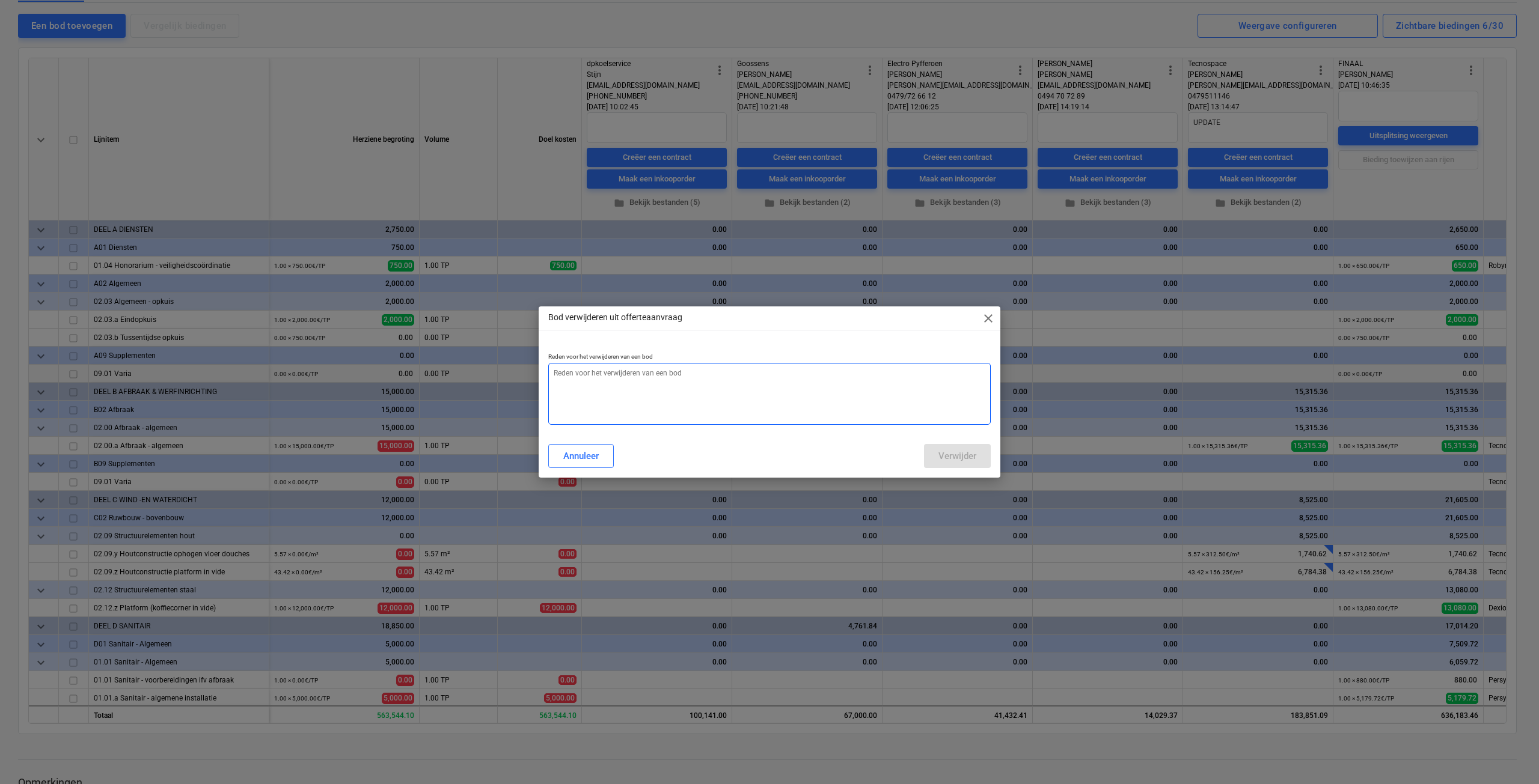
click at [636, 387] on textarea at bounding box center [770, 394] width 443 height 62
type textarea "x"
type textarea "U"
type textarea "x"
type textarea "UP"
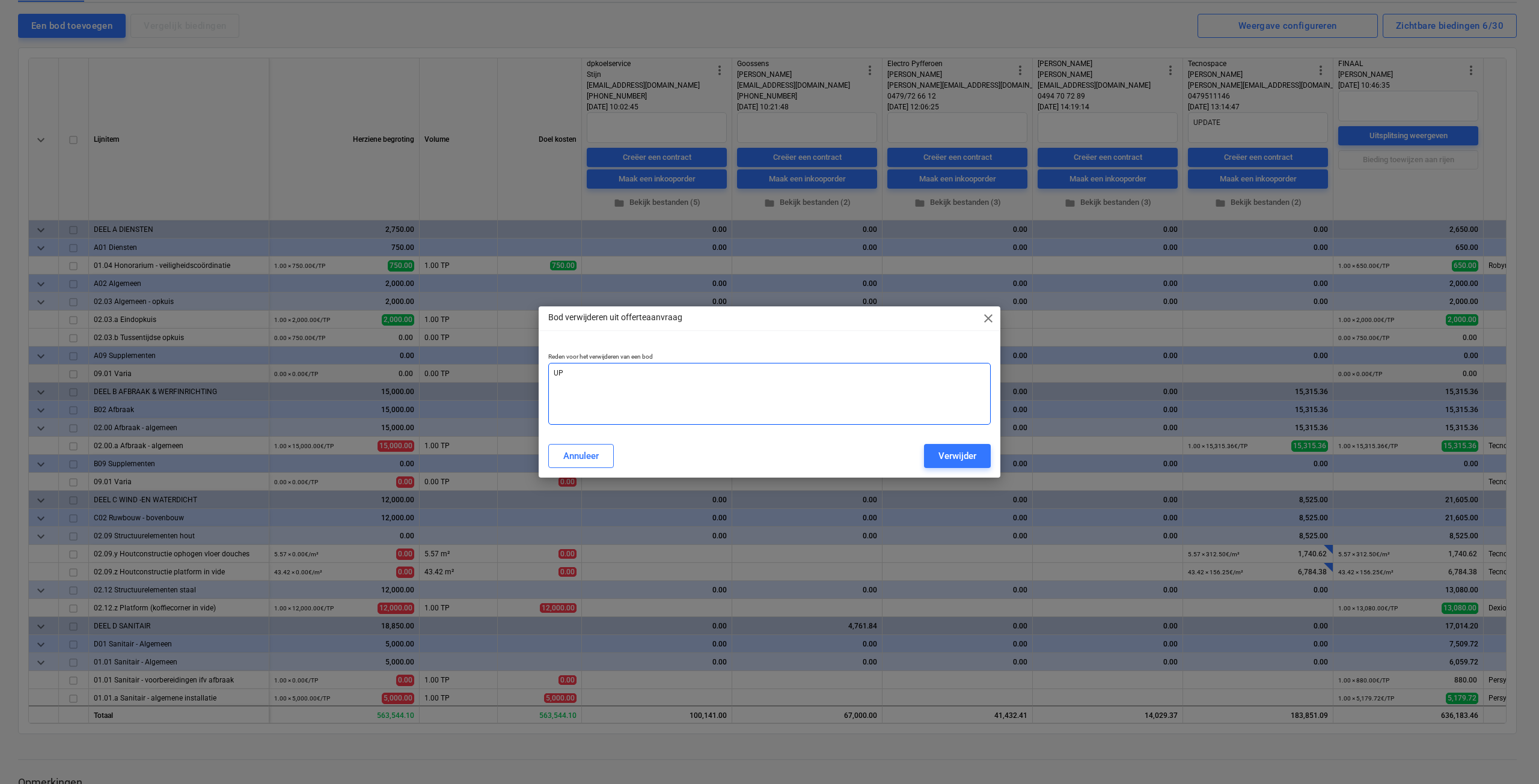
type textarea "x"
type textarea "UPD"
type textarea "x"
type textarea "UPDA"
type textarea "x"
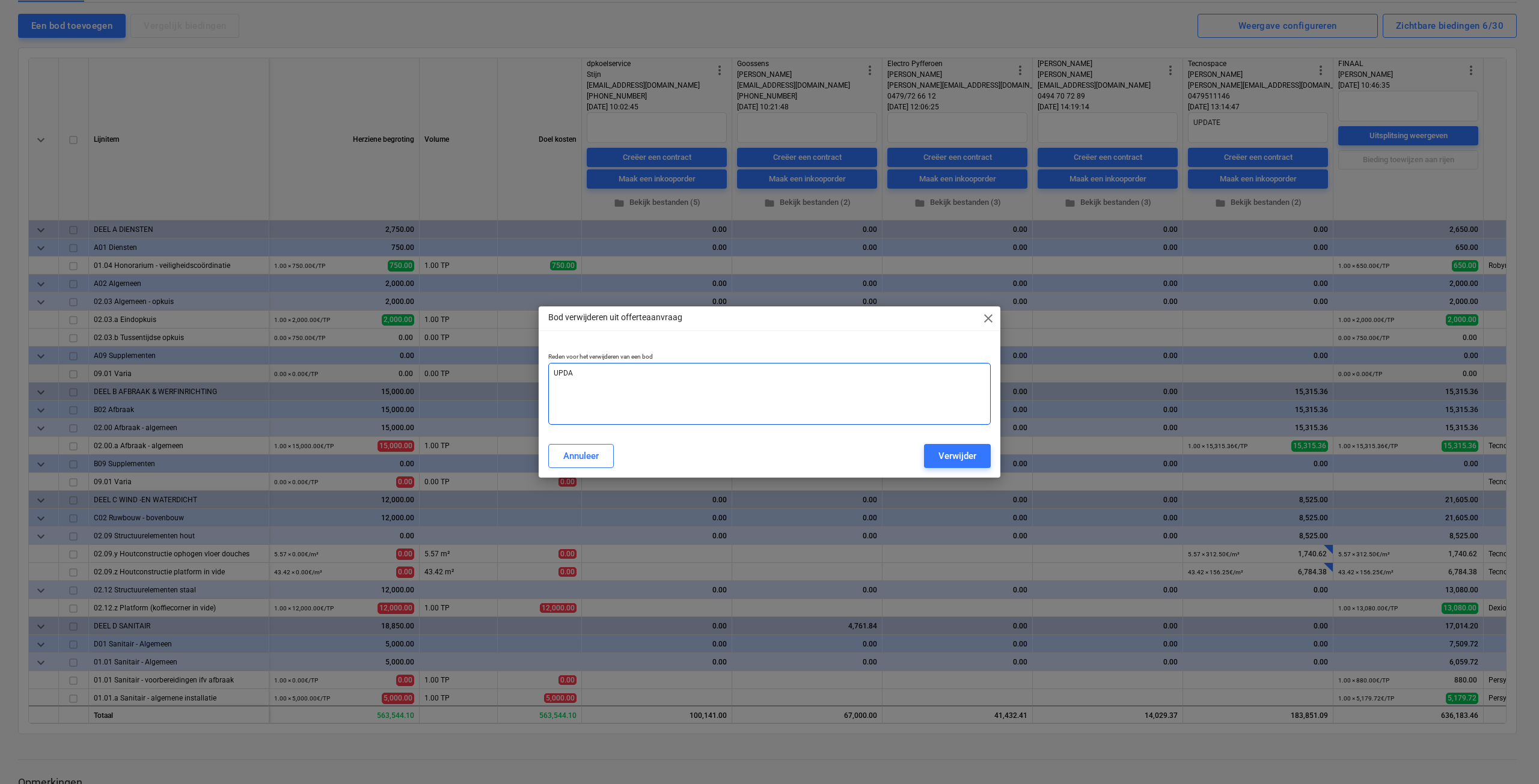
type textarea "UPDAT"
type textarea "x"
type textarea "UPDATE"
type textarea "x"
type textarea "UPDATE"
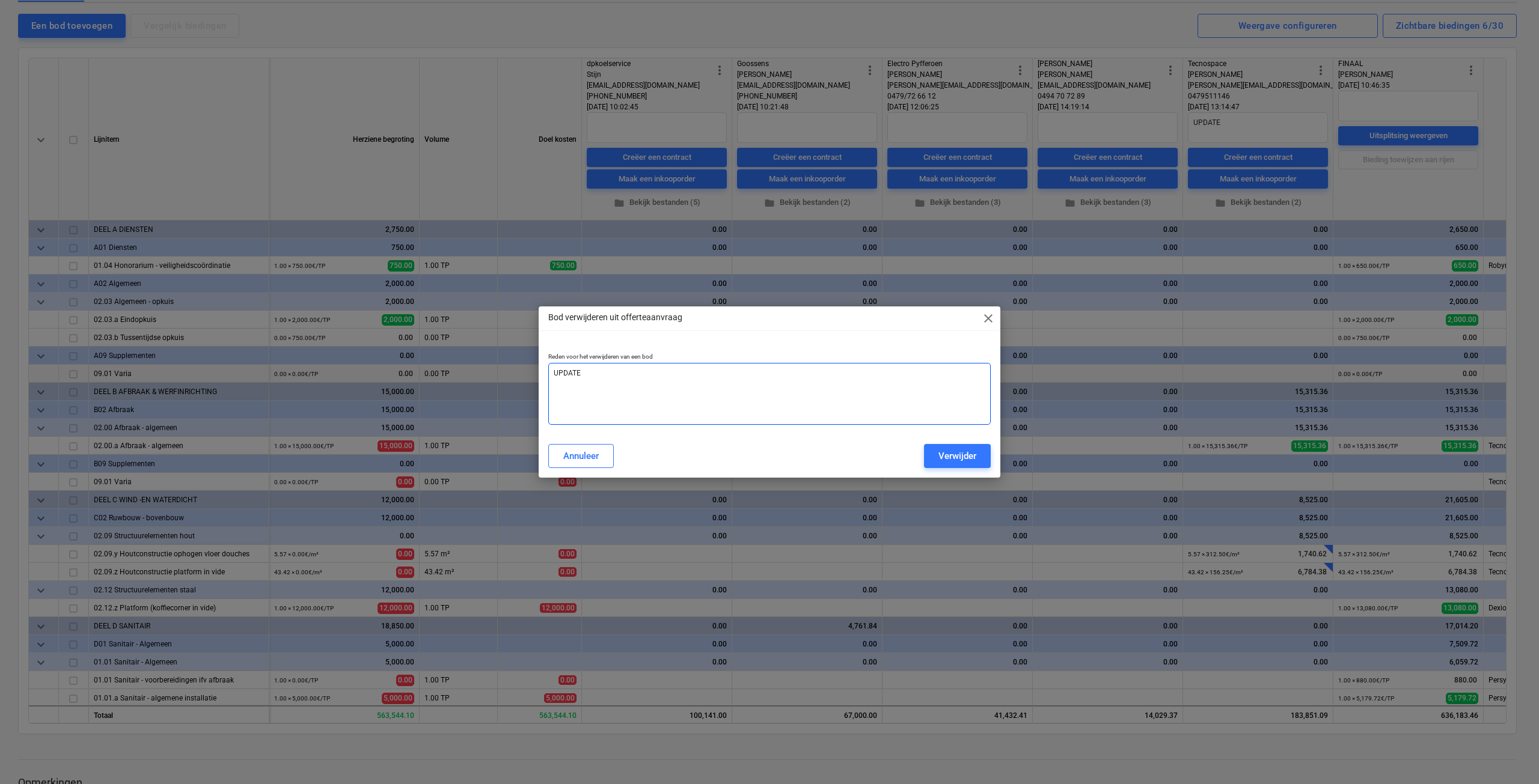
type textarea "x"
type textarea "UPDATE v"
type textarea "x"
type textarea "UPDATE vi"
type textarea "x"
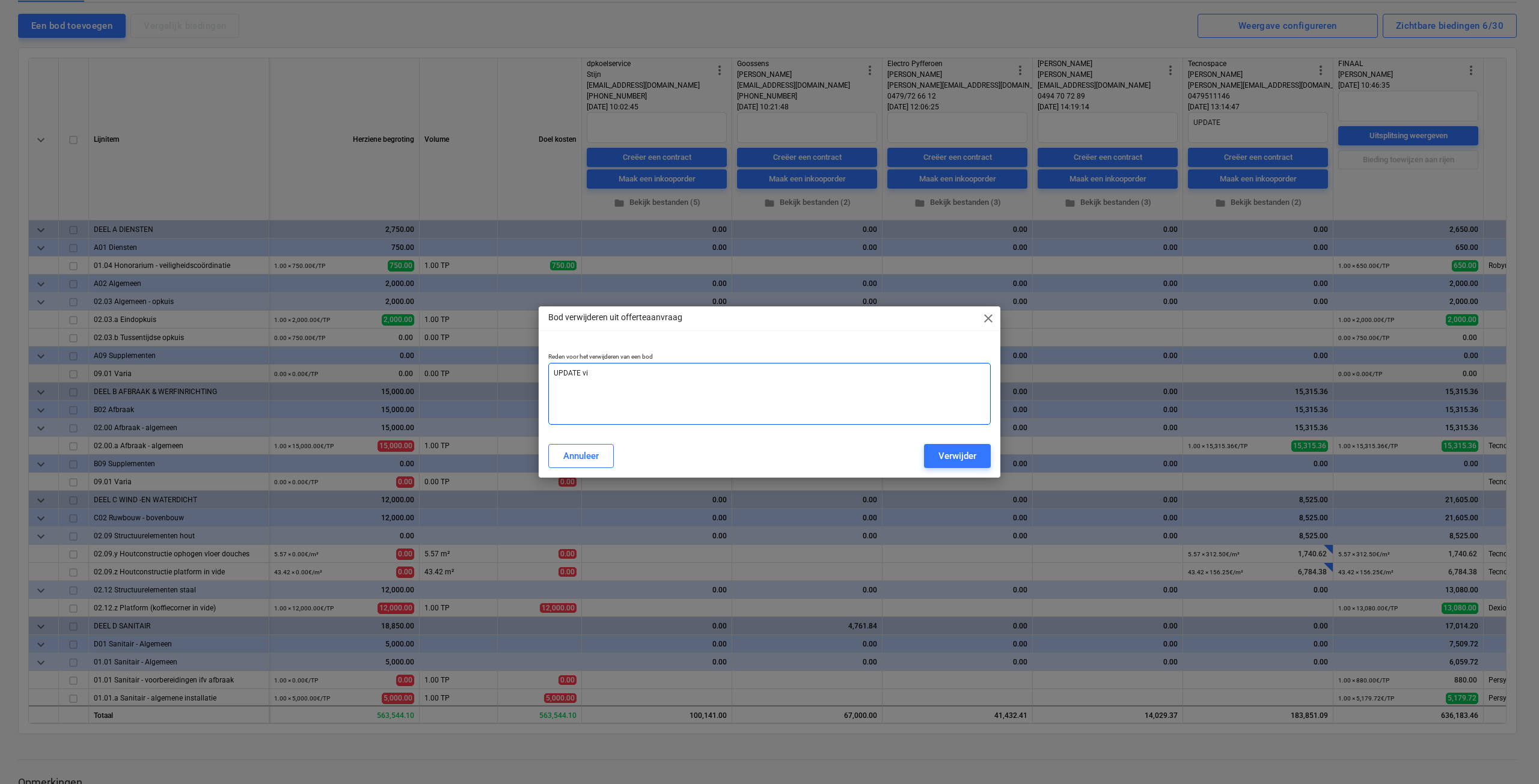
type textarea "UPDATE via"
type textarea "x"
type textarea "UPDATE via"
type textarea "x"
type textarea "UPDATE via o"
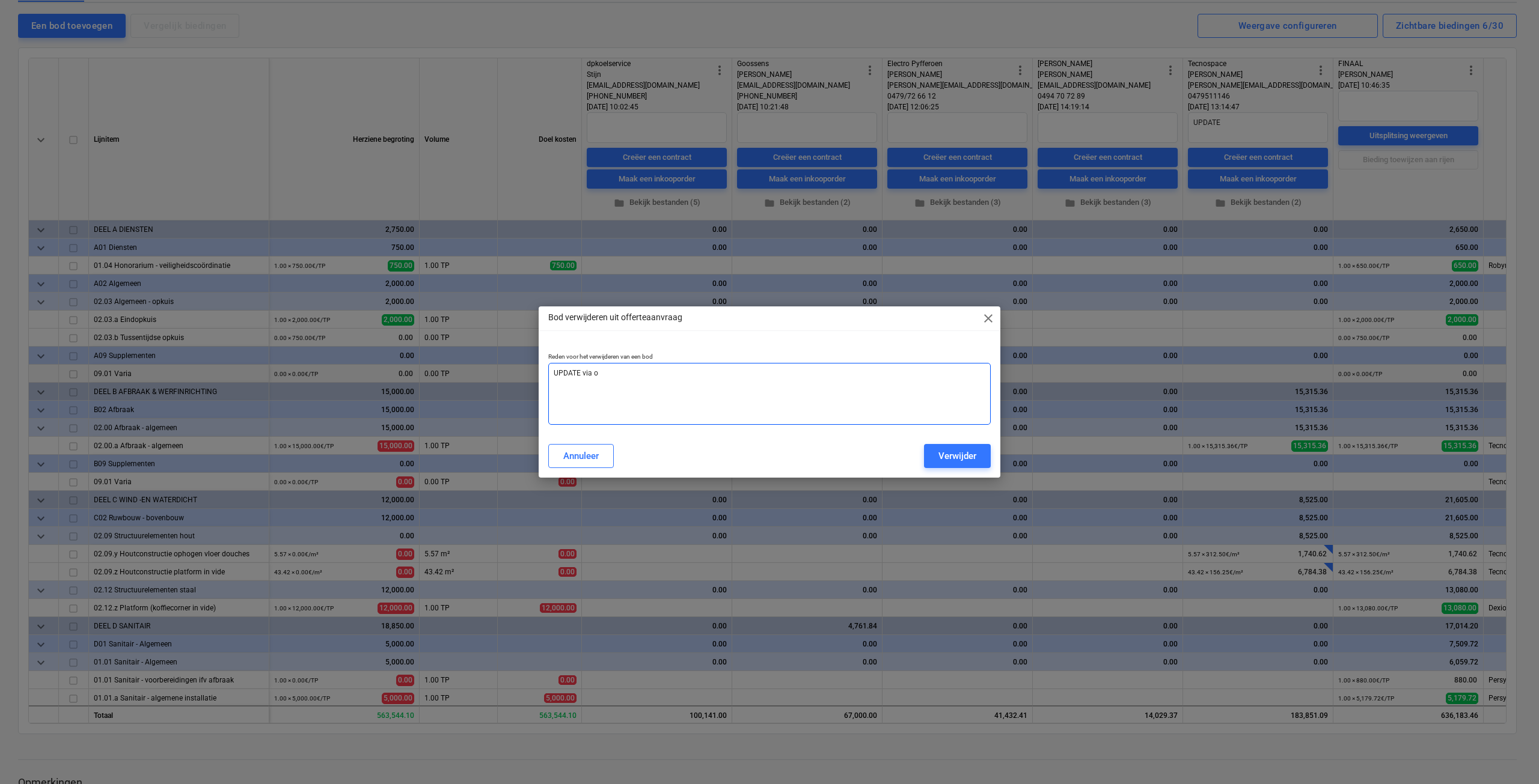
type textarea "x"
type textarea "UPDATE via"
type textarea "x"
type textarea "UPDATE via a"
type textarea "x"
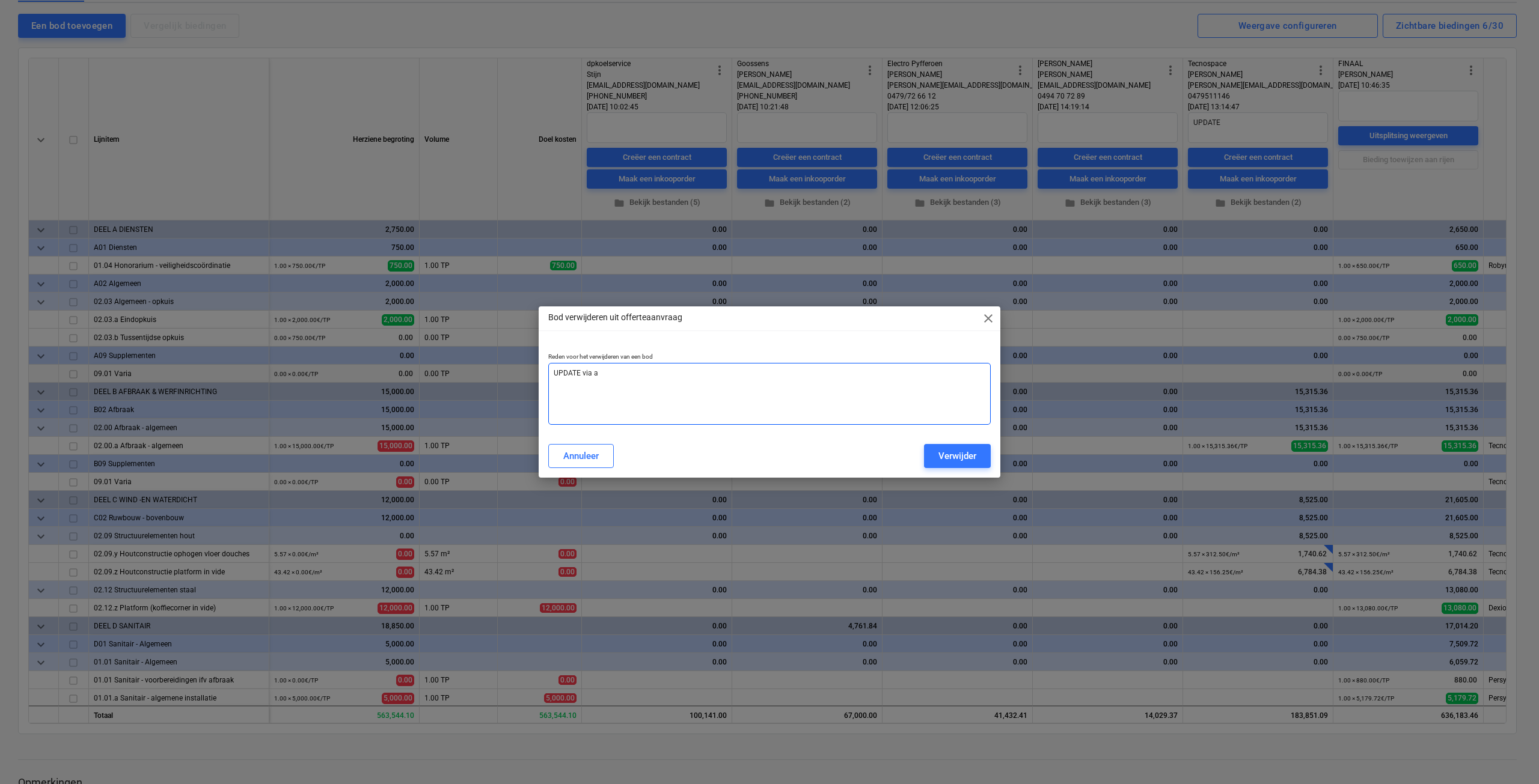
type textarea "UPDATE via an"
type textarea "x"
type textarea "UPDATE via and"
type textarea "x"
type textarea "UPDATE via ande"
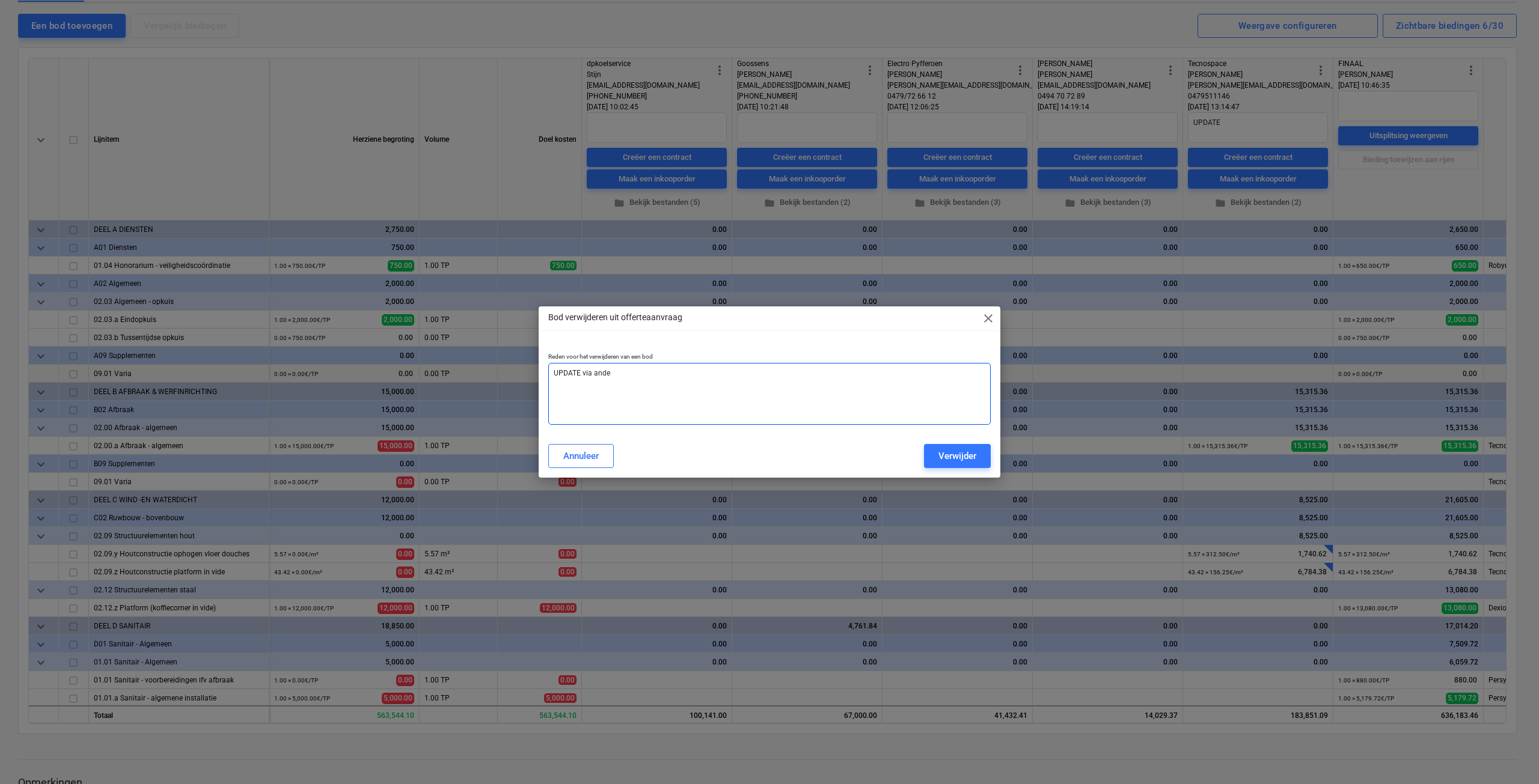
type textarea "x"
type textarea "UPDATE via ander"
type textarea "x"
type textarea "UPDATE via ander"
type textarea "x"
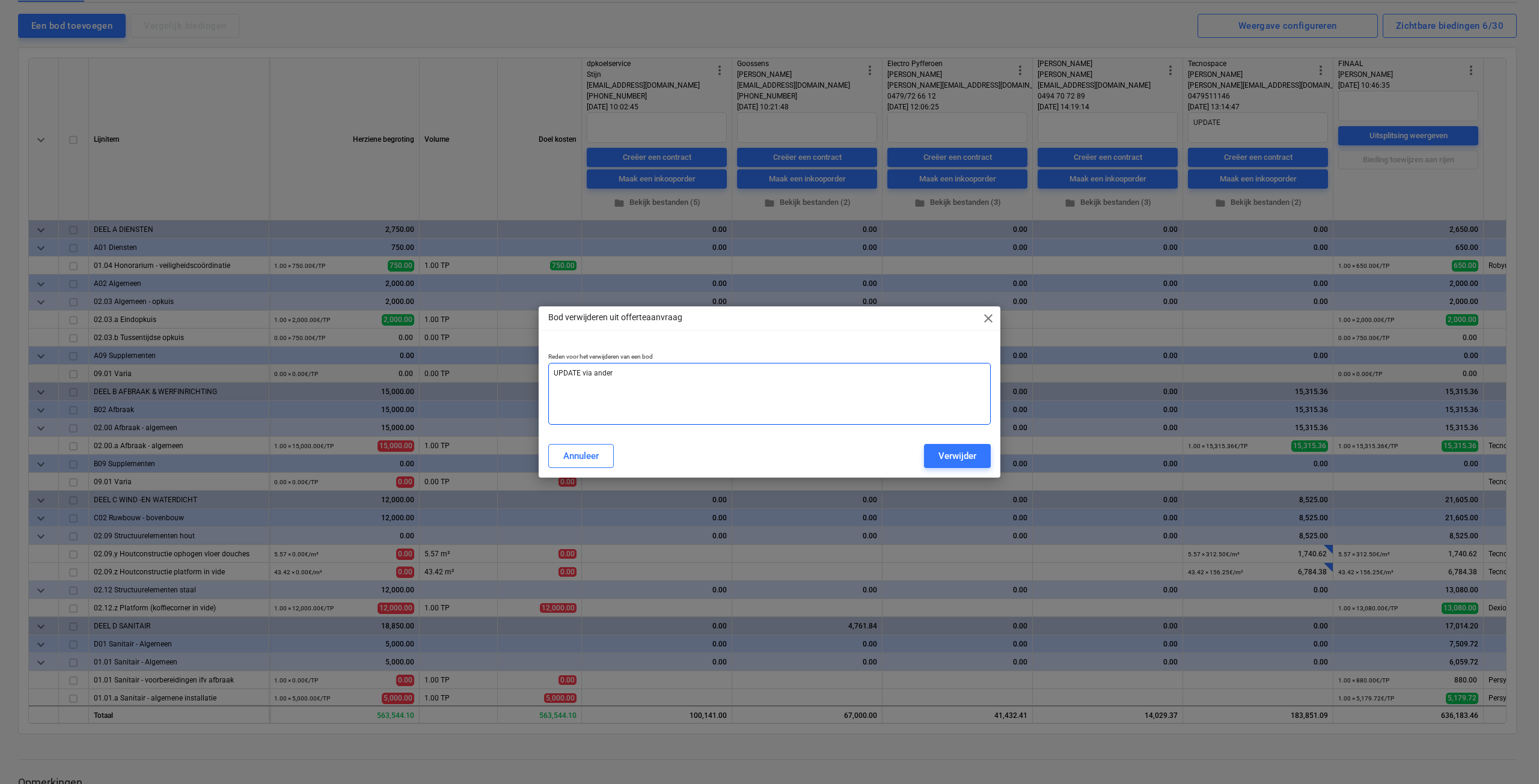
type textarea "UPDATE via ander b"
type textarea "x"
type textarea "UPDATE via ander bo"
type textarea "x"
type textarea "UPDATE via ander bod"
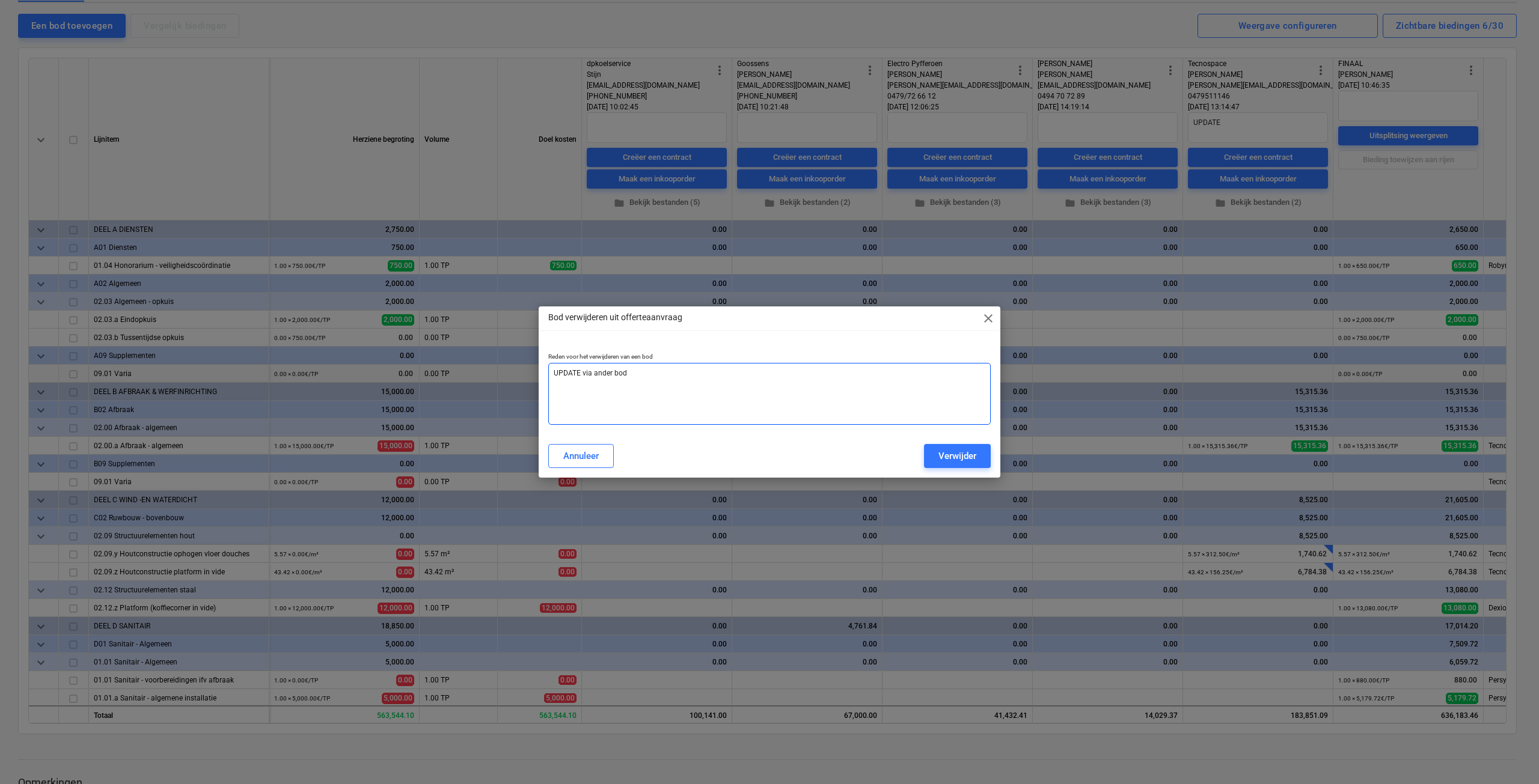
type textarea "x"
type textarea "UPDATE via ander bod"
click at [973, 461] on div "Verwijder" at bounding box center [957, 456] width 38 height 16
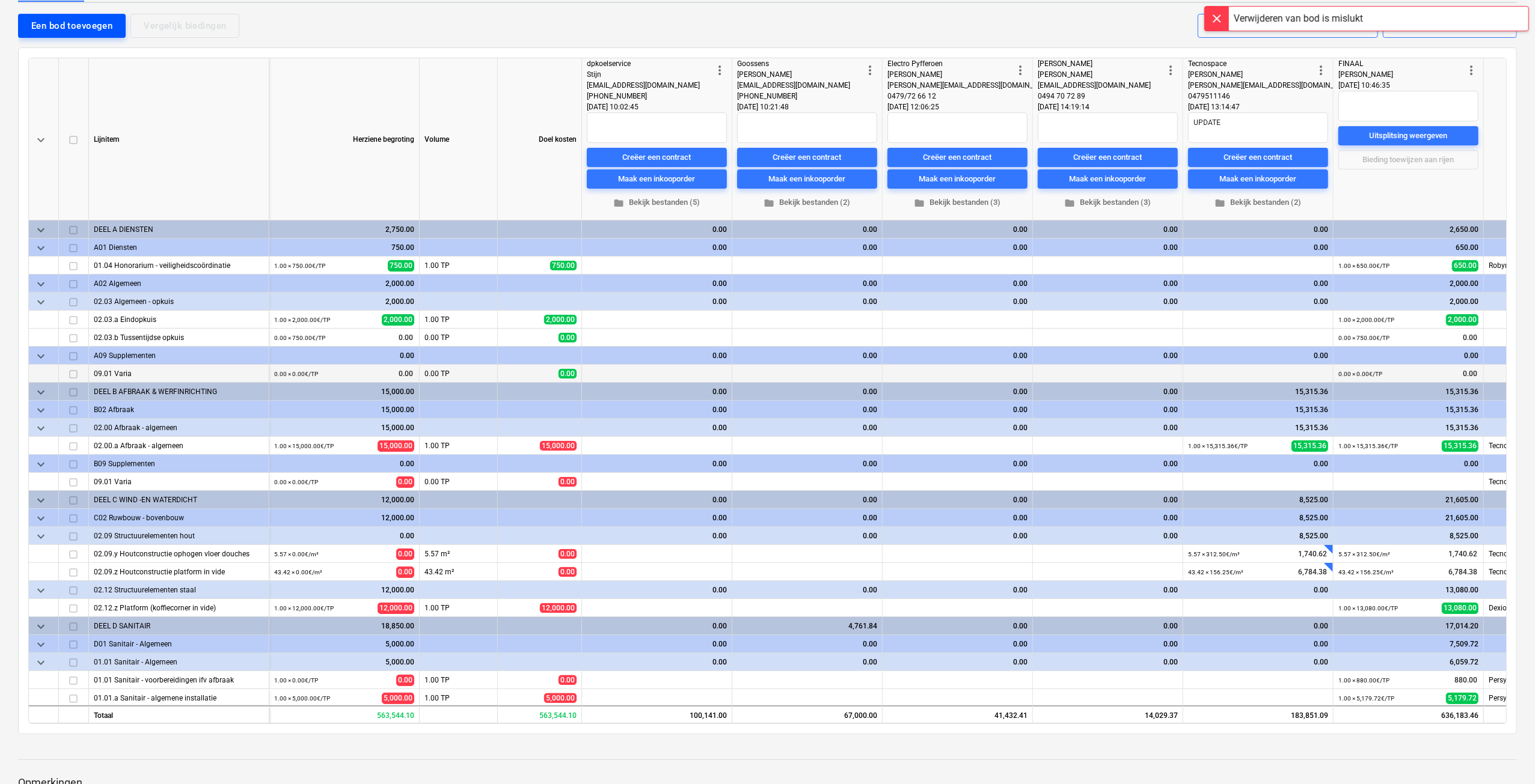
click at [63, 29] on div "Een bod toevoegen" at bounding box center [71, 25] width 81 height 16
type textarea "x"
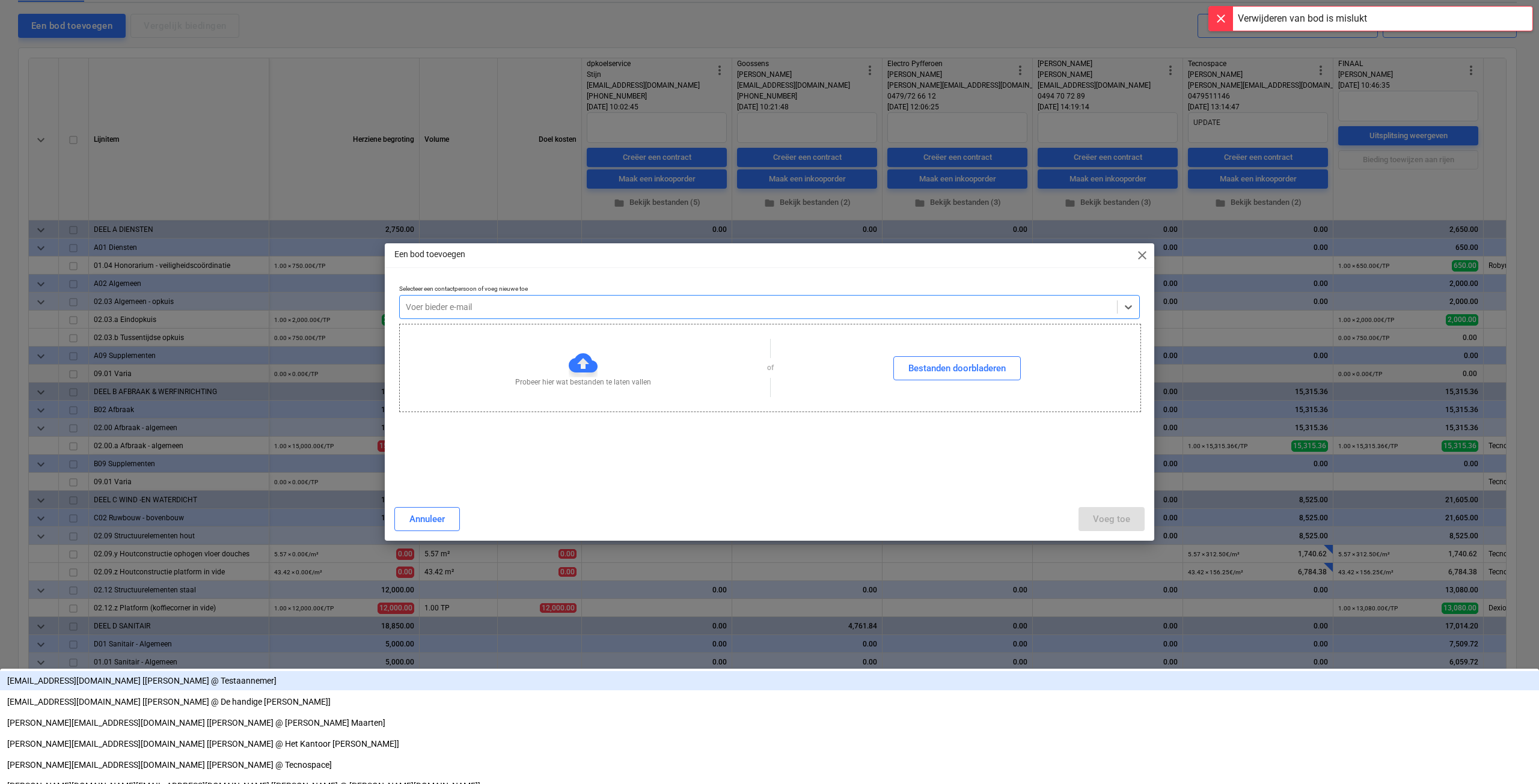
click at [461, 304] on div at bounding box center [758, 307] width 706 height 12
type input "dp"
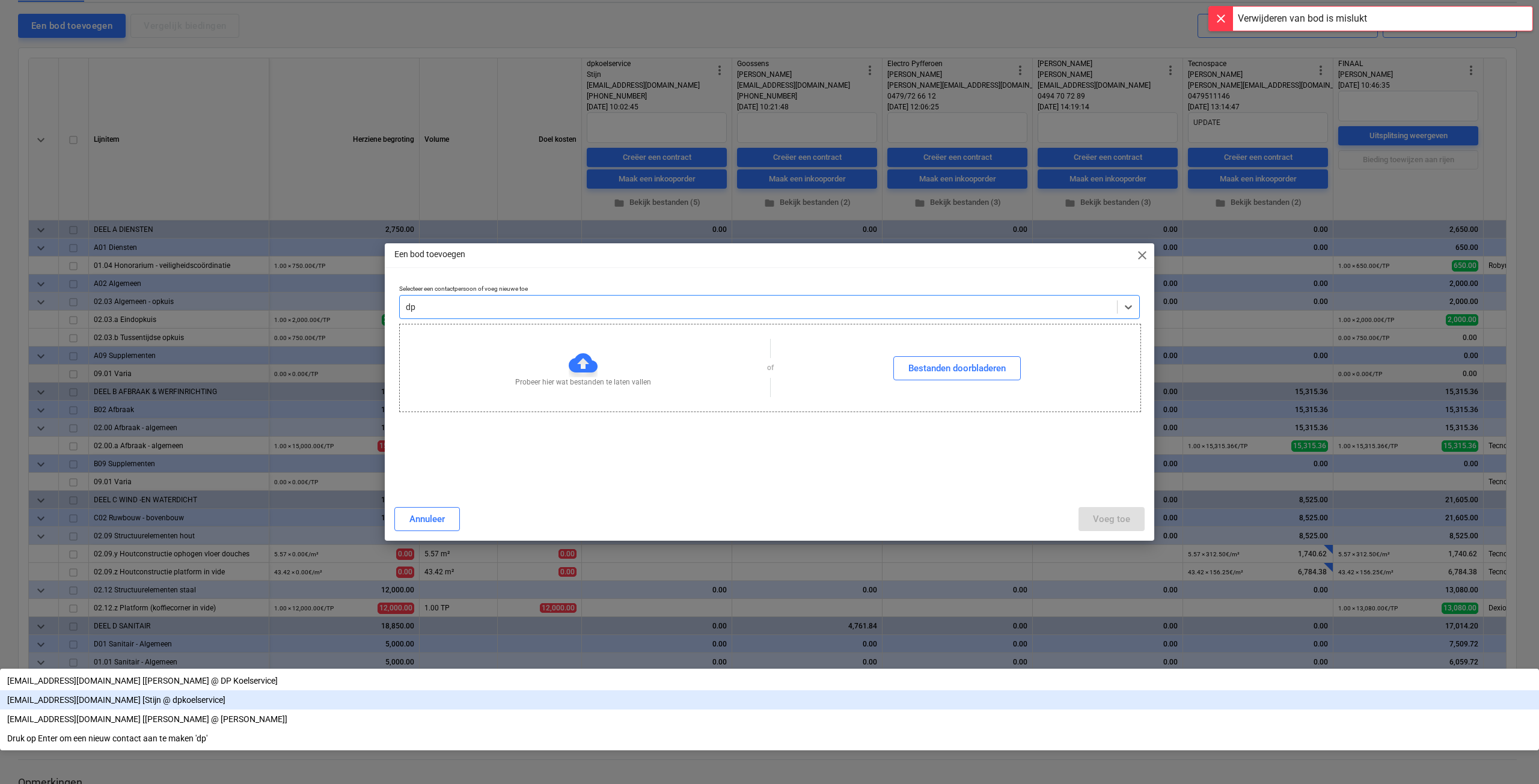
click at [497, 690] on div "info@dpkoelservice.be [Stijn @ dpkoelservice]" at bounding box center [770, 700] width 1539 height 19
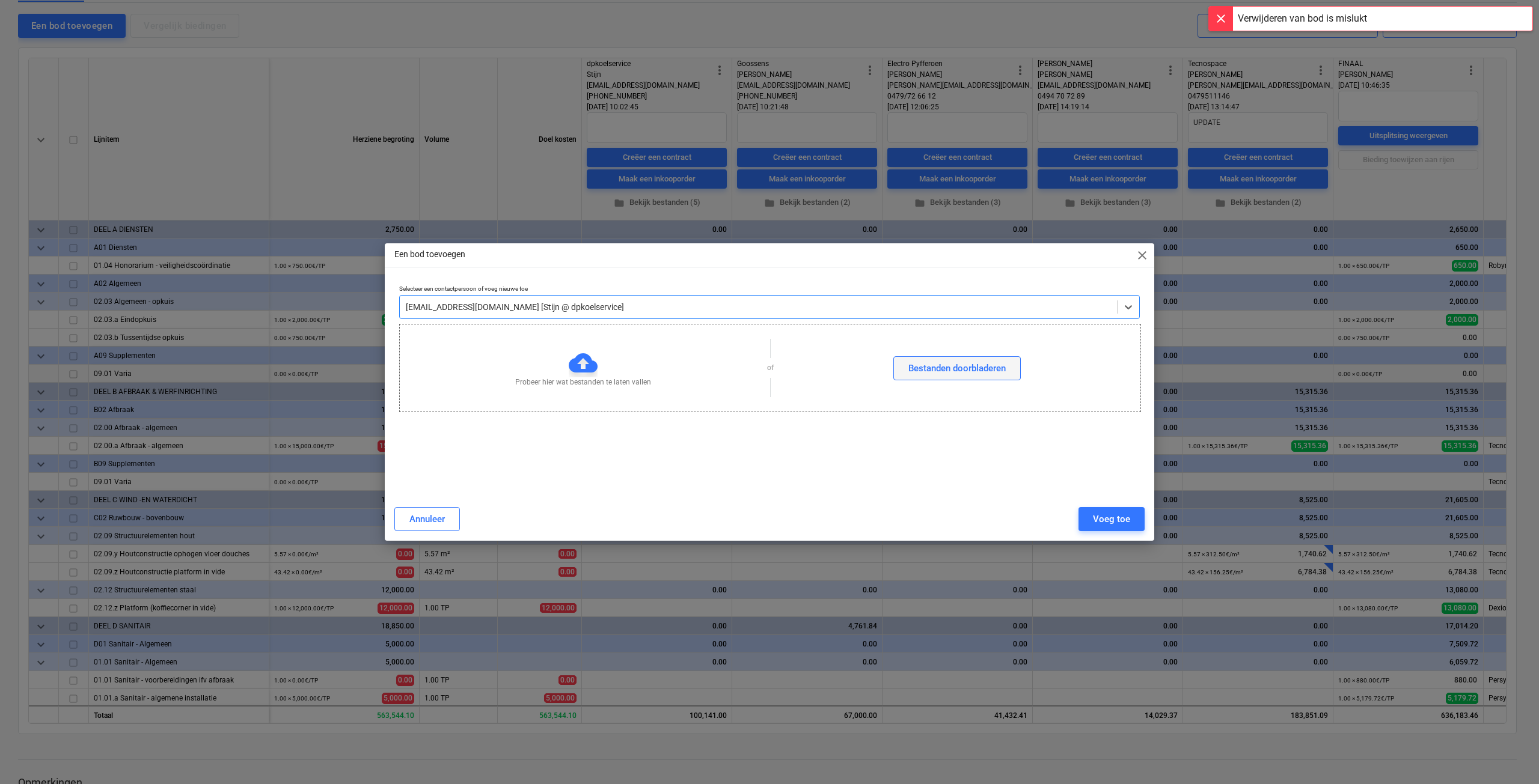
click at [945, 367] on div "Bestanden doorbladeren" at bounding box center [957, 368] width 98 height 16
click at [1139, 263] on div "Een bod toevoegen close" at bounding box center [770, 255] width 770 height 24
click at [1142, 258] on span "close" at bounding box center [1142, 255] width 14 height 14
type textarea "x"
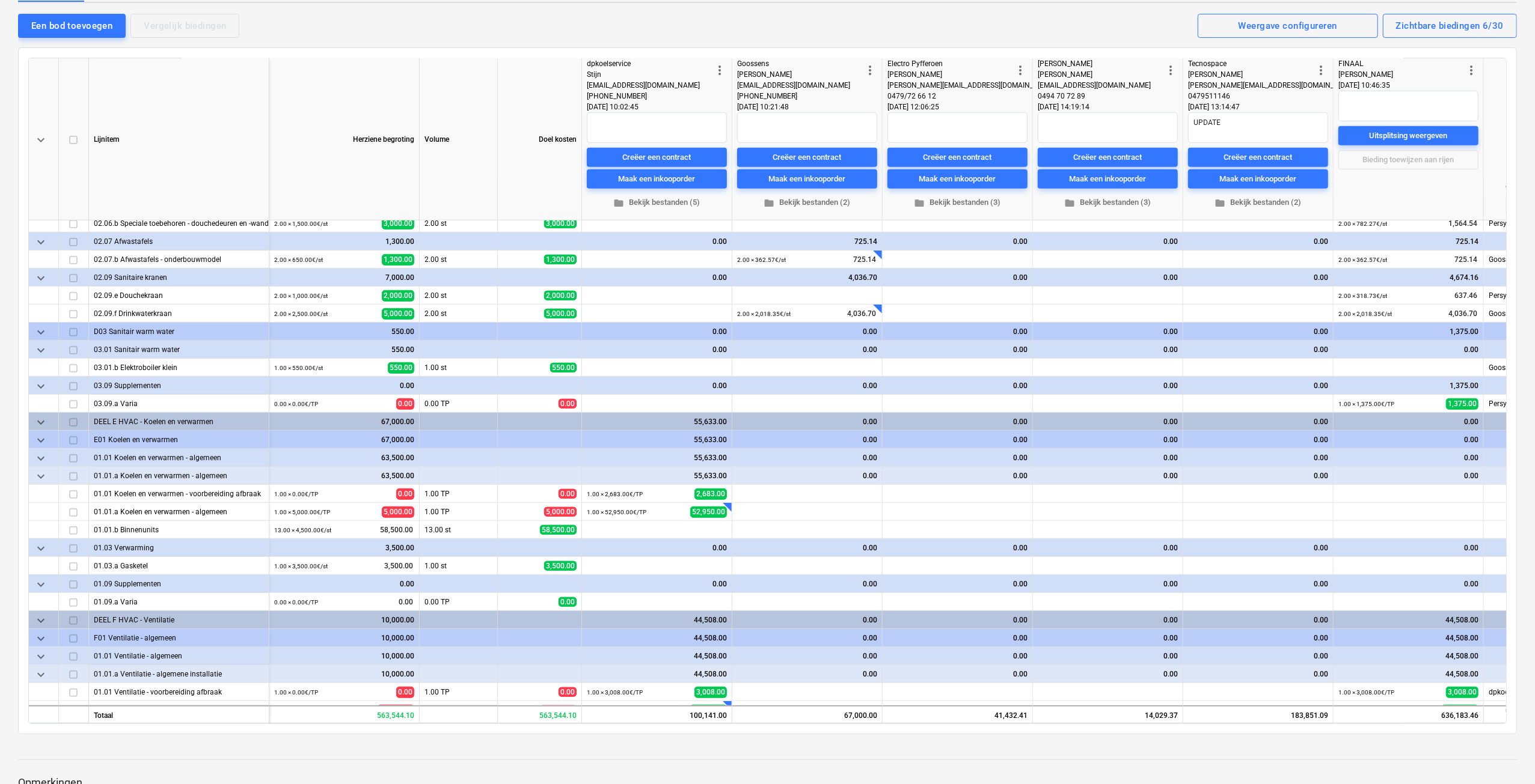
scroll to position [721, 0]
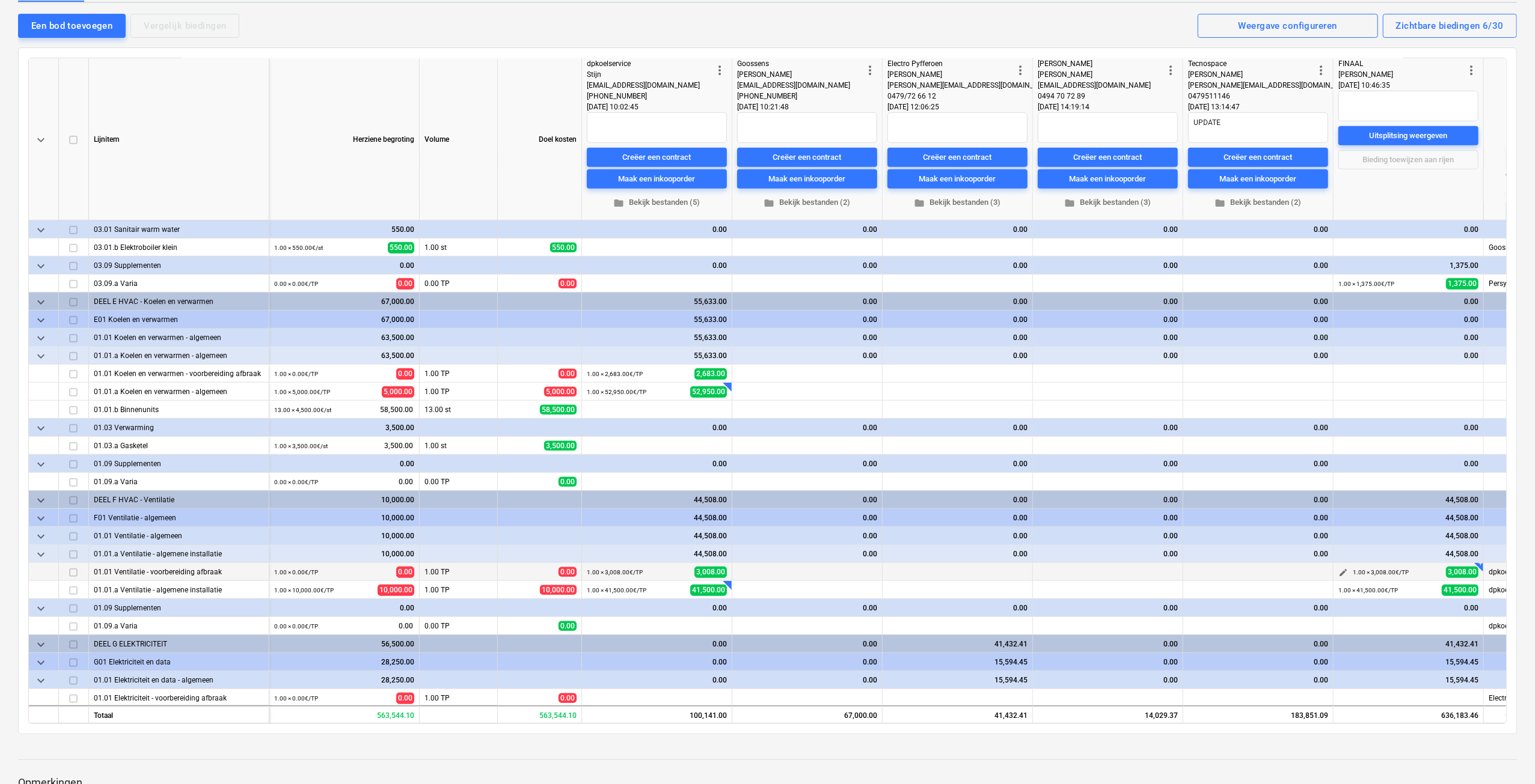
click at [1336, 568] on button "edit" at bounding box center [1343, 572] width 14 height 14
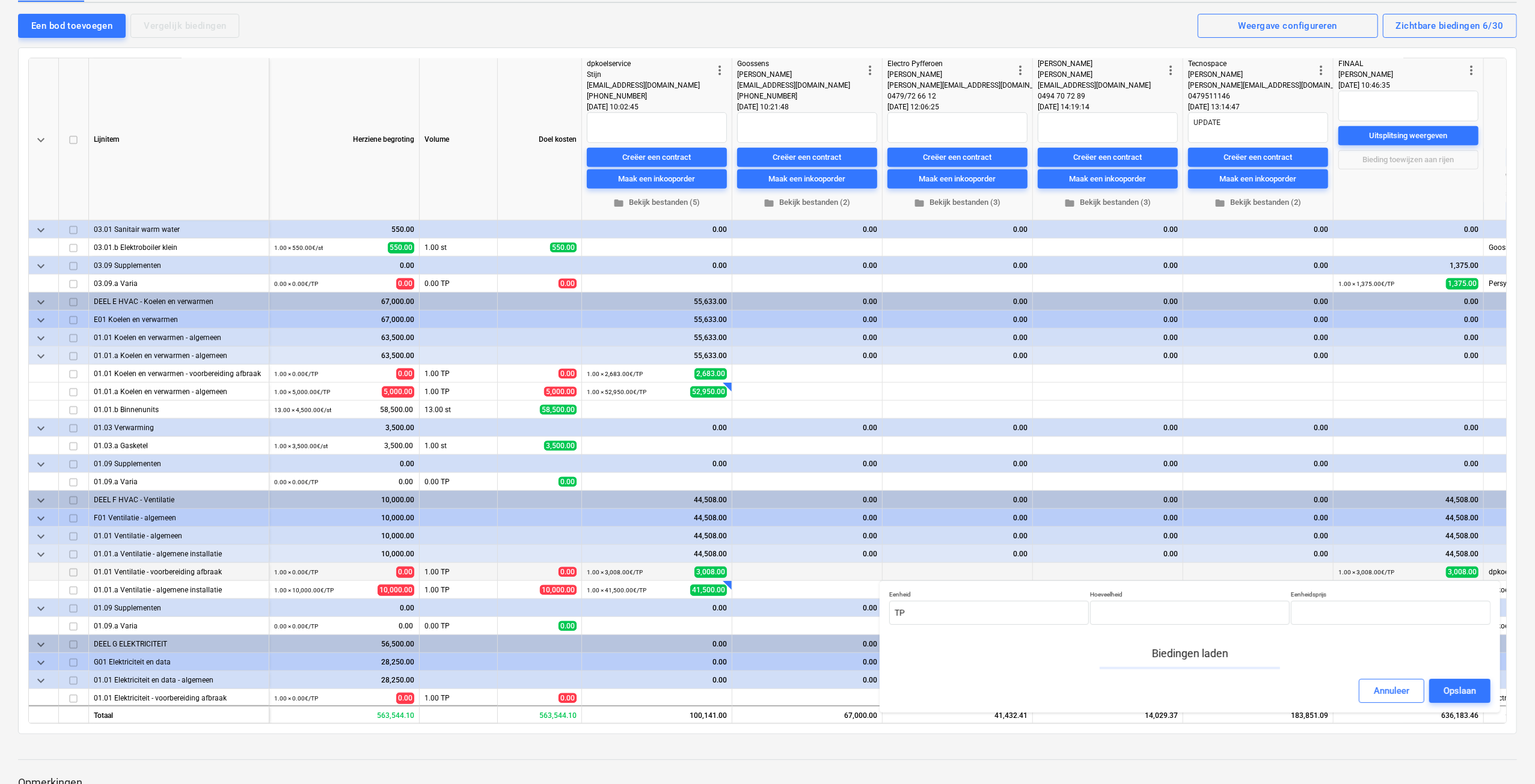
type input "1.00"
type input "3,008.00"
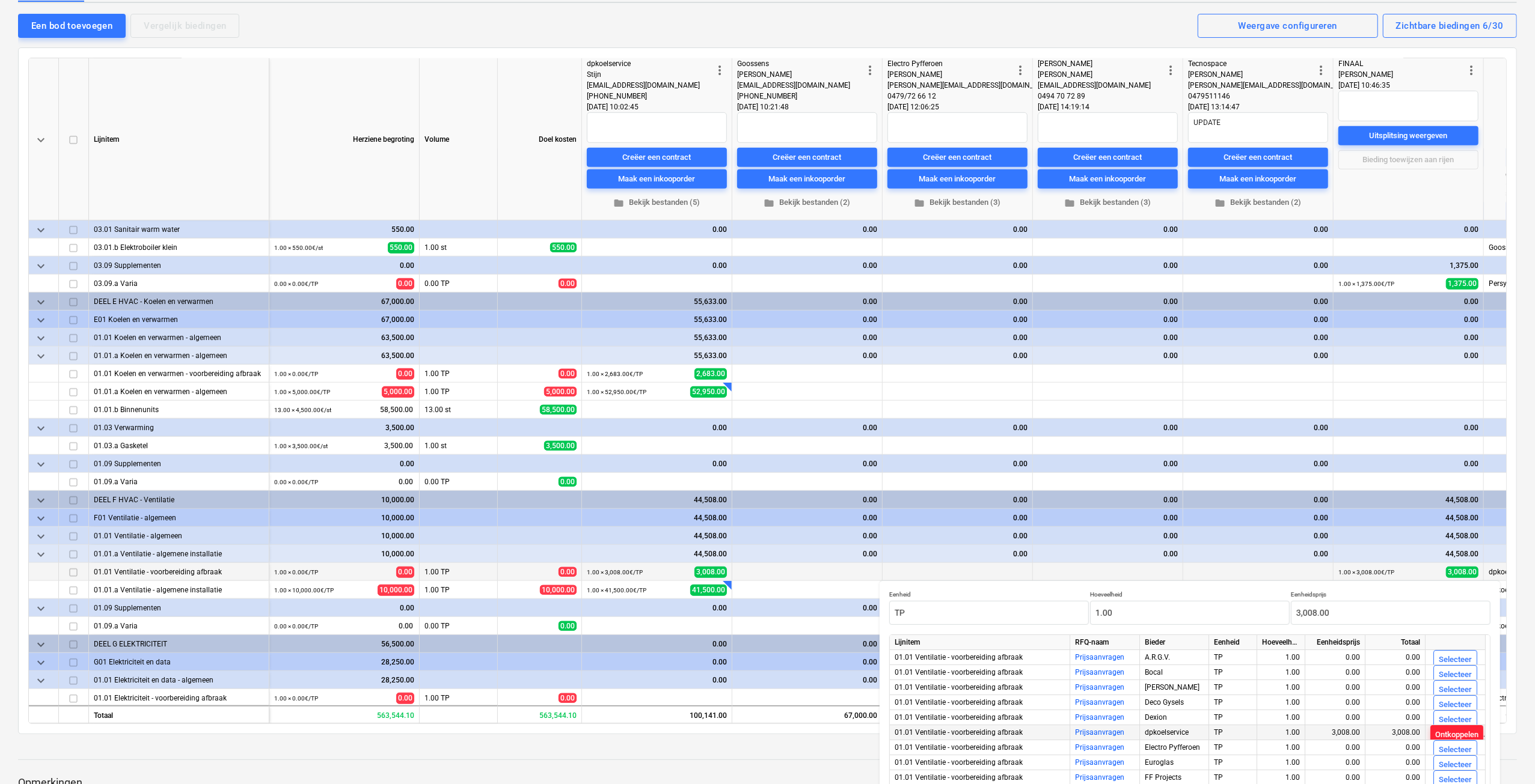
click at [1450, 730] on div "Ontkoppelen" at bounding box center [1457, 735] width 43 height 14
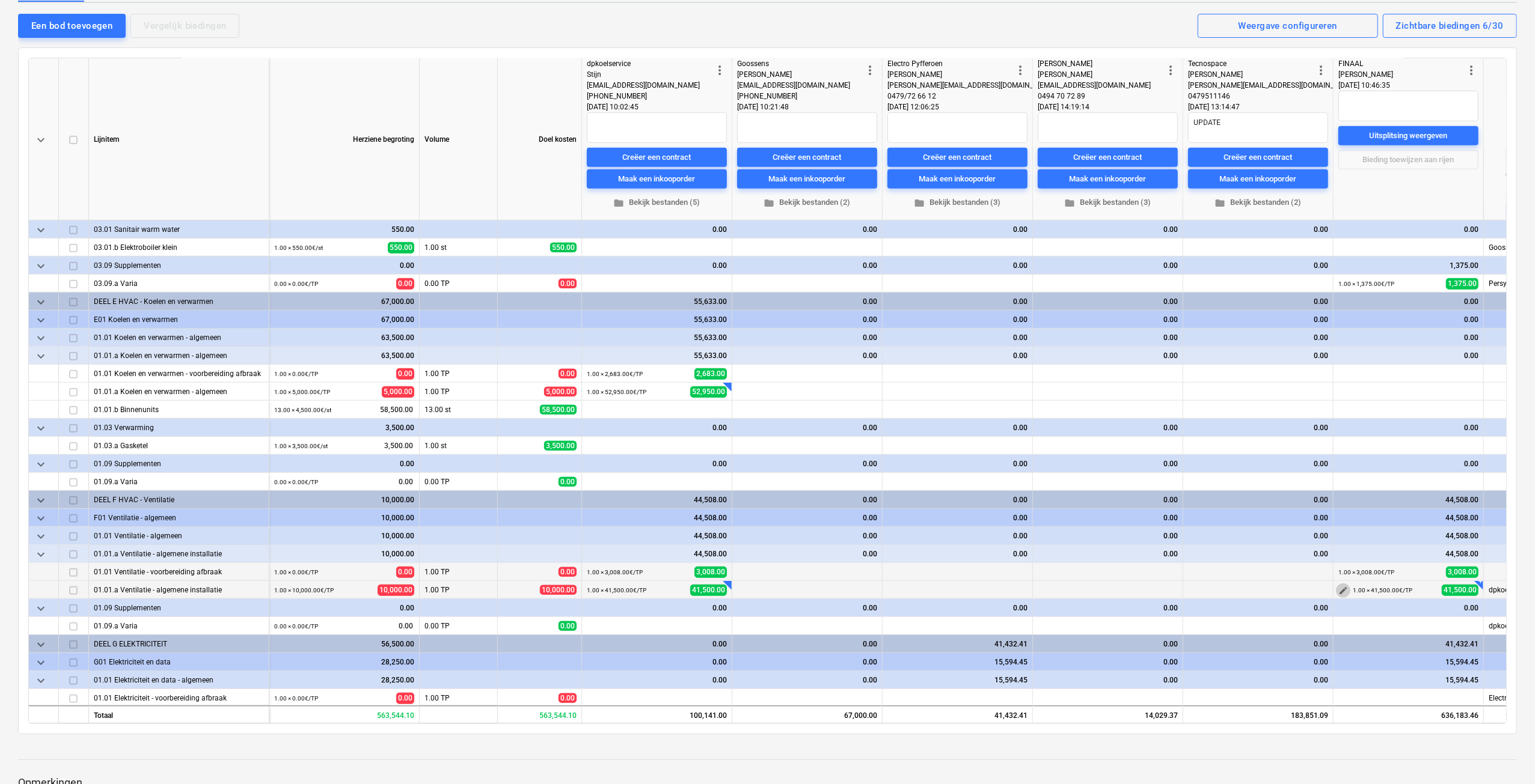
click at [1338, 594] on span "edit" at bounding box center [1343, 590] width 9 height 9
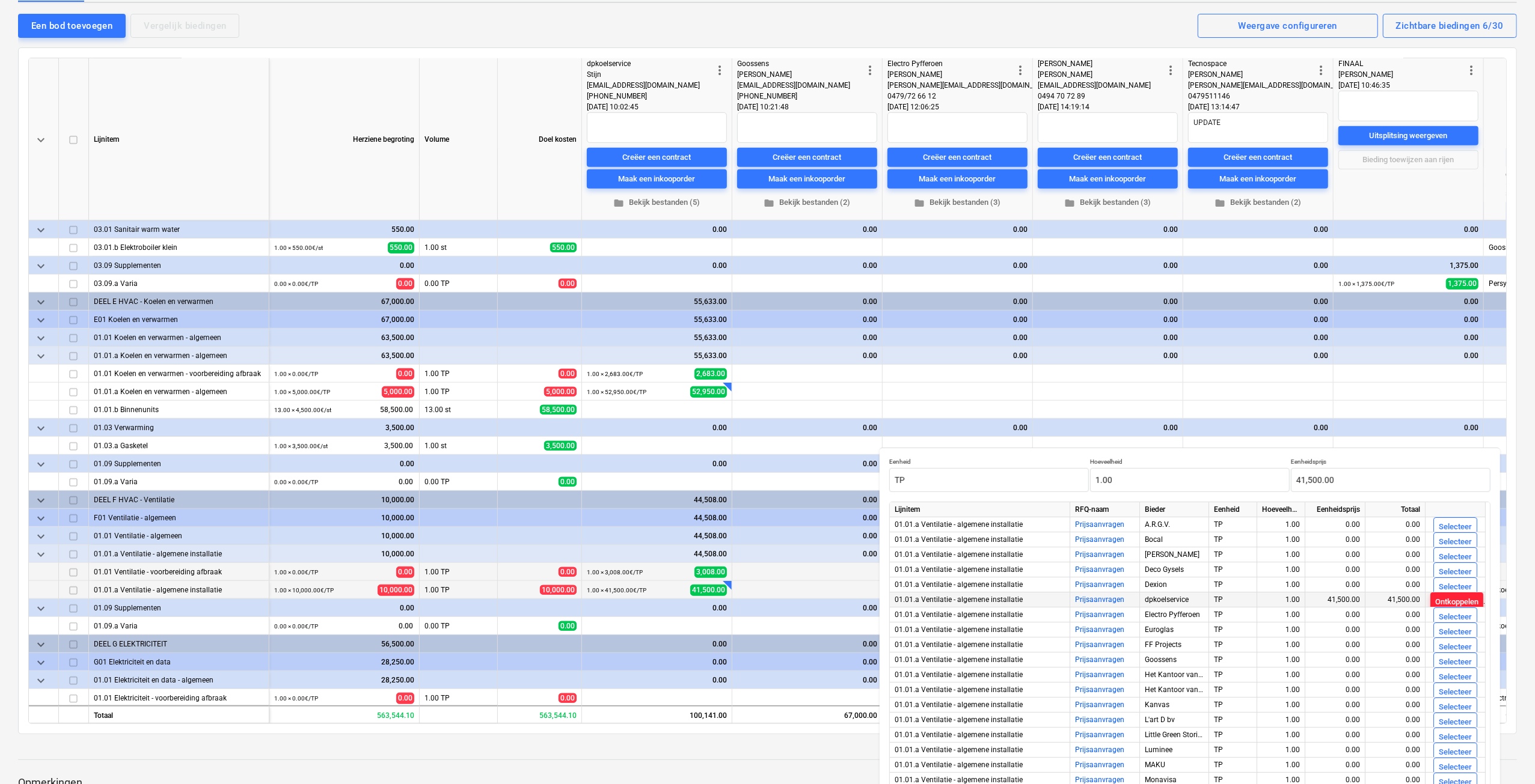
click at [1455, 604] on div "Ontkoppelen" at bounding box center [1457, 602] width 43 height 14
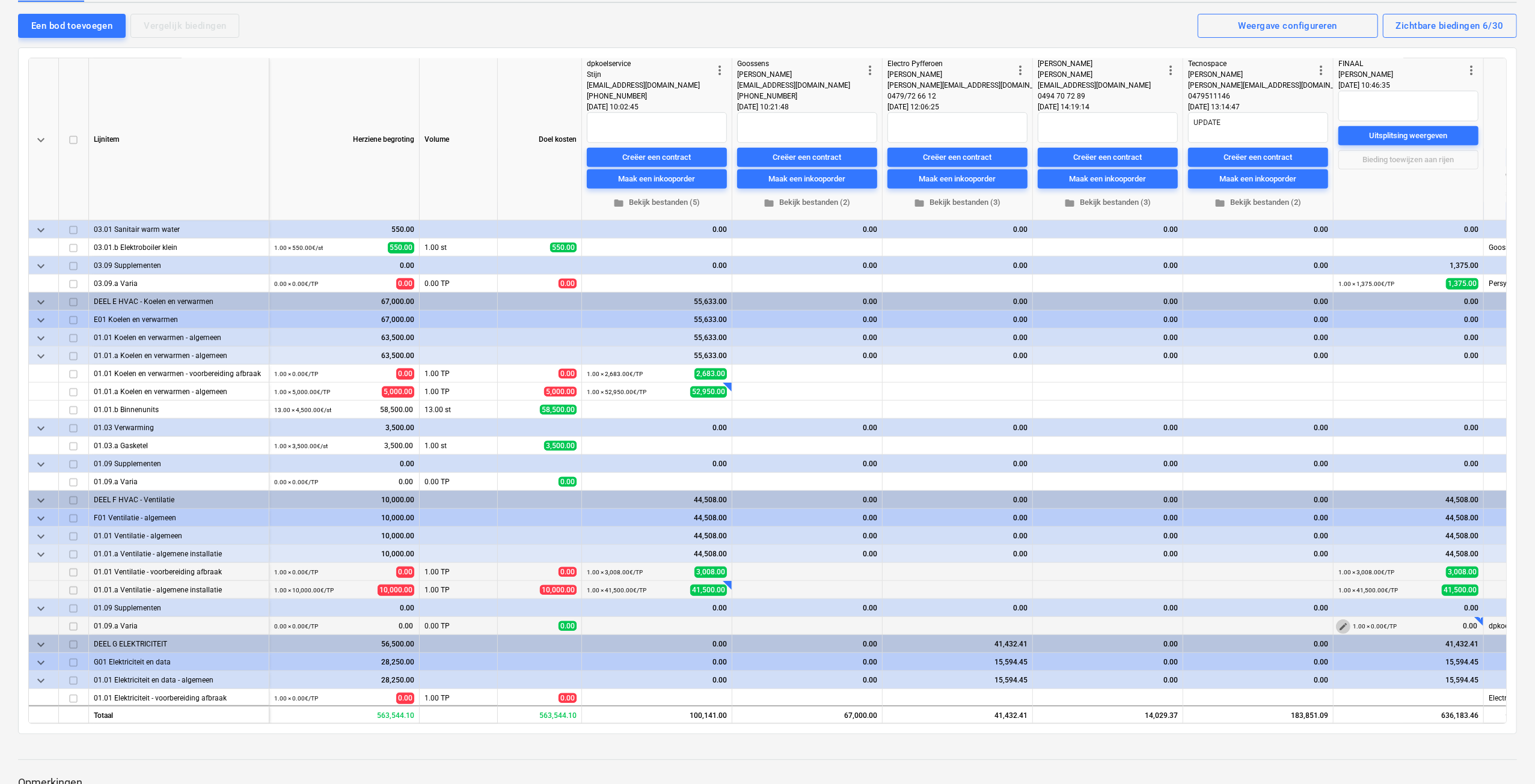
click at [1341, 623] on span "edit" at bounding box center [1343, 626] width 9 height 9
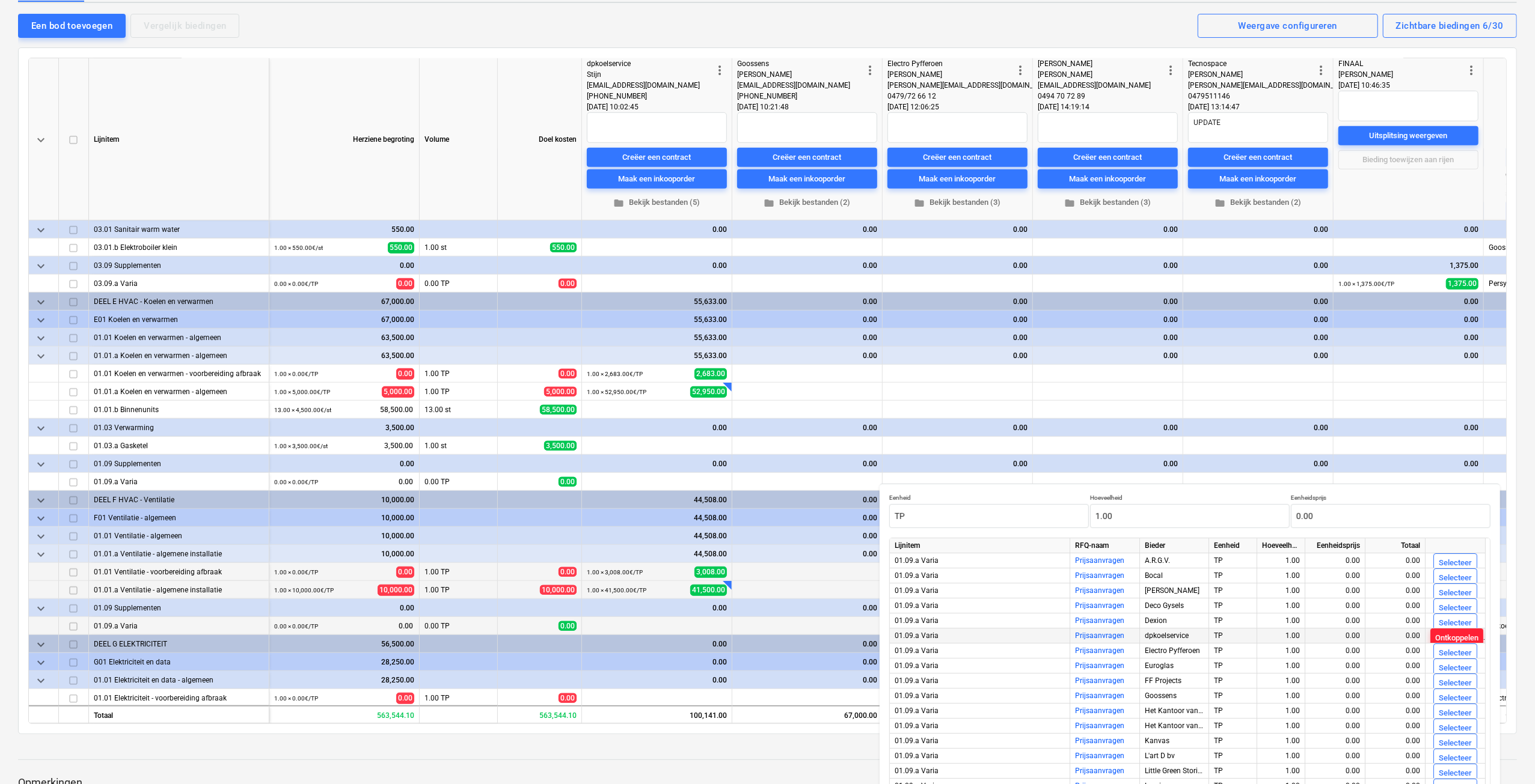
click at [1449, 638] on div "Ontkoppelen" at bounding box center [1457, 639] width 43 height 14
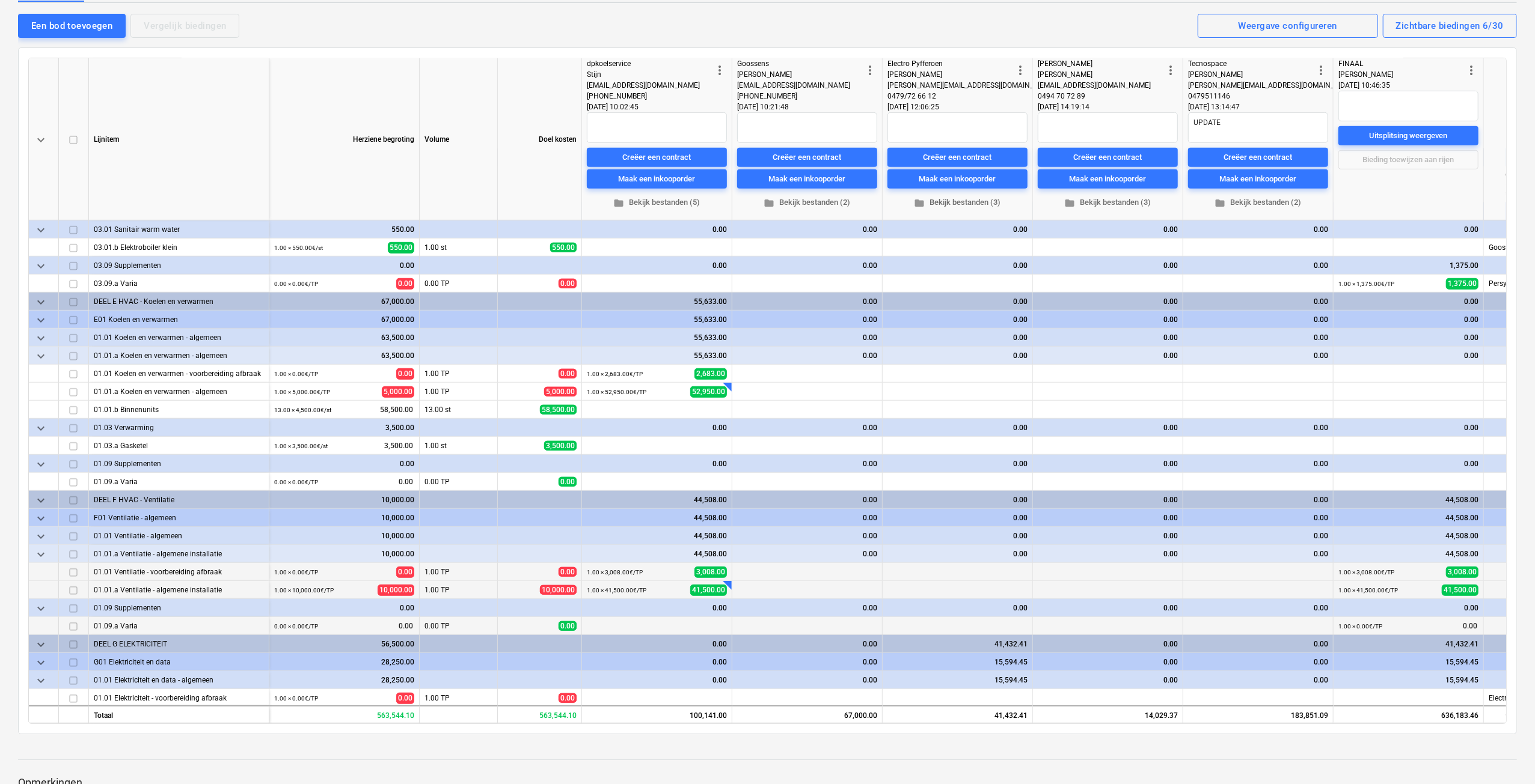
click at [718, 69] on span "more_vert" at bounding box center [719, 70] width 14 height 14
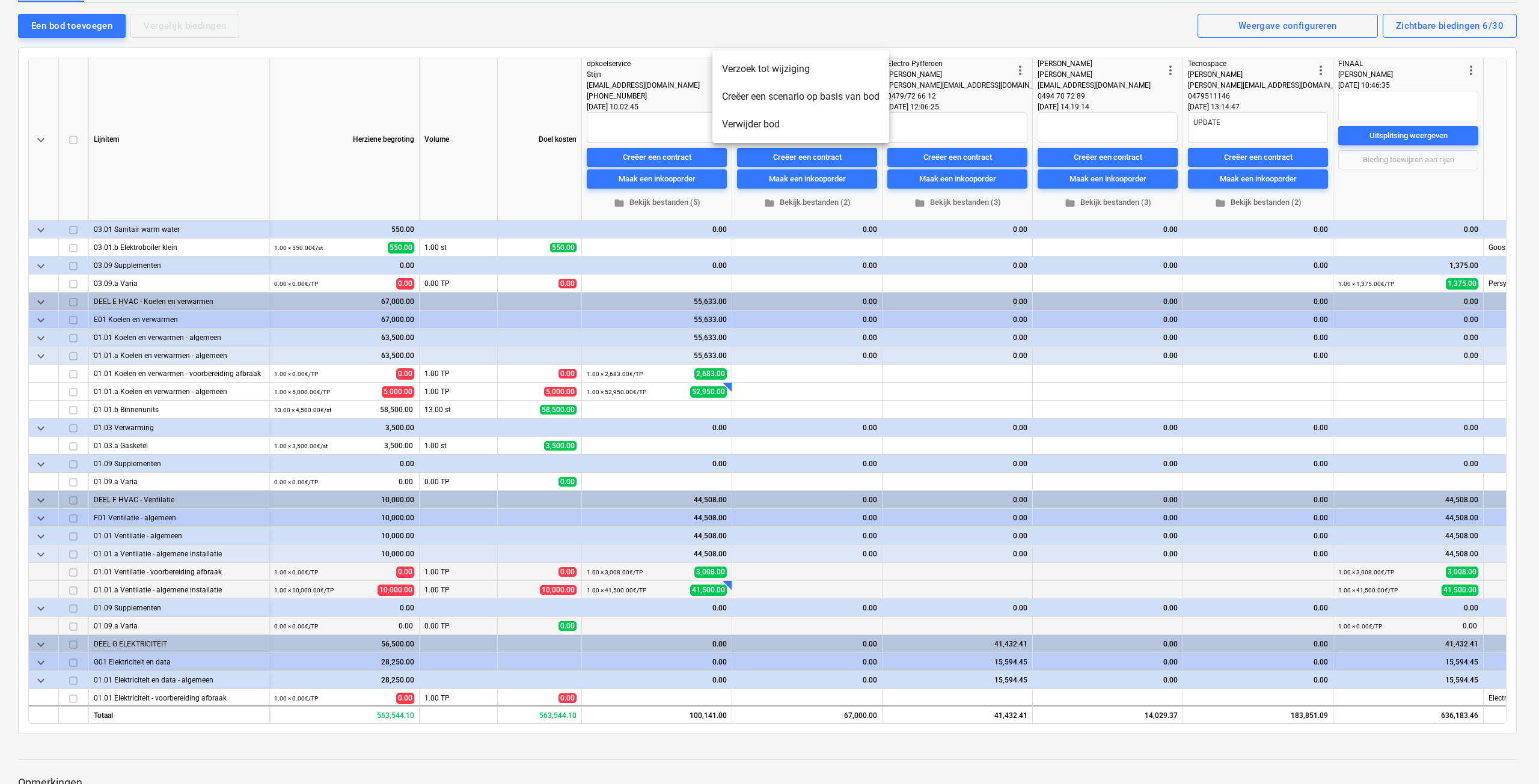
click at [745, 130] on li "Verwijder bod" at bounding box center [801, 124] width 177 height 28
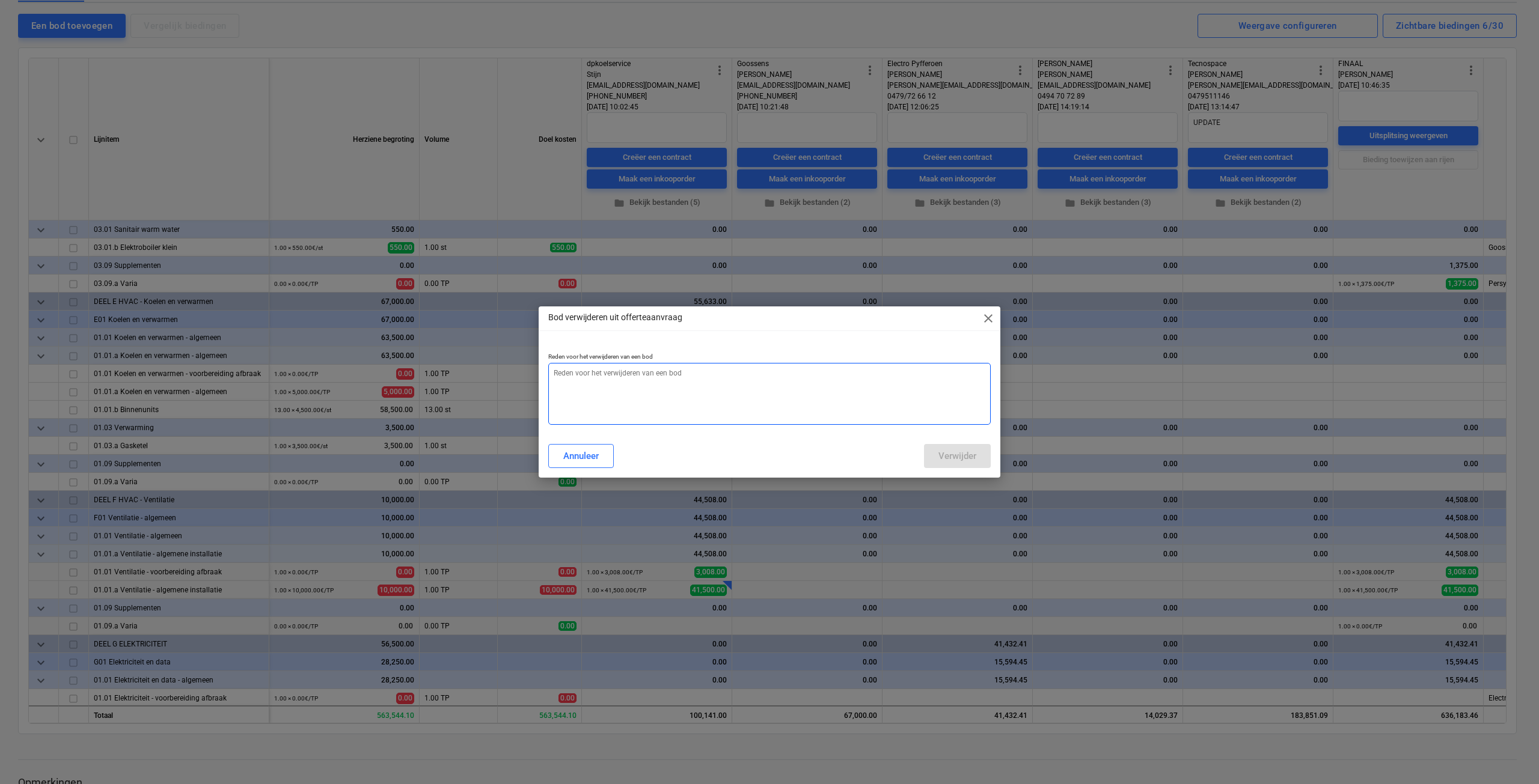
click at [610, 398] on textarea at bounding box center [770, 394] width 443 height 62
type textarea "x"
type textarea "U"
type textarea "x"
type textarea "UP"
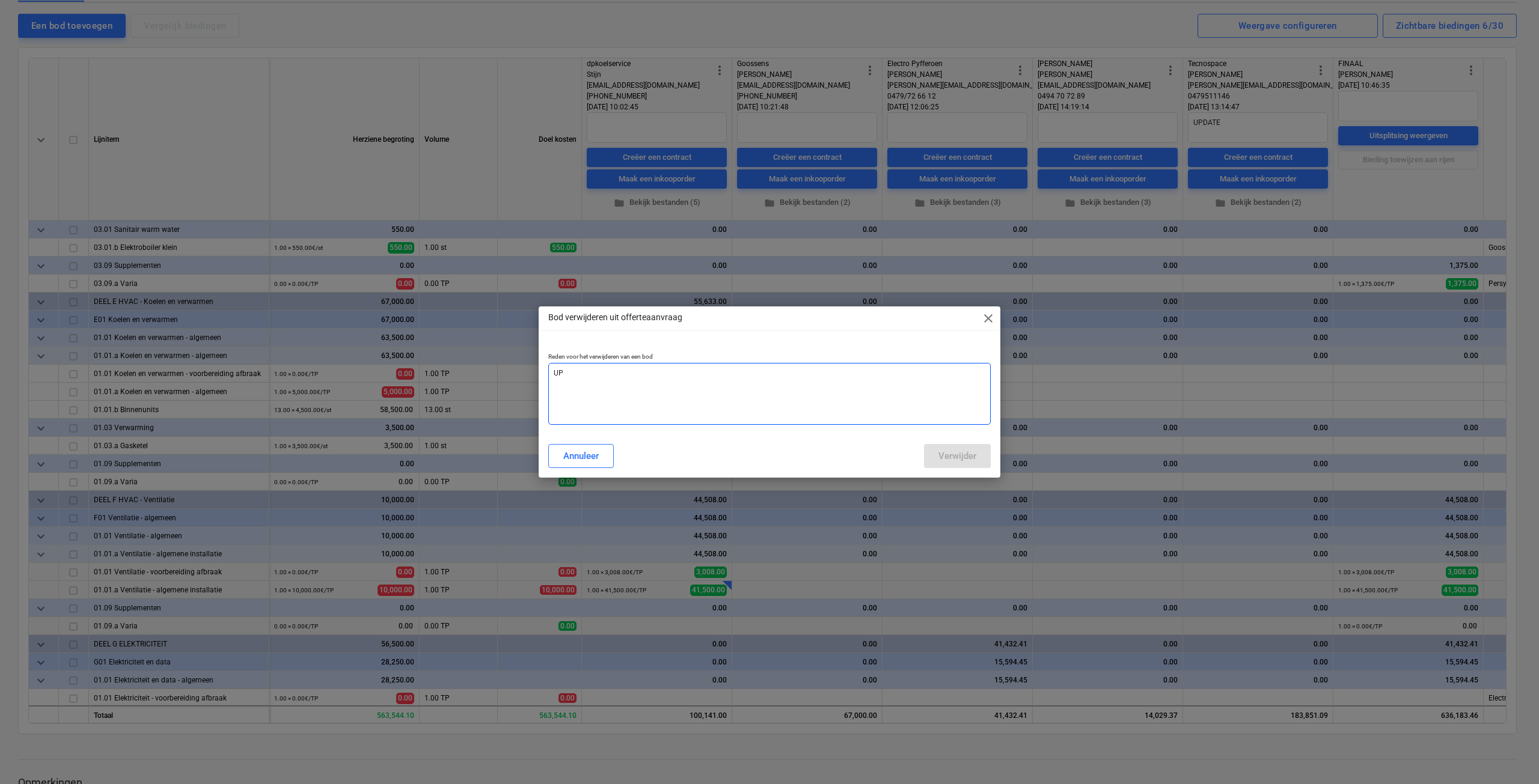
type textarea "x"
type textarea "UPD"
type textarea "x"
type textarea "UPDA"
type textarea "x"
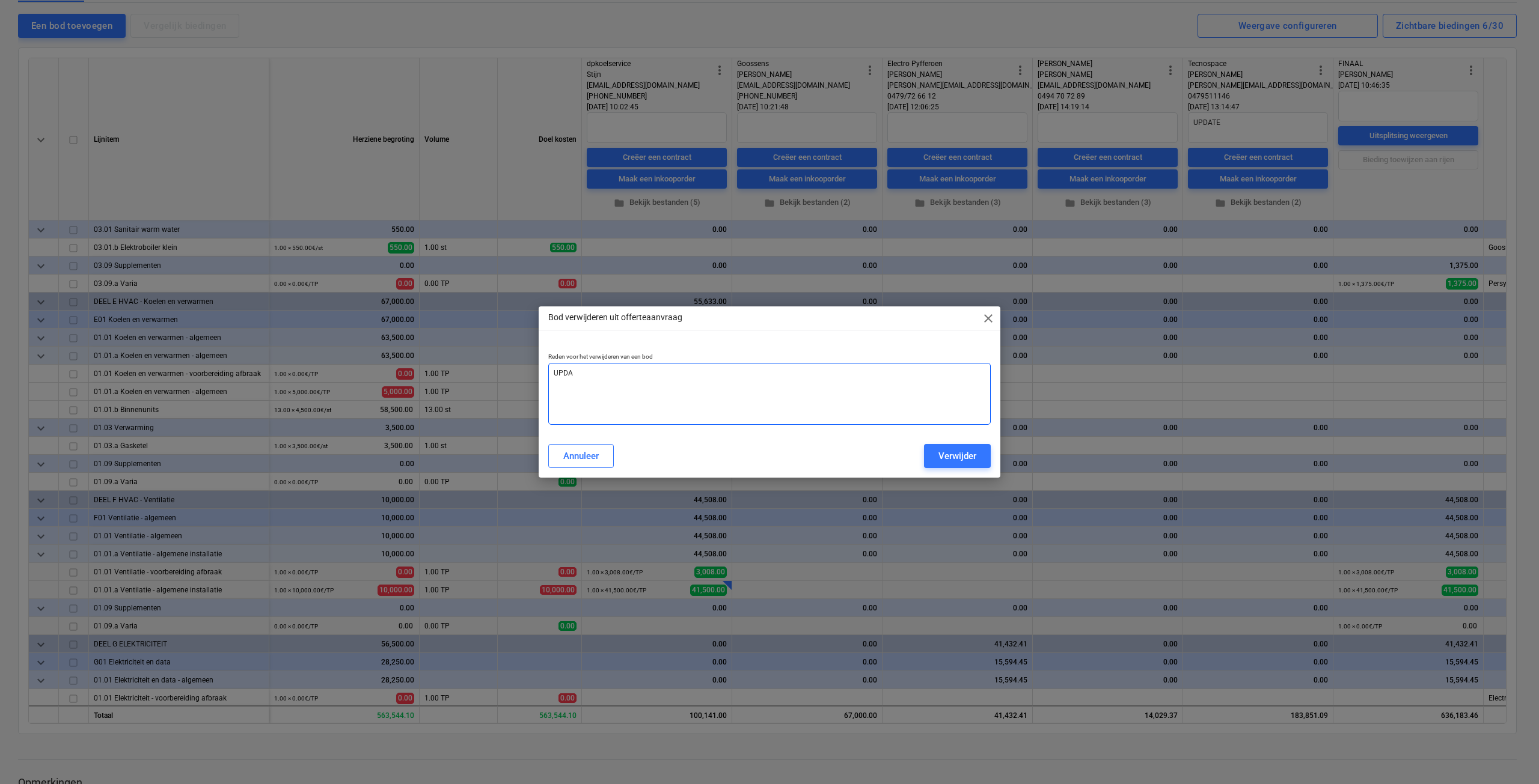
type textarea "UPDAT"
type textarea "x"
type textarea "UPDATE"
type textarea "x"
type textarea "UPDATE"
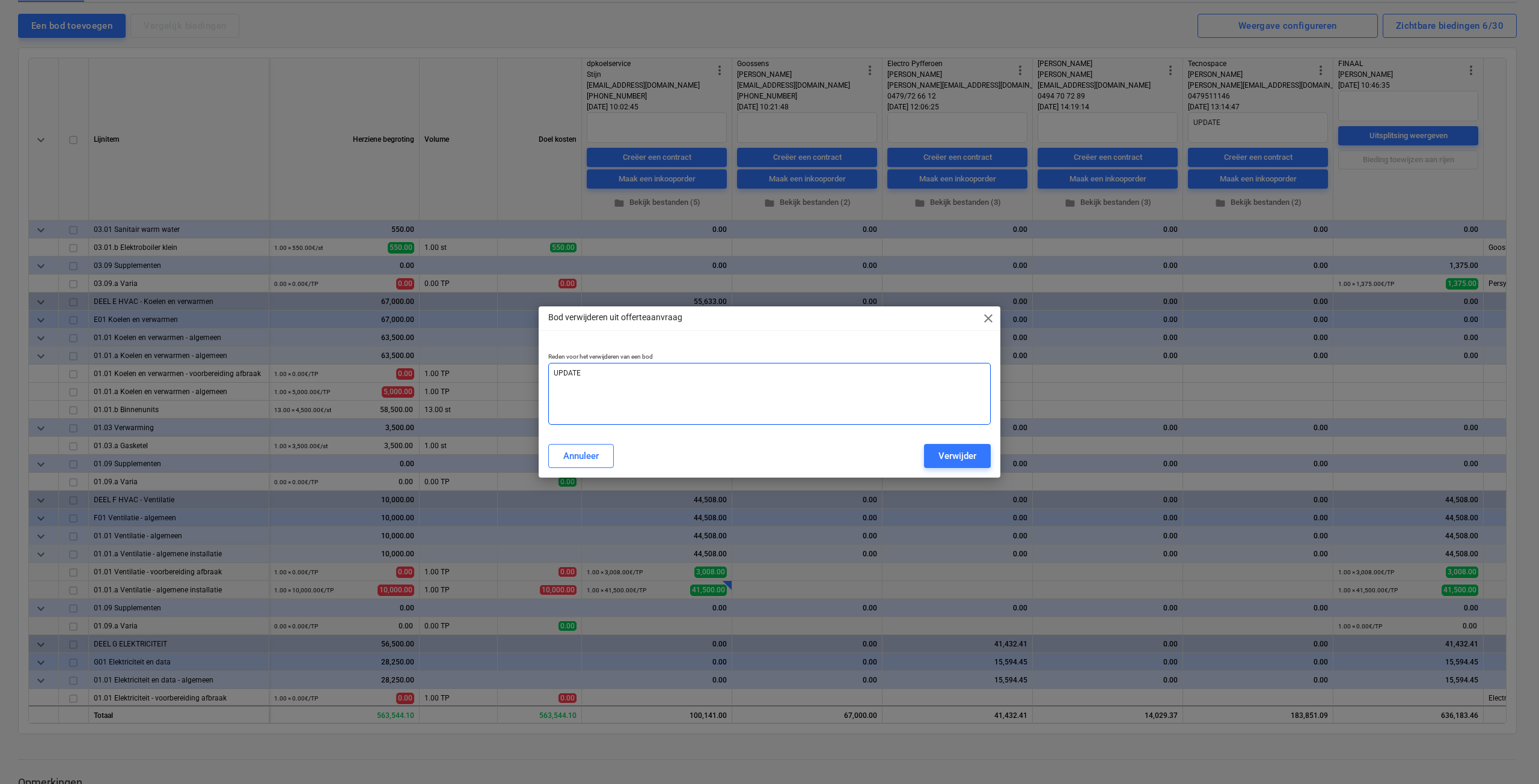
type textarea "x"
type textarea "UPDATE v"
type textarea "x"
type textarea "UPDATE vi"
type textarea "x"
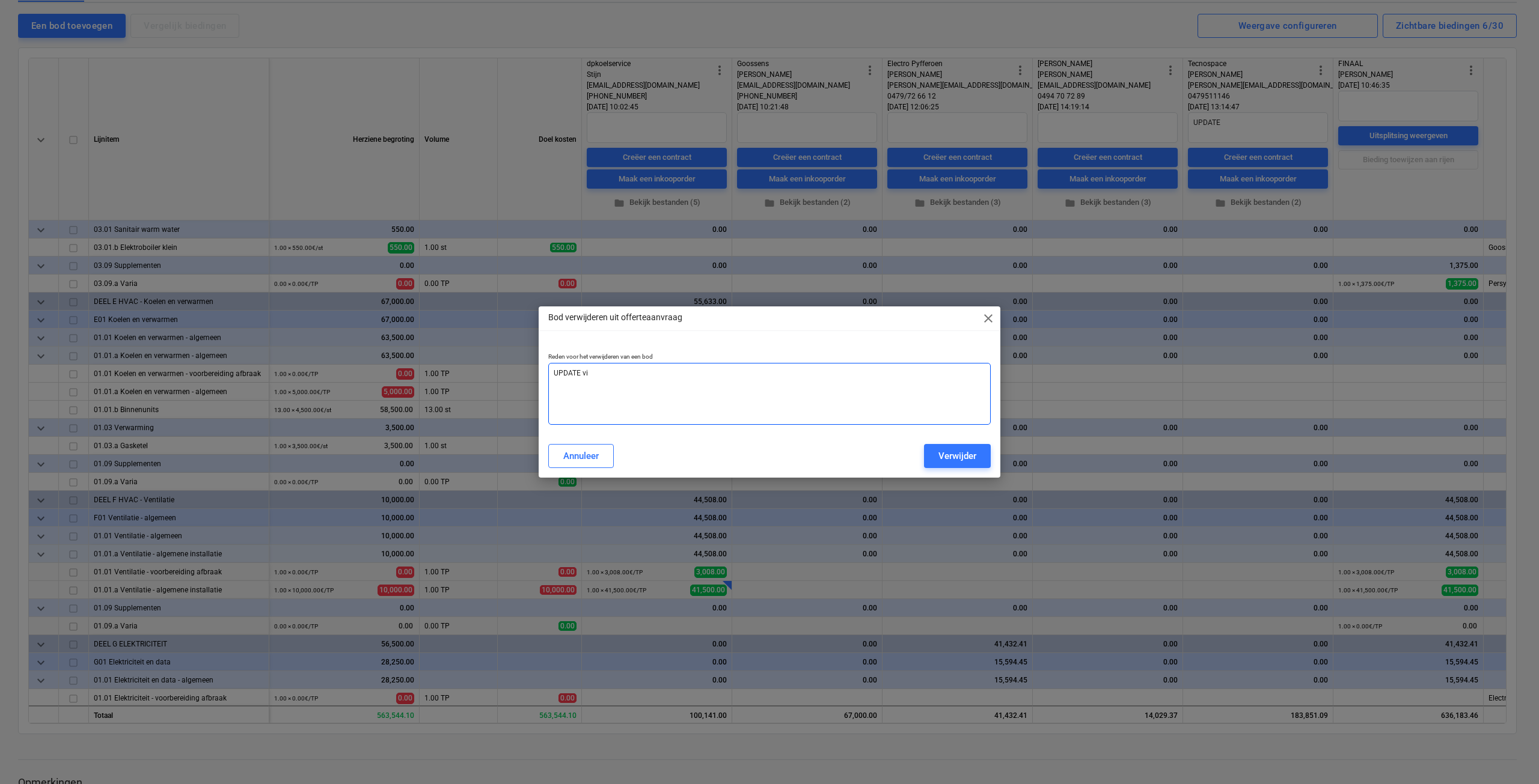
type textarea "UPDATE via"
type textarea "x"
type textarea "UPDATE via"
type textarea "x"
type textarea "UPDATE via a"
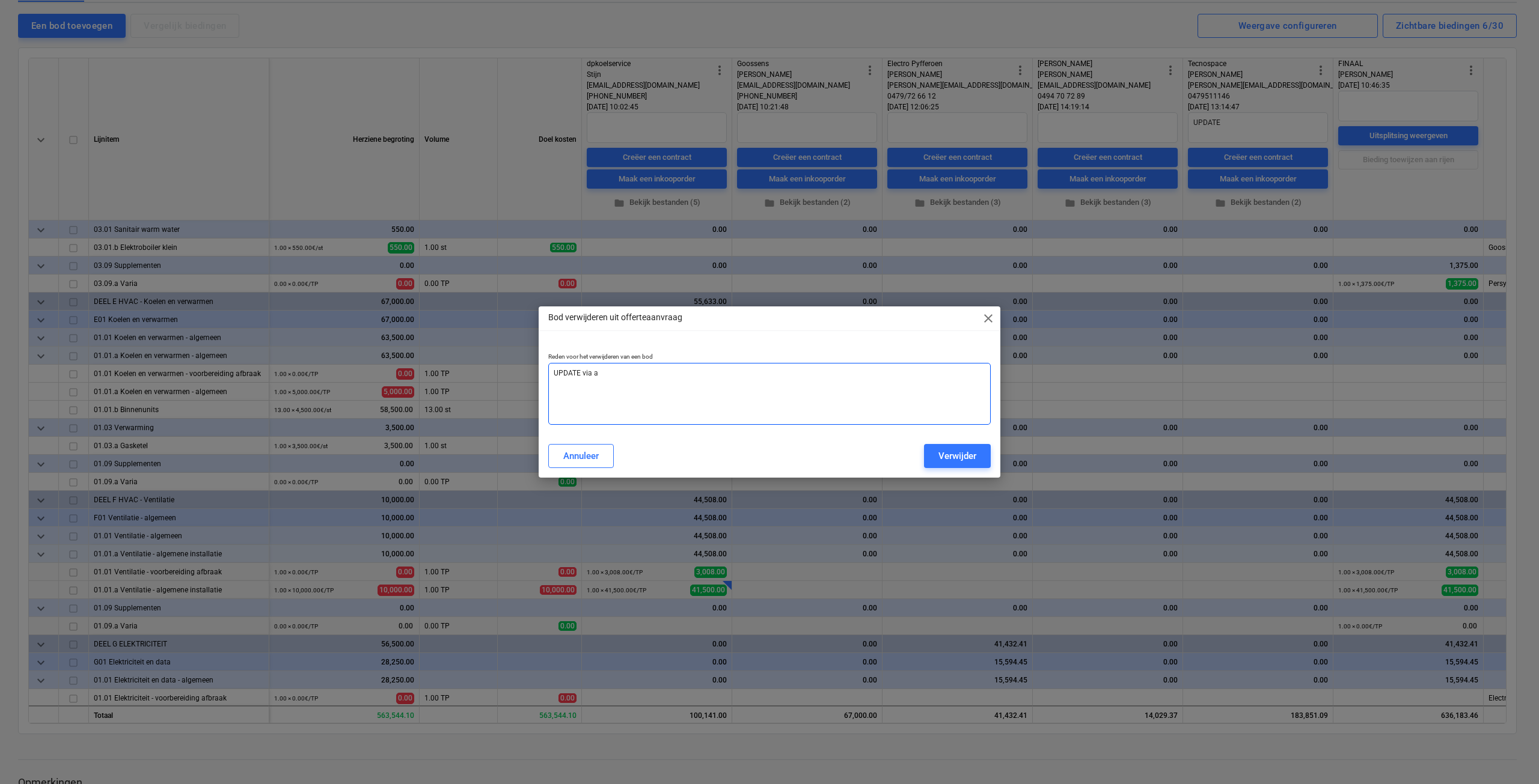
type textarea "x"
type textarea "UPDATE via an"
type textarea "x"
type textarea "UPDATE via ande"
type textarea "x"
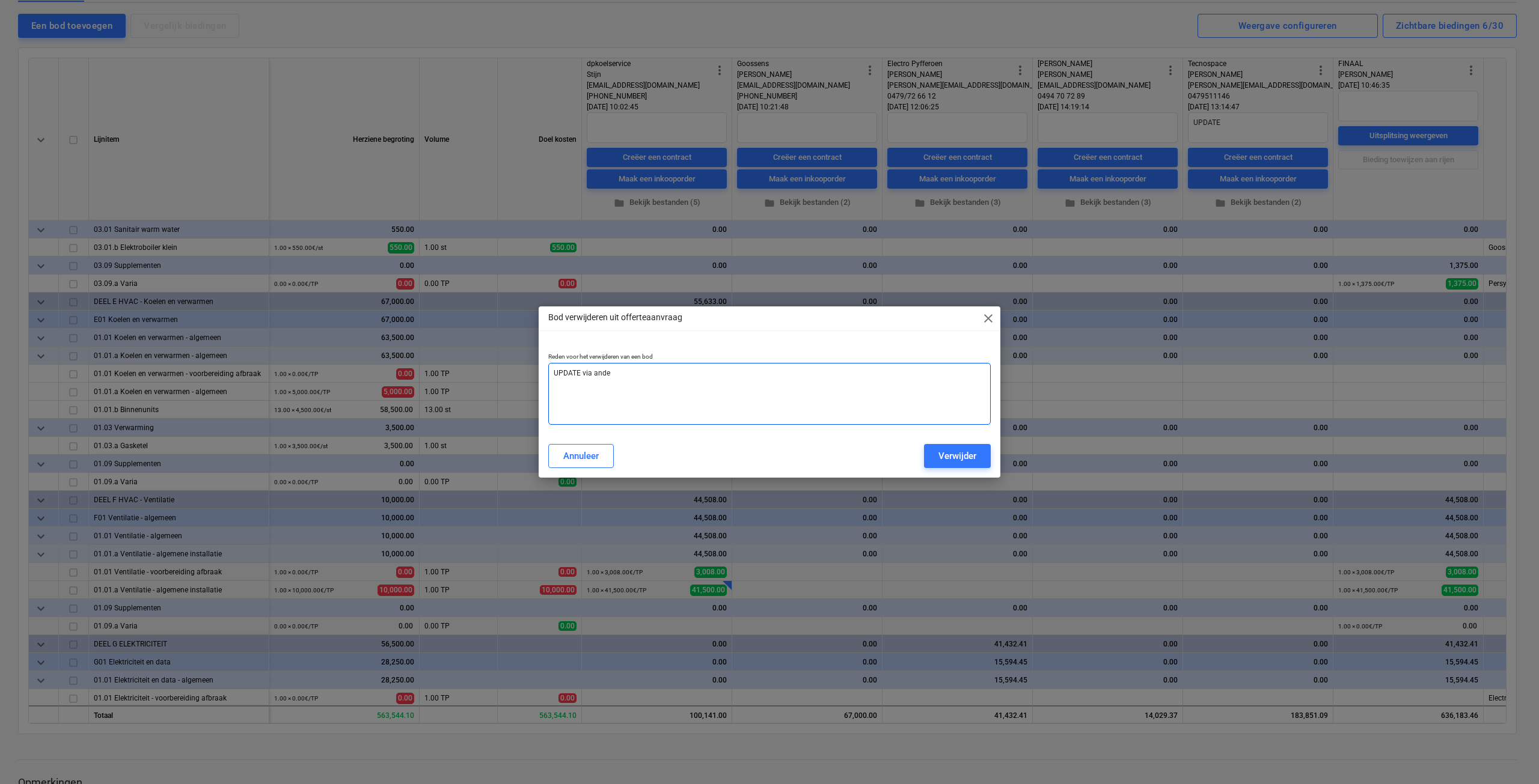
type textarea "UPDATE via ander"
type textarea "x"
type textarea "UPDATE via ander"
type textarea "x"
type textarea "UPDATE via ander b"
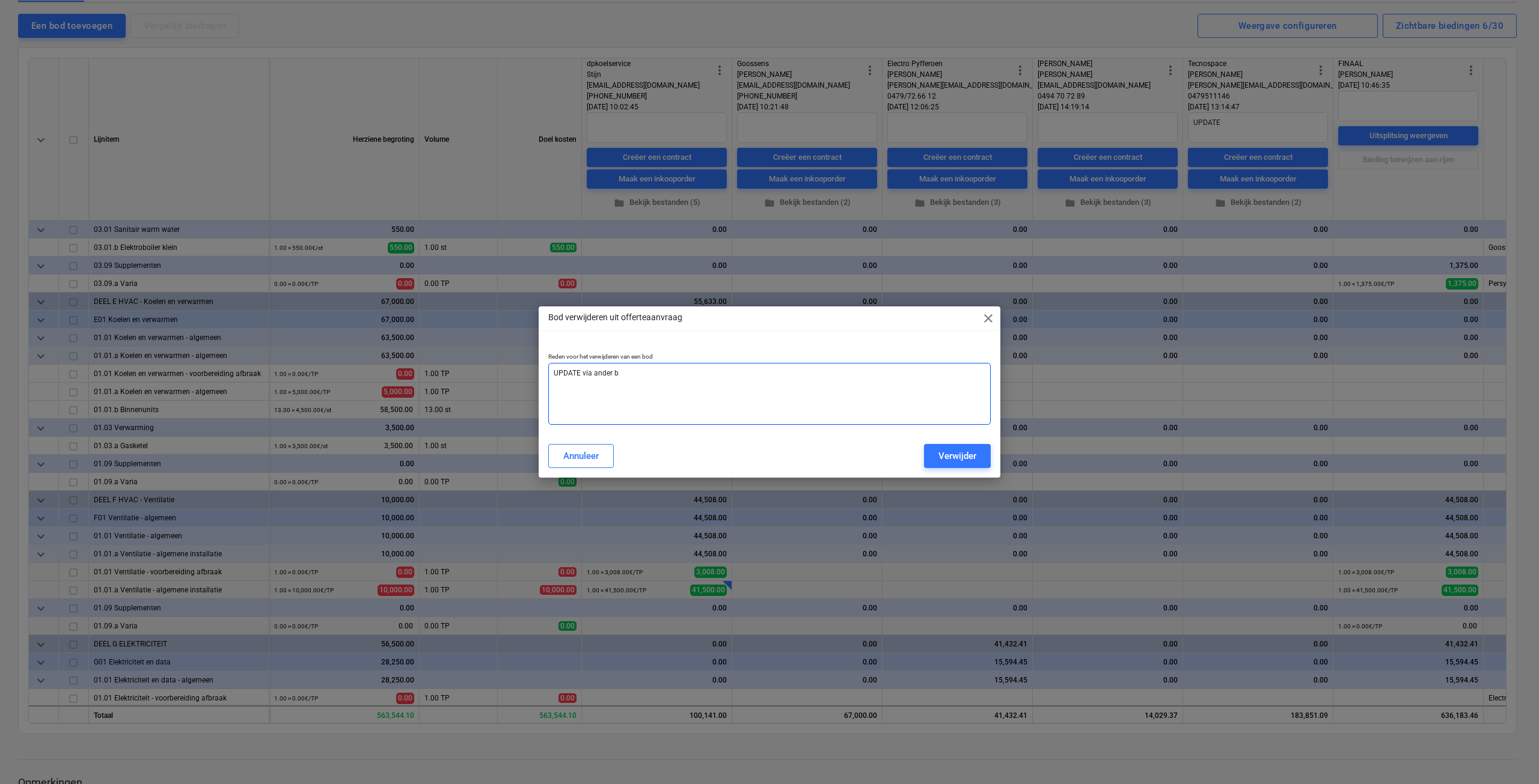
type textarea "x"
type textarea "UPDATE via ander bo"
type textarea "x"
type textarea "UPDATE via ander bod"
type textarea "x"
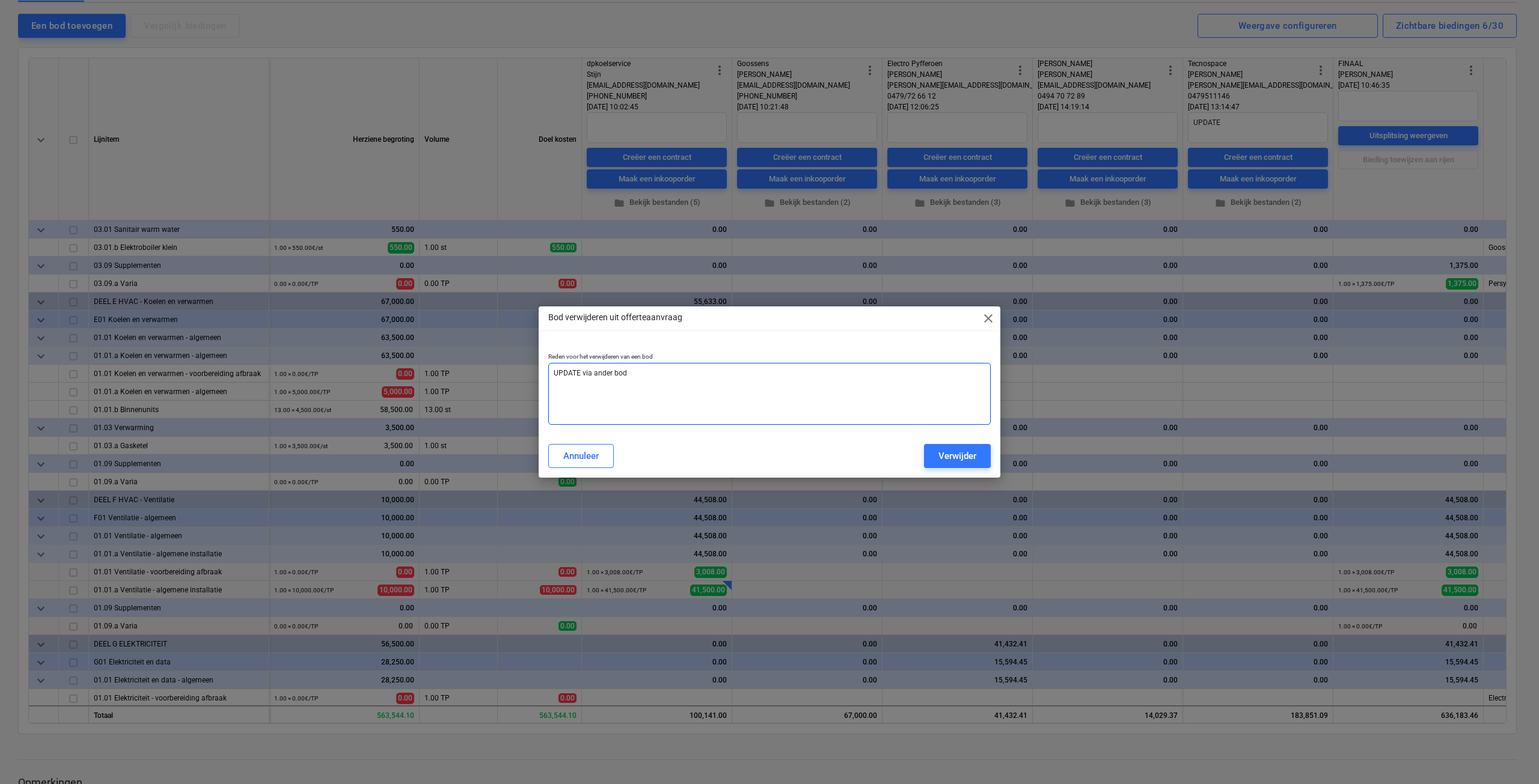
type textarea "UPDATE via ander bod"
type textarea "x"
type textarea "UPDATE via ander bod"
click at [963, 453] on div "Verwijder" at bounding box center [957, 456] width 38 height 16
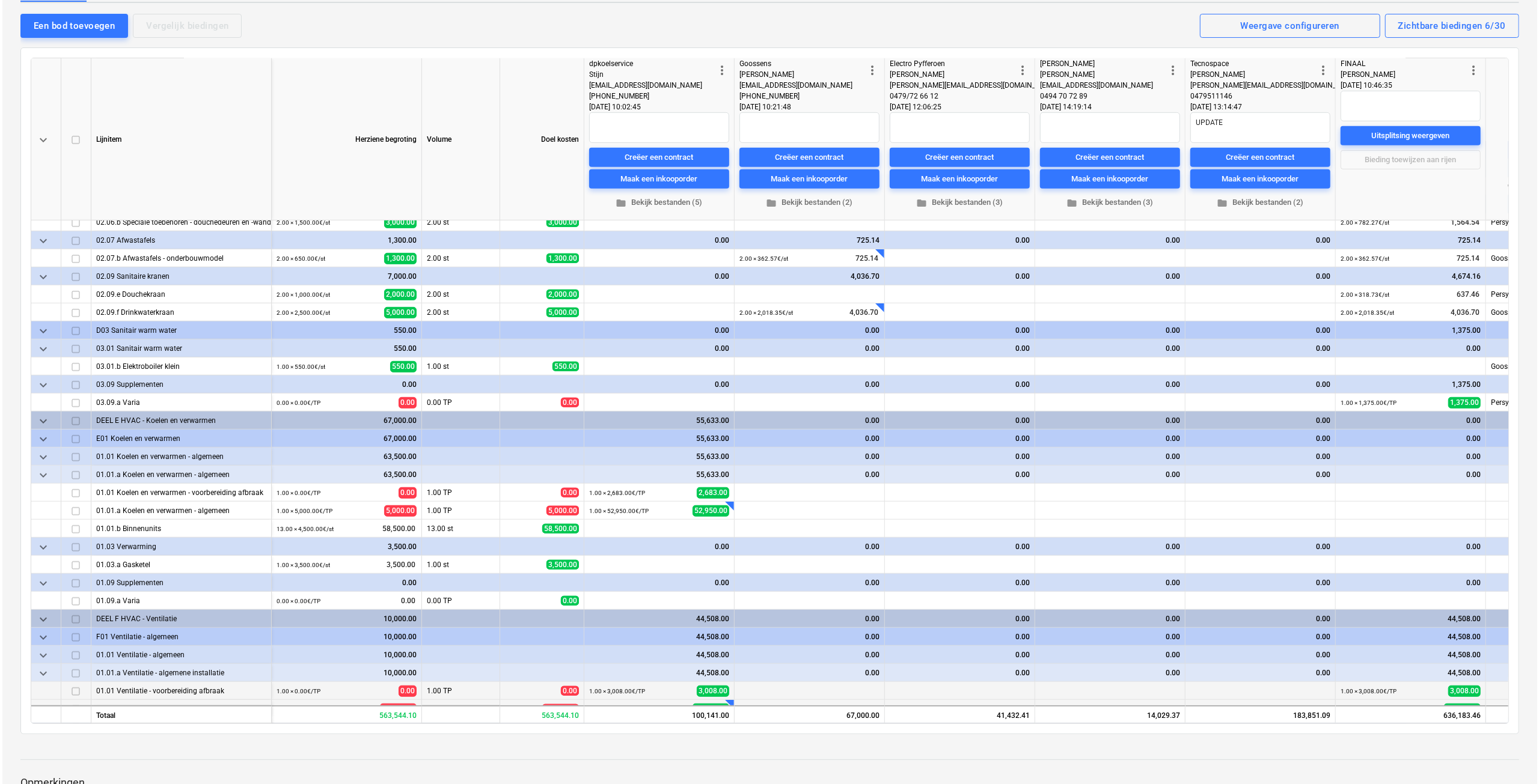
scroll to position [601, 0]
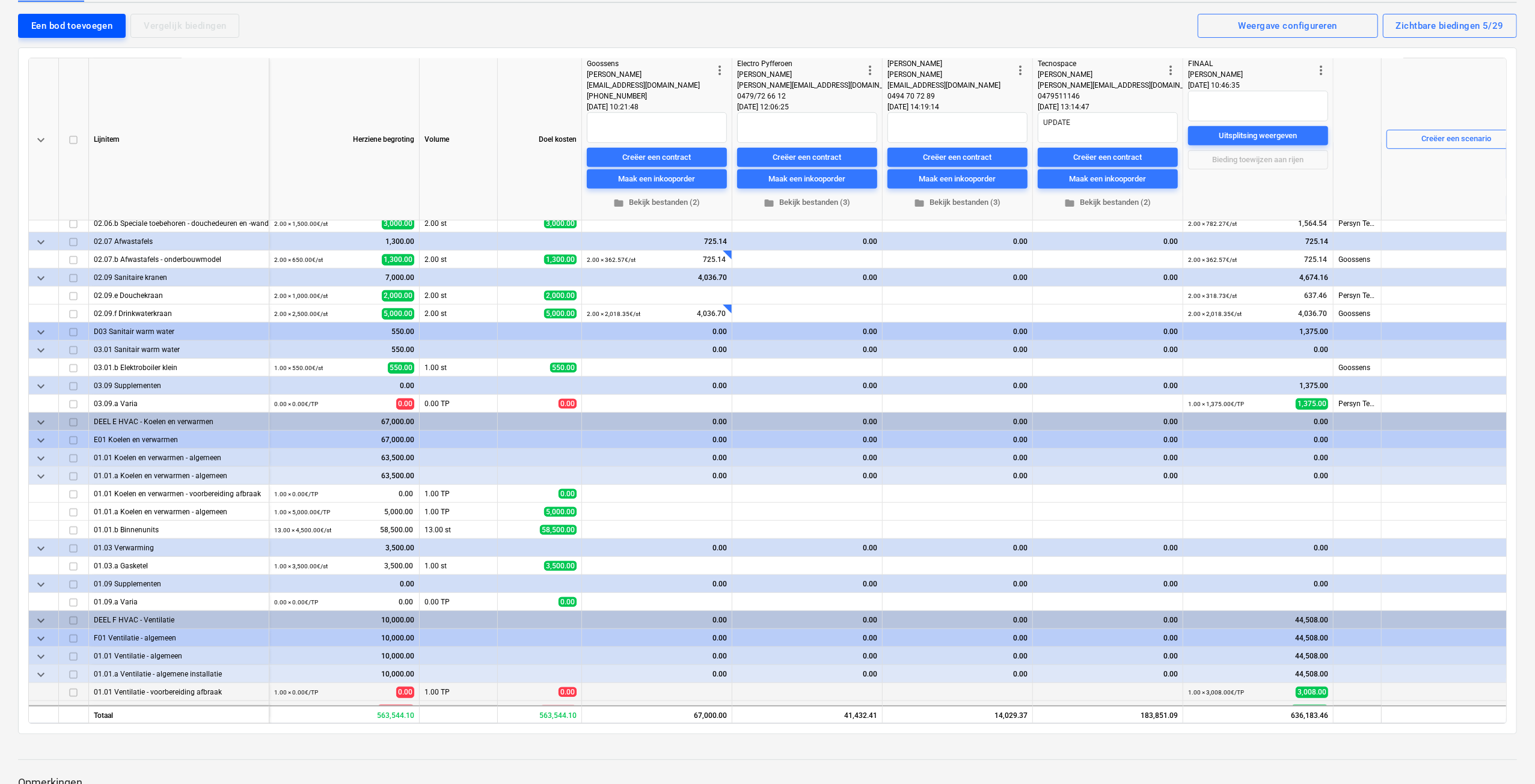
click at [61, 18] on div "Een bod toevoegen" at bounding box center [71, 25] width 81 height 16
type textarea "x"
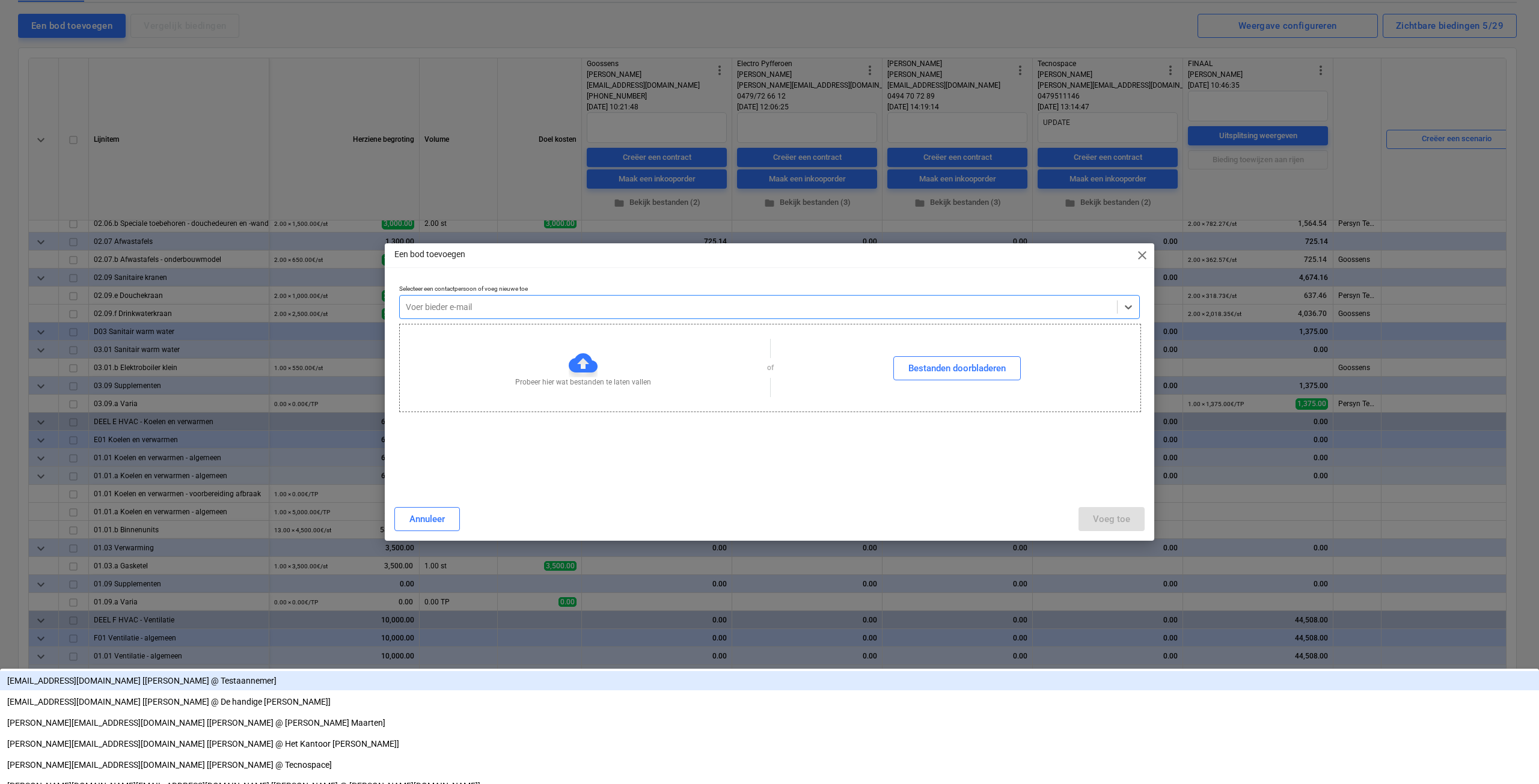
click at [471, 299] on div "Voer bieder e-mail" at bounding box center [758, 307] width 717 height 17
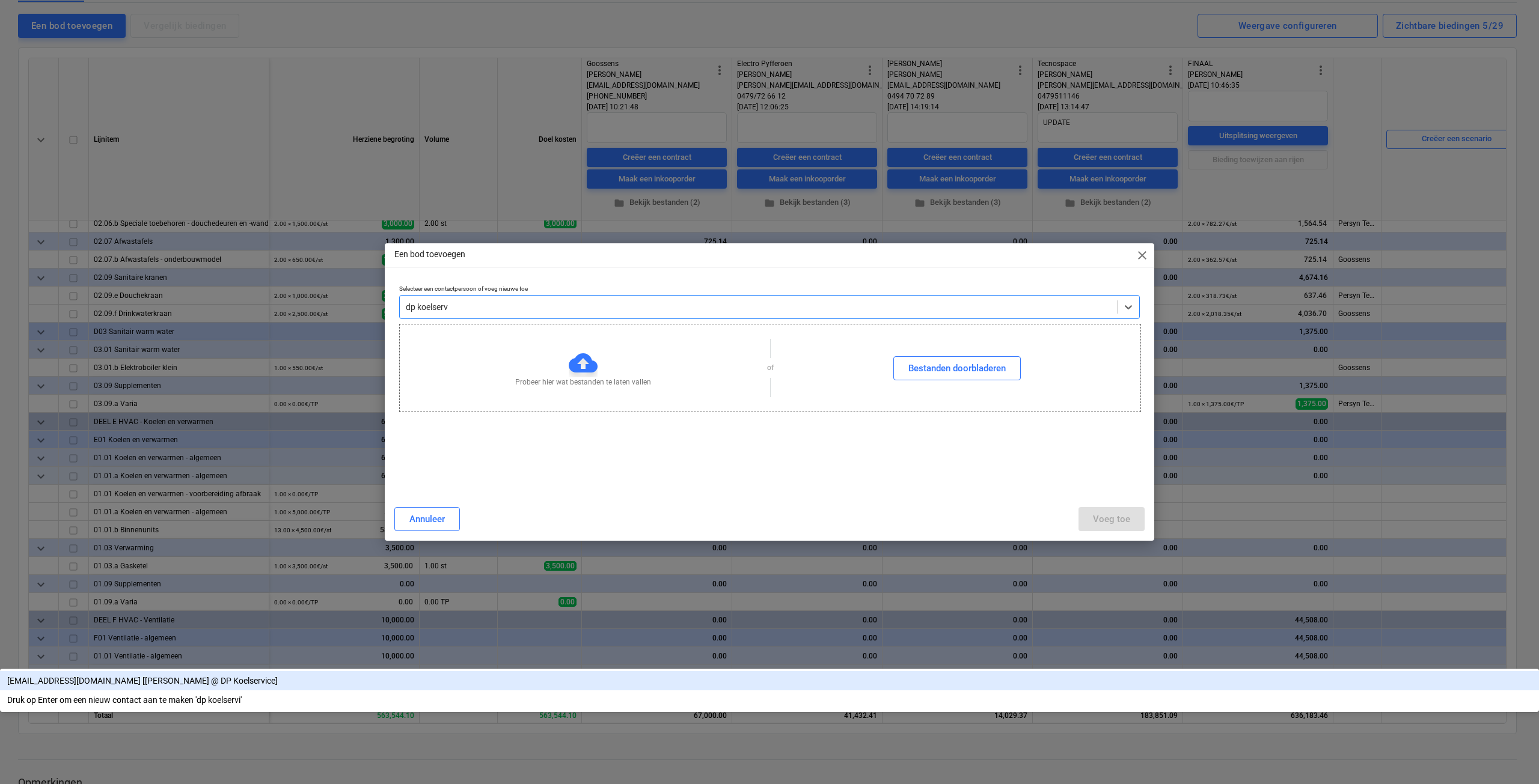
type input "dp koelservi"
click at [586, 671] on div "stijn.derous@telenet.be [Stijn Derous @ DP Koelservice]" at bounding box center [770, 680] width 1539 height 19
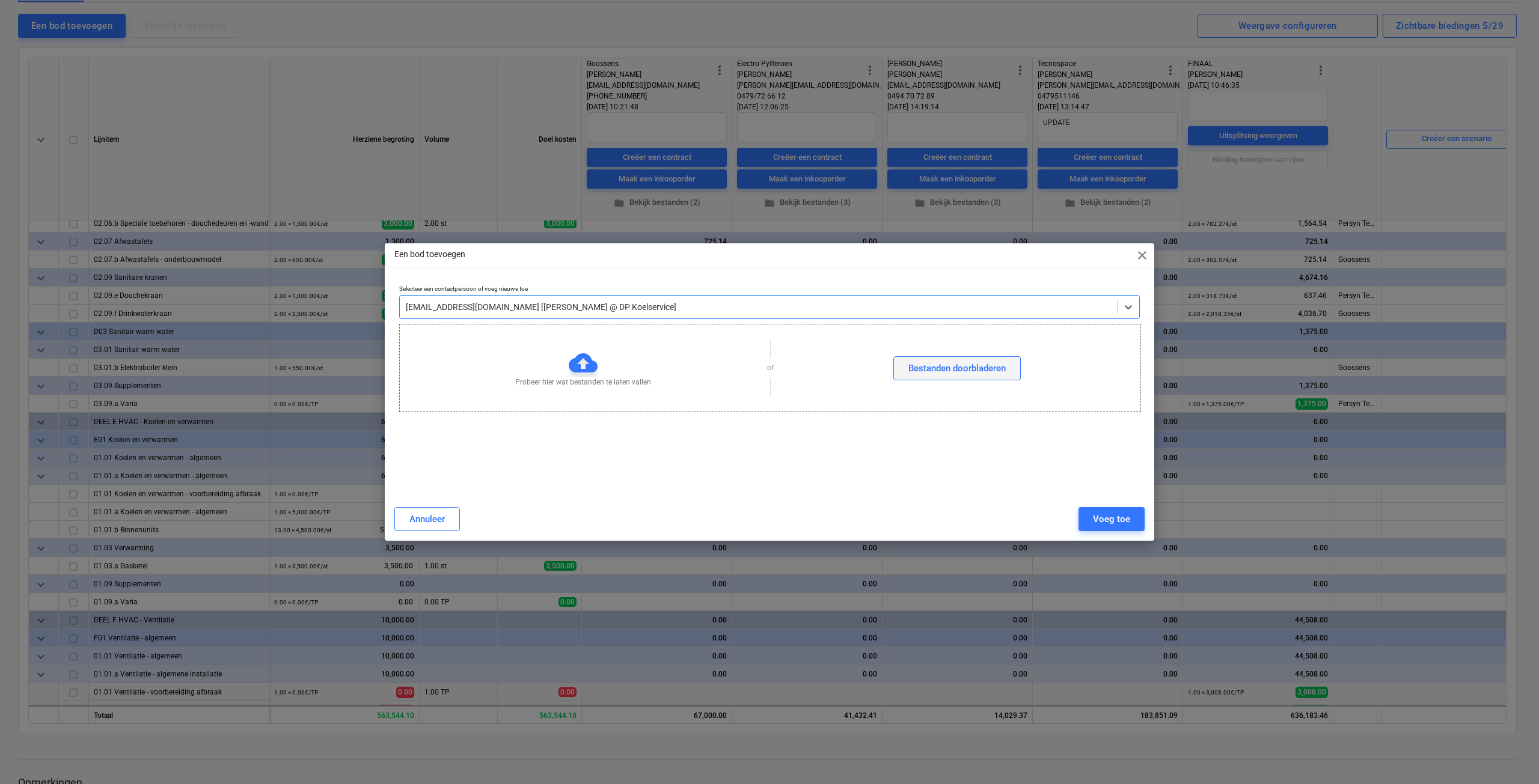
click at [924, 370] on div "Bestanden doorbladeren" at bounding box center [957, 368] width 98 height 16
click at [1100, 521] on div "Voeg toe" at bounding box center [1112, 519] width 37 height 16
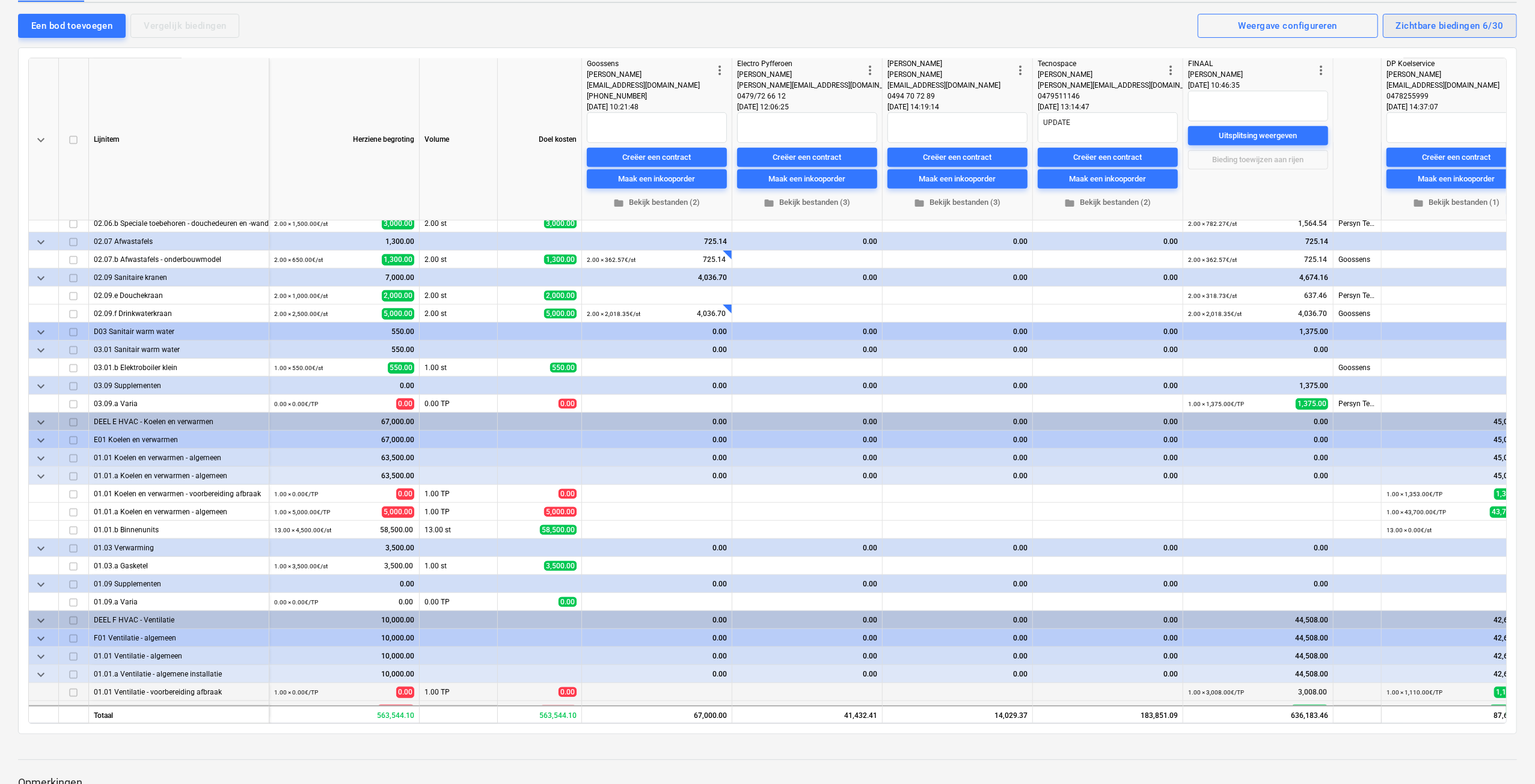
click at [1400, 29] on div "Zichtbare biedingen 6/30" at bounding box center [1449, 25] width 107 height 16
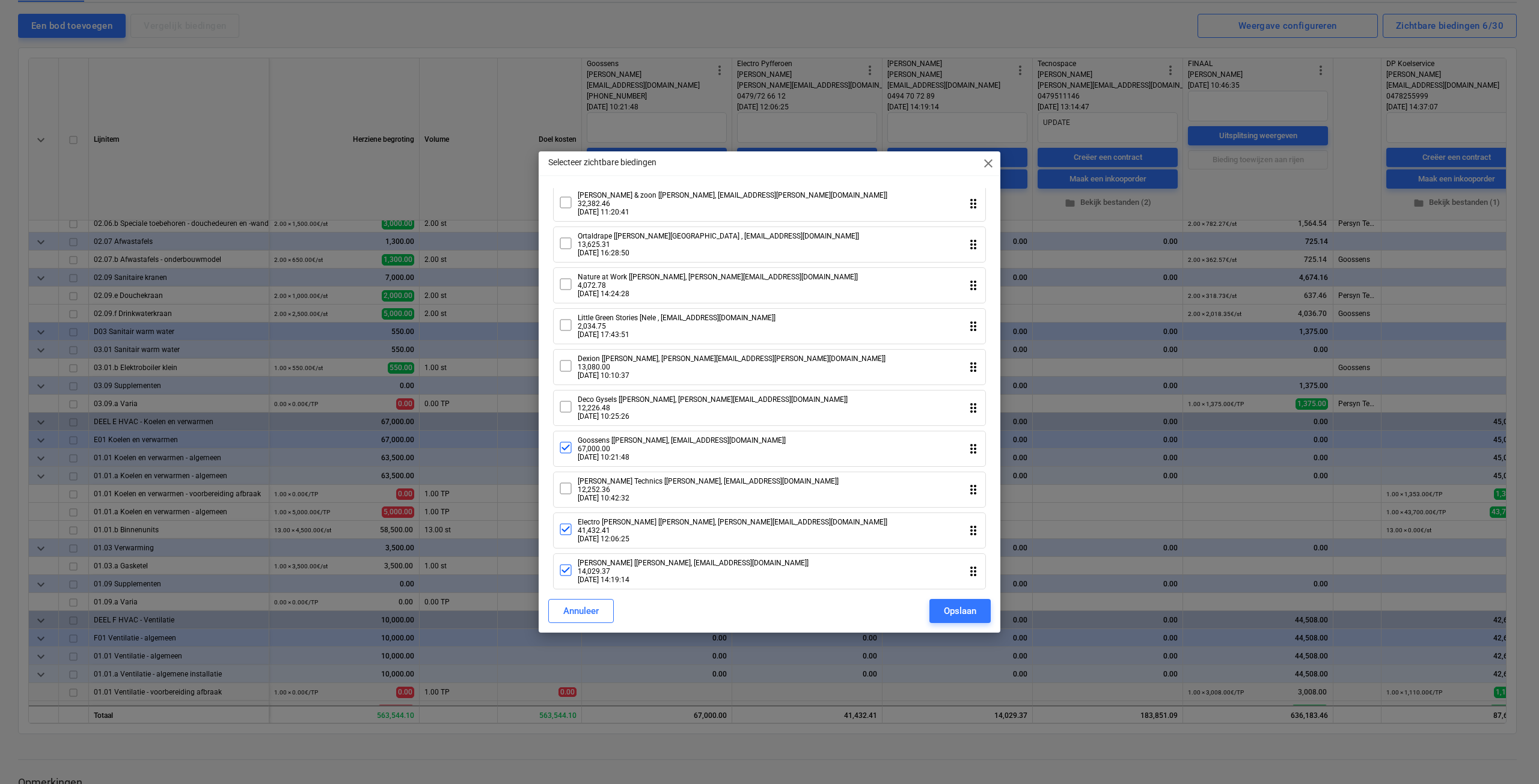
scroll to position [858, 0]
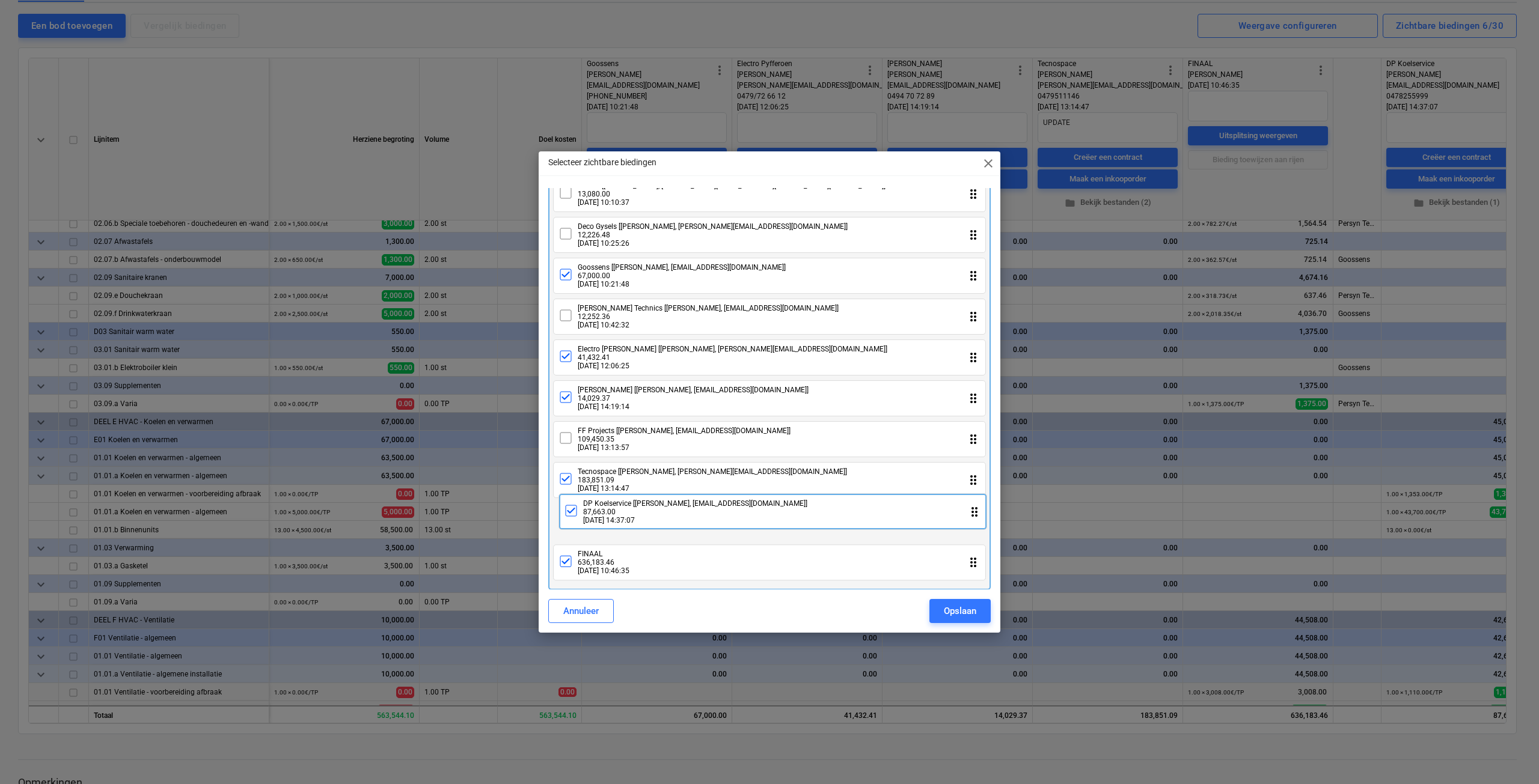
drag, startPoint x: 623, startPoint y: 565, endPoint x: 630, endPoint y: 506, distance: 59.4
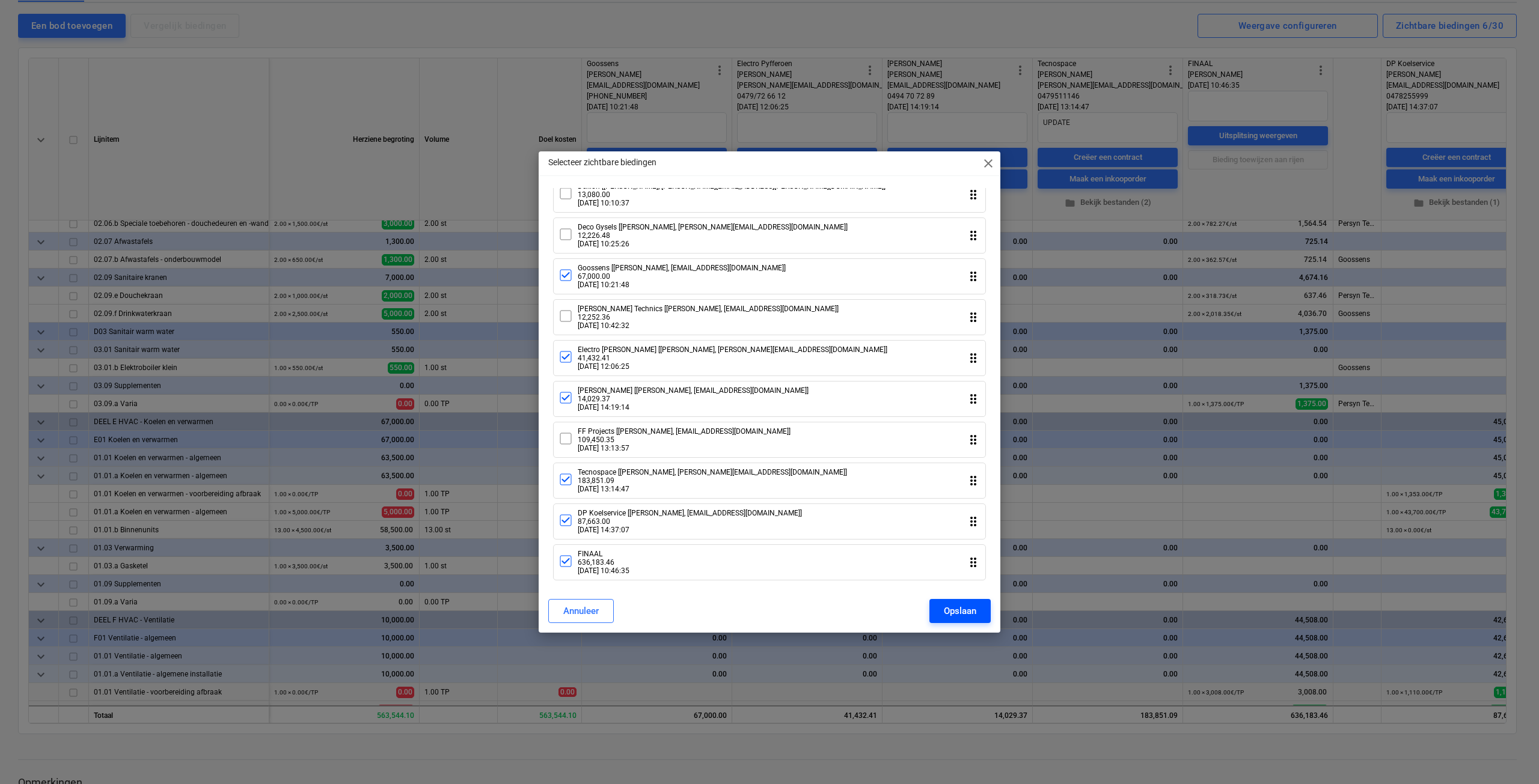
click at [978, 608] on button "Opslaan" at bounding box center [960, 611] width 61 height 24
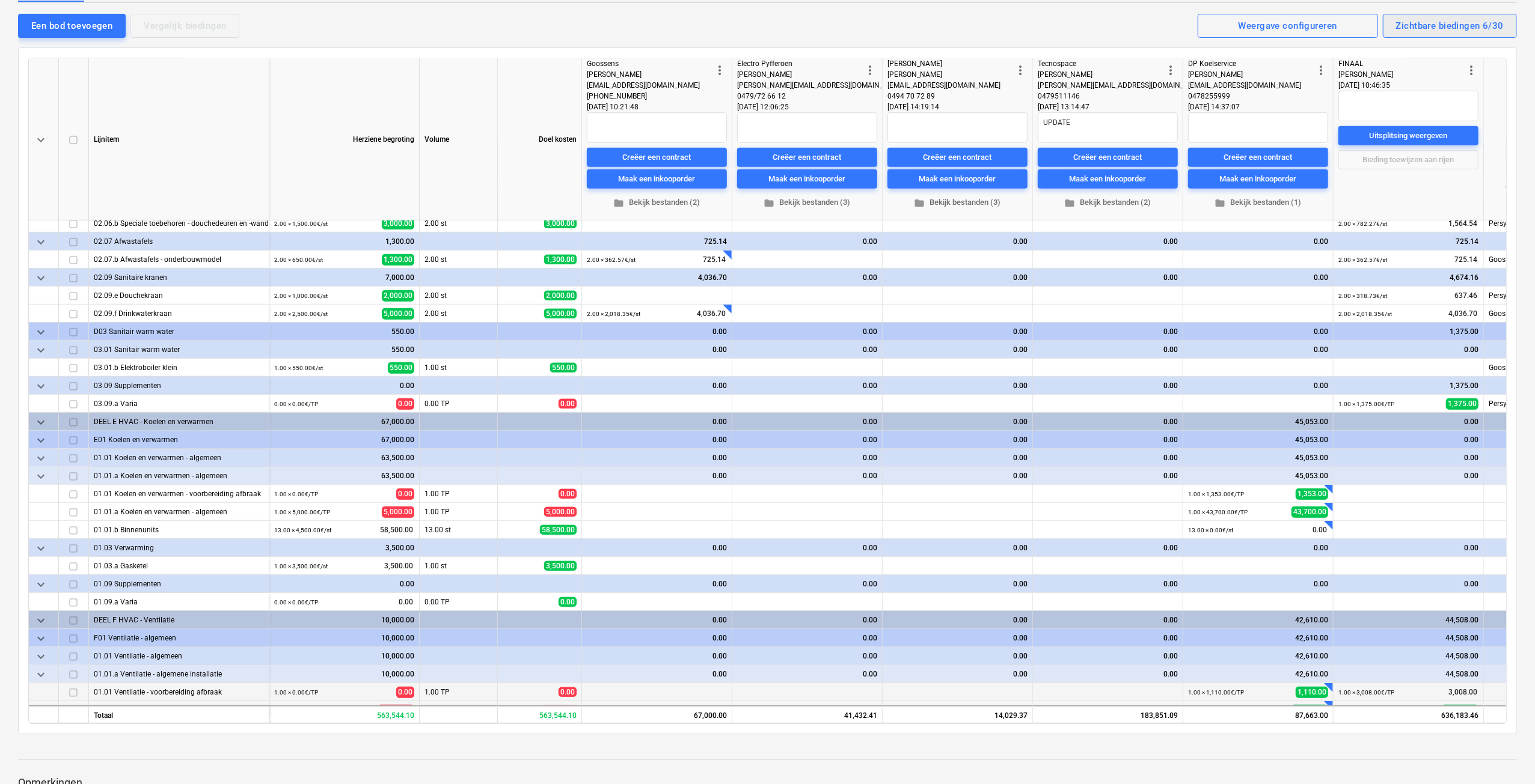
click at [1482, 18] on div "Zichtbare biedingen 6/30" at bounding box center [1449, 25] width 107 height 16
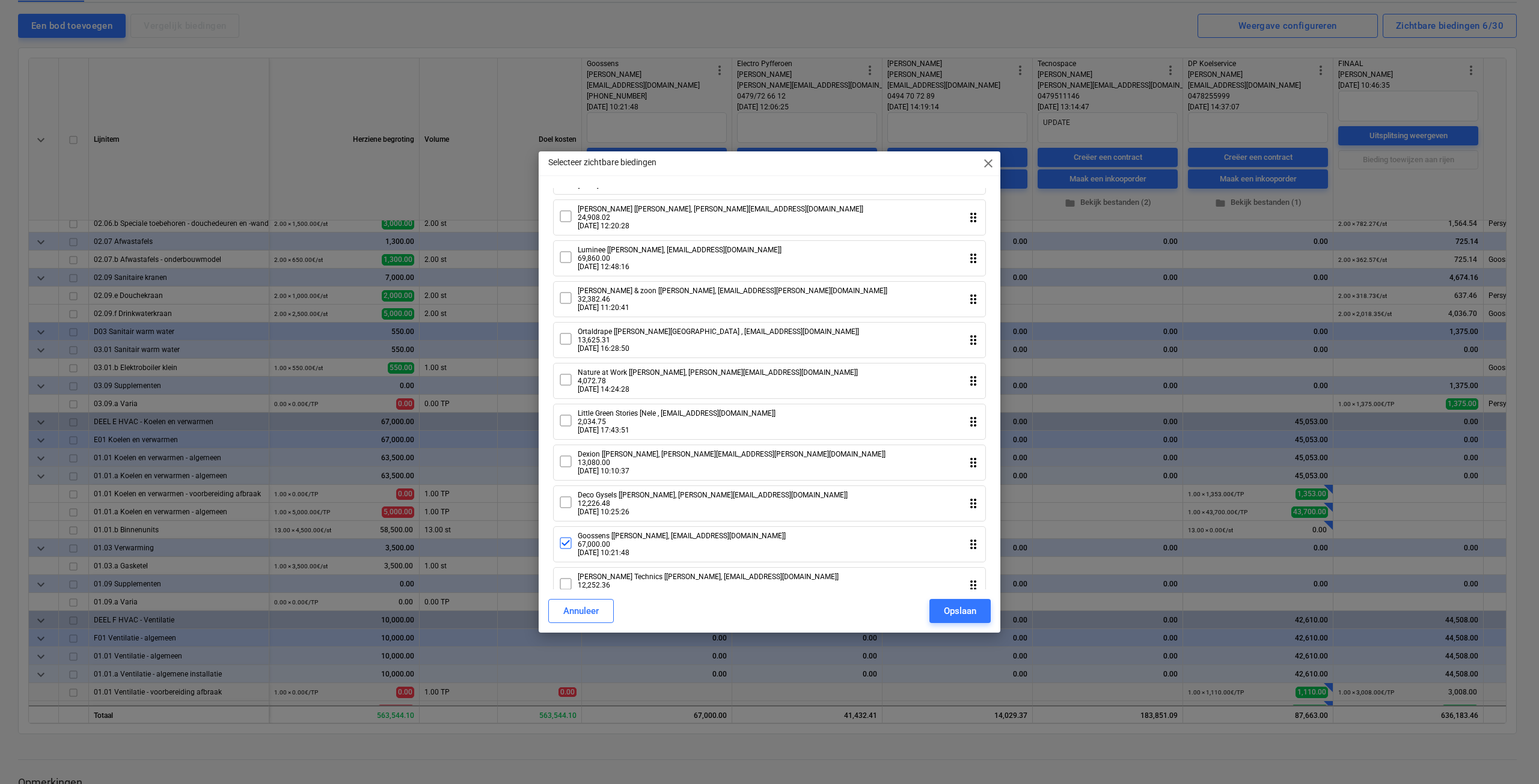
scroll to position [661, 0]
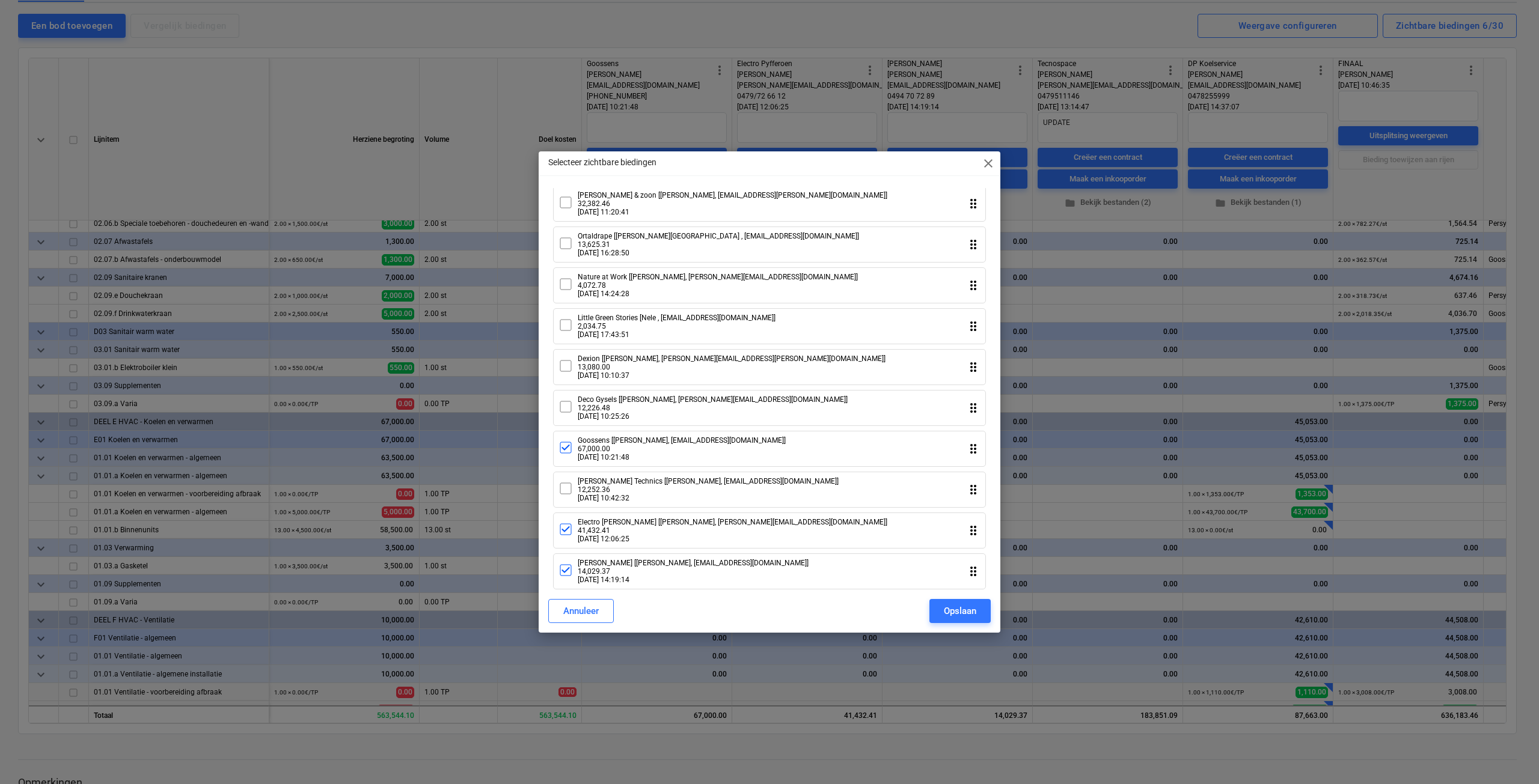
click at [565, 453] on icon at bounding box center [565, 448] width 11 height 11
click at [561, 537] on icon at bounding box center [565, 529] width 14 height 14
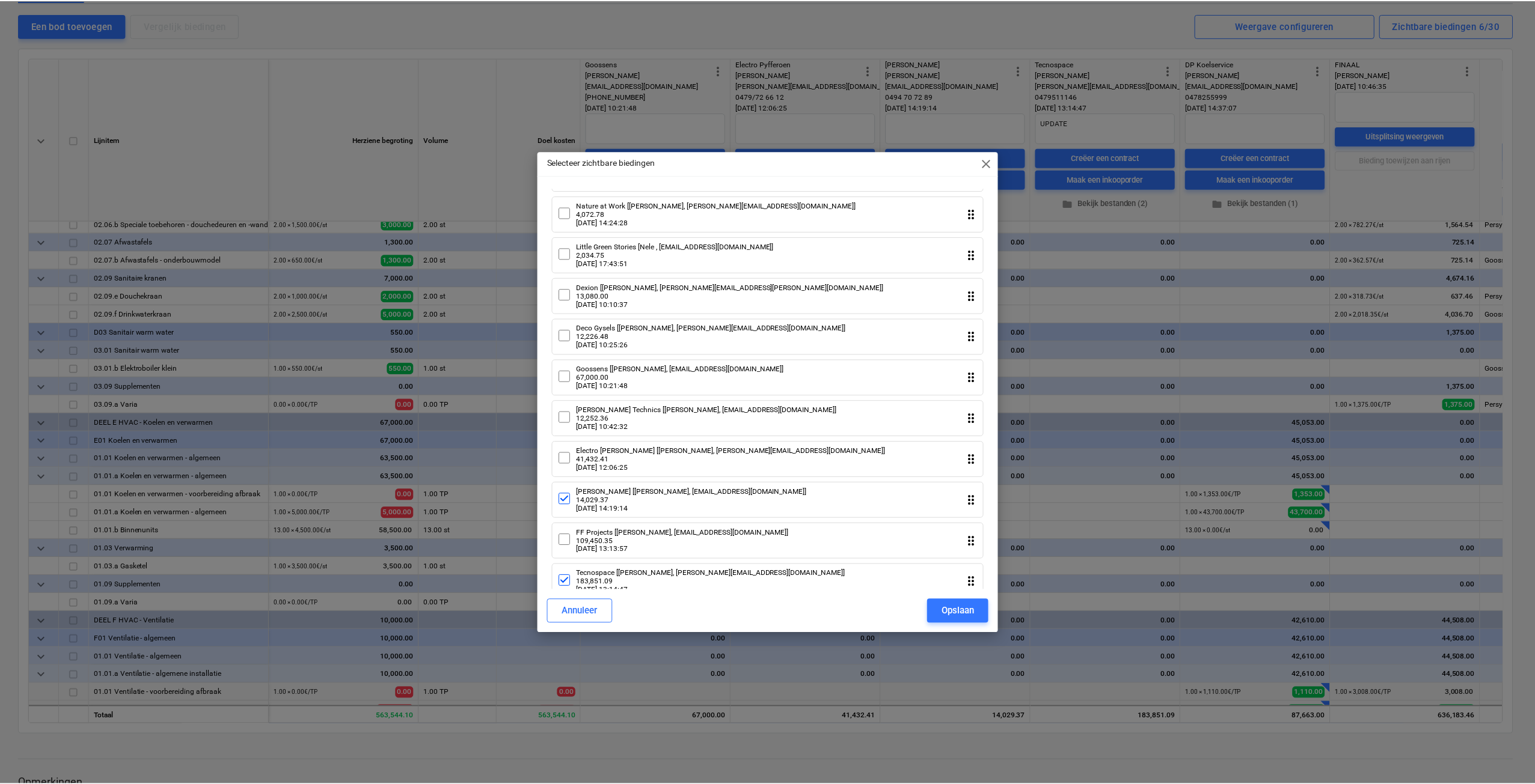
scroll to position [841, 0]
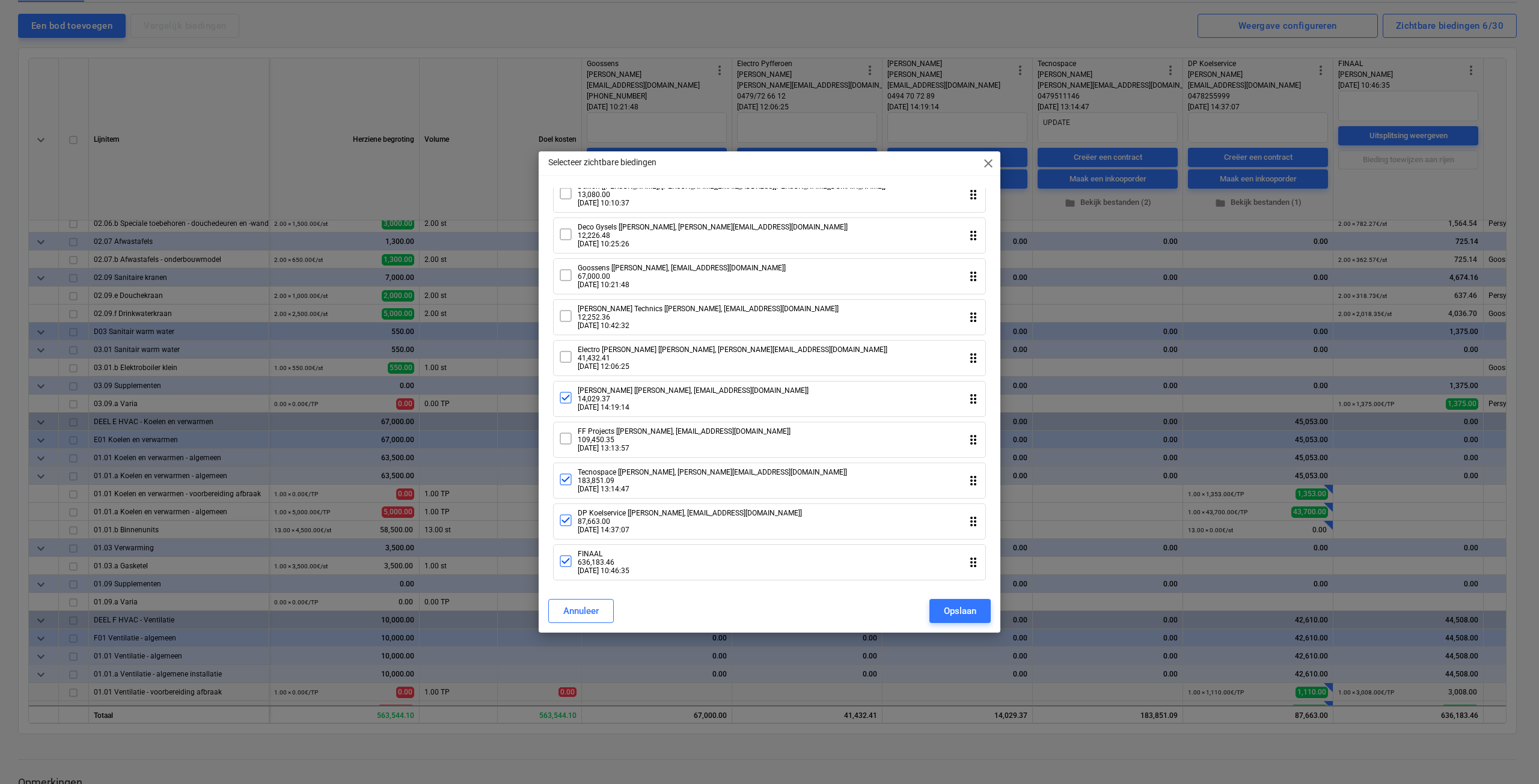
click at [570, 412] on div "Van Nuffel [Raf Van Nuffel, raf@vnschilderwerken.be] 14,029.37 27.08.2025 14:19…" at bounding box center [683, 399] width 250 height 25
click at [942, 609] on button "Opslaan" at bounding box center [960, 611] width 61 height 24
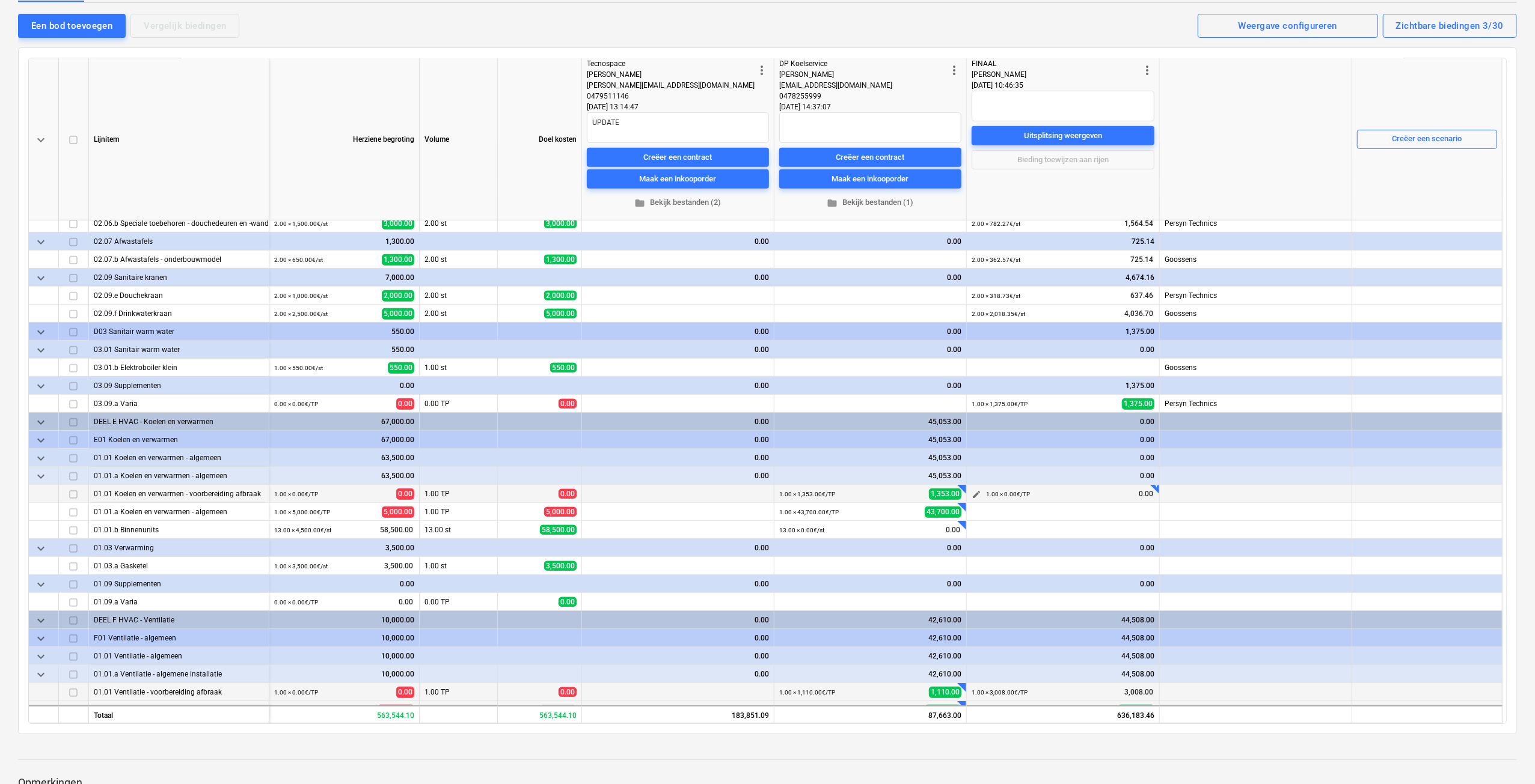
click at [974, 495] on span "edit" at bounding box center [976, 494] width 9 height 9
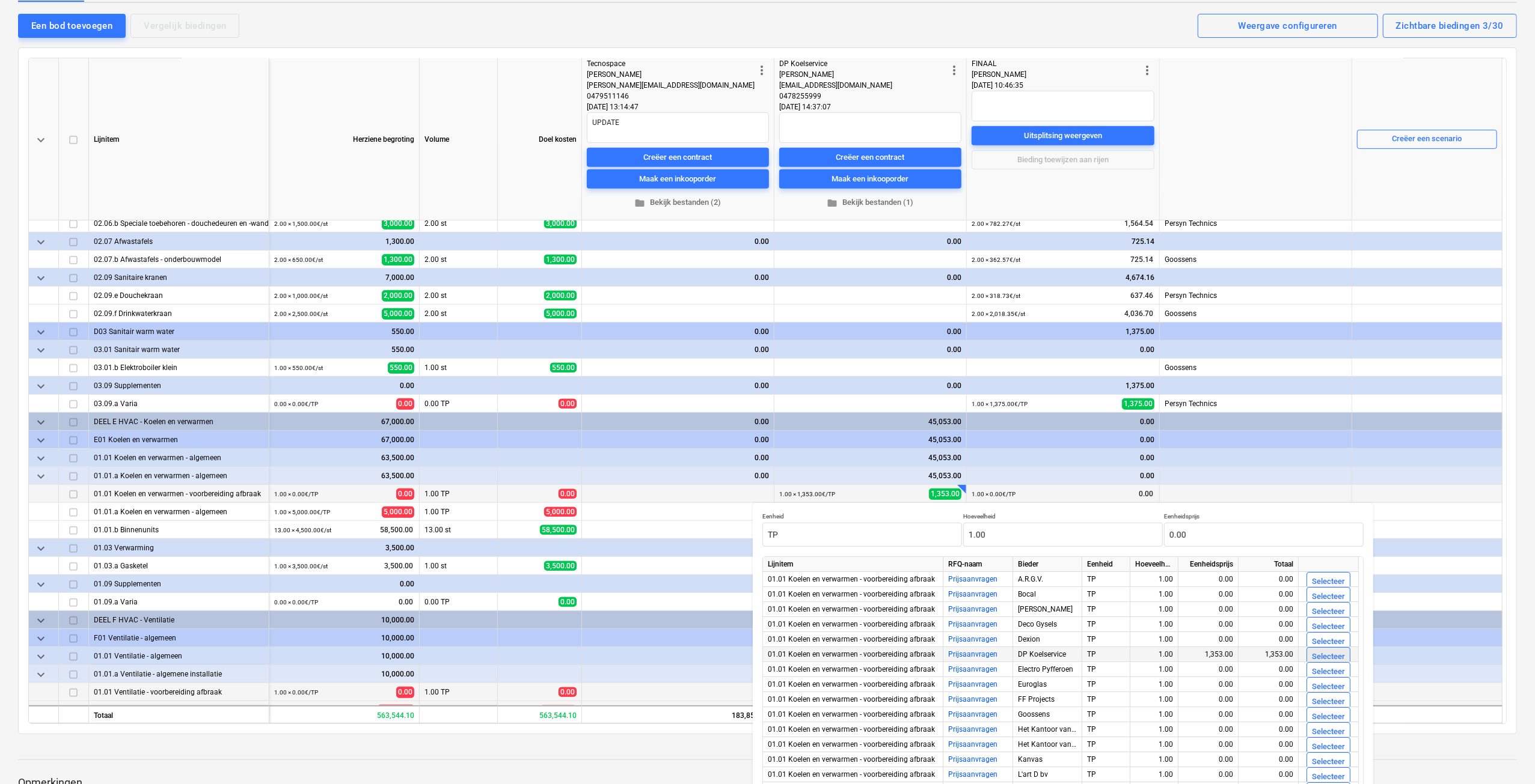
click at [1308, 652] on button "Selecteer" at bounding box center [1328, 657] width 44 height 19
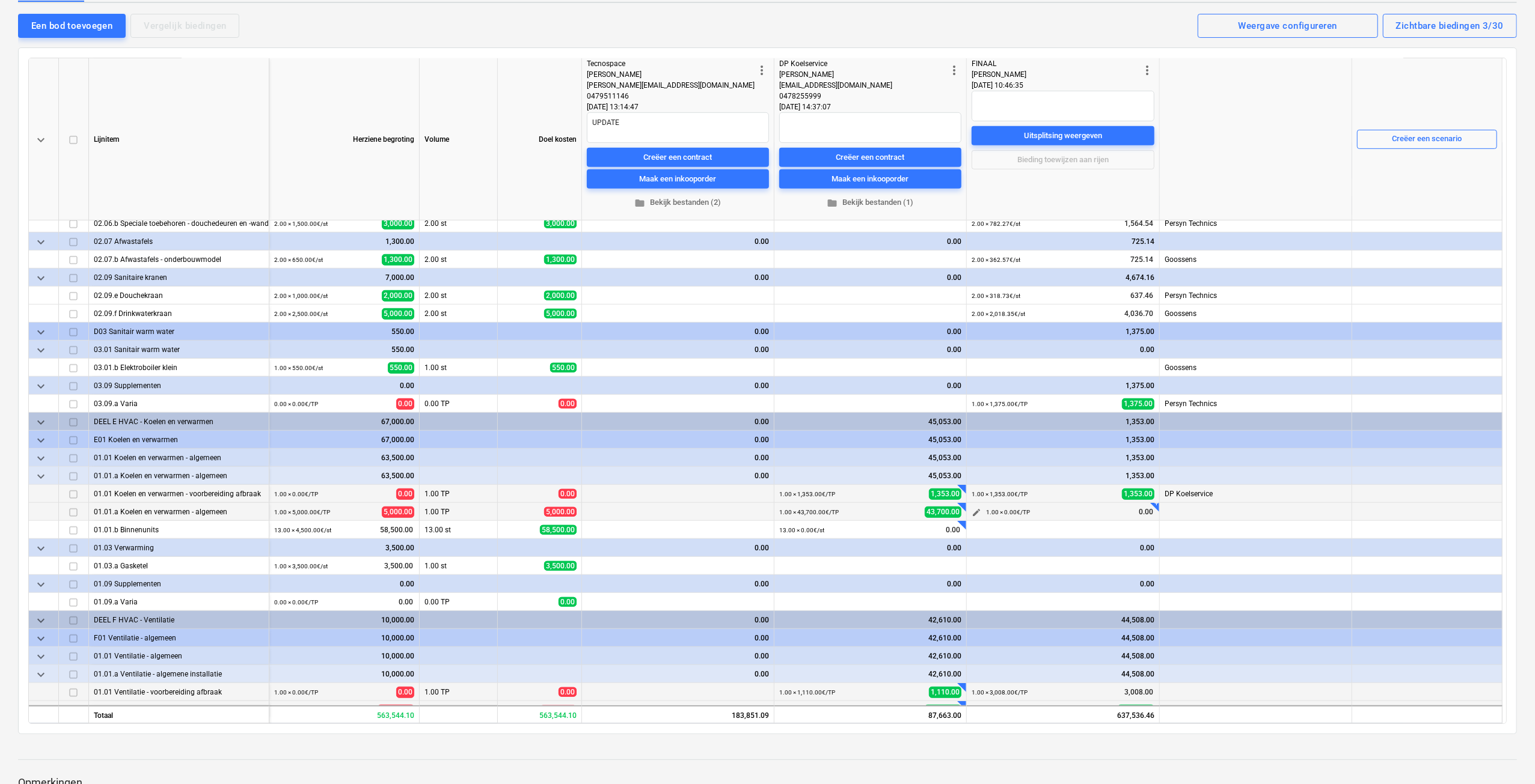
click at [972, 510] on span "edit" at bounding box center [976, 512] width 9 height 9
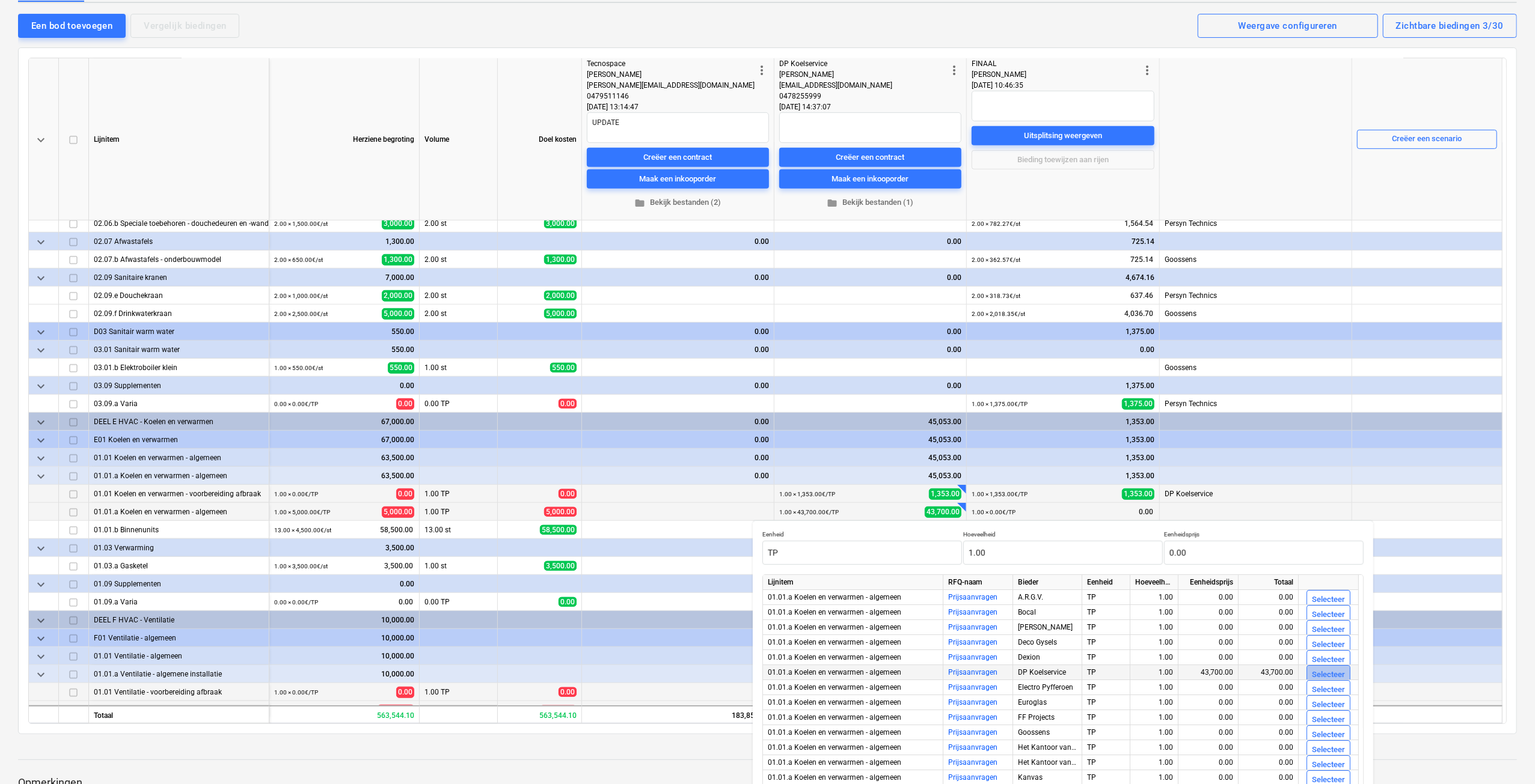
click at [1325, 674] on div "Selecteer" at bounding box center [1328, 675] width 33 height 14
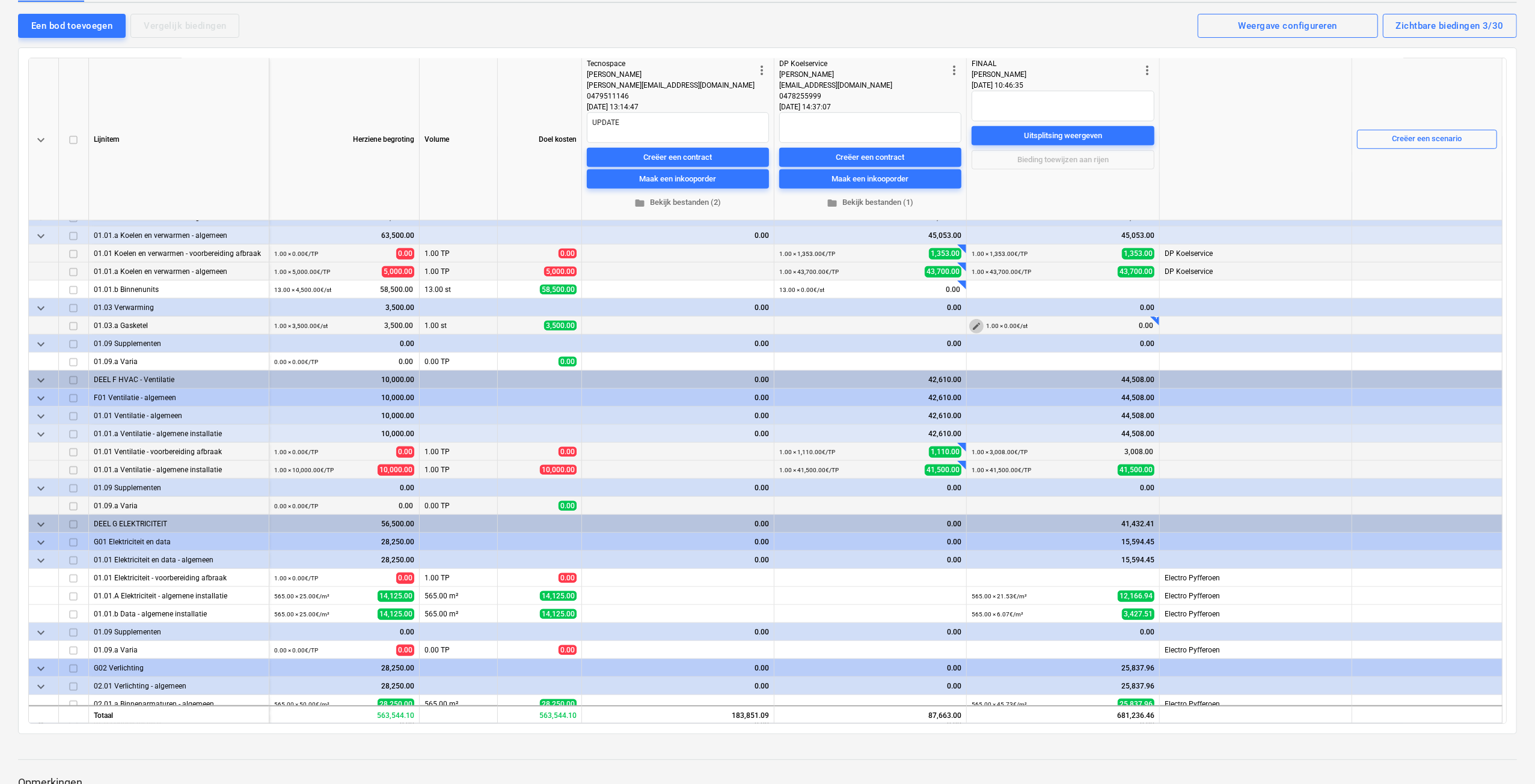
click at [980, 328] on span "edit" at bounding box center [976, 326] width 9 height 9
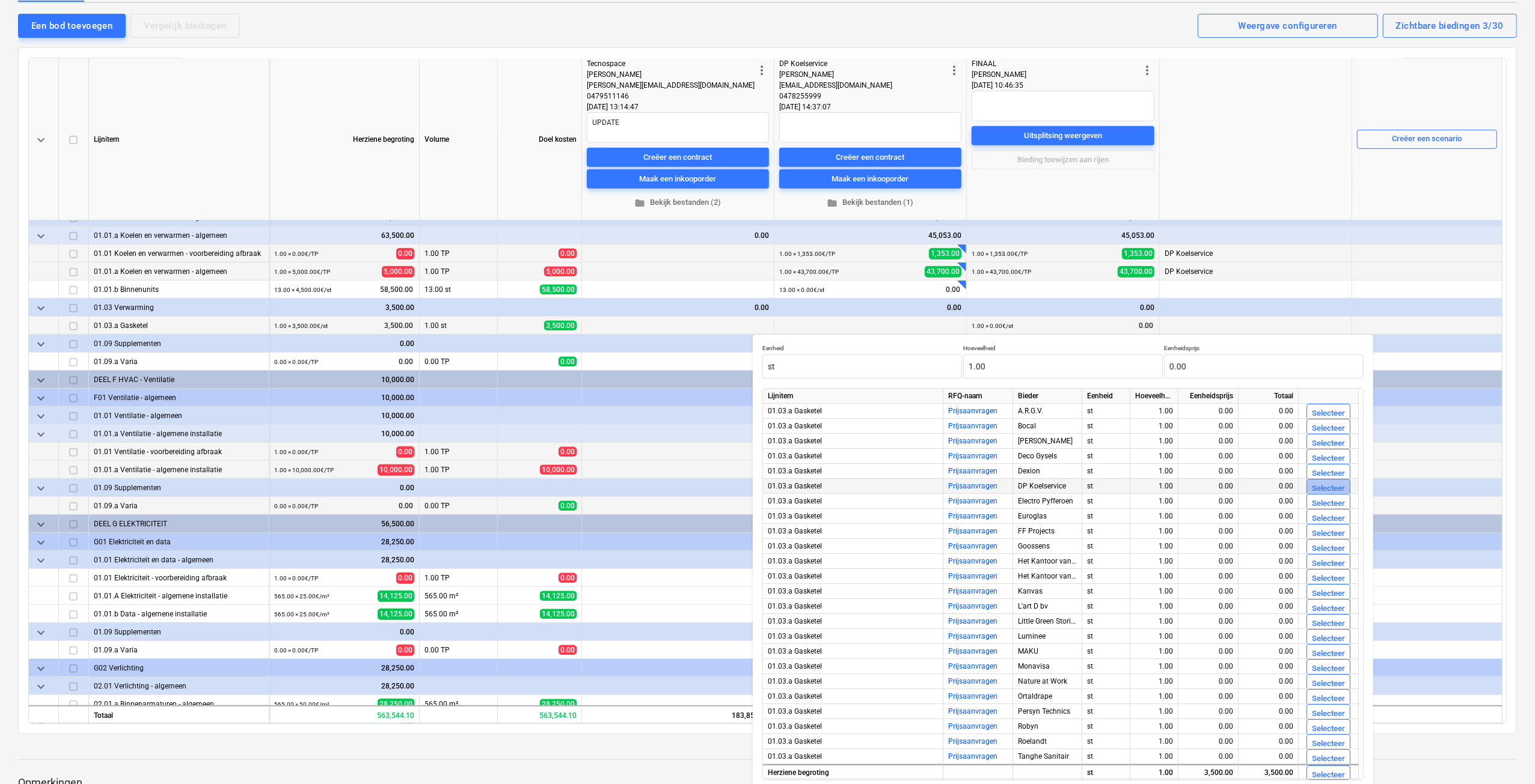
click at [1332, 486] on div "Selecteer" at bounding box center [1328, 489] width 33 height 14
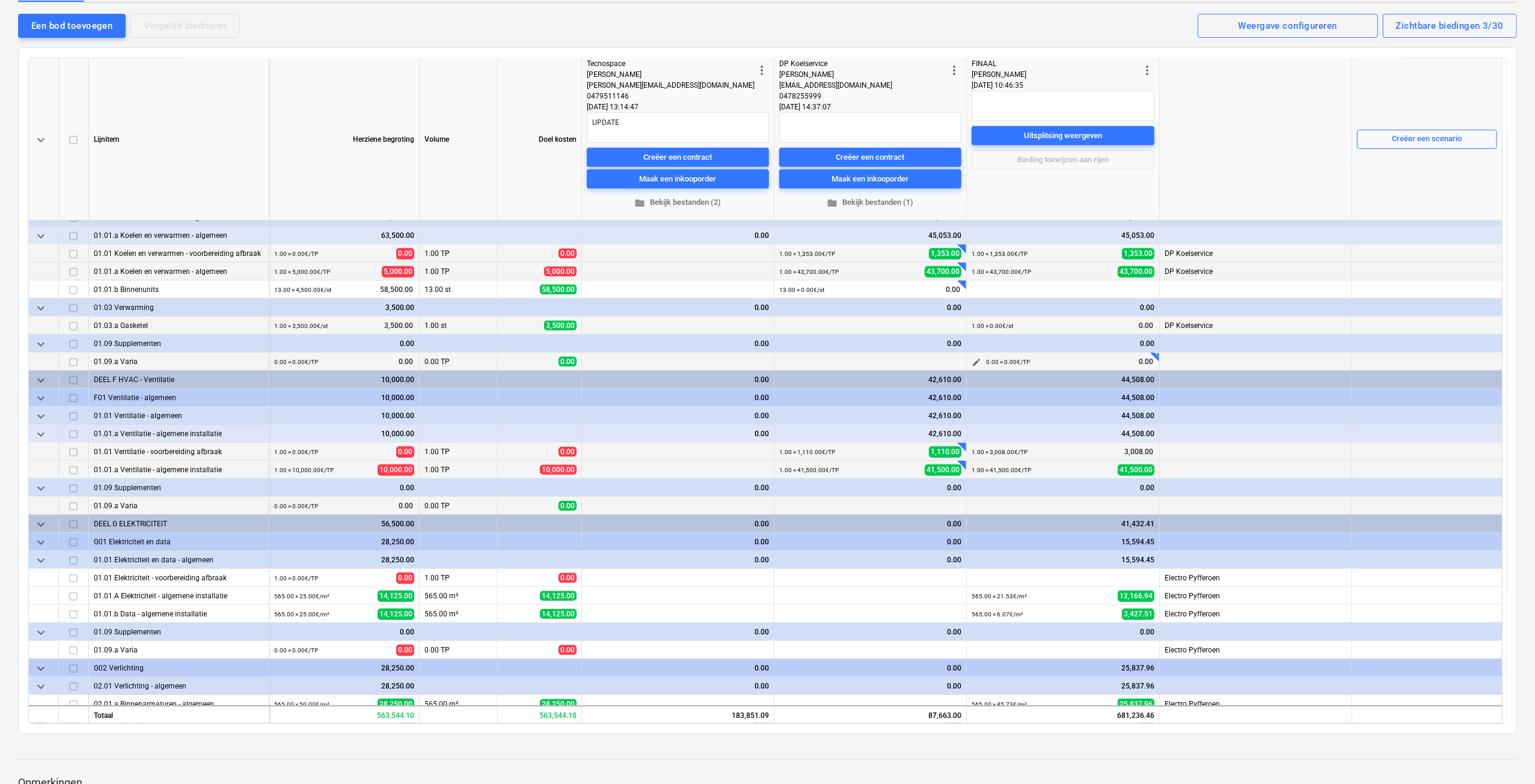
click at [976, 358] on span "edit" at bounding box center [976, 362] width 9 height 9
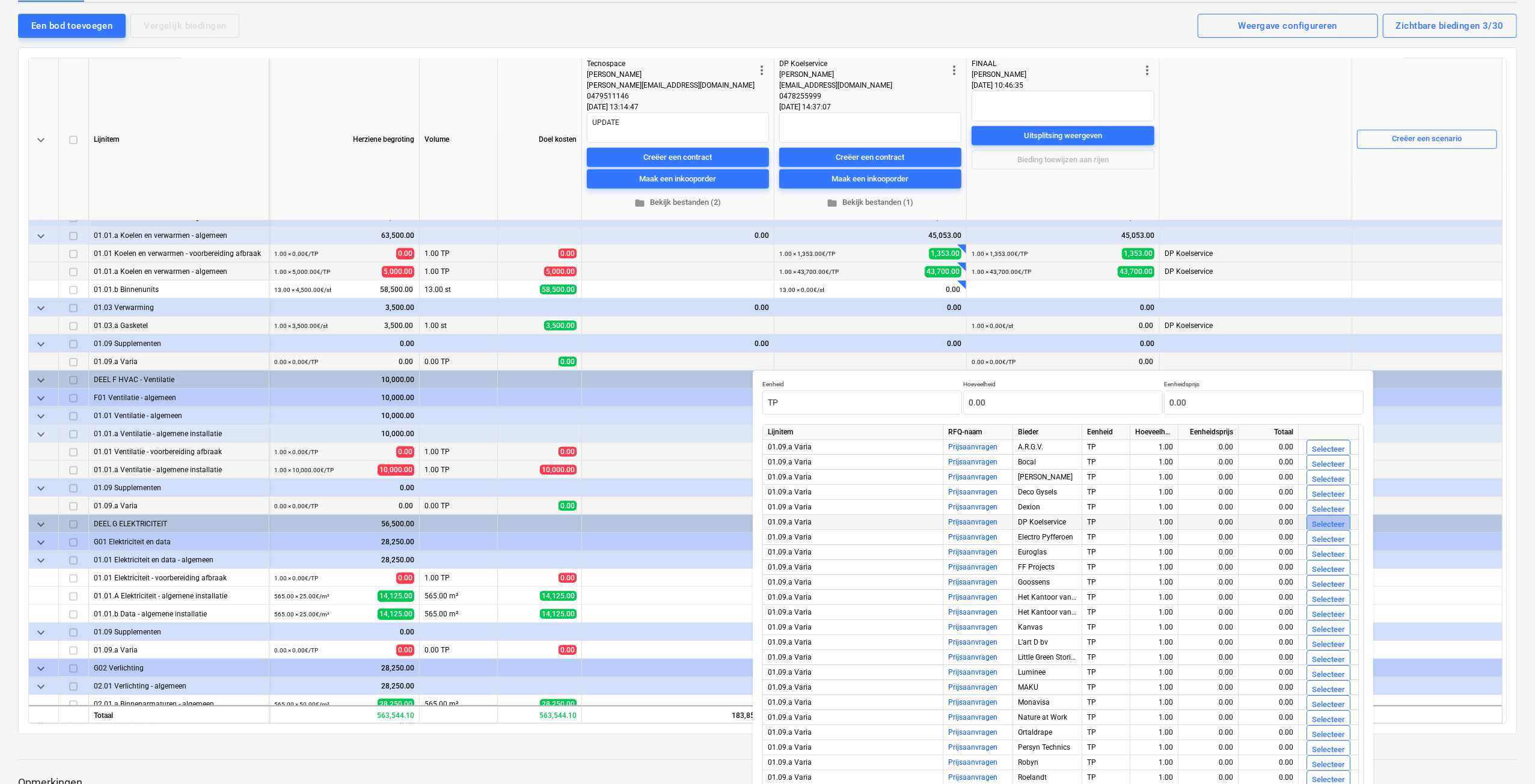
click at [1324, 520] on div "Selecteer" at bounding box center [1328, 525] width 33 height 14
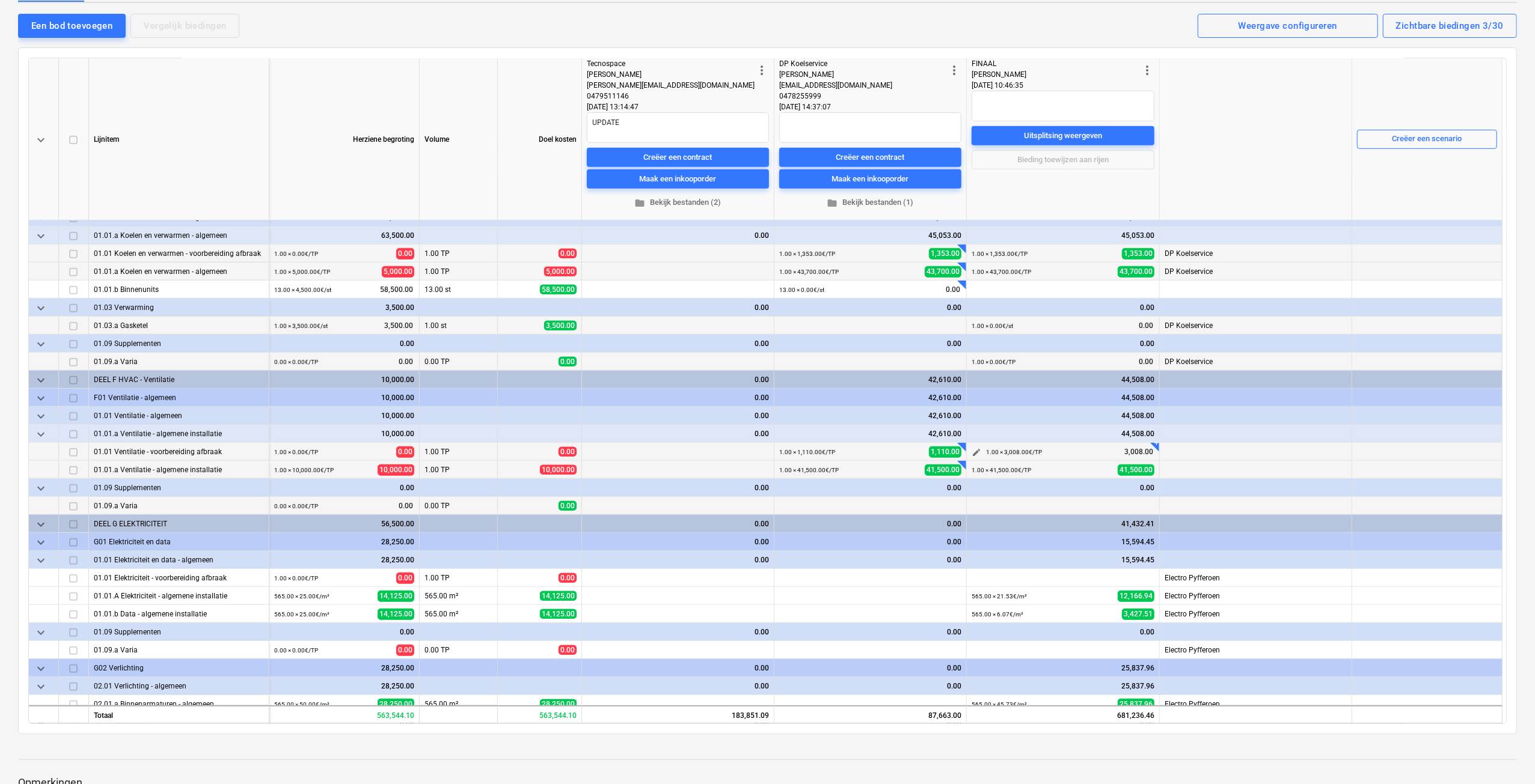
click at [977, 446] on button "edit" at bounding box center [976, 452] width 14 height 14
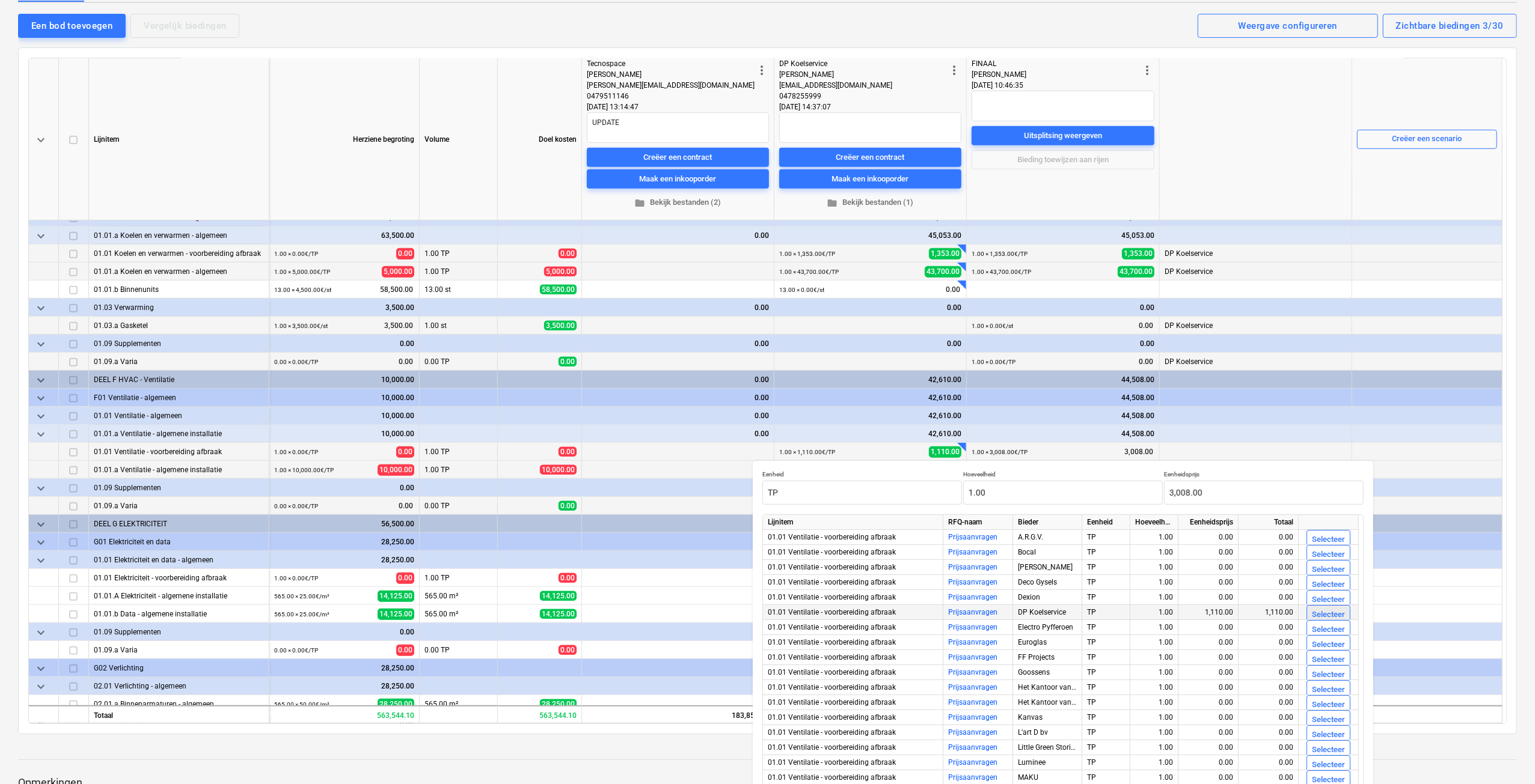
click at [1315, 609] on div "Selecteer" at bounding box center [1328, 615] width 33 height 14
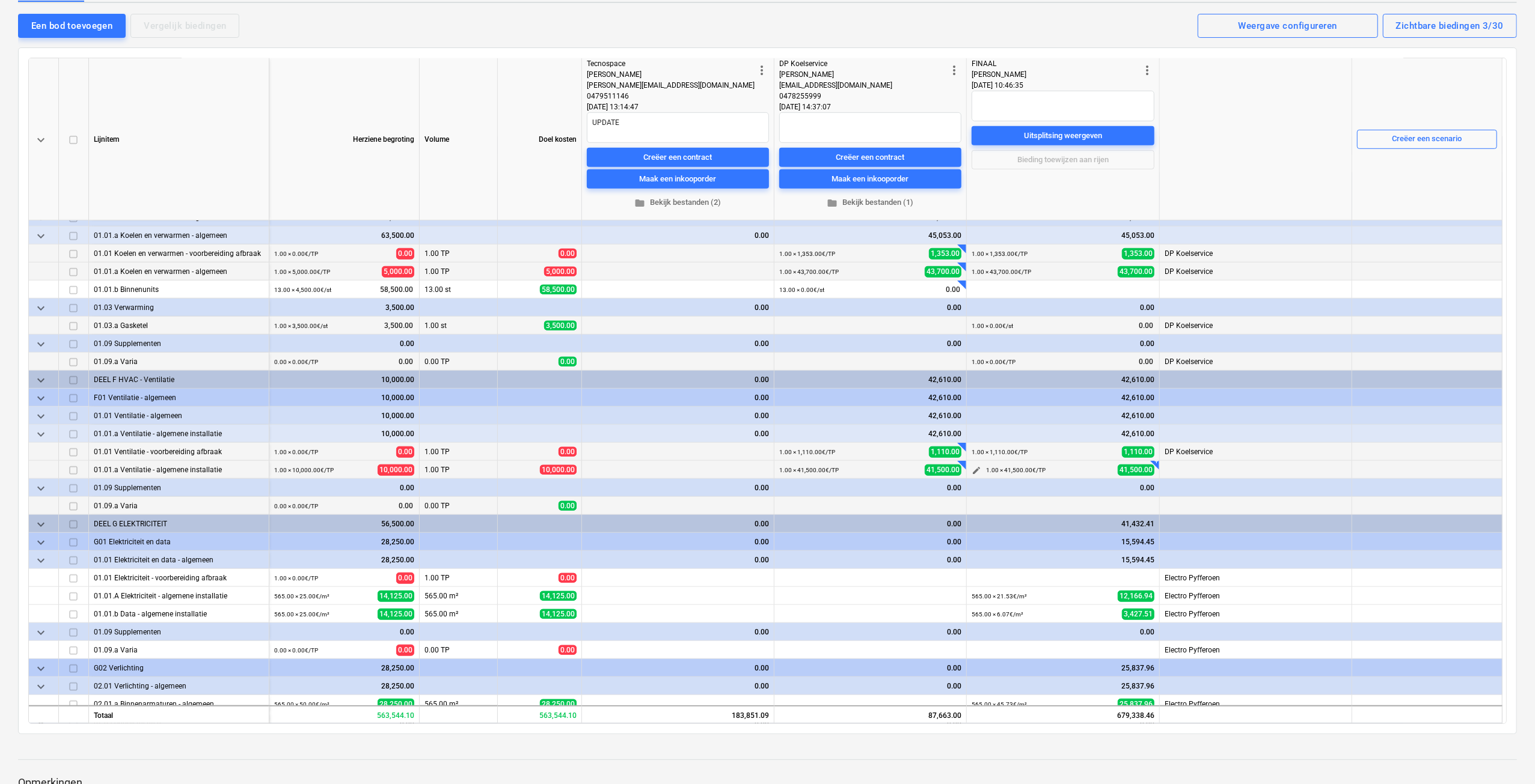
click at [973, 468] on span "edit" at bounding box center [976, 470] width 9 height 9
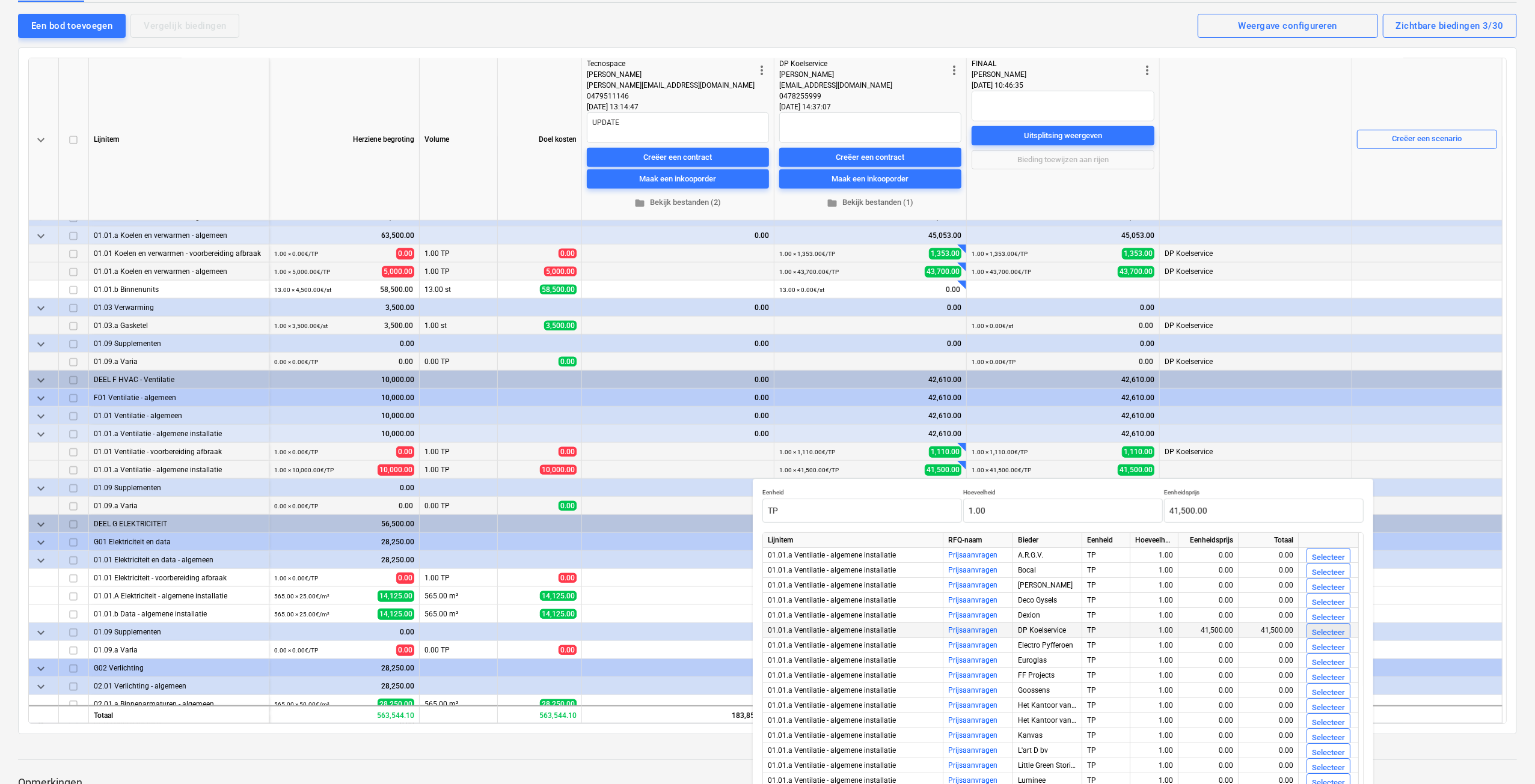
click at [1317, 627] on div "Selecteer" at bounding box center [1328, 633] width 33 height 14
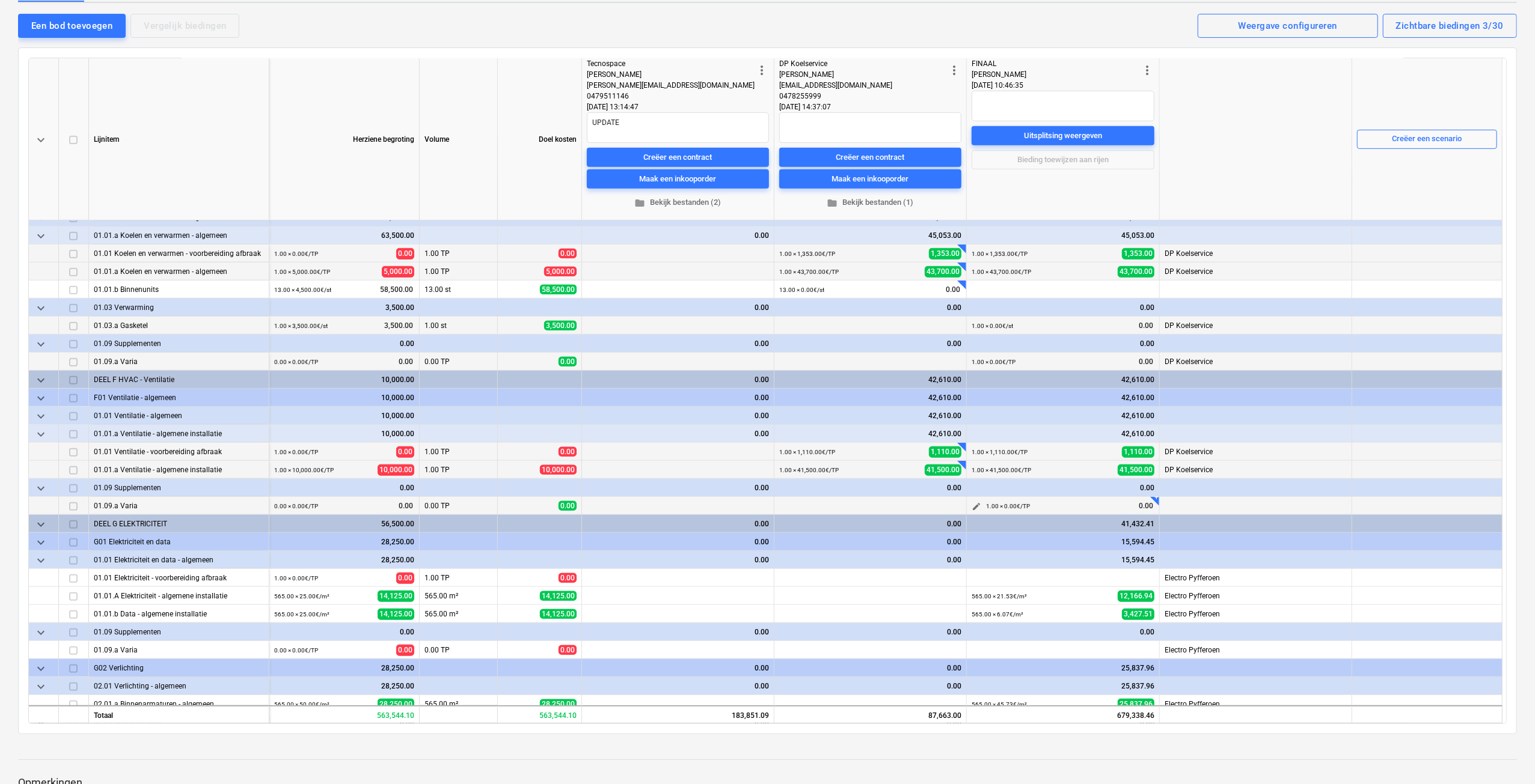
click at [975, 504] on span "edit" at bounding box center [976, 506] width 9 height 9
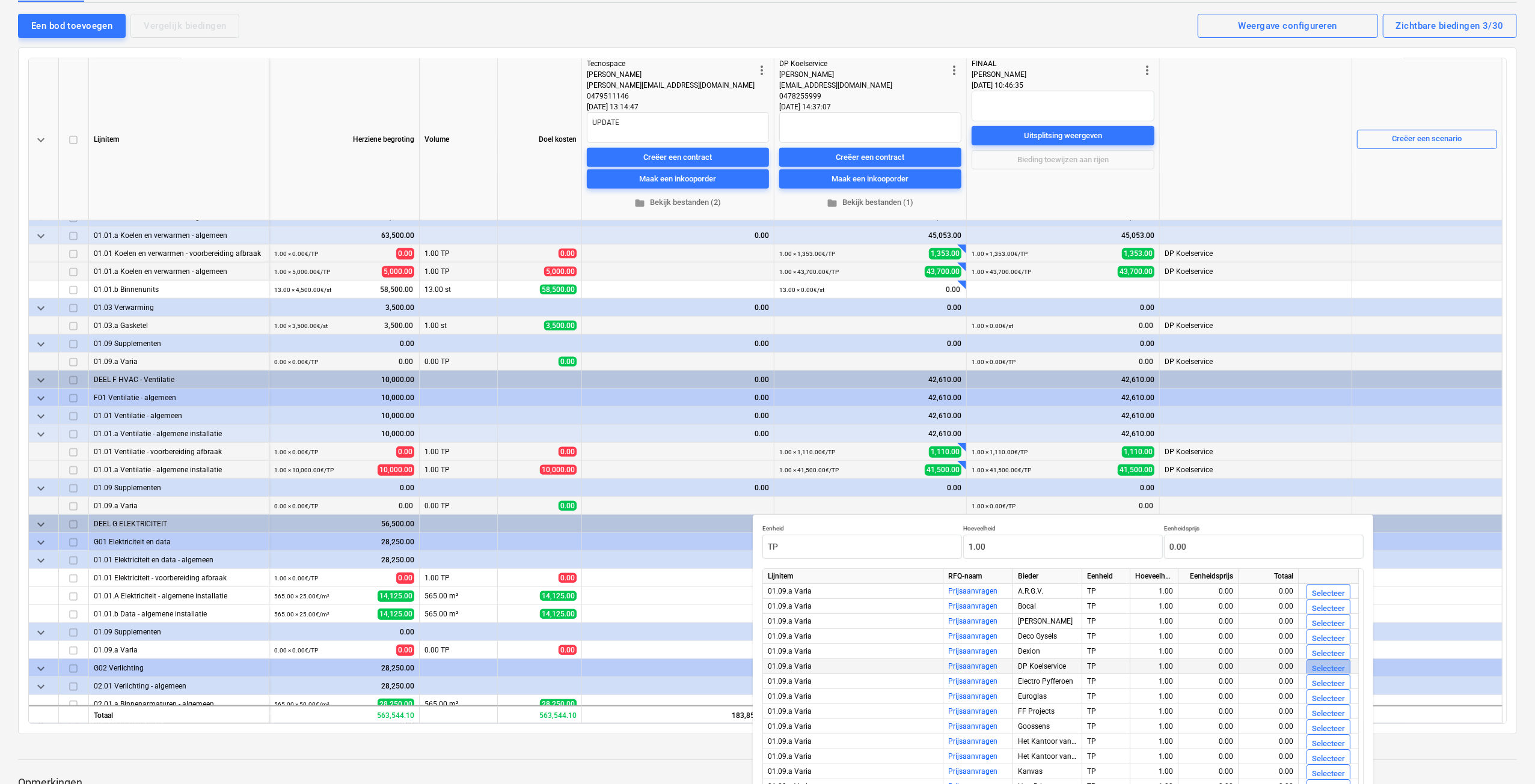
click at [1322, 664] on div "Selecteer" at bounding box center [1328, 669] width 33 height 14
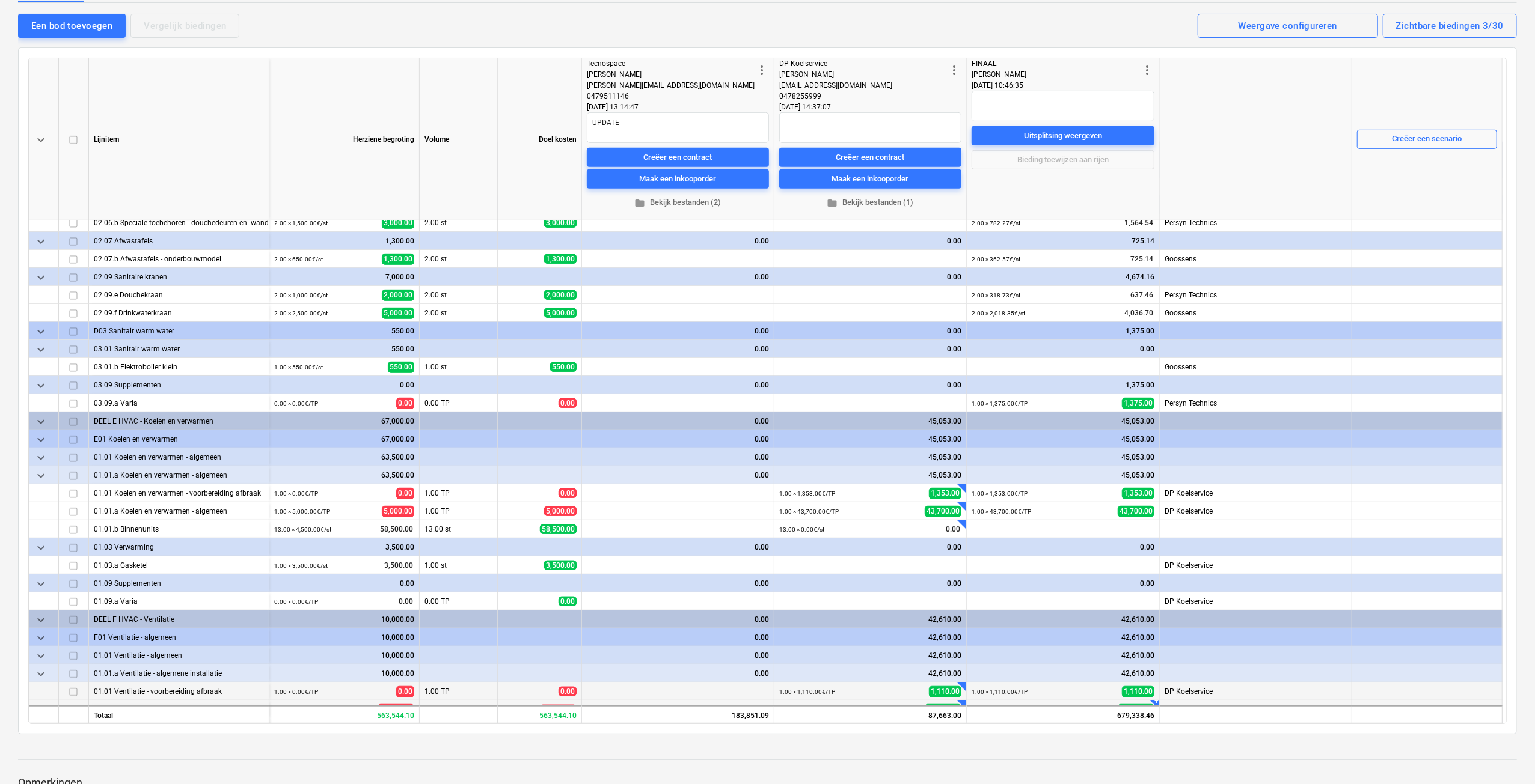
scroll to position [601, 0]
click at [1158, 397] on div "+" at bounding box center [1160, 392] width 12 height 12
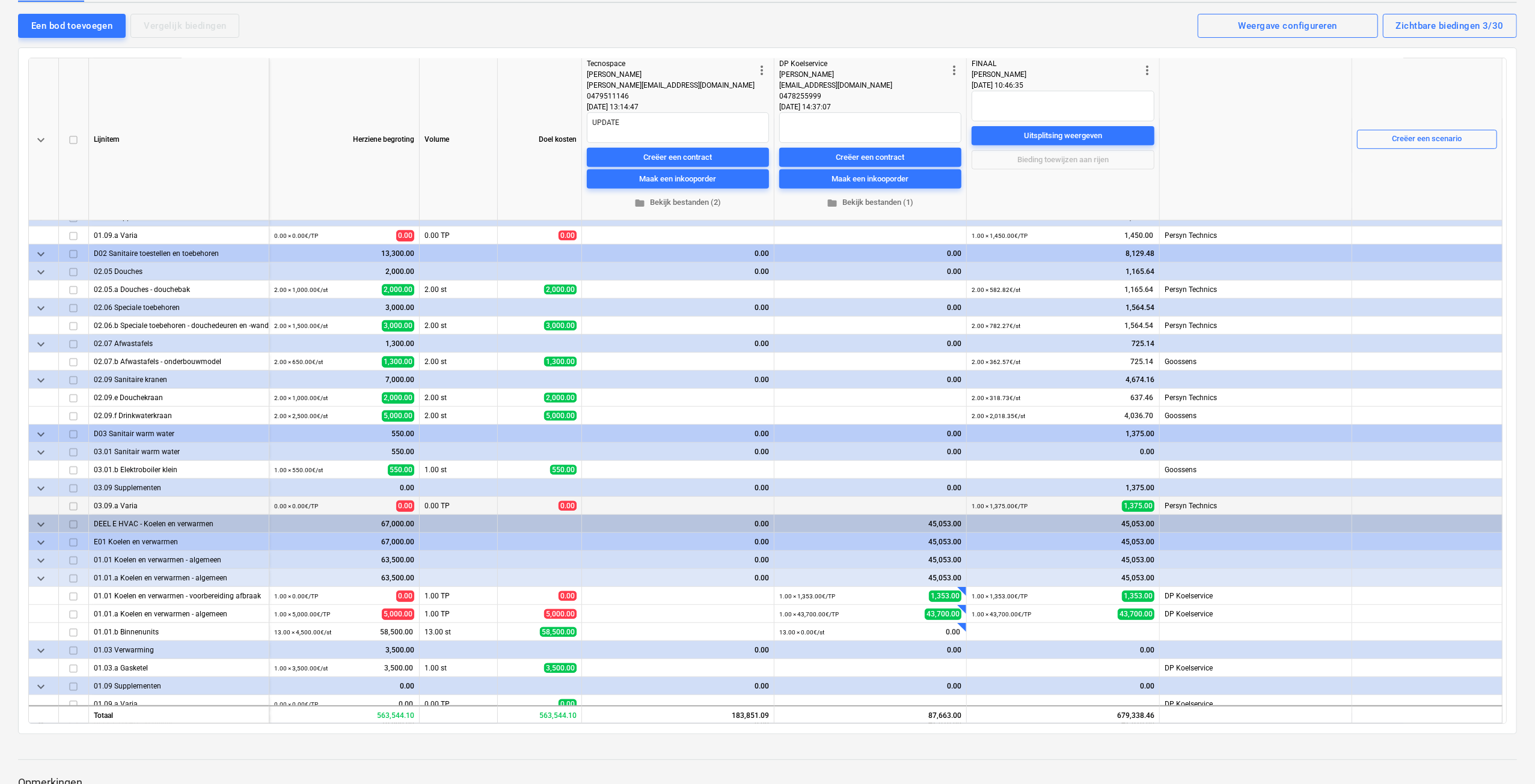
scroll to position [481, 0]
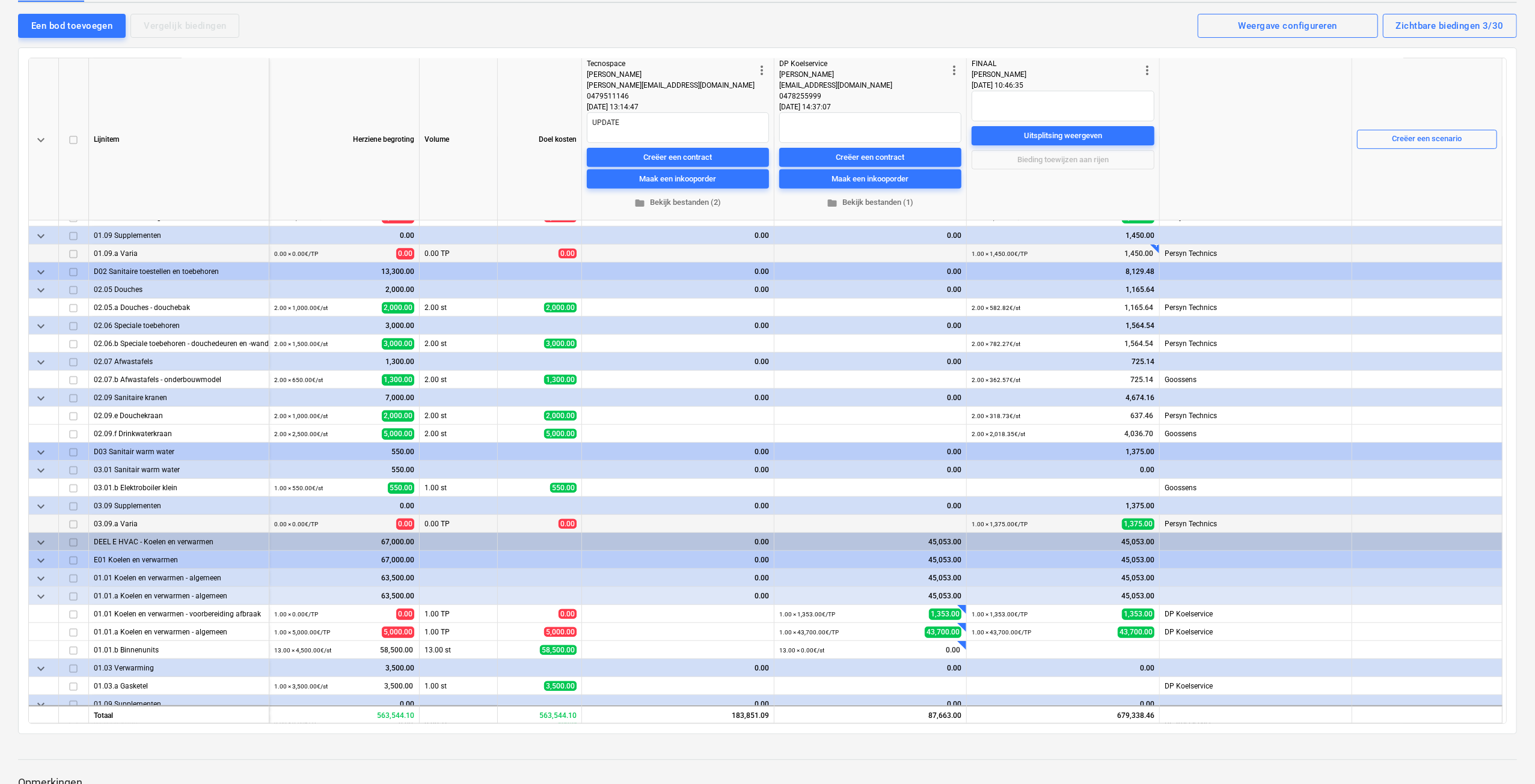
click at [1157, 243] on div "+" at bounding box center [1160, 241] width 12 height 12
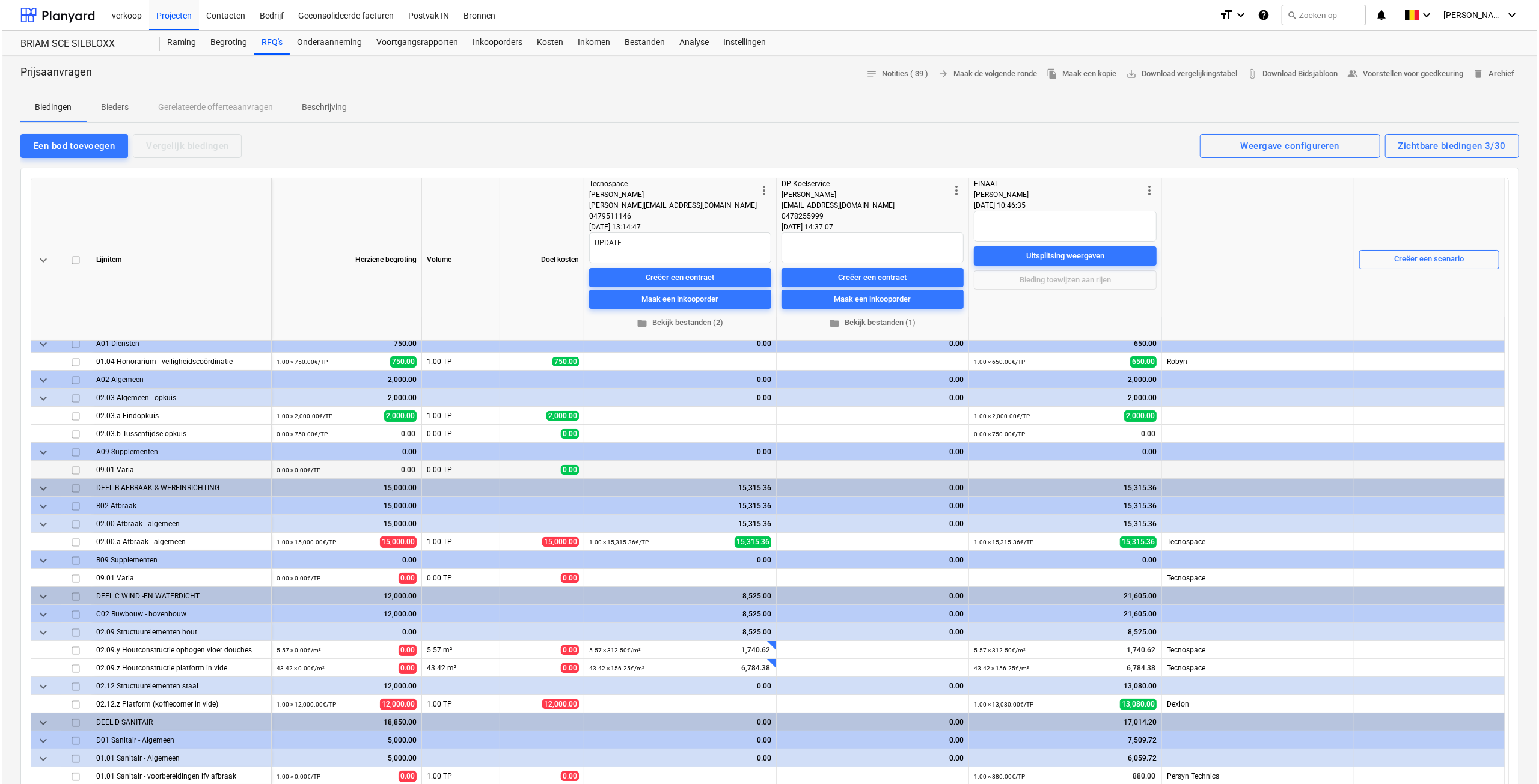
scroll to position [0, 0]
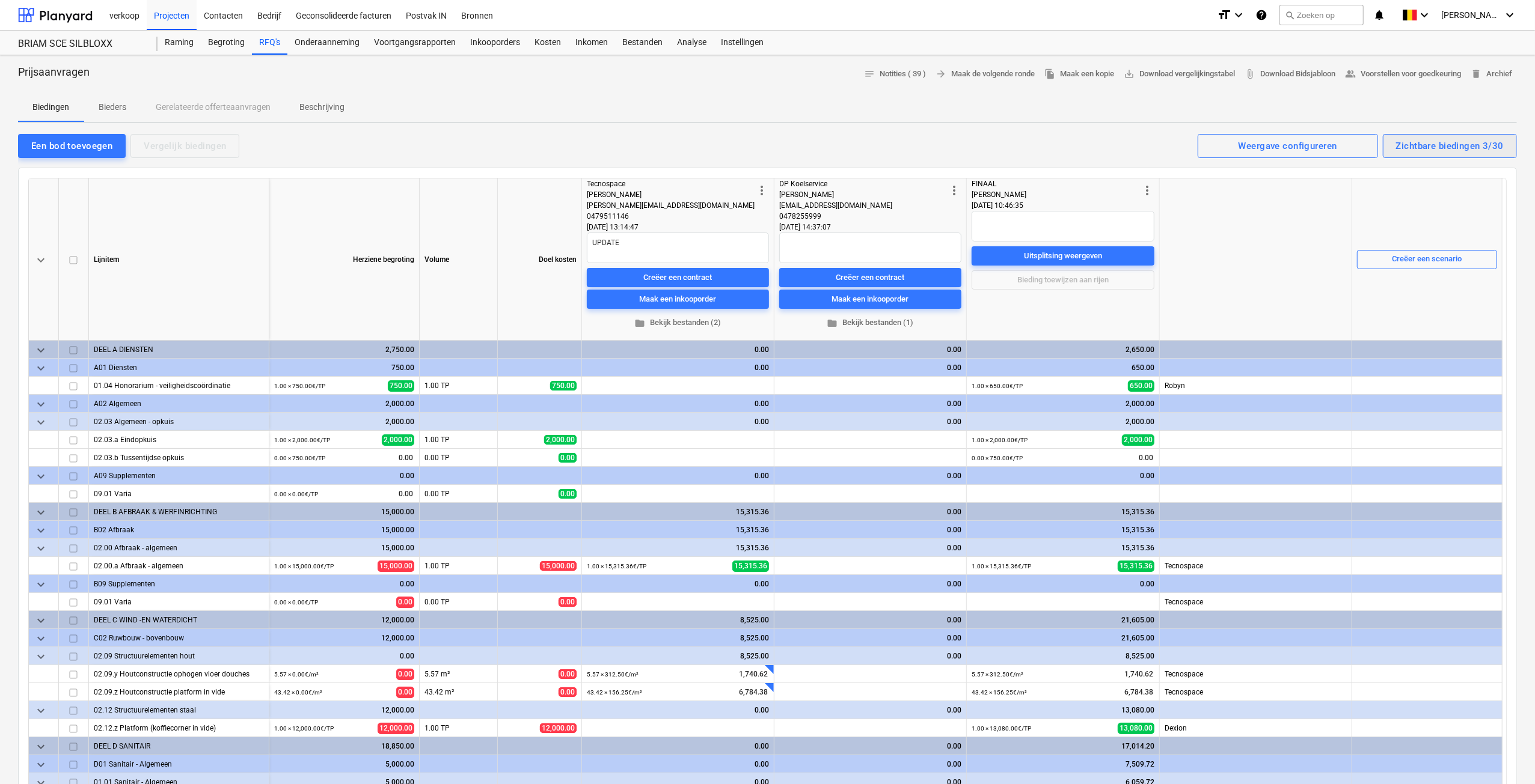
click at [1420, 142] on div "Zichtbare biedingen 3/30" at bounding box center [1449, 146] width 107 height 16
type textarea "x"
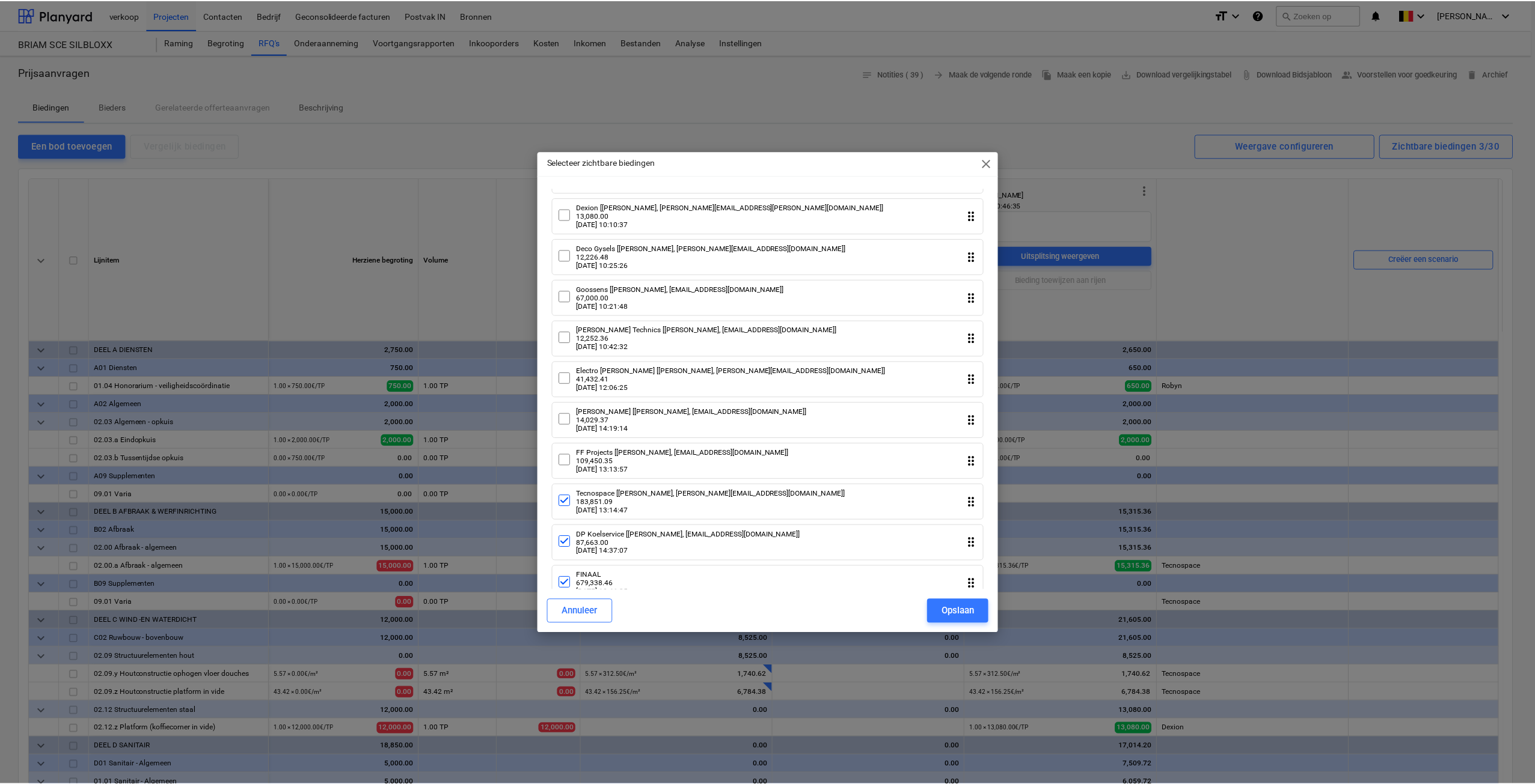
scroll to position [858, 0]
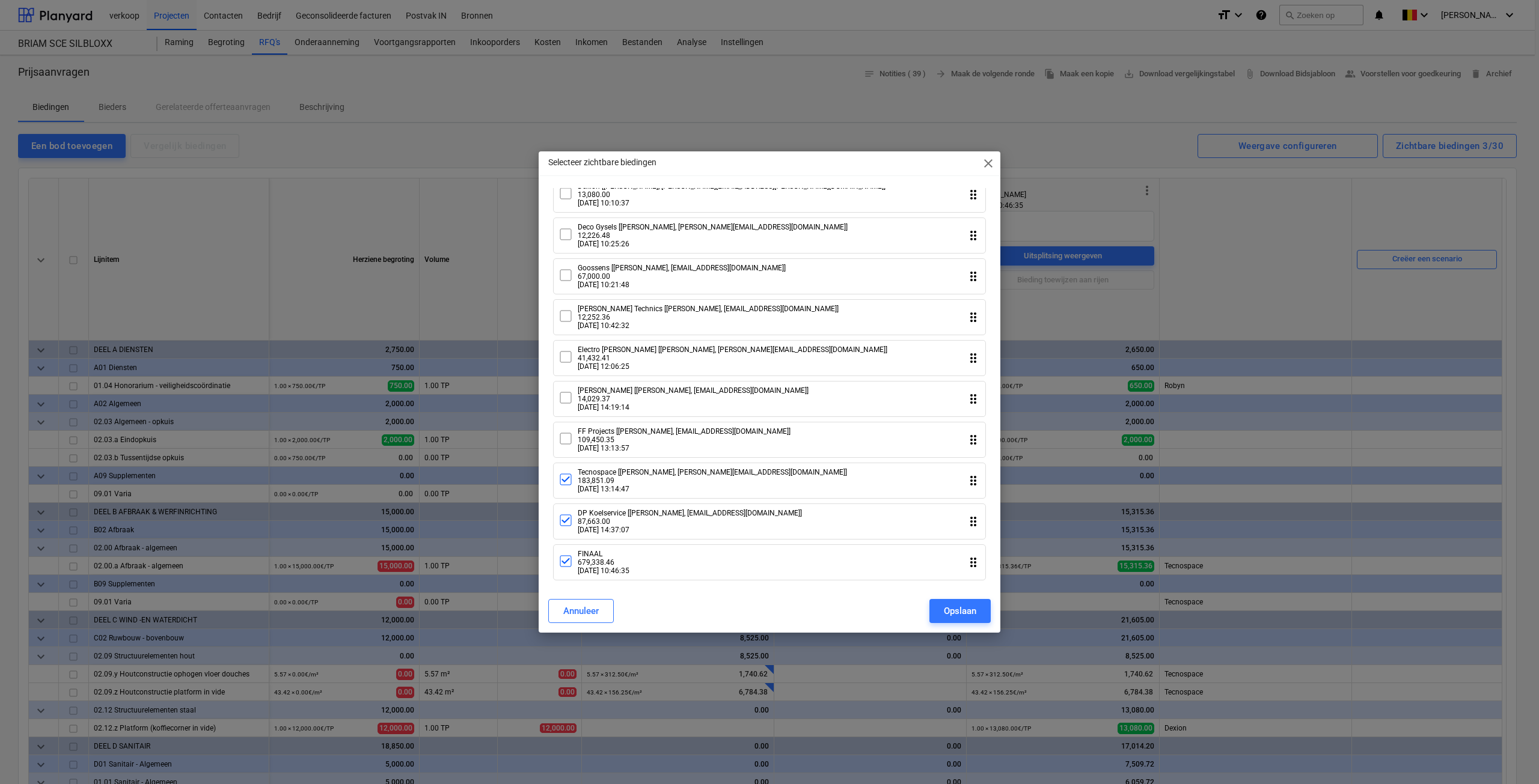
drag, startPoint x: 565, startPoint y: 477, endPoint x: 570, endPoint y: 500, distance: 23.5
click at [565, 477] on icon at bounding box center [565, 479] width 14 height 14
click at [571, 522] on icon at bounding box center [565, 520] width 11 height 11
click at [940, 609] on button "Opslaan" at bounding box center [960, 611] width 61 height 24
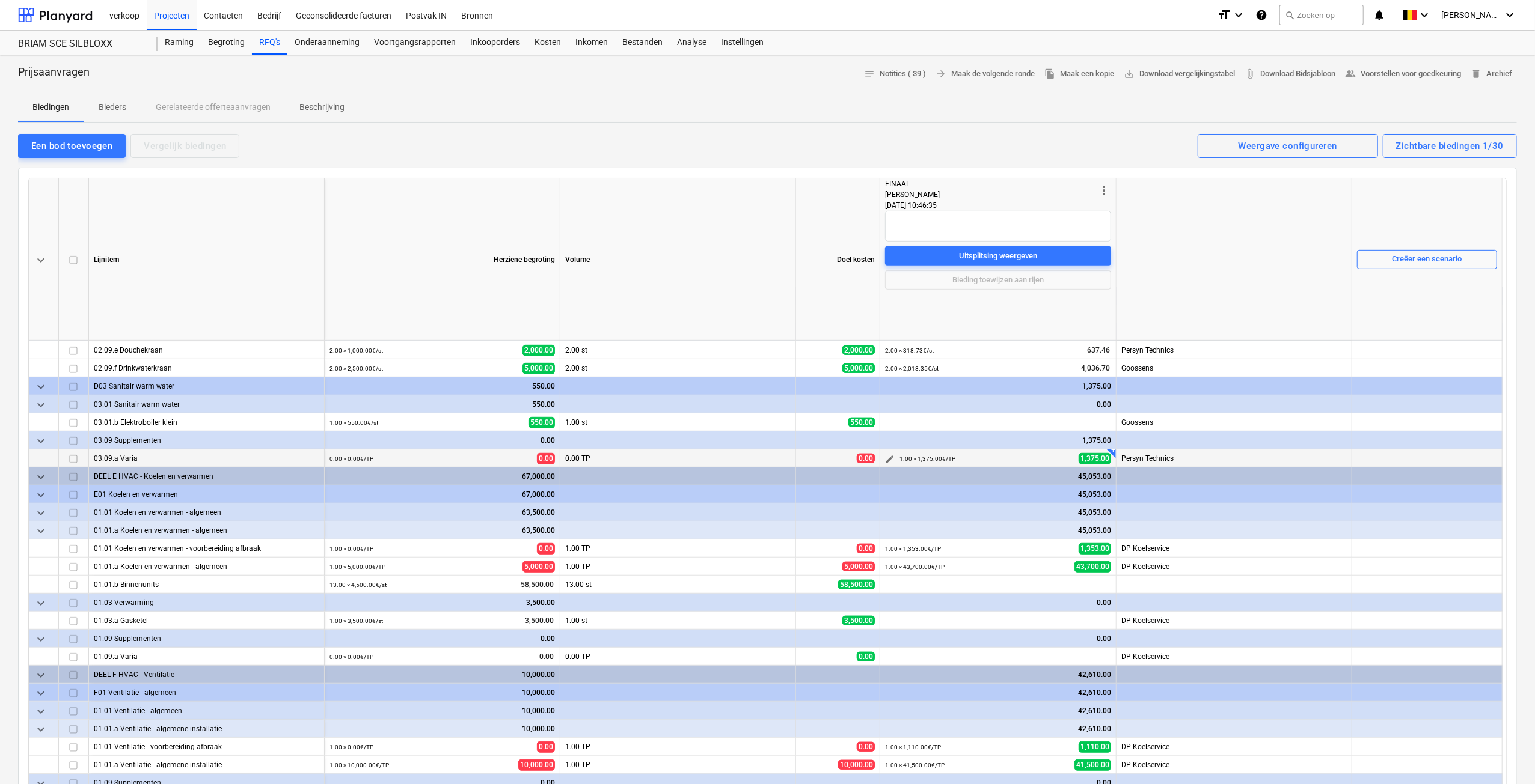
scroll to position [721, 0]
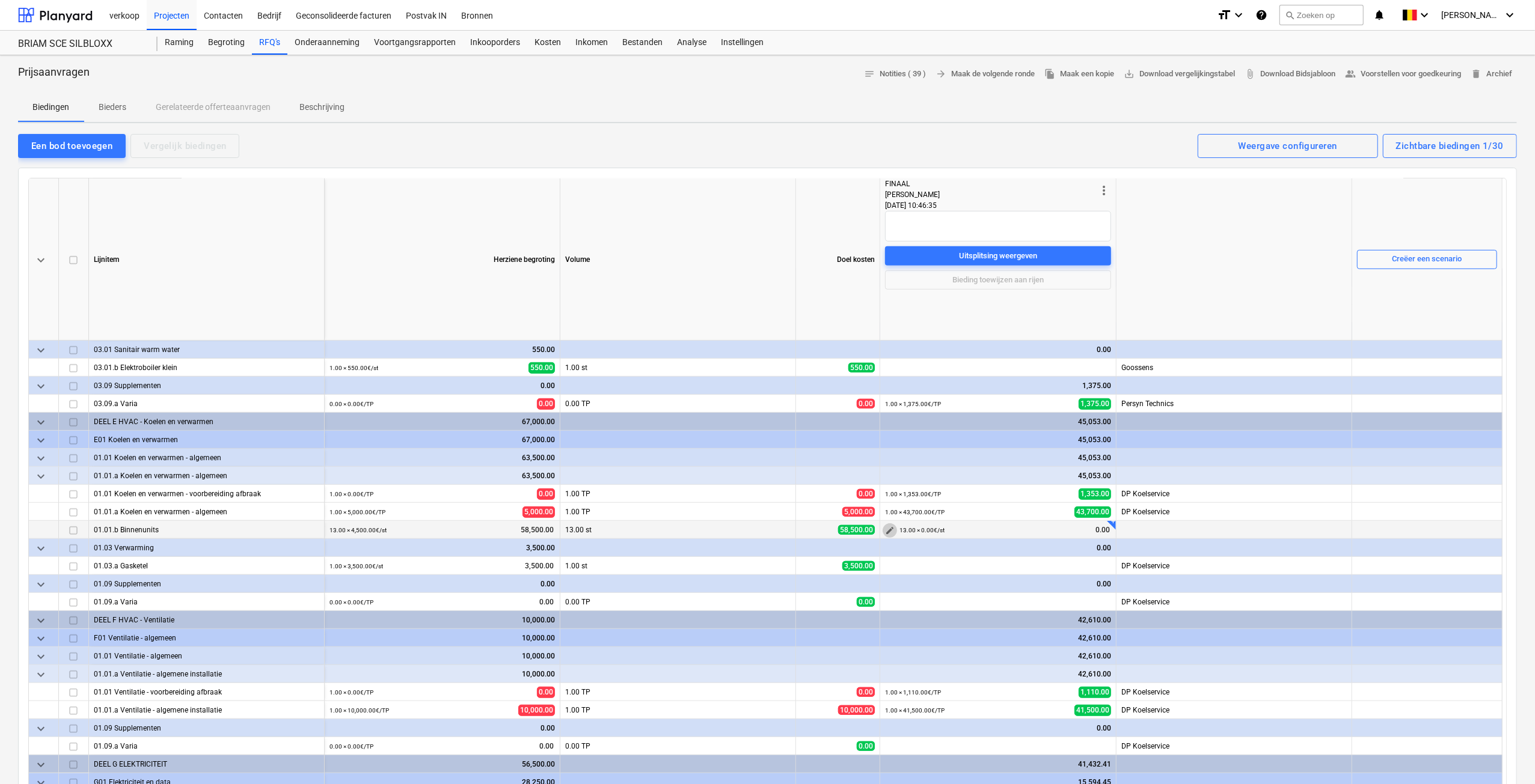
click at [891, 529] on span "edit" at bounding box center [889, 530] width 9 height 9
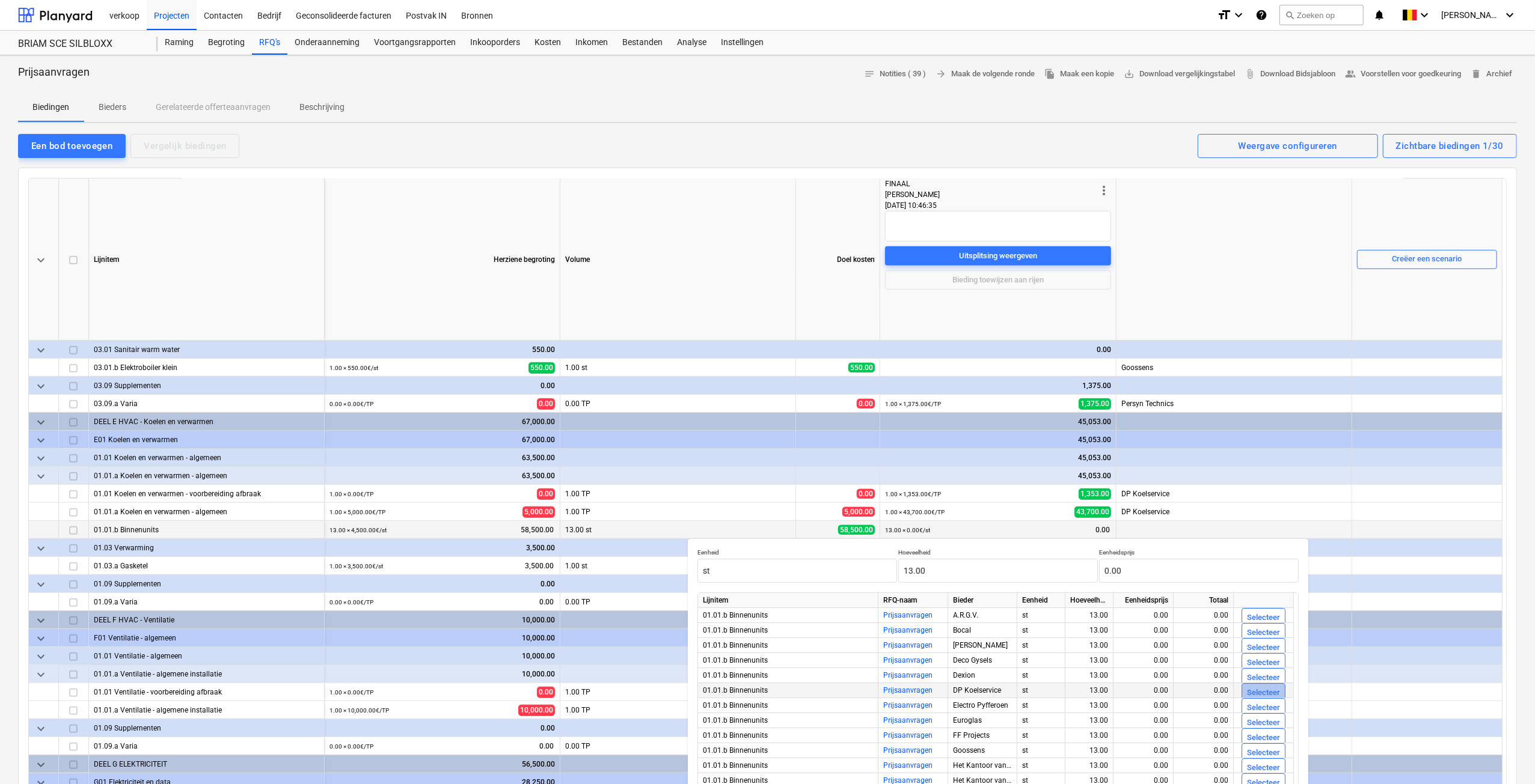
click at [1252, 695] on div "Selecteer" at bounding box center [1263, 693] width 33 height 14
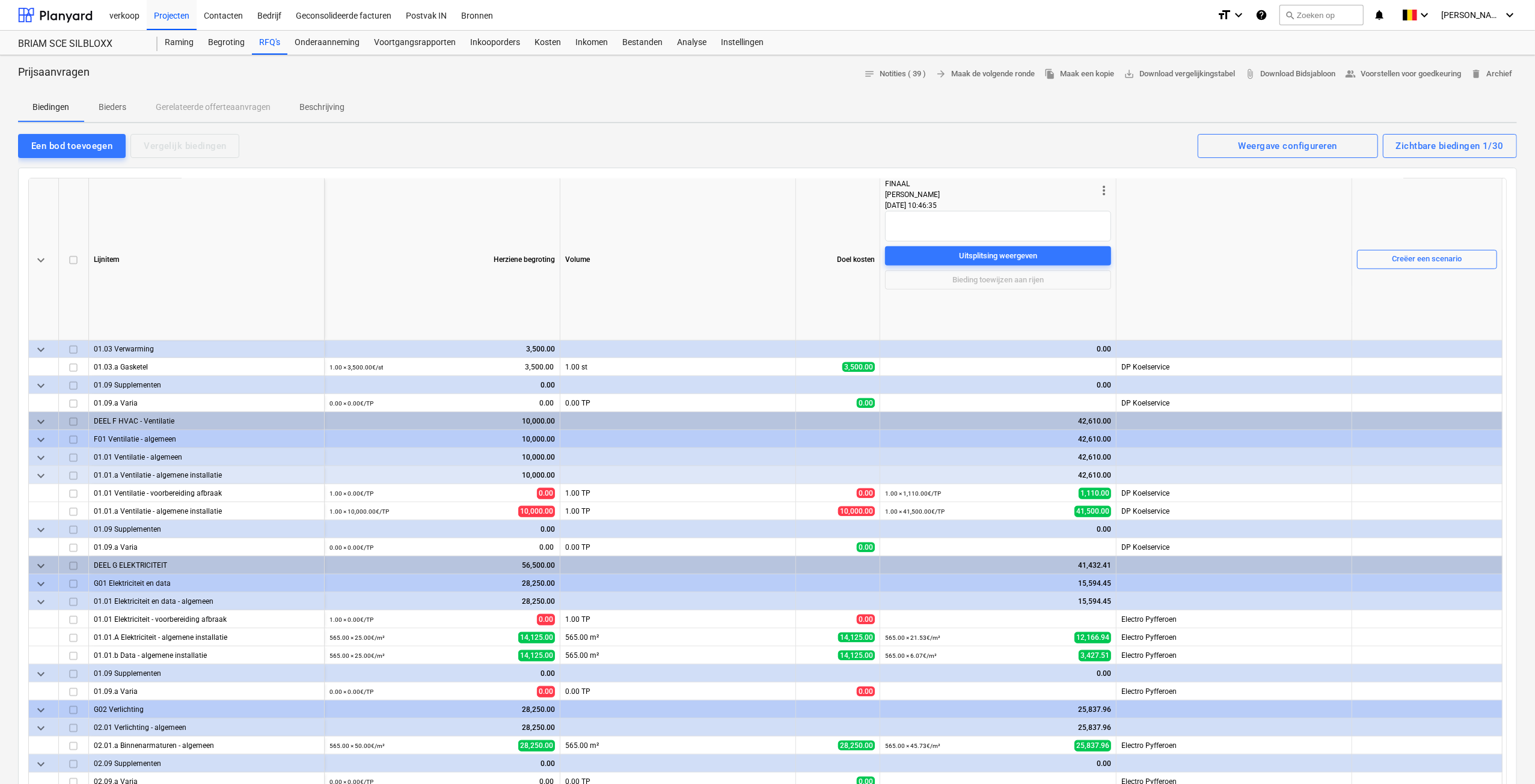
scroll to position [901, 0]
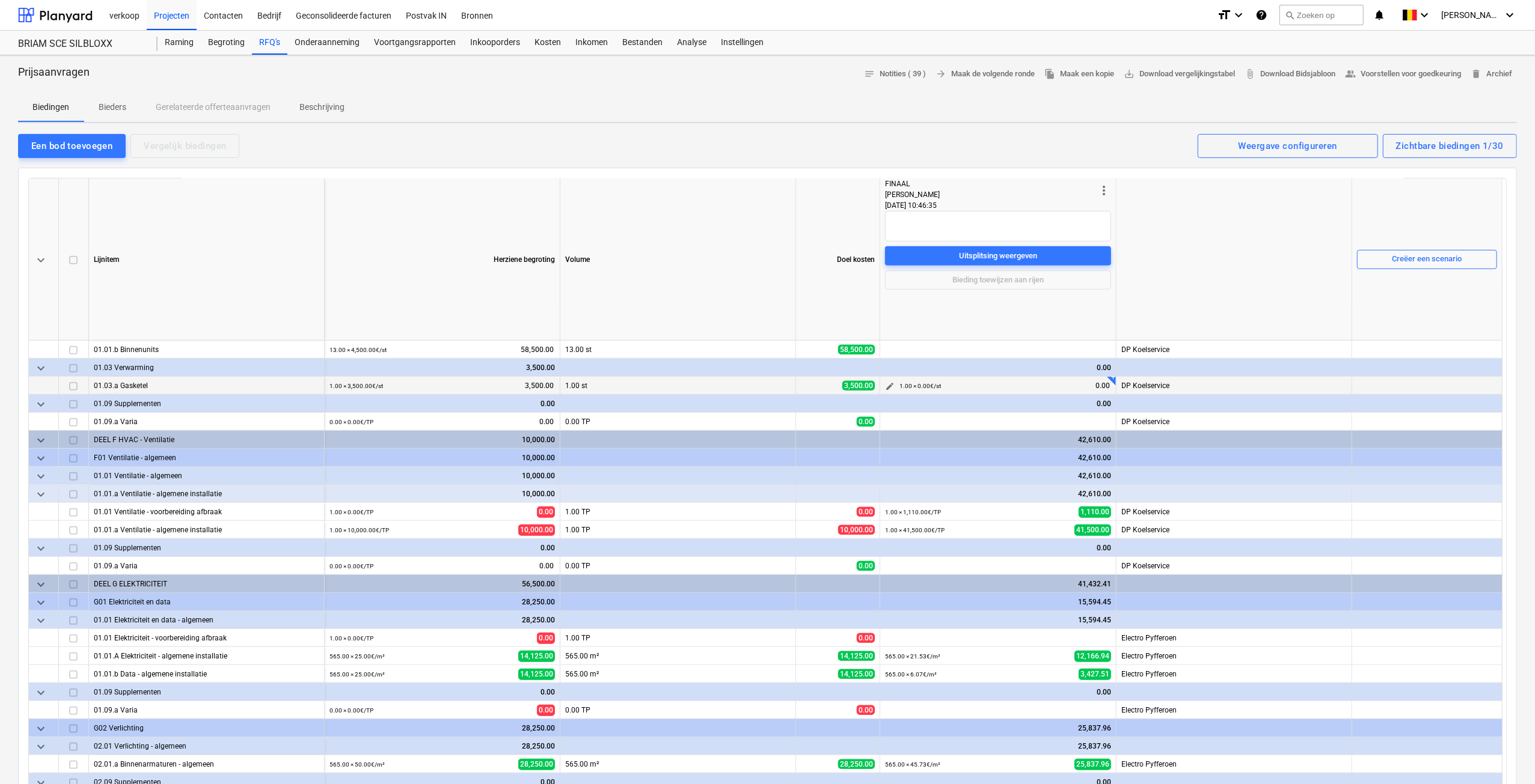
click at [895, 389] on button "edit" at bounding box center [889, 386] width 14 height 14
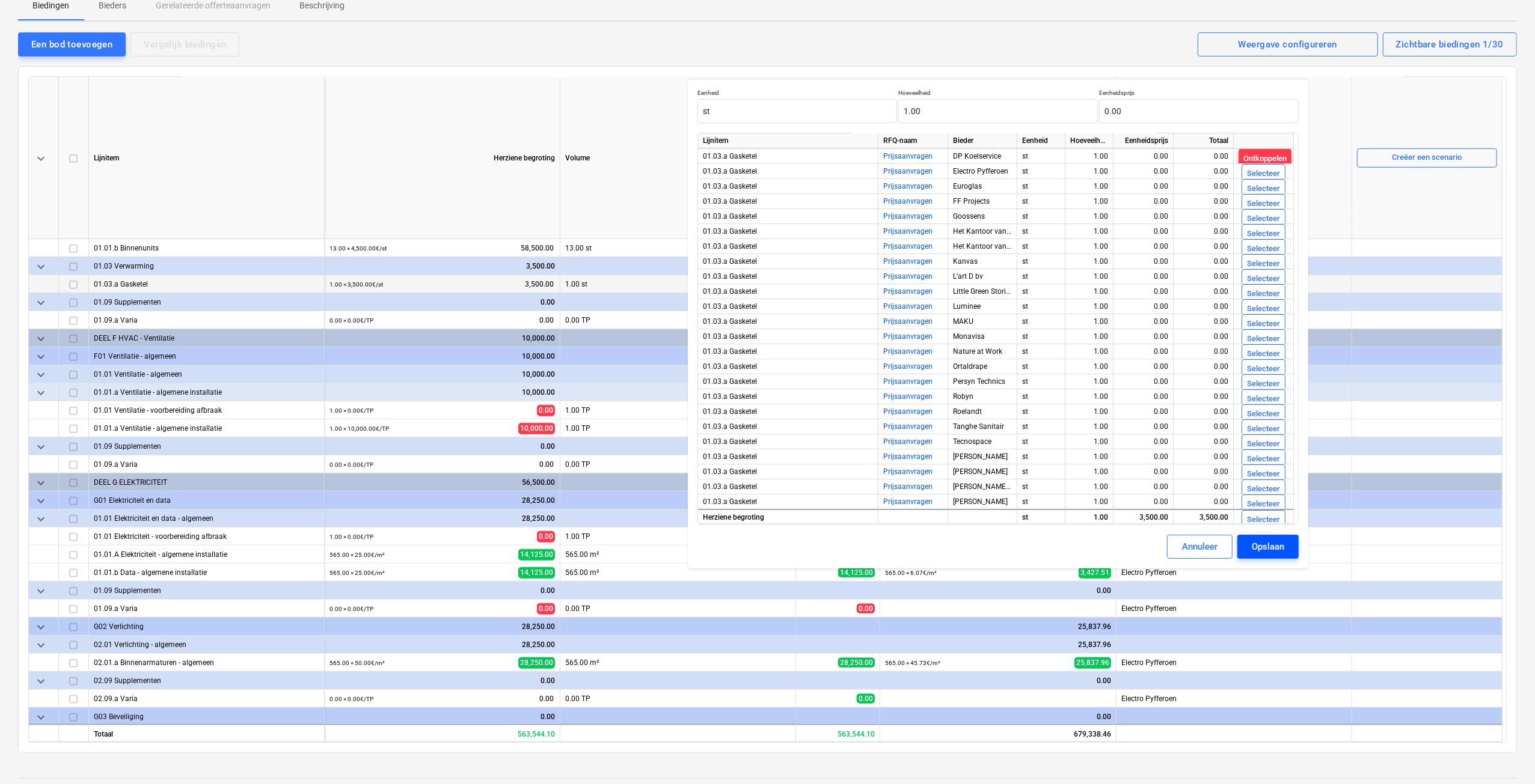
scroll to position [120, 0]
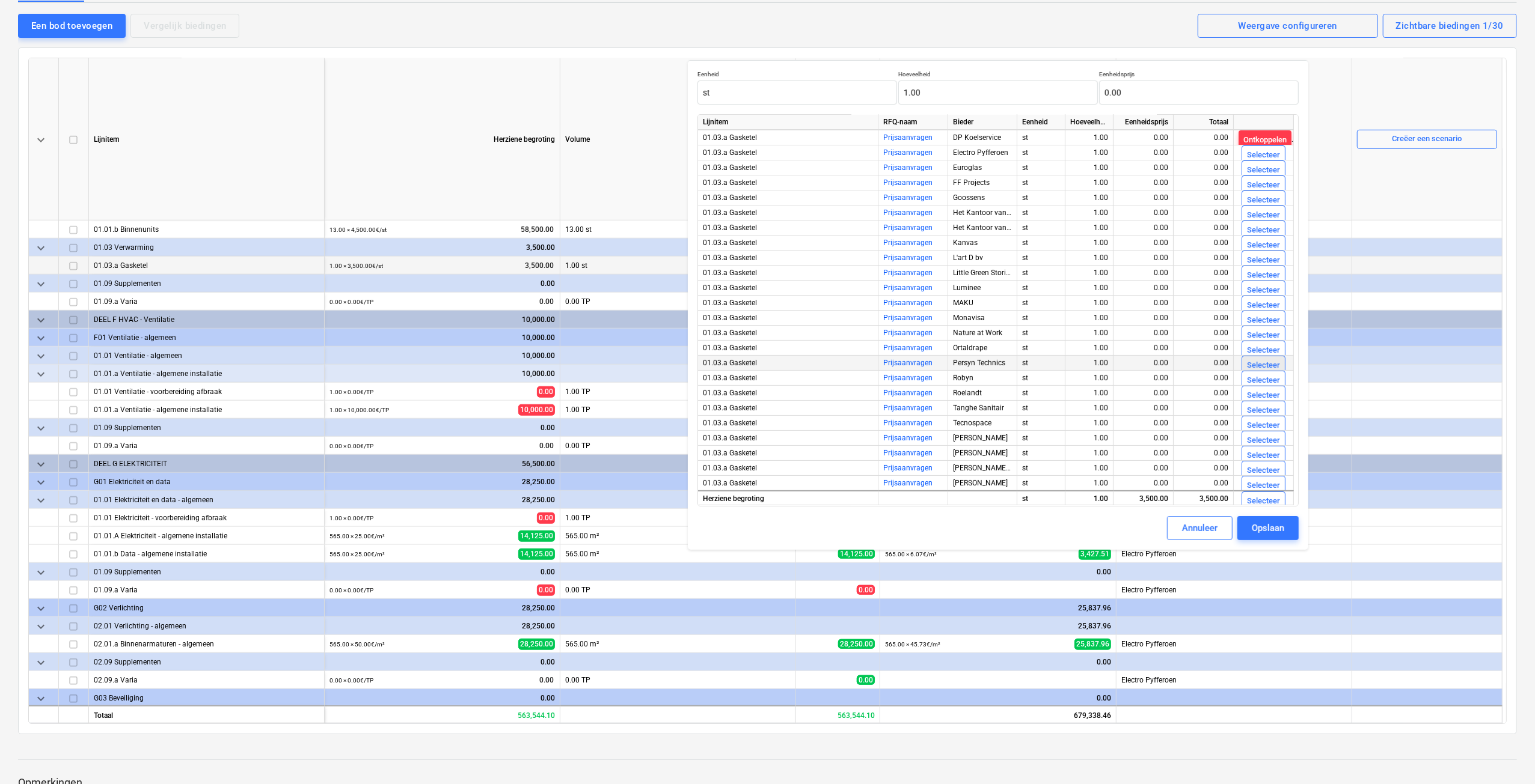
click at [1247, 359] on div "Selecteer" at bounding box center [1263, 366] width 33 height 14
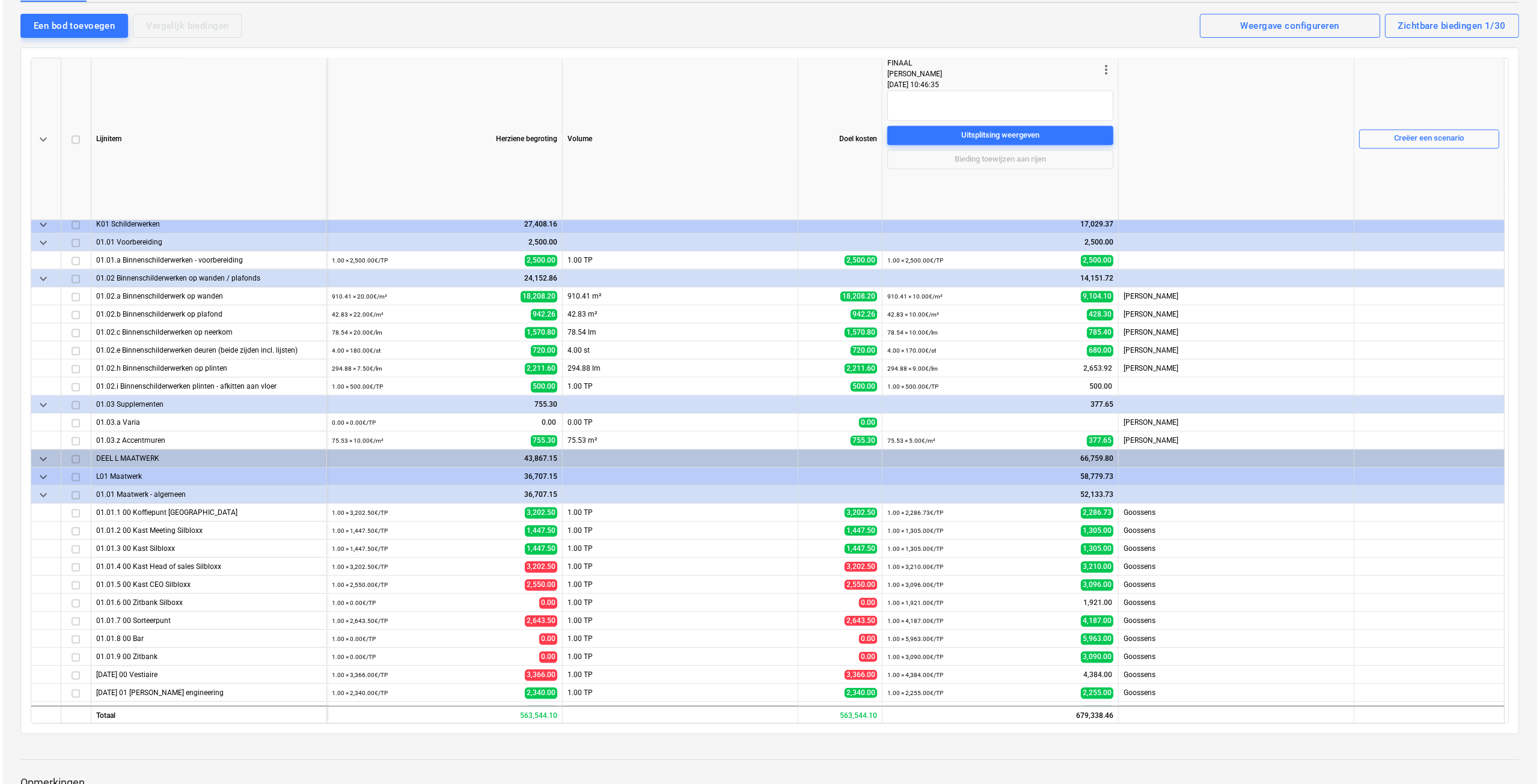
scroll to position [2404, 0]
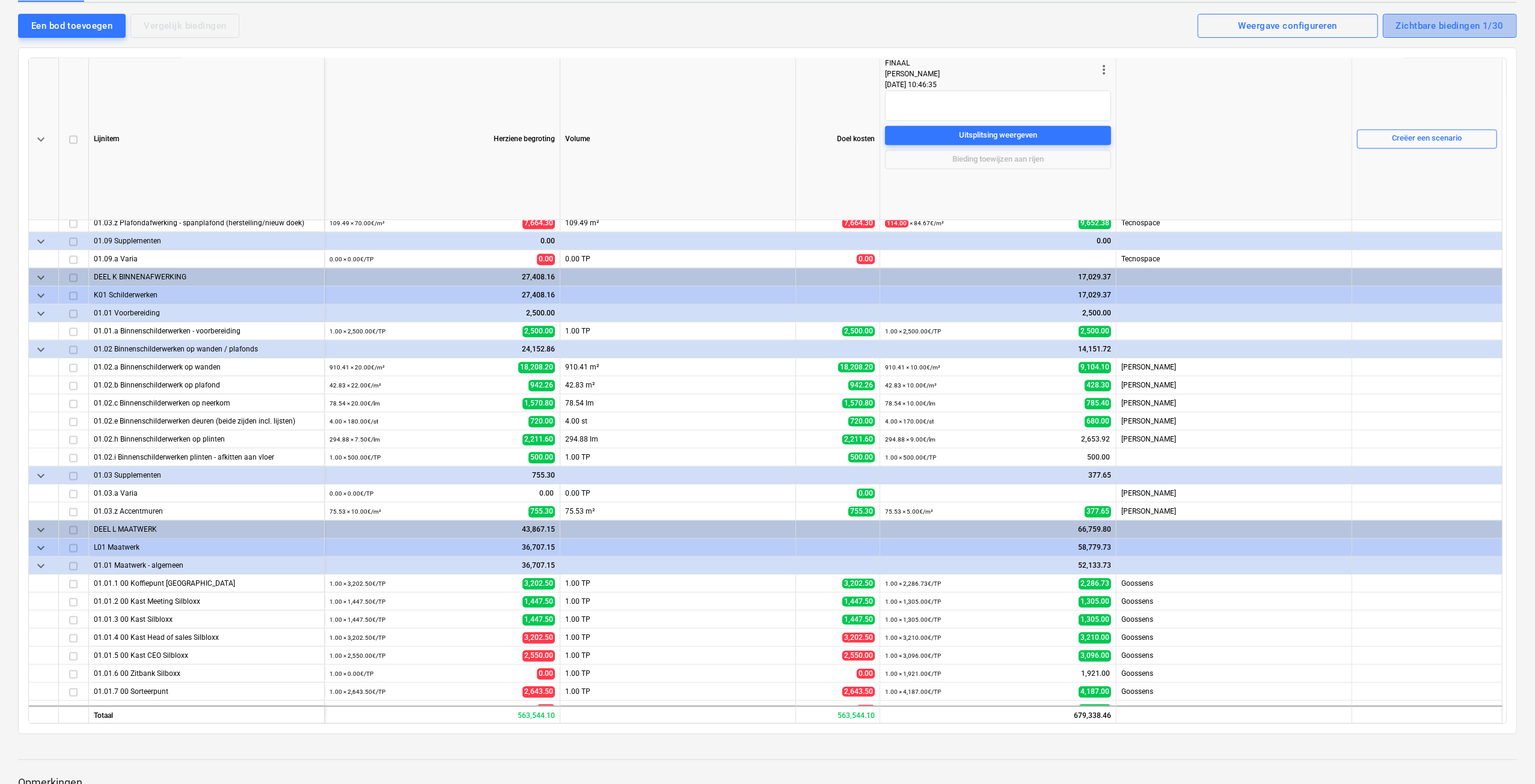
click at [1417, 25] on div "Zichtbare biedingen 1/30" at bounding box center [1449, 25] width 107 height 16
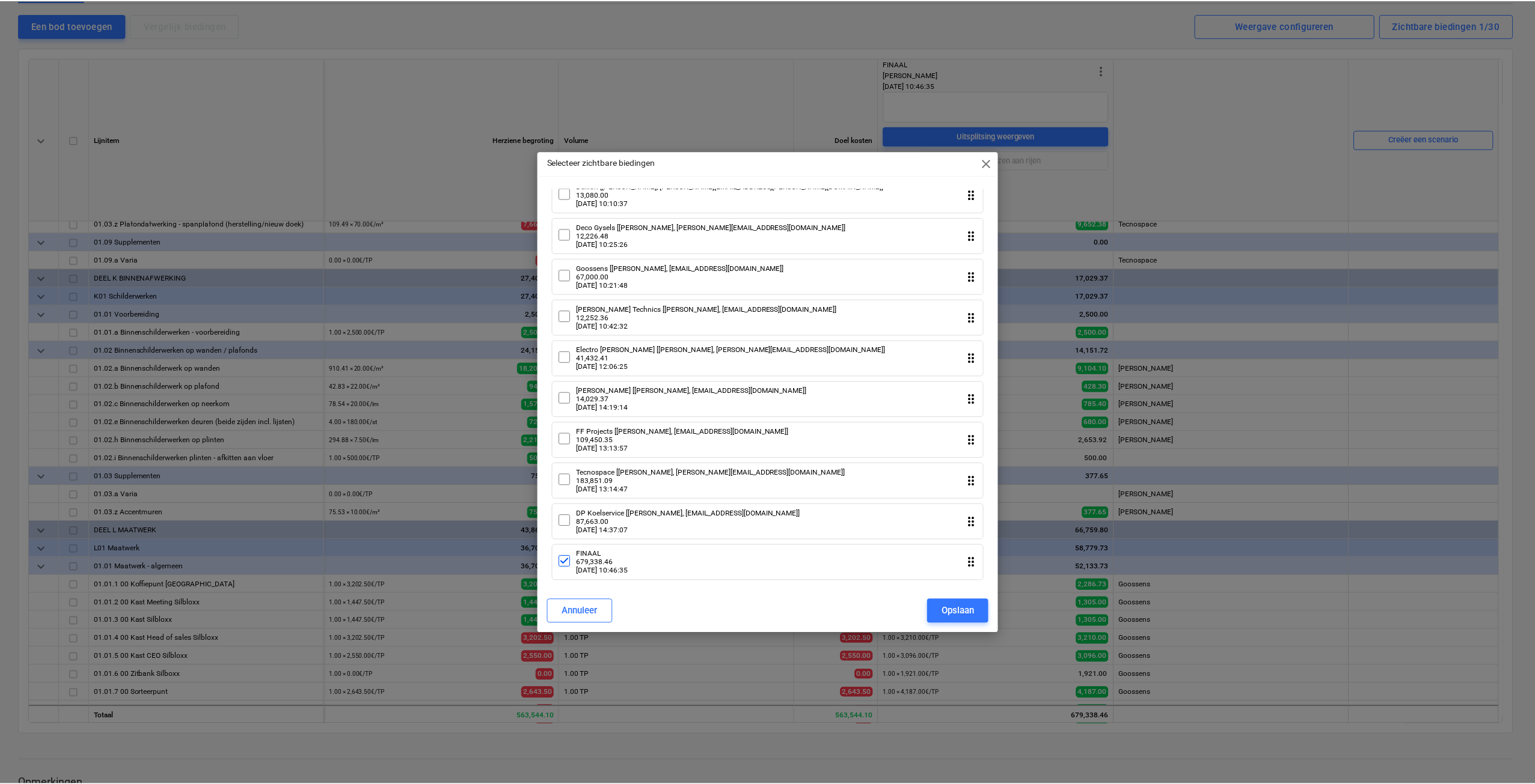
scroll to position [858, 0]
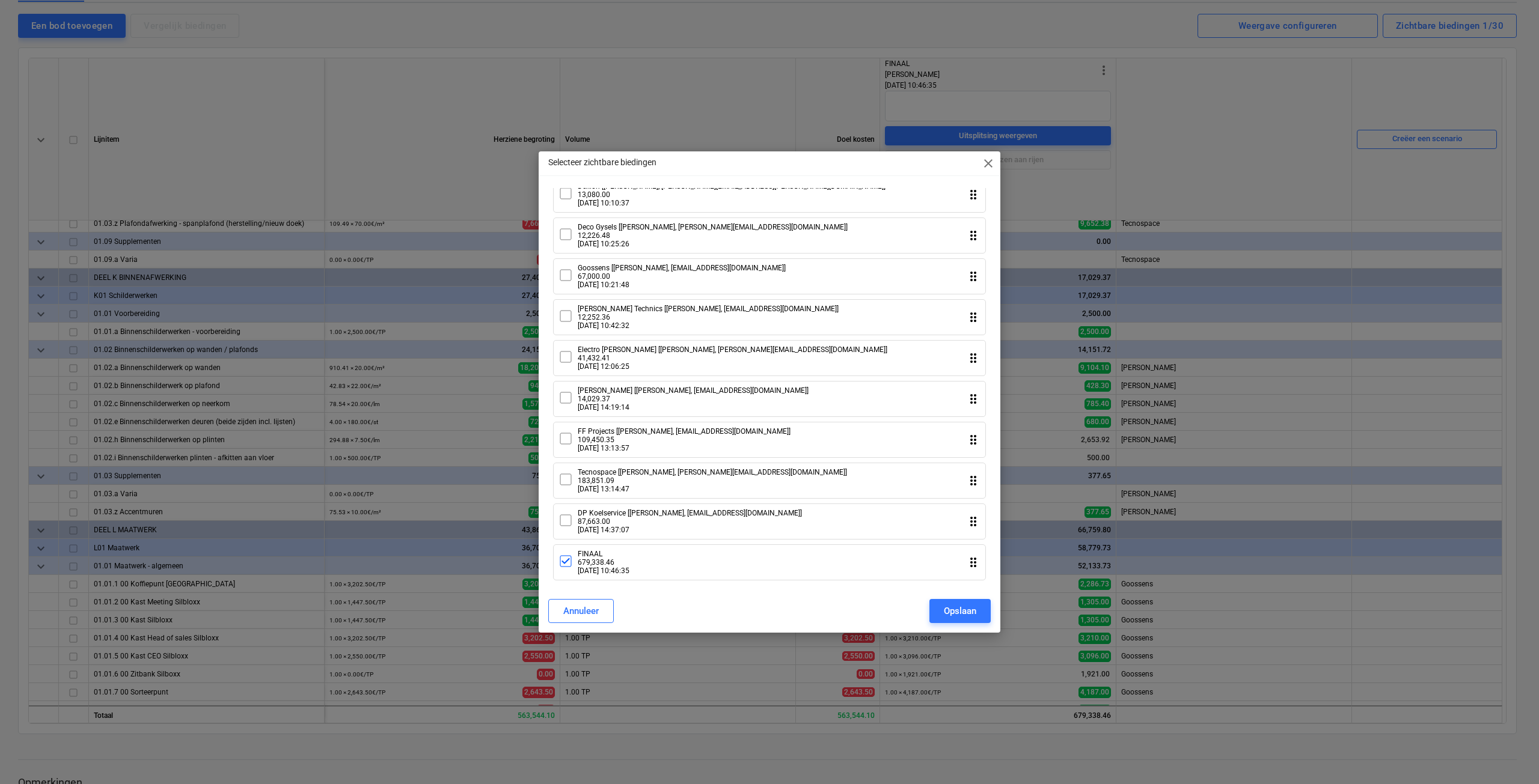
click at [574, 528] on div "DP Koelservice [Stijn Derous, stijn.derous@telenet.be] 87,663.00 27.08.2025 14:…" at bounding box center [680, 521] width 243 height 25
click at [950, 609] on div "Opslaan" at bounding box center [960, 611] width 32 height 16
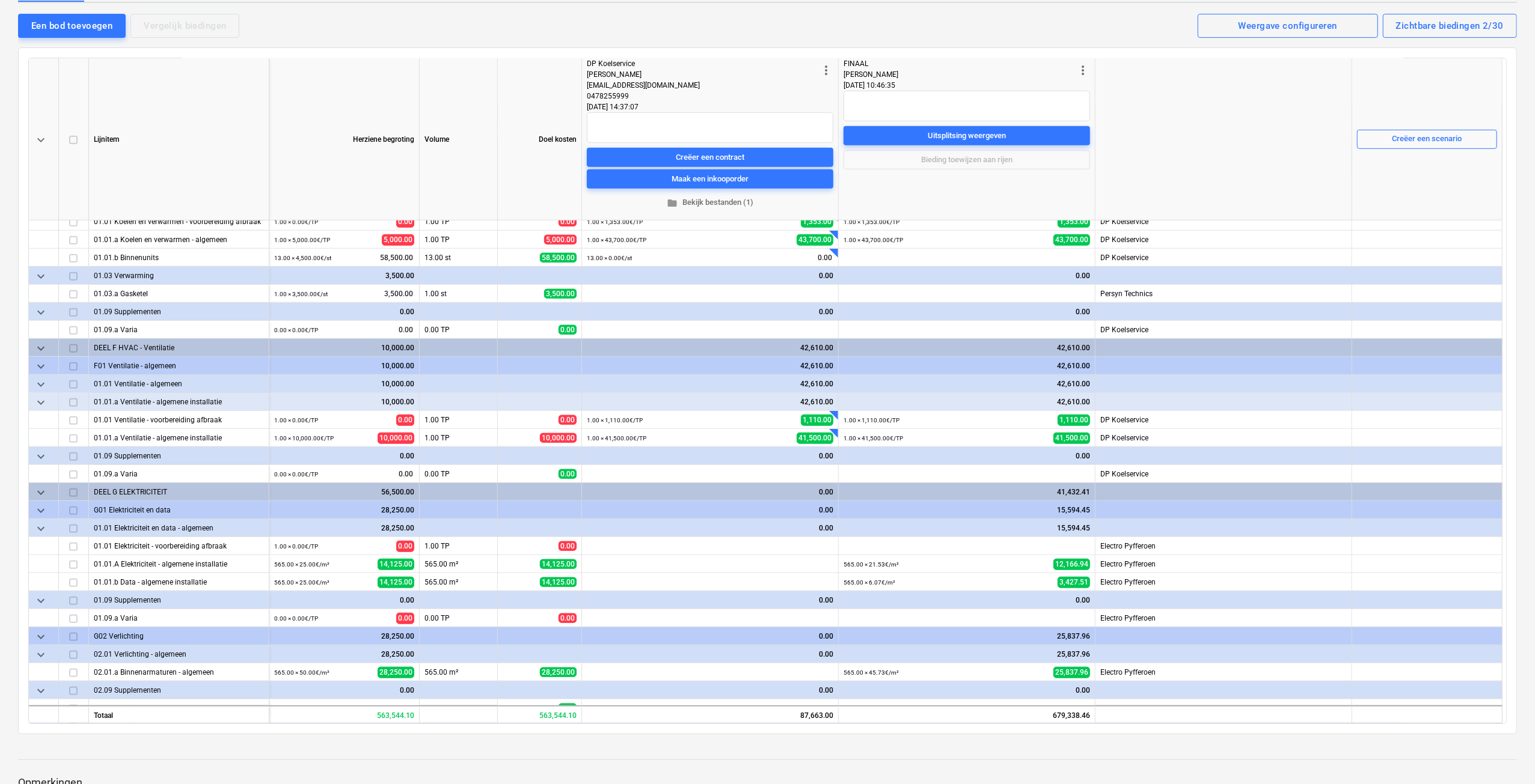
scroll to position [841, 0]
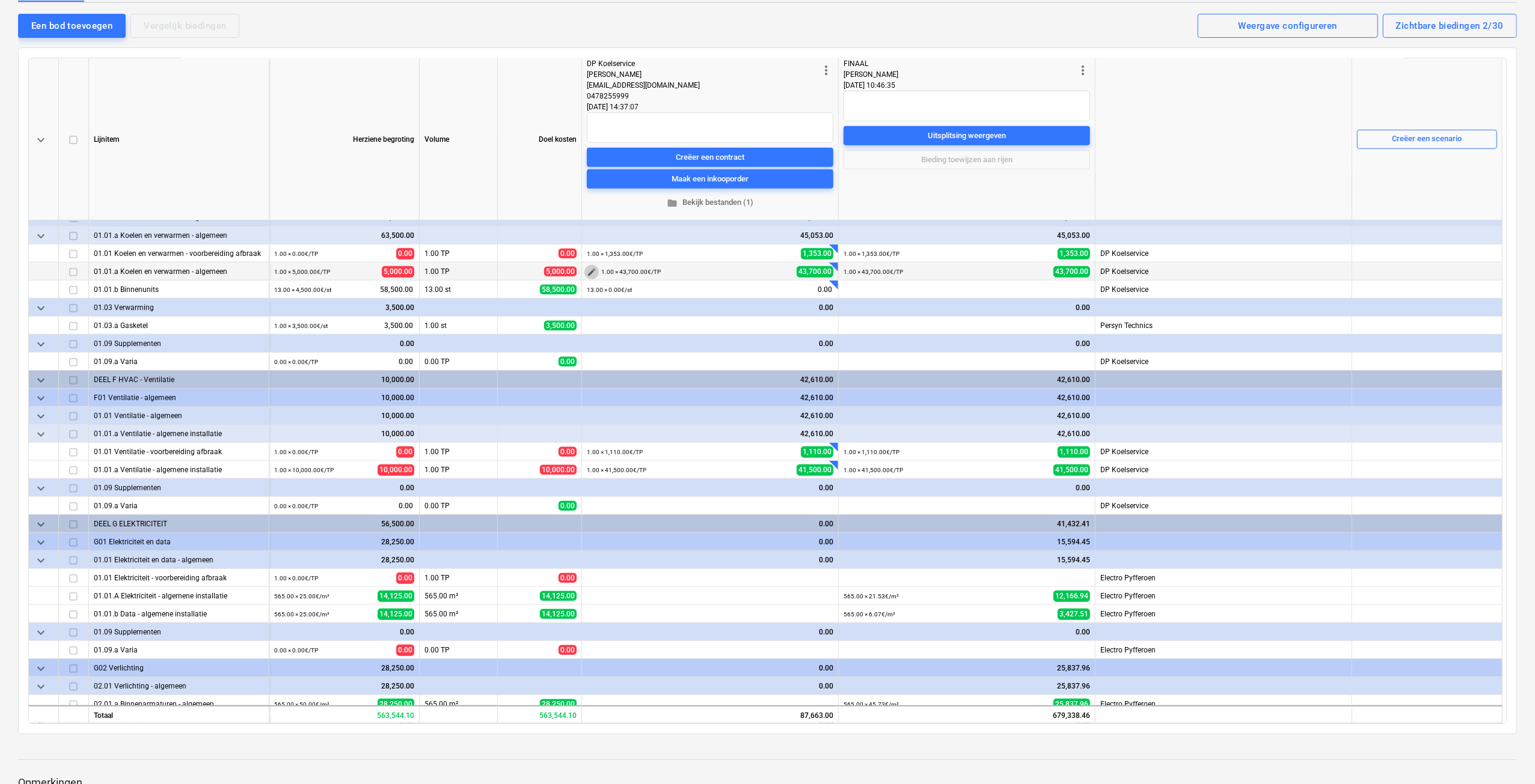
click at [594, 273] on span "edit" at bounding box center [591, 272] width 9 height 9
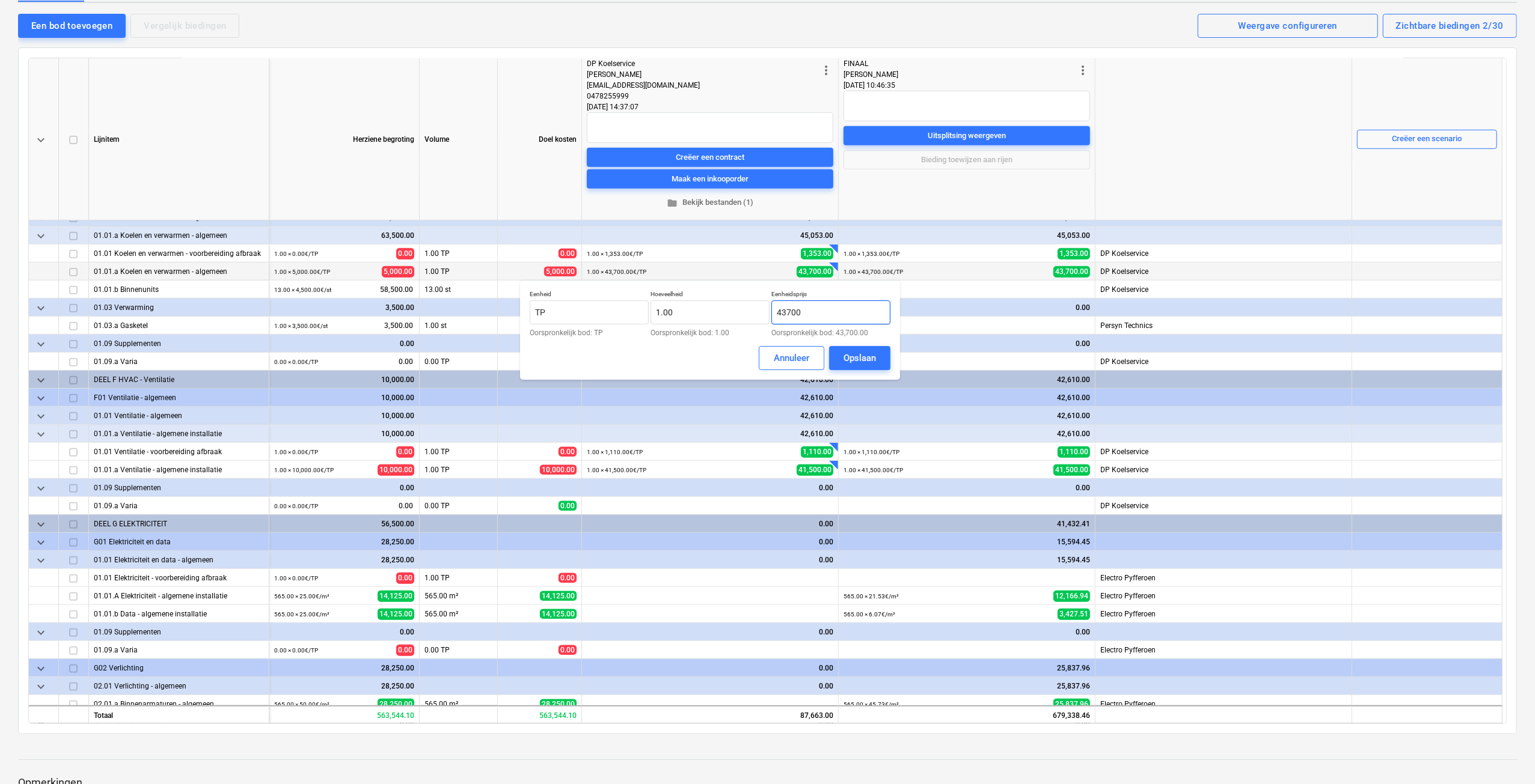
drag, startPoint x: 778, startPoint y: 312, endPoint x: 818, endPoint y: 318, distance: 40.4
click at [818, 318] on input "43700" at bounding box center [831, 312] width 119 height 24
drag, startPoint x: 812, startPoint y: 312, endPoint x: 738, endPoint y: 313, distance: 74.0
click at [738, 316] on div "Eenheid TP Oorspronkelijk bod: TP Hoeveelheid 1.00 Oorspronkelijk bod: 1.00 Een…" at bounding box center [710, 313] width 361 height 47
type input "41,950.00"
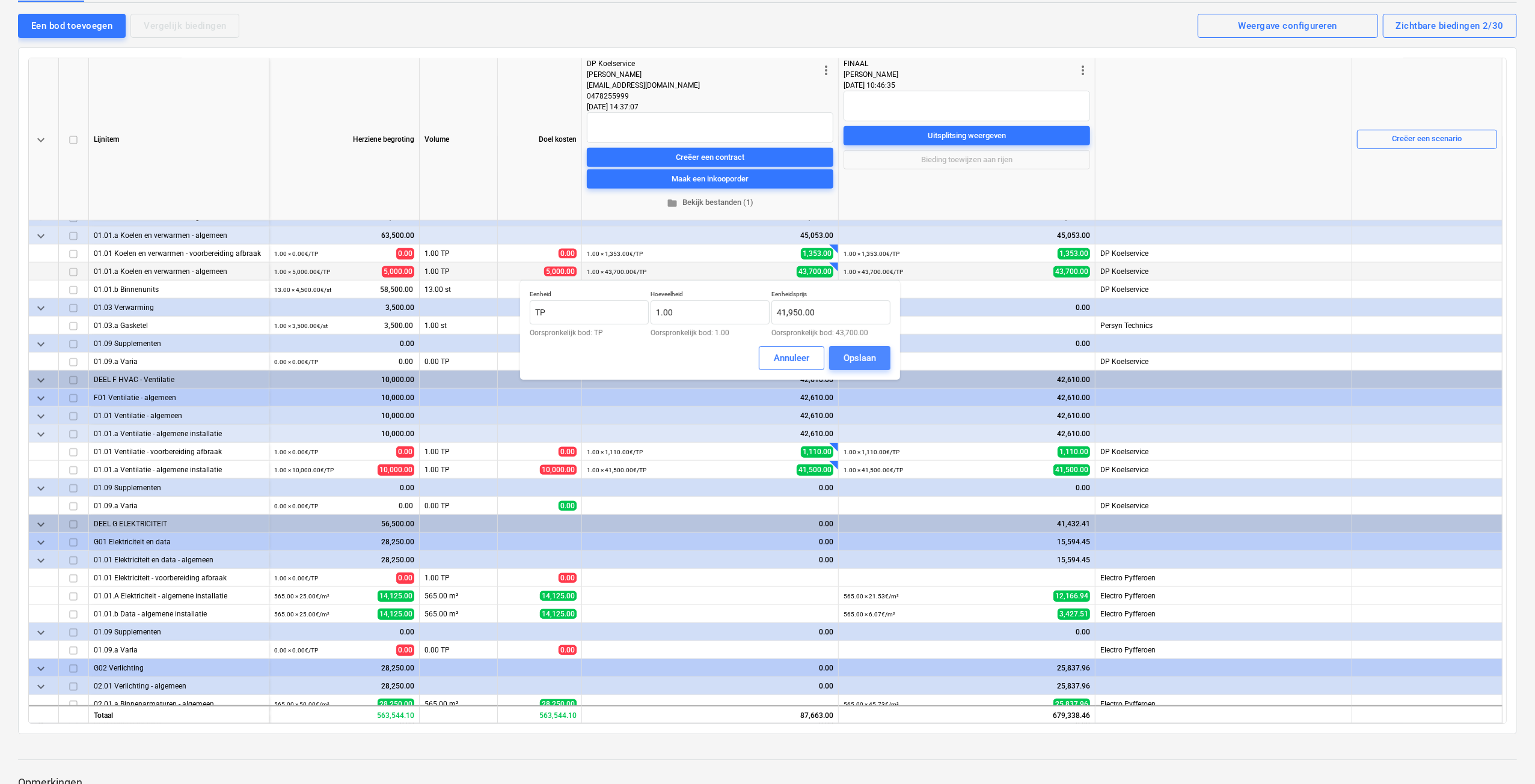
click at [849, 355] on div "Opslaan" at bounding box center [859, 358] width 32 height 16
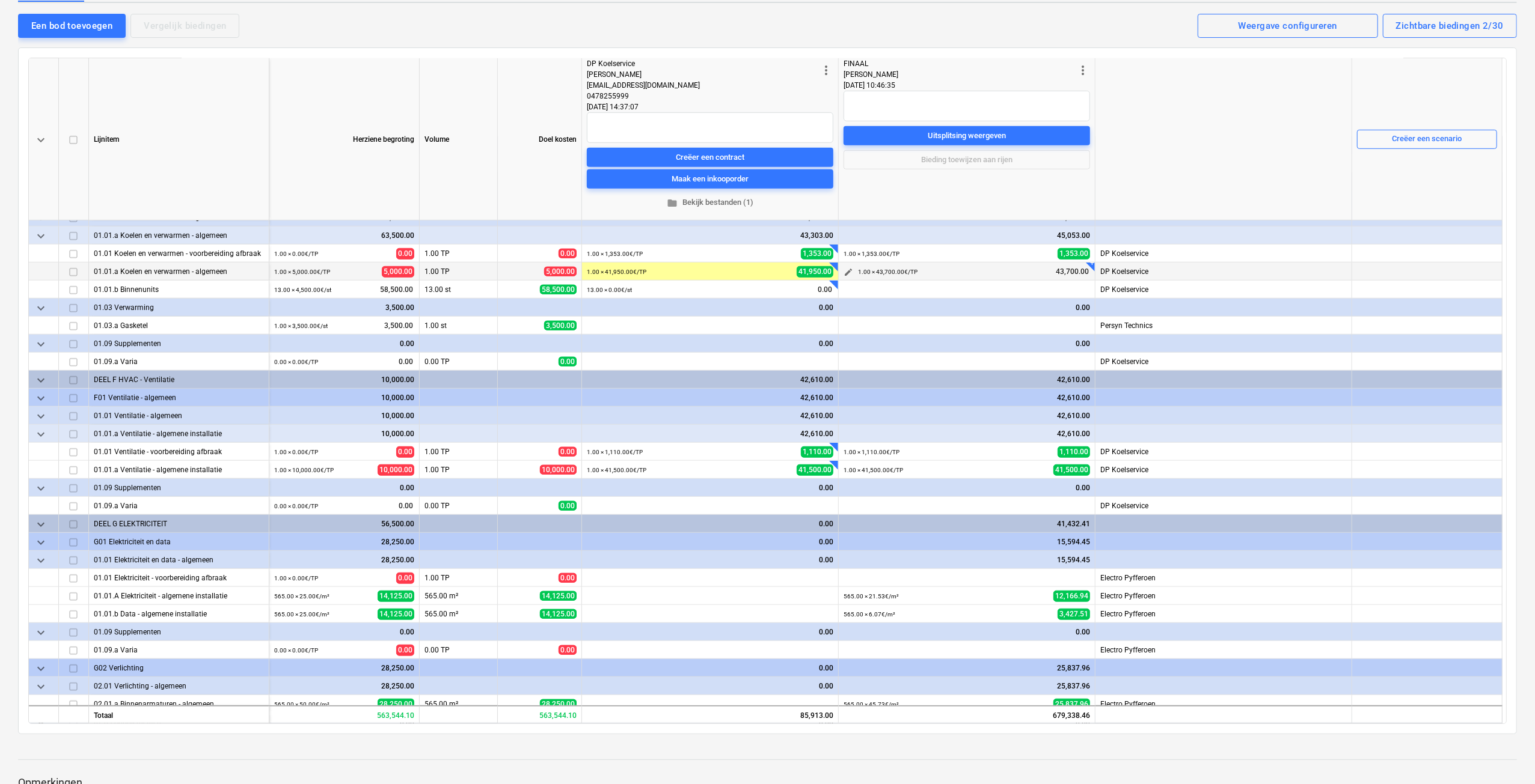
click at [849, 274] on span "edit" at bounding box center [848, 272] width 9 height 9
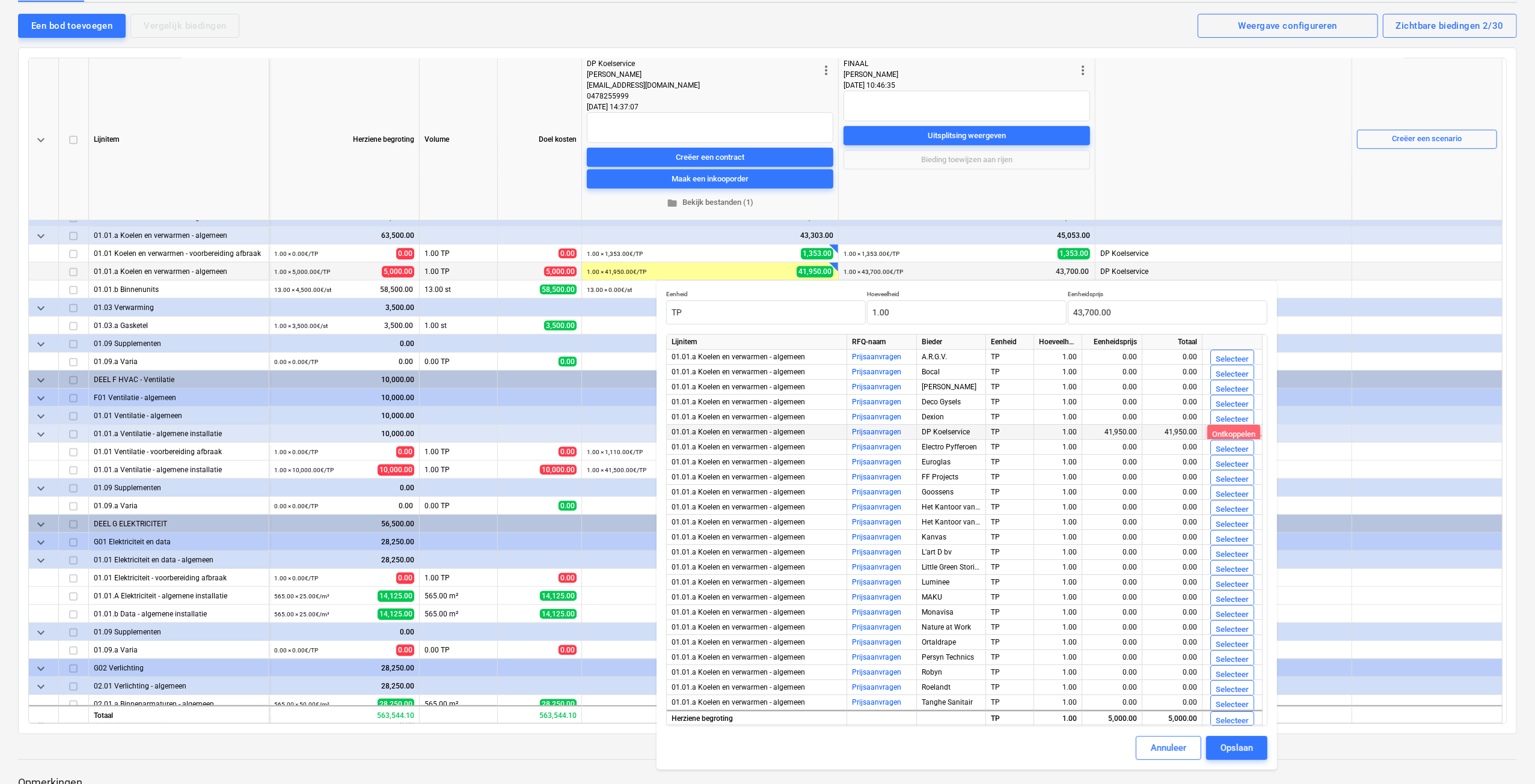
click at [1234, 430] on div "Ontkoppelen" at bounding box center [1234, 435] width 43 height 14
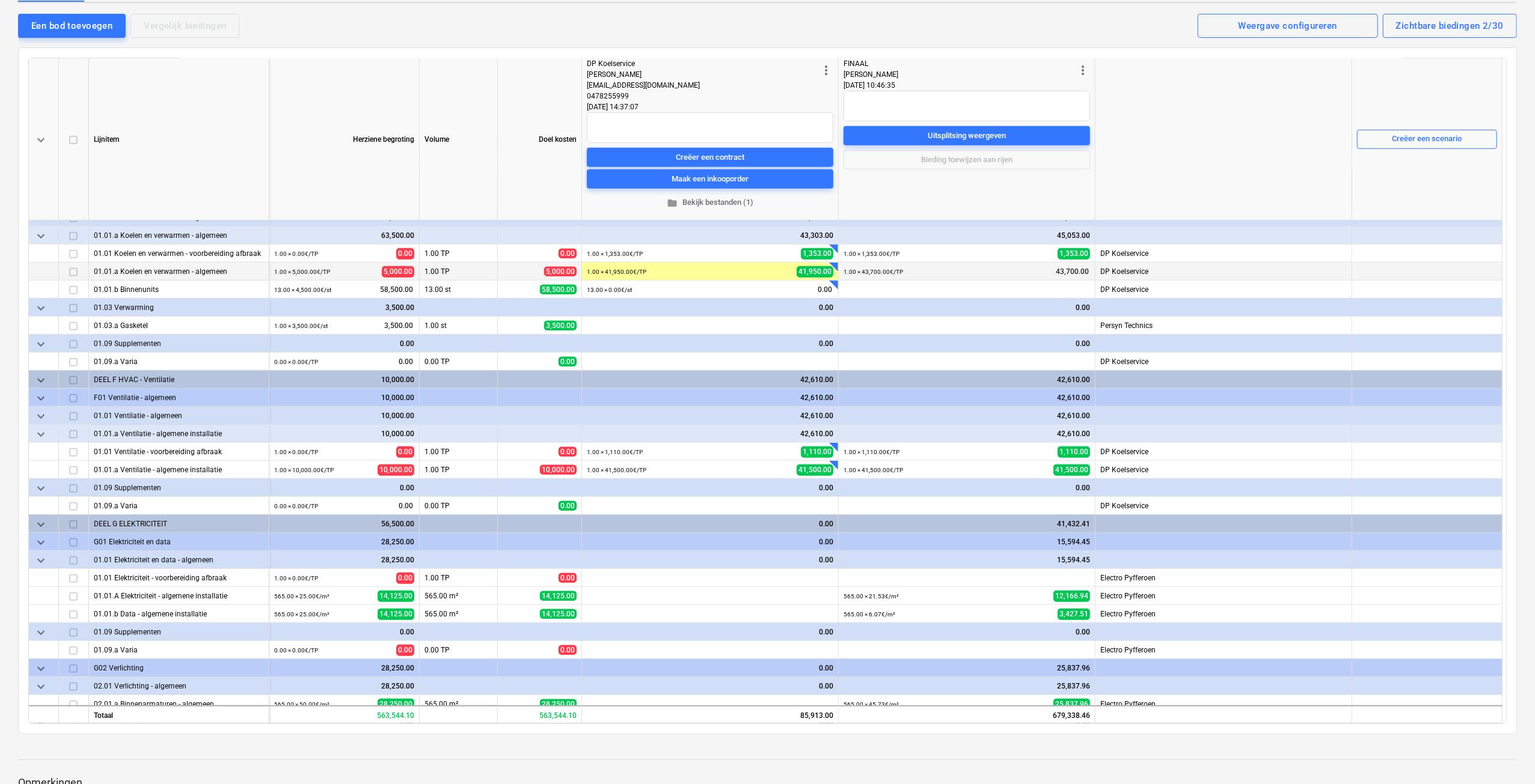
click at [1234, 430] on div at bounding box center [1223, 433] width 256 height 18
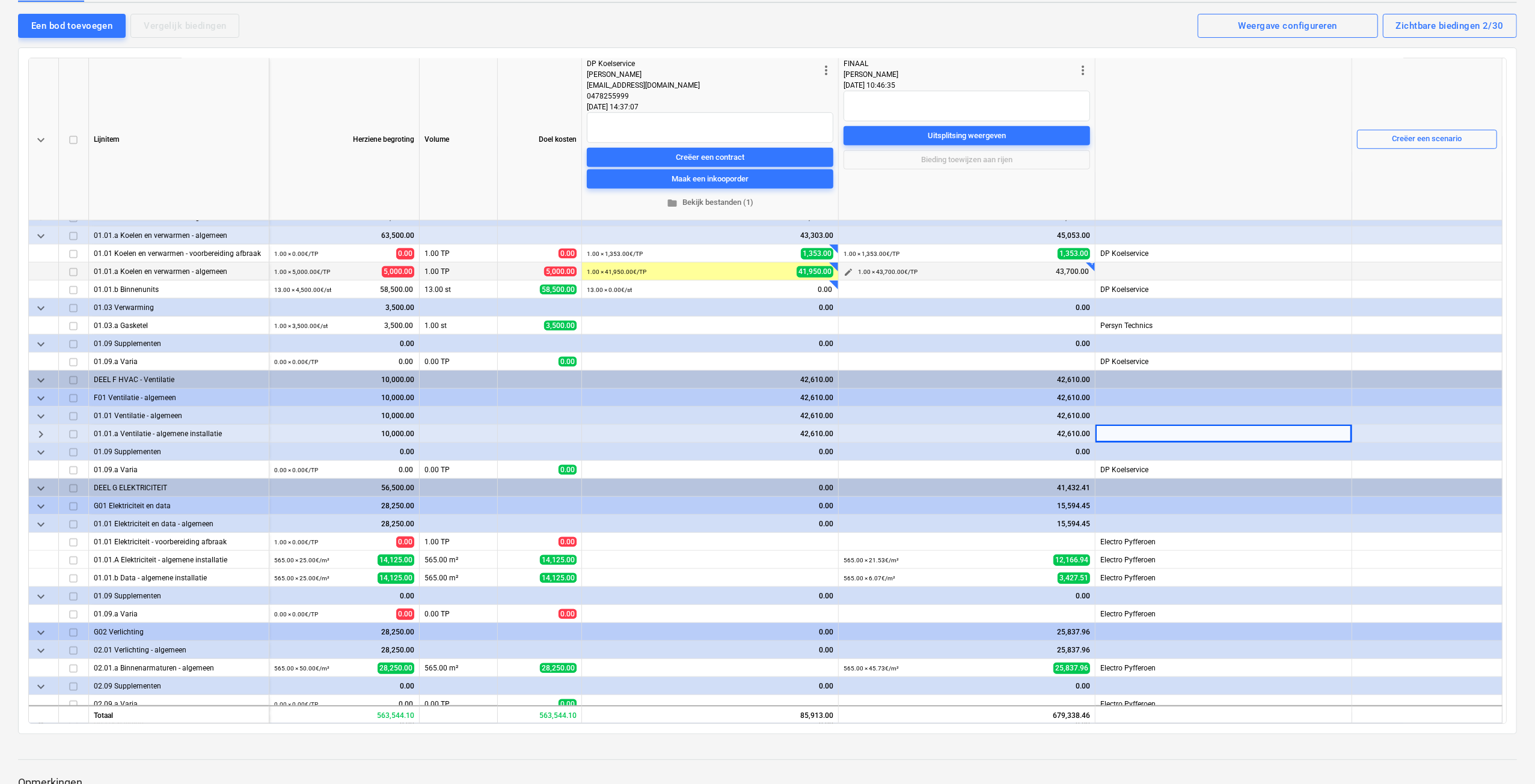
click at [844, 273] on span "edit" at bounding box center [848, 272] width 9 height 9
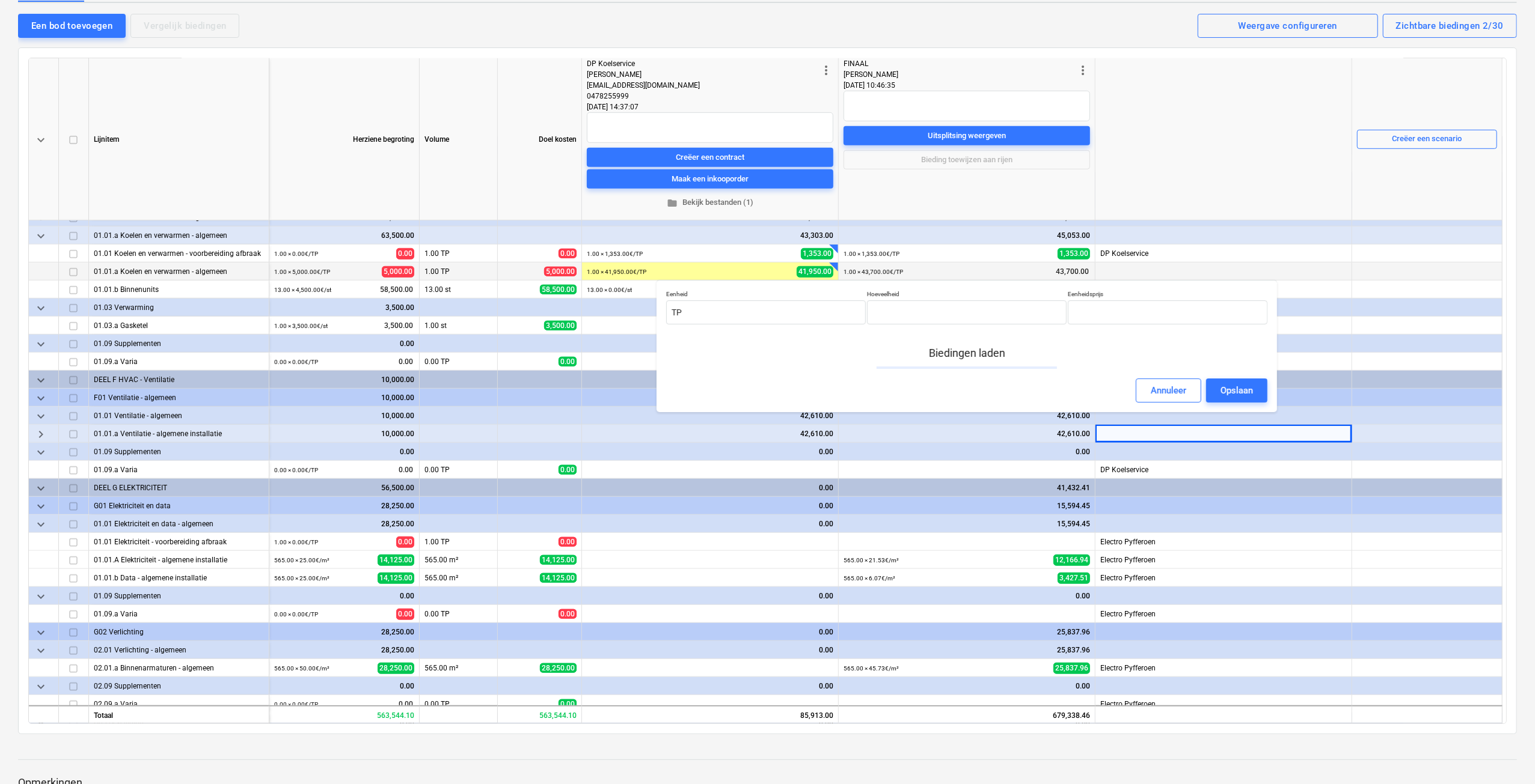
type input "1.00"
type input "43,700.00"
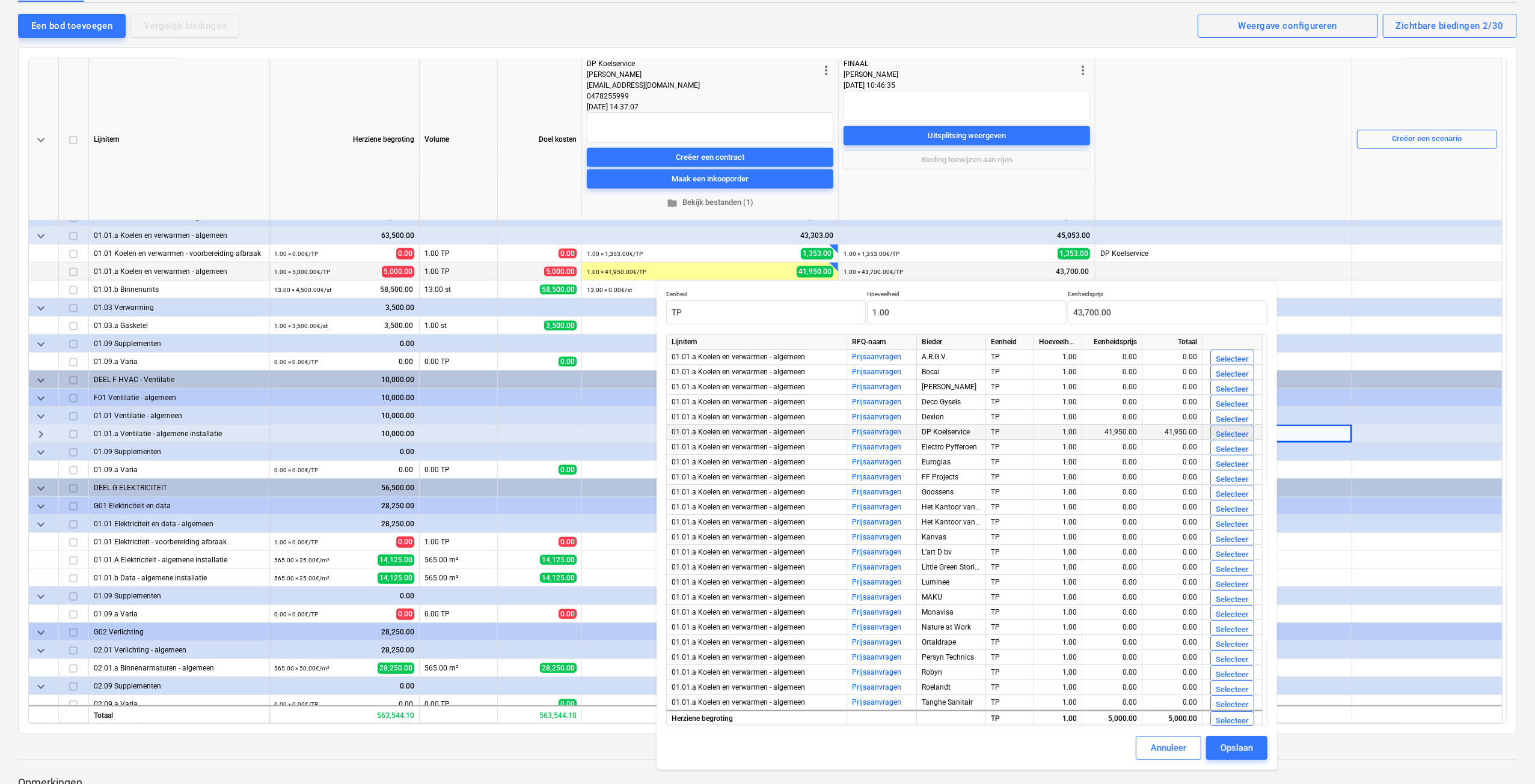
click at [1236, 432] on div "Selecteer" at bounding box center [1232, 435] width 33 height 14
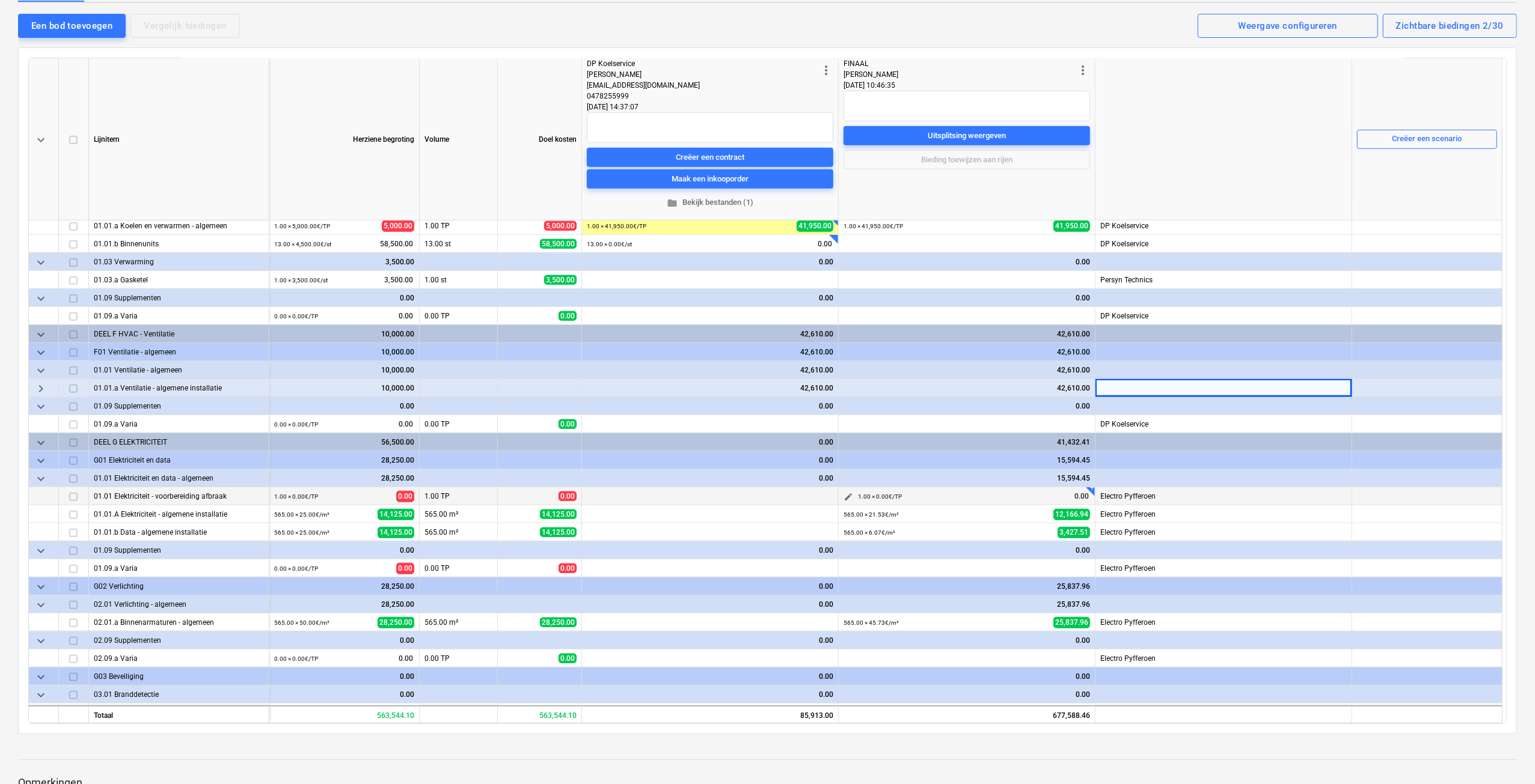
scroll to position [901, 0]
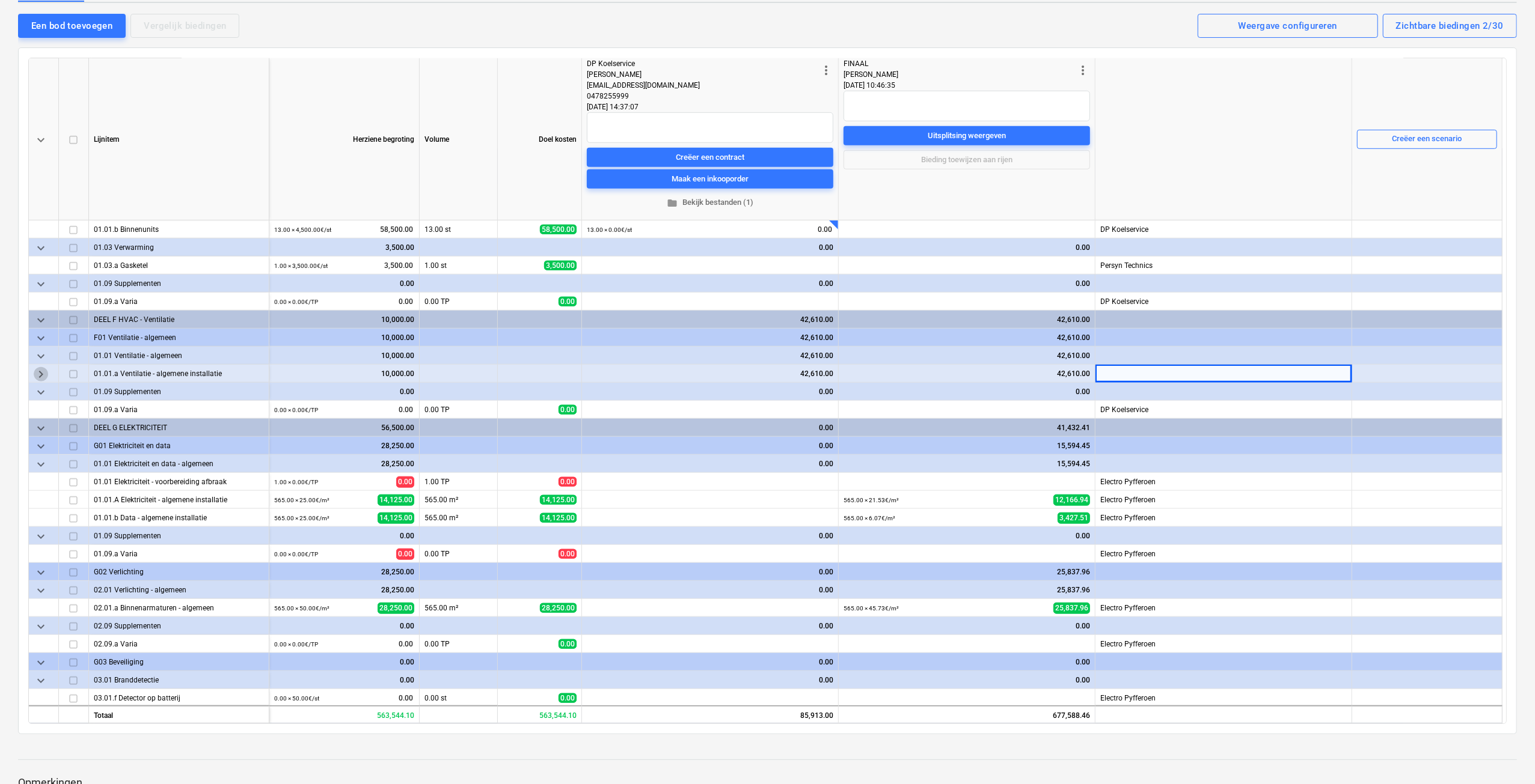
click at [37, 370] on span "keyboard_arrow_right" at bounding box center [40, 374] width 14 height 14
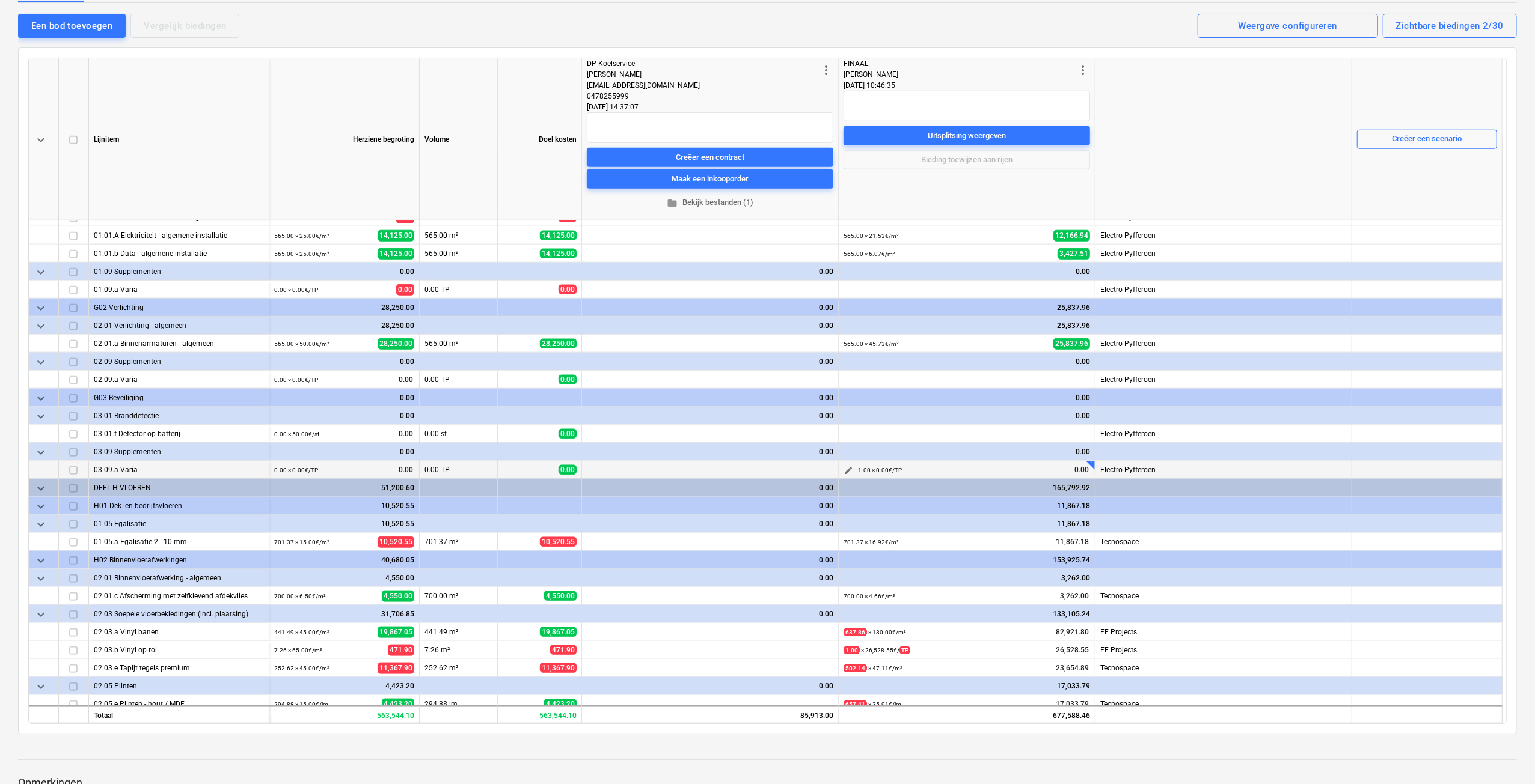
scroll to position [1322, 0]
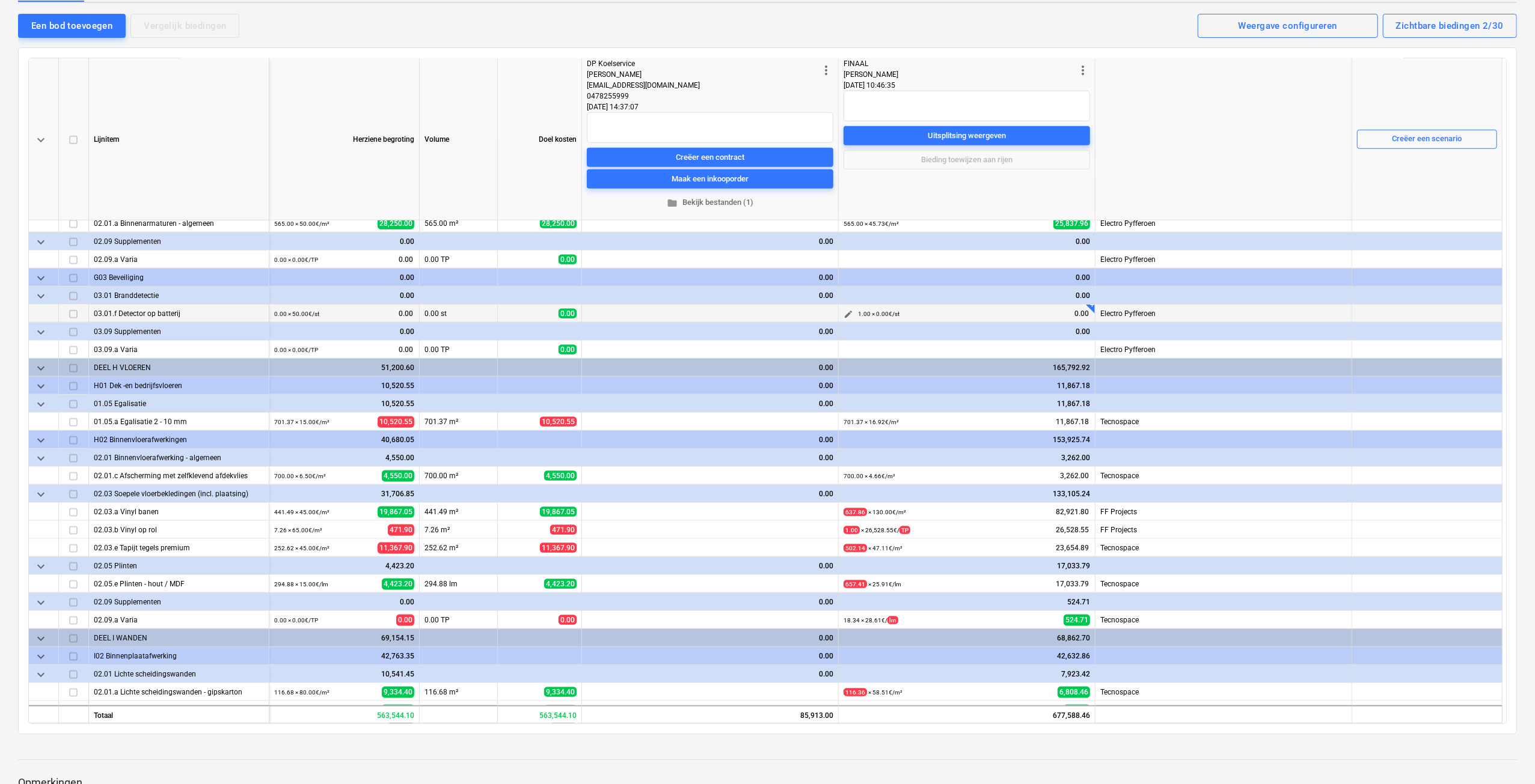
click at [848, 311] on span "edit" at bounding box center [848, 314] width 9 height 9
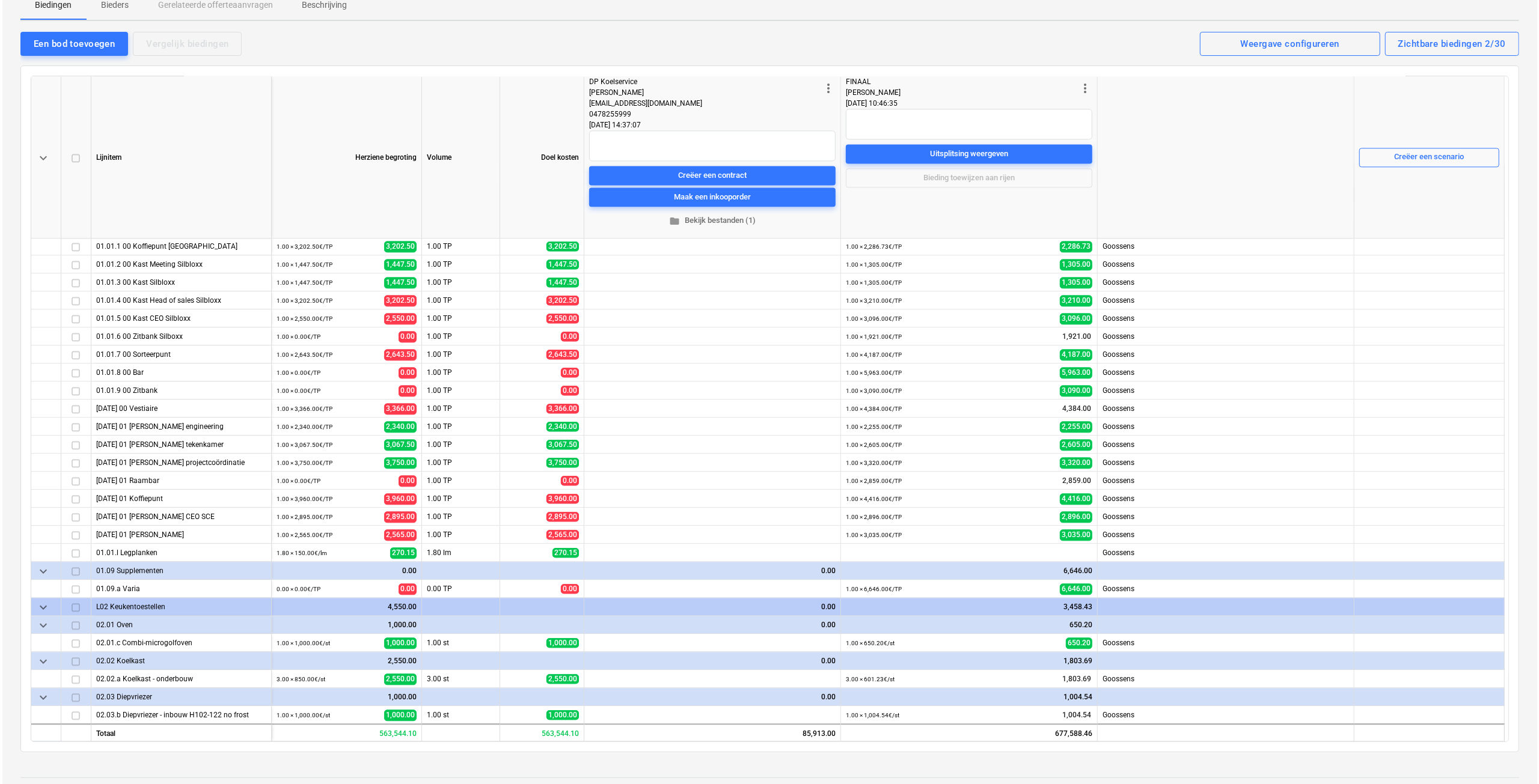
scroll to position [0, 0]
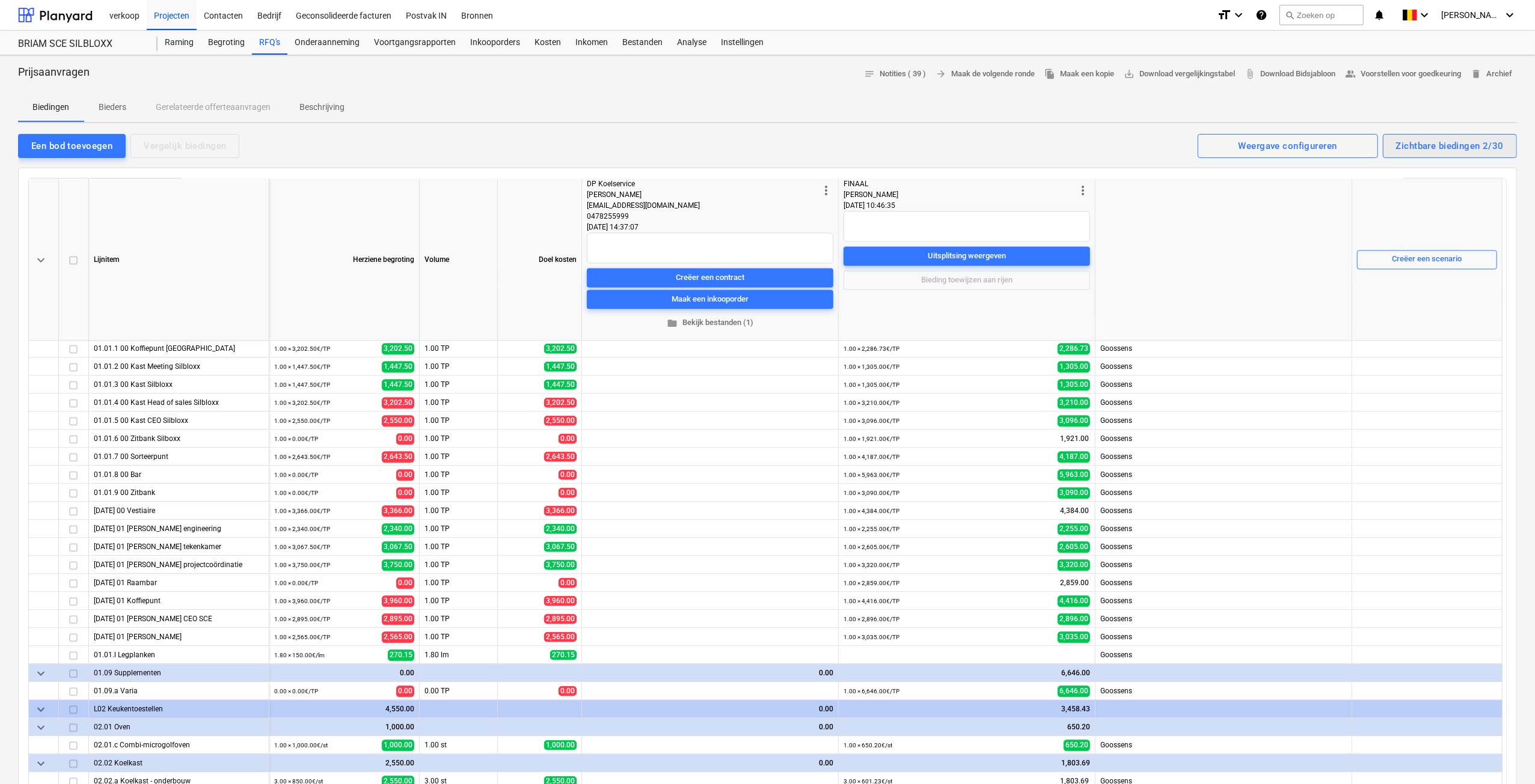
click at [1488, 145] on div "Zichtbare biedingen 2/30" at bounding box center [1449, 146] width 107 height 16
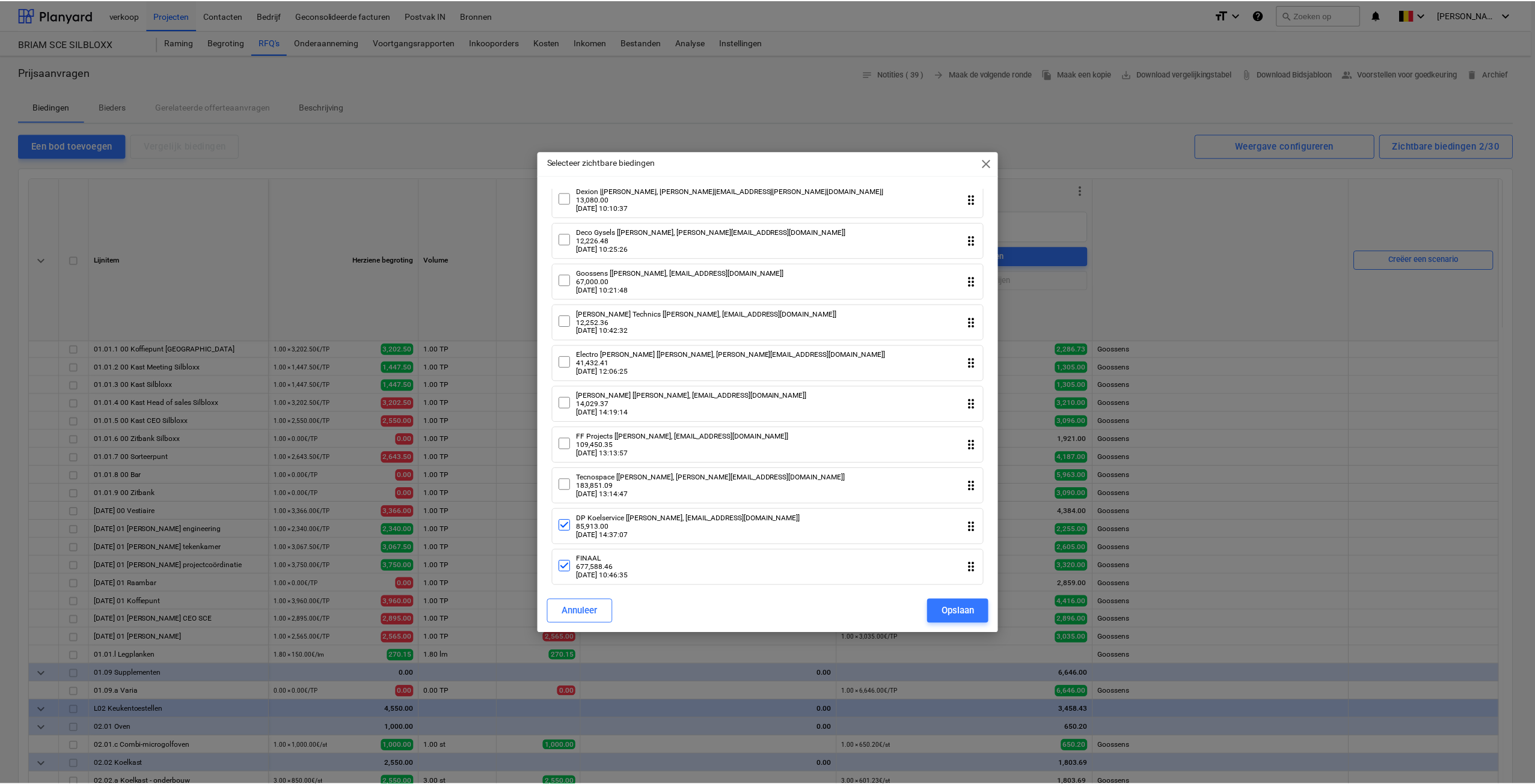
scroll to position [858, 0]
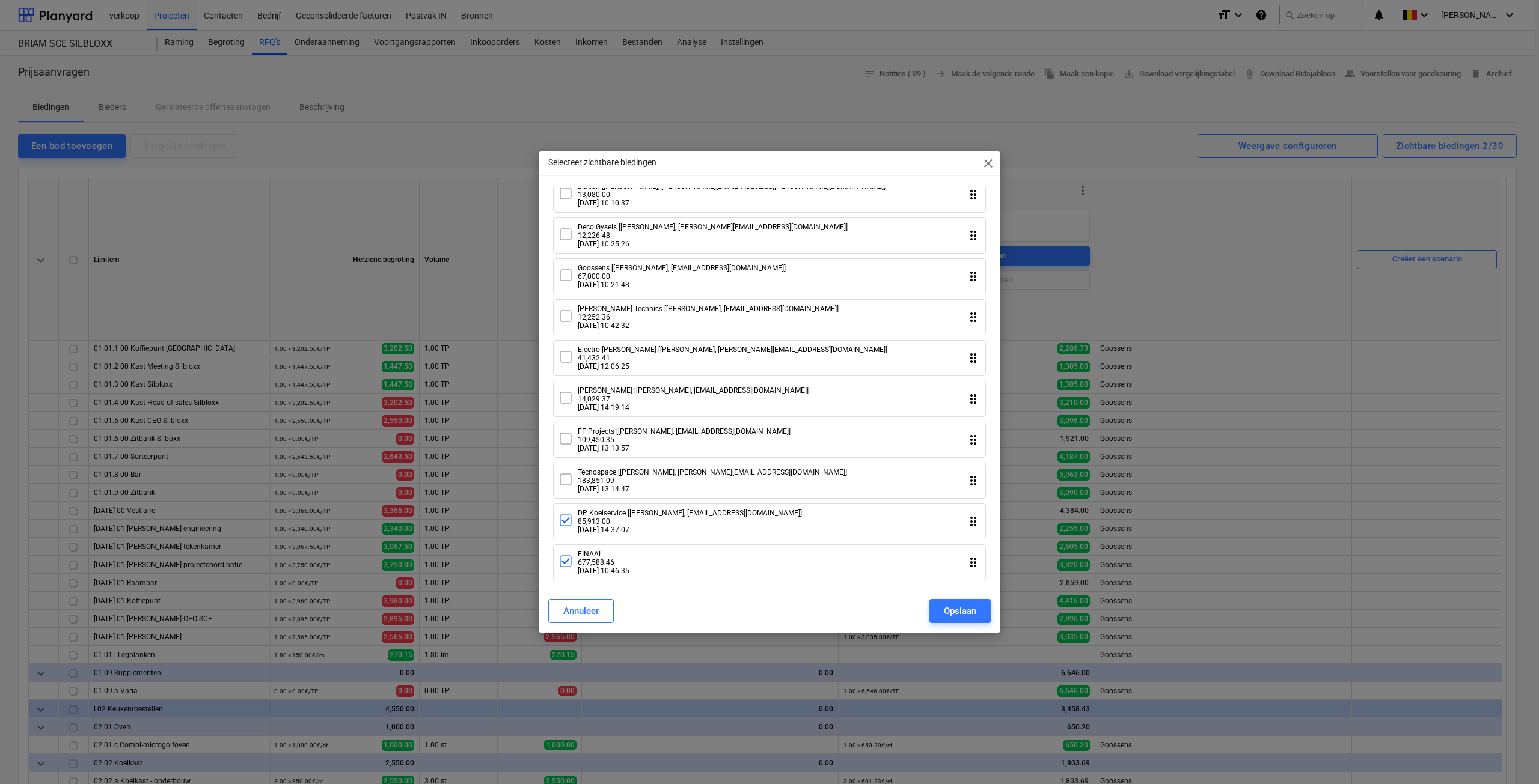
click at [563, 520] on icon at bounding box center [565, 521] width 8 height 6
click at [955, 605] on div "Opslaan" at bounding box center [960, 611] width 32 height 16
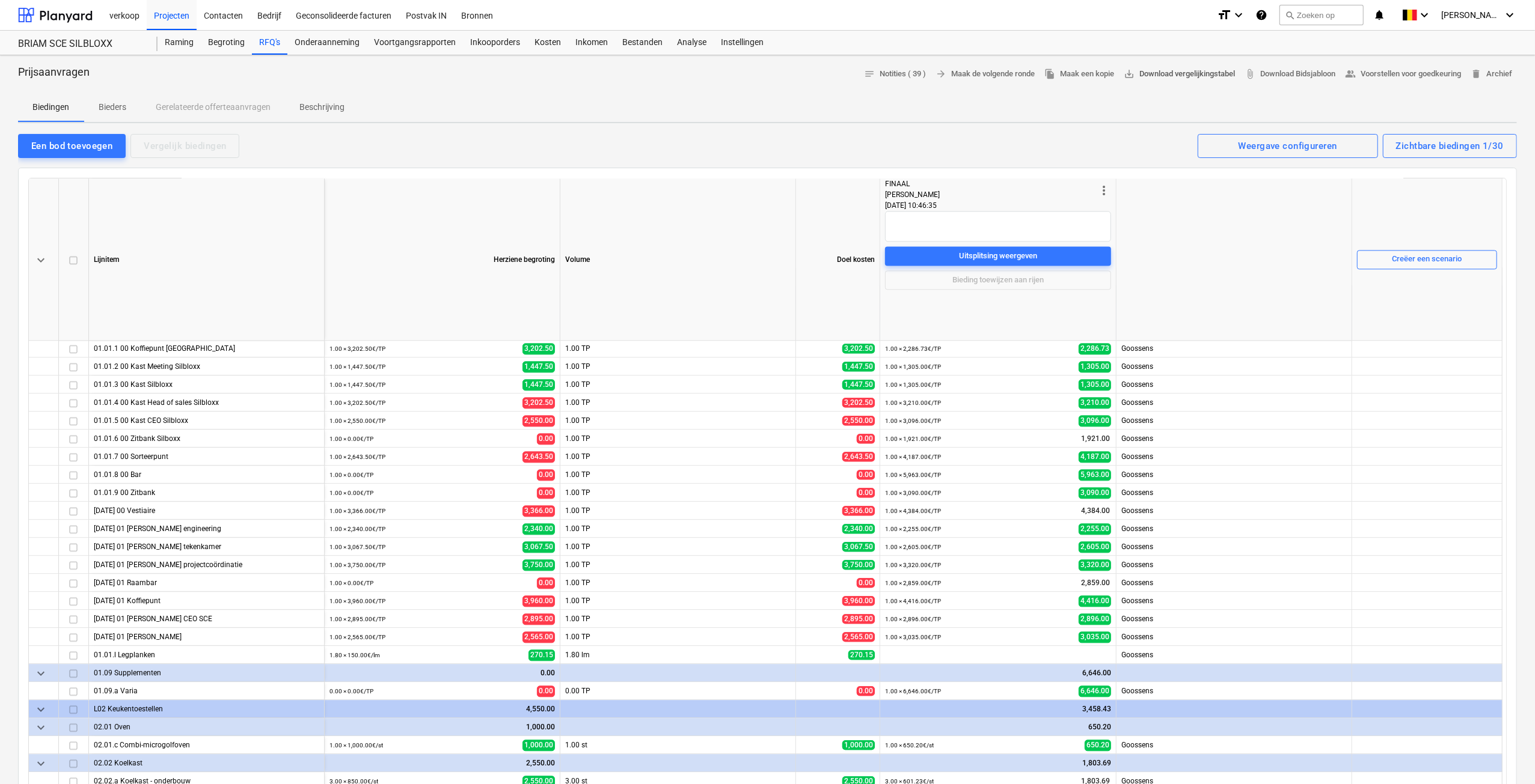
click at [1189, 73] on span "save_alt Download vergelijkingstabel" at bounding box center [1179, 74] width 111 height 14
